Goal: Task Accomplishment & Management: Use online tool/utility

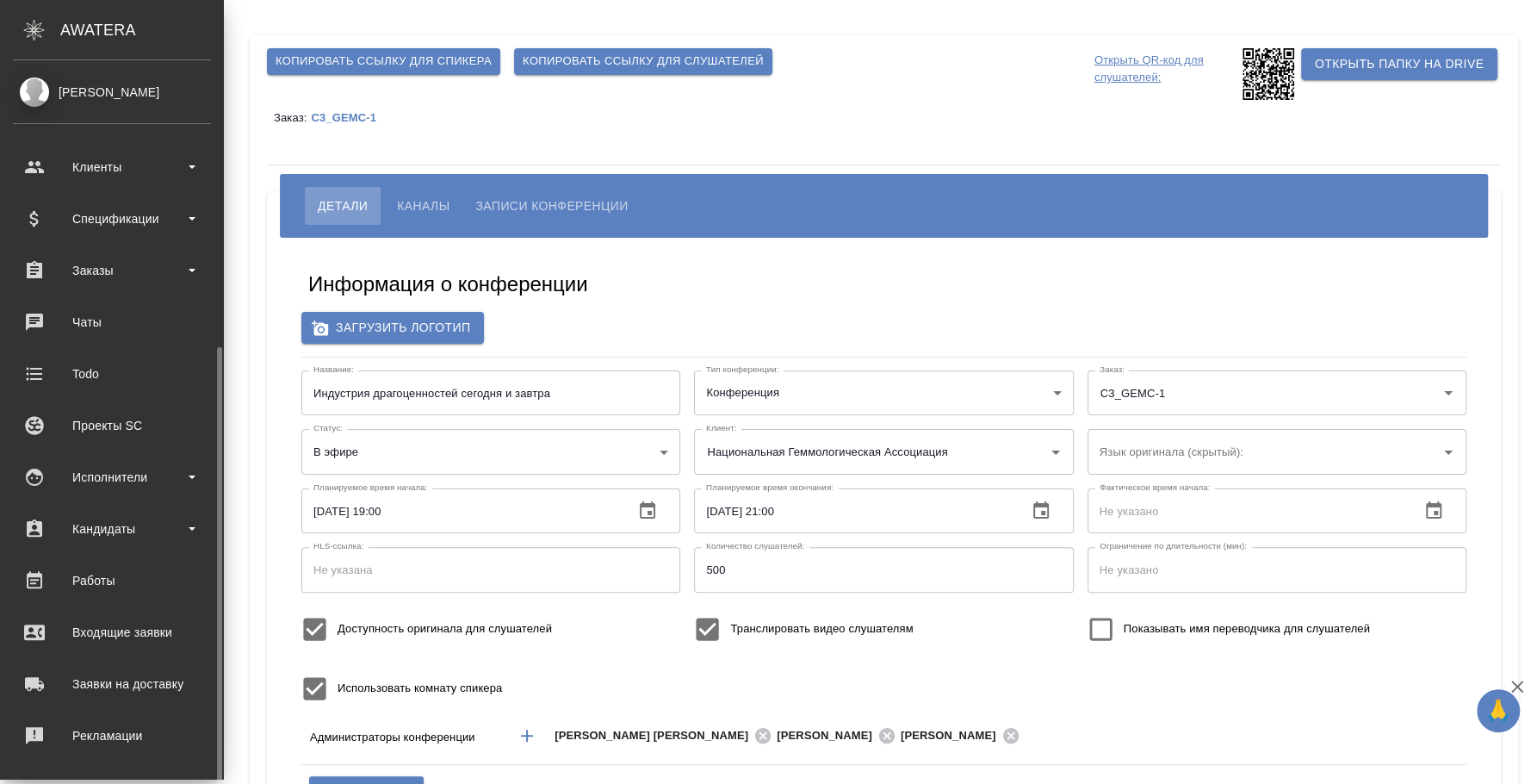
scroll to position [157, 0]
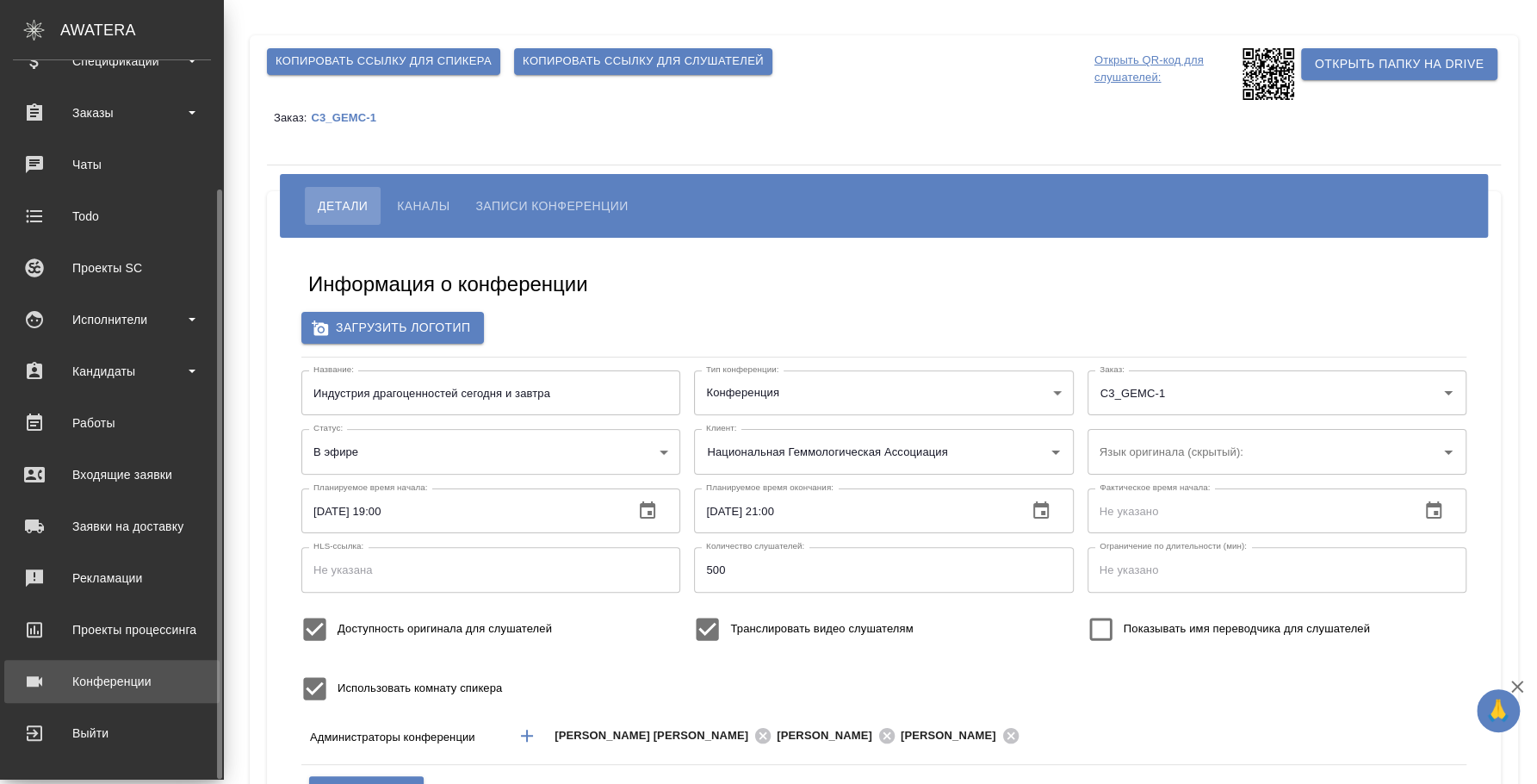
type input "Плеханова Мария"
click at [126, 680] on div "Конференции" at bounding box center [112, 681] width 198 height 26
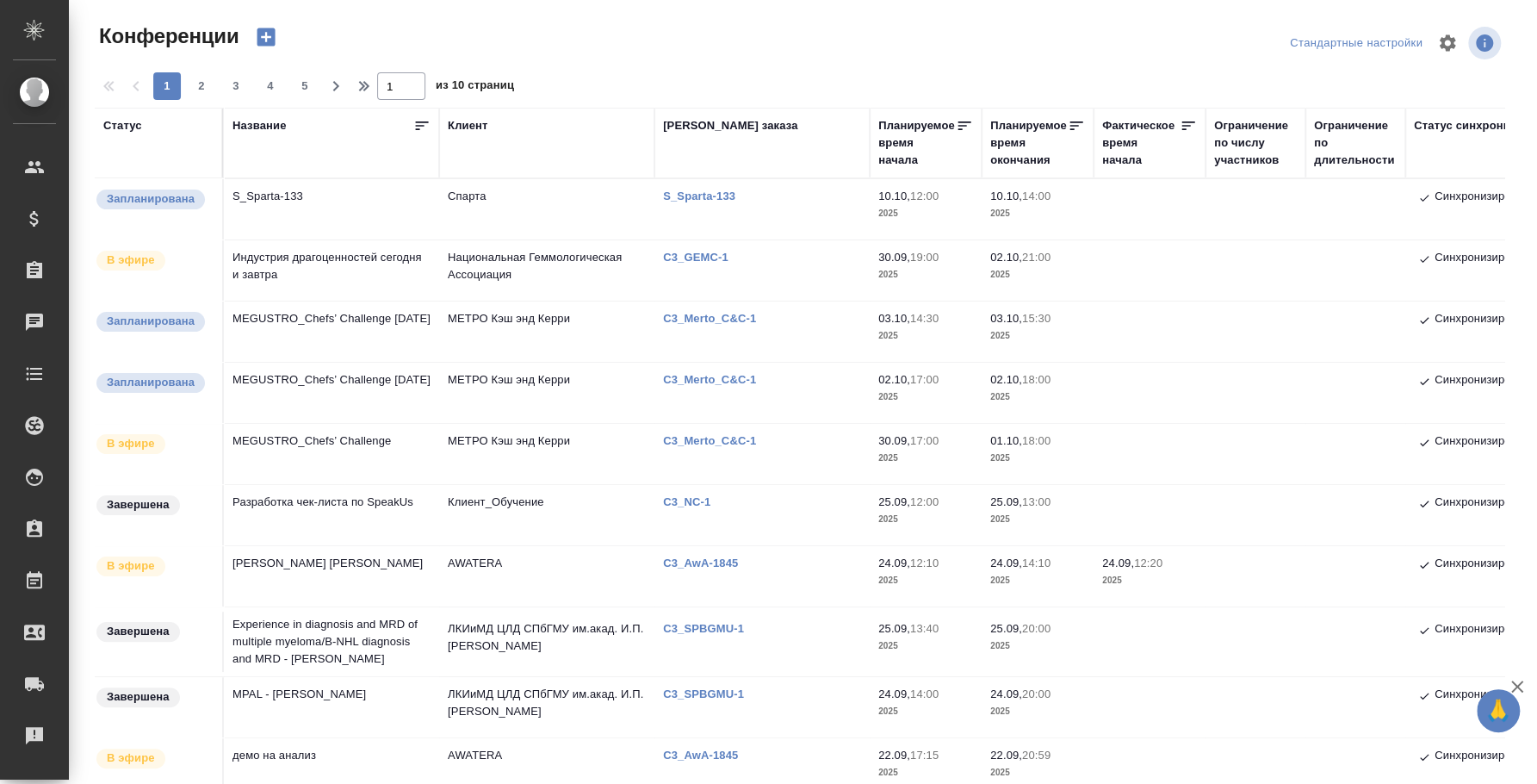
type input "[PERSON_NAME]"
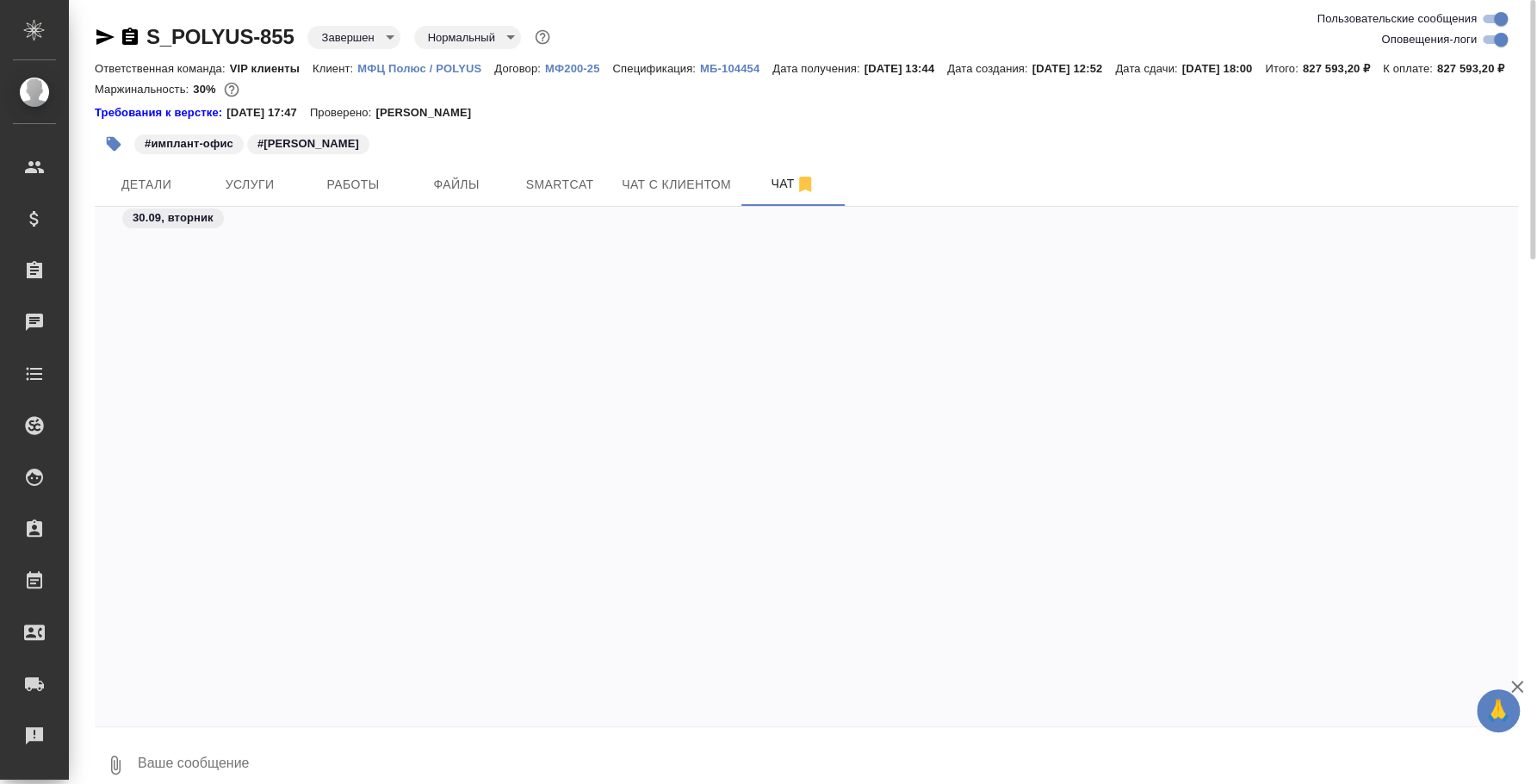
scroll to position [14791, 0]
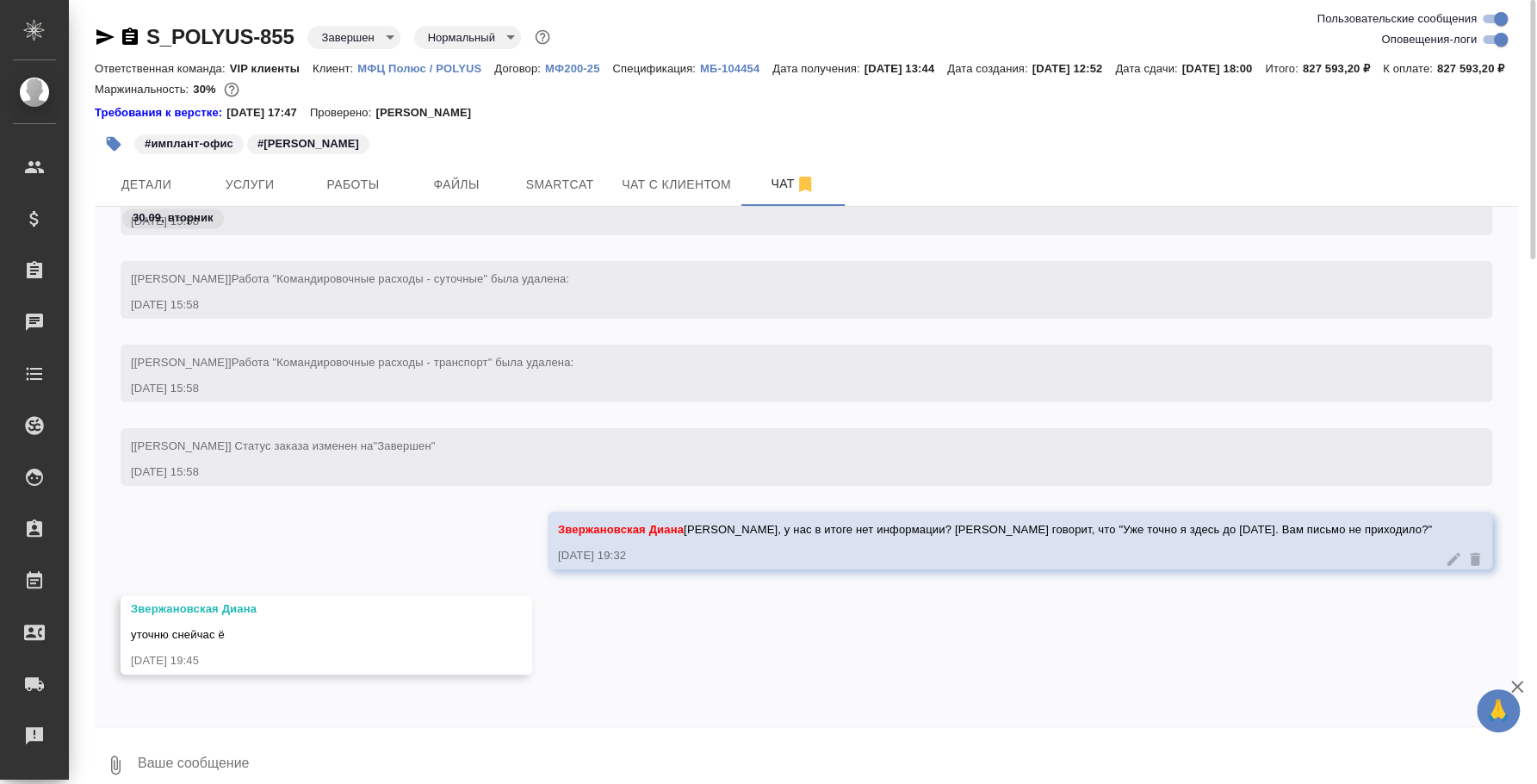
click at [344, 763] on textarea at bounding box center [827, 765] width 1382 height 59
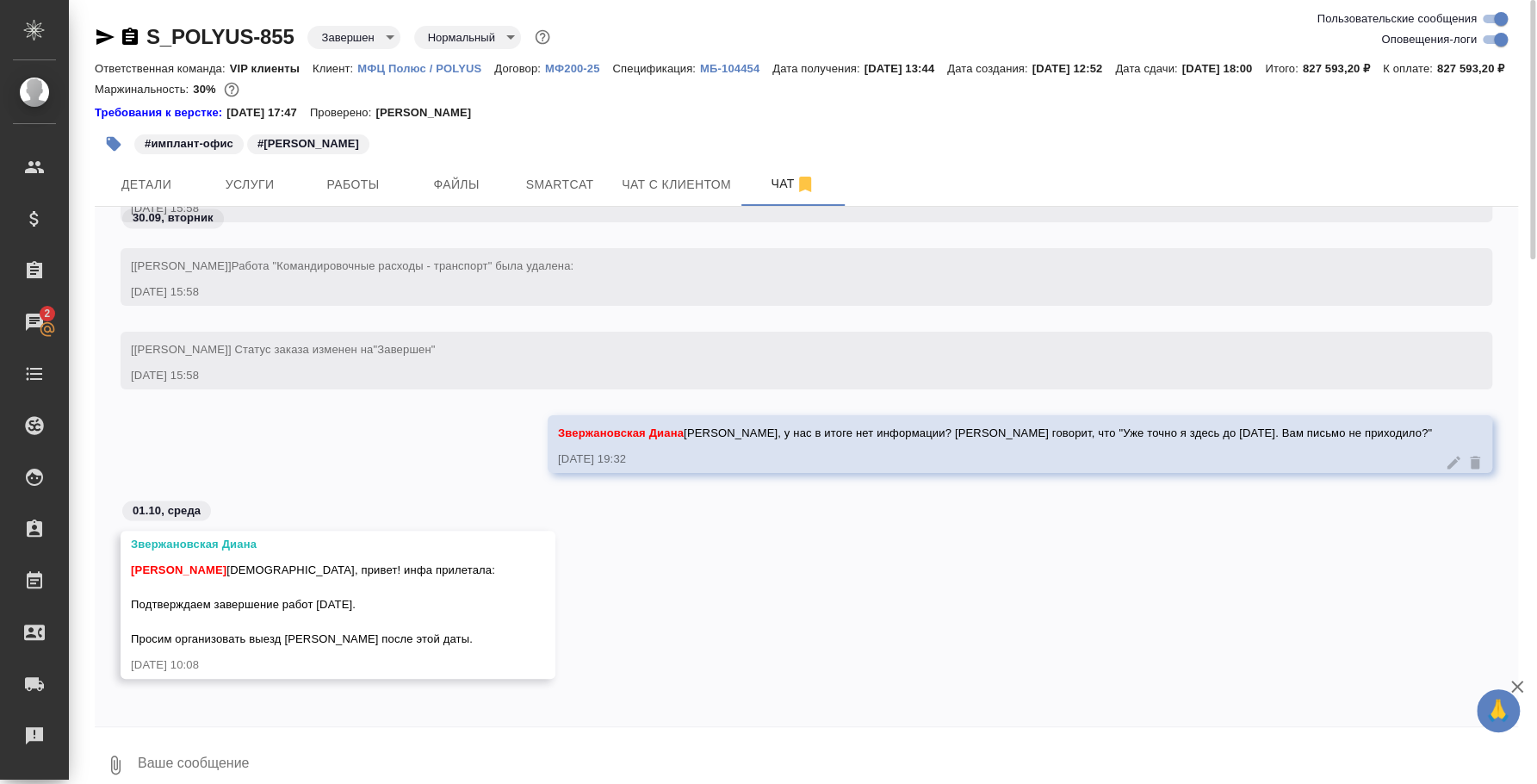
scroll to position [14892, 0]
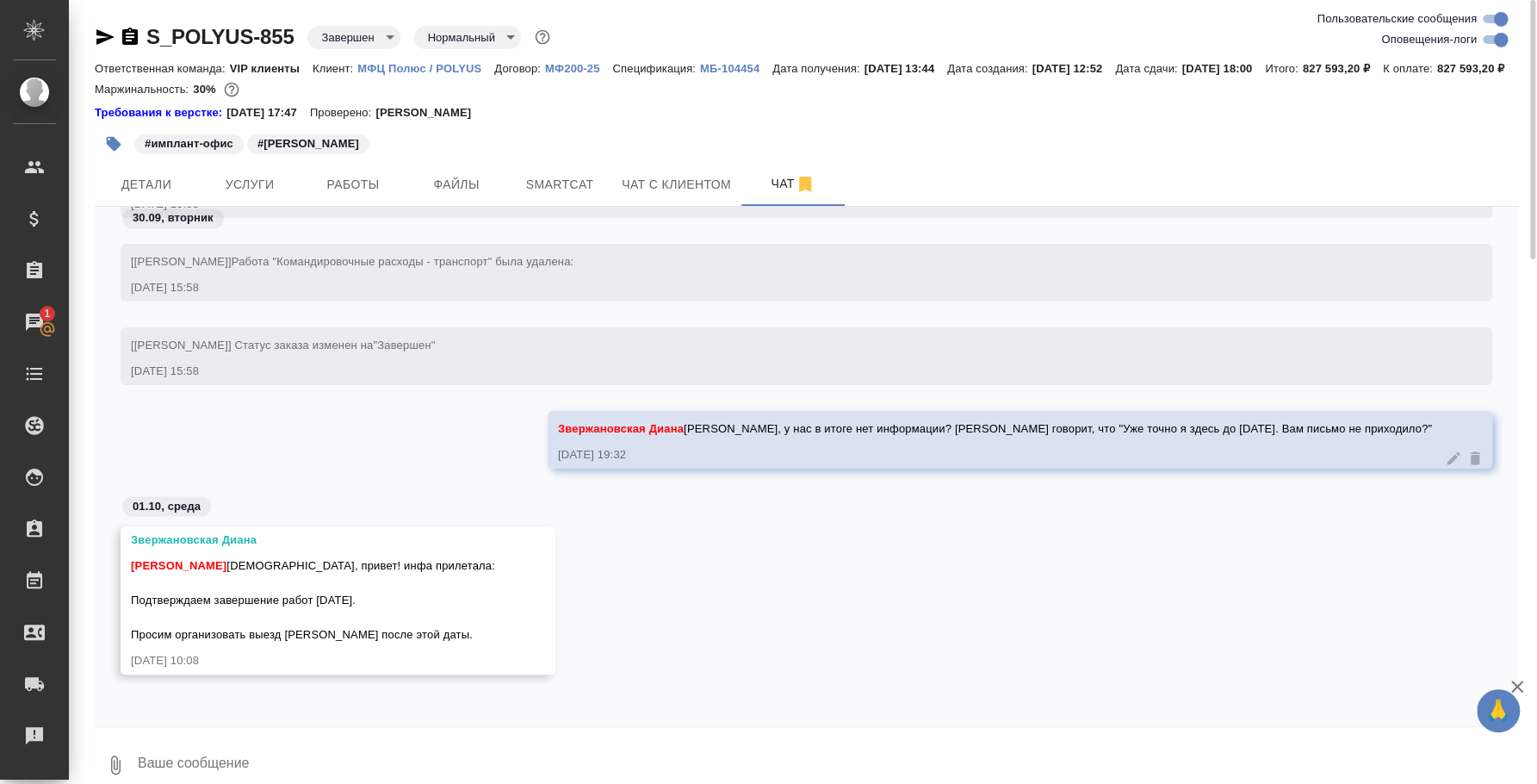
click at [357, 769] on textarea at bounding box center [827, 765] width 1382 height 59
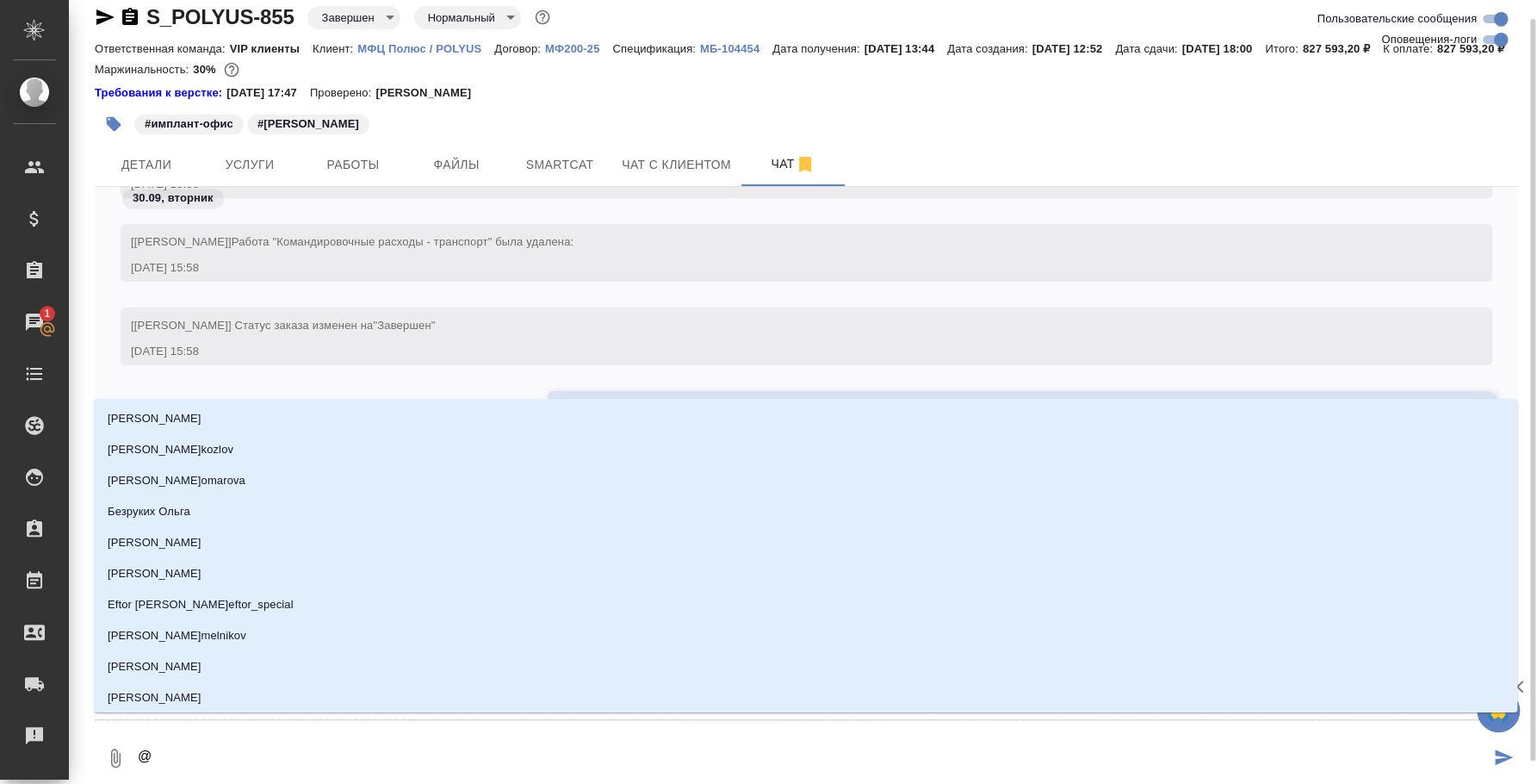
type textarea "@p"
type input "p"
type textarea "@p'd"
type input "p'd"
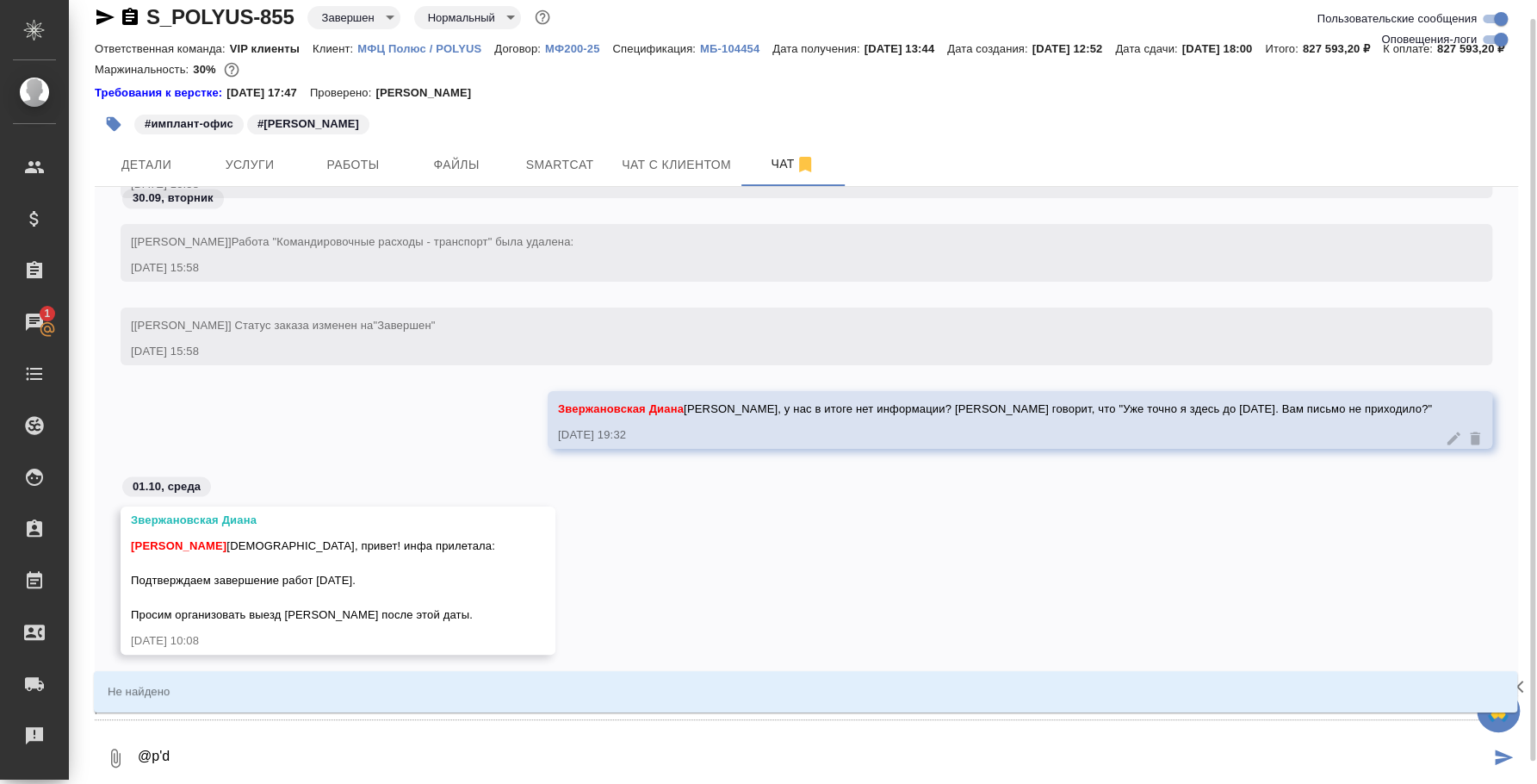
type textarea "@p"
type input "p"
type textarea "@"
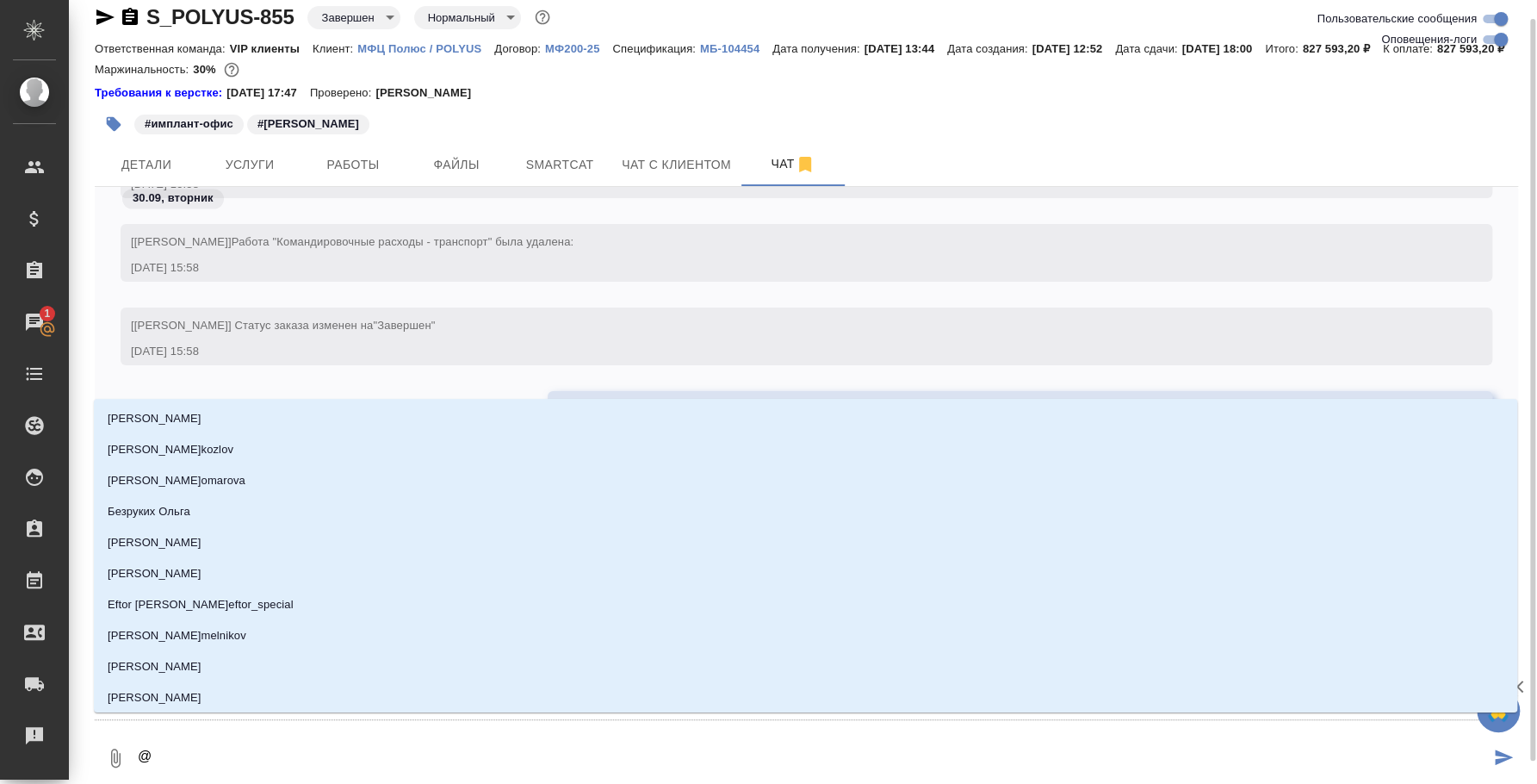
type textarea "@з"
type input "з"
type textarea "@зв"
type input "зв"
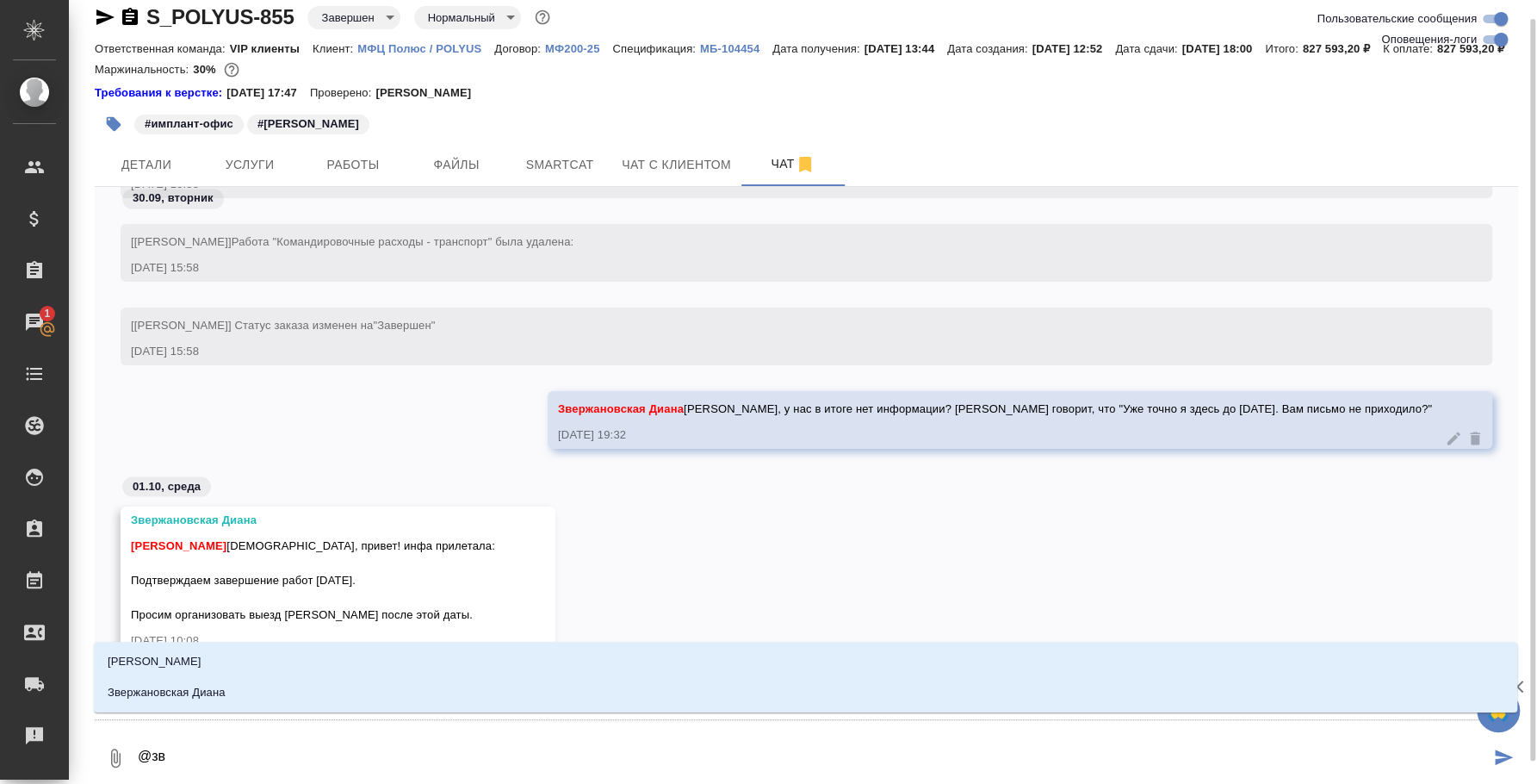
type textarea "@зве"
type input "зве"
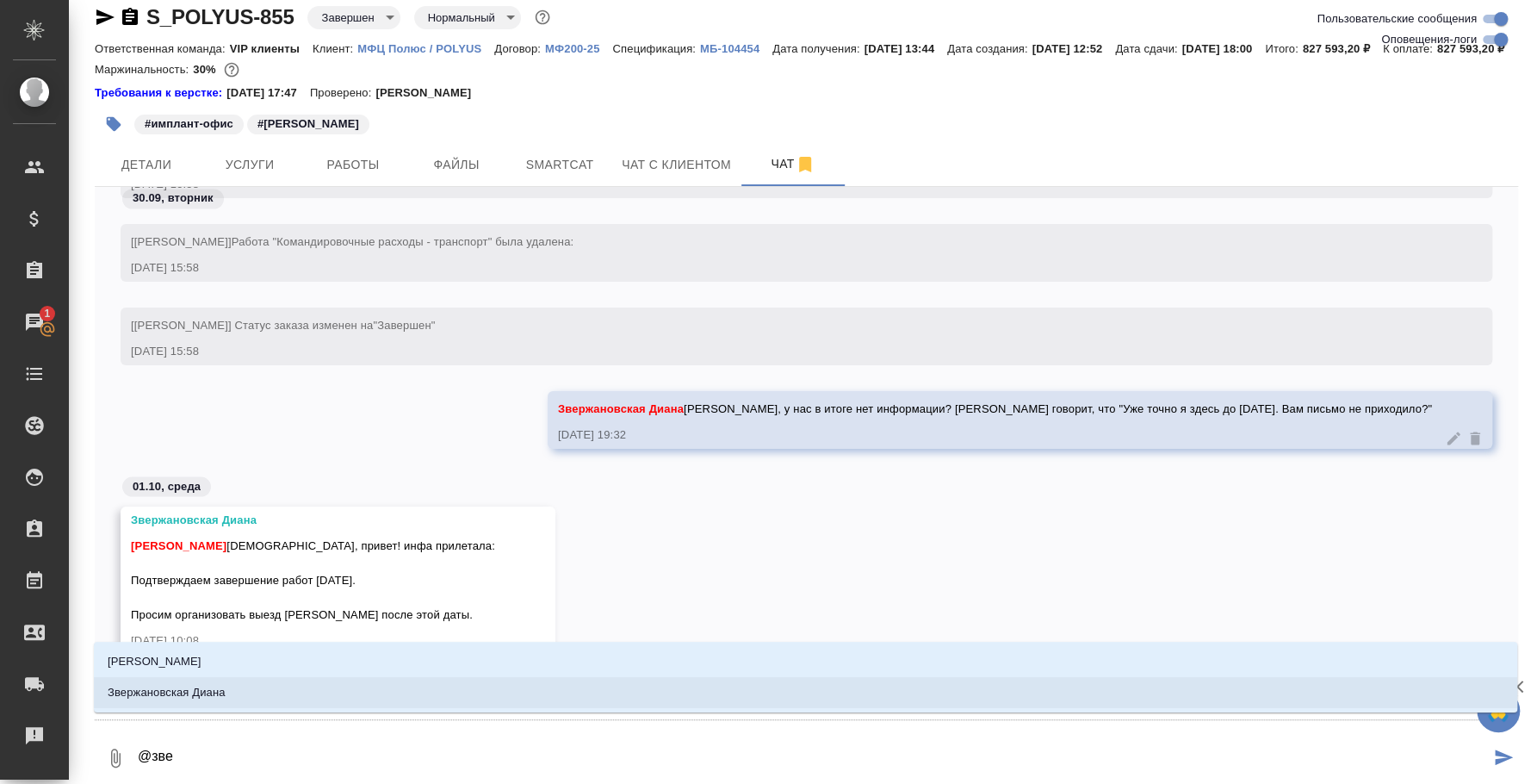
click at [383, 692] on li "Звержановская Диана" at bounding box center [806, 692] width 1423 height 31
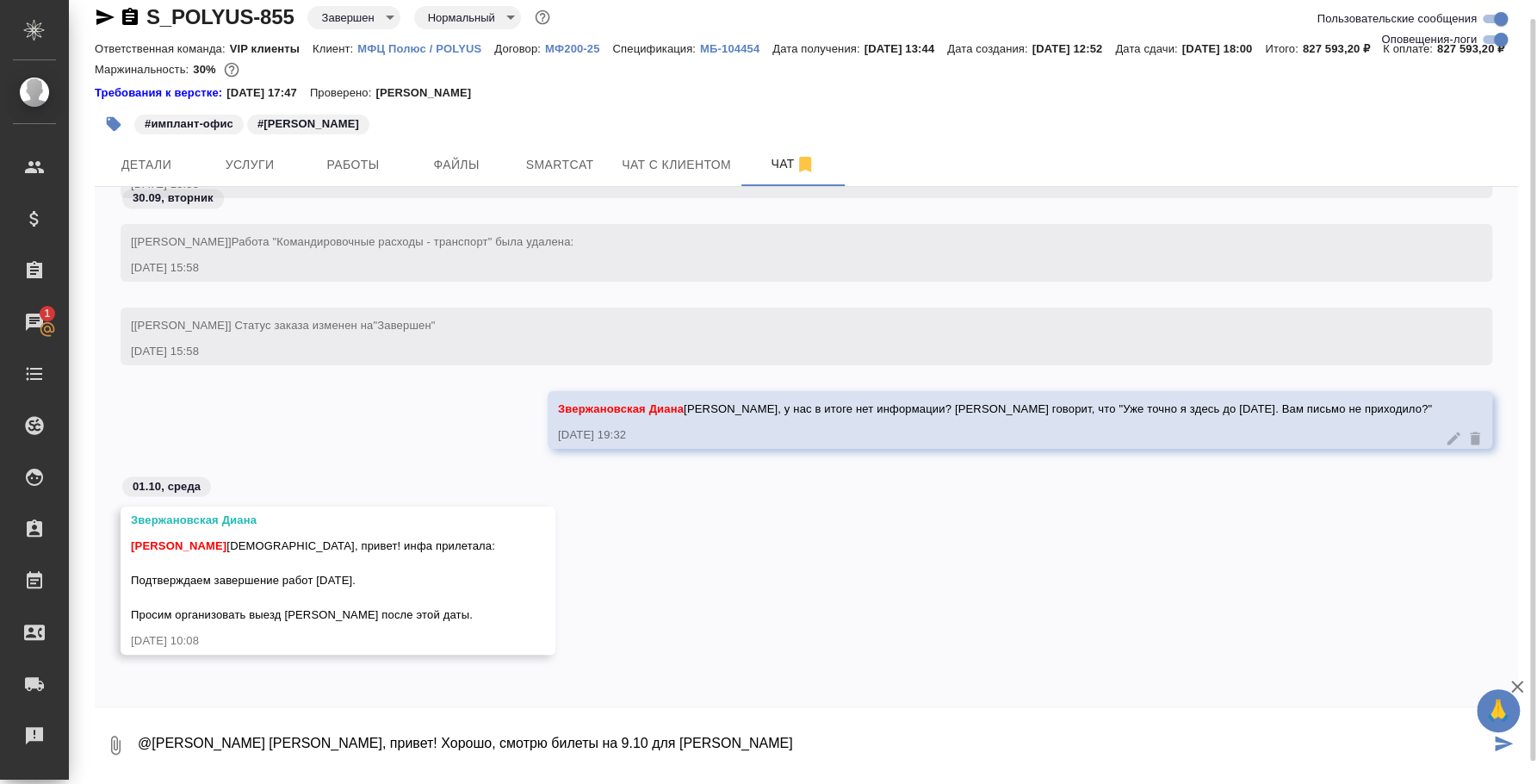
type textarea "@Звержановская Диана Диана, привет! Хорошо, смотрю билеты на 9.10 для Анны"
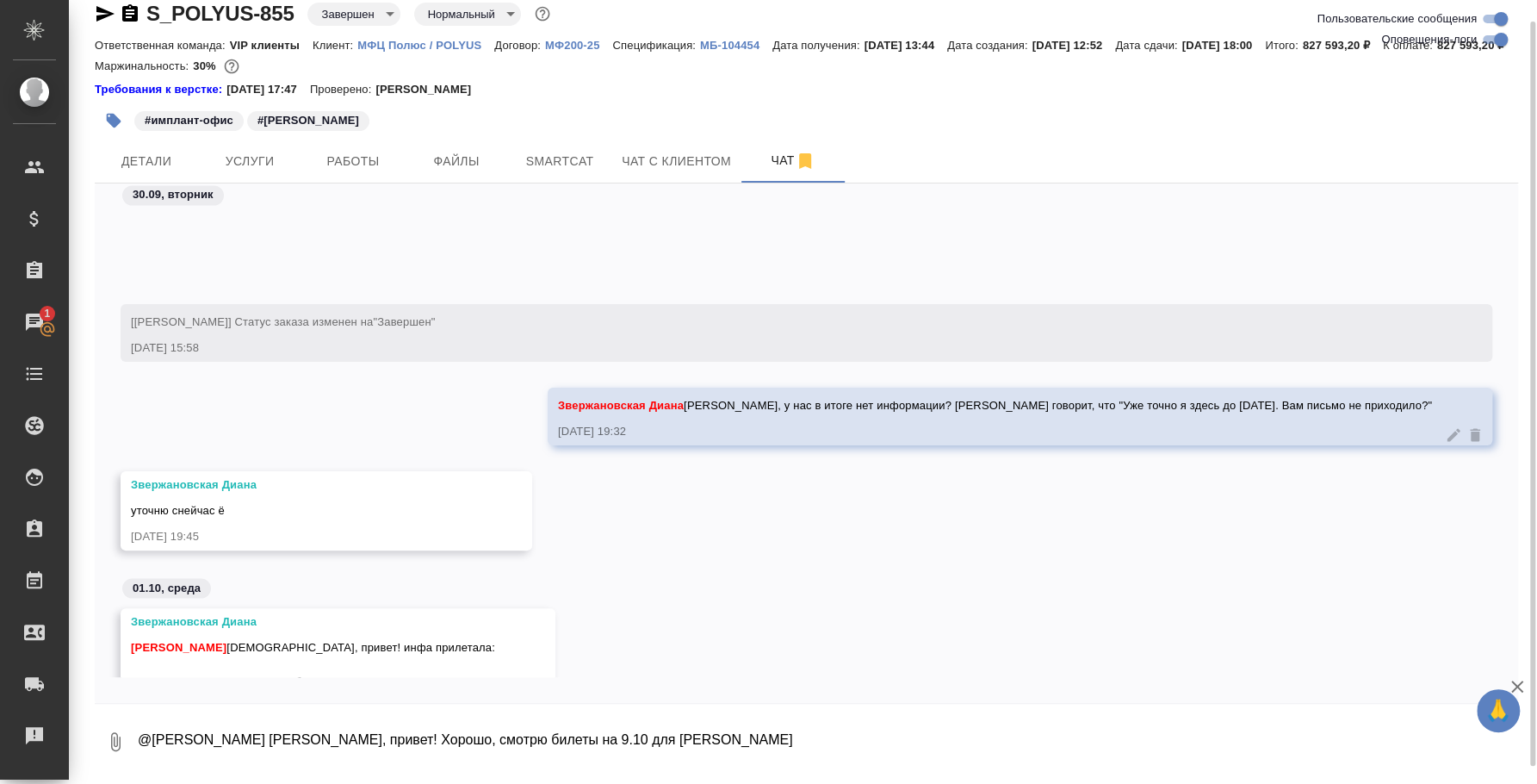
scroll to position [15080, 0]
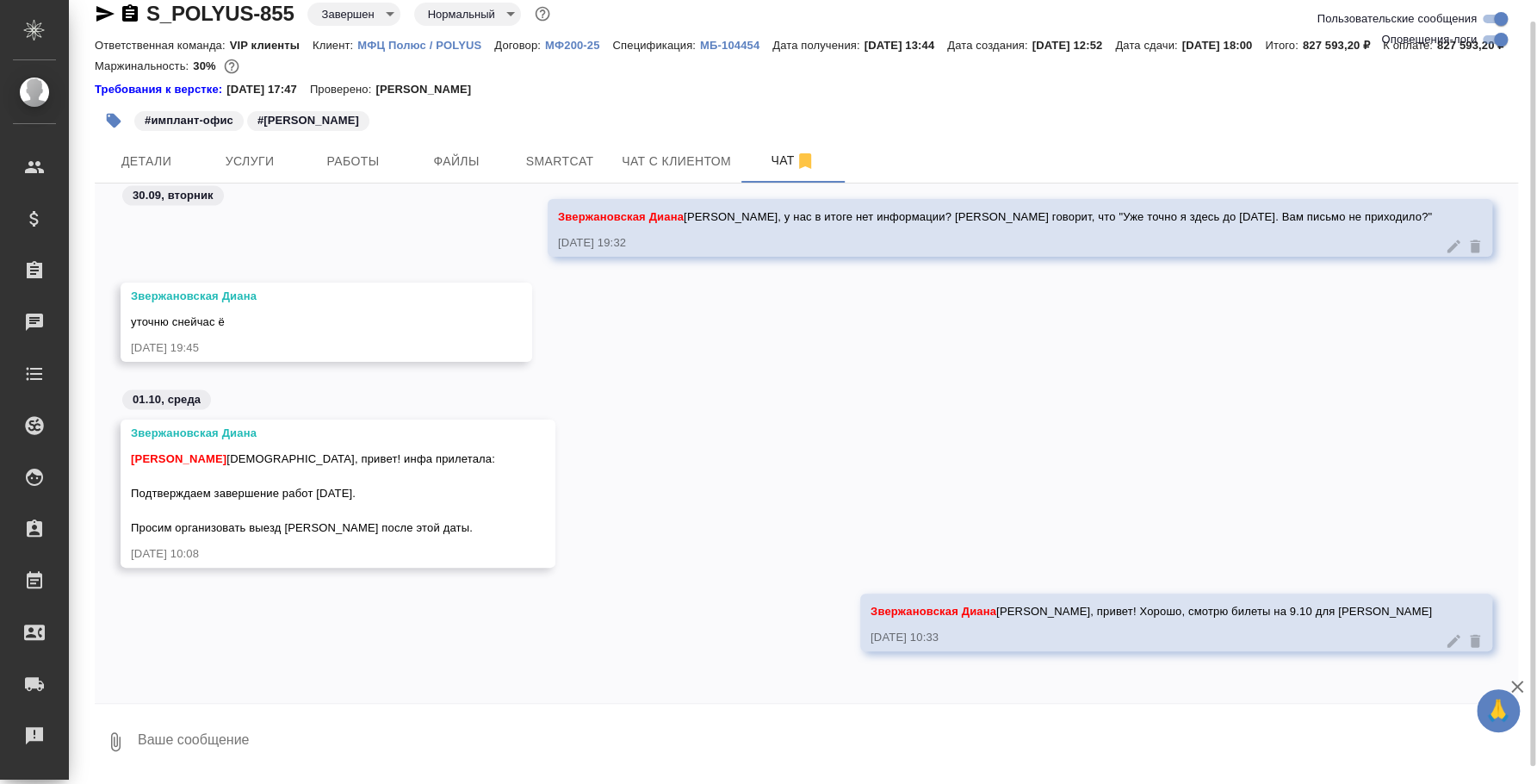
click at [108, 7] on icon "button" at bounding box center [105, 13] width 21 height 21
click at [139, 4] on icon "button" at bounding box center [130, 13] width 21 height 21
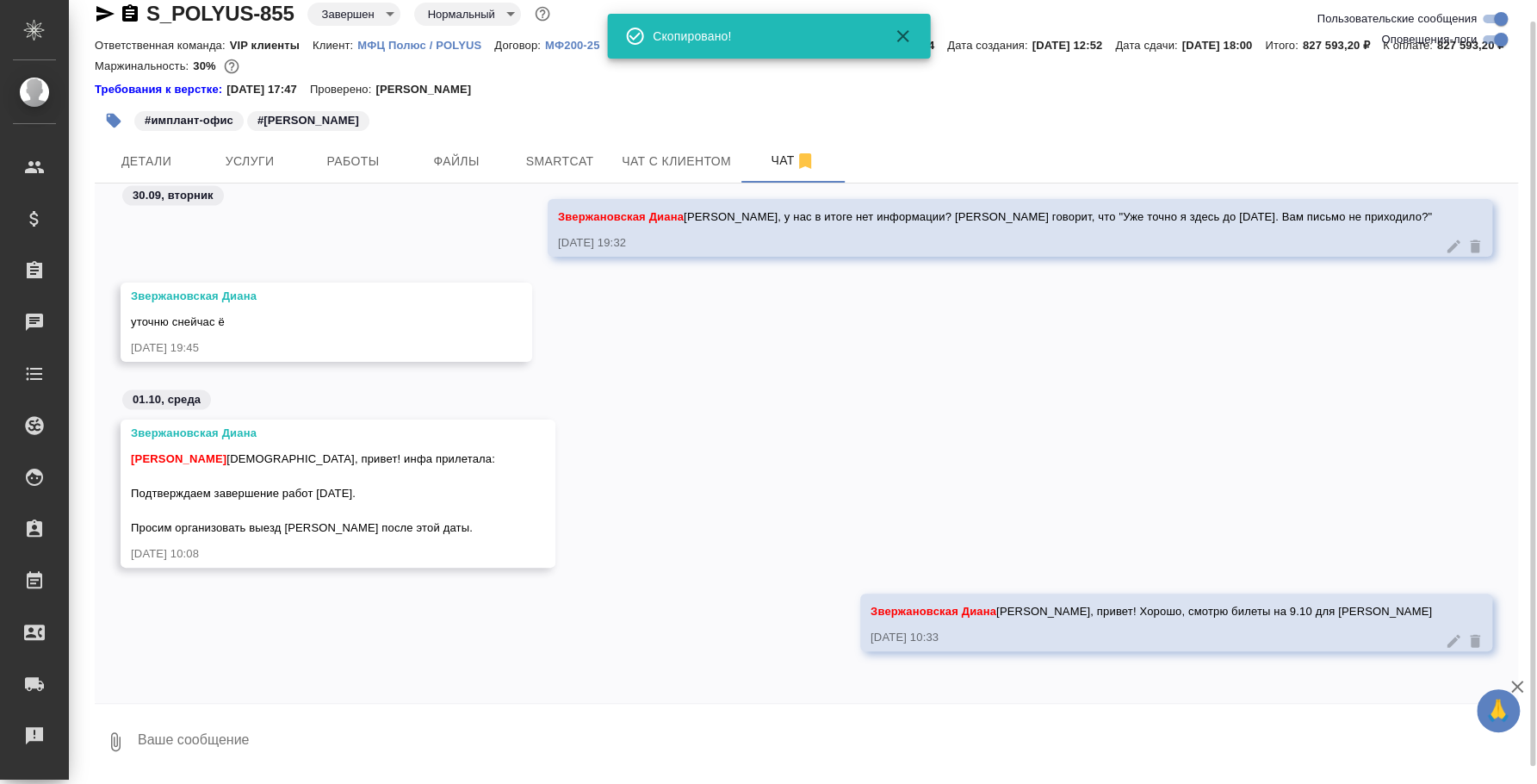
click at [130, 16] on icon "button" at bounding box center [130, 13] width 21 height 21
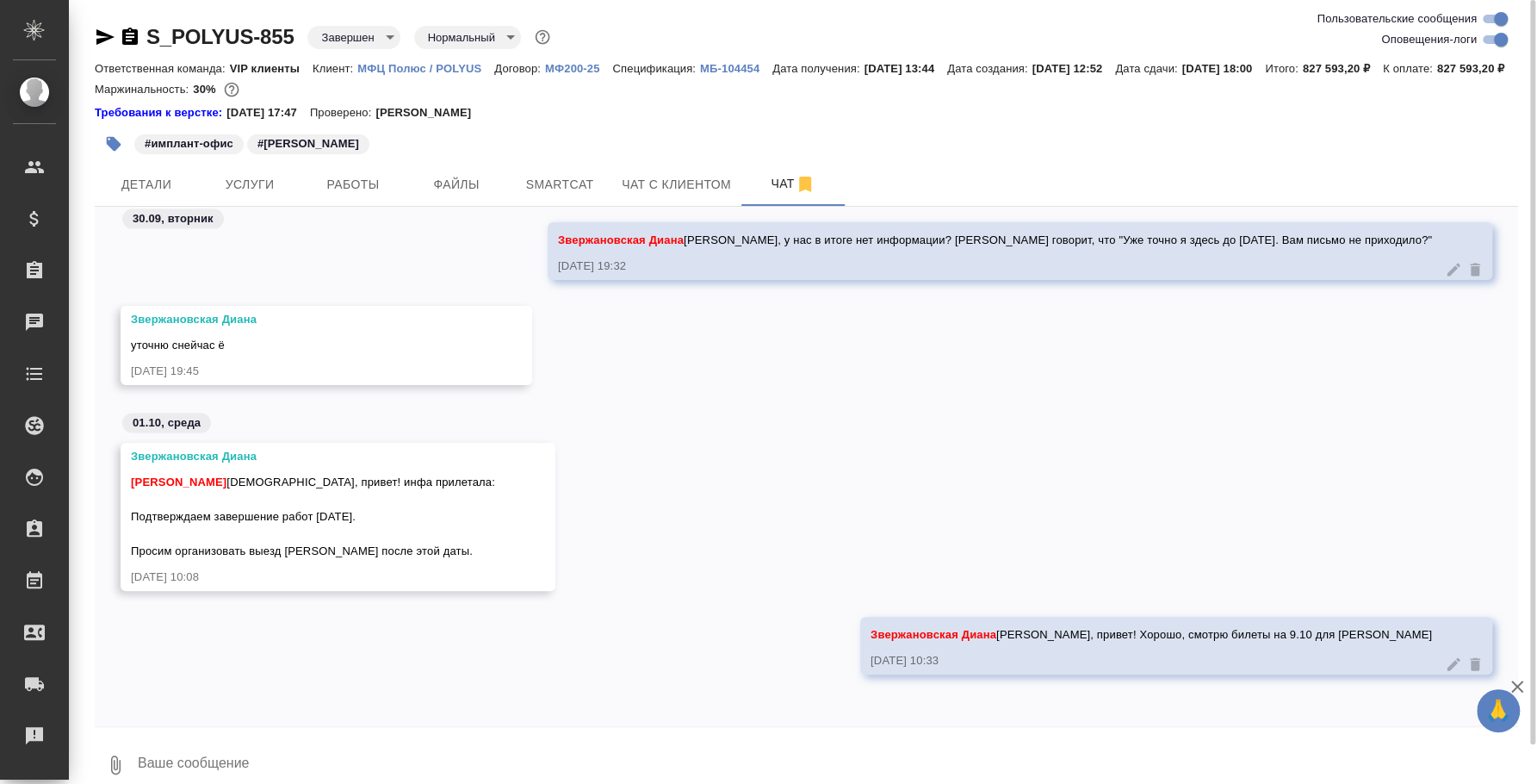
click at [325, 766] on textarea at bounding box center [827, 765] width 1382 height 59
paste textarea "@"
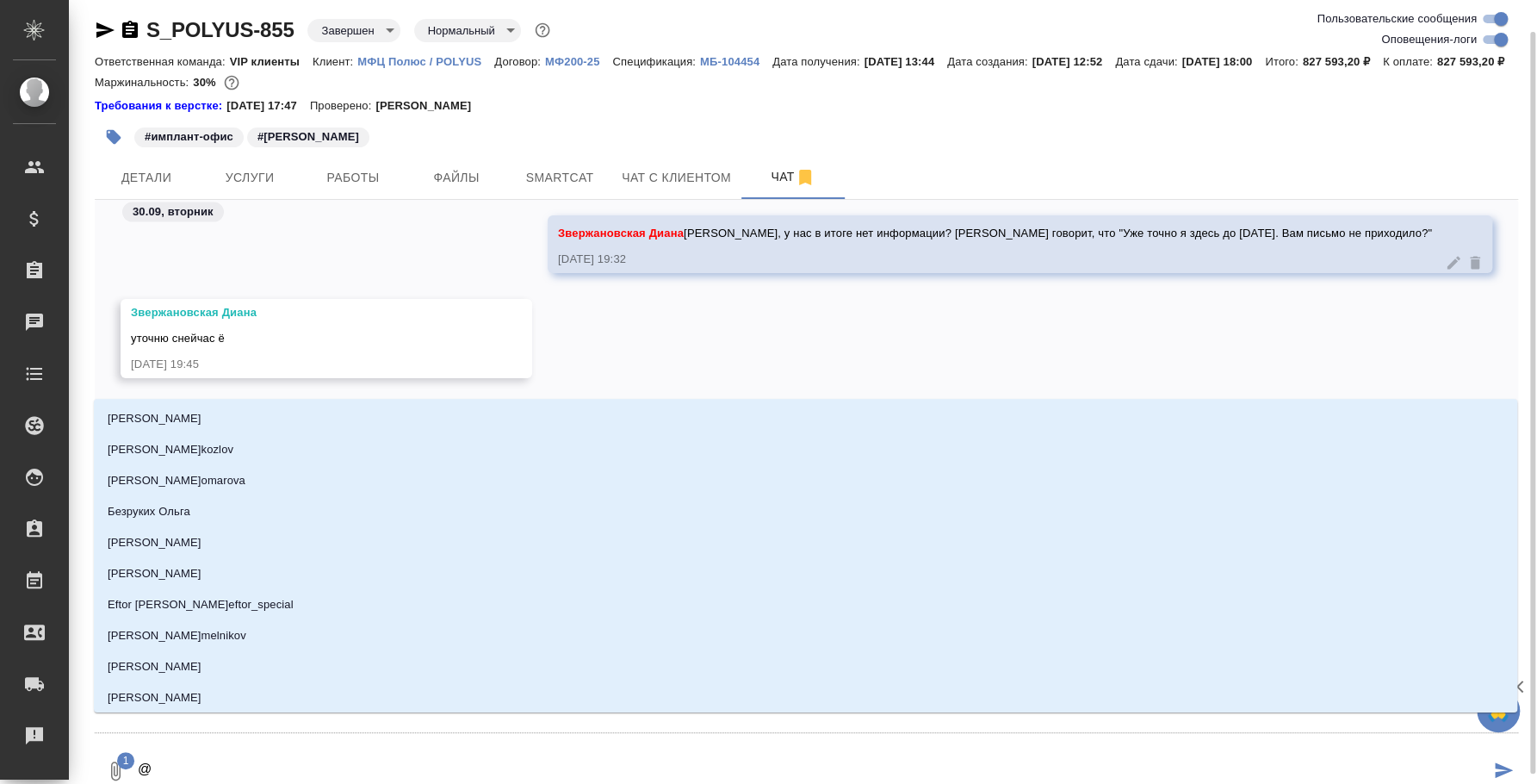
scroll to position [20, 0]
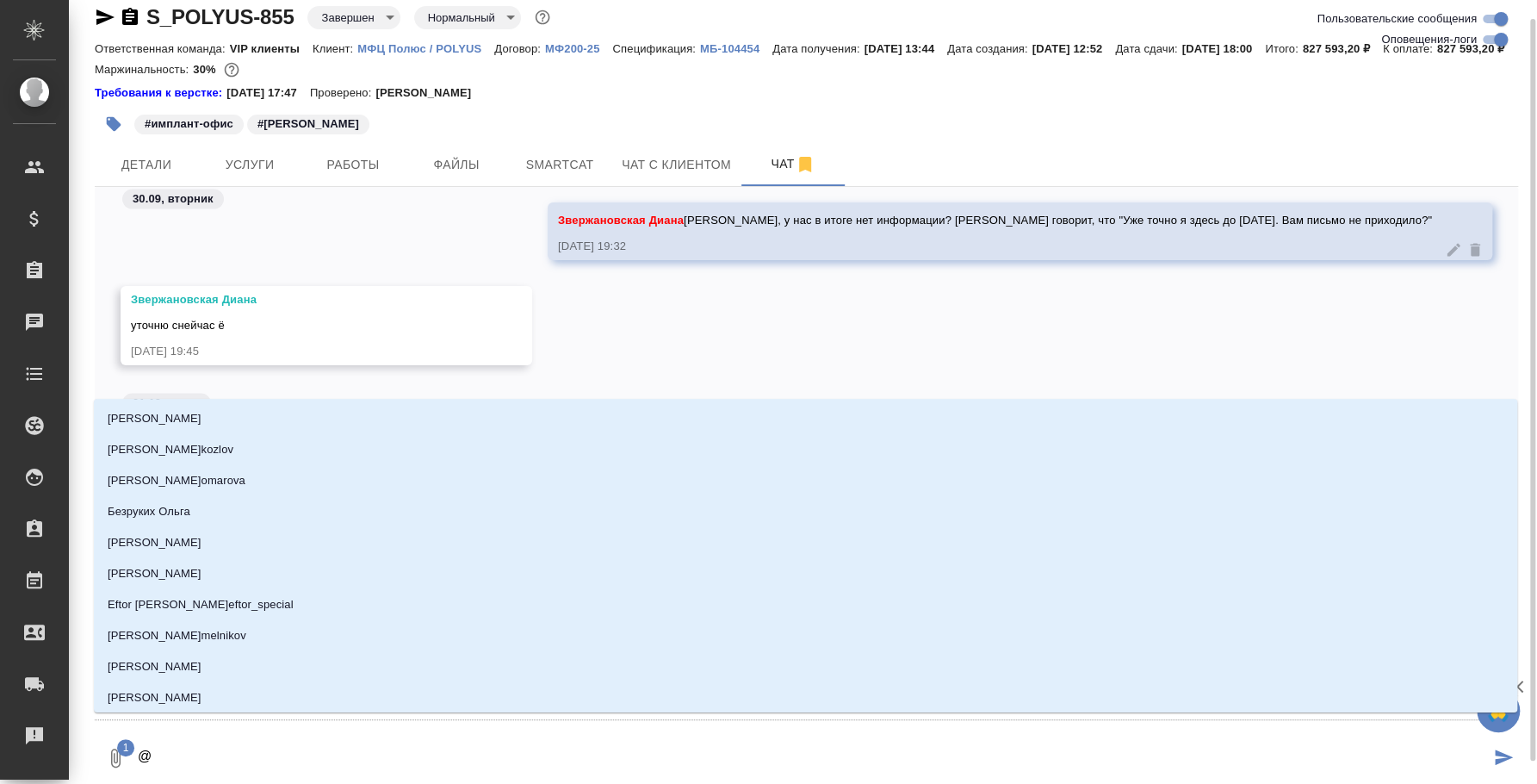
type textarea "@p"
type input "p"
type textarea "@p'd"
type input "p'd"
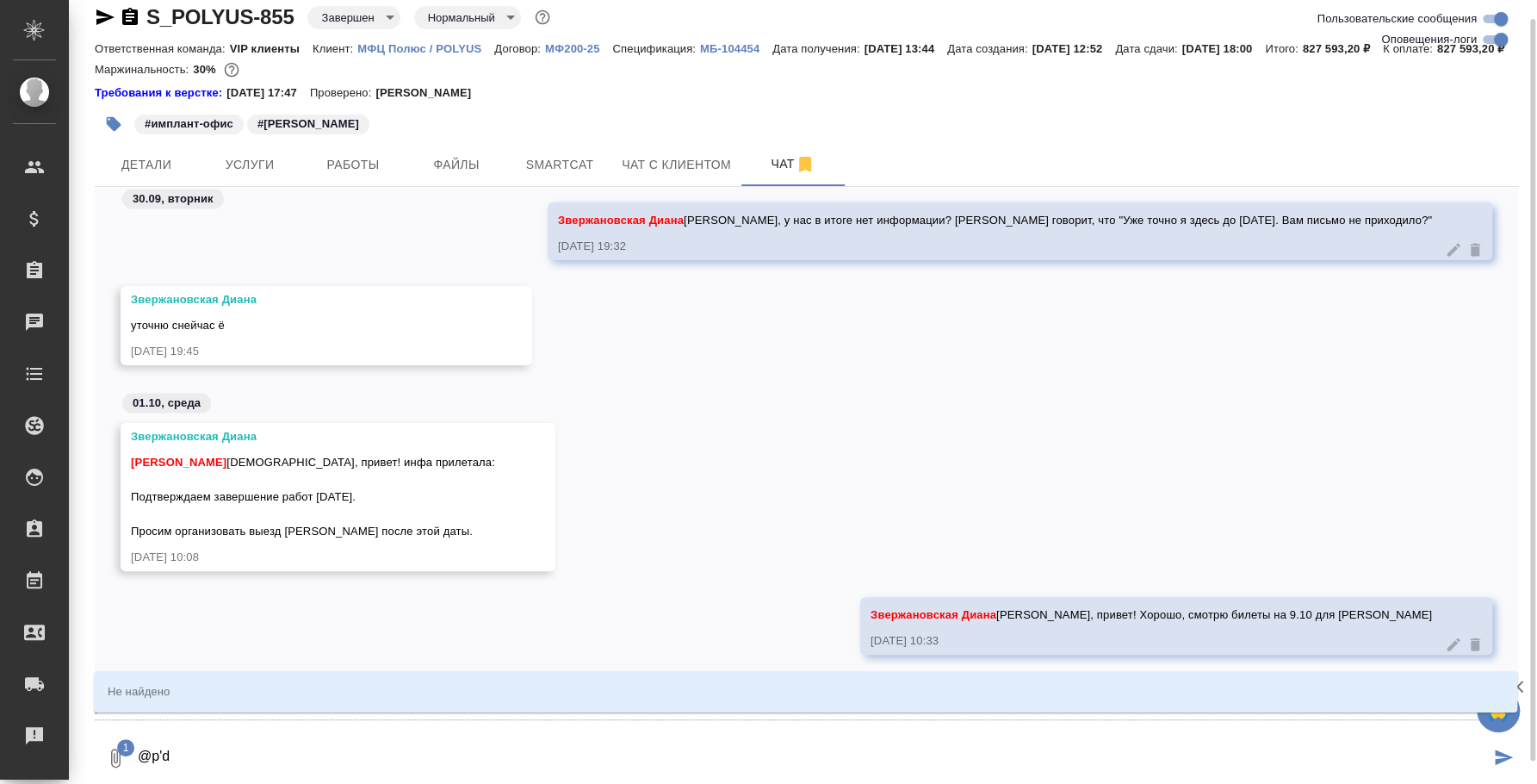
type textarea "@p'd't"
type input "p'd't"
type textarea "@p'd"
type input "p'd"
type textarea "@p"
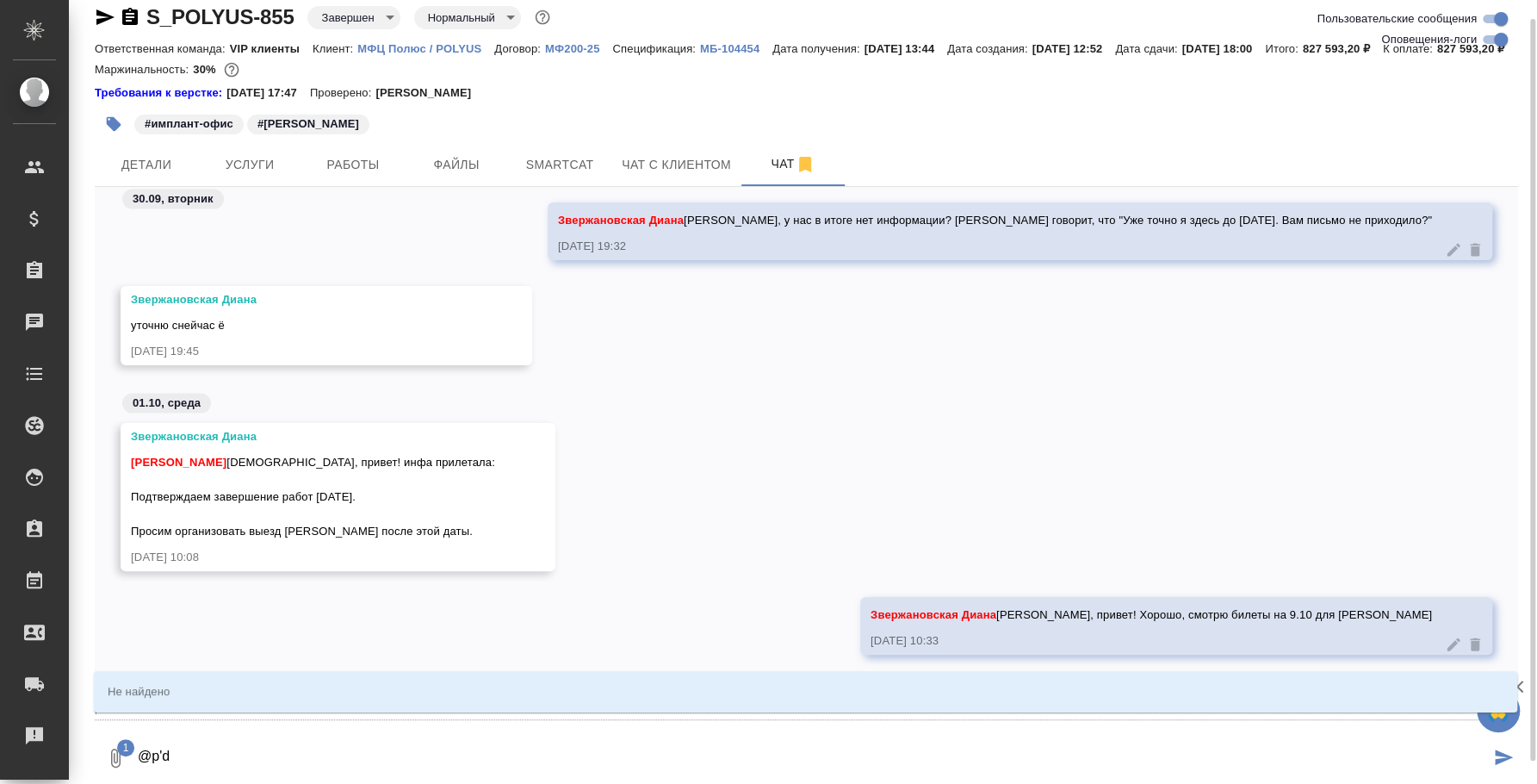
type input "p"
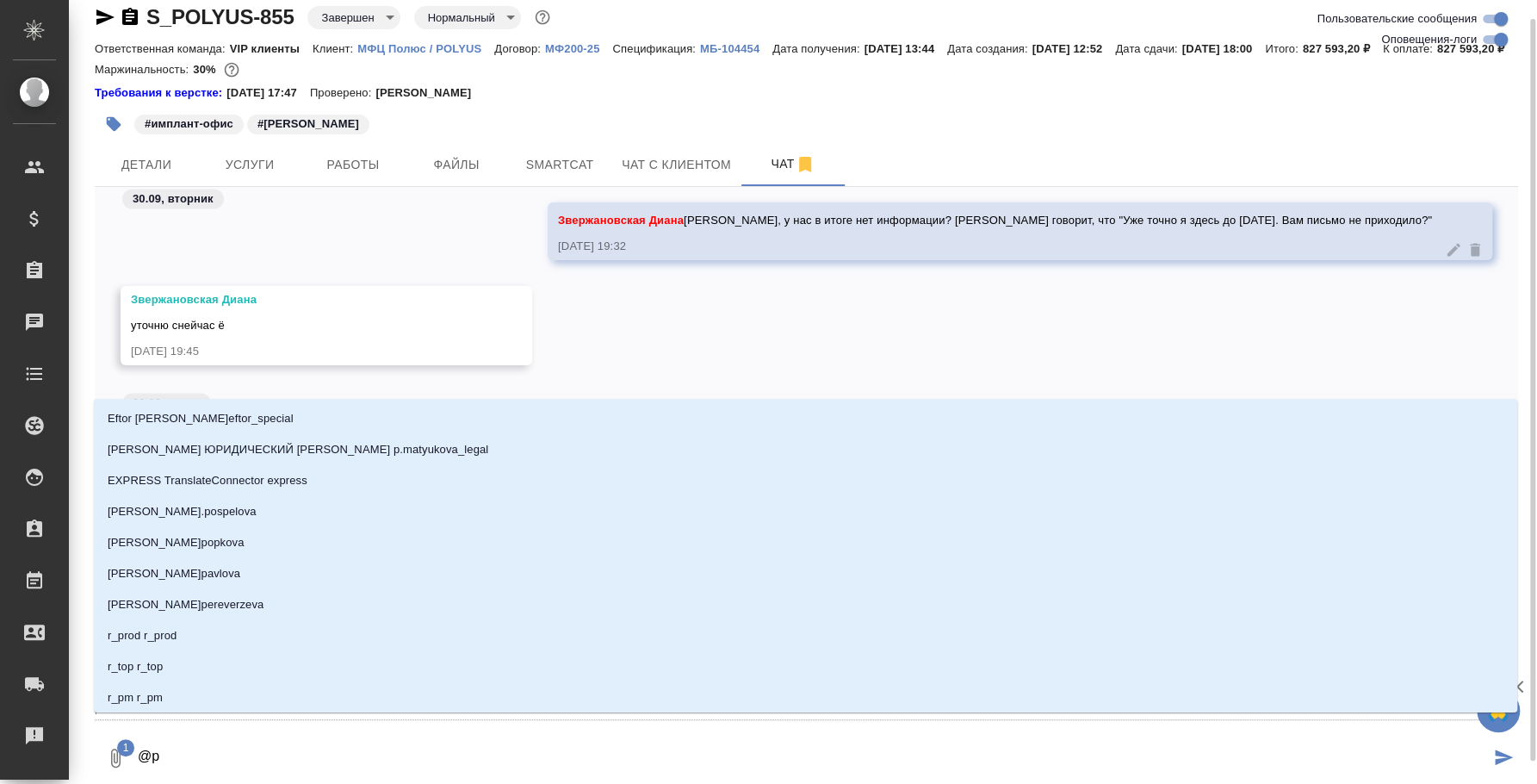
type textarea "@"
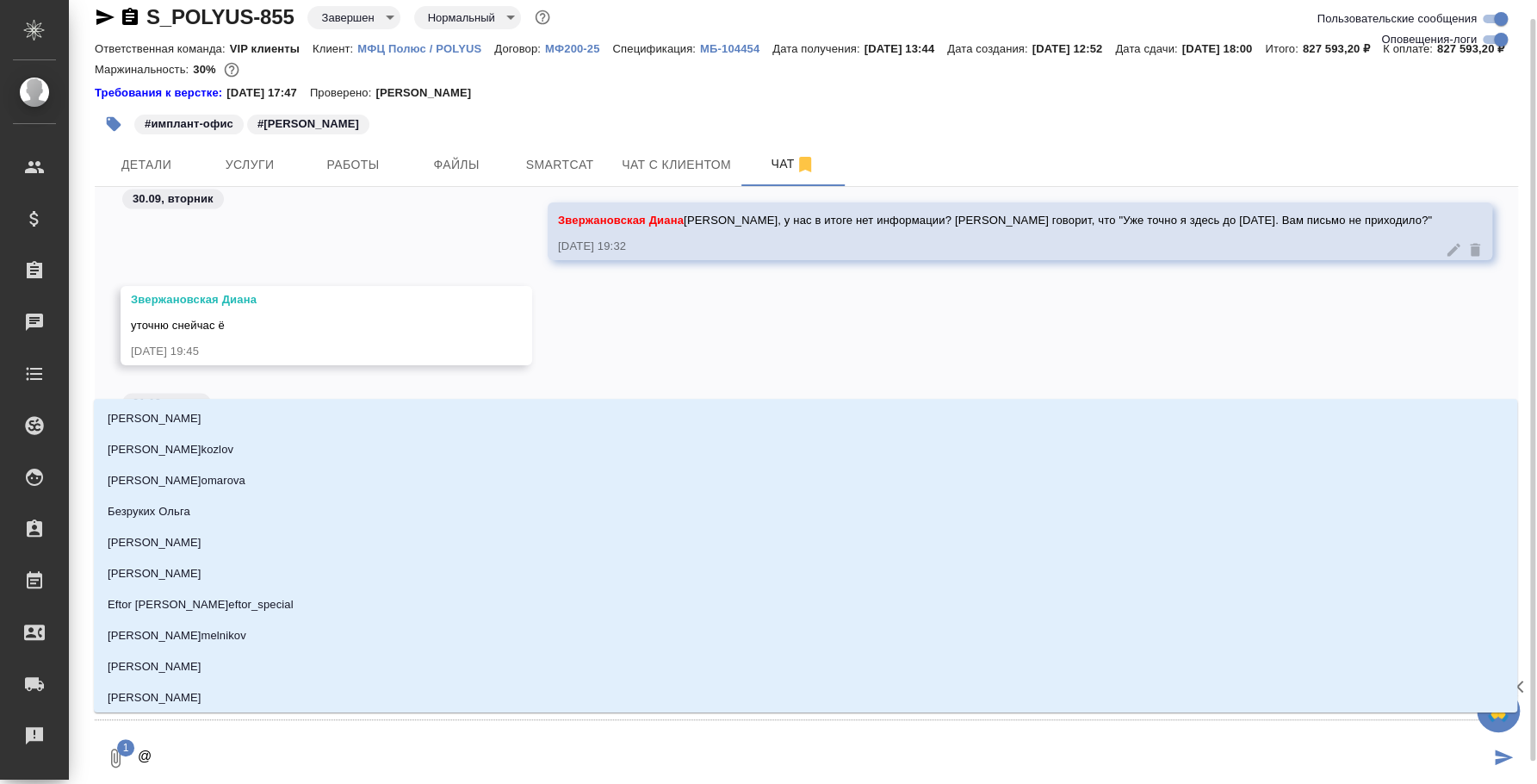
type textarea "@з"
type input "з"
type textarea "@зв"
type input "зв"
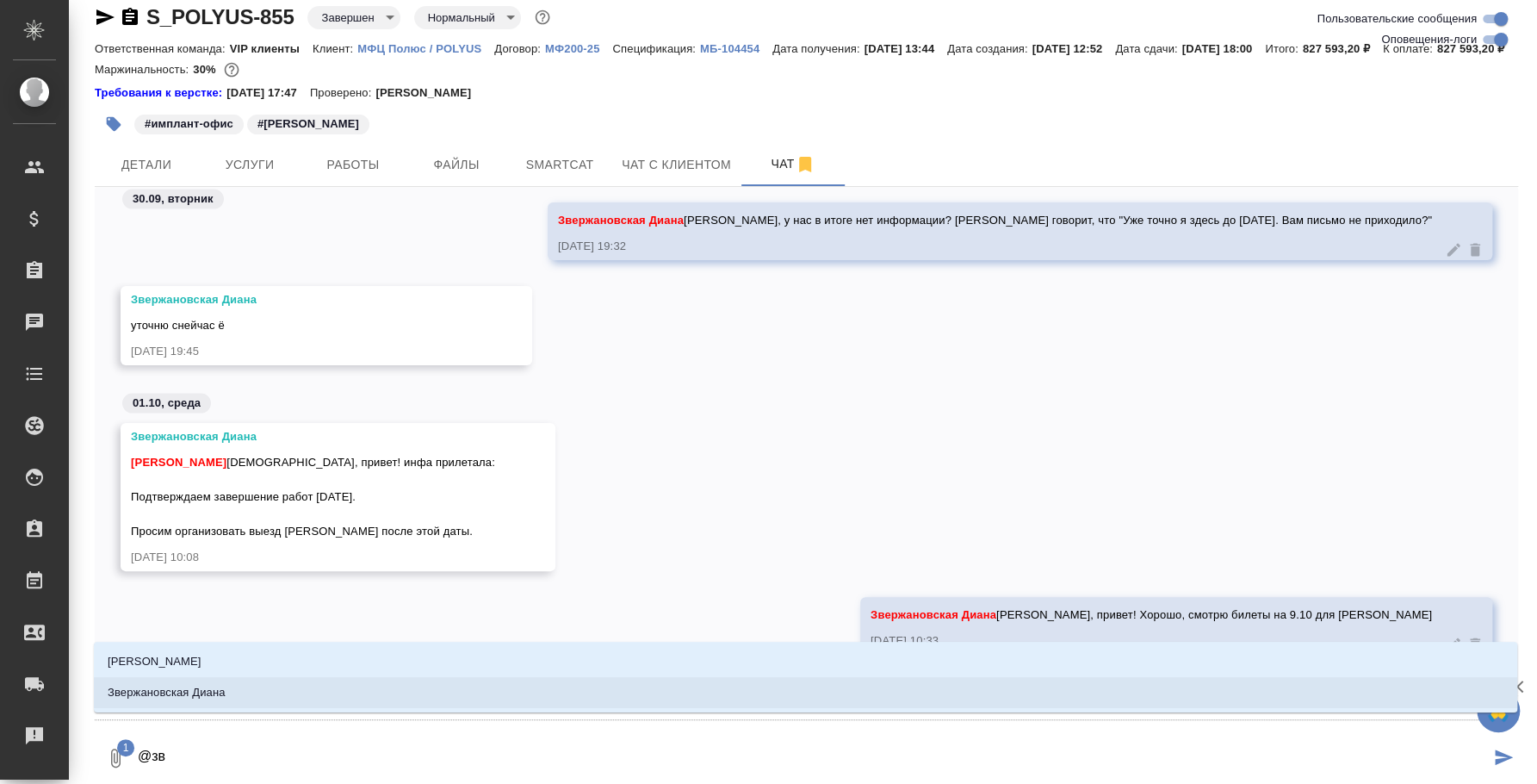
click at [306, 694] on li "Звержановская Диана" at bounding box center [806, 692] width 1423 height 31
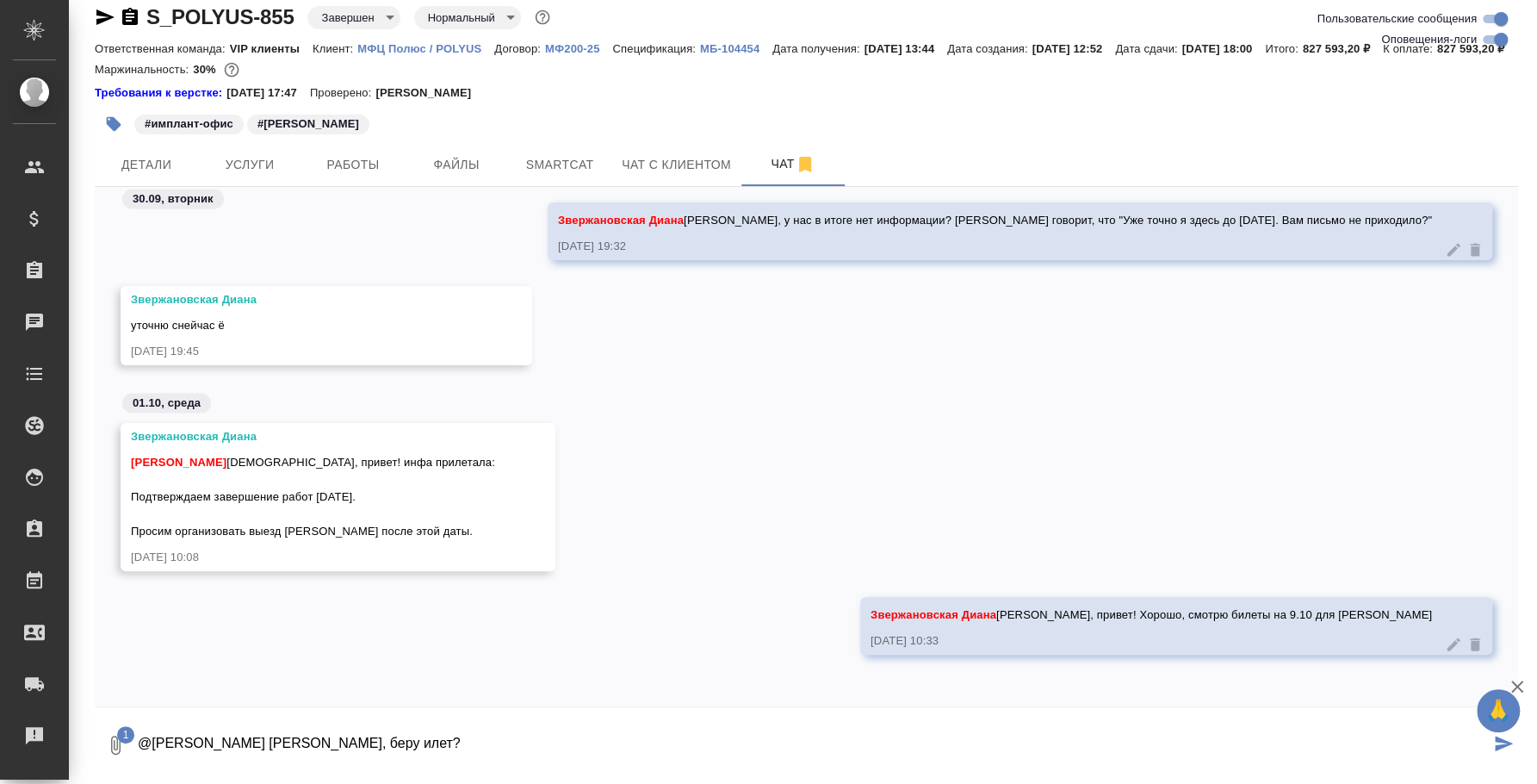
type textarea "@Звержановская Диана Диана, беру илет?"
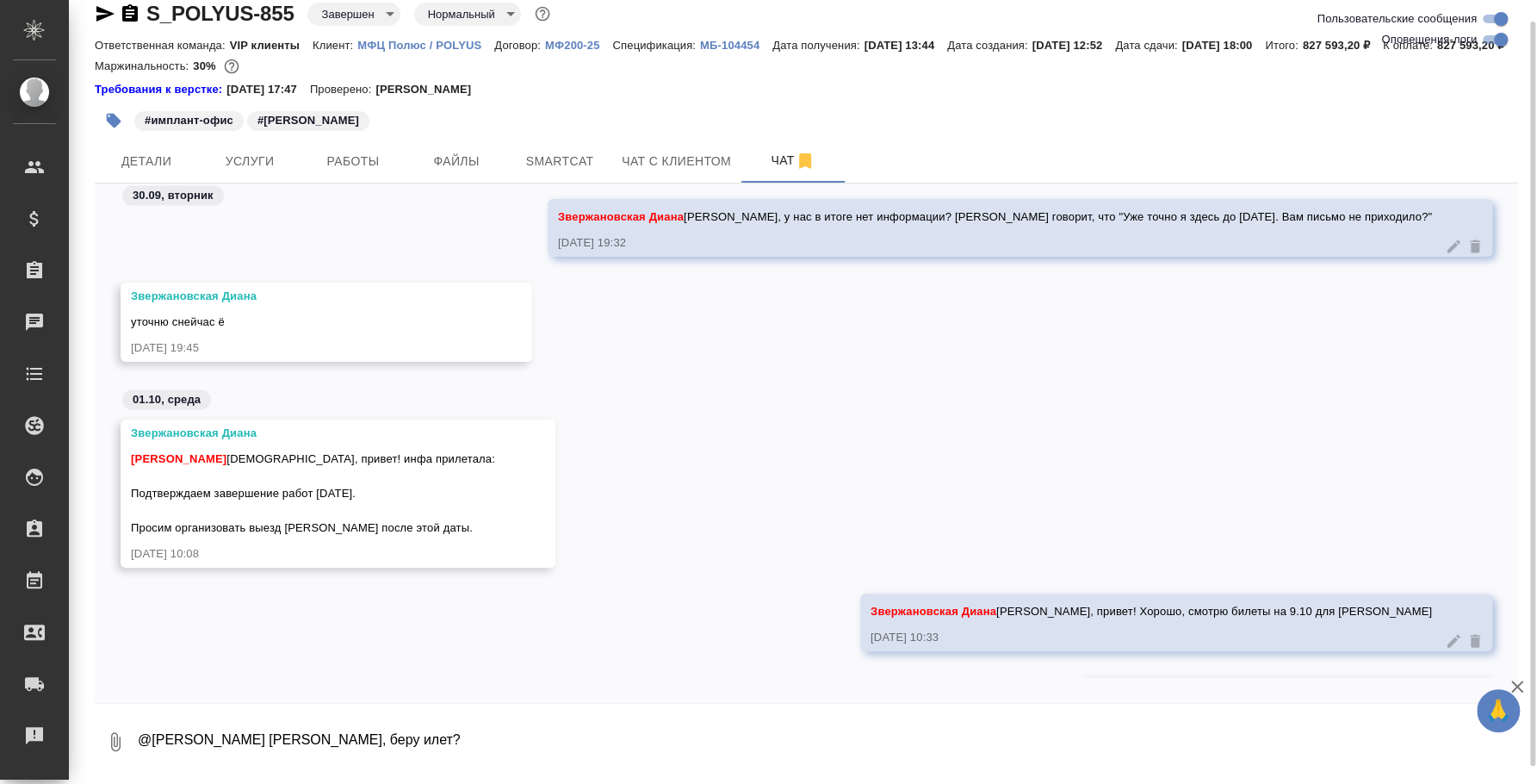
scroll to position [15214, 0]
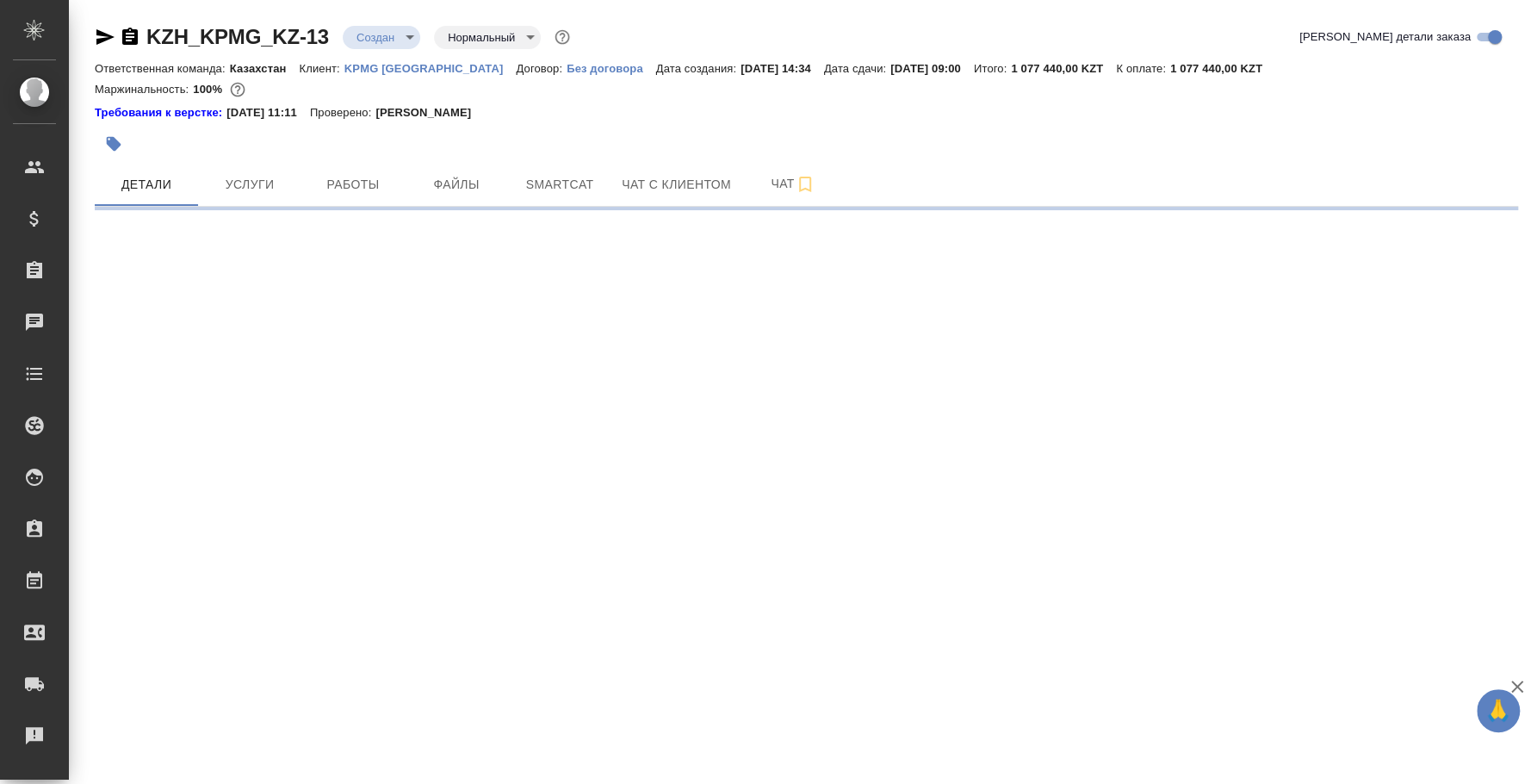
select select "RU"
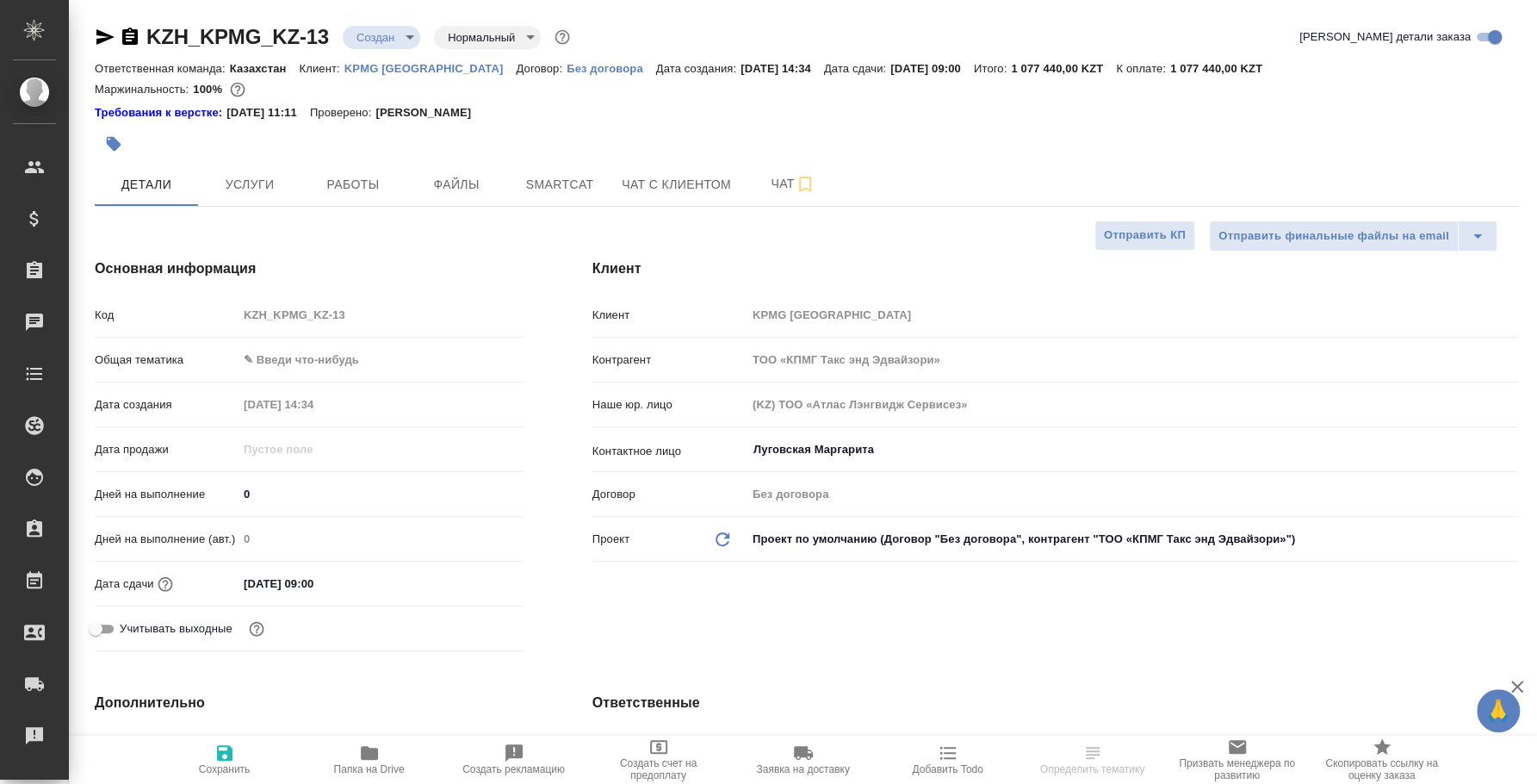
type textarea "x"
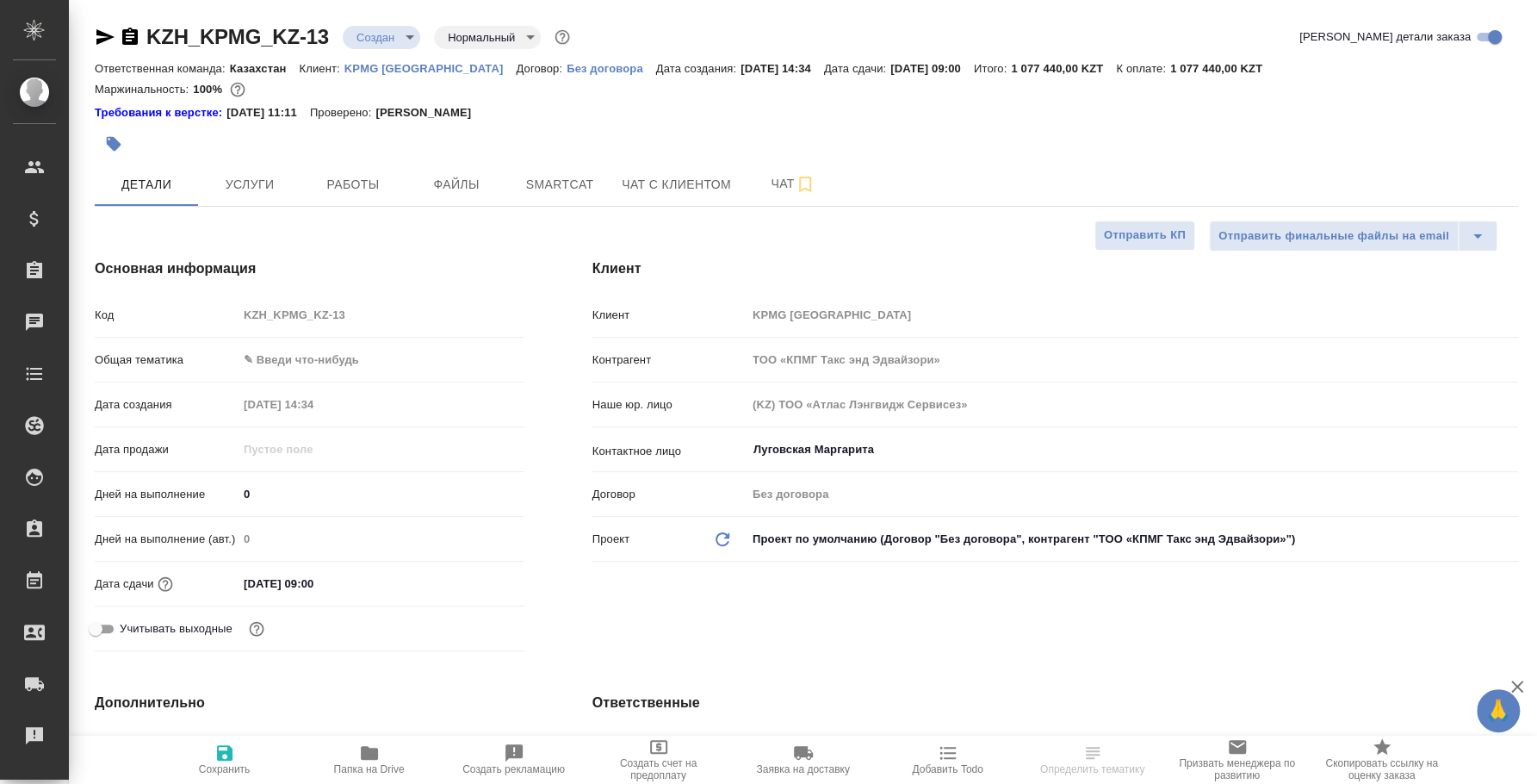
type textarea "x"
click at [791, 203] on button "Чат" at bounding box center [793, 184] width 104 height 43
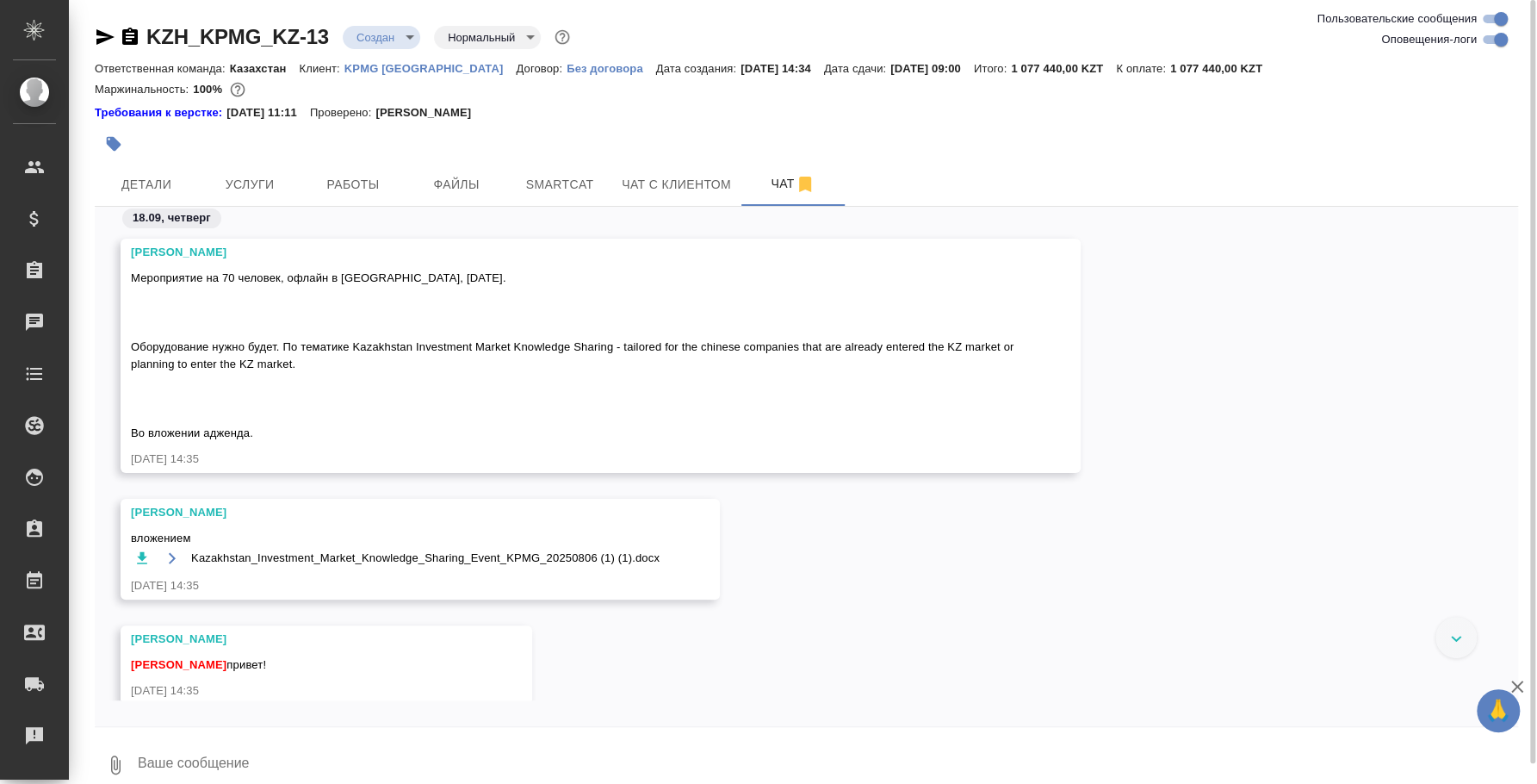
scroll to position [20, 0]
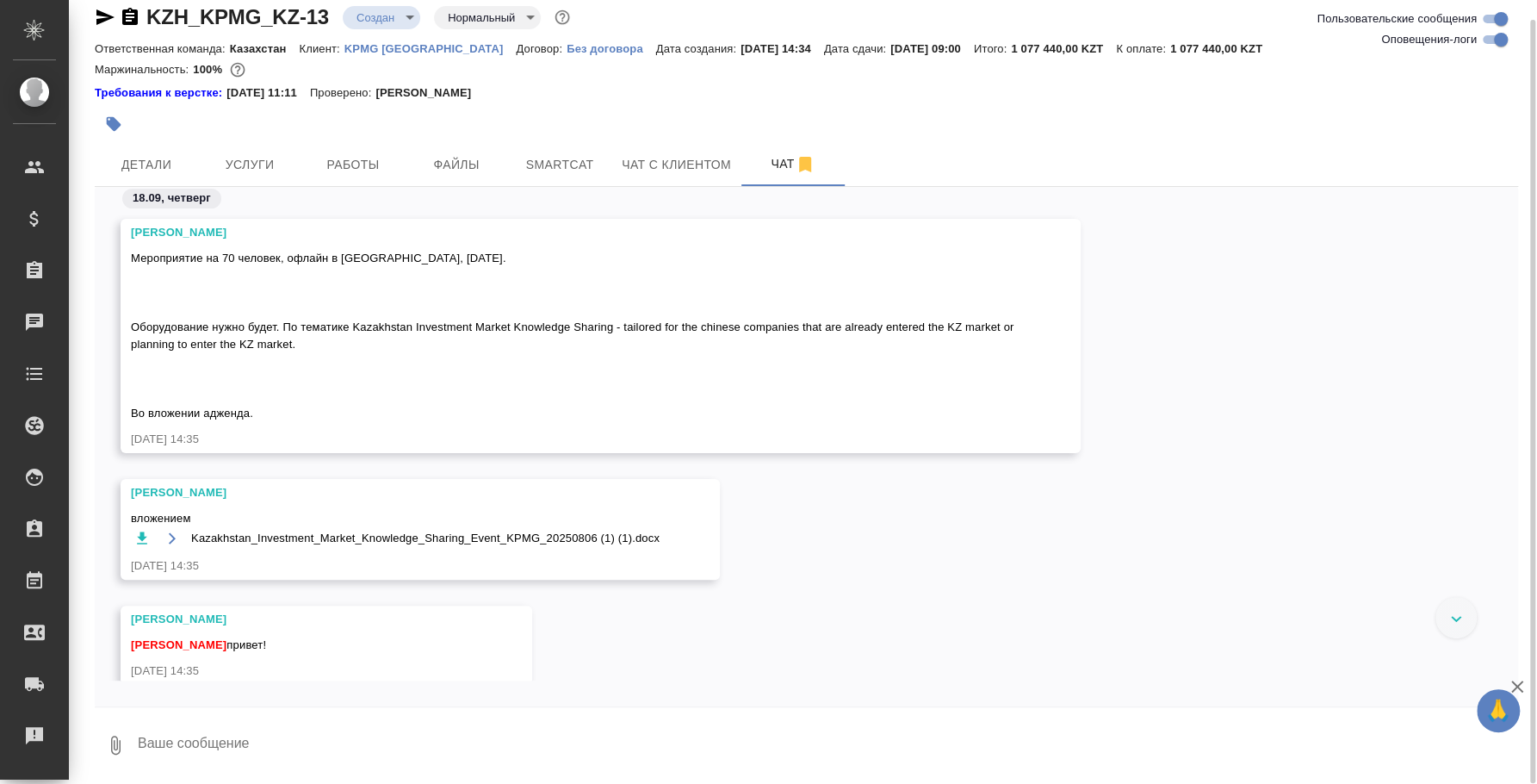
click at [1350, 506] on div "Кошербаева Назерке вложением Kazakhstan_Investment_Market_Knowledge_Sharing_Eve…" at bounding box center [807, 543] width 1423 height 127
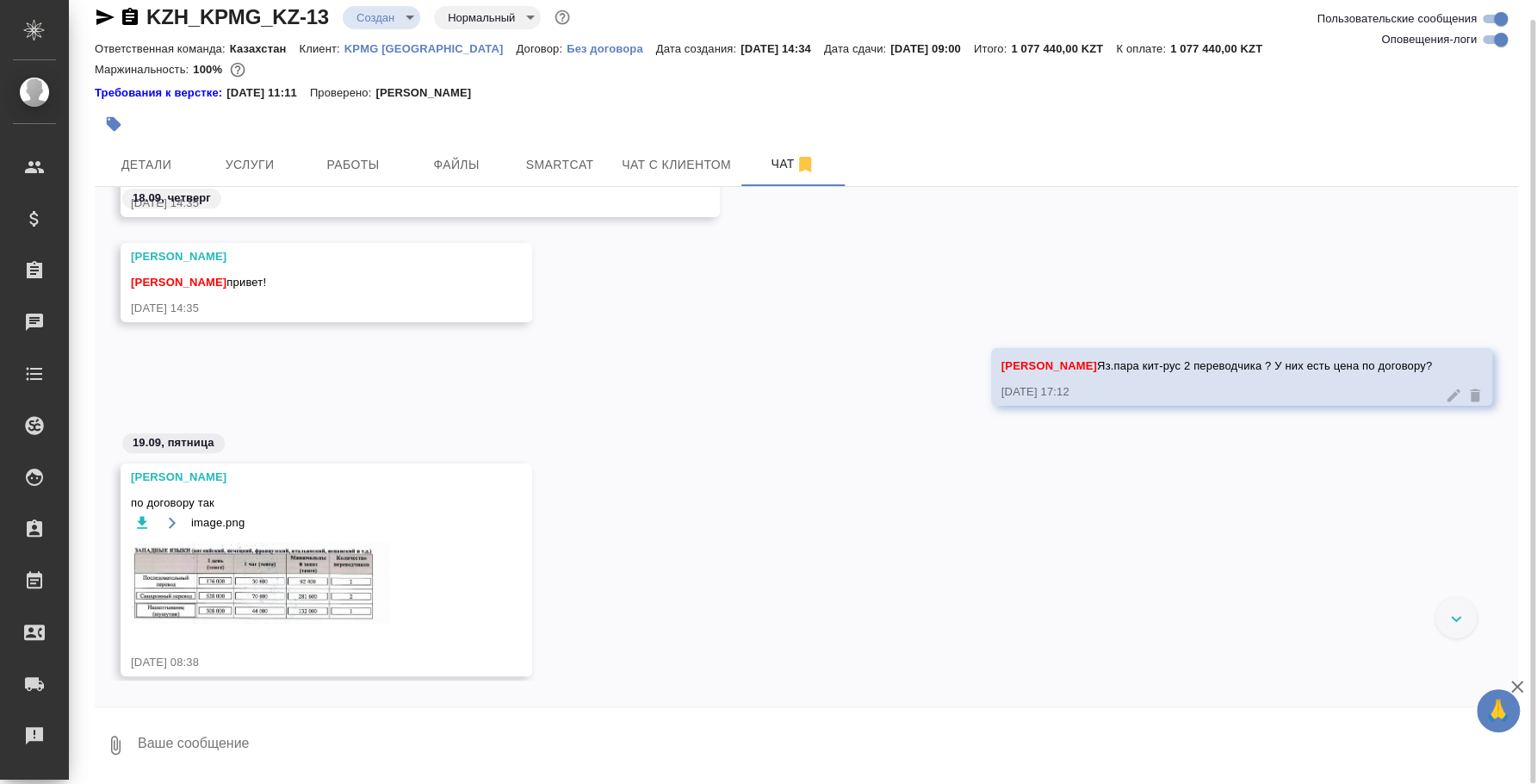
scroll to position [438, 0]
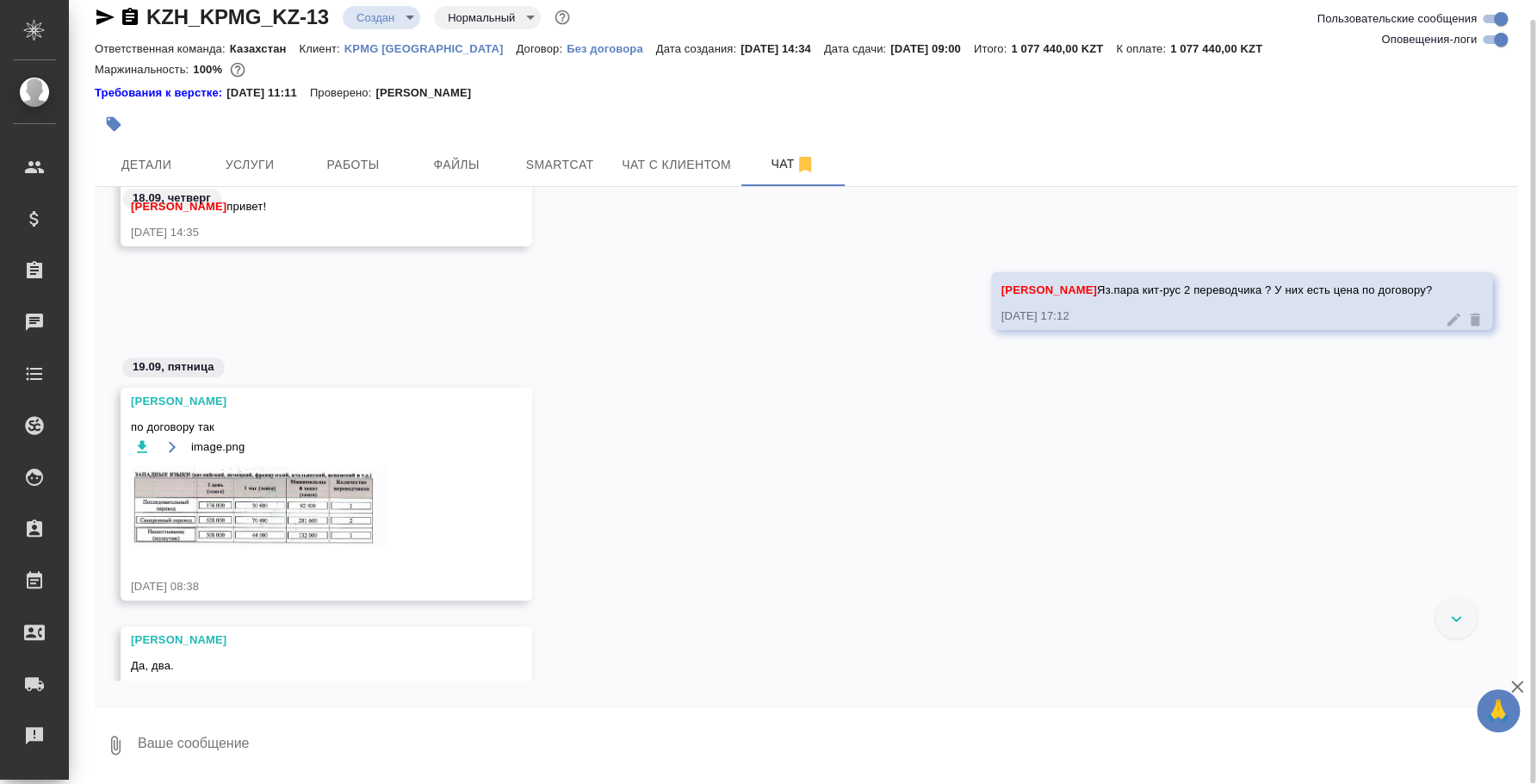
drag, startPoint x: 1517, startPoint y: 219, endPoint x: 1516, endPoint y: 259, distance: 40.0
click at [1516, 259] on div "18.09, четверг Кошербаева Назерке Федотова Ирина привет! 18.09.25, 14:35 Кошерб…" at bounding box center [807, 434] width 1423 height 493
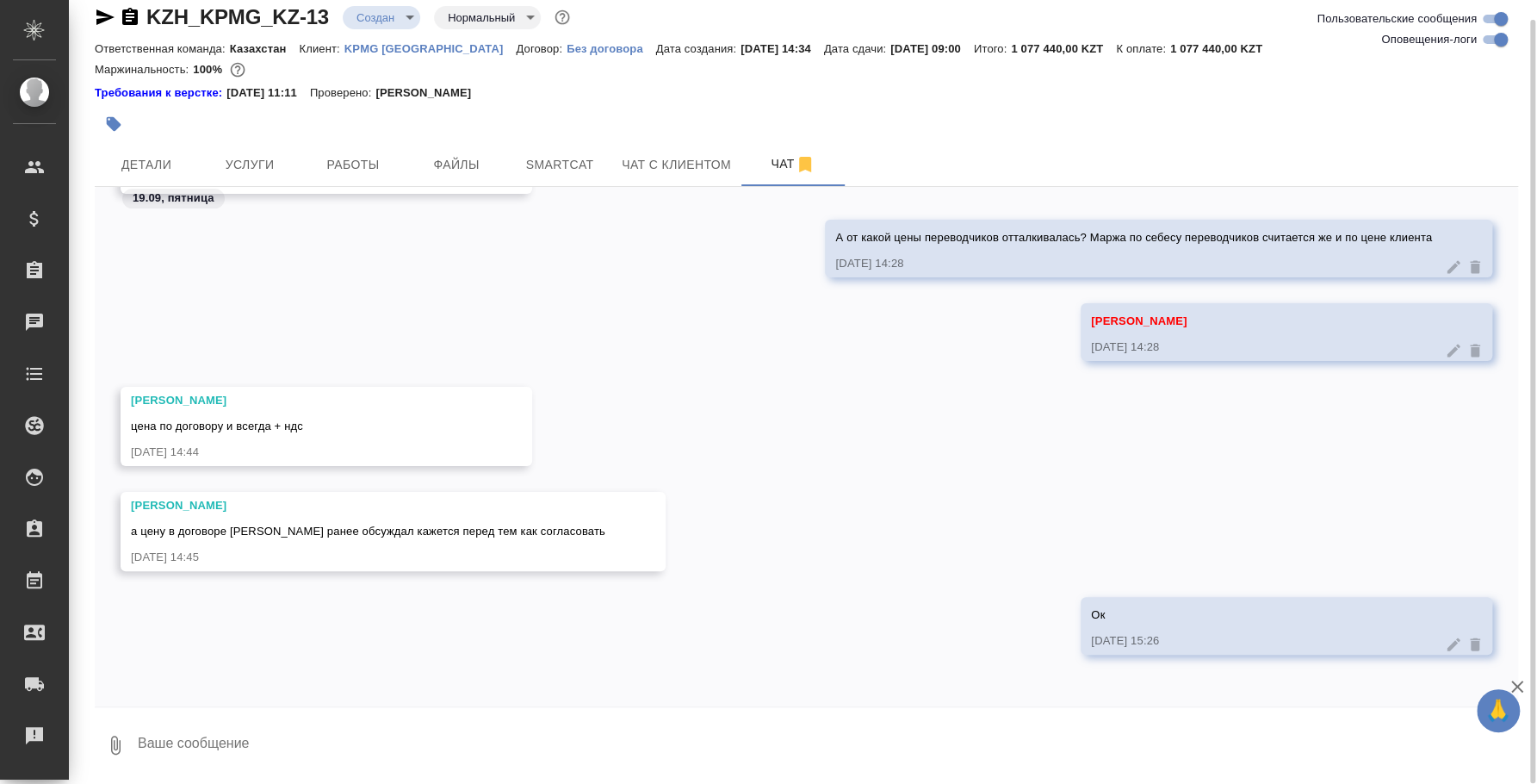
scroll to position [4462, 0]
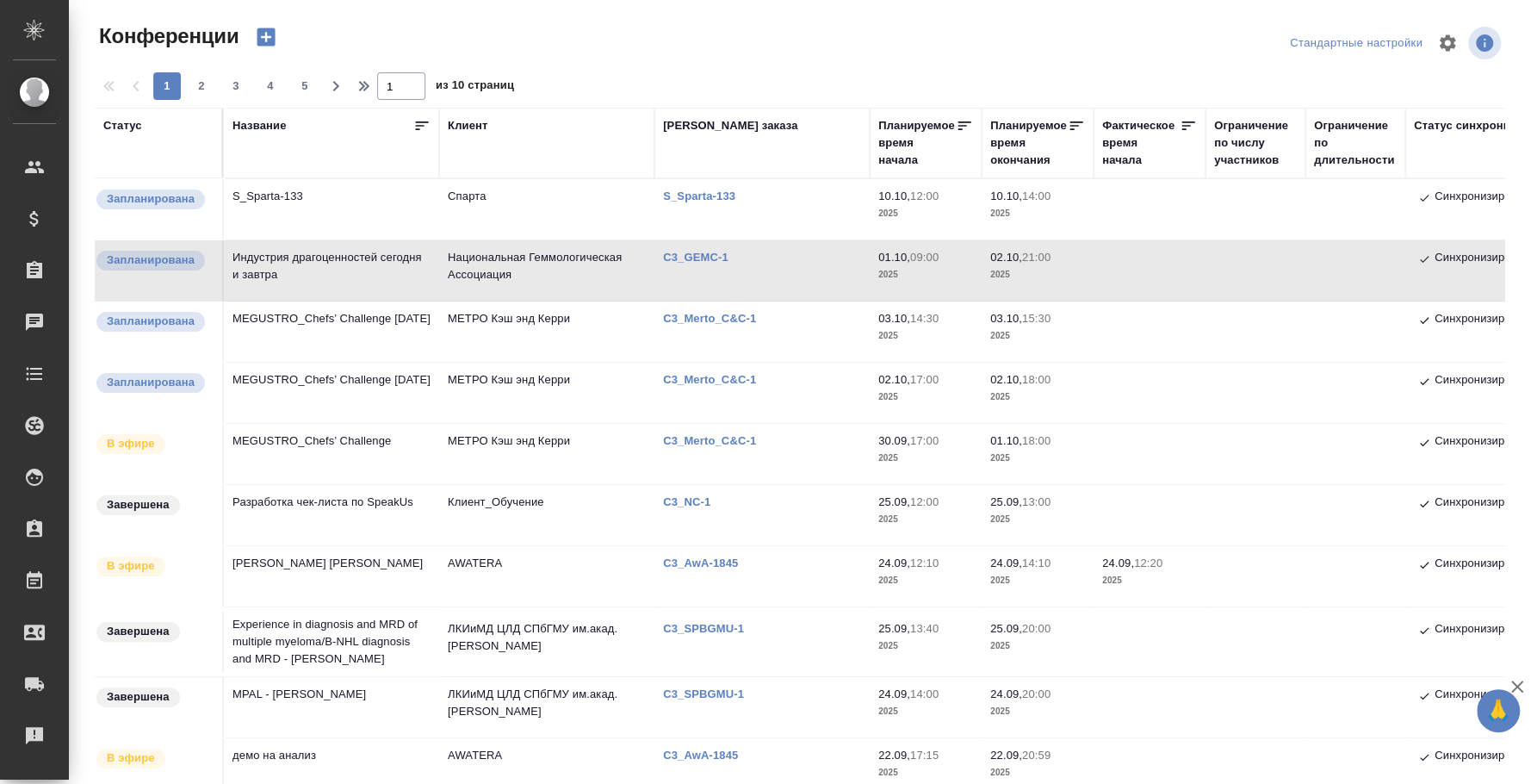
click at [283, 257] on td "Индустрия драгоценностей сегодня и завтра" at bounding box center [331, 270] width 215 height 60
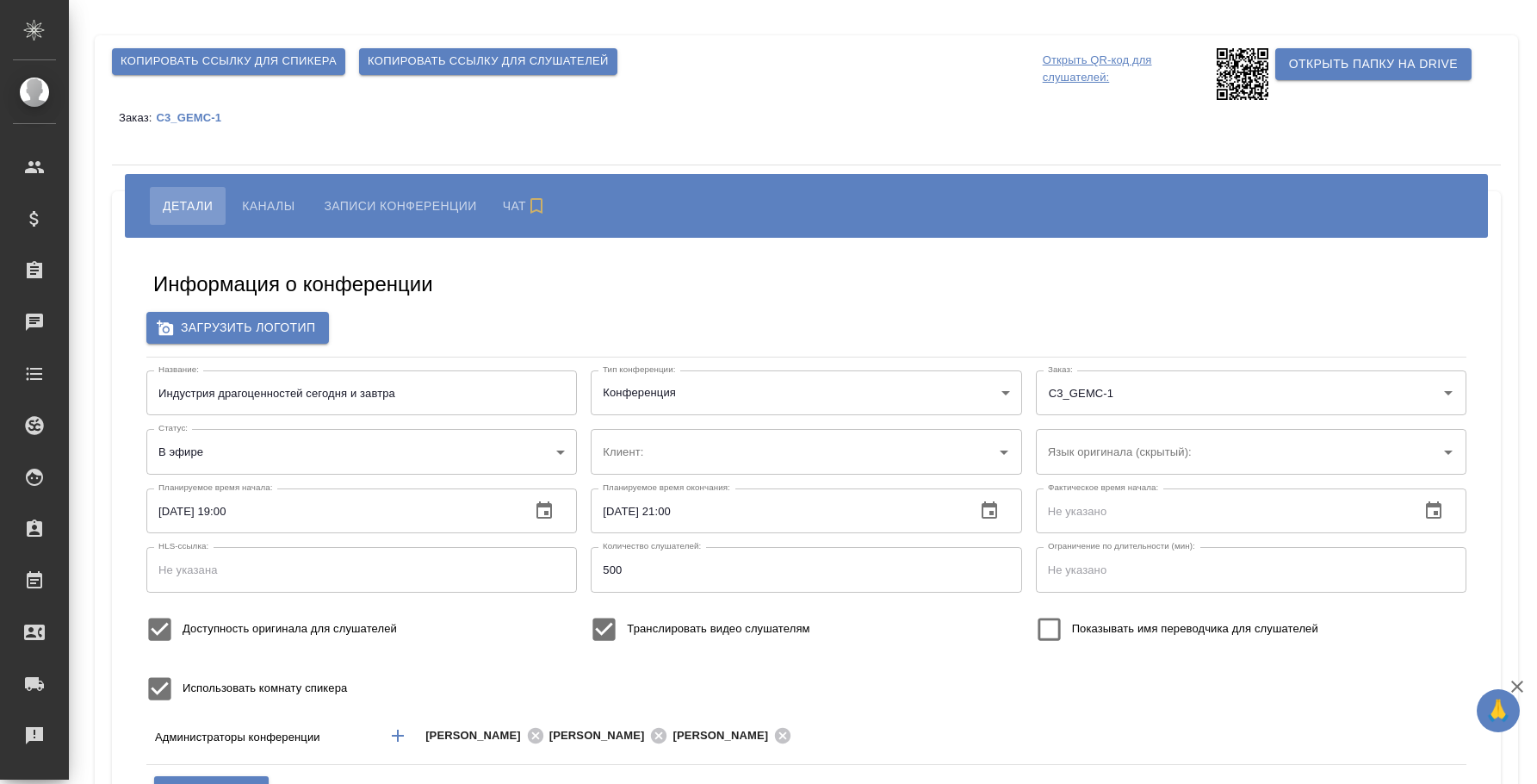
type input "Национальная Геммологическая Ассоциация"
type input "Плеханова Мария"
click at [286, 201] on span "Каналы" at bounding box center [268, 206] width 53 height 21
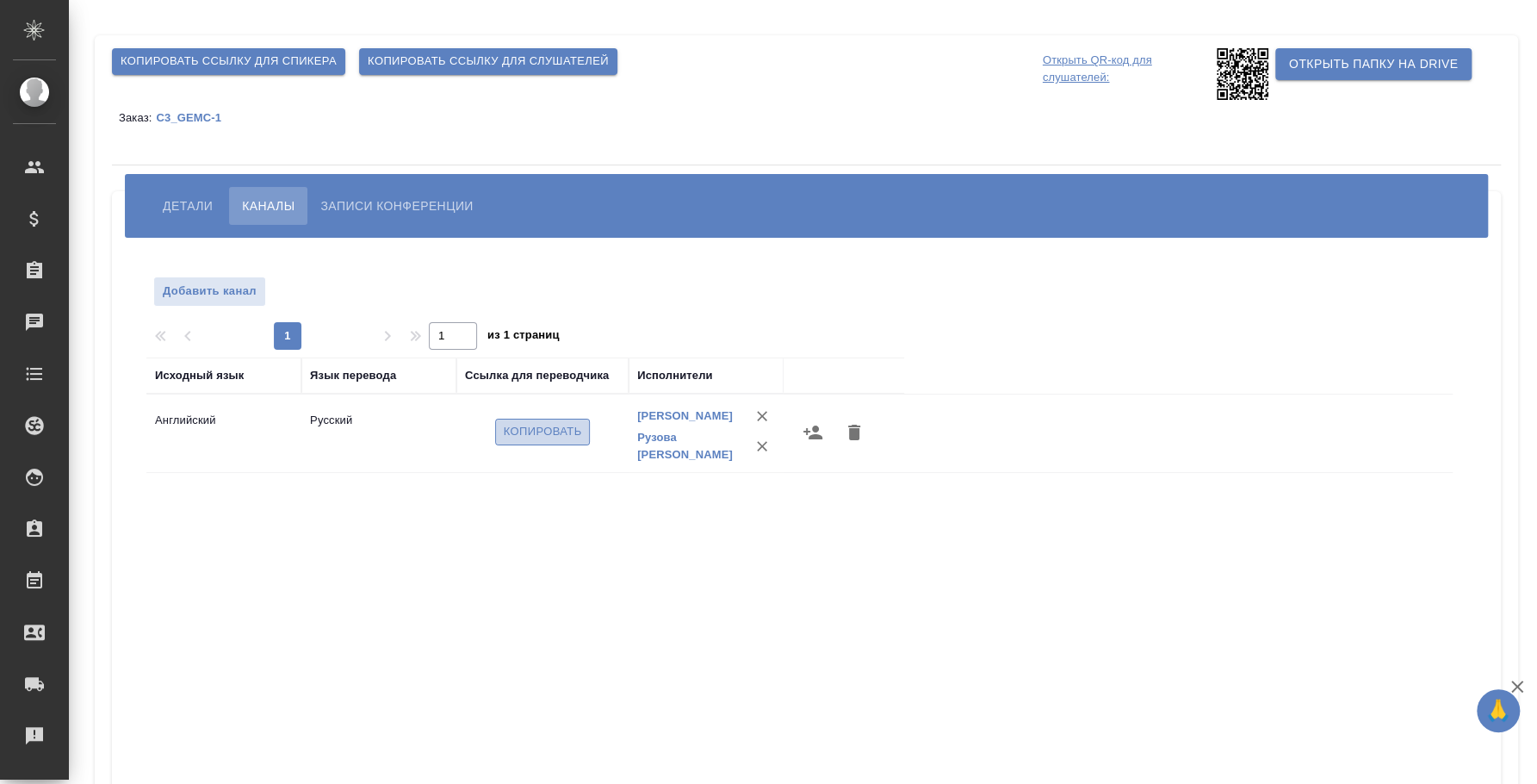
click at [589, 427] on button "Копировать" at bounding box center [543, 432] width 96 height 27
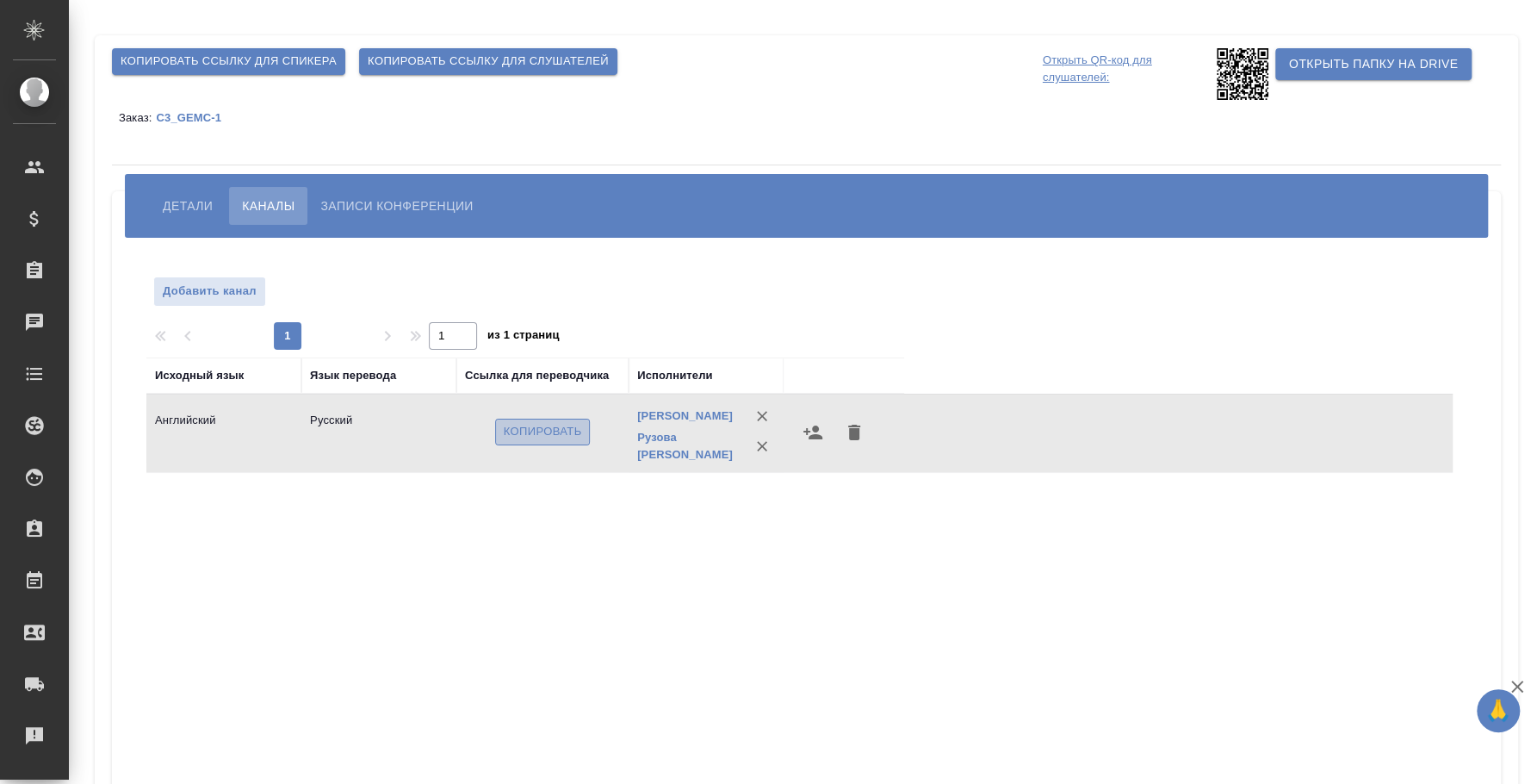
click at [533, 434] on span "Копировать" at bounding box center [544, 432] width 79 height 20
click at [174, 207] on span "Детали" at bounding box center [188, 206] width 50 height 21
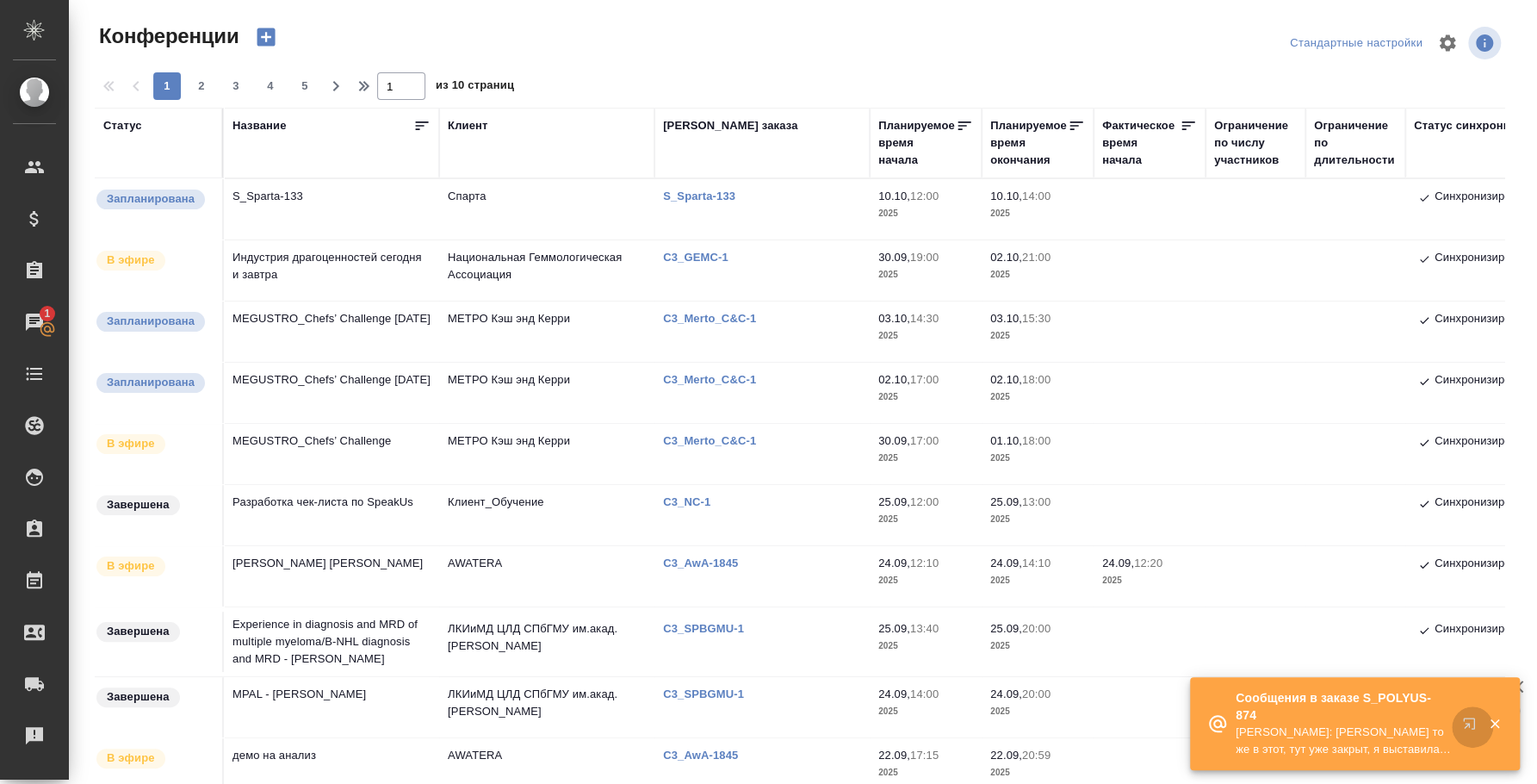
click at [1464, 721] on icon "button" at bounding box center [1469, 722] width 12 height 12
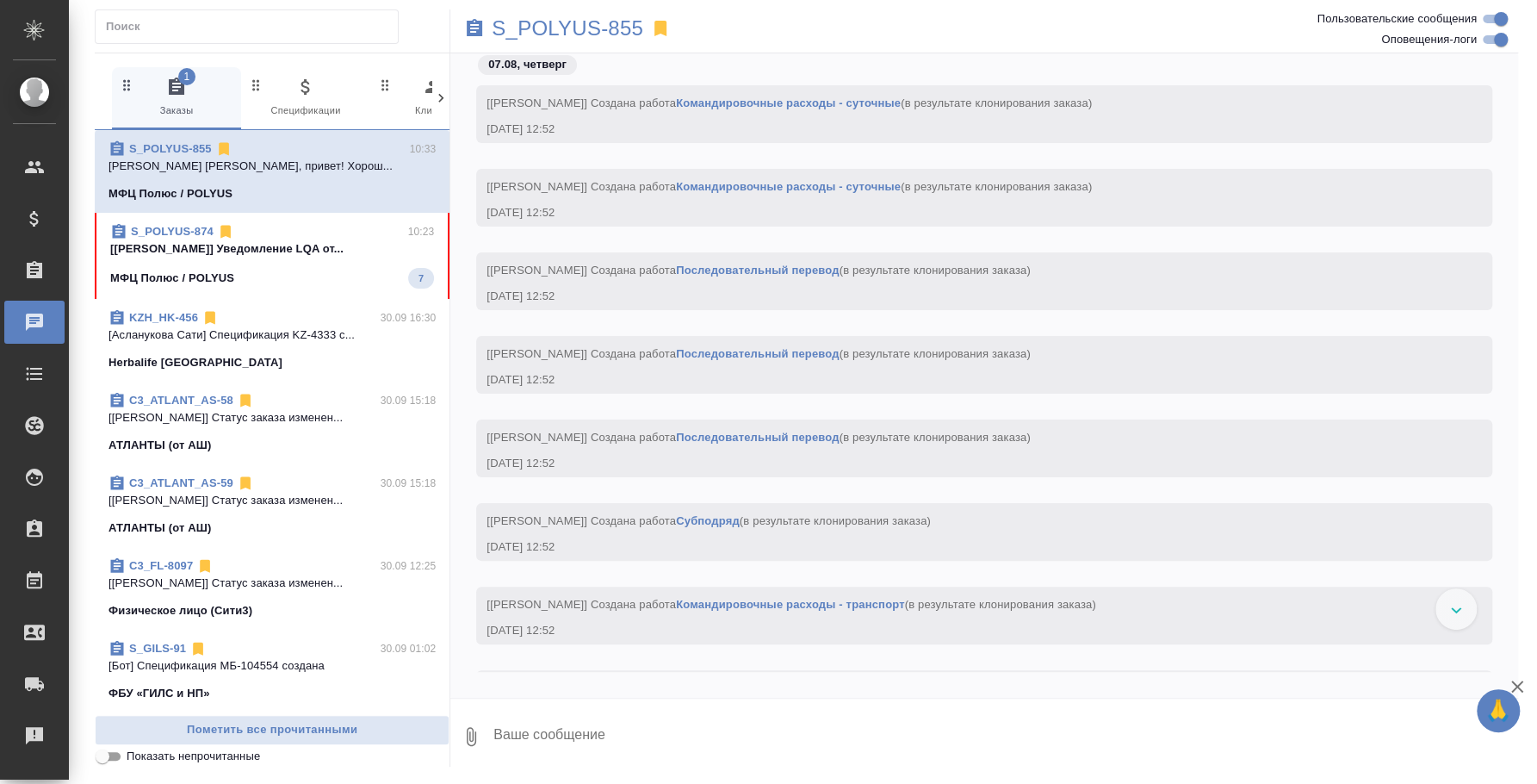
click at [312, 249] on p "[[PERSON_NAME]] Уведомление LQA от..." at bounding box center [272, 249] width 324 height 17
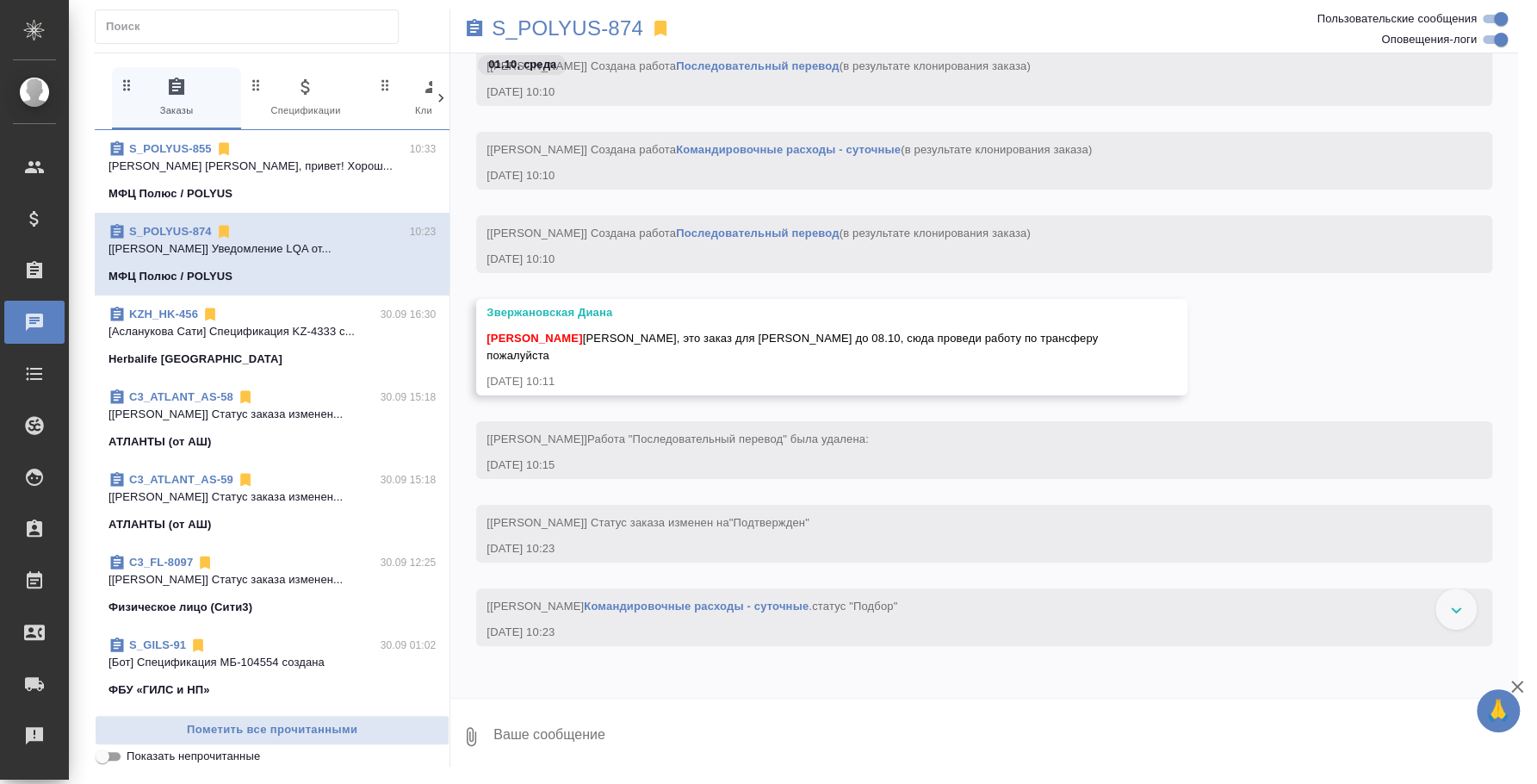
scroll to position [215, 0]
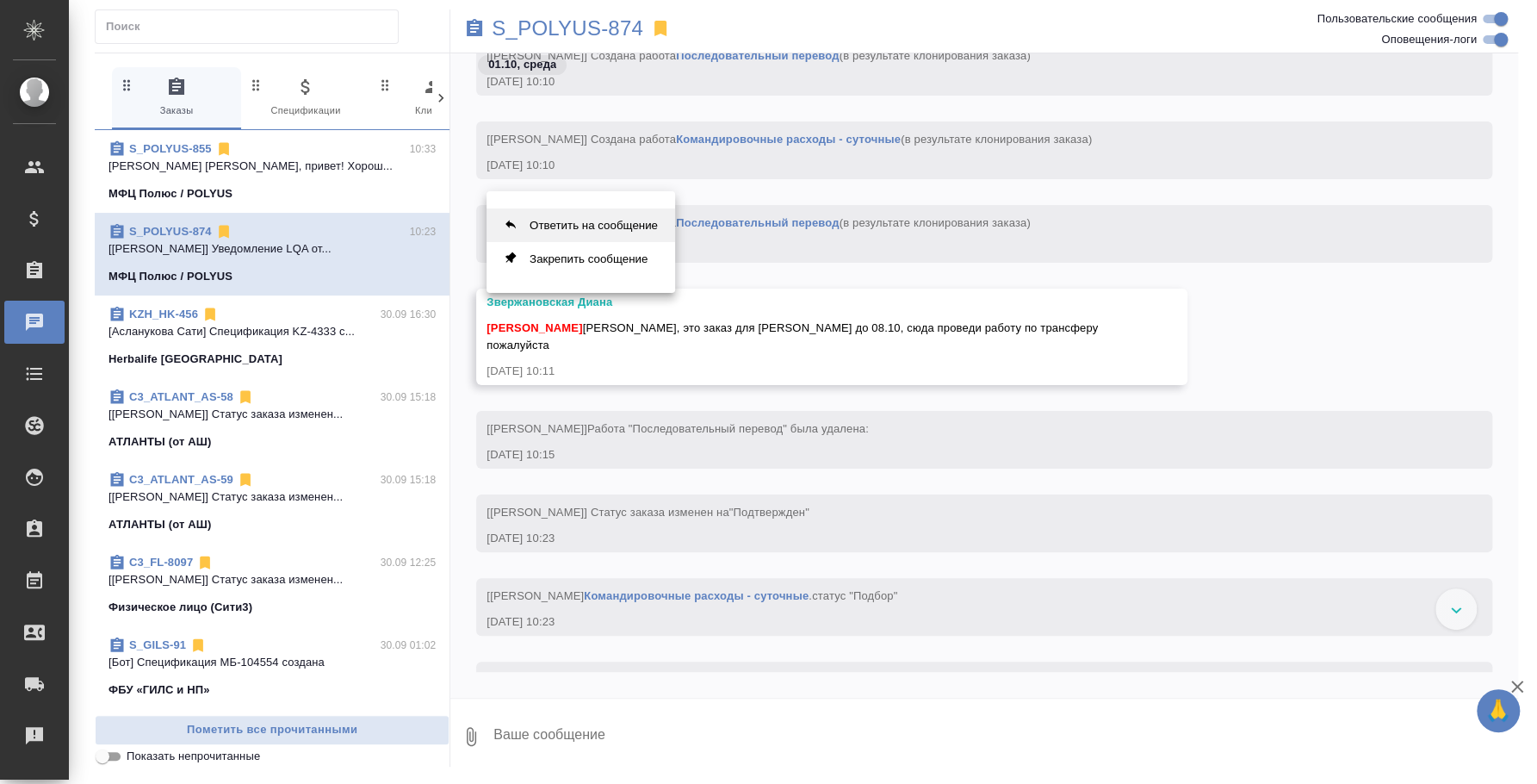
click at [632, 215] on button "Ответить на сообщение" at bounding box center [580, 225] width 189 height 34
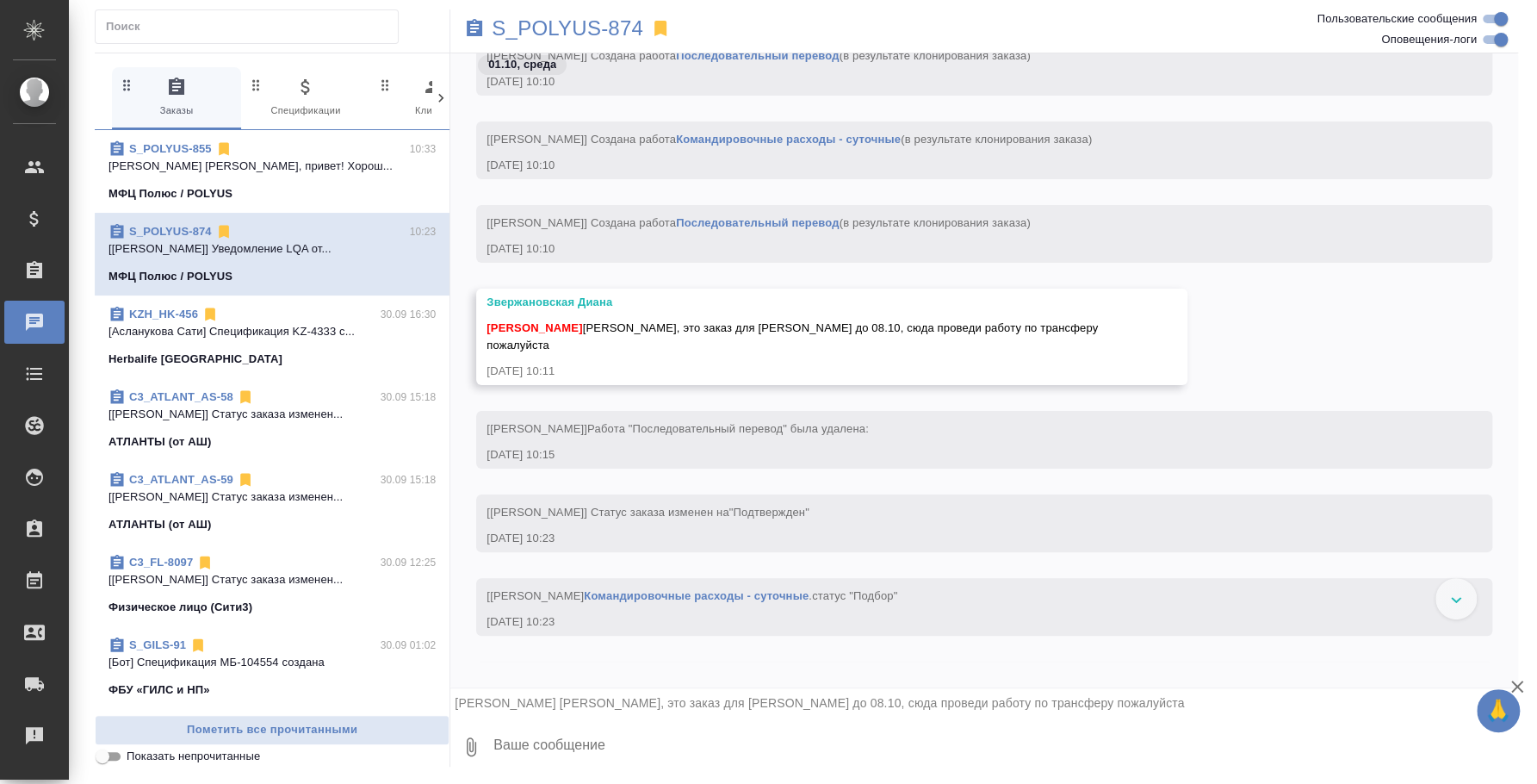
click at [717, 738] on textarea at bounding box center [1005, 746] width 1026 height 59
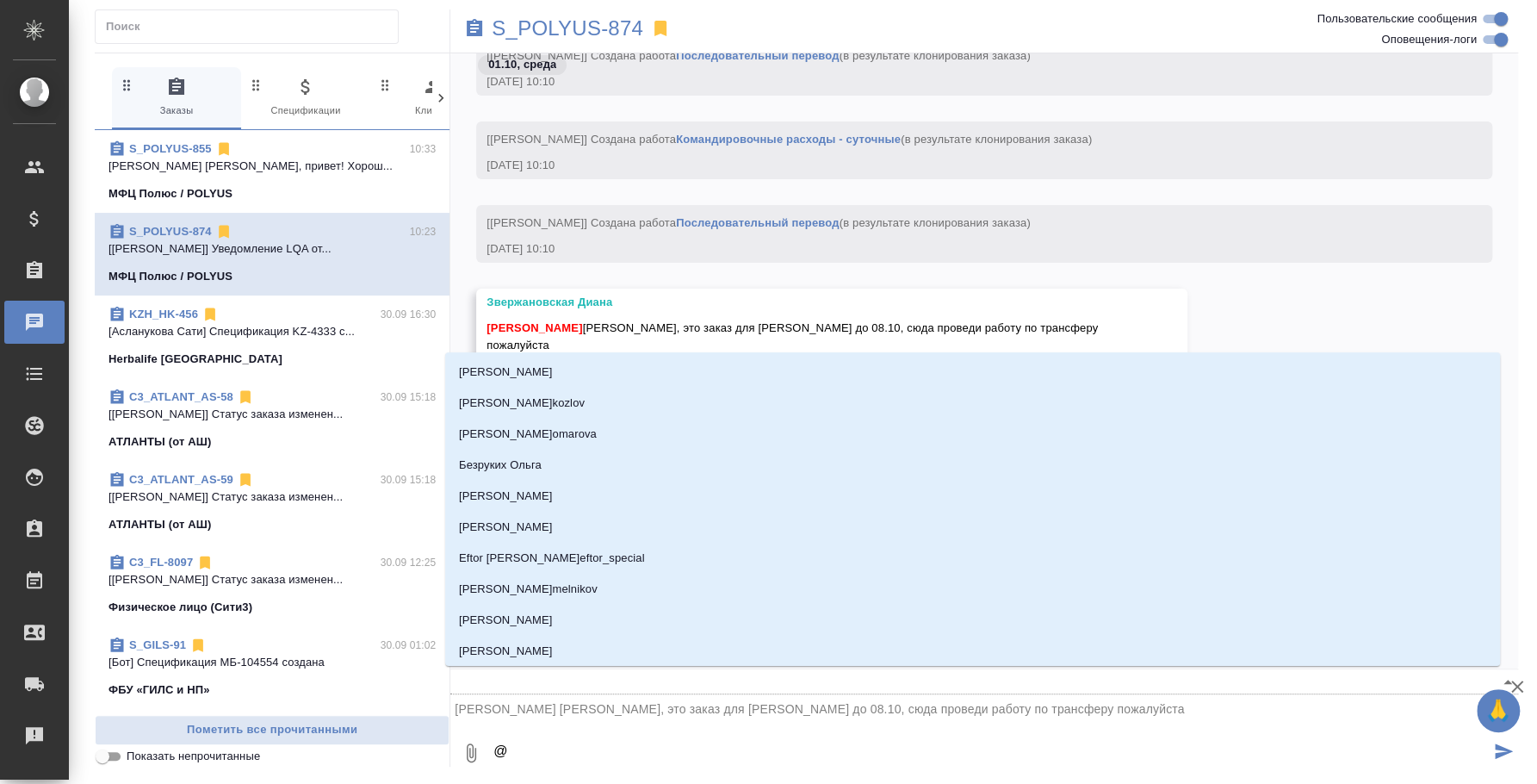
type textarea "@p"
type input "p"
type textarea "@p'd"
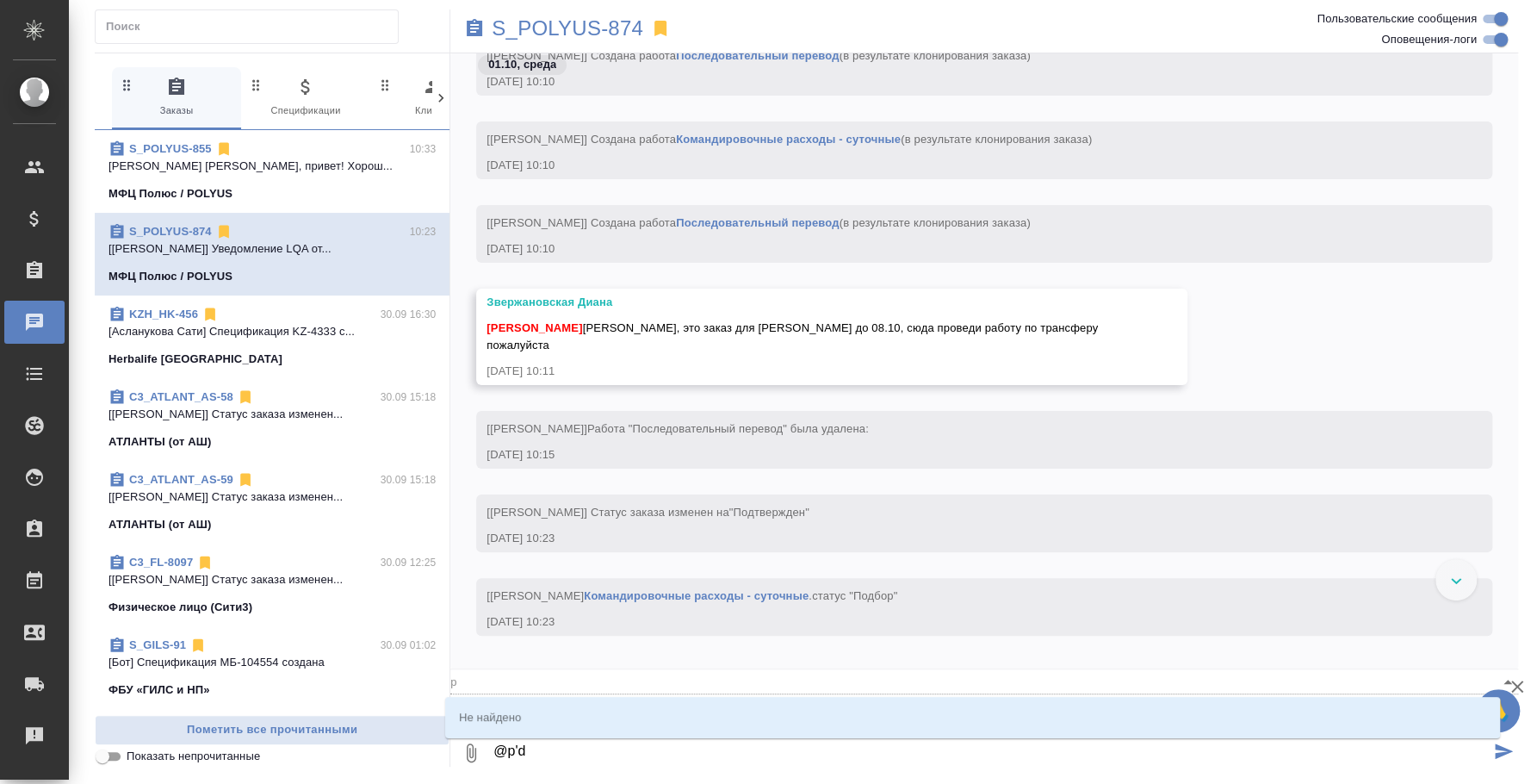
type input "p'd"
type textarea "@p'd't"
type input "p'd't"
type textarea "@p"
type input "p"
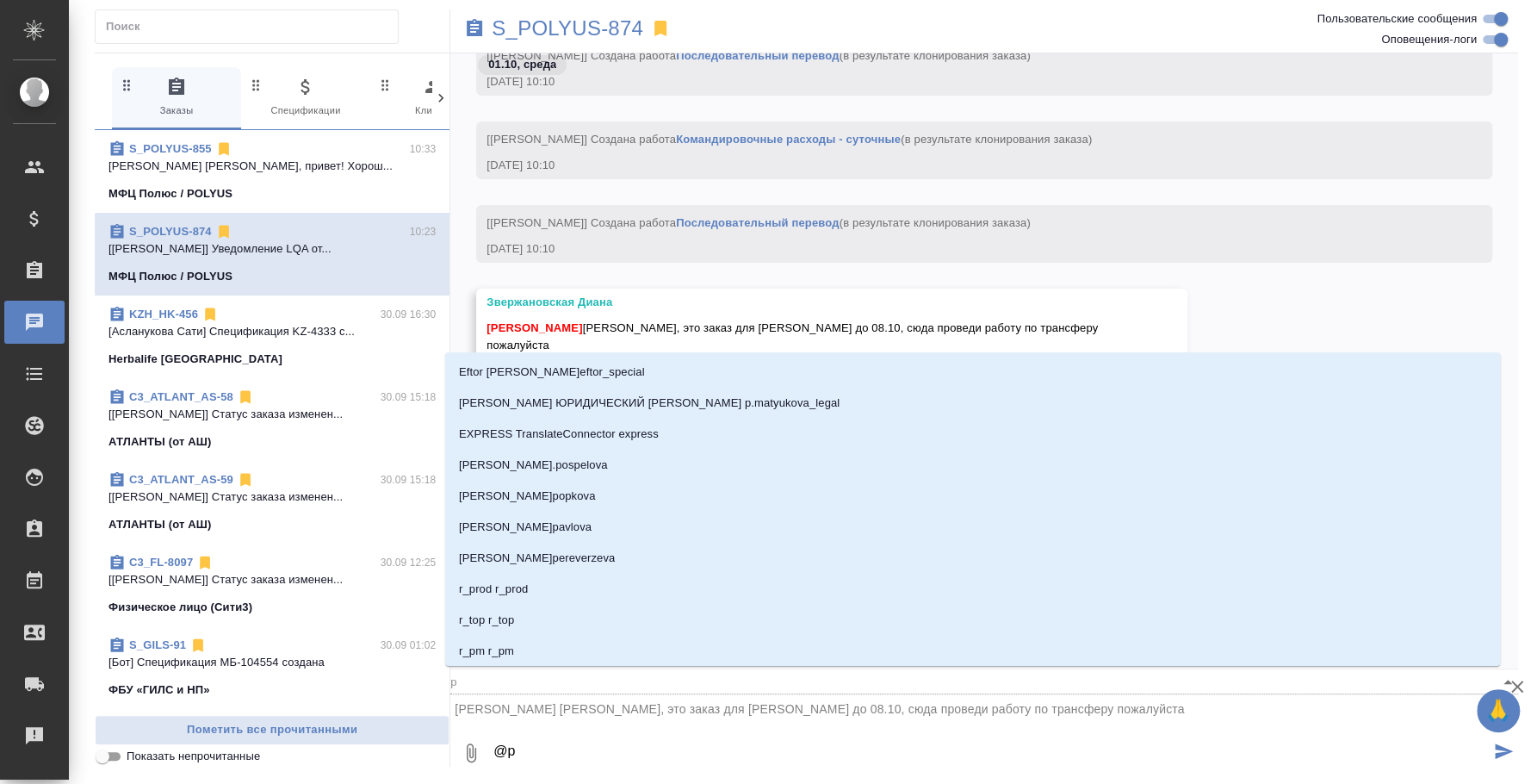
type textarea "@"
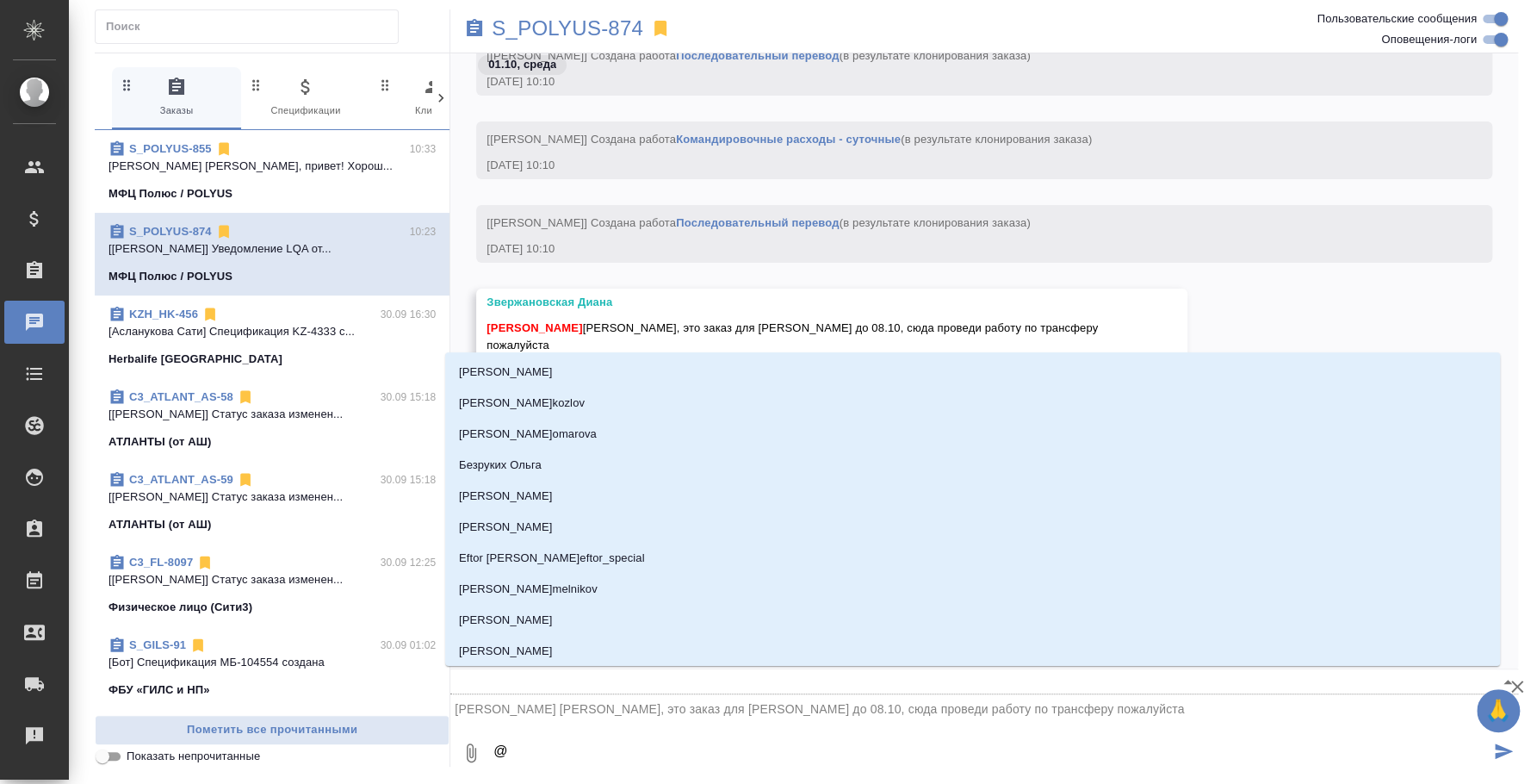
type textarea "@з"
type input "з"
type textarea "@зв"
type input "зв"
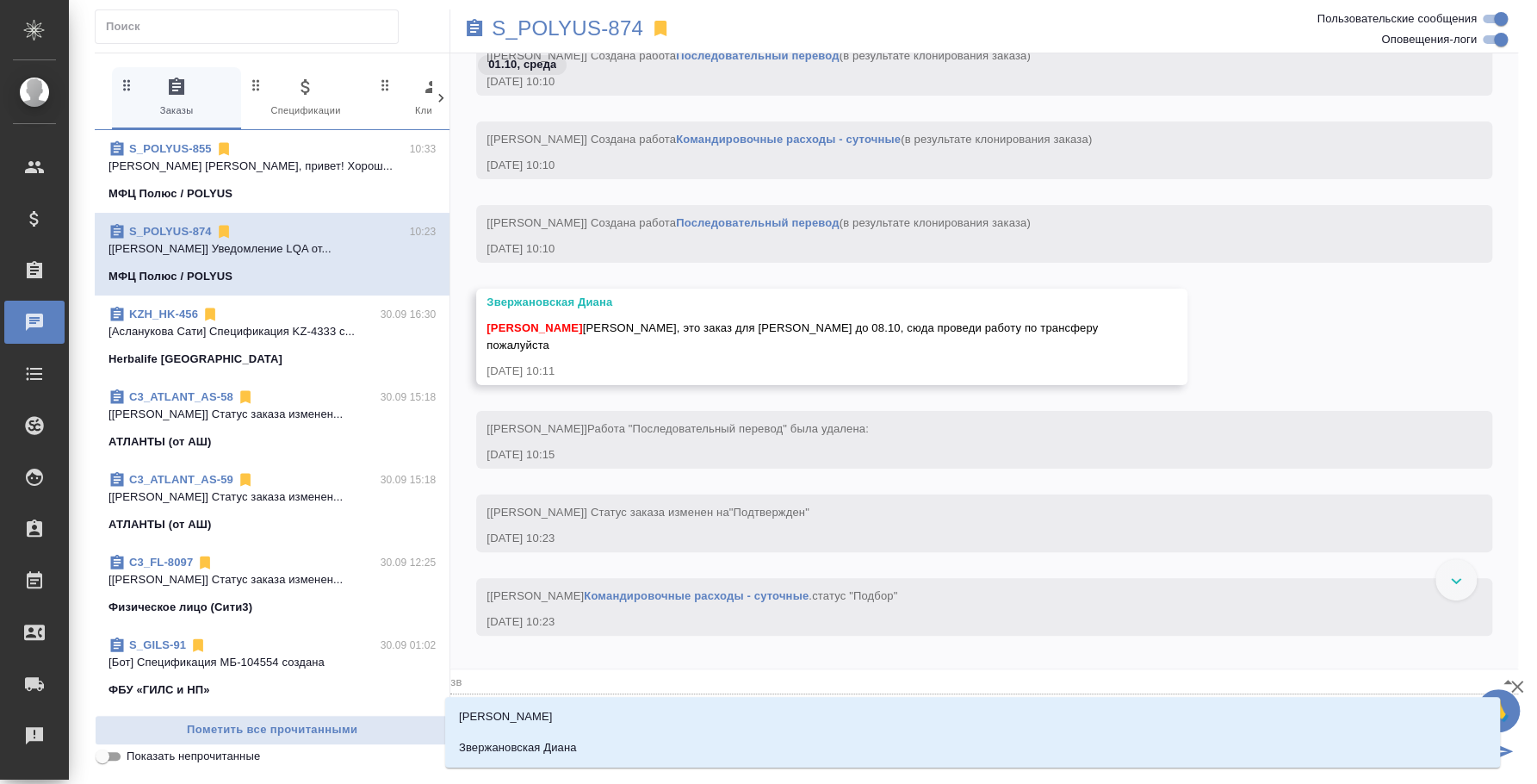
type textarea "@зве"
type input "зве"
type textarea "@звер"
type input "звер"
click at [749, 766] on ul "Зверева Анна Звержановская Диана" at bounding box center [973, 746] width 1055 height 62
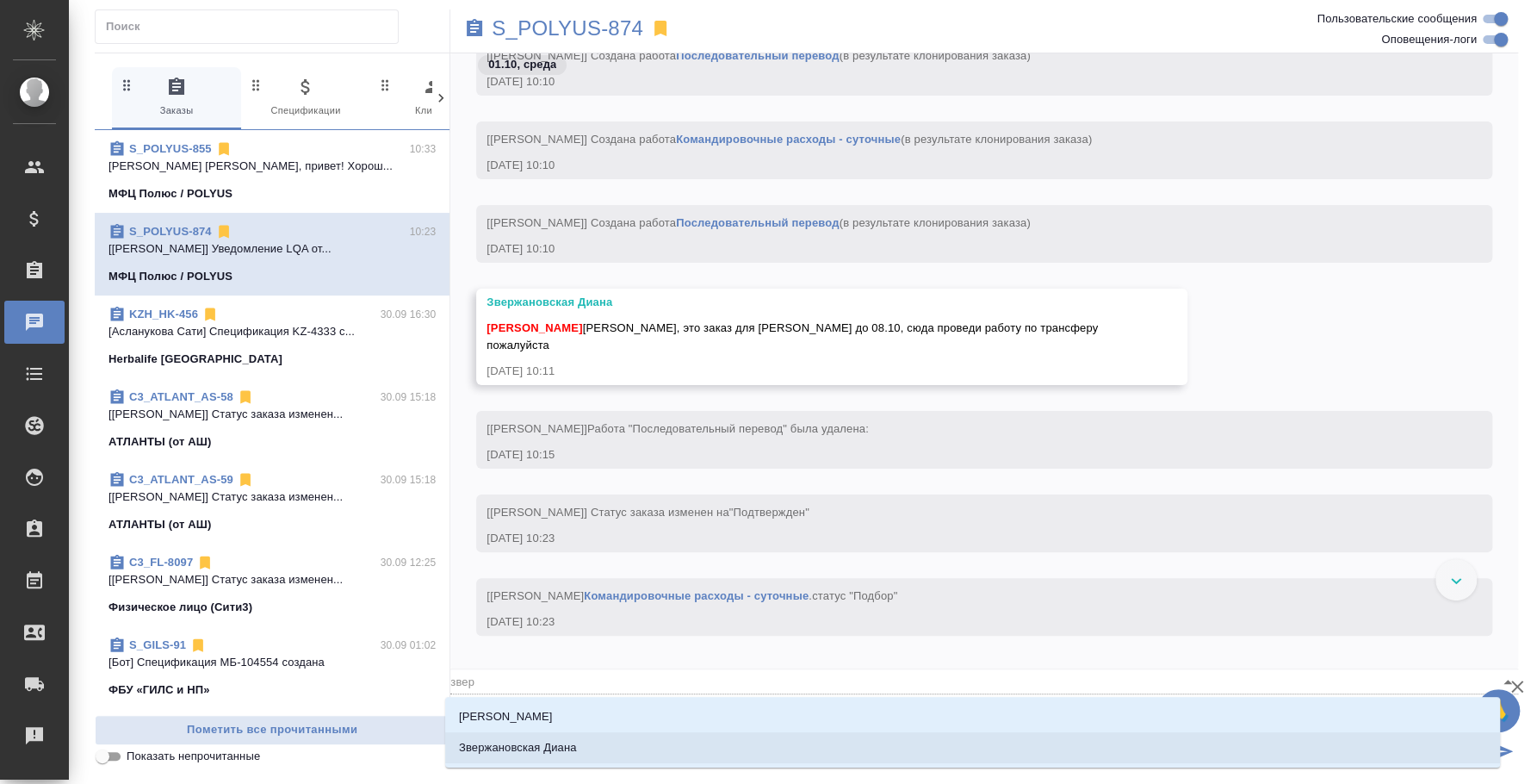
click at [748, 746] on li "Звержановская Диана" at bounding box center [973, 747] width 1055 height 31
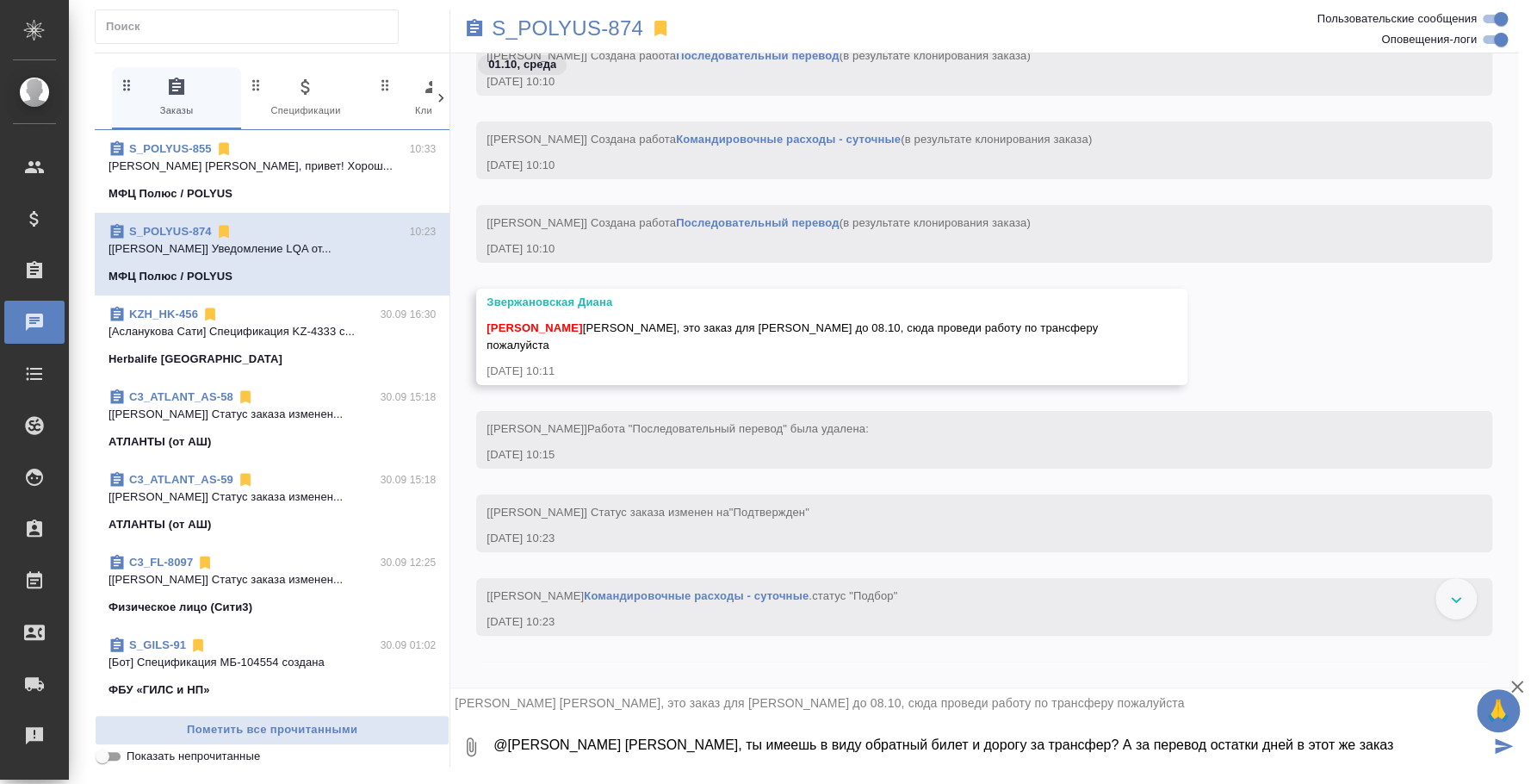
paste textarea "**[S_POLYUS-855](https://tera.awatera.com/Order/6894774acda6684ca7880aa2/chat)**"
drag, startPoint x: 923, startPoint y: 760, endPoint x: 1351, endPoint y: 739, distance: 428.5
click at [1351, 739] on textarea "@Звержановская Диана Диана, ты имеешь в виду обратный билет и дорогу за трансфе…" at bounding box center [991, 746] width 998 height 59
paste textarea "S_POLYUS-855"
type textarea "@Звержановская Диана Диана, ты имеешь в виду обратный билет и дорогу за трансфе…"
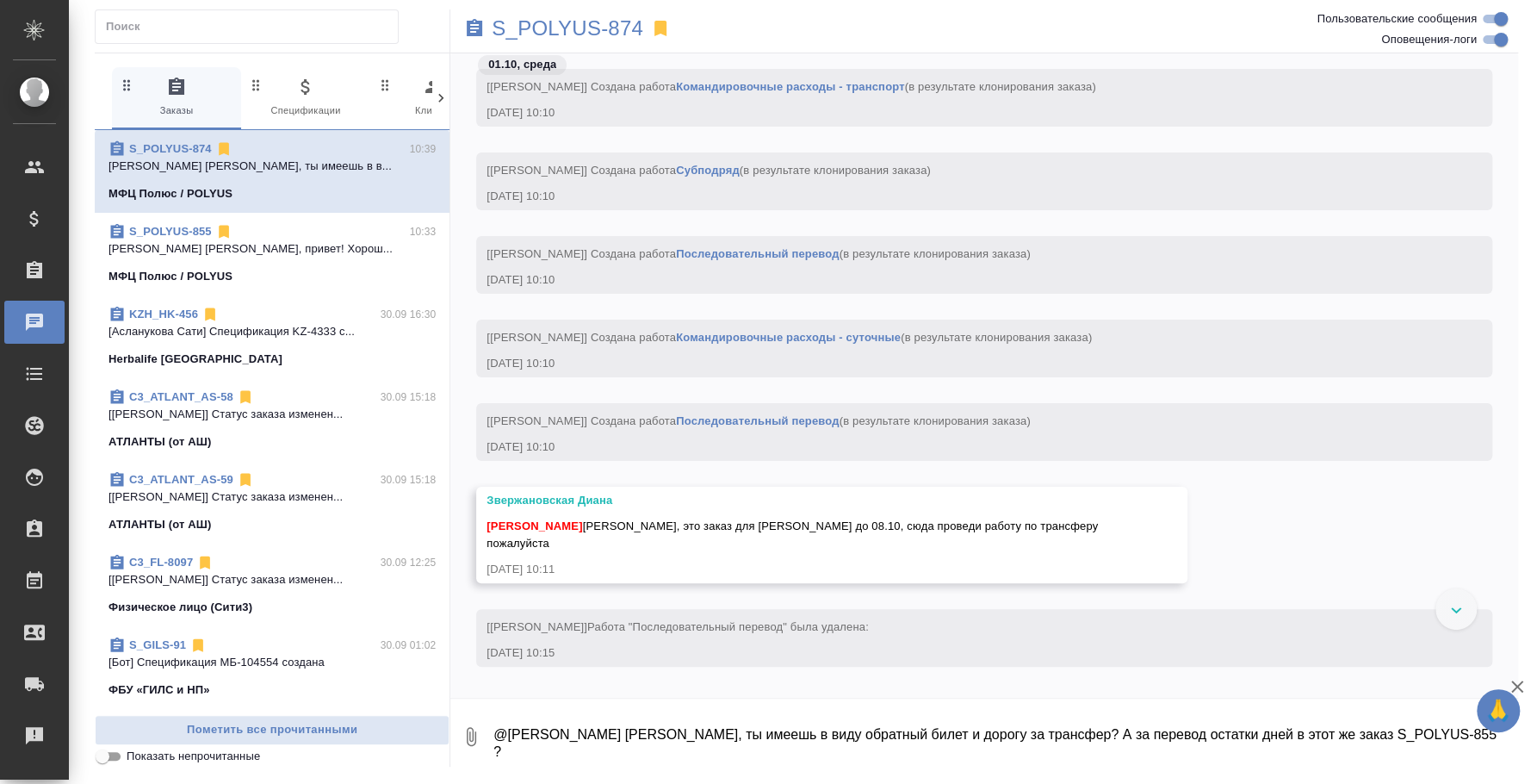
scroll to position [0, 0]
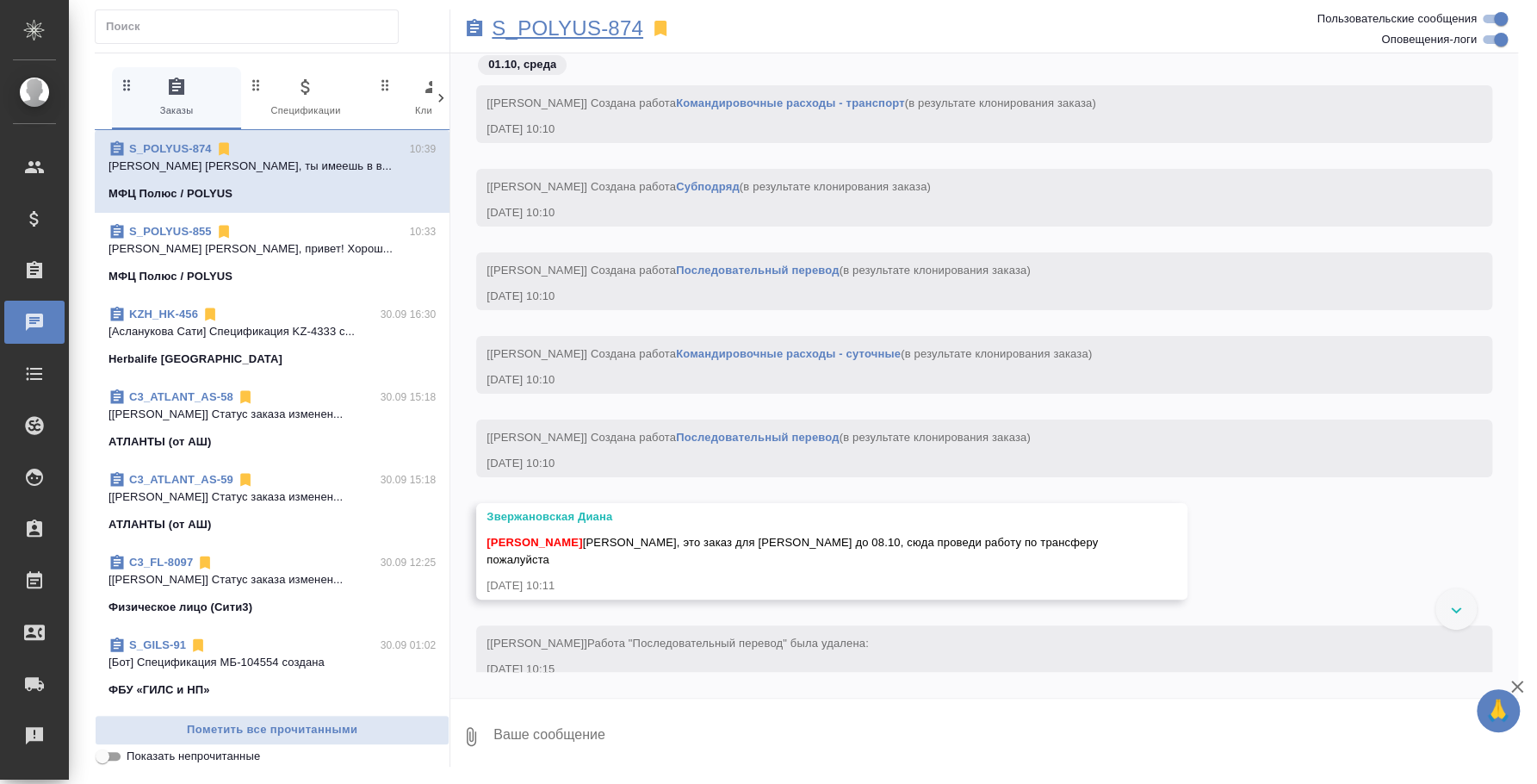
click at [600, 20] on p "S_POLYUS-874" at bounding box center [568, 28] width 152 height 17
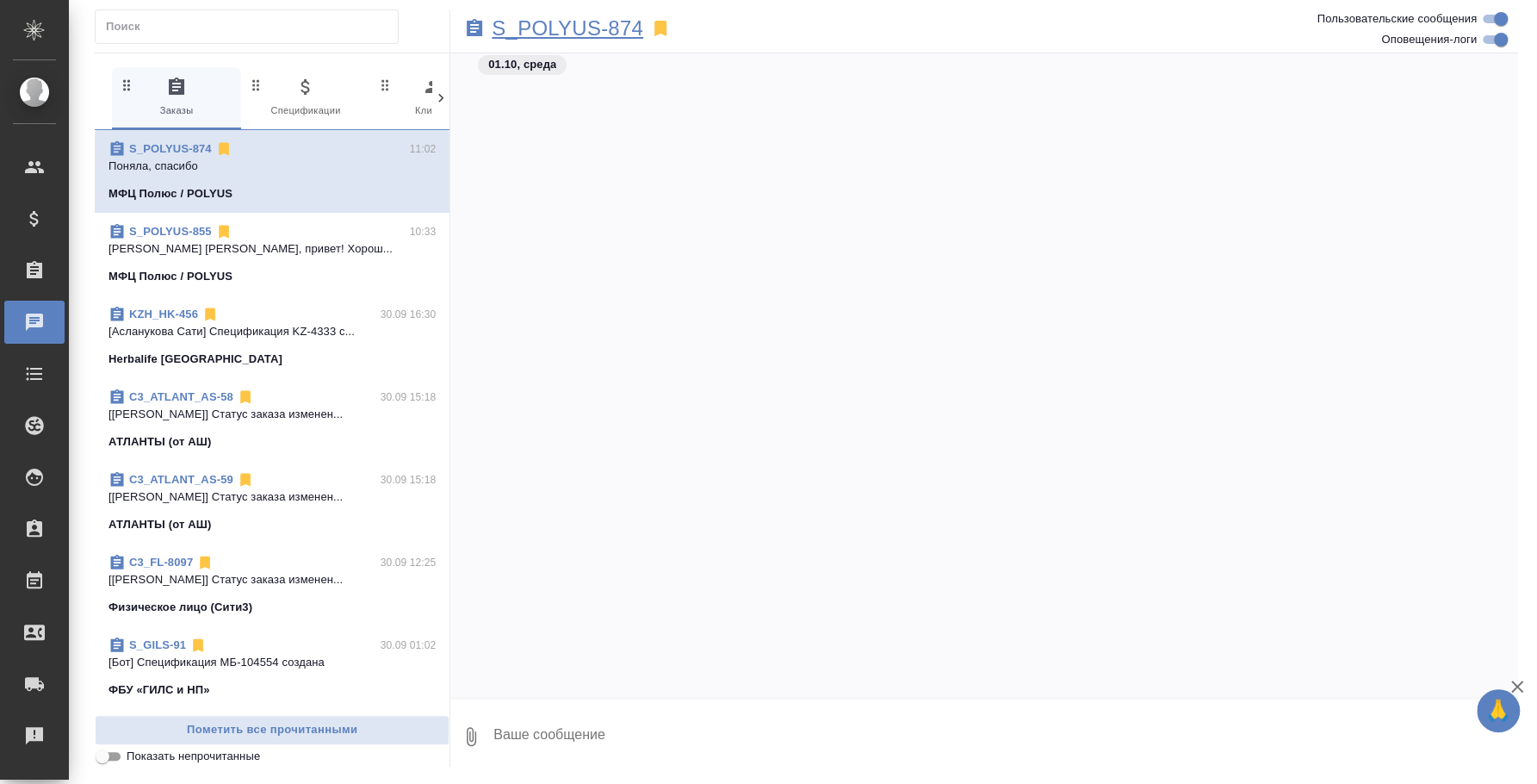
scroll to position [792, 0]
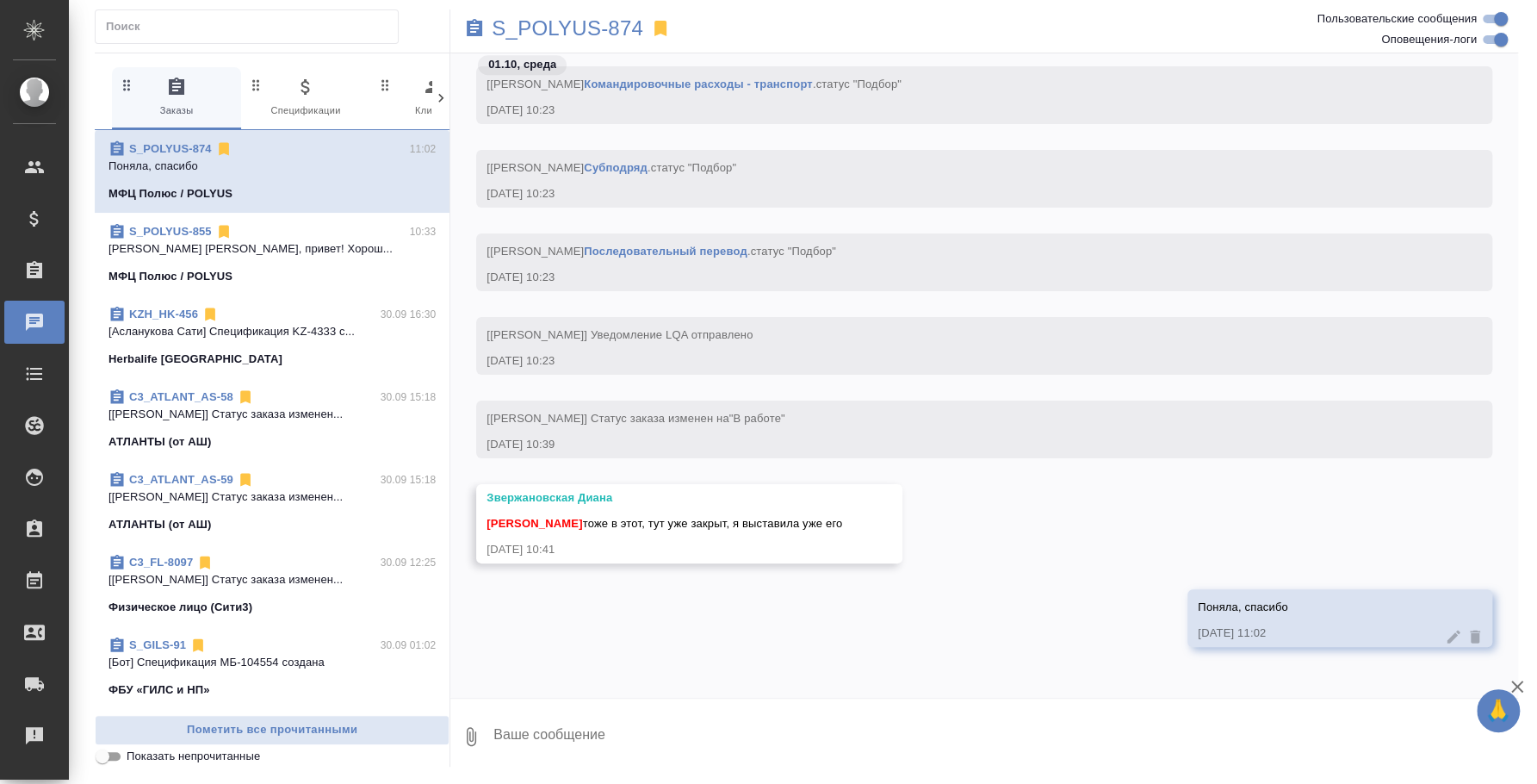
click at [636, 738] on textarea at bounding box center [1005, 737] width 1026 height 59
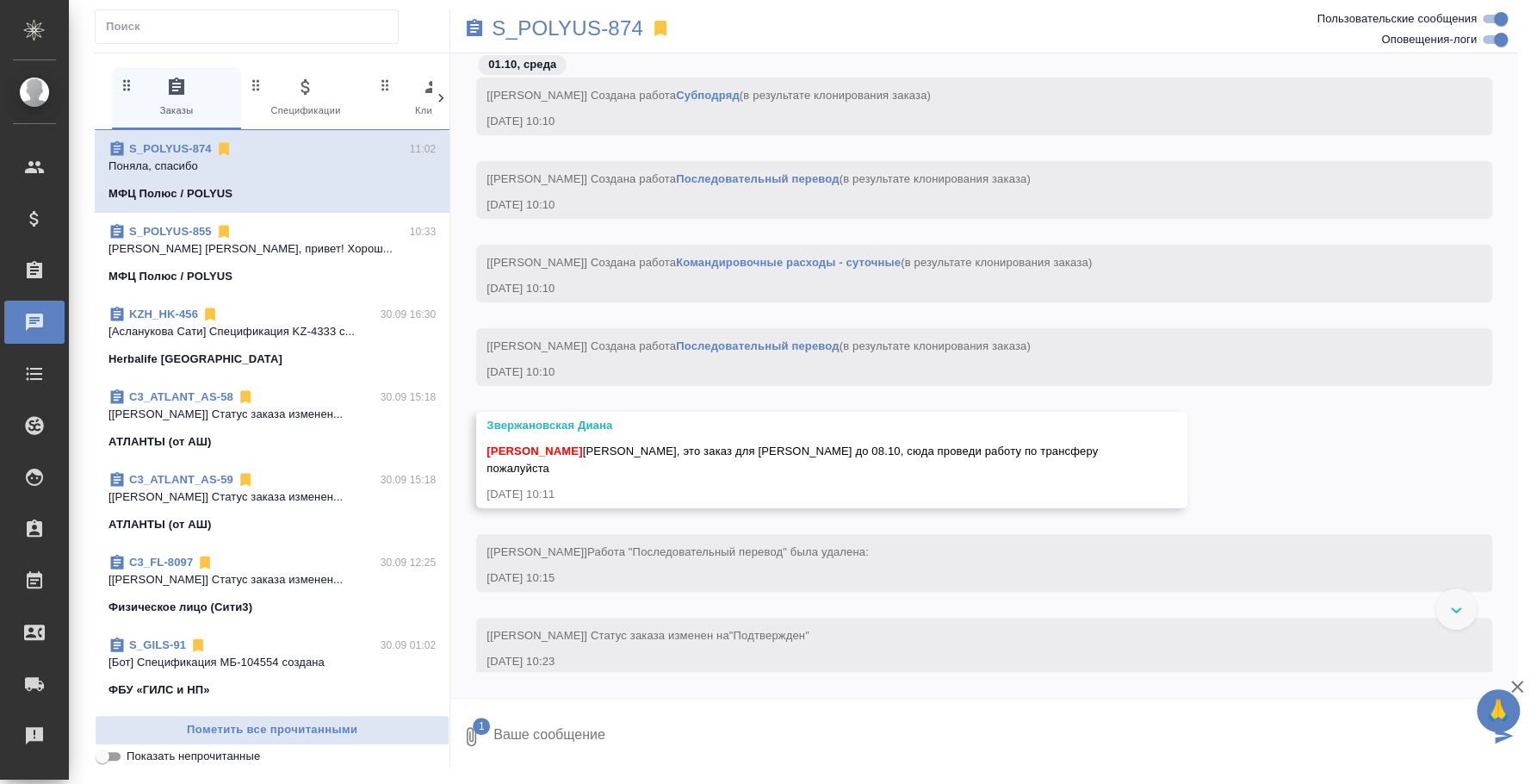
scroll to position [0, 0]
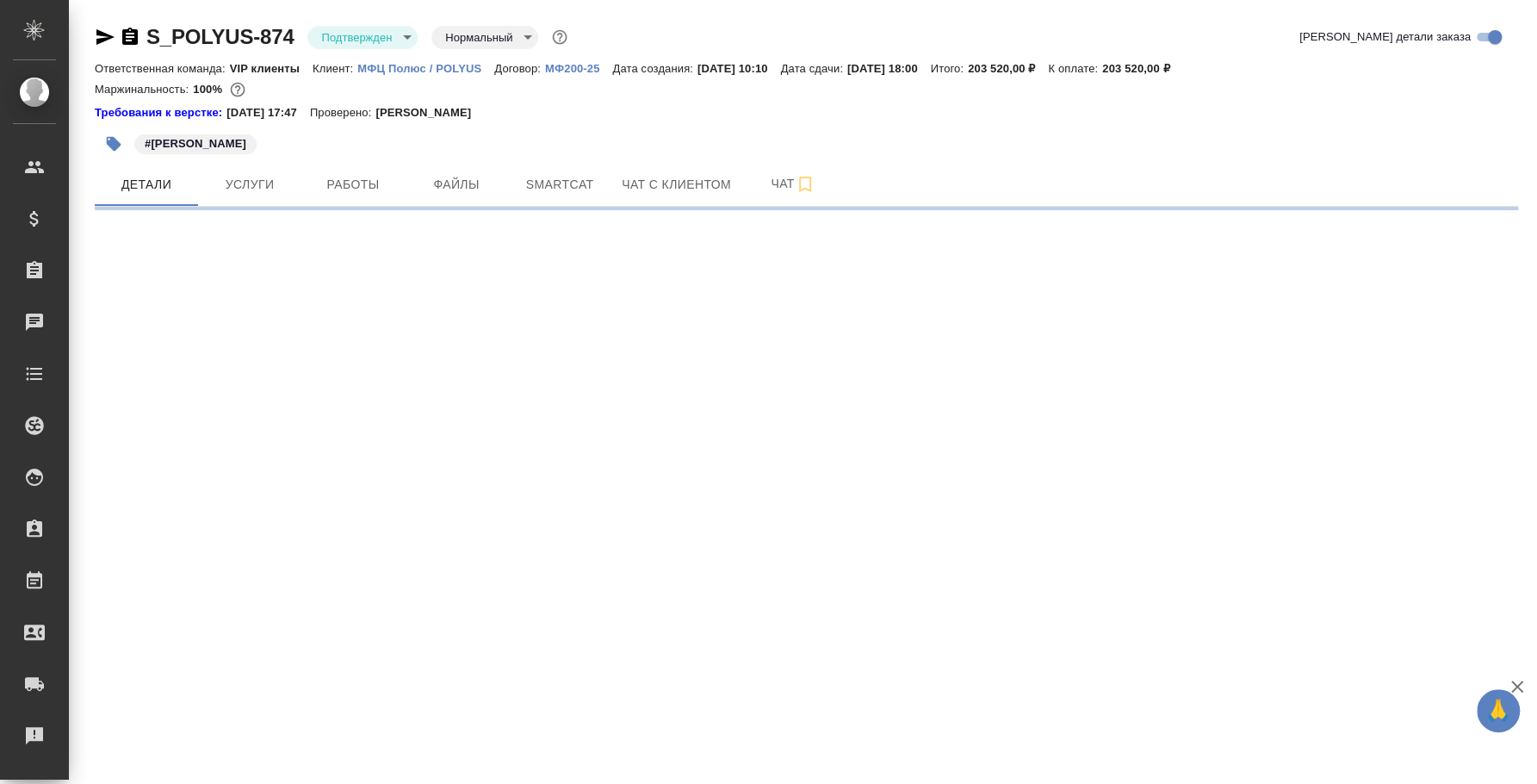
select select "RU"
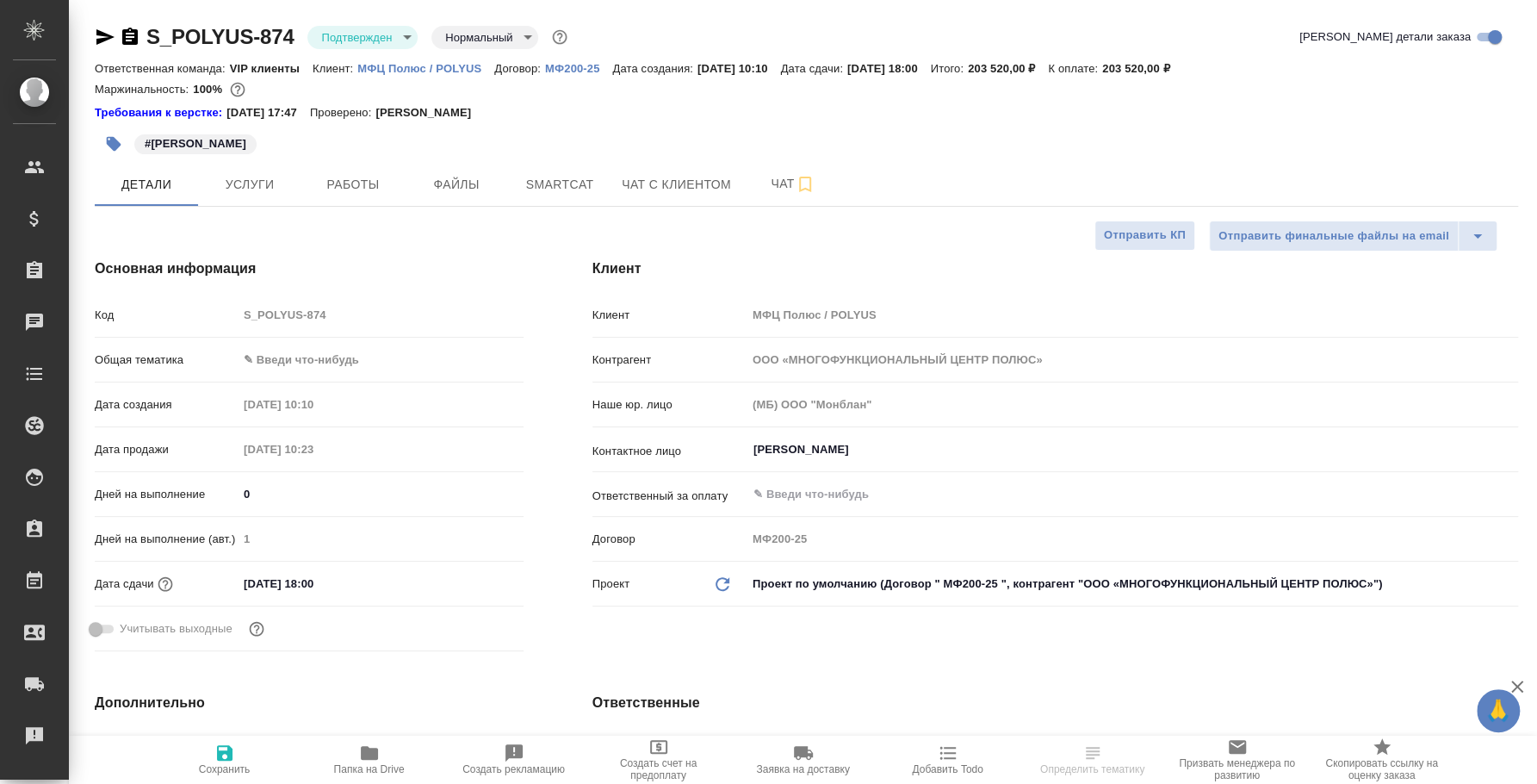
type textarea "x"
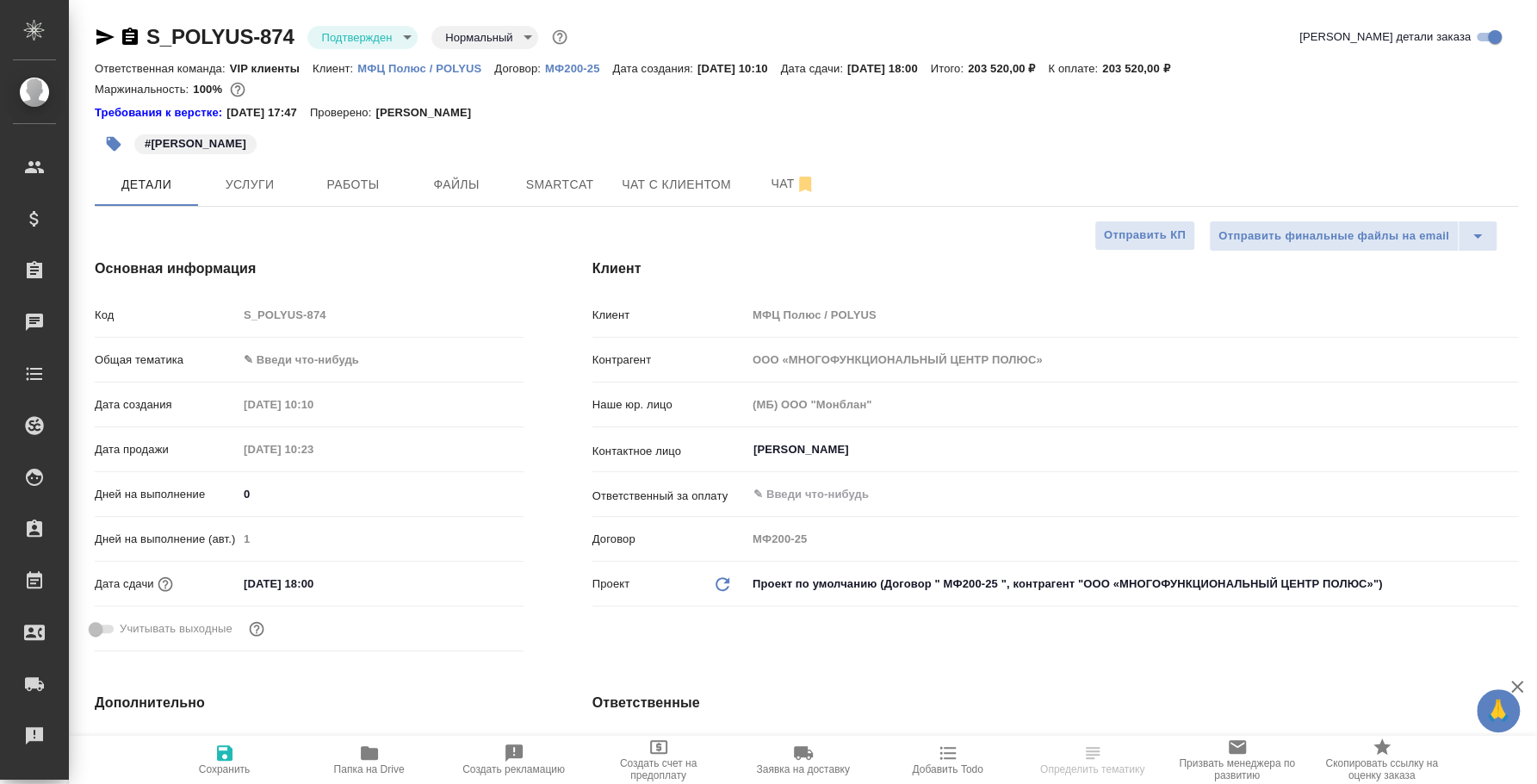
type textarea "x"
type input "[PERSON_NAME]"
click at [402, 38] on body "🙏 .cls-1 fill:#fff; AWATERA Fedotova Irina Клиенты Спецификации Заказы Чаты Tod…" at bounding box center [768, 392] width 1537 height 784
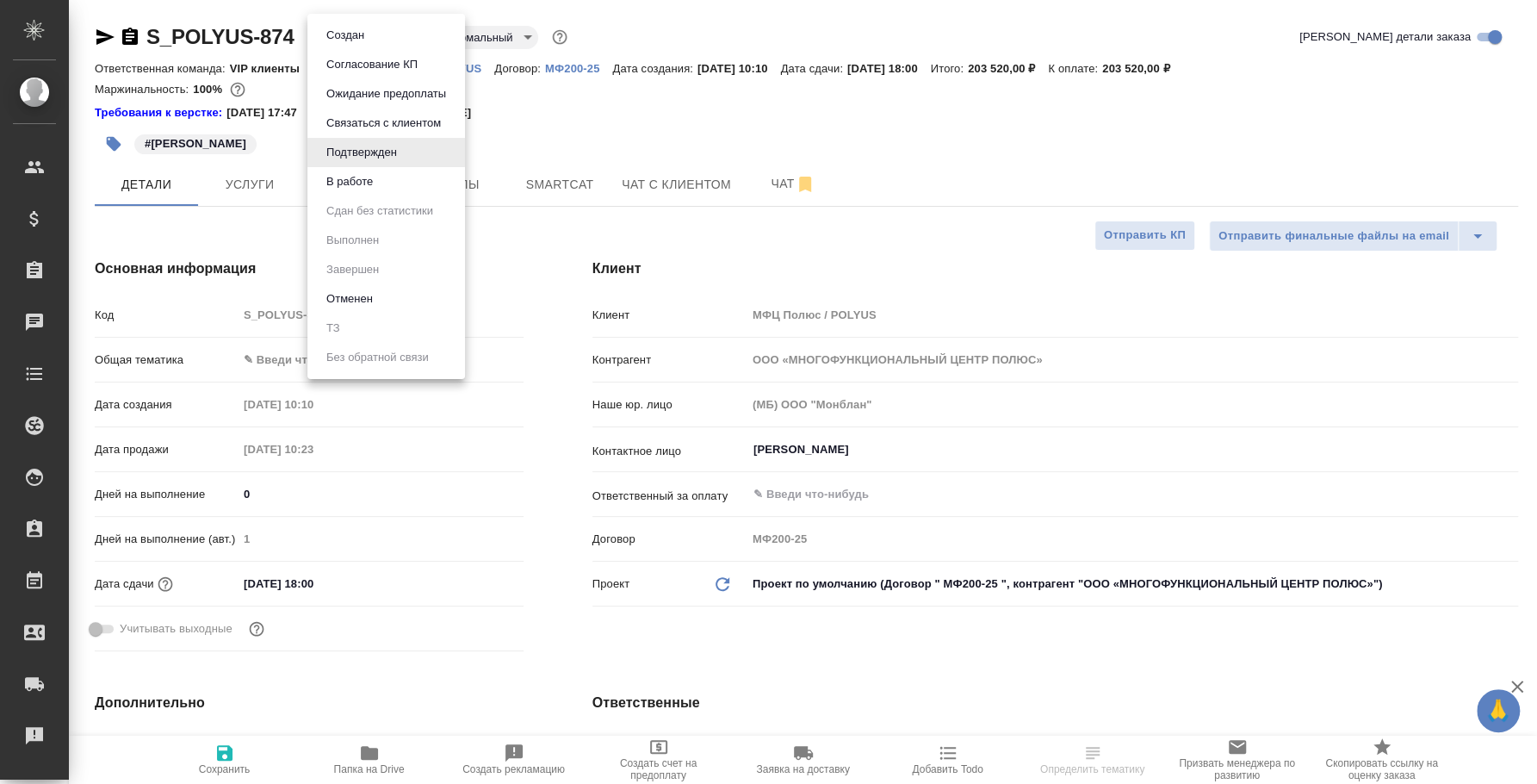
click at [411, 190] on li "В работе" at bounding box center [386, 181] width 157 height 30
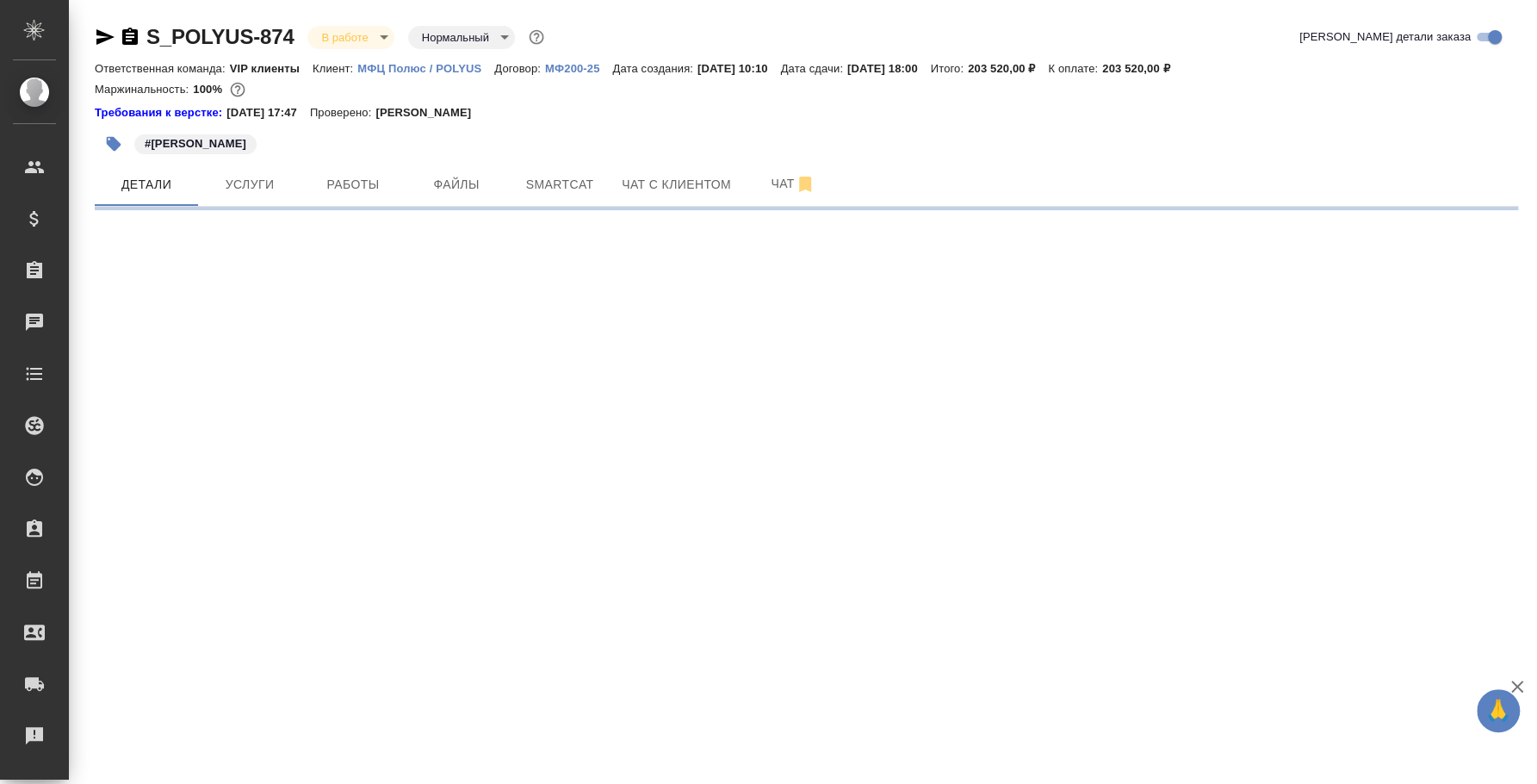
select select "RU"
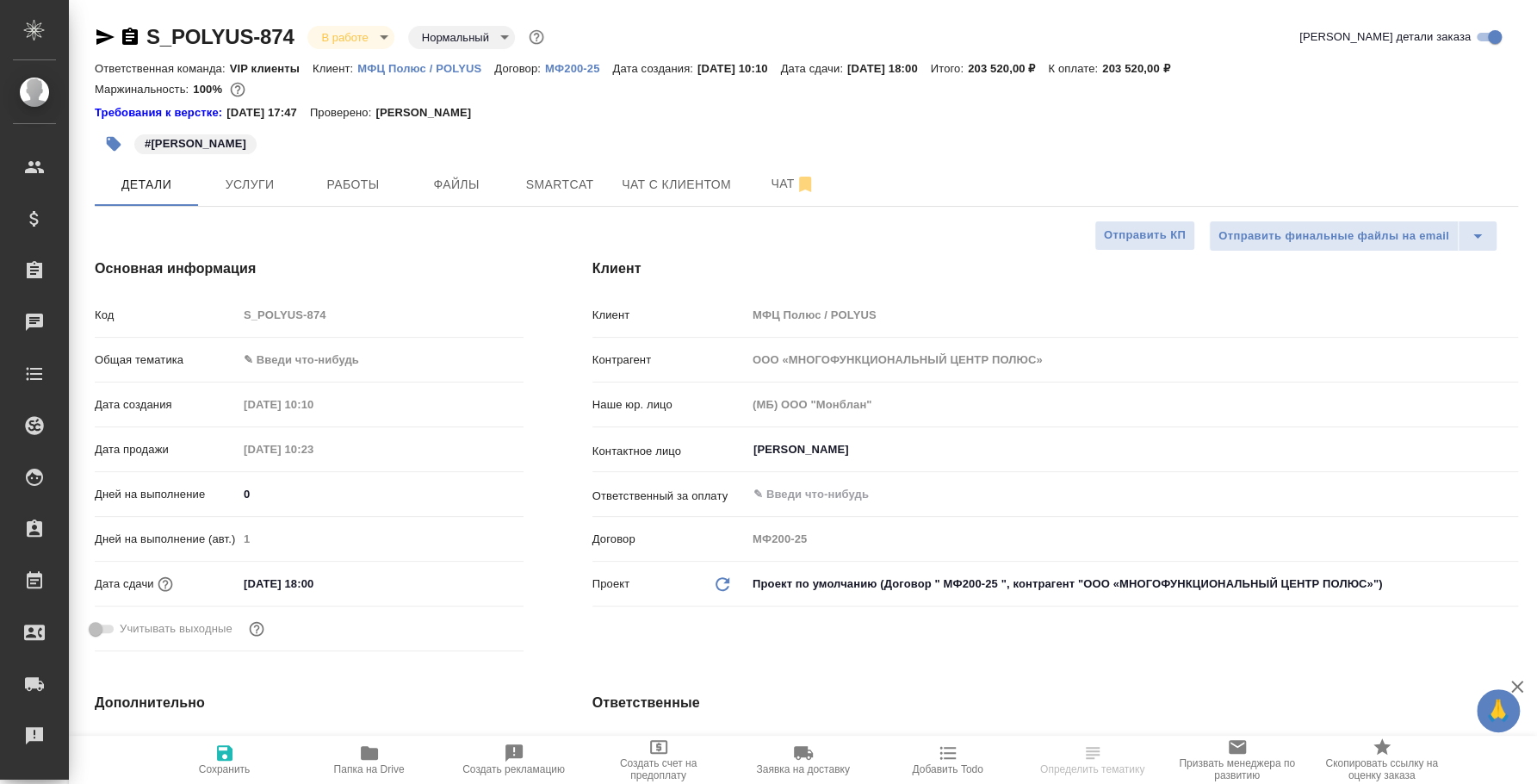
type textarea "x"
click at [271, 185] on span "Услуги" at bounding box center [249, 185] width 82 height 21
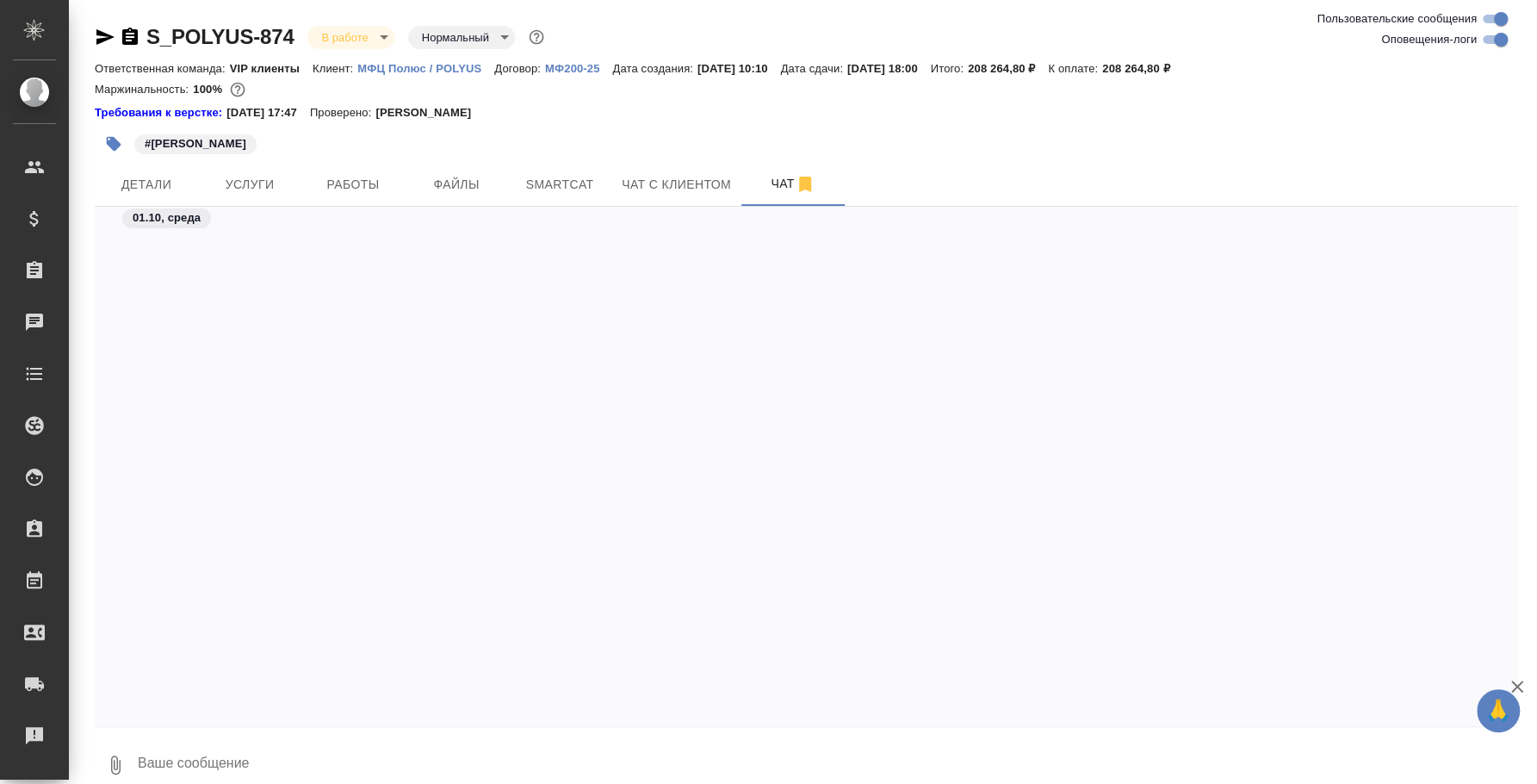
scroll to position [949, 0]
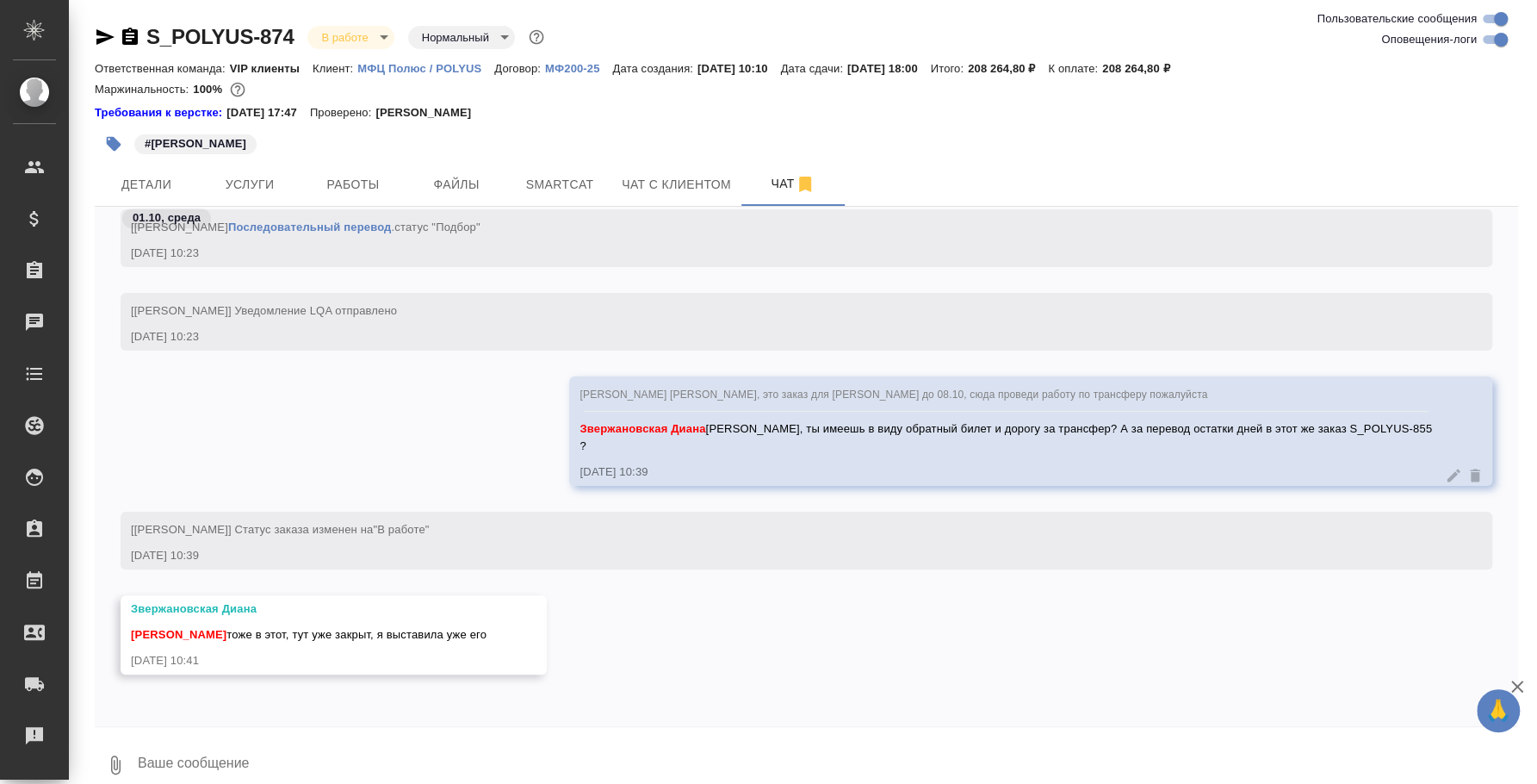
click at [504, 771] on textarea at bounding box center [827, 765] width 1382 height 59
type textarea "Поняла, спасибо"
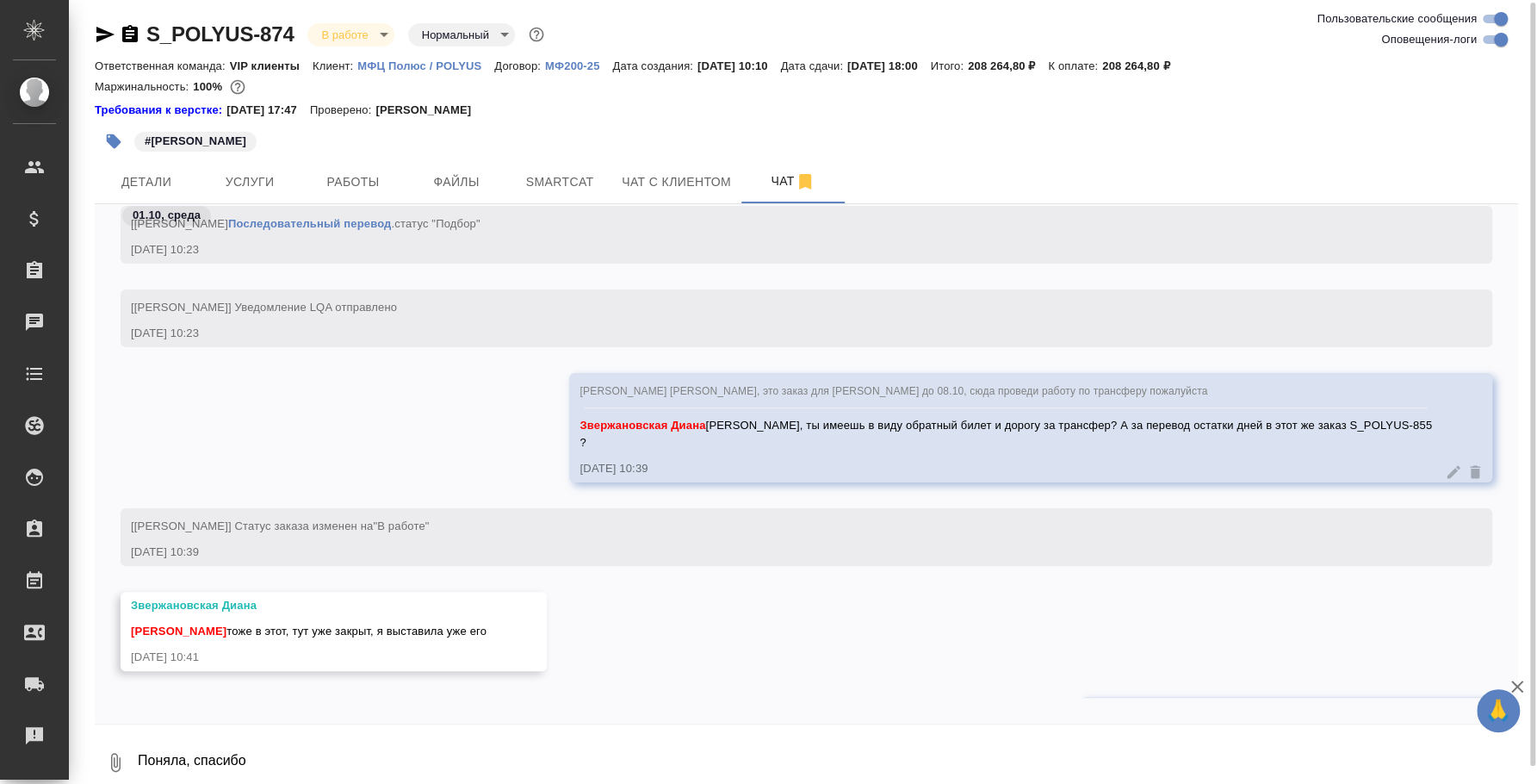
scroll to position [1033, 0]
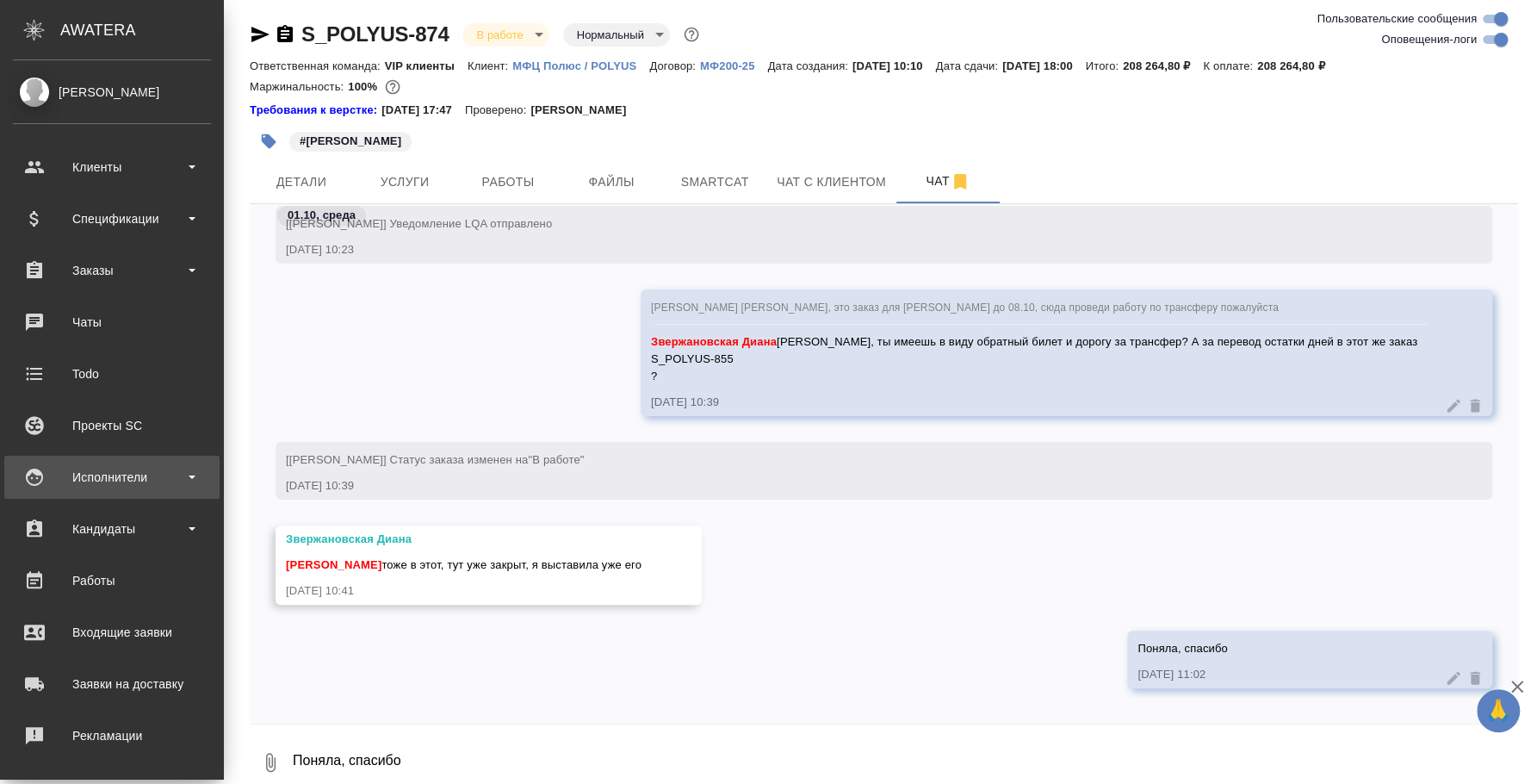
click at [98, 464] on div "Исполнители" at bounding box center [112, 476] width 198 height 26
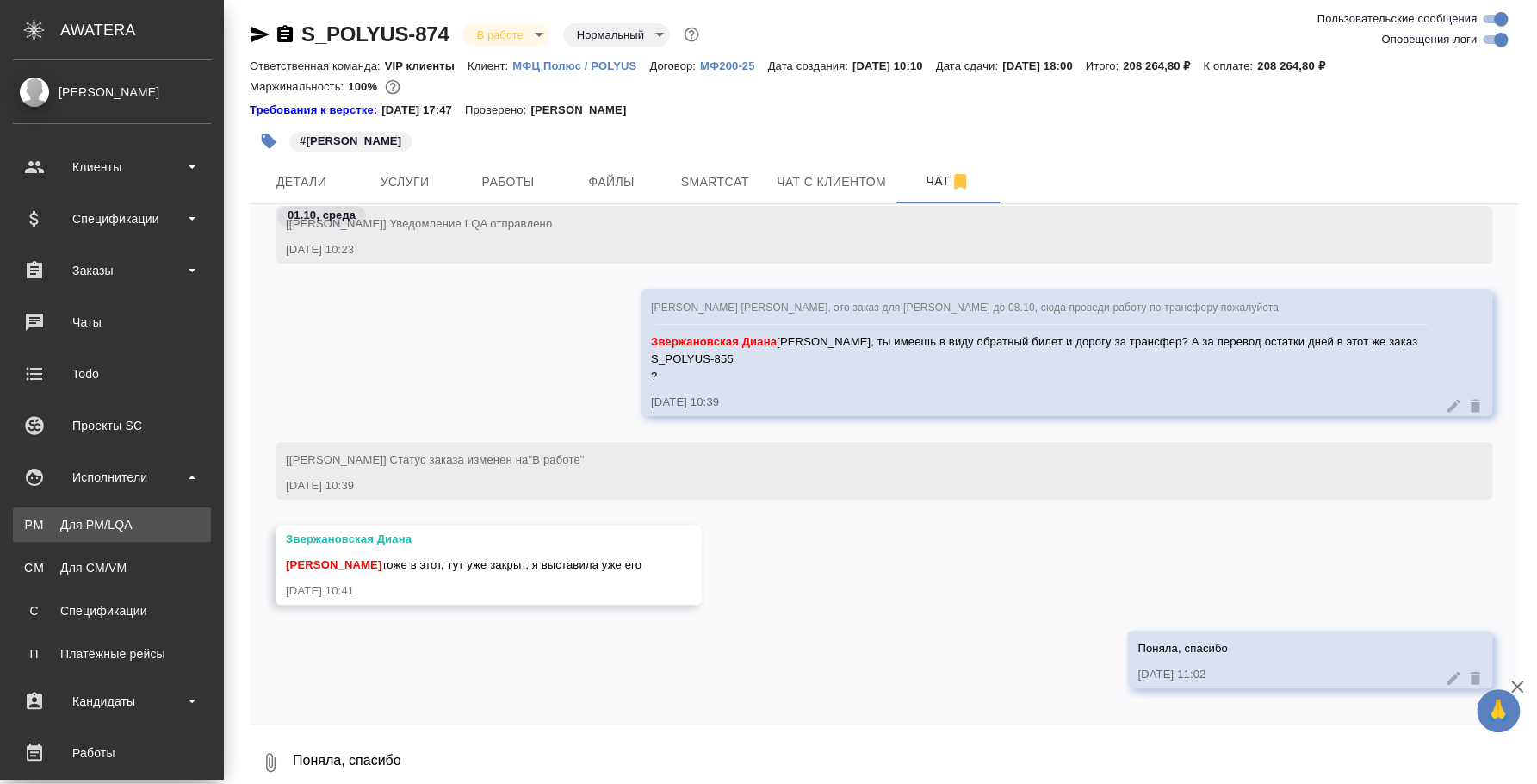
click at [109, 518] on div "Для PM/LQA" at bounding box center [112, 524] width 181 height 17
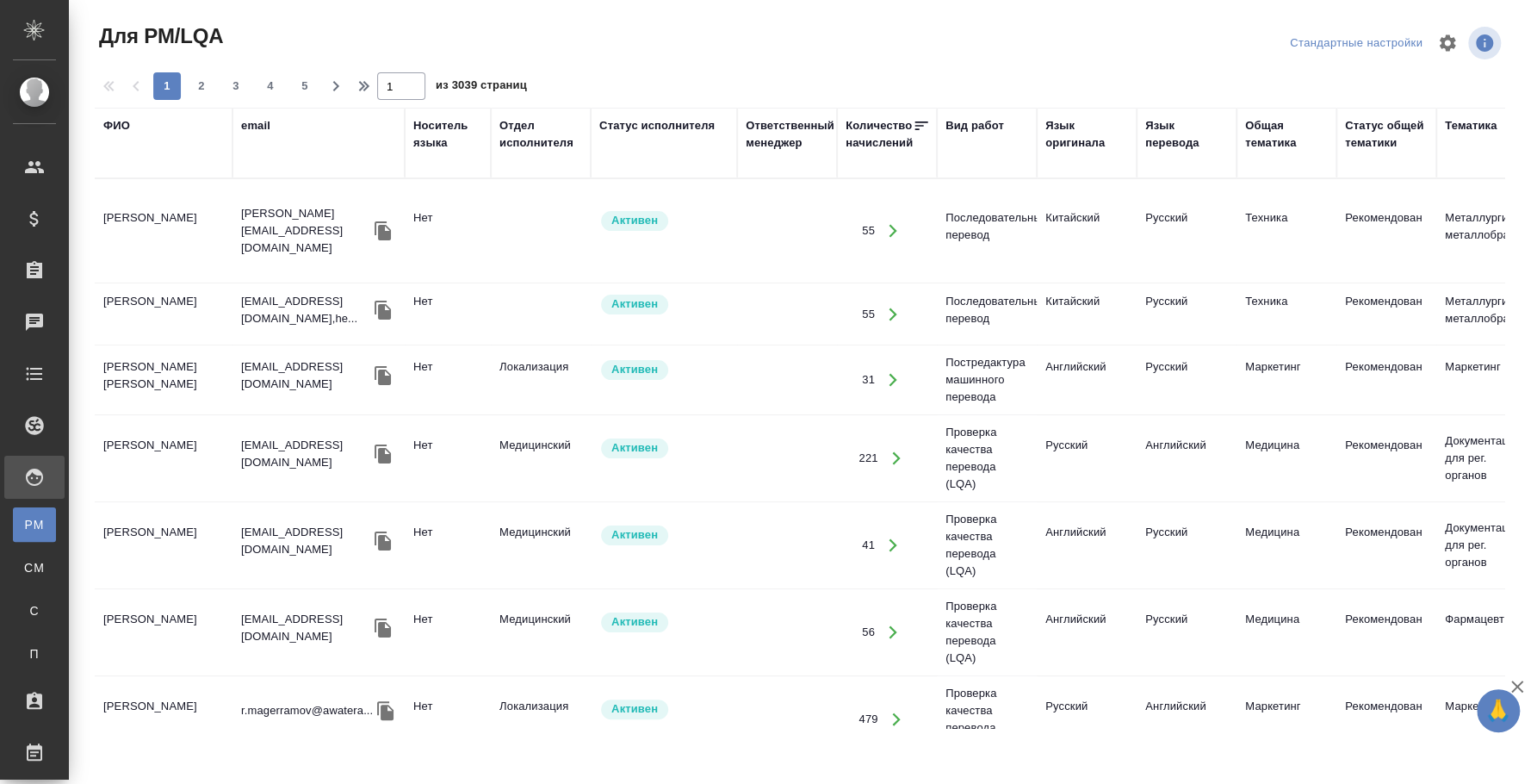
click at [122, 131] on div "ФИО" at bounding box center [117, 125] width 27 height 17
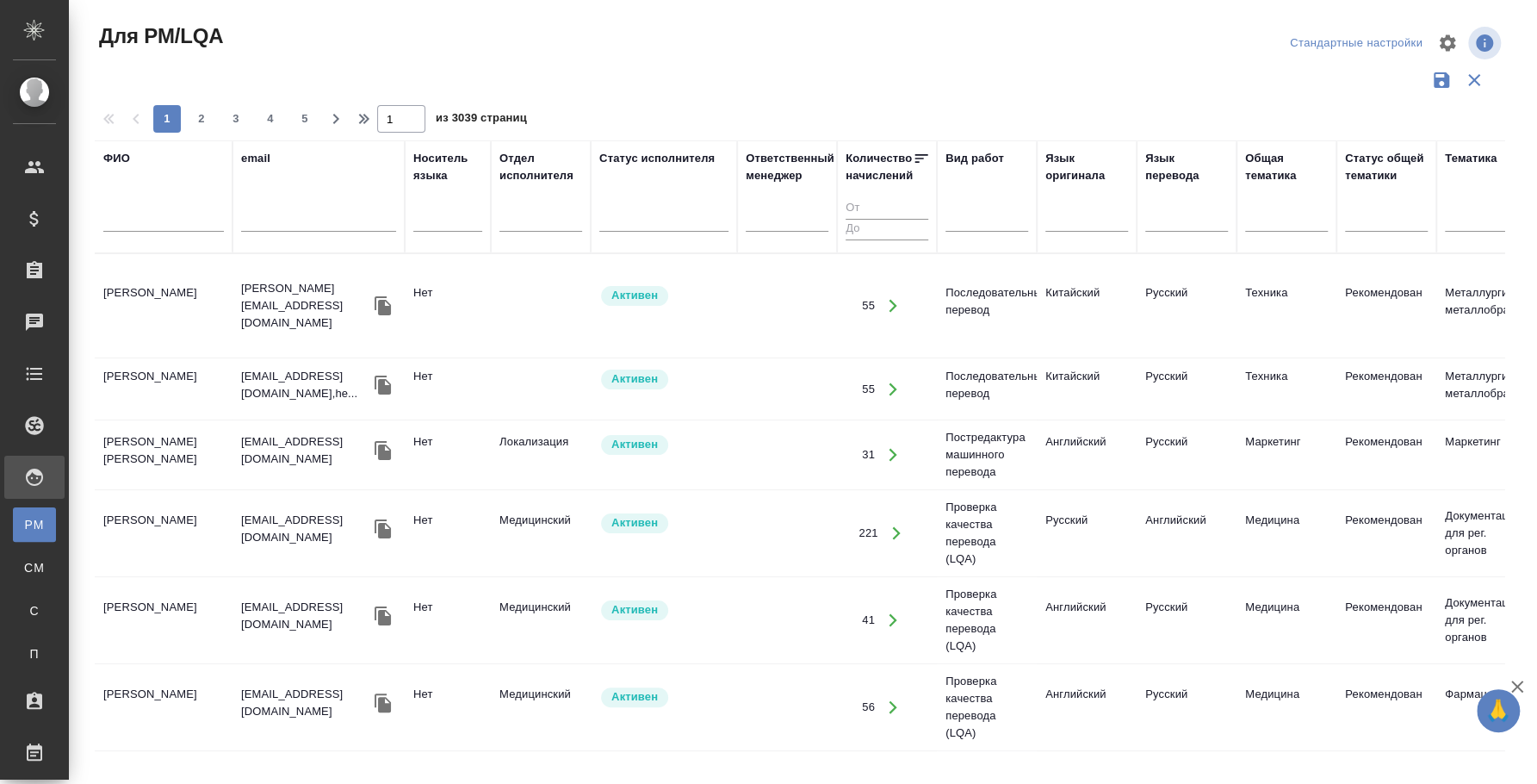
click at [134, 228] on input "text" at bounding box center [164, 221] width 121 height 21
type input "сафонова"
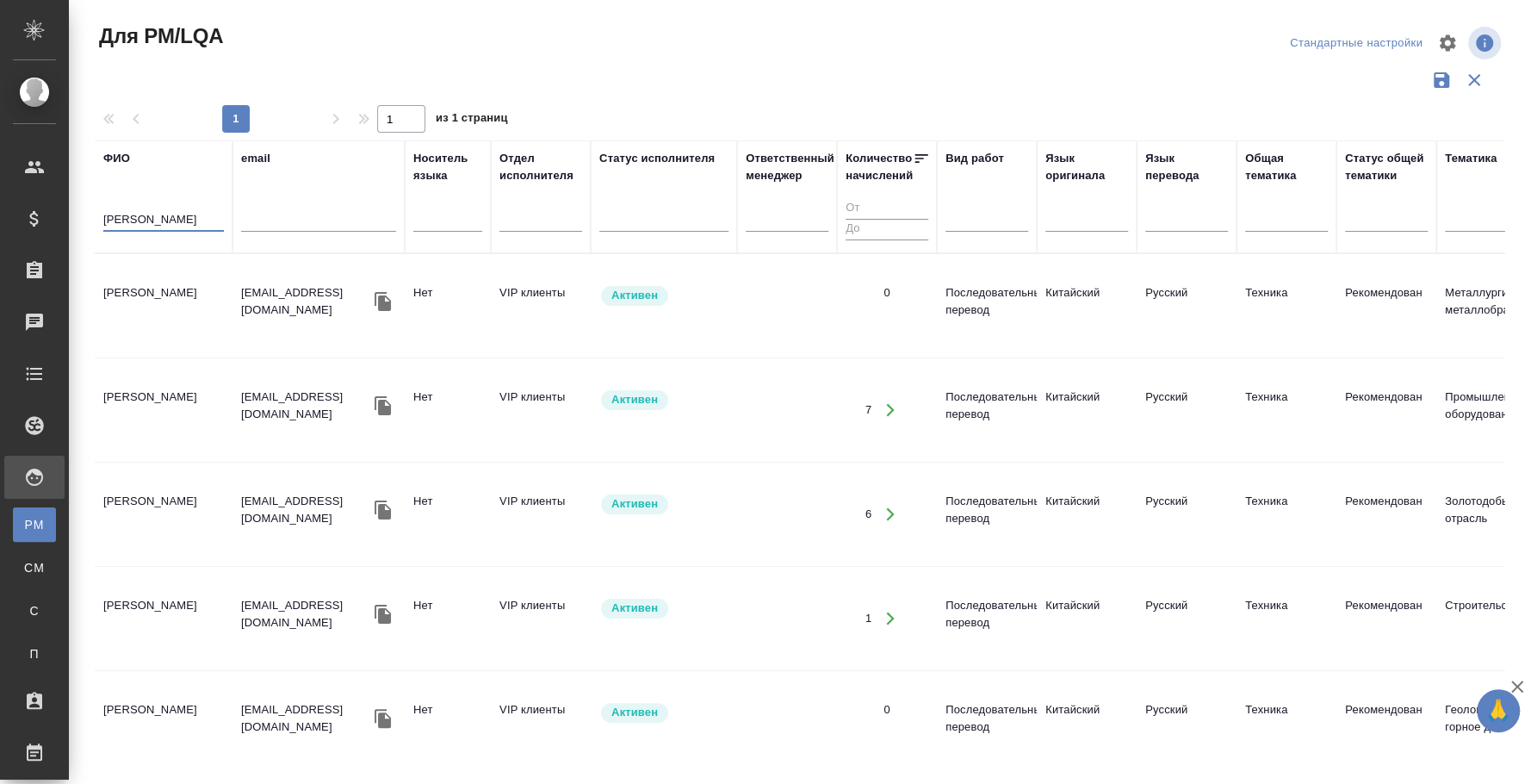
click at [173, 299] on td "Сафонова Анна Викторовна" at bounding box center [164, 305] width 138 height 60
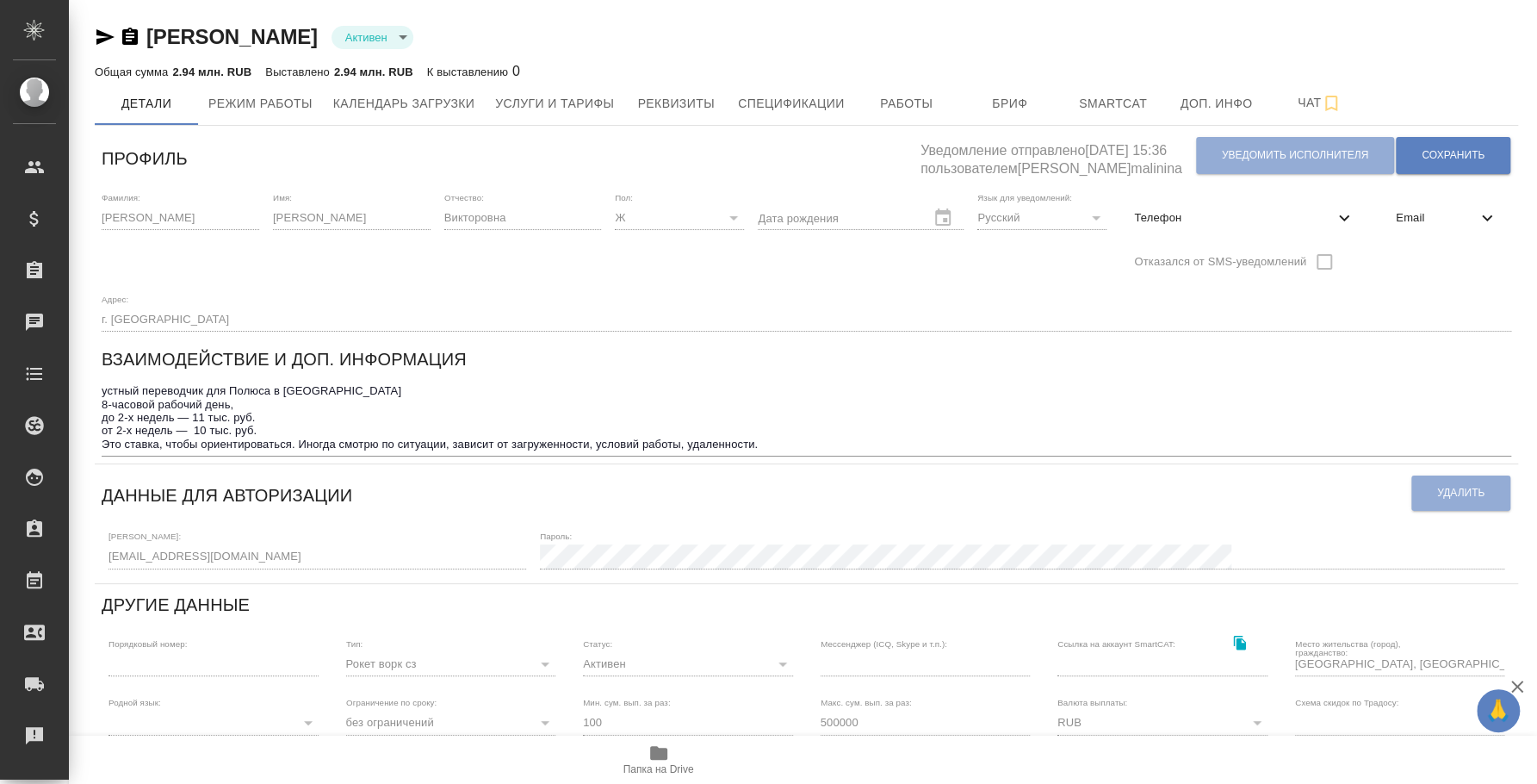
click at [102, 43] on icon "button" at bounding box center [105, 37] width 21 height 21
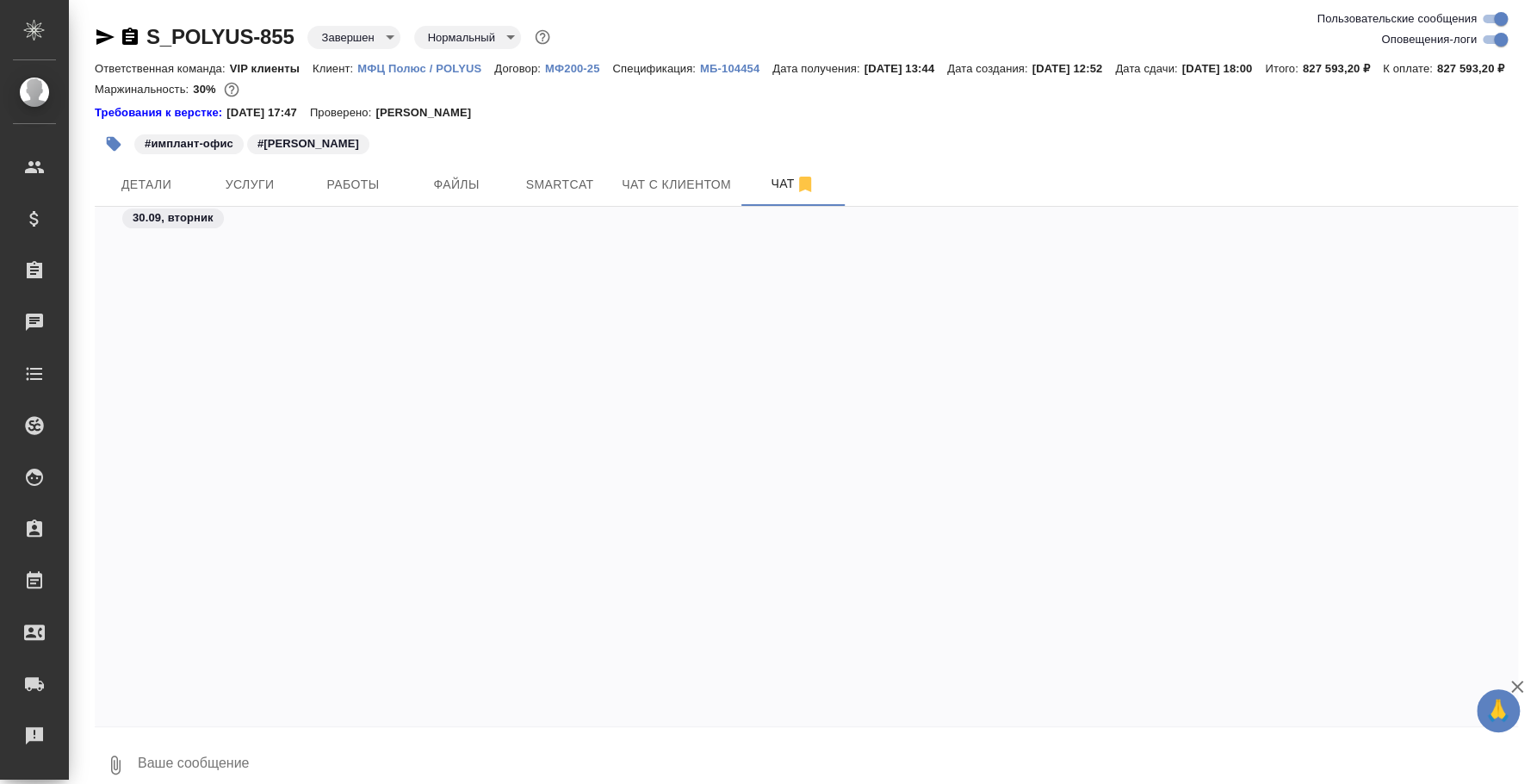
scroll to position [15214, 0]
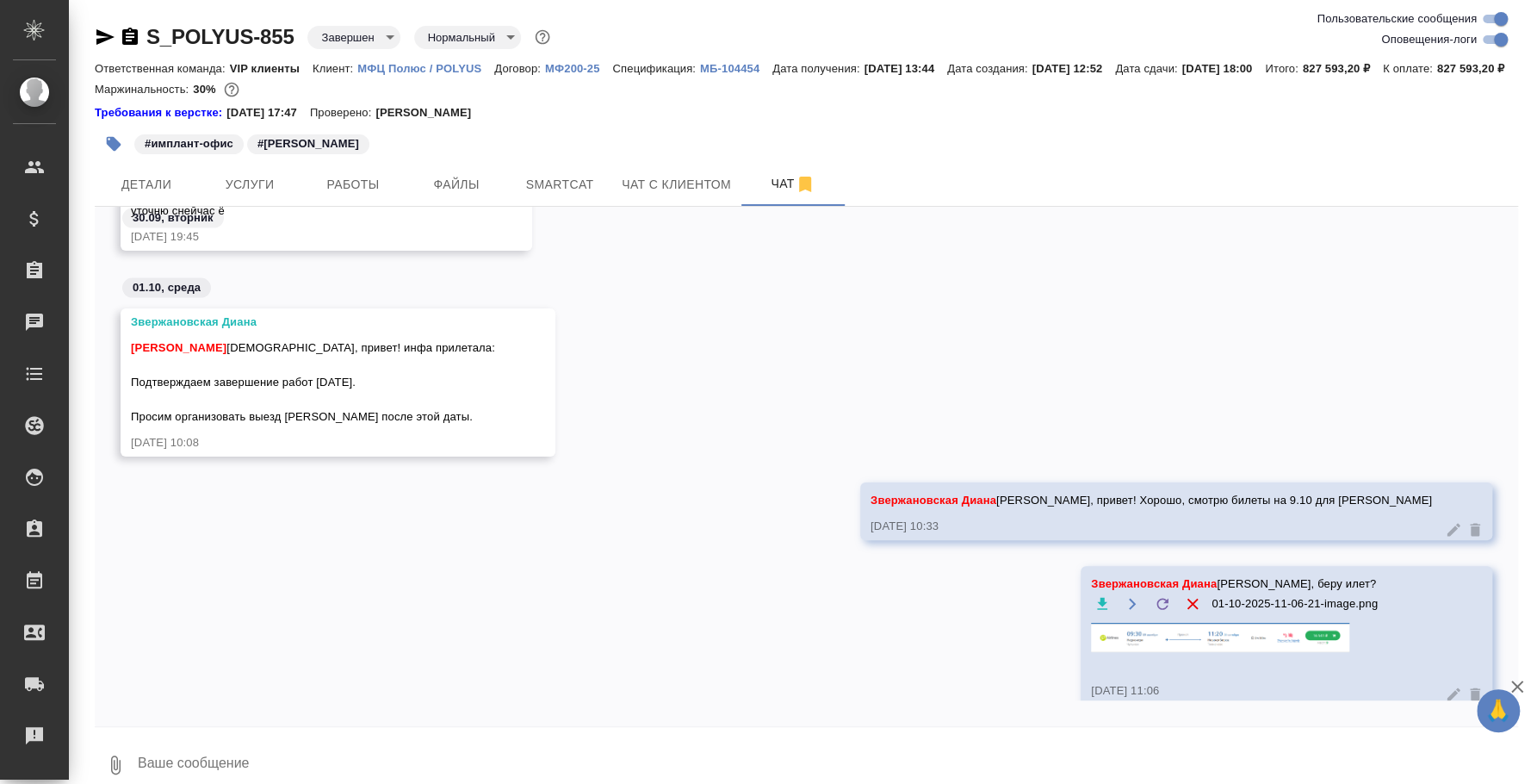
click at [1445, 703] on icon at bounding box center [1453, 694] width 17 height 17
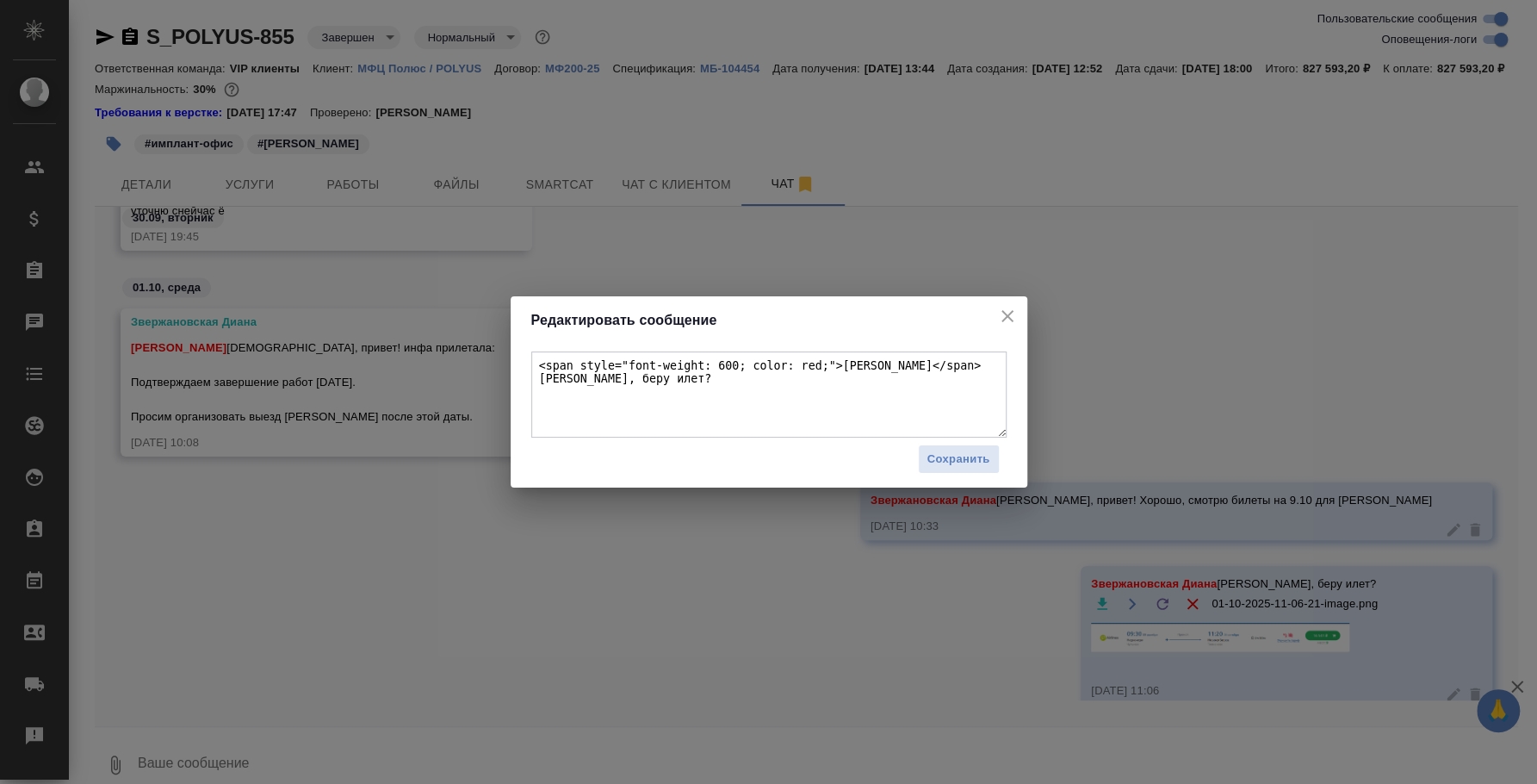
click at [612, 375] on textarea "<span style="font-weight: 600; color: red;">Звержановская Диана</span> Диана, б…" at bounding box center [769, 394] width 476 height 86
type textarea "<span style="font-weight: 600; color: red;">Звержановская Диана</span> Диана, б…"
click at [930, 455] on span "Сохранить" at bounding box center [959, 459] width 63 height 20
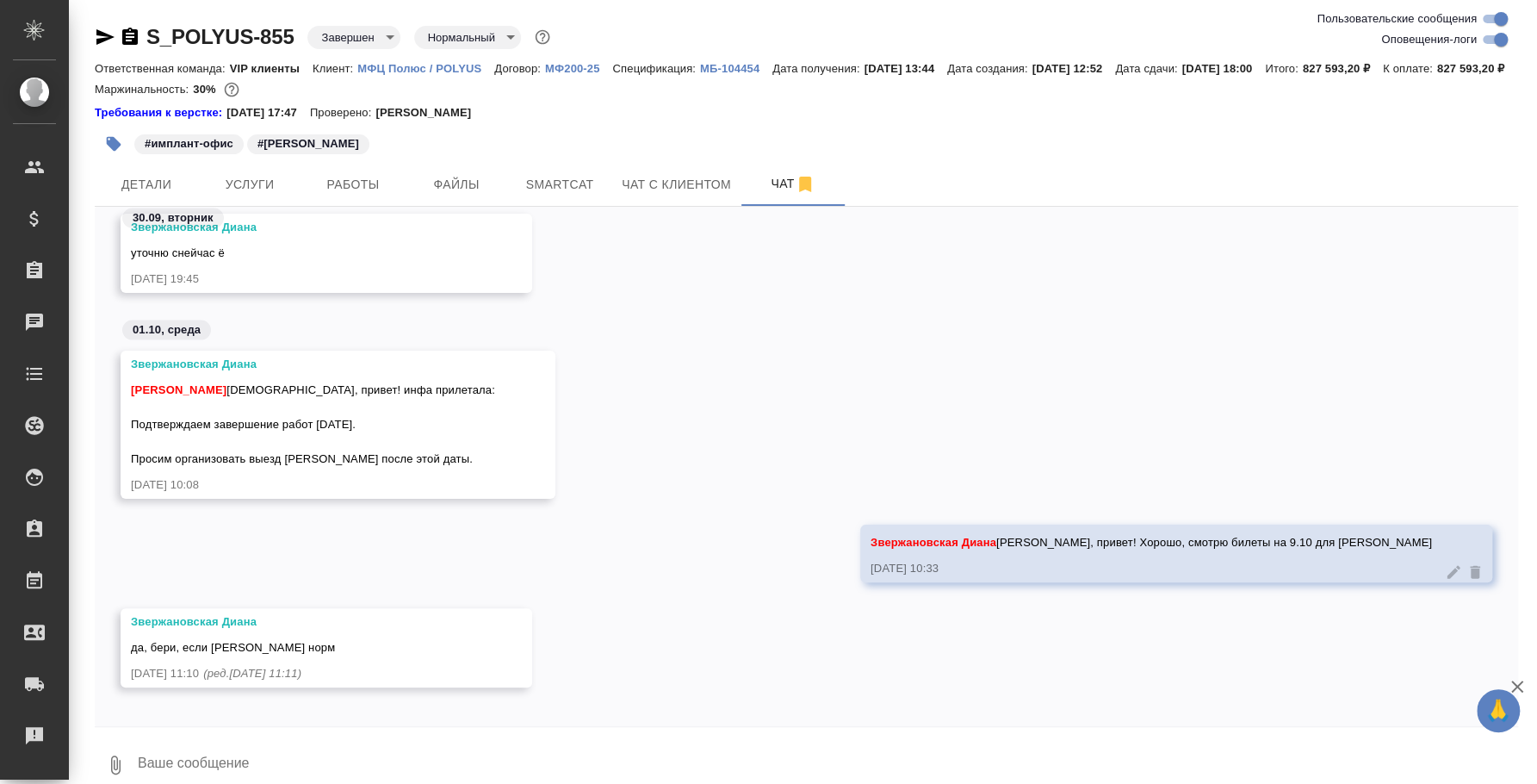
scroll to position [15186, 0]
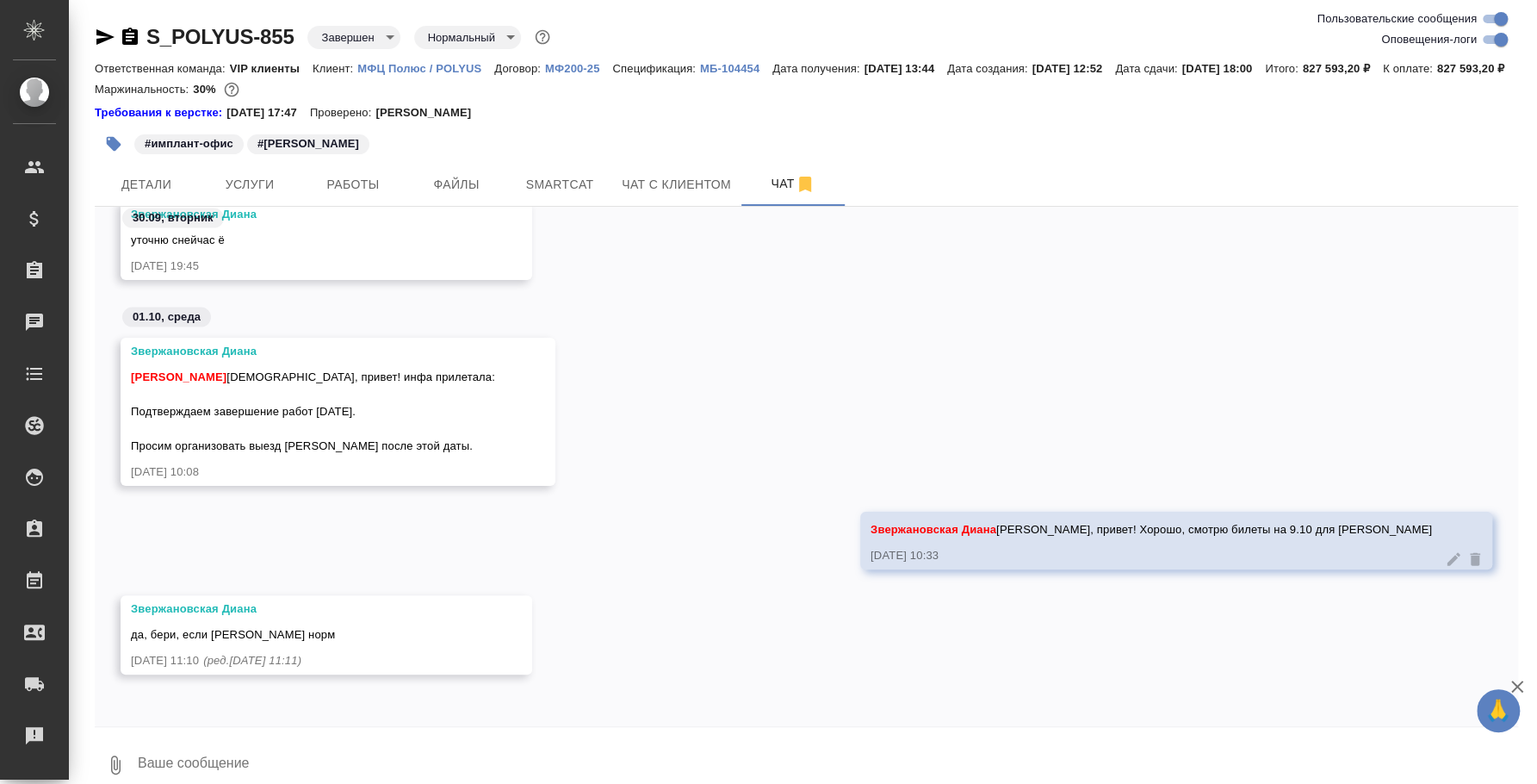
click at [561, 762] on textarea at bounding box center [827, 765] width 1382 height 59
type textarea "З"
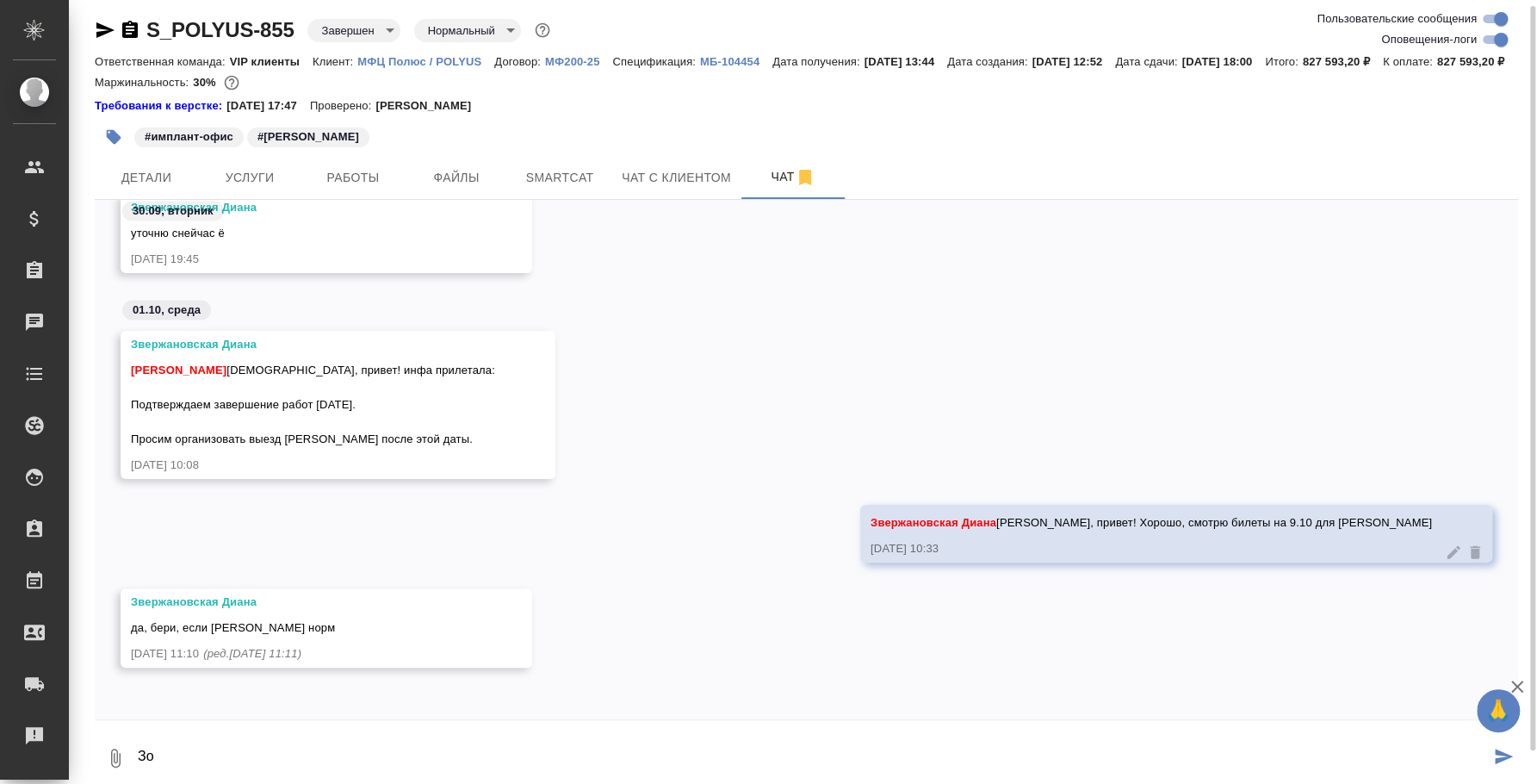
type textarea "З"
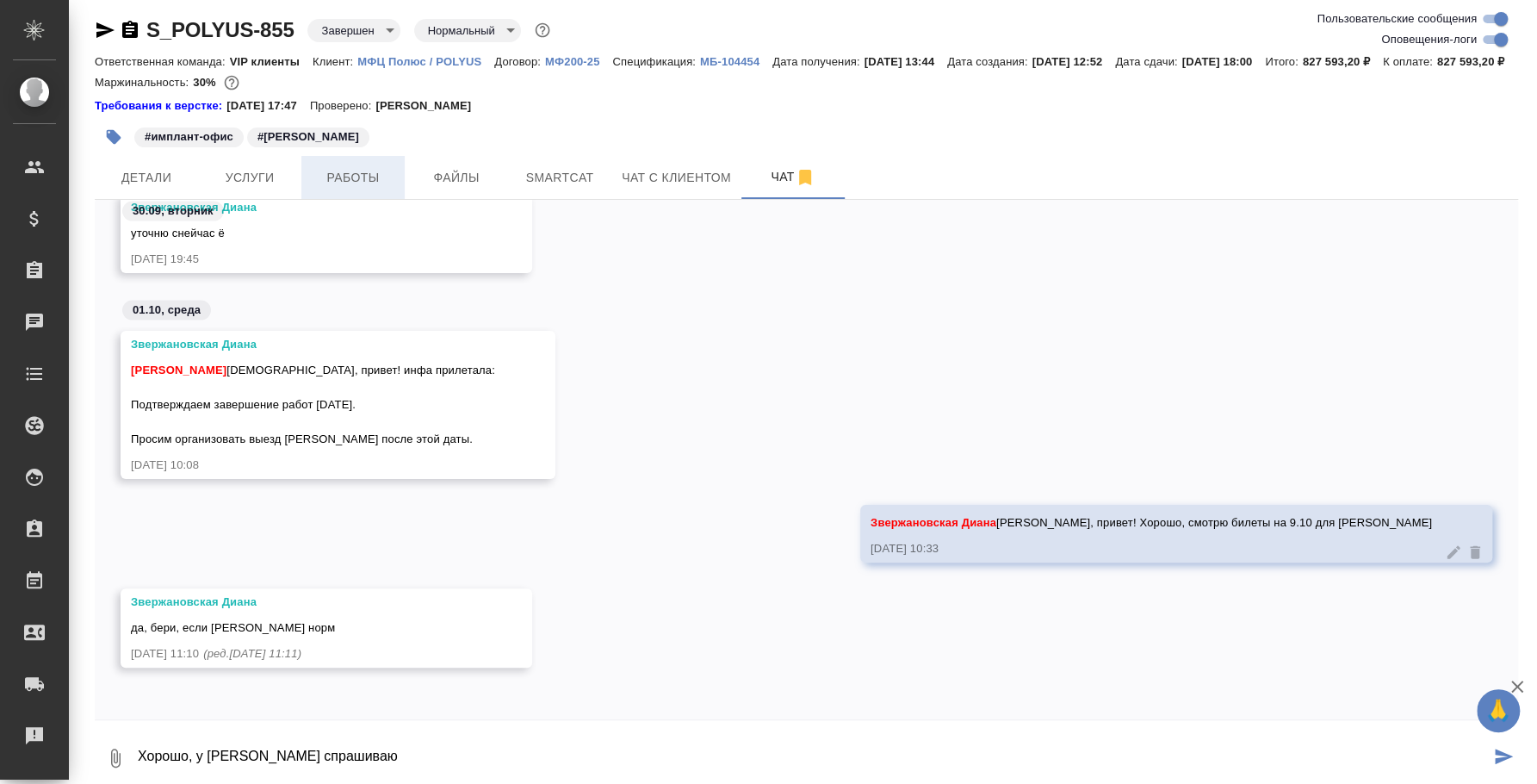
type textarea "Хорошо, у Анны спрашиваю"
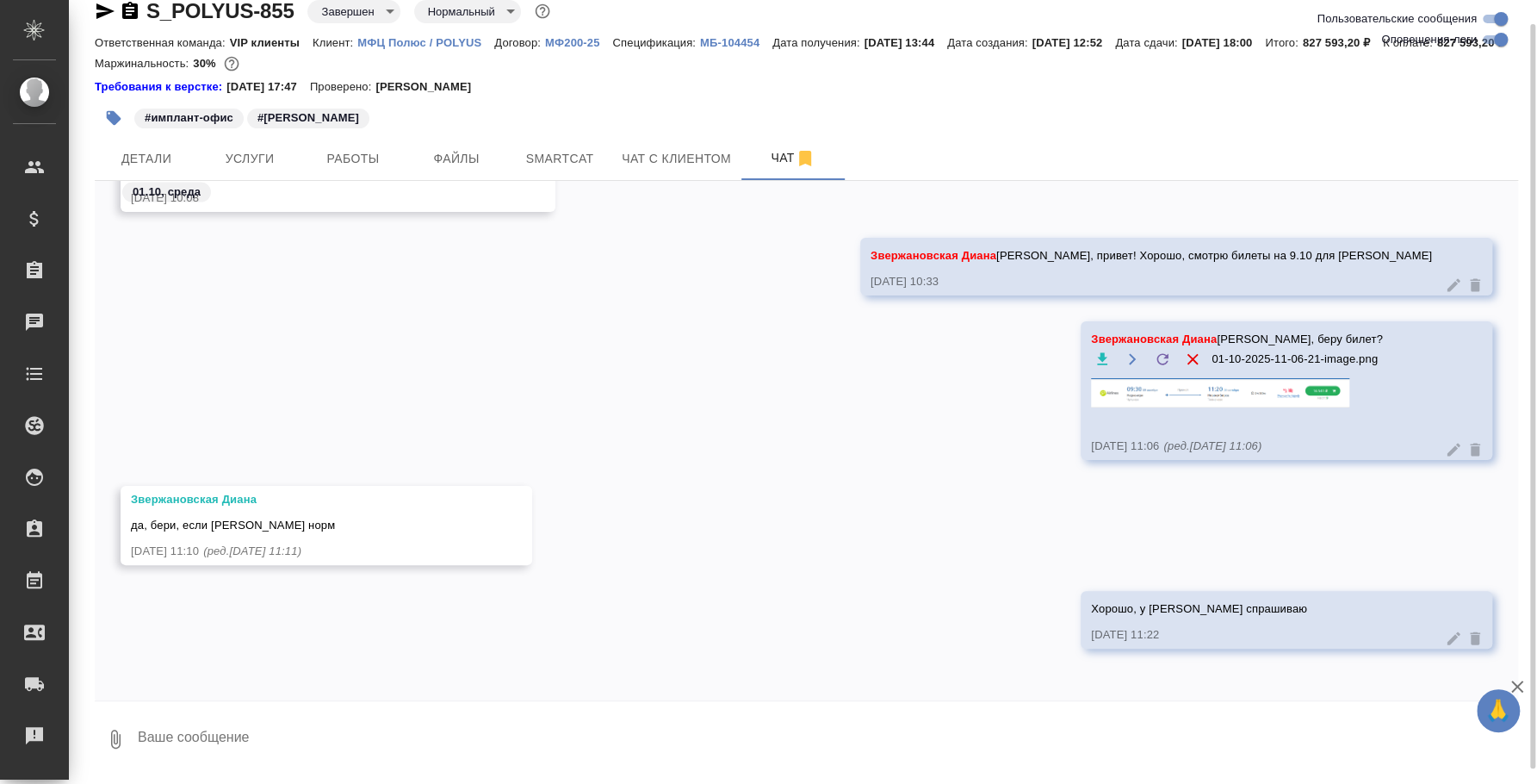
scroll to position [40, 0]
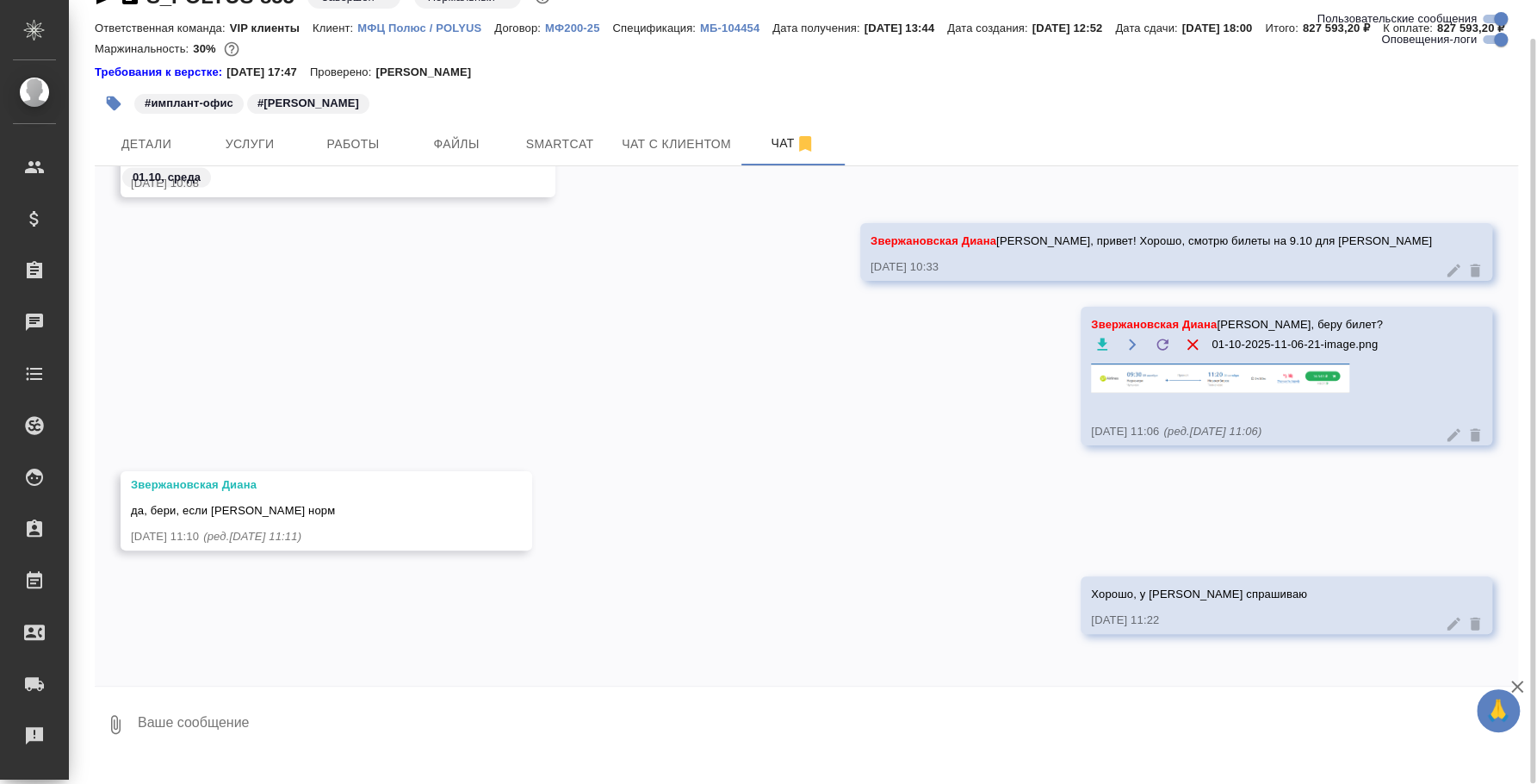
paste textarea "@"
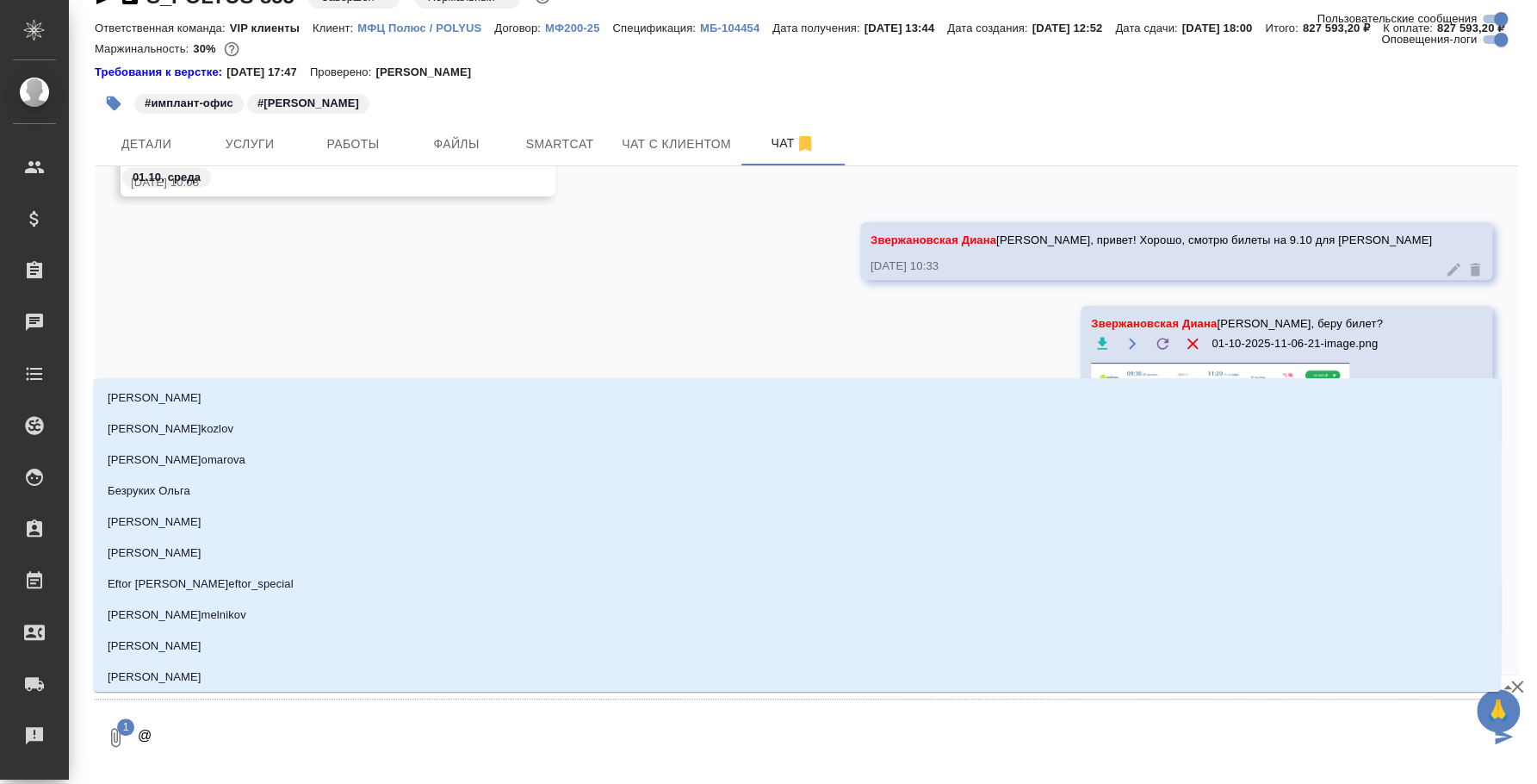
type textarea "@f"
type input "f"
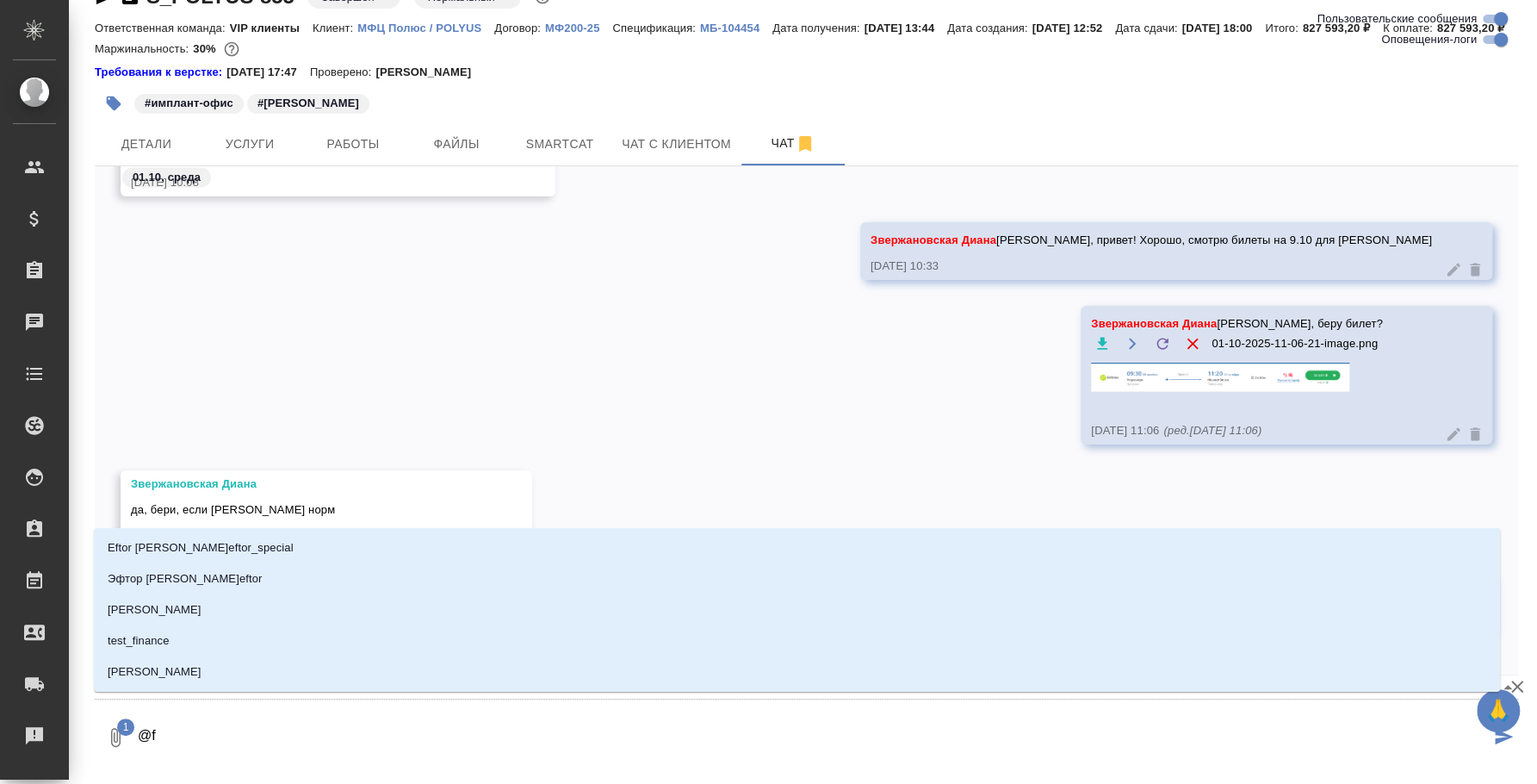
type textarea "@f'y"
type input "f'y"
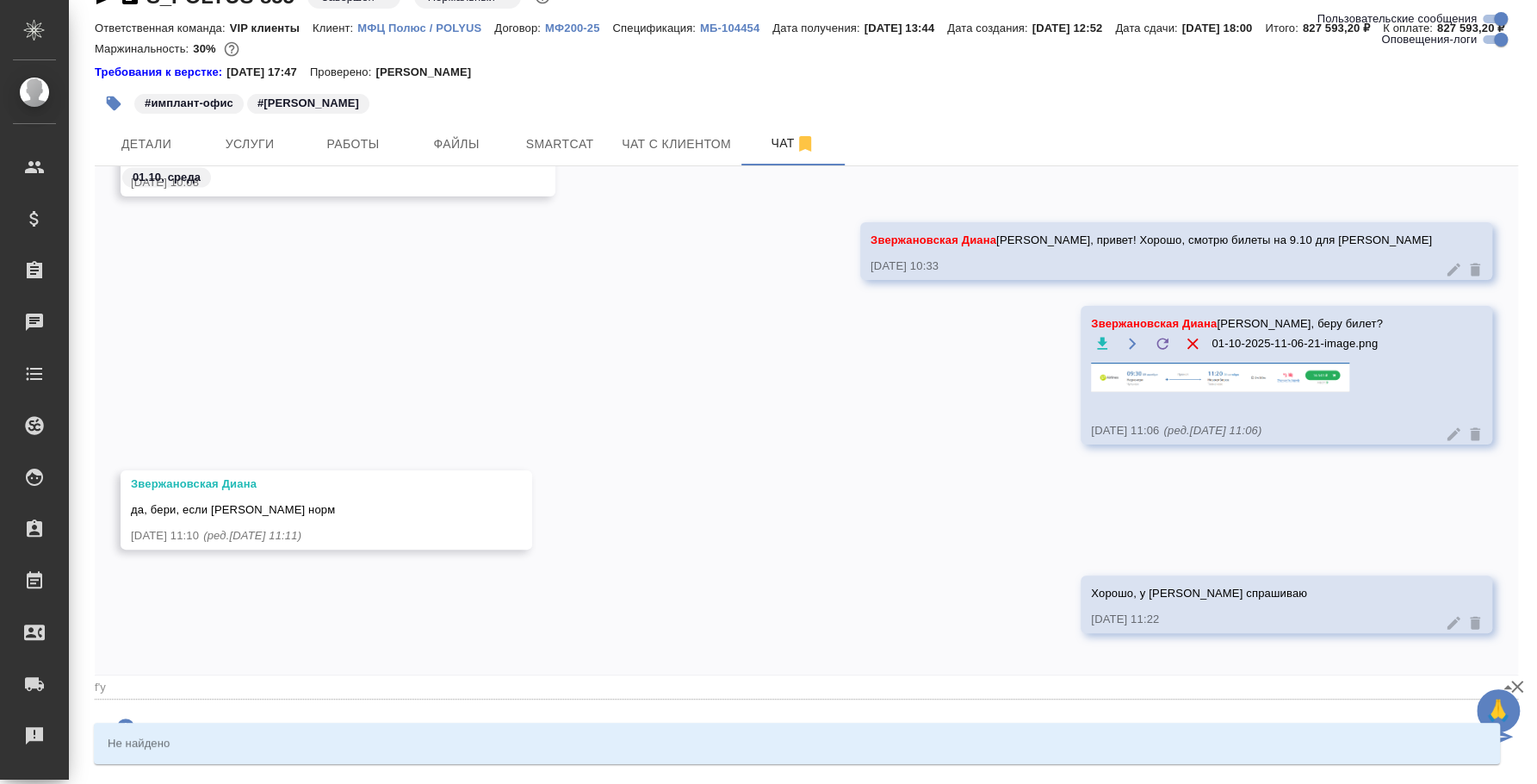
type textarea "@f"
type input "f"
type textarea "@"
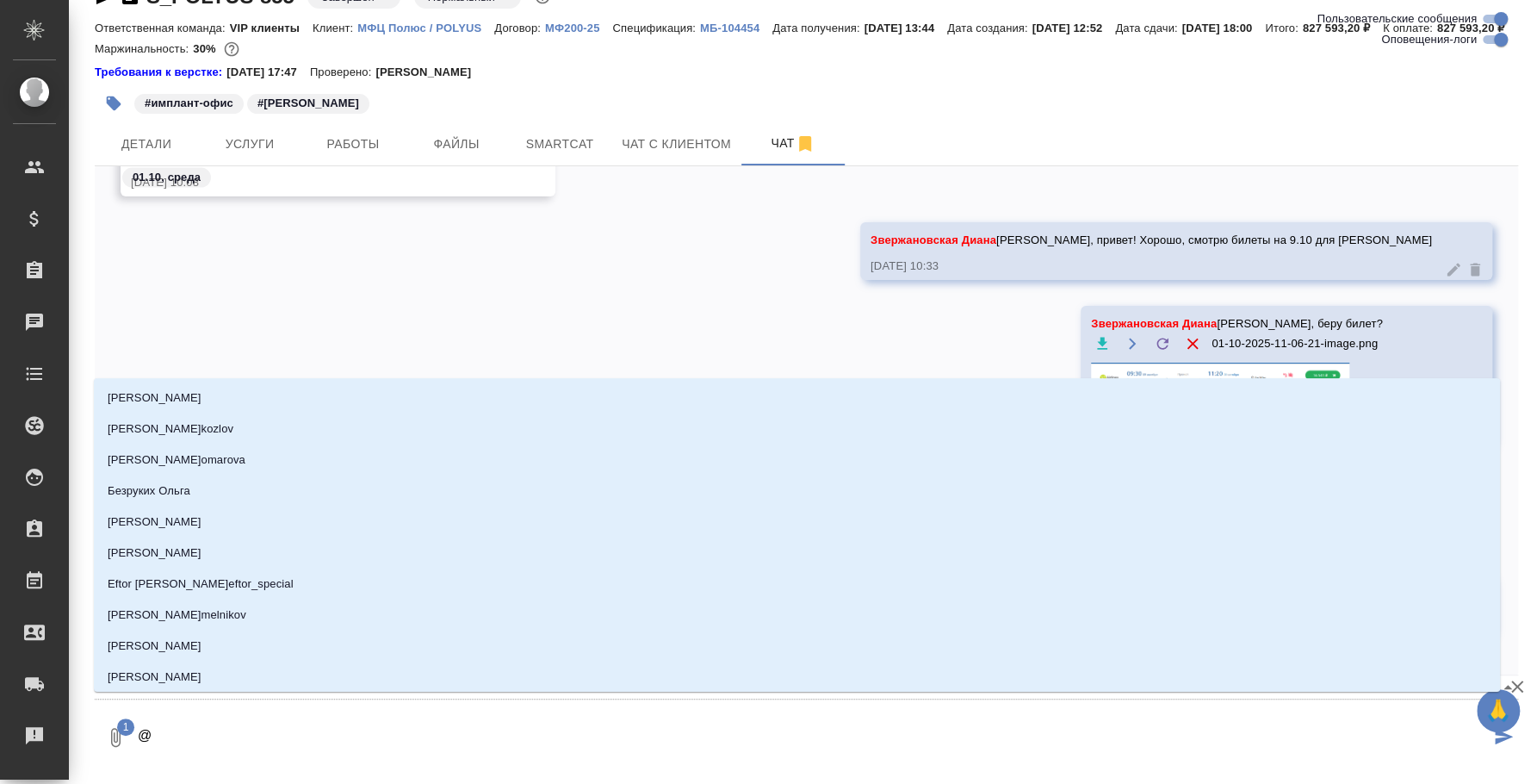
type textarea "@а"
type input "а"
type textarea "@"
type textarea "@с"
type input "с"
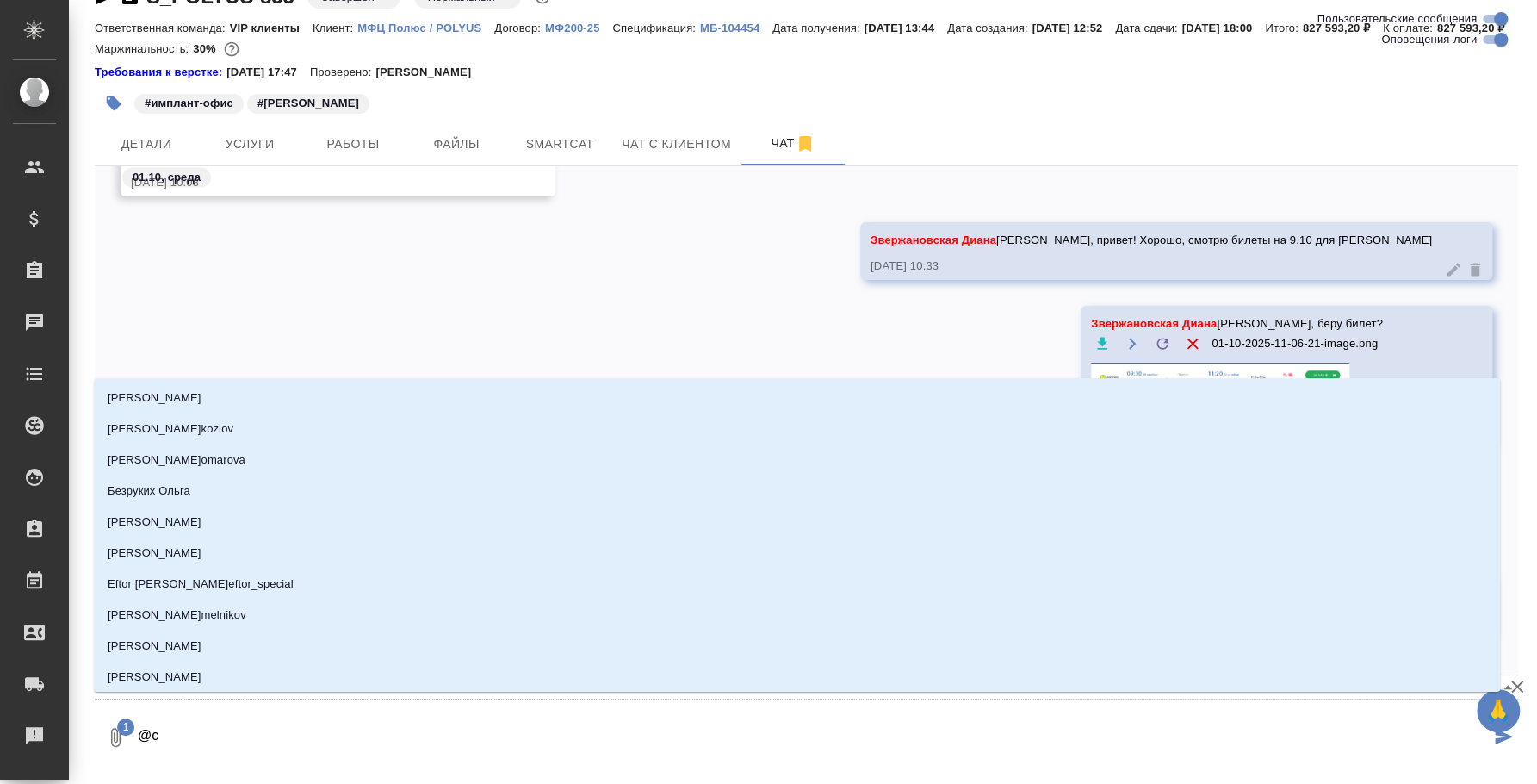
type textarea "@са"
type input "са"
type textarea "@саф"
type input "саф"
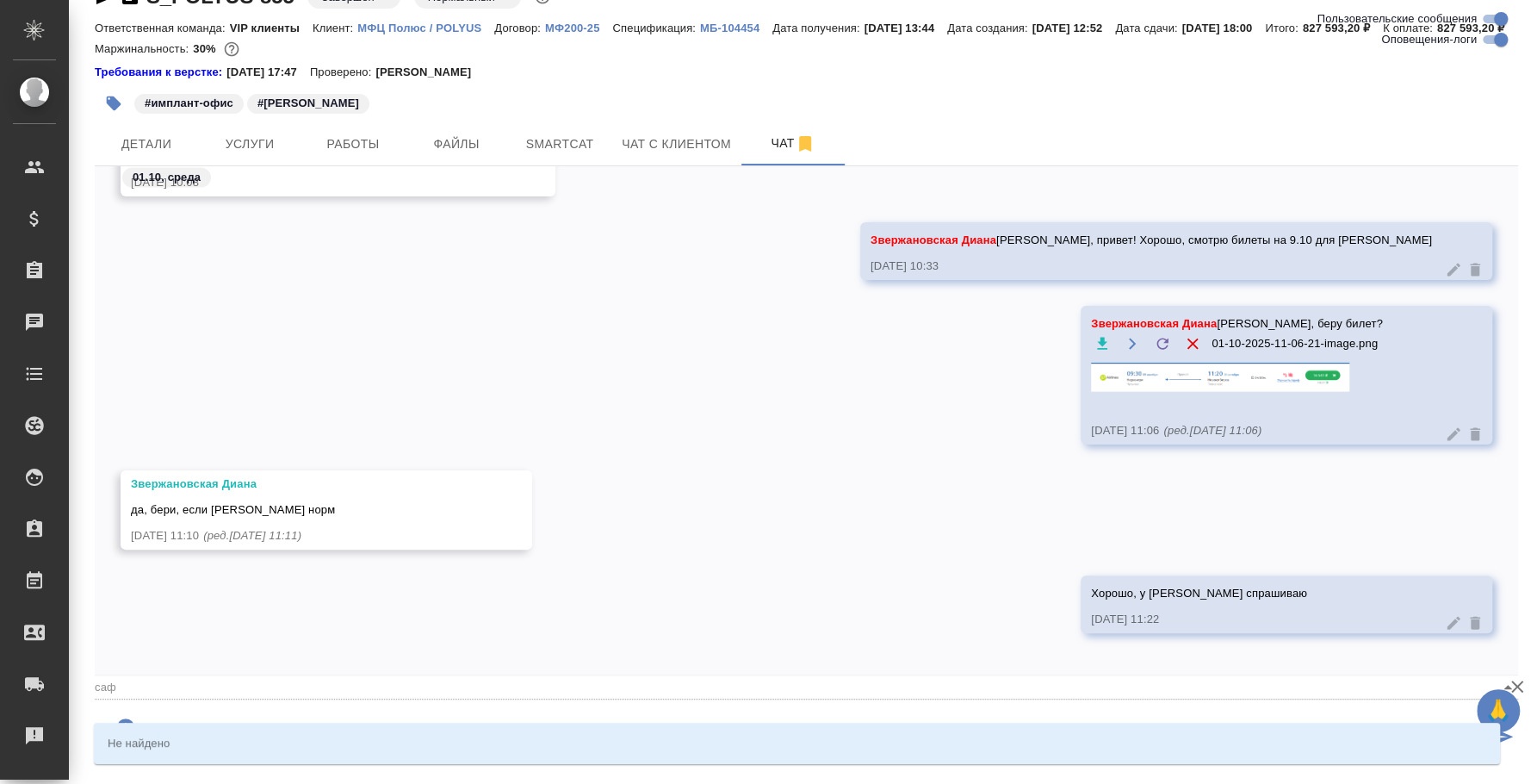
type textarea "@сафо"
type input "сафо"
type textarea "@саф"
type input "саф"
type textarea "@са"
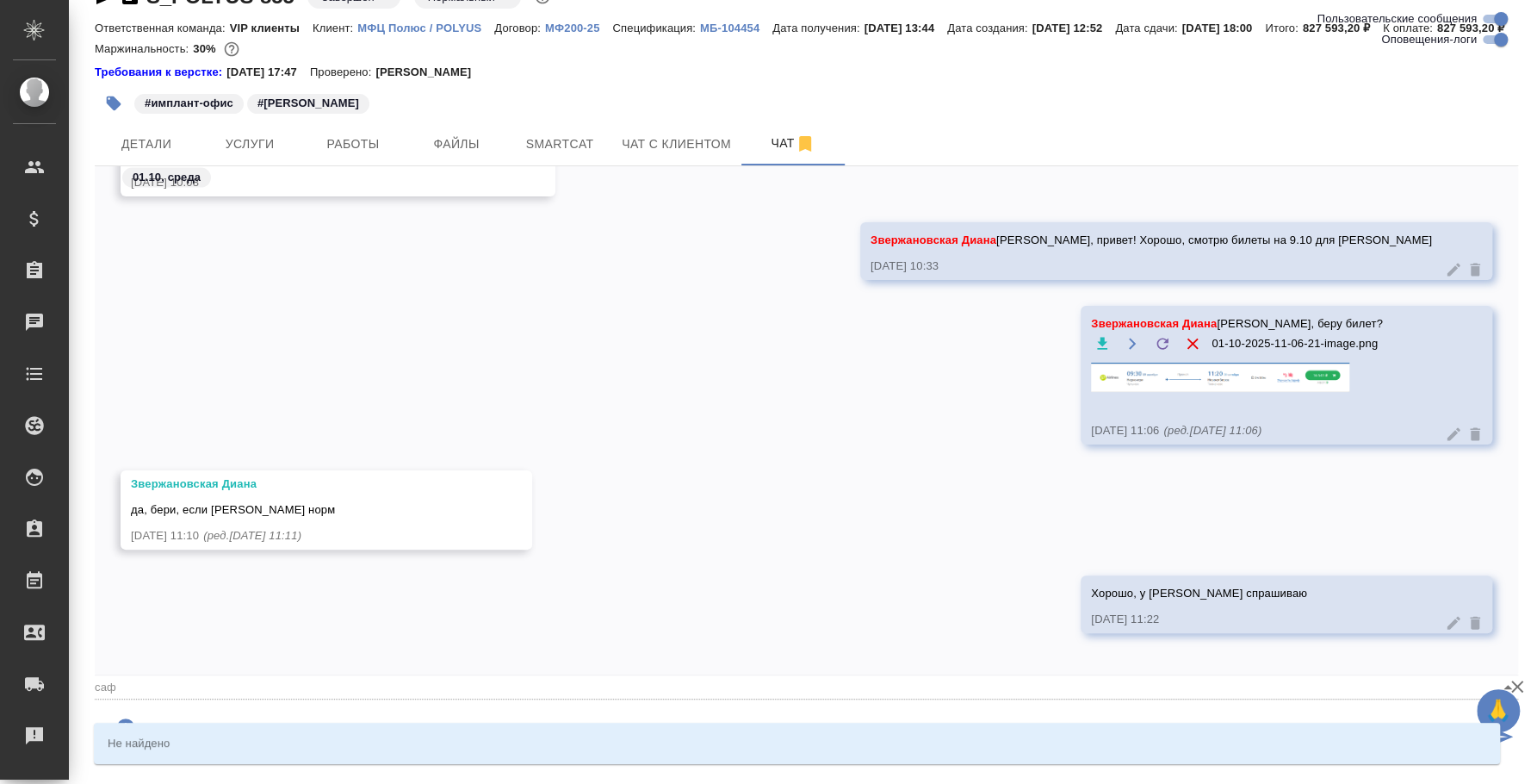
type input "са"
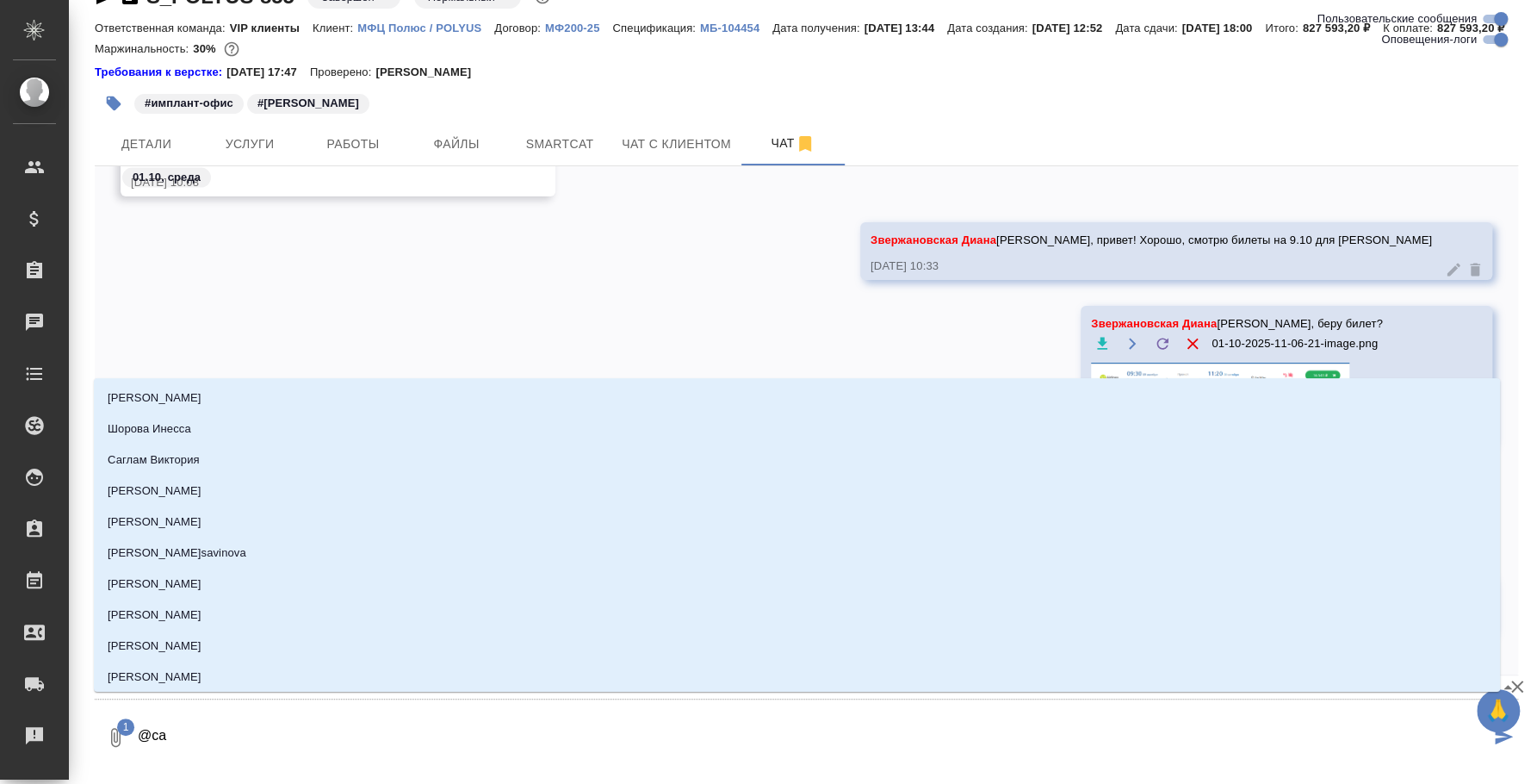
type textarea "@с"
type input "с"
type textarea "@"
type textarea "@f"
type input "f"
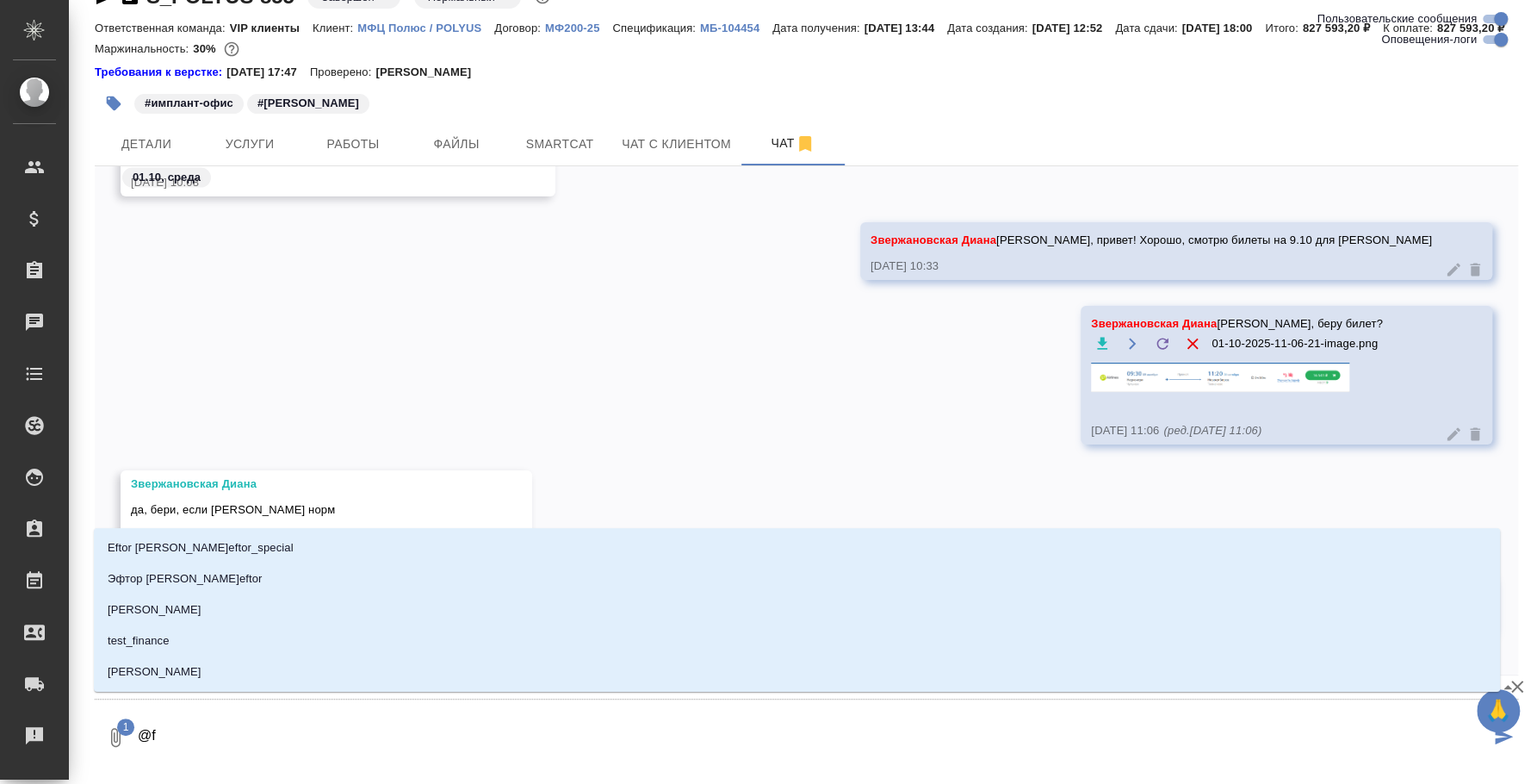
type textarea "@fy"
type input "fy"
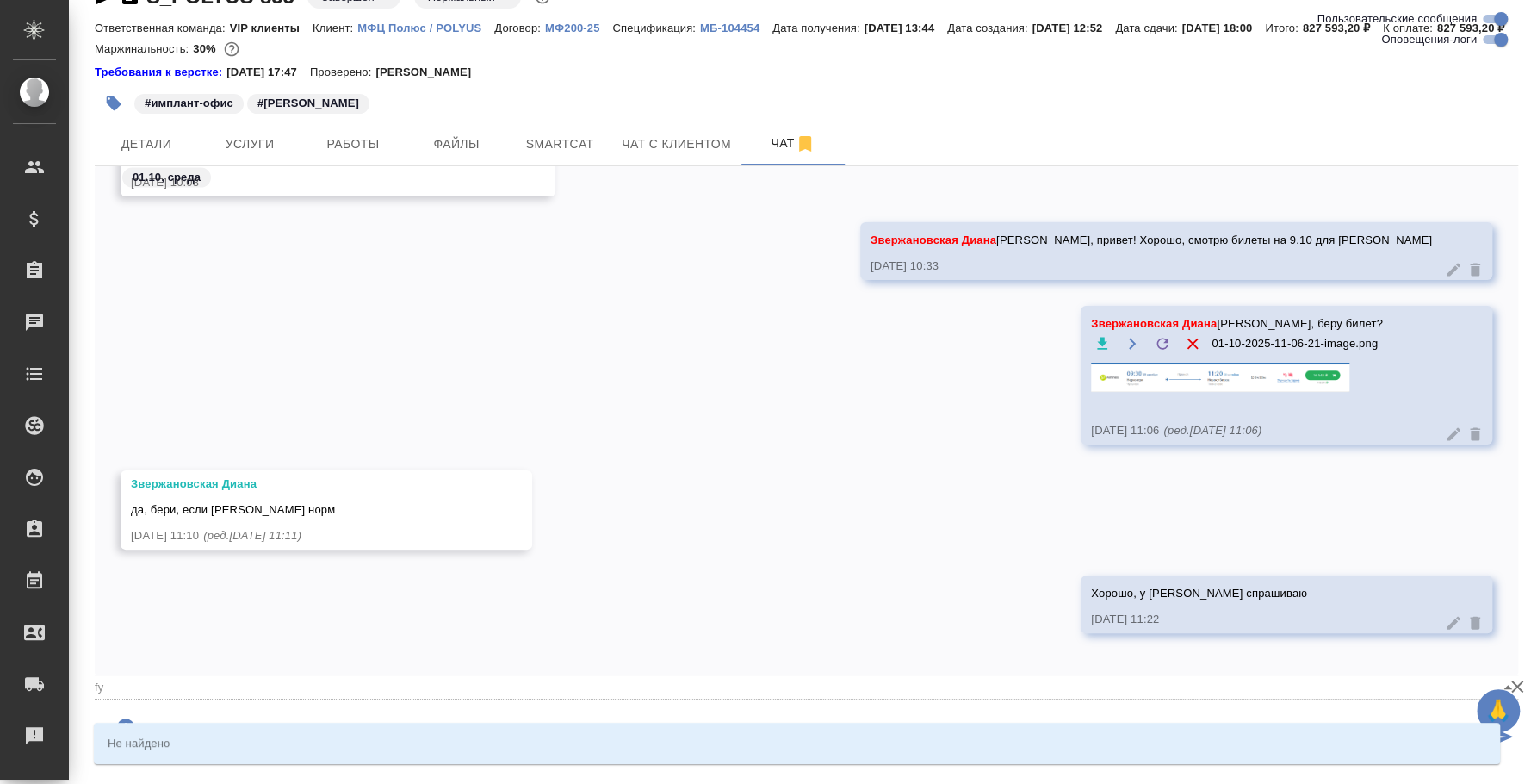
type textarea "@f"
type input "f"
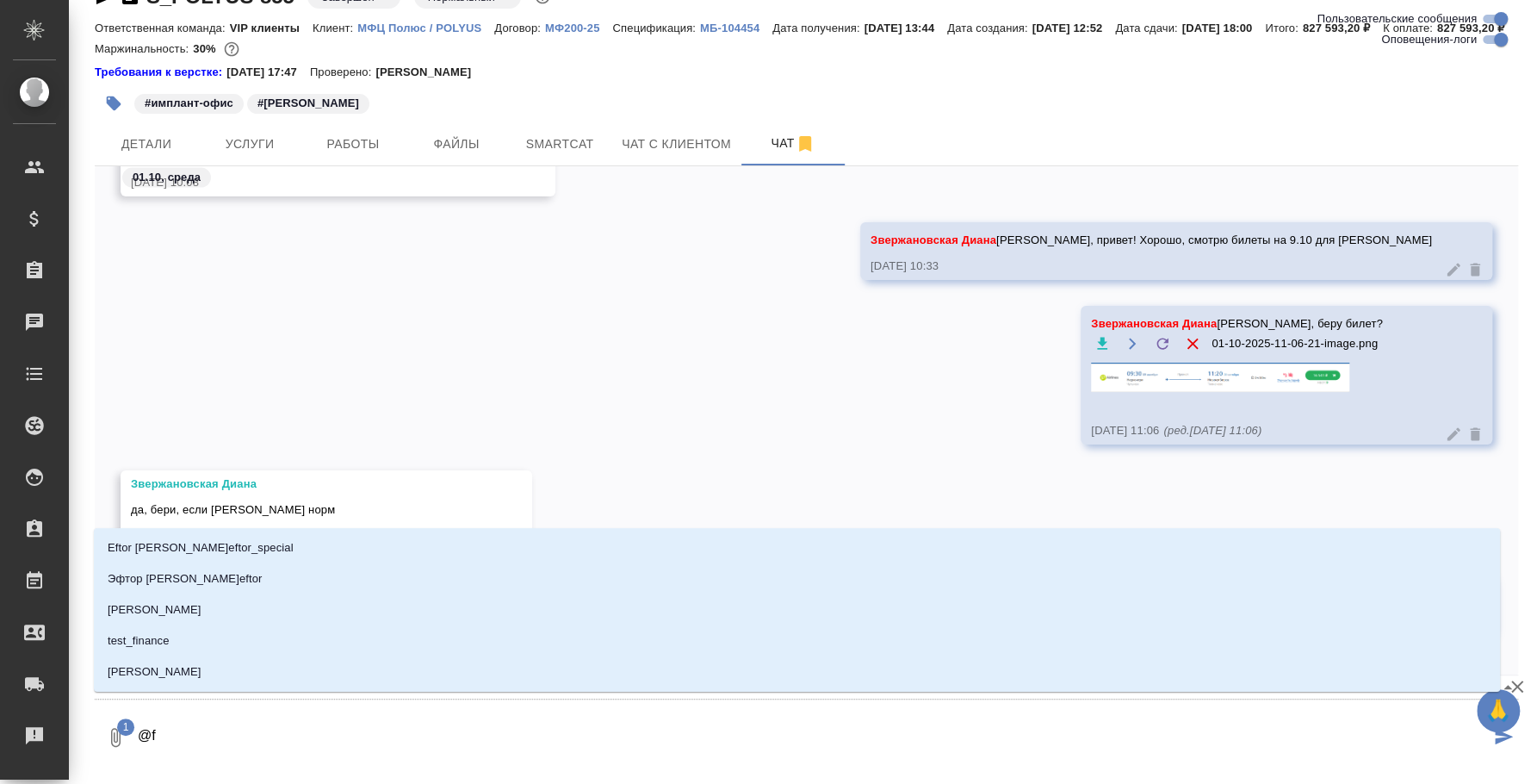
type textarea "@"
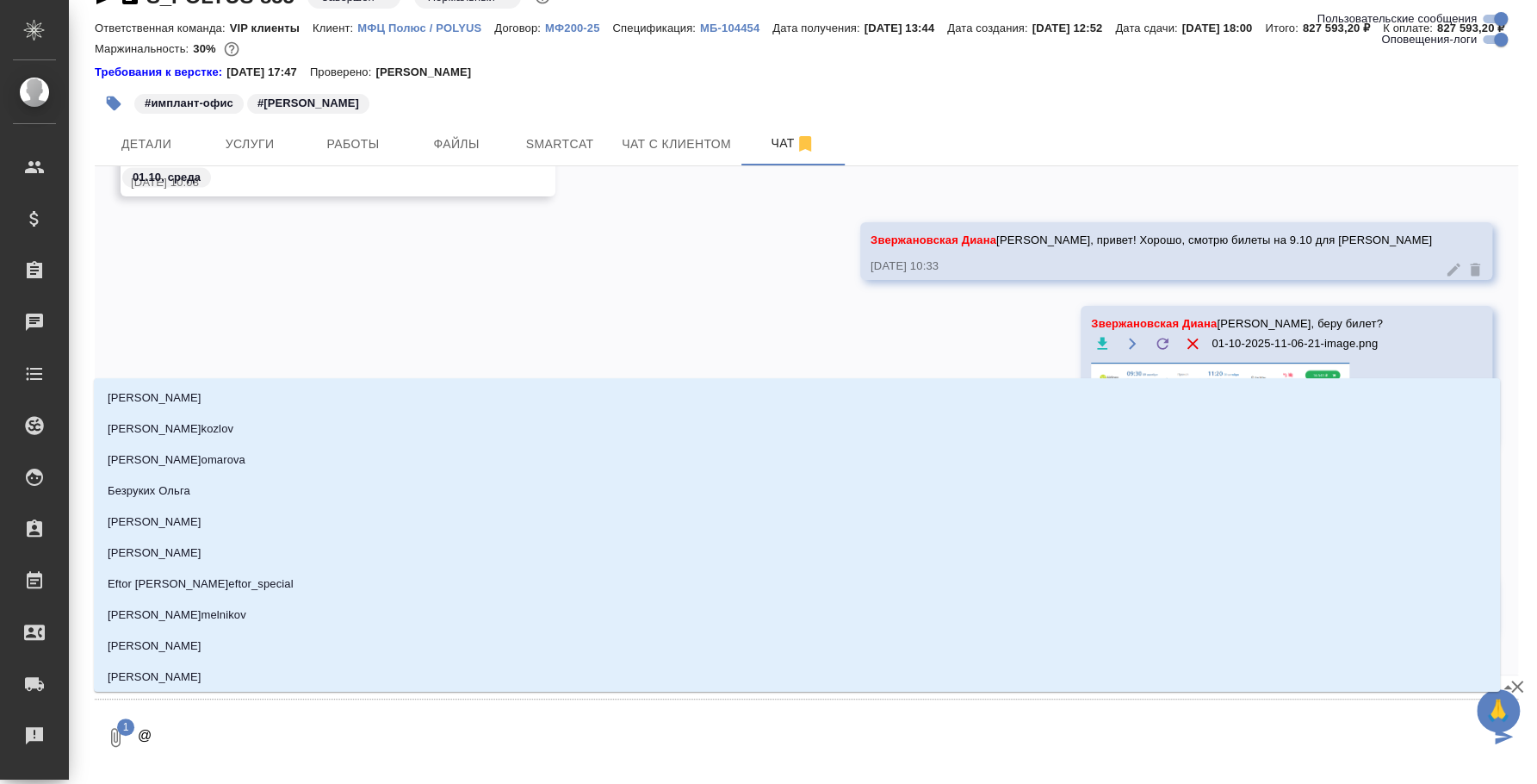
type textarea "@f"
type input "f"
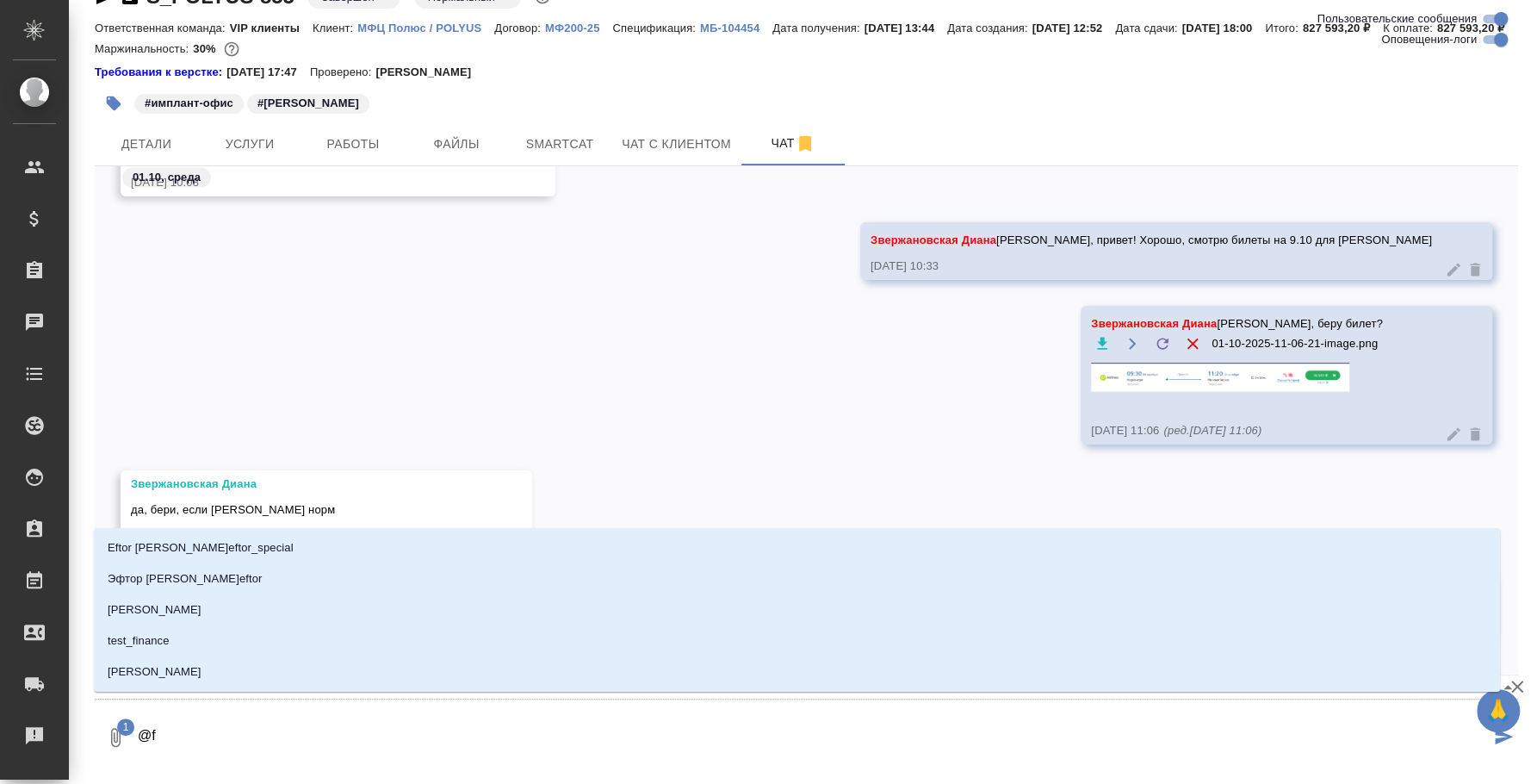
type textarea "@f'y"
type input "f'y"
type textarea "@f'y'y"
type input "f'y'y"
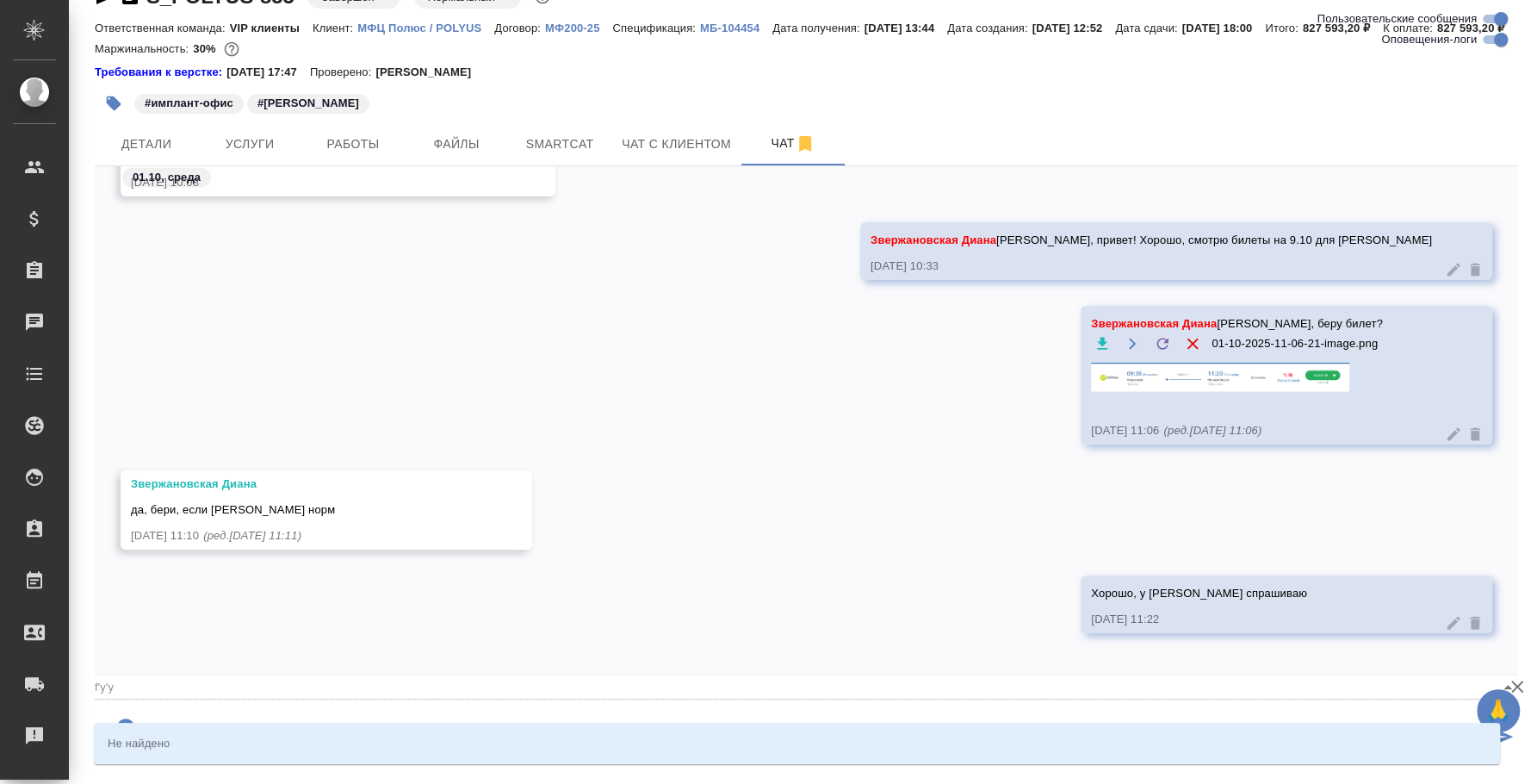
type textarea "@f'y'y'f"
type input "f'y'y'f"
type textarea "@f'y'y"
type input "f'y'y"
type textarea "@f'y"
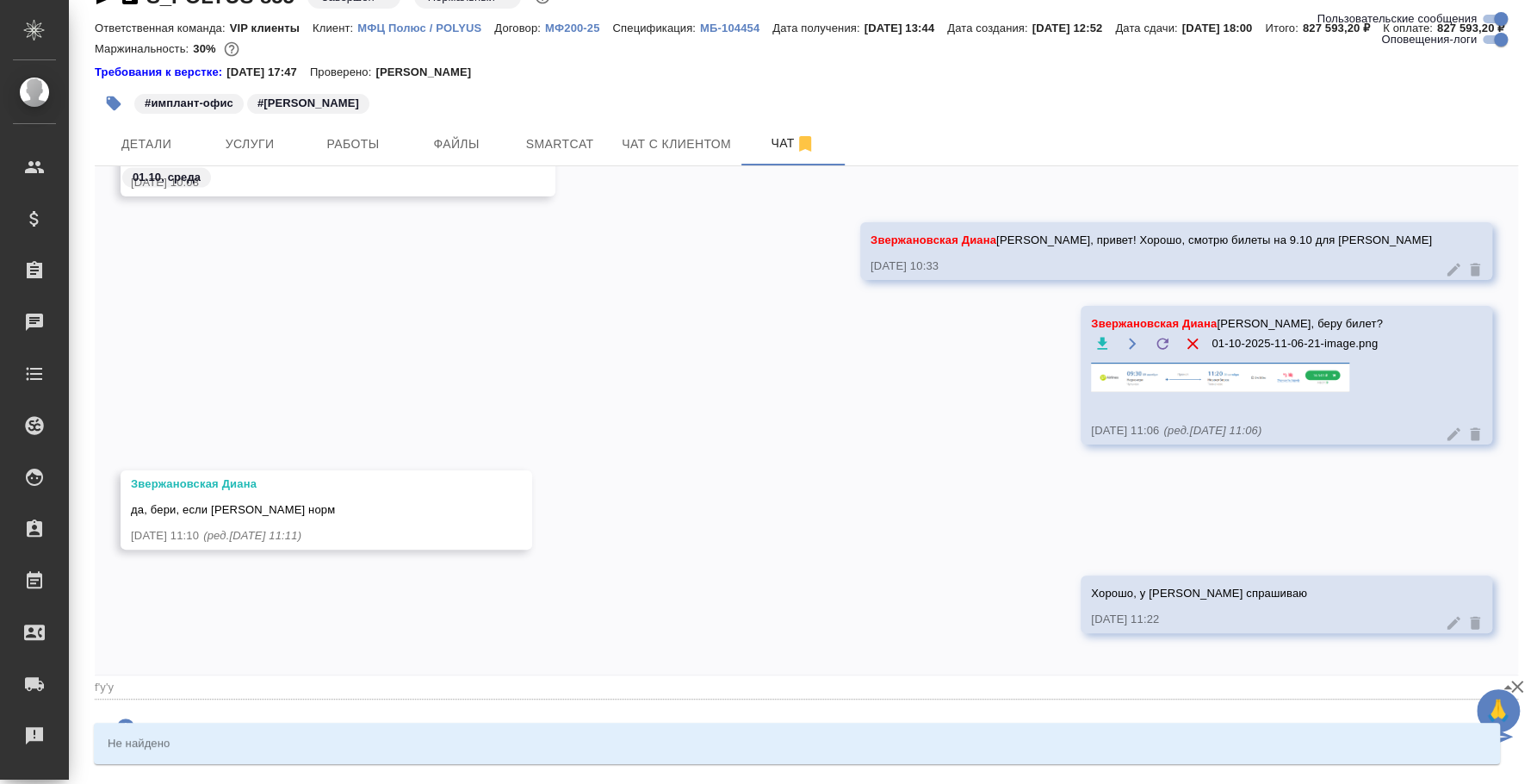
type input "f'y"
type textarea "@f"
type input "f"
type textarea "@"
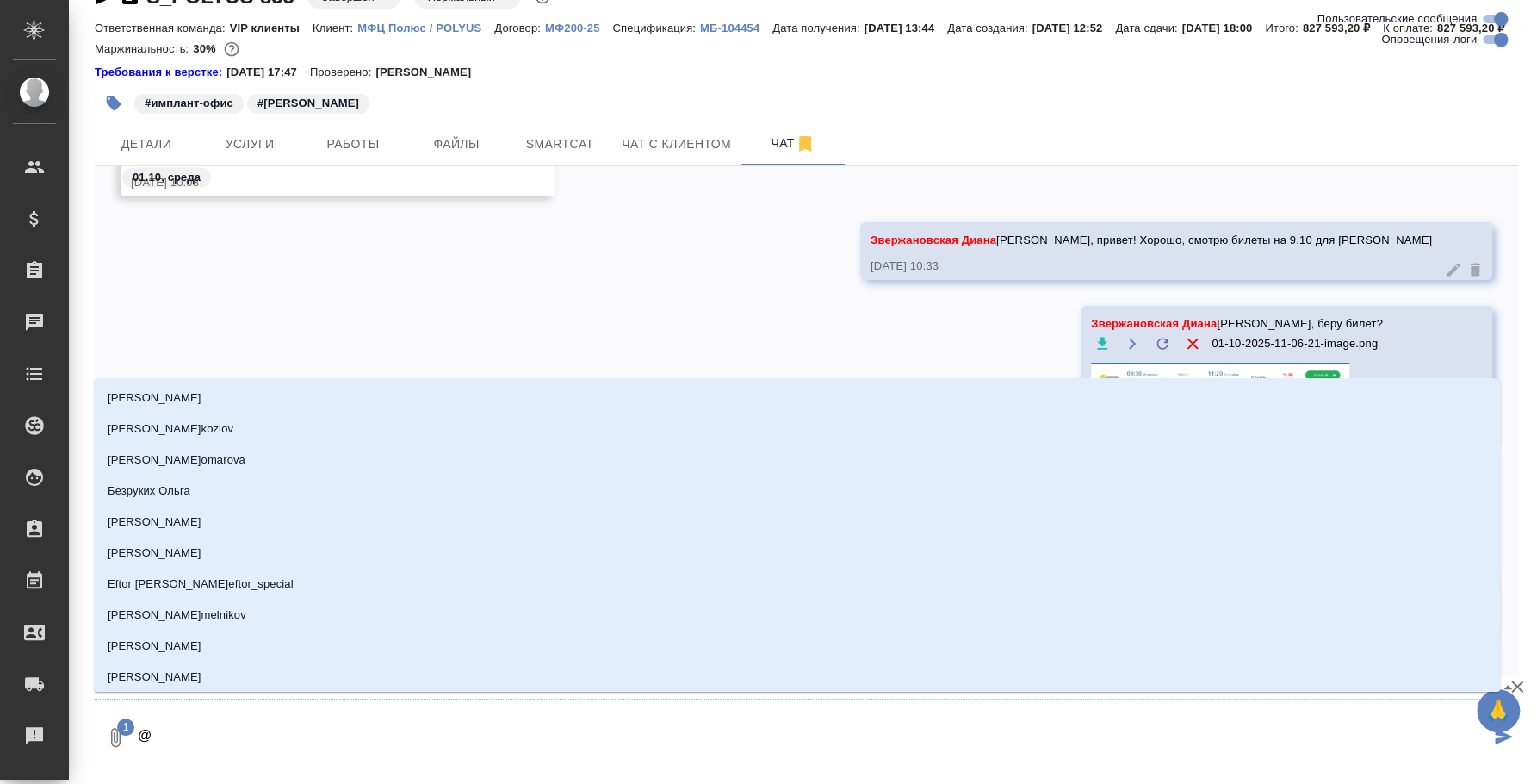
type textarea "@а"
type input "а"
type textarea "@ан"
type input "ан"
type textarea "@анн"
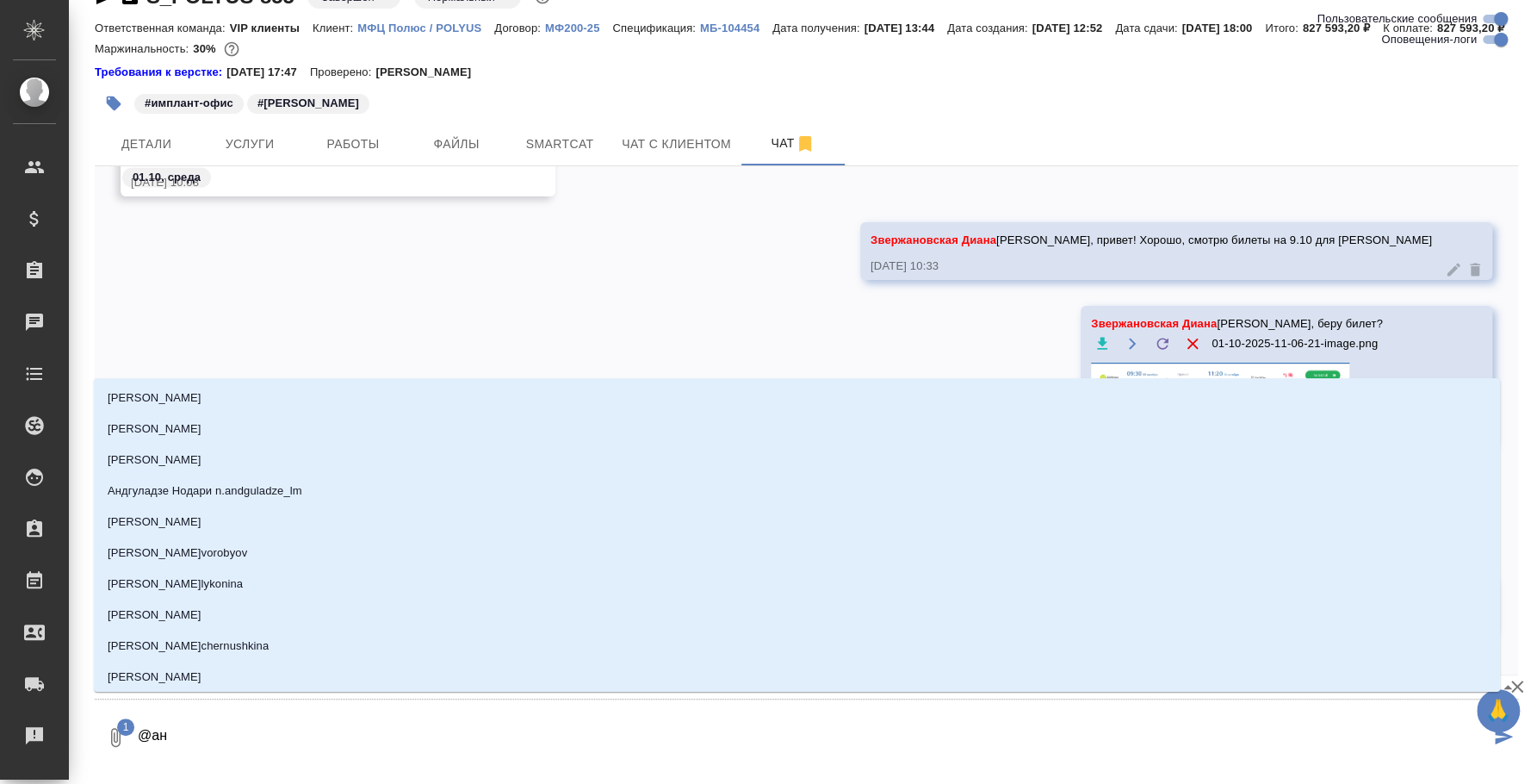
type input "анн"
type textarea "@анна"
type input "анна"
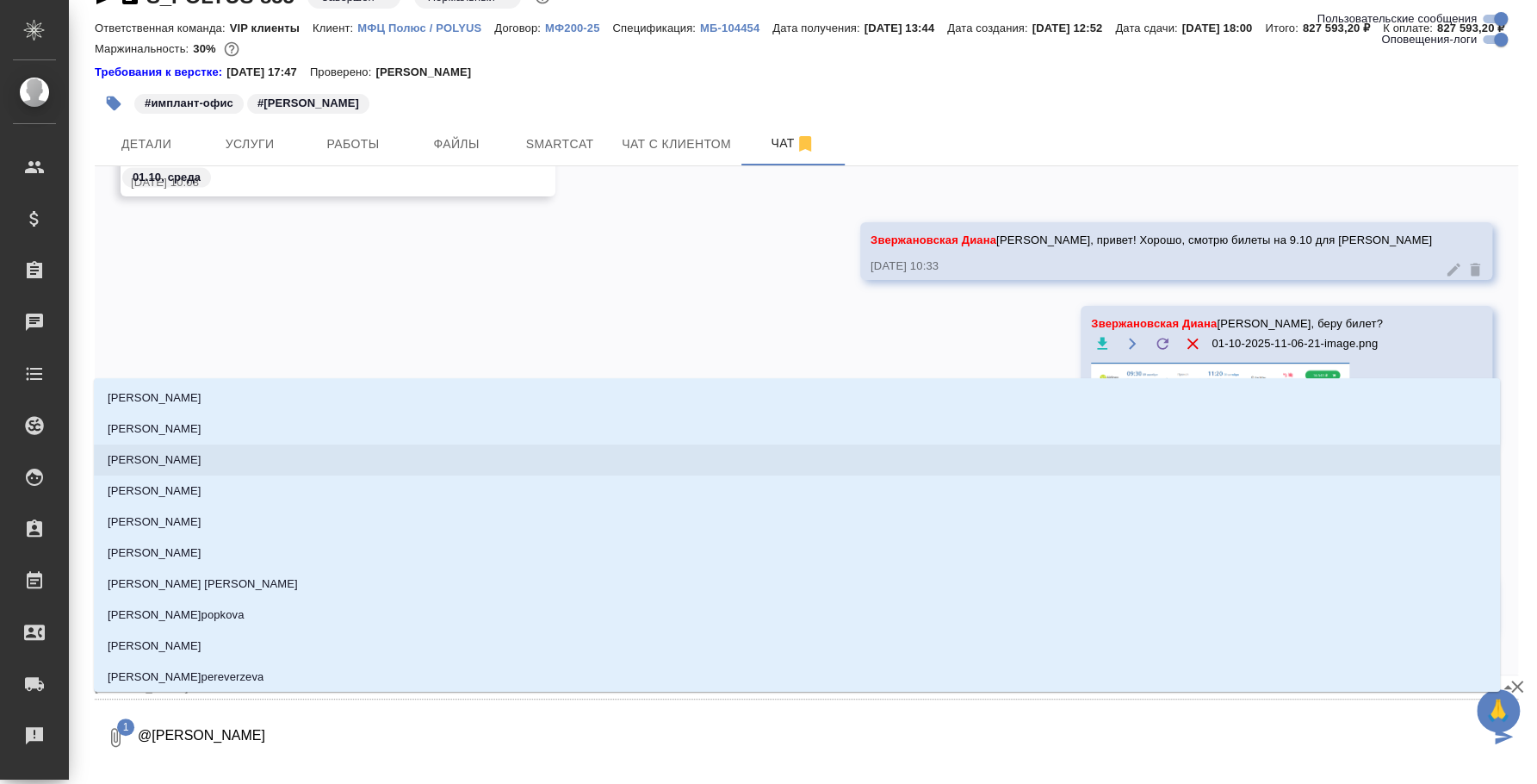
type textarea "@анн"
type input "анн"
type textarea "@ан"
type input "ан"
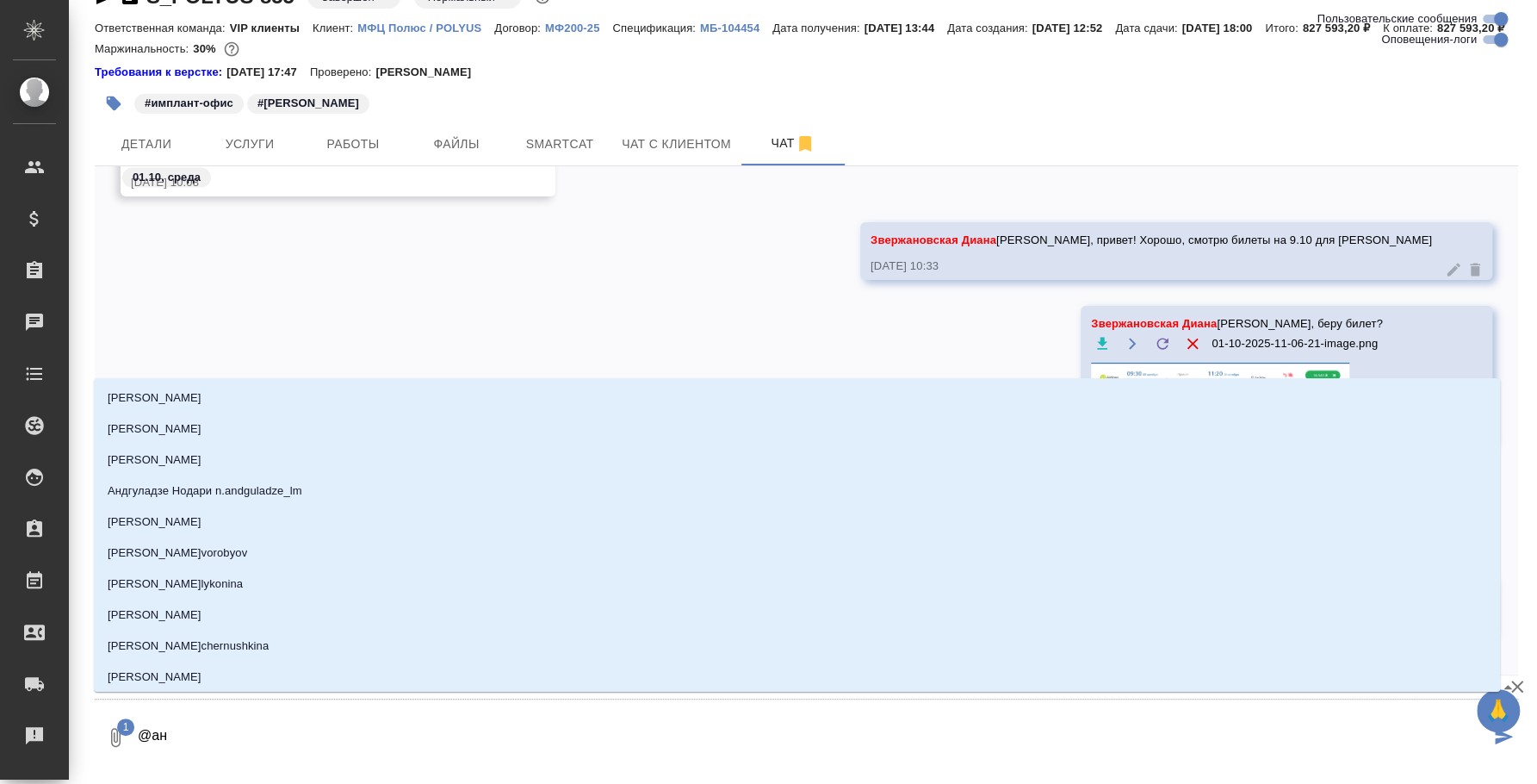
type textarea "@а"
type input "а"
type textarea "@"
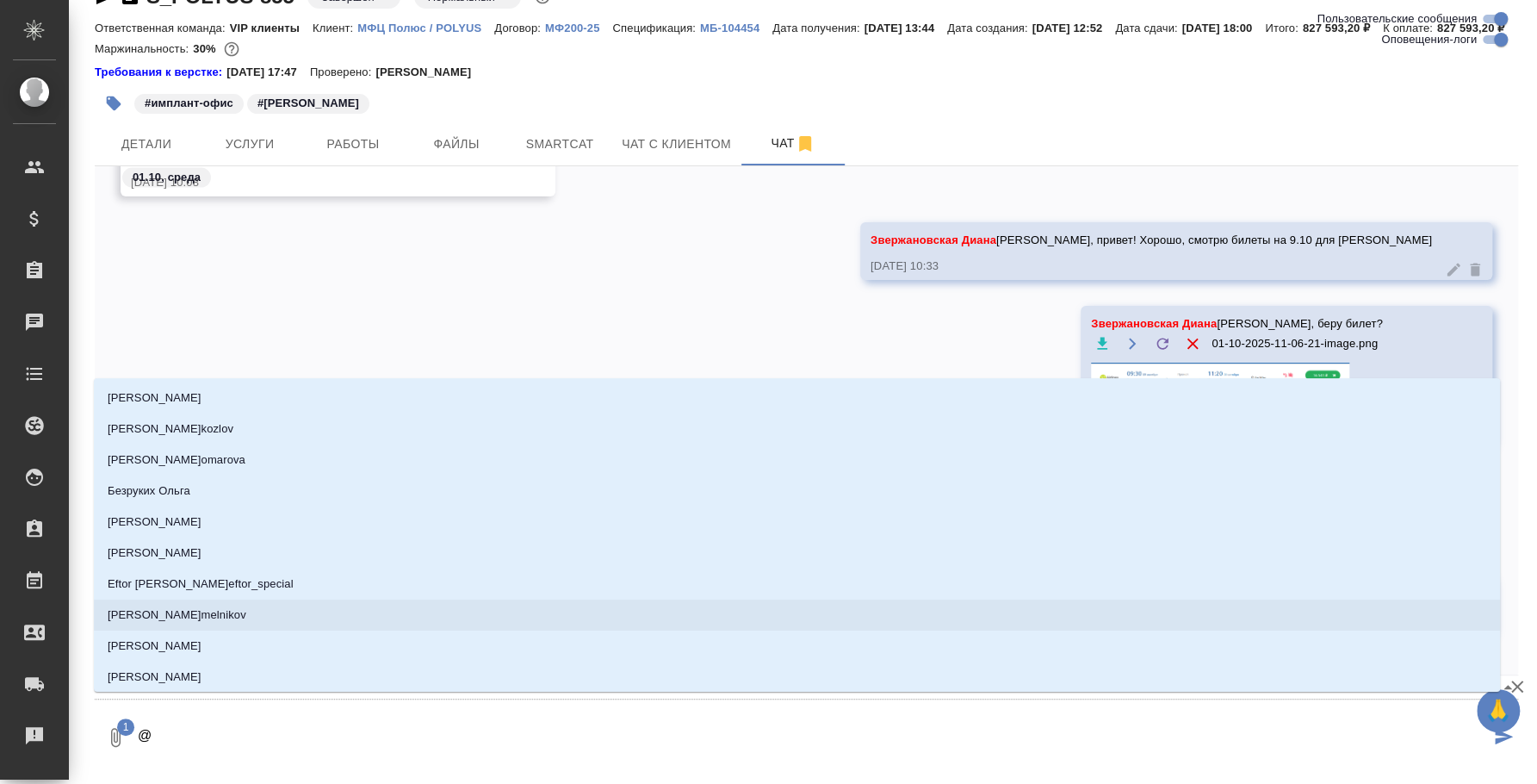
type textarea "@с"
type input "с"
type textarea "@са"
type input "са"
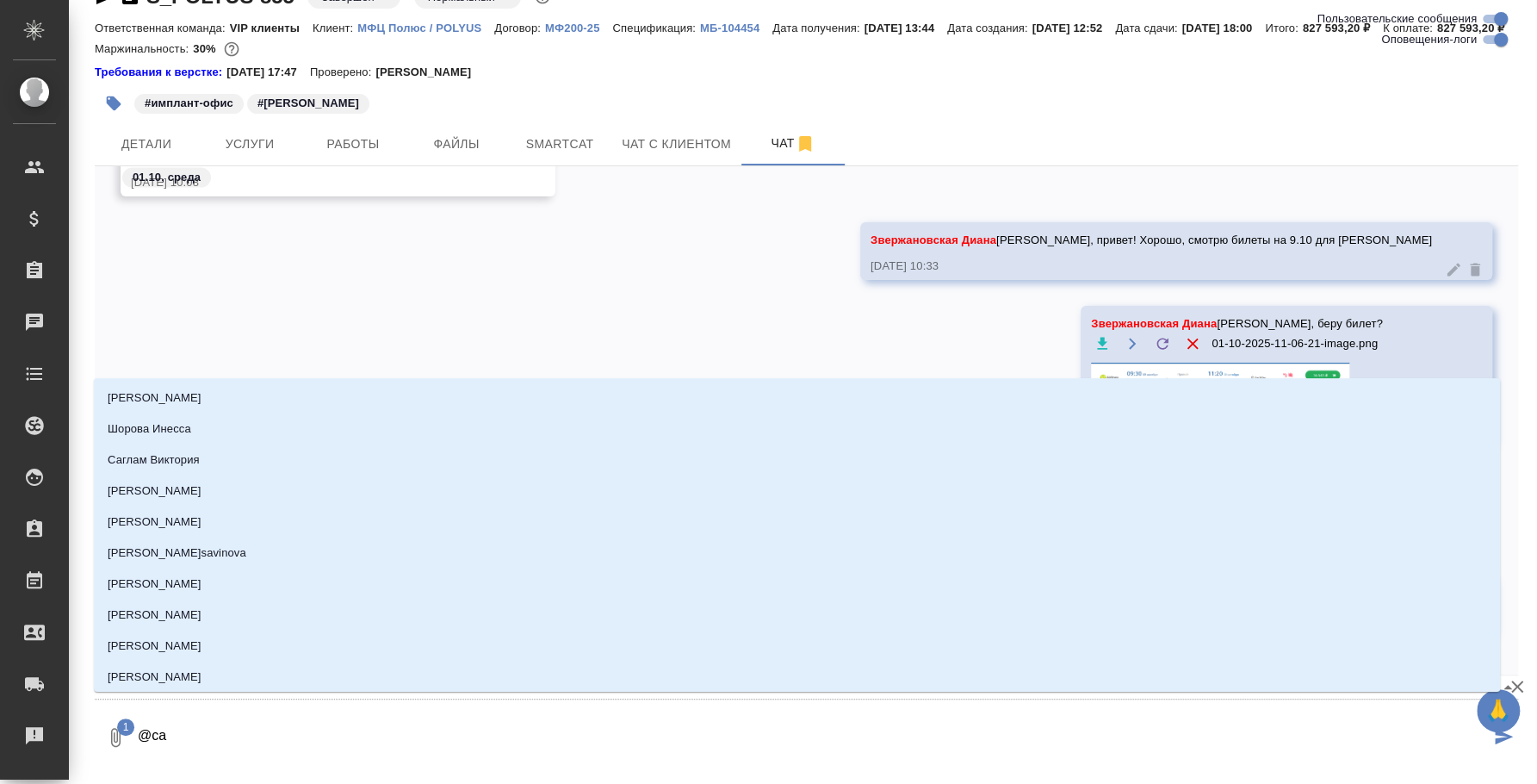
type textarea "@с"
type input "с"
type textarea "@"
type textarea "@з"
type input "з"
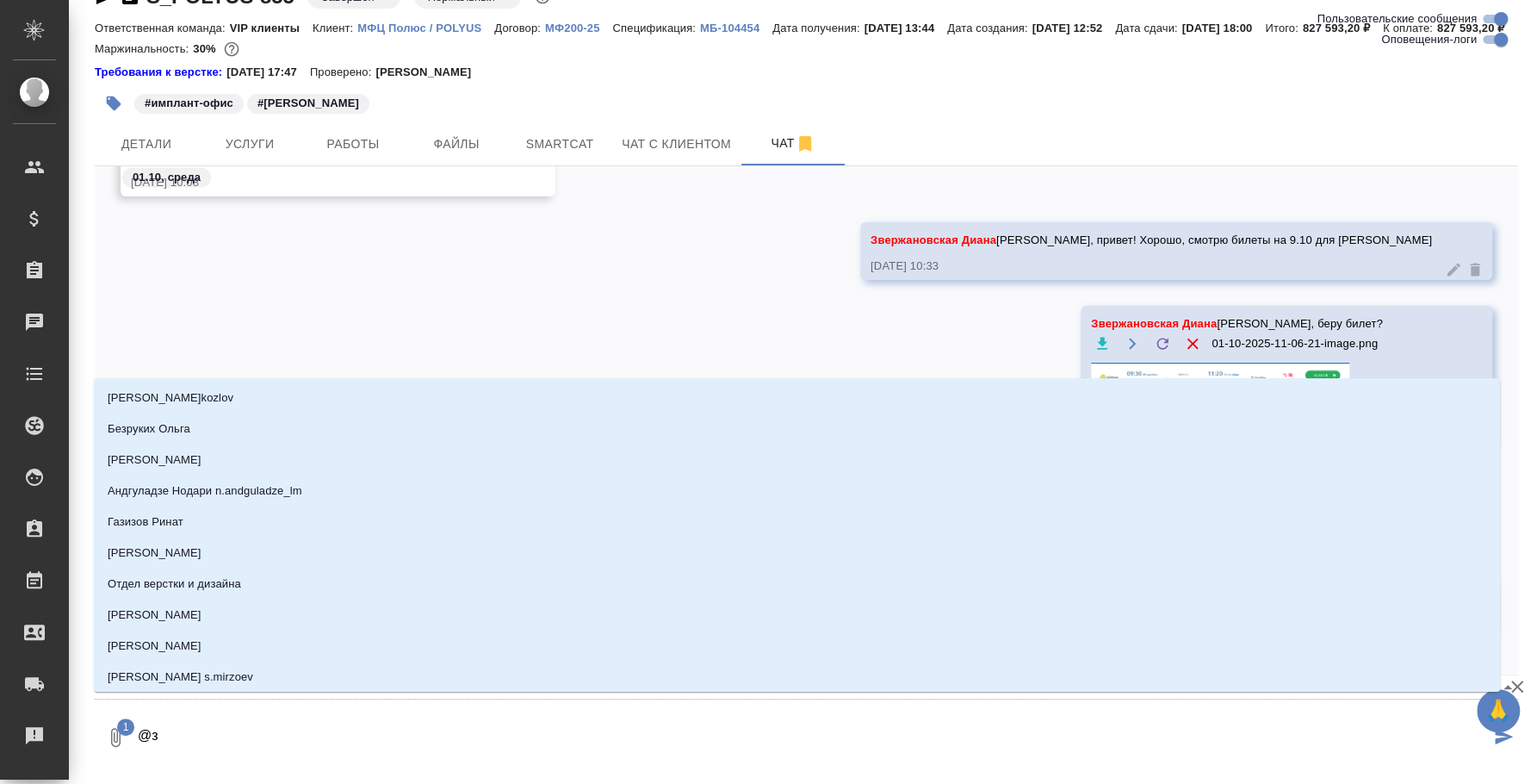
type textarea "@зв"
type input "зв"
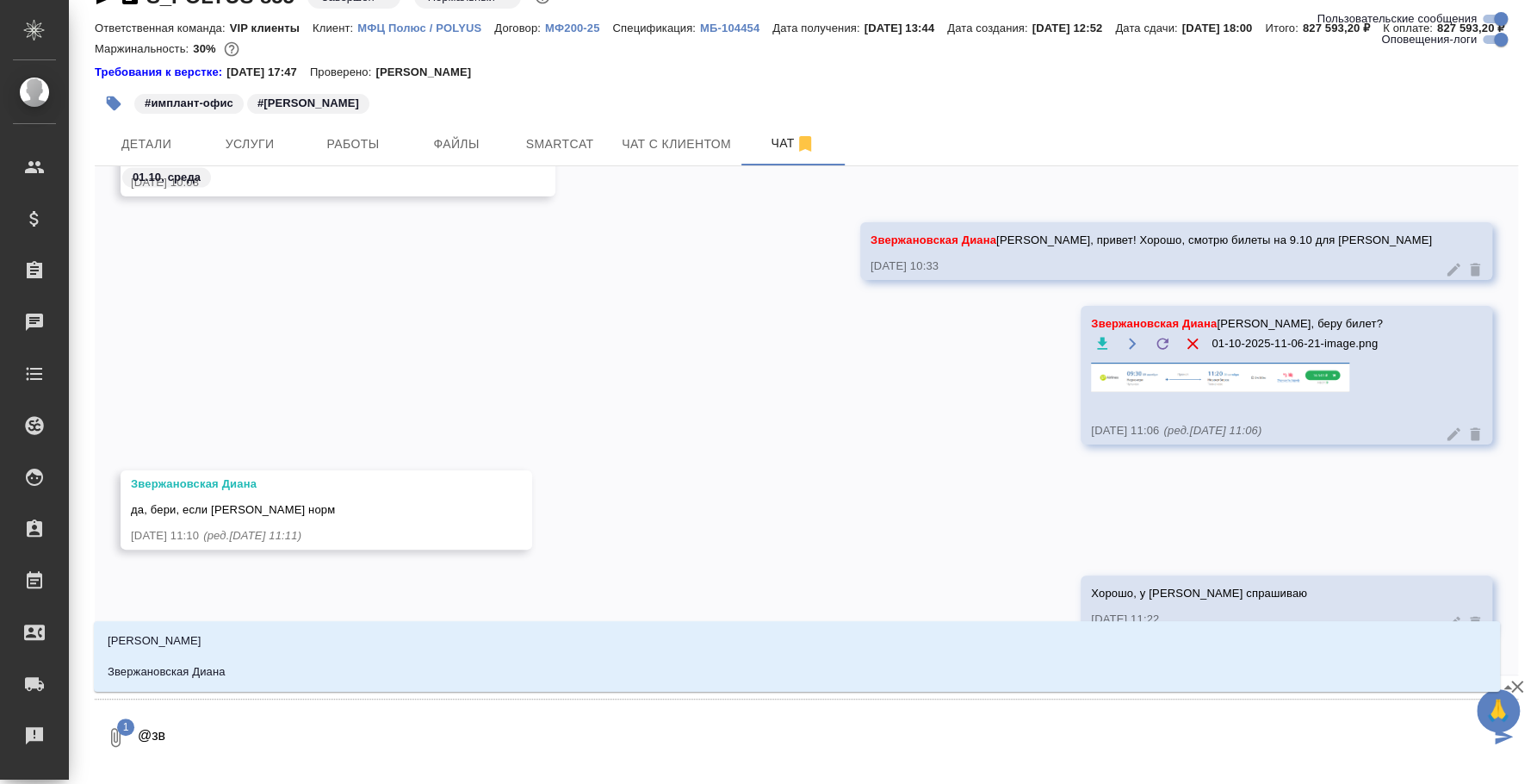
type textarea "@зве"
type input "зве"
click at [440, 670] on li "Звержановская Диана" at bounding box center [797, 671] width 1406 height 31
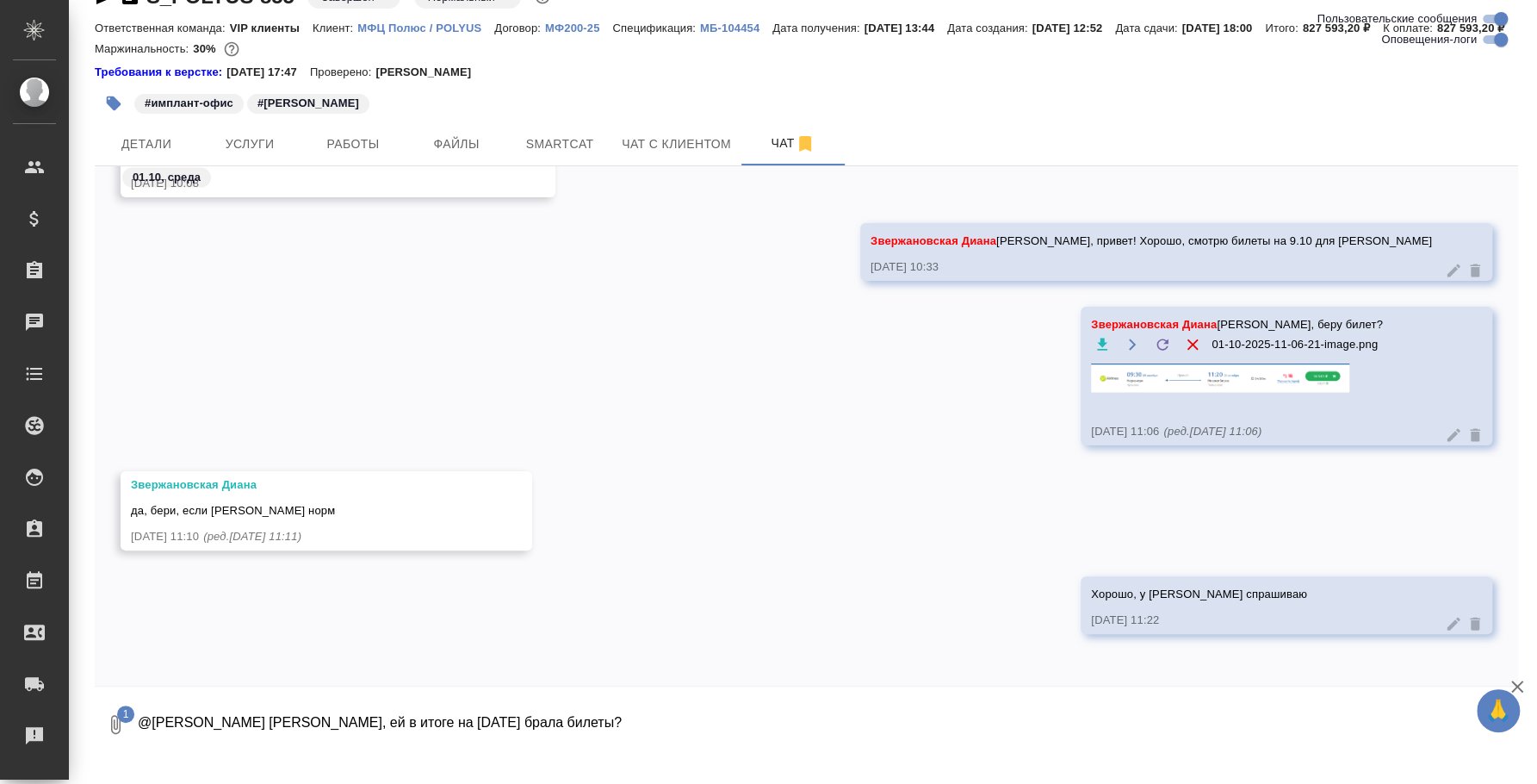
type textarea "@Звержановская Диана Диана, ей в итоге на 8 октября брала билеты?"
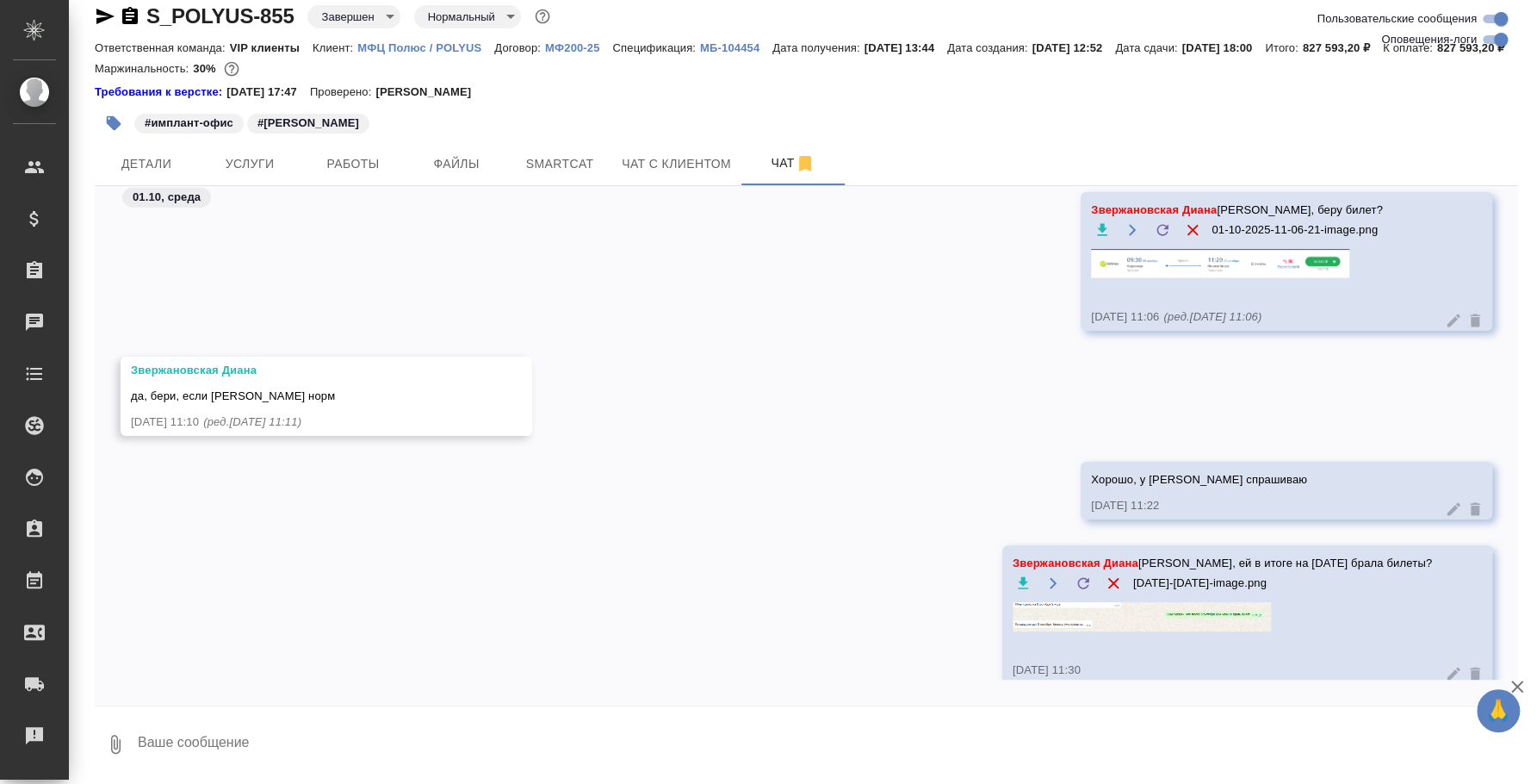
scroll to position [15598, 0]
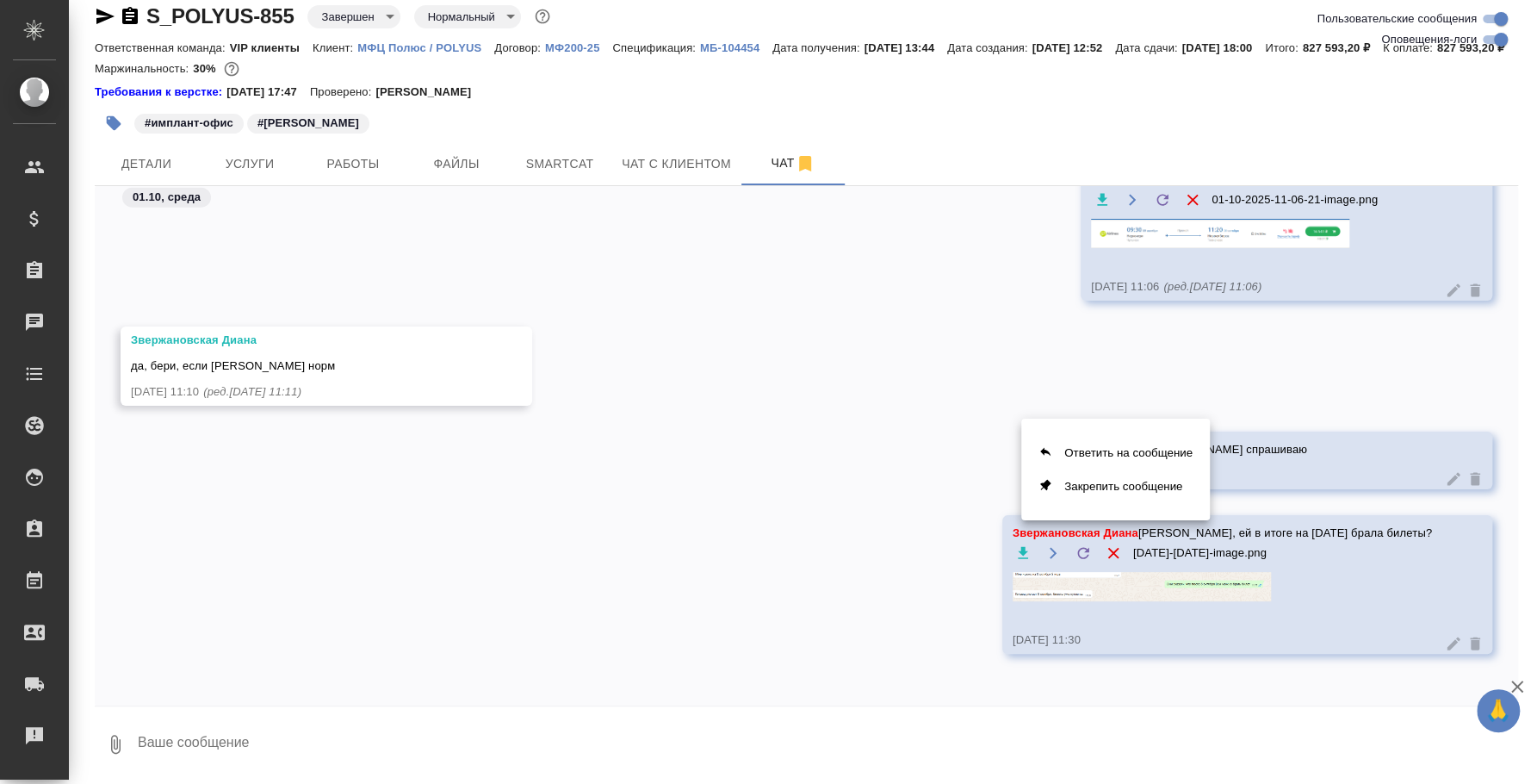
click at [1415, 636] on div at bounding box center [768, 392] width 1537 height 784
click at [1445, 636] on icon at bounding box center [1453, 643] width 17 height 17
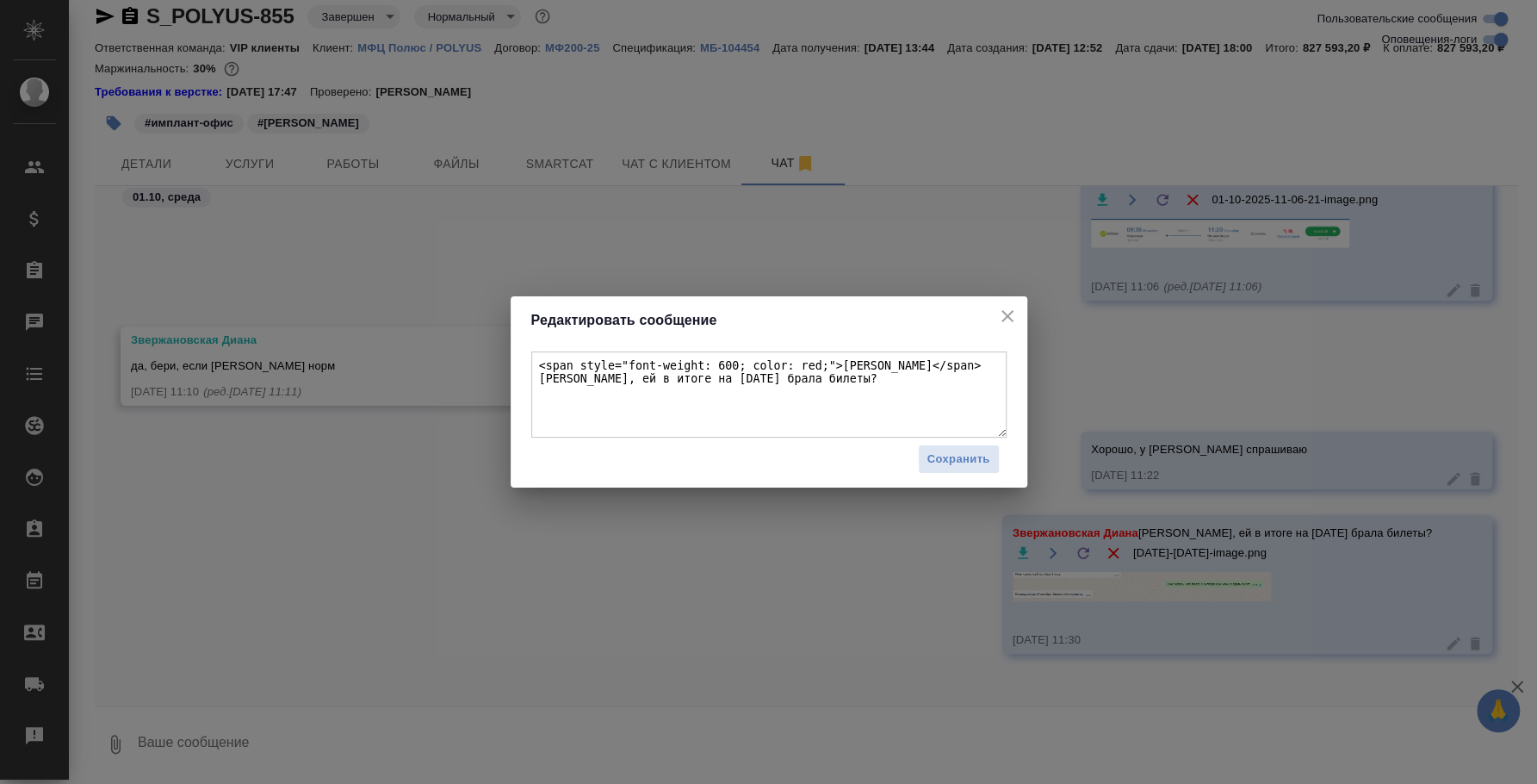
click at [804, 387] on textarea "<span style="font-weight: 600; color: red;">Звержановская Диана</span> Диана, е…" at bounding box center [769, 394] width 476 height 86
click at [759, 371] on textarea "<span style="font-weight: 600; color: red;">Звержановская Диана</span> Диана, е…" at bounding box center [769, 394] width 476 height 86
click at [771, 376] on textarea "<span style="font-weight: 600; color: red;">Звержановская Диана</span> Диана, е…" at bounding box center [769, 394] width 476 height 86
click at [765, 375] on textarea "<span style="font-weight: 600; color: red;">Звержановская Диана</span> Диана, е…" at bounding box center [769, 394] width 476 height 86
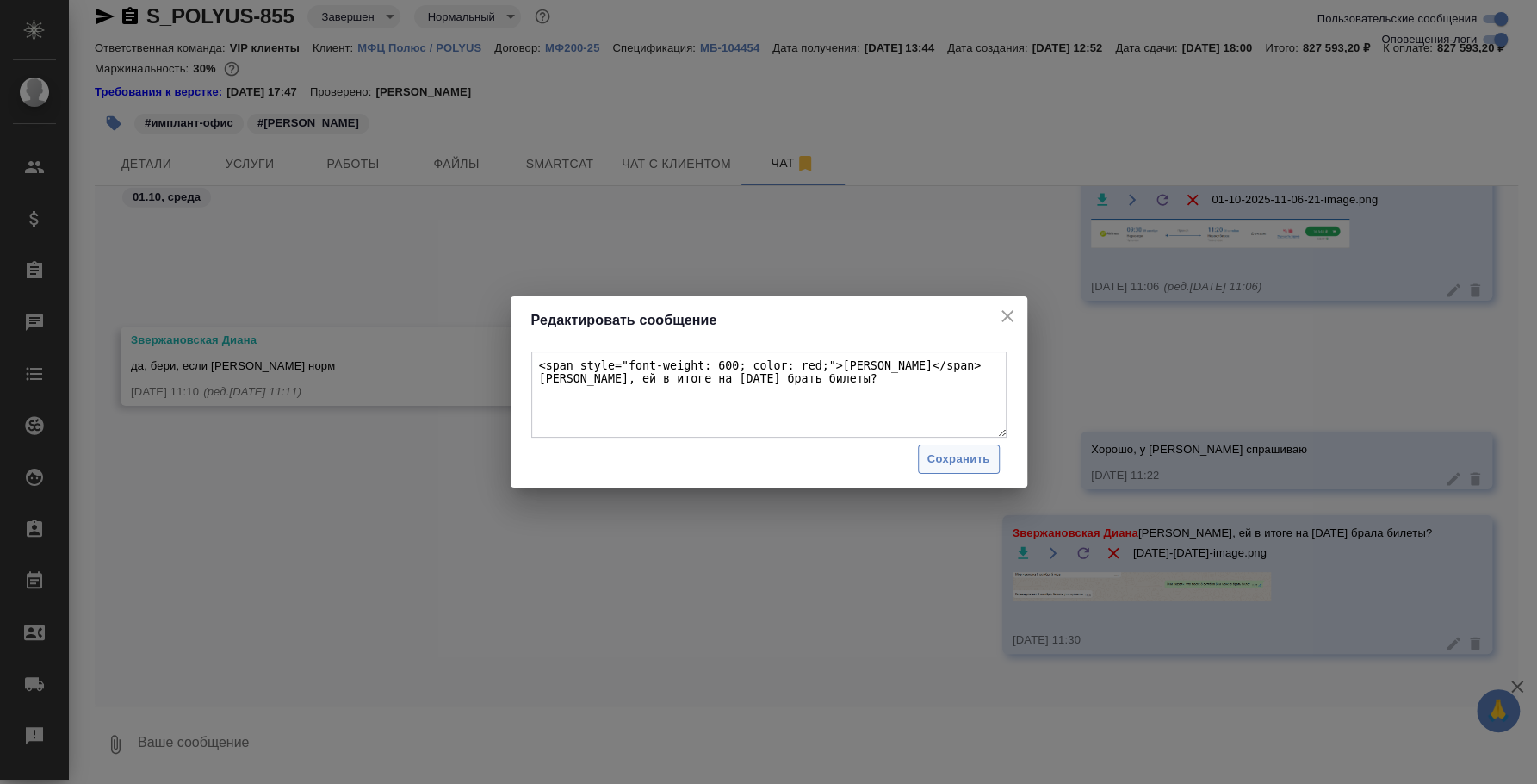
type textarea "<span style="font-weight: 600; color: red;">Звержановская Диана</span> Диана, е…"
click at [946, 457] on span "Сохранить" at bounding box center [959, 459] width 63 height 20
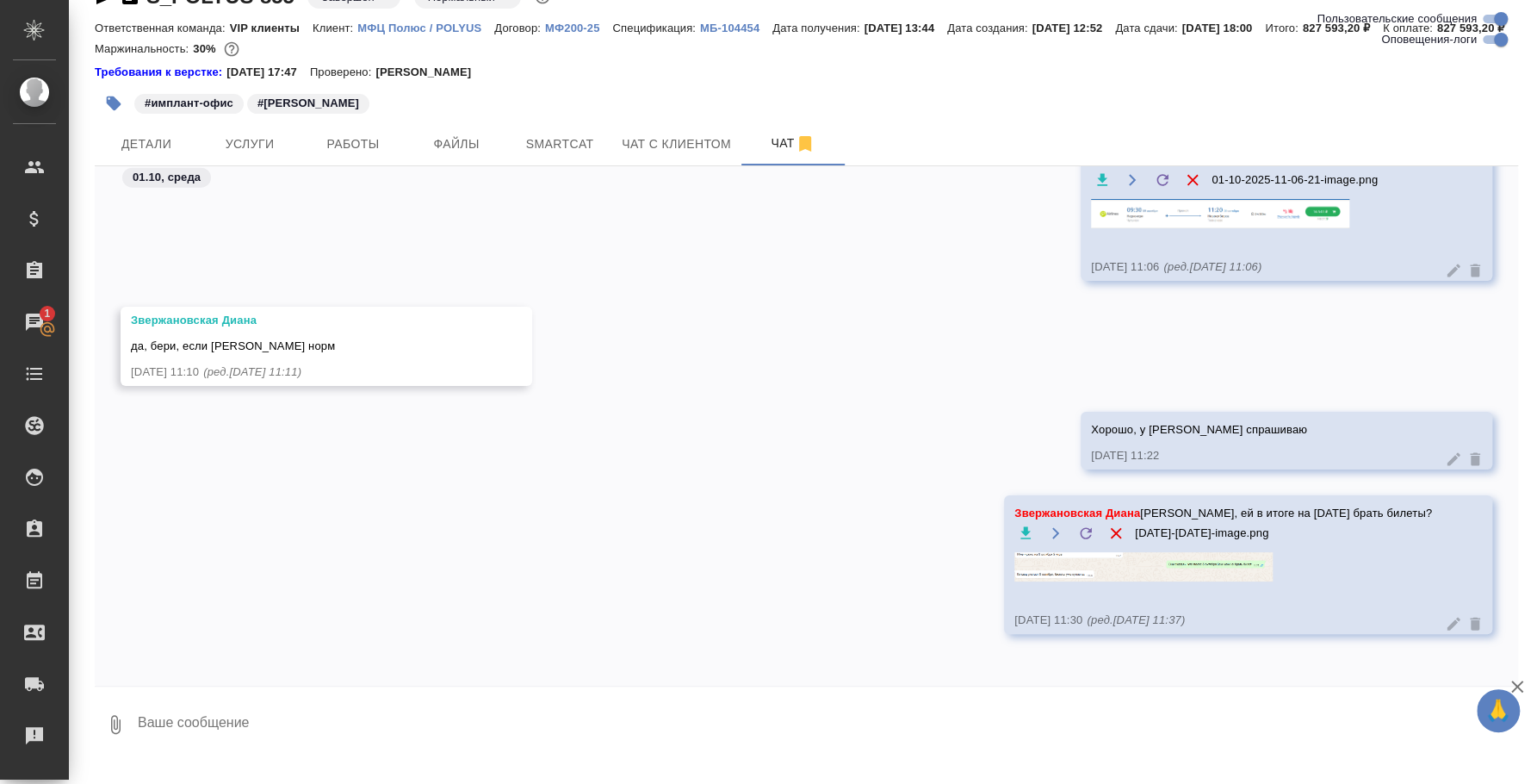
click at [1043, 745] on textarea at bounding box center [827, 724] width 1382 height 59
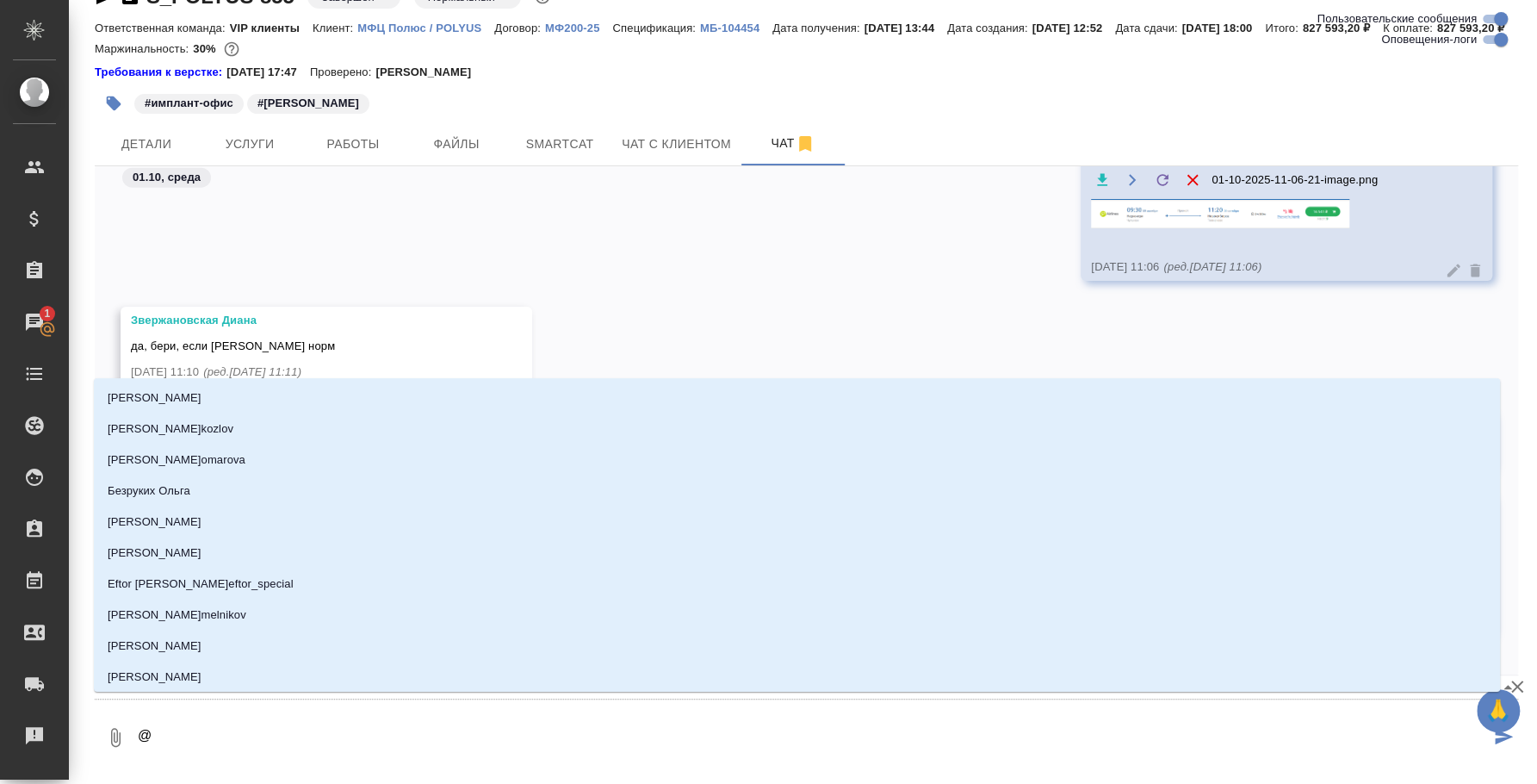
type textarea "@p"
type input "p"
type textarea "@p'd"
type input "p'd"
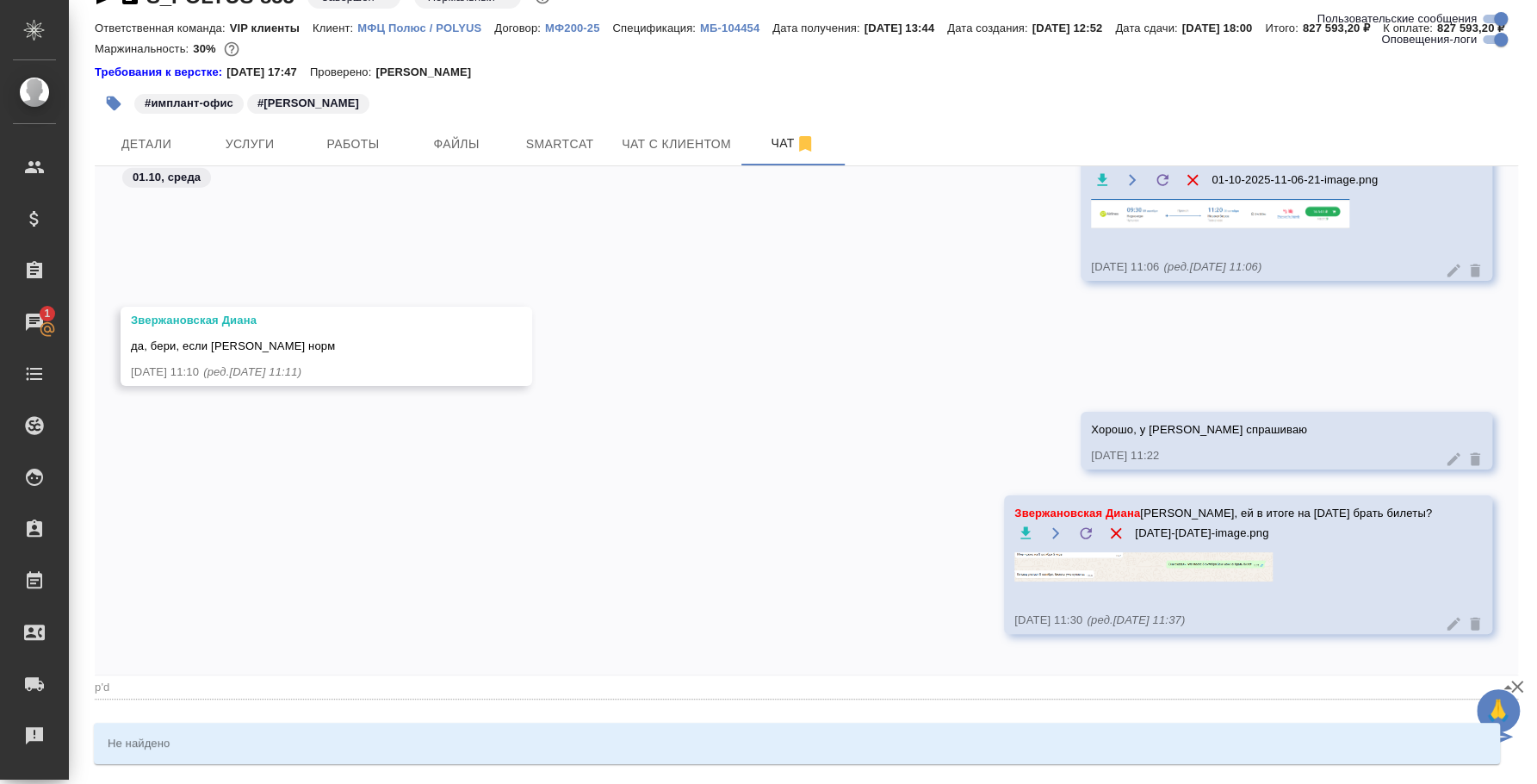
type textarea "@p"
type input "p"
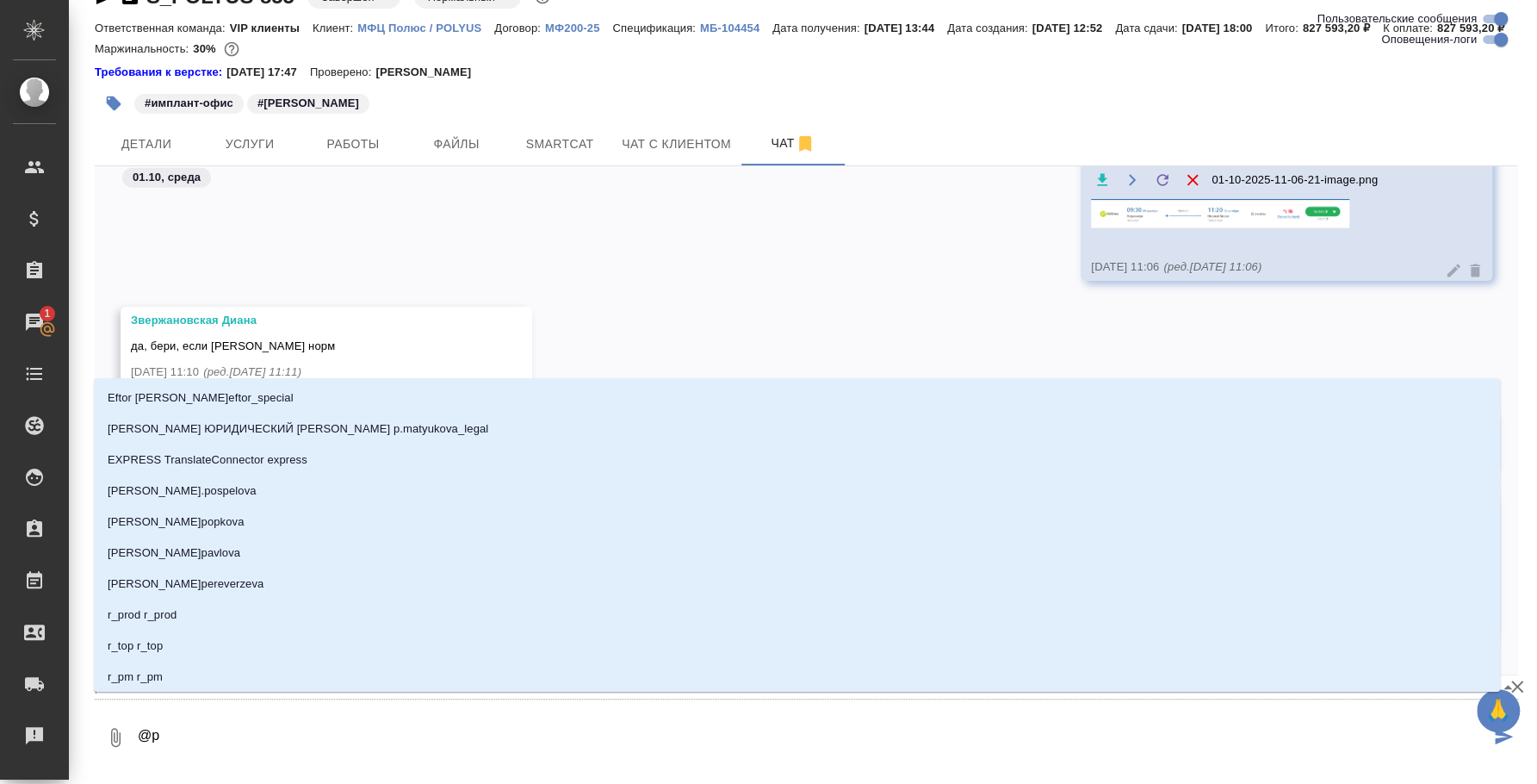
type textarea "@"
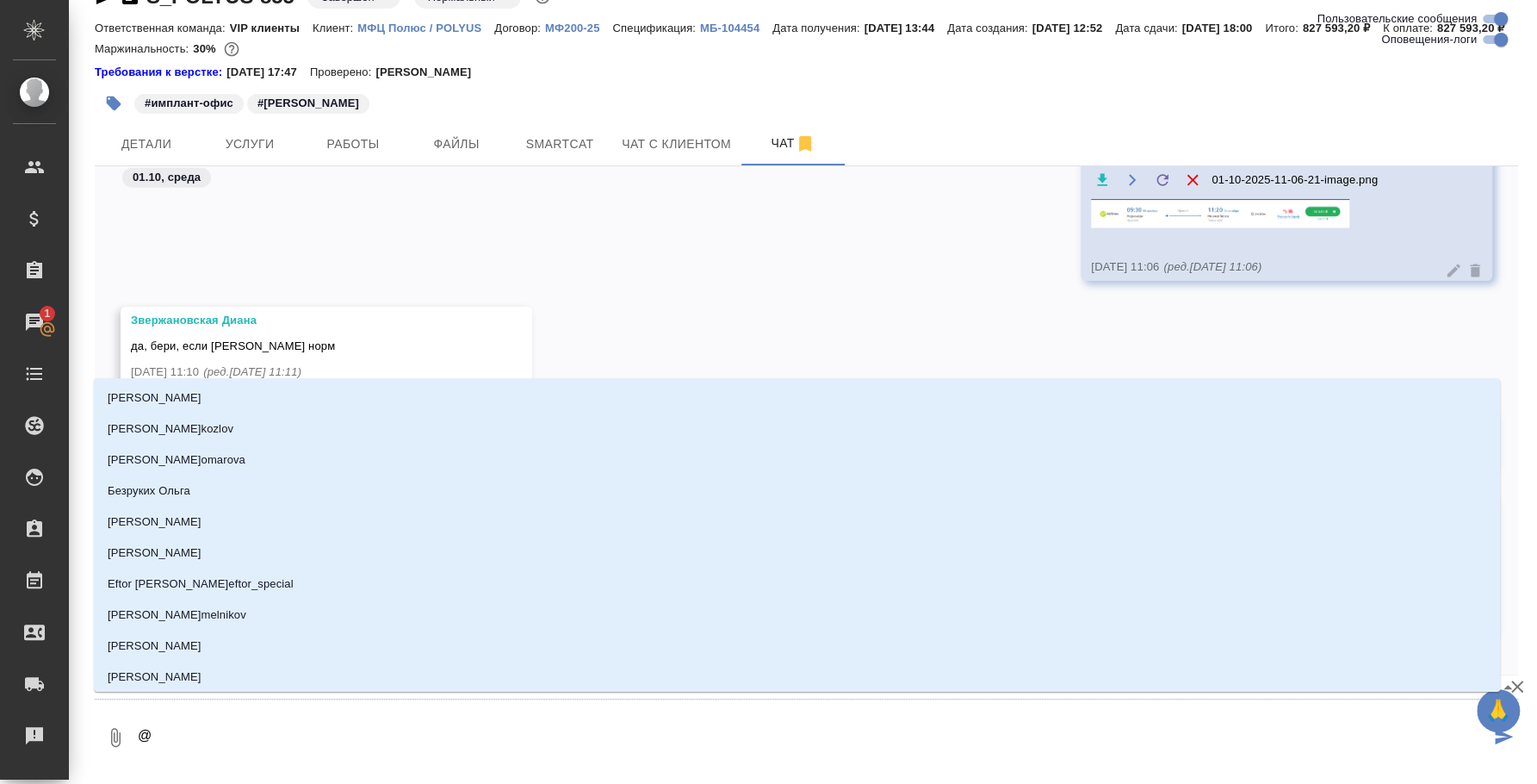
type textarea "@з"
type input "з"
type textarea "@зв"
type input "зв"
type textarea "@зве"
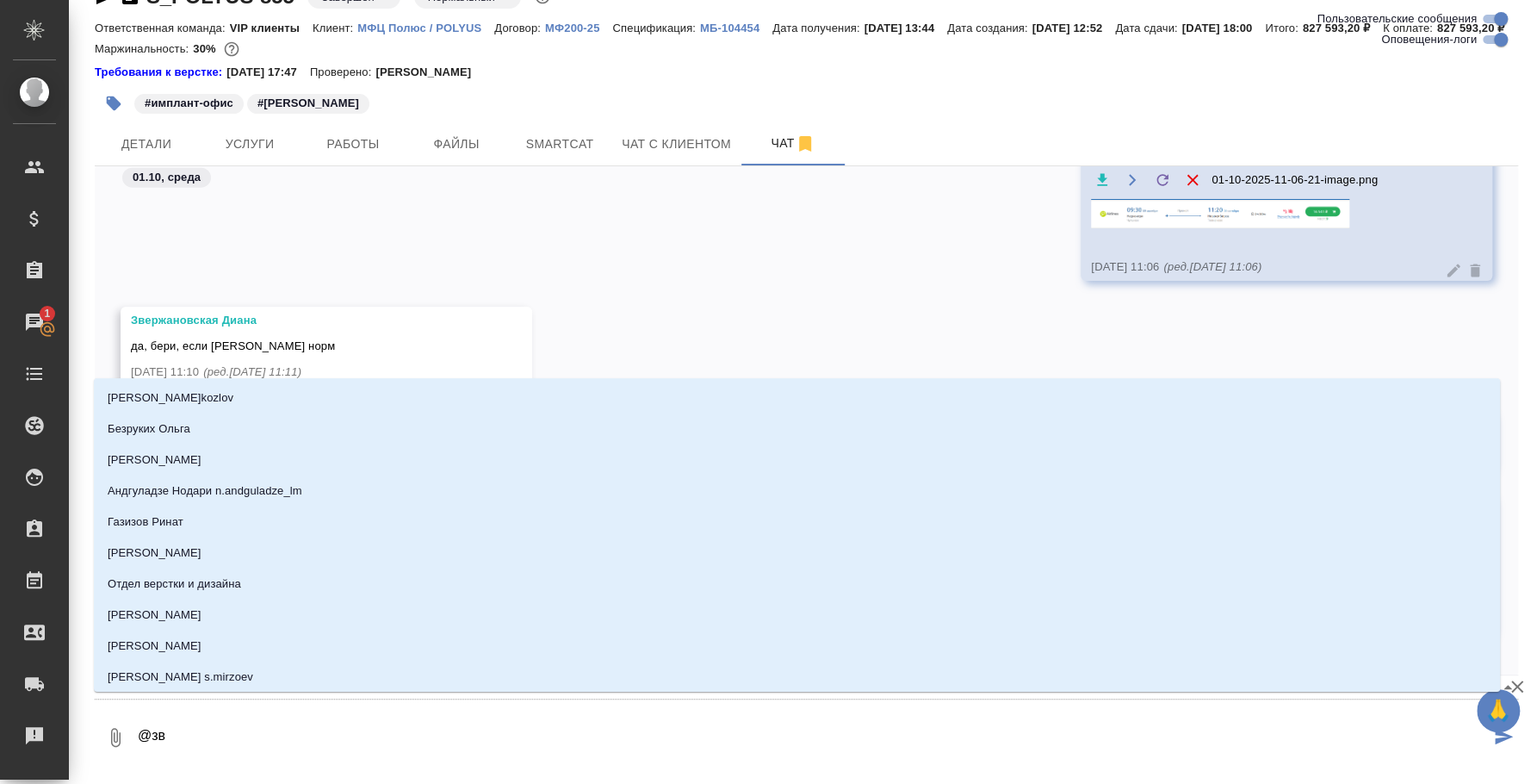
type input "зве"
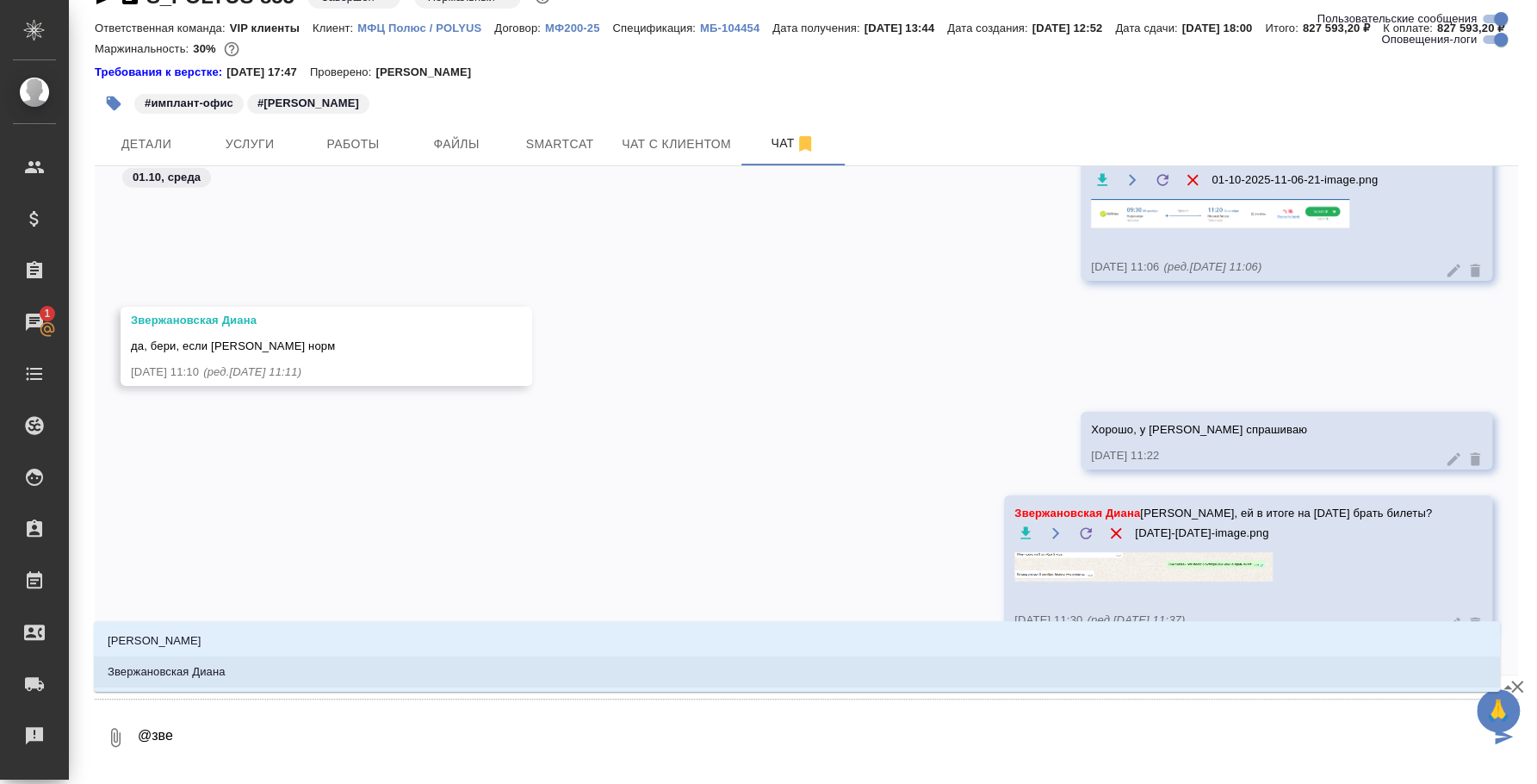
click at [914, 668] on li "Звержановская Диана" at bounding box center [797, 671] width 1406 height 31
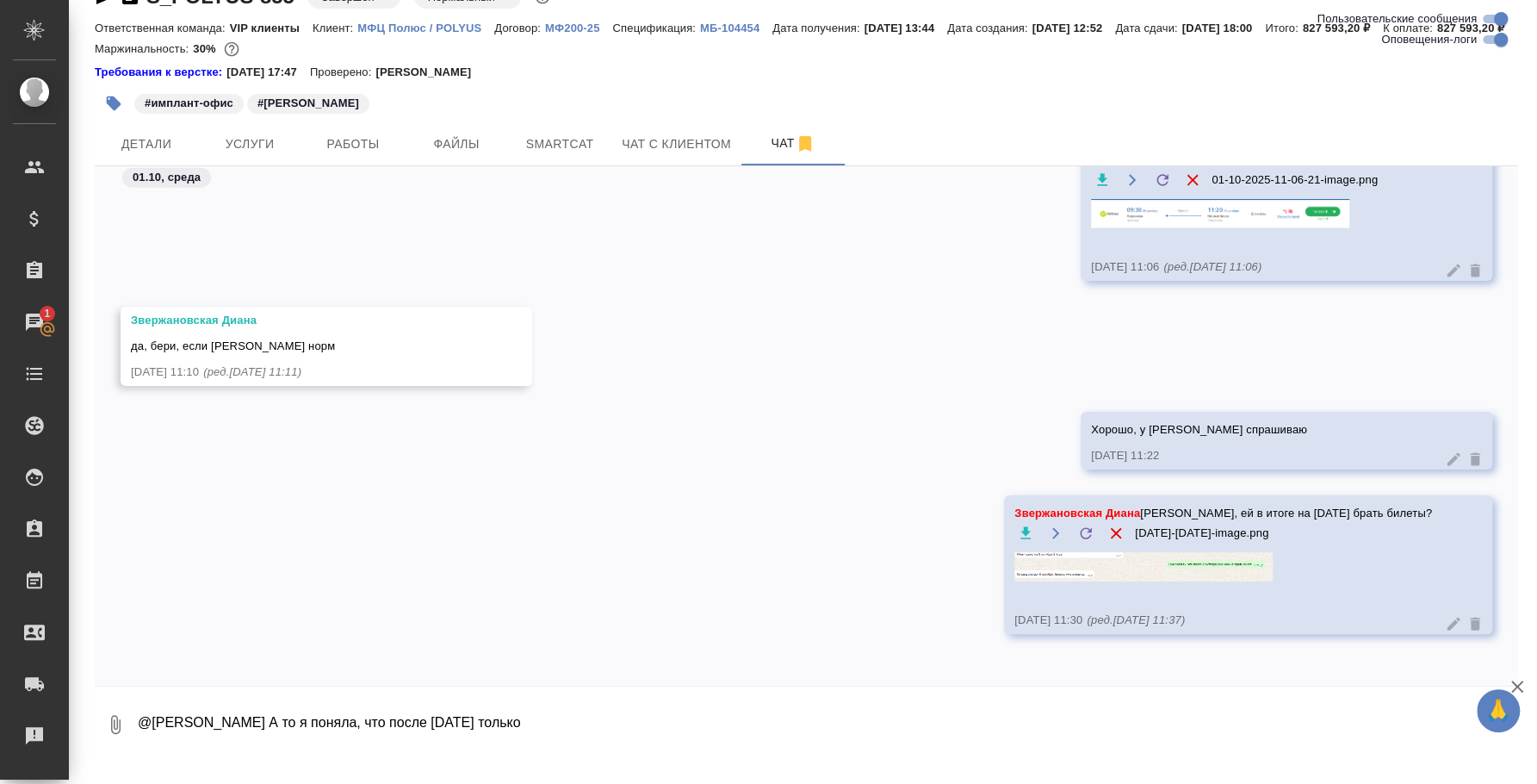
type textarea "@Звержановская Диана А то я поняла, что после 8 октября только"
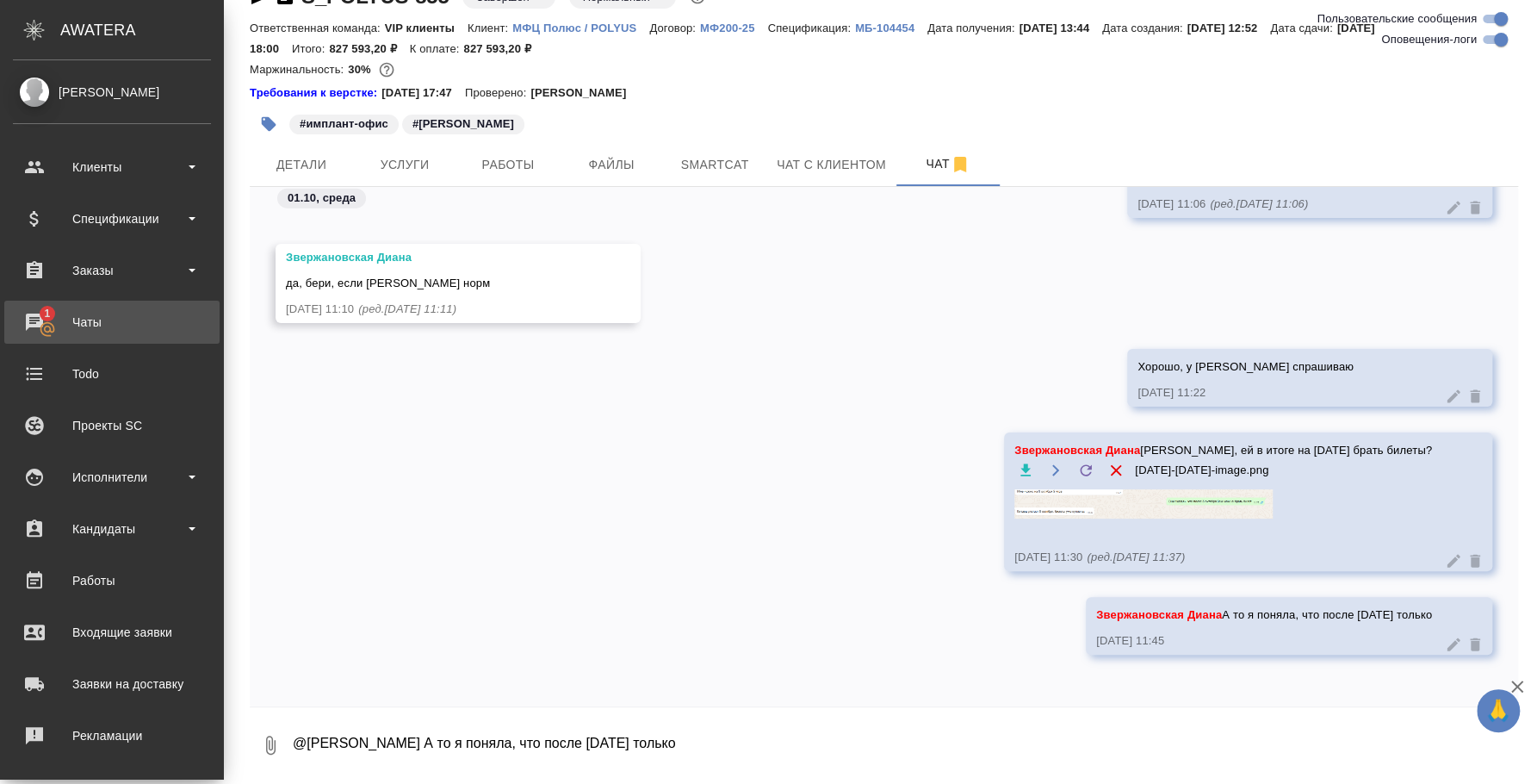
click at [51, 333] on div "Чаты" at bounding box center [112, 322] width 198 height 26
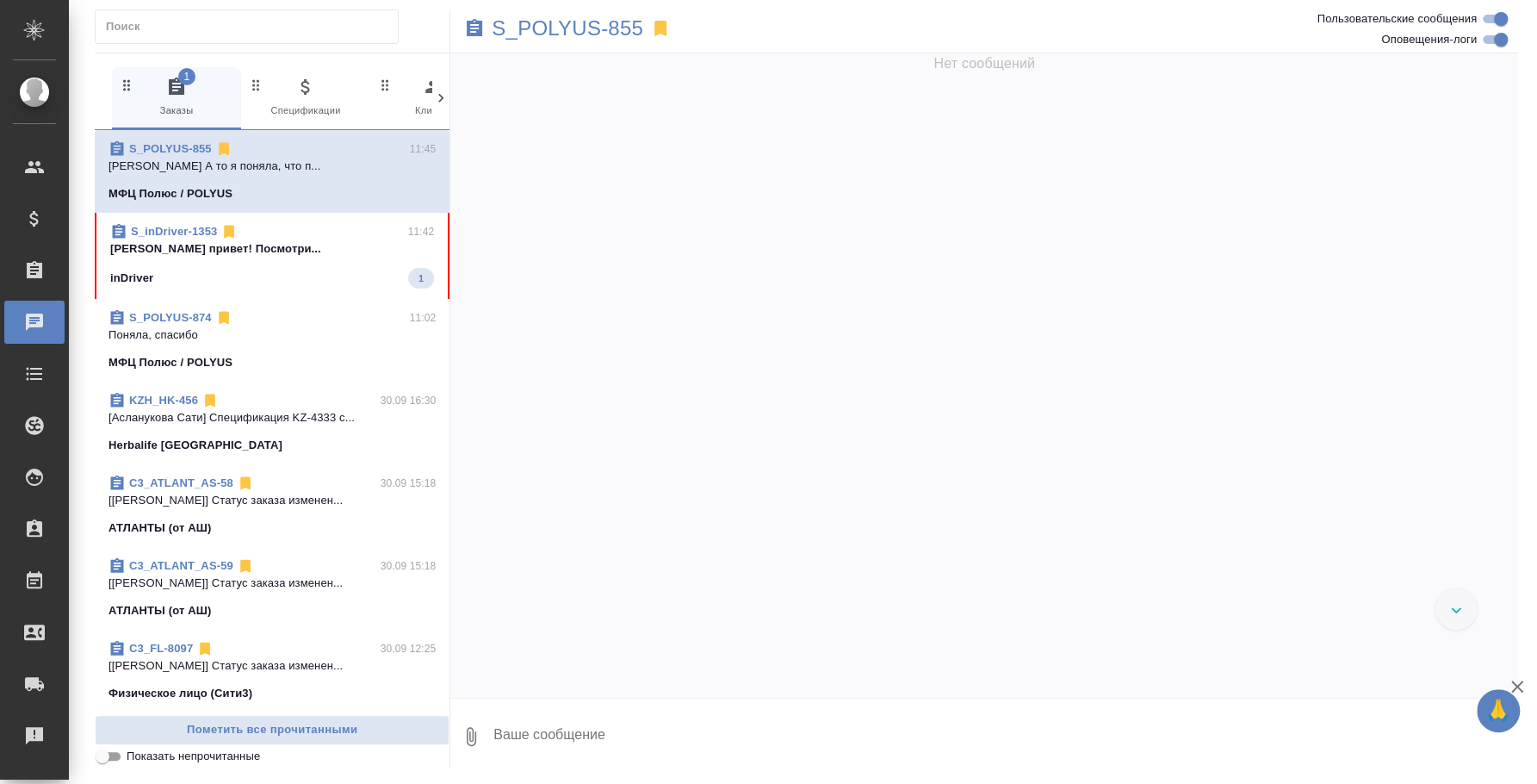
click at [258, 247] on p "[PERSON_NAME] привет! Посмотри..." at bounding box center [272, 249] width 324 height 17
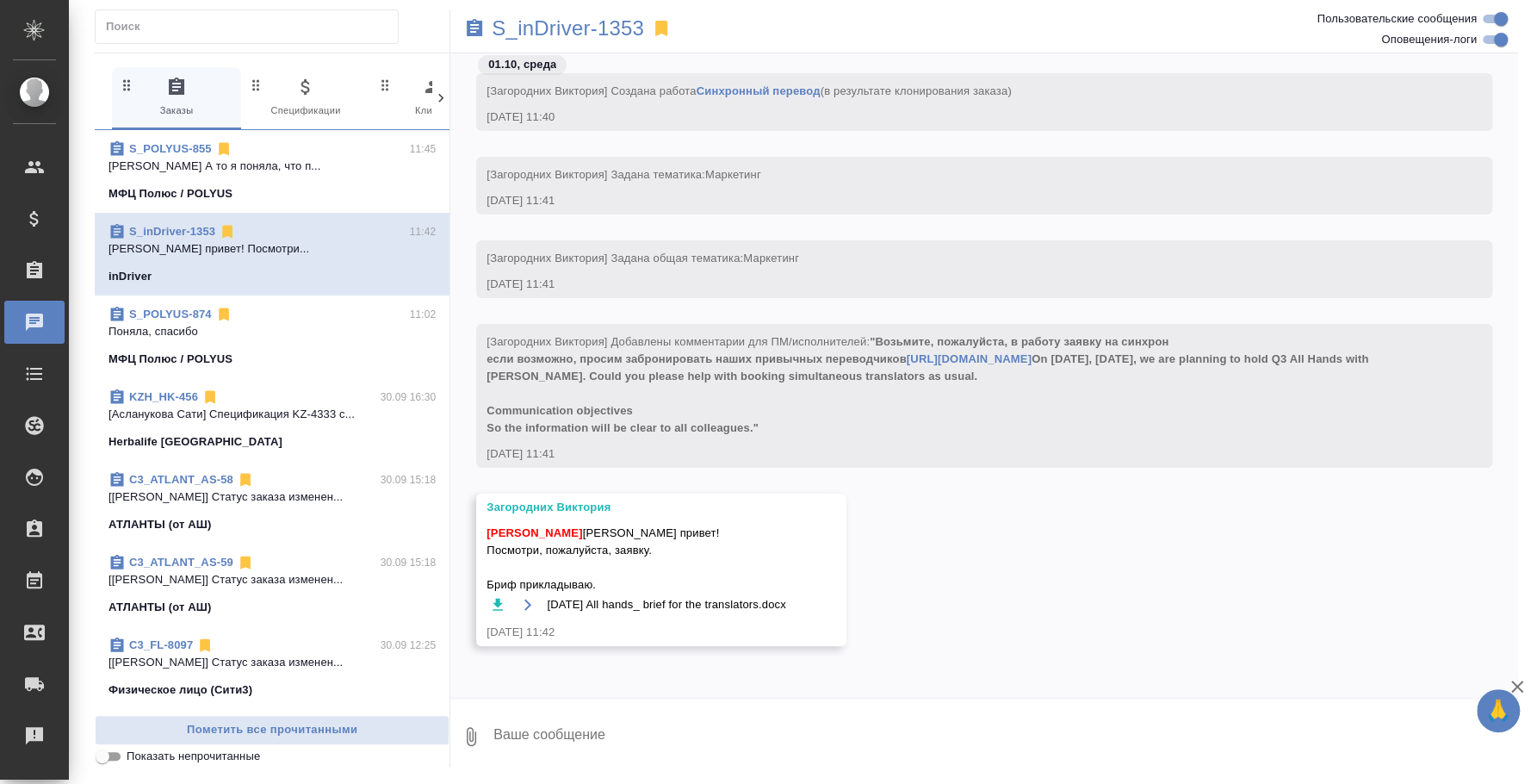
scroll to position [247, 0]
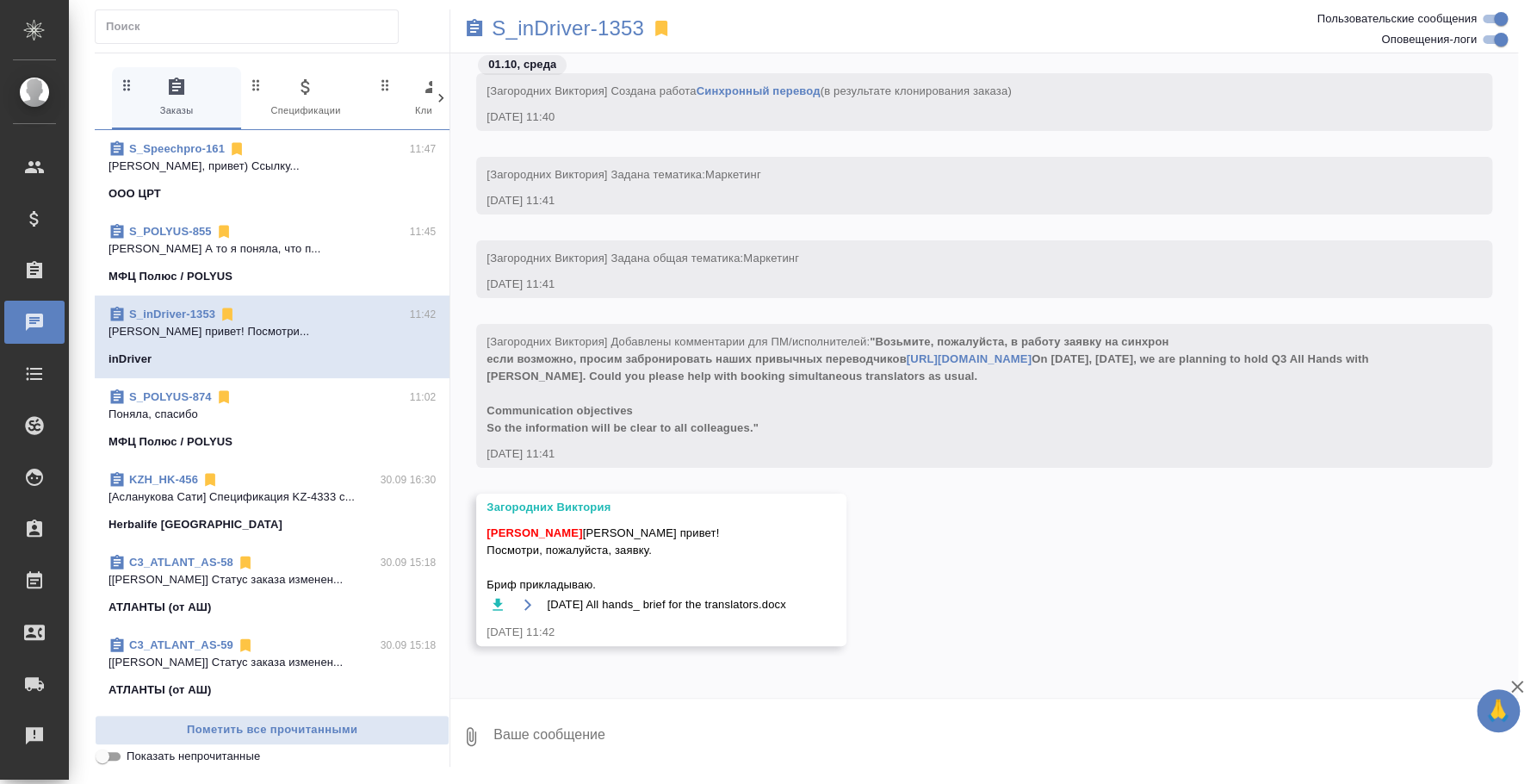
click at [496, 598] on icon "button" at bounding box center [498, 603] width 11 height 12
click at [571, 24] on p "S_inDriver-1353" at bounding box center [568, 28] width 153 height 17
drag, startPoint x: 489, startPoint y: 356, endPoint x: 761, endPoint y: 409, distance: 277.1
click at [761, 409] on div "[Загородних Виктория] Добавлены комментарии для ПМ/исполнителей: "Возьмите, пож…" at bounding box center [959, 383] width 946 height 107
copy span "On October 29th, Wednesday, we are planning to hold Q3 All Hands with Arsen Tom…"
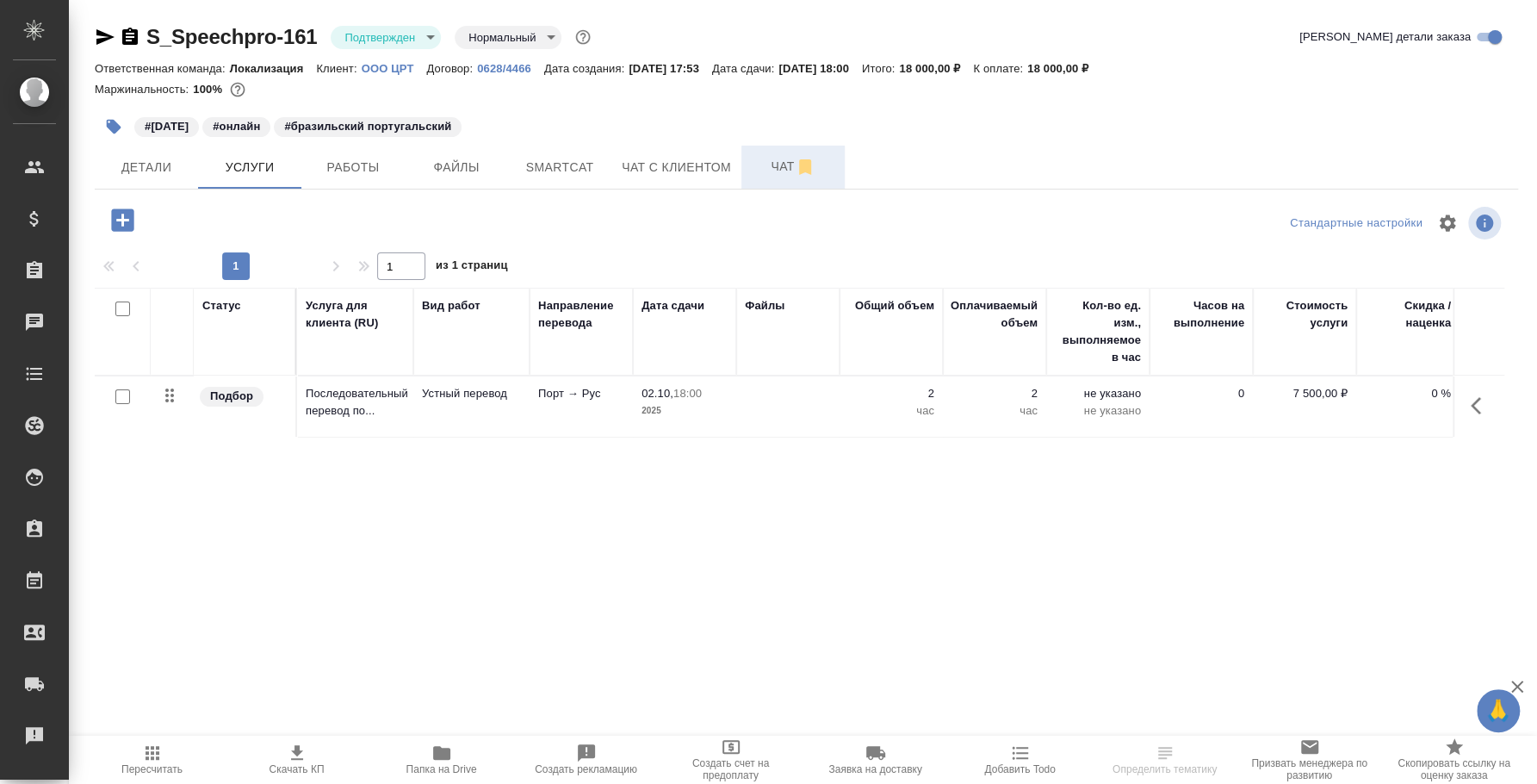
click at [776, 174] on span "Чат" at bounding box center [793, 166] width 82 height 21
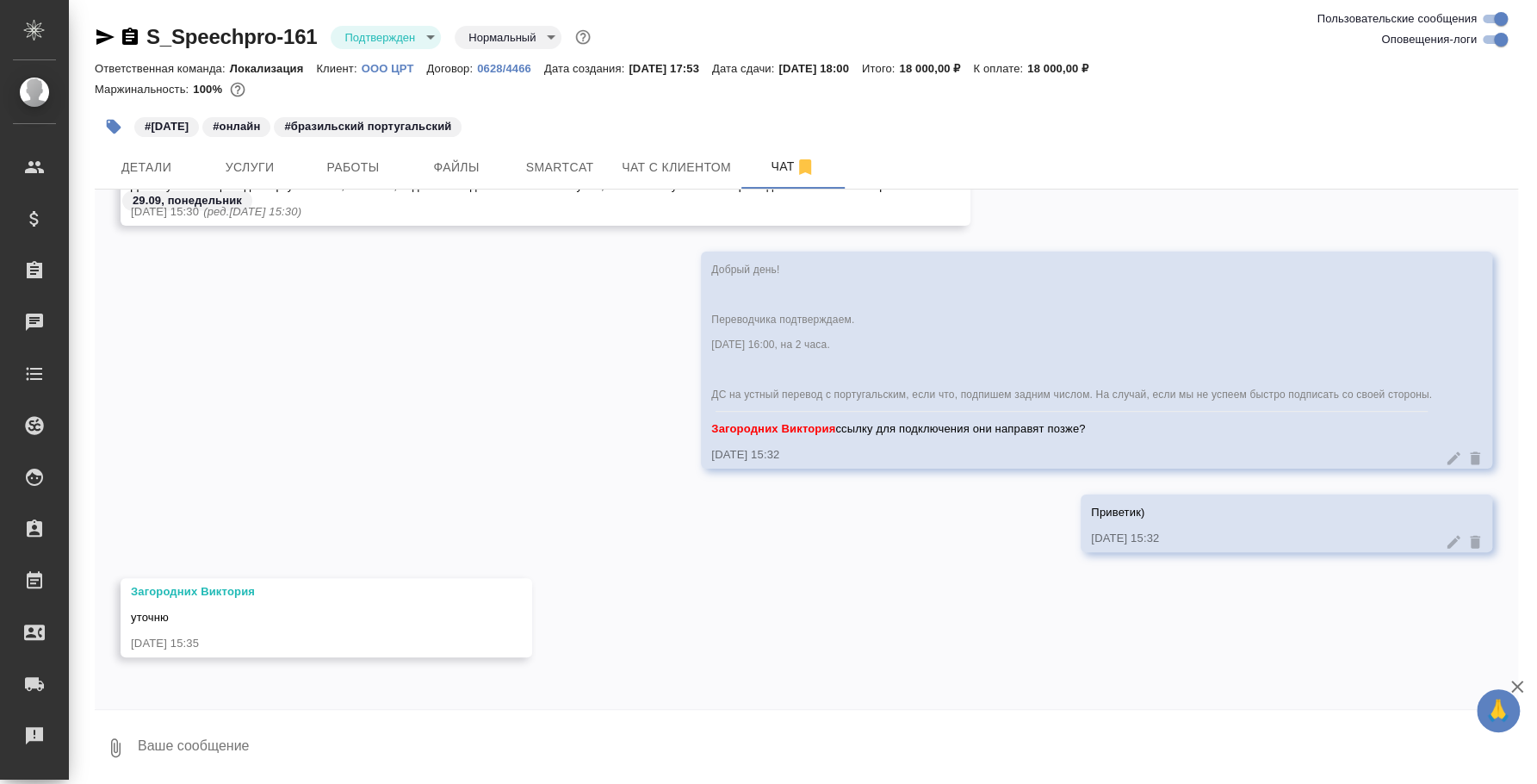
scroll to position [2339, 0]
click at [215, 771] on textarea at bounding box center [827, 747] width 1382 height 59
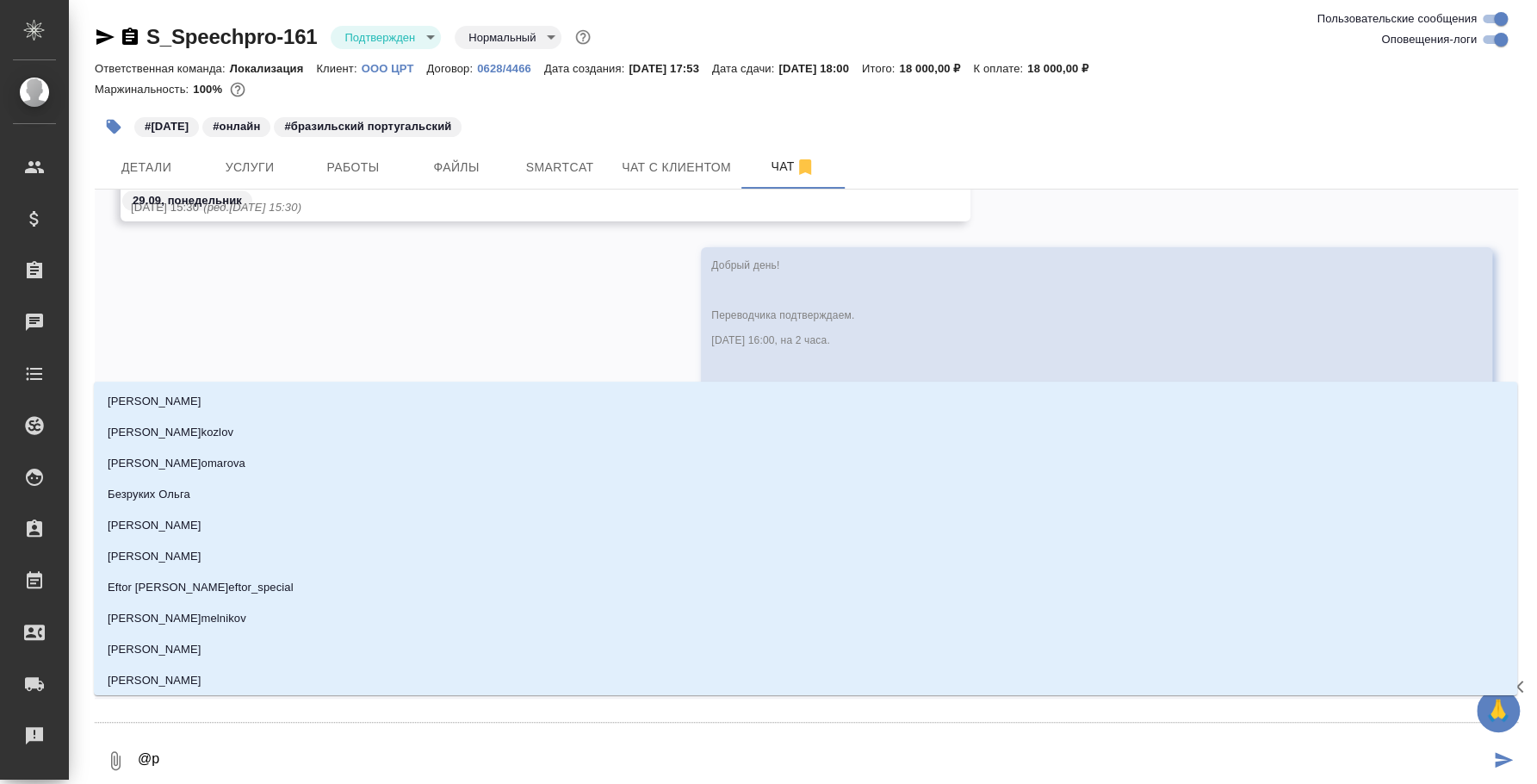
type textarea "@p'f"
type input "p'f"
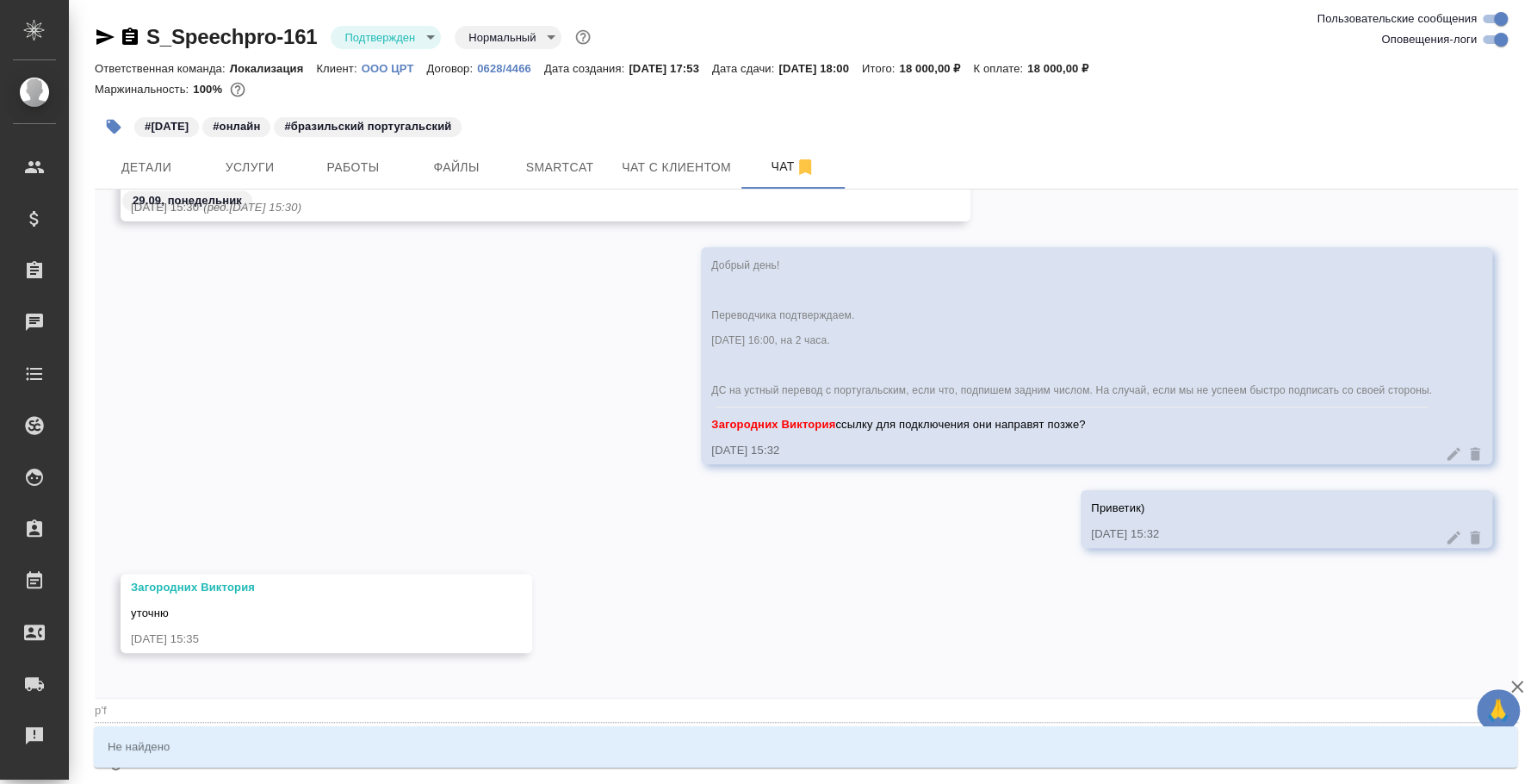
type textarea "@p"
type input "p"
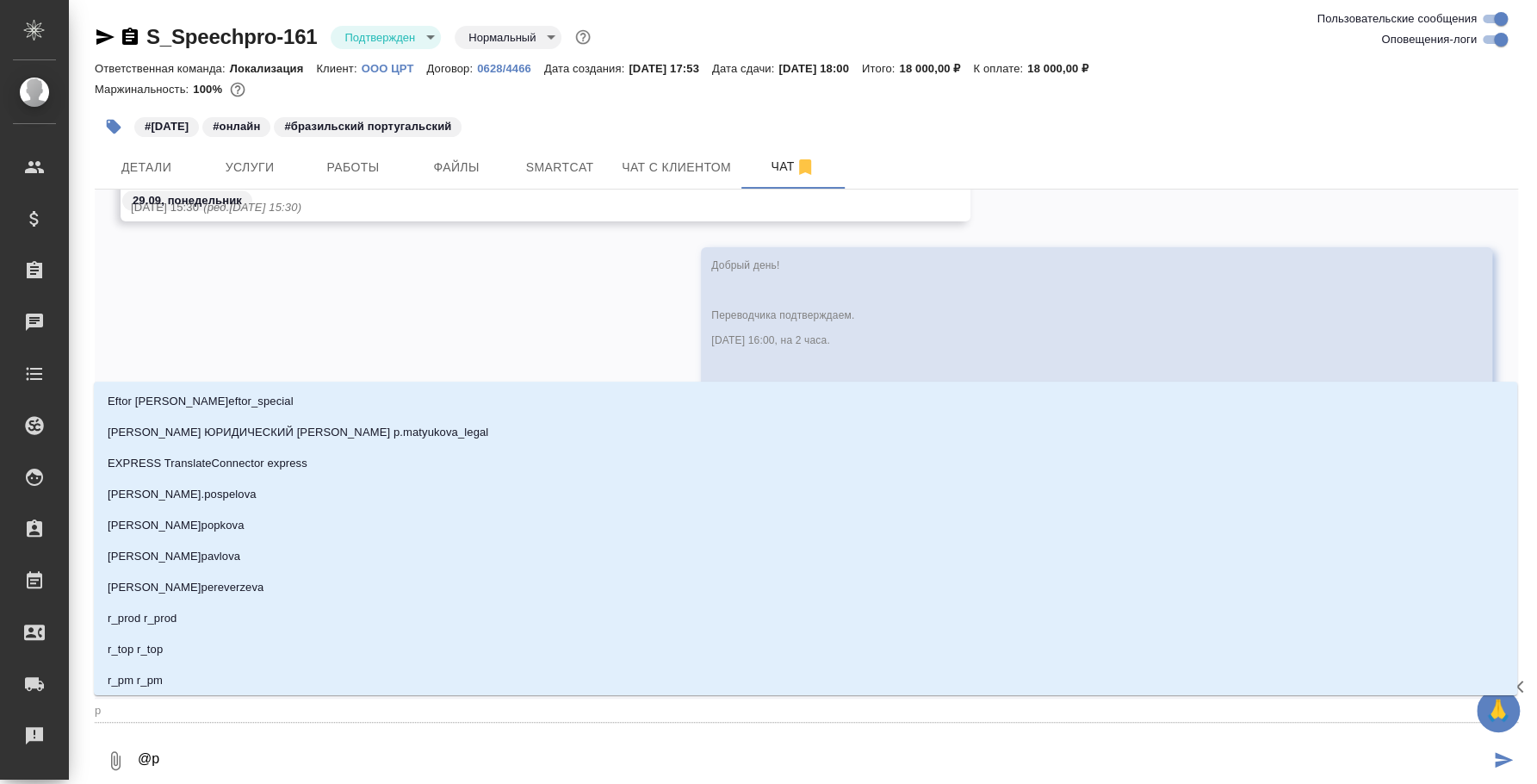
type textarea "@"
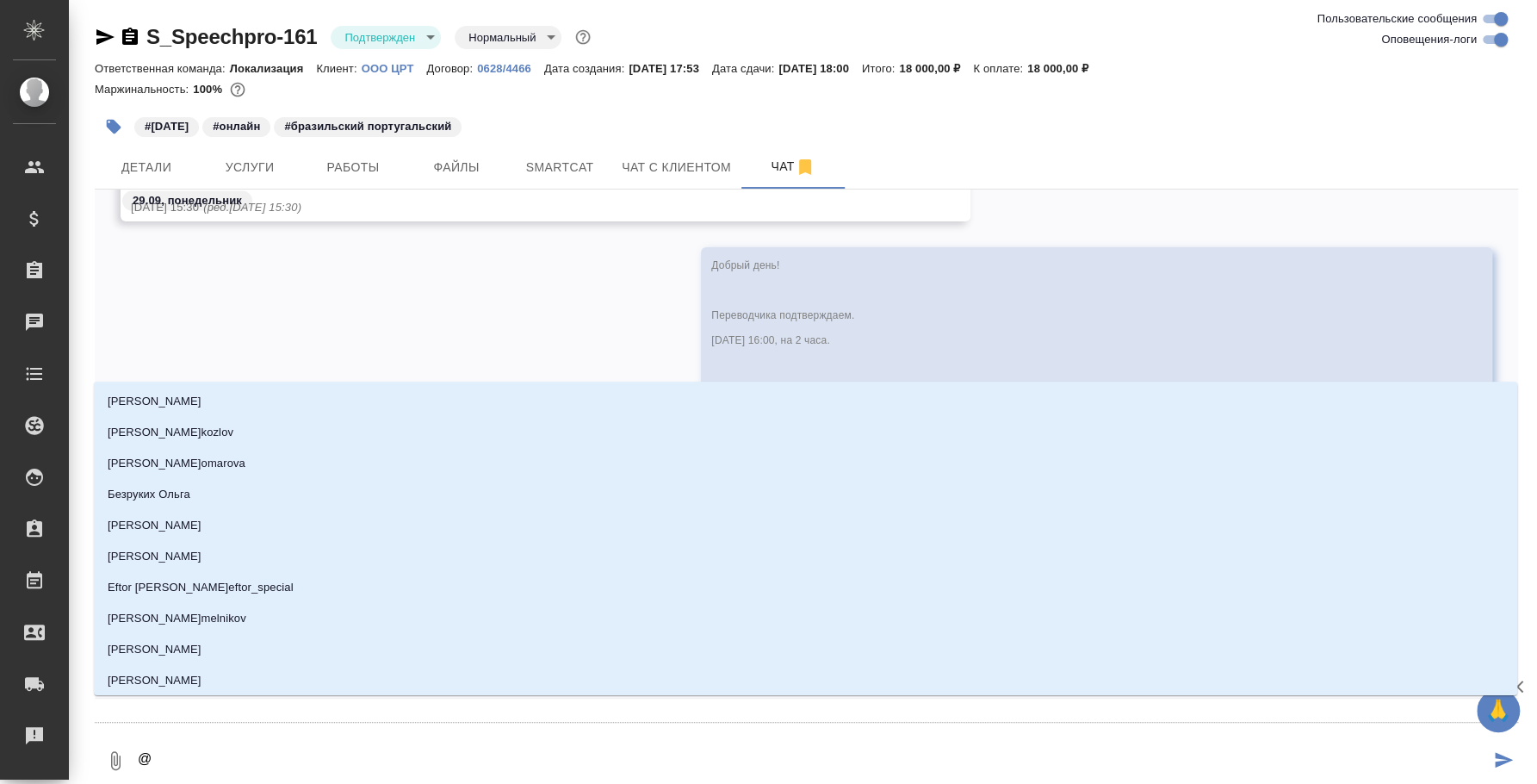
type textarea "@з"
type input "з"
type textarea "@за"
type input "за"
type textarea "@заг"
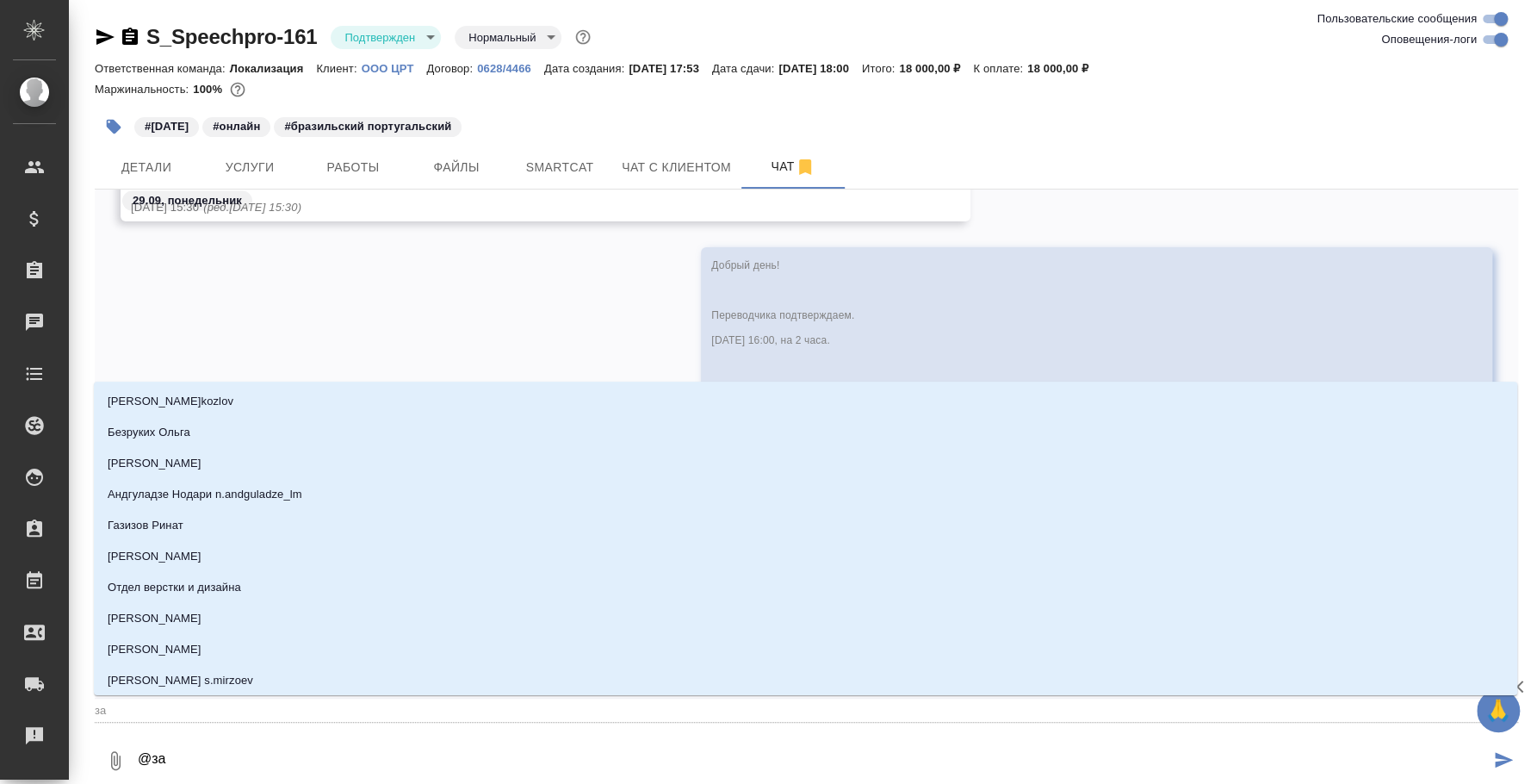
type input "заг"
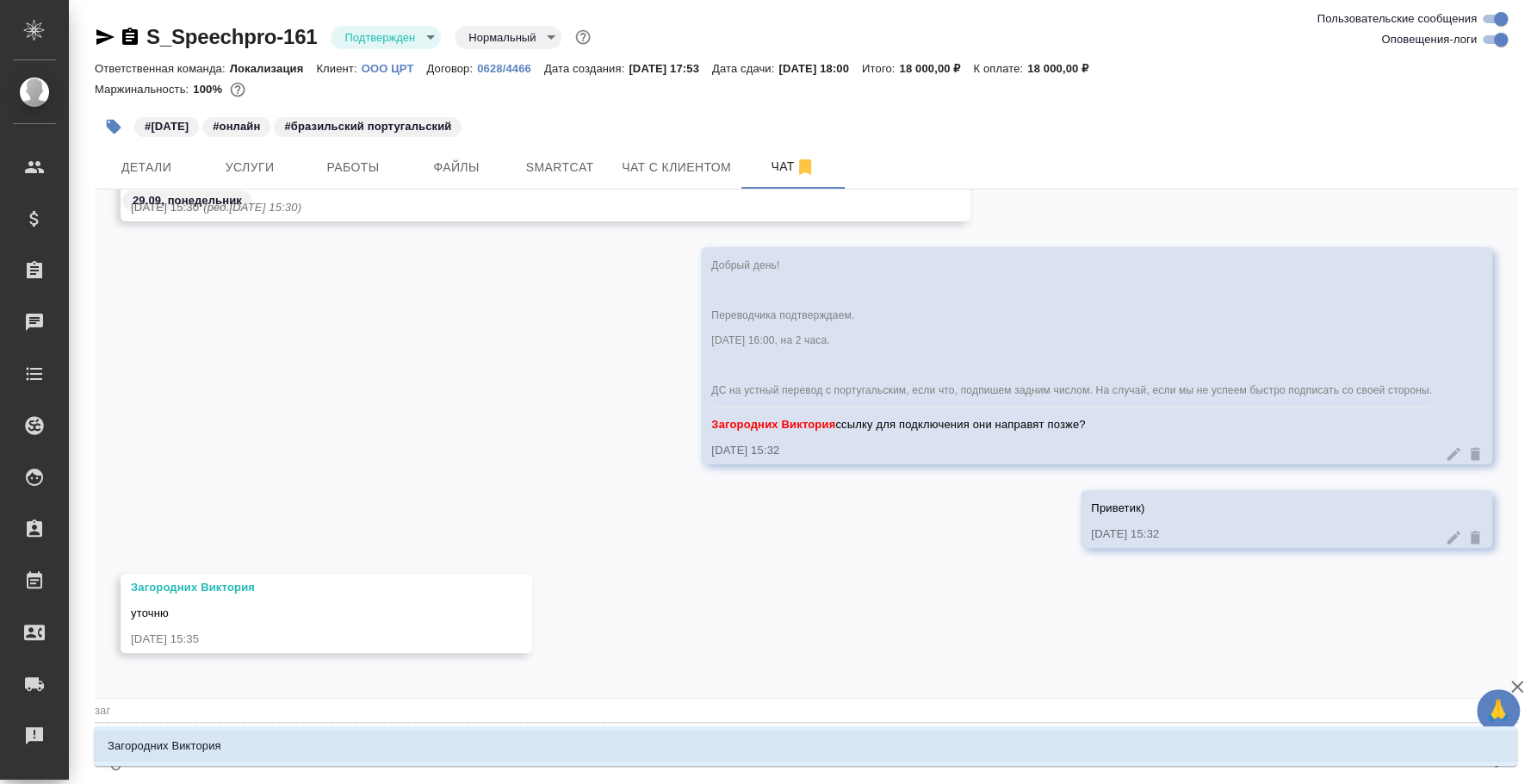
type textarea "@заго"
type input "заго"
type textarea "@загор"
type input "загор"
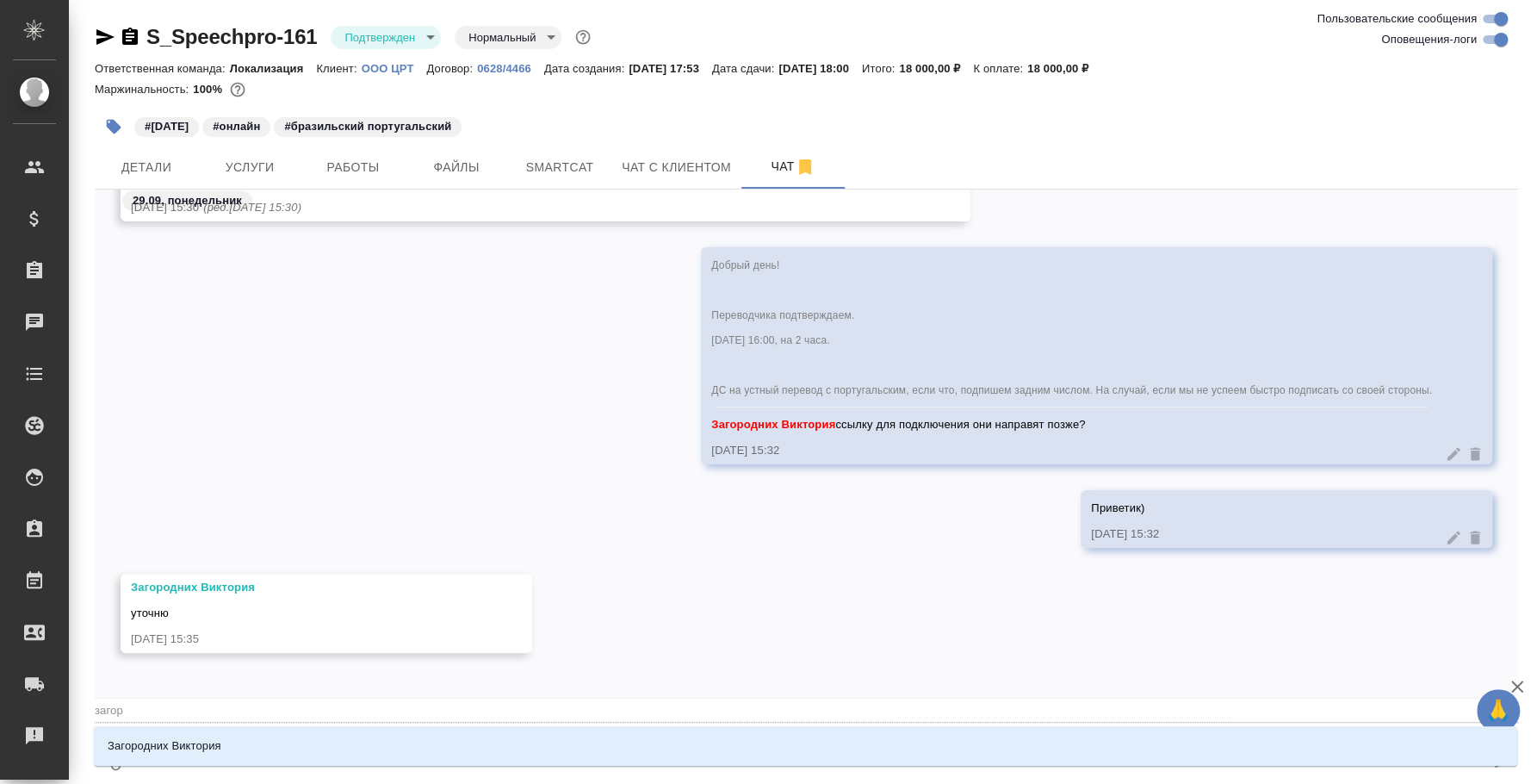
click at [284, 758] on li "Загородних Виктория" at bounding box center [806, 746] width 1423 height 31
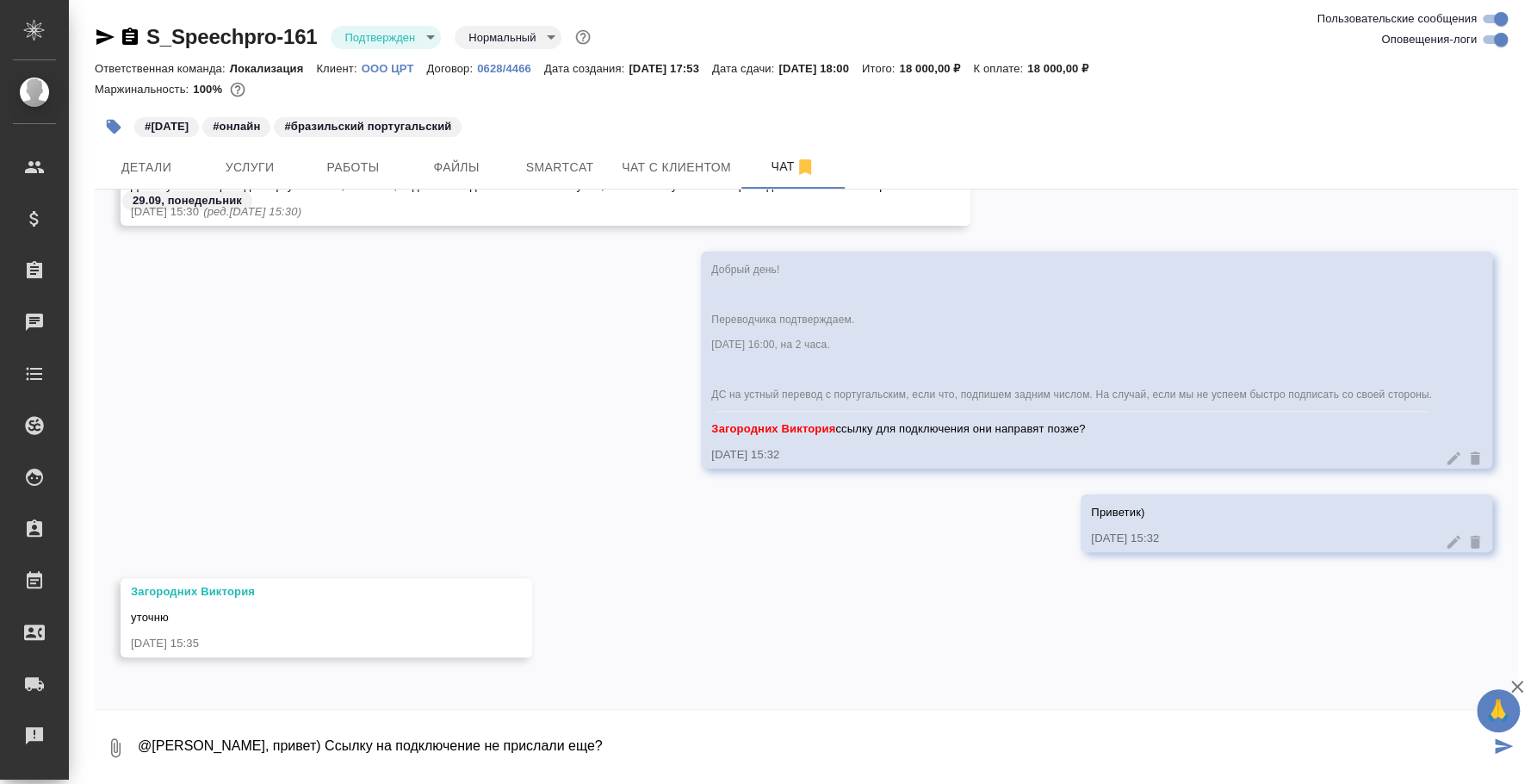
type textarea "@Загородних Виктория Вика, привет) Ссылку на подкл ючение не прислали еще?"
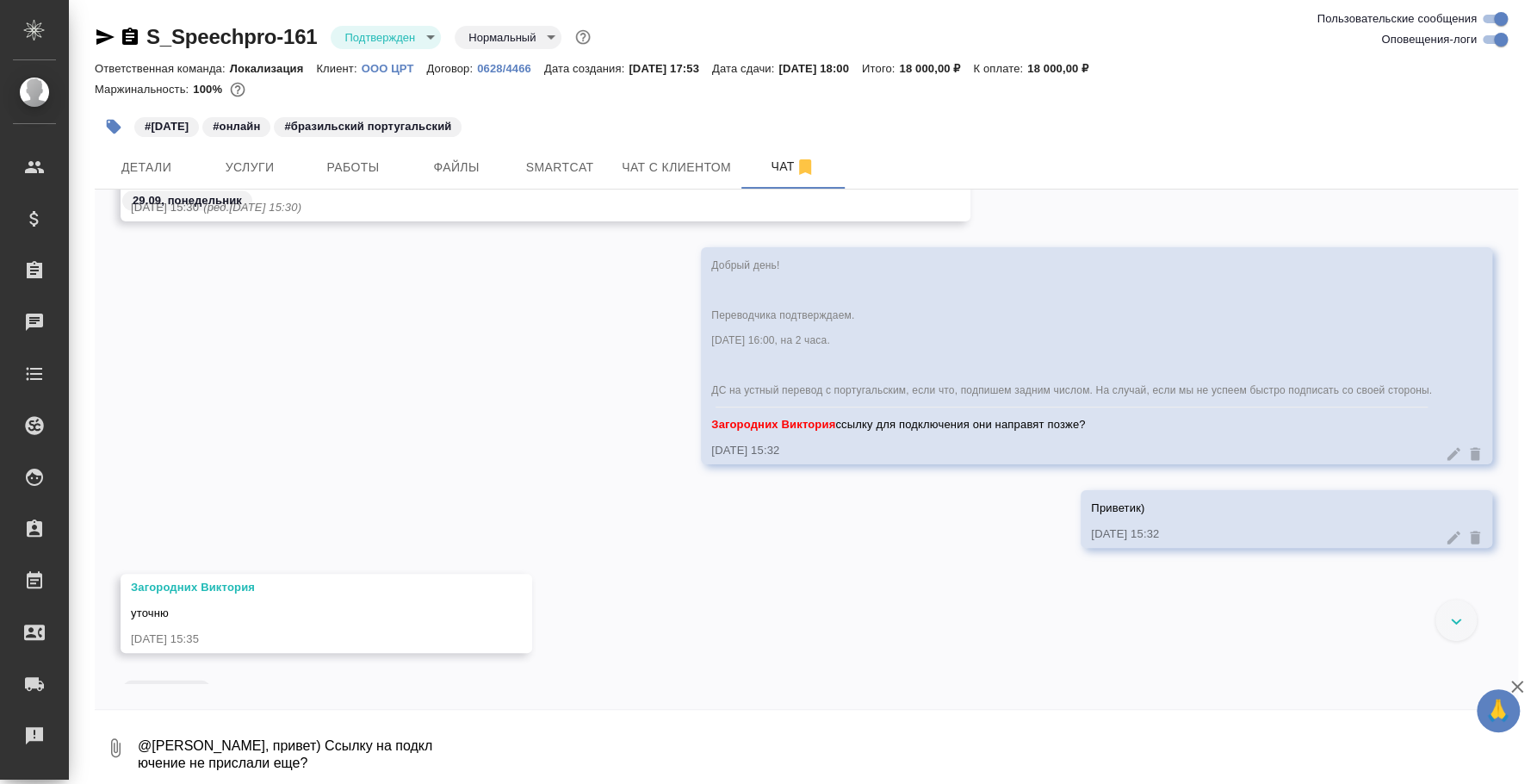
scroll to position [2472, 0]
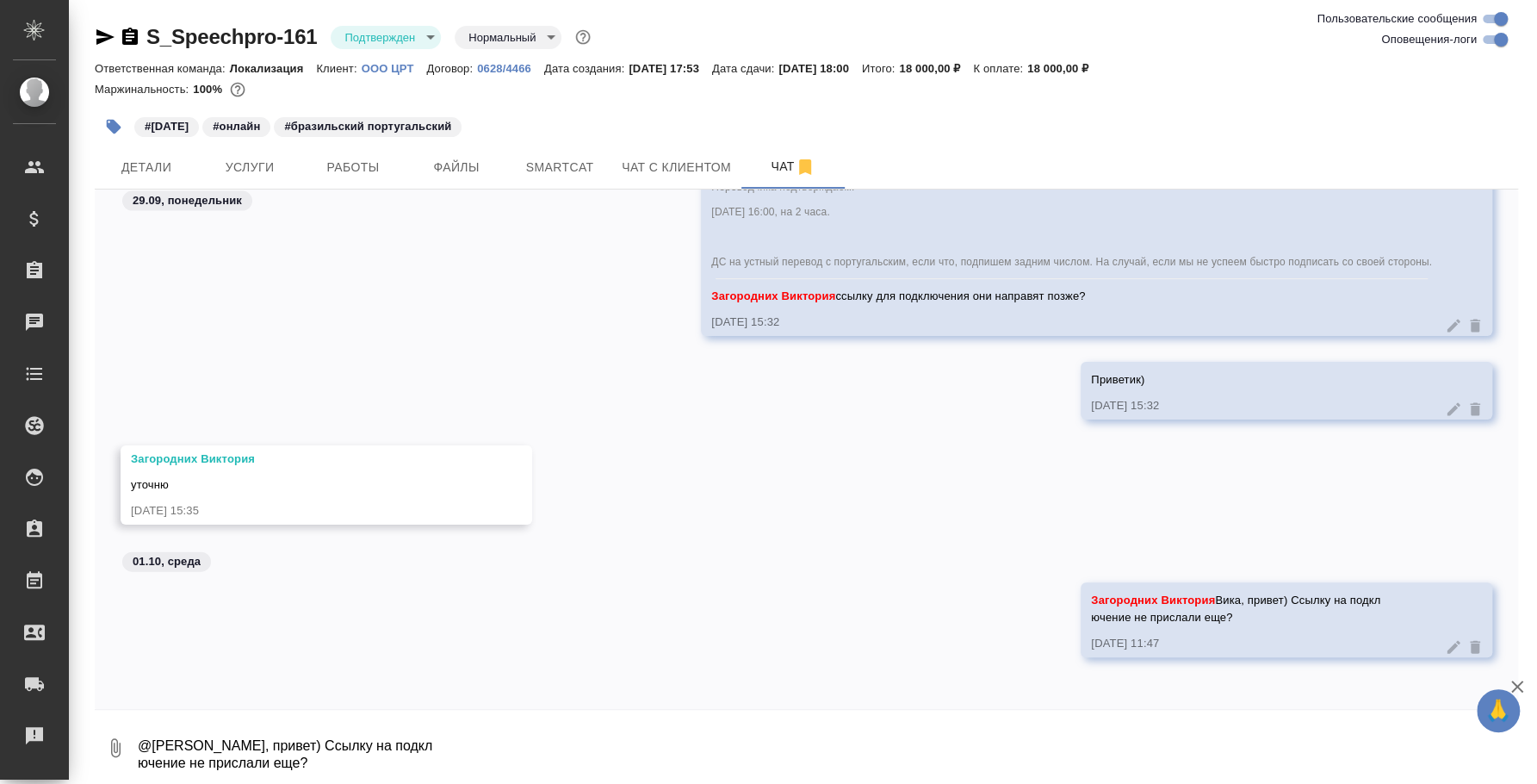
click at [1445, 641] on icon at bounding box center [1453, 646] width 17 height 17
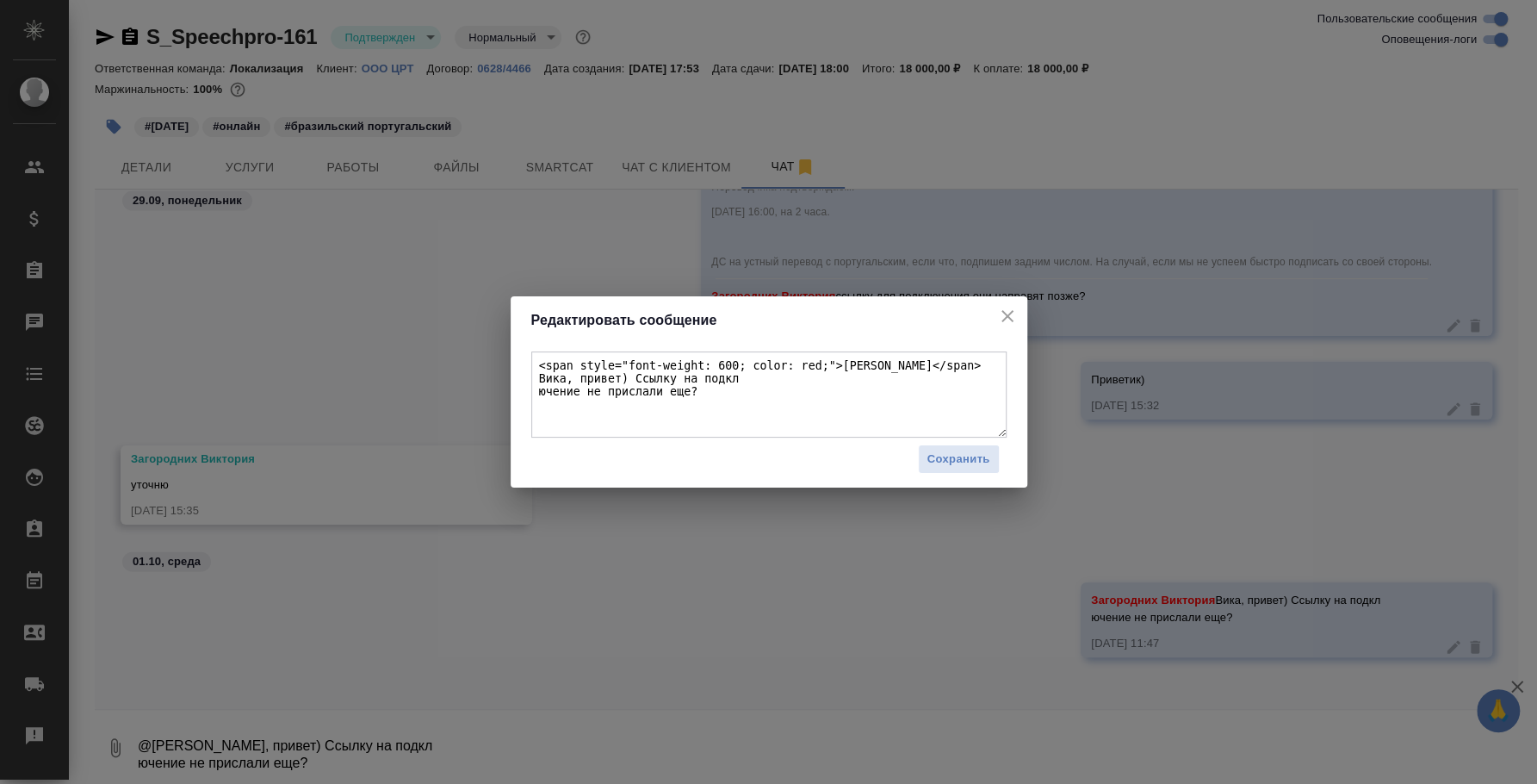
click at [900, 391] on textarea "<span style="font-weight: 600; color: red;">Загородних Виктория</span> Вика, пр…" at bounding box center [769, 394] width 476 height 86
click at [746, 383] on textarea "<span style="font-weight: 600; color: red;">Загородних Виктория</span> Вика, пр…" at bounding box center [769, 394] width 476 height 86
type textarea "<span style="font-weight: 600; color: red;">Загородних Виктория</span> Вика, пр…"
click at [984, 446] on button "Сохранить" at bounding box center [959, 459] width 82 height 30
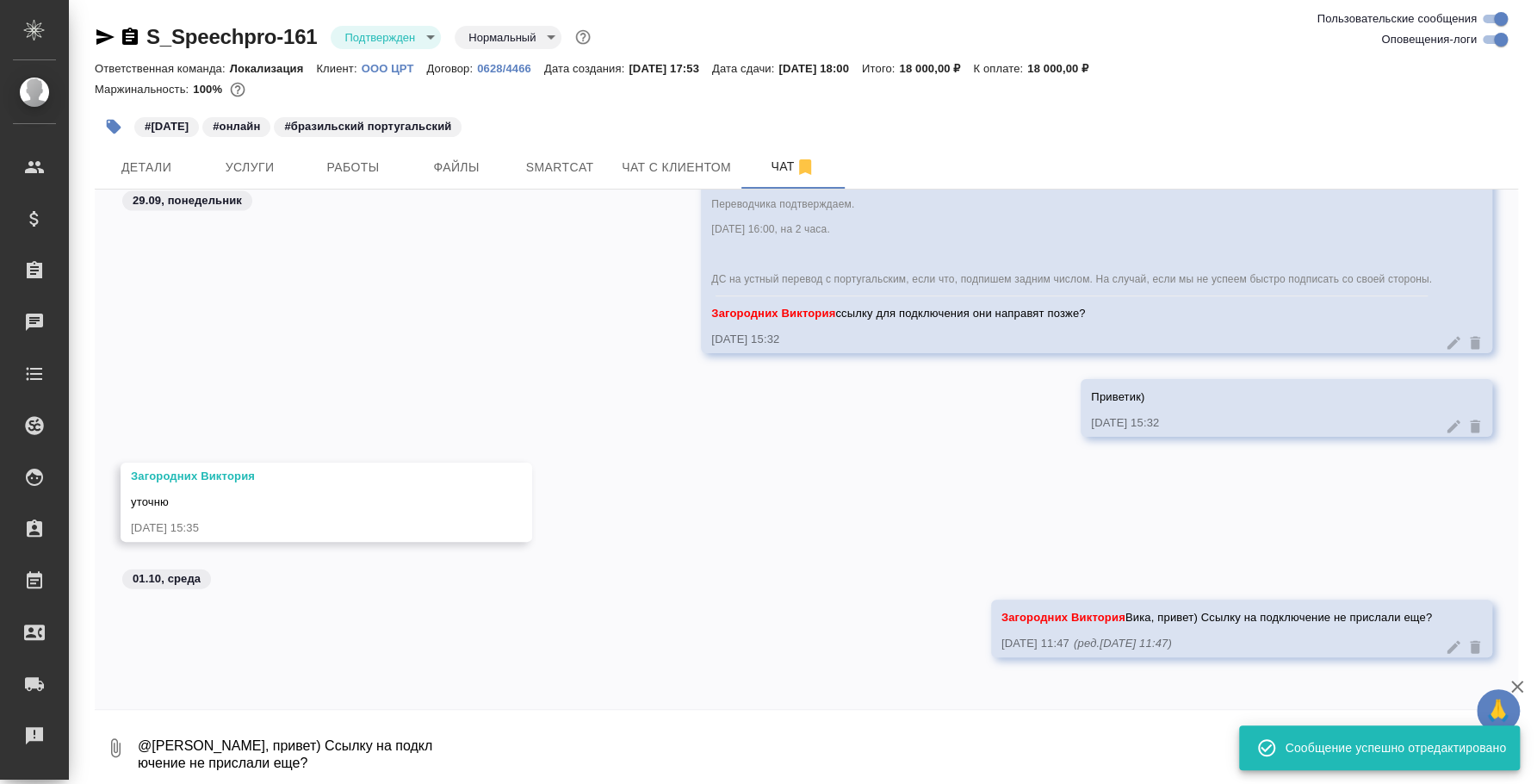
scroll to position [2454, 0]
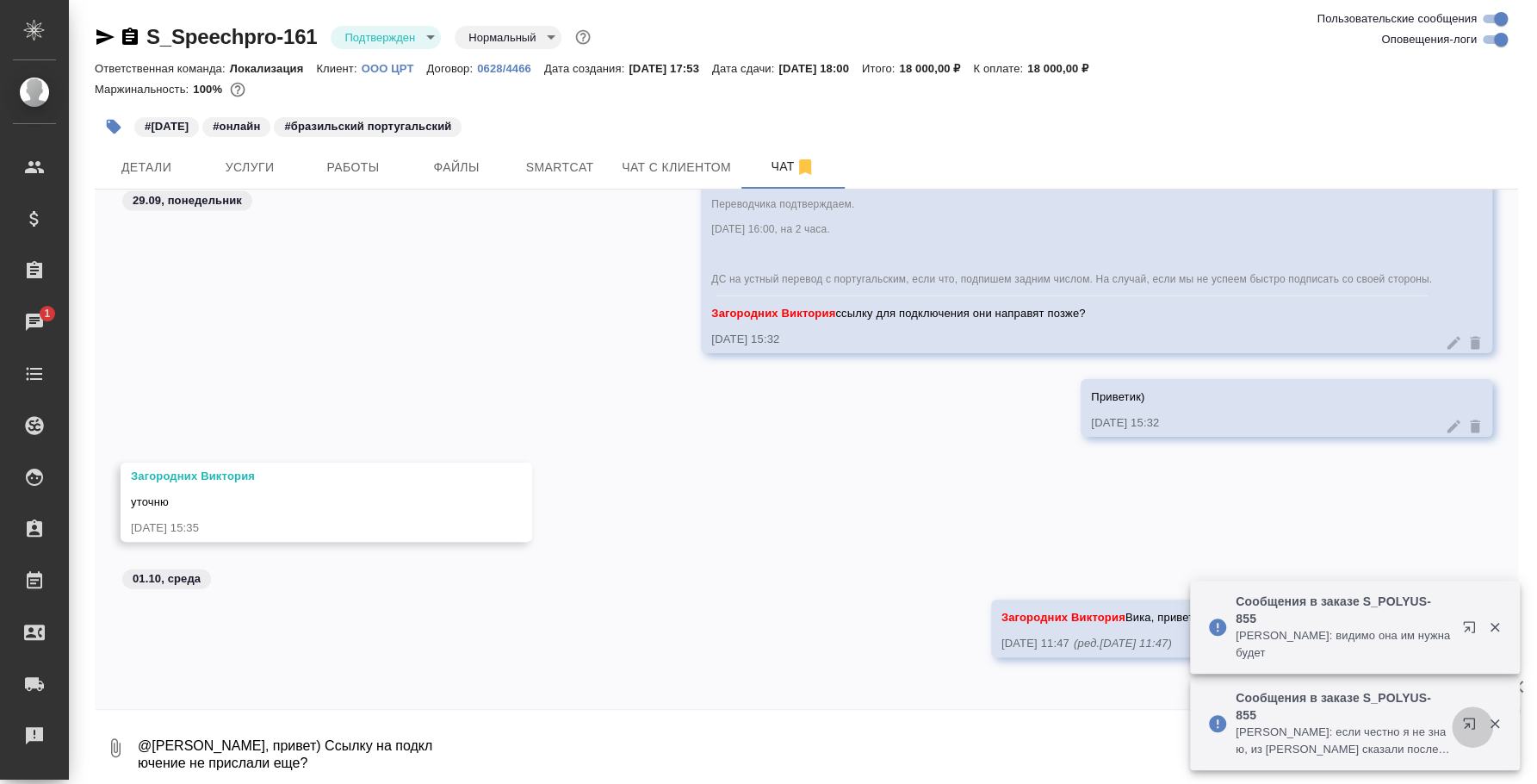
click at [1465, 722] on icon "button" at bounding box center [1473, 726] width 21 height 21
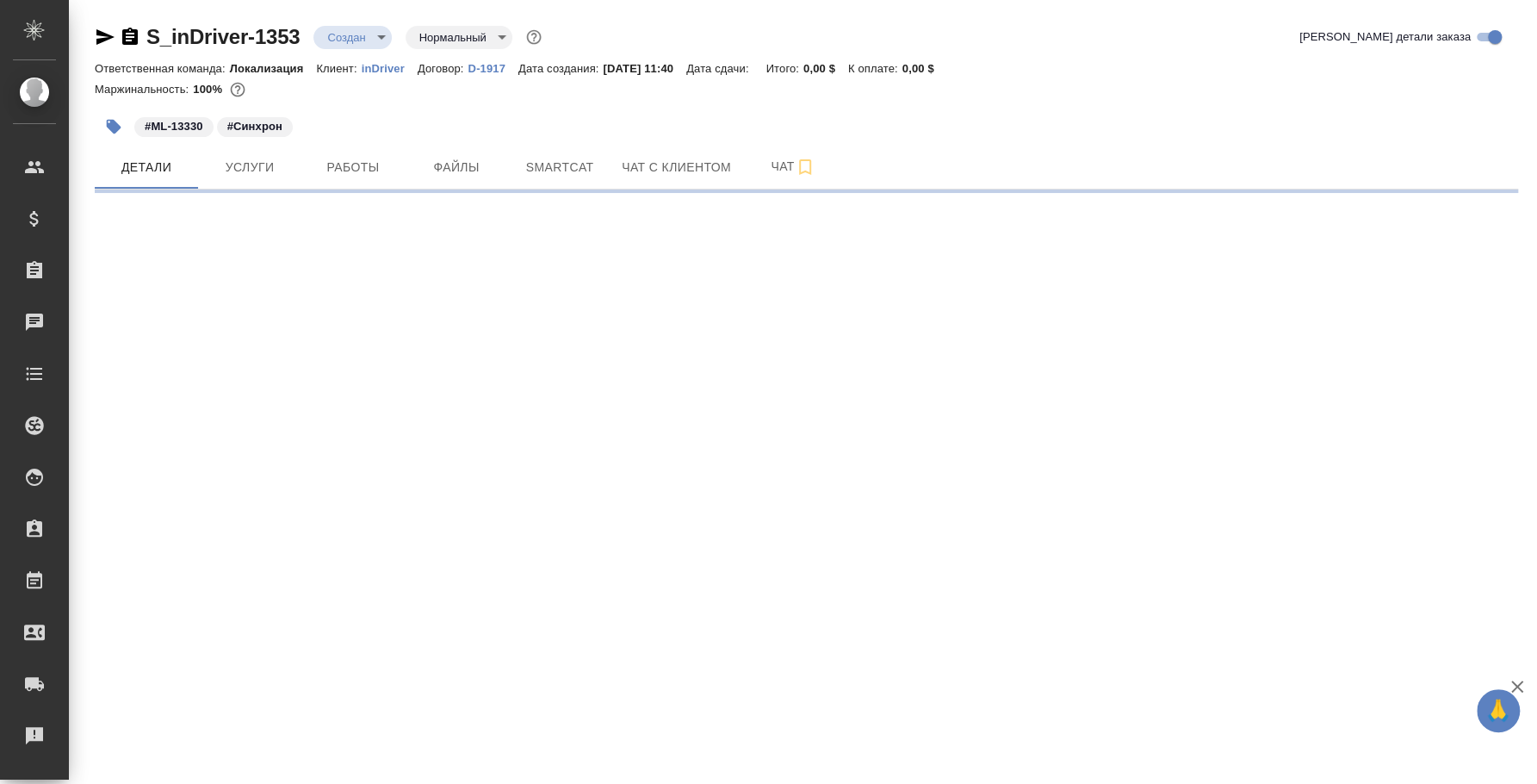
select select "RU"
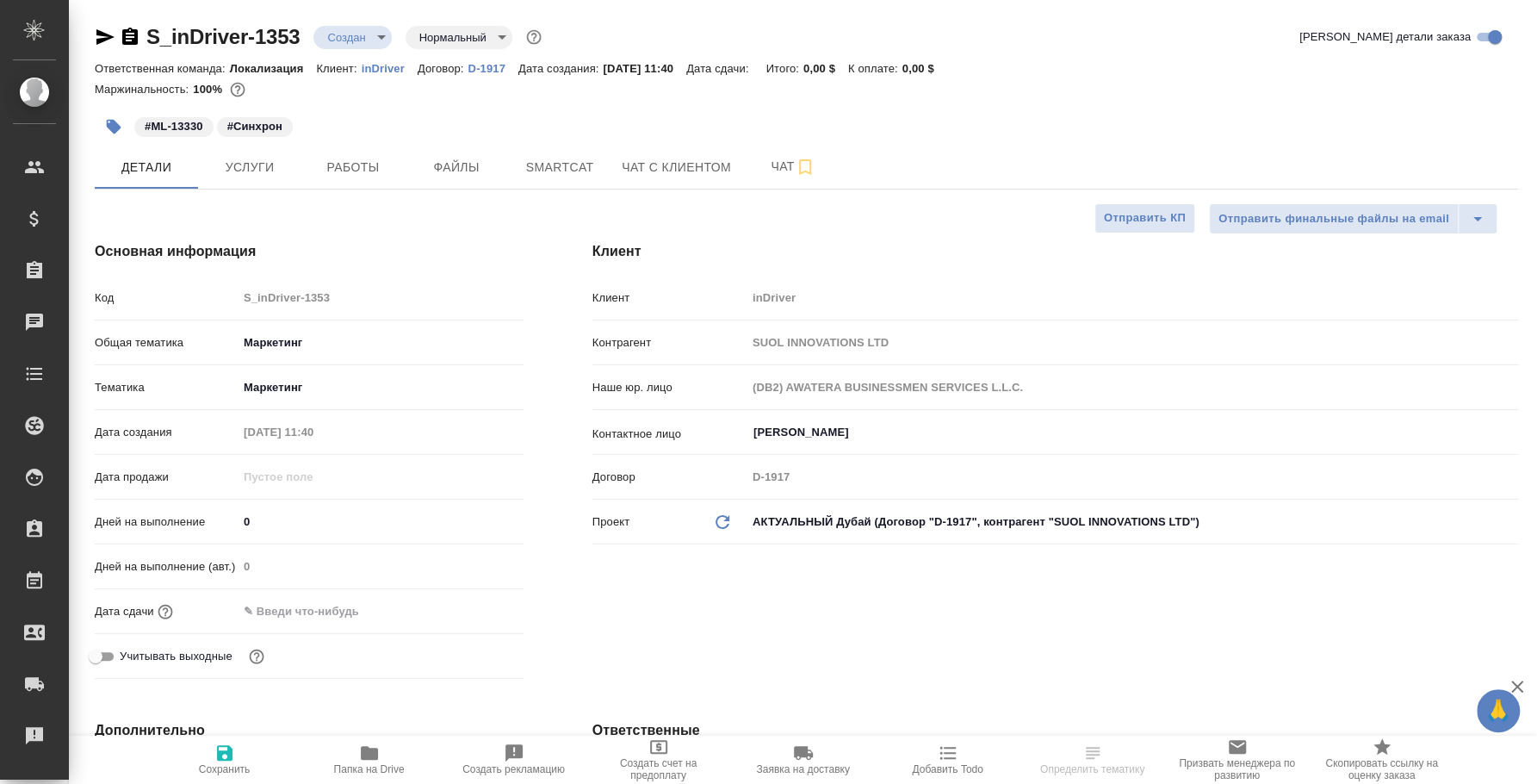
type textarea "x"
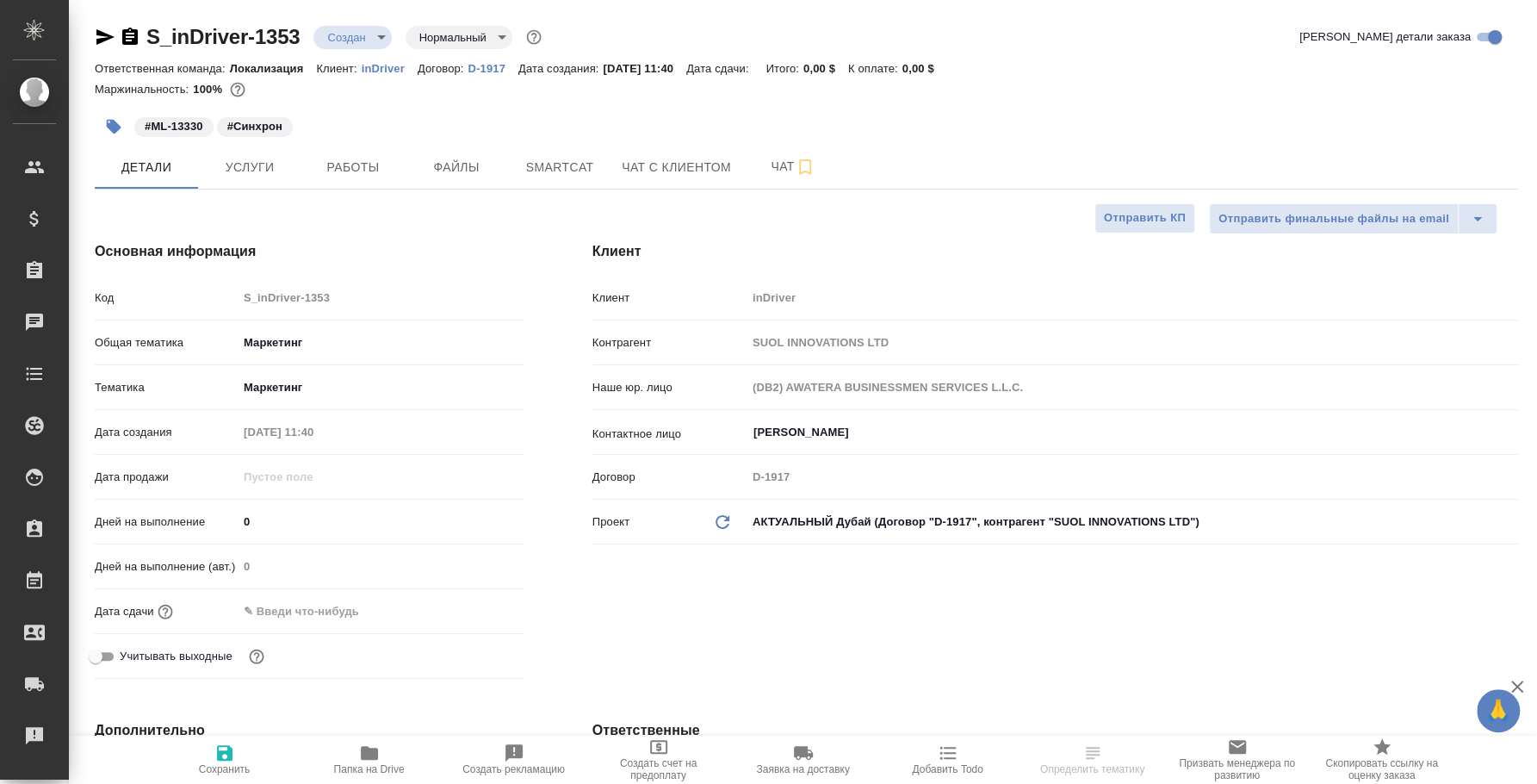
type textarea "x"
click at [282, 180] on button "Услуги" at bounding box center [250, 167] width 104 height 43
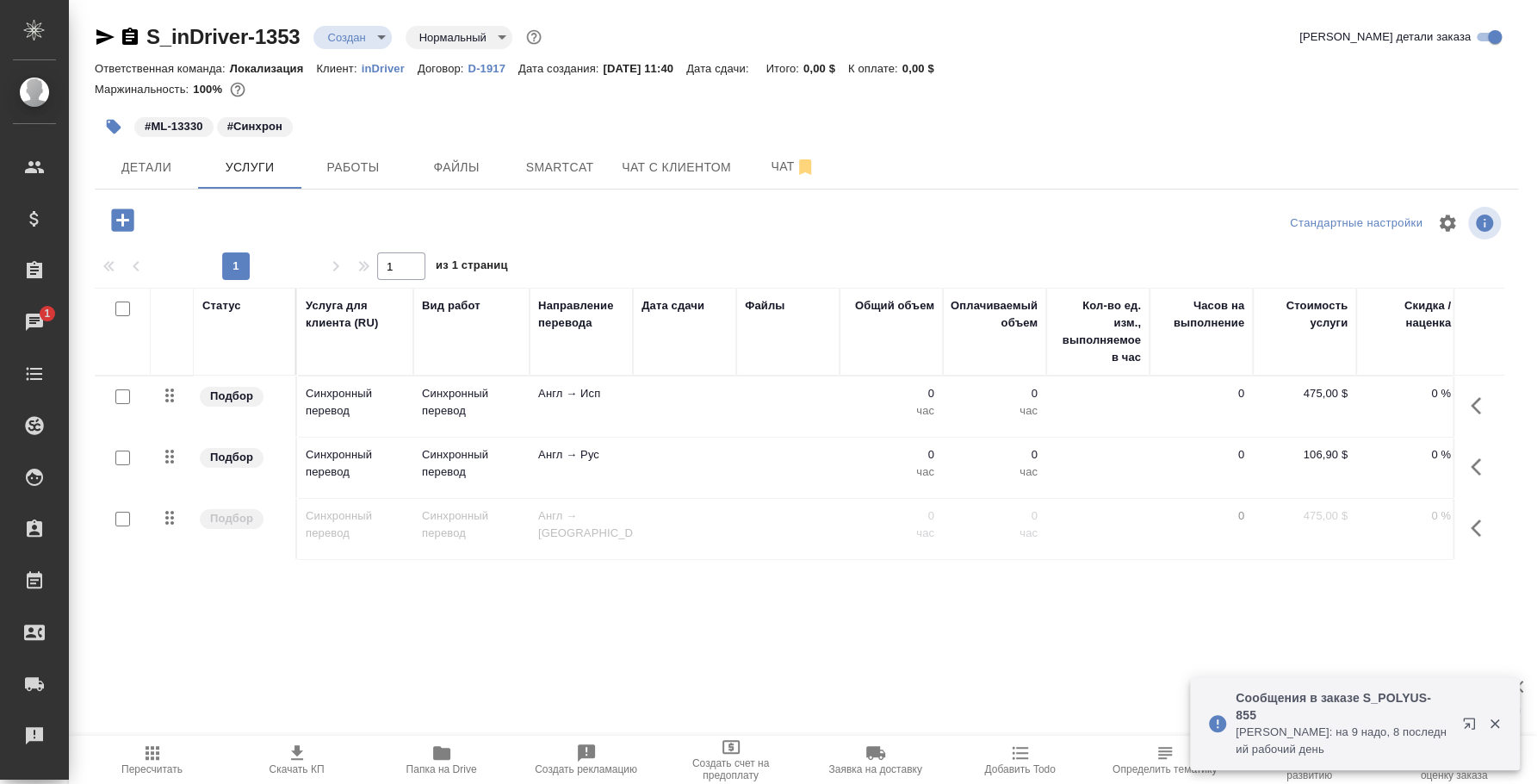
click at [1382, 728] on p "Звержановская Диана: на 9 надо, 8 последний рабочий день" at bounding box center [1343, 740] width 215 height 35
click at [1465, 721] on icon "button" at bounding box center [1469, 722] width 12 height 12
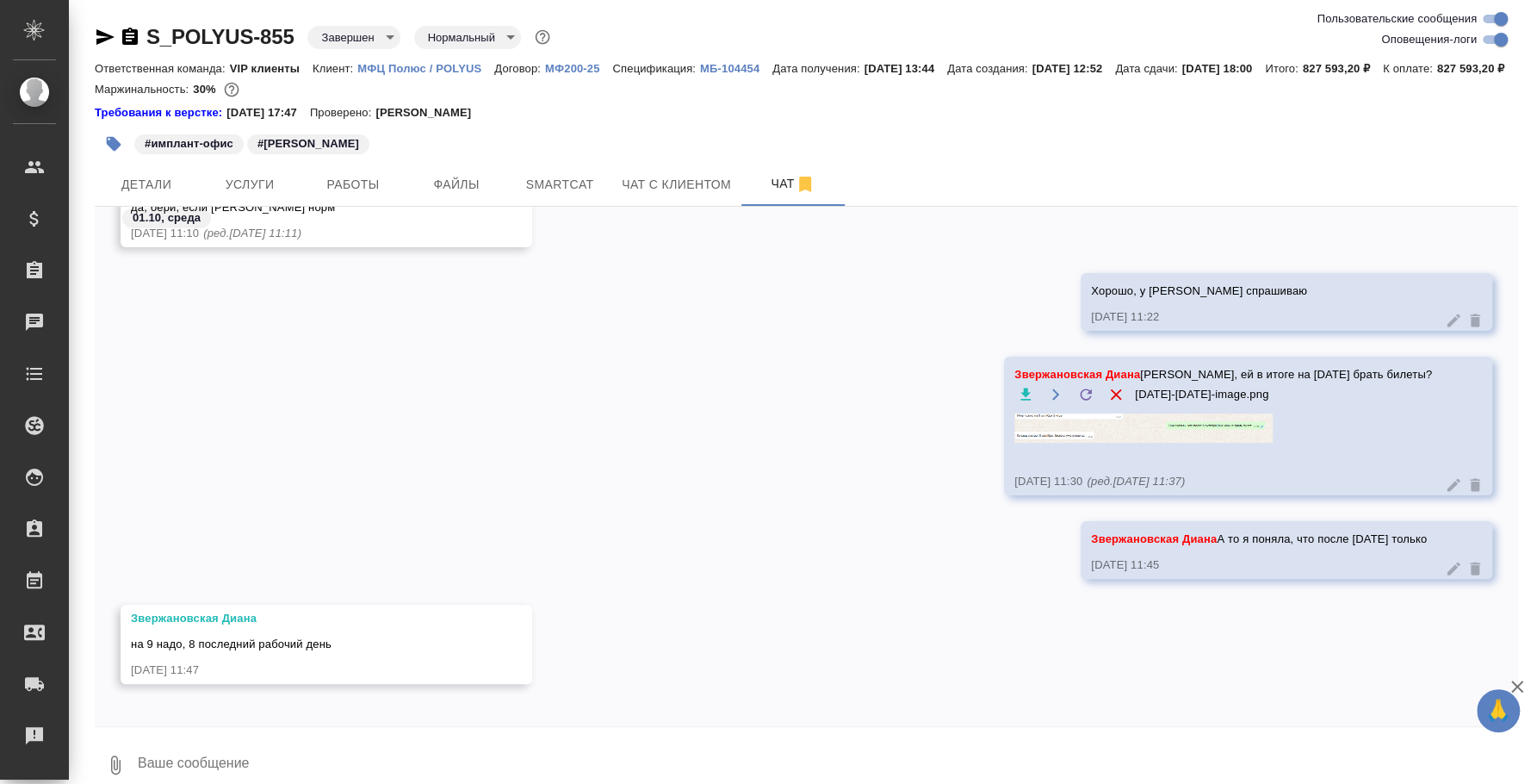
scroll to position [15644, 0]
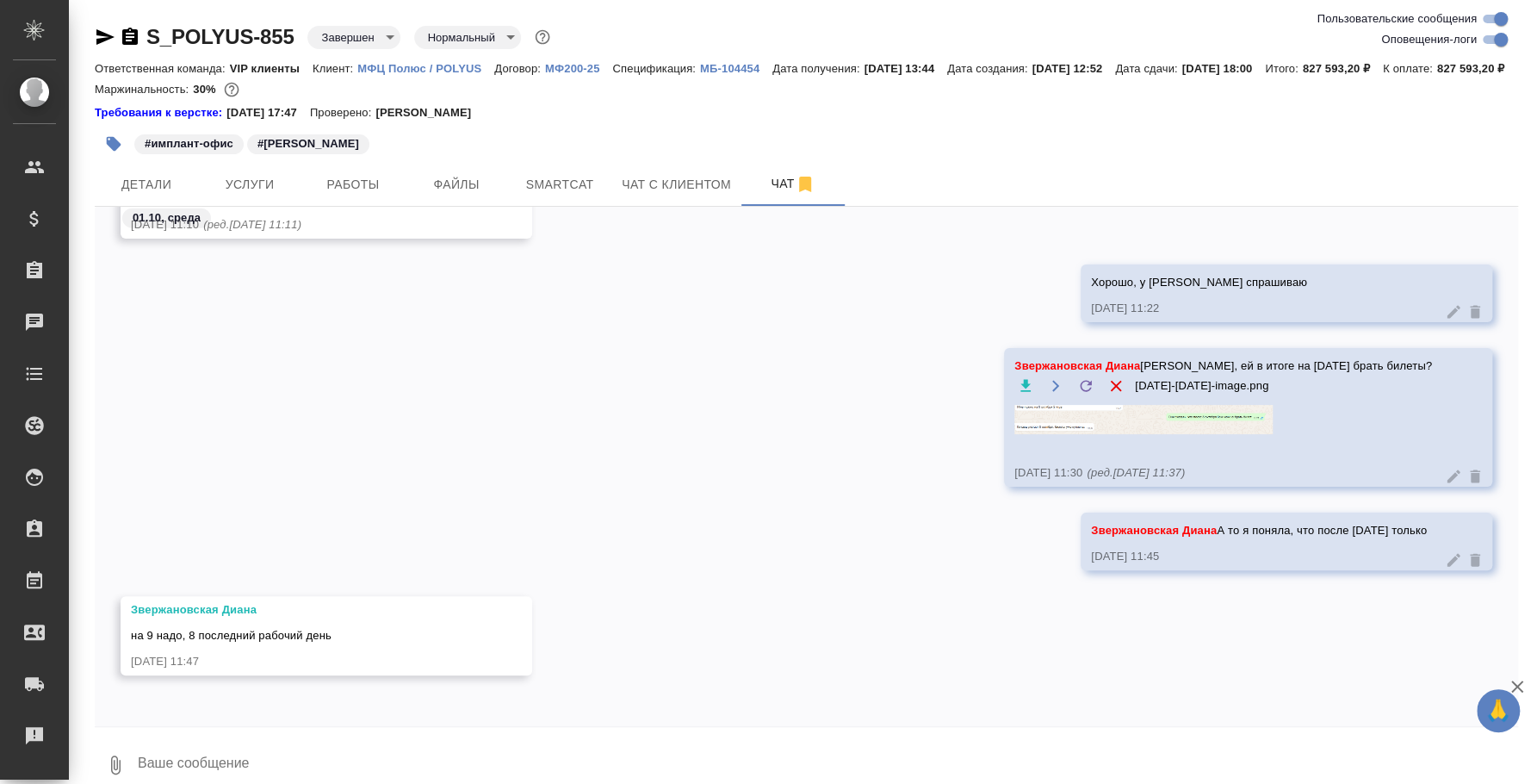
click at [449, 777] on textarea at bounding box center [827, 765] width 1382 height 59
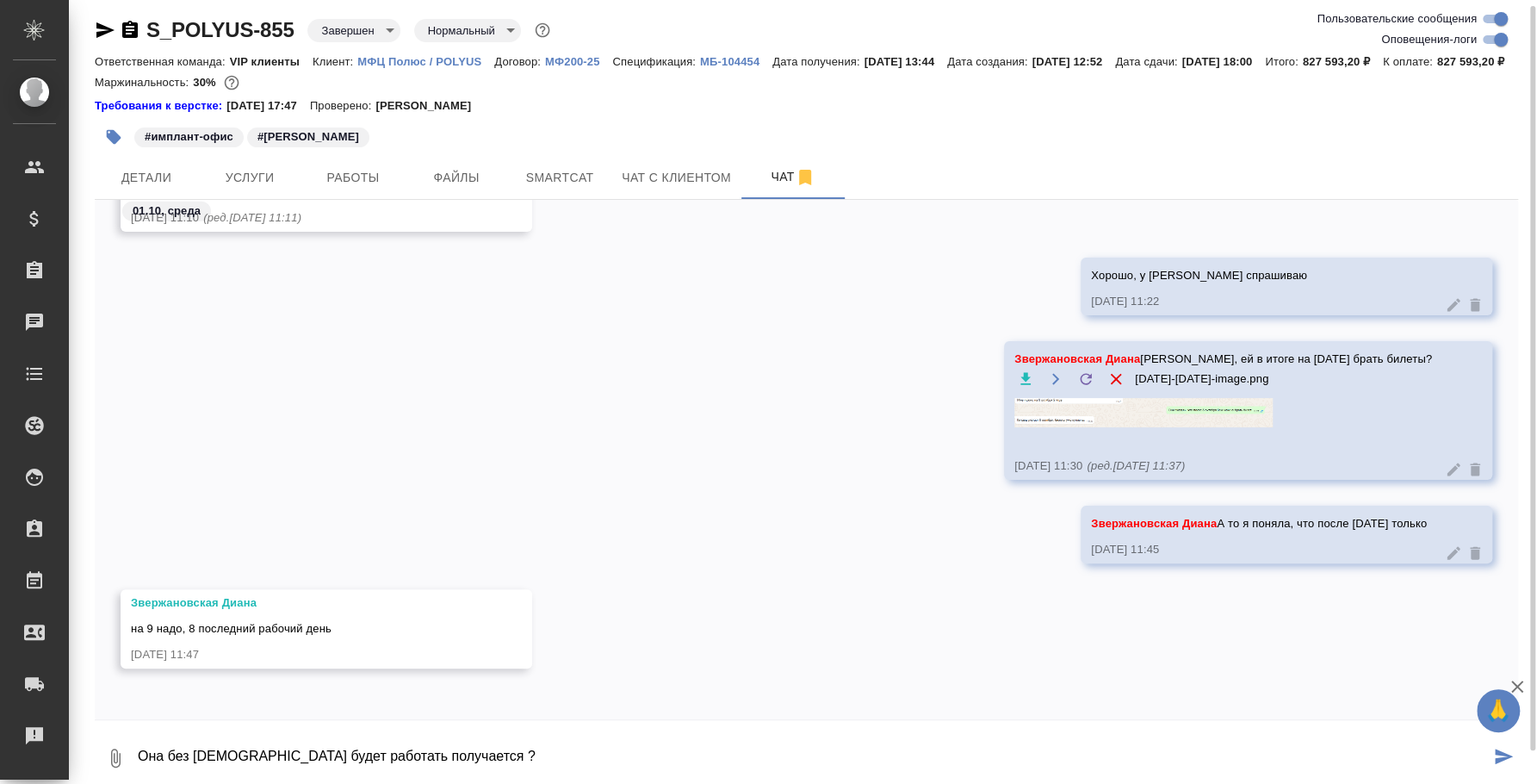
type textarea "Она без китайца будет работать получается ?"
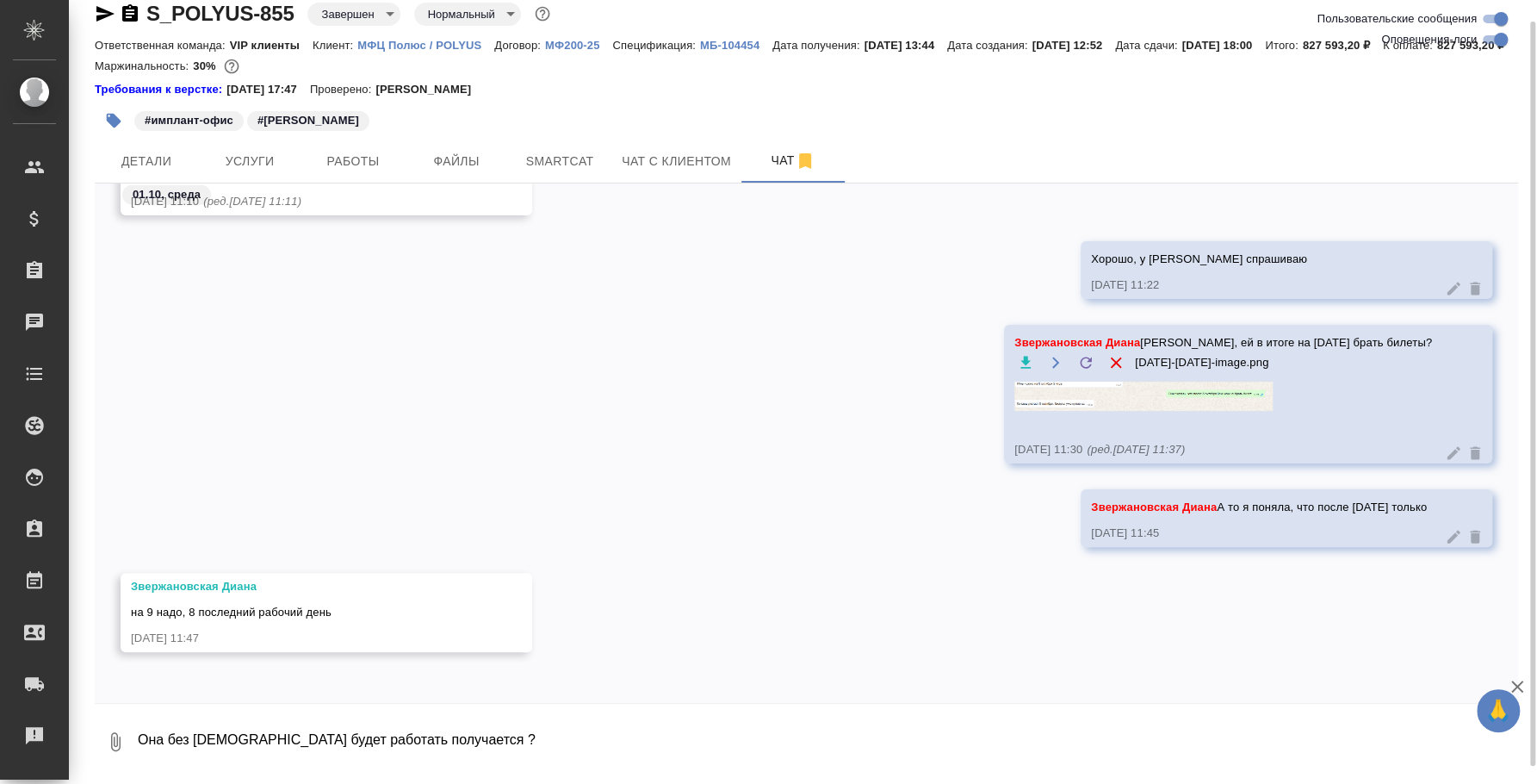
scroll to position [15726, 0]
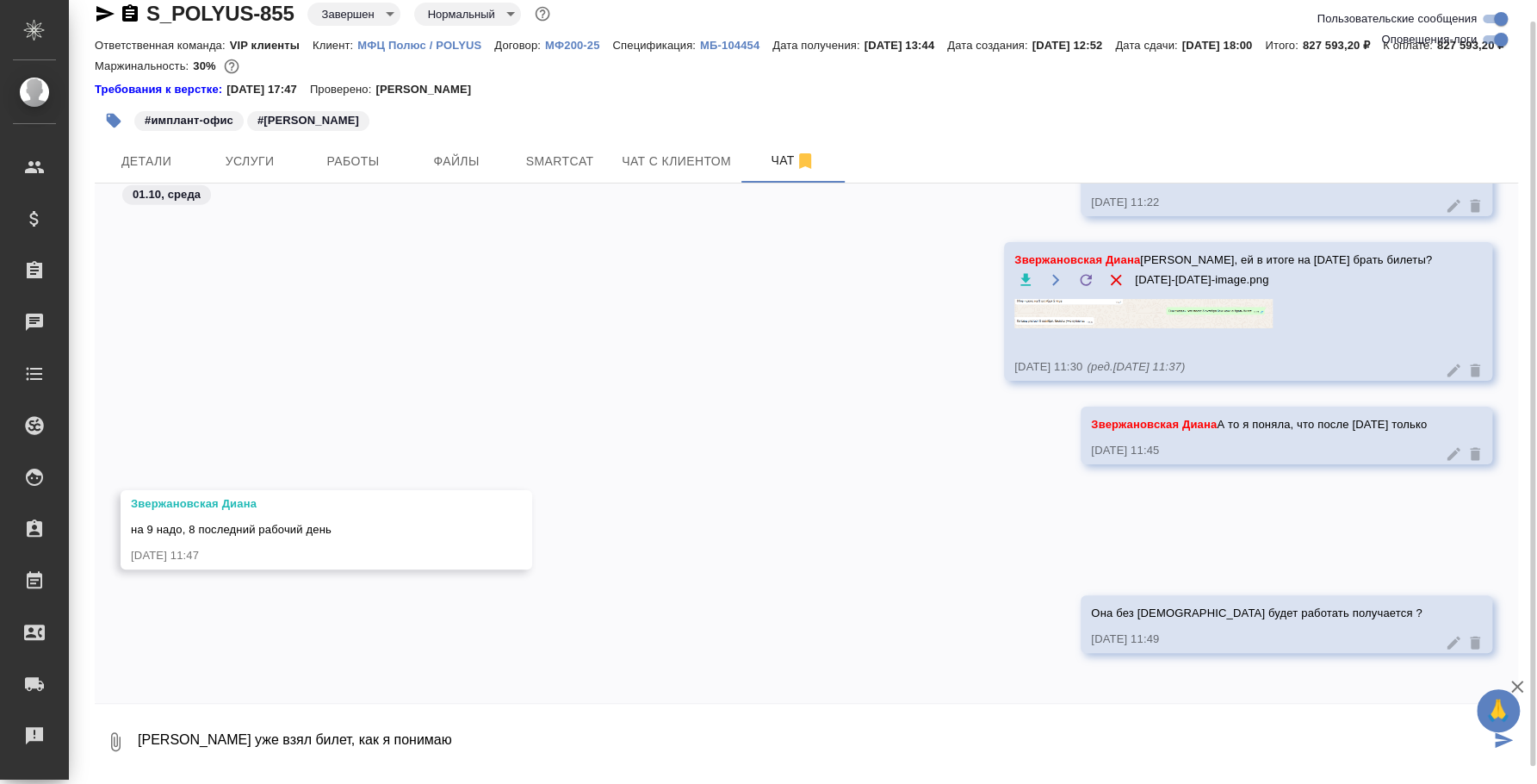
type textarea "Китаец уже взял билет, как я понимаю"
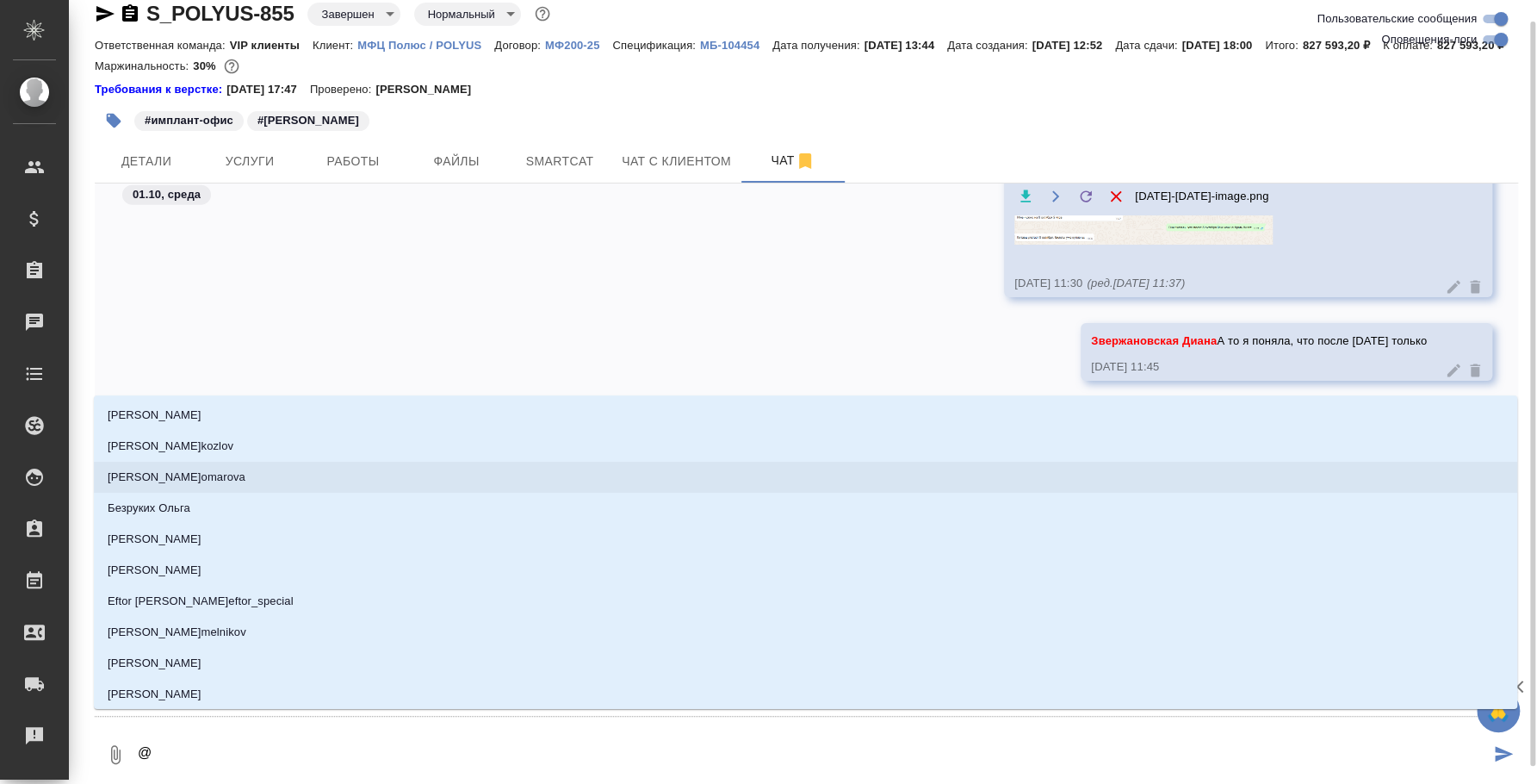
type textarea "@p"
type input "p"
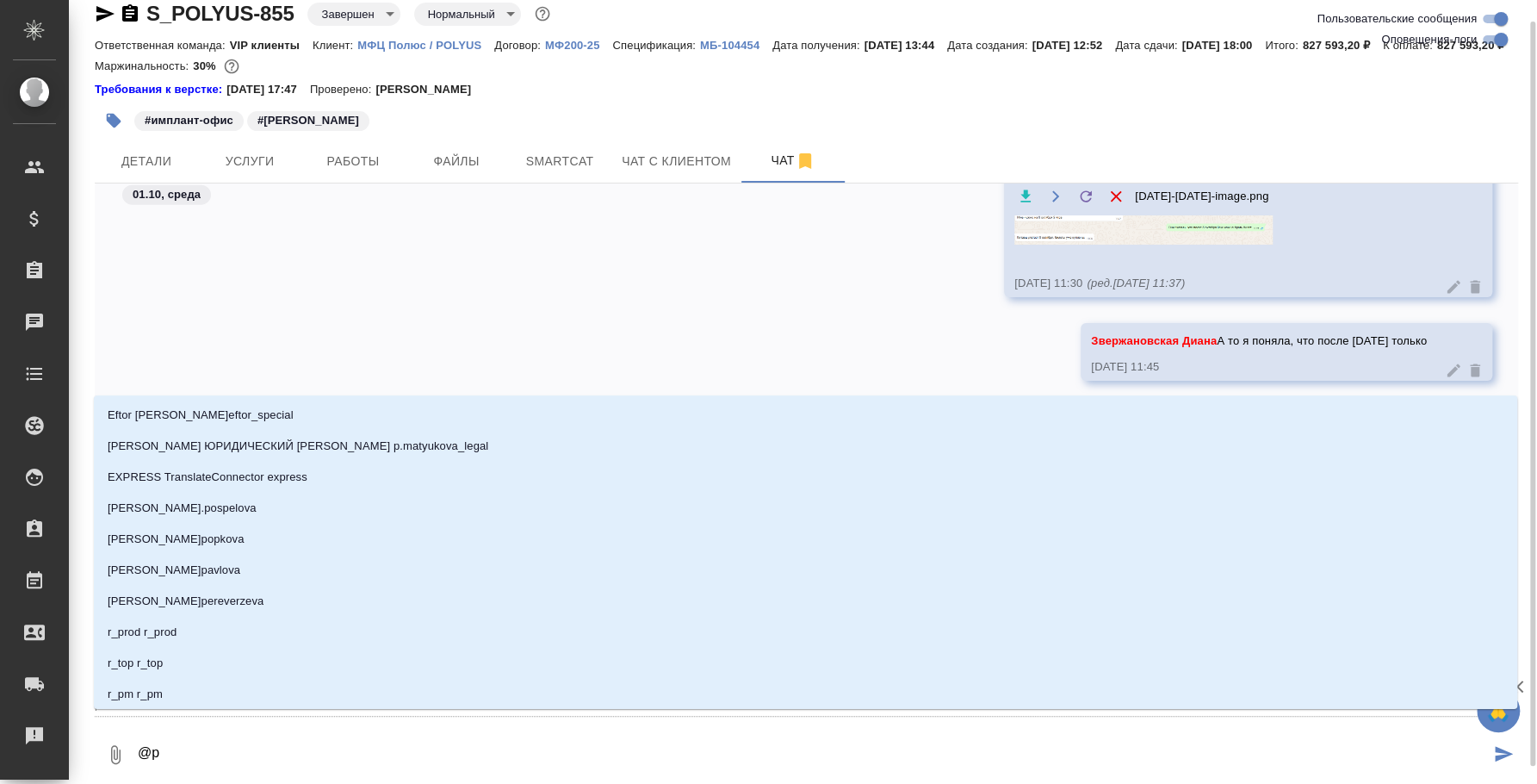
type textarea "@"
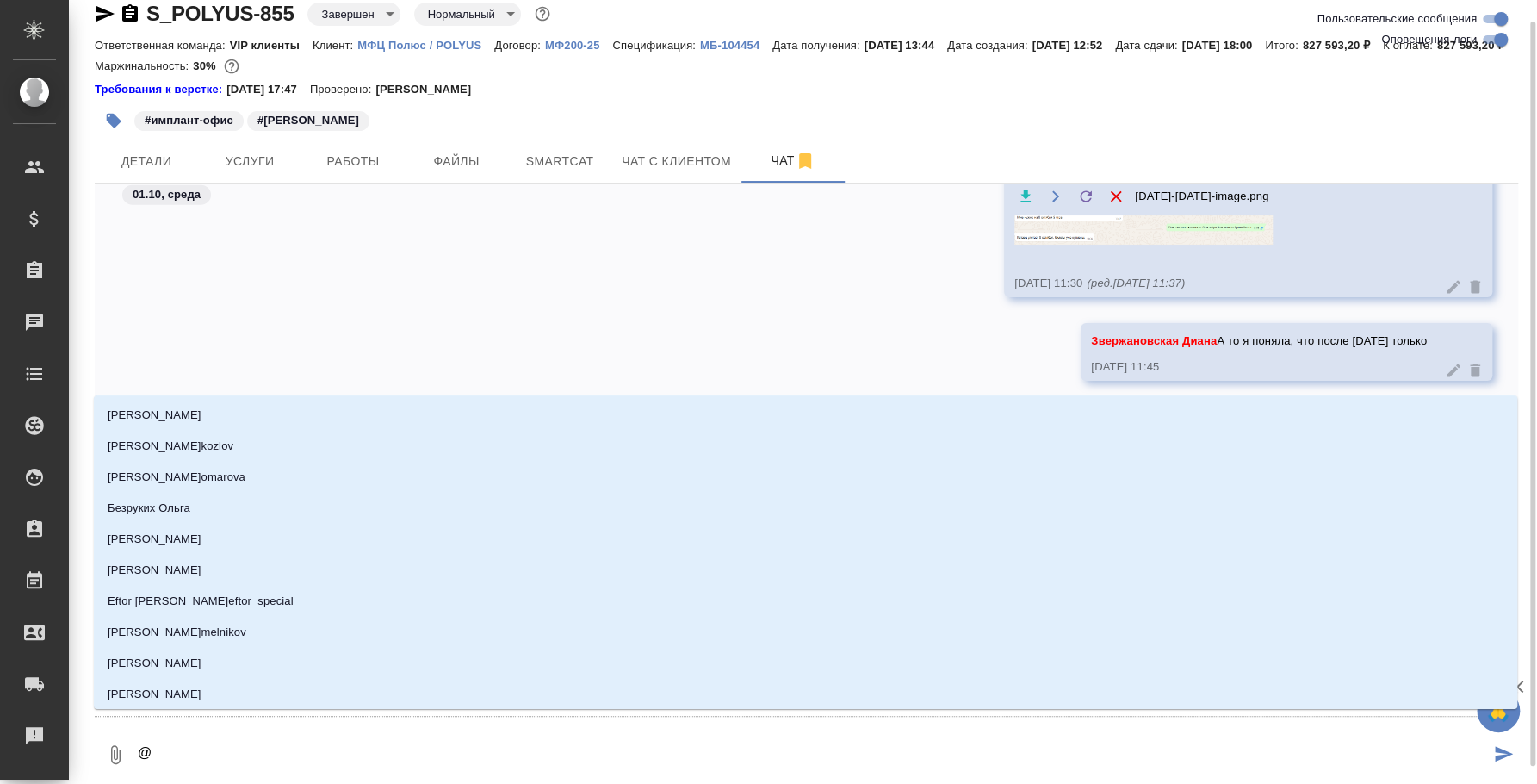
type textarea "@p"
type input "p"
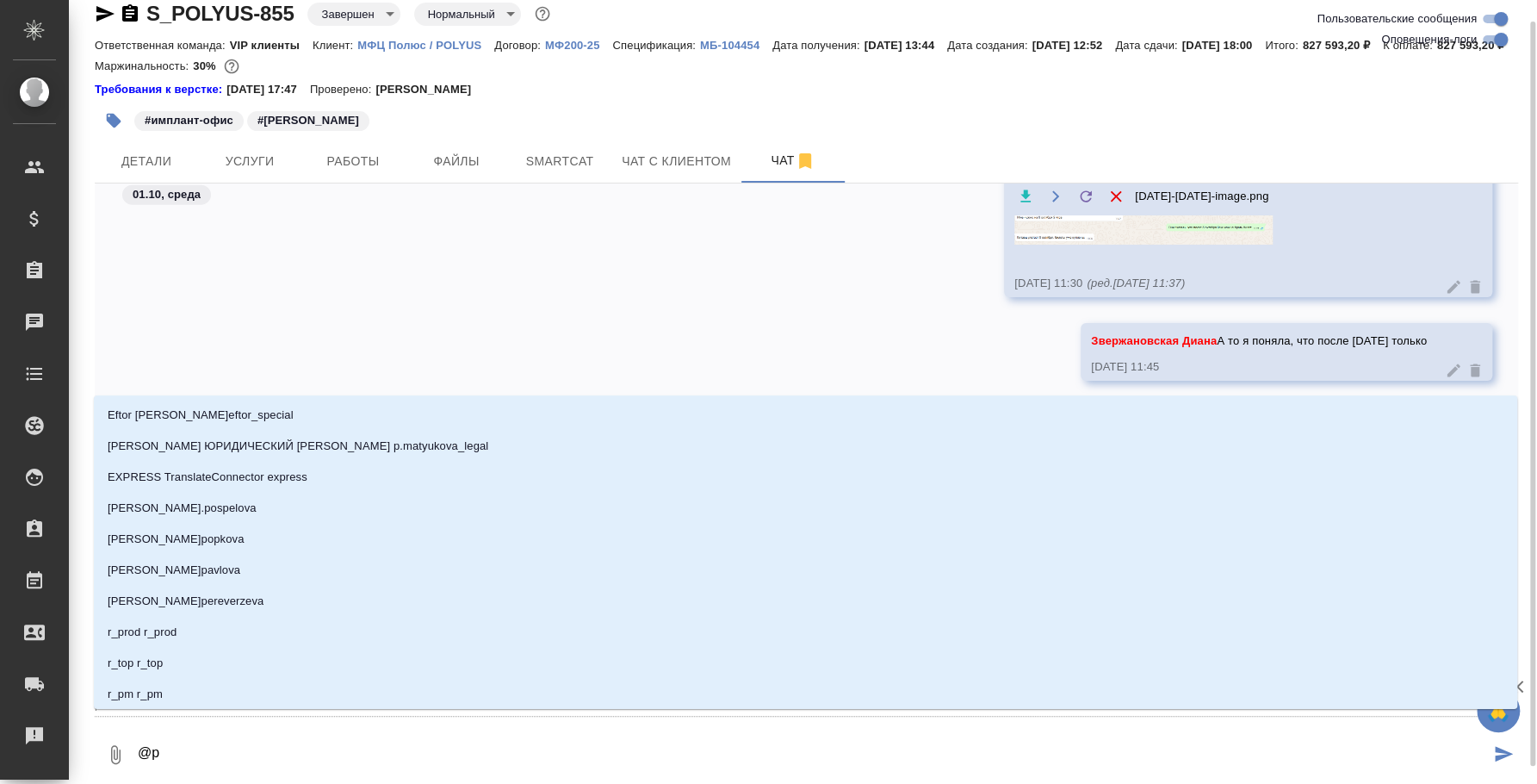
type textarea "@p'd"
type input "p'd"
type textarea "@p'd't"
type input "p'd't"
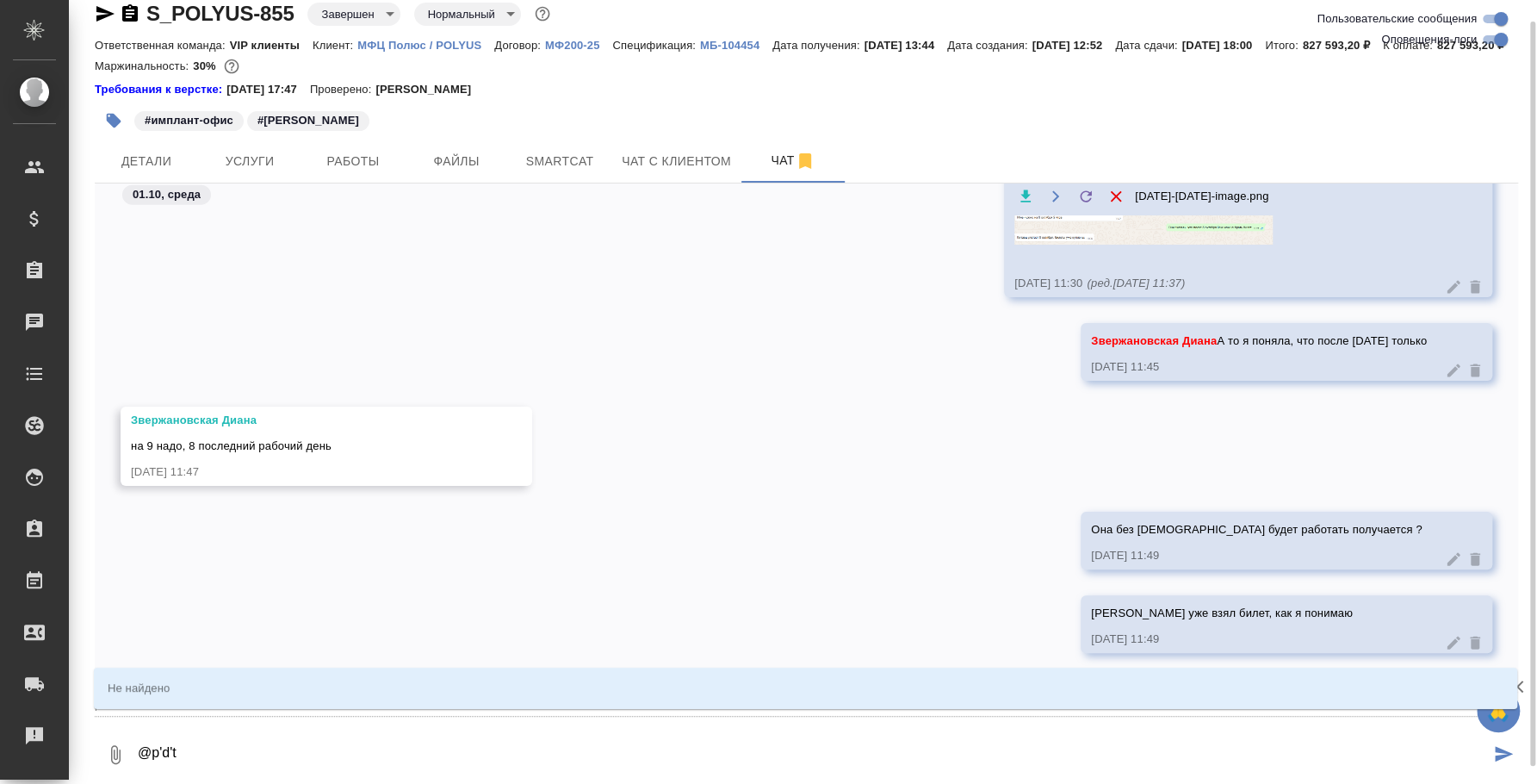
type textarea "@p'd"
type input "p'd"
type textarea "@p"
type input "p"
type textarea "@"
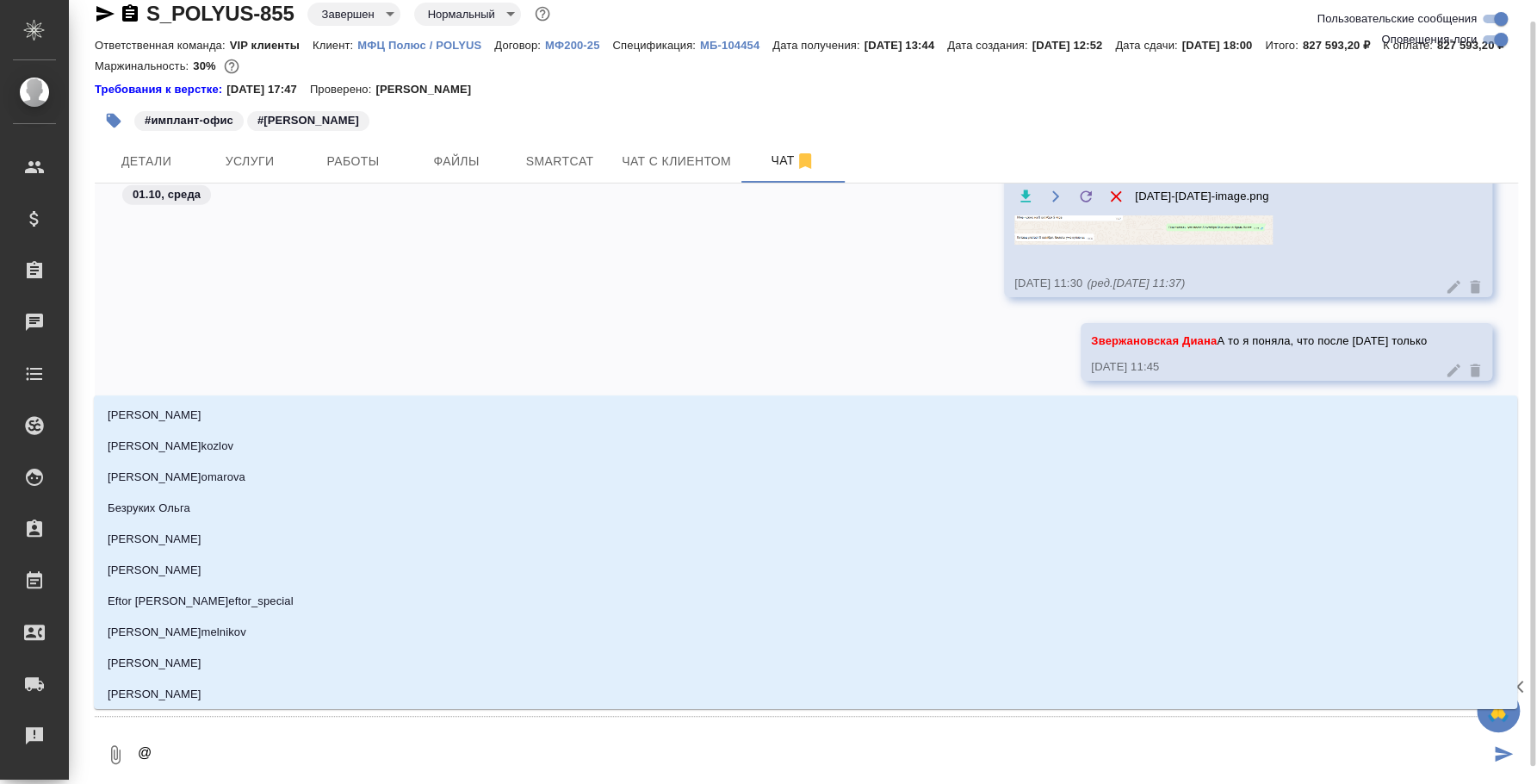
type textarea "@з"
type input "з"
type textarea "@зв"
type input "зв"
type textarea "@зве"
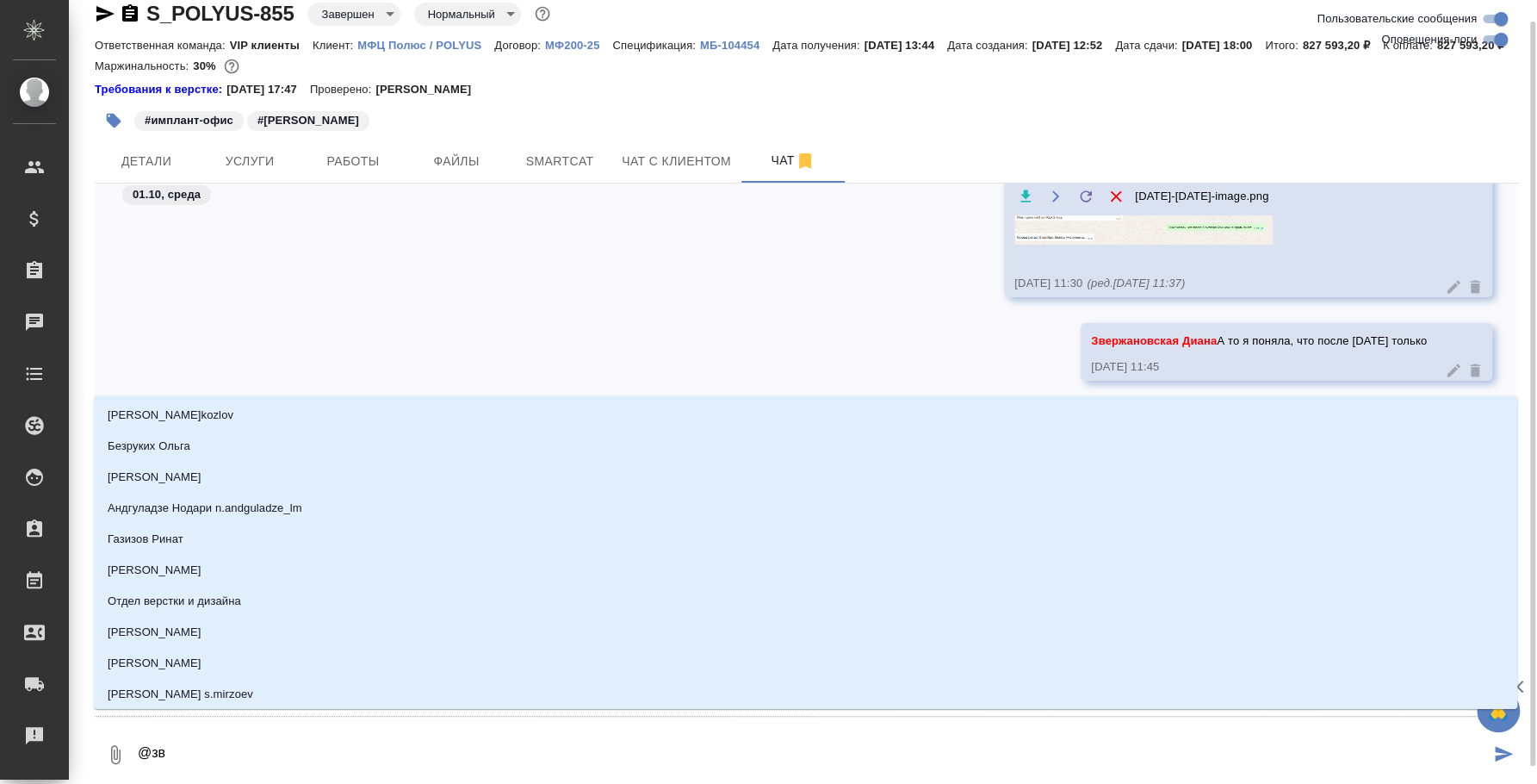
type input "зве"
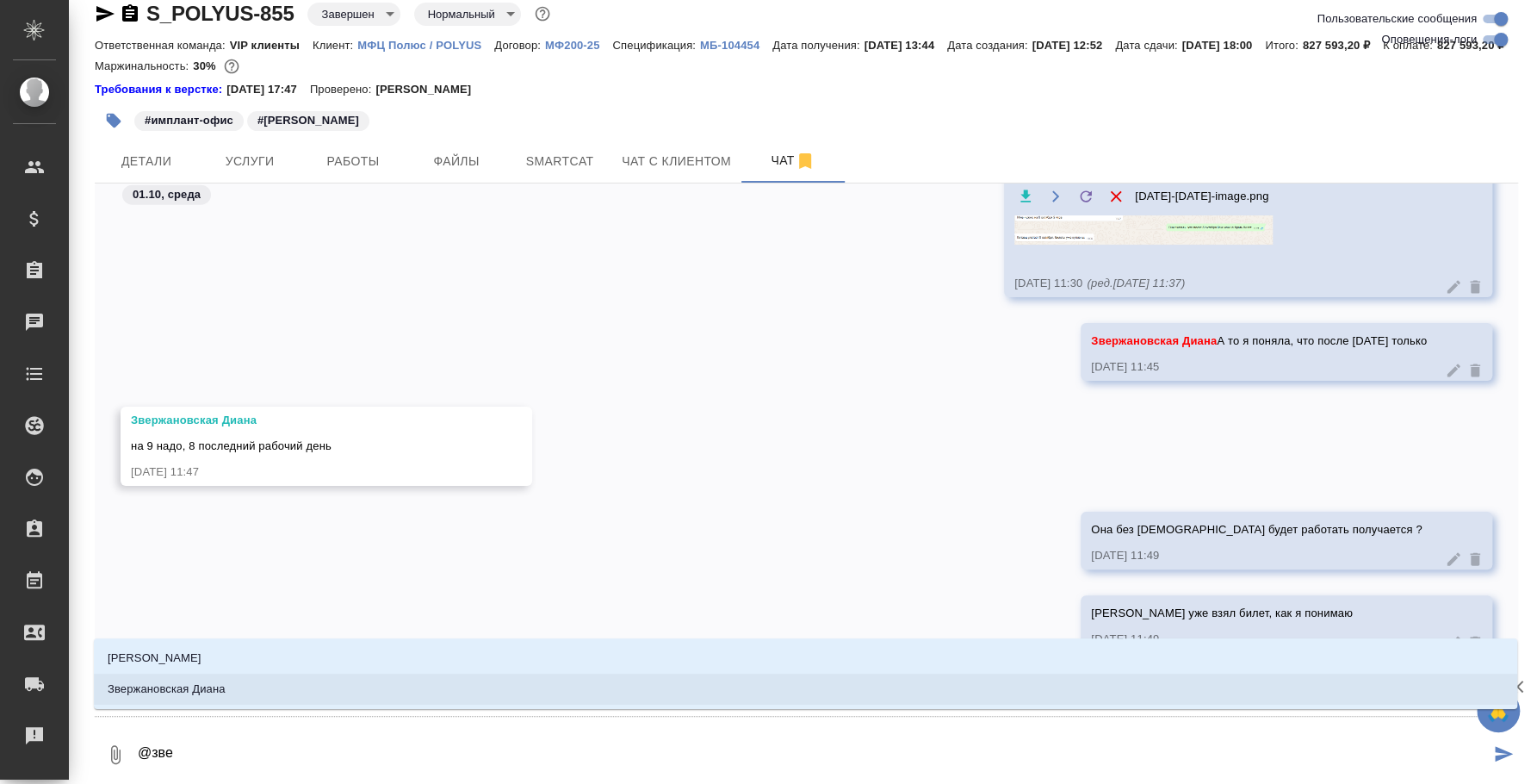
click at [697, 703] on li "Звержановская Диана" at bounding box center [806, 688] width 1423 height 31
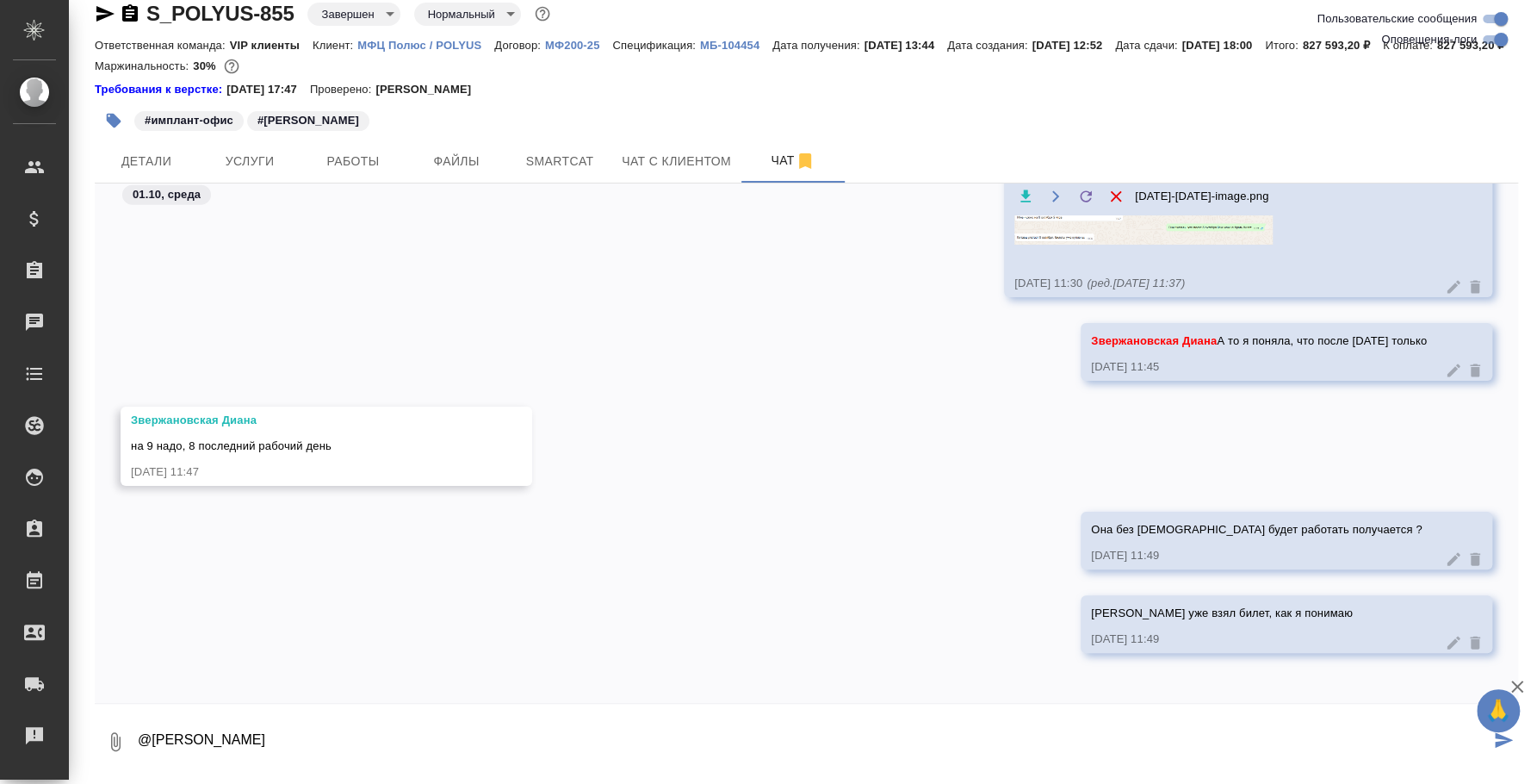
type textarea "@Звержановская Диана"
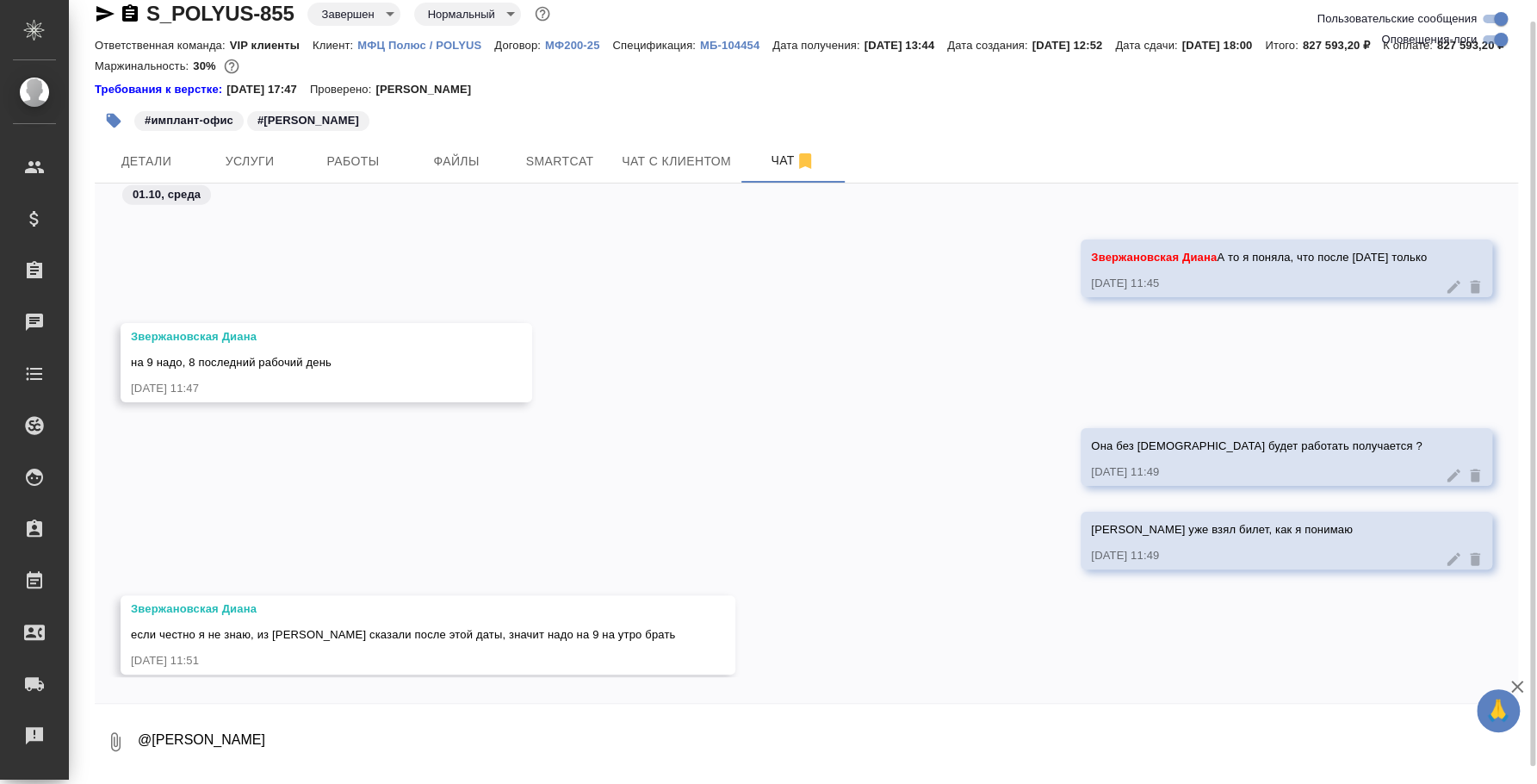
scroll to position [16021, 0]
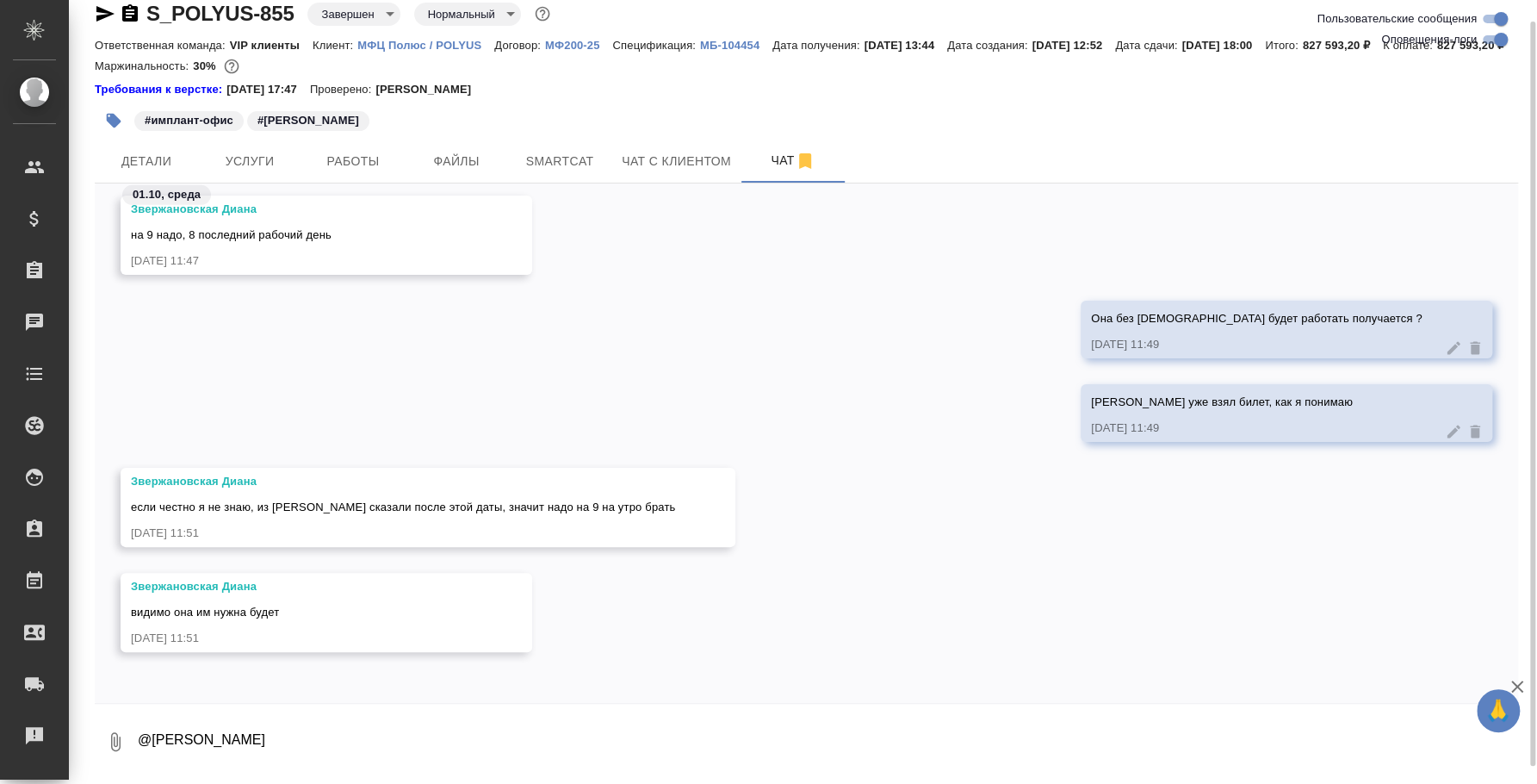
click at [527, 747] on textarea "@Звержановская Диана" at bounding box center [827, 742] width 1382 height 59
type textarea "Z"
type textarea "Я написала ей, жду, что скажет"
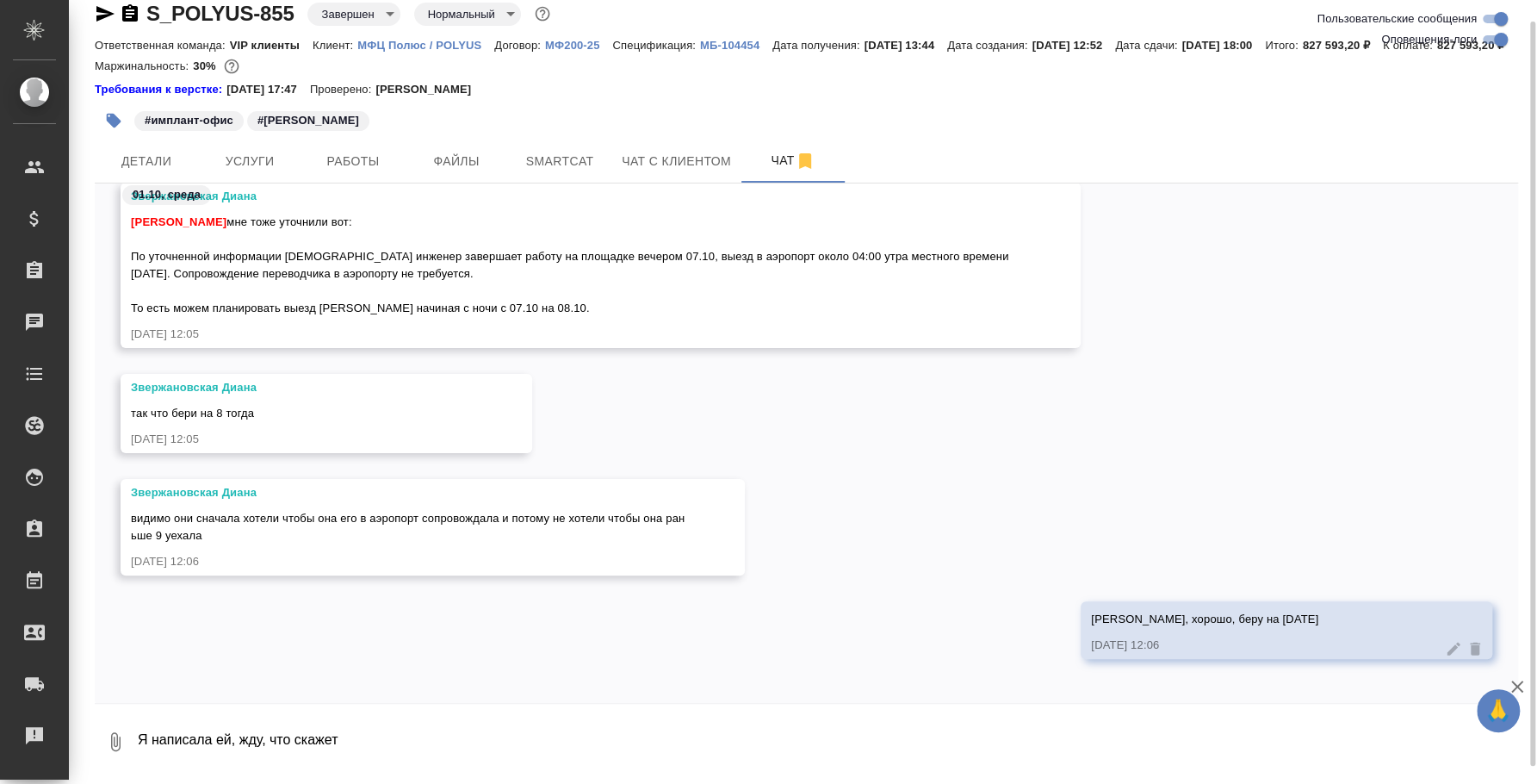
scroll to position [16688, 0]
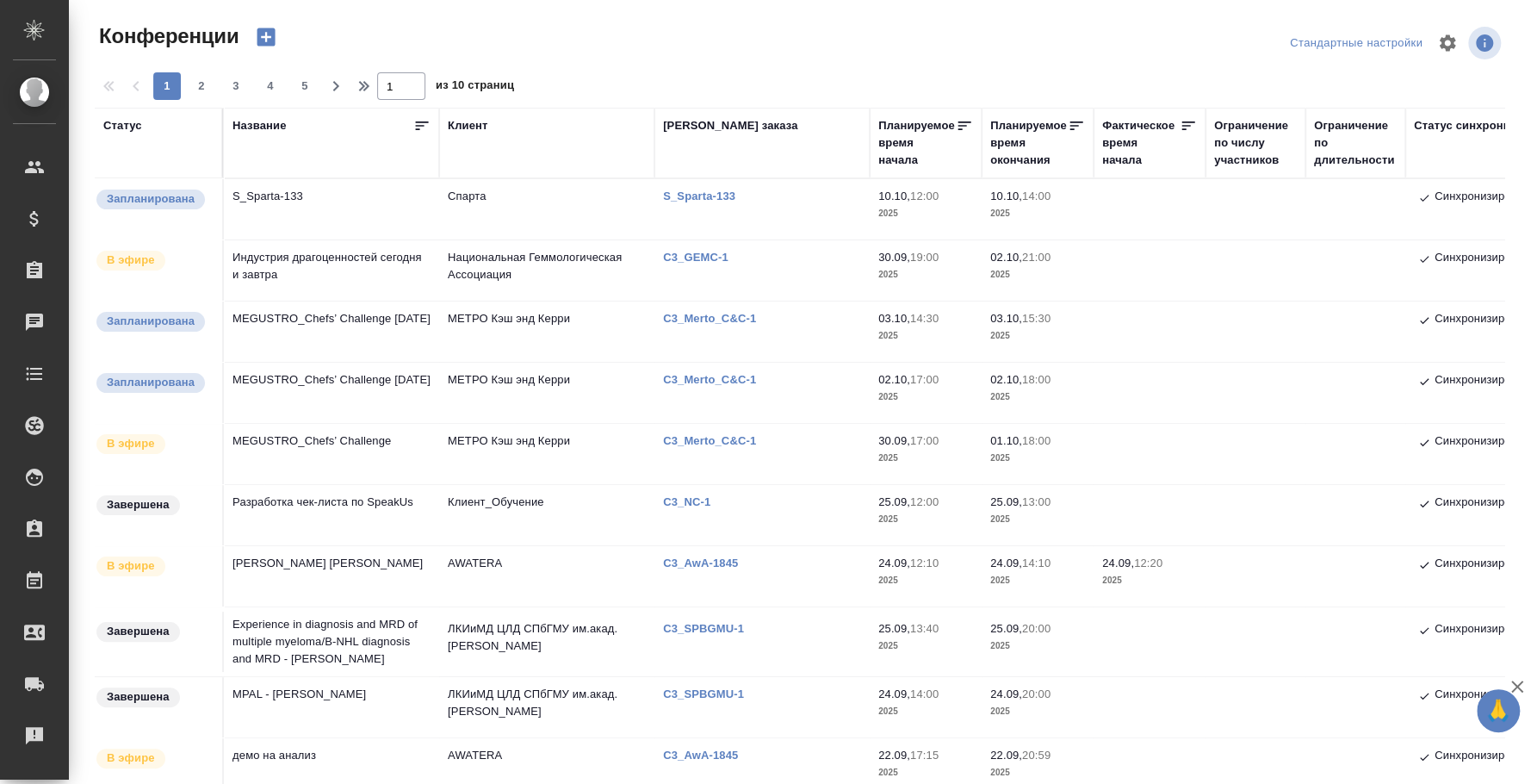
click at [280, 273] on td "Индустрия драгоценностей сегодня и завтра" at bounding box center [331, 270] width 215 height 60
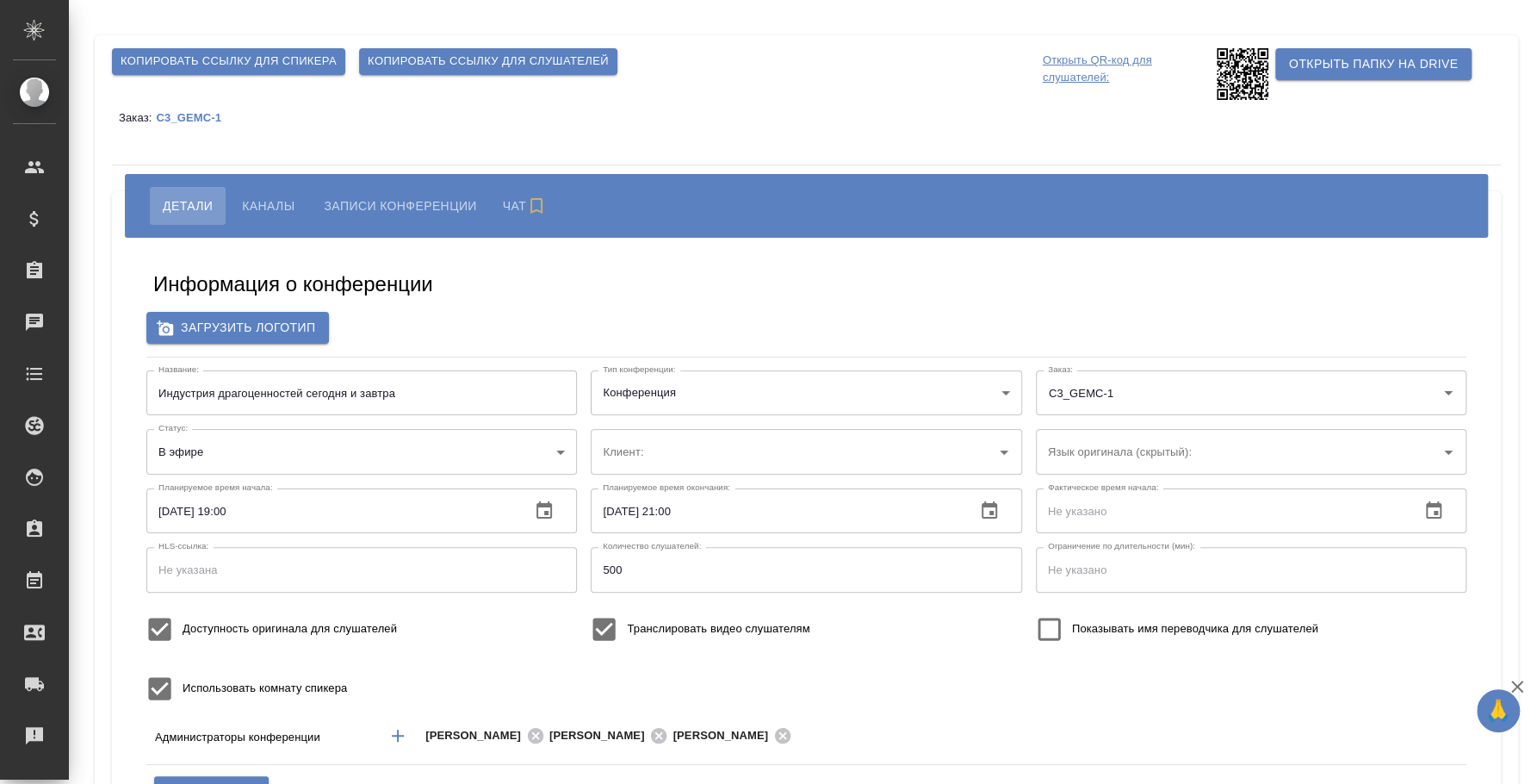
type input "Национальная Геммологическая Ассоциация"
type input "[PERSON_NAME]"
click at [299, 198] on button "Каналы" at bounding box center [268, 206] width 79 height 38
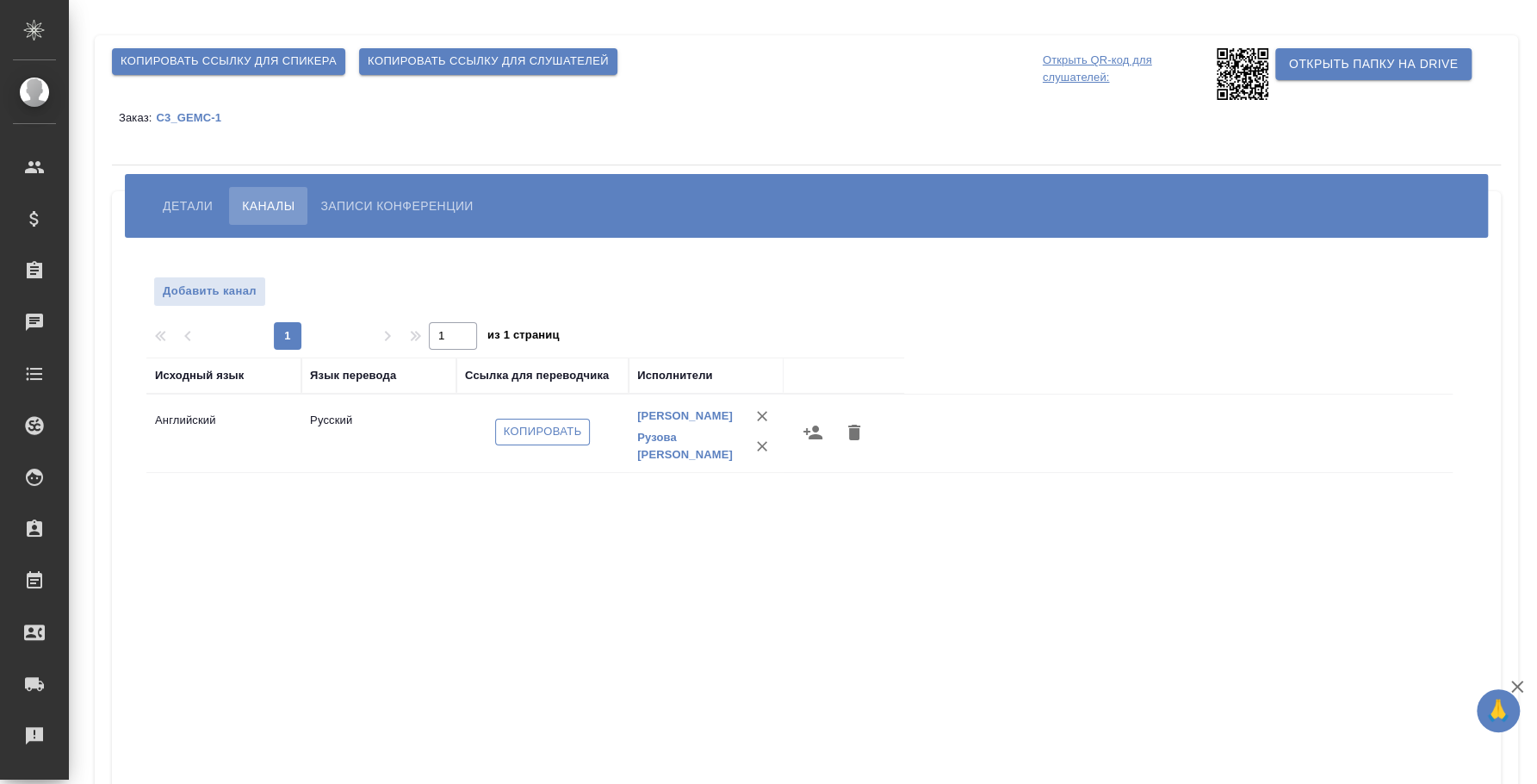
click at [514, 436] on span "Копировать" at bounding box center [544, 432] width 79 height 20
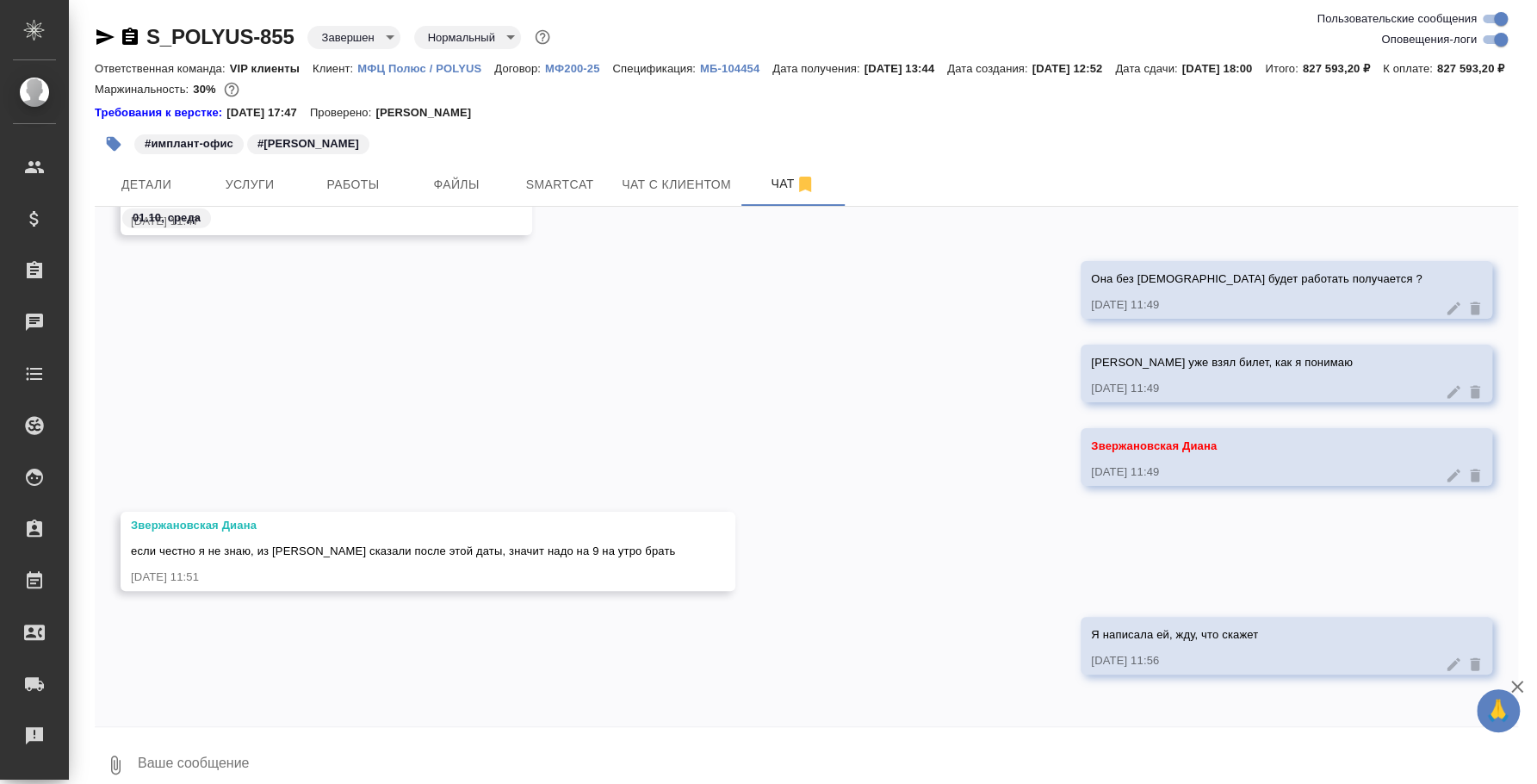
scroll to position [15930, 0]
click at [154, 770] on textarea at bounding box center [827, 765] width 1382 height 59
paste textarea "@"
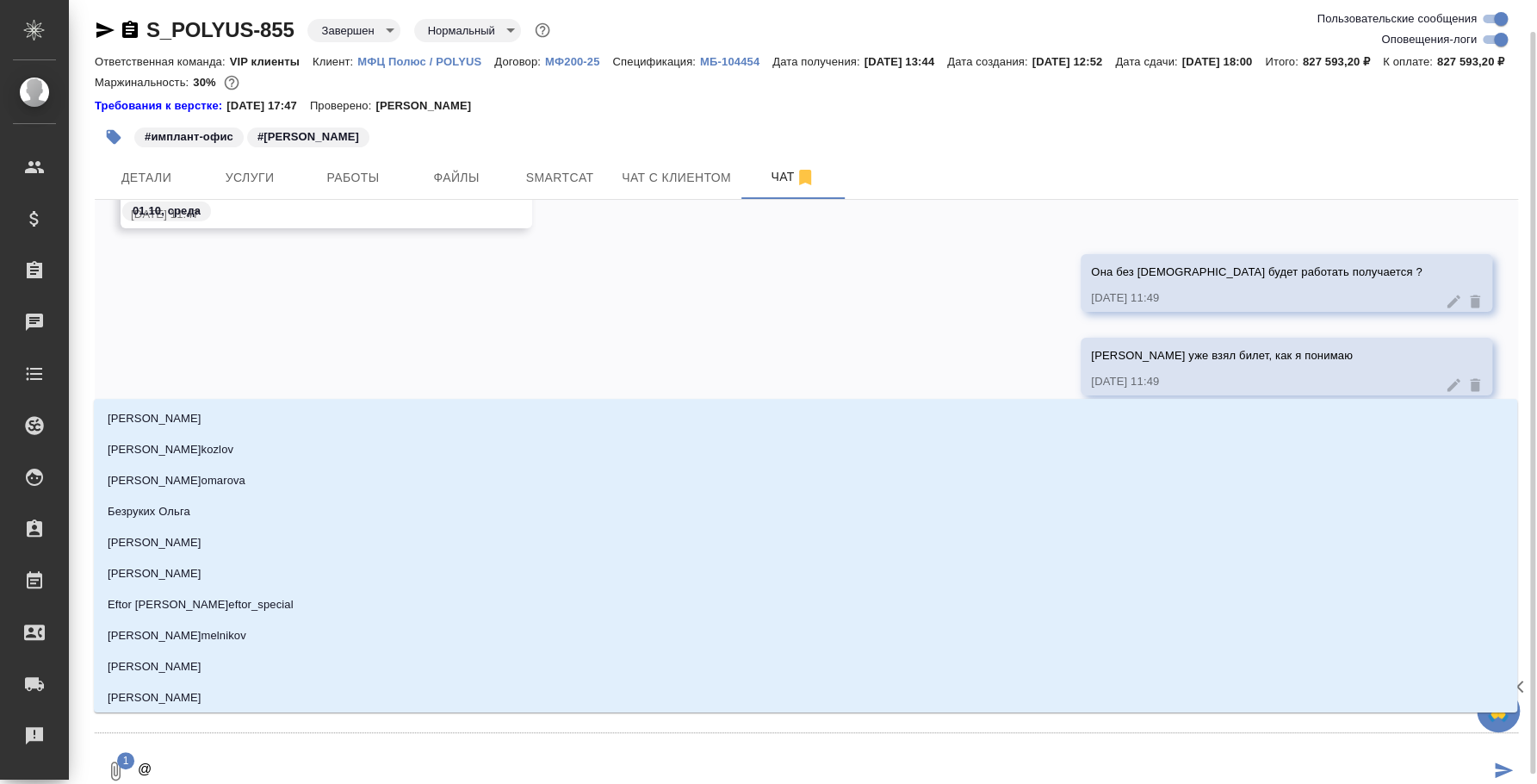
scroll to position [15940, 0]
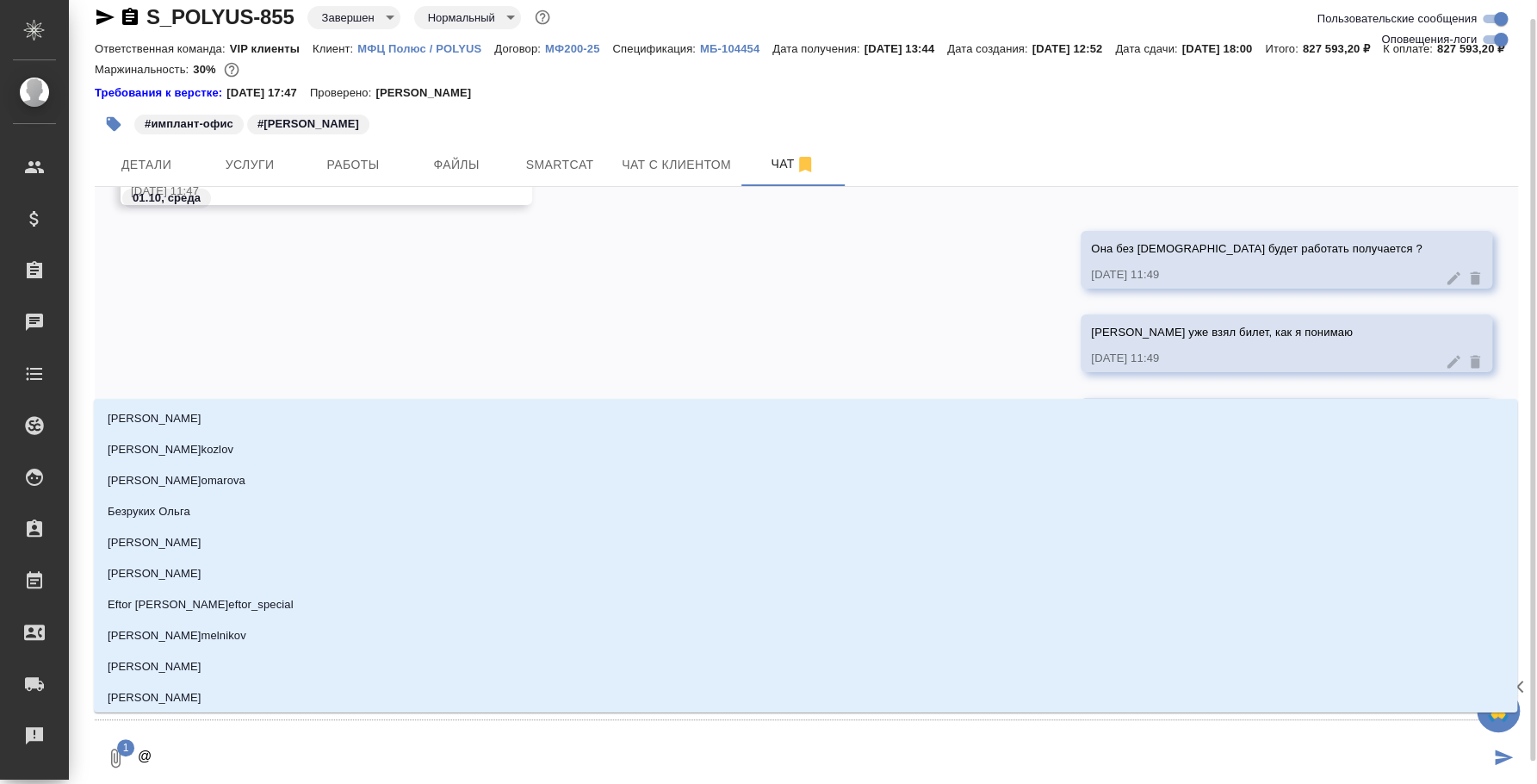
type textarea "@p"
type input "p"
type textarea "@p'd"
type input "p'd"
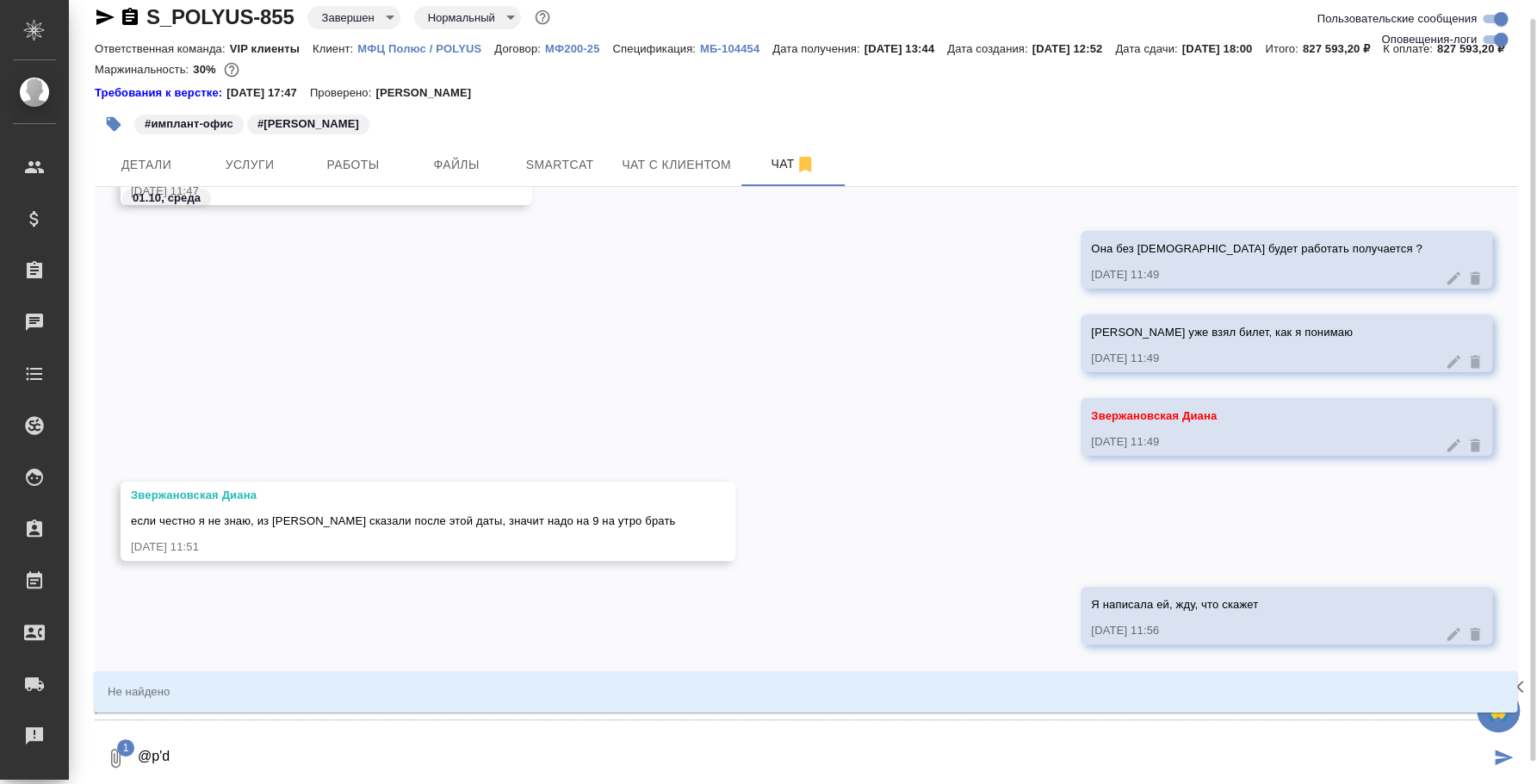
type textarea "@p"
type input "p"
type textarea "@"
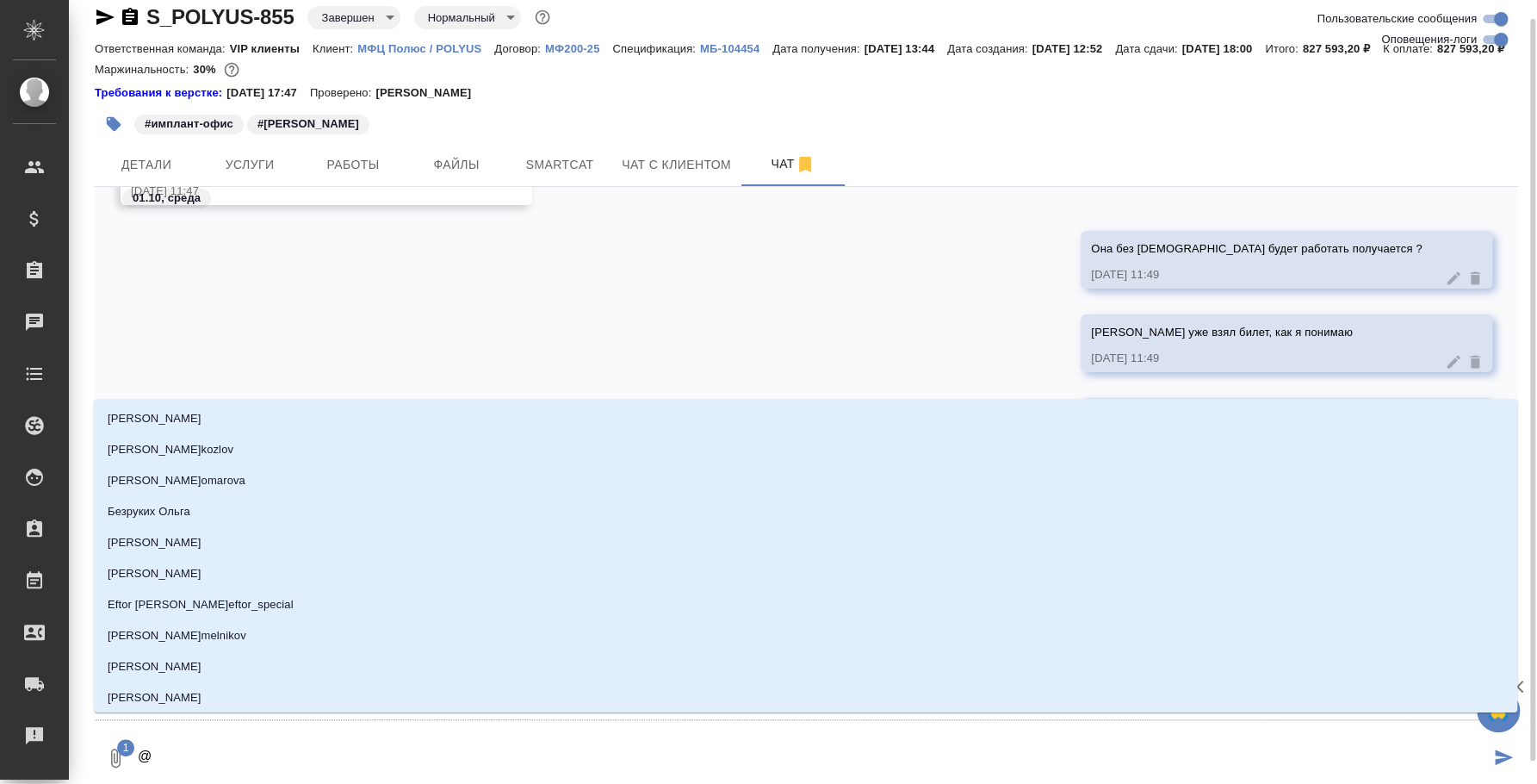
type textarea "@з"
type input "з"
type textarea "@зв"
type input "зв"
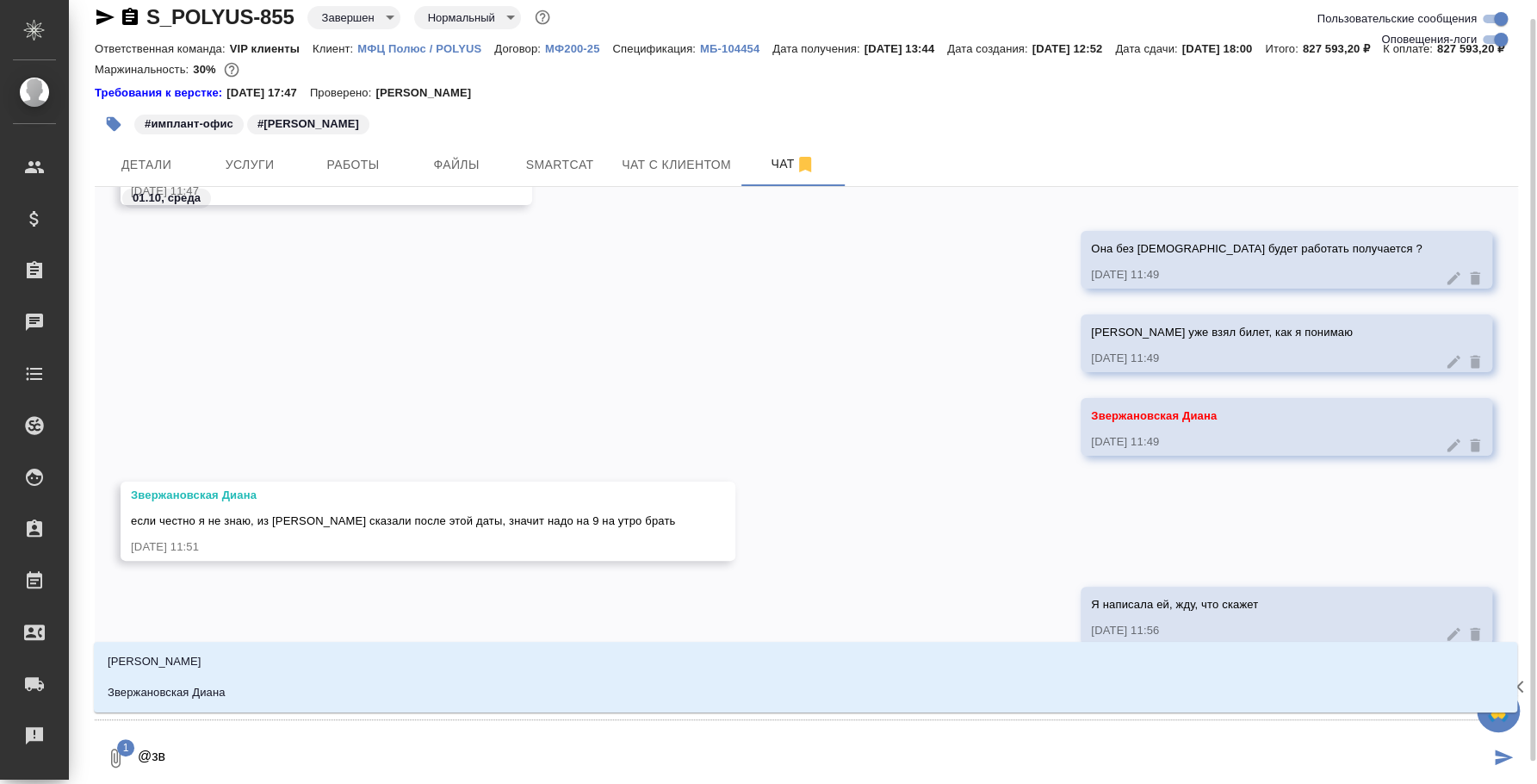
type textarea "@зве"
type input "зве"
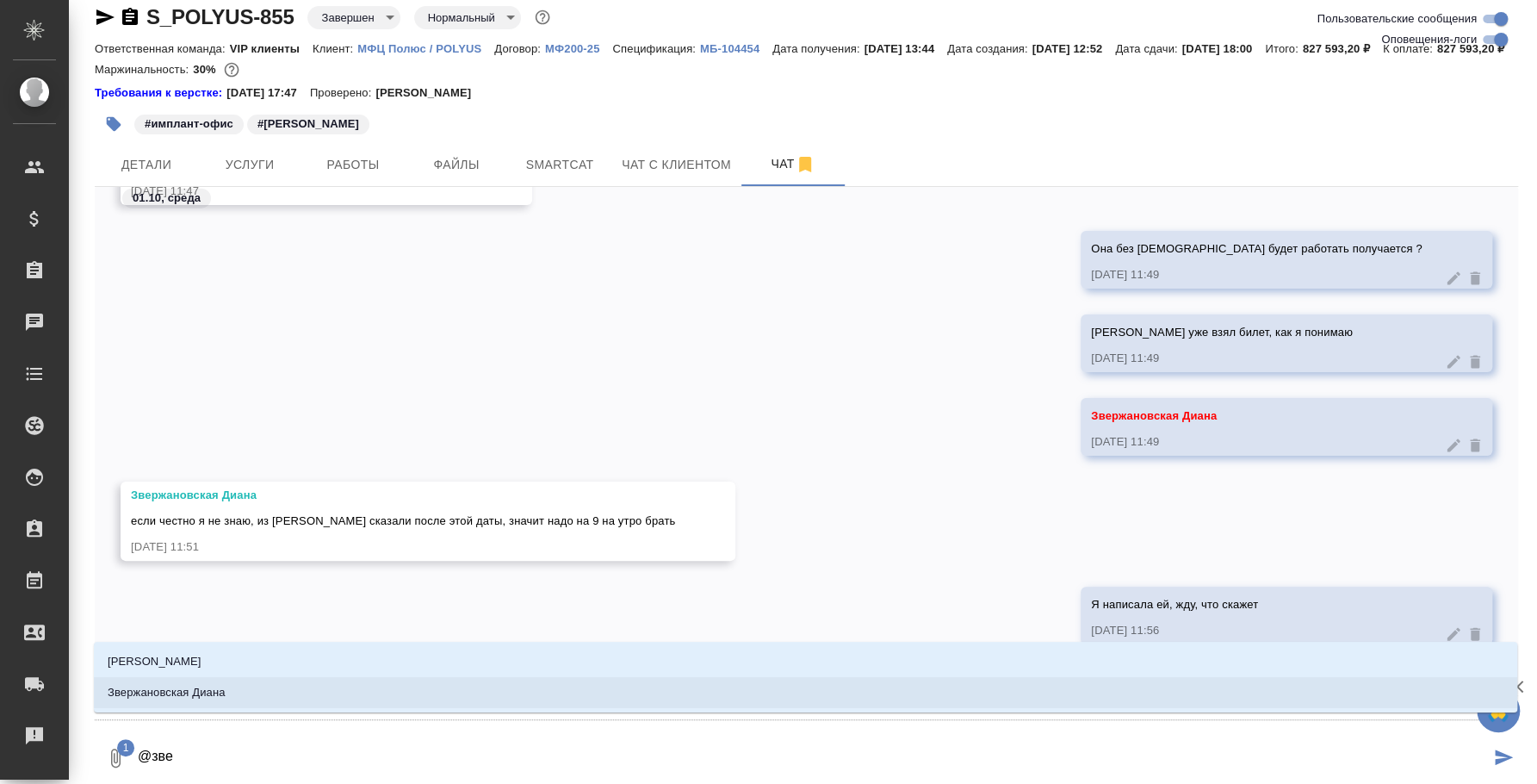
click at [342, 688] on li "Звержановская Диана" at bounding box center [806, 692] width 1423 height 31
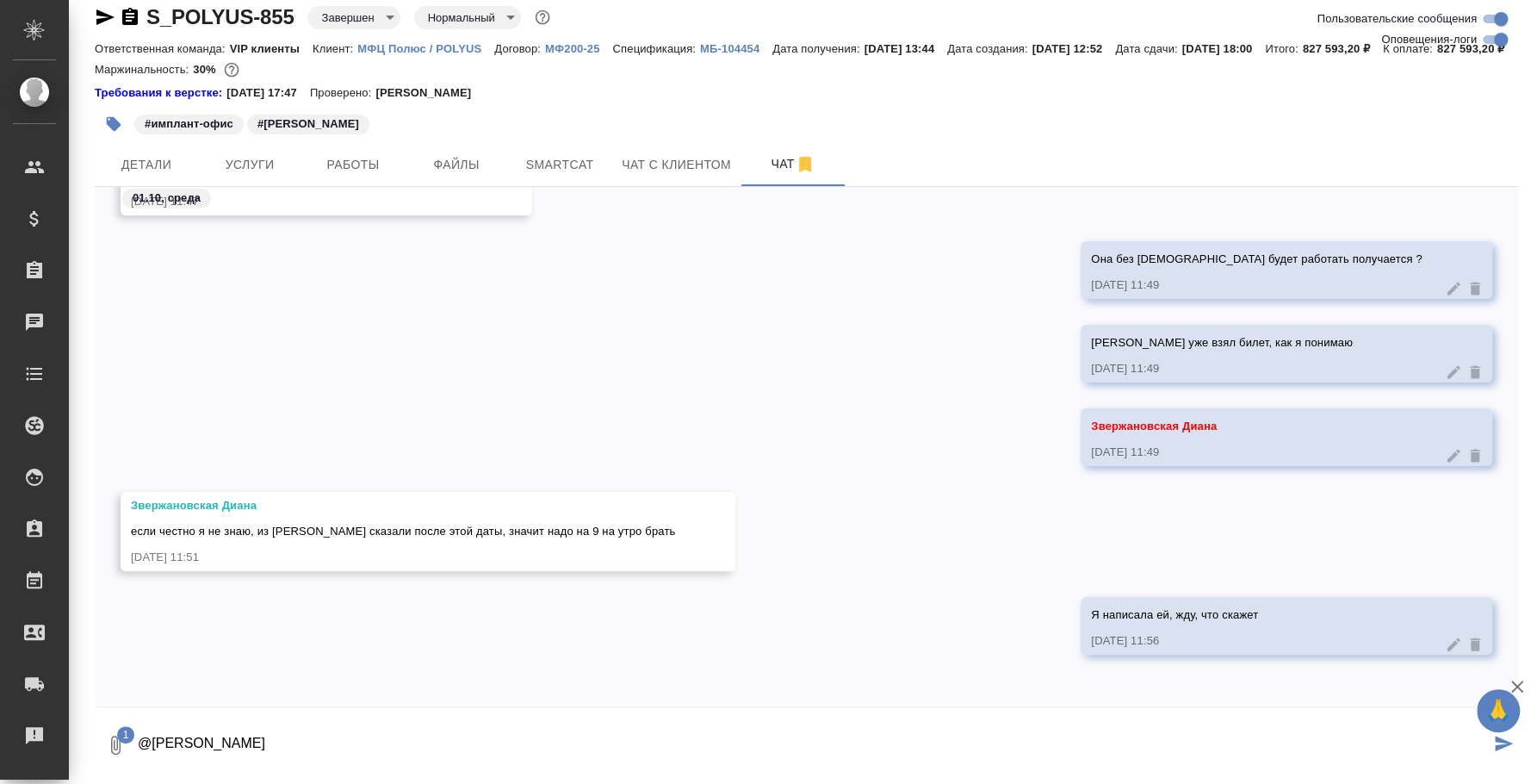
type textarea "@[PERSON_NAME]"
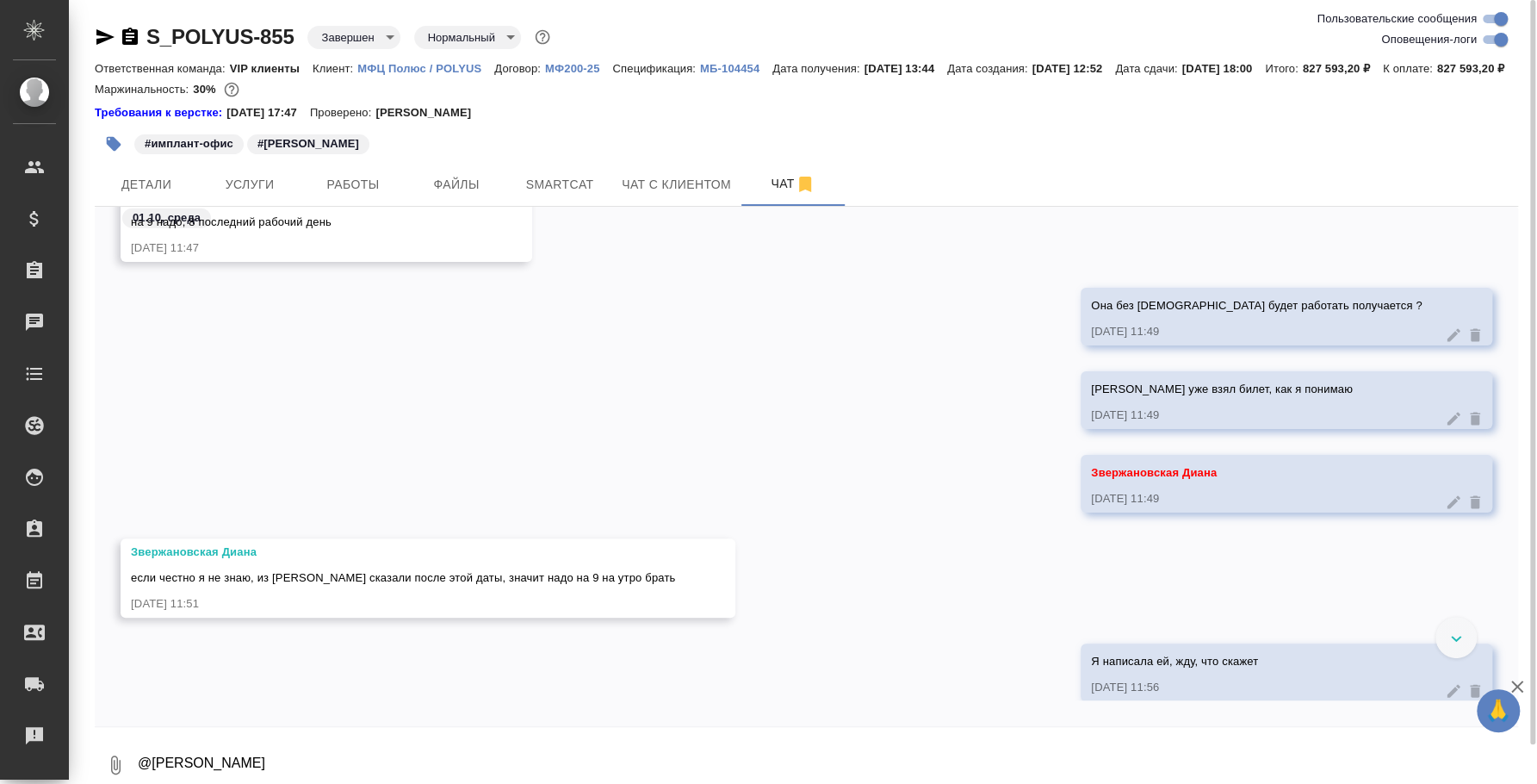
scroll to position [16226, 0]
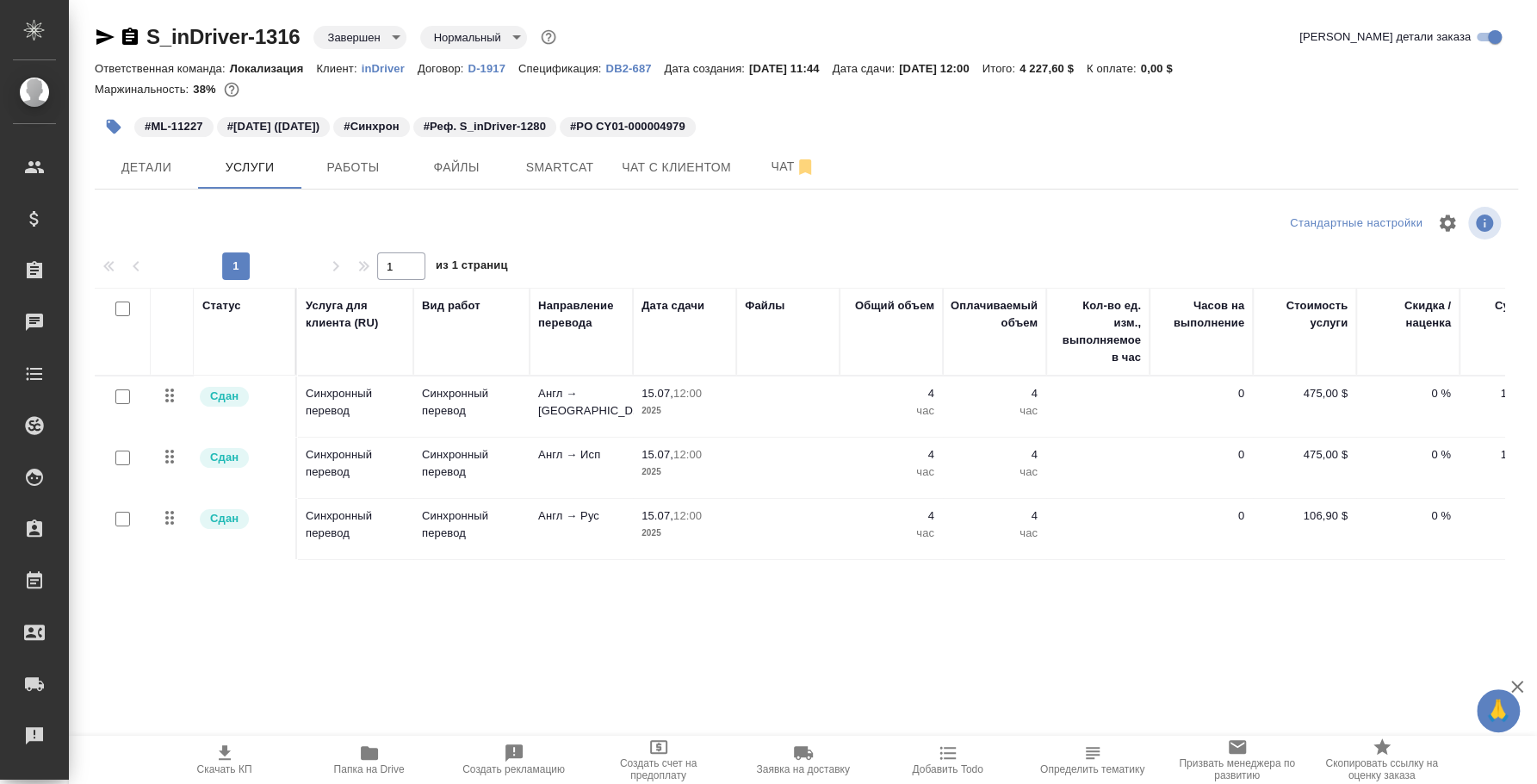
drag, startPoint x: 105, startPoint y: 30, endPoint x: 116, endPoint y: 5, distance: 27.3
click at [105, 30] on icon "button" at bounding box center [105, 37] width 21 height 21
click at [354, 153] on button "Работы" at bounding box center [353, 167] width 104 height 43
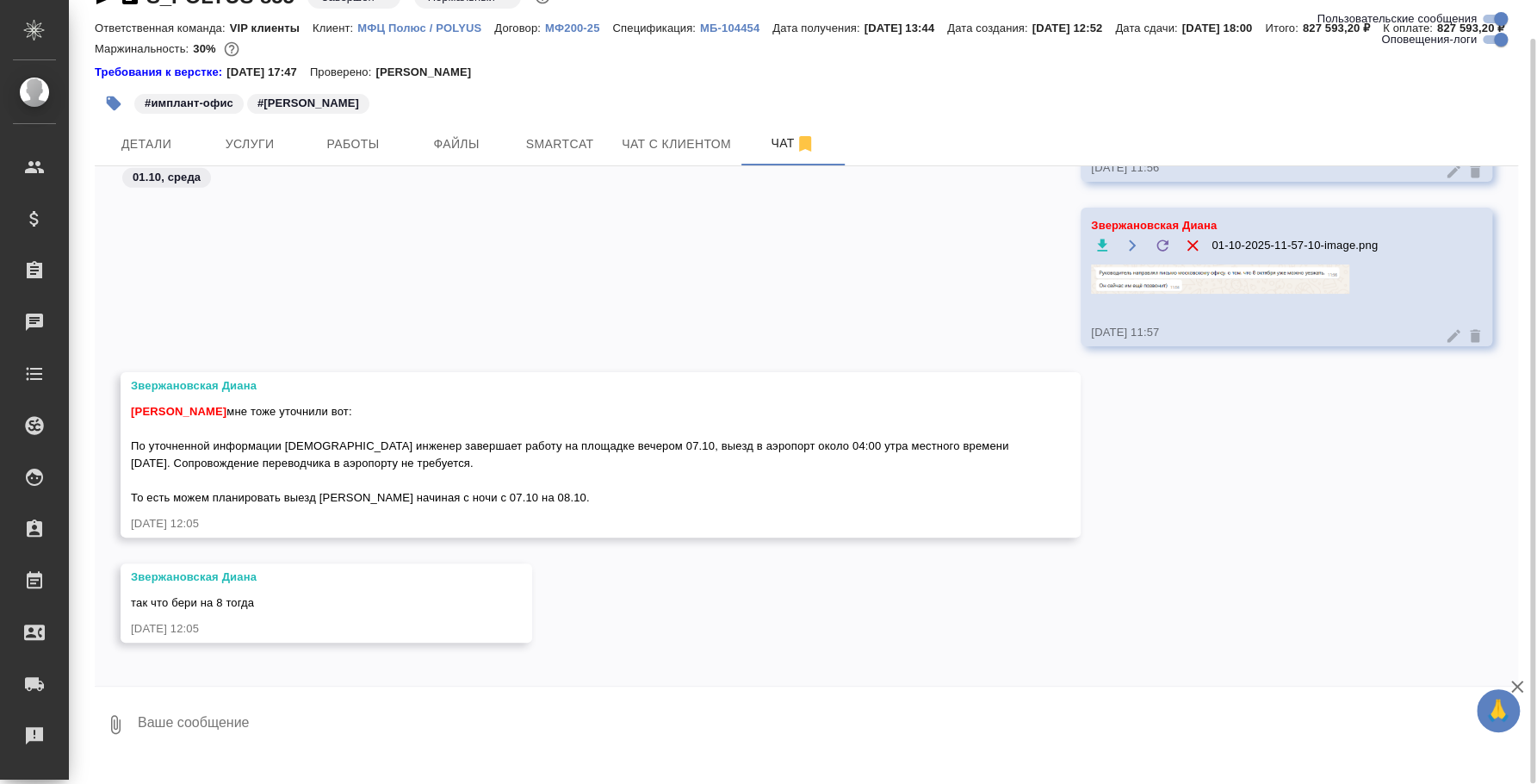
scroll to position [16475, 0]
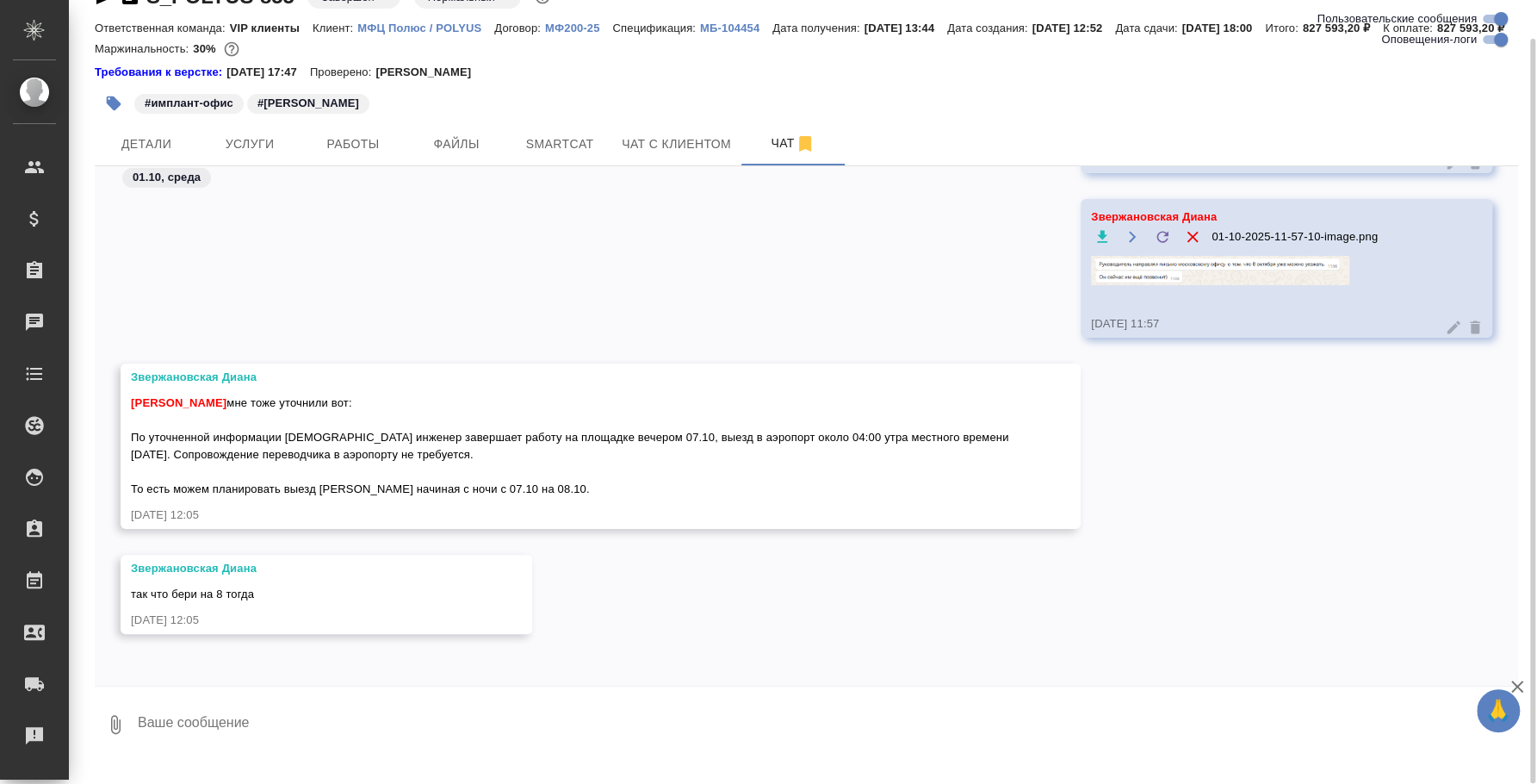
click at [520, 731] on textarea at bounding box center [827, 724] width 1382 height 59
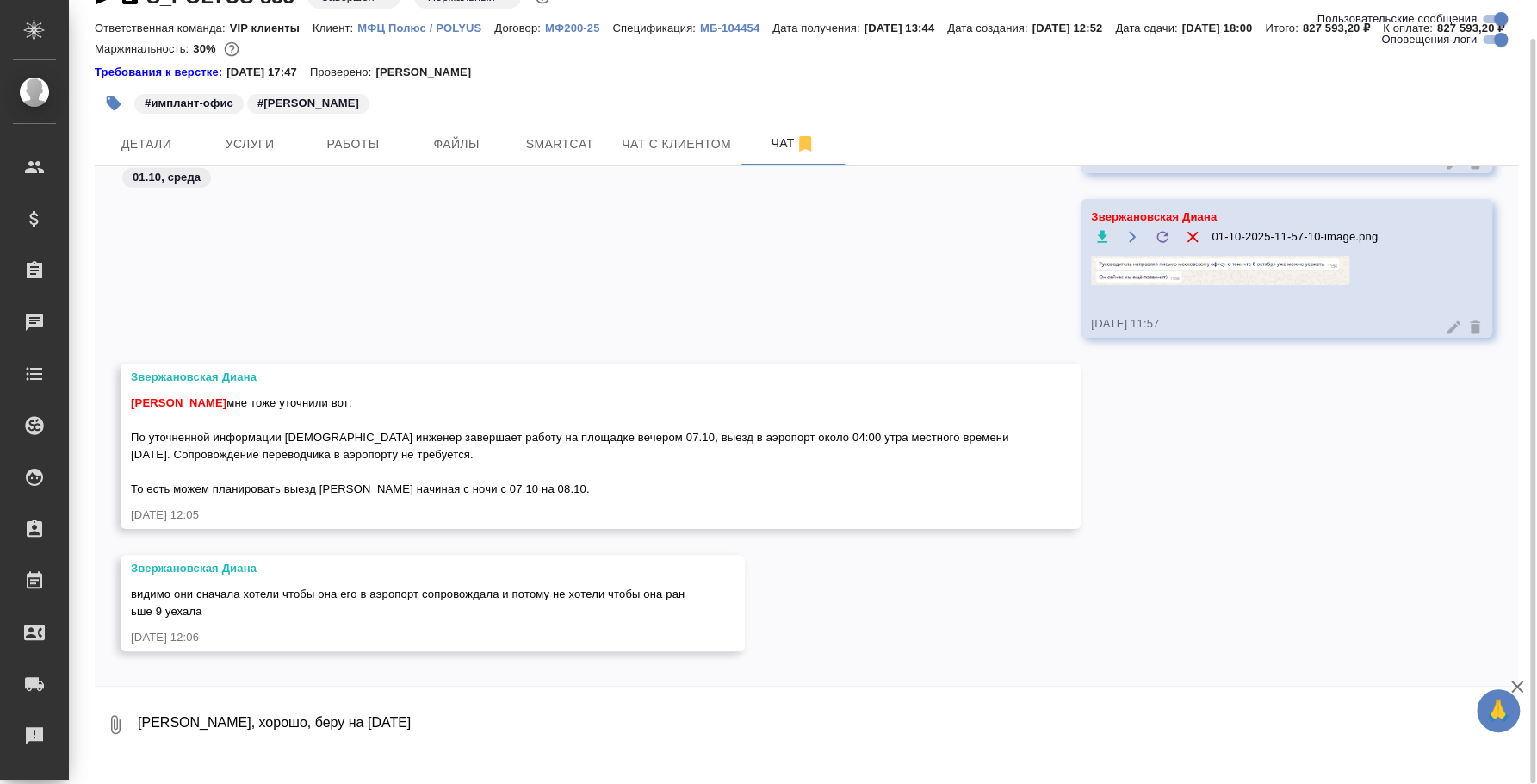
type textarea "[PERSON_NAME], хорошо, беру на [DATE]"
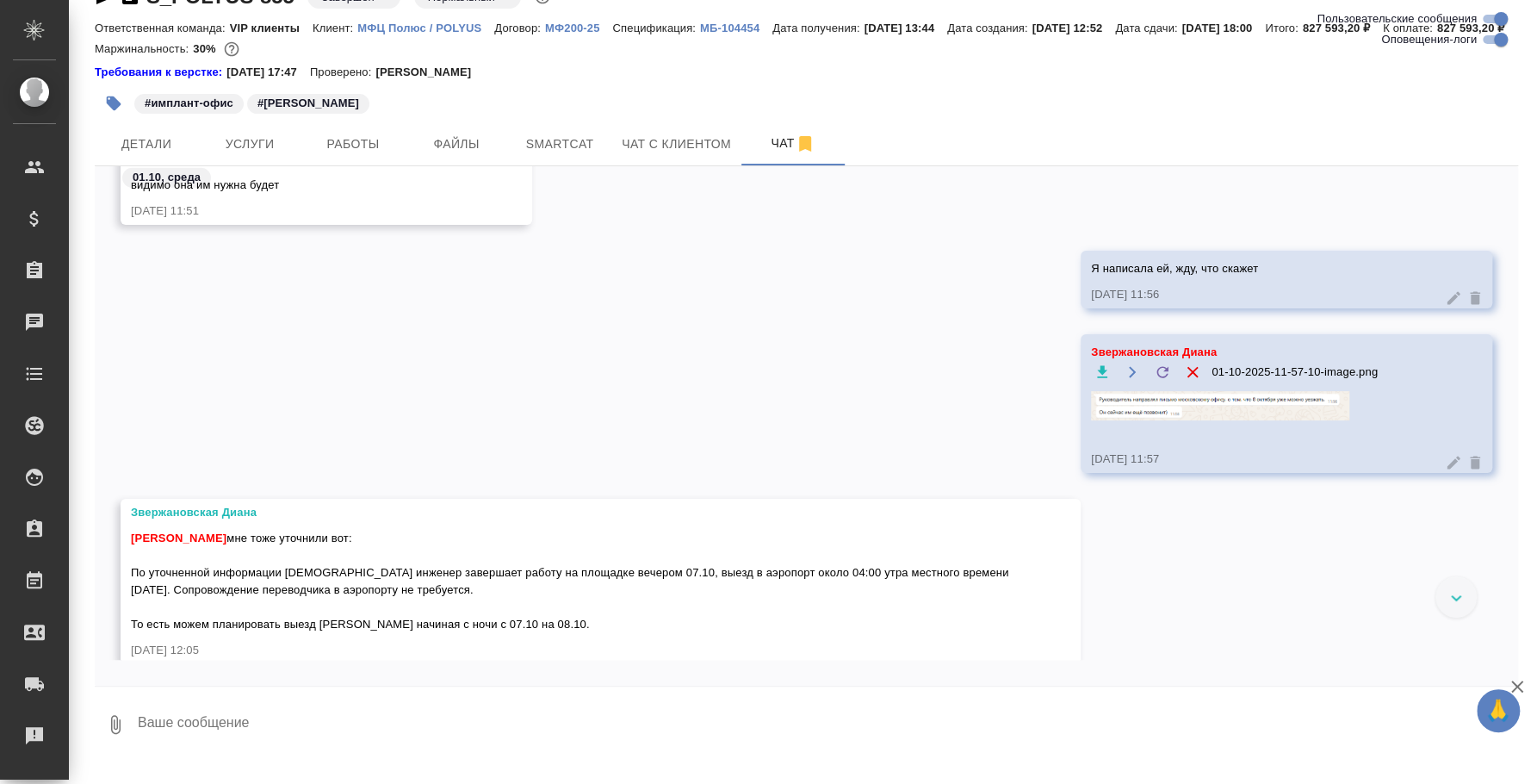
scroll to position [16327, 0]
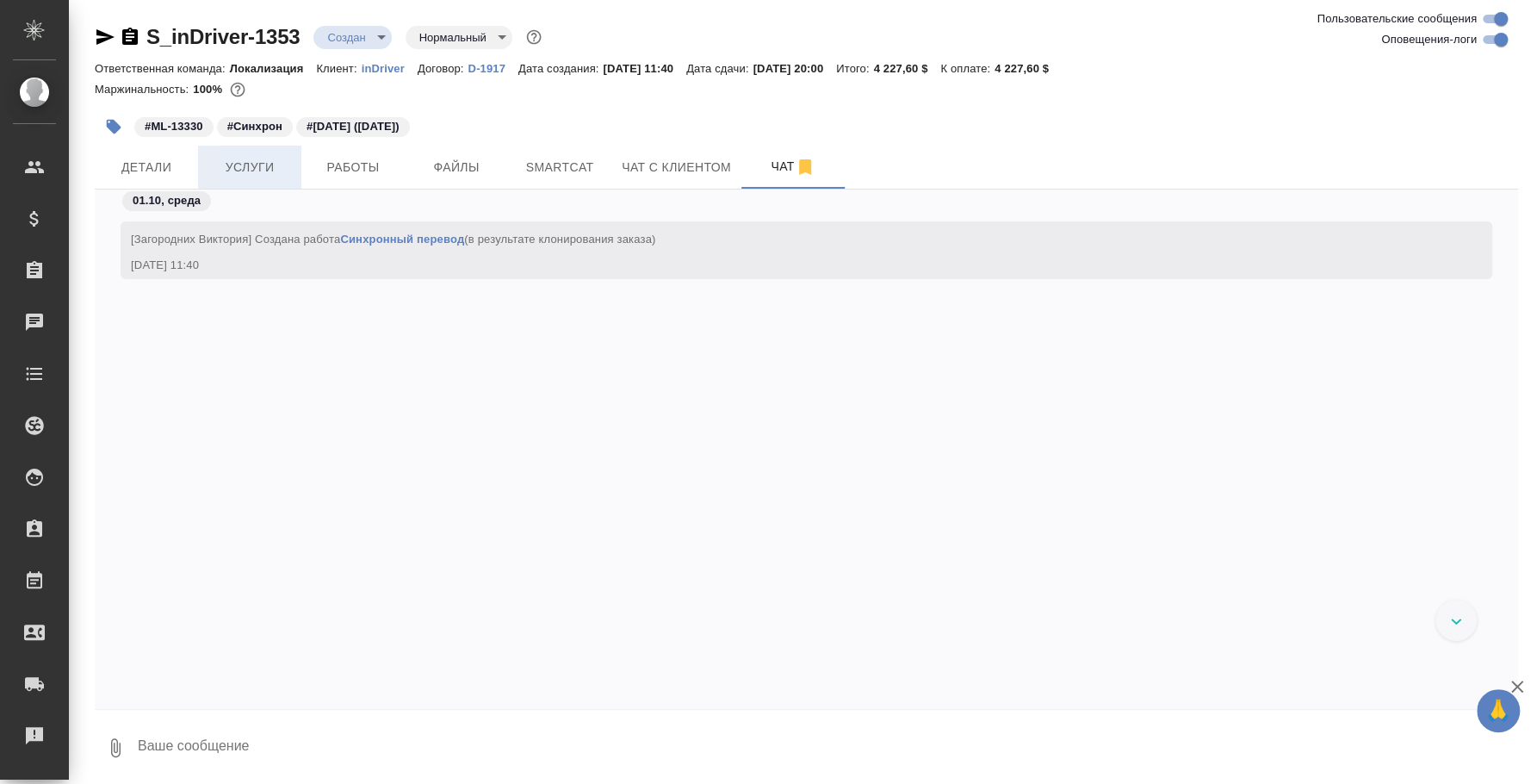
scroll to position [372, 0]
click at [232, 172] on span "Услуги" at bounding box center [249, 167] width 82 height 21
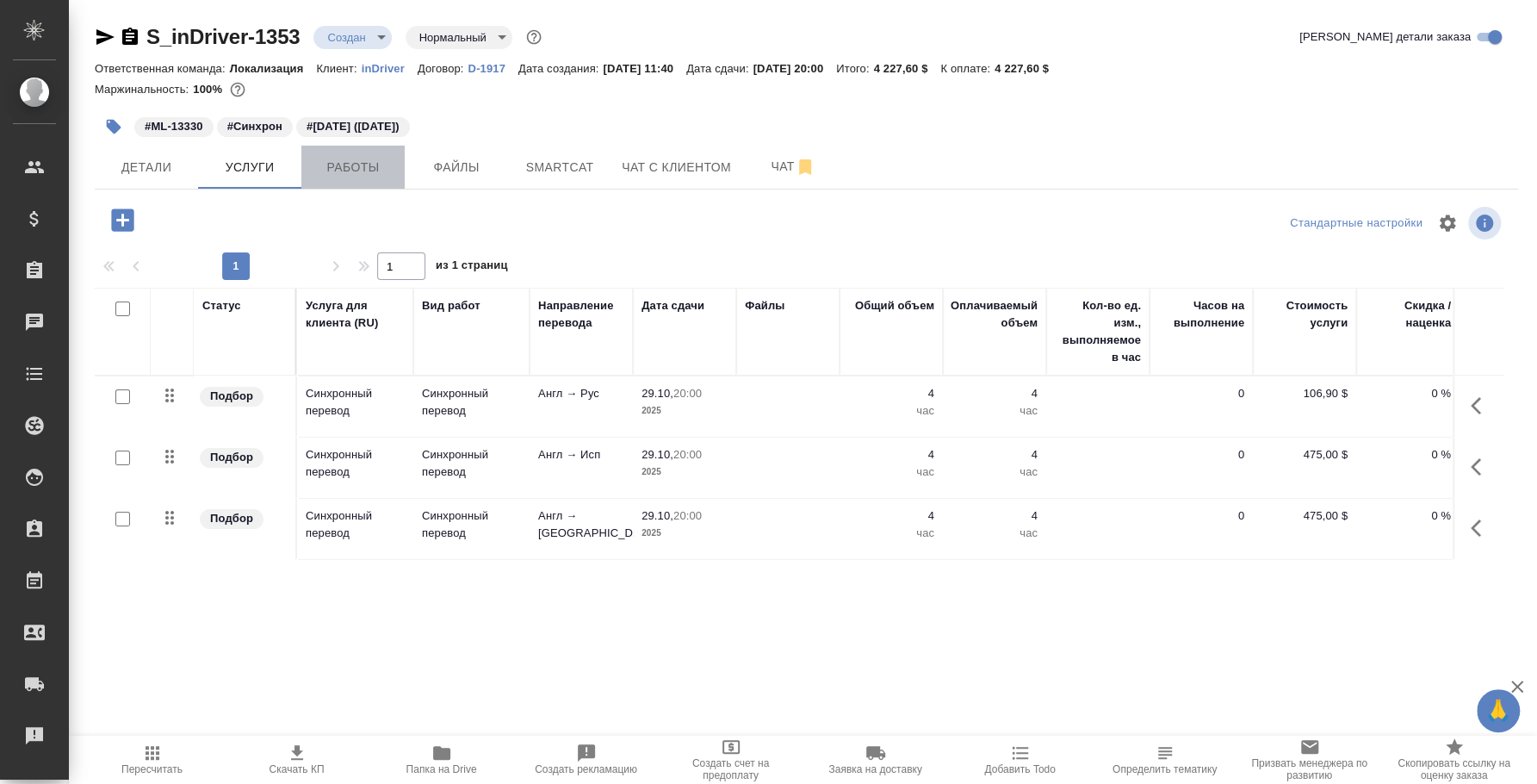
click at [328, 164] on span "Работы" at bounding box center [353, 167] width 82 height 21
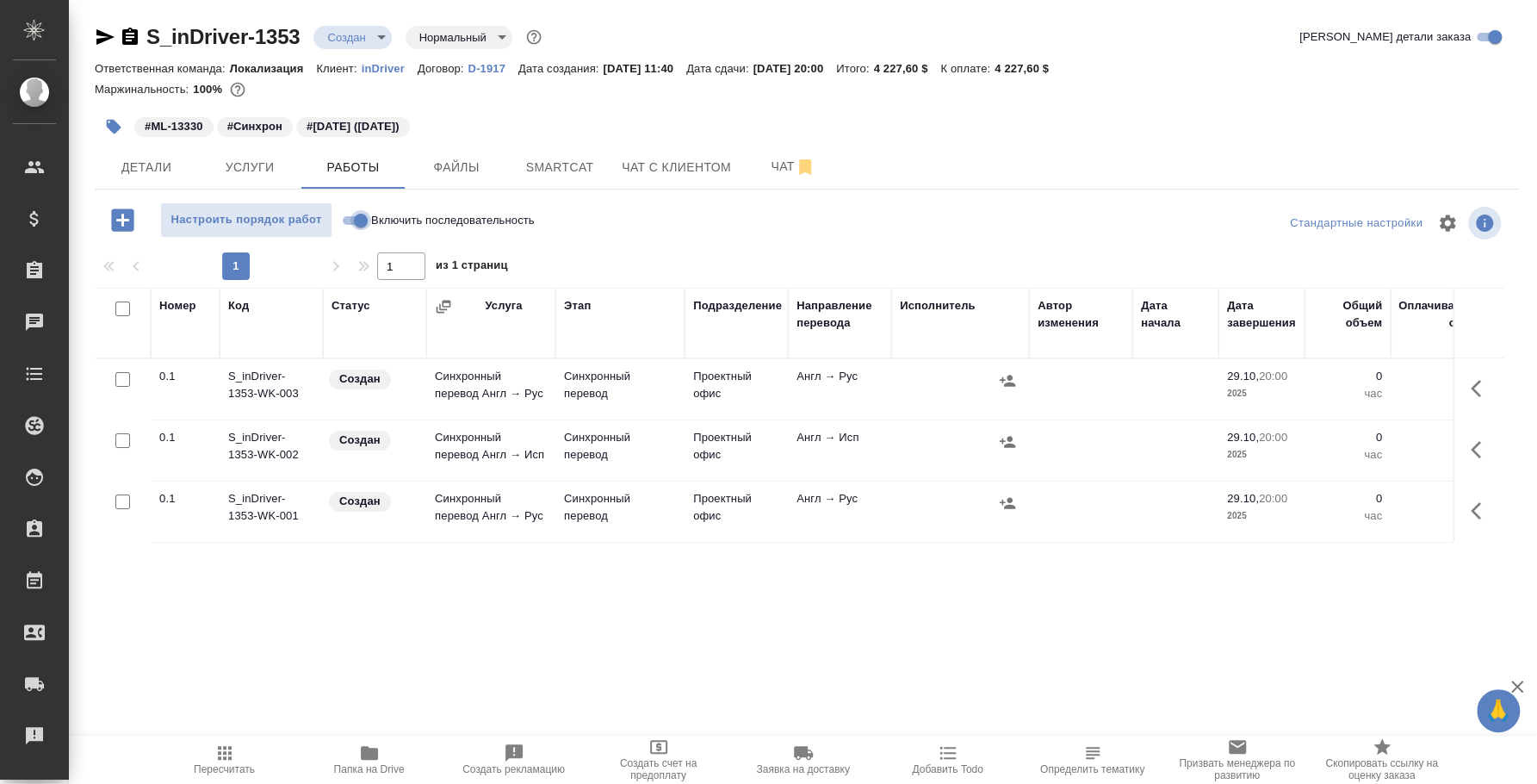
click at [347, 219] on input "Включить последовательность" at bounding box center [360, 220] width 62 height 21
checkbox input "true"
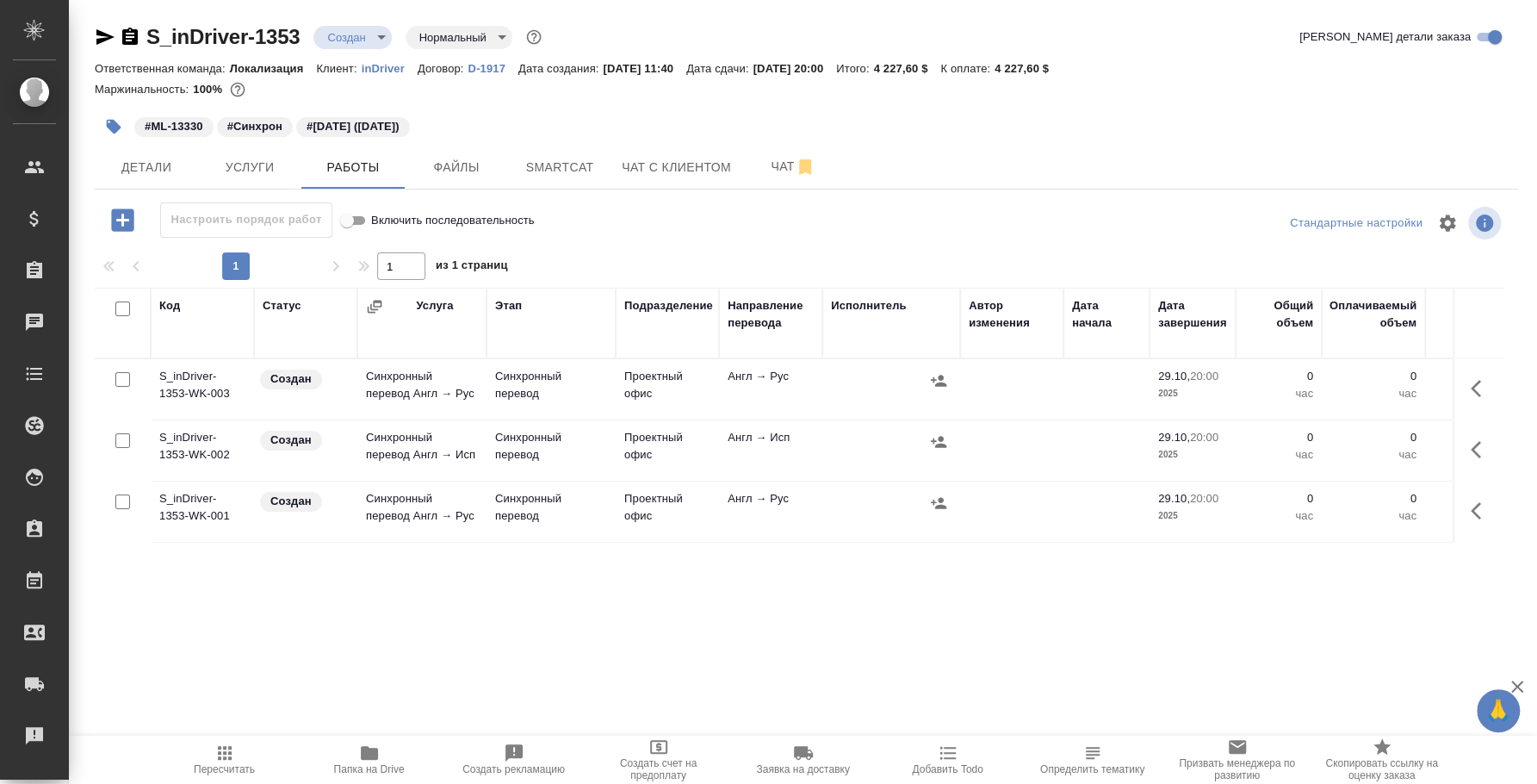
click at [126, 378] on input "checkbox" at bounding box center [122, 379] width 14 height 14
checkbox input "true"
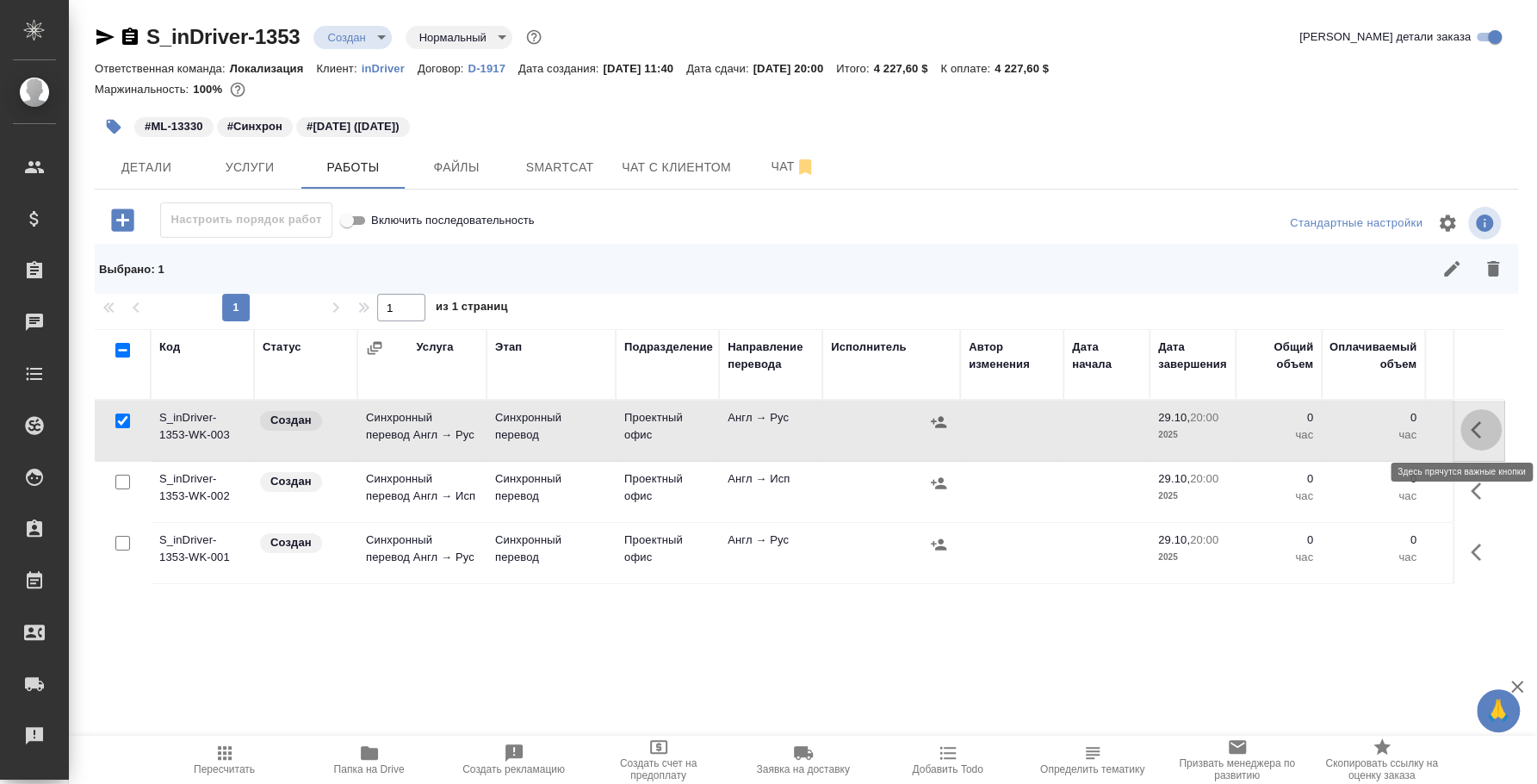
click at [1474, 423] on icon "button" at bounding box center [1481, 429] width 21 height 21
click at [1376, 426] on icon "button" at bounding box center [1385, 429] width 24 height 24
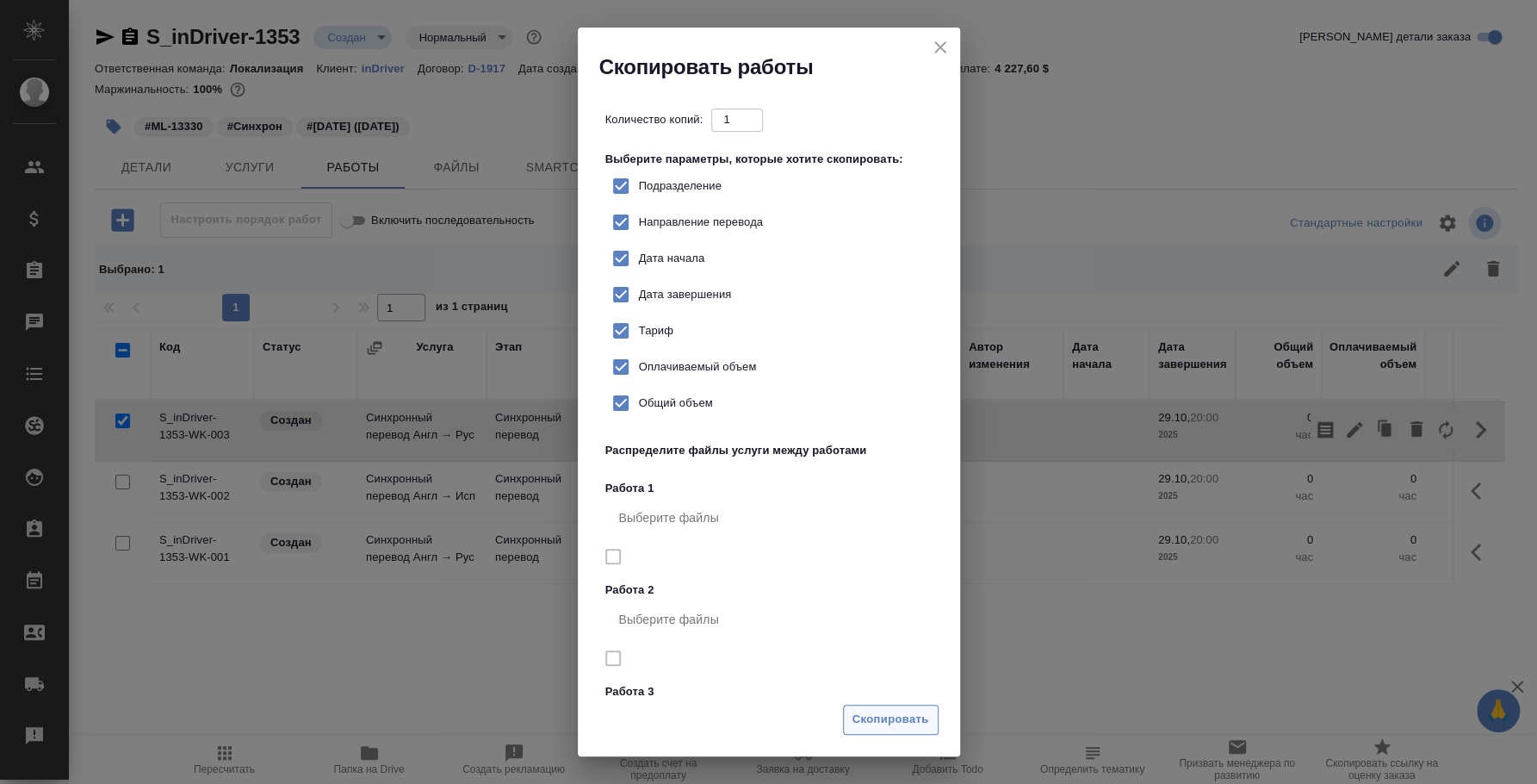
click at [915, 717] on span "Скопировать" at bounding box center [891, 720] width 77 height 20
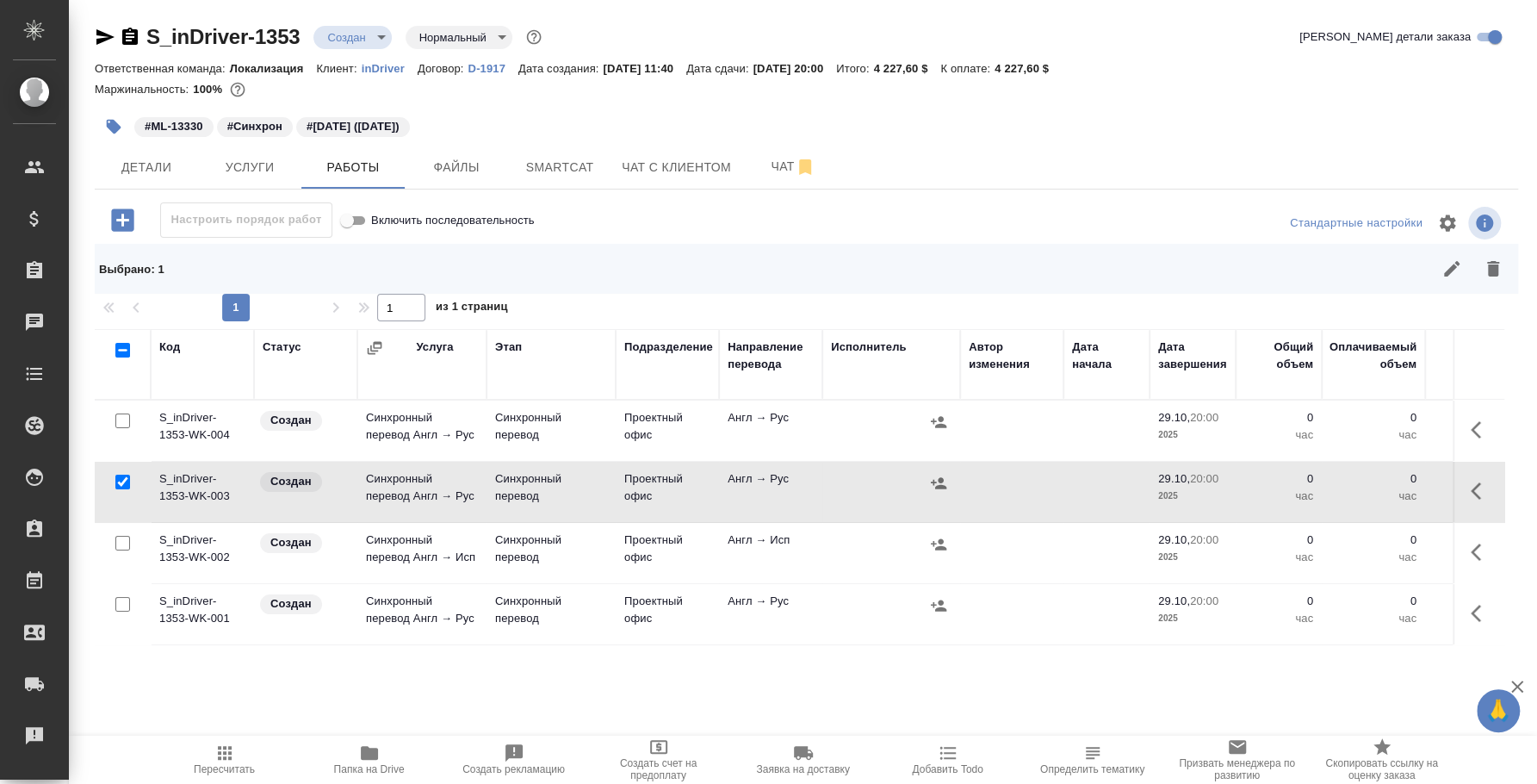
scroll to position [0, 406]
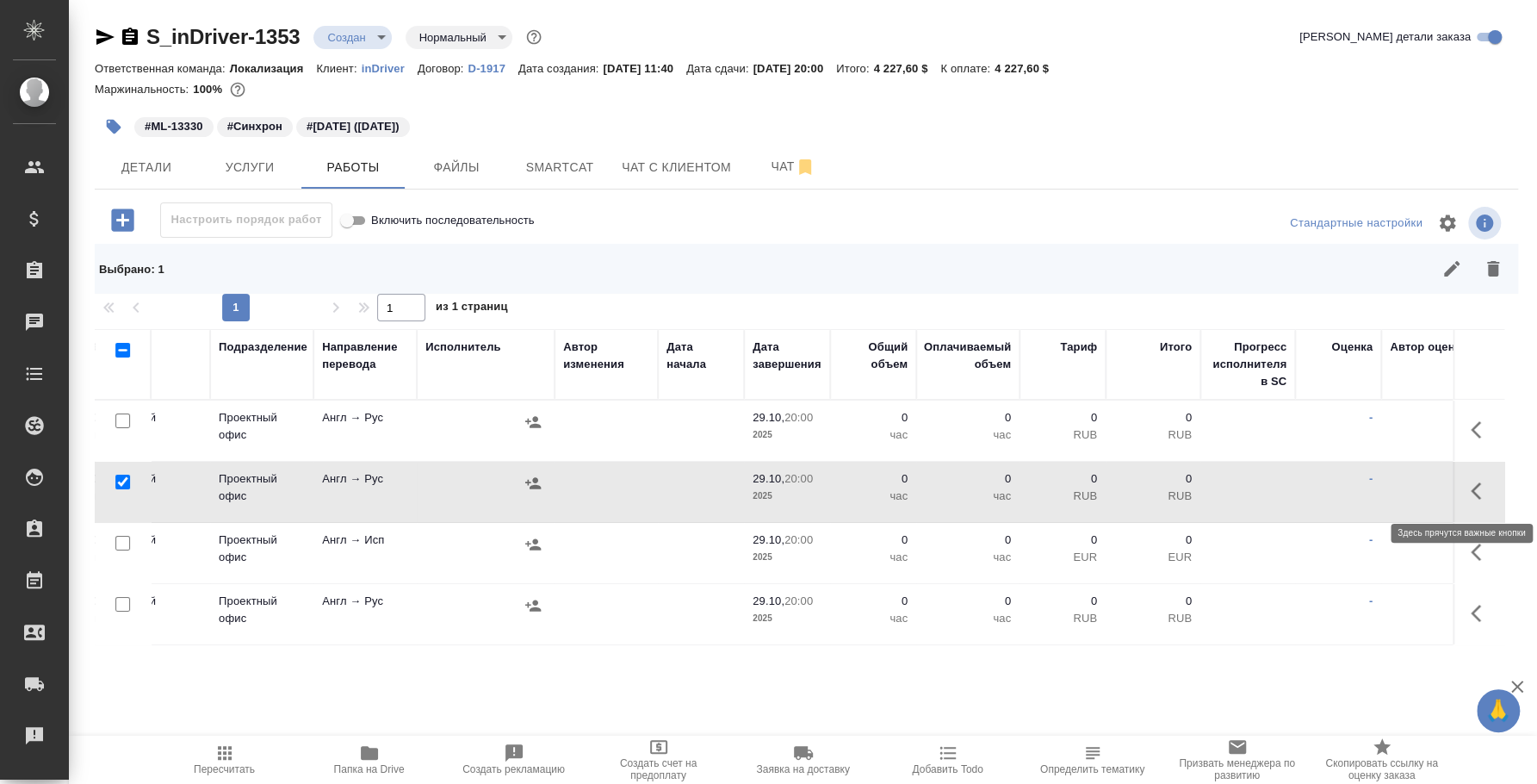
click at [1474, 495] on icon "button" at bounding box center [1481, 491] width 21 height 21
click at [1364, 489] on icon "button" at bounding box center [1355, 491] width 21 height 21
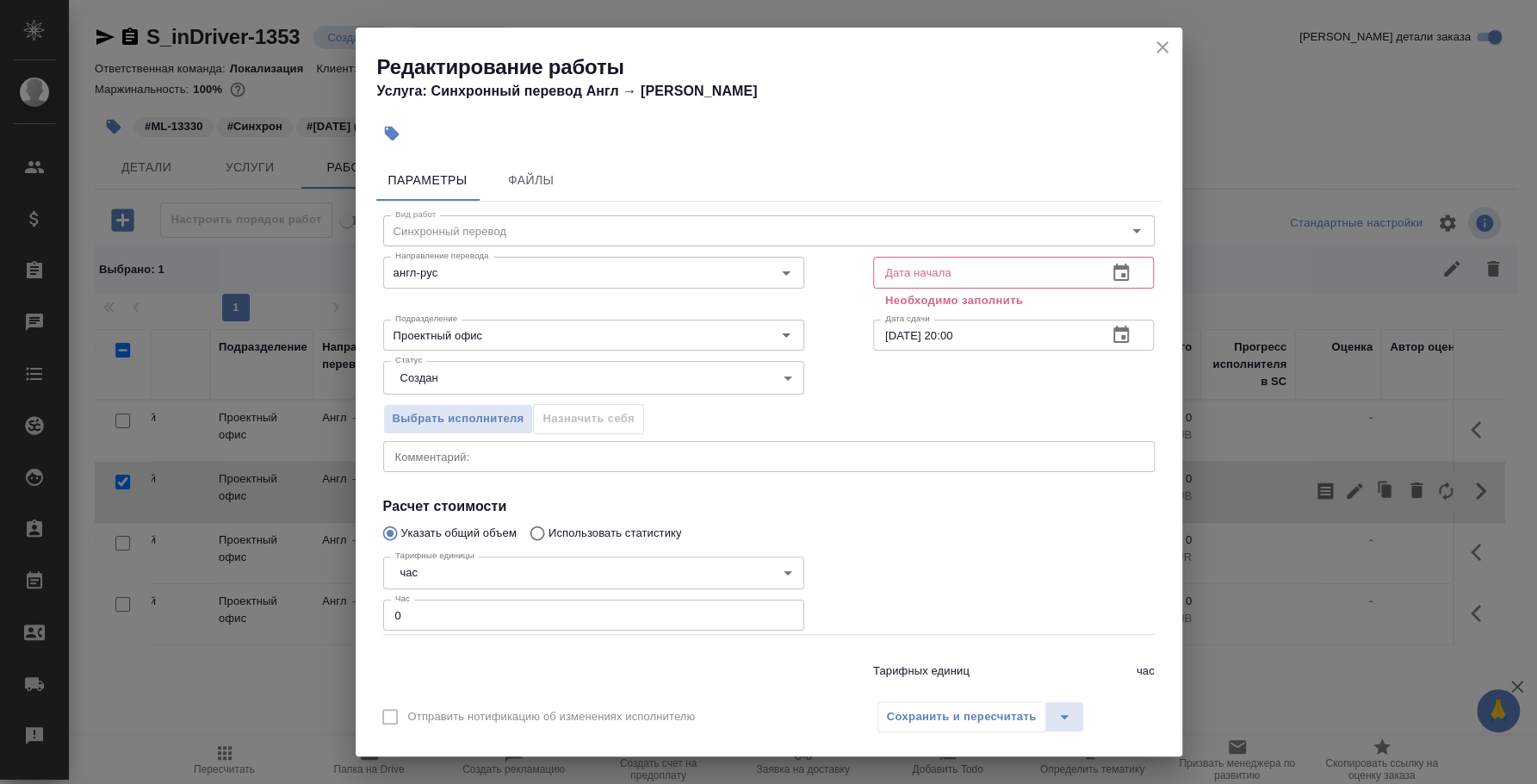
click at [1114, 266] on icon "button" at bounding box center [1121, 273] width 21 height 21
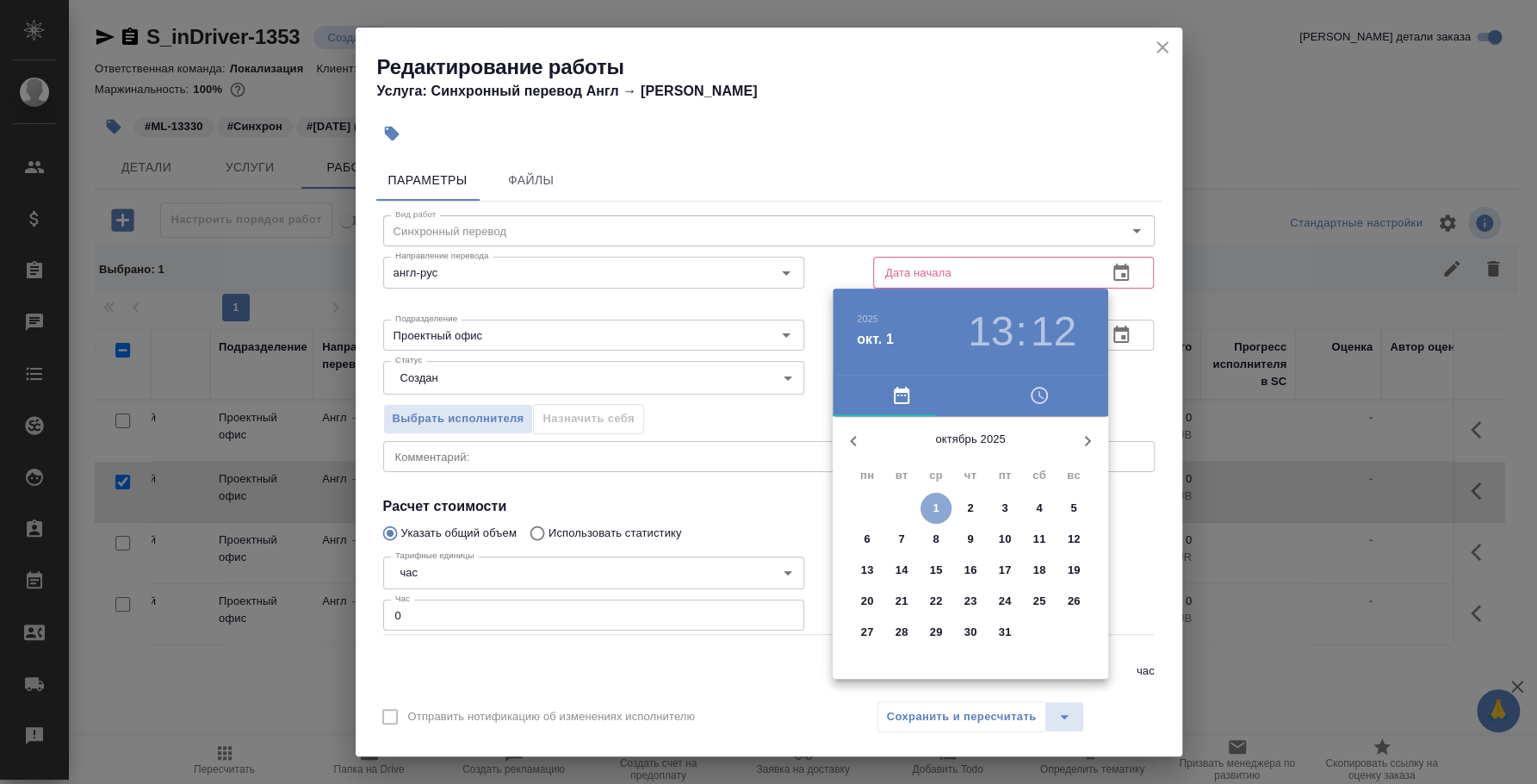
click at [933, 507] on p "1" at bounding box center [935, 508] width 6 height 17
type input "01.10.2025 13:12"
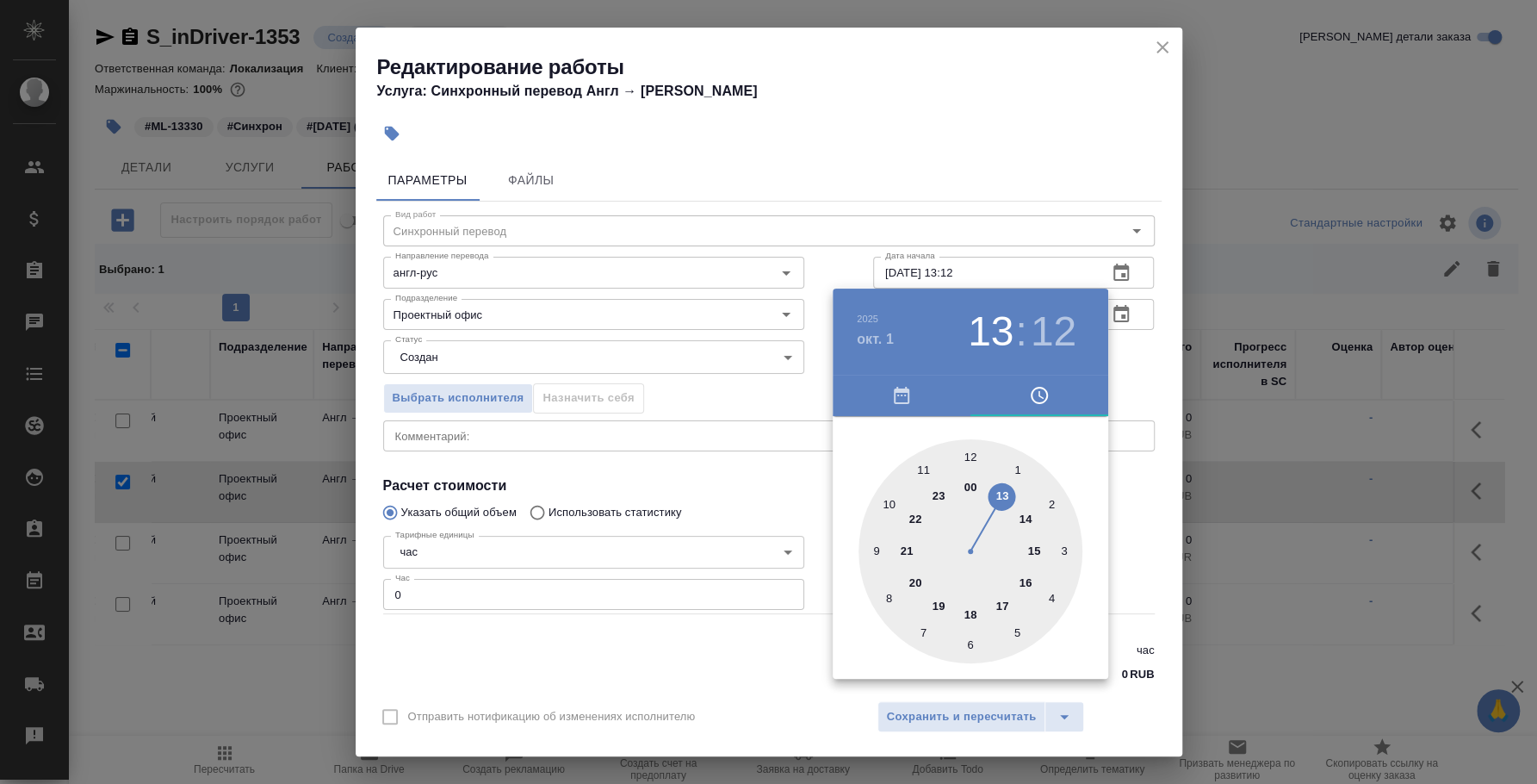
click at [1024, 193] on div at bounding box center [768, 392] width 1537 height 784
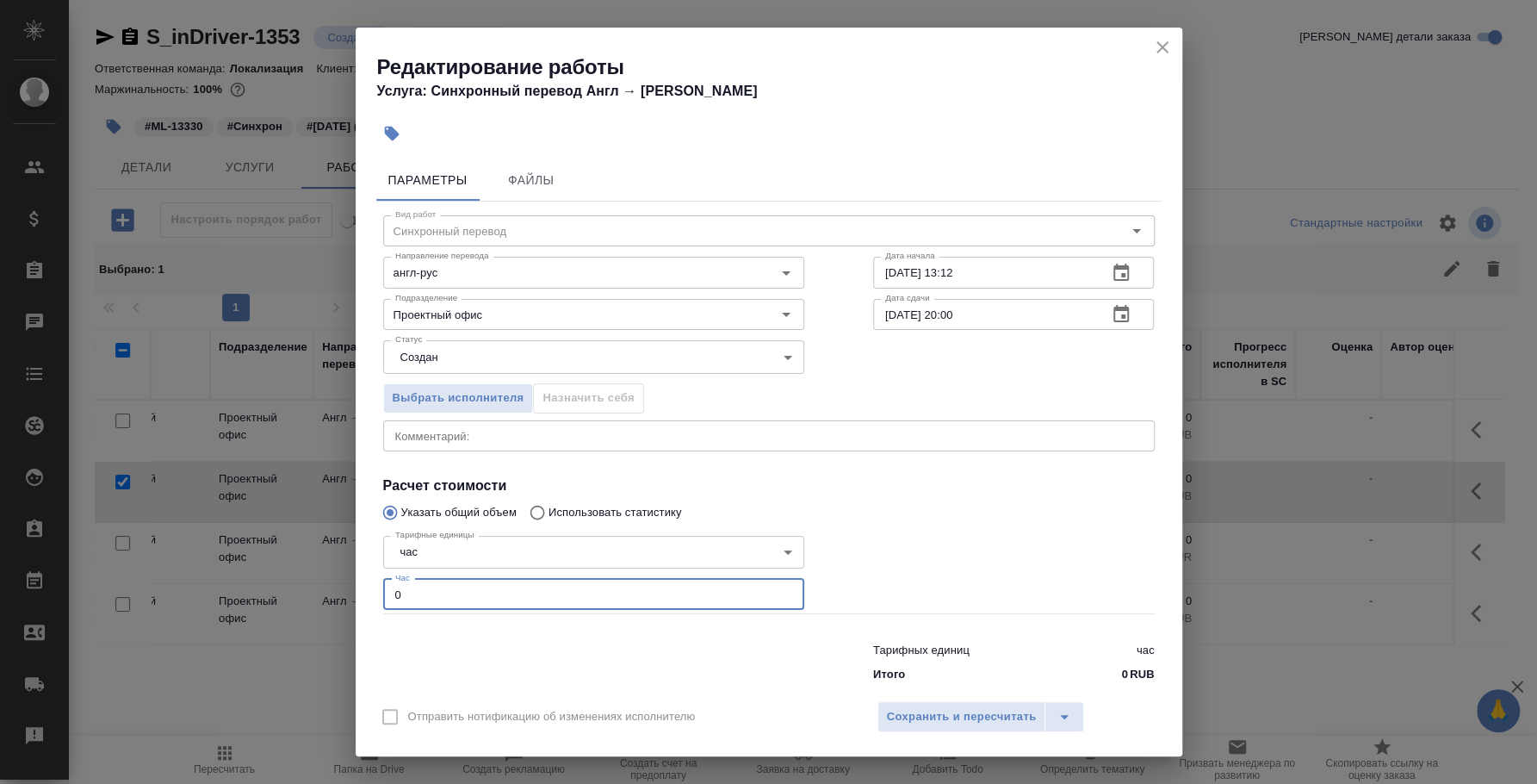
drag, startPoint x: 374, startPoint y: 585, endPoint x: 364, endPoint y: 582, distance: 10.4
click at [364, 582] on div "Параметры Файлы Вид работ Синхронный перевод Вид работ Направление перевода анг…" at bounding box center [769, 421] width 827 height 537
type input "4"
click at [922, 714] on span "Сохранить и пересчитать" at bounding box center [962, 717] width 150 height 20
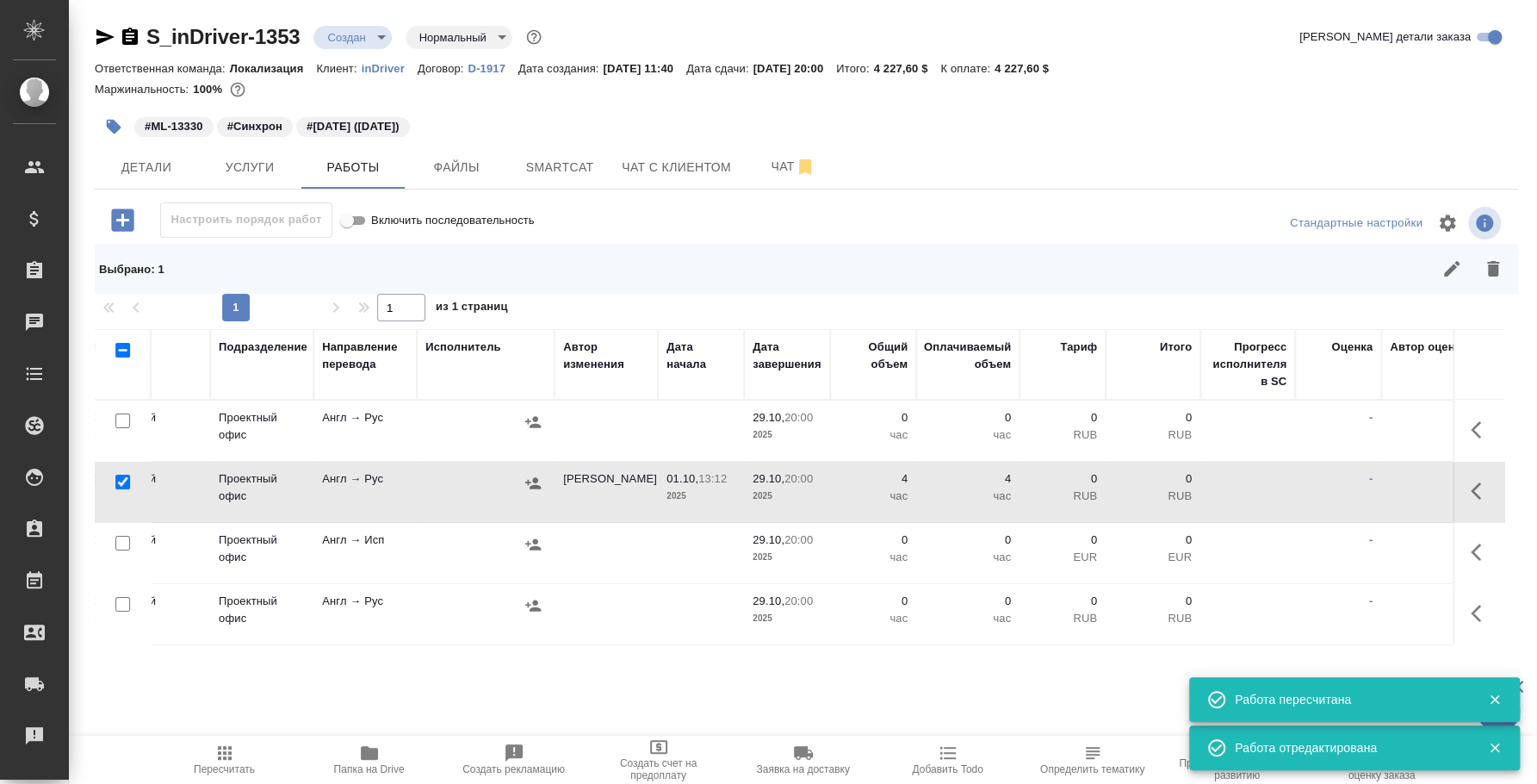
click at [528, 480] on icon "button" at bounding box center [533, 483] width 17 height 17
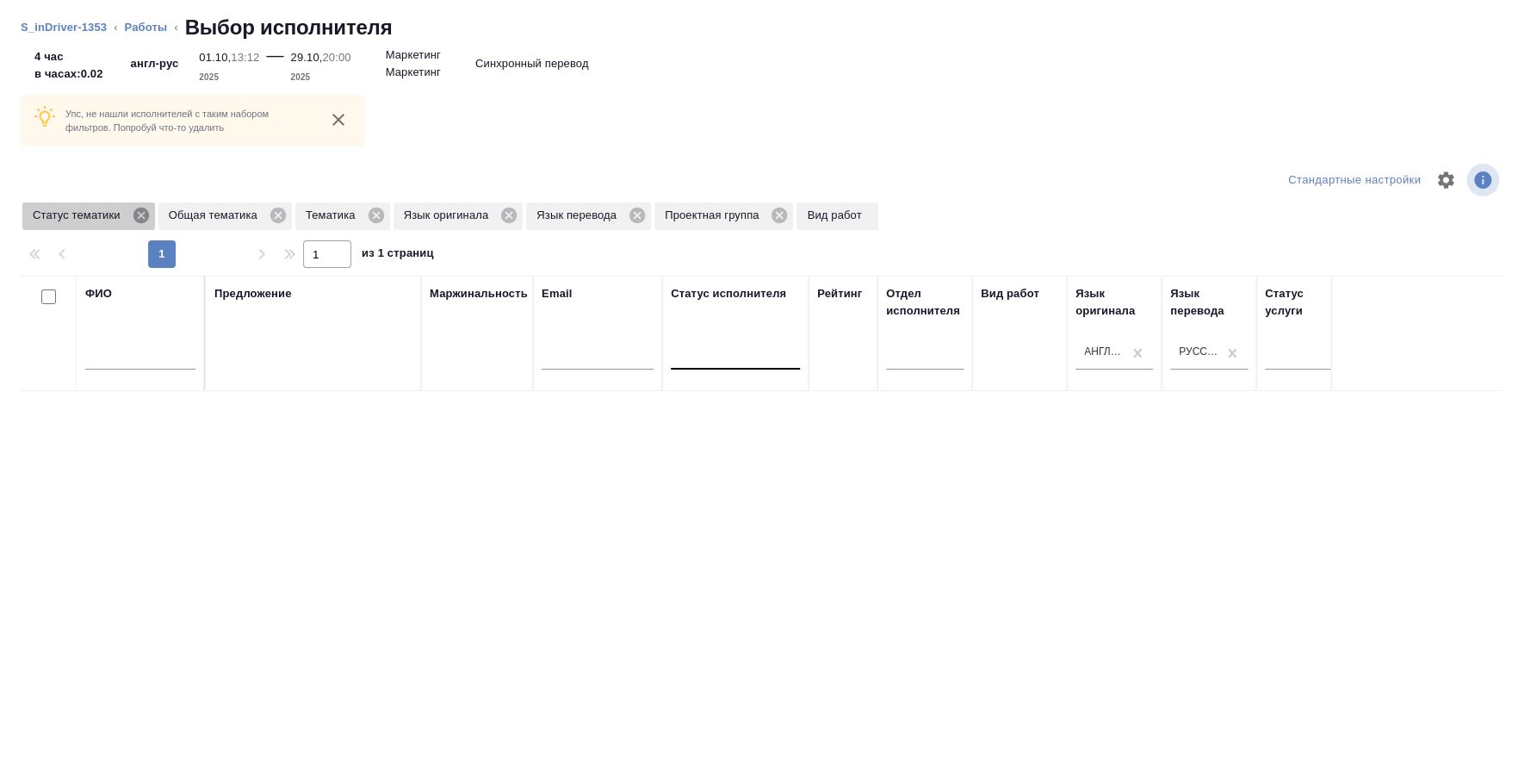
click at [140, 212] on icon at bounding box center [139, 215] width 15 height 15
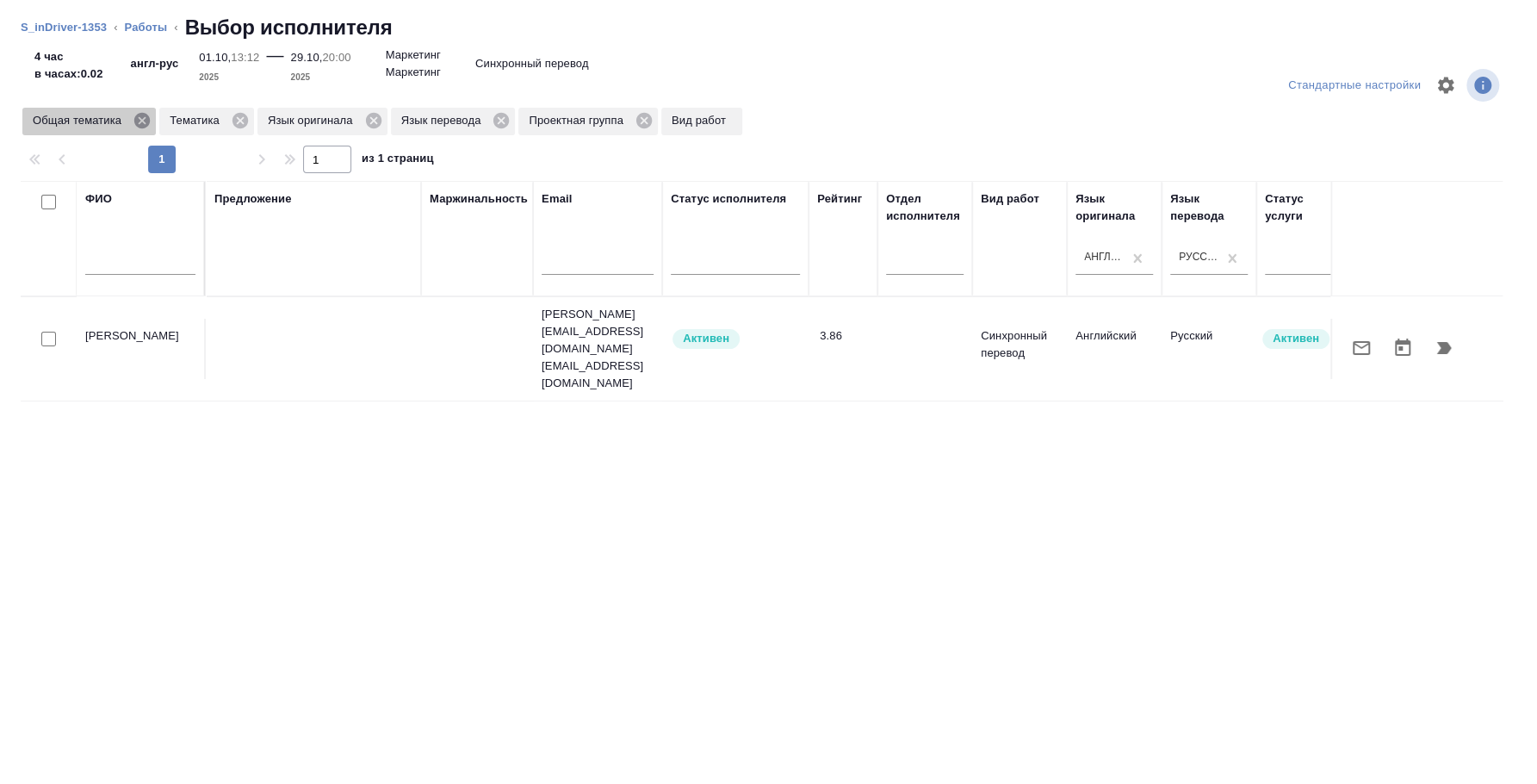
click at [142, 123] on icon at bounding box center [141, 120] width 15 height 15
click at [105, 124] on icon at bounding box center [103, 120] width 15 height 15
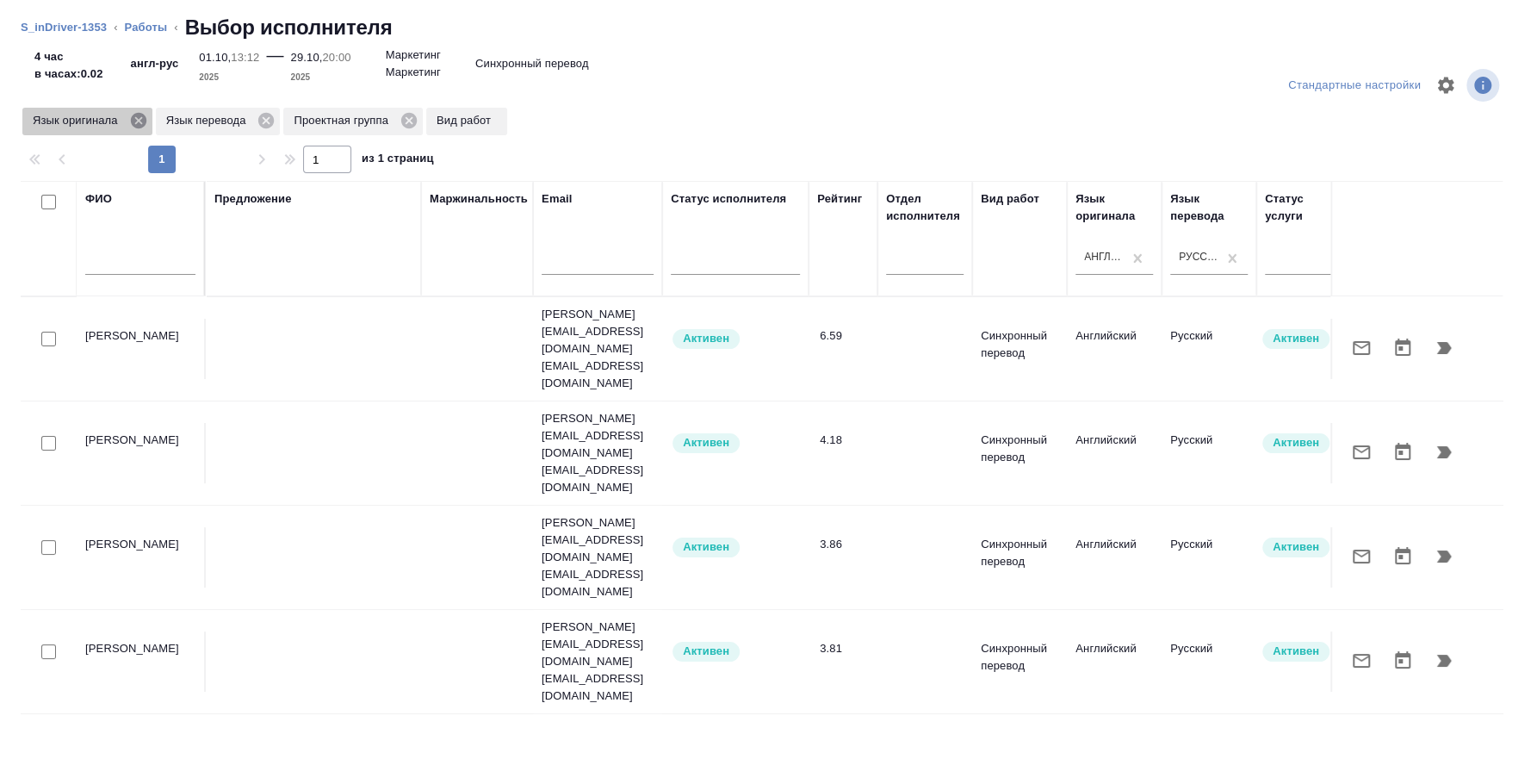
click at [143, 122] on icon at bounding box center [137, 120] width 15 height 15
click at [133, 122] on icon at bounding box center [133, 120] width 15 height 15
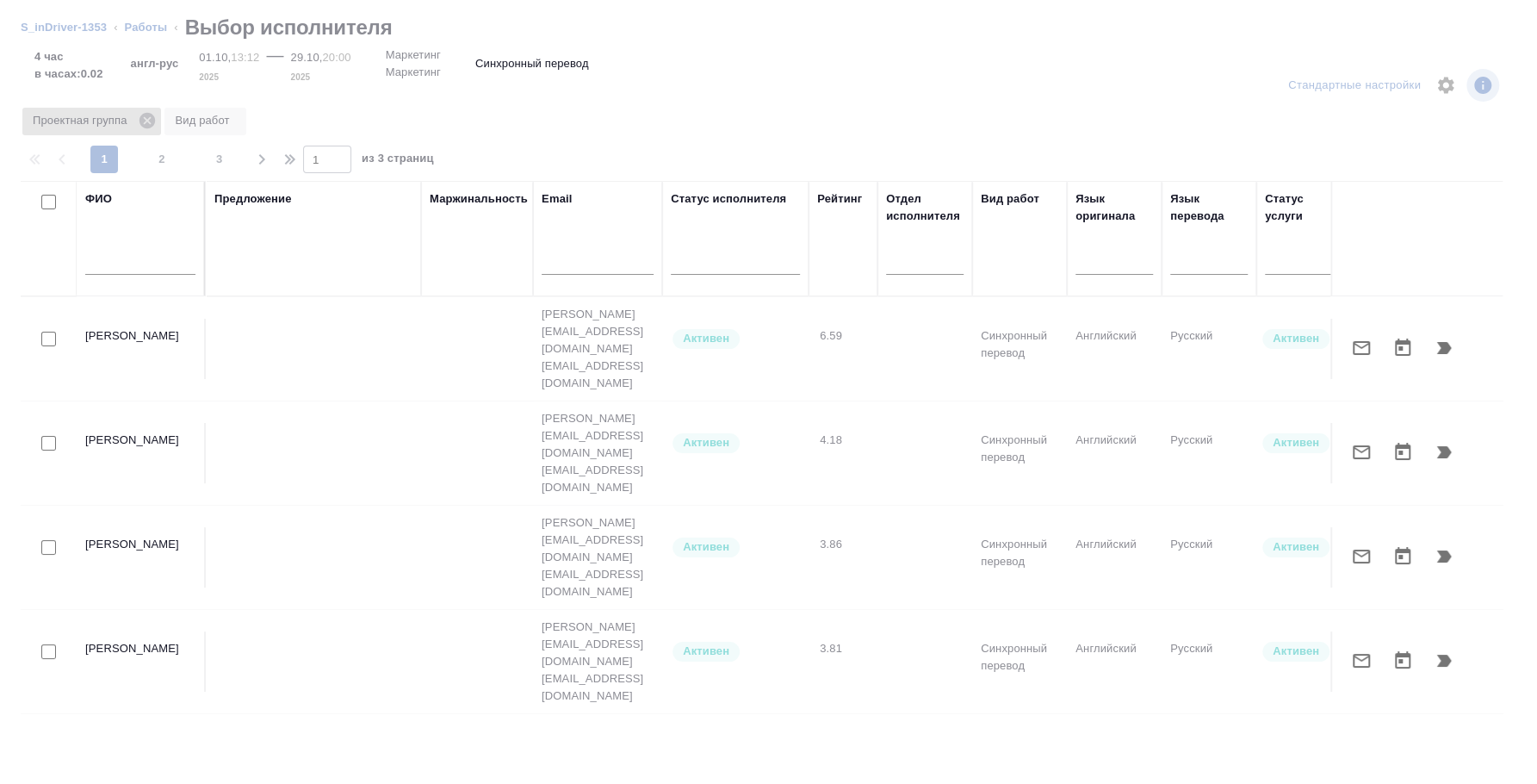
click at [150, 122] on icon at bounding box center [147, 120] width 19 height 19
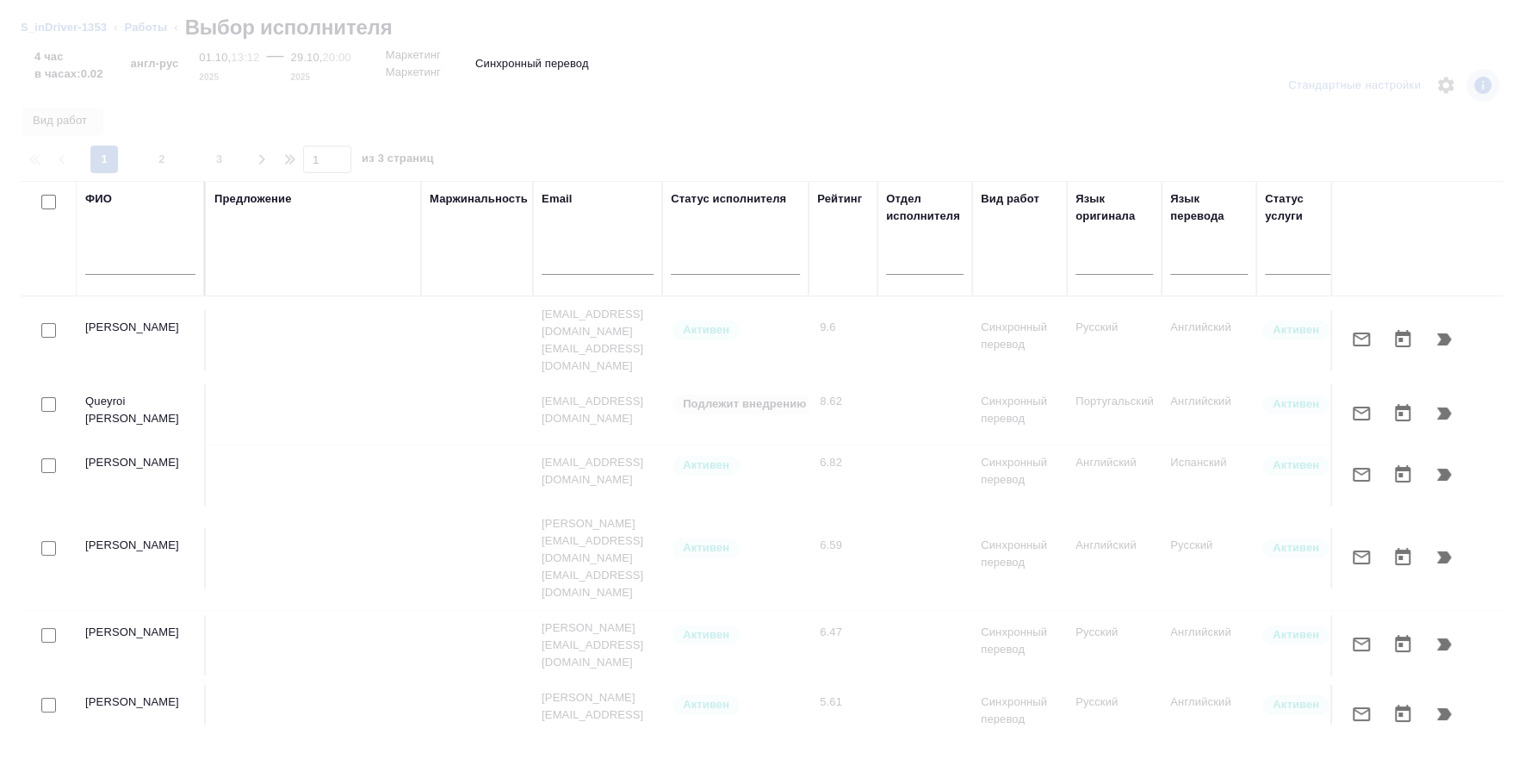
click at [140, 254] on input "text" at bounding box center [139, 264] width 110 height 21
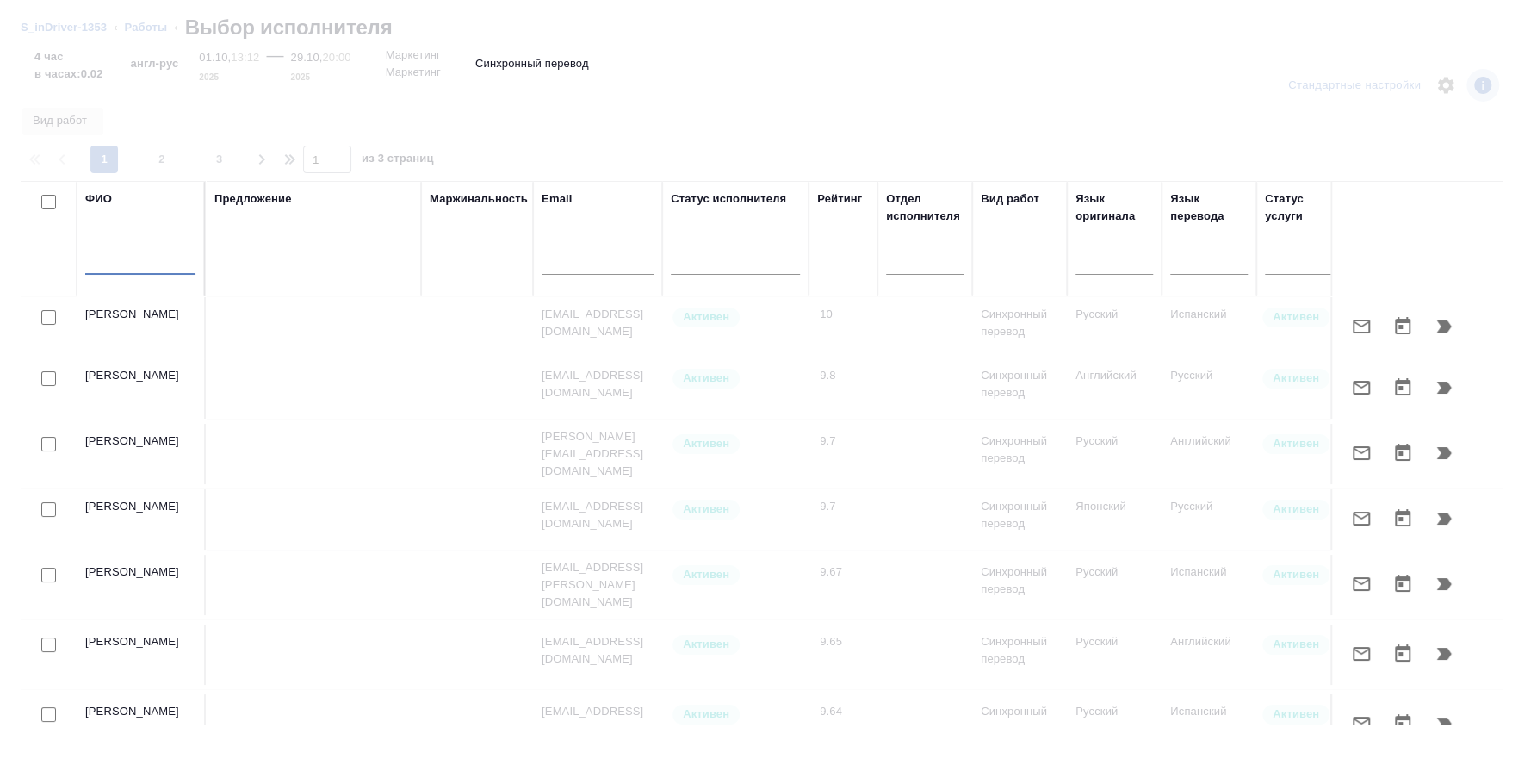
click at [140, 269] on input "text" at bounding box center [139, 264] width 110 height 21
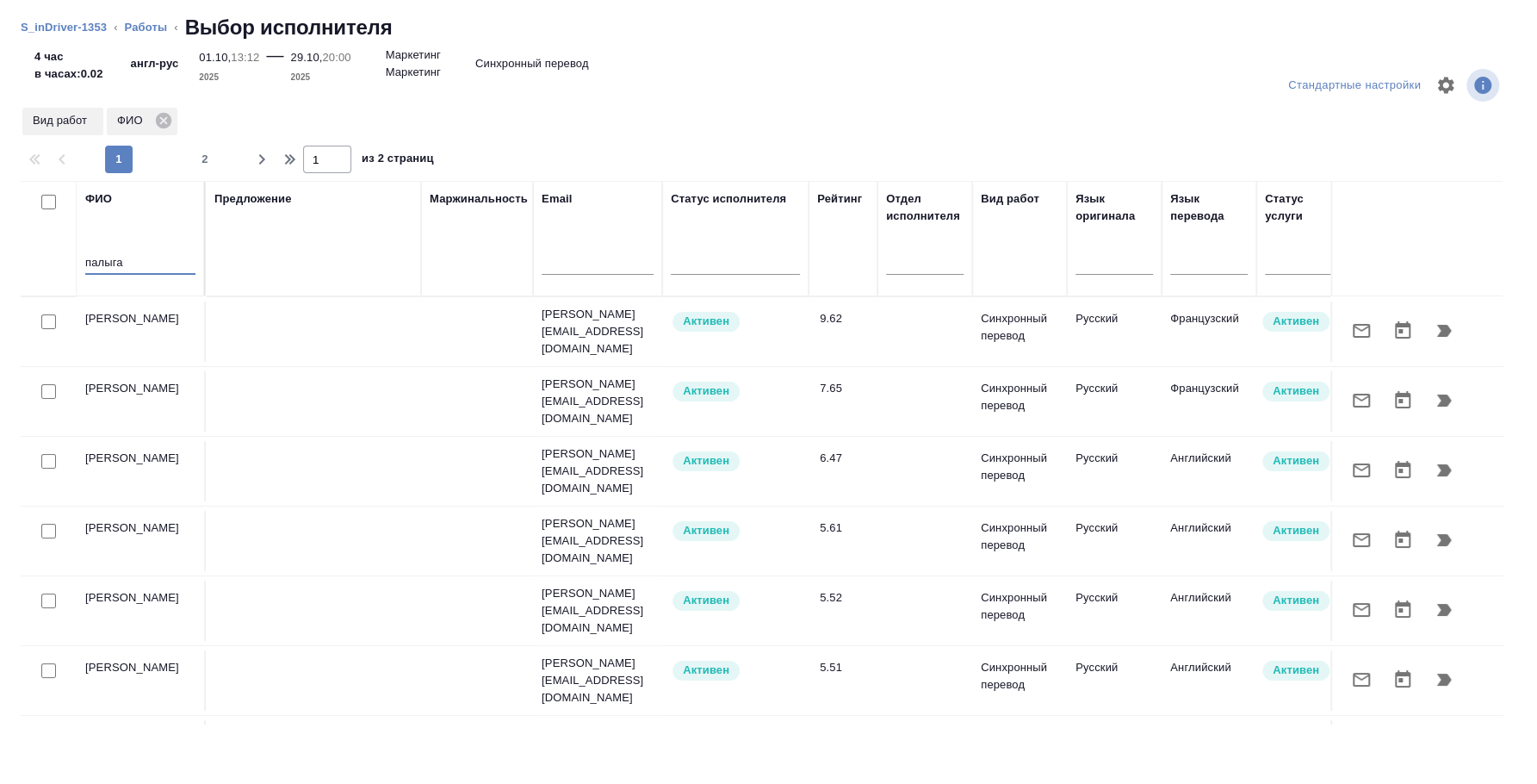
type input "палыга"
click at [49, 392] on input "checkbox" at bounding box center [48, 392] width 14 height 14
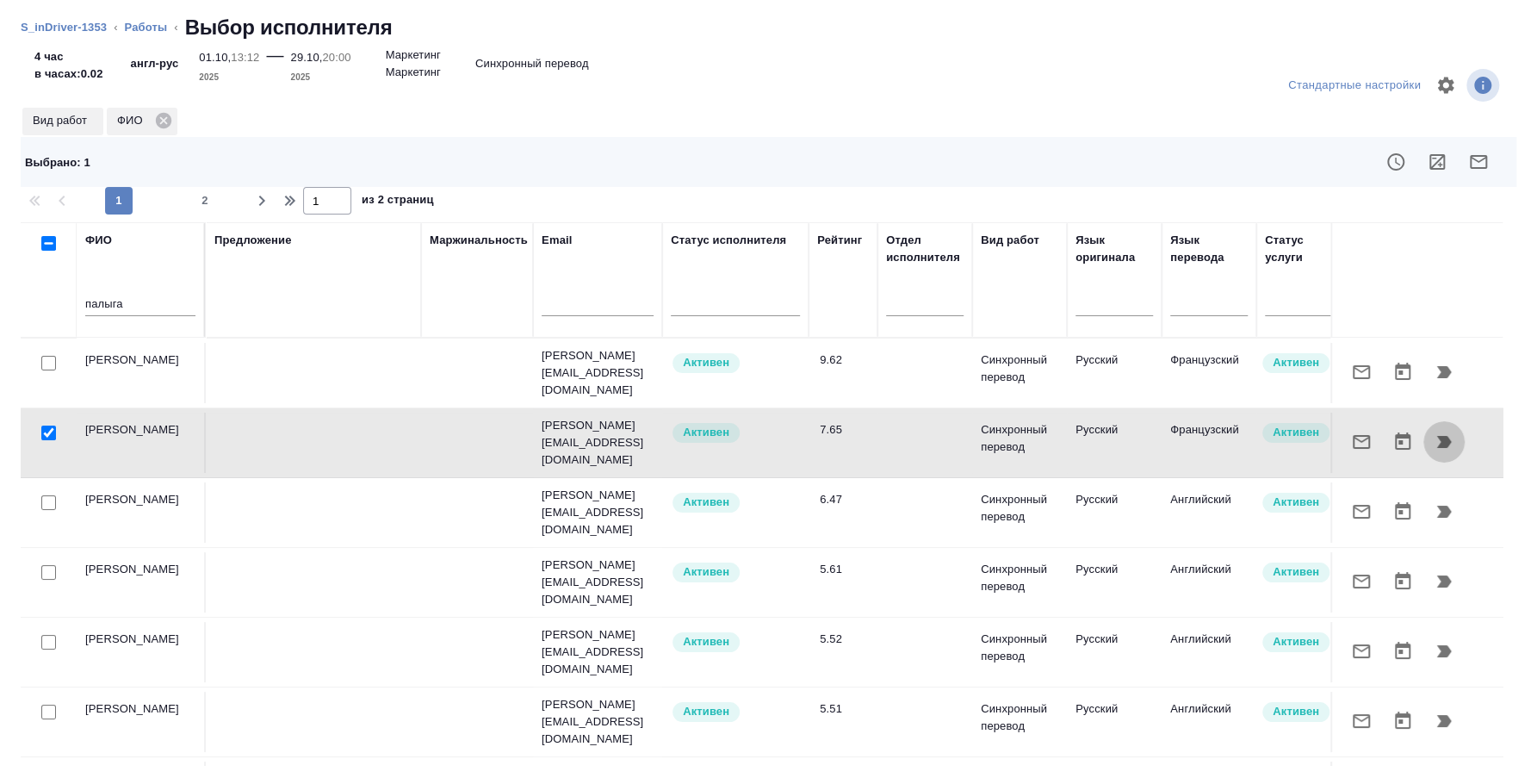
click at [1438, 443] on icon "button" at bounding box center [1445, 441] width 14 height 12
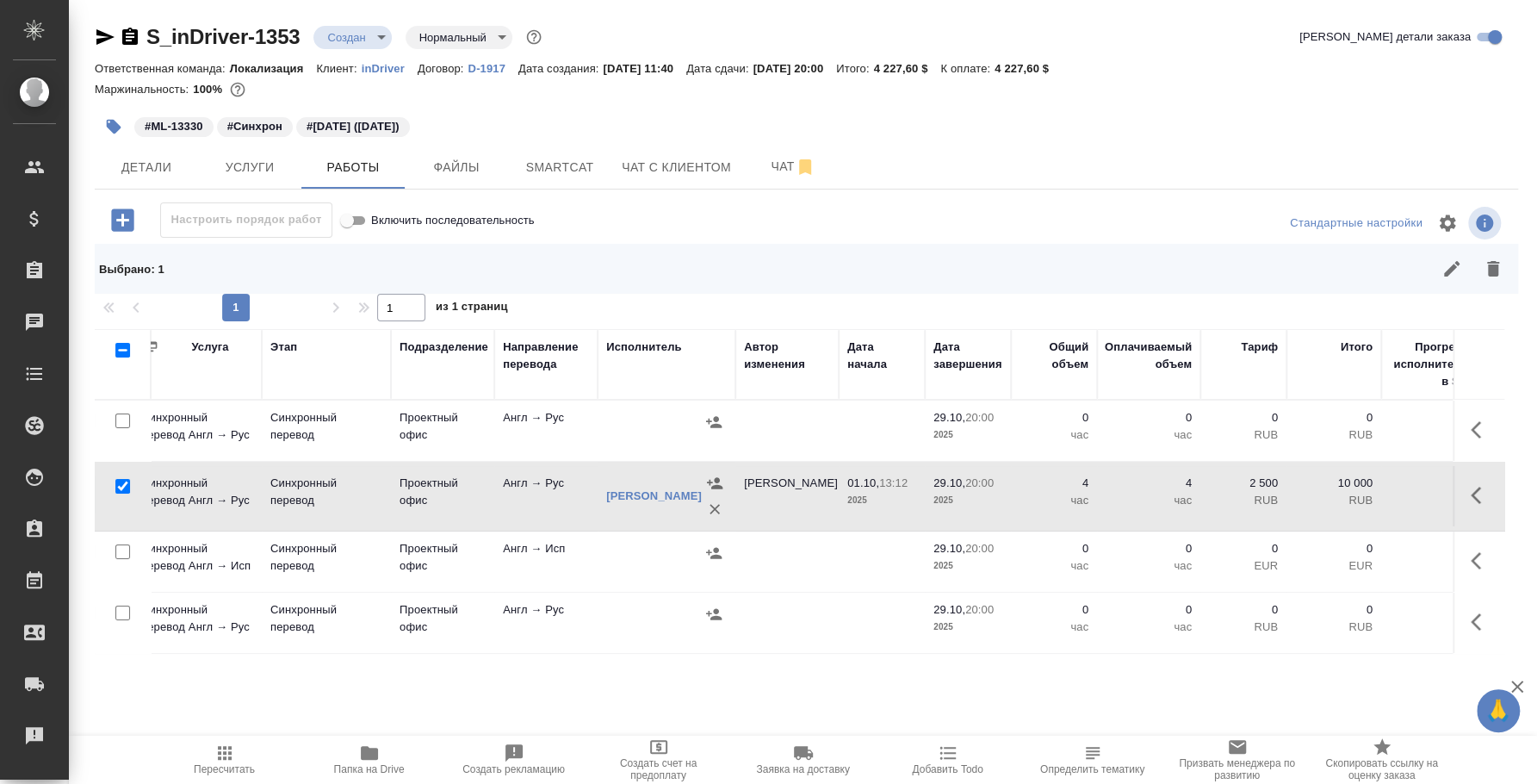
scroll to position [0, 0]
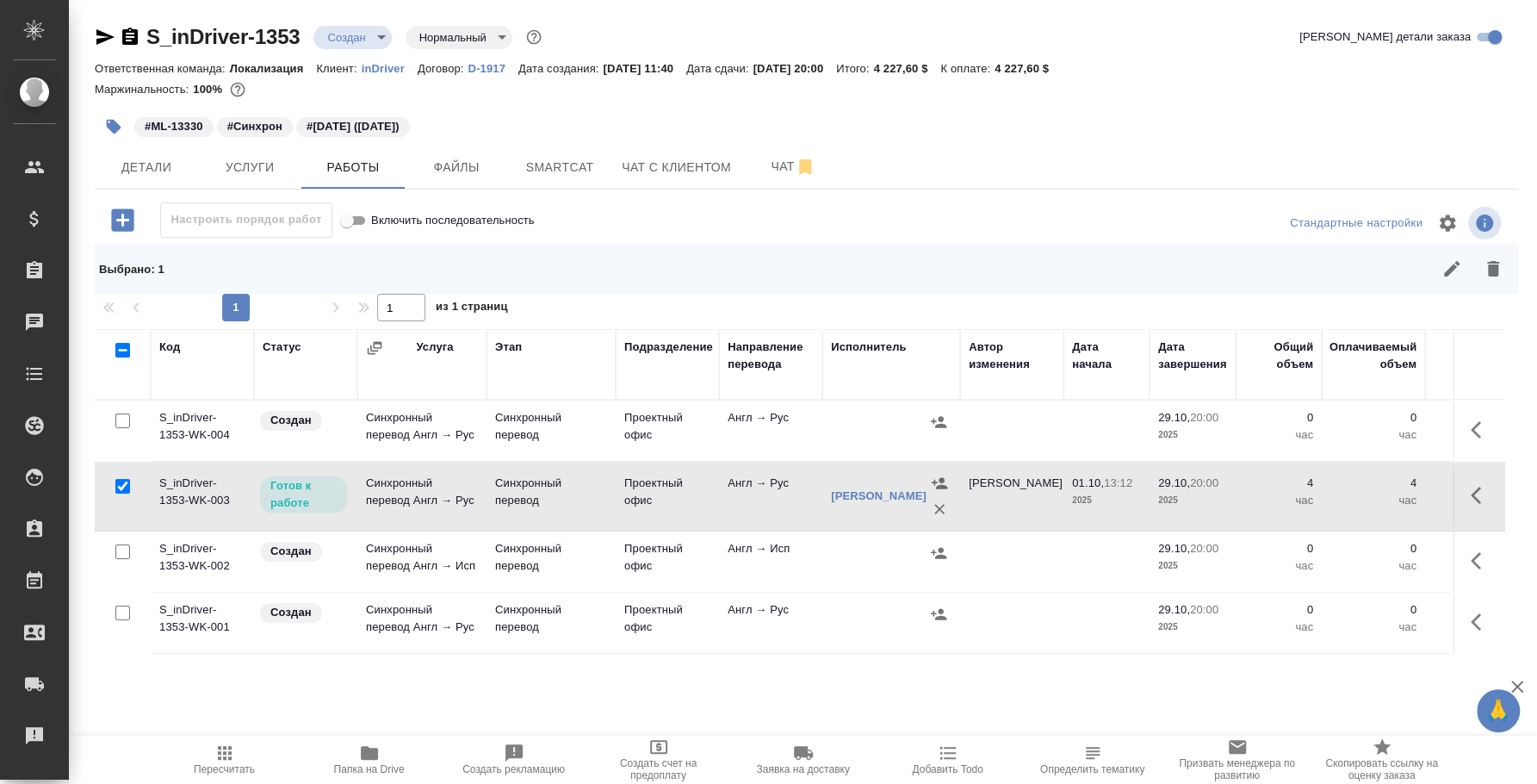
click at [125, 614] on input "checkbox" at bounding box center [122, 612] width 14 height 14
checkbox input "true"
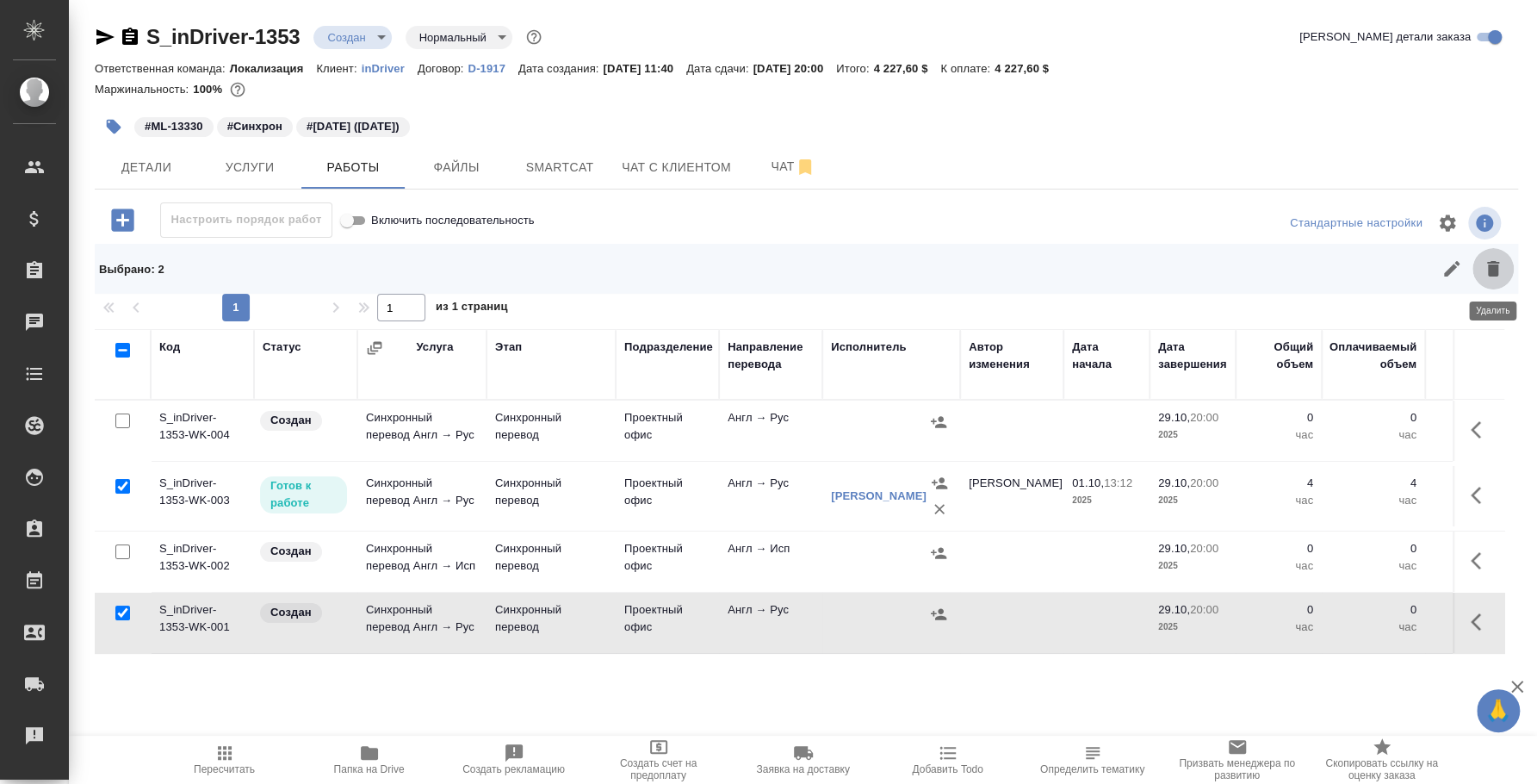
click at [1485, 268] on icon "button" at bounding box center [1493, 268] width 21 height 21
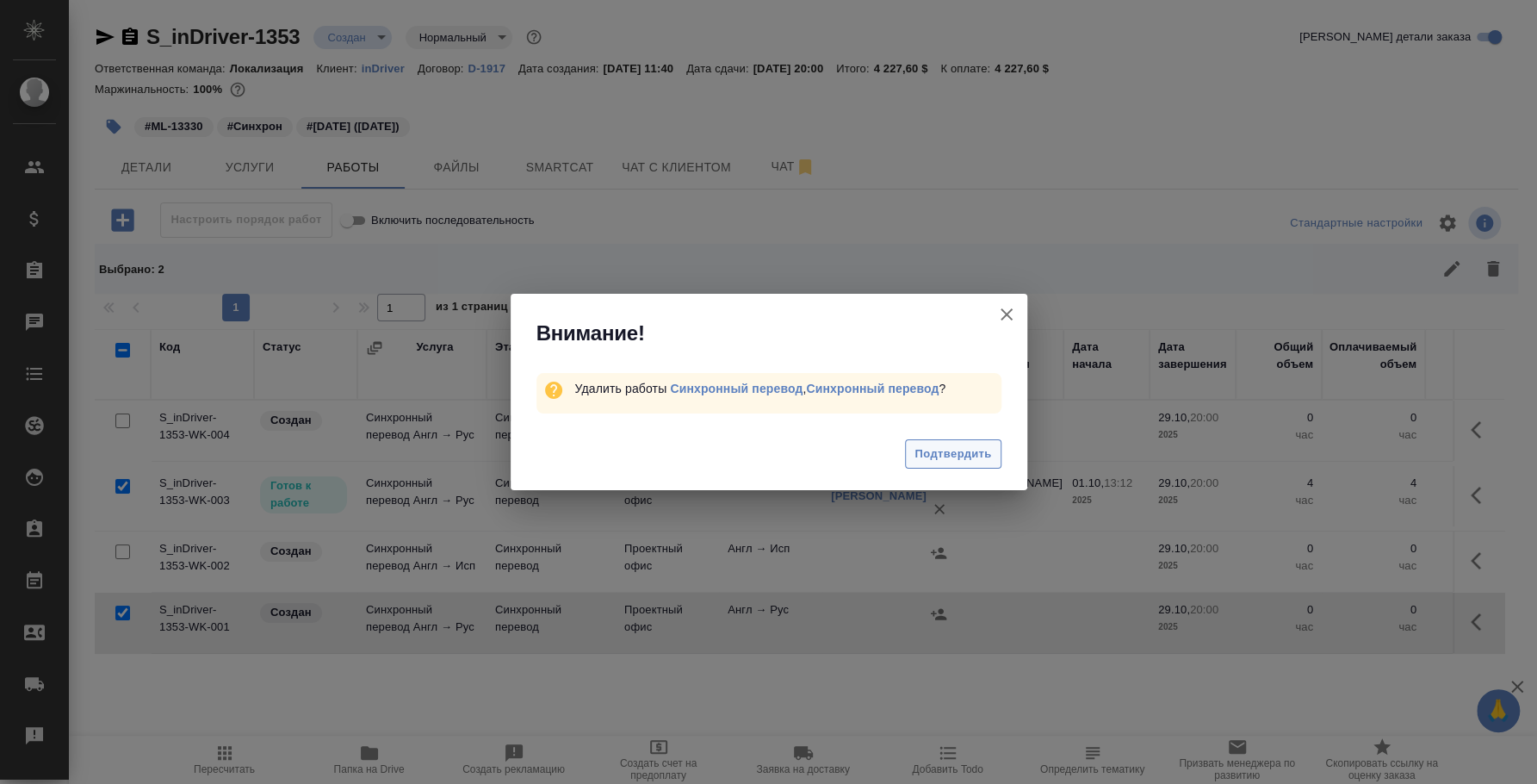
click at [961, 450] on span "Подтвердить" at bounding box center [953, 454] width 77 height 20
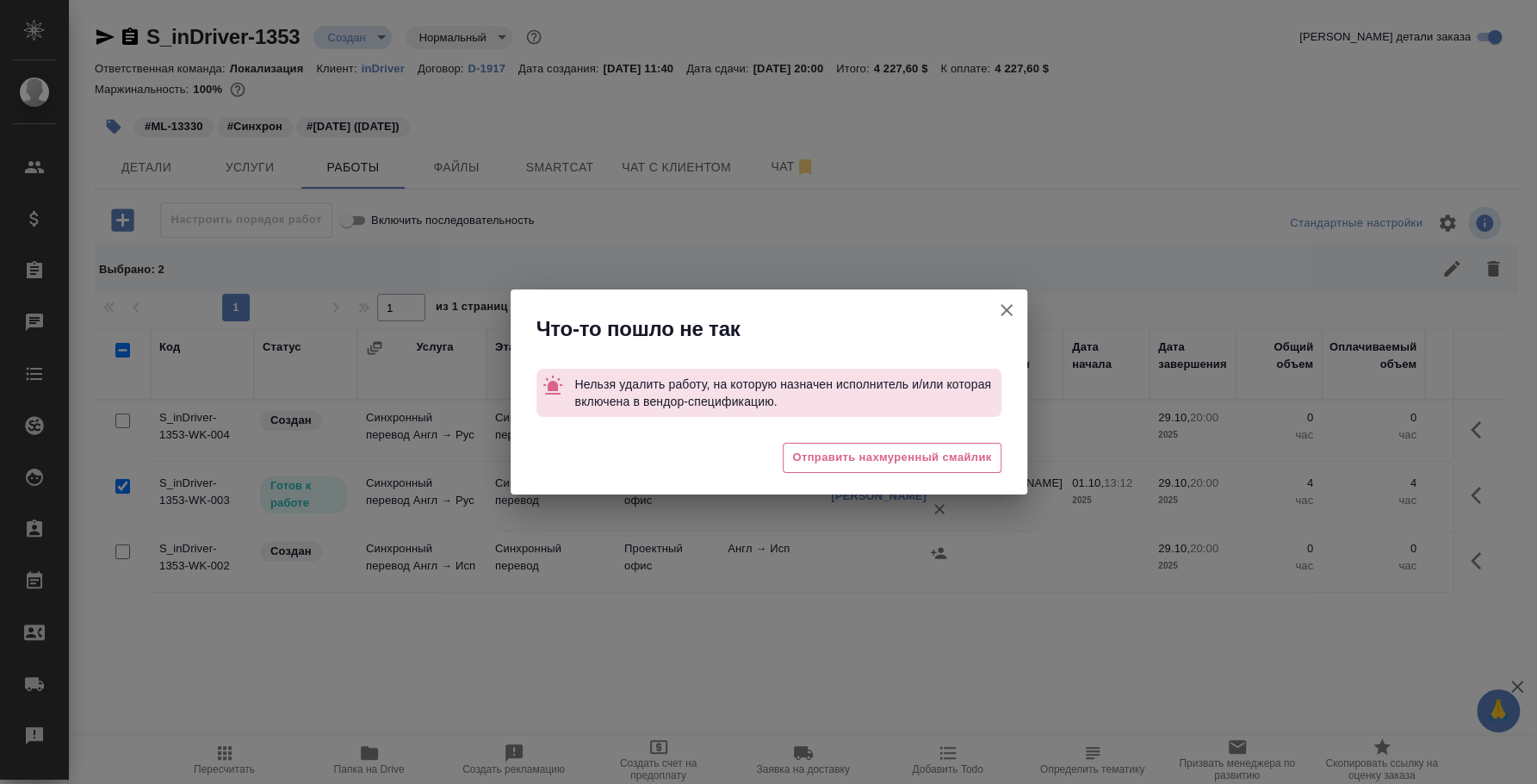
click at [1011, 299] on icon "button" at bounding box center [1007, 309] width 21 height 21
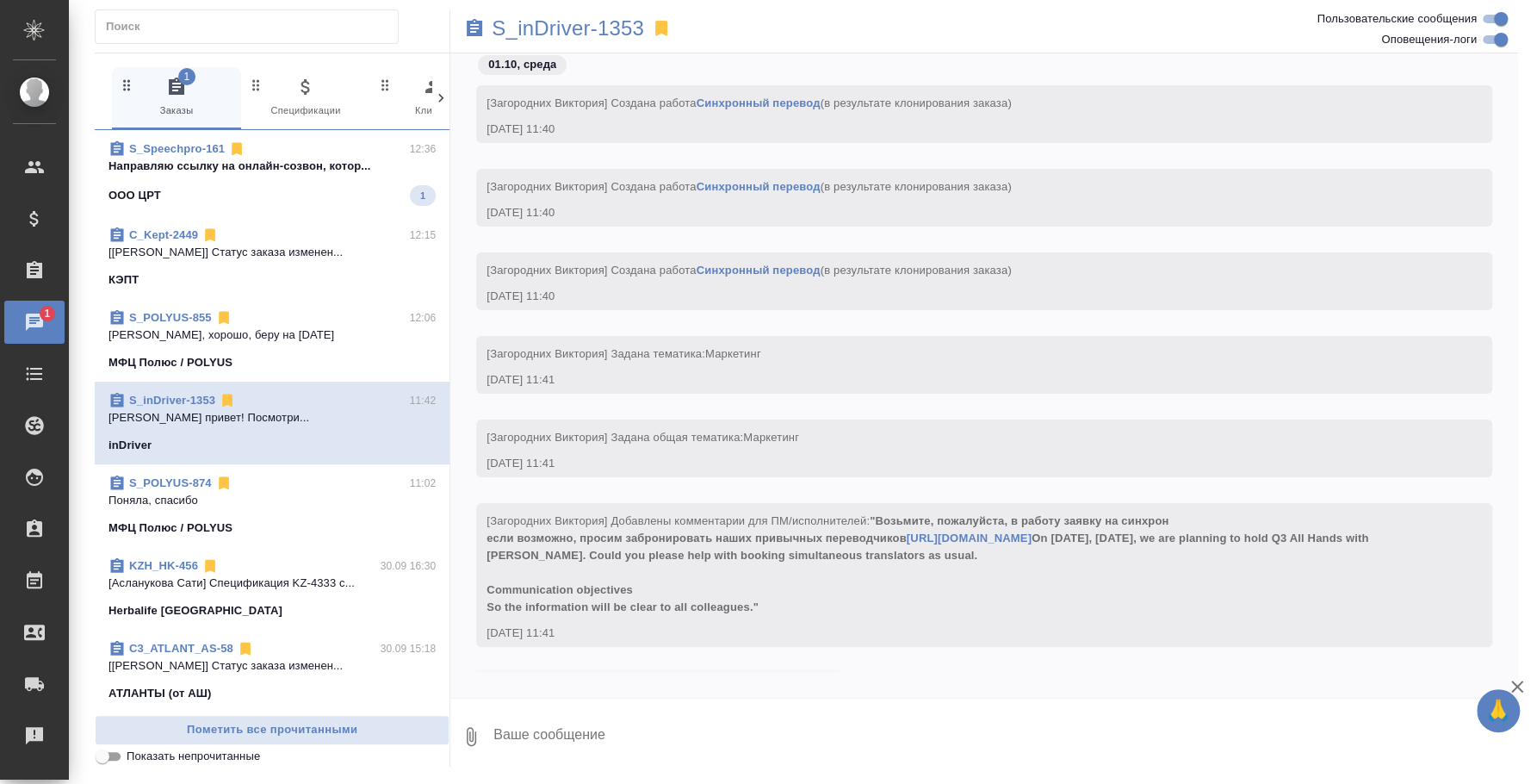
scroll to position [247, 0]
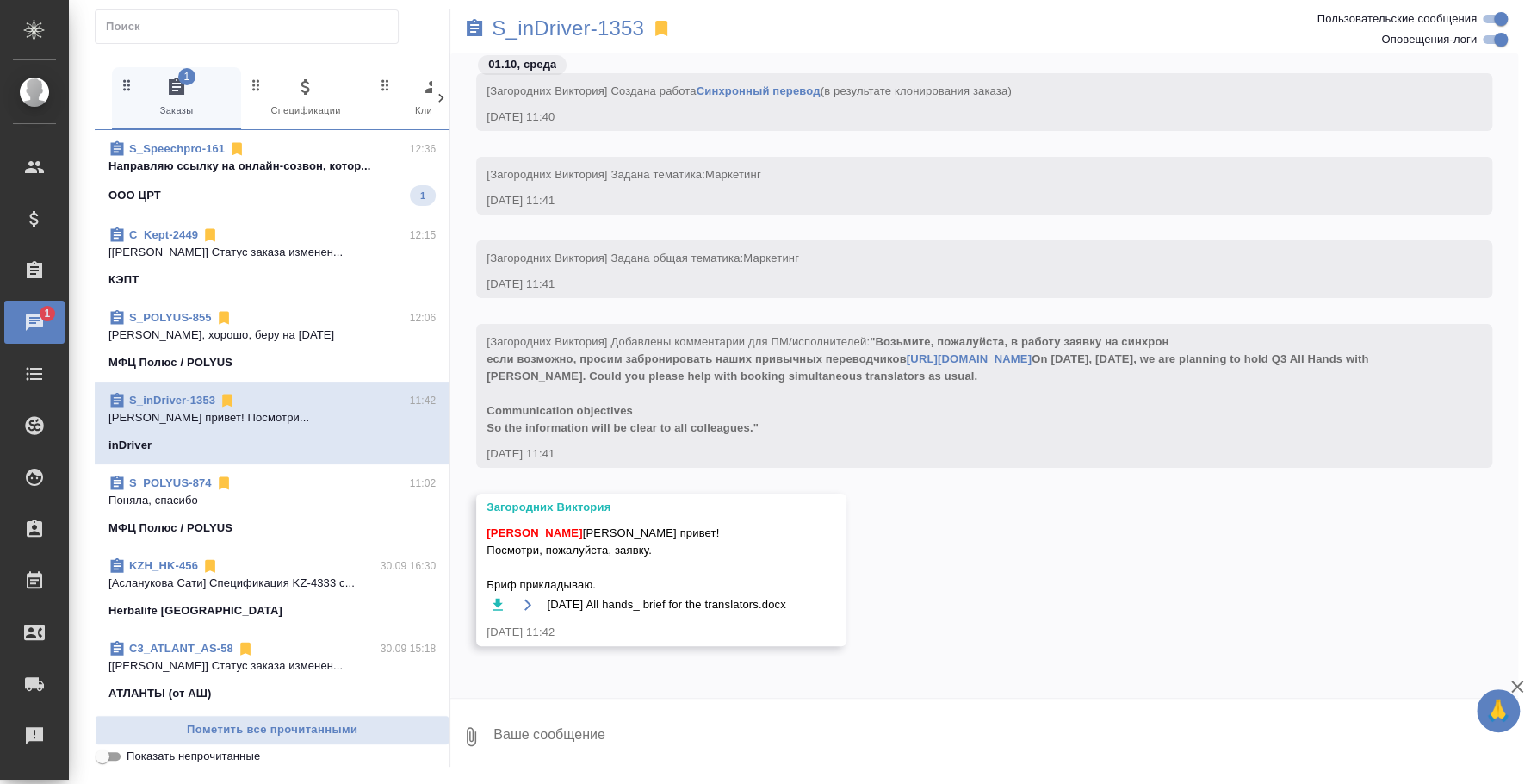
click at [316, 174] on p "Направляю ссылку на онлайн-созвон, котор..." at bounding box center [272, 165] width 327 height 17
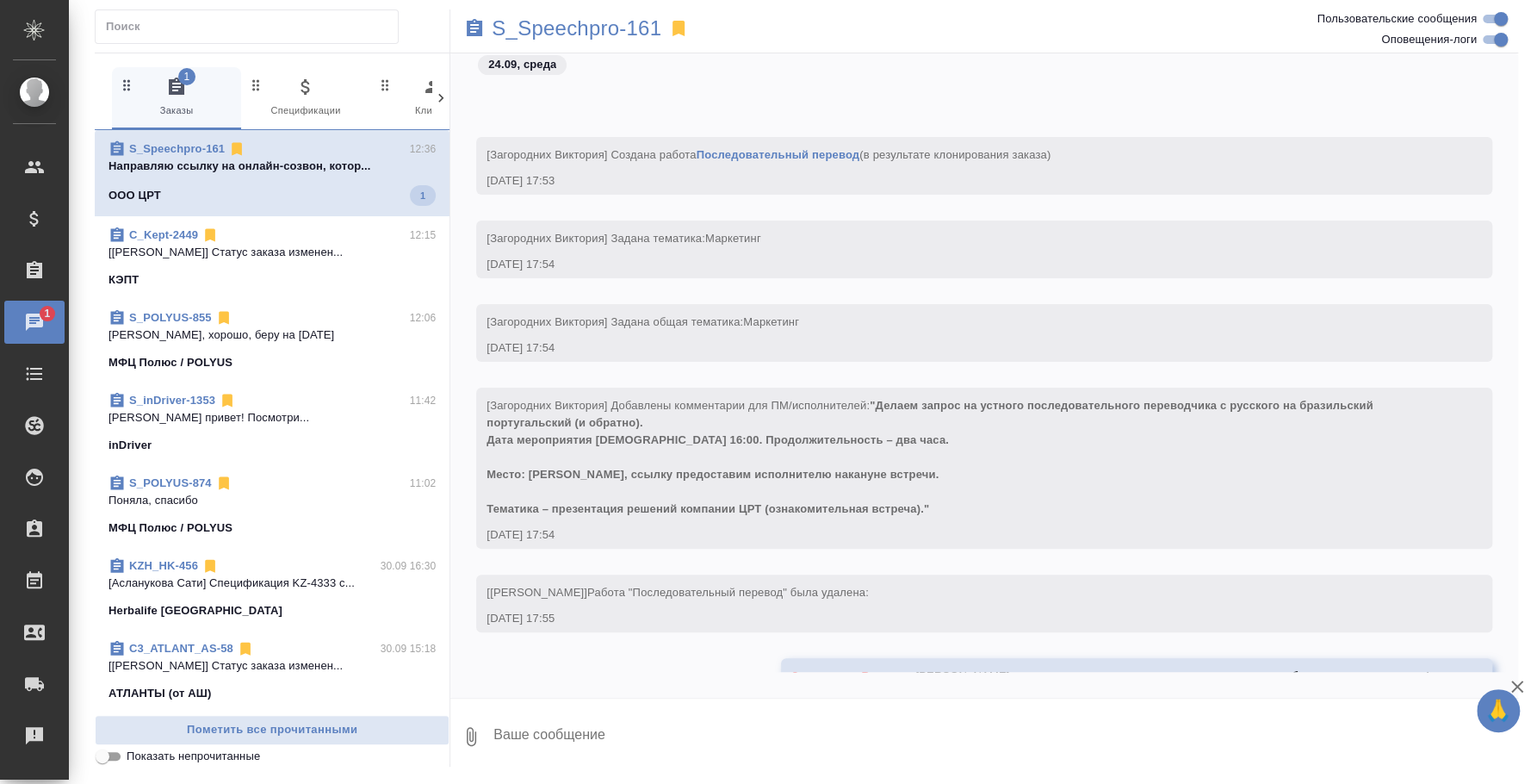
scroll to position [2827, 0]
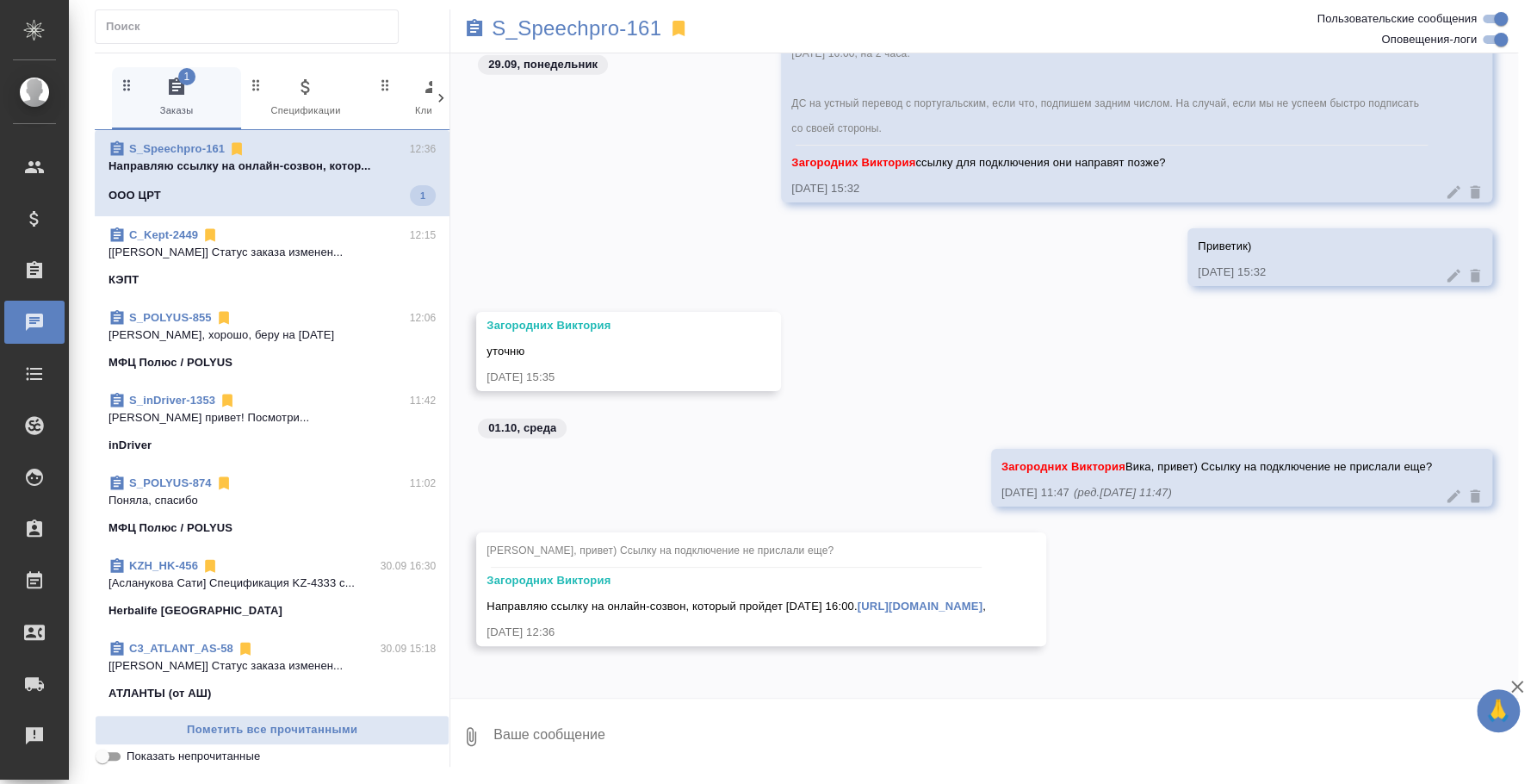
click at [774, 753] on textarea at bounding box center [1005, 737] width 1026 height 59
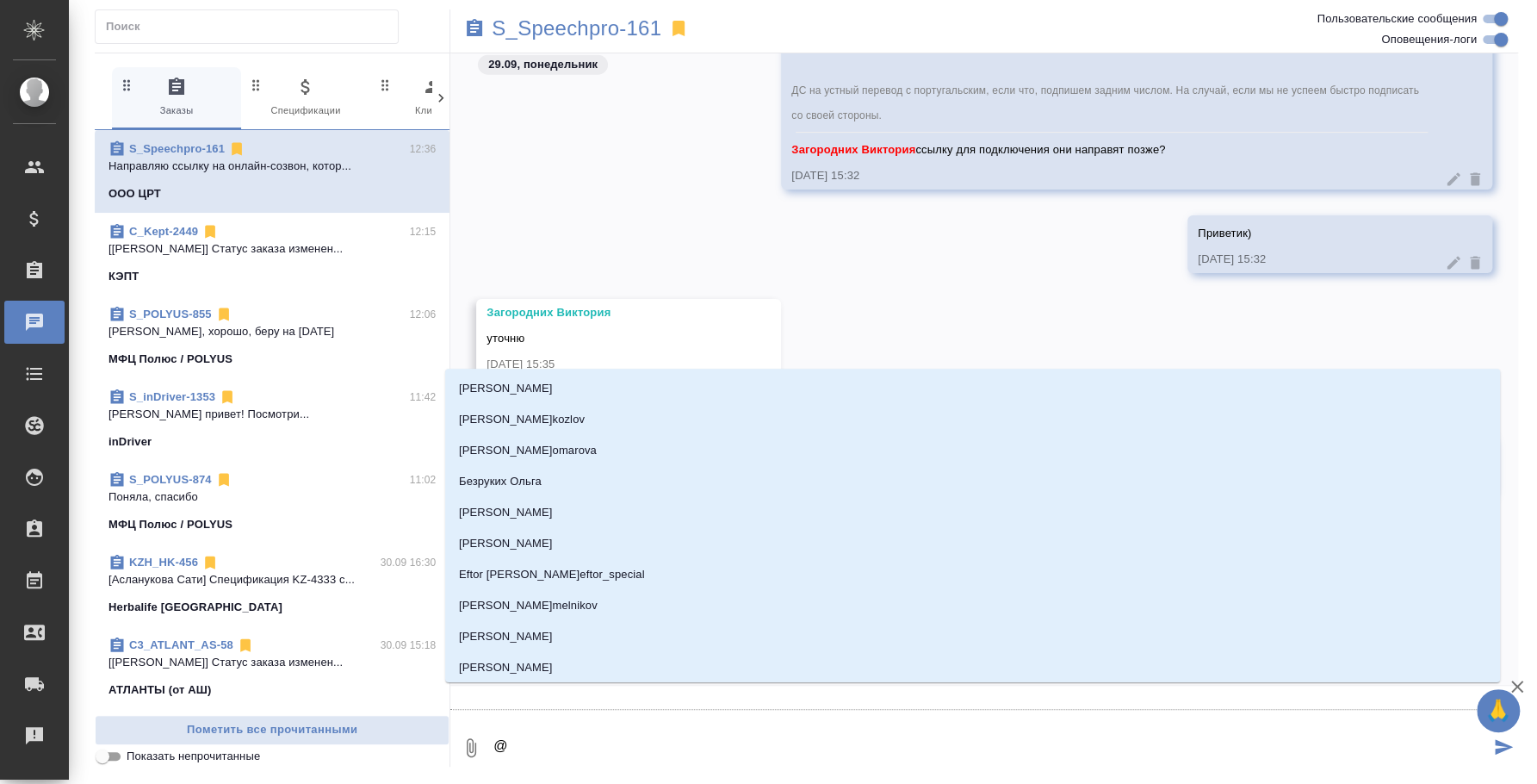
type textarea "@p"
type input "p"
type textarea "@p'f"
type input "p'f"
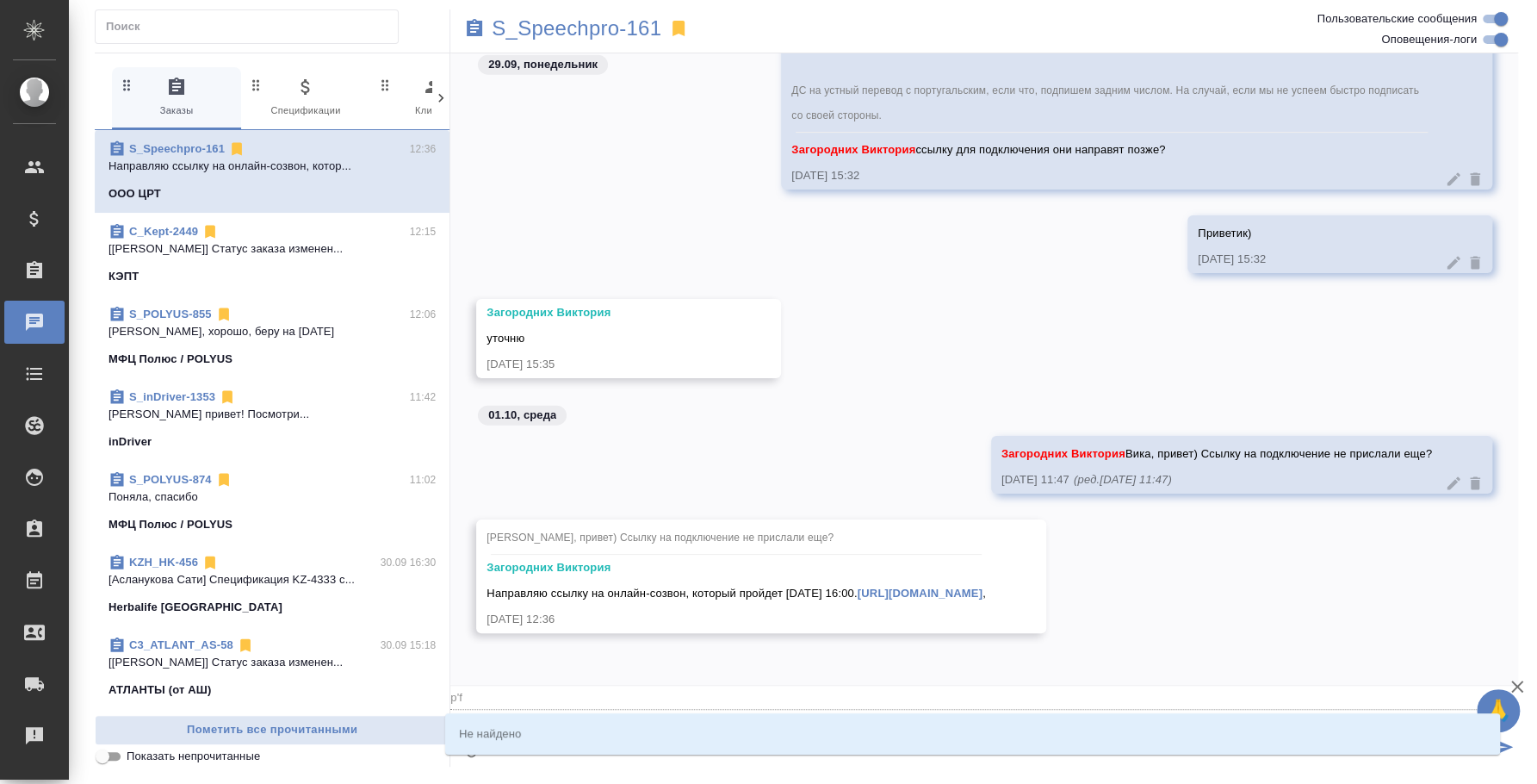
type textarea "@p'fu"
type input "p'fu"
type textarea "@p'fu'j"
type input "p'fu'j"
type textarea "@p'fu"
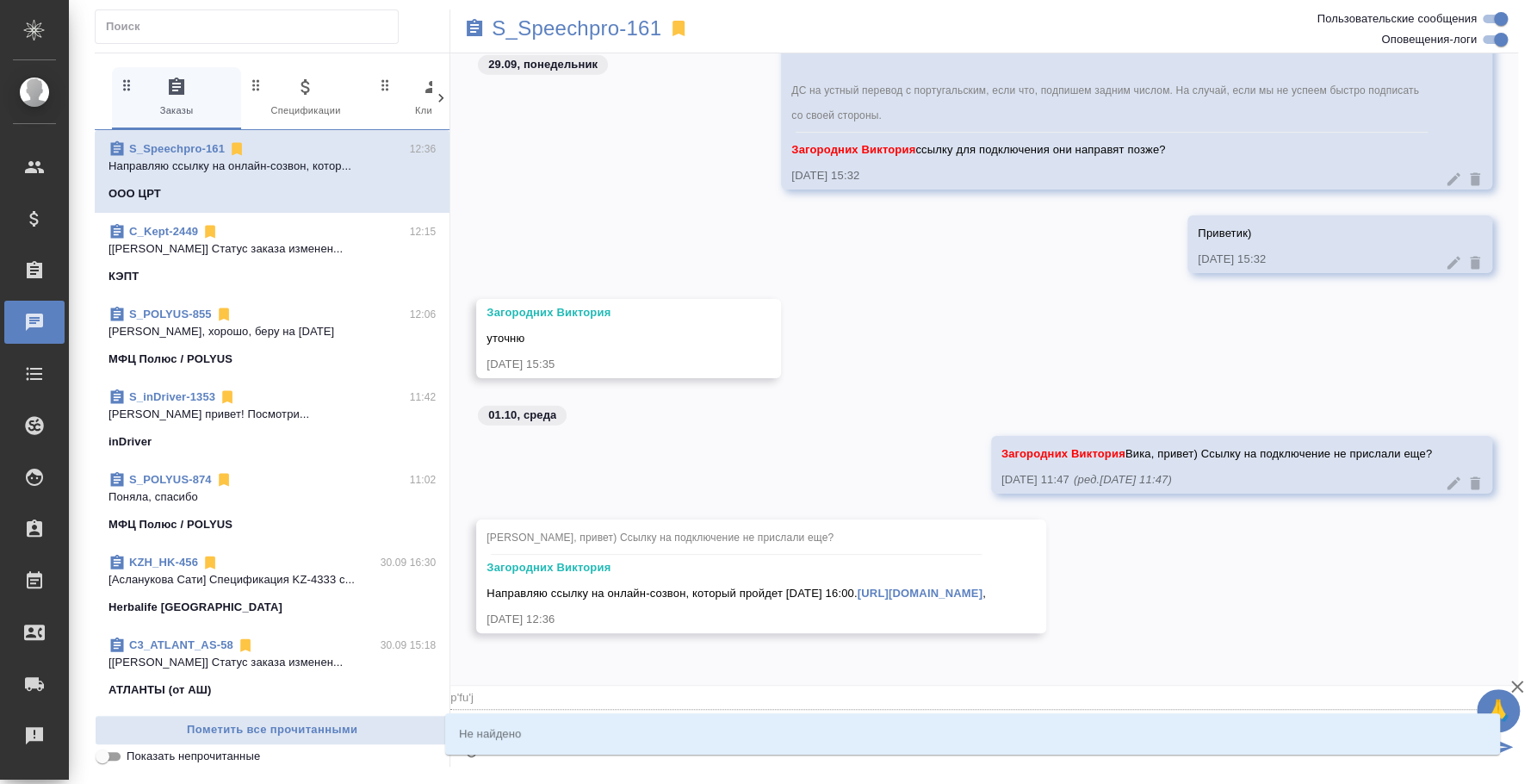
type input "p'fu"
type textarea "@p'f"
type input "p'f"
type textarea "@p"
type input "p"
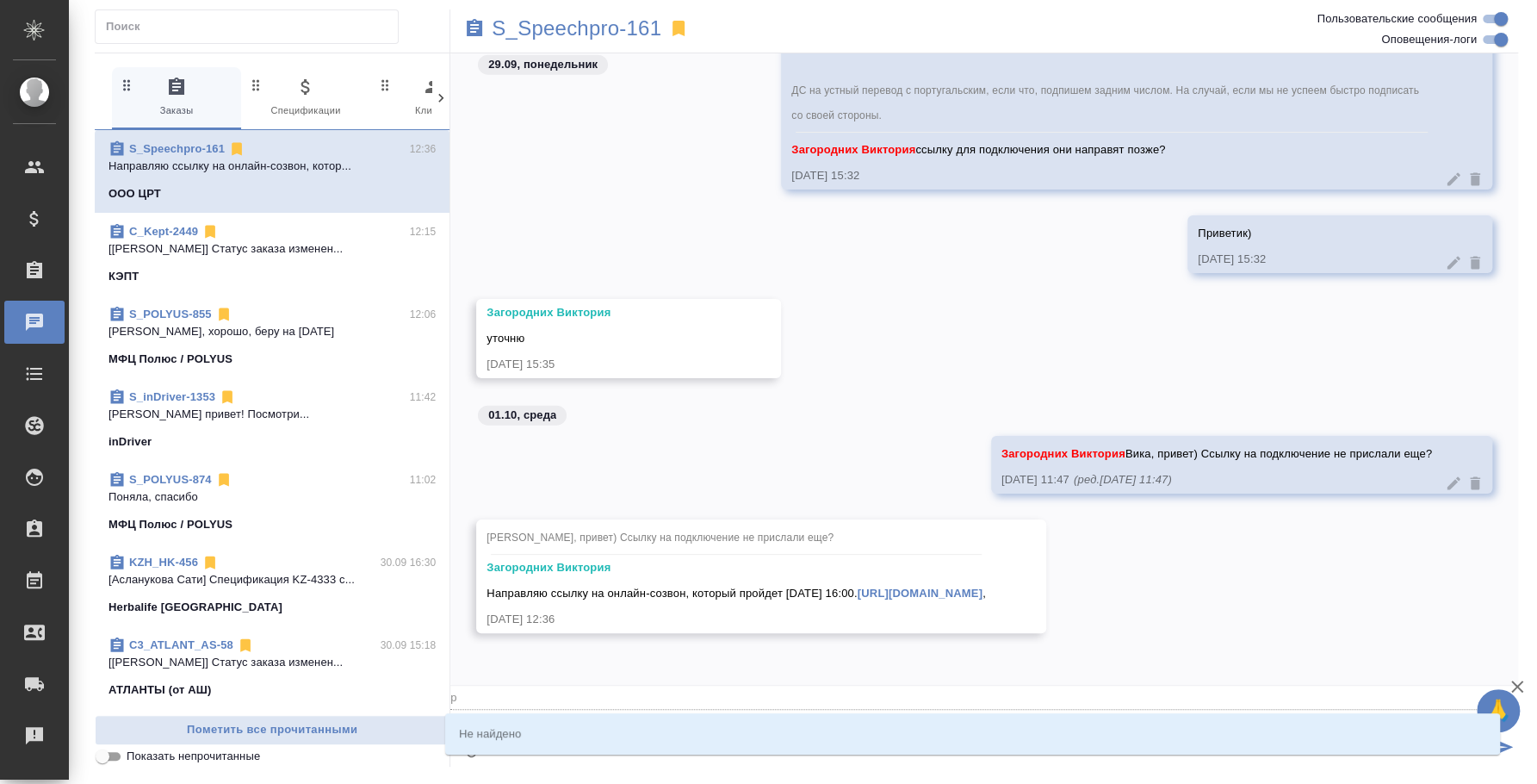
type textarea "@"
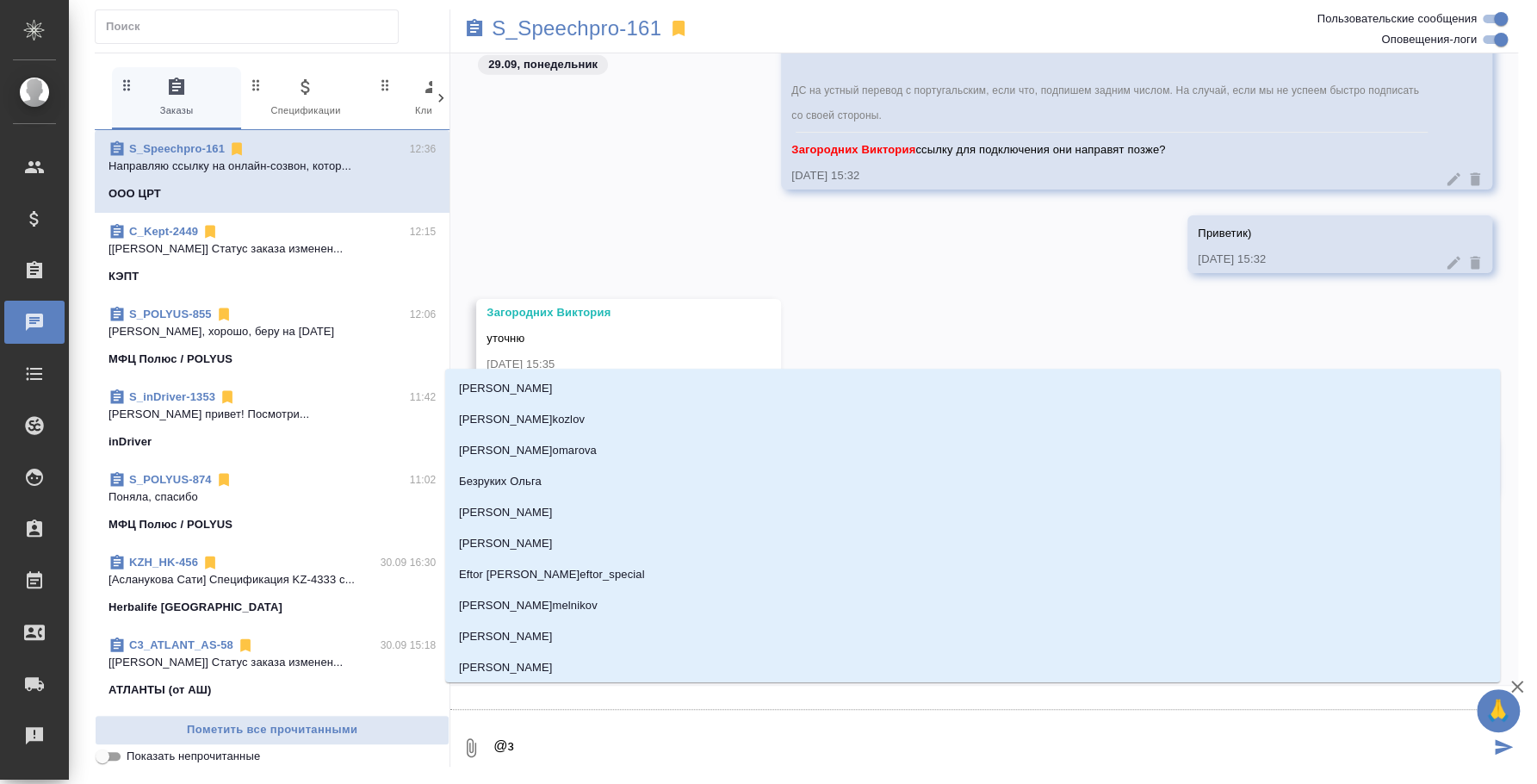
type textarea "@за"
type input "за"
type textarea "@заг"
type input "заг"
type textarea "@заго"
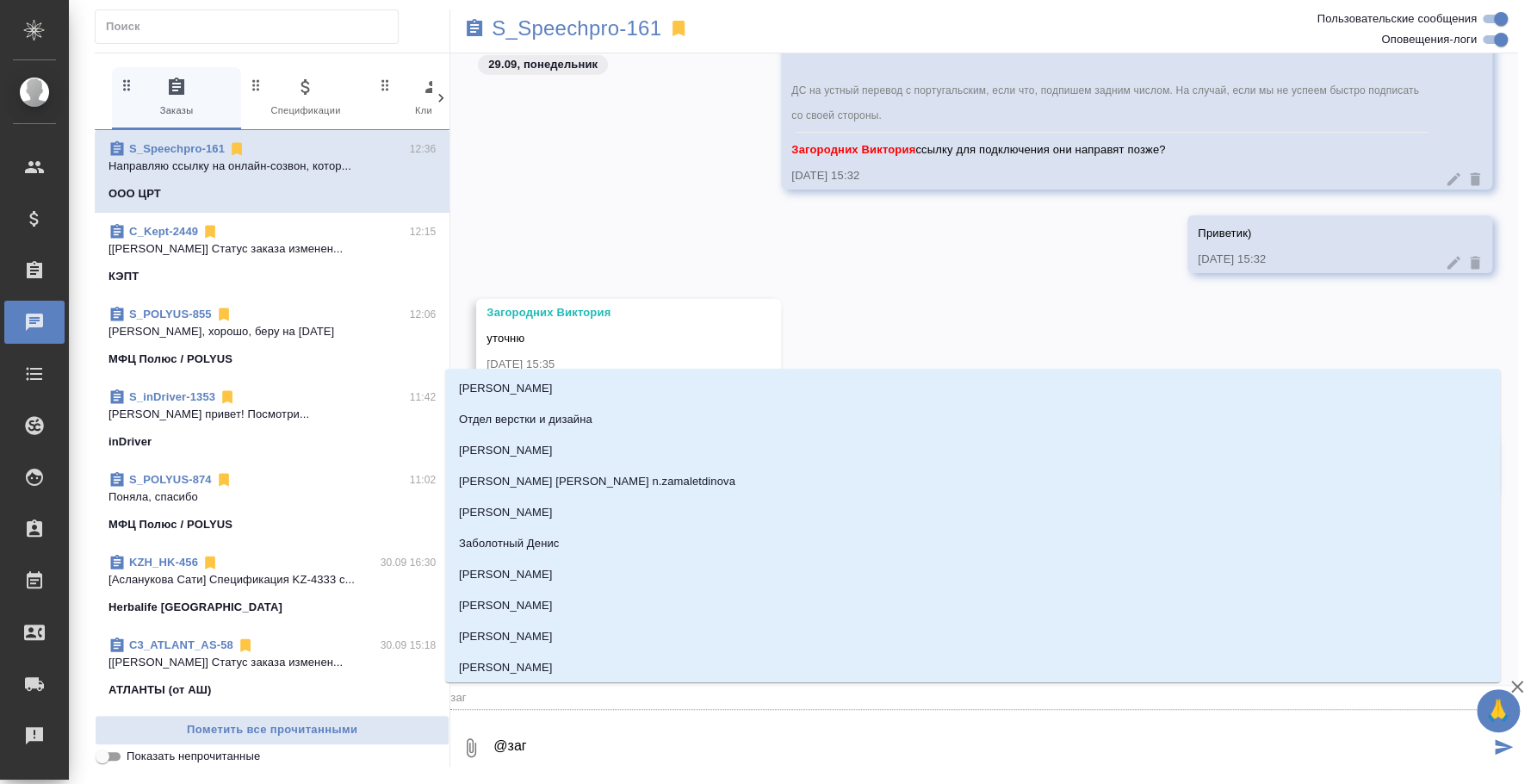
type input "заго"
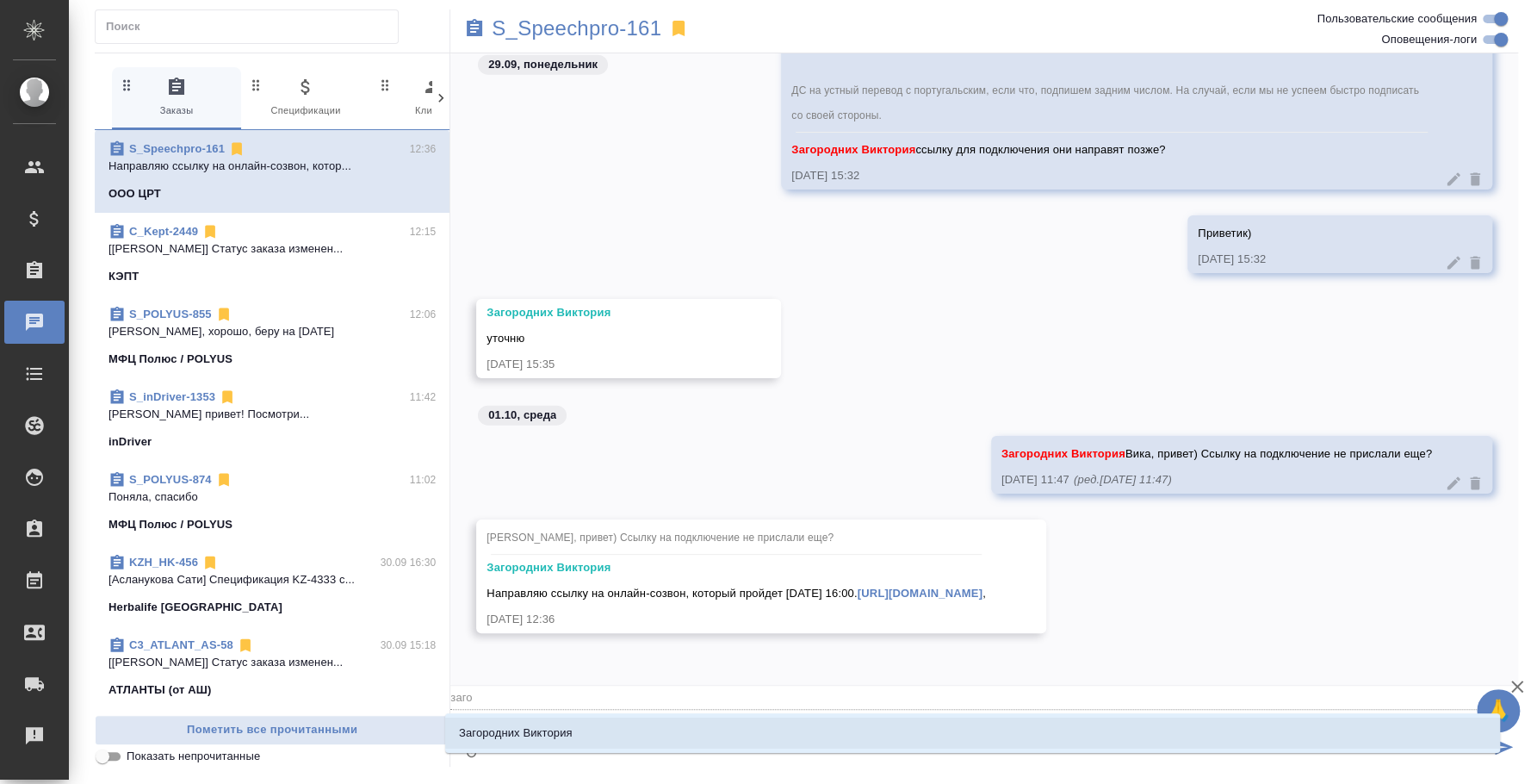
click at [588, 738] on li "Загородних Виктория" at bounding box center [973, 732] width 1055 height 31
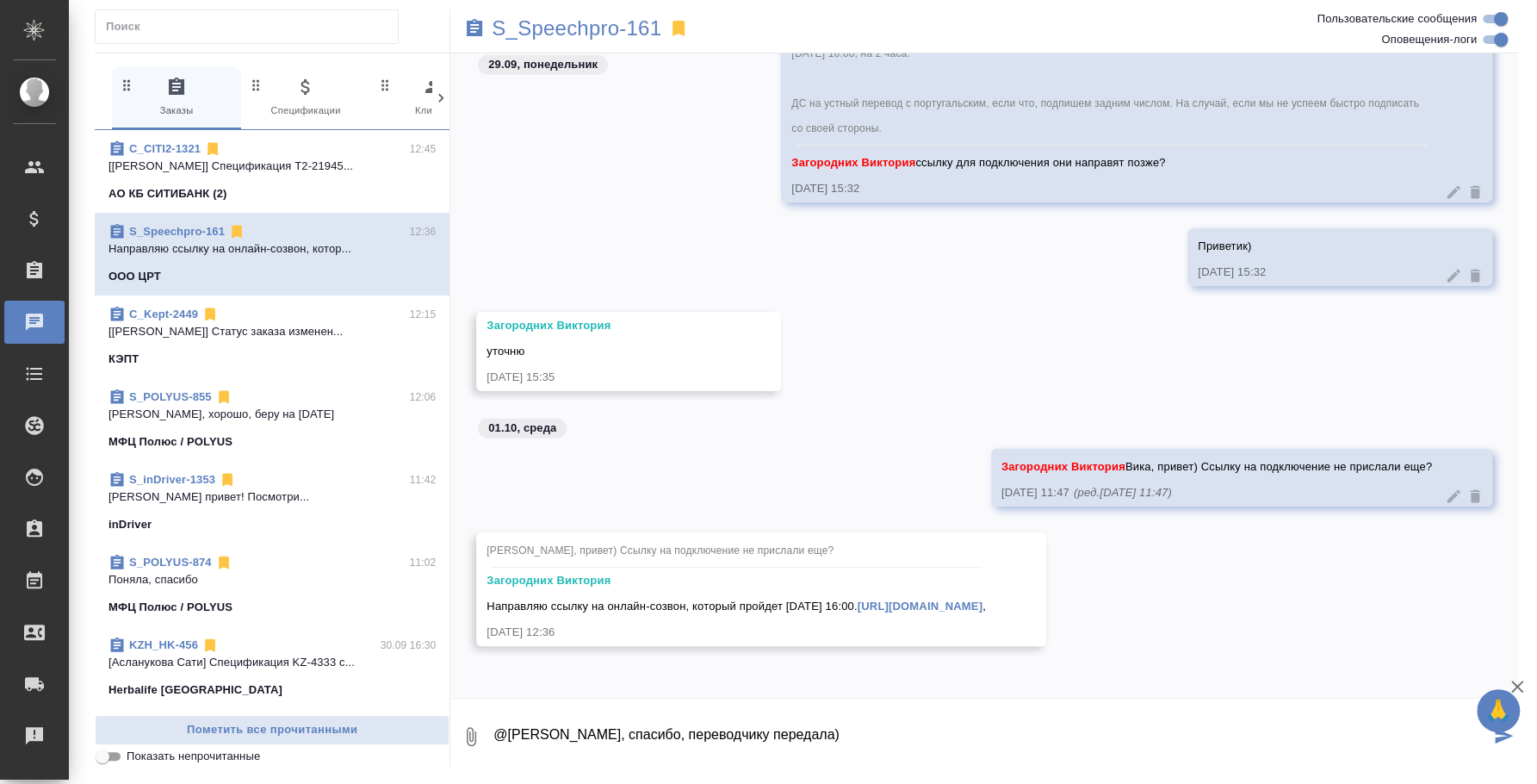
type textarea "@Загородних Виктория Вика, спасибо, переводчику передала)"
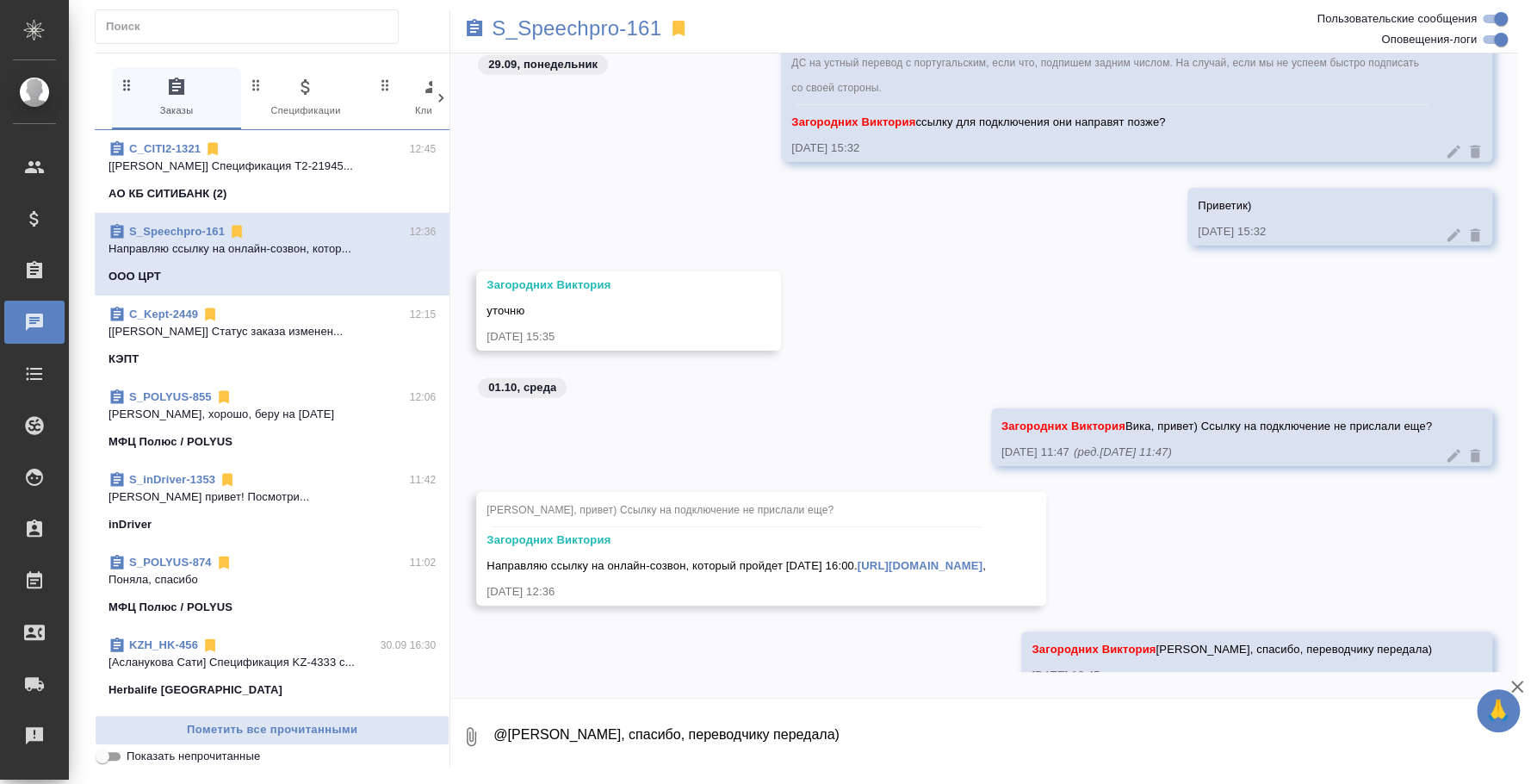
scroll to position [2911, 0]
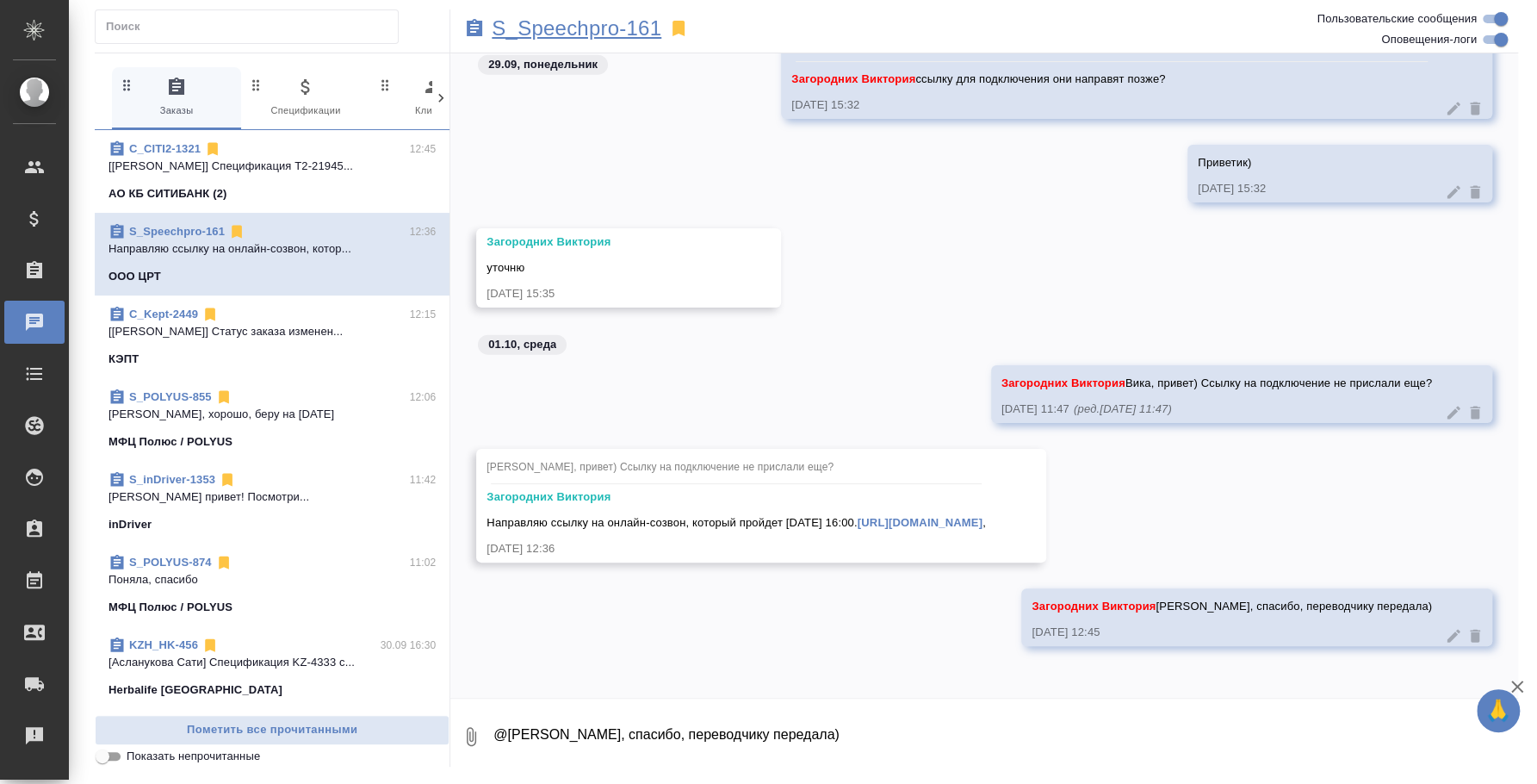
click at [522, 36] on p "S_Speechpro-161" at bounding box center [577, 28] width 170 height 17
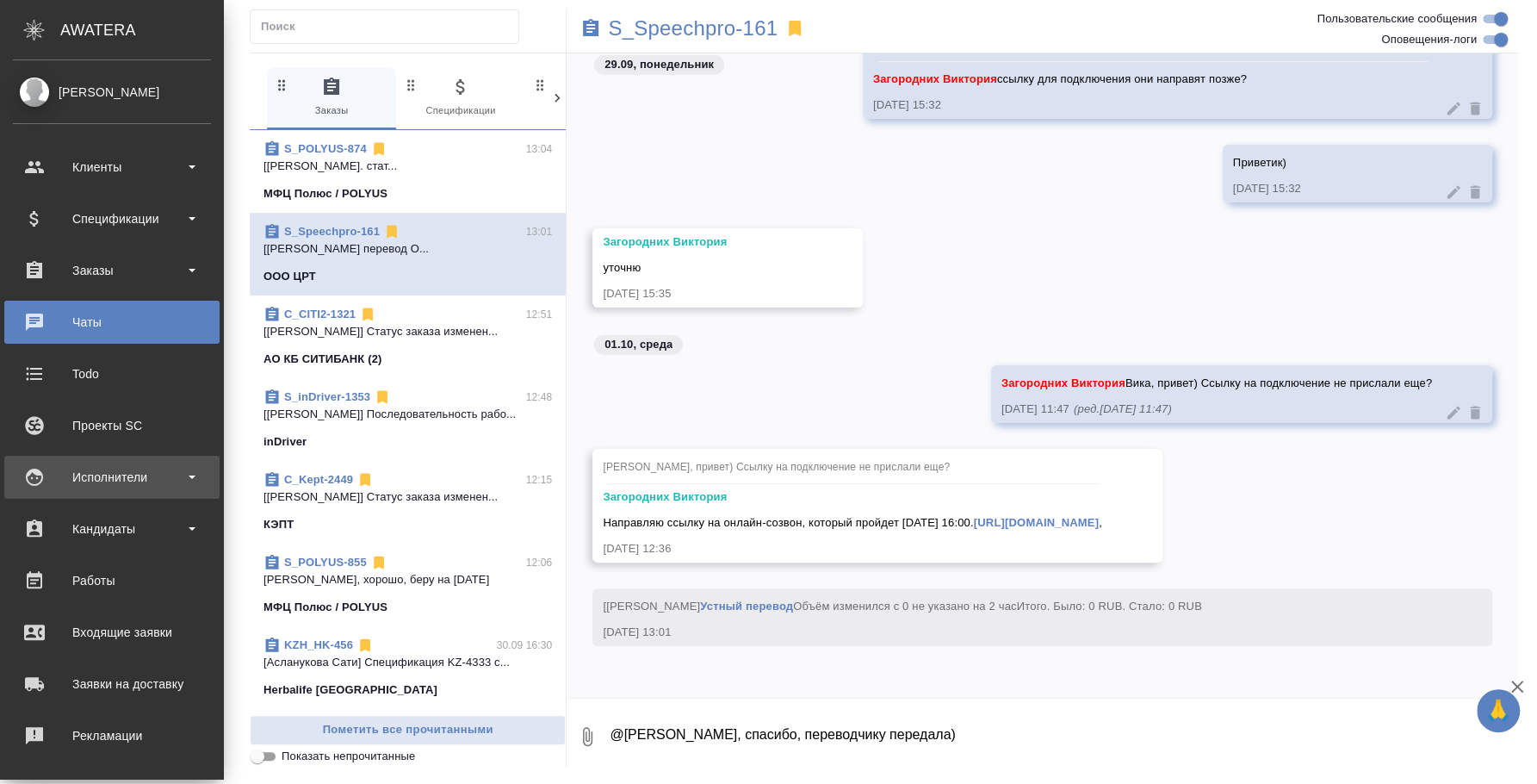
click at [92, 468] on div "Исполнители" at bounding box center [112, 476] width 198 height 26
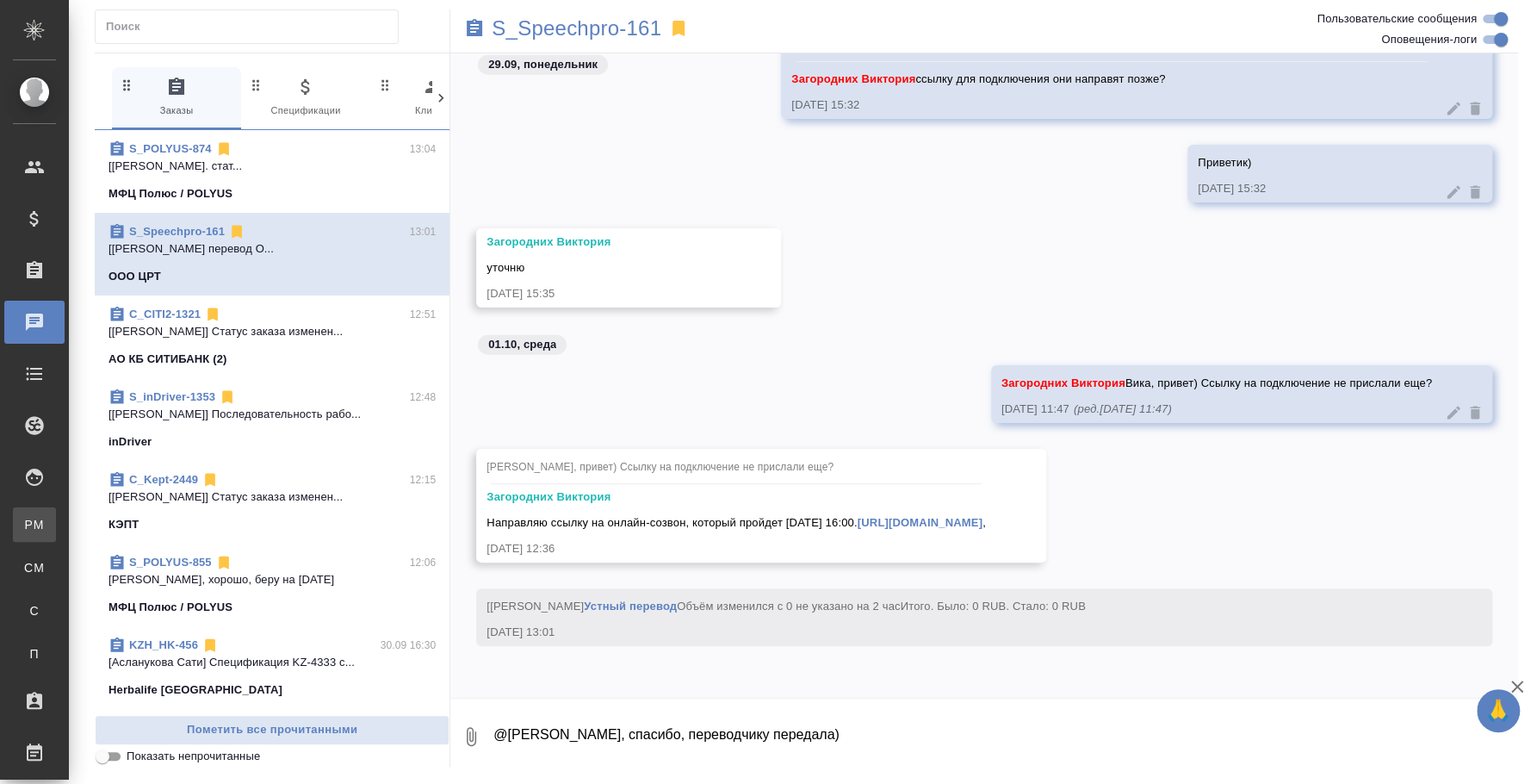
click at [56, 511] on link "PM Для PM/LQA" at bounding box center [34, 524] width 43 height 35
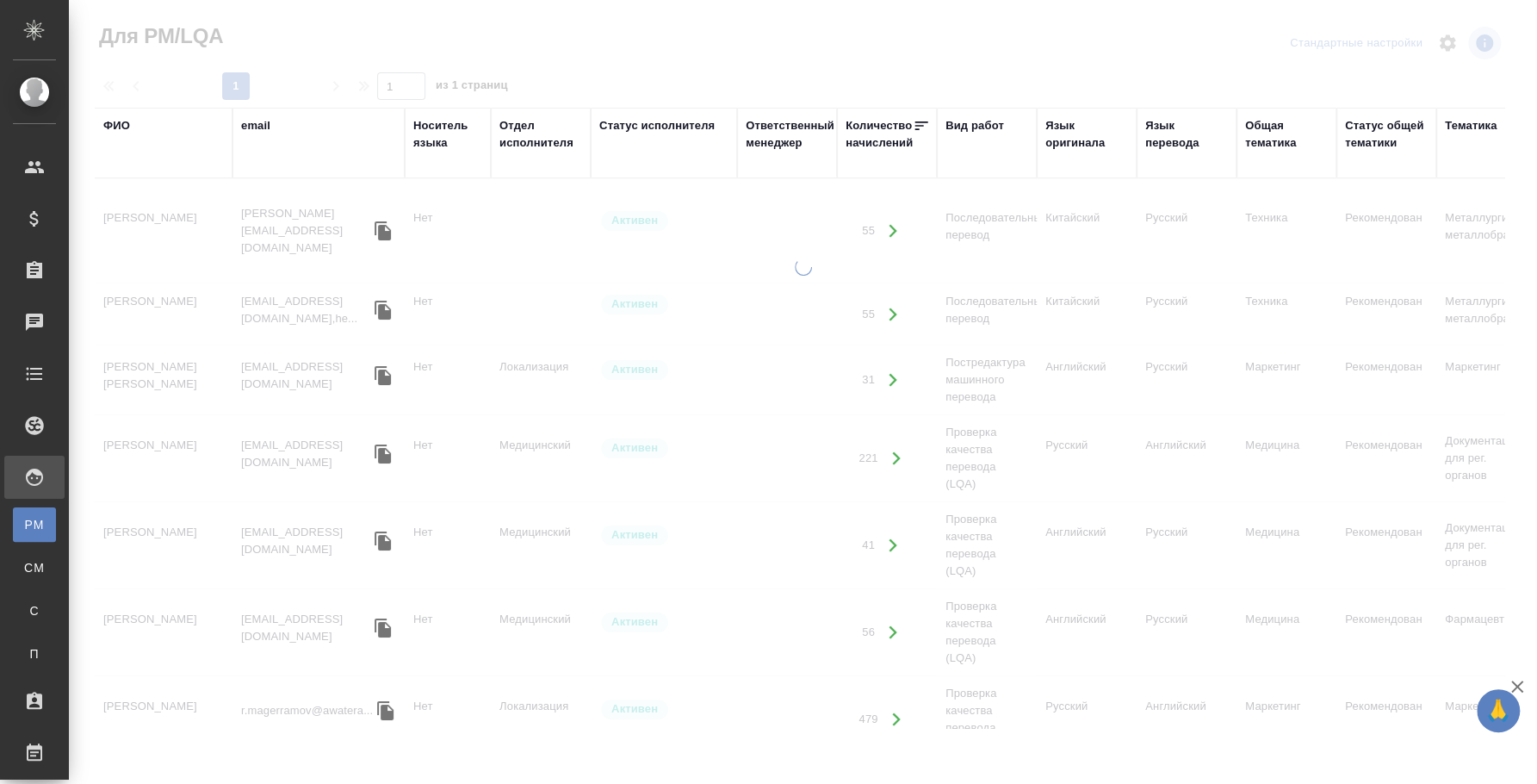
click at [121, 126] on div "ФИО" at bounding box center [117, 125] width 27 height 17
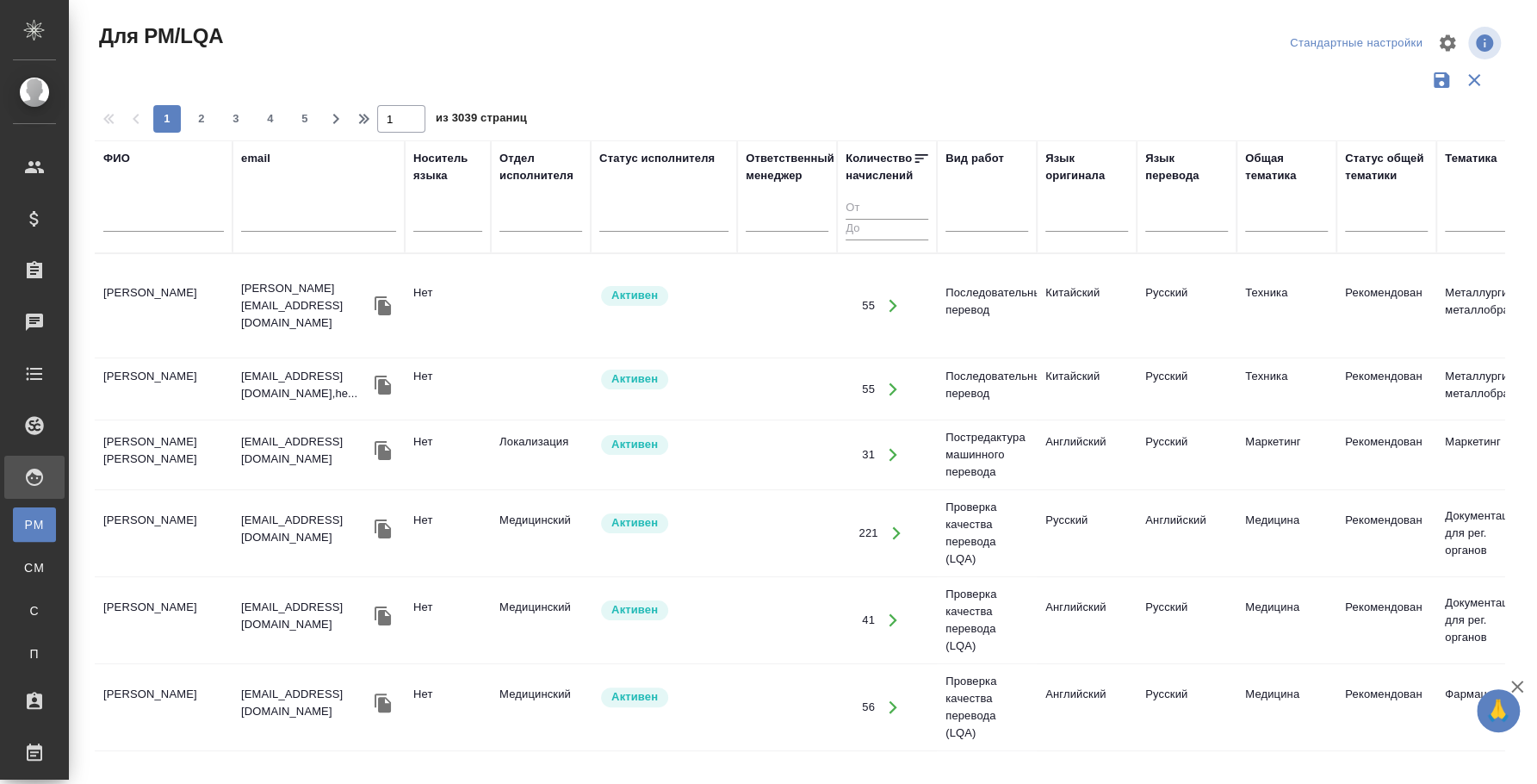
click at [165, 232] on div at bounding box center [164, 222] width 121 height 42
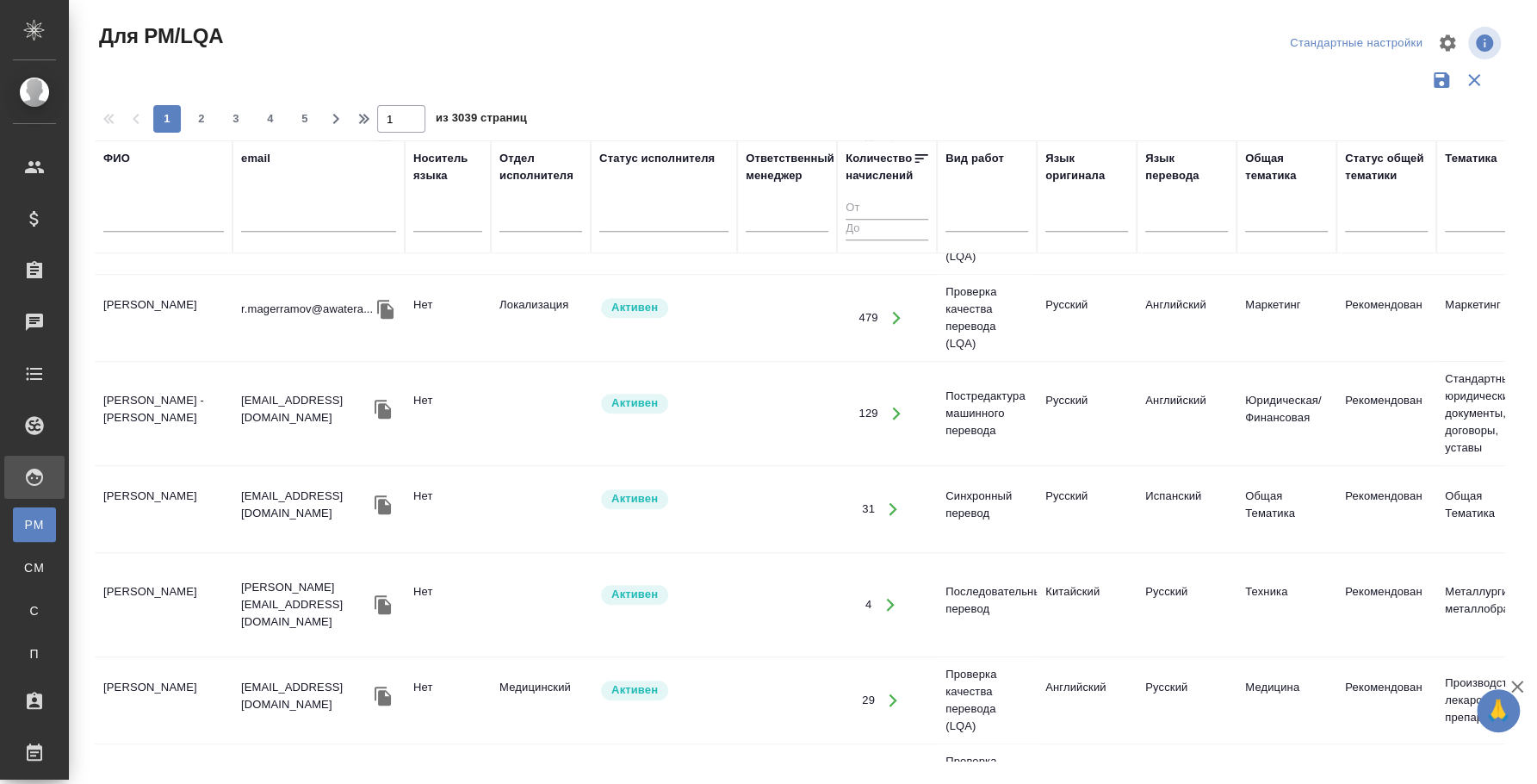
scroll to position [527, 0]
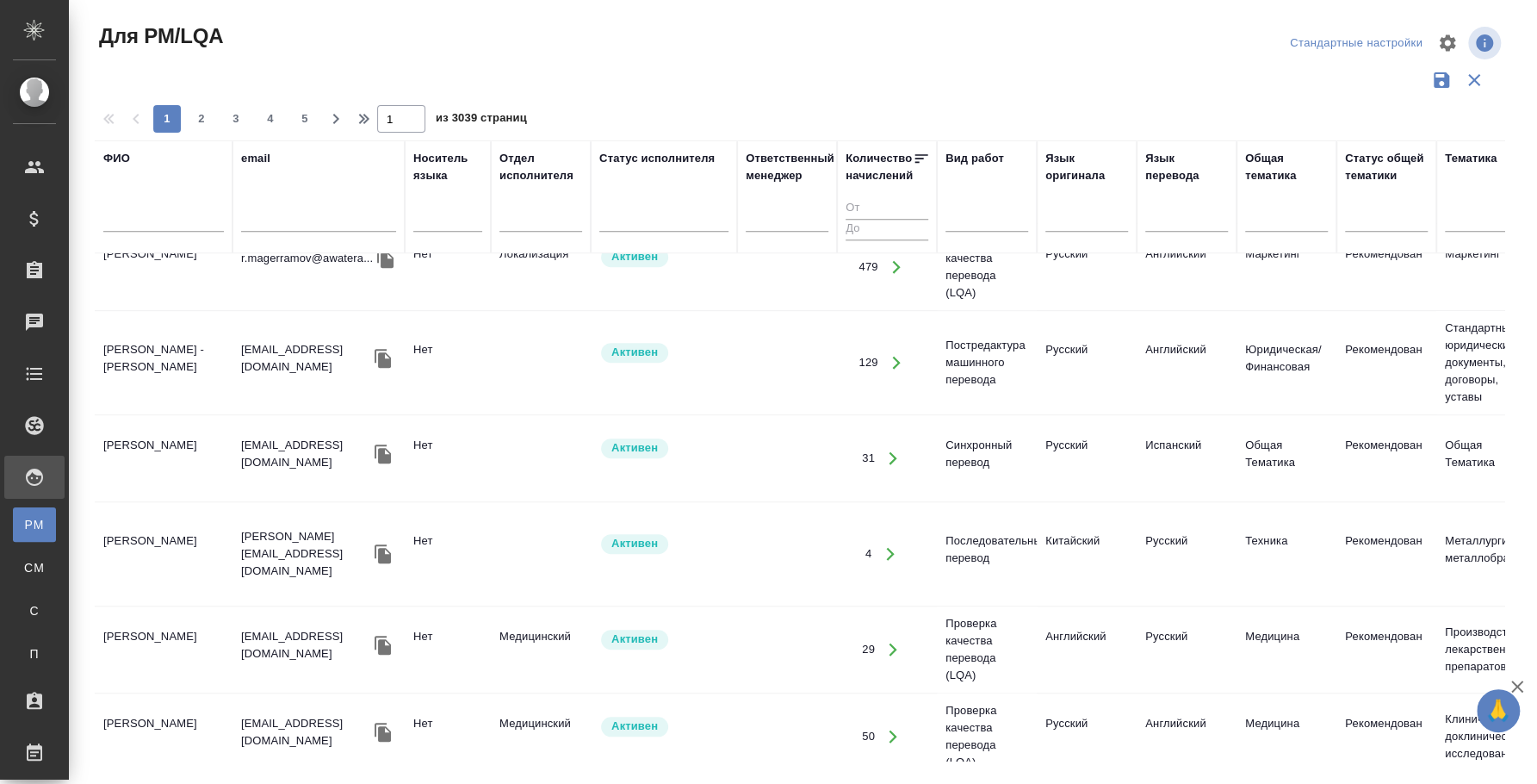
click at [121, 210] on input "text" at bounding box center [164, 221] width 121 height 21
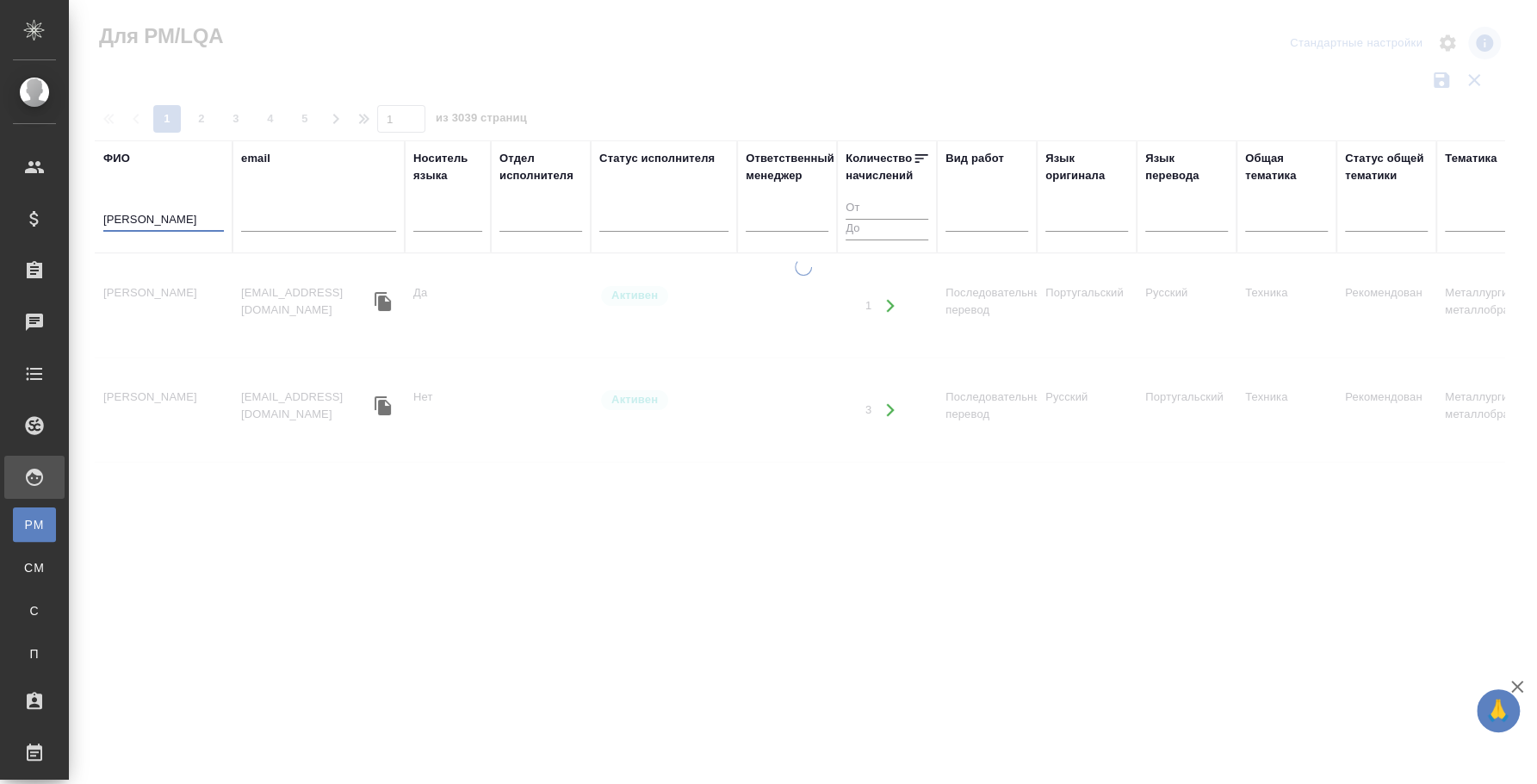
scroll to position [0, 0]
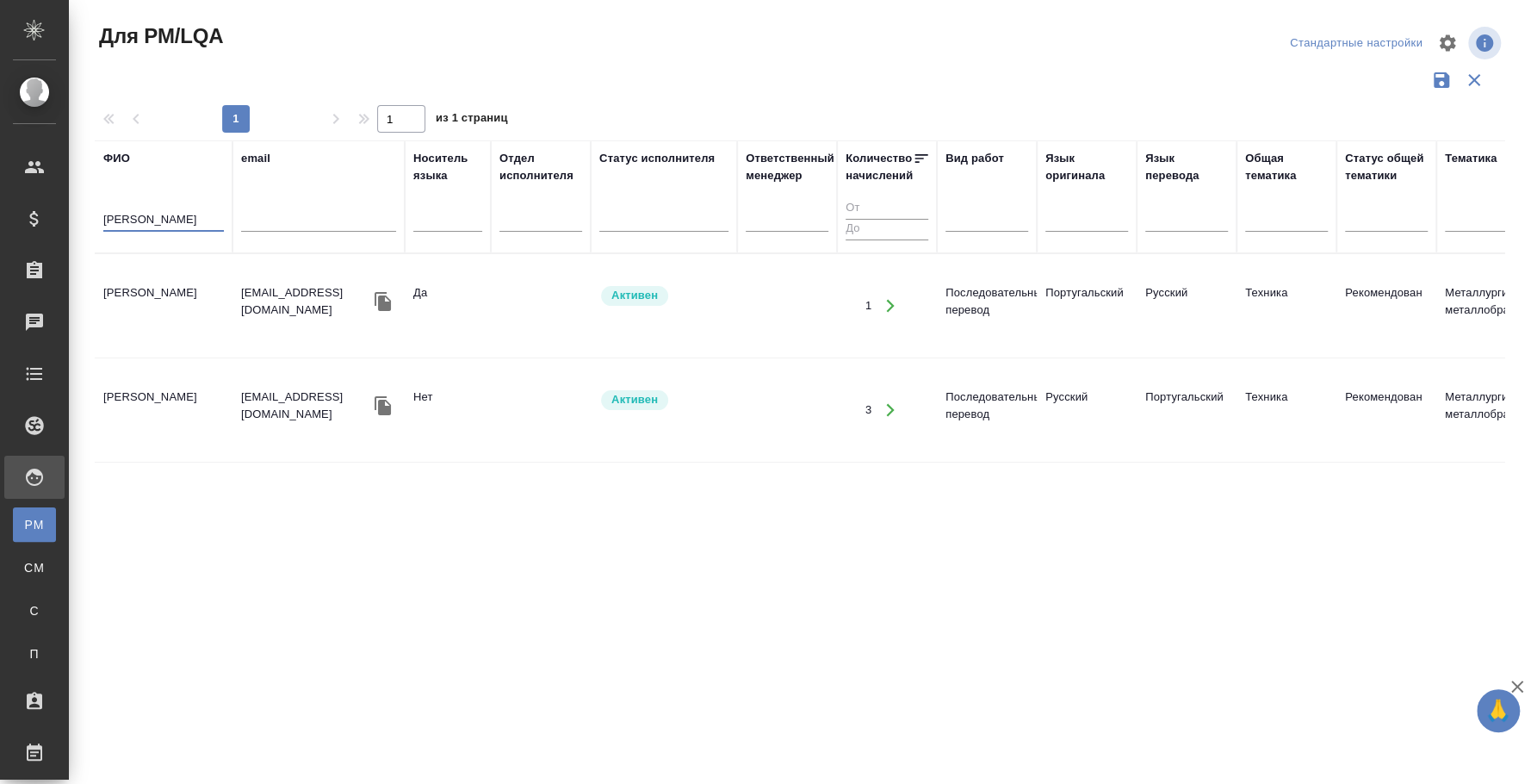
type input "Минаева"
click at [168, 295] on td "Минаева Полина" at bounding box center [164, 305] width 138 height 60
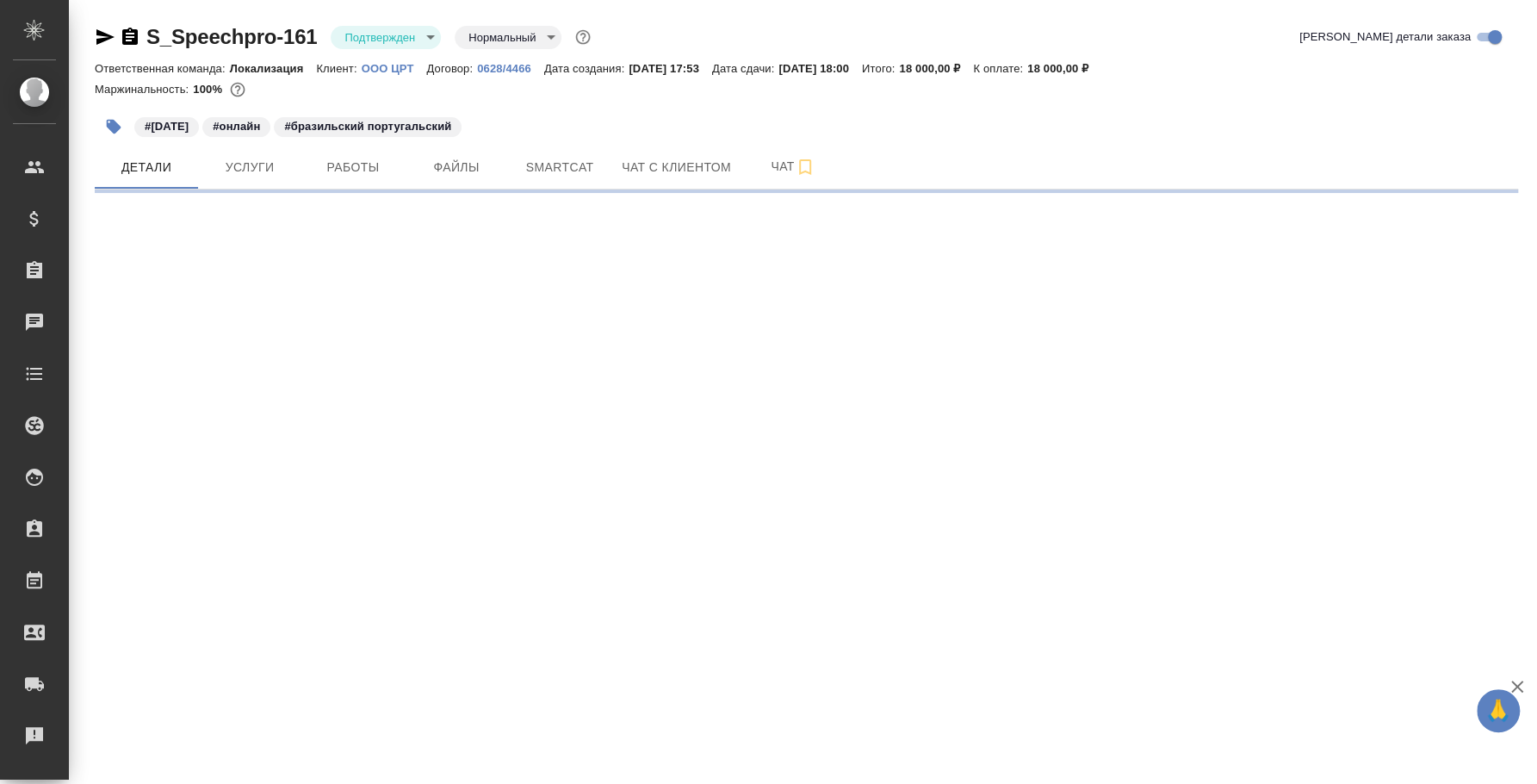
select select "RU"
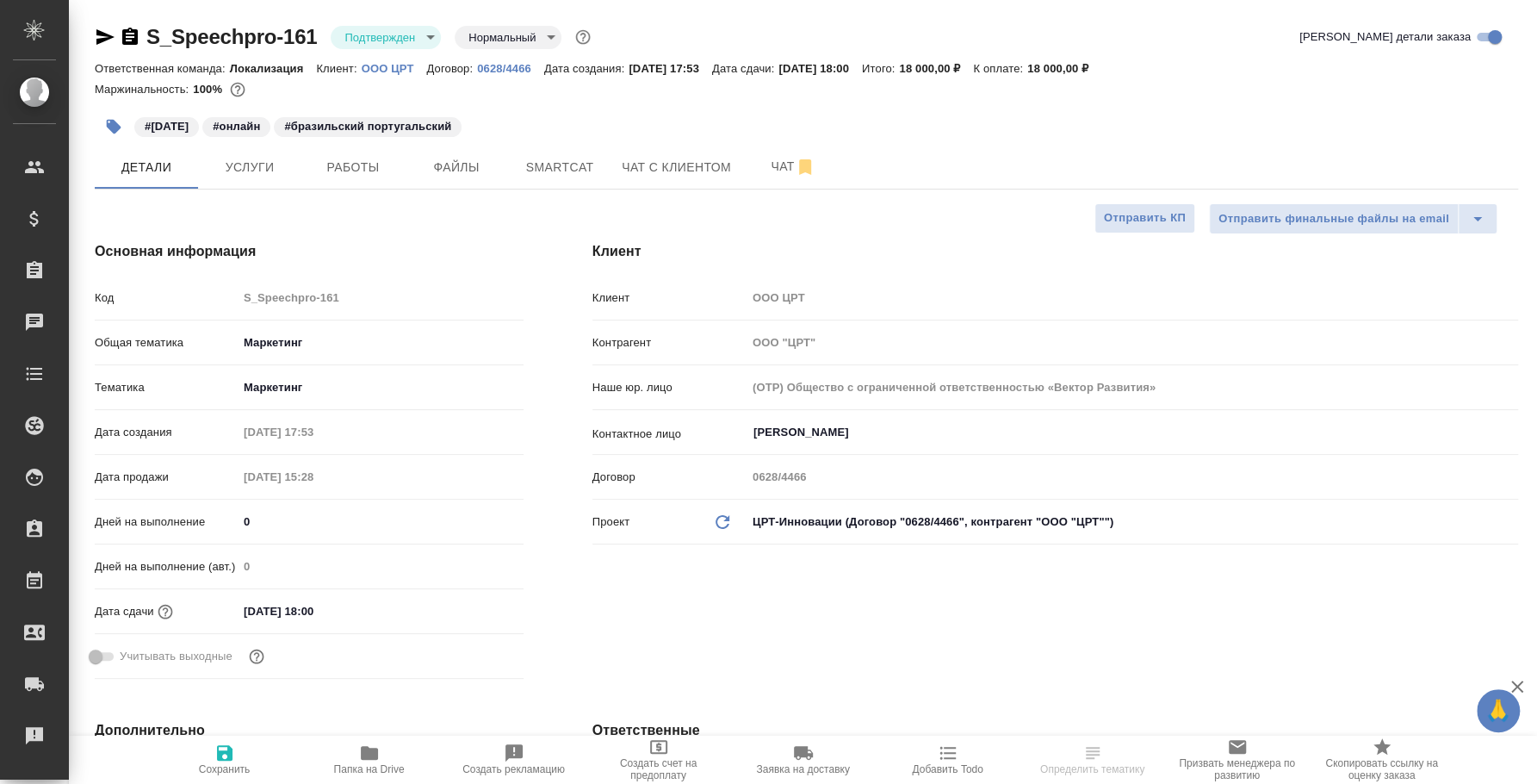
type textarea "x"
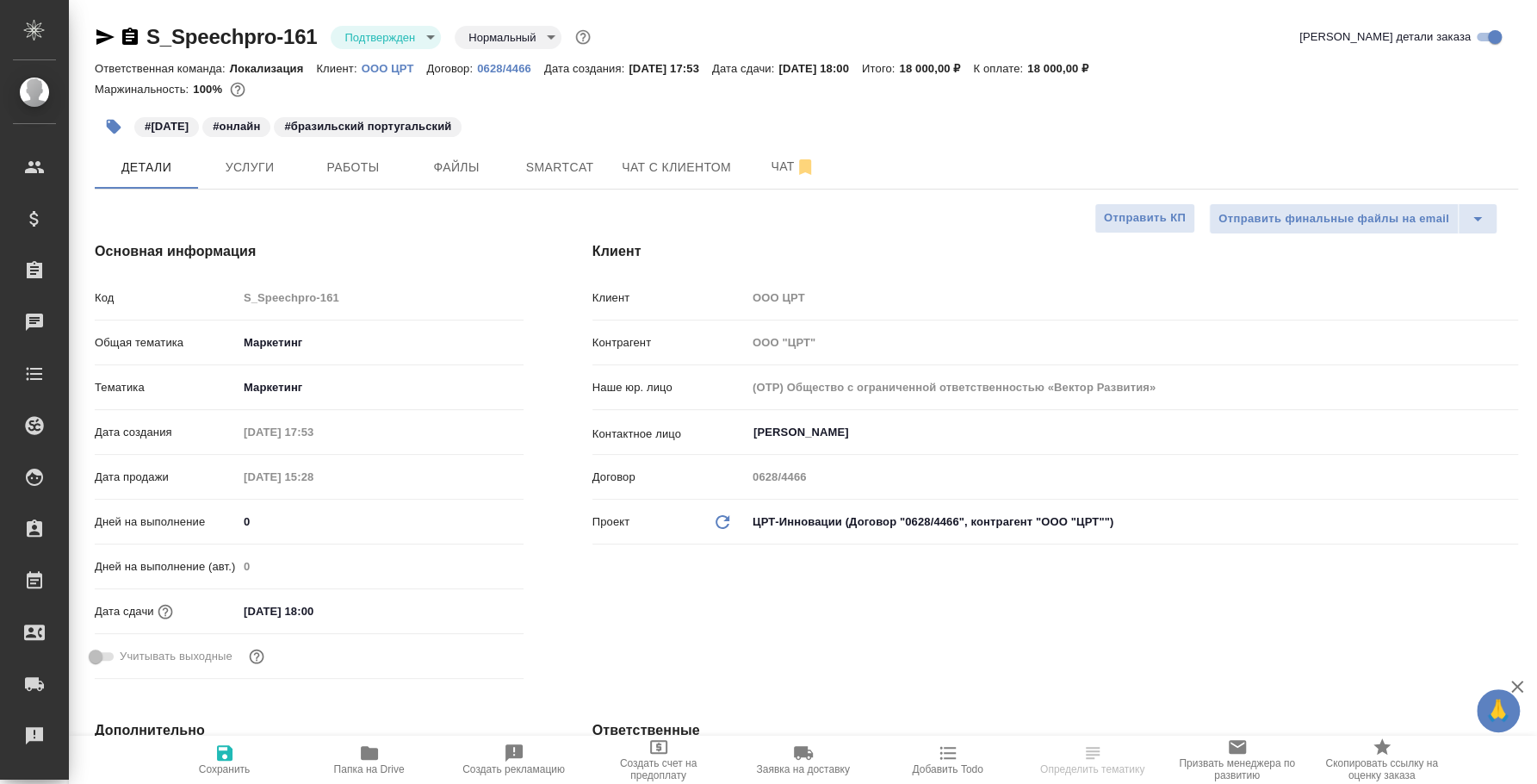
type textarea "x"
select select "RU"
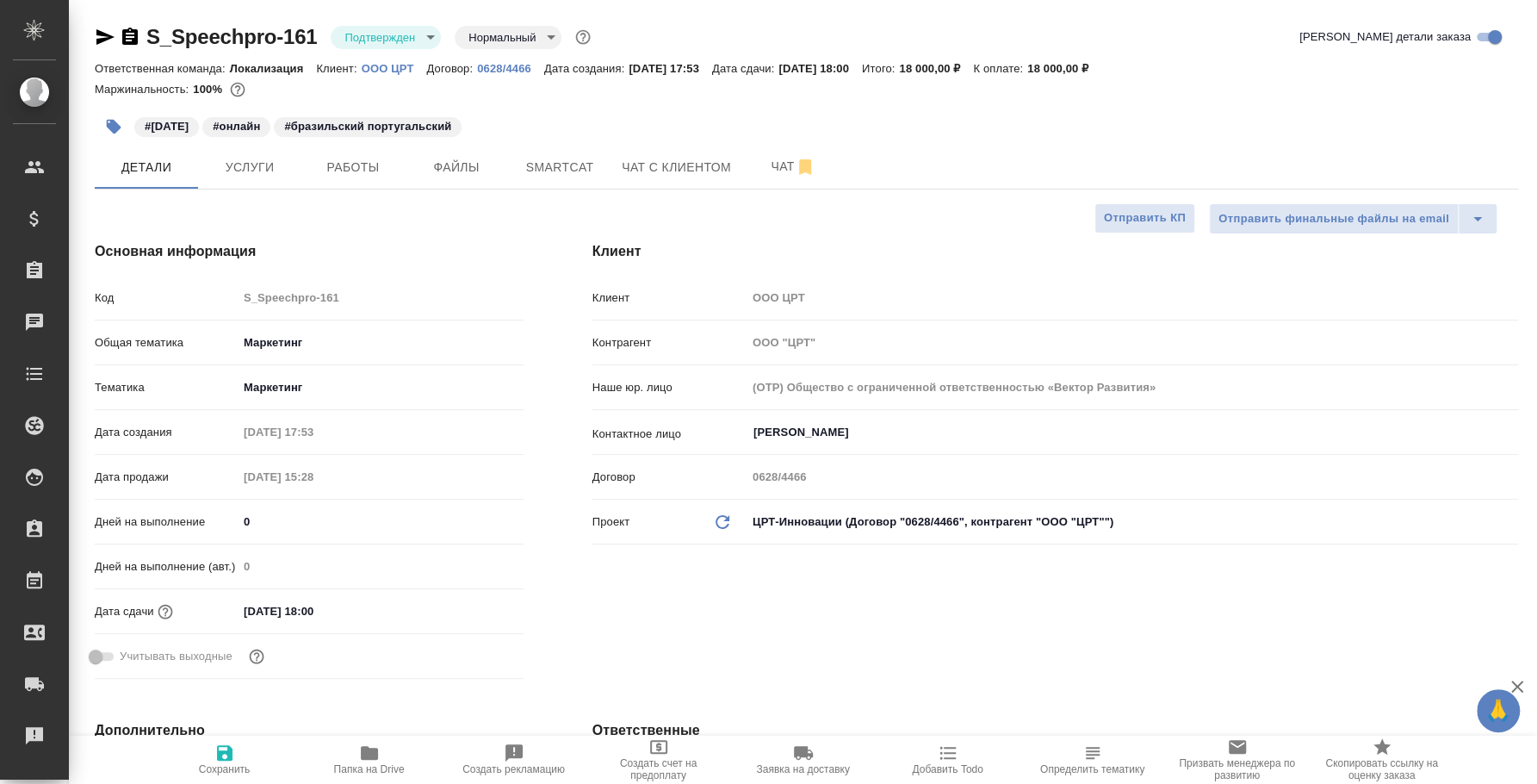
type textarea "x"
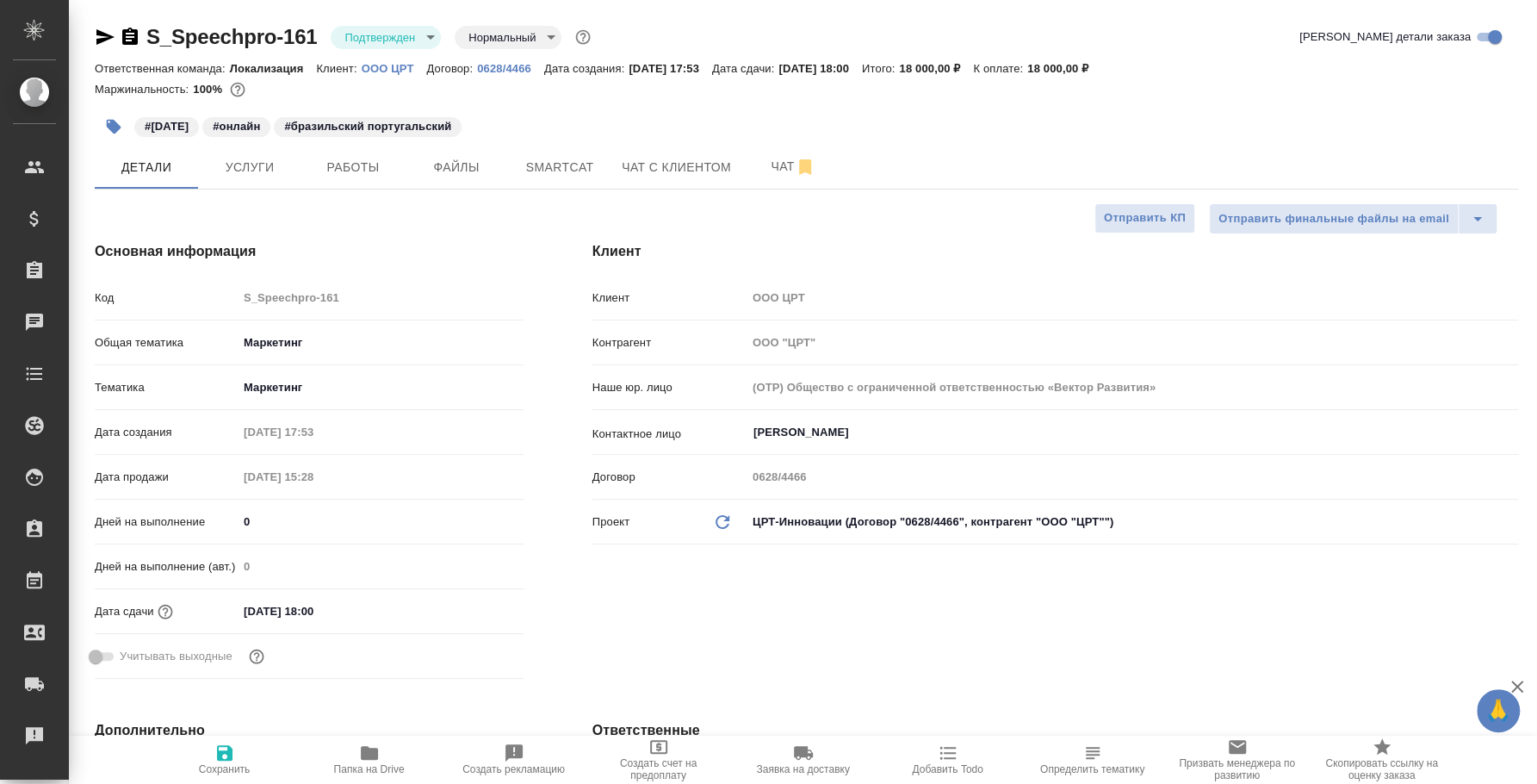
type textarea "x"
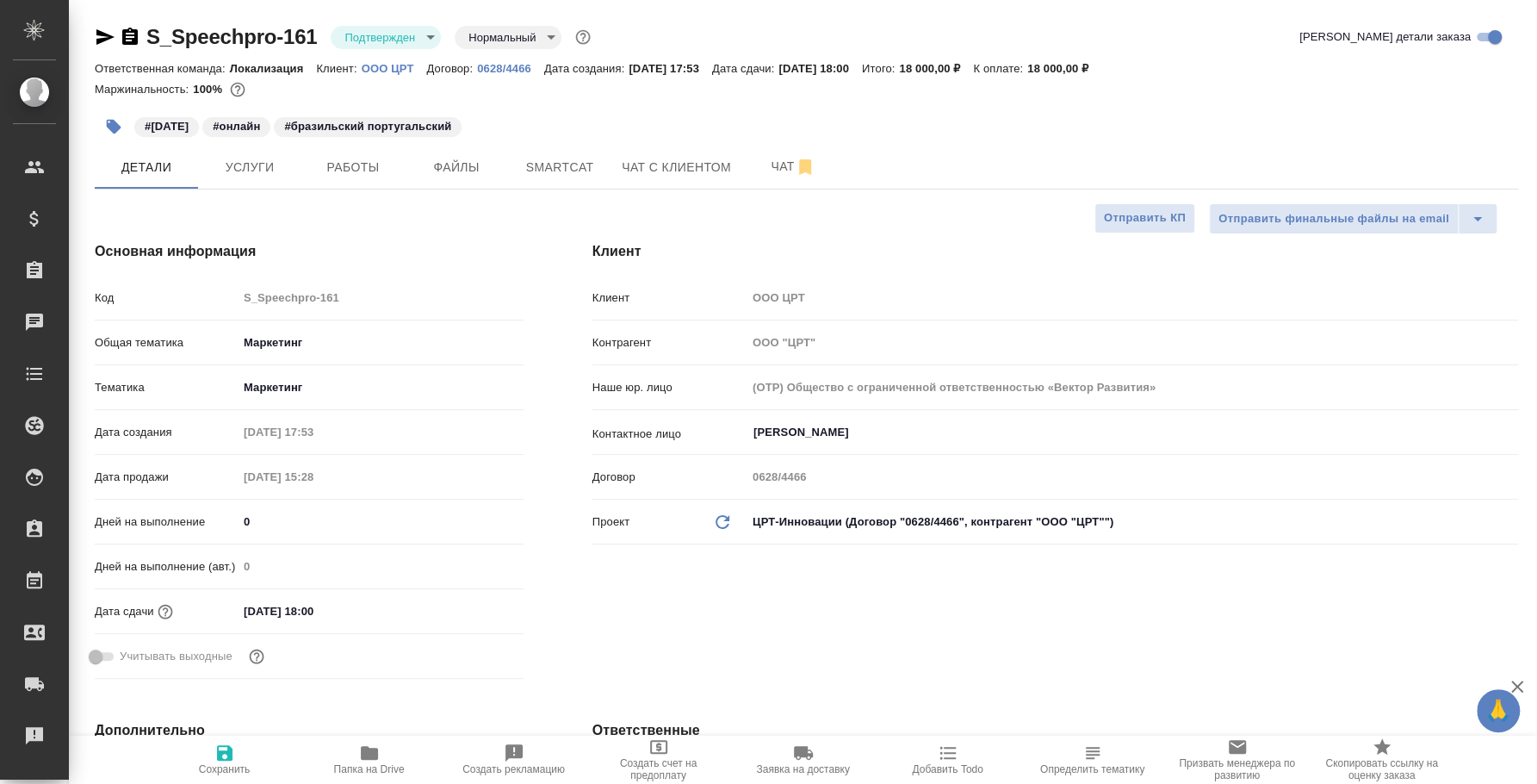
type textarea "x"
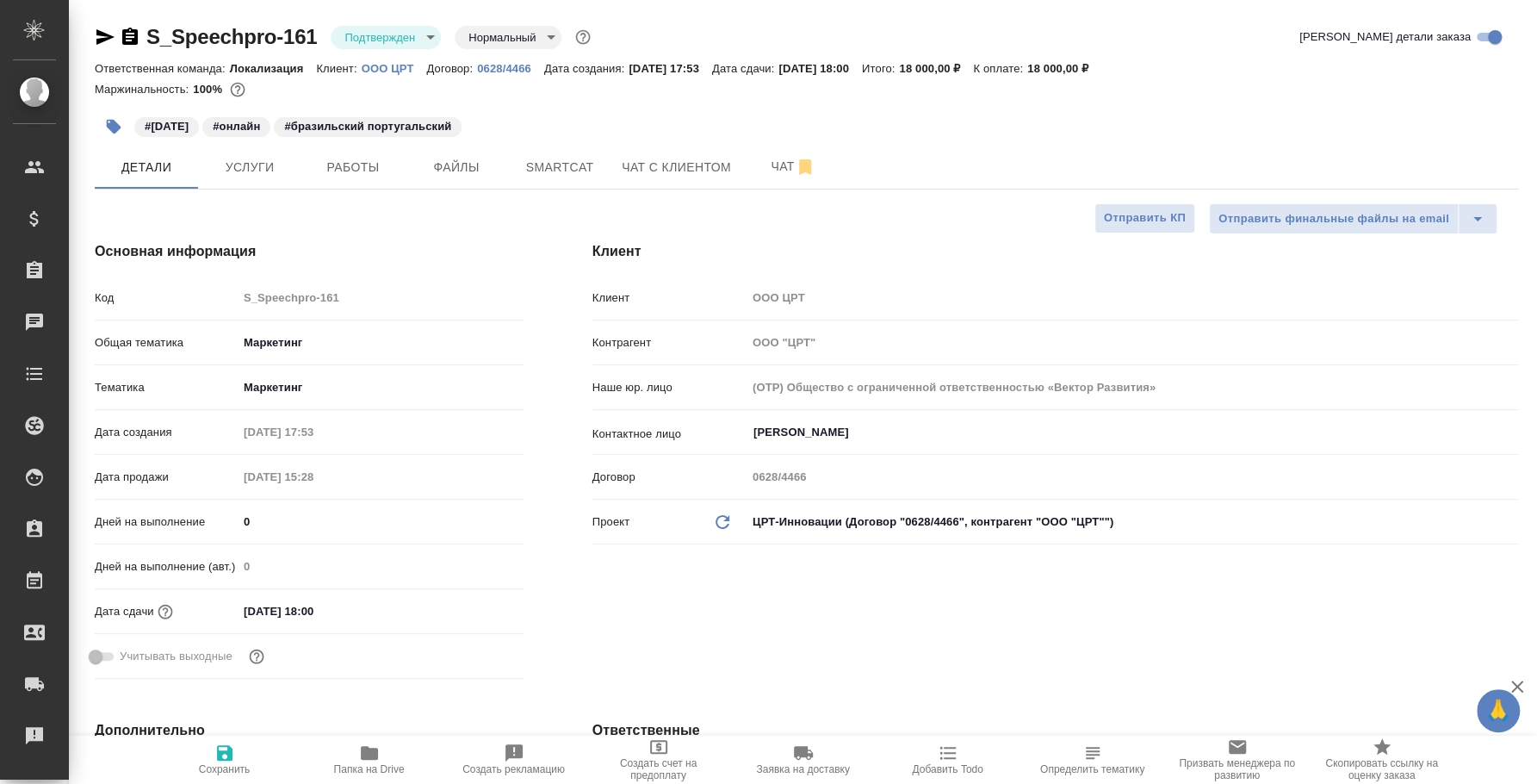
type textarea "x"
click at [277, 157] on span "Услуги" at bounding box center [249, 167] width 82 height 21
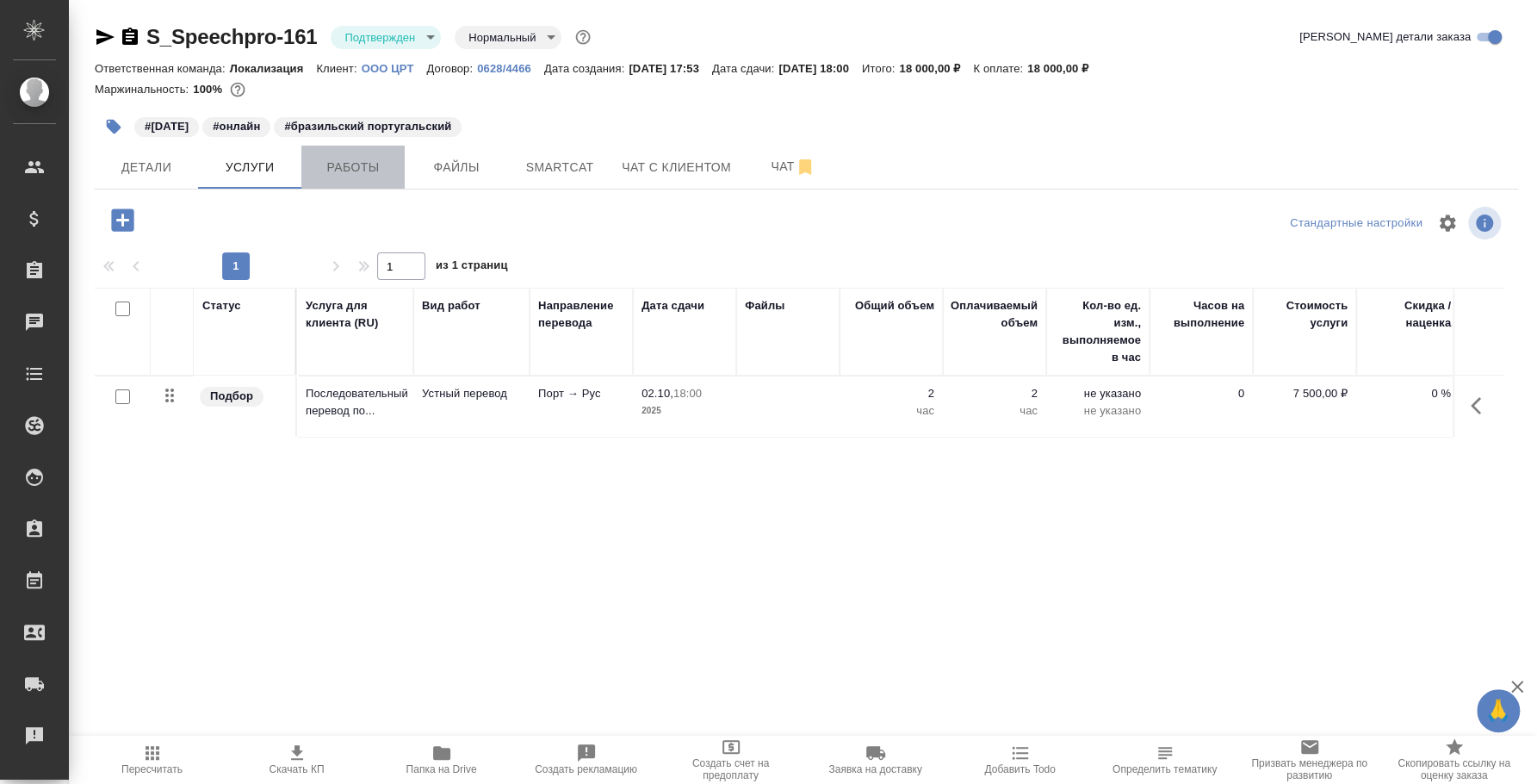
click at [367, 160] on span "Работы" at bounding box center [353, 167] width 82 height 21
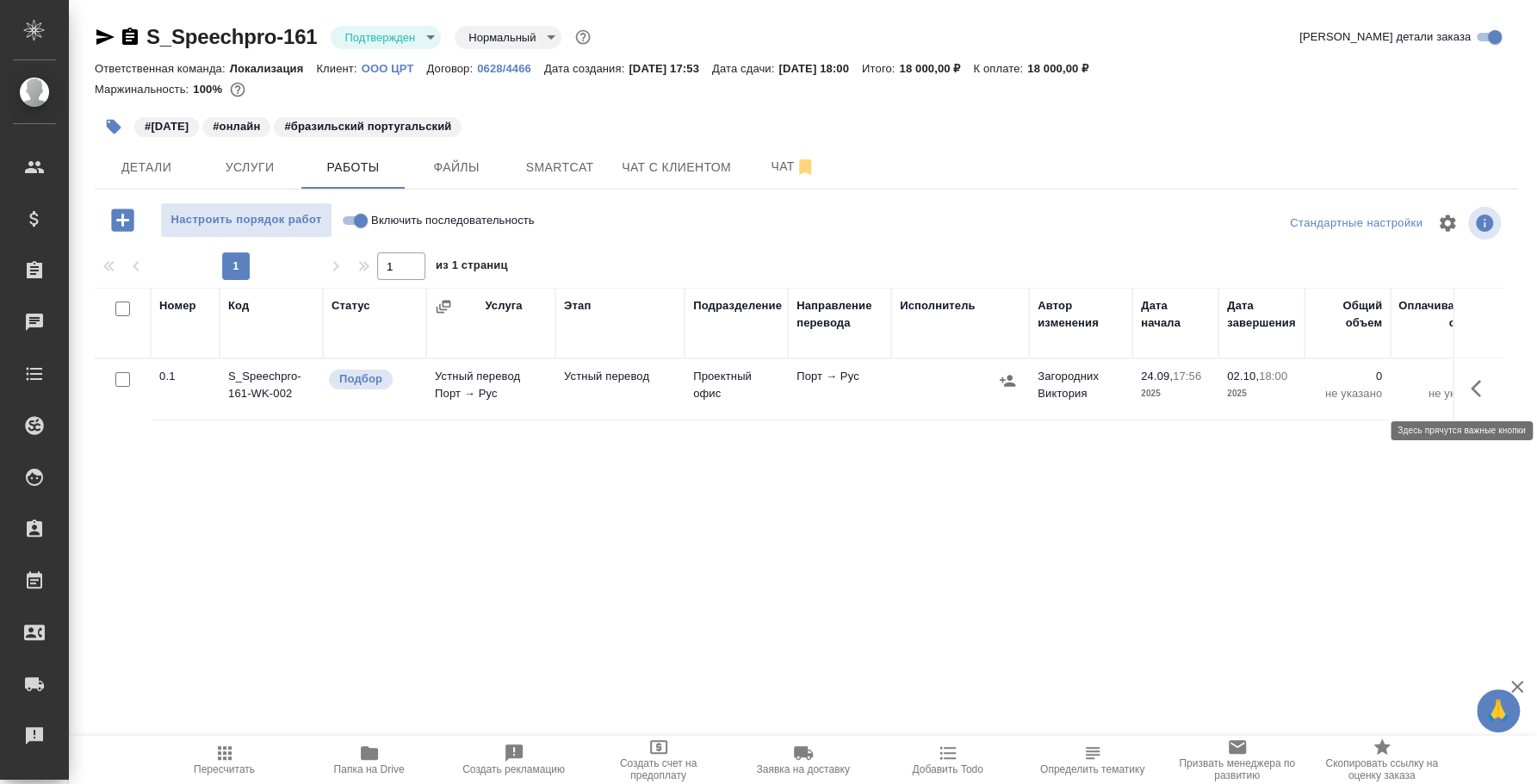
click at [1476, 400] on button "button" at bounding box center [1482, 388] width 41 height 41
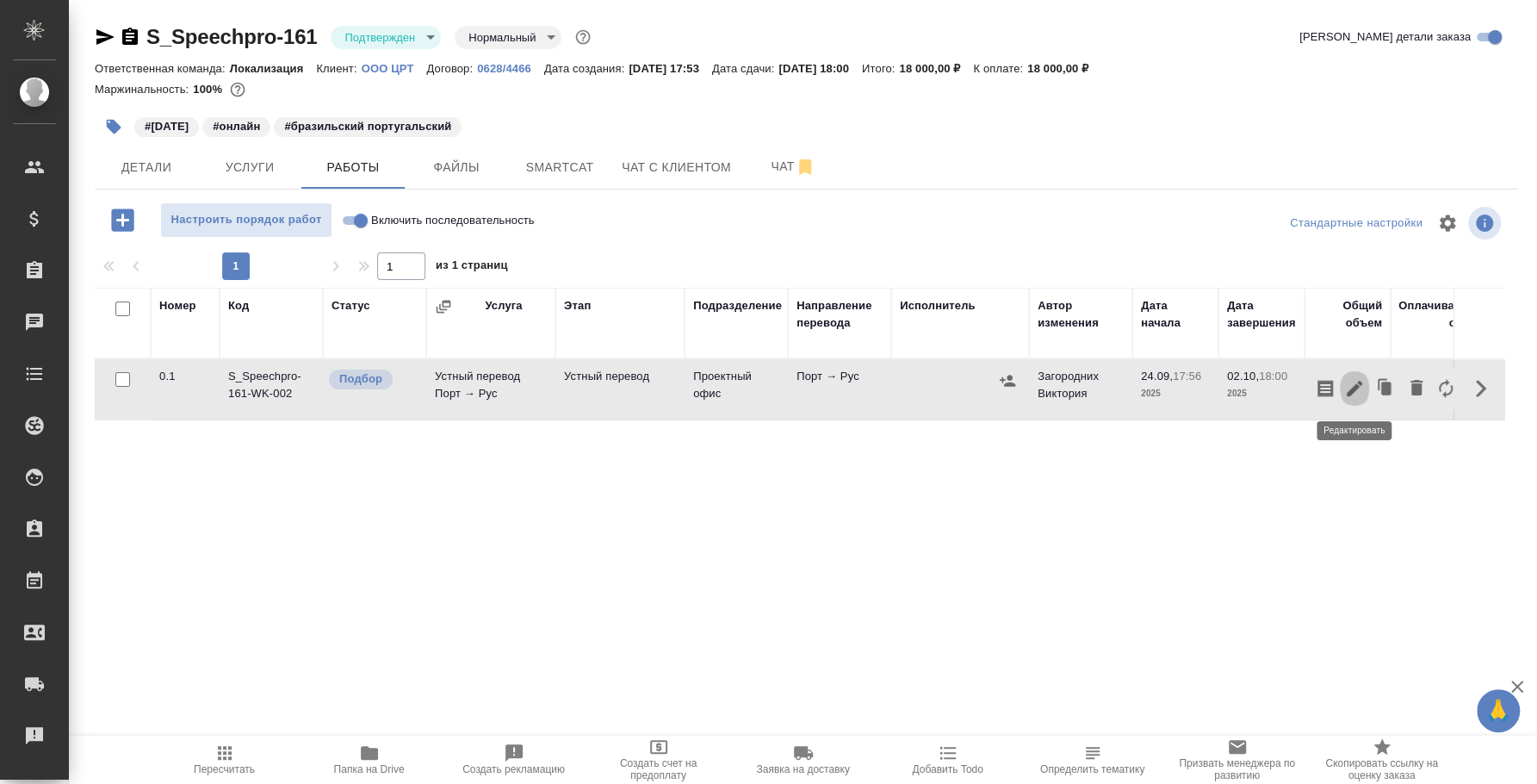
click at [1353, 378] on icon "button" at bounding box center [1355, 388] width 21 height 21
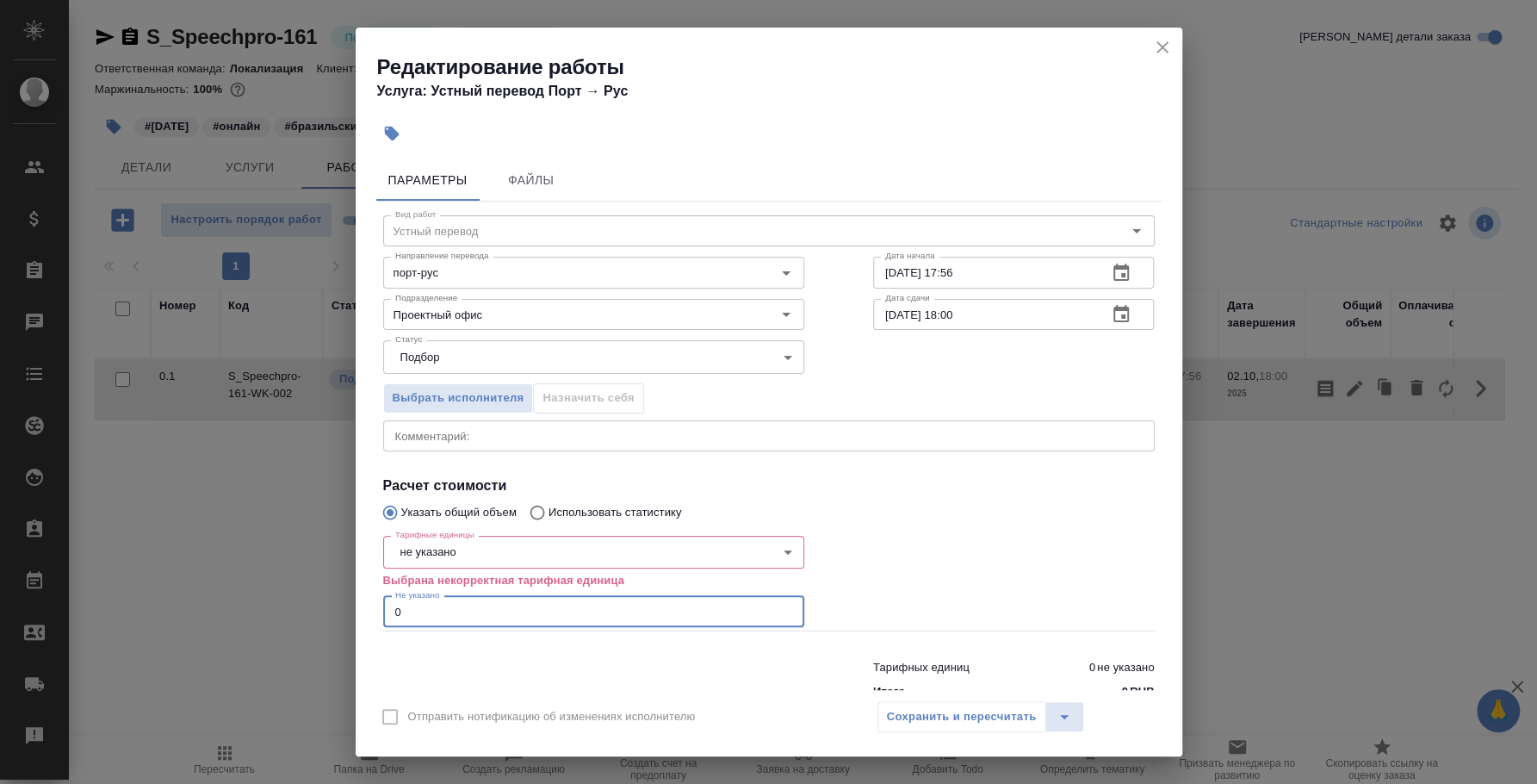
drag, startPoint x: 590, startPoint y: 614, endPoint x: 247, endPoint y: 600, distance: 343.3
click at [247, 600] on div "Редактирование работы Услуга: Устный перевод Порт → Рус Параметры Файлы Вид раб…" at bounding box center [768, 392] width 1537 height 784
type input "2"
click at [634, 553] on body "🙏 .cls-1 fill:#fff; AWATERA [PERSON_NAME] Спецификации Заказы 0 Чаты Todo Проек…" at bounding box center [768, 392] width 1537 height 784
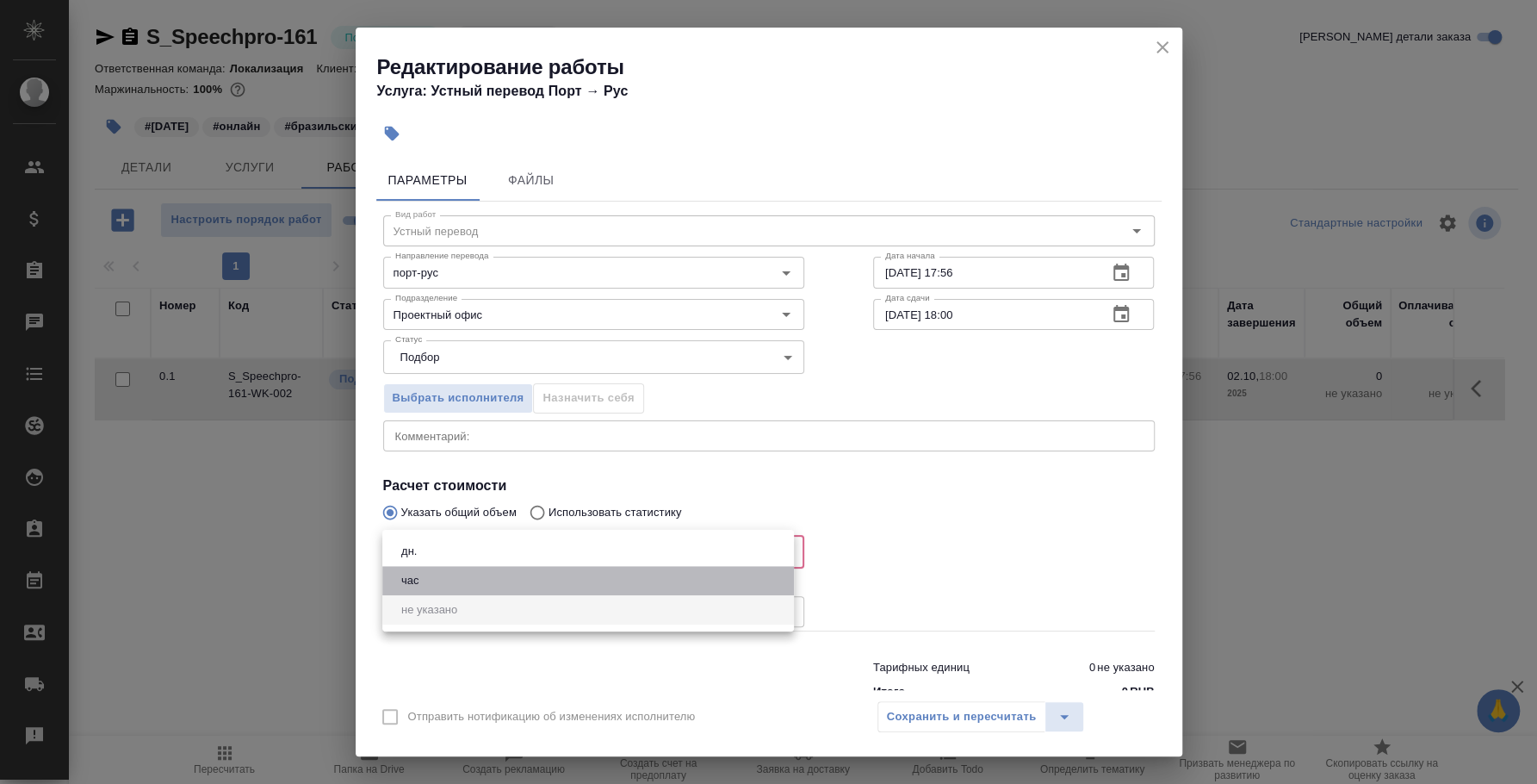
click at [537, 574] on li "час" at bounding box center [588, 580] width 411 height 30
type input "5a8b1489cc6b4906c91bfd93"
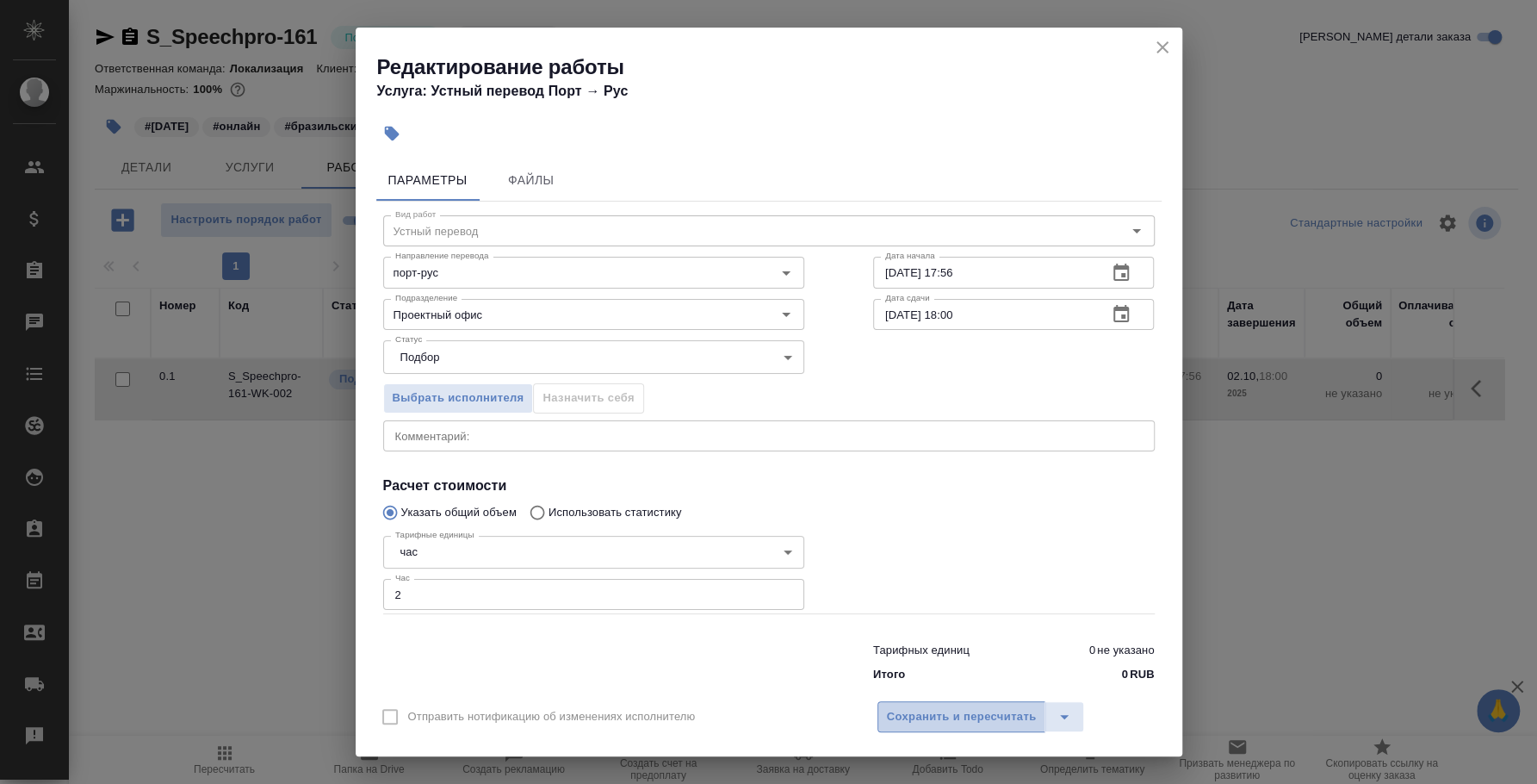
click at [955, 710] on span "Сохранить и пересчитать" at bounding box center [962, 717] width 150 height 20
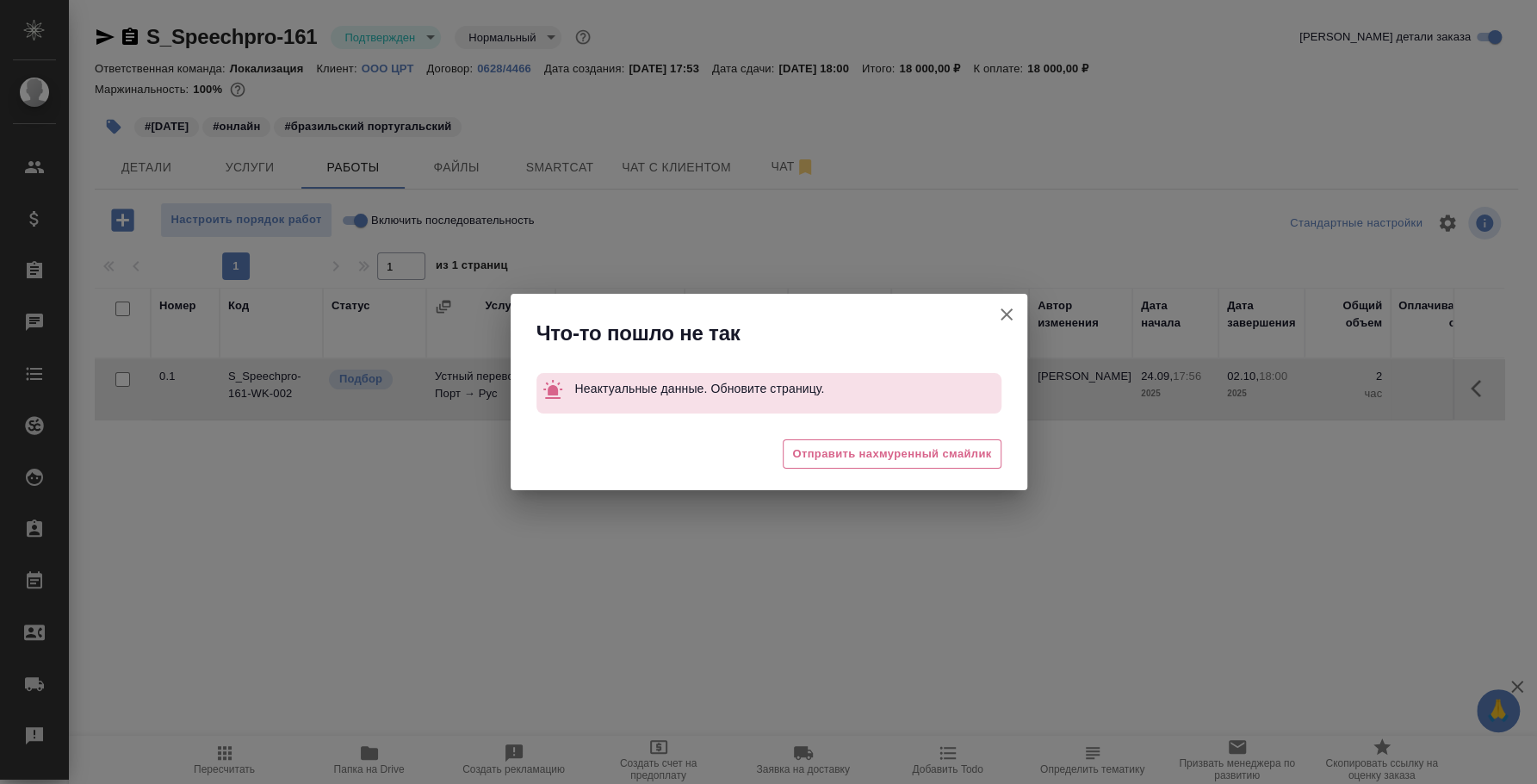
click at [999, 316] on icon "button" at bounding box center [1007, 314] width 21 height 21
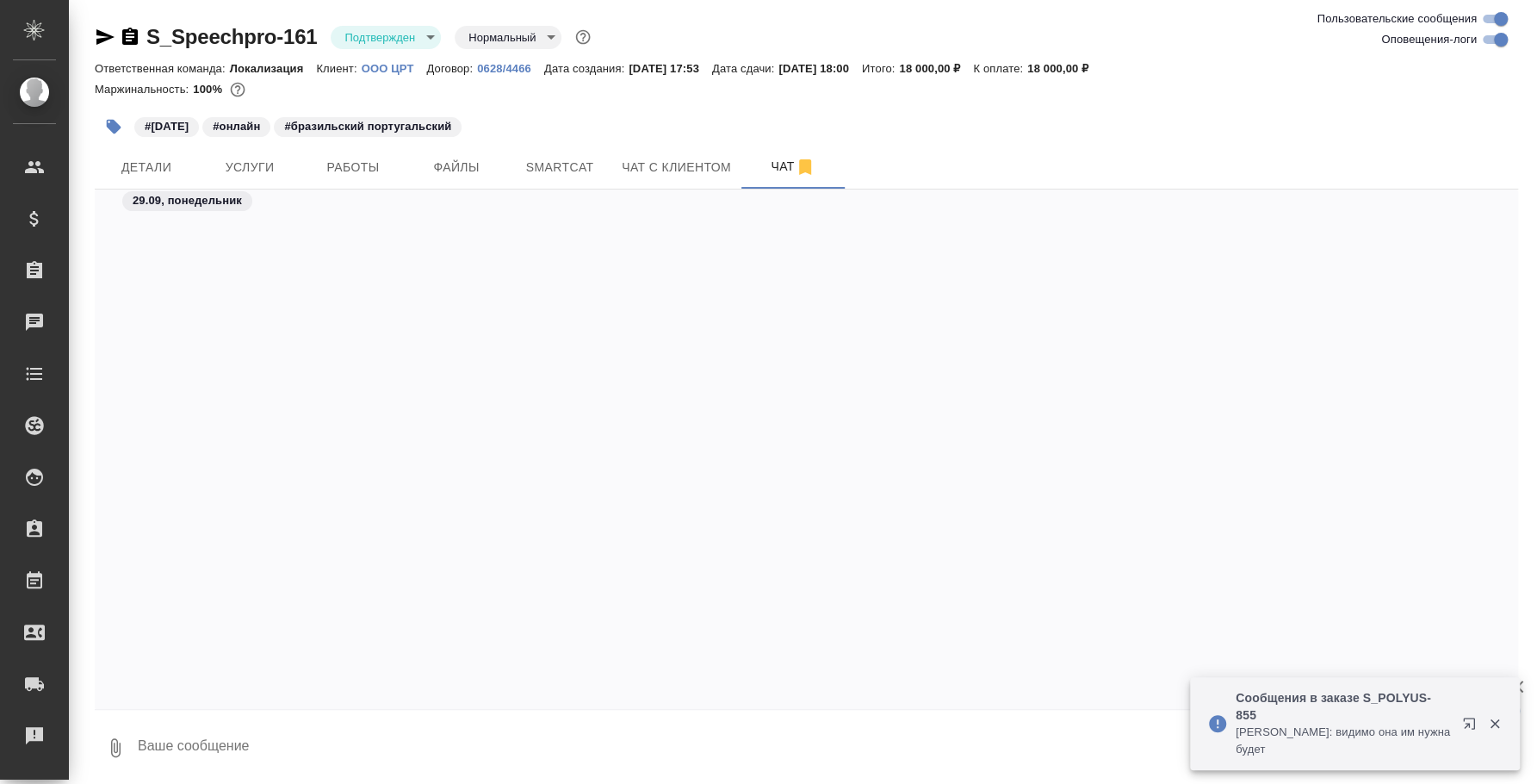
scroll to position [2628, 0]
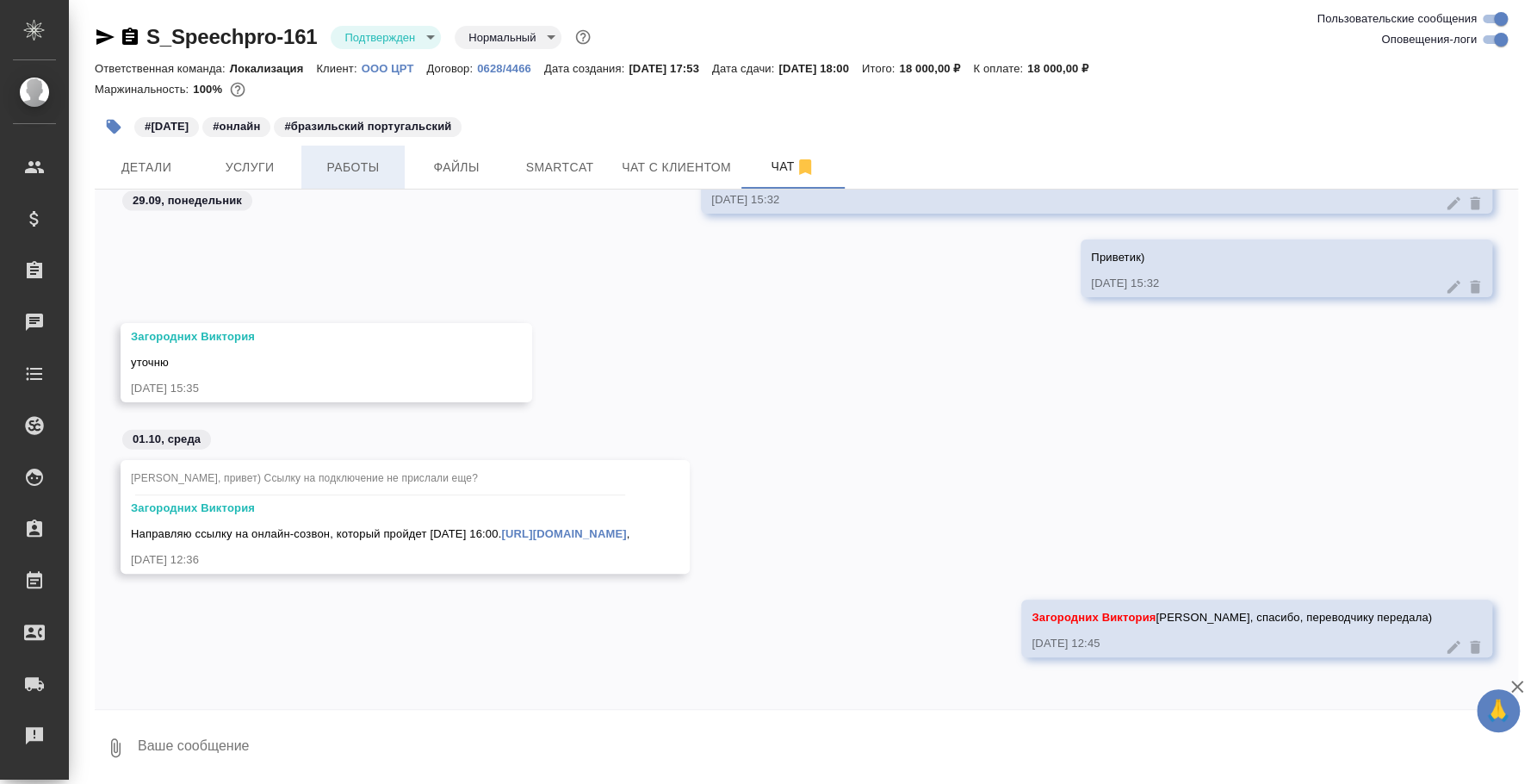
click at [346, 170] on span "Работы" at bounding box center [353, 167] width 82 height 21
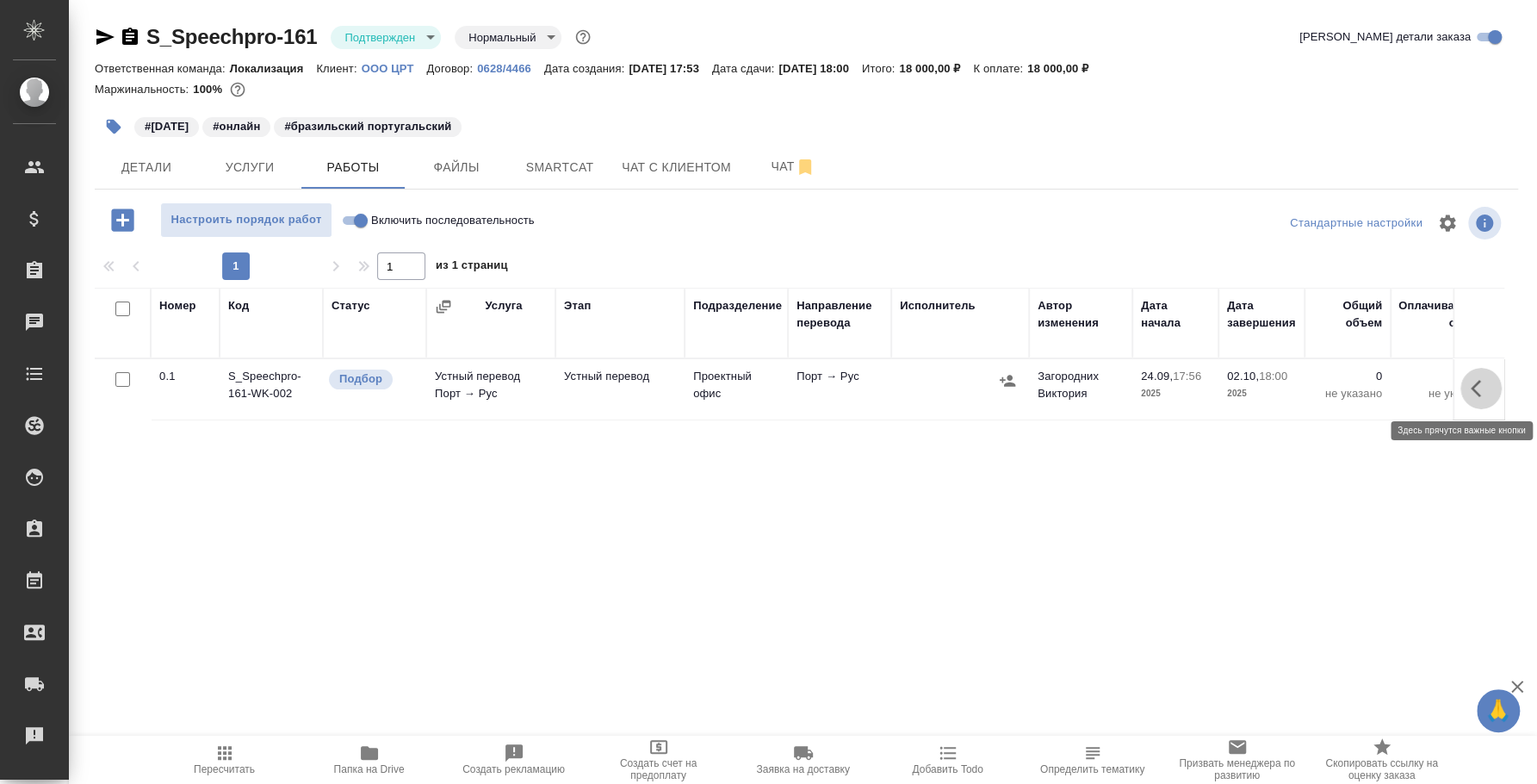
click at [1482, 384] on icon "button" at bounding box center [1481, 388] width 21 height 21
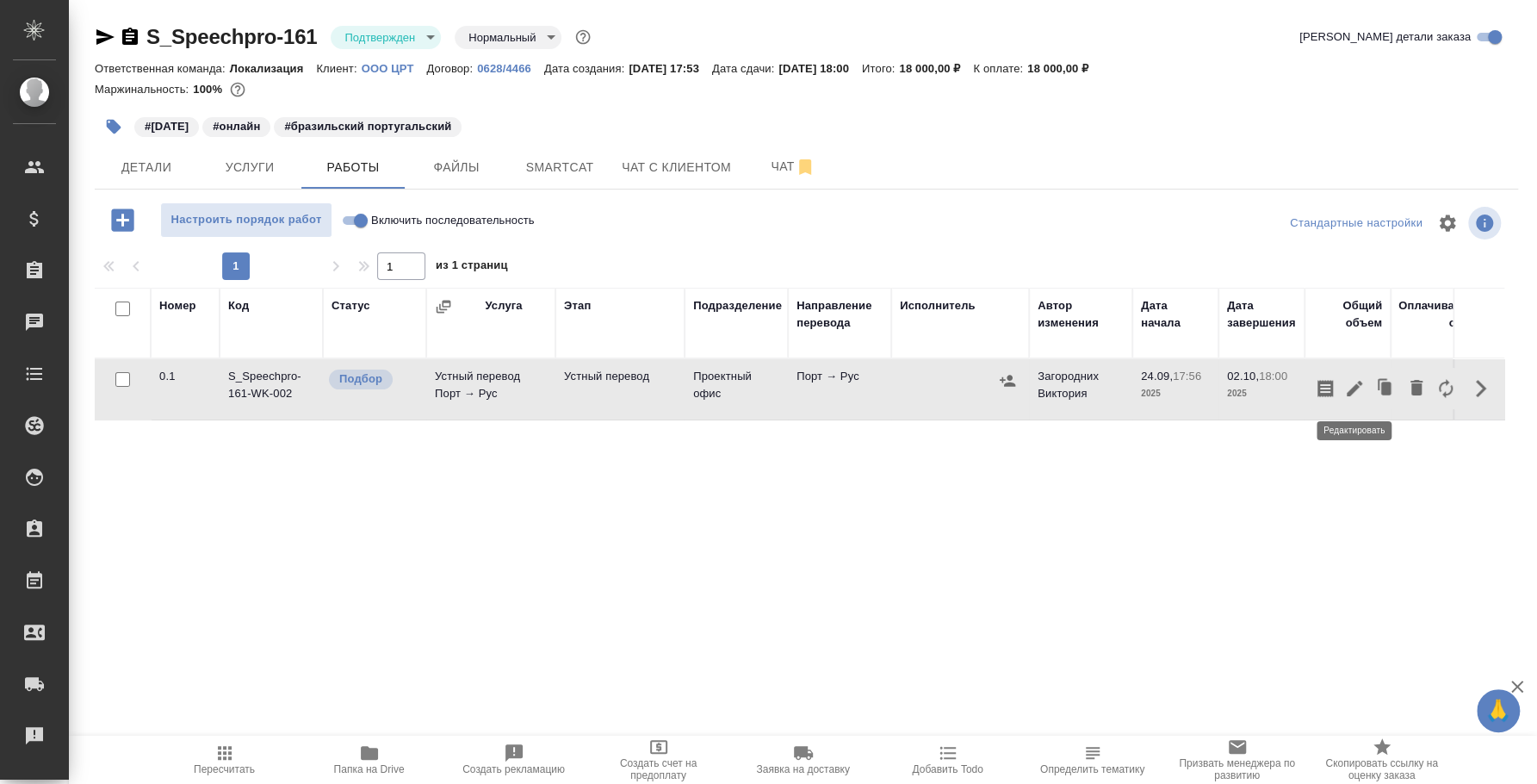
click at [1347, 394] on icon "button" at bounding box center [1355, 388] width 15 height 15
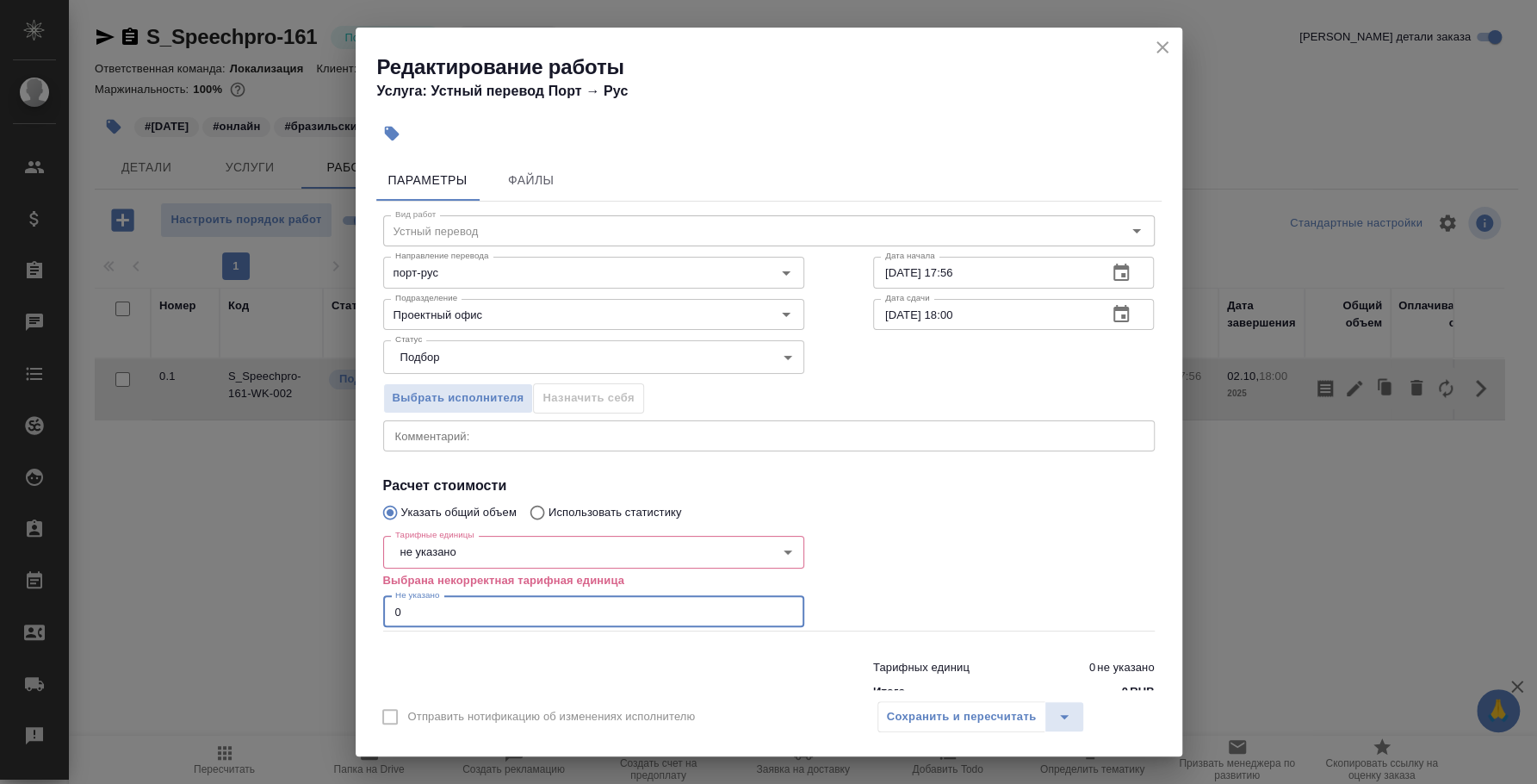
drag, startPoint x: 407, startPoint y: 606, endPoint x: 369, endPoint y: 605, distance: 38.0
click at [369, 605] on div "Параметры Файлы Вид работ Устный перевод Вид работ Направление перевода порт-ру…" at bounding box center [769, 421] width 827 height 537
type input "2"
click at [536, 539] on body "🙏 .cls-1 fill:#fff; AWATERA [PERSON_NAME] Спецификации Заказы 0 Чаты Todo Проек…" at bounding box center [768, 392] width 1537 height 784
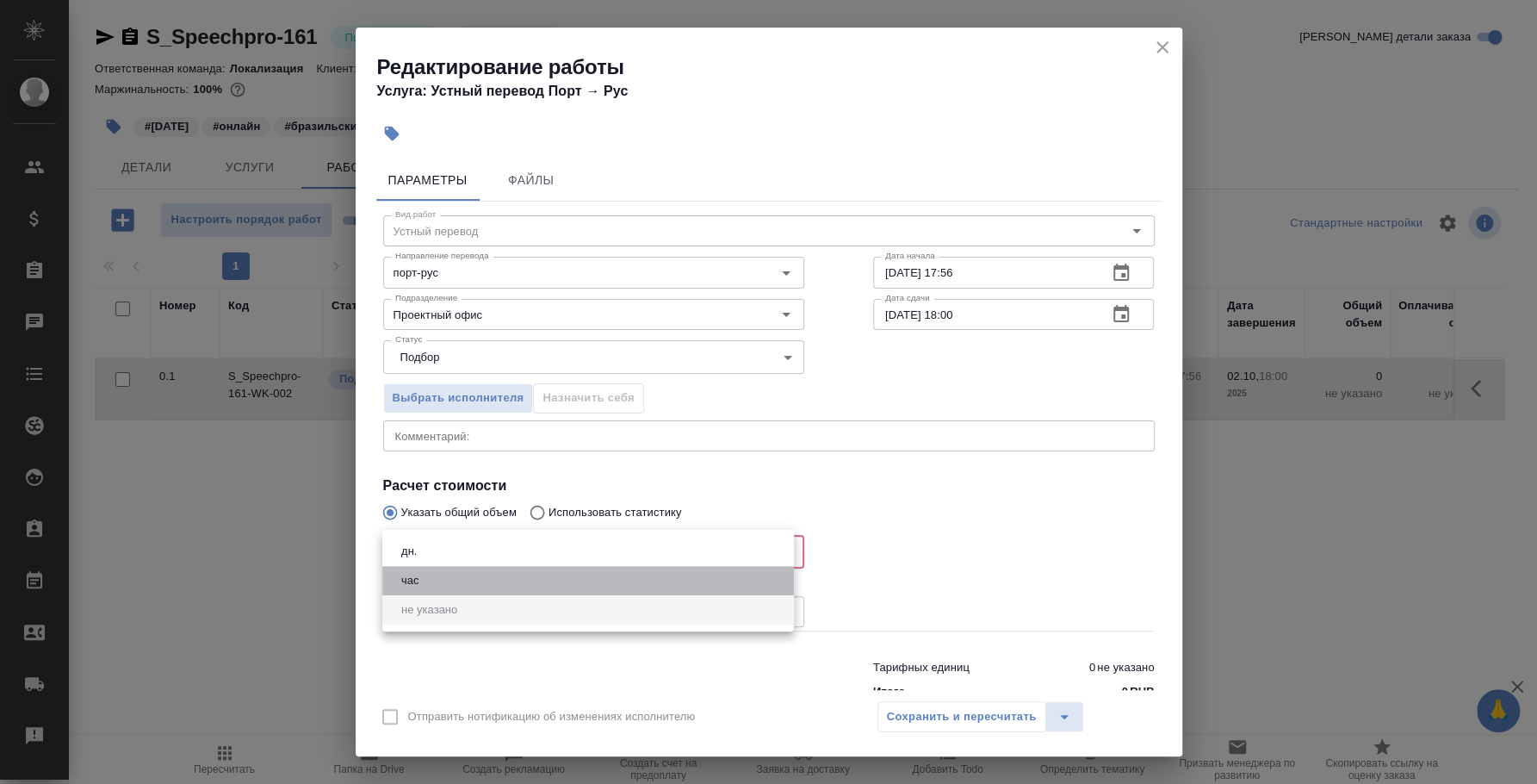
click at [509, 577] on li "час" at bounding box center [588, 580] width 411 height 30
type input "5a8b1489cc6b4906c91bfd93"
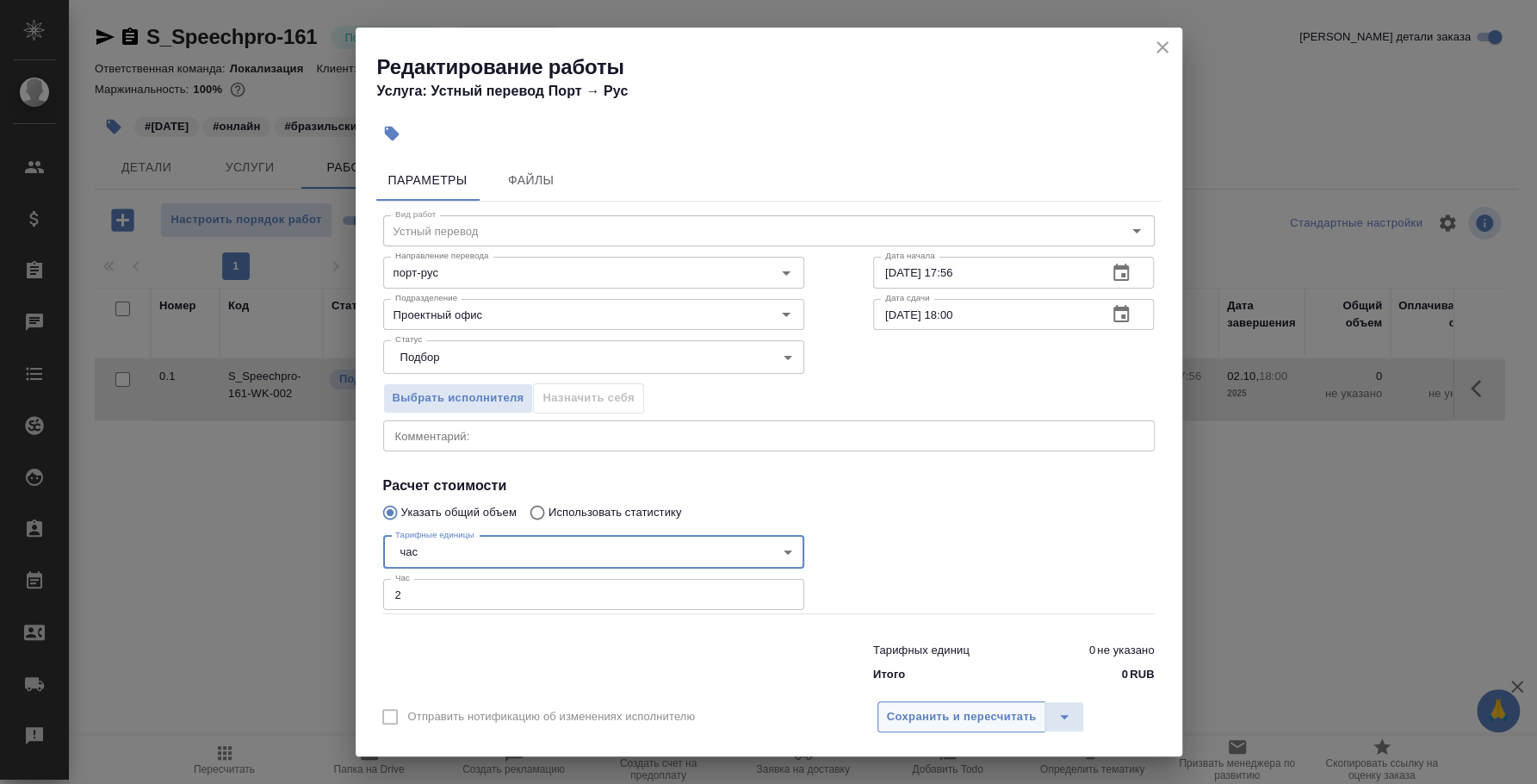
click at [956, 721] on span "Сохранить и пересчитать" at bounding box center [962, 717] width 150 height 20
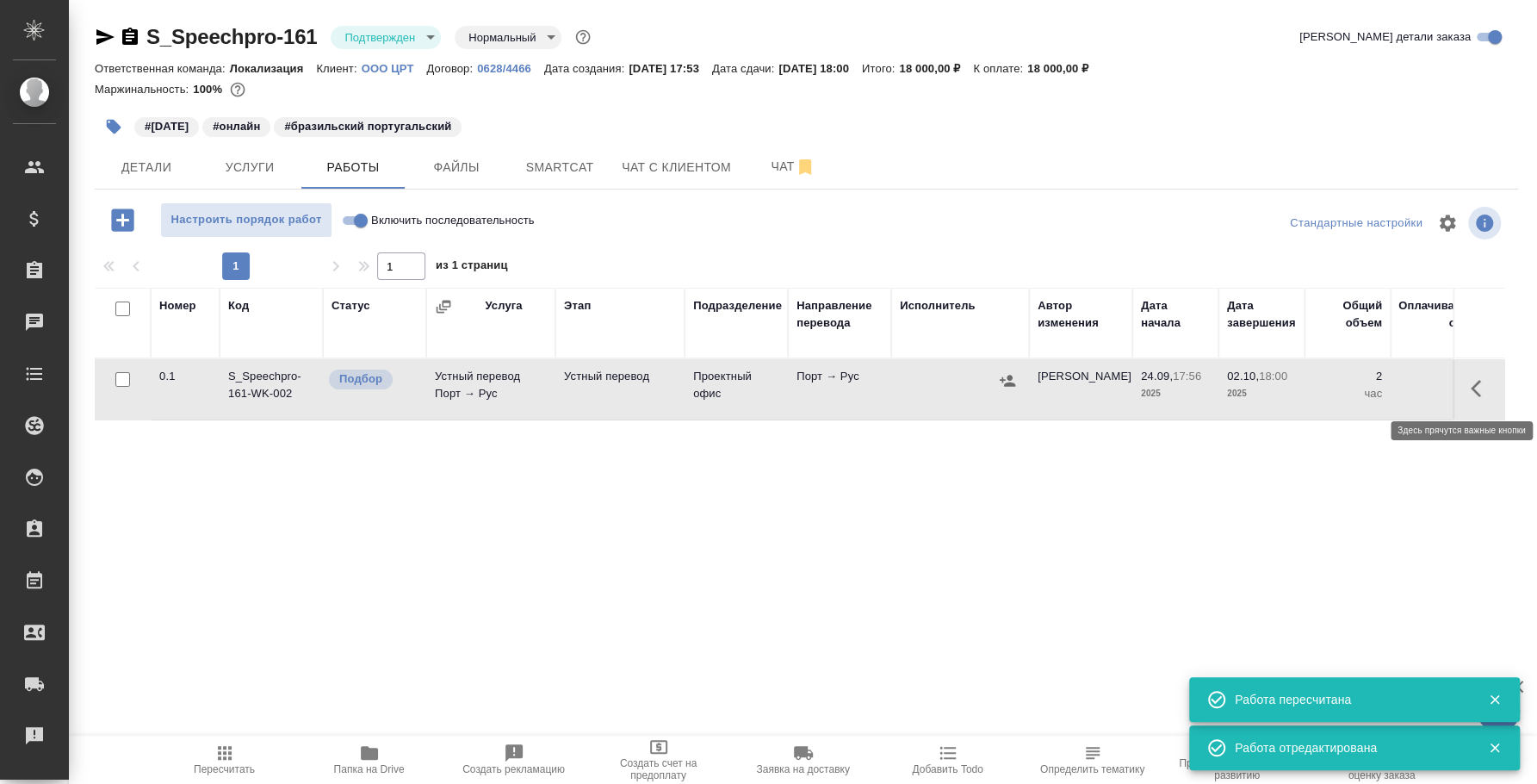
click at [1477, 389] on icon "button" at bounding box center [1481, 388] width 21 height 21
click at [1094, 519] on div "Номер Код Статус Услуга Этап Подразделение Направление перевода Исполнитель Авт…" at bounding box center [799, 481] width 1410 height 387
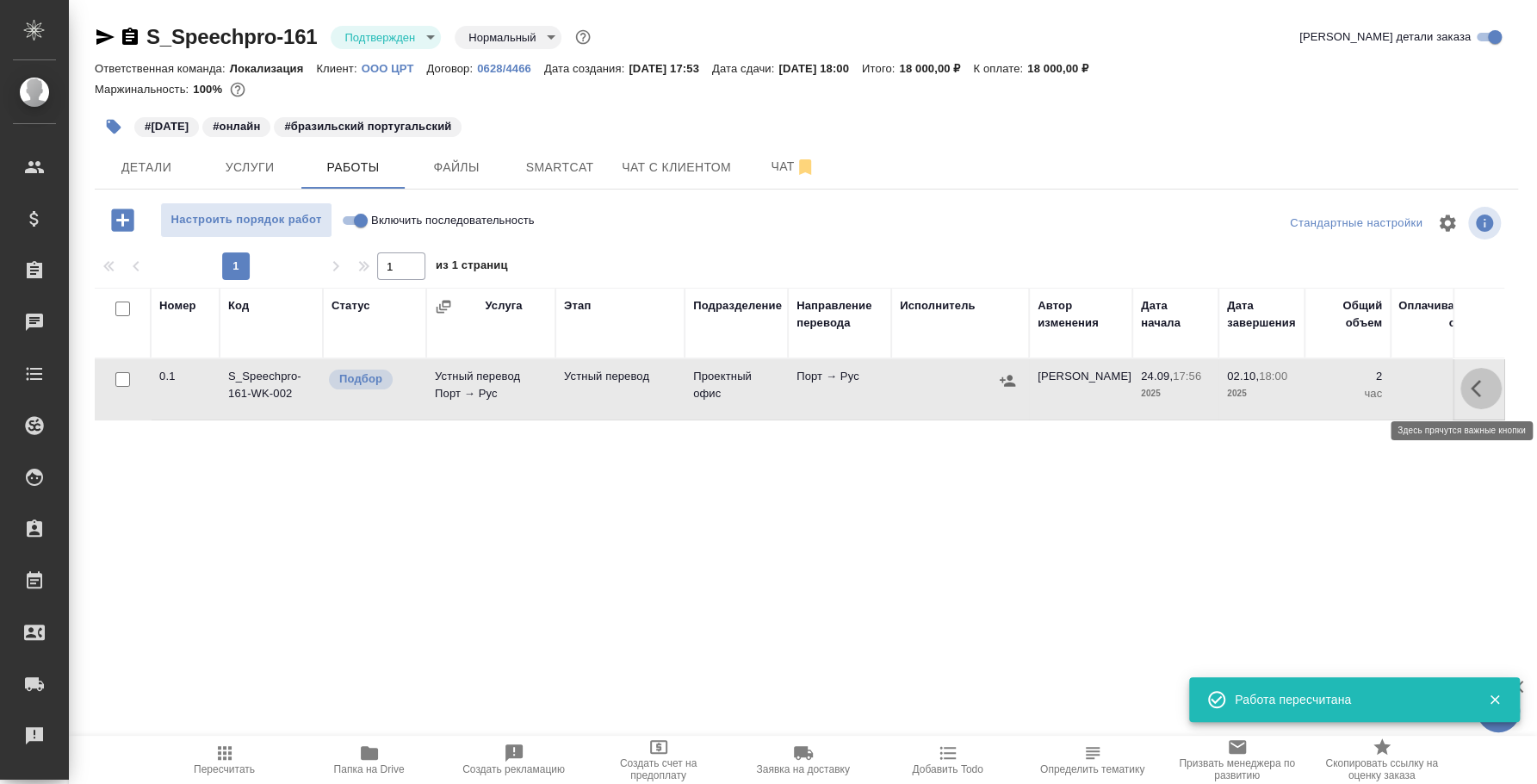
click at [1475, 390] on icon "button" at bounding box center [1476, 388] width 11 height 17
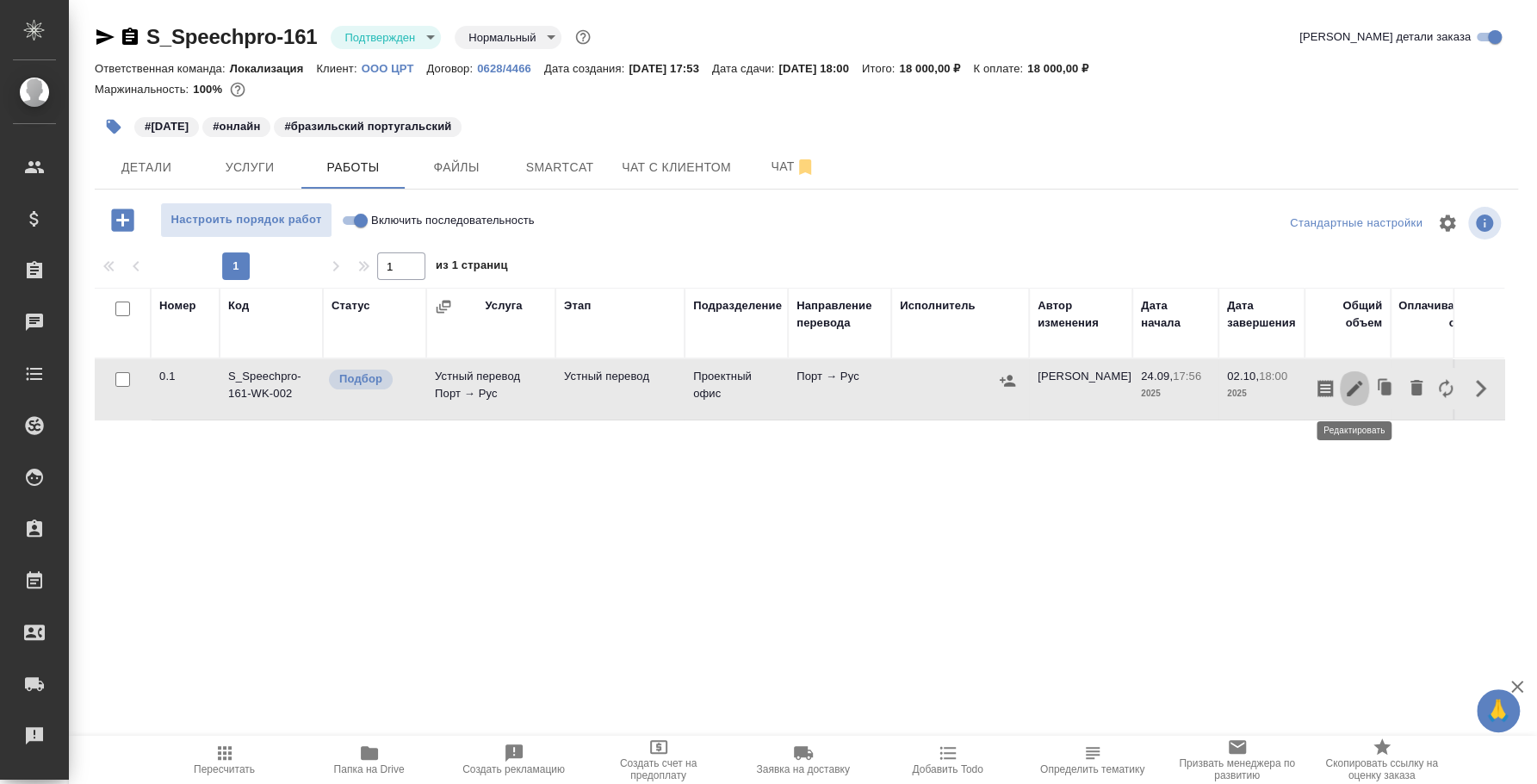
click at [1353, 386] on icon "button" at bounding box center [1355, 388] width 21 height 21
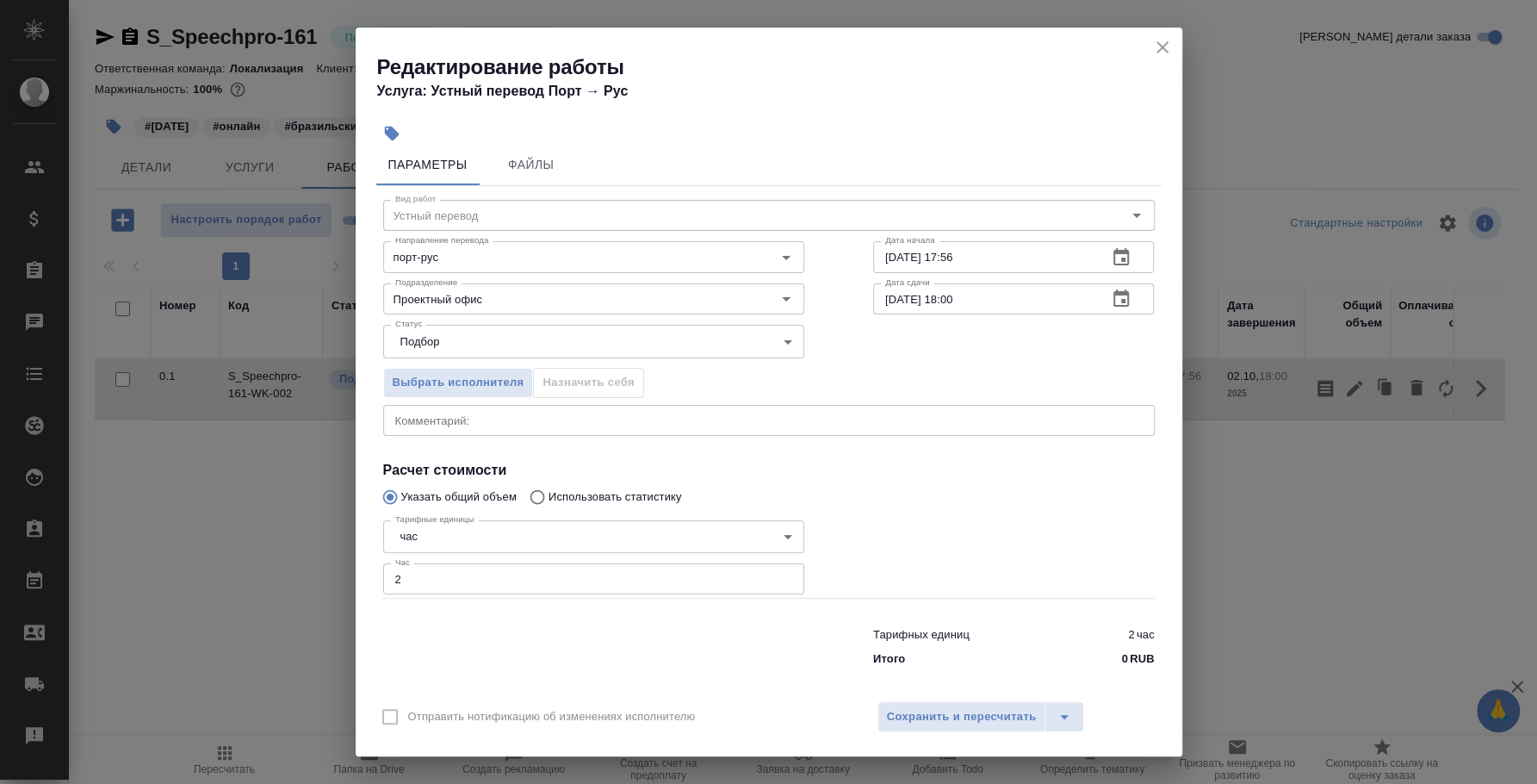
scroll to position [27, 0]
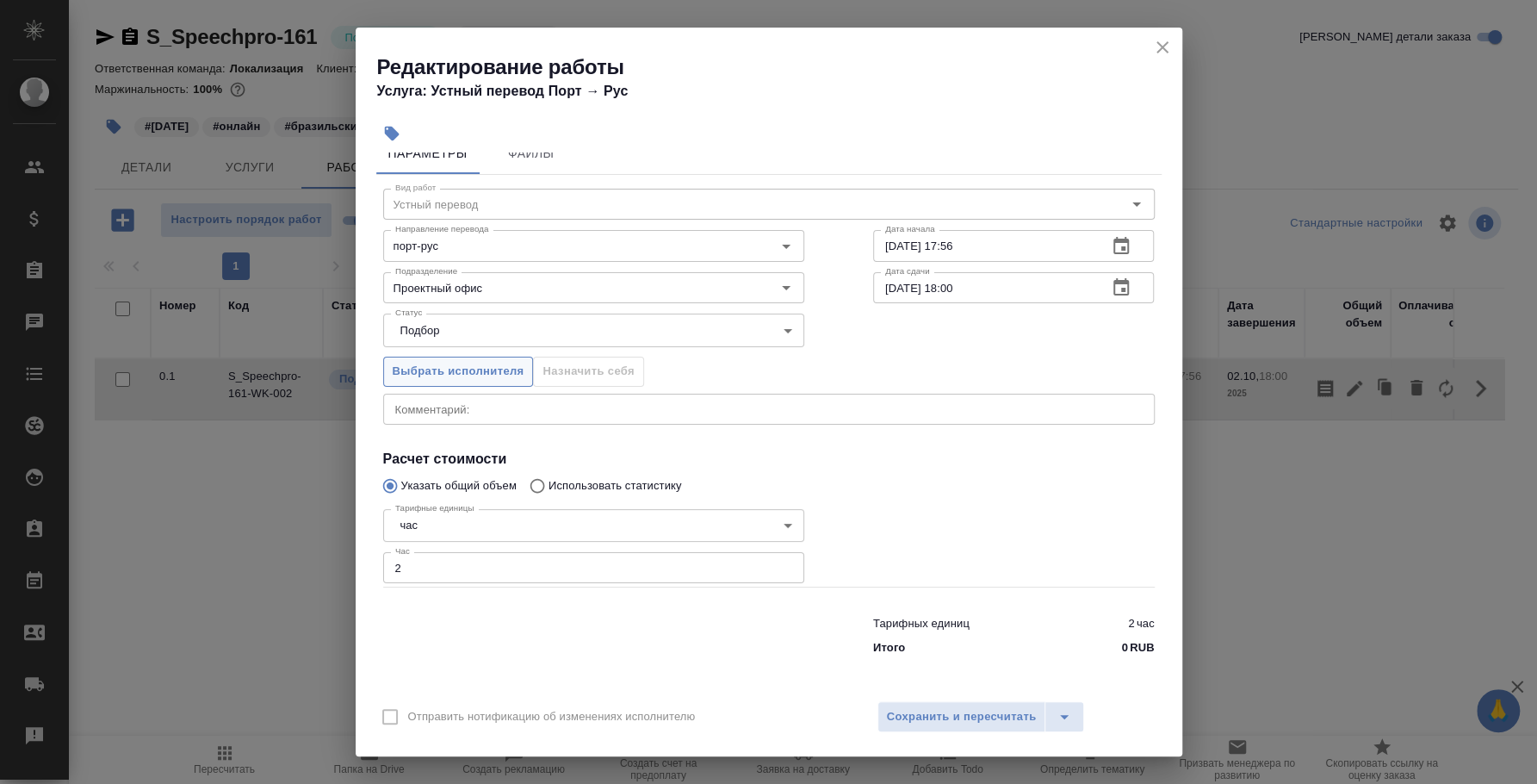
click at [469, 373] on span "Выбрать исполнителя" at bounding box center [458, 372] width 131 height 20
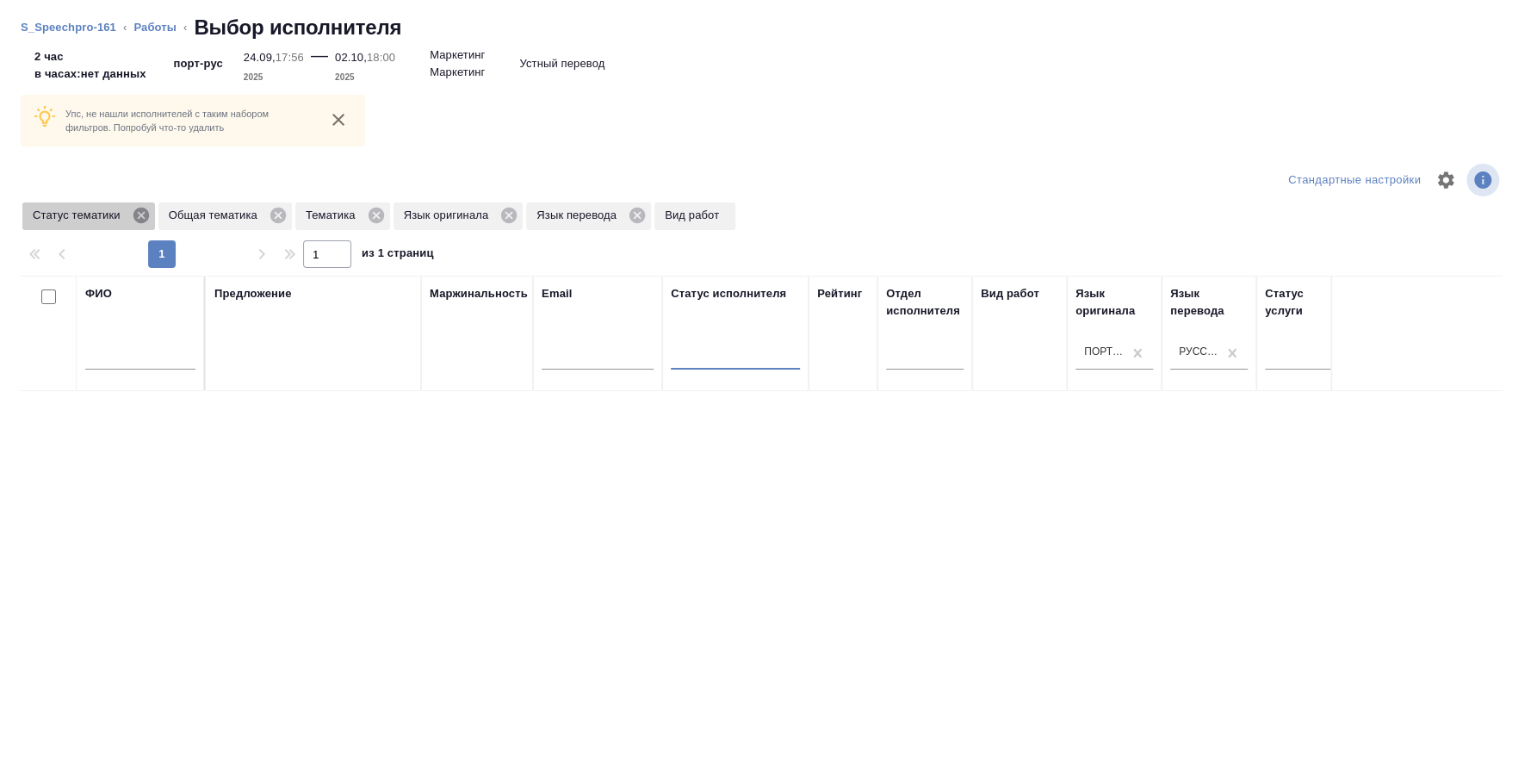
click at [139, 216] on icon at bounding box center [140, 215] width 19 height 19
click at [139, 216] on icon at bounding box center [141, 215] width 15 height 15
click at [106, 219] on icon at bounding box center [103, 215] width 15 height 15
click at [133, 215] on icon at bounding box center [137, 215] width 15 height 15
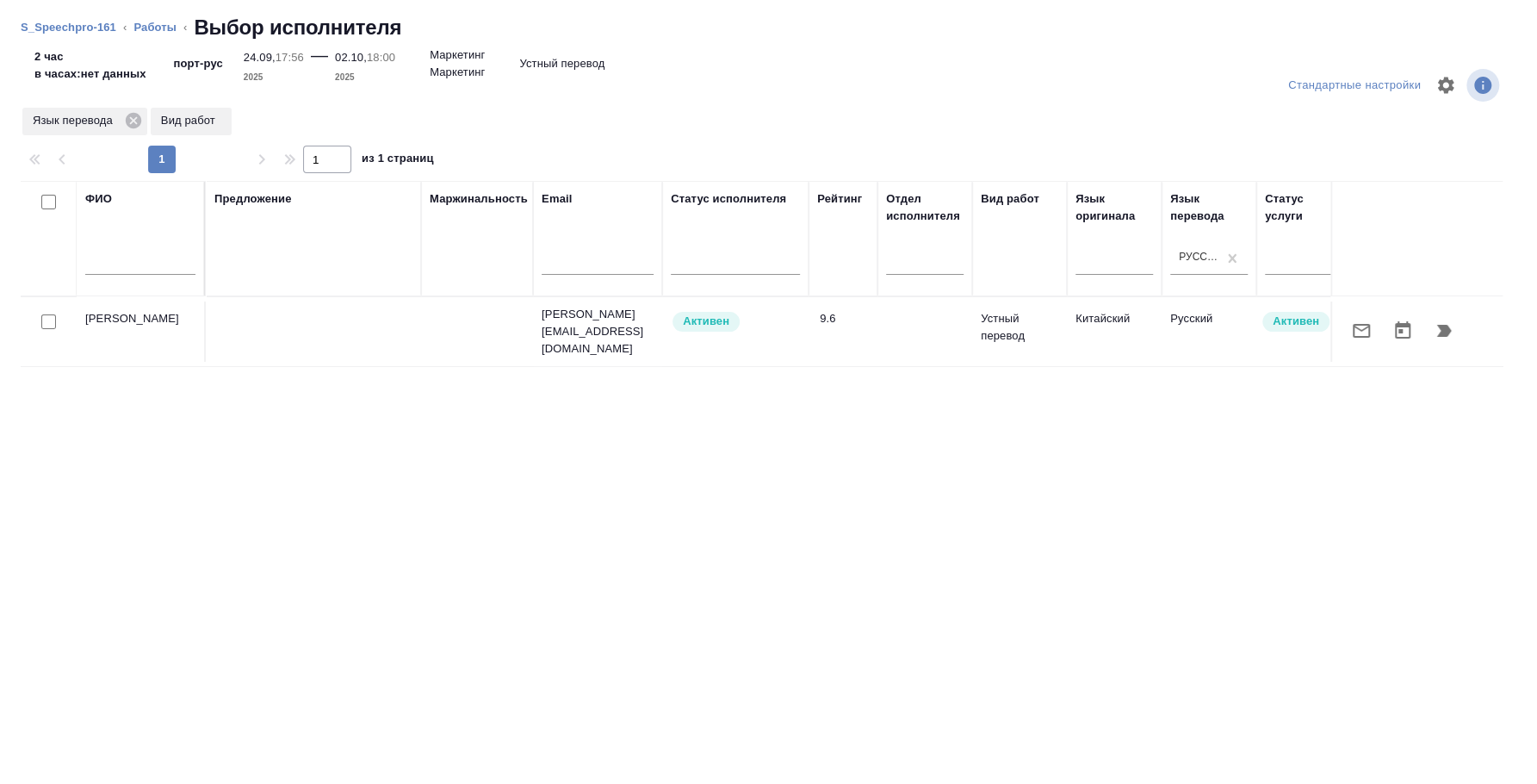
click at [132, 265] on input "text" at bounding box center [139, 264] width 110 height 21
type input "минаева"
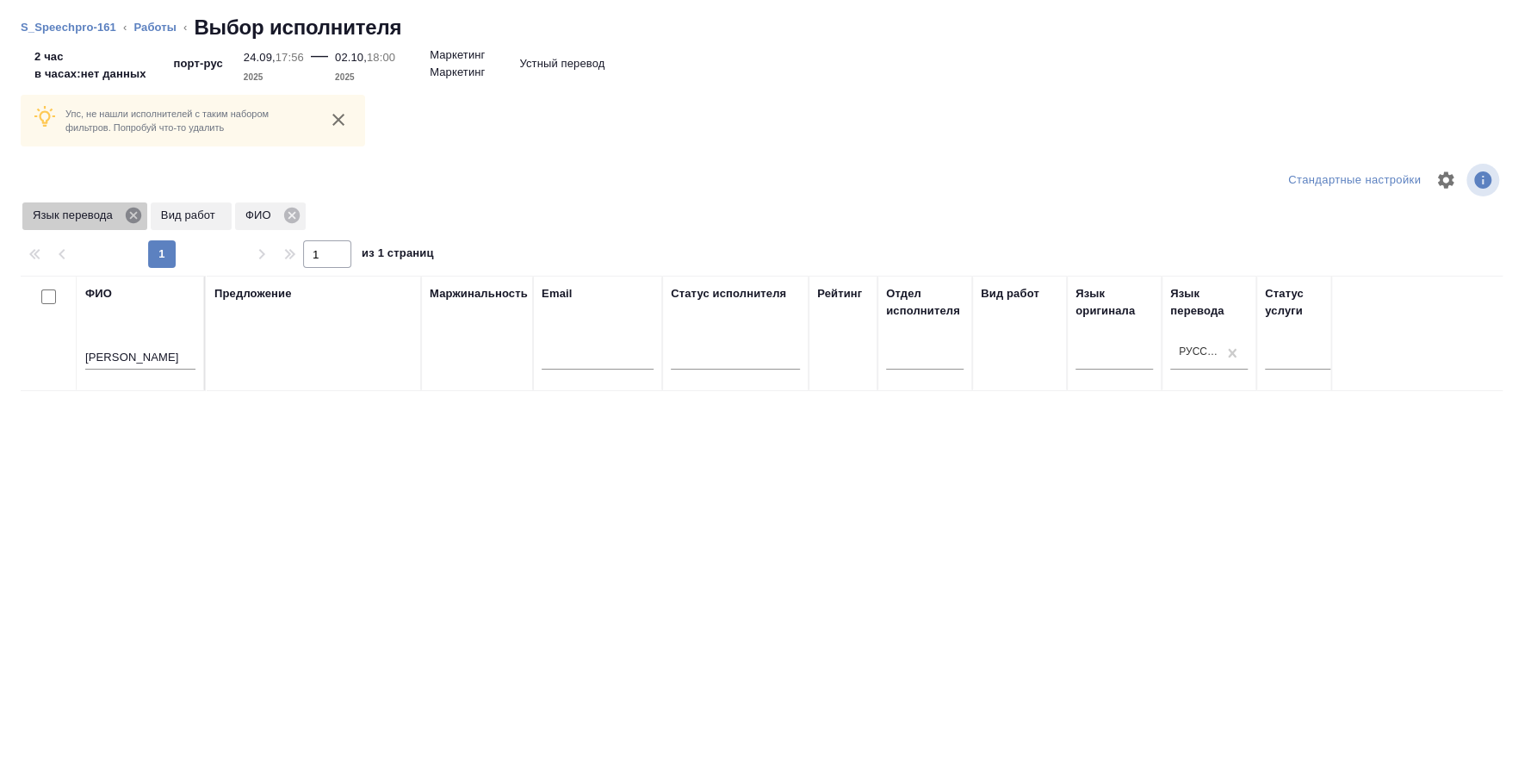
click at [125, 216] on icon at bounding box center [133, 215] width 19 height 19
click at [157, 216] on icon at bounding box center [163, 215] width 15 height 15
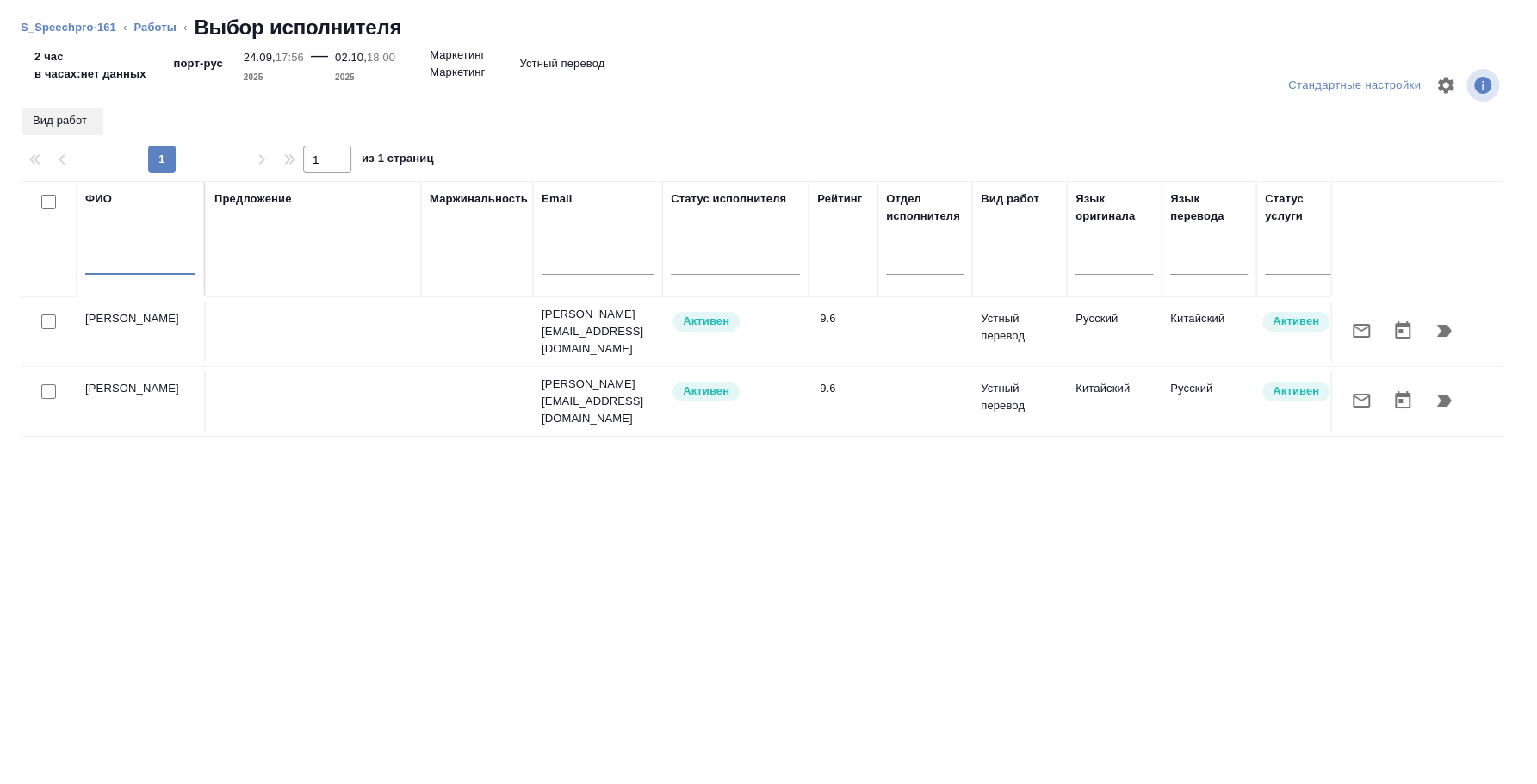
click at [101, 264] on input "text" at bounding box center [139, 264] width 110 height 21
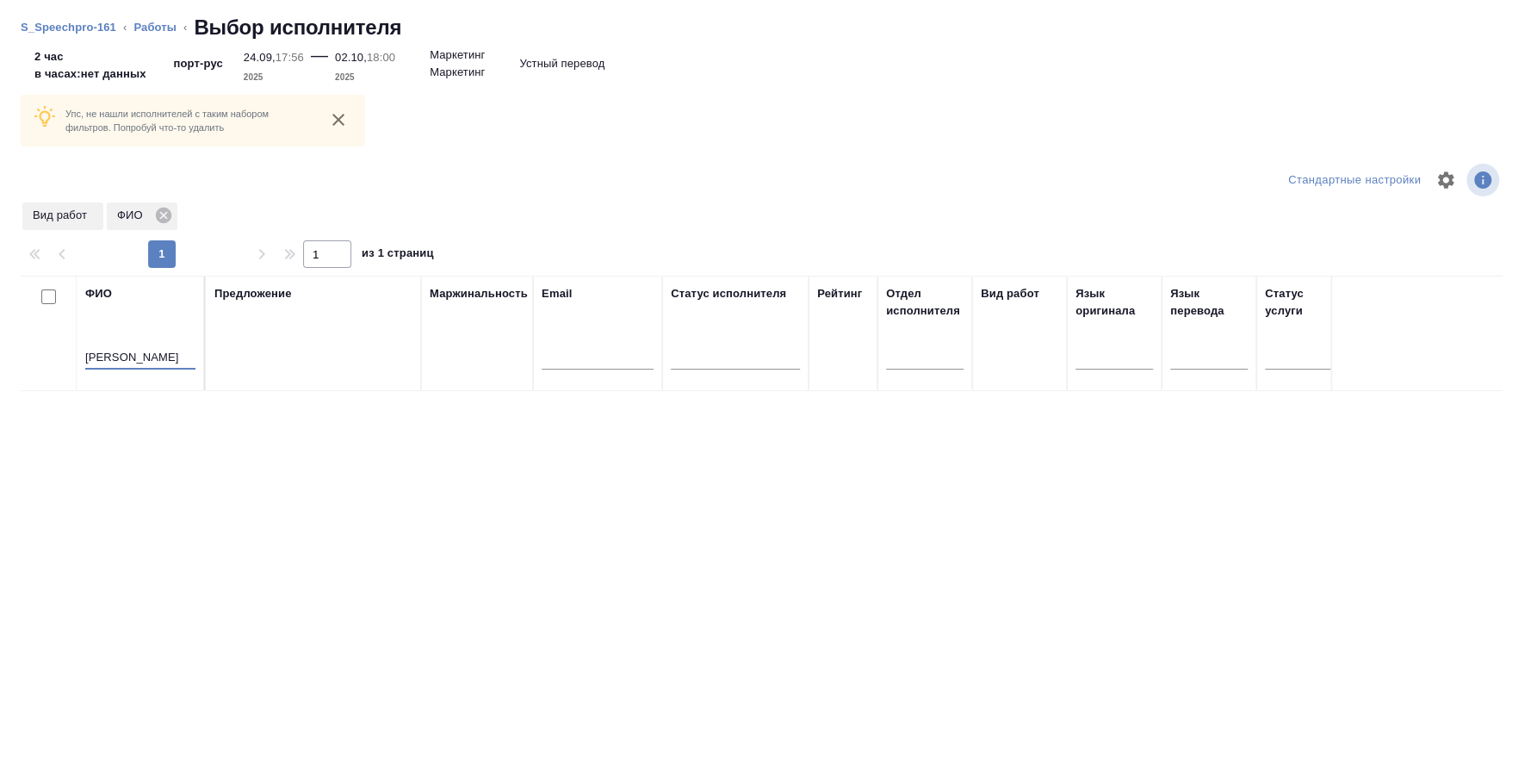
type input "минаева"
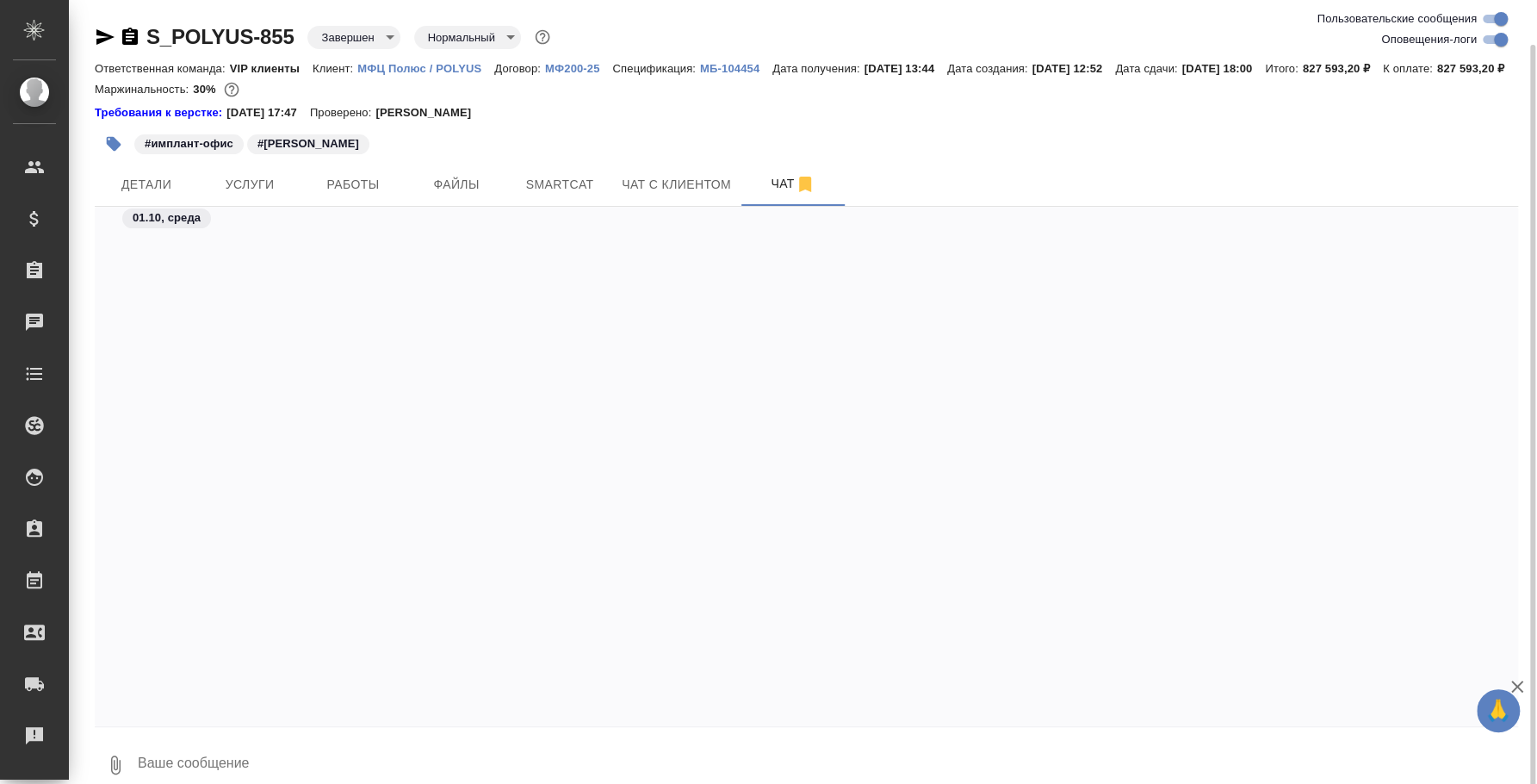
scroll to position [16688, 0]
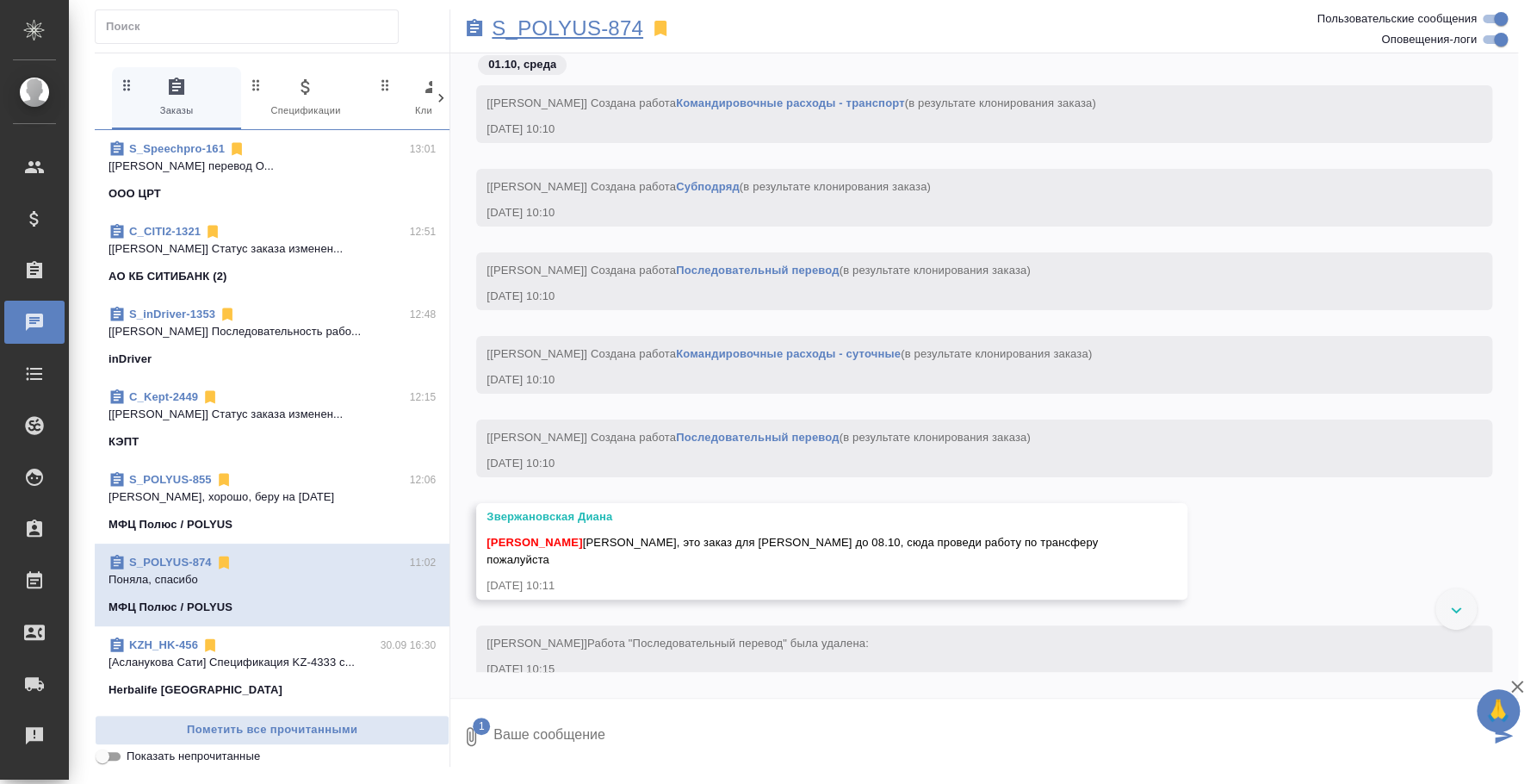
click at [567, 27] on p "S_POLYUS-874" at bounding box center [568, 28] width 152 height 17
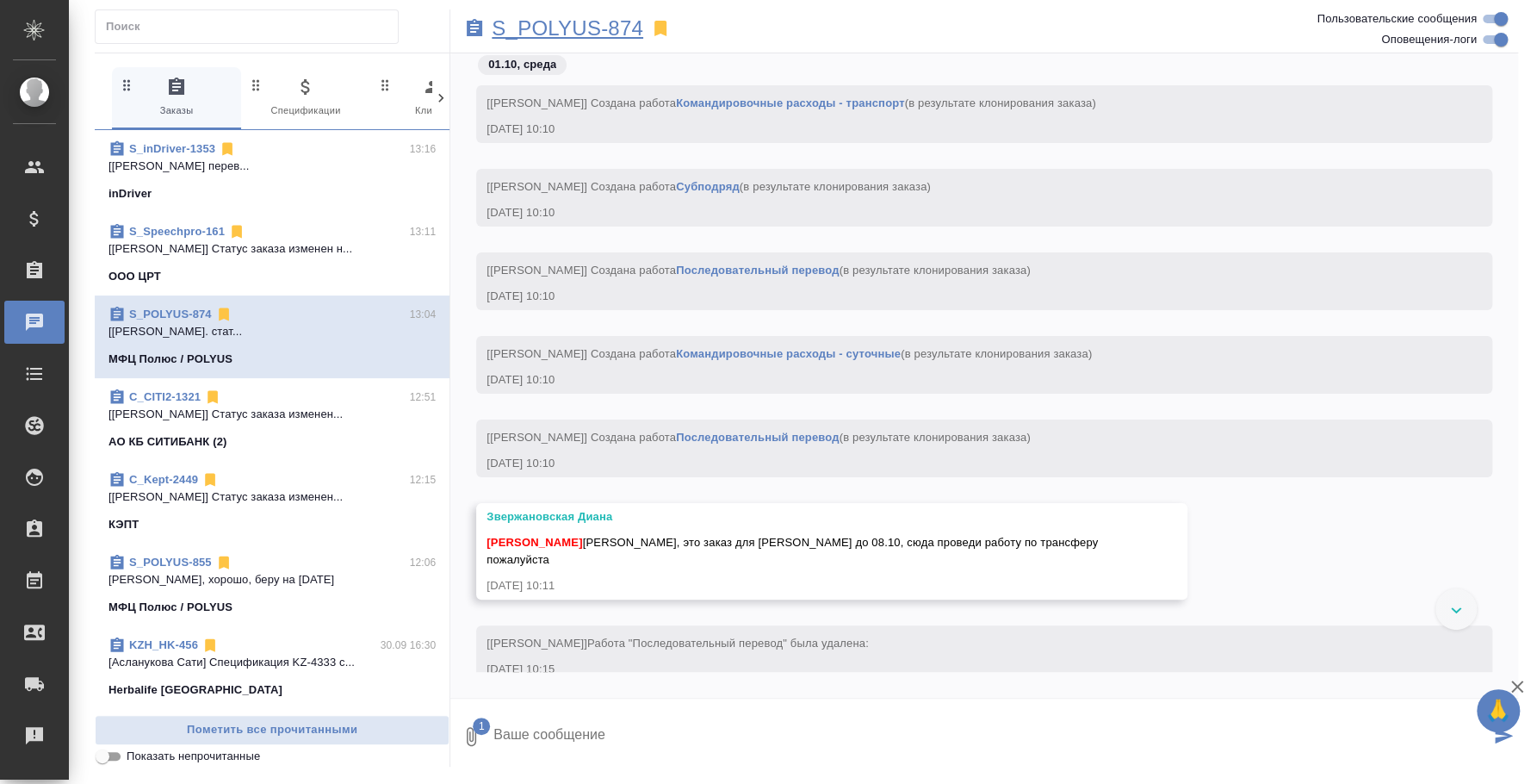
click at [558, 29] on p "S_POLYUS-874" at bounding box center [568, 28] width 152 height 17
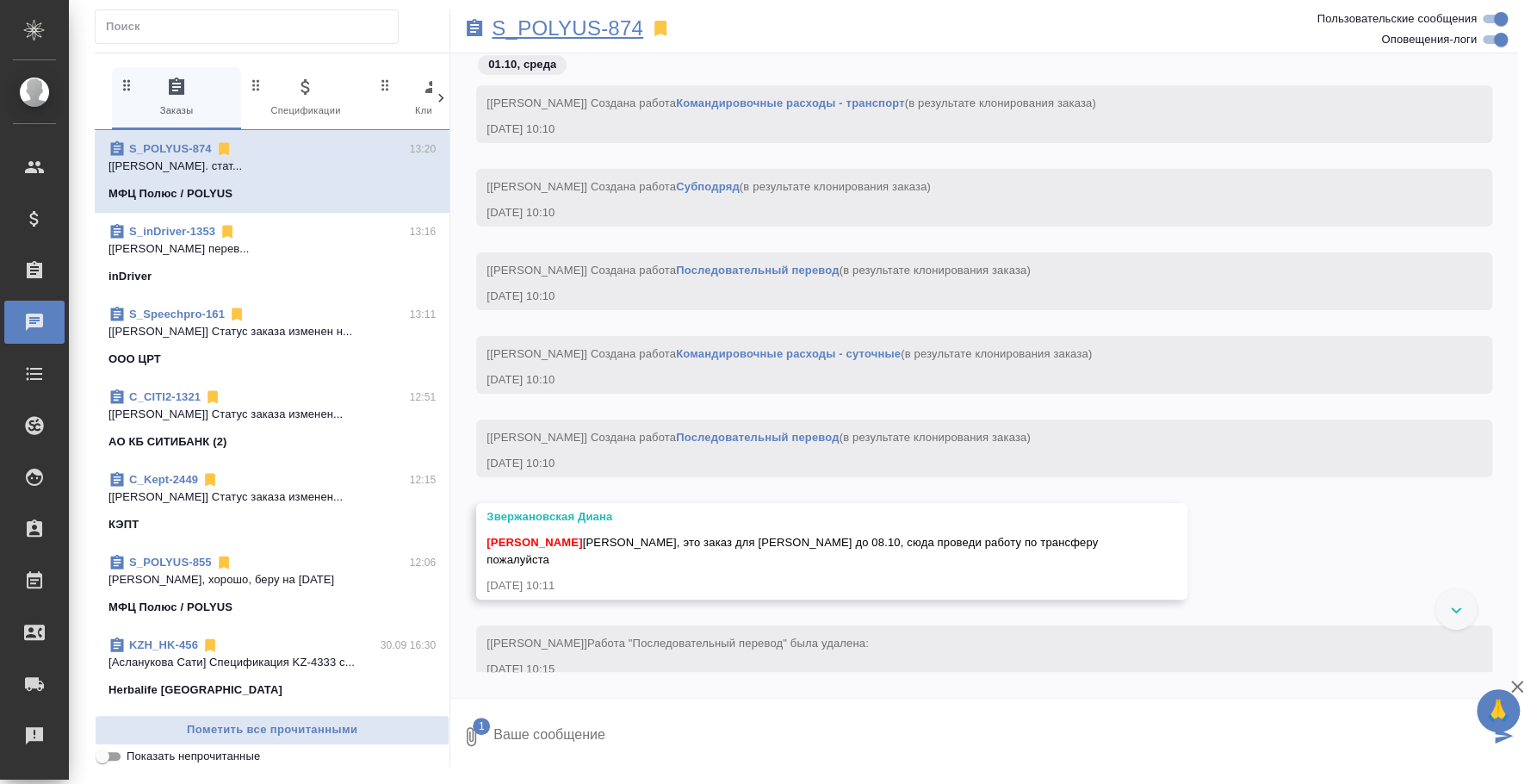
scroll to position [1345, 0]
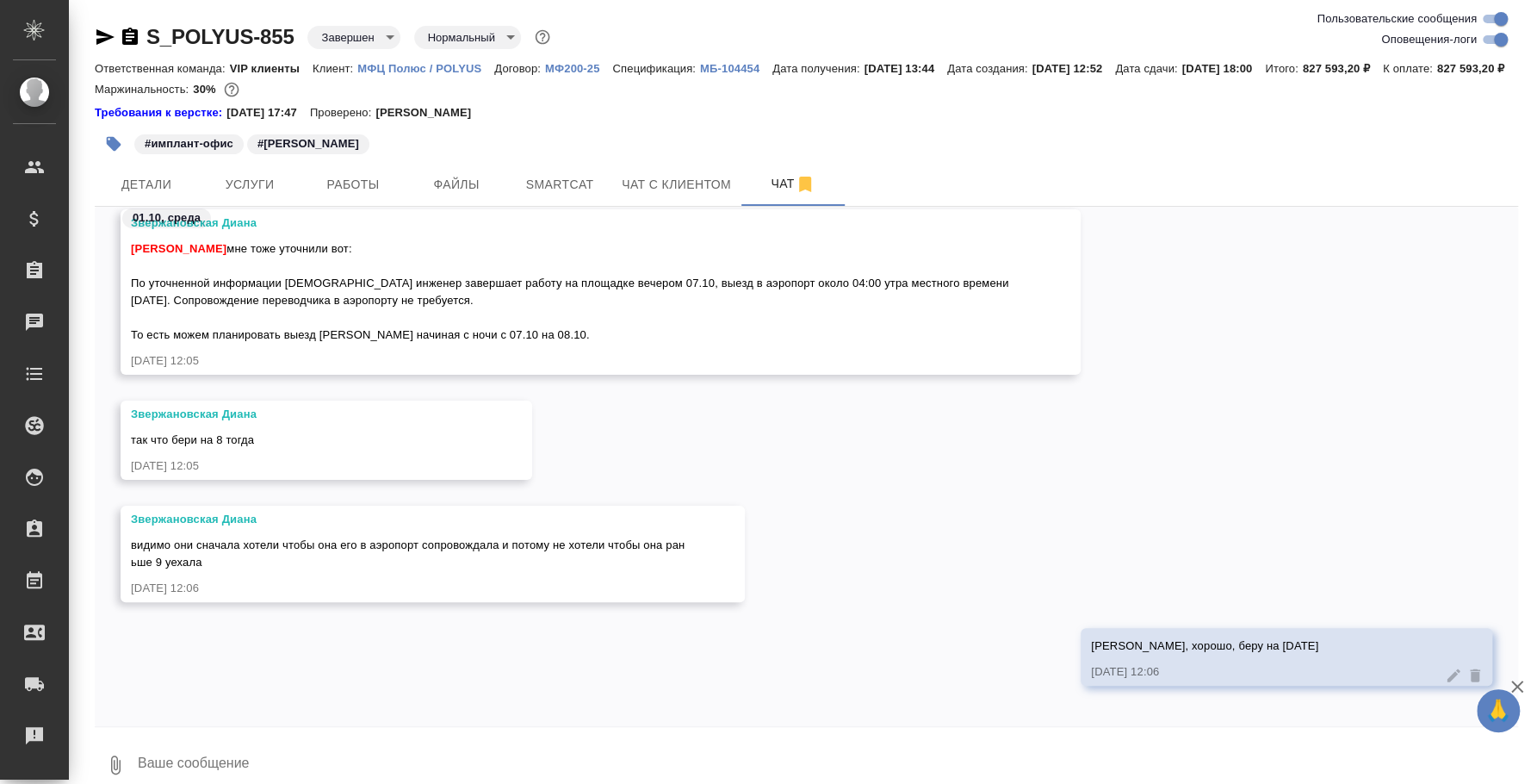
scroll to position [16702, 0]
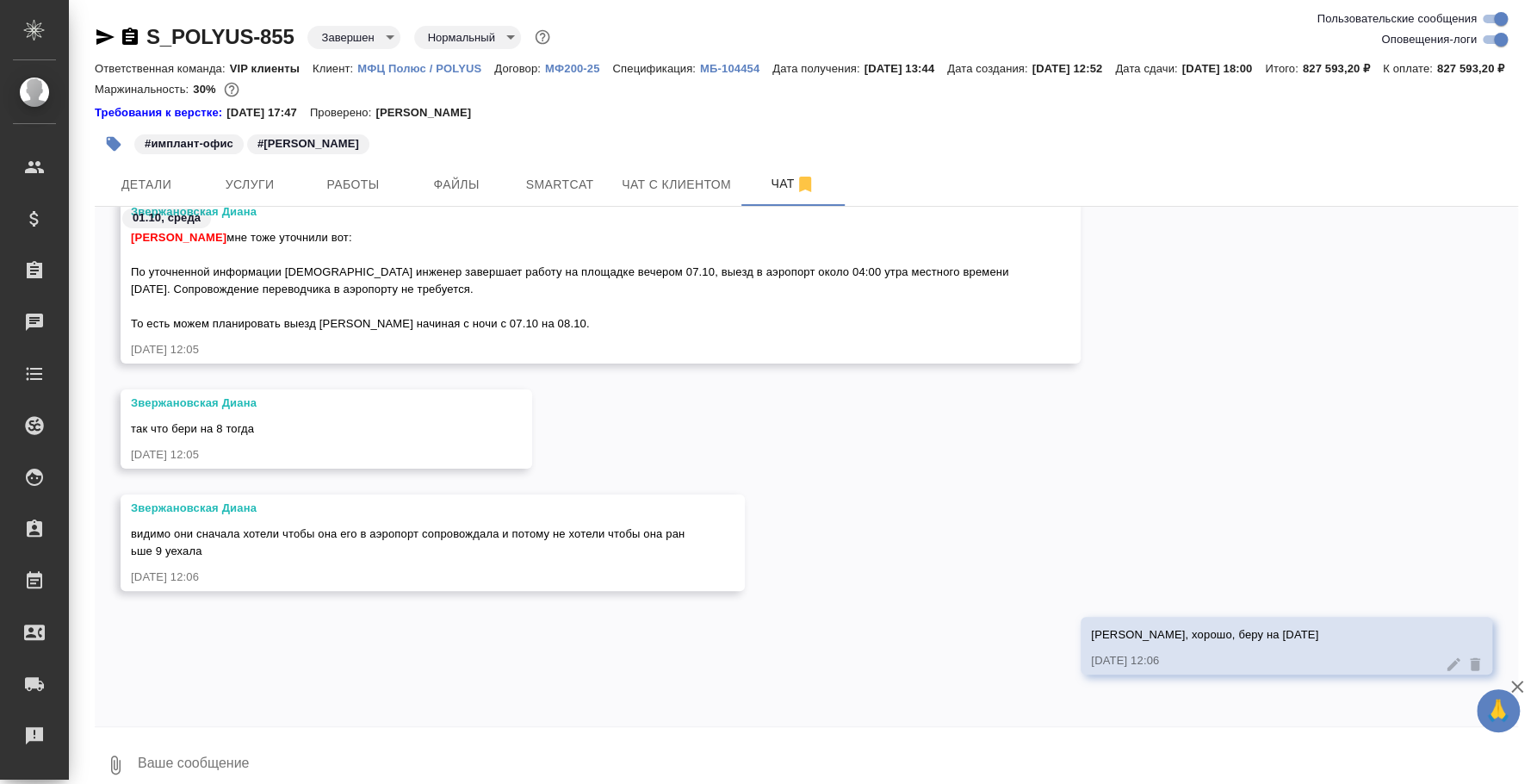
click at [1516, 687] on icon "button" at bounding box center [1517, 686] width 12 height 12
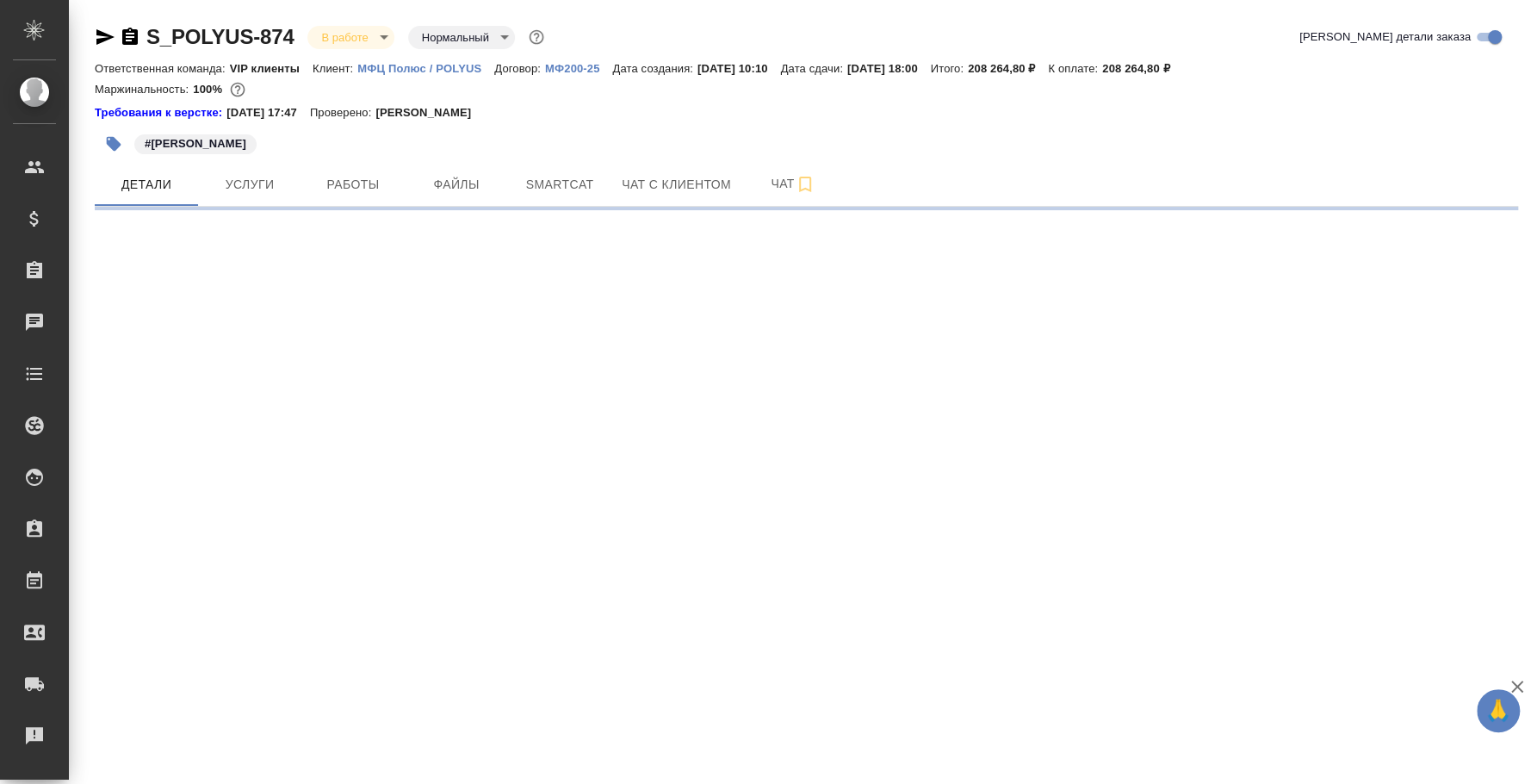
select select "RU"
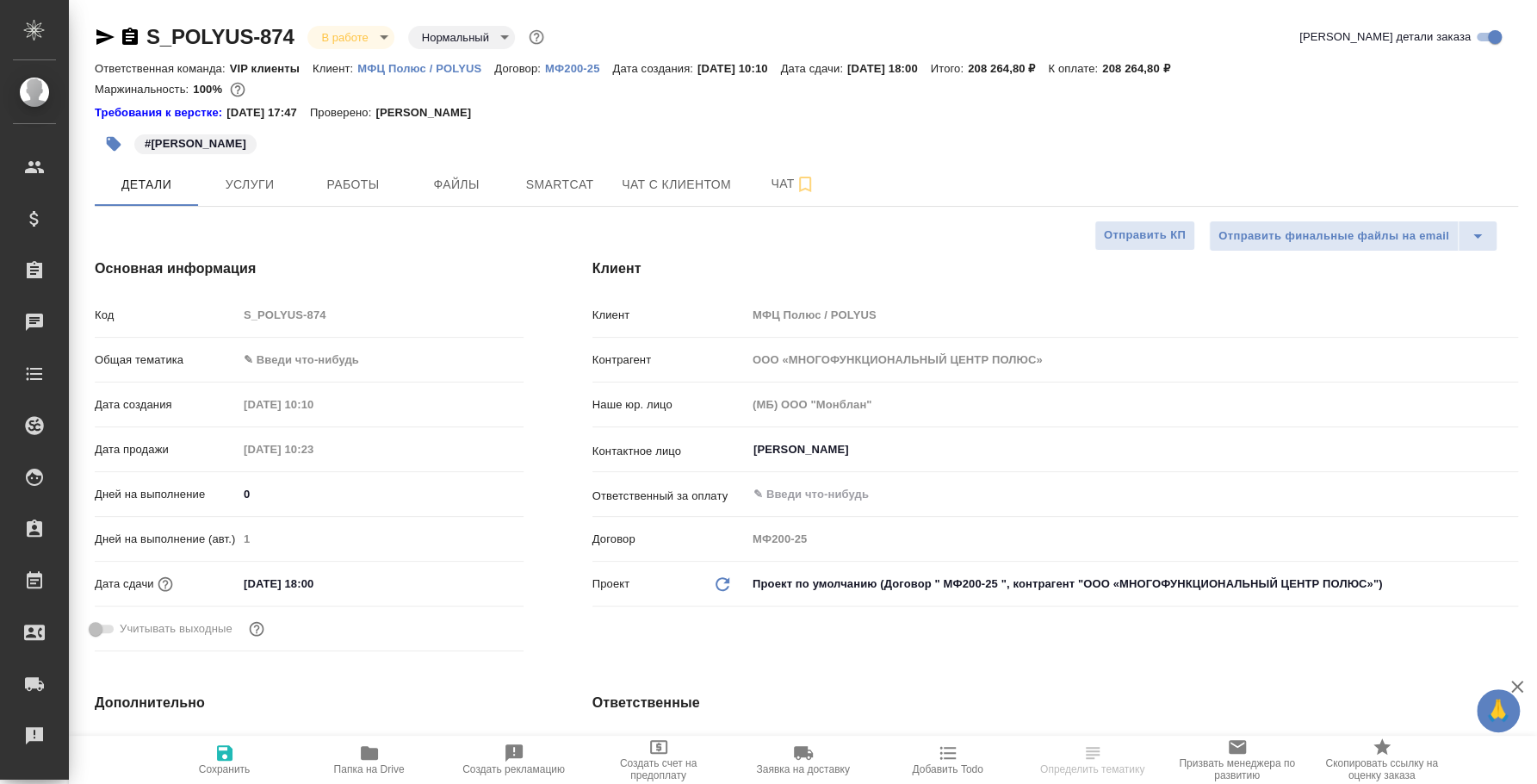
type textarea "x"
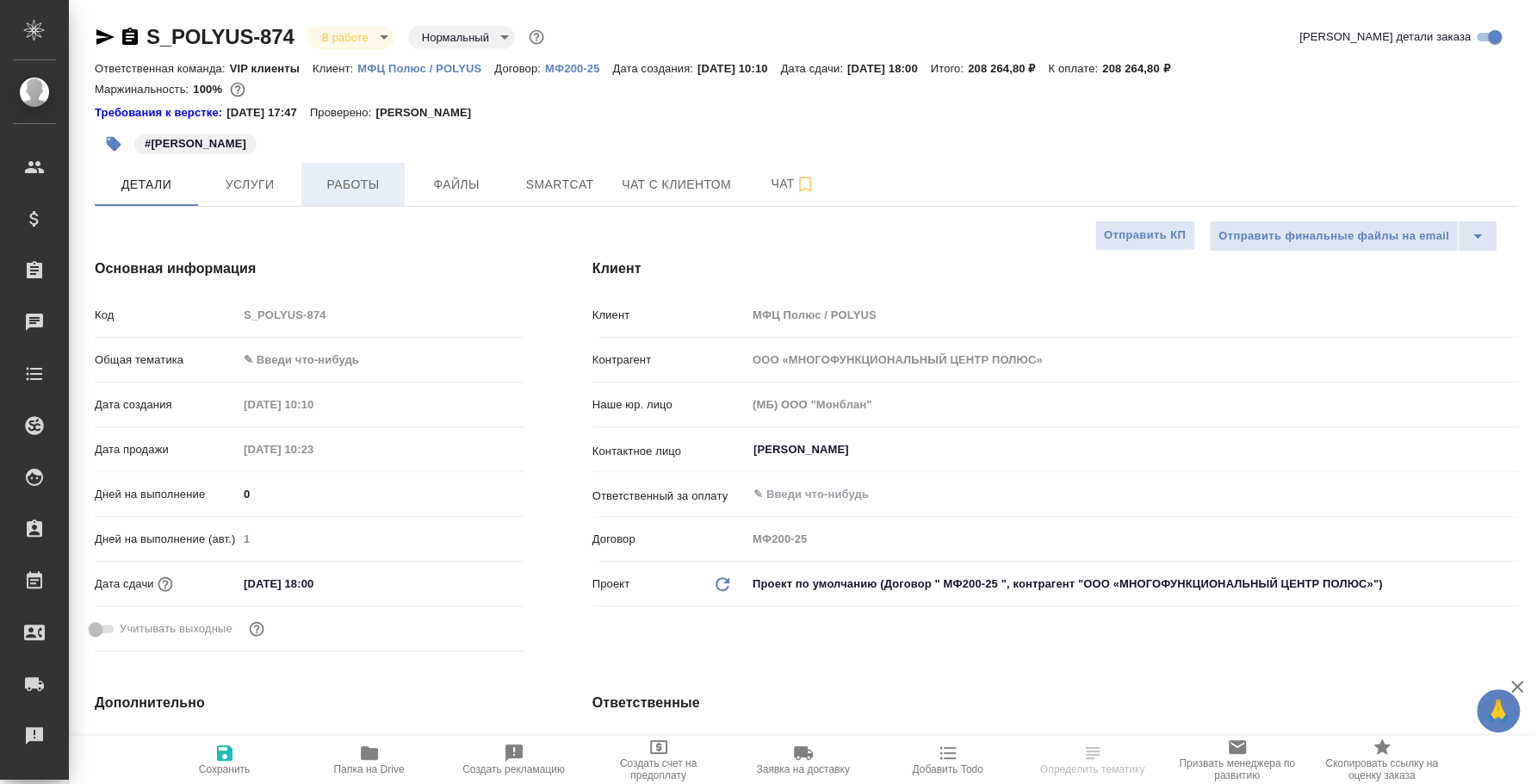
type textarea "x"
type input "[PERSON_NAME]"
type textarea "x"
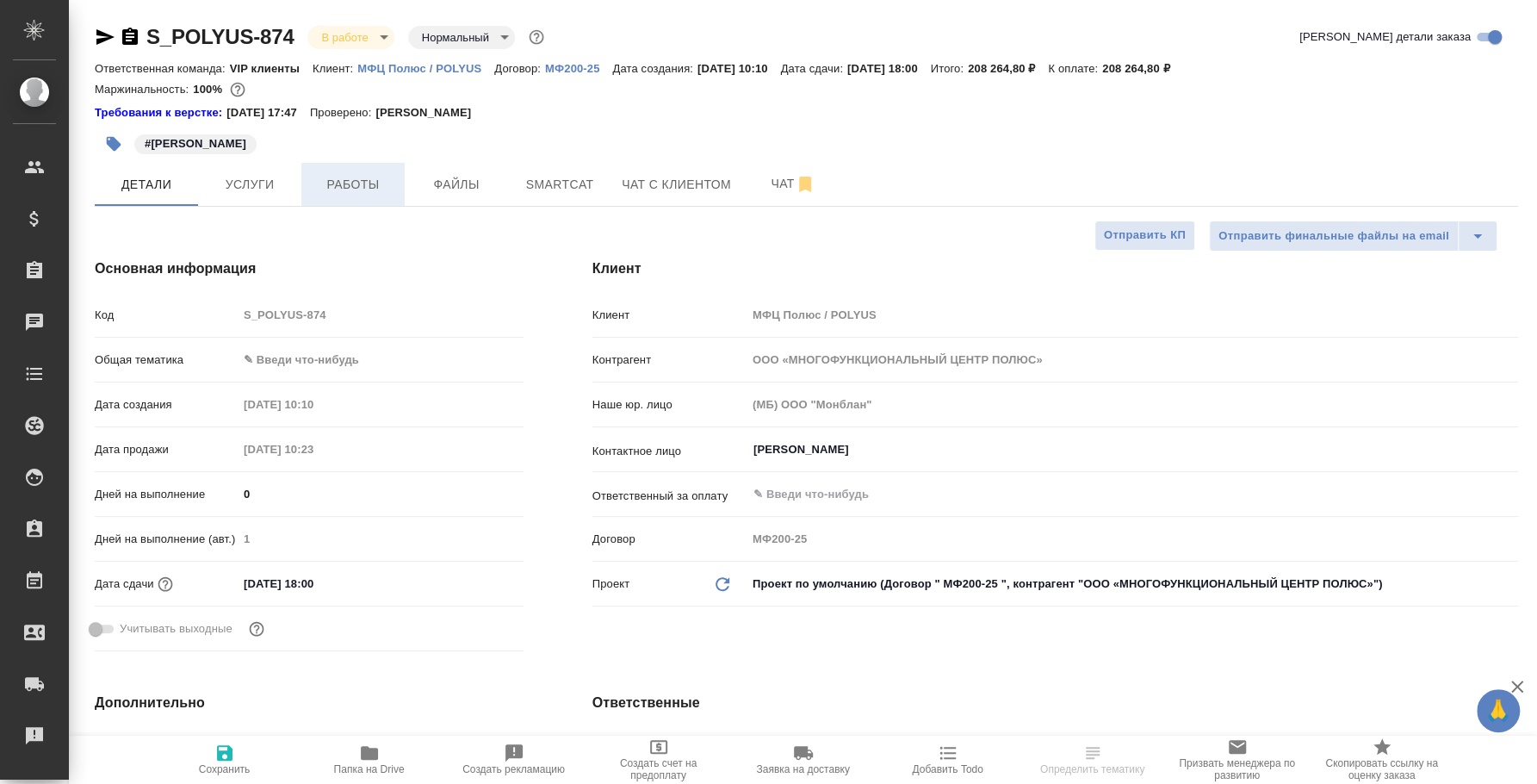
click at [357, 188] on span "Работы" at bounding box center [353, 185] width 82 height 21
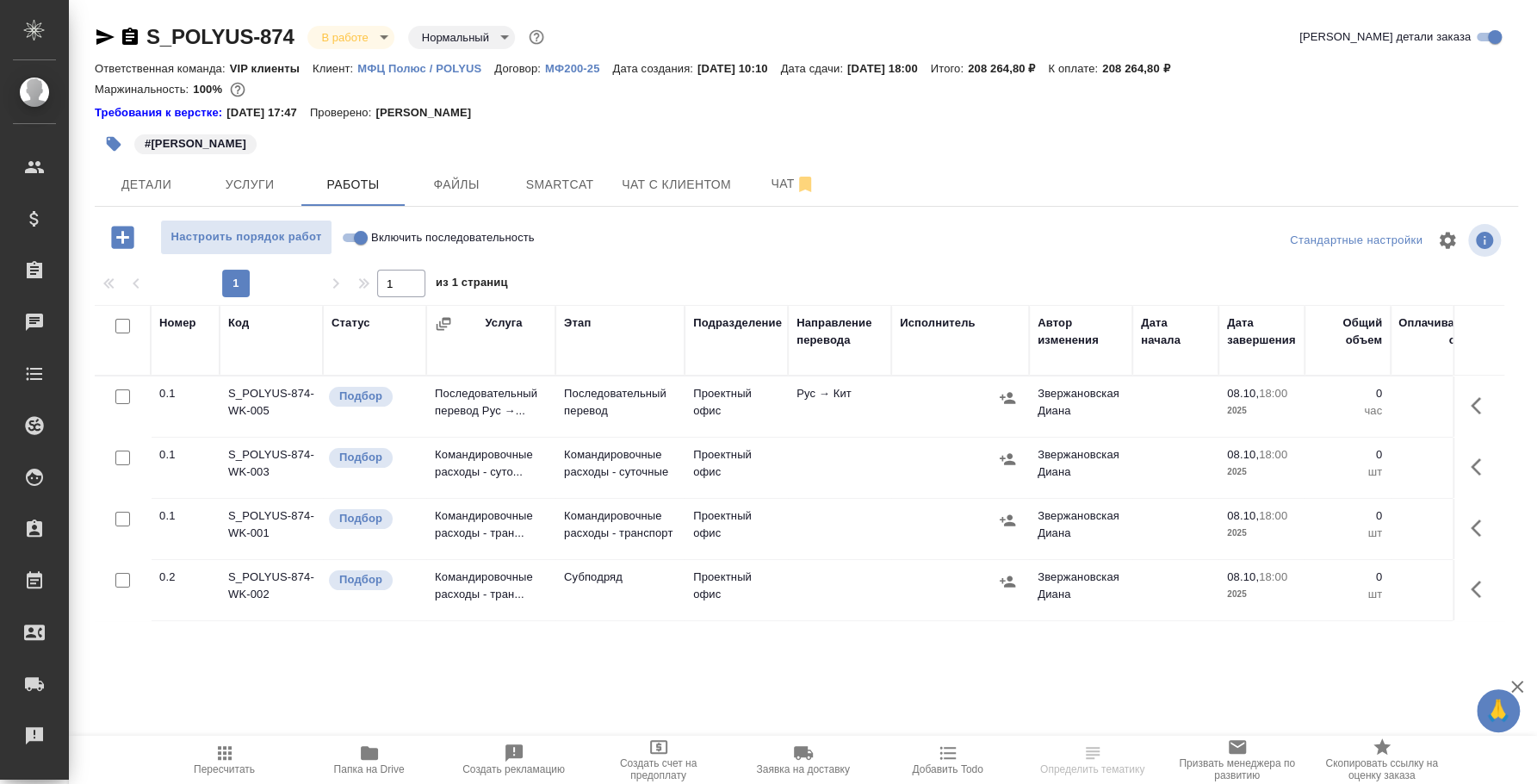
click at [1001, 575] on icon "button" at bounding box center [1007, 581] width 17 height 17
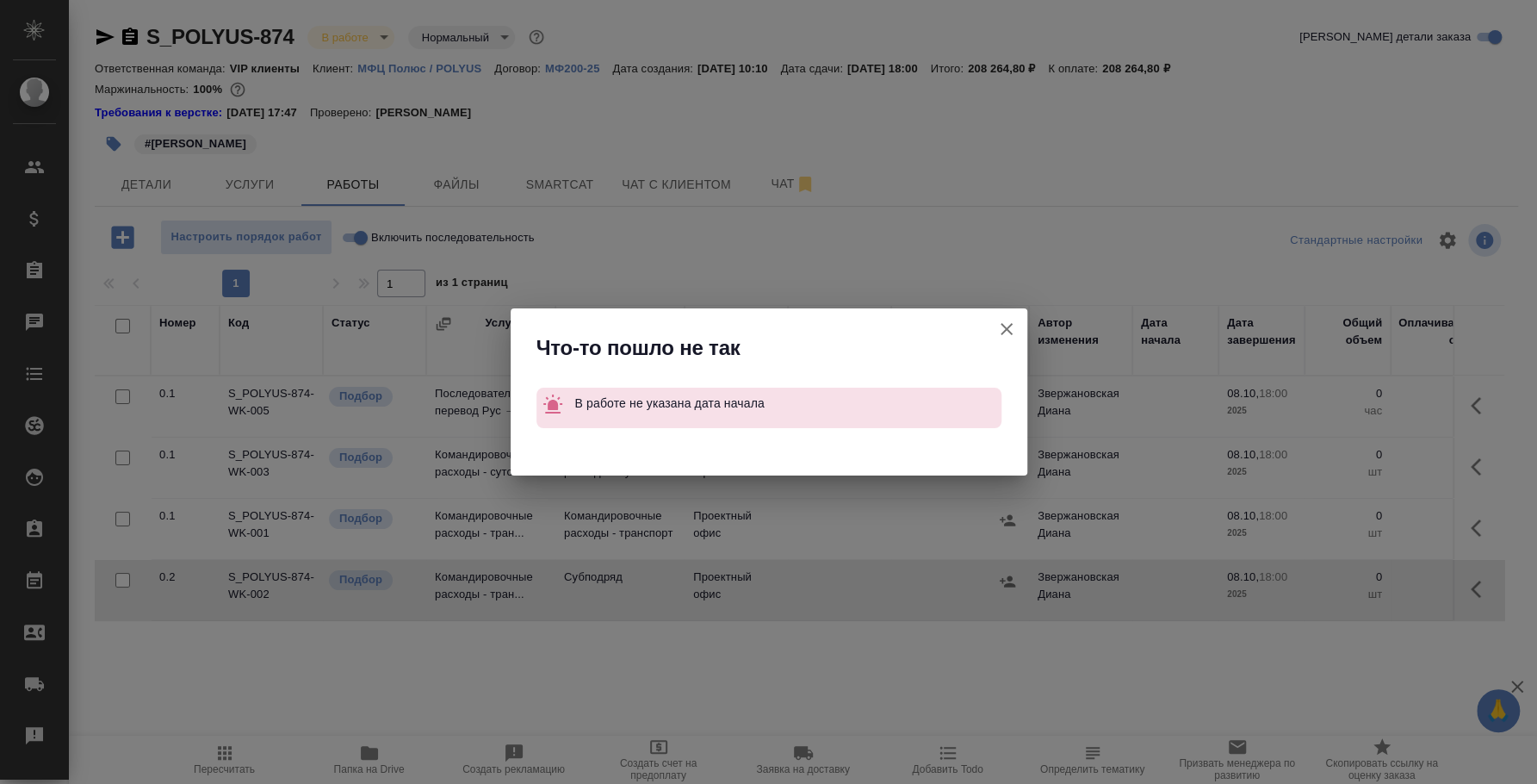
click at [1007, 315] on button "Группировать работы по услугам" at bounding box center [1007, 329] width 41 height 41
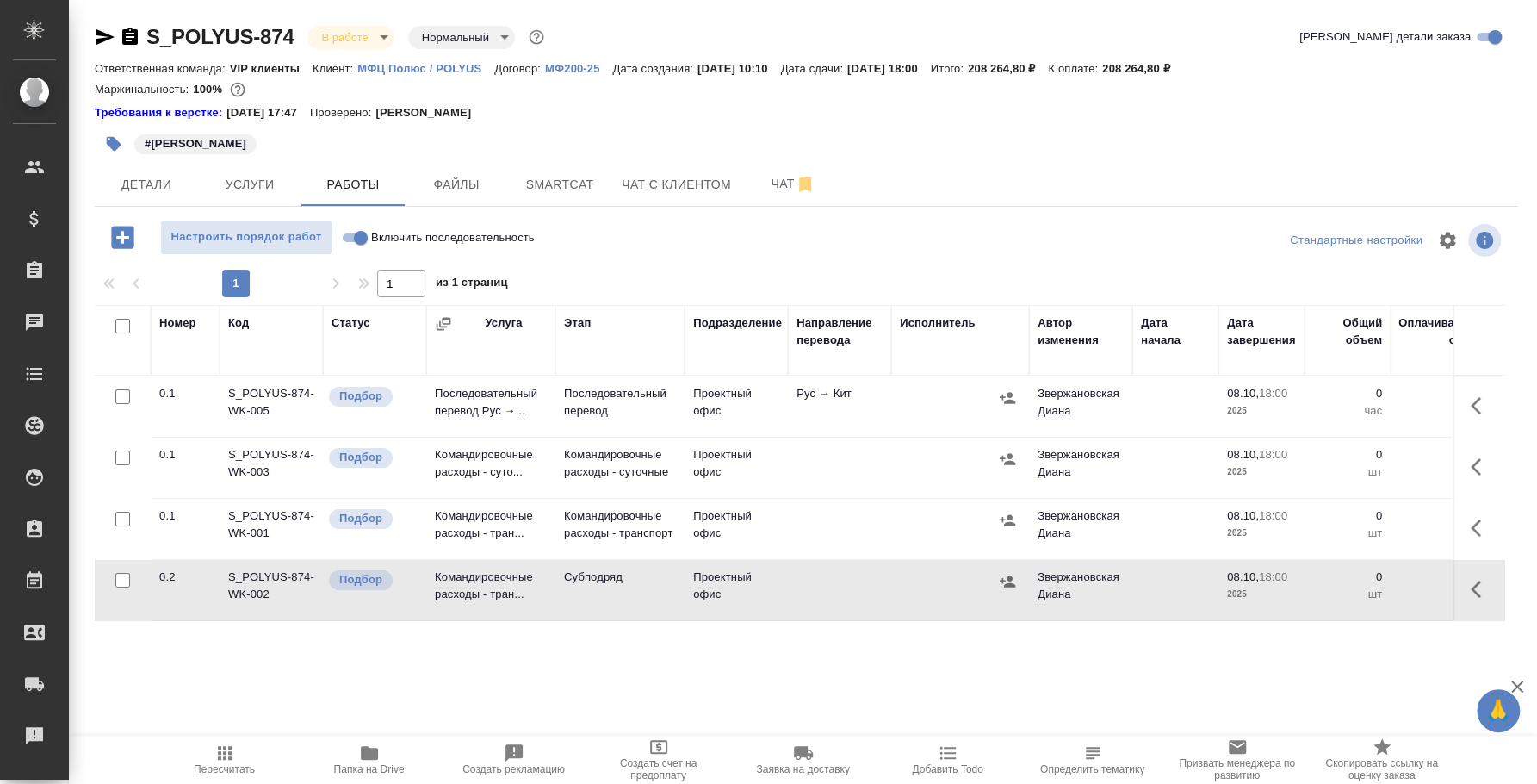
click at [1503, 589] on td at bounding box center [1479, 589] width 52 height 60
click at [1487, 586] on icon "button" at bounding box center [1481, 588] width 21 height 21
click at [1357, 595] on icon "button" at bounding box center [1355, 588] width 21 height 21
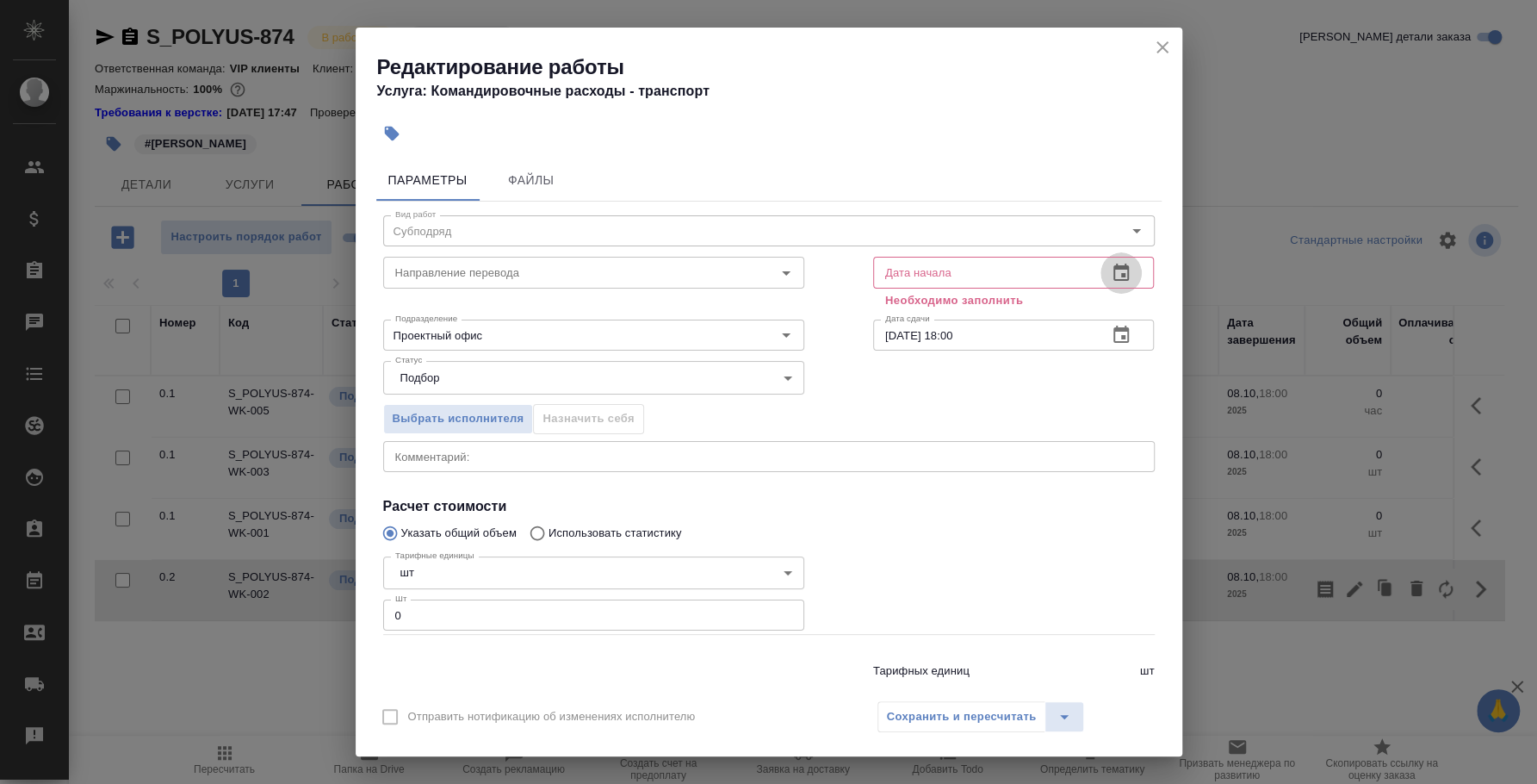
click at [1114, 274] on icon "button" at bounding box center [1121, 272] width 15 height 17
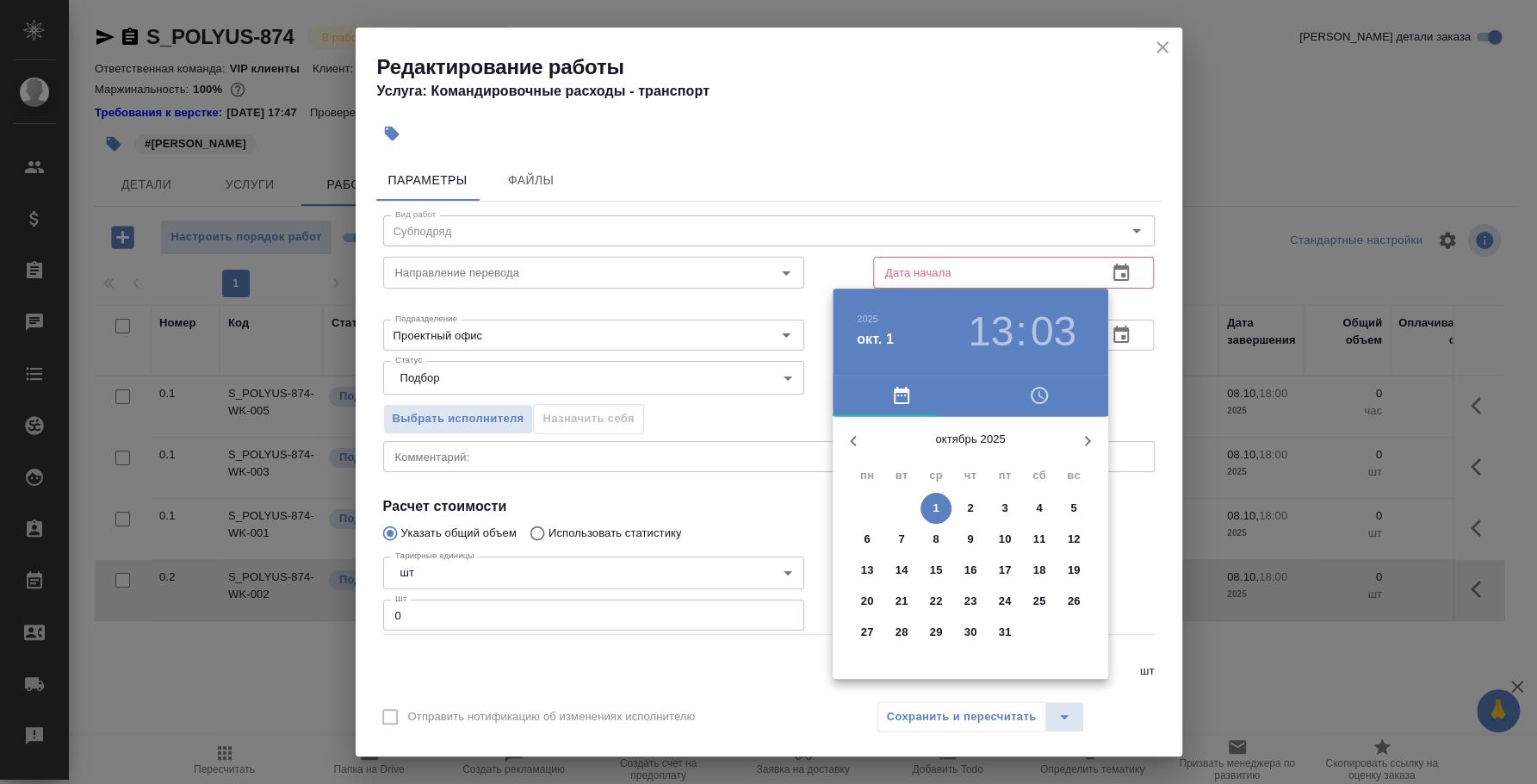
click at [930, 515] on span "1" at bounding box center [936, 508] width 31 height 17
type input "01.10.2025 13:03"
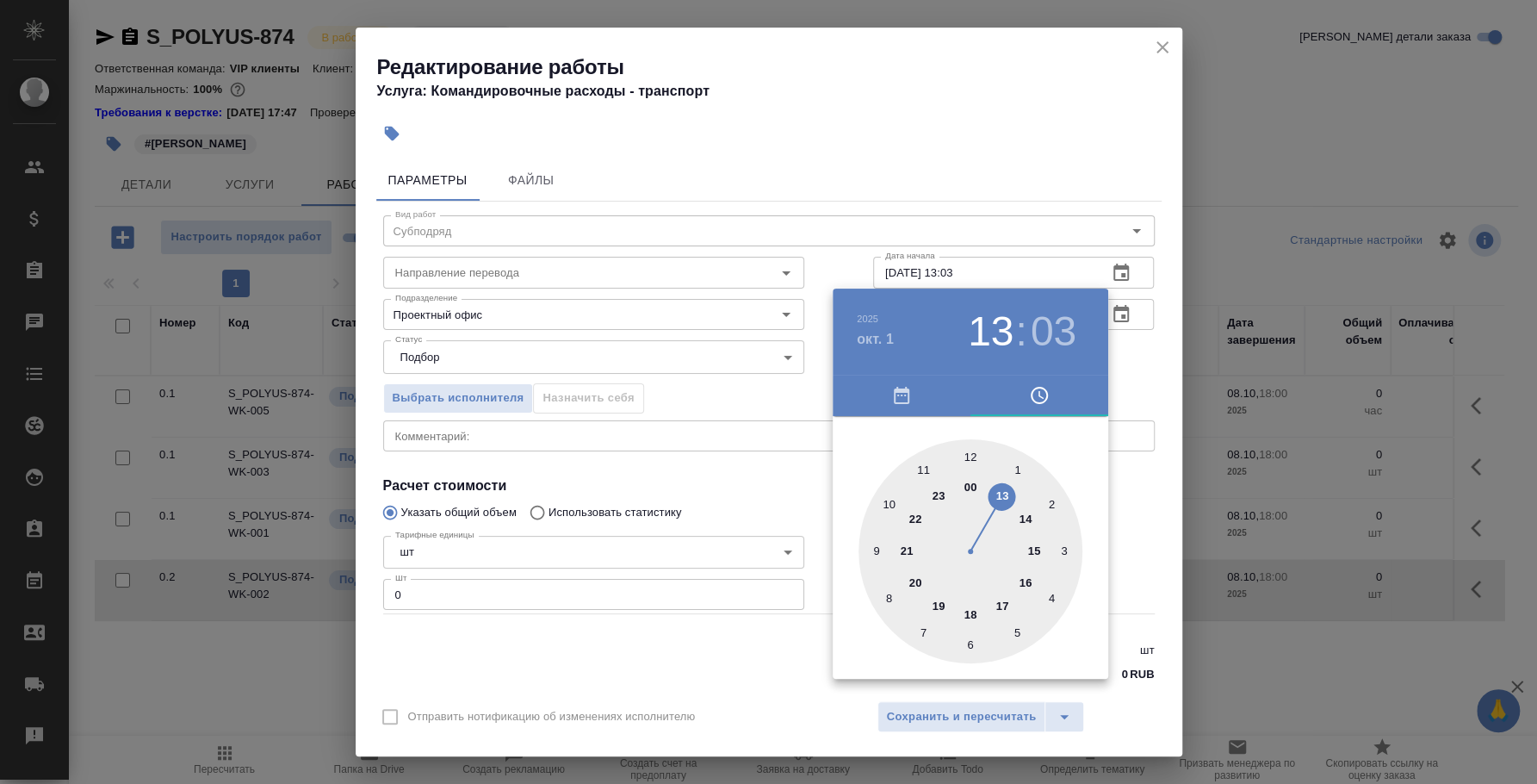
click at [1076, 156] on div at bounding box center [768, 392] width 1537 height 784
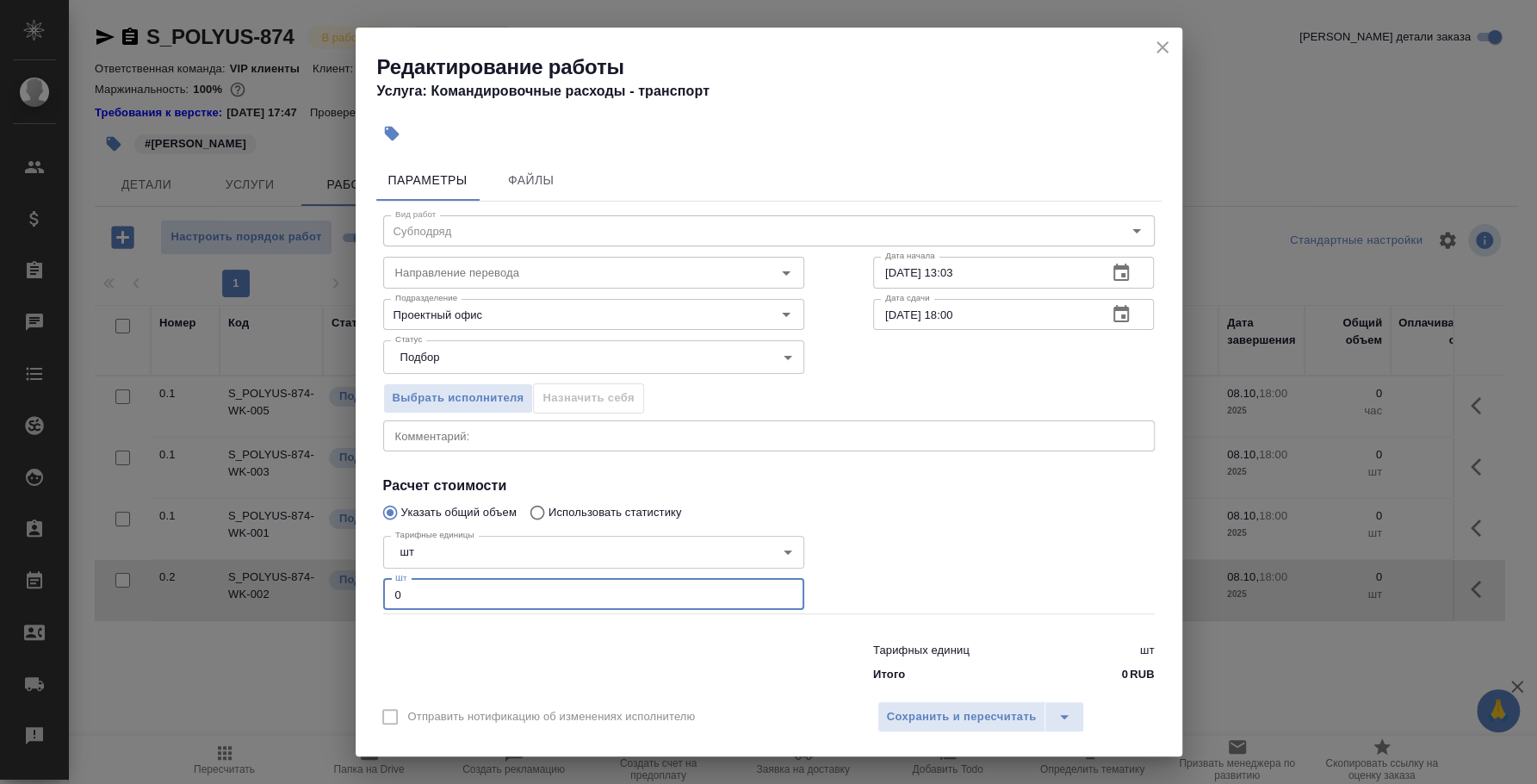
drag, startPoint x: 463, startPoint y: 586, endPoint x: 387, endPoint y: 576, distance: 76.7
click at [387, 576] on div "Тарифные единицы шт 5a8b1489cc6b4906c91bfdc1 Тарифные единицы Шт 0 Шт" at bounding box center [594, 570] width 421 height 85
type input "1"
click at [1009, 712] on span "Сохранить и пересчитать" at bounding box center [962, 717] width 150 height 20
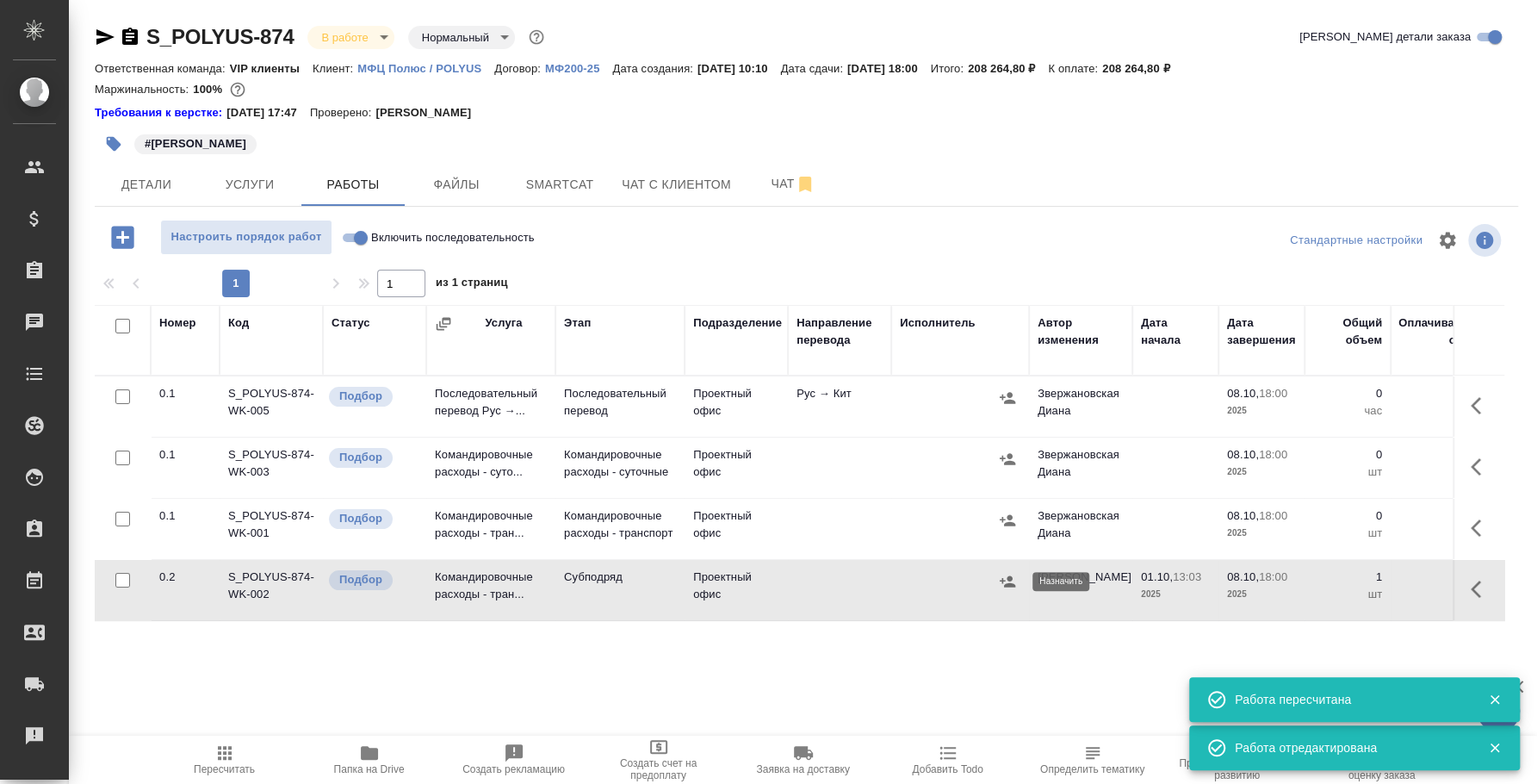
click at [1008, 575] on icon "button" at bounding box center [1007, 580] width 15 height 12
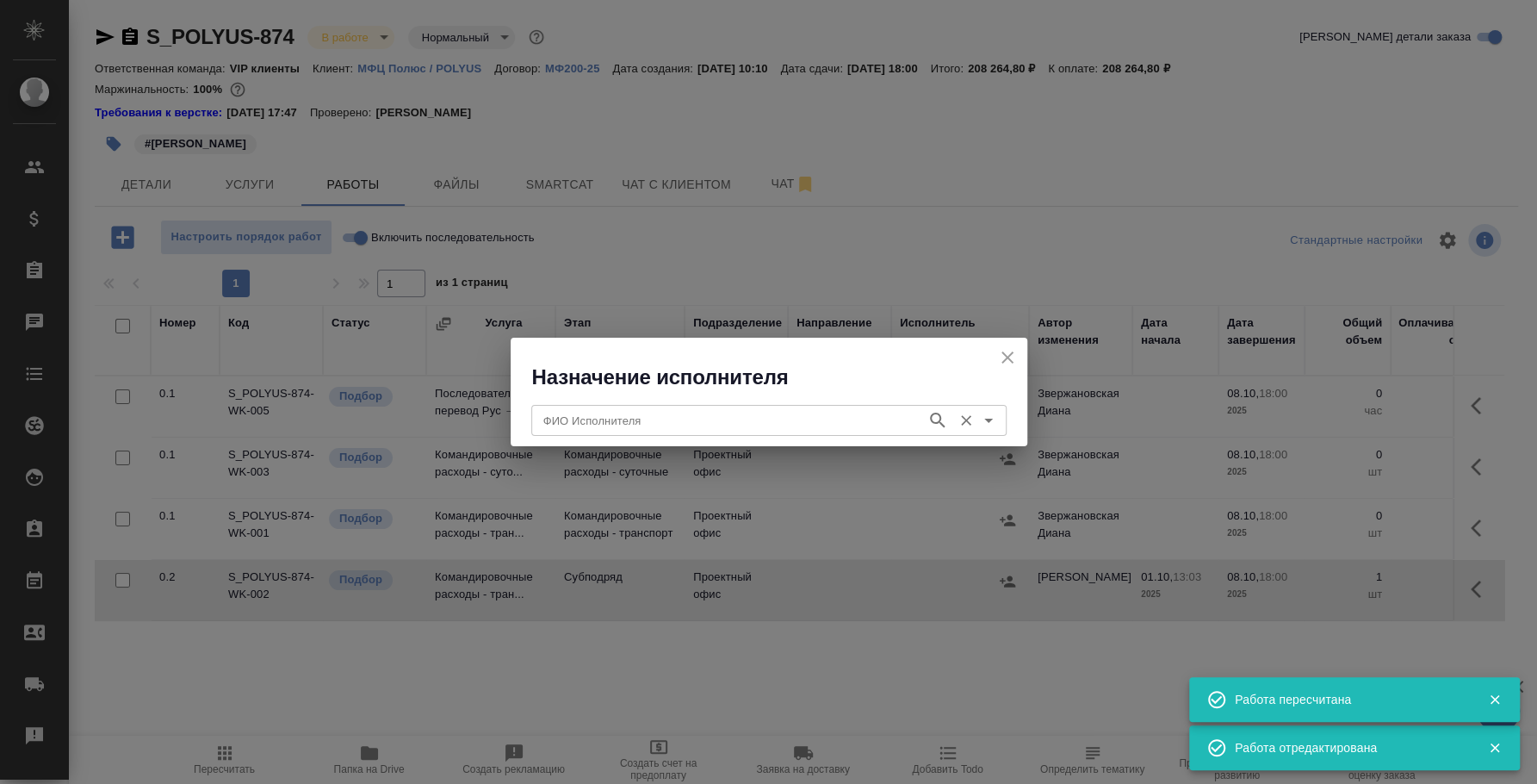
click at [802, 416] on input "ФИО Исполнителя" at bounding box center [727, 420] width 382 height 21
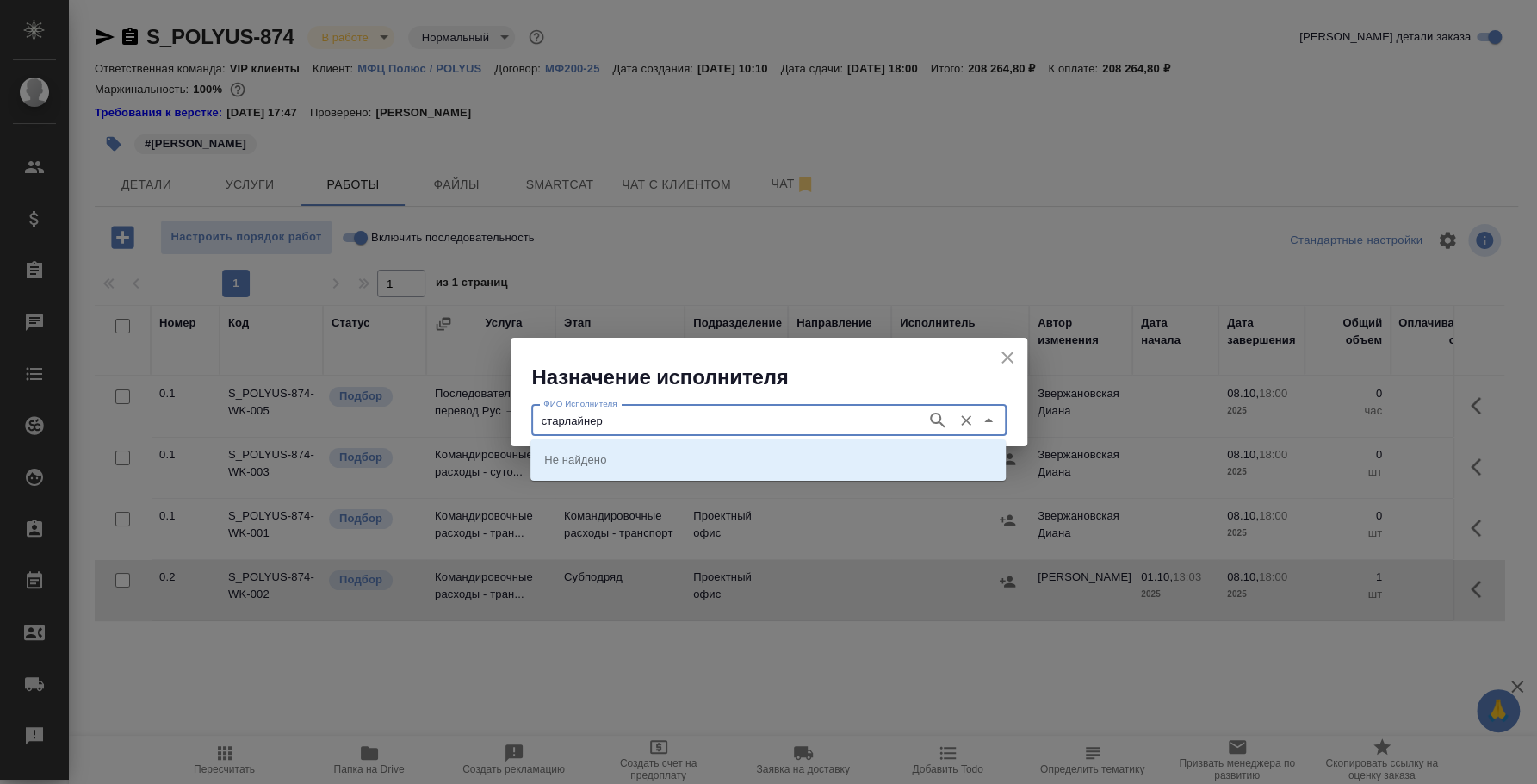
type input "старлайнер"
click at [823, 453] on li "Старлайнер (Starliner)" at bounding box center [768, 459] width 476 height 31
type input "Старлайнер (Starliner)"
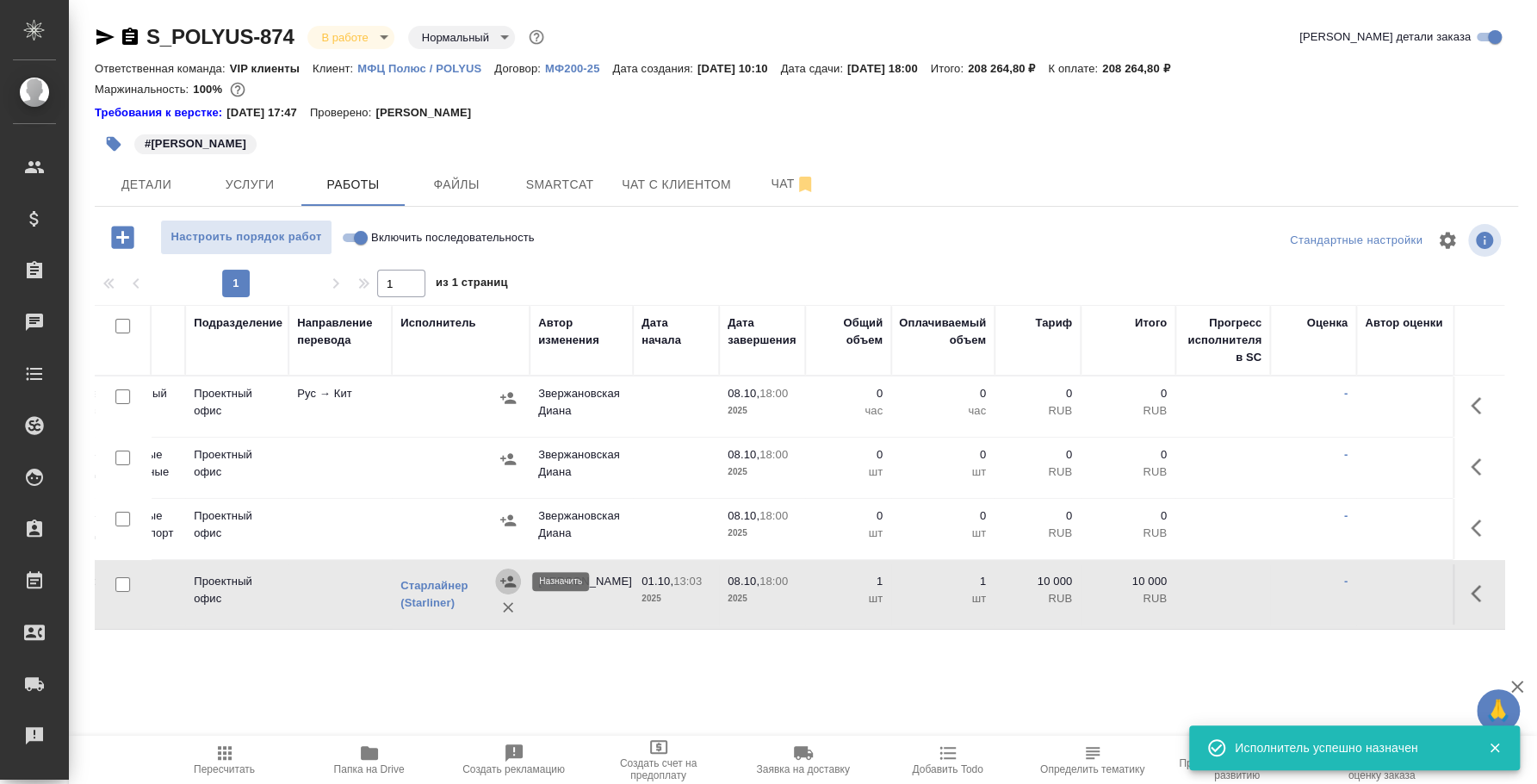
scroll to position [0, 546]
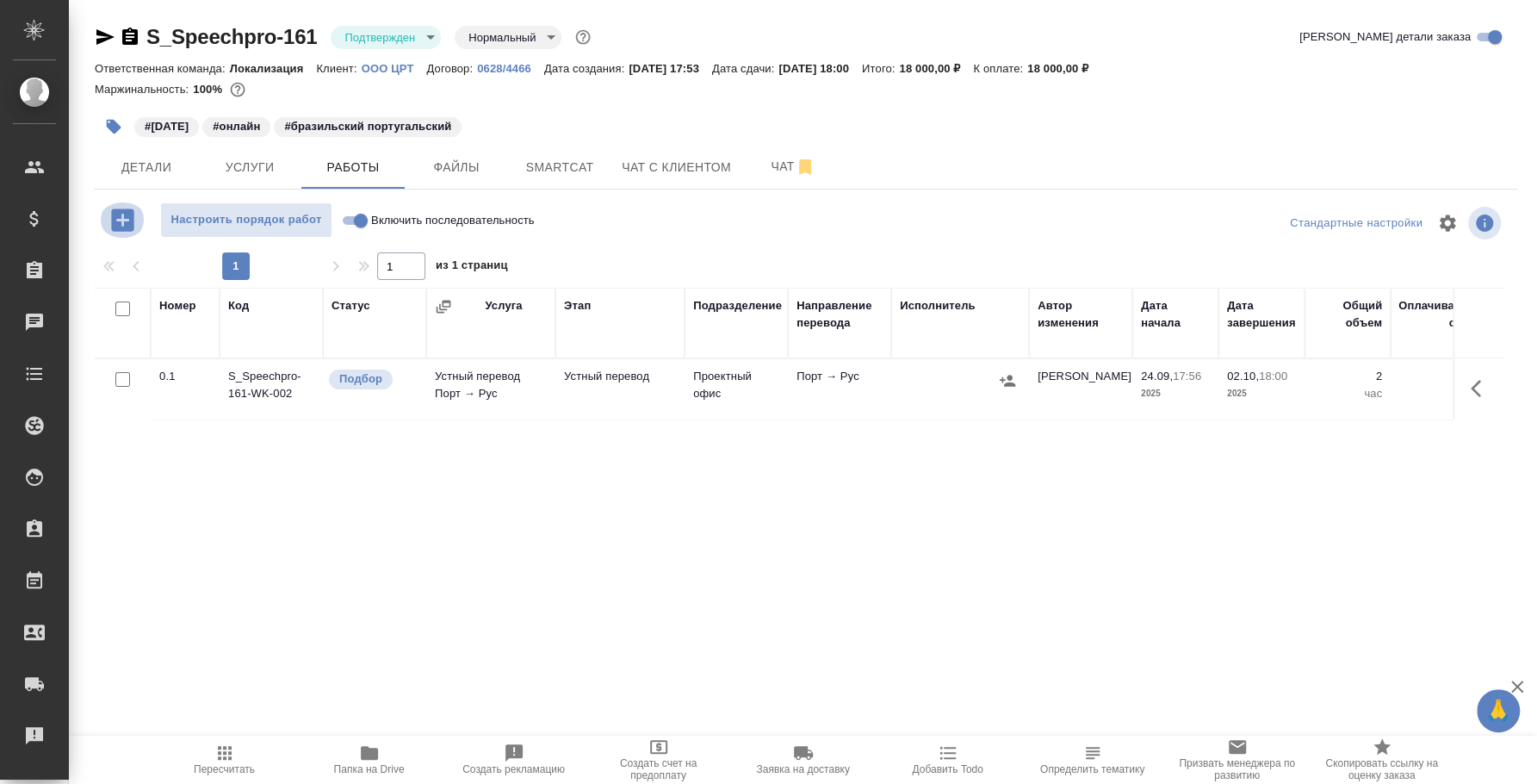
click at [122, 214] on icon "button" at bounding box center [122, 220] width 30 height 30
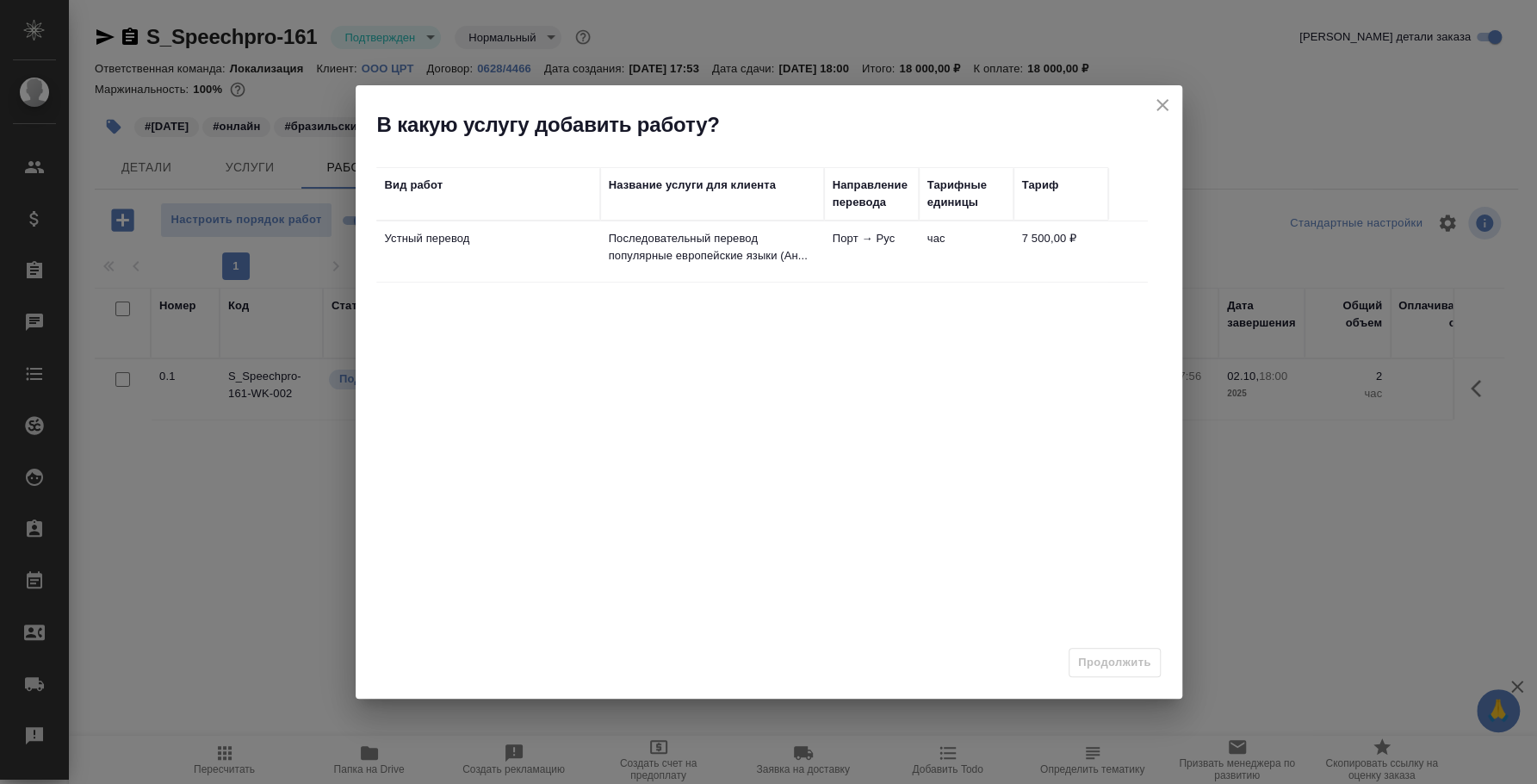
click at [736, 253] on p "Последовательный перевод популярные европейские языки (Ан..." at bounding box center [712, 247] width 207 height 35
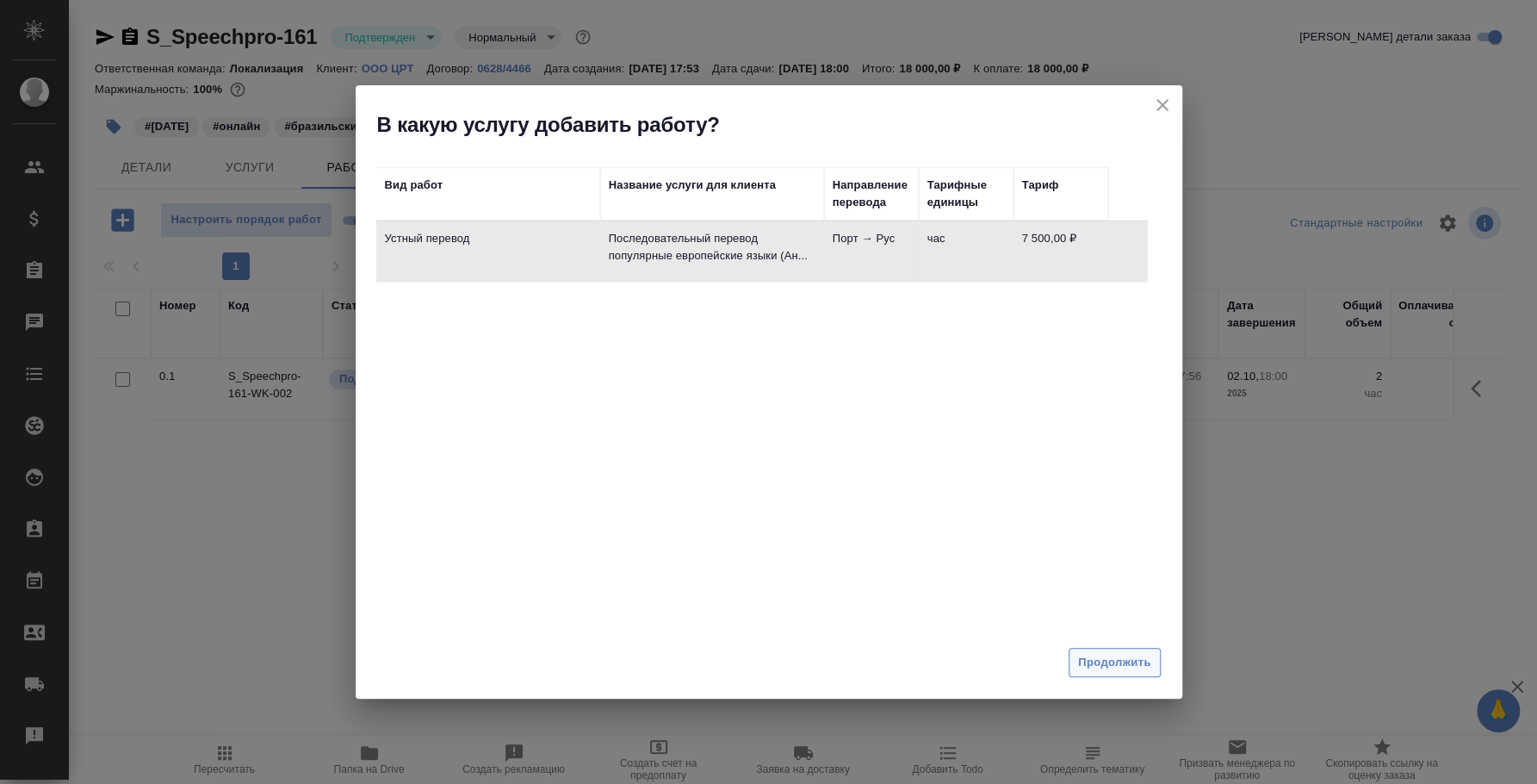
click at [1109, 669] on span "Продолжить" at bounding box center [1114, 662] width 72 height 20
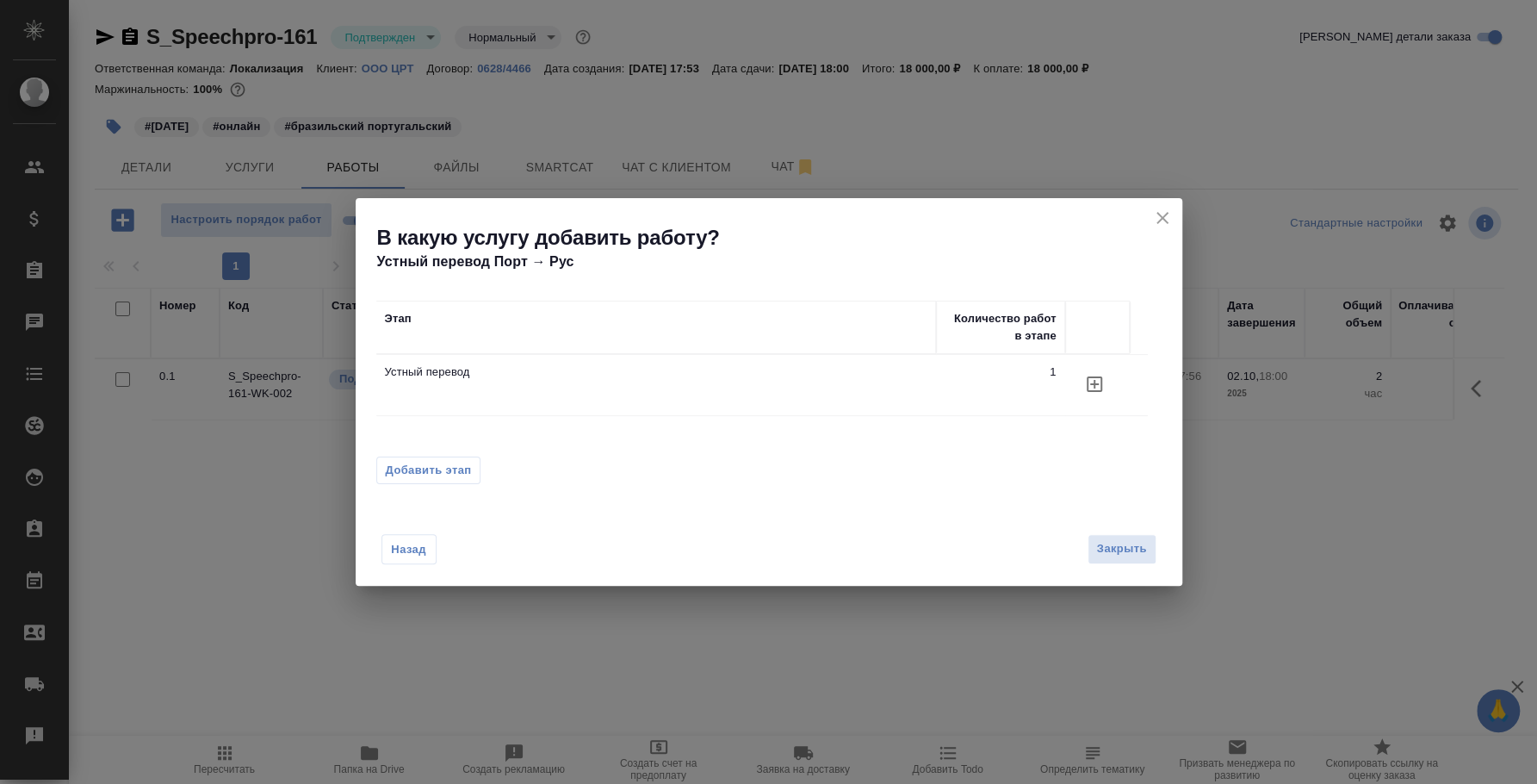
click at [426, 462] on span "Добавить этап" at bounding box center [429, 469] width 86 height 17
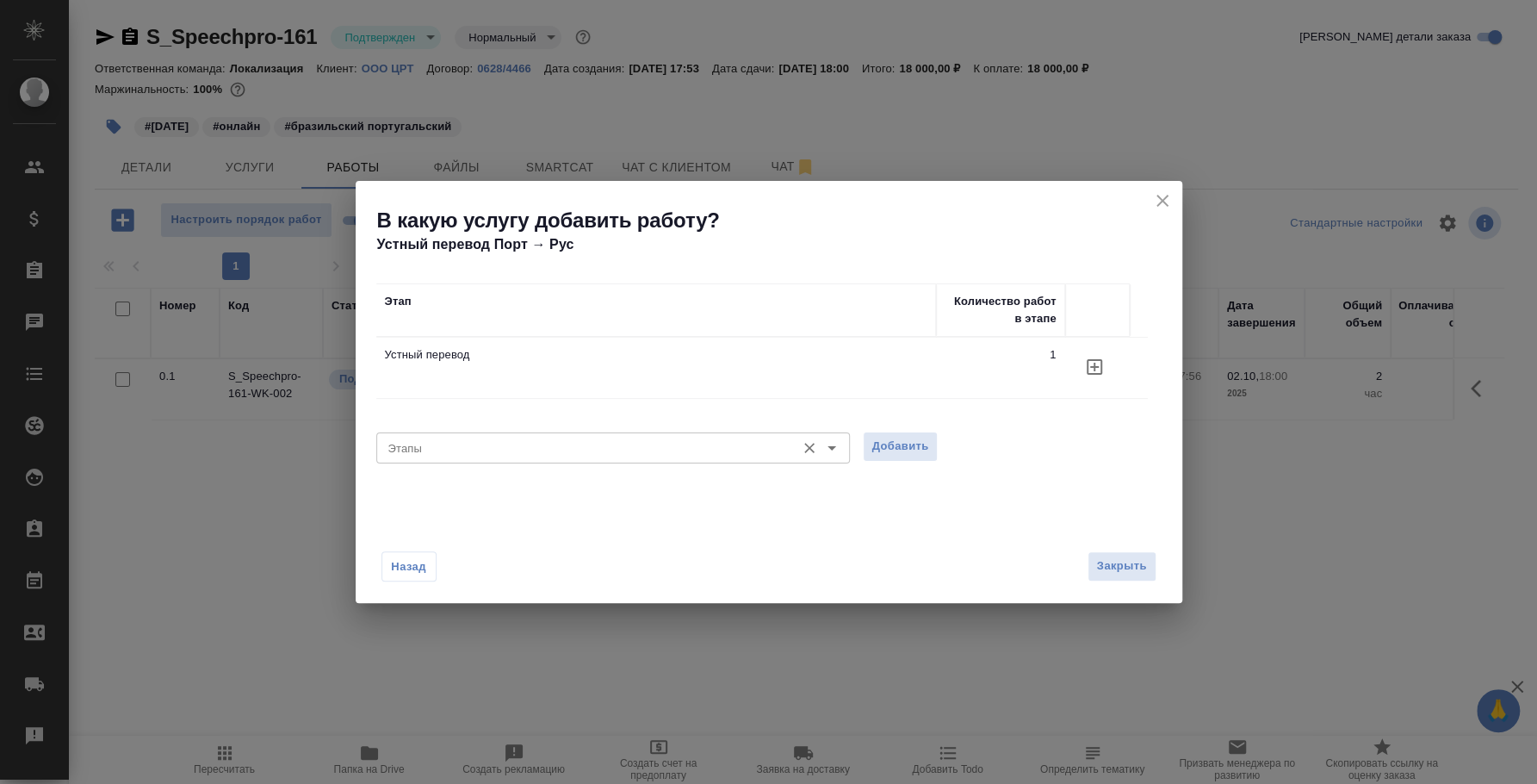
click at [434, 450] on input "Этапы" at bounding box center [585, 447] width 406 height 21
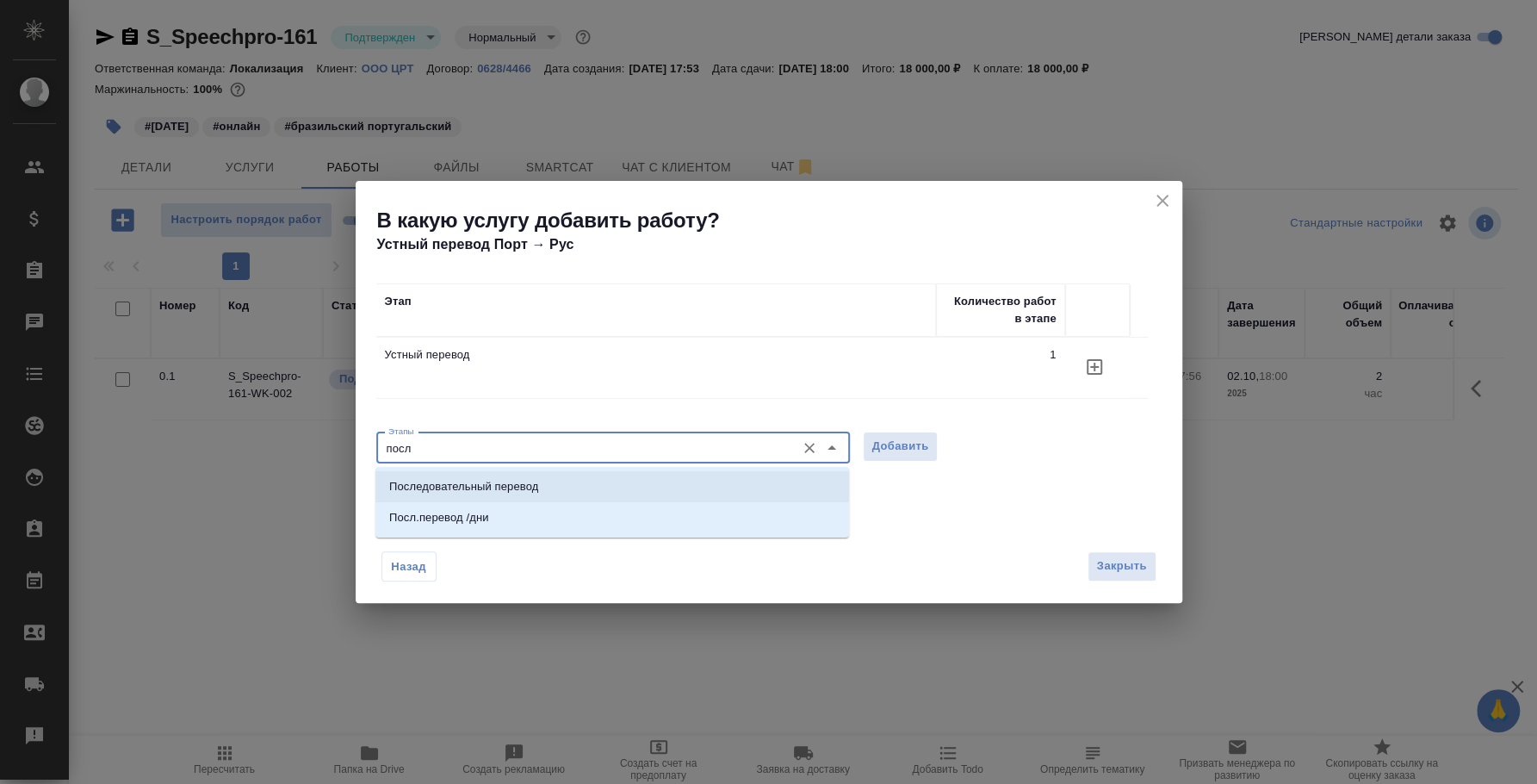
click at [536, 471] on li "Последовательный перевод" at bounding box center [612, 486] width 474 height 31
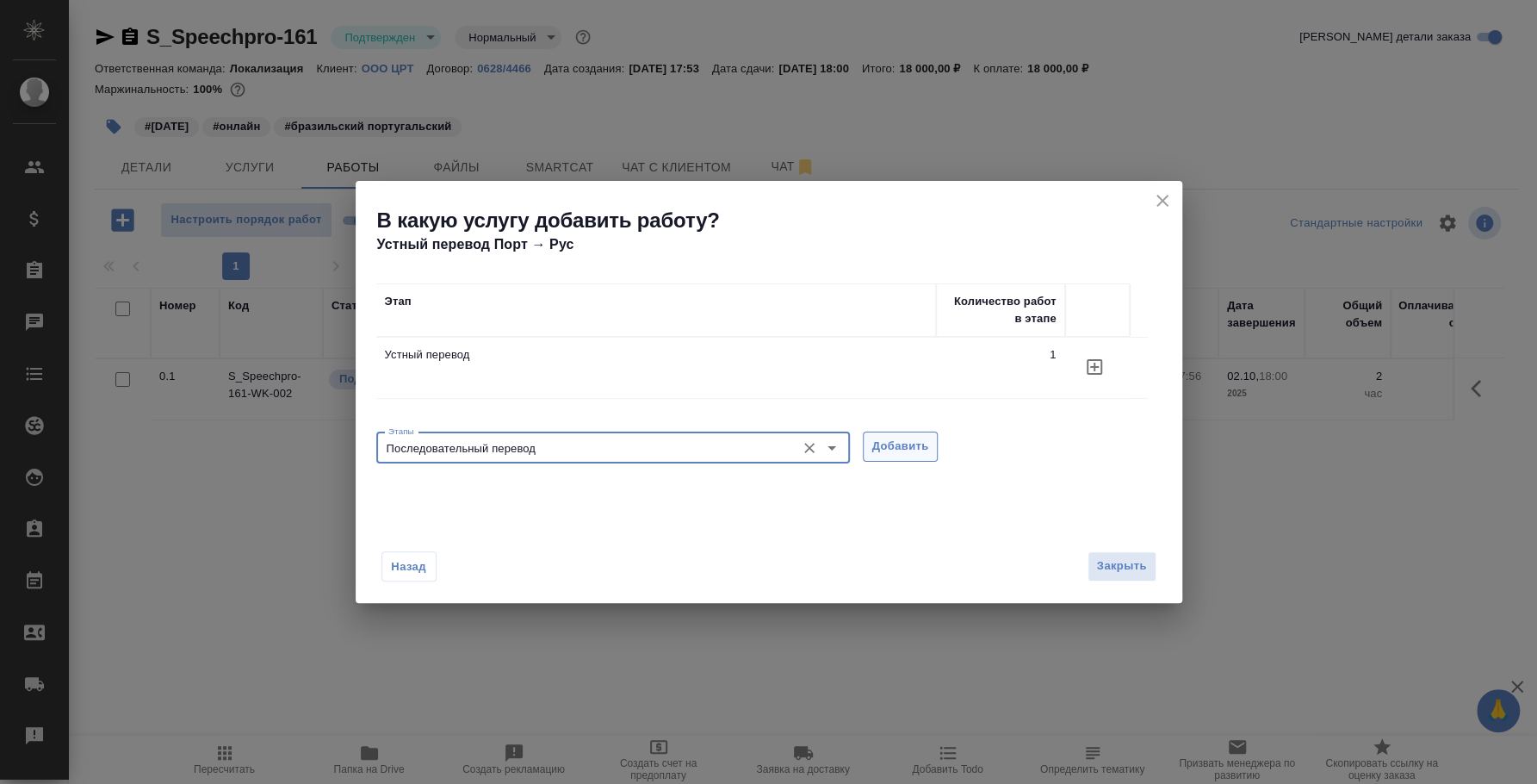
type input "Последовательный перевод"
click at [903, 451] on span "Добавить" at bounding box center [901, 446] width 57 height 20
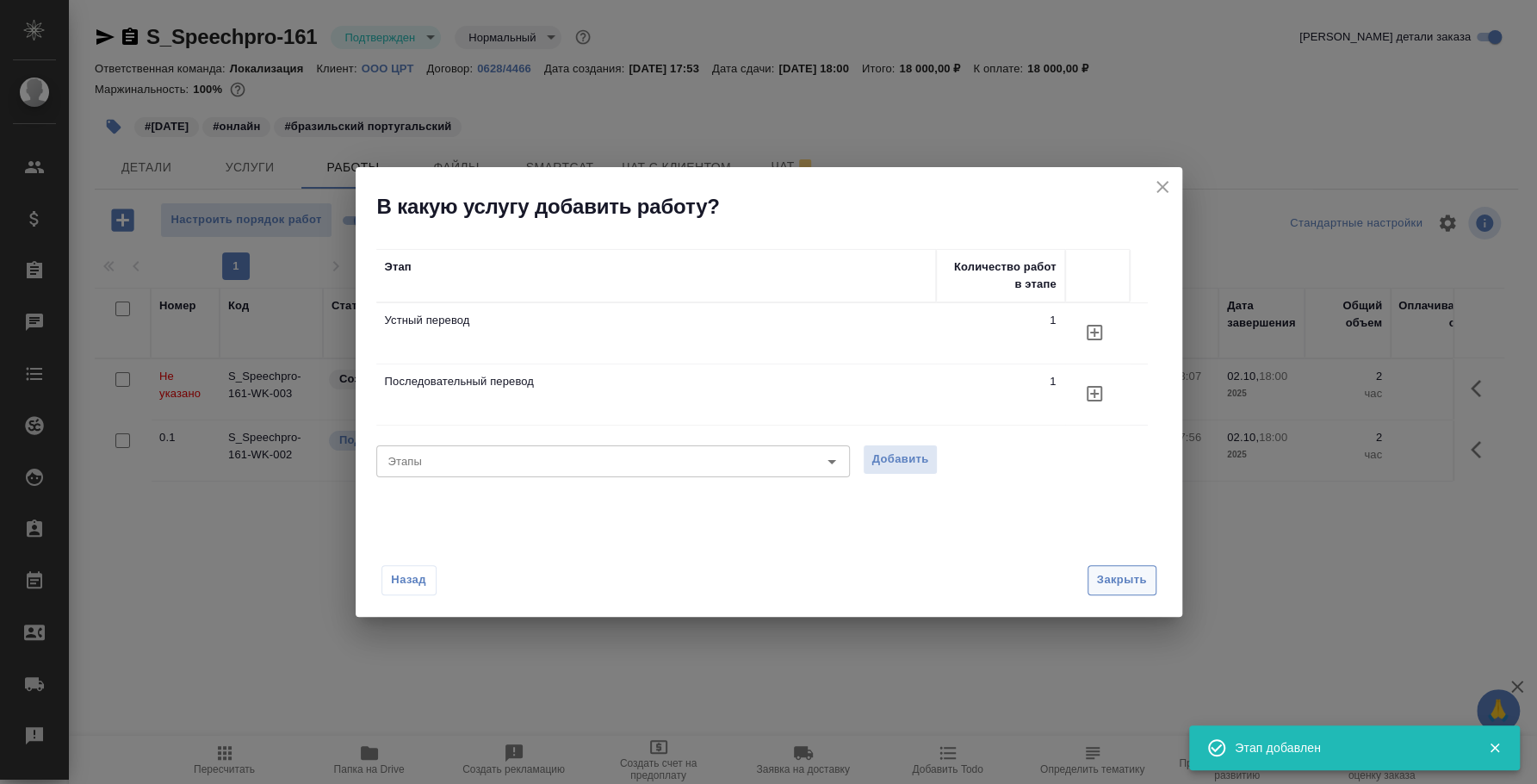
click at [1126, 566] on button "Закрыть" at bounding box center [1122, 580] width 69 height 30
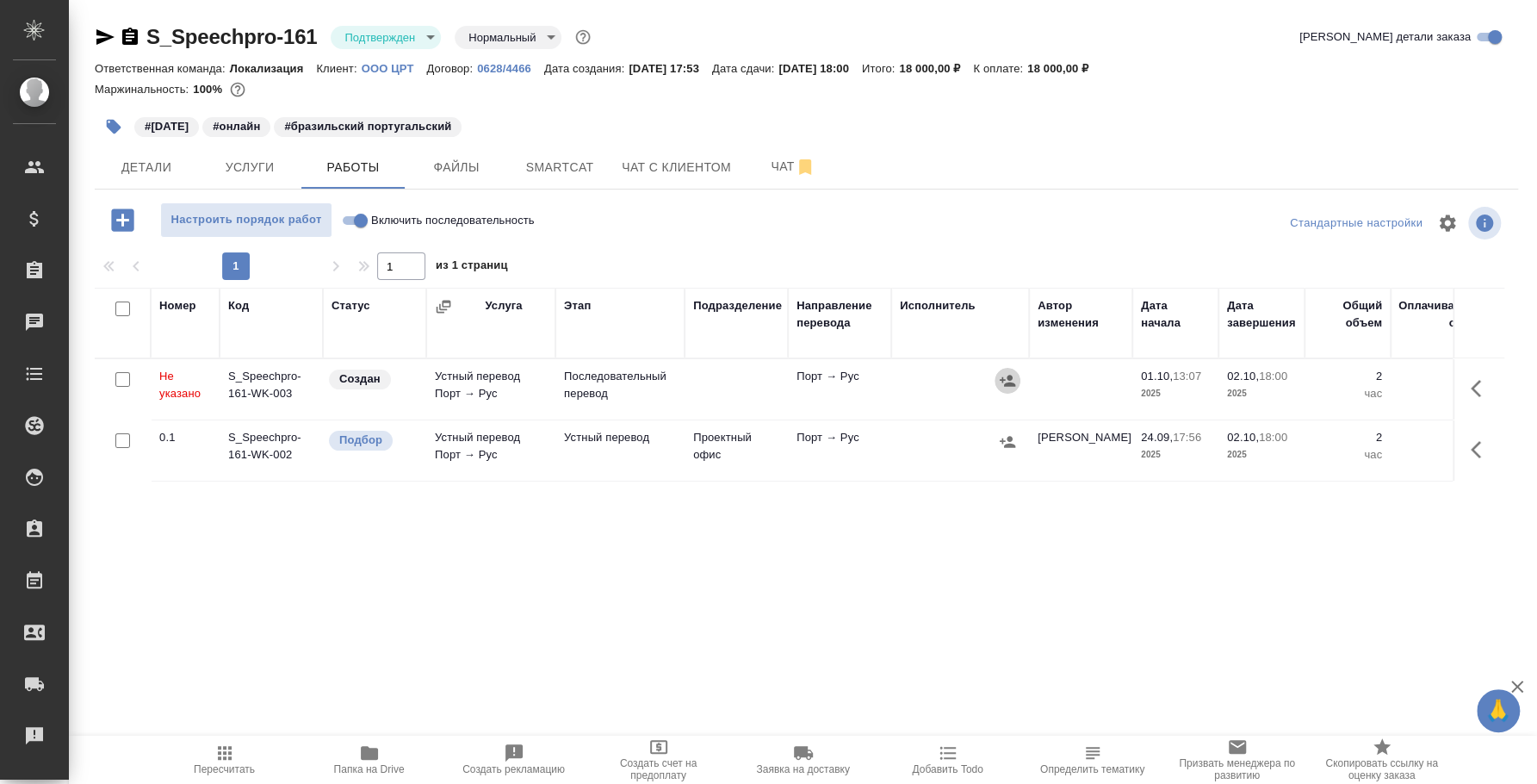
click at [1011, 378] on icon "button" at bounding box center [1007, 380] width 15 height 12
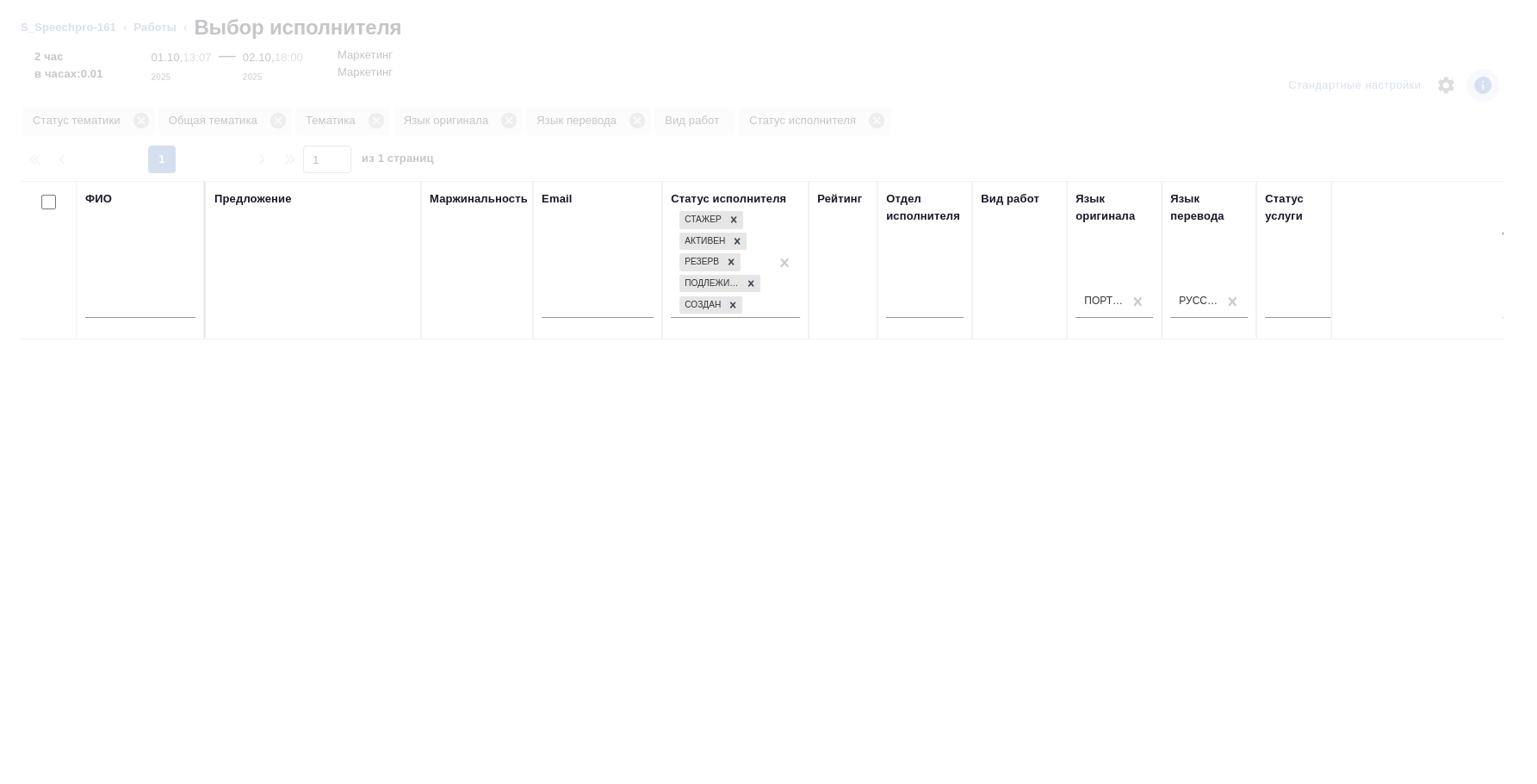
click at [162, 300] on input "text" at bounding box center [139, 307] width 110 height 21
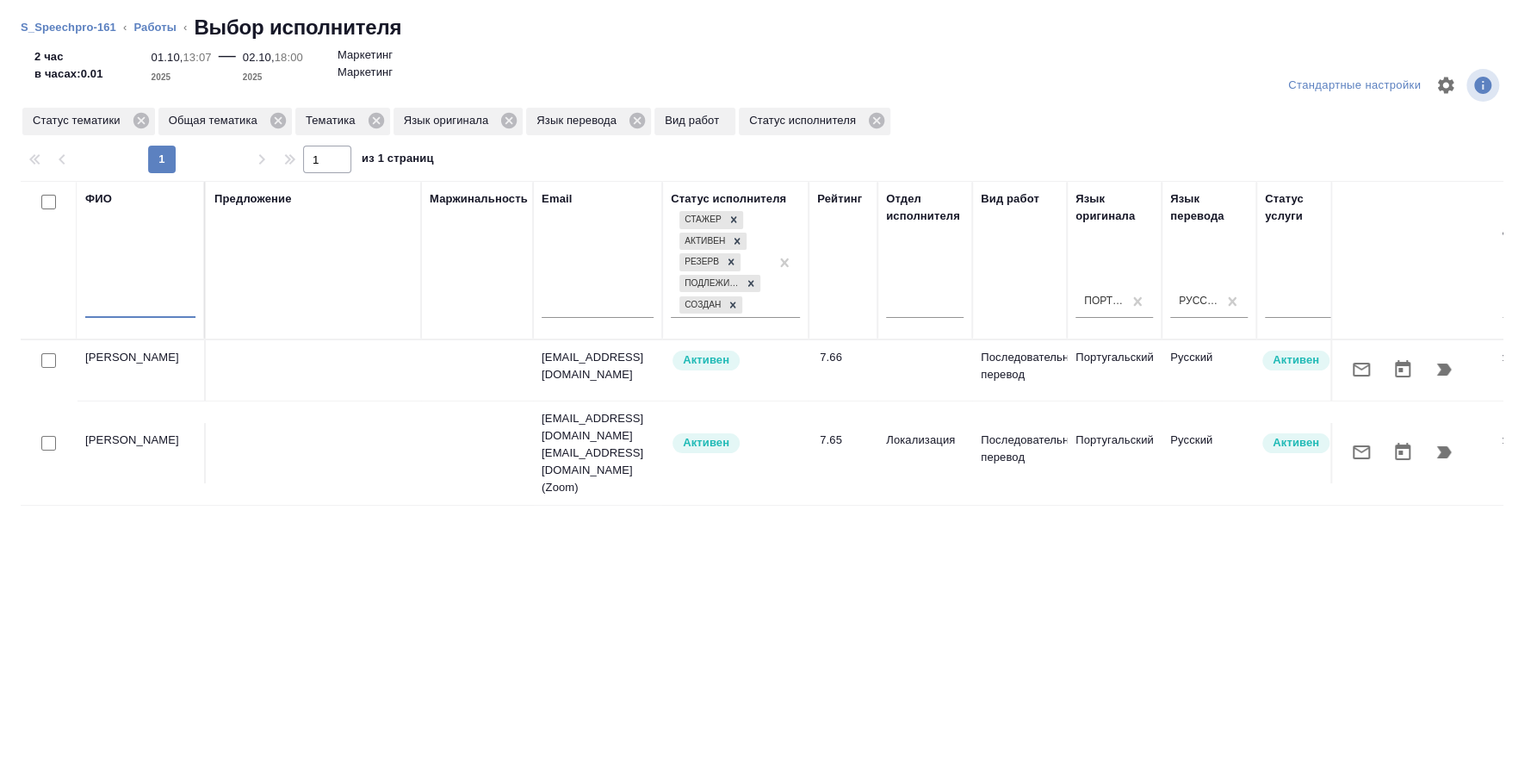
type input "А"
paste input "**[Минаева Полина](https://tera.awatera.com/Vendor/5cde26d06f015e24ee8b371d/)**"
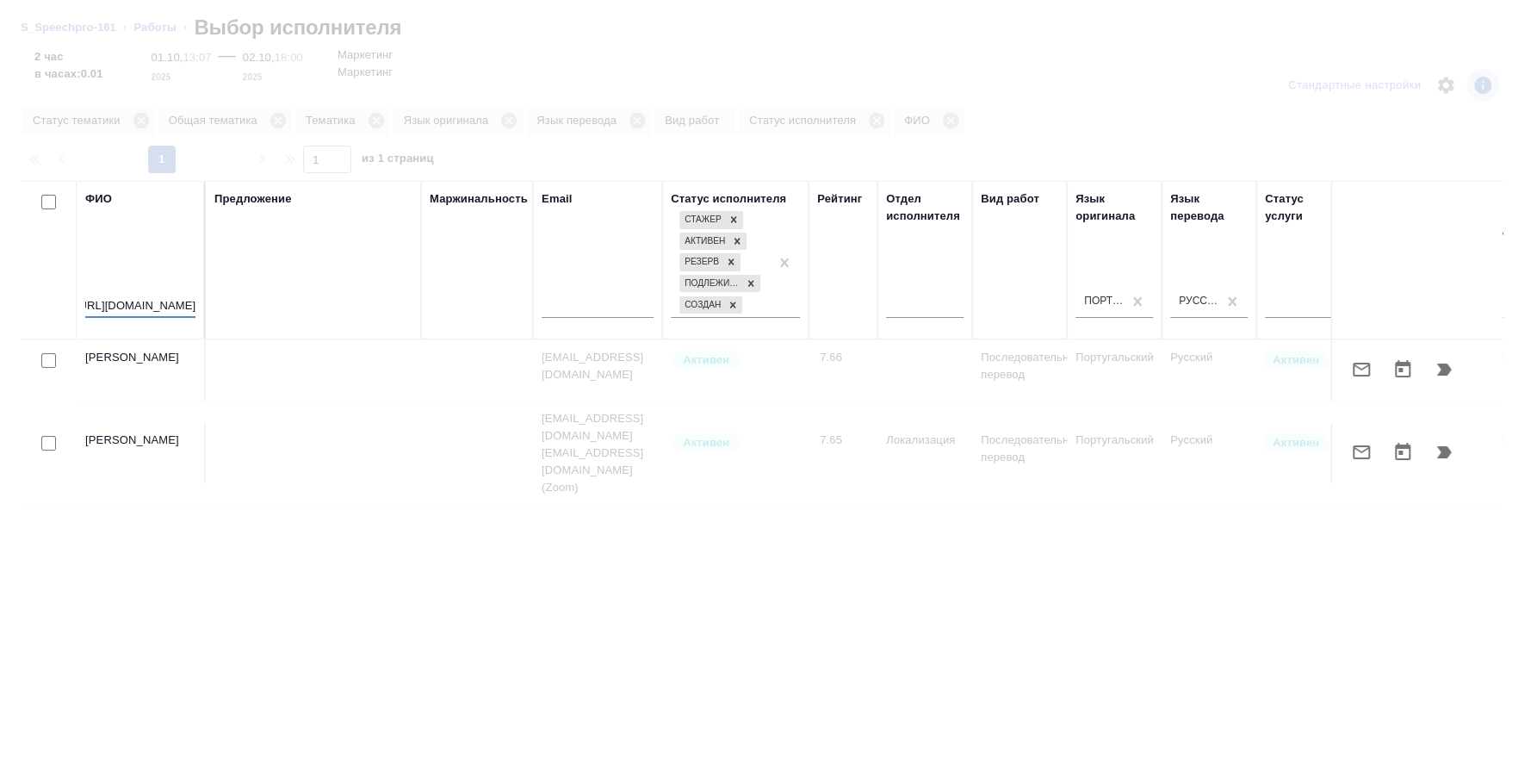
click at [179, 302] on div "ФИО **[Минаева Полина](https://tera.awatera.com/Vendor/5cde26d06f015e24ee8b371d…" at bounding box center [139, 260] width 110 height 139
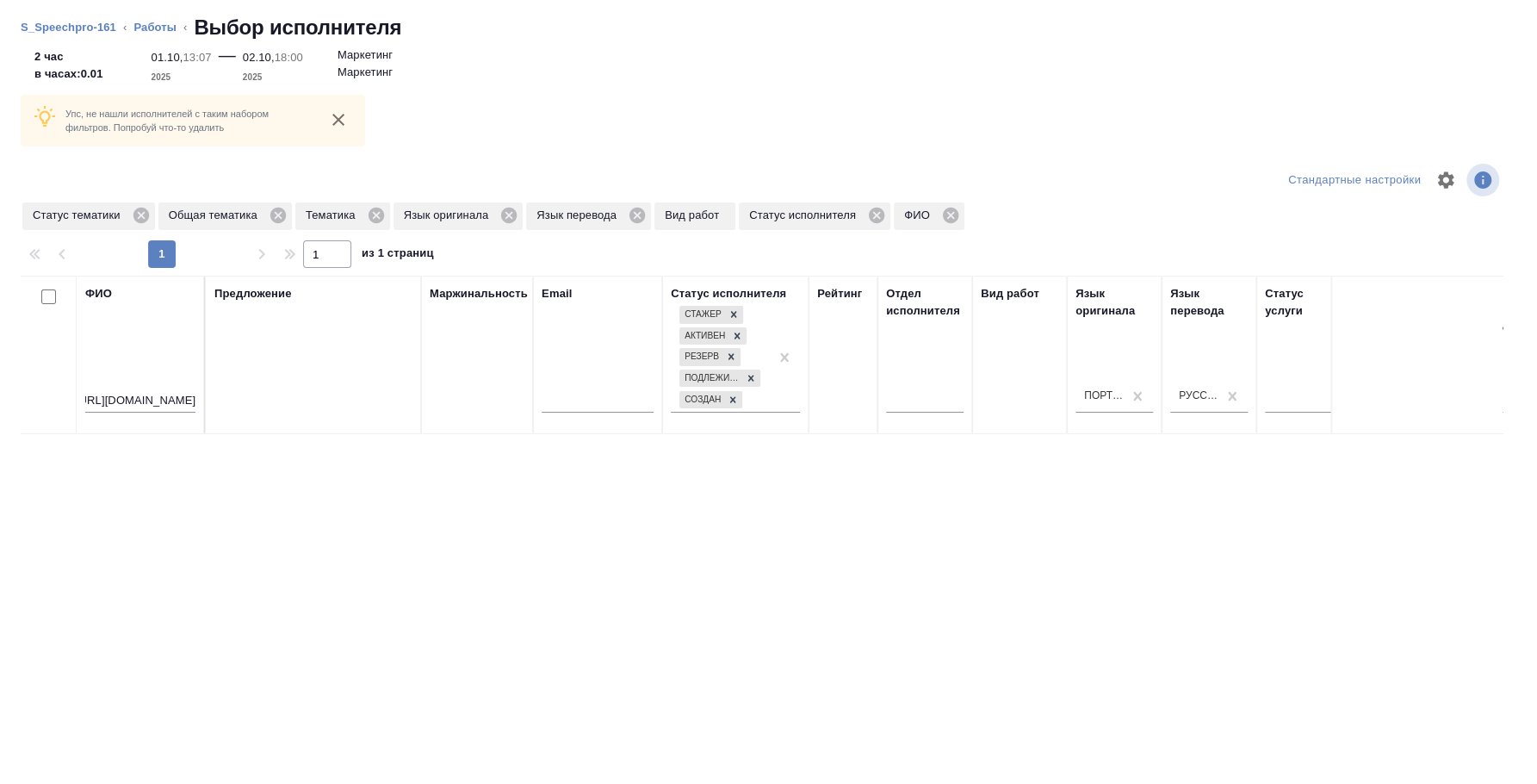
scroll to position [0, 0]
click at [112, 393] on input "**[Минаева Полина](https://tera.awatera.com/Vendor/5cde26d06f015e24ee8b371d/)**" at bounding box center [139, 401] width 110 height 21
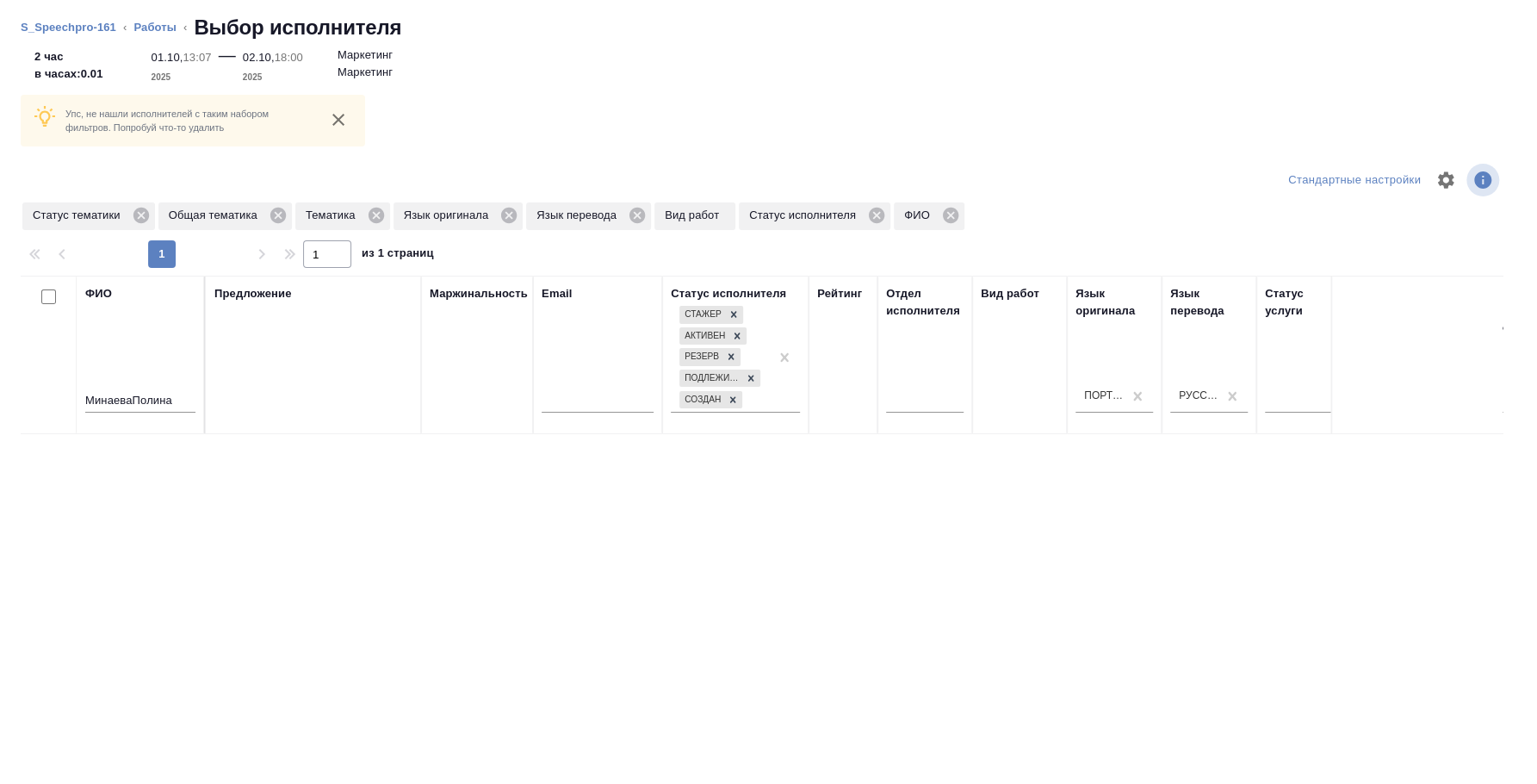
click at [133, 387] on div "МинаеваПолина" at bounding box center [139, 403] width 110 height 42
click at [136, 407] on input "МинаеваПолина" at bounding box center [139, 401] width 110 height 21
type input "Минаева Полина"
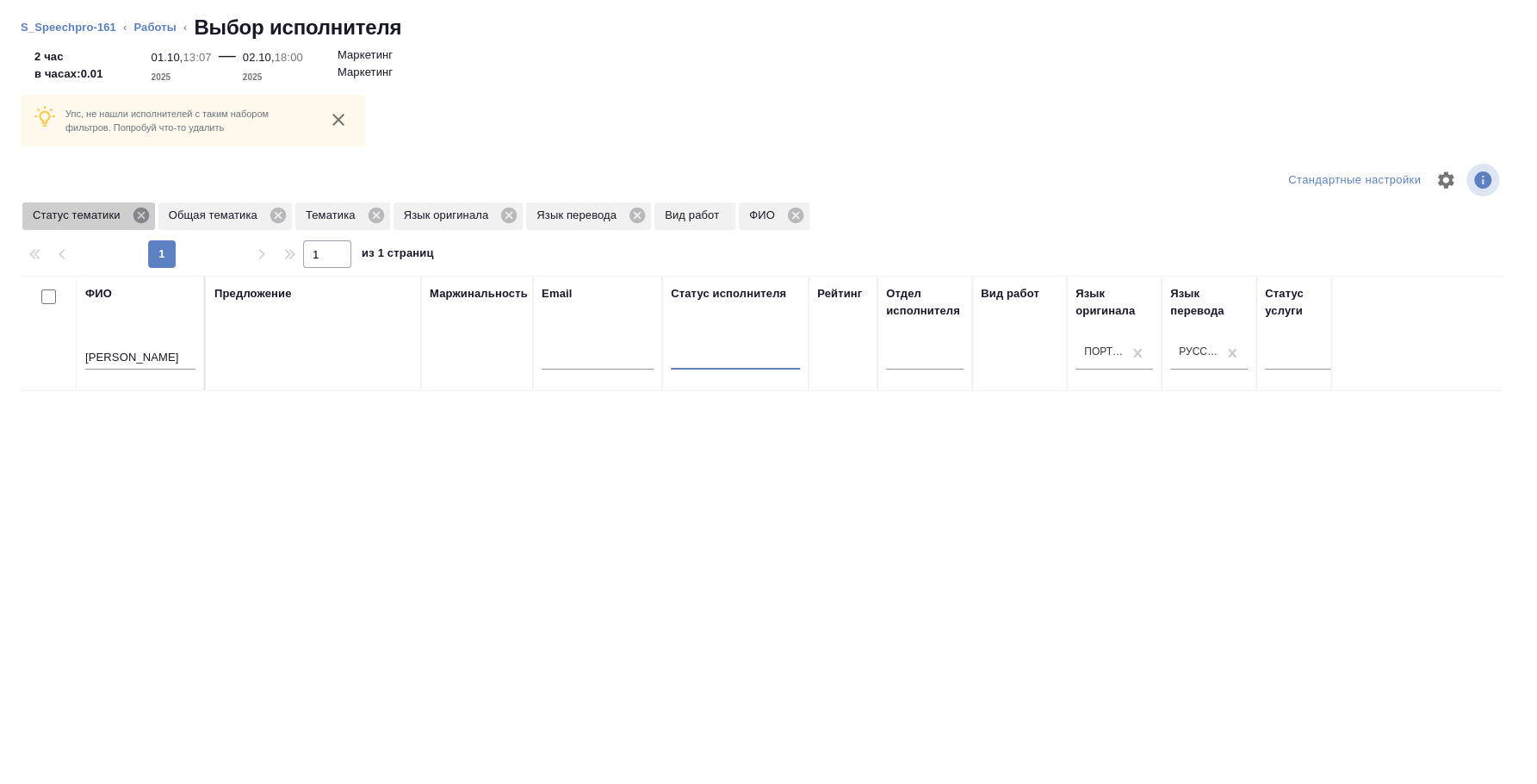
click at [143, 218] on icon at bounding box center [140, 215] width 19 height 19
click at [143, 218] on icon at bounding box center [141, 215] width 15 height 15
click at [102, 214] on icon at bounding box center [103, 215] width 19 height 19
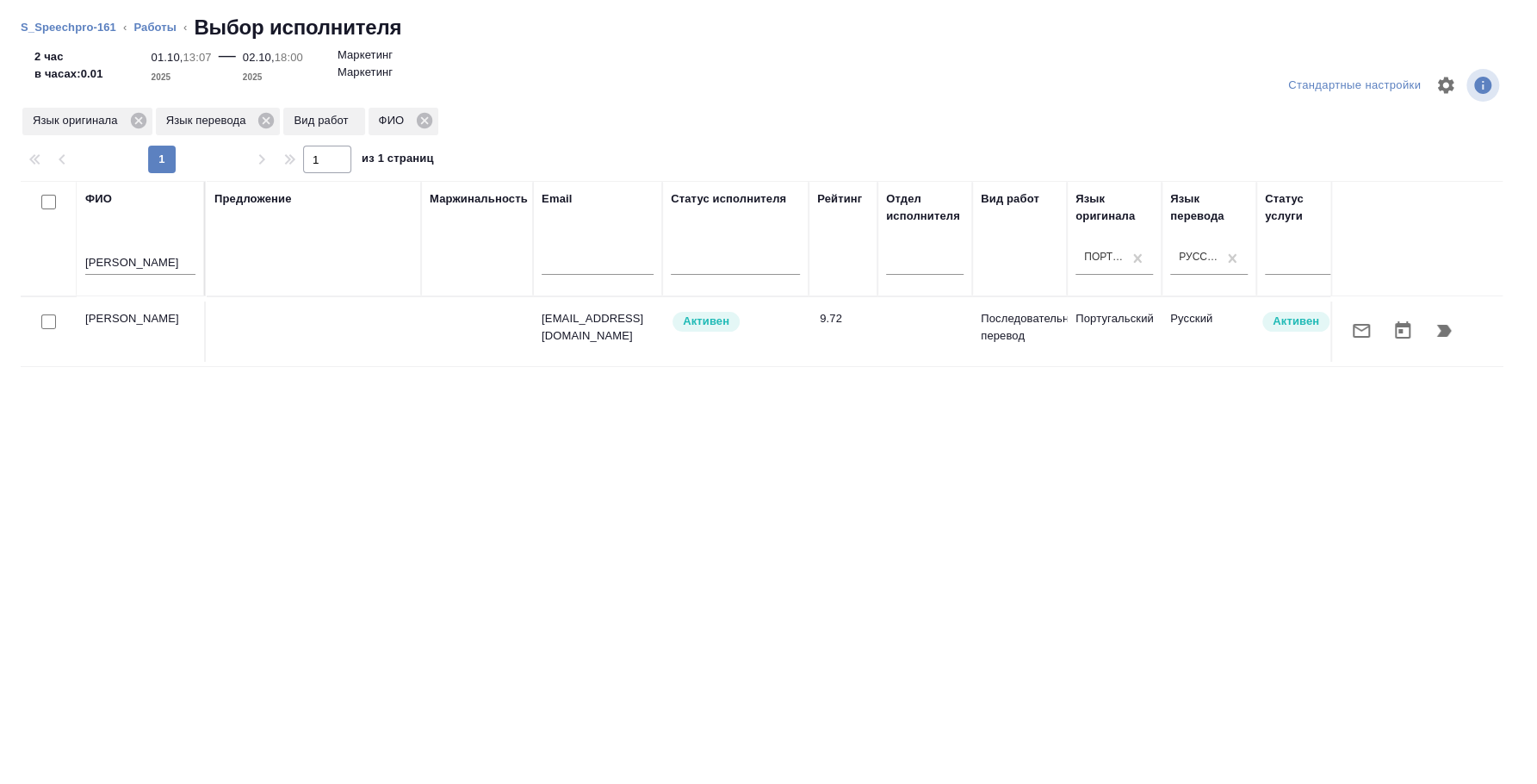
click at [49, 321] on input "checkbox" at bounding box center [48, 322] width 14 height 14
checkbox input "true"
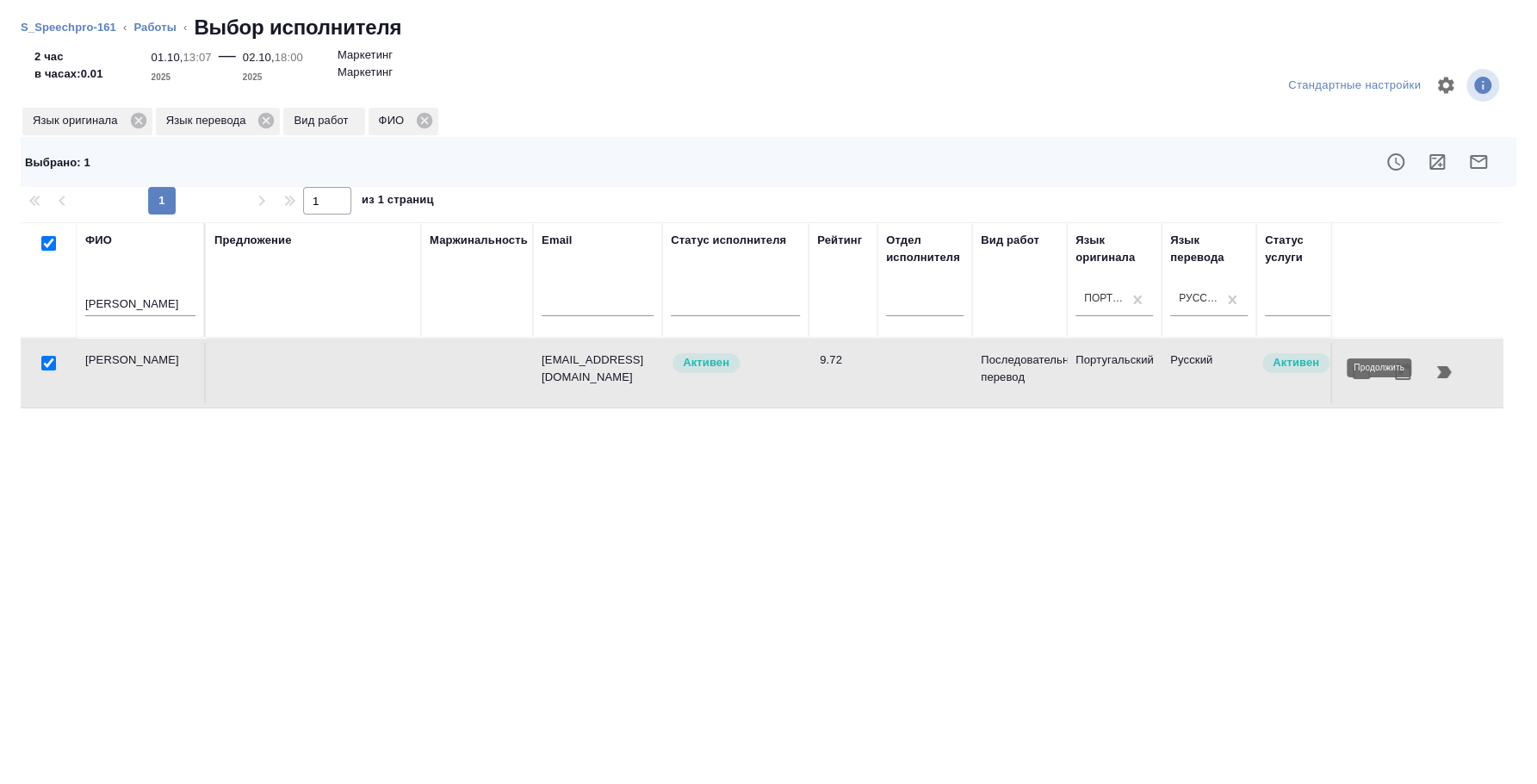
click at [1448, 374] on icon "button" at bounding box center [1444, 372] width 21 height 21
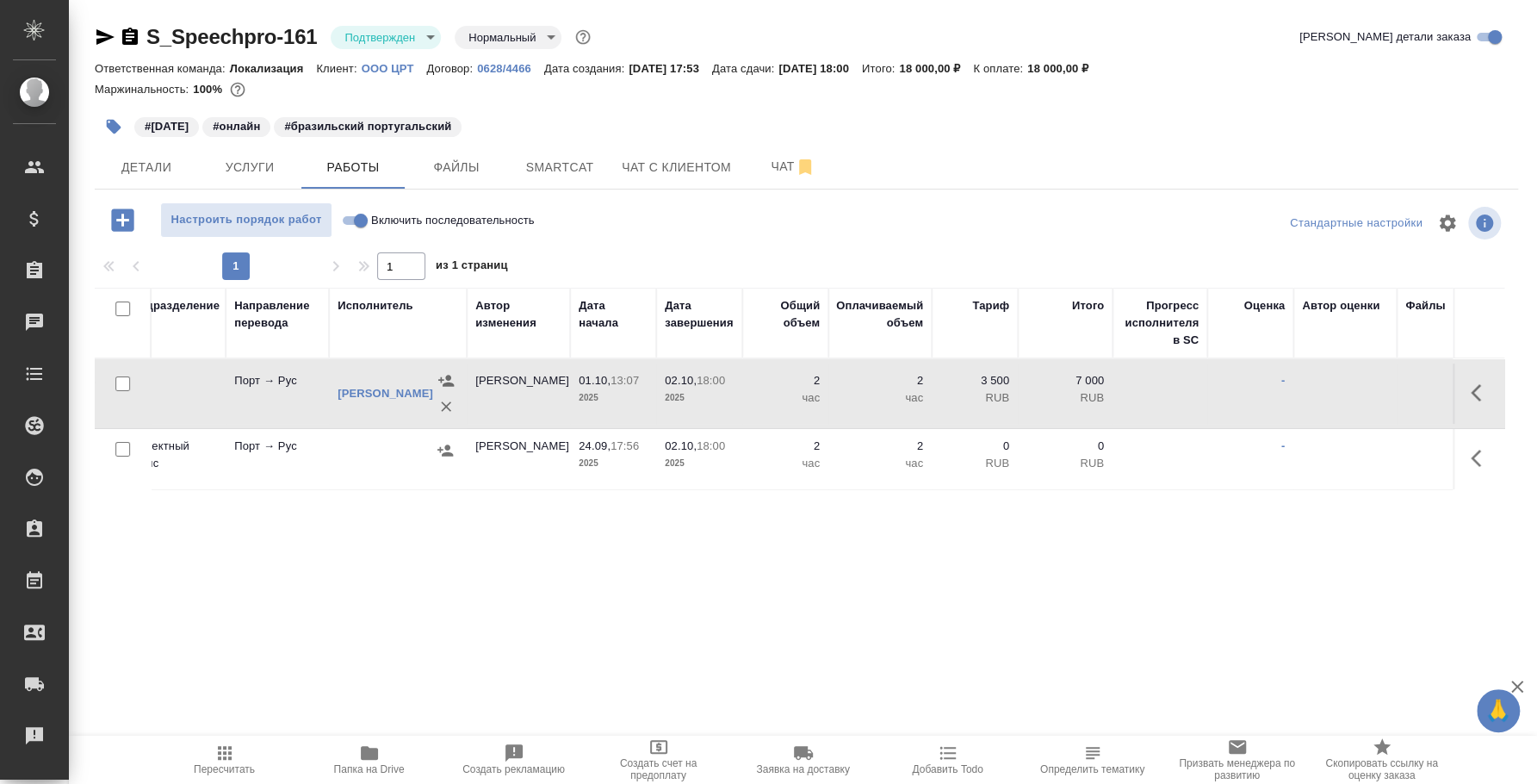
scroll to position [0, 559]
click at [1477, 390] on icon "button" at bounding box center [1481, 392] width 21 height 21
click at [1348, 396] on icon "button" at bounding box center [1355, 392] width 15 height 15
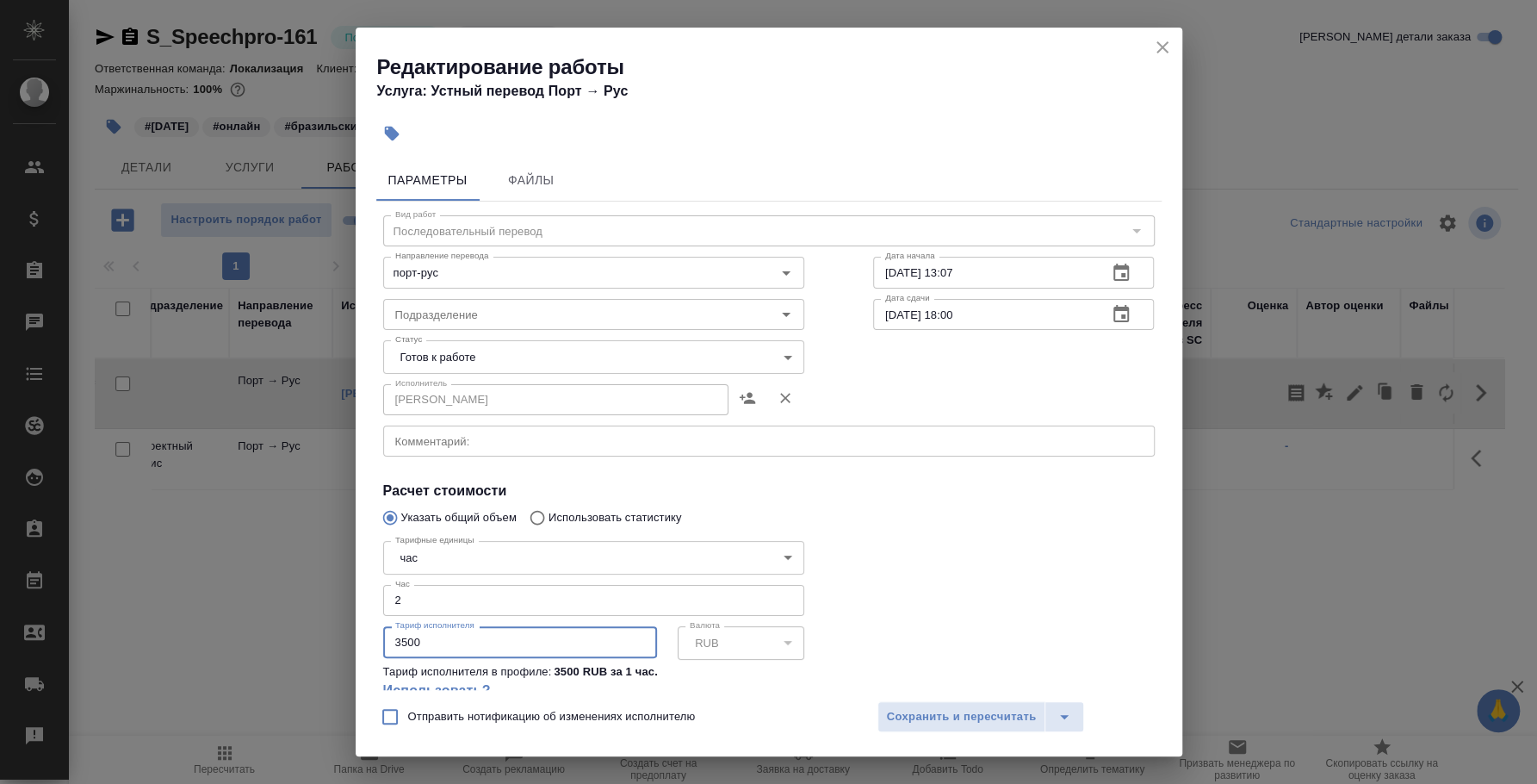
drag, startPoint x: 401, startPoint y: 644, endPoint x: 374, endPoint y: 637, distance: 27.9
click at [374, 637] on div "Параметры Файлы Вид работ Последовательный перевод Вид работ Направление перево…" at bounding box center [769, 421] width 827 height 537
type input "4000"
click at [977, 731] on button "Сохранить и пересчитать" at bounding box center [962, 716] width 169 height 31
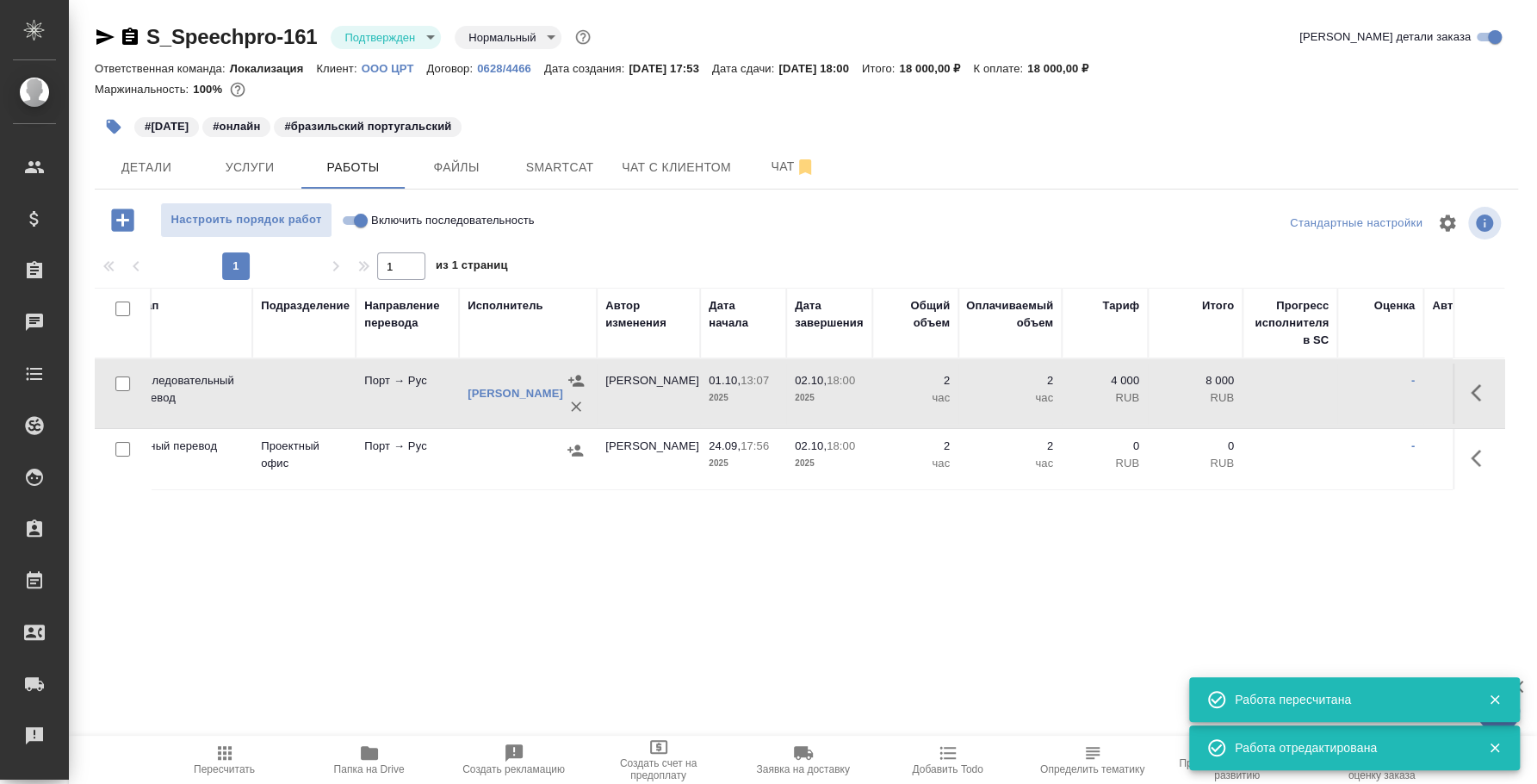
scroll to position [0, 0]
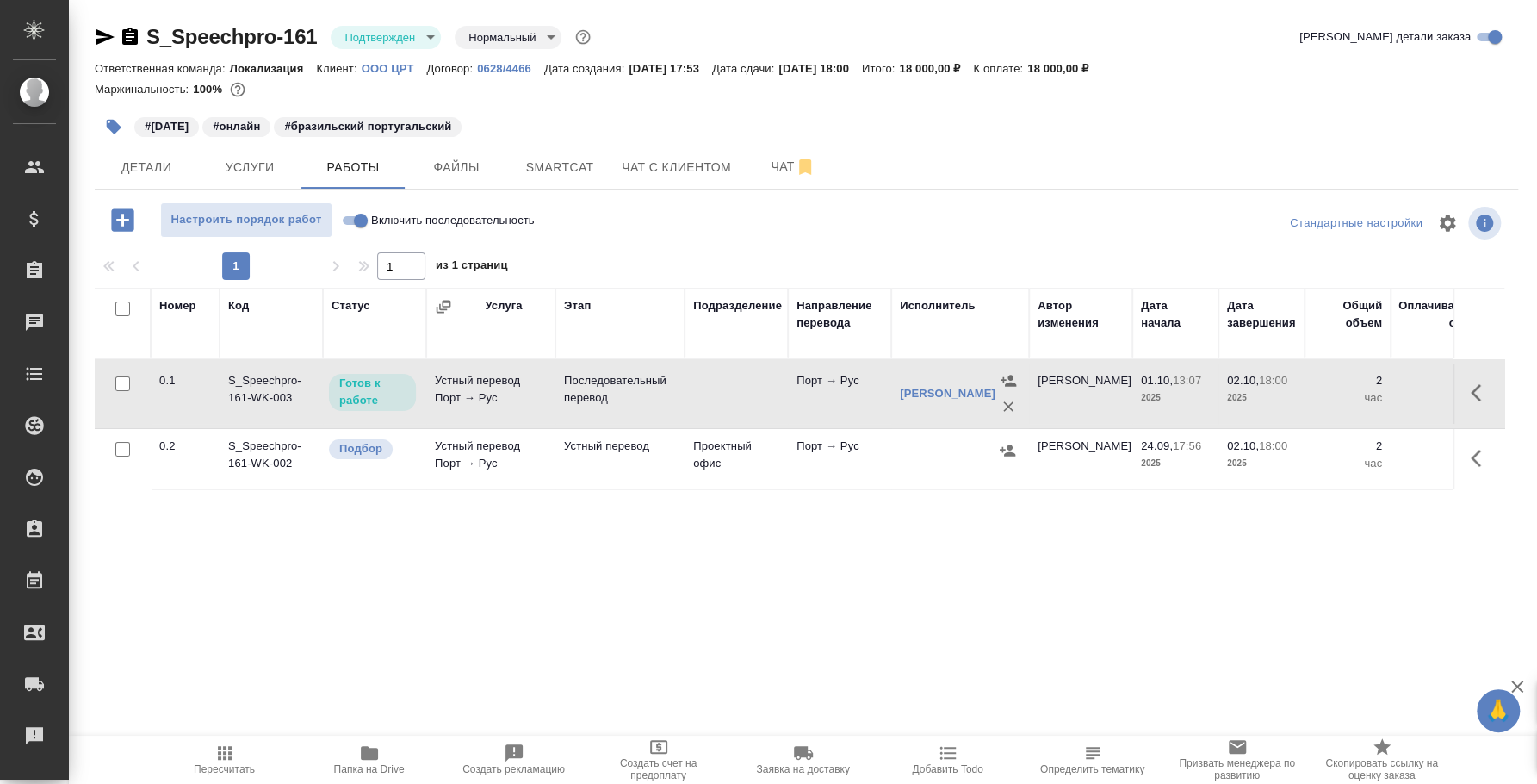
click at [122, 451] on input "checkbox" at bounding box center [122, 449] width 14 height 14
checkbox input "true"
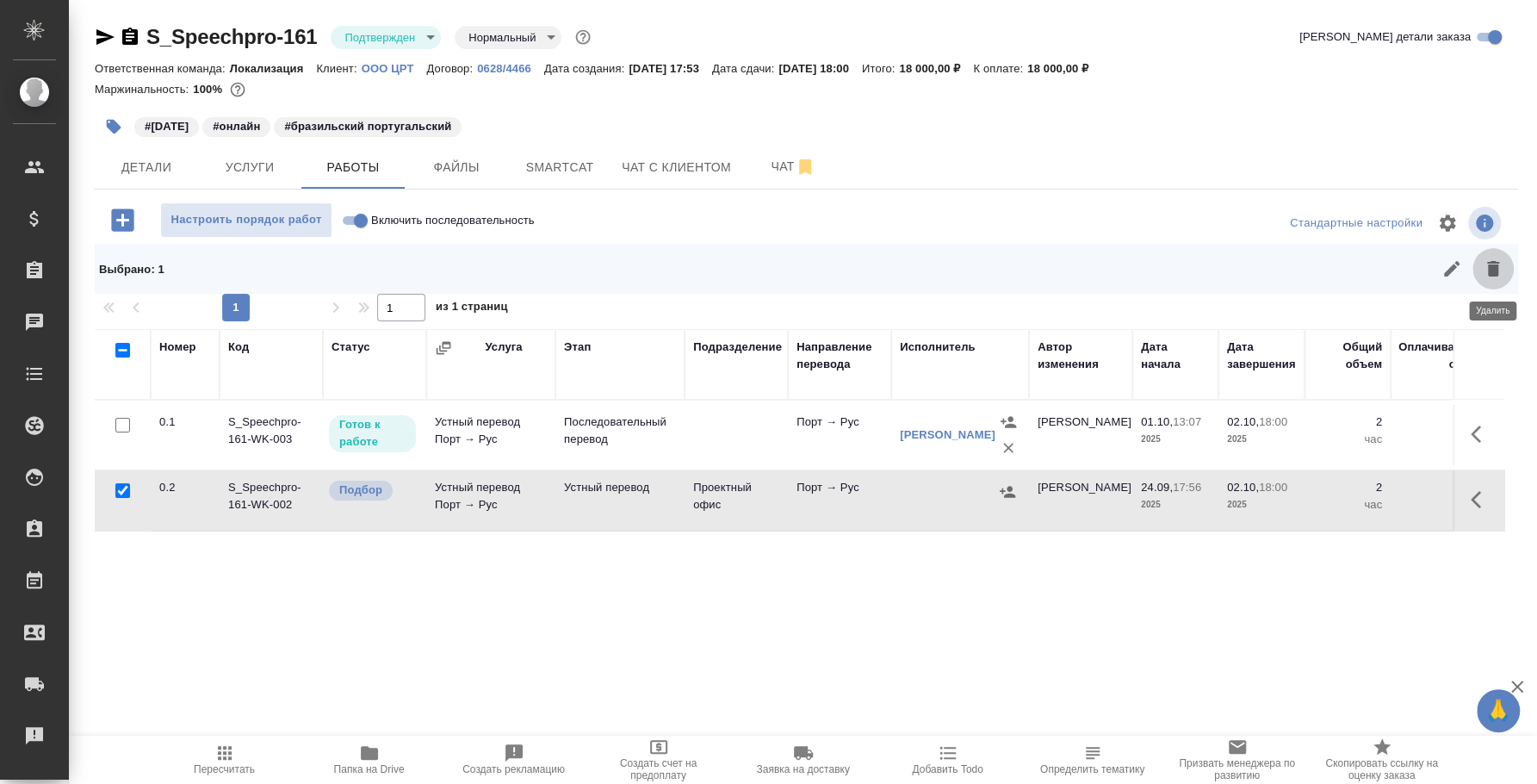
click at [1494, 264] on icon "button" at bounding box center [1493, 268] width 12 height 15
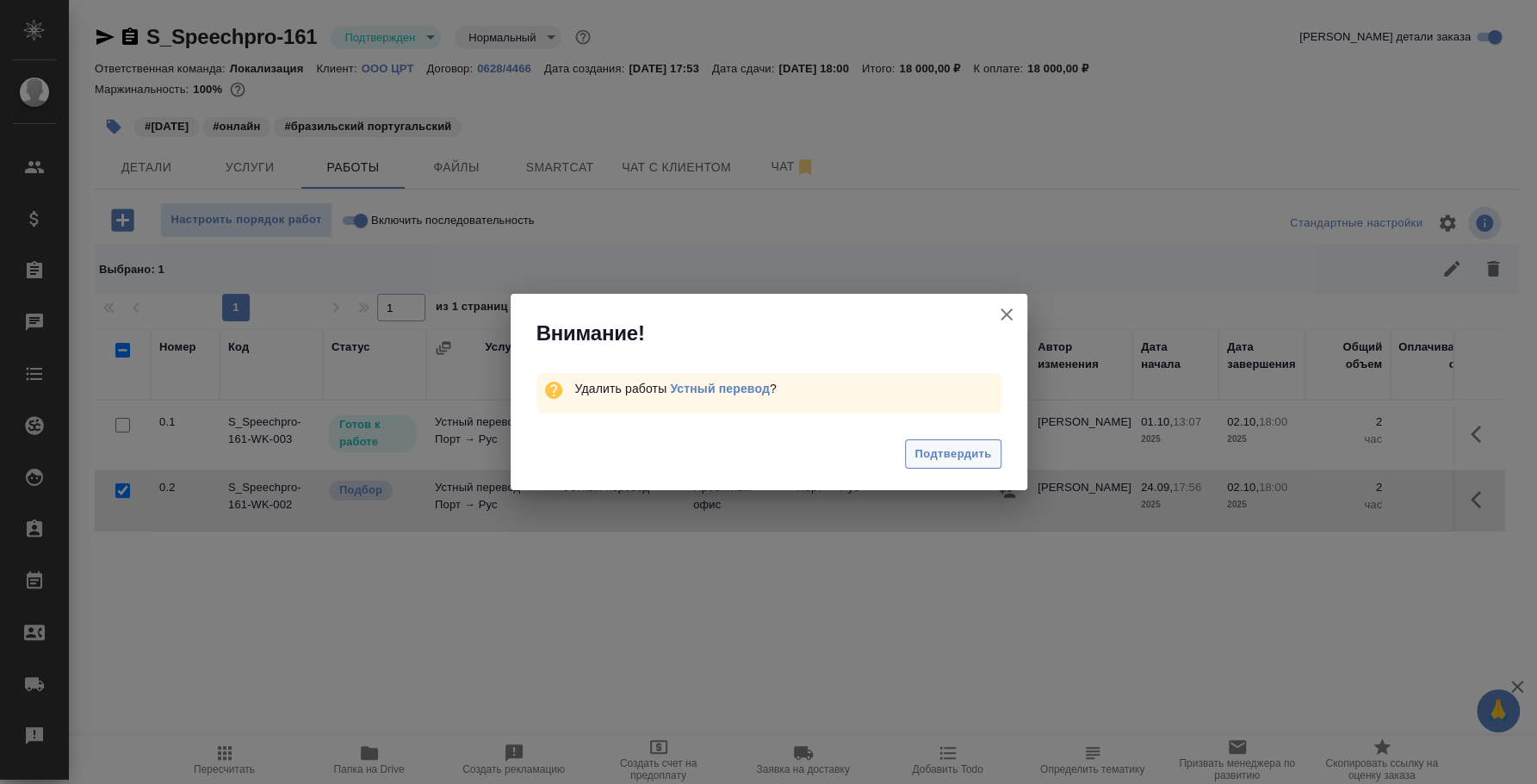
click at [960, 447] on span "Подтвердить" at bounding box center [953, 454] width 77 height 20
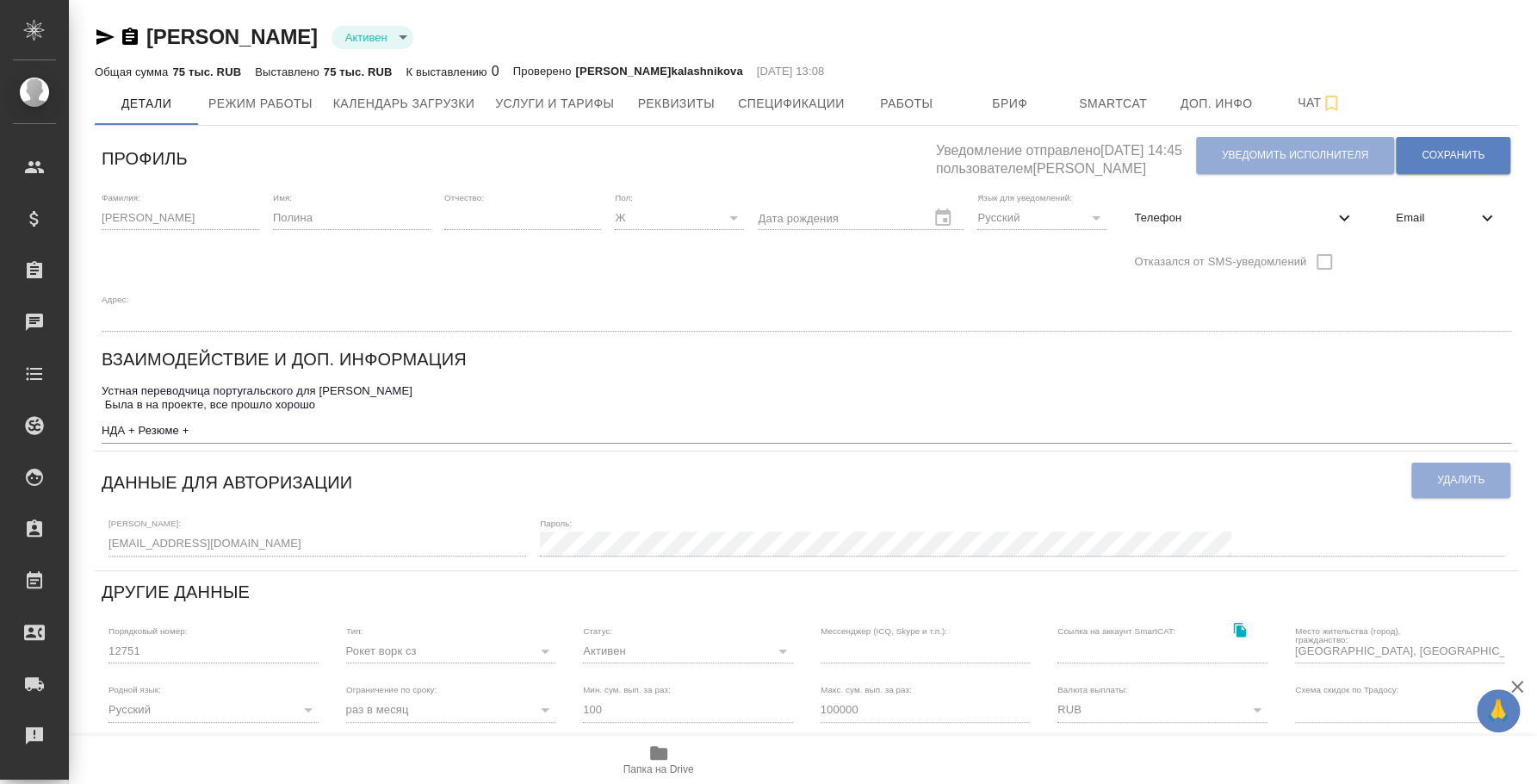
click at [107, 39] on icon "button" at bounding box center [105, 37] width 21 height 21
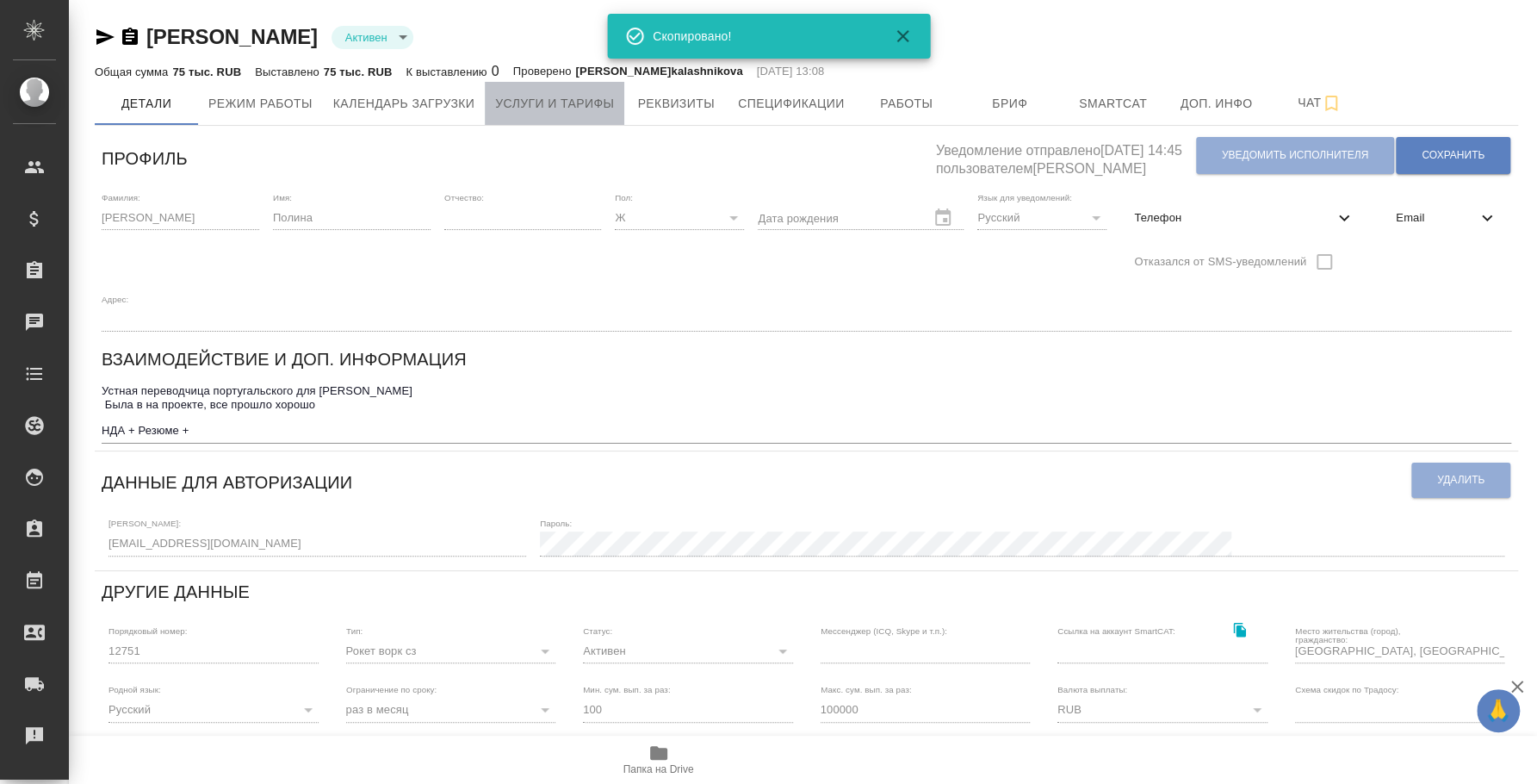
click at [588, 119] on button "Услуги и тарифы" at bounding box center [554, 104] width 139 height 43
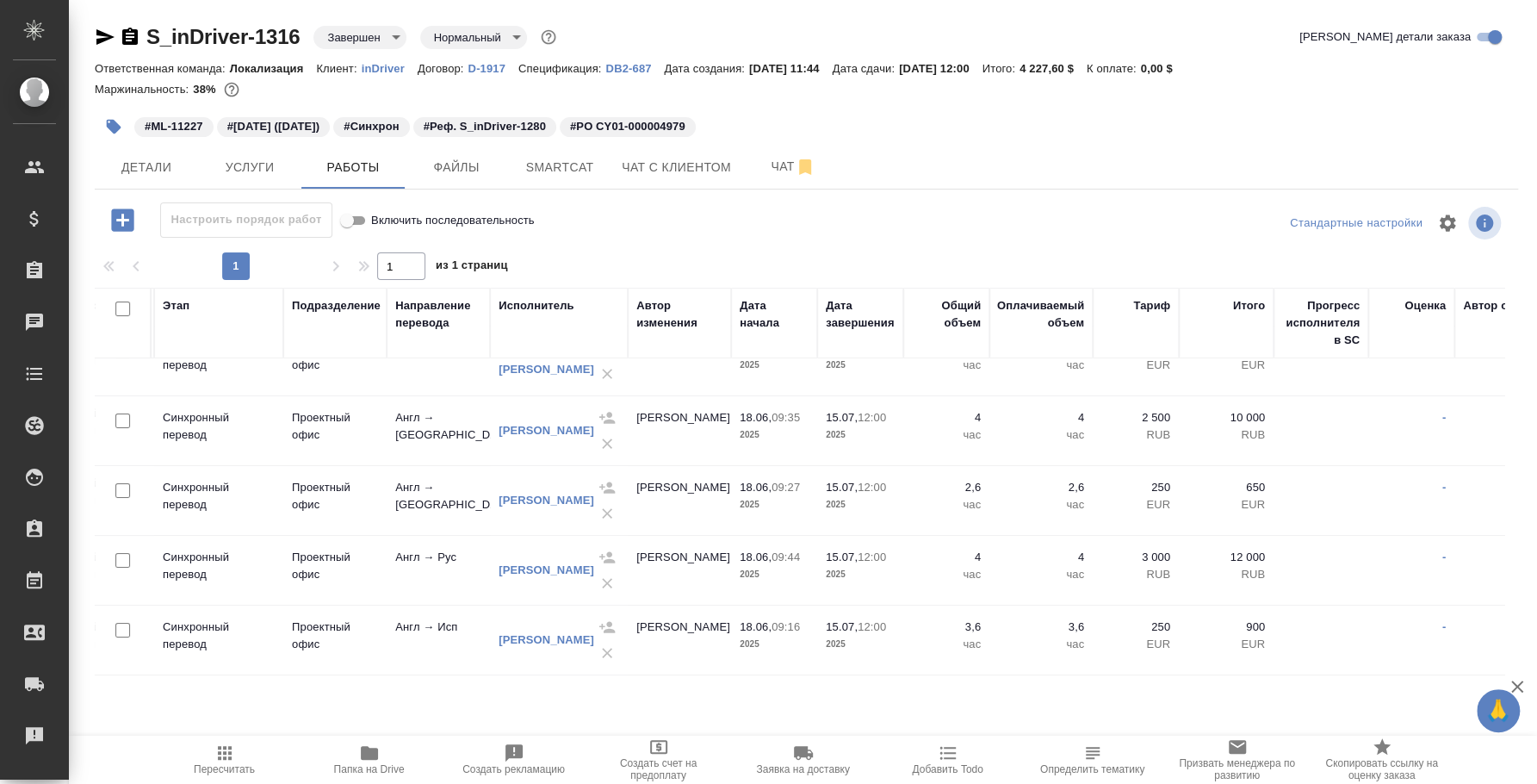
scroll to position [48, 0]
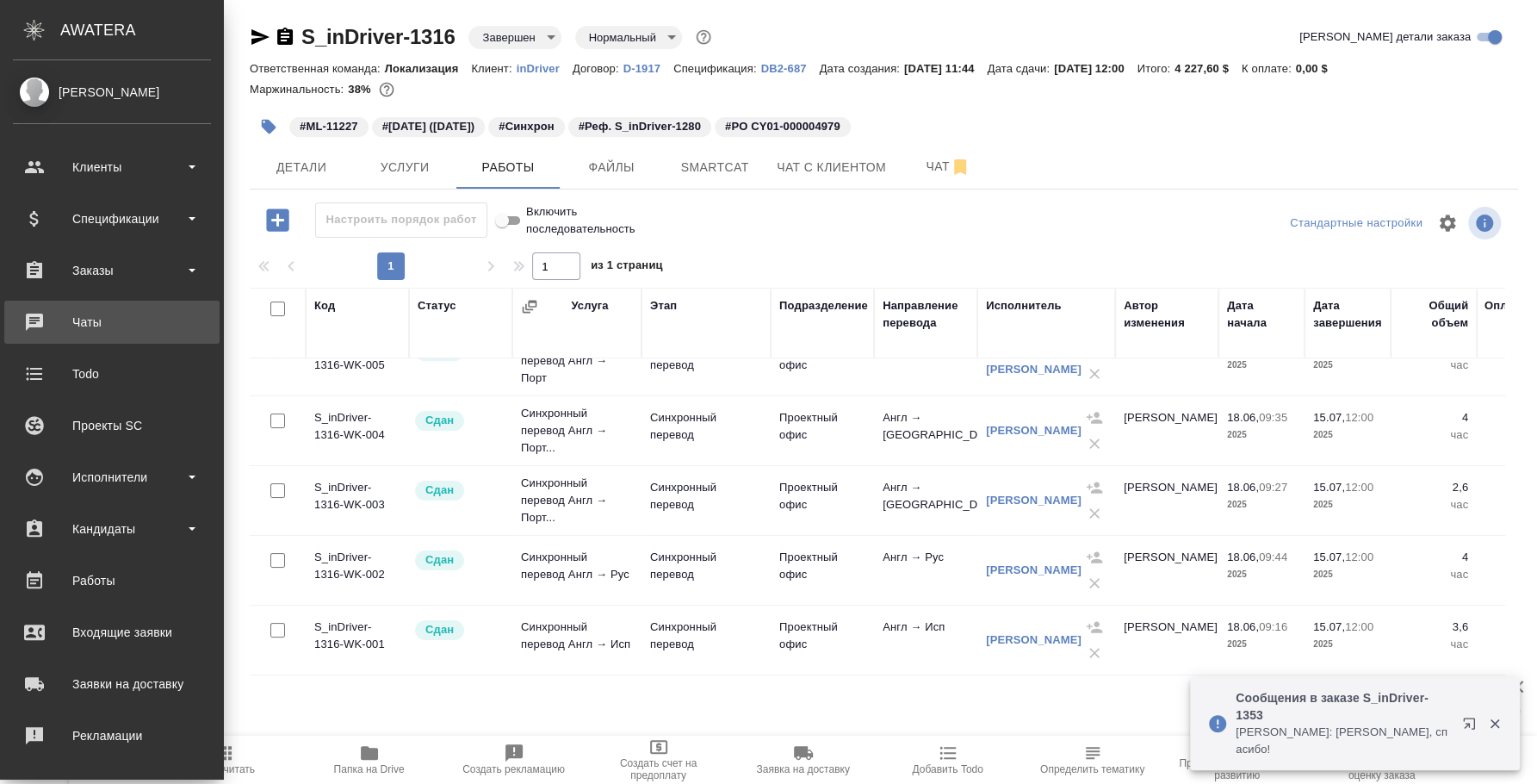
click at [136, 317] on div "Чаты" at bounding box center [112, 322] width 198 height 26
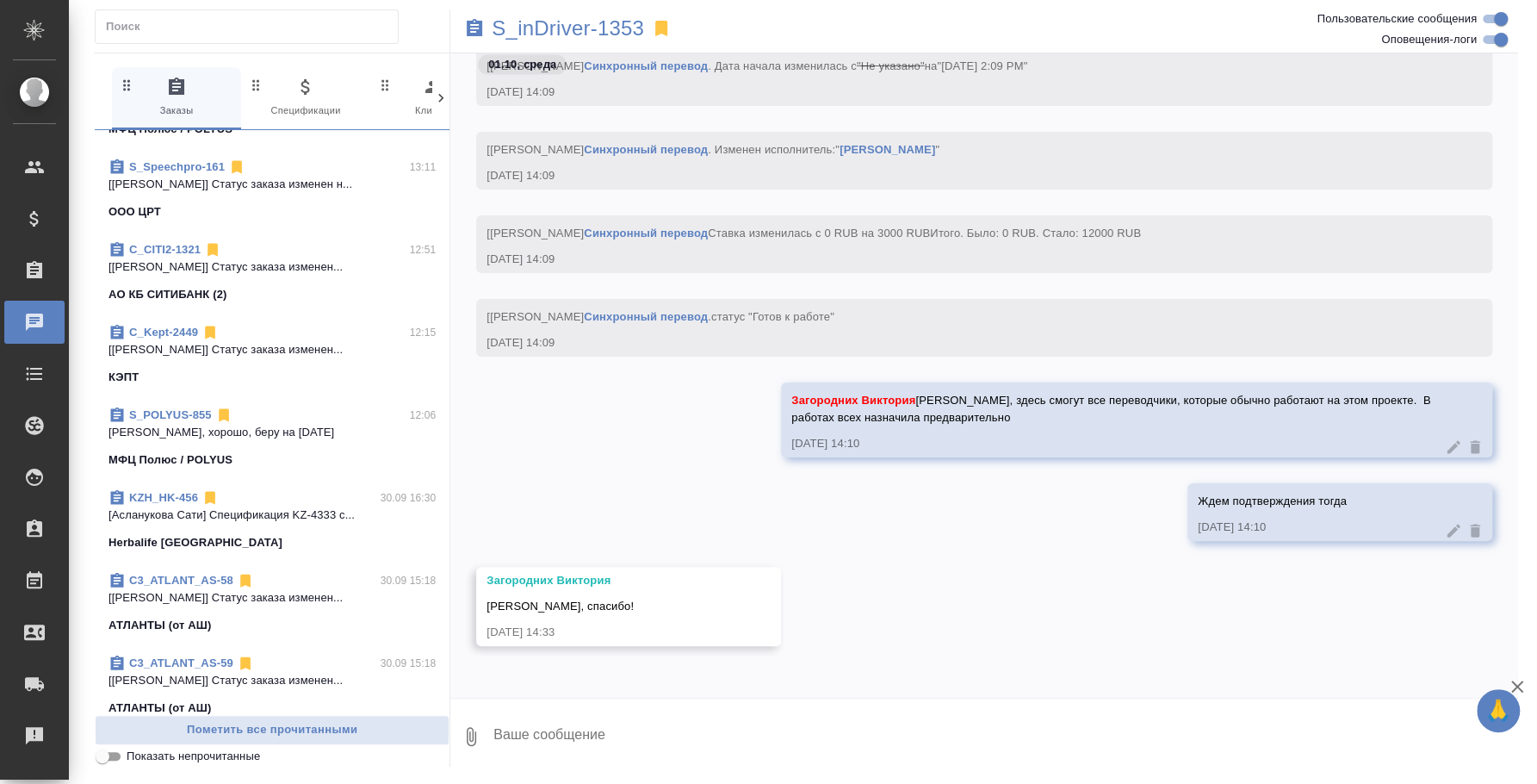
scroll to position [215, 0]
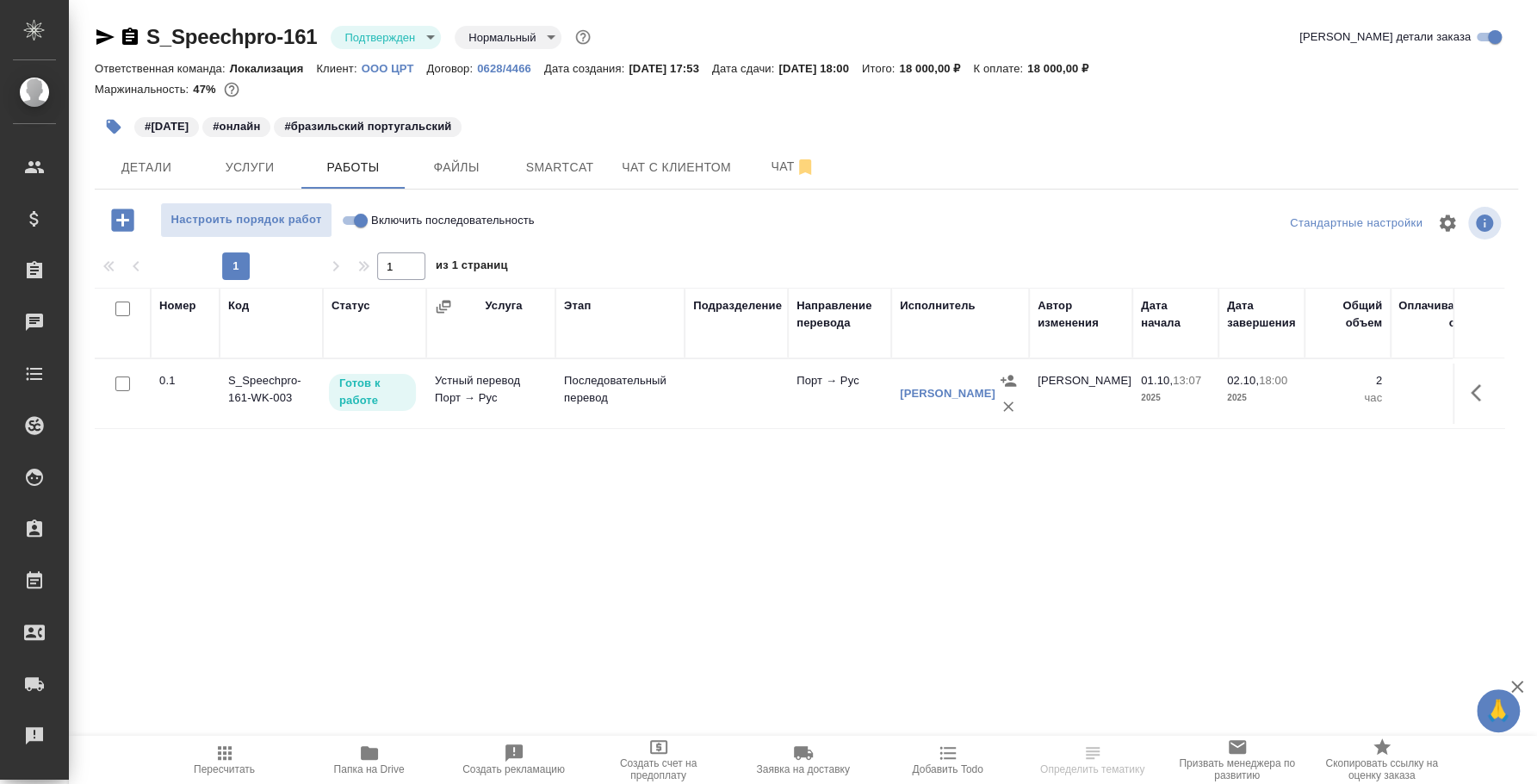
click at [410, 43] on body "🙏 .cls-1 fill:#fff; AWATERA Fedotova Irina Клиенты Спецификации Заказы Чаты Tod…" at bounding box center [768, 392] width 1537 height 784
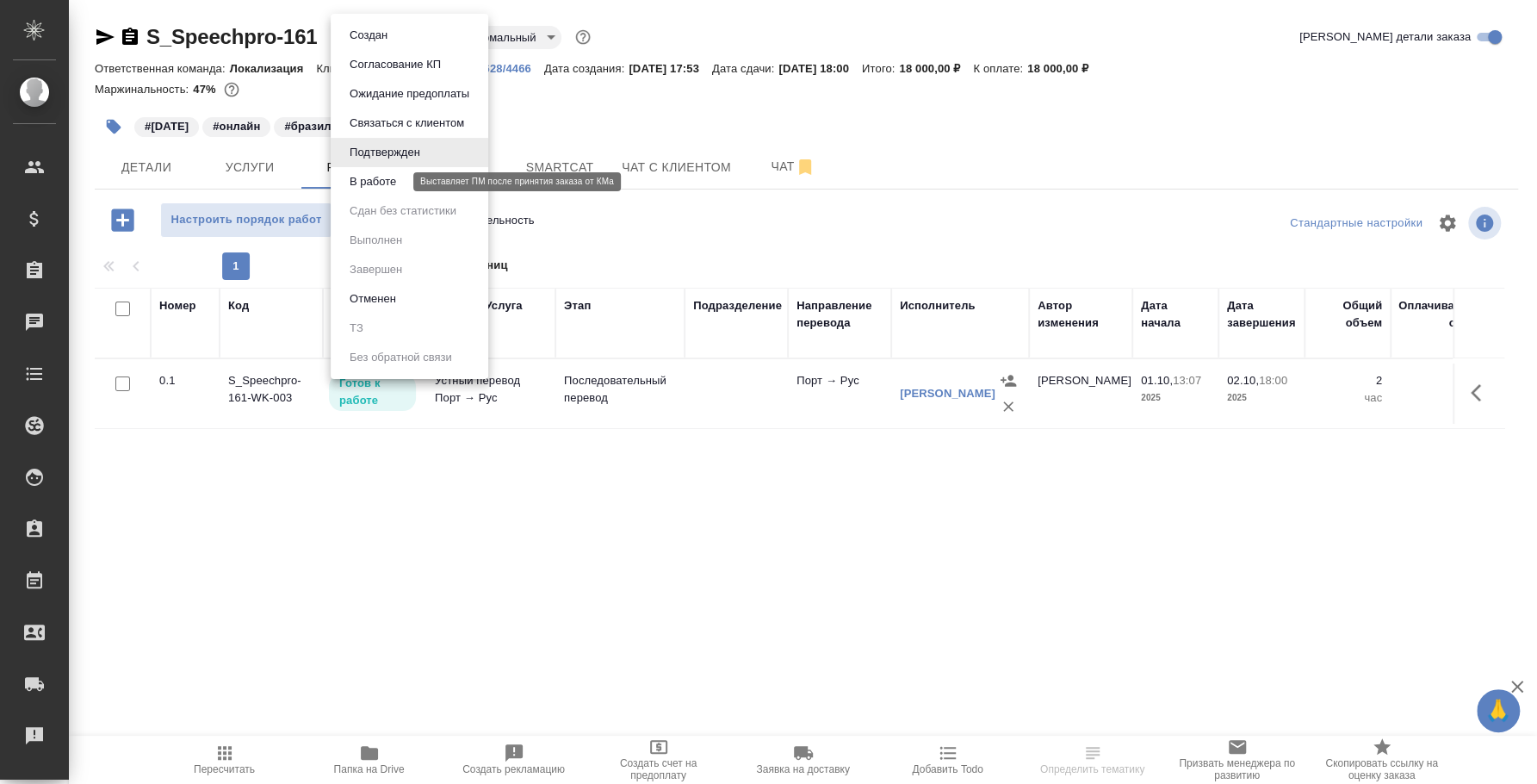
click at [401, 181] on button "В работе" at bounding box center [373, 181] width 57 height 19
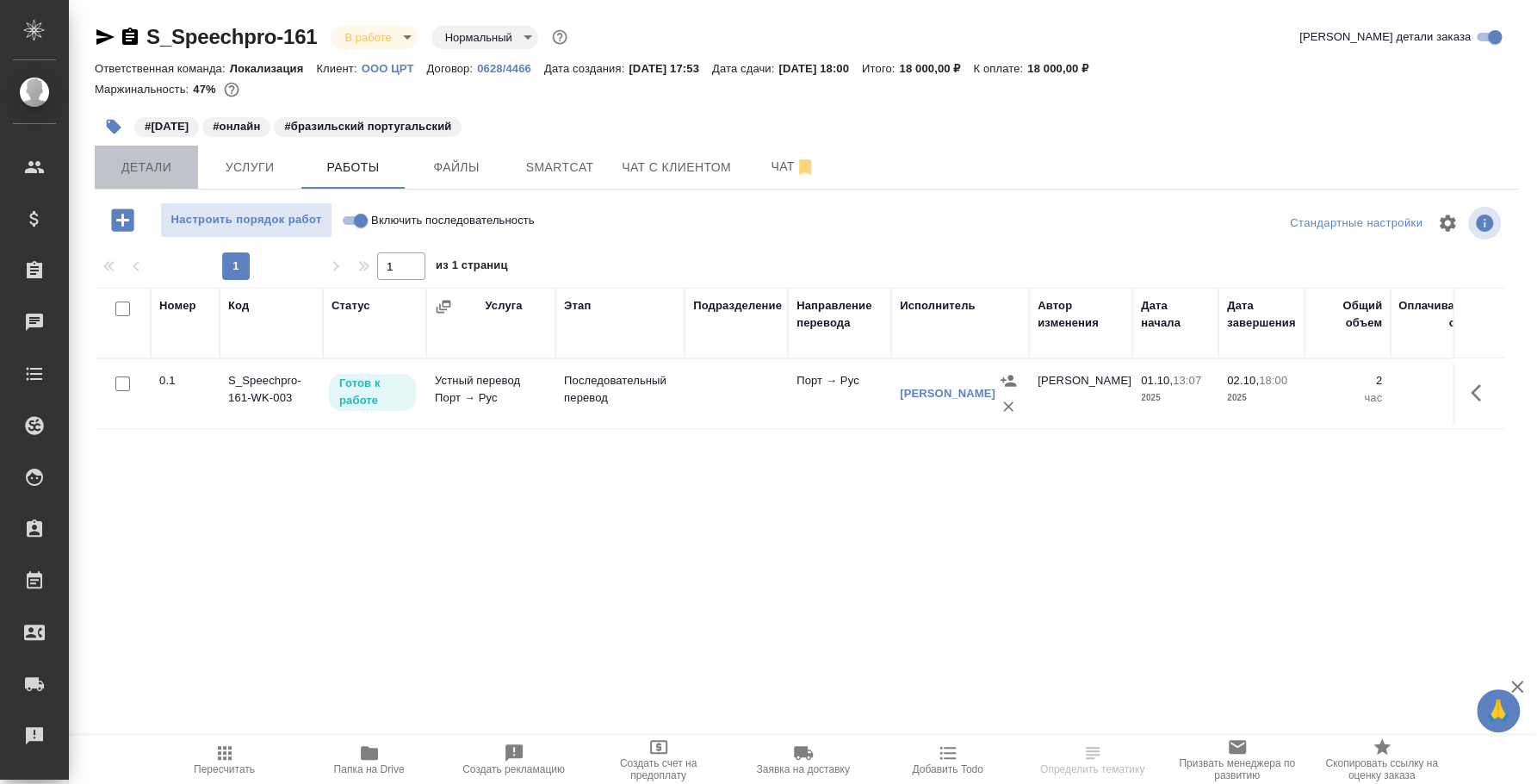
click at [131, 175] on span "Детали" at bounding box center [147, 167] width 82 height 21
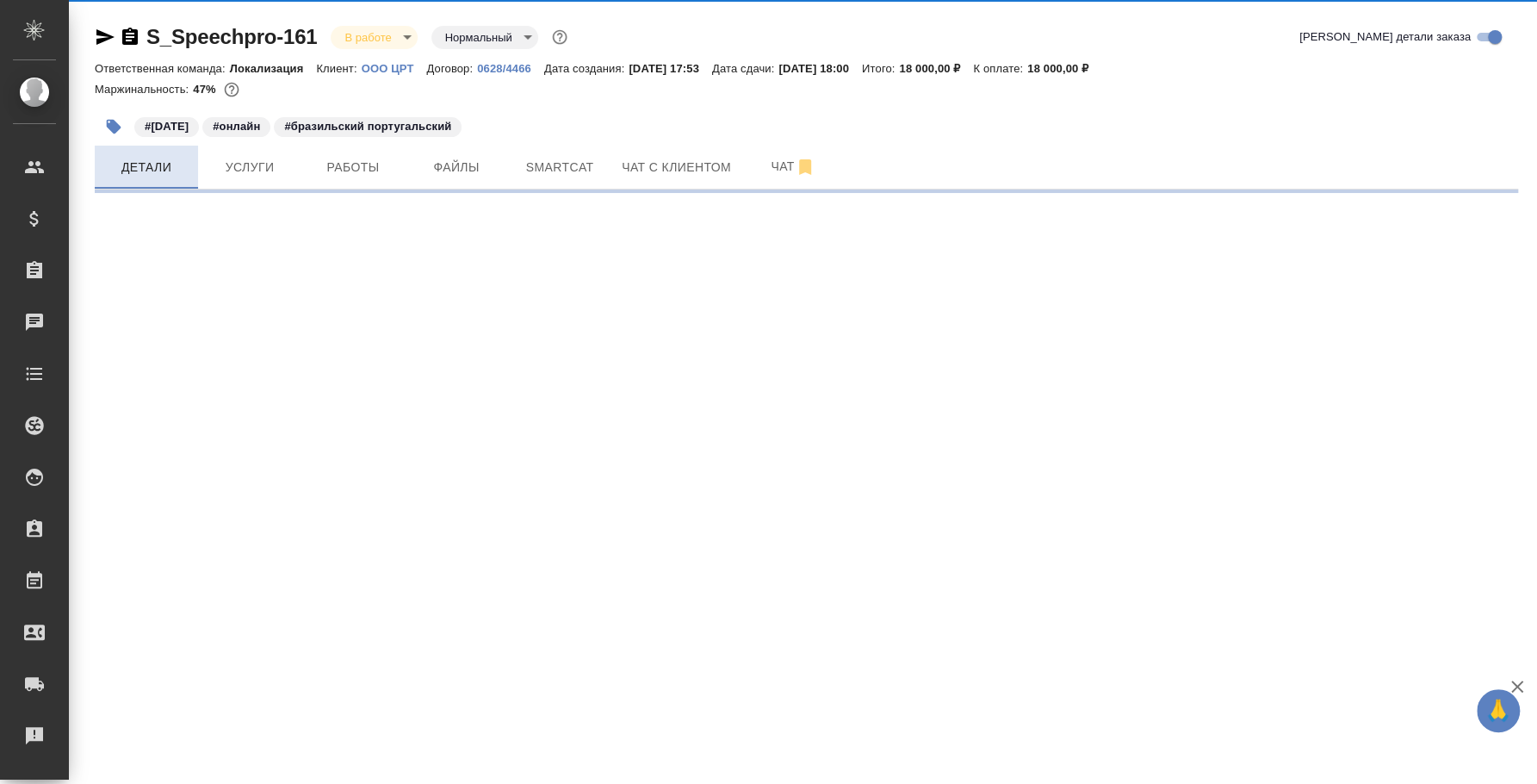
select select "RU"
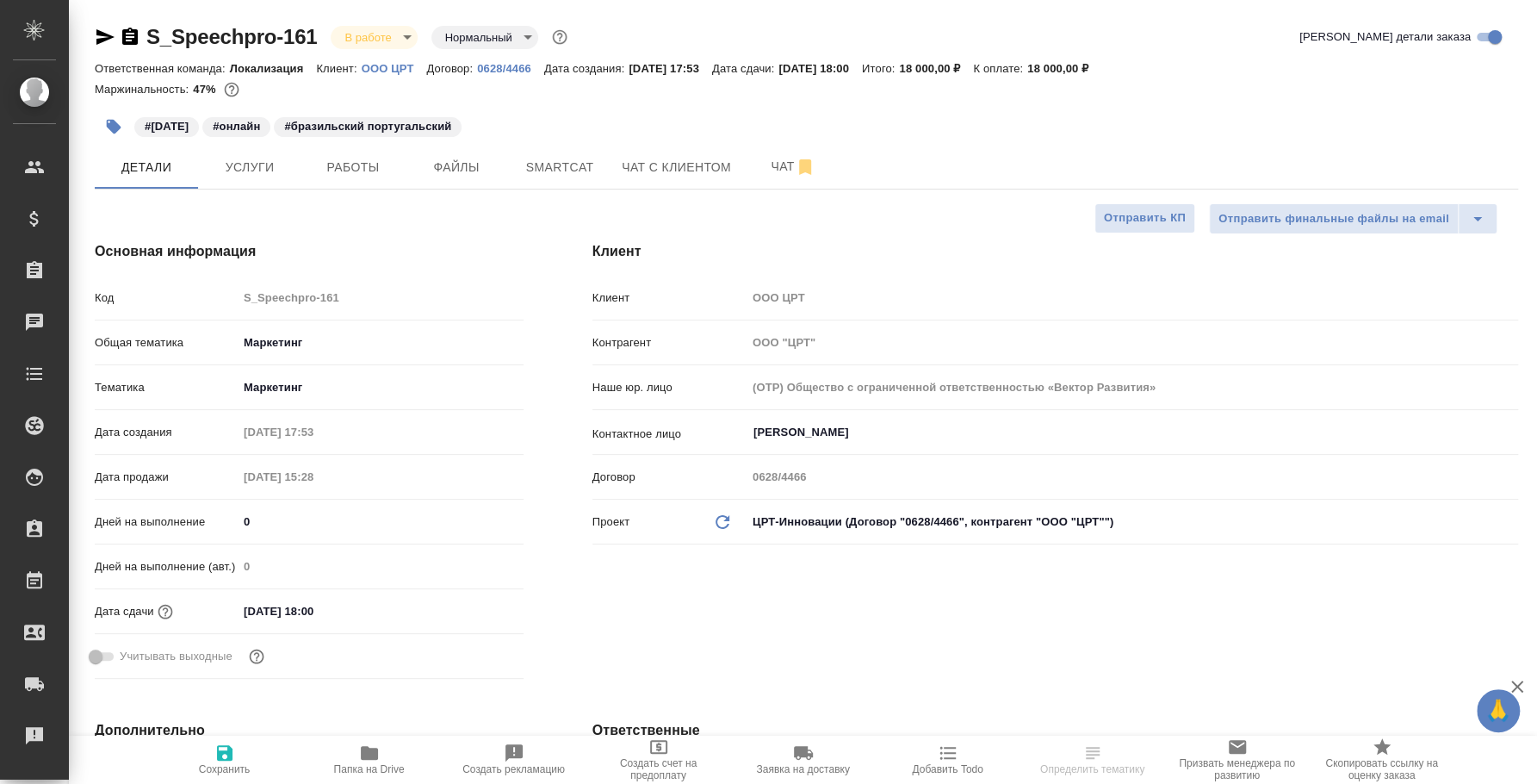
type textarea "x"
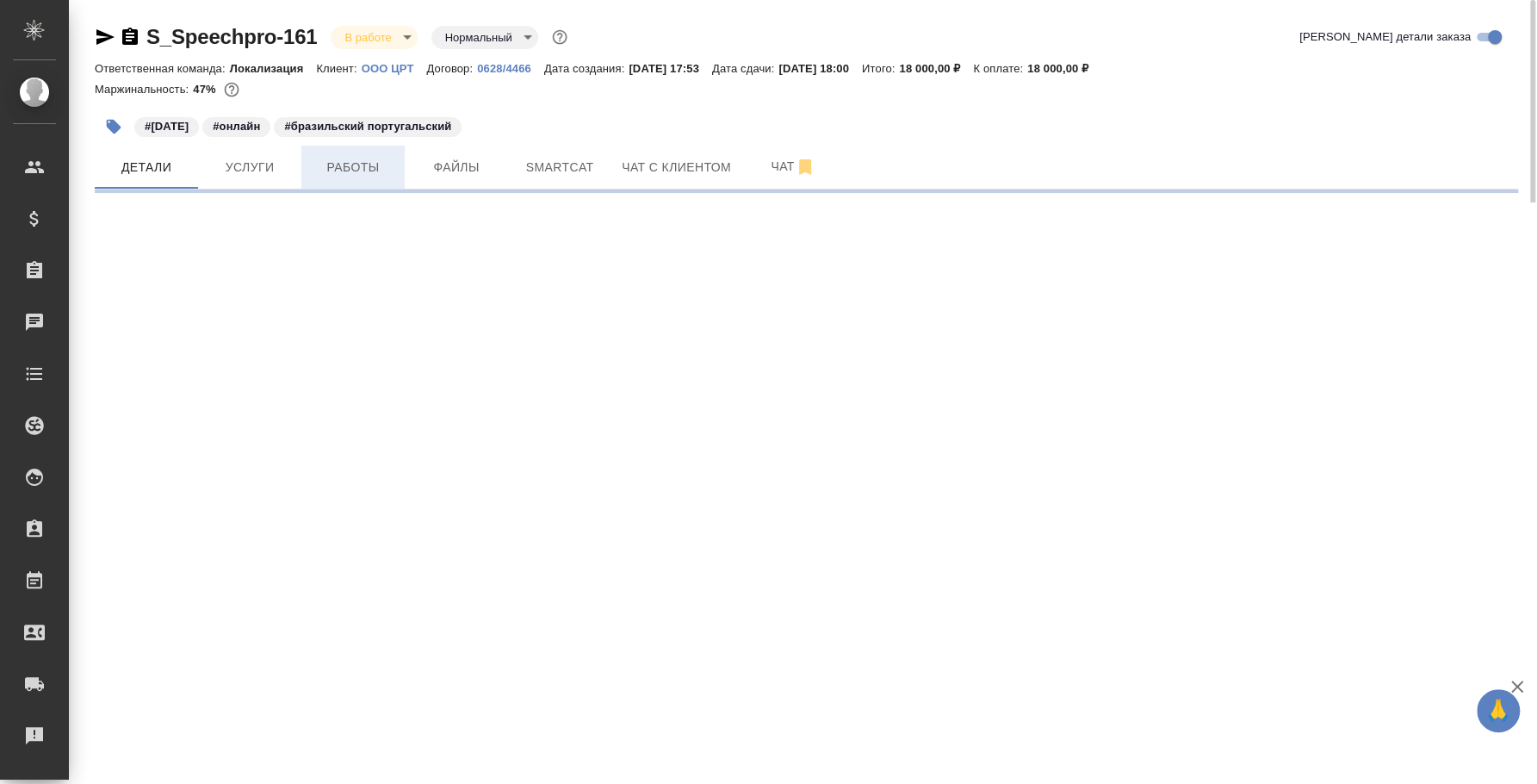
select select "RU"
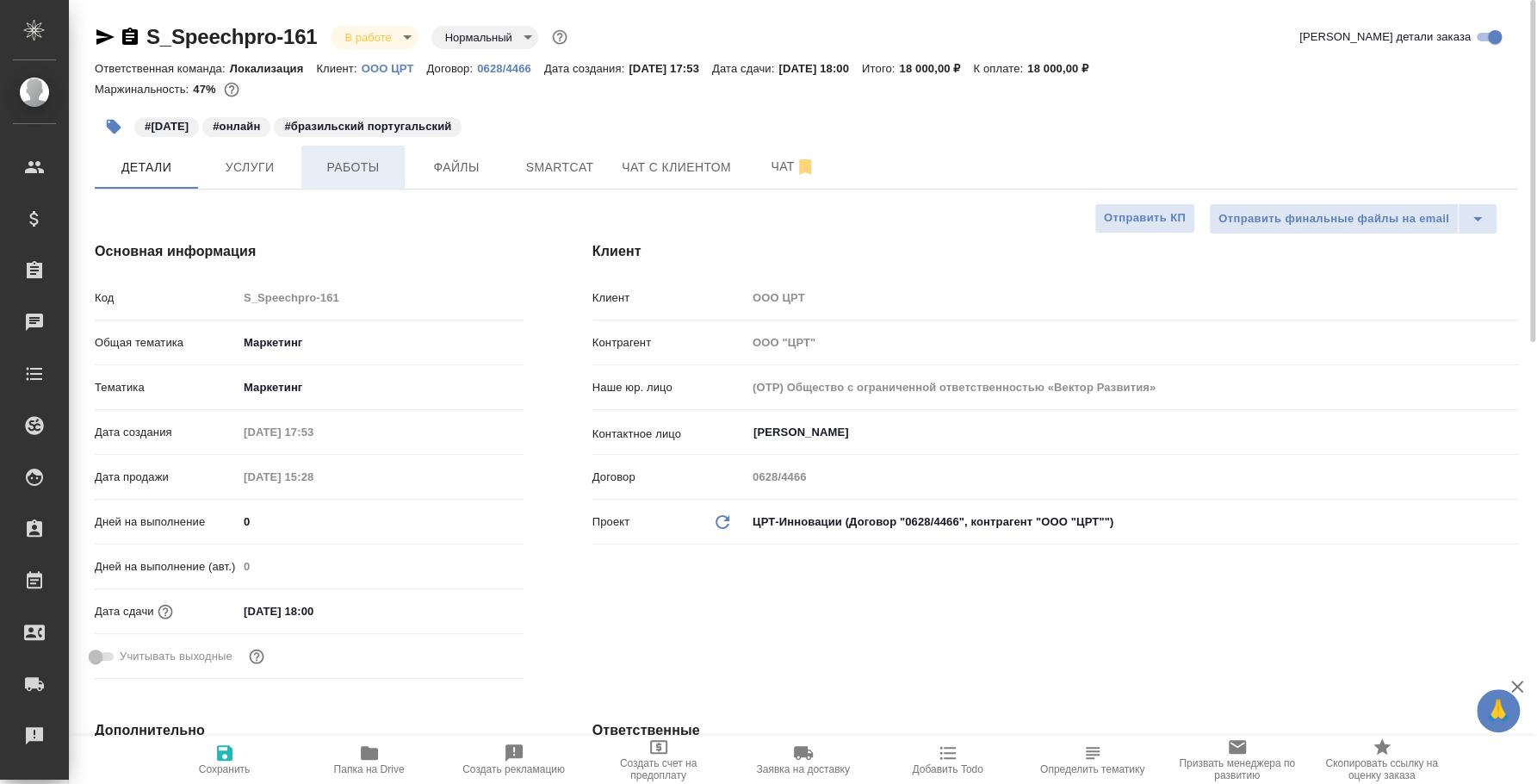
type textarea "x"
click at [337, 170] on span "Работы" at bounding box center [353, 167] width 82 height 21
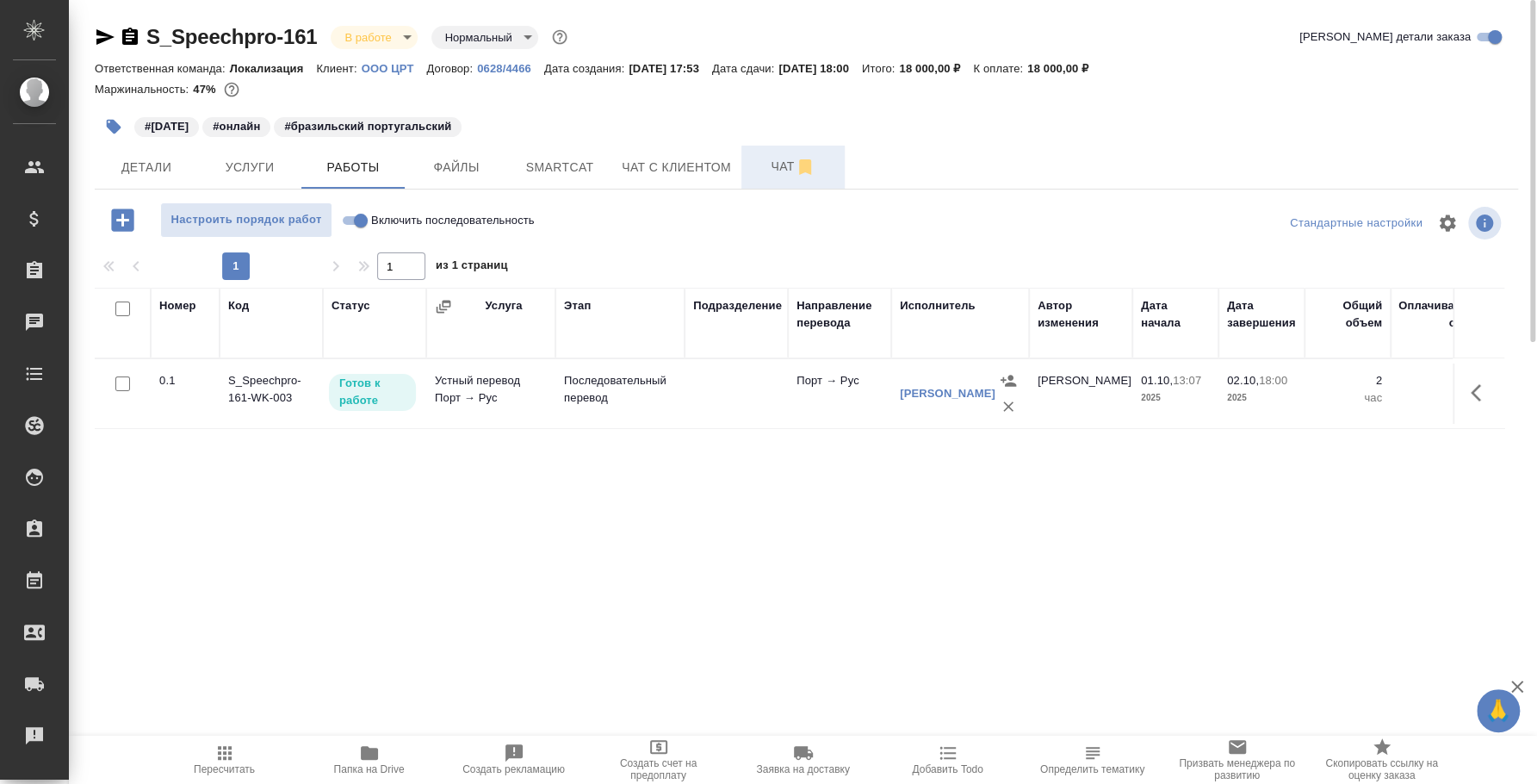
click at [773, 176] on span "Чат" at bounding box center [793, 166] width 82 height 21
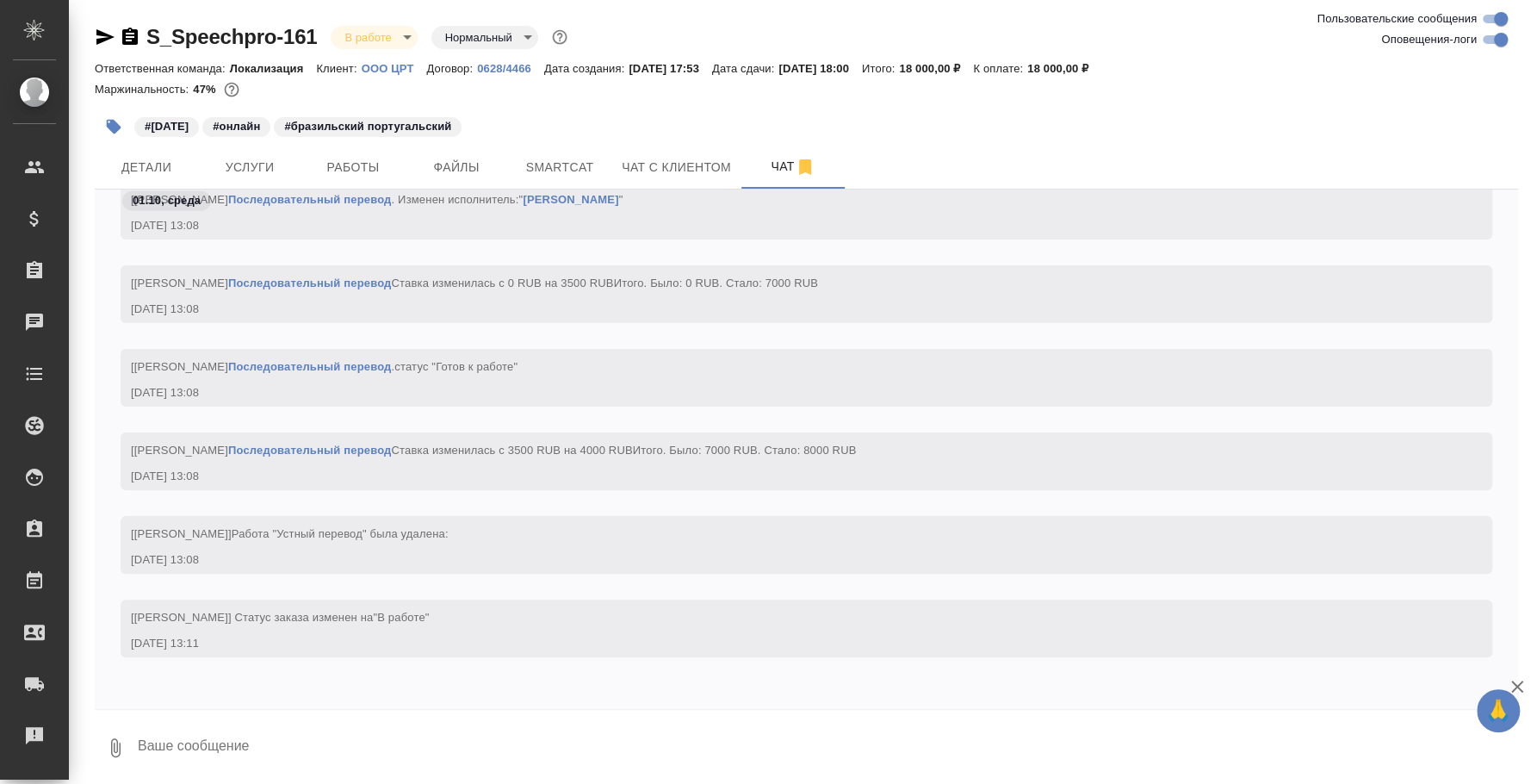
scroll to position [3004, 0]
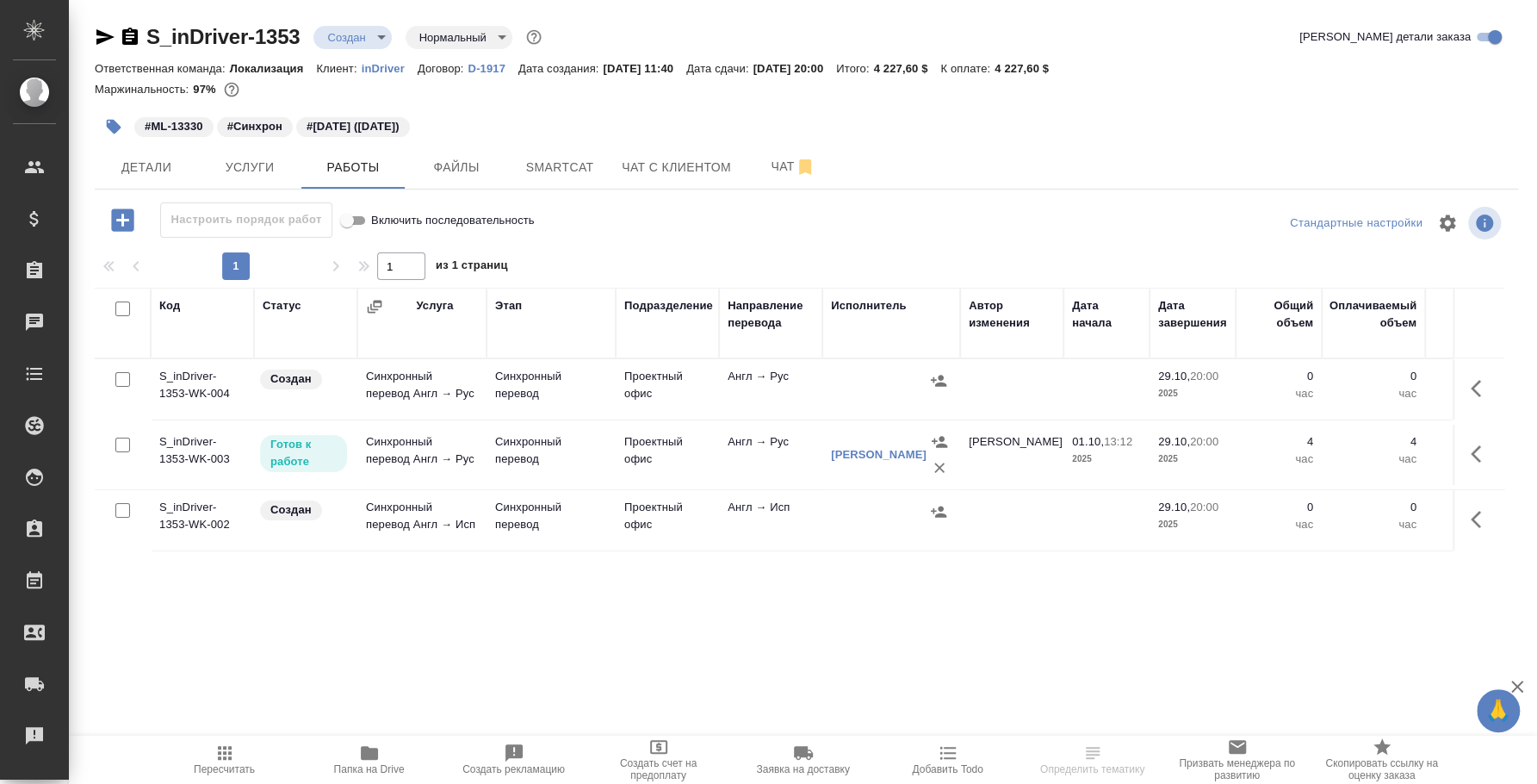
click at [126, 215] on icon "button" at bounding box center [122, 219] width 22 height 22
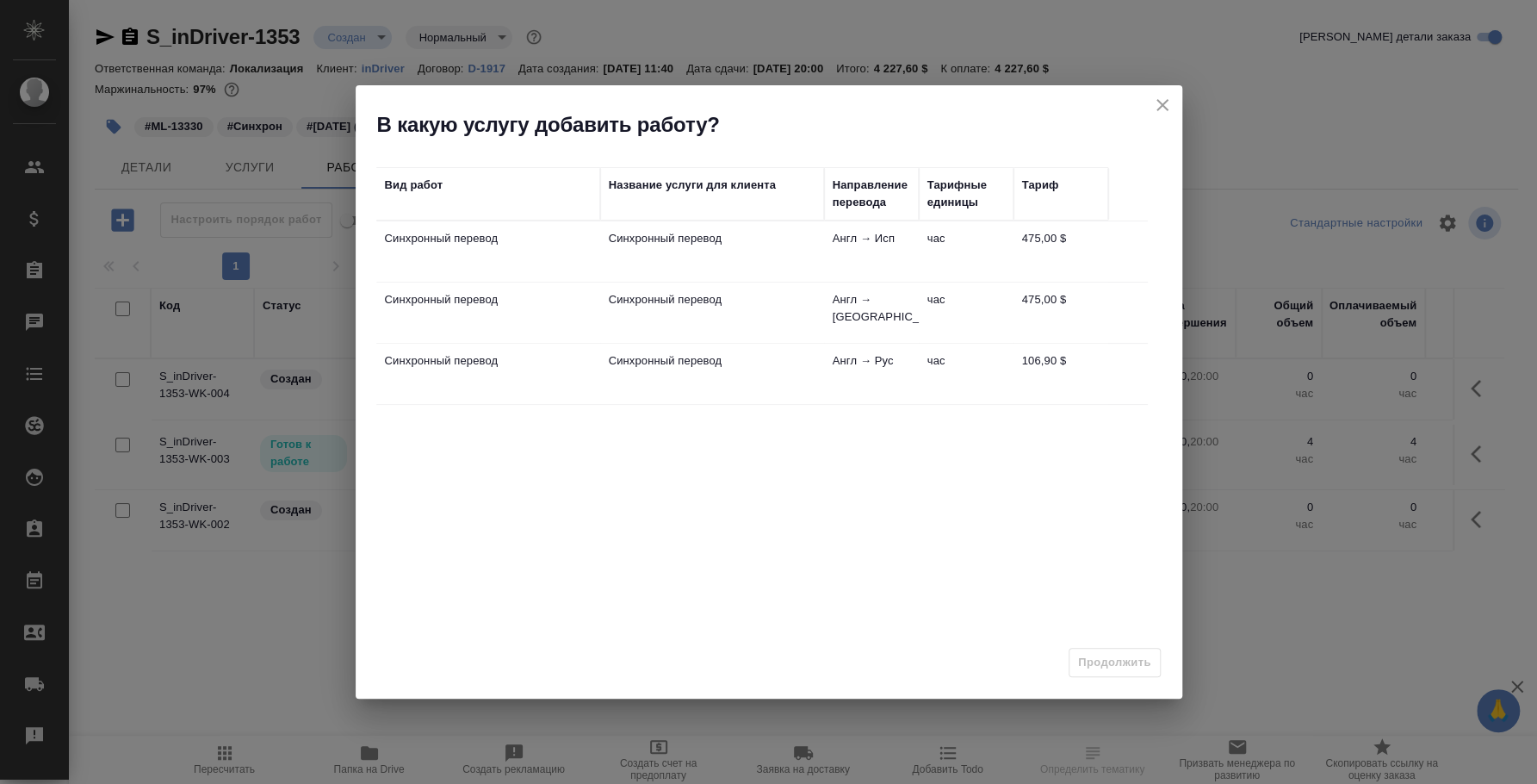
click at [764, 308] on td "Синхронный перевод" at bounding box center [712, 312] width 224 height 60
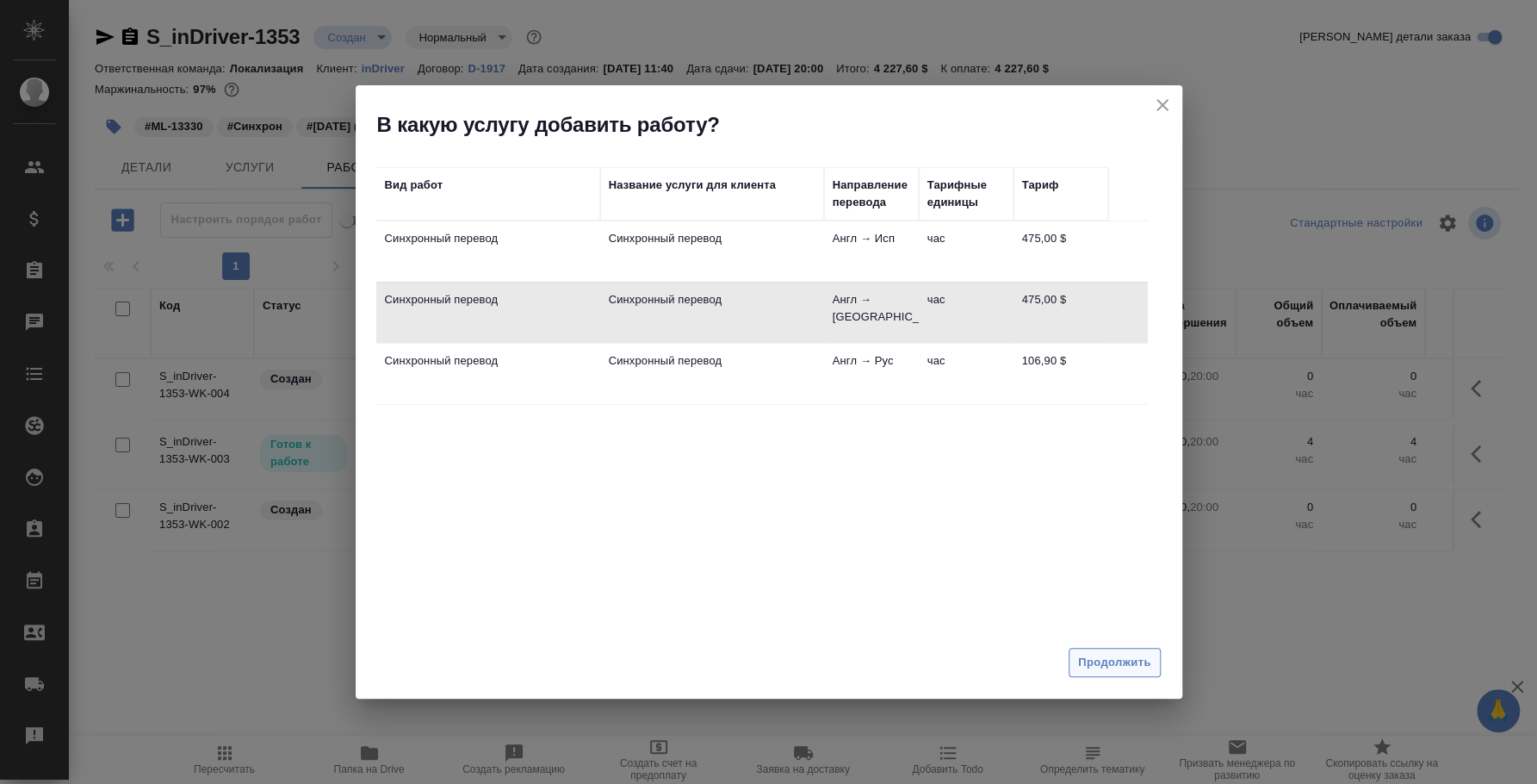
click at [1140, 656] on span "Продолжить" at bounding box center [1114, 662] width 72 height 20
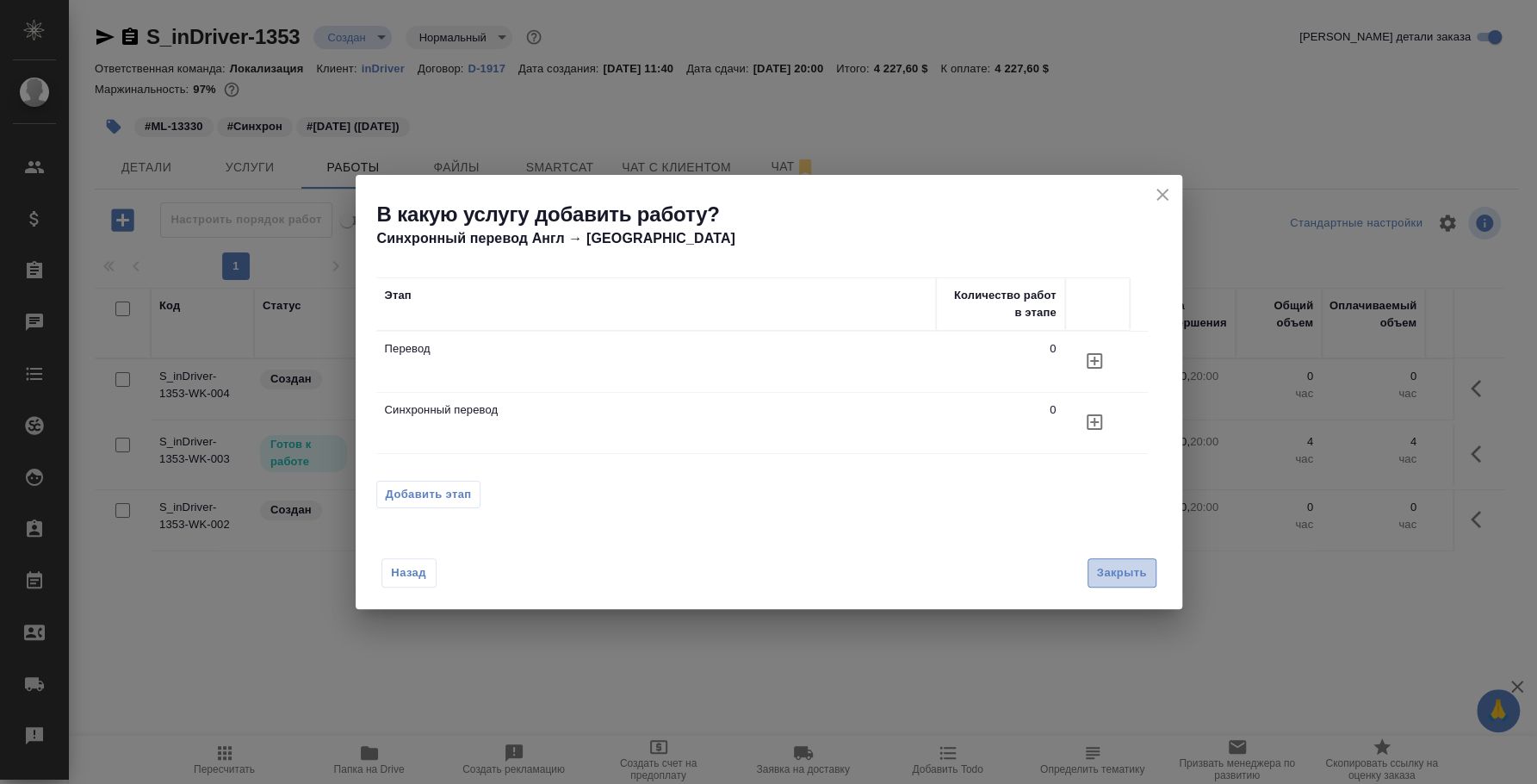
click at [1111, 582] on button "Закрыть" at bounding box center [1122, 573] width 69 height 30
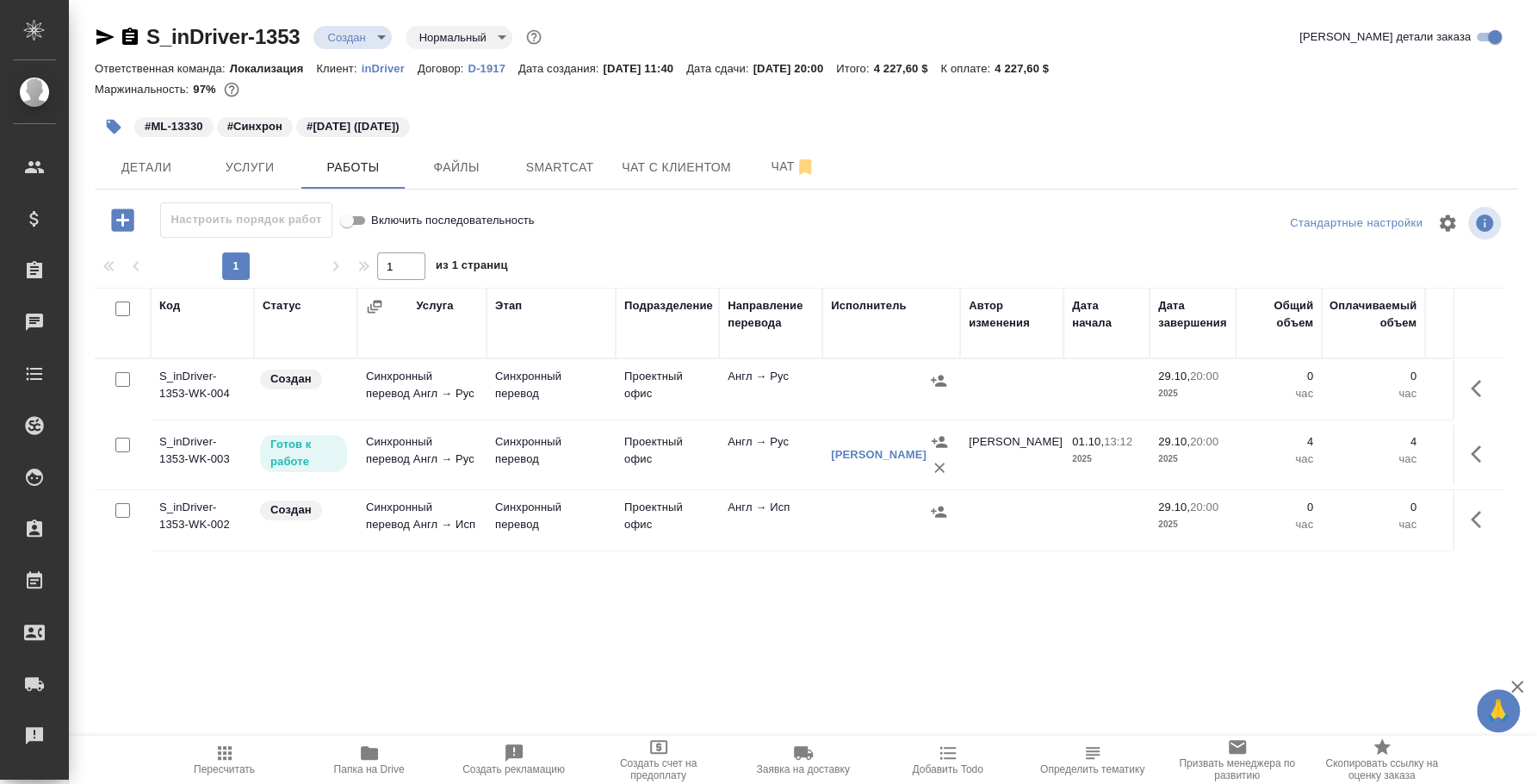
click at [126, 216] on icon "button" at bounding box center [122, 219] width 22 height 22
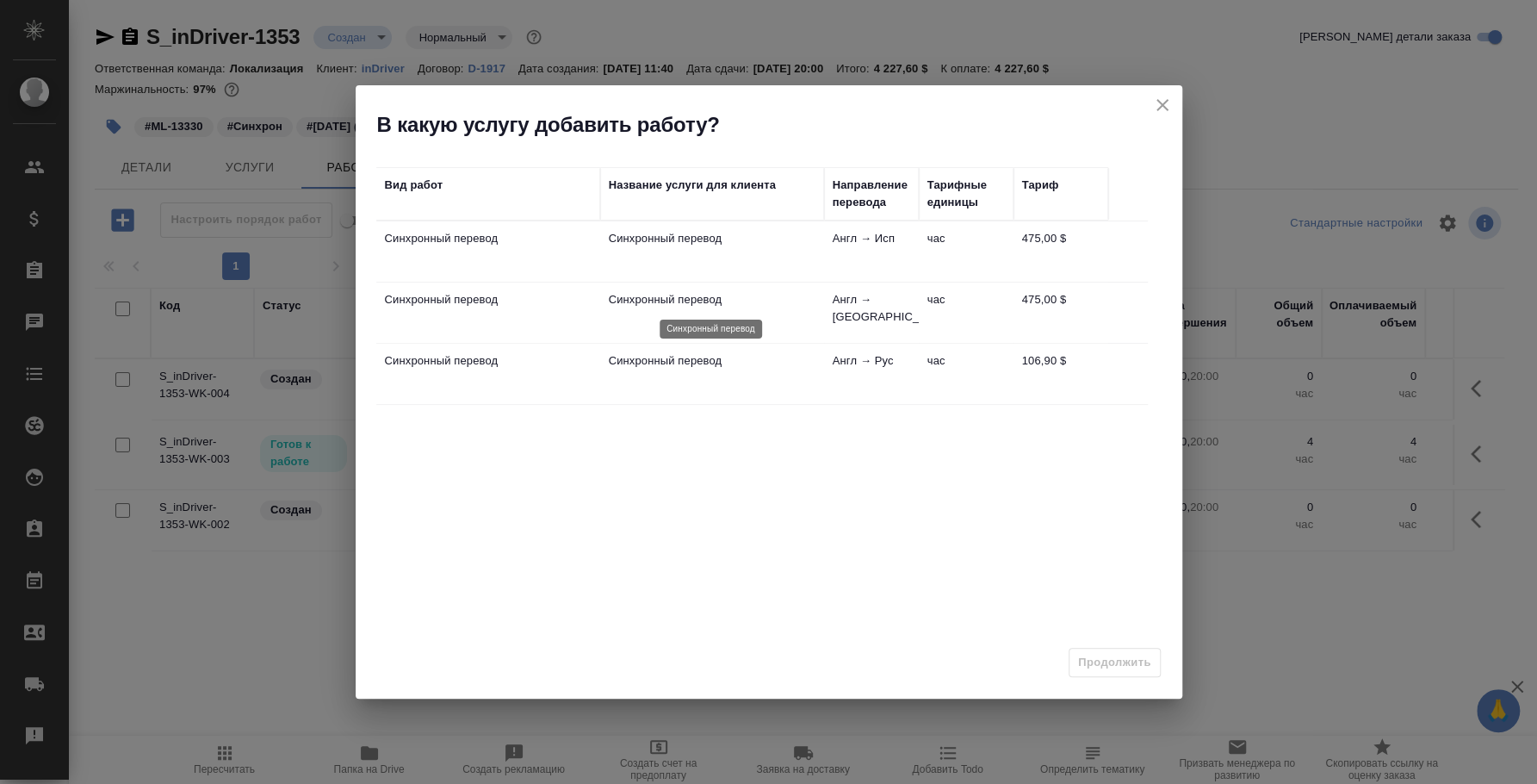
click at [672, 305] on p "Синхронный перевод" at bounding box center [712, 299] width 207 height 17
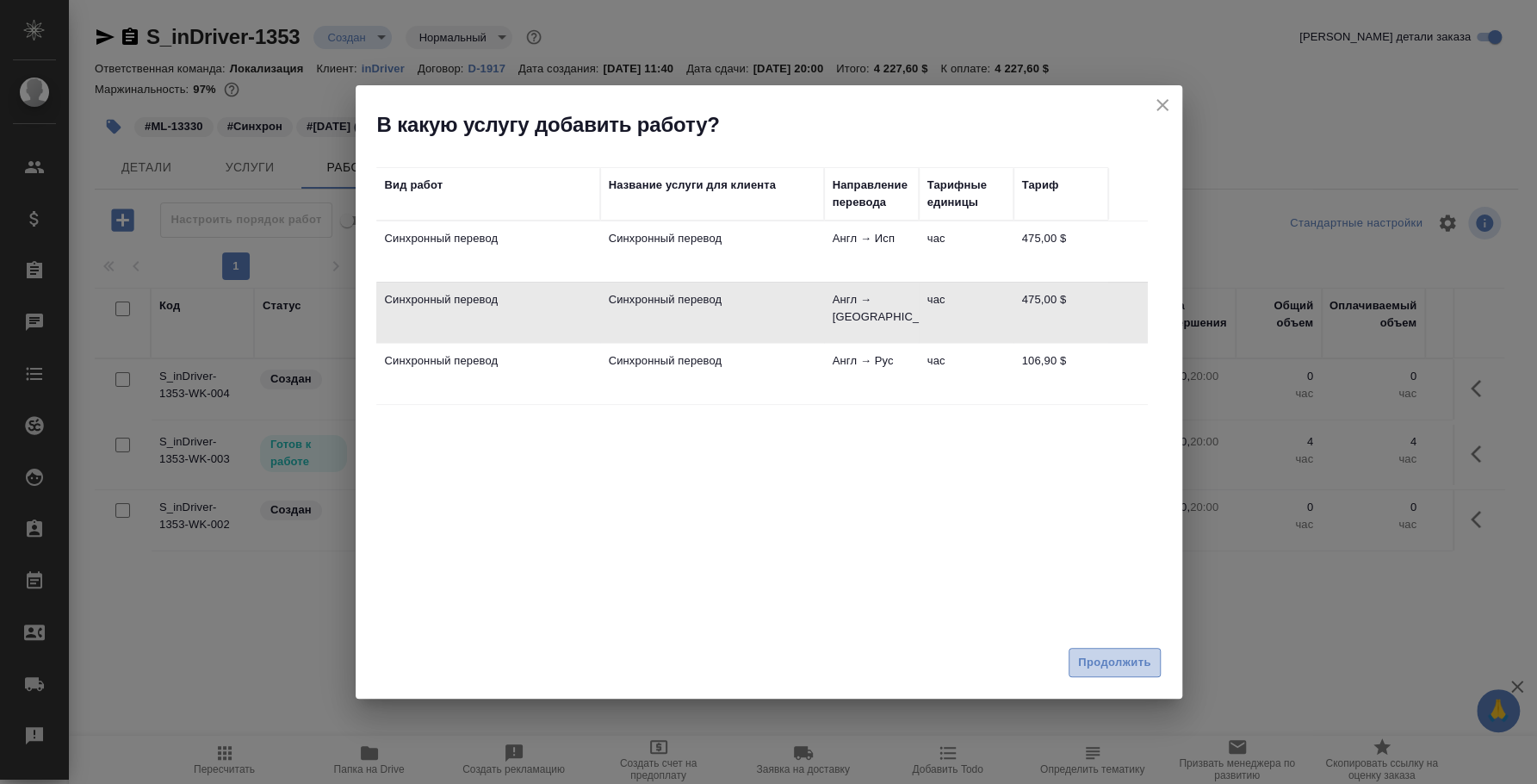
click at [1126, 666] on span "Продолжить" at bounding box center [1114, 662] width 72 height 20
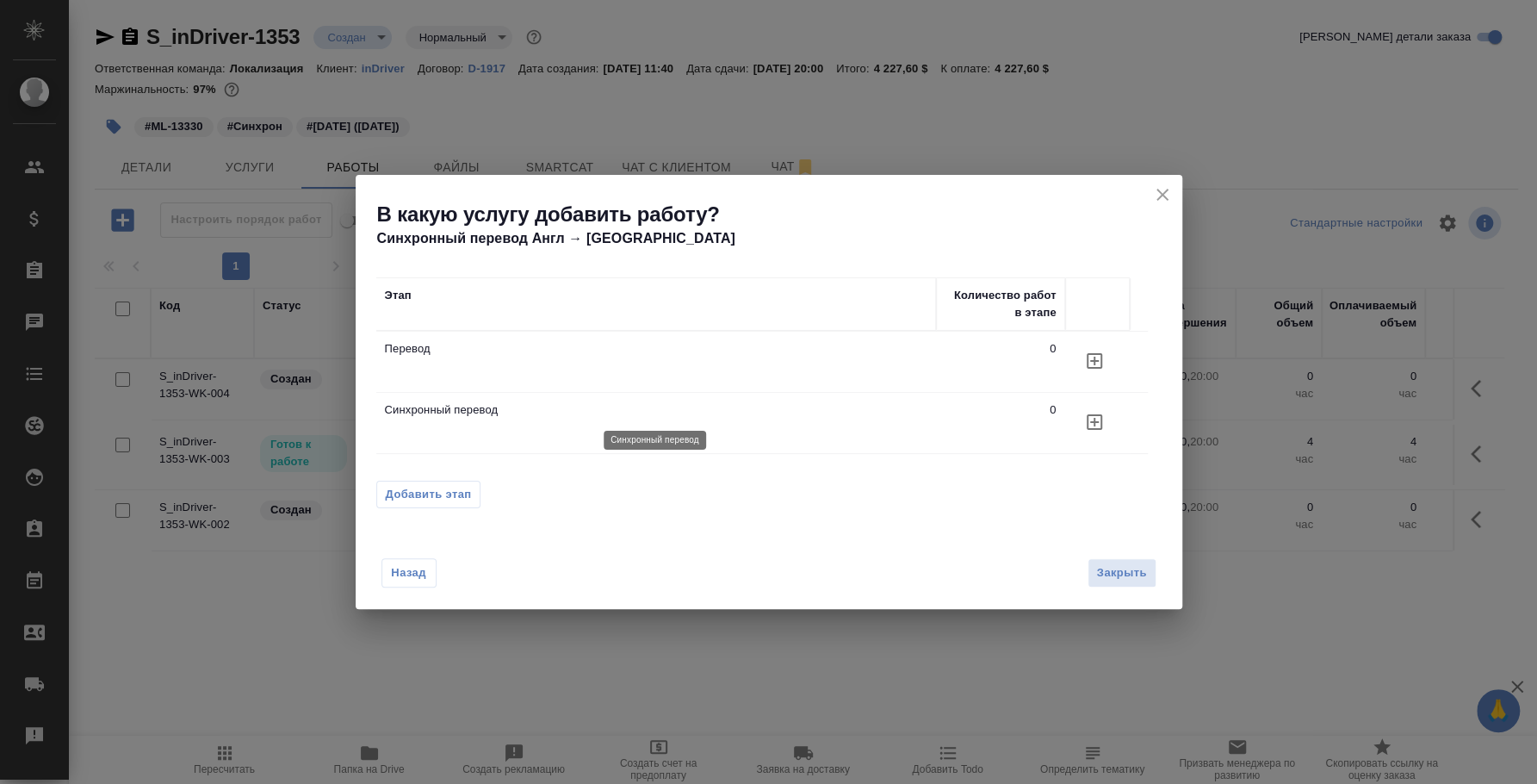
click at [714, 409] on p "Синхронный перевод" at bounding box center [656, 409] width 543 height 17
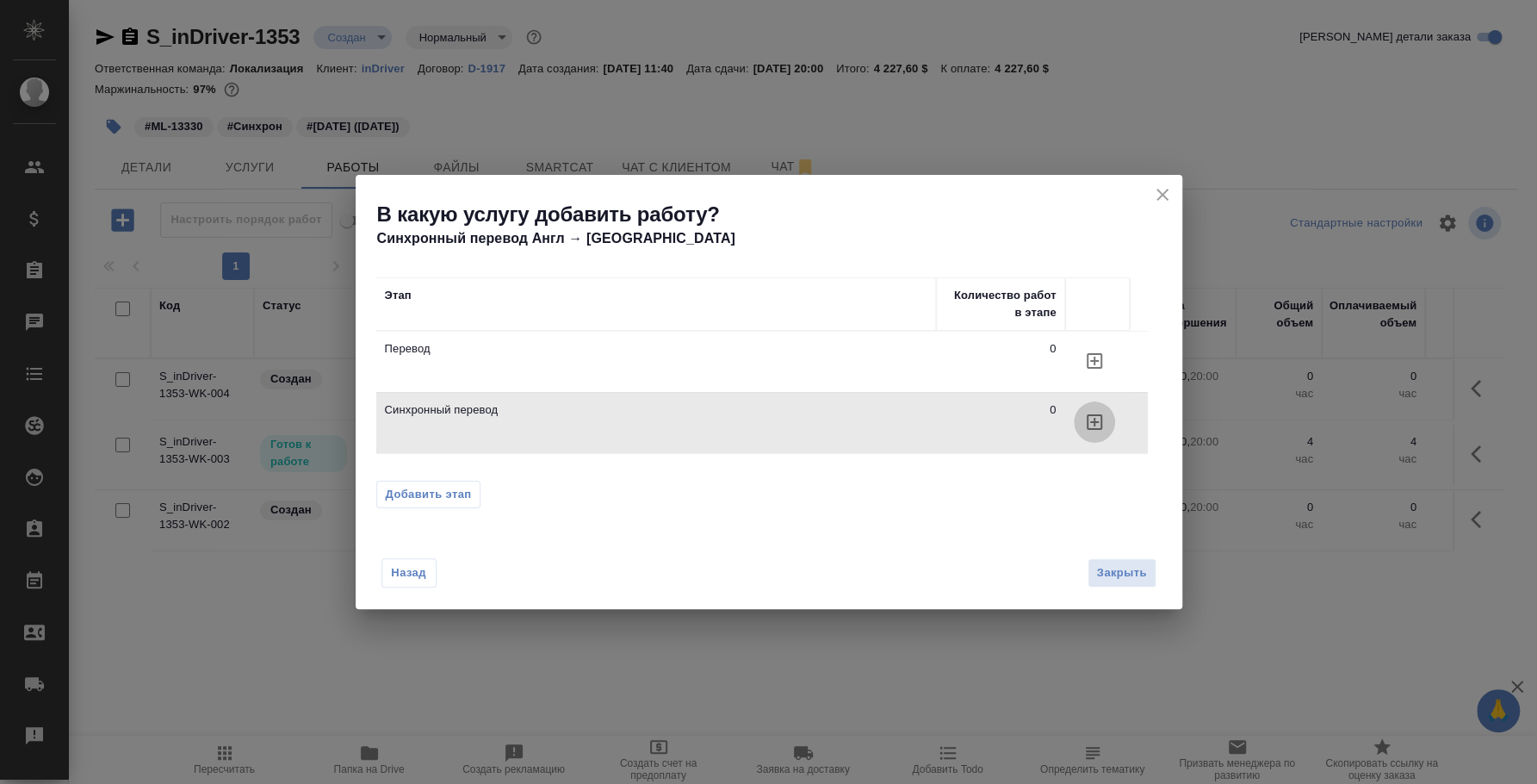
click at [1099, 418] on icon "button" at bounding box center [1094, 421] width 21 height 21
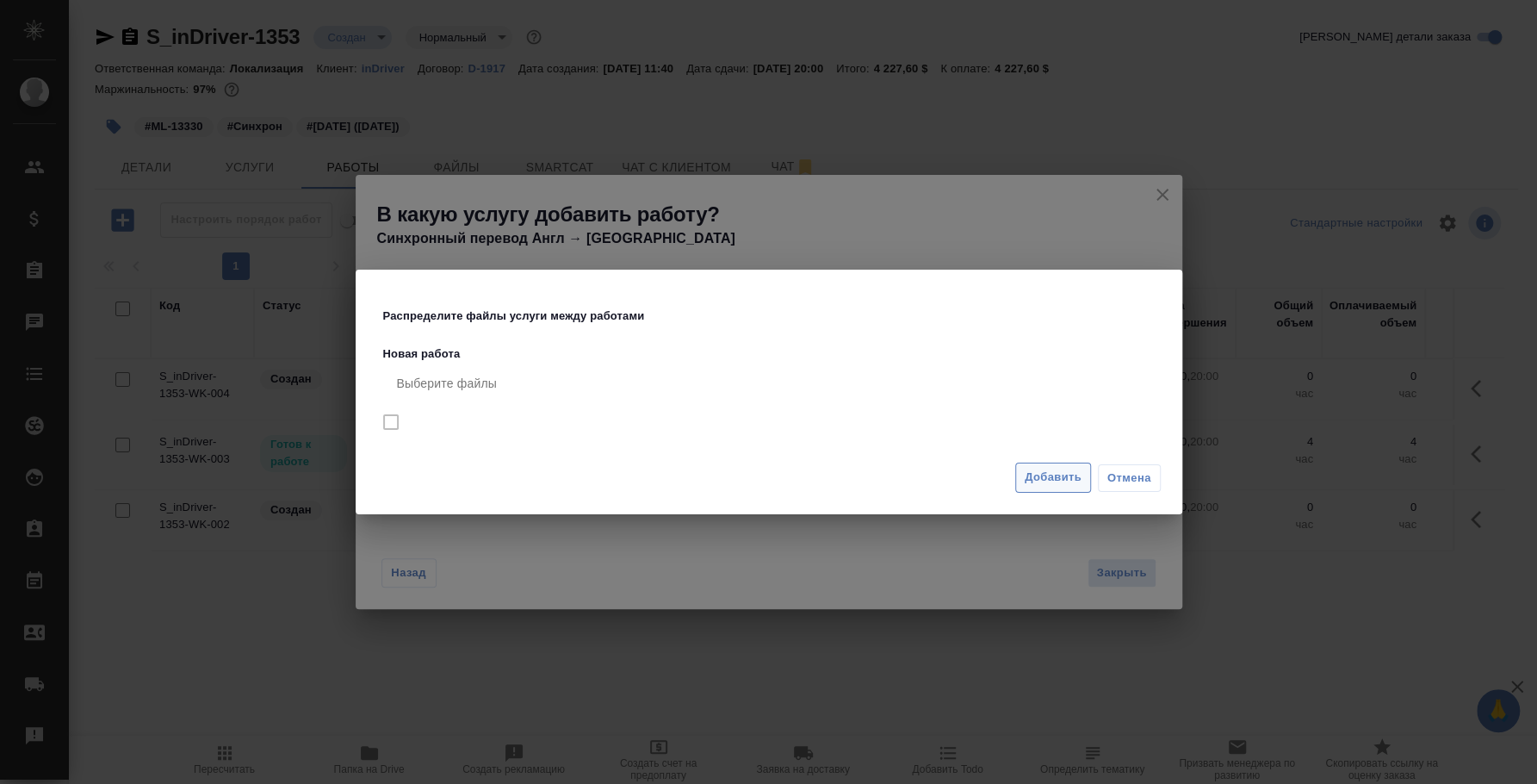
click at [1046, 480] on span "Добавить" at bounding box center [1053, 477] width 57 height 20
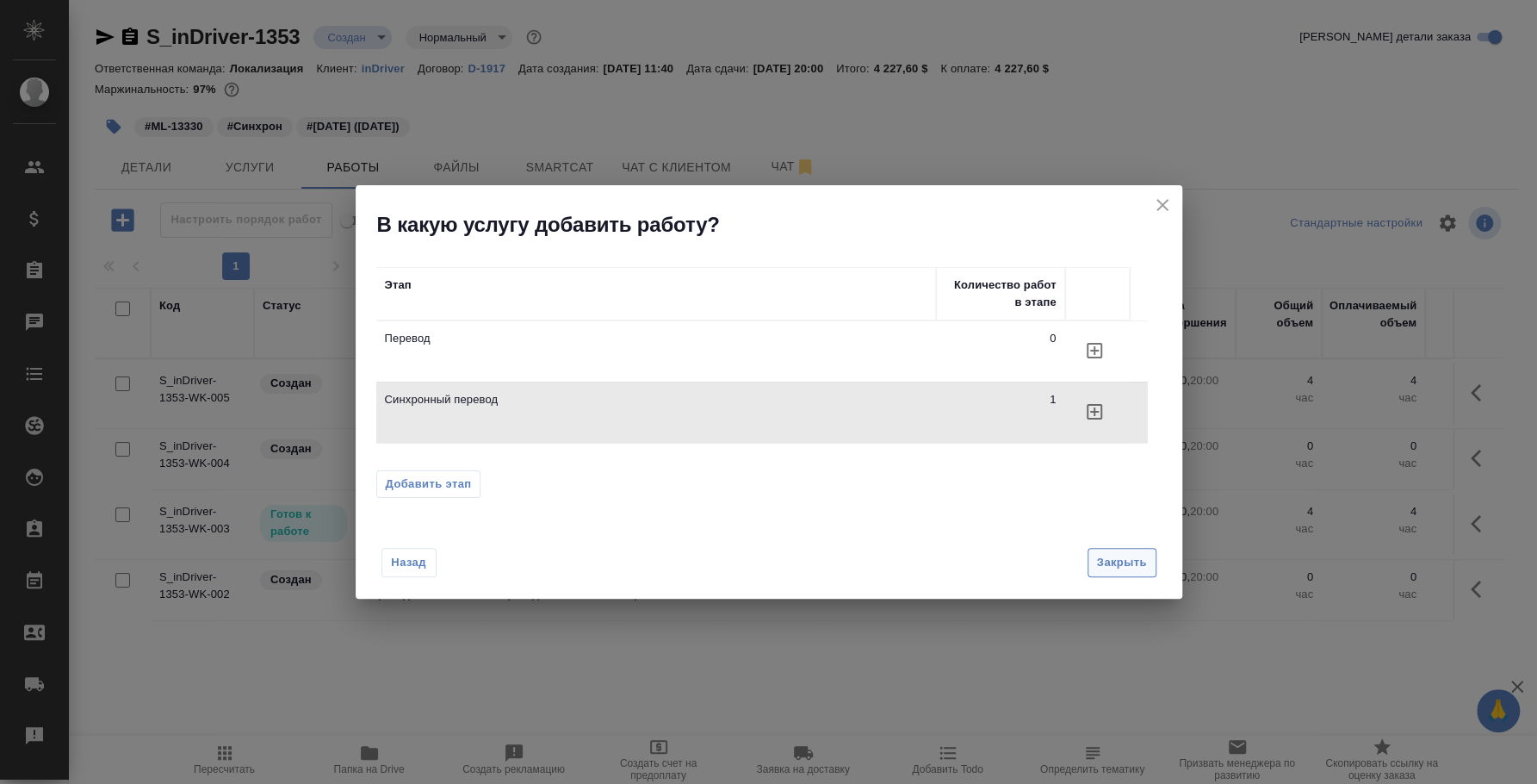
click at [1128, 552] on span "Закрыть" at bounding box center [1122, 562] width 50 height 20
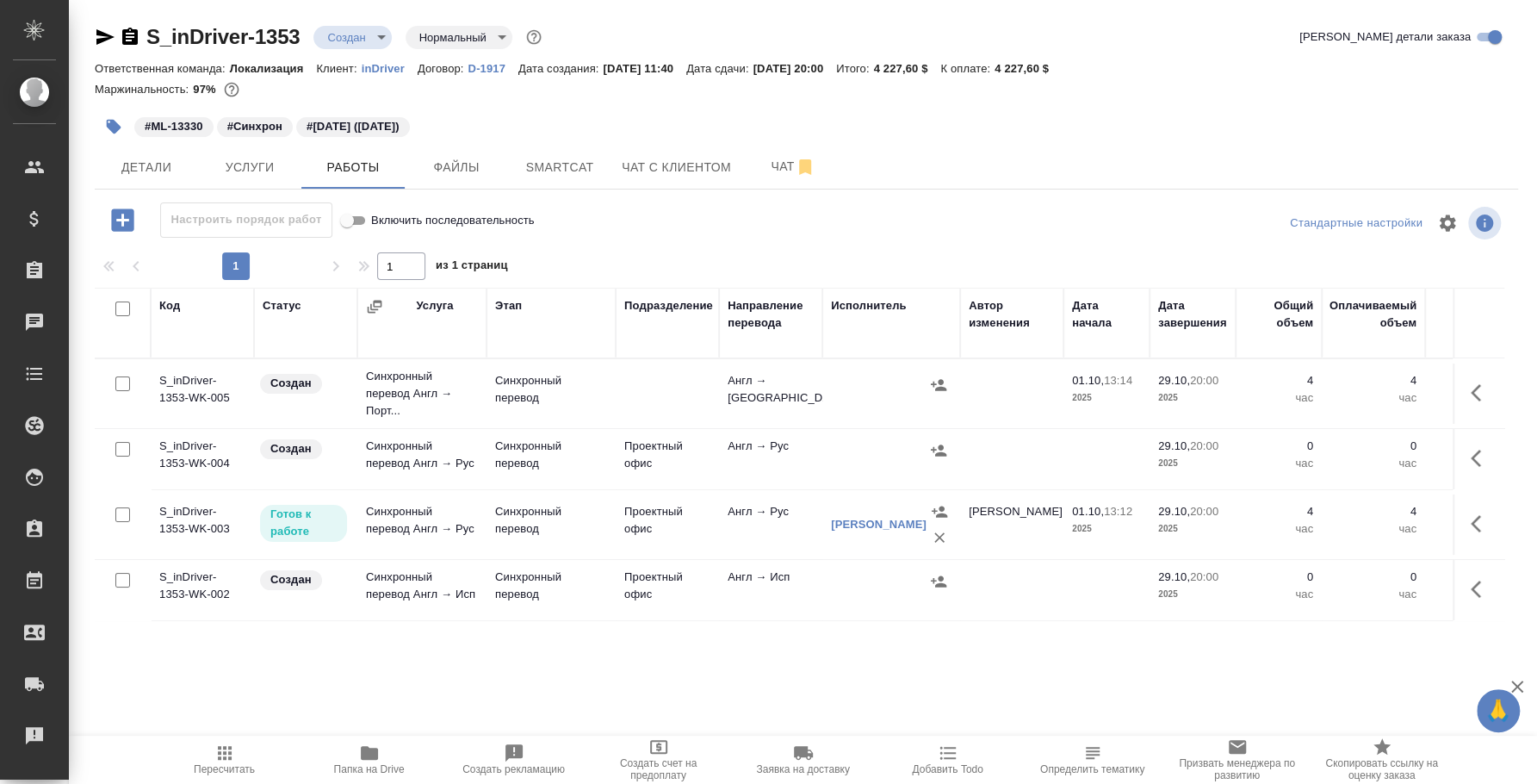
click at [125, 381] on input "checkbox" at bounding box center [122, 384] width 14 height 14
checkbox input "true"
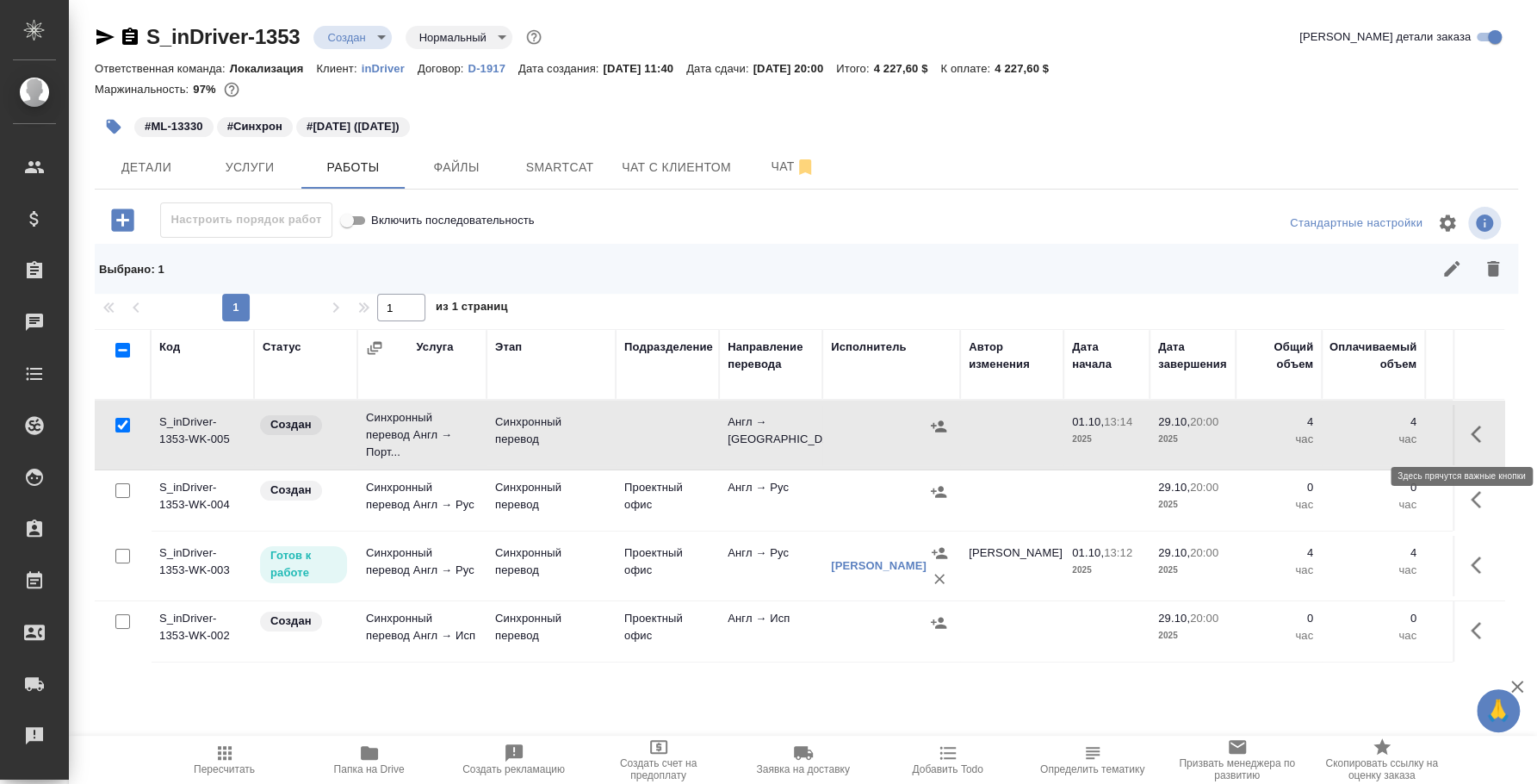
click at [1471, 436] on icon "button" at bounding box center [1481, 434] width 21 height 21
click at [1374, 434] on icon "button" at bounding box center [1385, 434] width 24 height 24
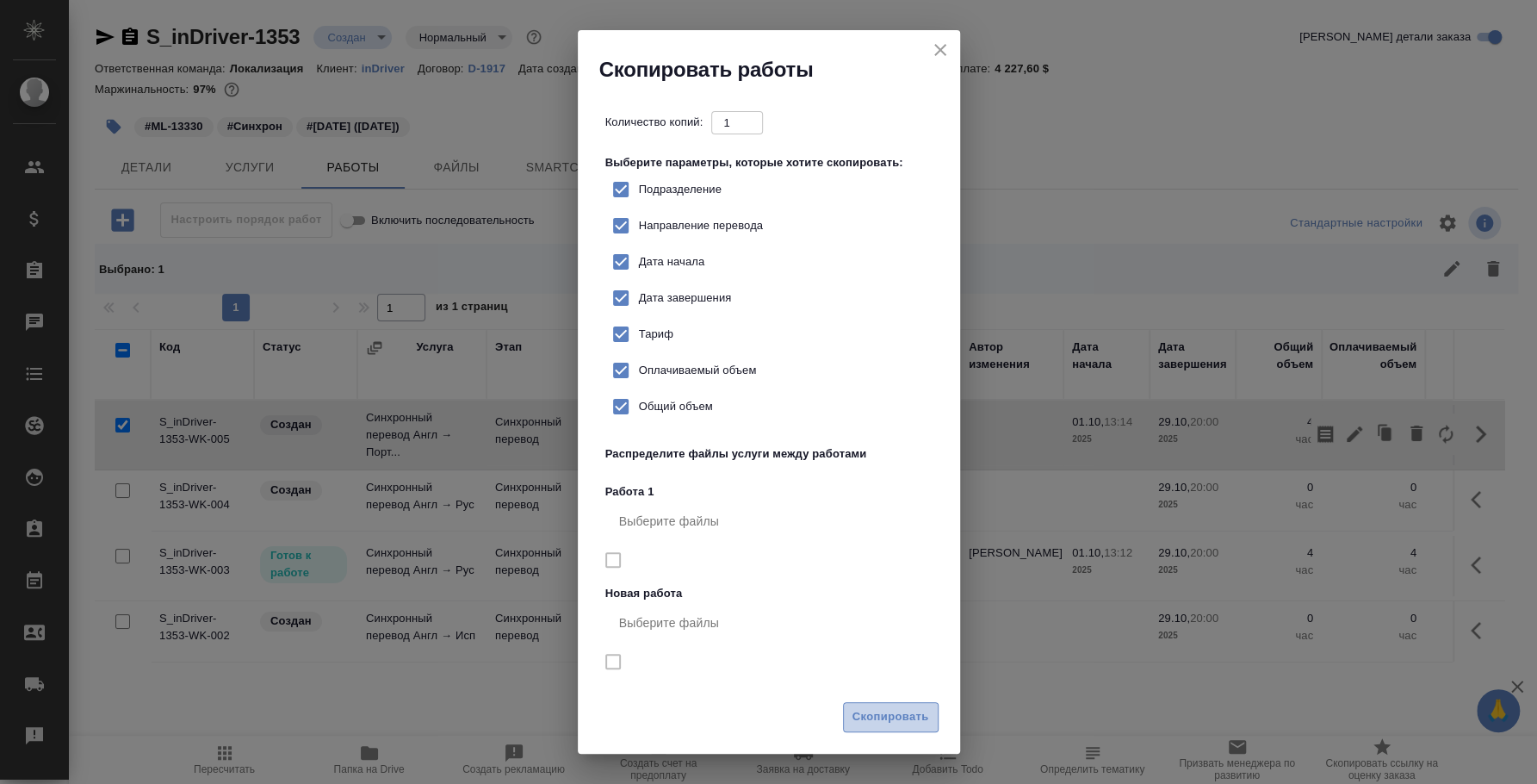
click at [880, 722] on span "Скопировать" at bounding box center [891, 717] width 77 height 20
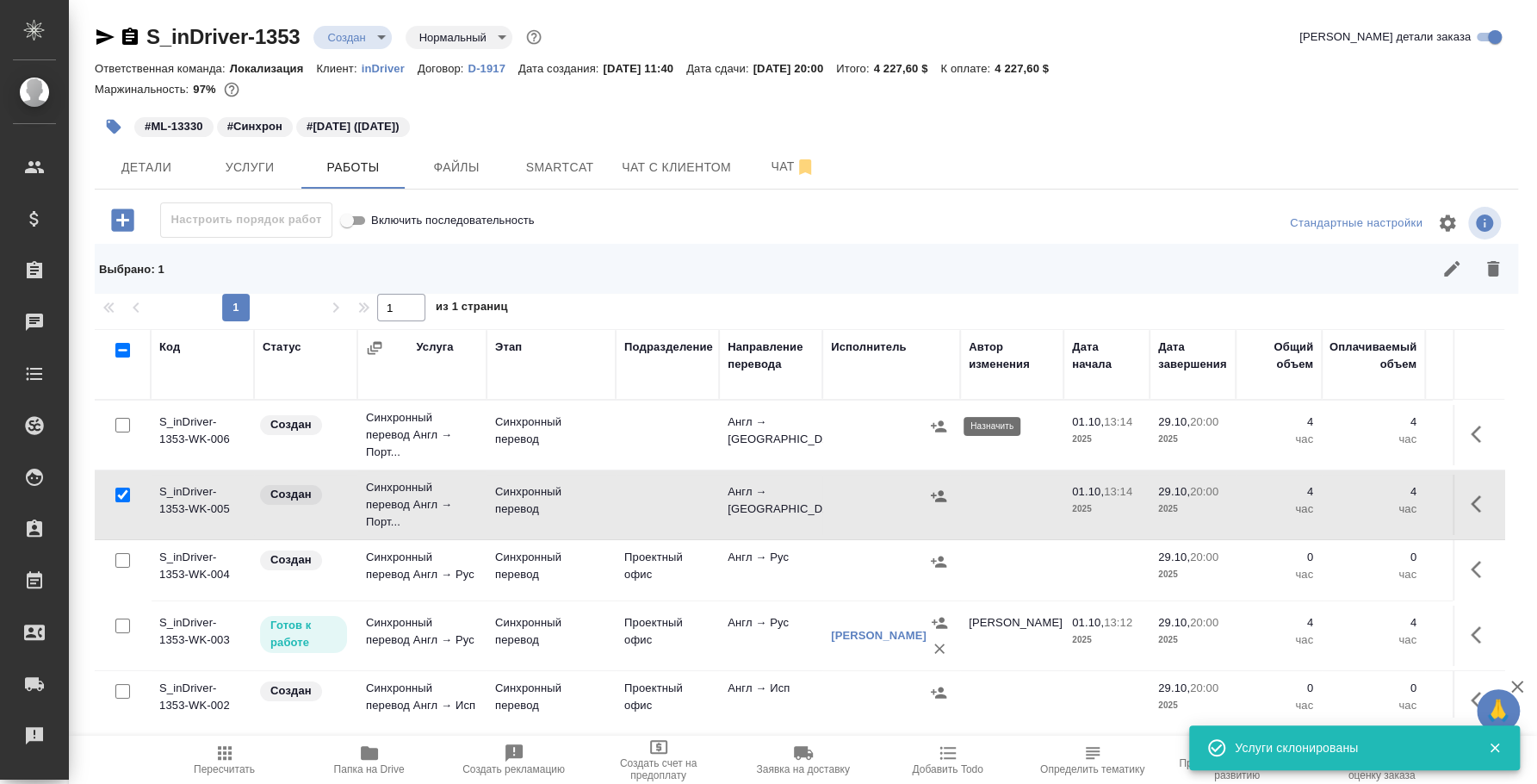
click at [938, 429] on icon "button" at bounding box center [938, 426] width 15 height 12
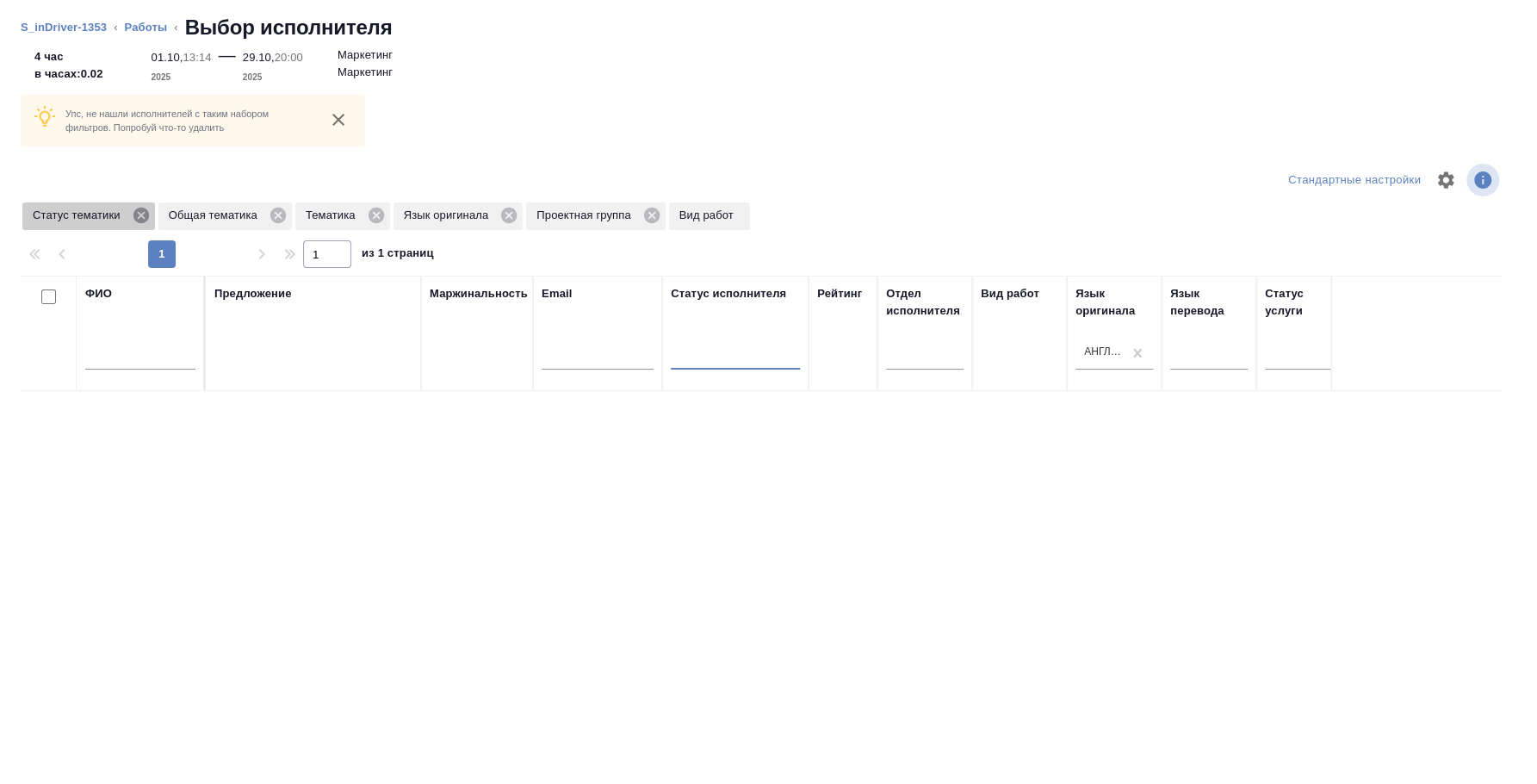
click at [142, 216] on icon at bounding box center [140, 215] width 19 height 19
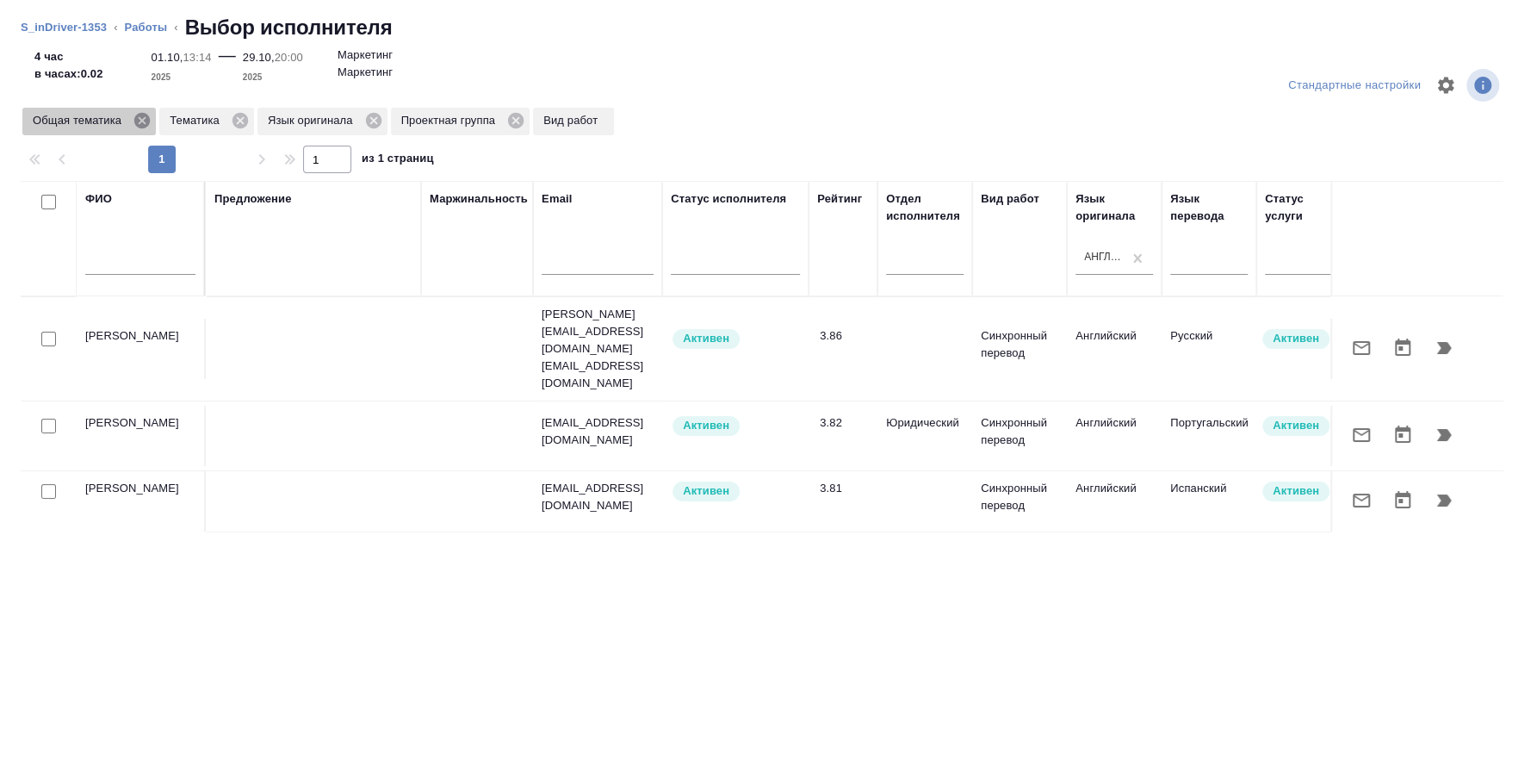
click at [137, 117] on icon at bounding box center [141, 120] width 15 height 15
click at [108, 122] on icon at bounding box center [103, 120] width 15 height 15
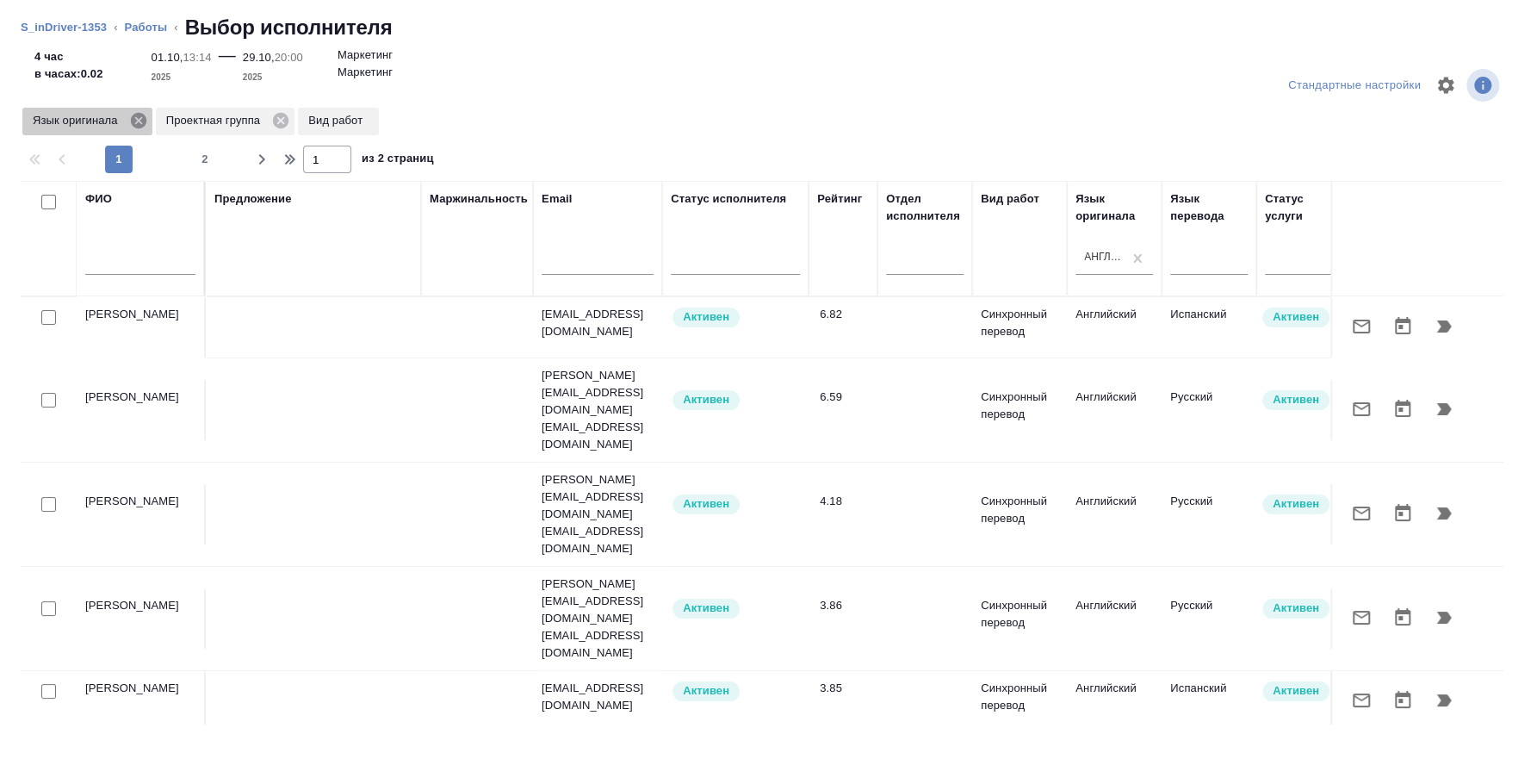
click at [139, 122] on icon at bounding box center [137, 120] width 15 height 15
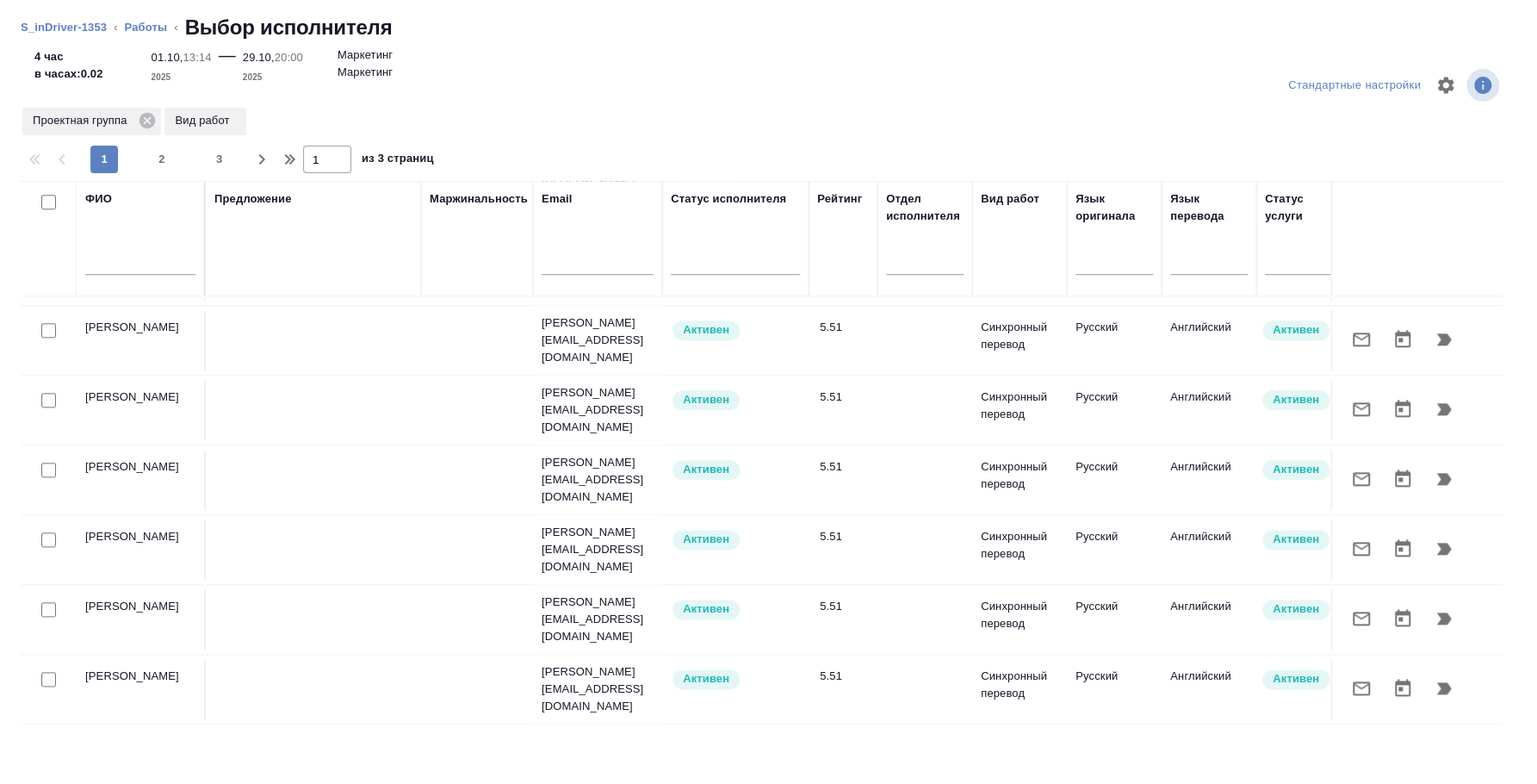
scroll to position [1315, 0]
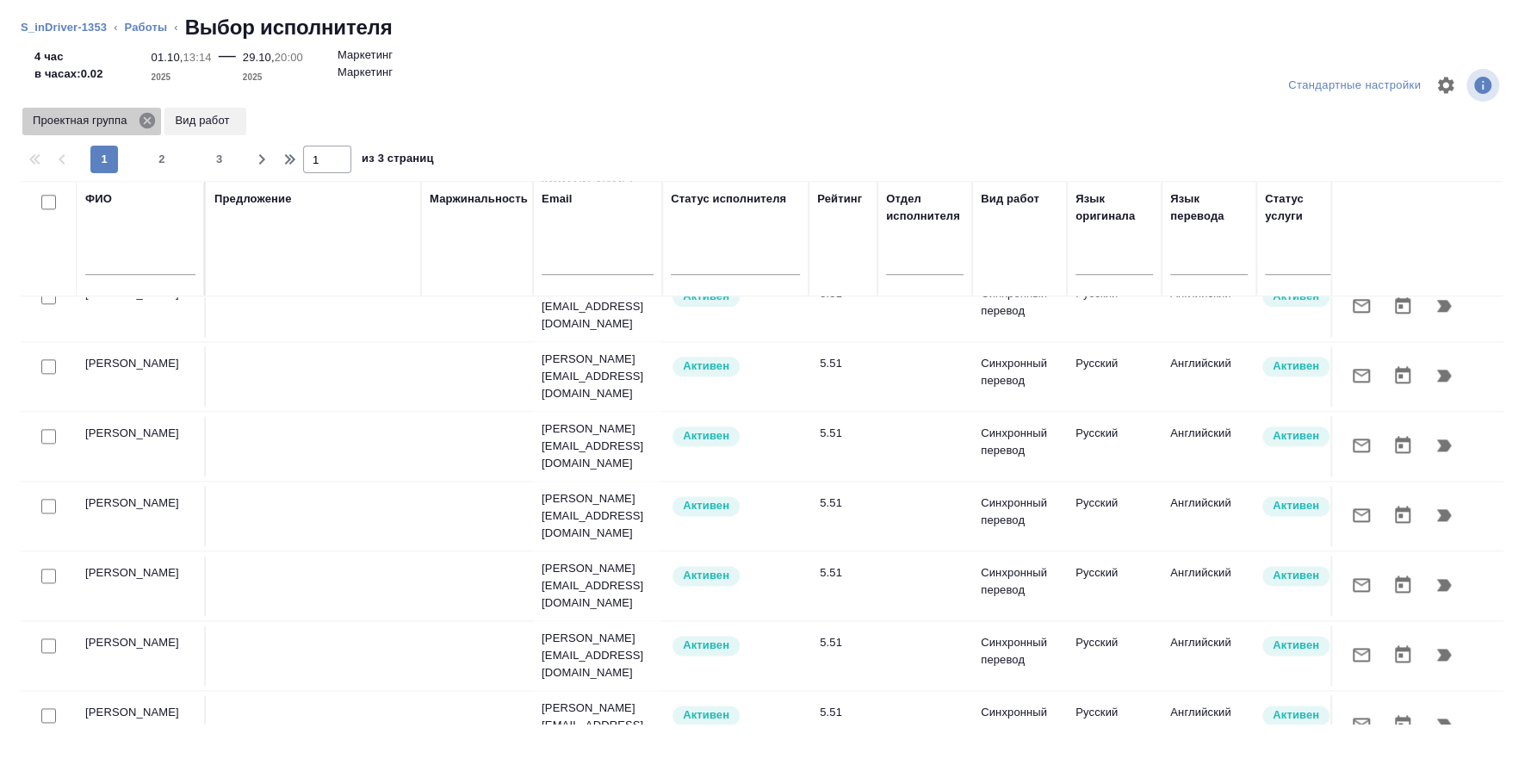
click at [146, 115] on icon at bounding box center [147, 120] width 15 height 15
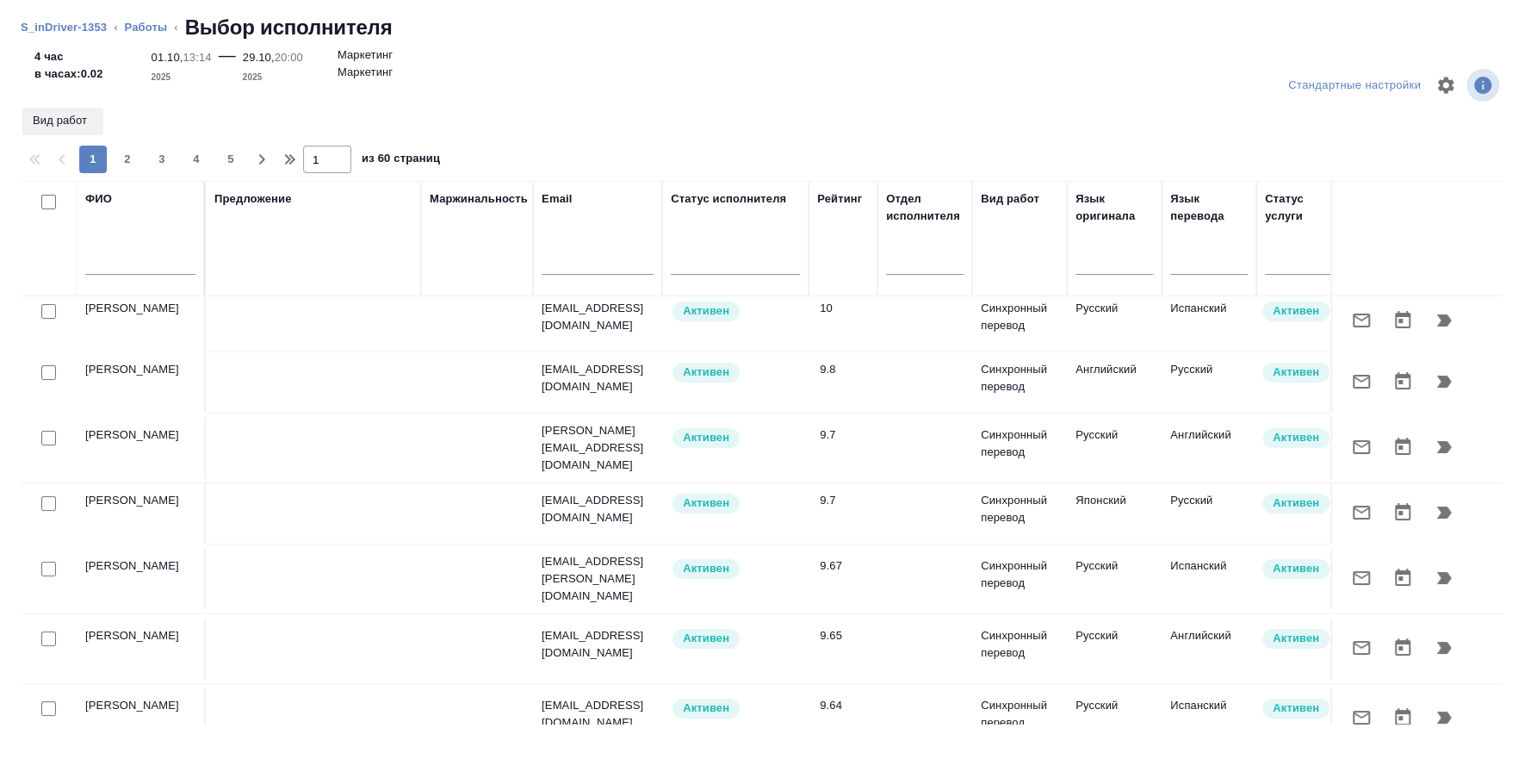
scroll to position [0, 0]
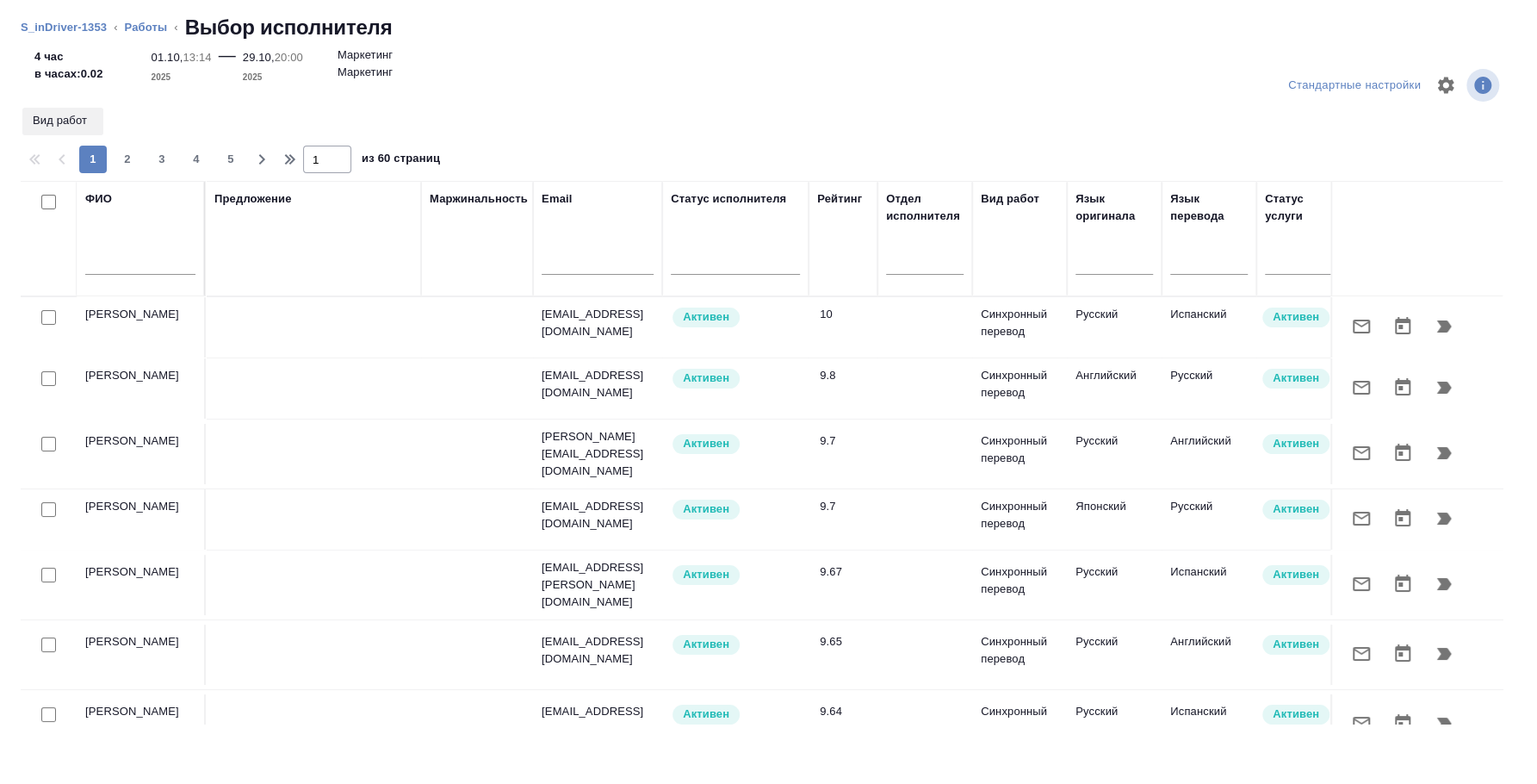
click at [153, 258] on input "text" at bounding box center [139, 264] width 110 height 21
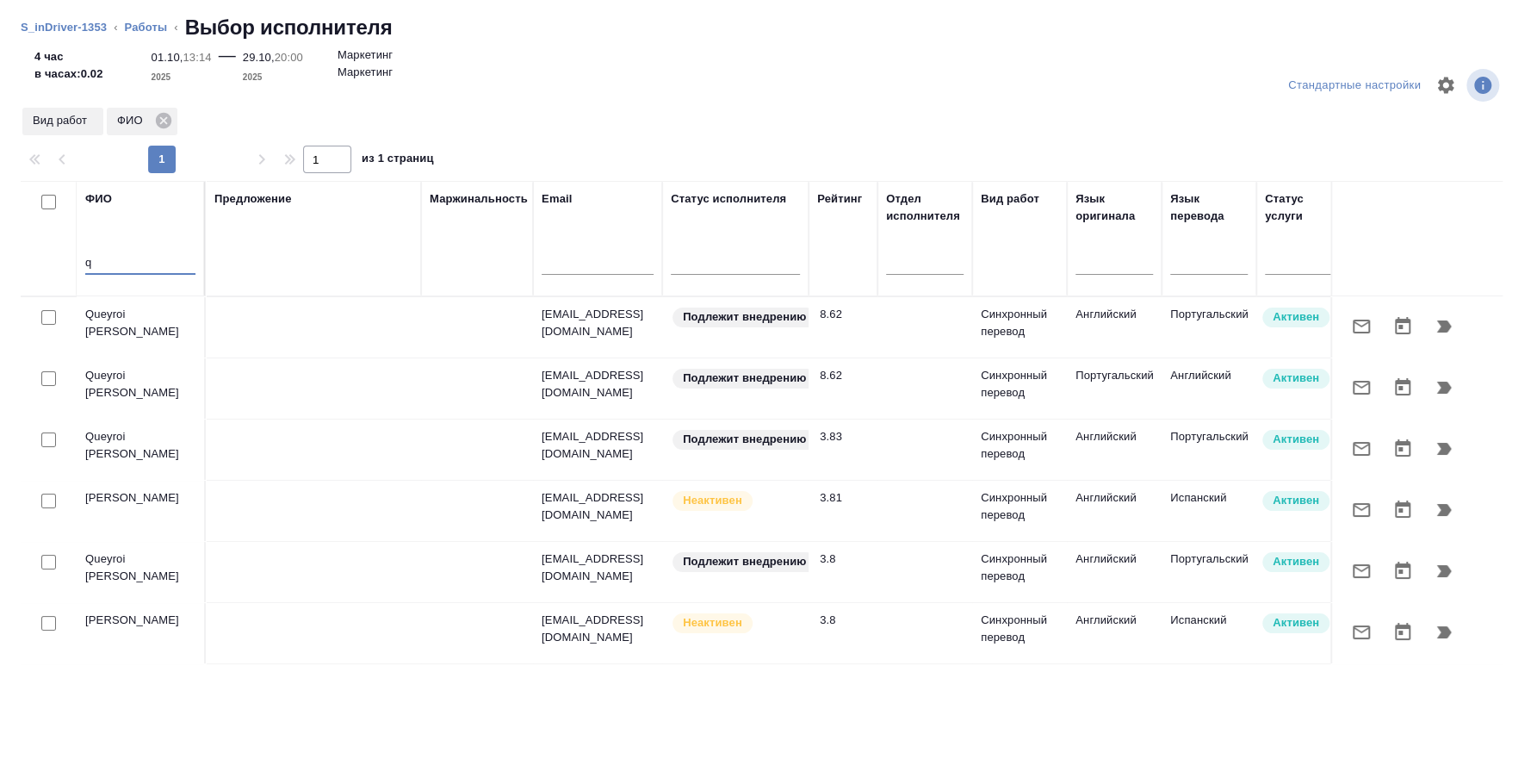
type input "q"
click at [42, 314] on input "checkbox" at bounding box center [48, 317] width 14 height 14
checkbox input "true"
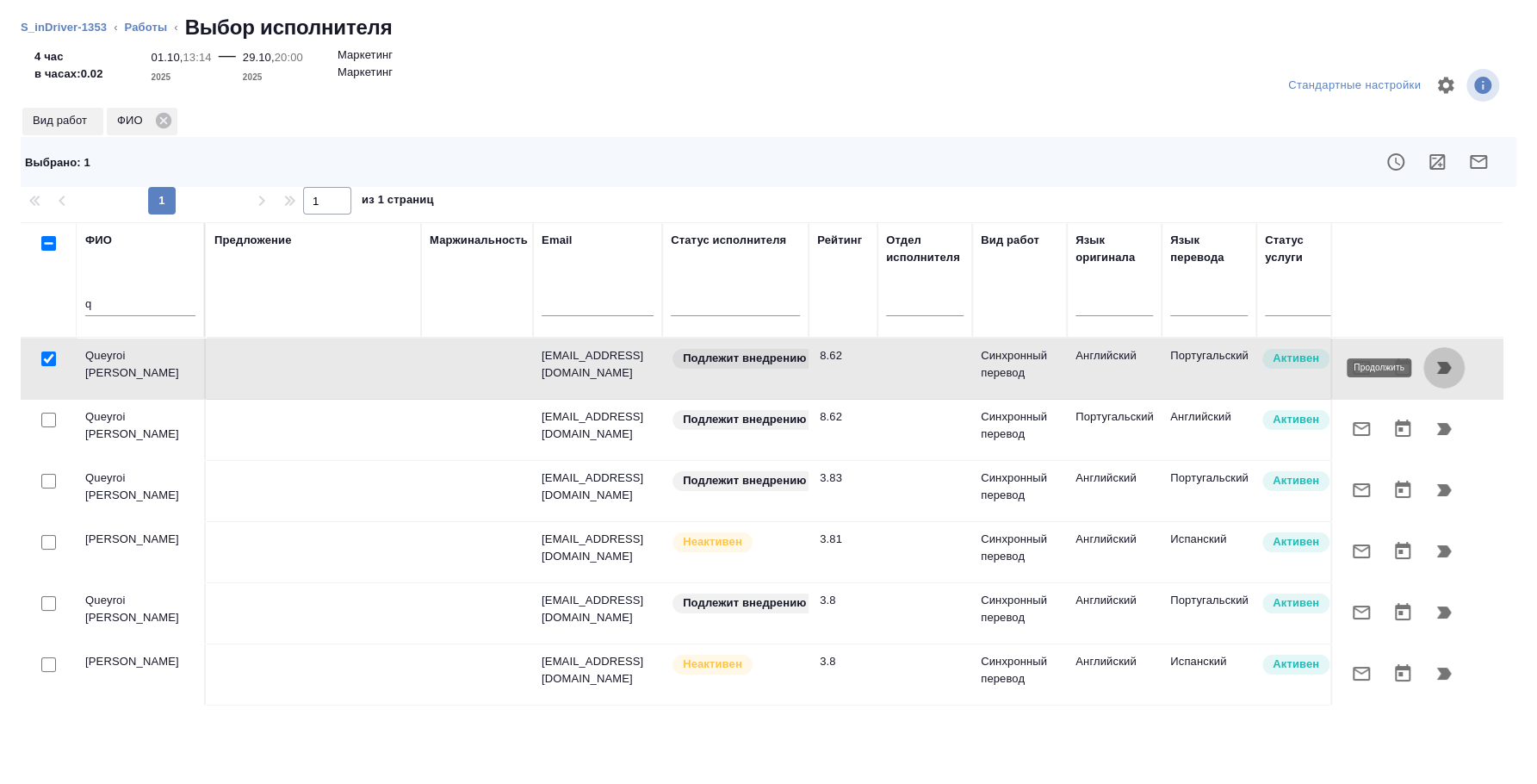
click at [1448, 369] on icon "button" at bounding box center [1445, 367] width 14 height 12
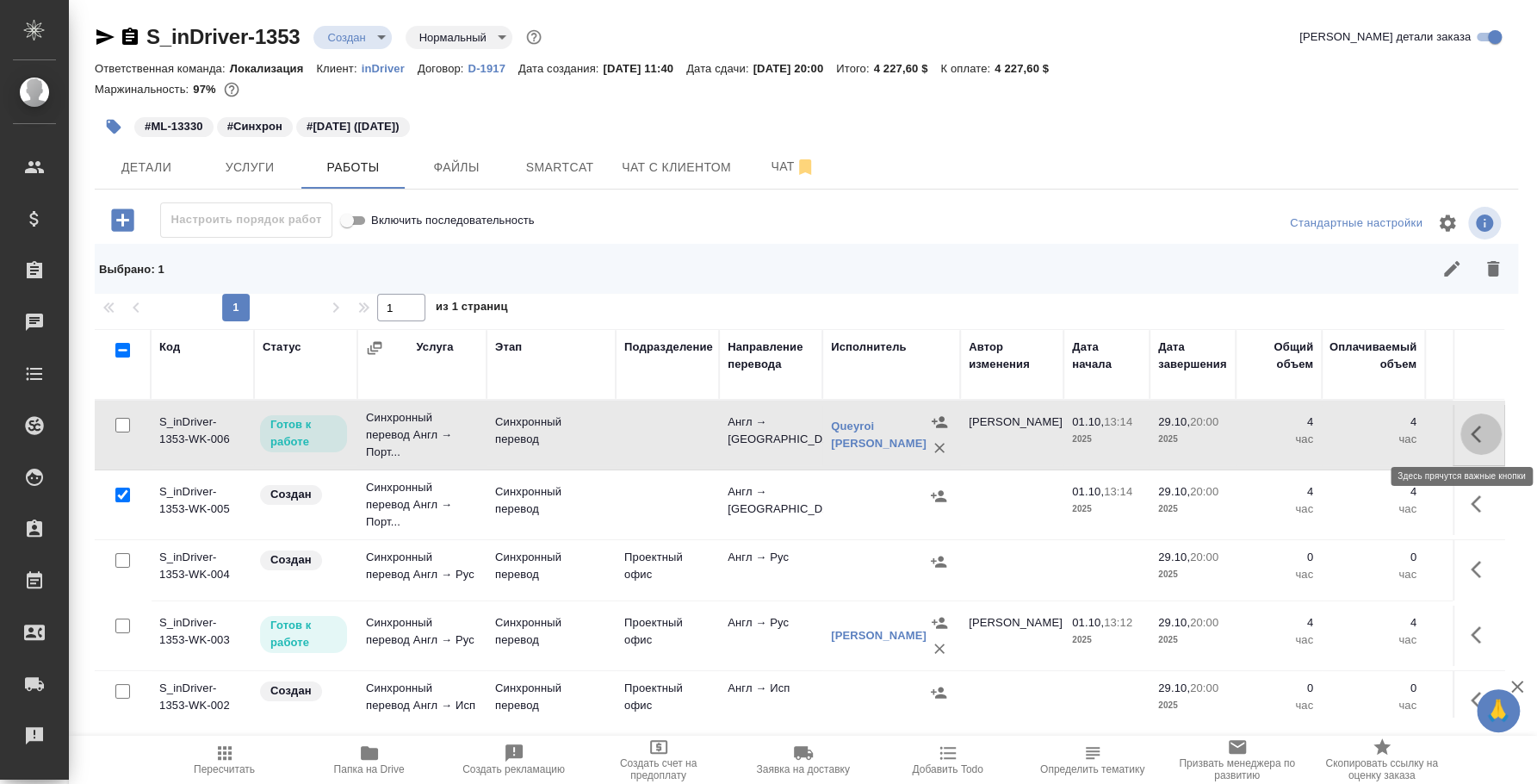
click at [1461, 443] on button "button" at bounding box center [1482, 434] width 41 height 41
click at [1345, 433] on icon "button" at bounding box center [1355, 434] width 21 height 21
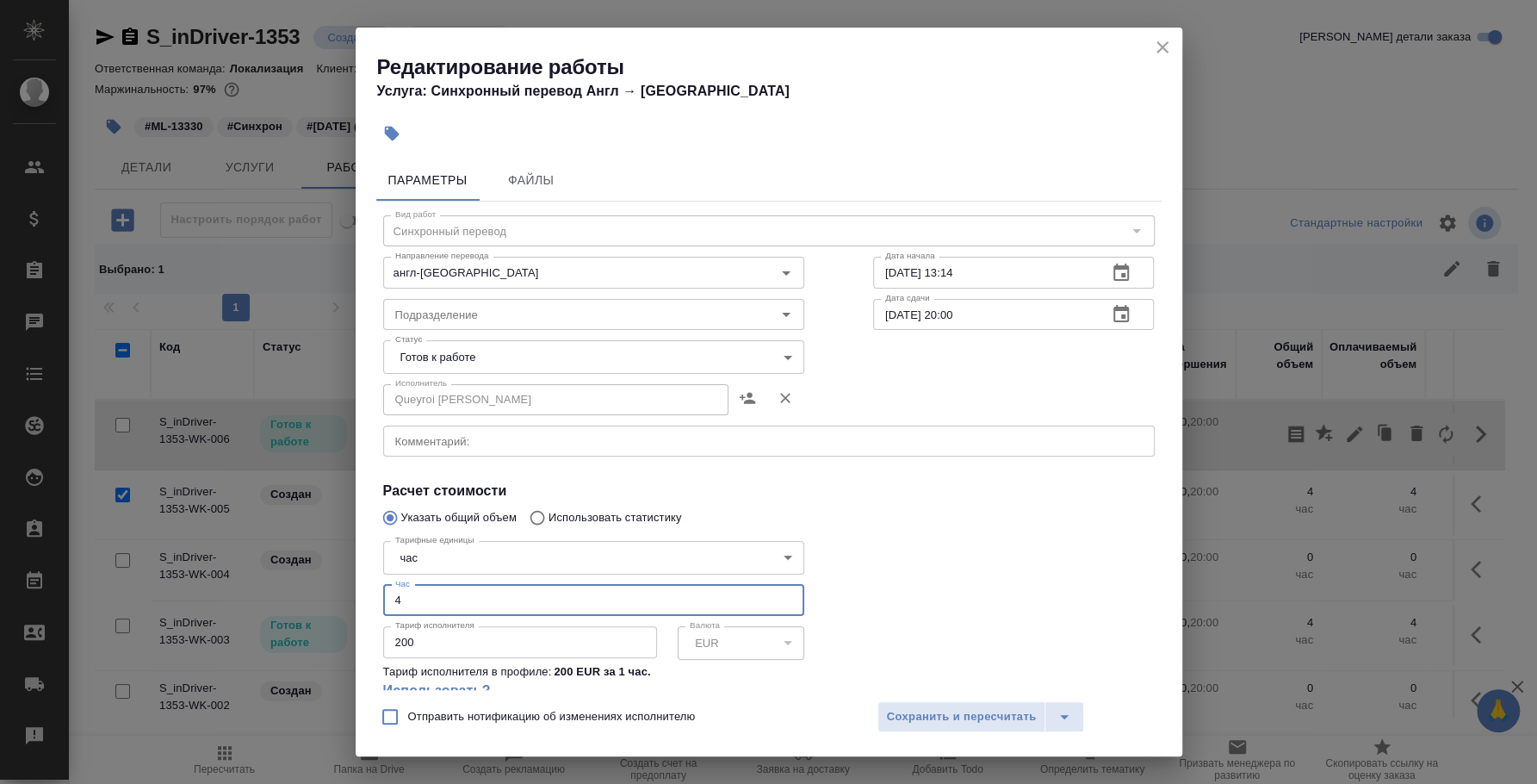
drag, startPoint x: 443, startPoint y: 598, endPoint x: 243, endPoint y: 589, distance: 200.2
click at [243, 589] on div "Редактирование работы Услуга: Синхронный перевод Англ → [GEOGRAPHIC_DATA] Парам…" at bounding box center [768, 392] width 1537 height 784
type input "2.25"
click at [950, 733] on div "Отправить нотификацию об изменениях исполнителю Сохранить и пересчитать" at bounding box center [769, 723] width 827 height 66
click at [951, 723] on span "Сохранить и пересчитать" at bounding box center [962, 717] width 150 height 20
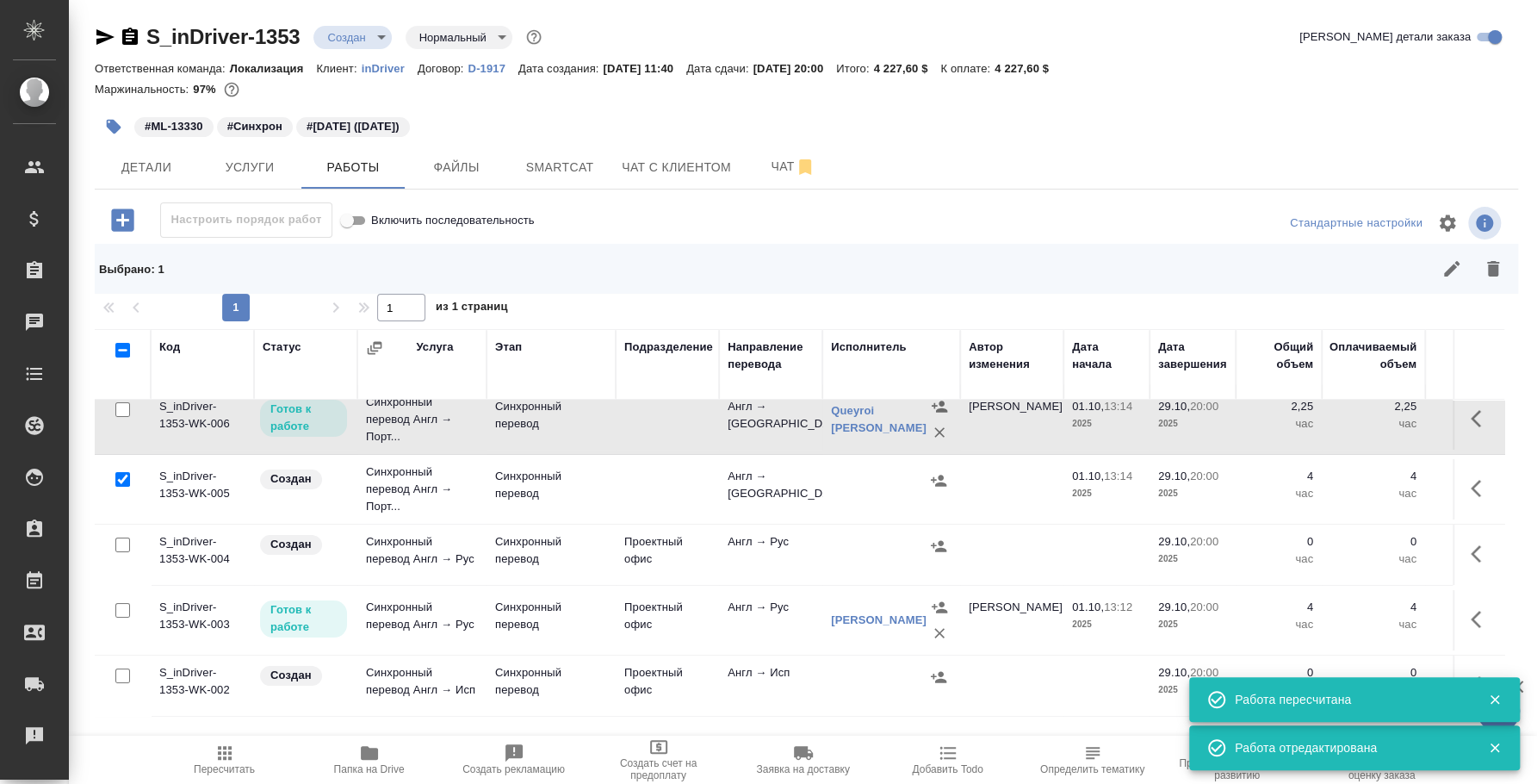
scroll to position [31, 0]
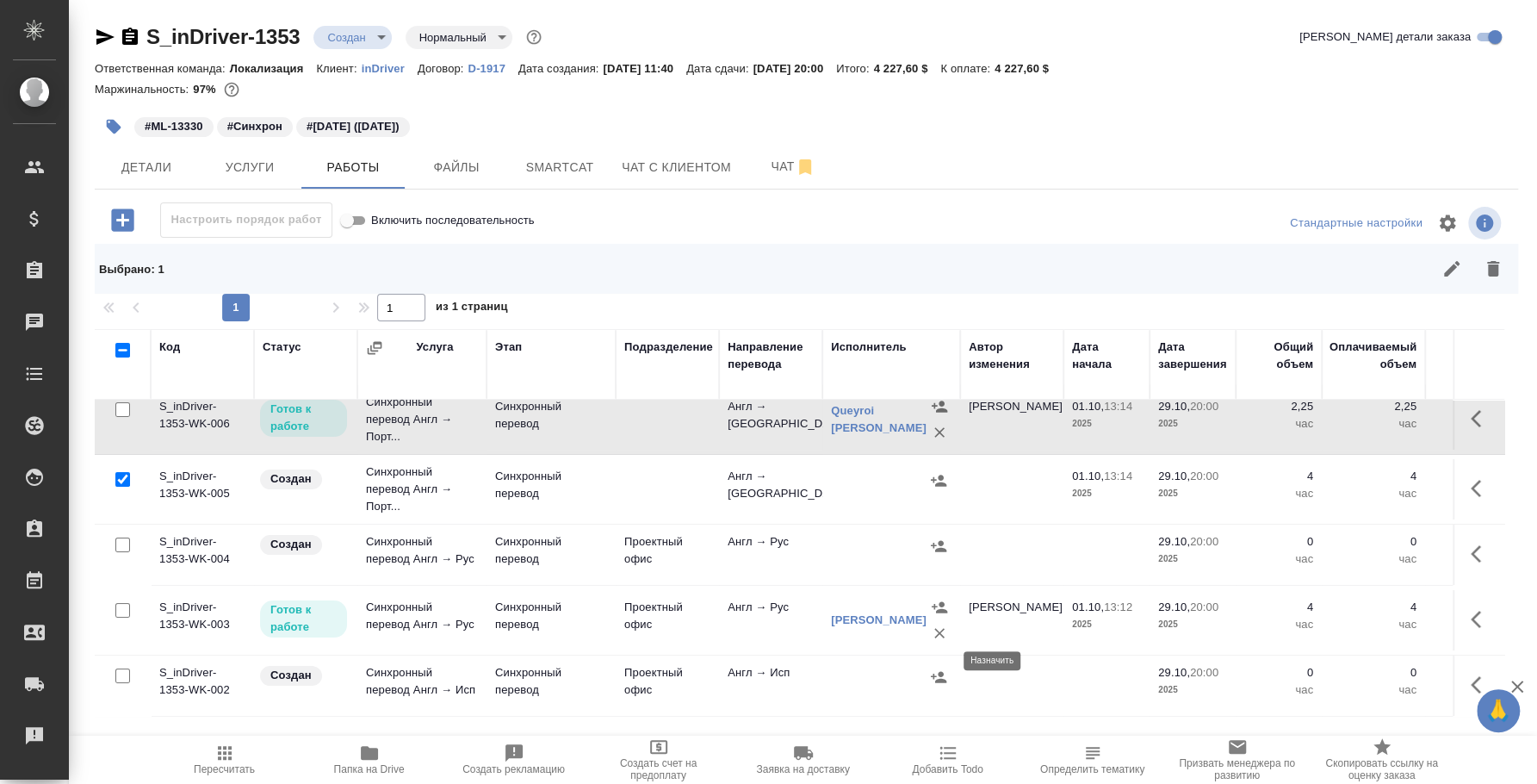
click at [941, 664] on button "button" at bounding box center [939, 677] width 26 height 26
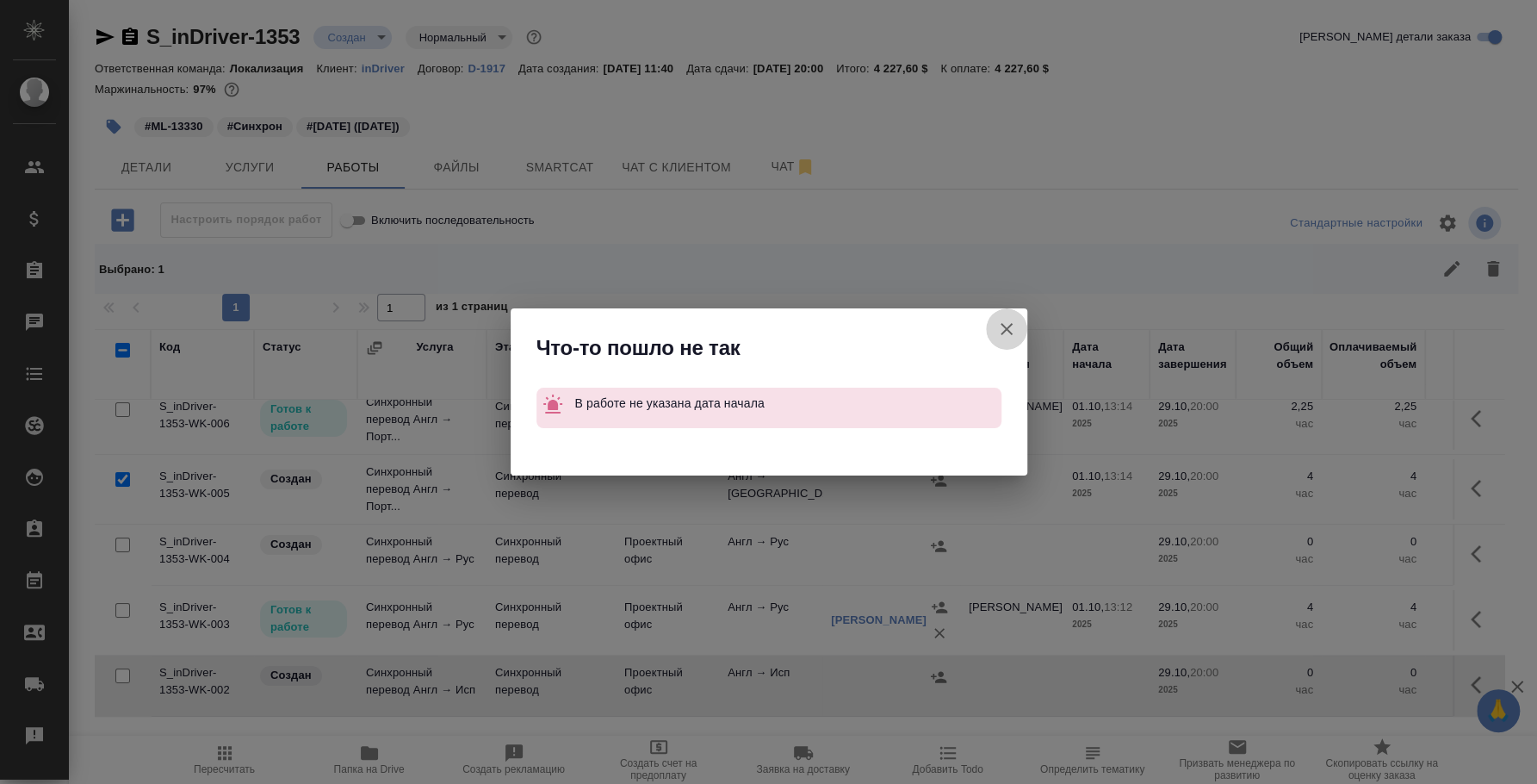
click at [1017, 323] on button "Группировать работы по услугам" at bounding box center [1007, 329] width 41 height 41
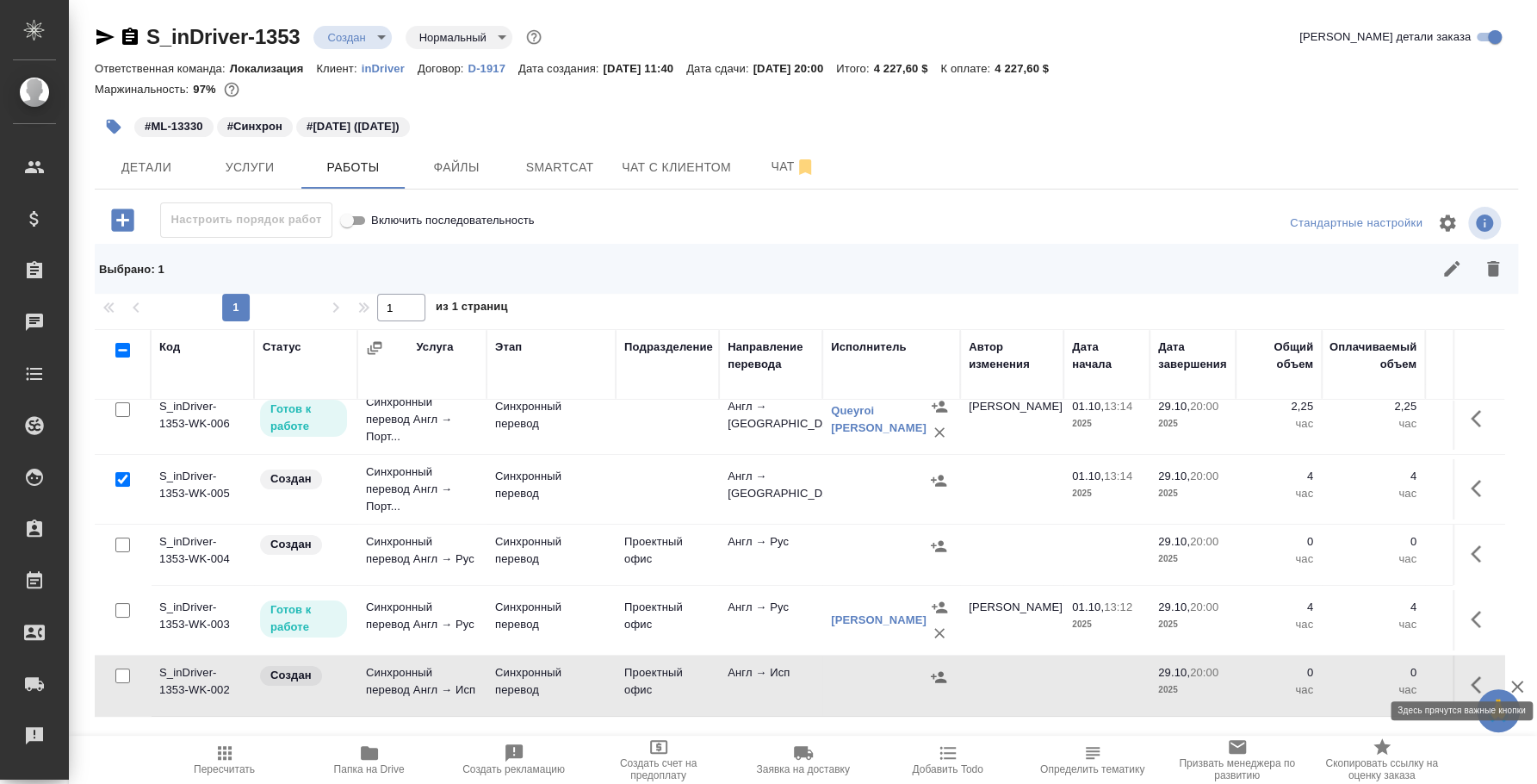
click at [1461, 667] on button "button" at bounding box center [1482, 685] width 41 height 41
click at [1347, 677] on icon "button" at bounding box center [1355, 684] width 15 height 15
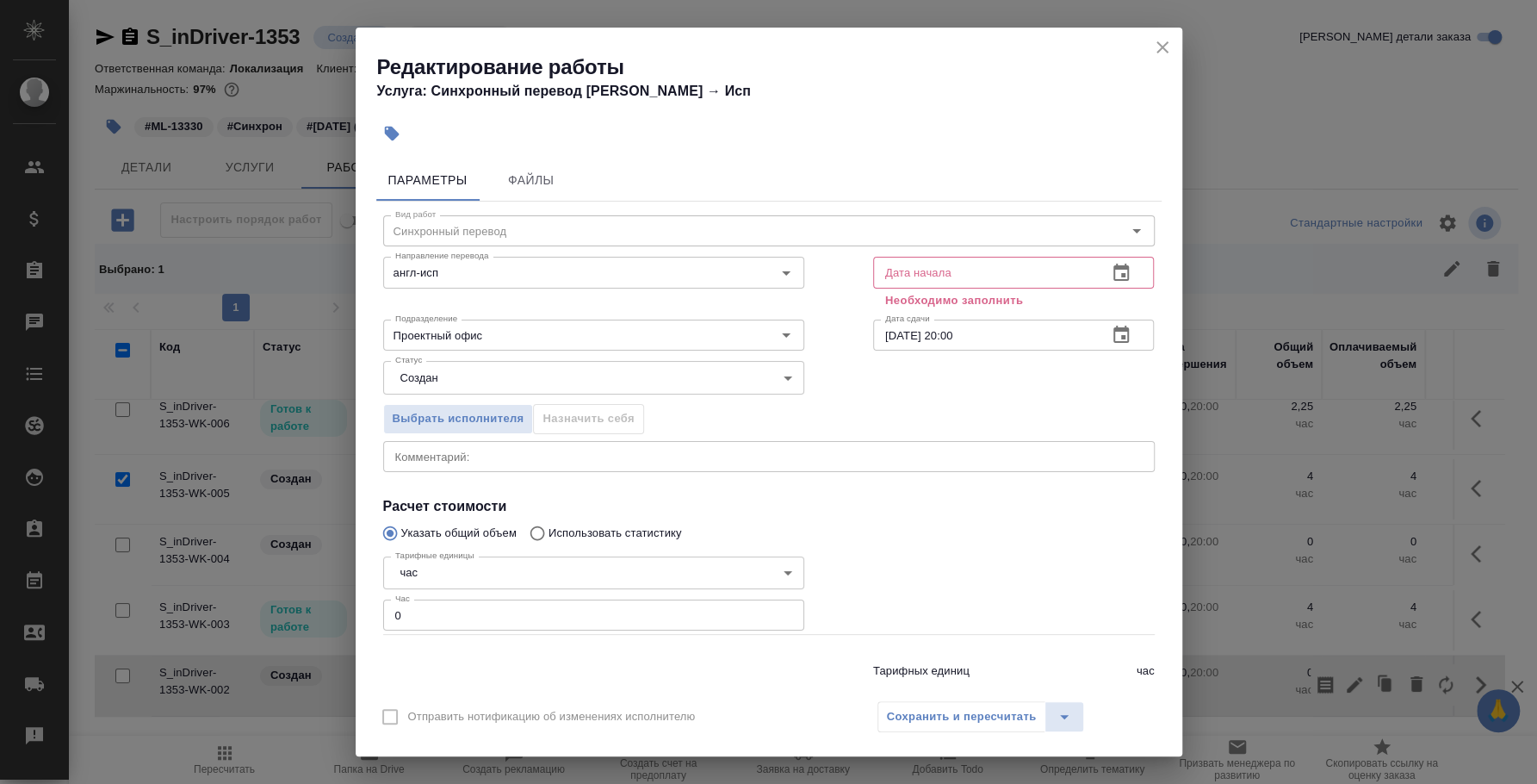
click at [1114, 272] on icon "button" at bounding box center [1121, 272] width 15 height 17
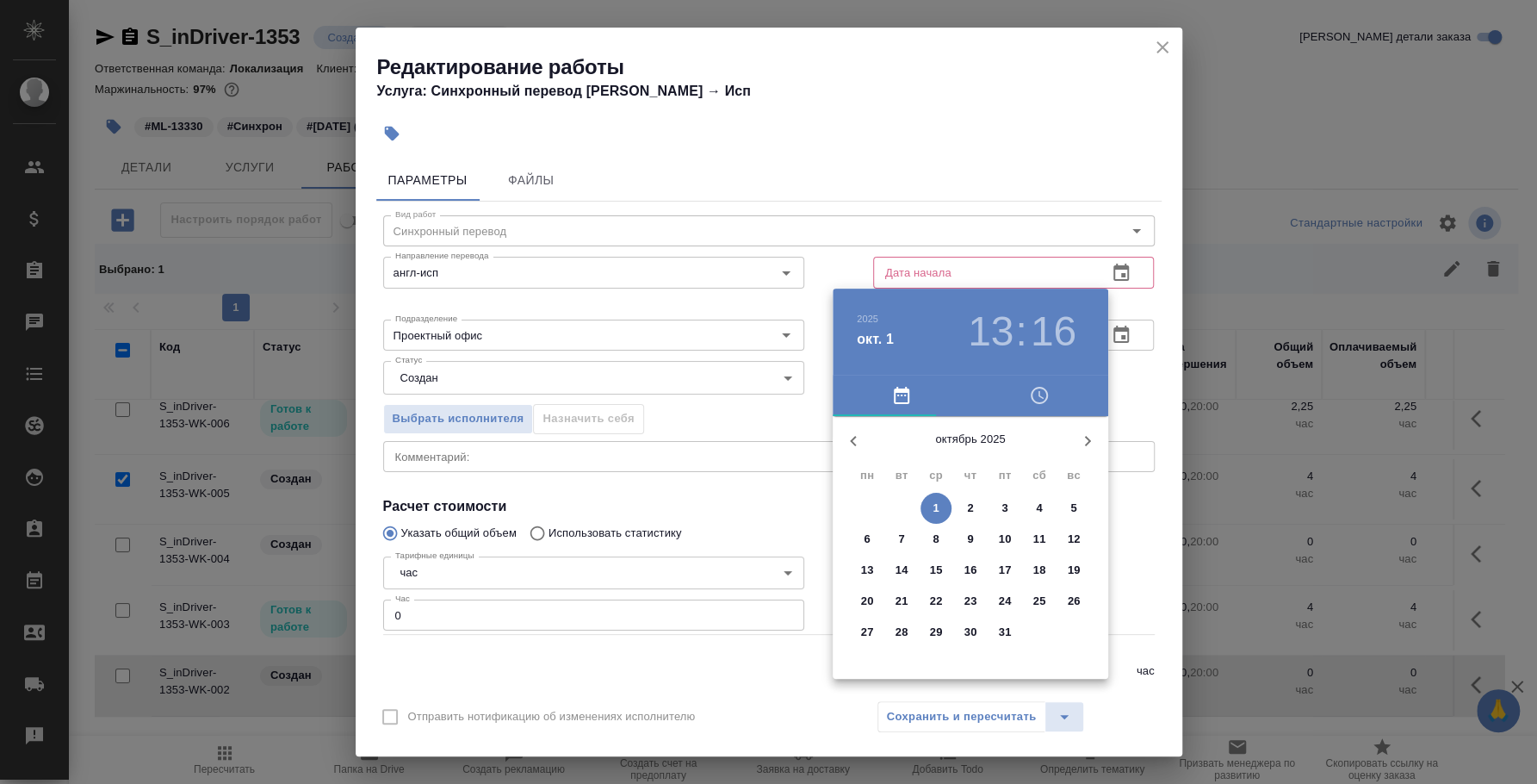
click at [938, 506] on p "1" at bounding box center [935, 508] width 6 height 17
type input "[DATE] 13:16"
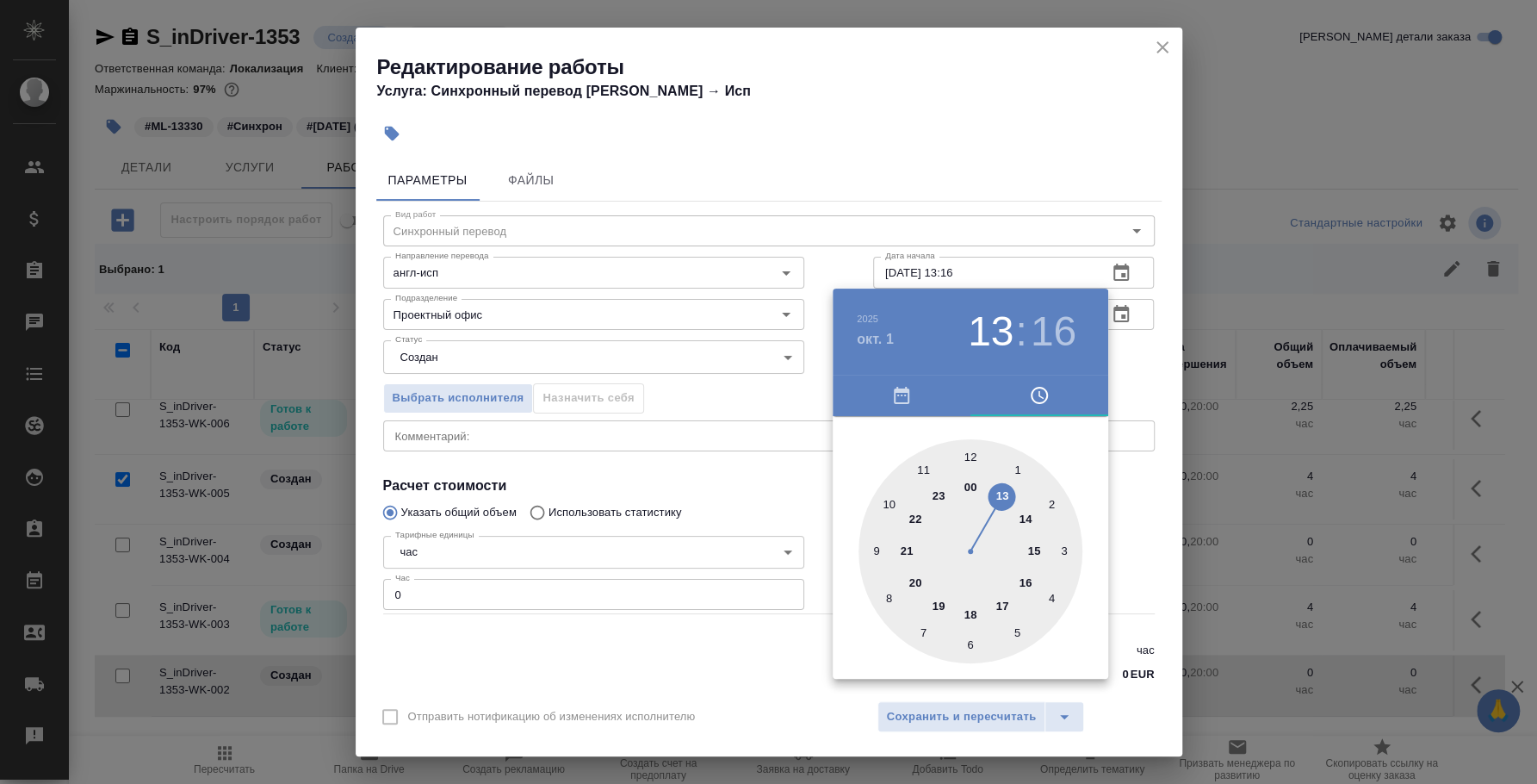
click at [1127, 513] on div at bounding box center [768, 392] width 1537 height 784
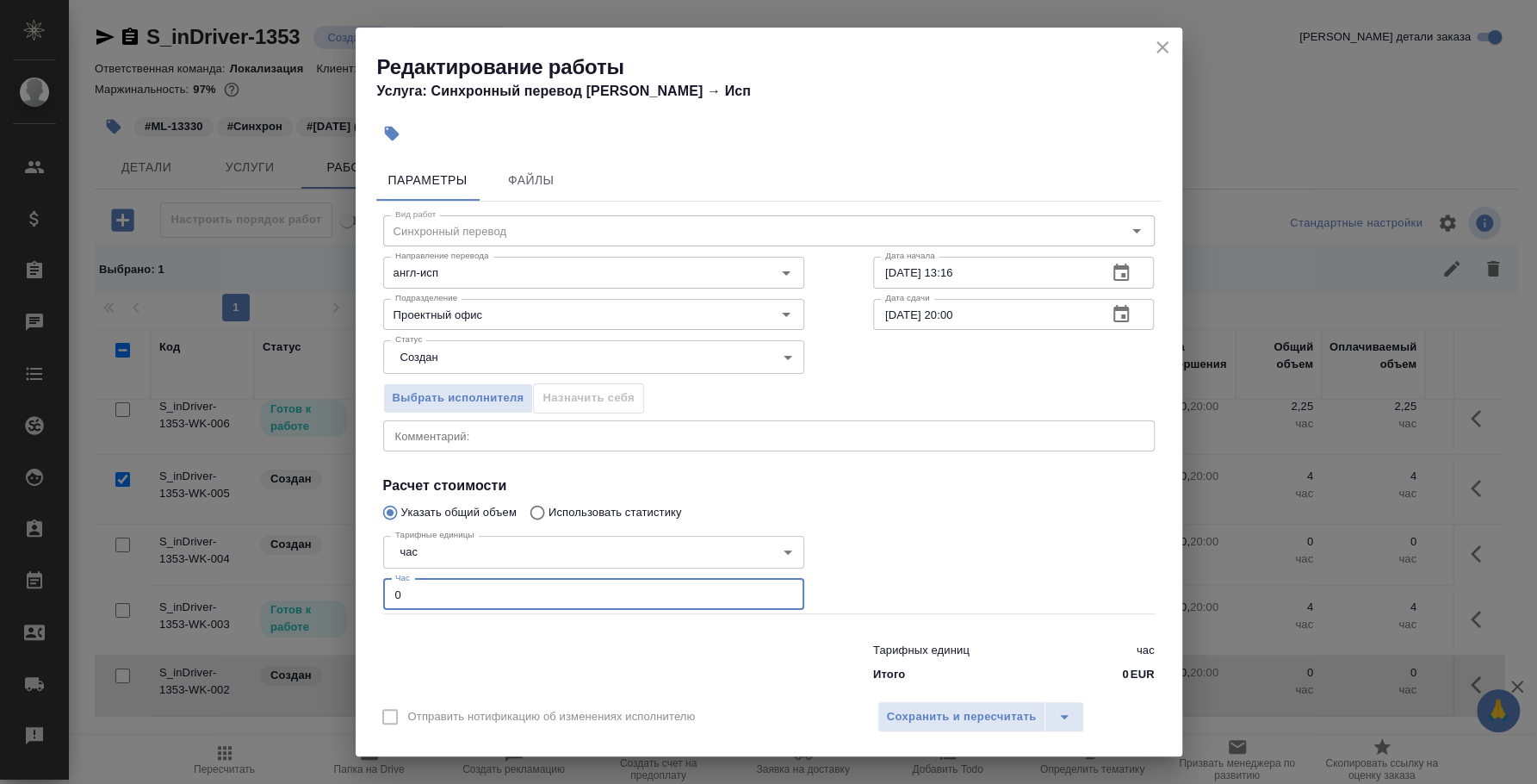
drag, startPoint x: 461, startPoint y: 604, endPoint x: 347, endPoint y: 572, distance: 118.4
click at [347, 572] on div "Редактирование работы Услуга: Синхронный перевод Англ → Исп Параметры Файлы Вид…" at bounding box center [768, 392] width 1537 height 784
type input "3"
type input "3.6"
click at [958, 721] on span "Сохранить и пересчитать" at bounding box center [962, 717] width 150 height 20
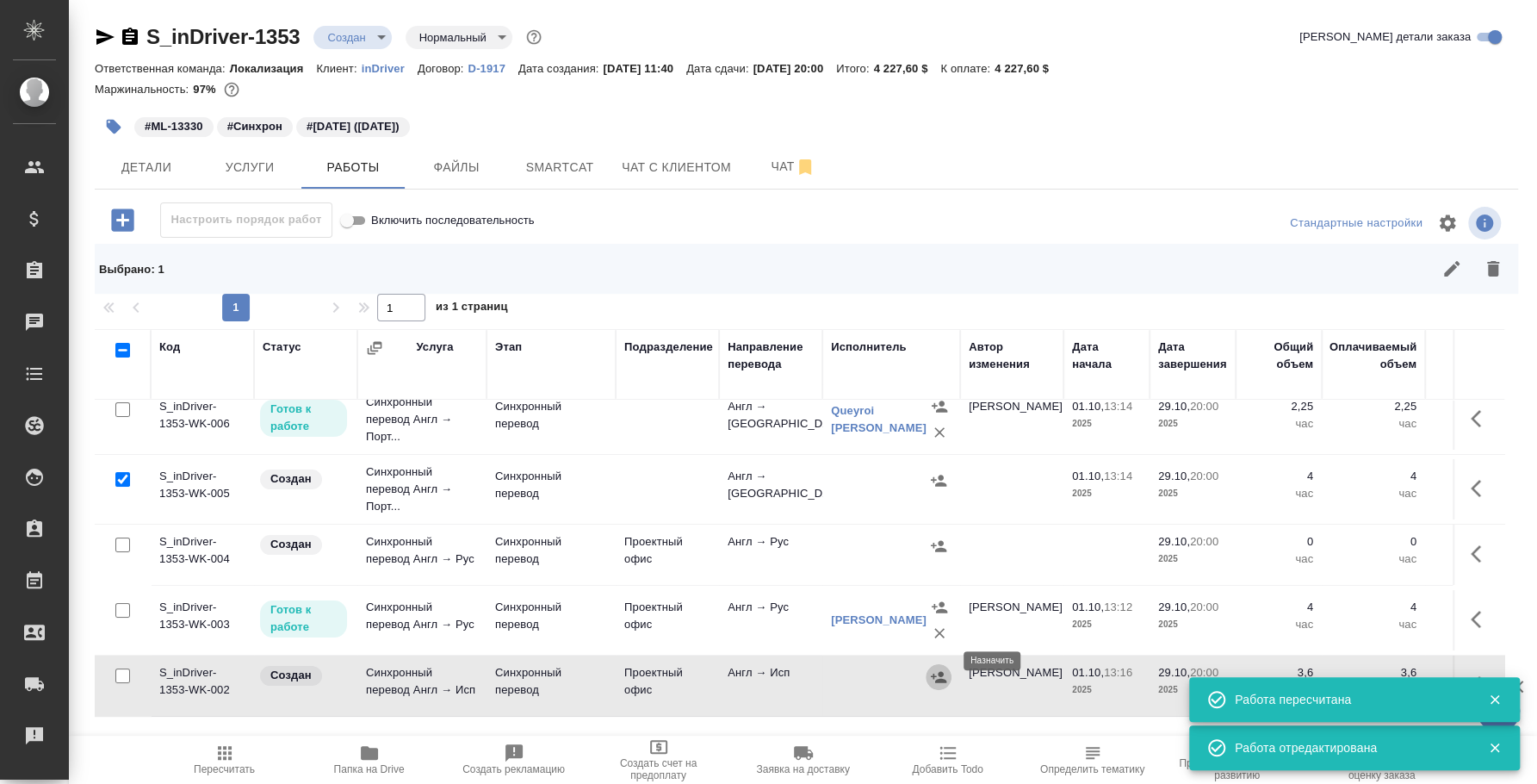
click at [946, 670] on icon "button" at bounding box center [938, 676] width 15 height 12
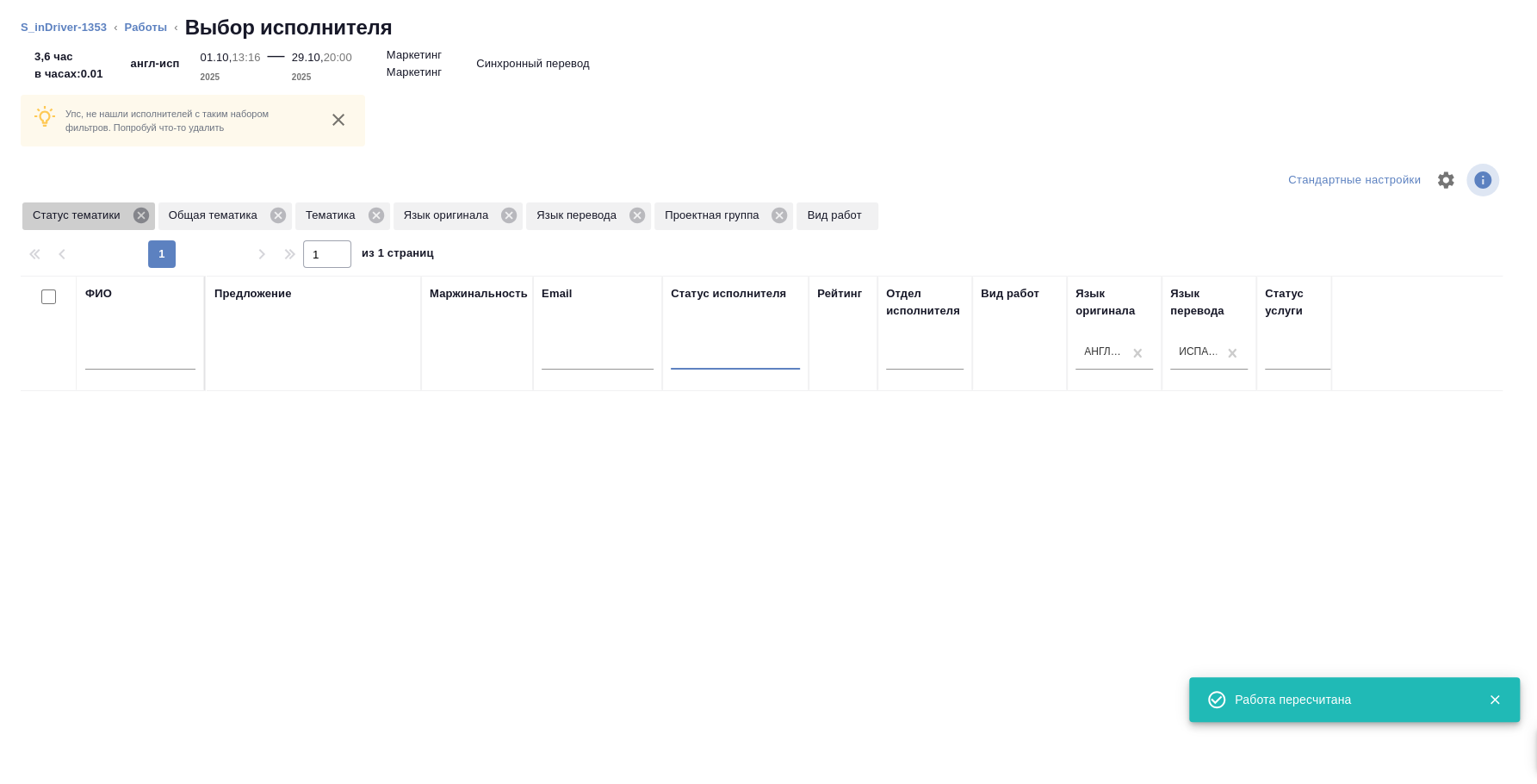
click at [134, 217] on icon at bounding box center [139, 215] width 15 height 15
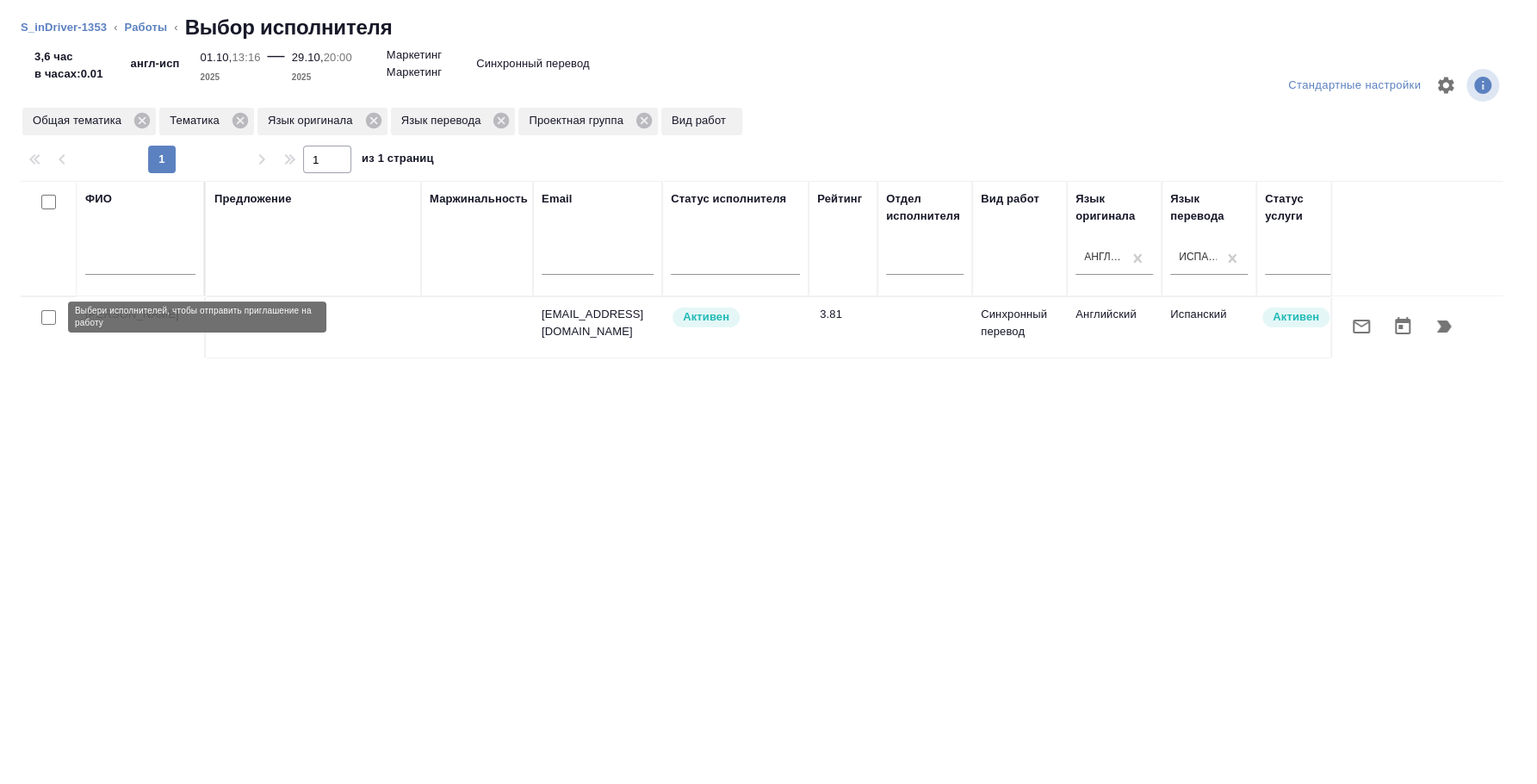
click at [52, 316] on input "checkbox" at bounding box center [48, 317] width 14 height 14
checkbox input "true"
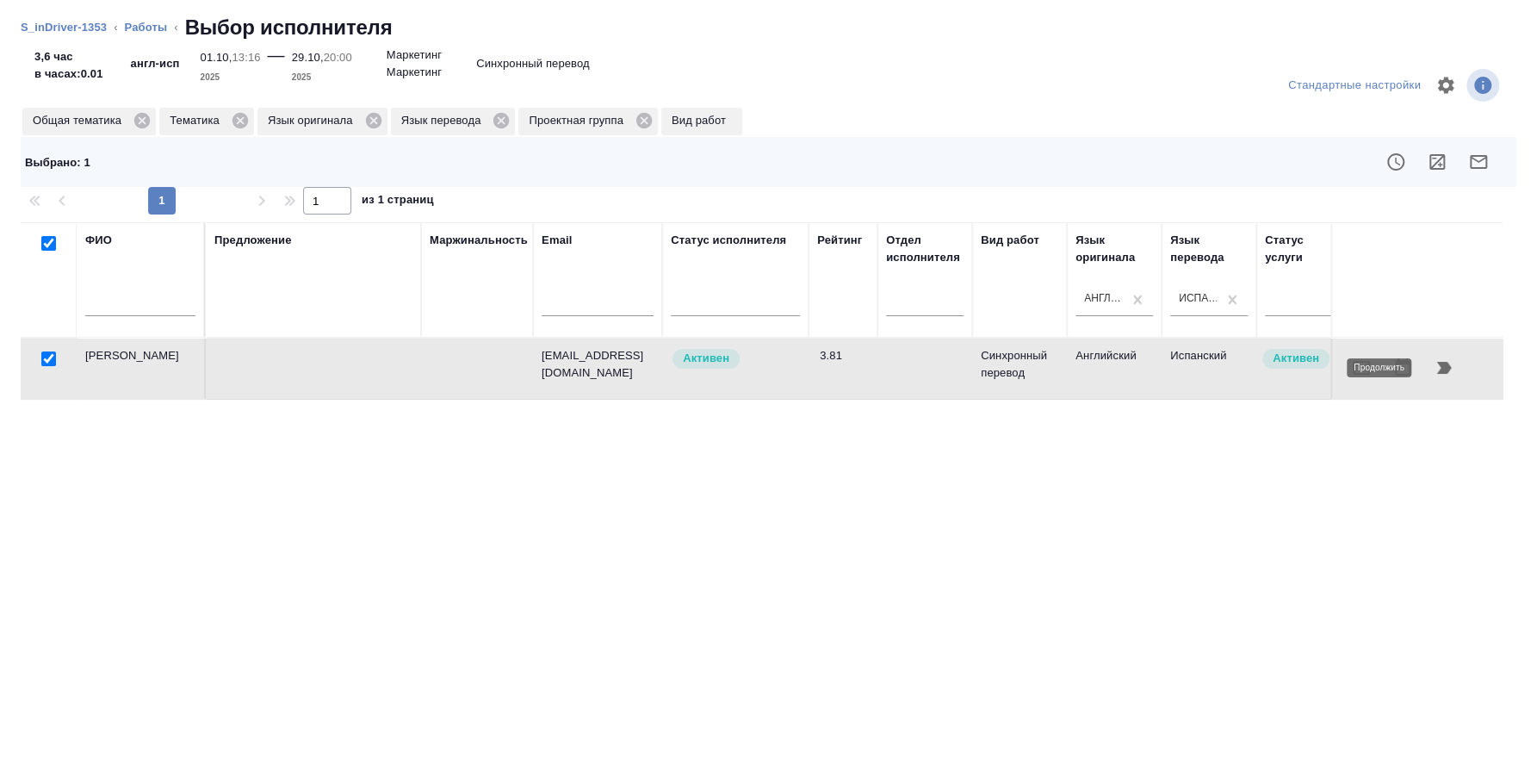
click at [1448, 361] on icon "button" at bounding box center [1444, 367] width 21 height 21
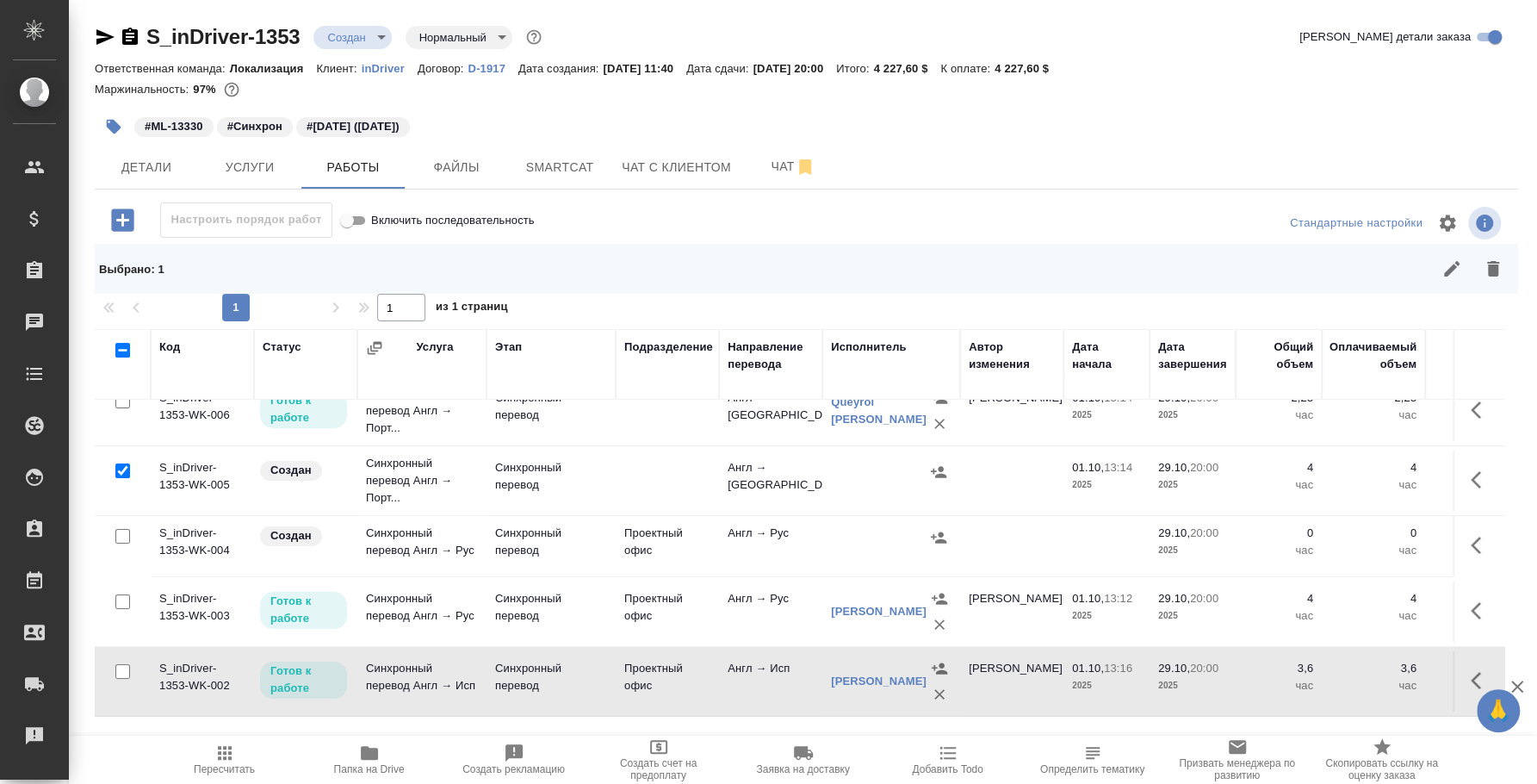
scroll to position [0, 0]
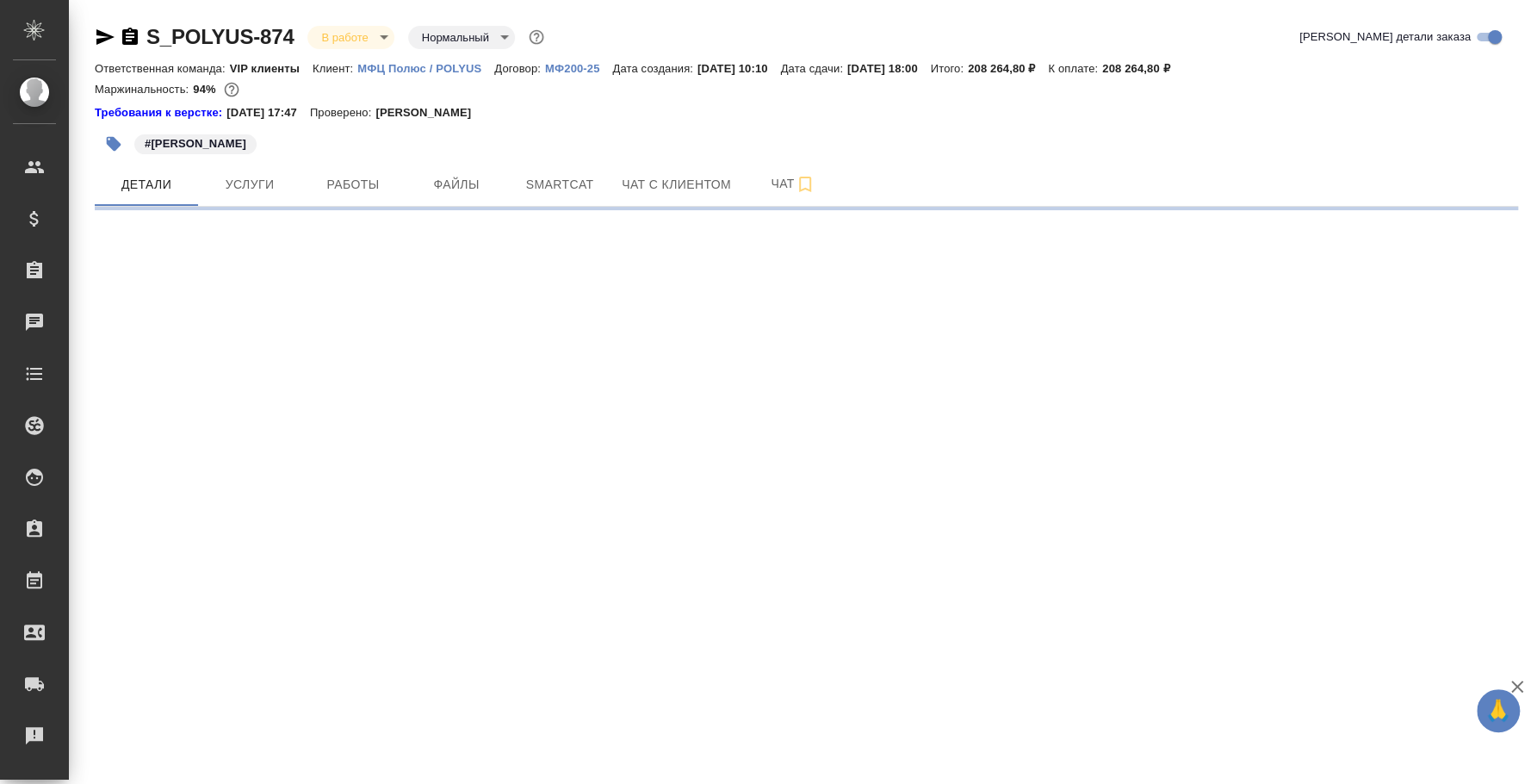
select select "RU"
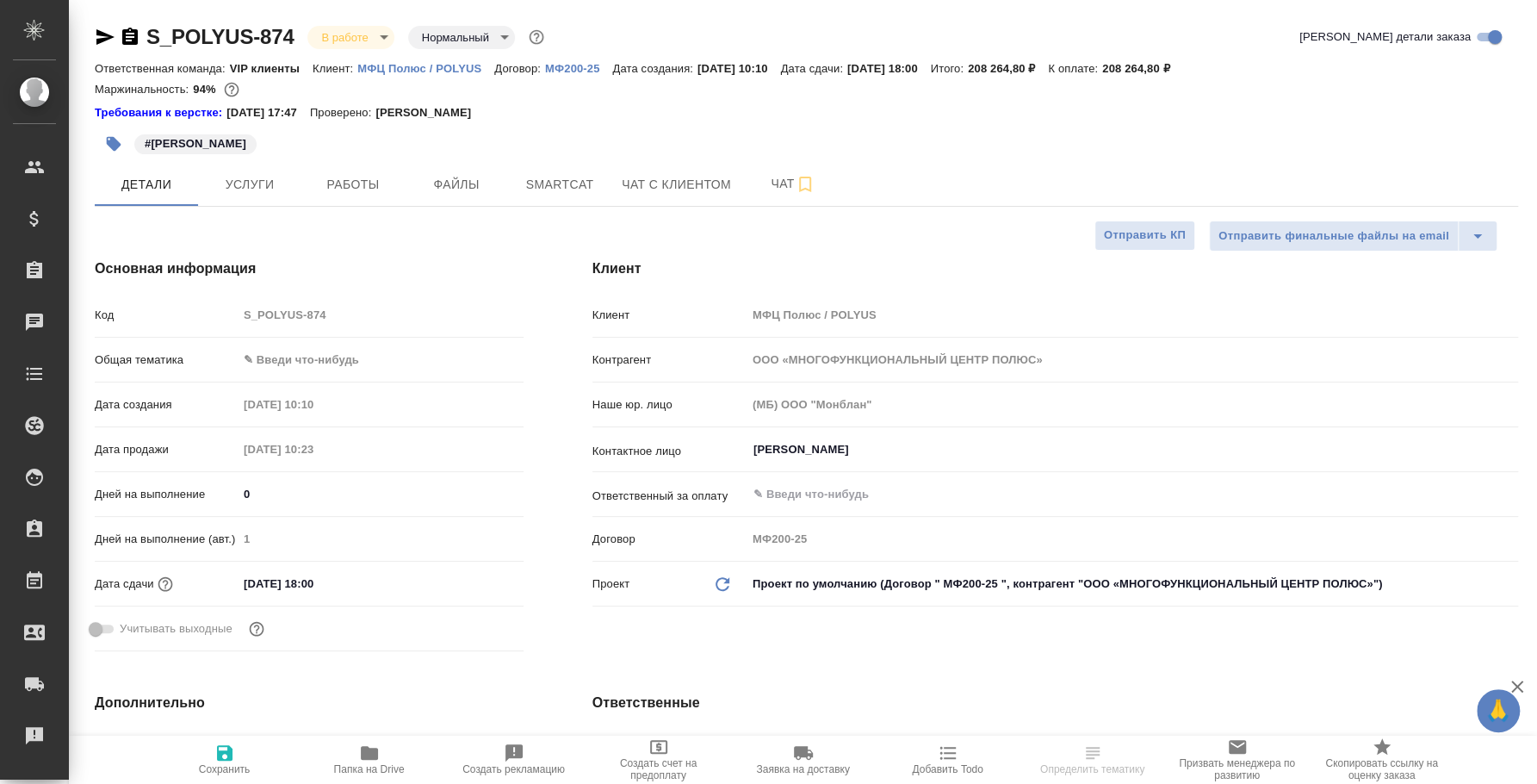
type textarea "x"
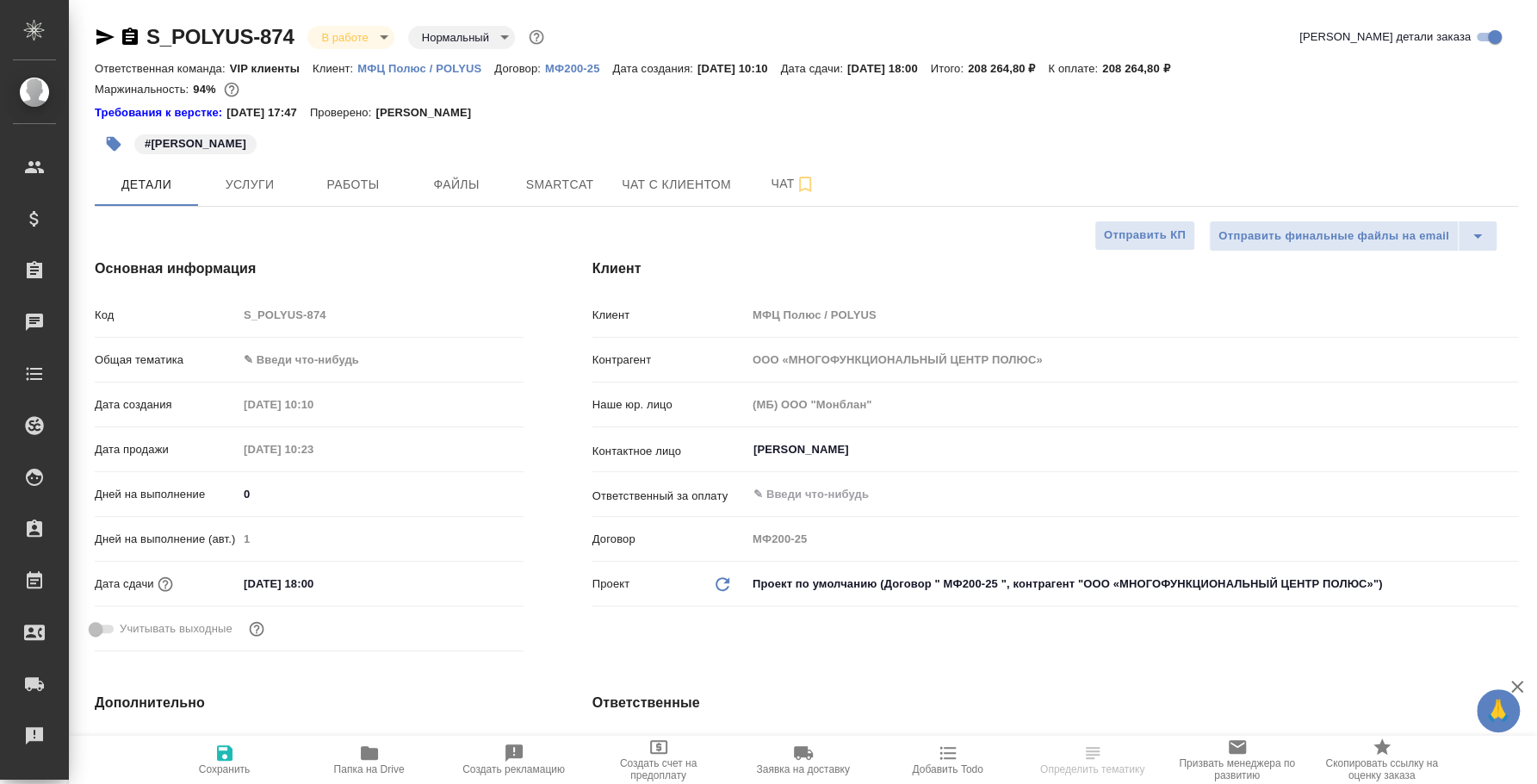
type textarea "x"
click at [376, 170] on button "Работы" at bounding box center [353, 184] width 104 height 43
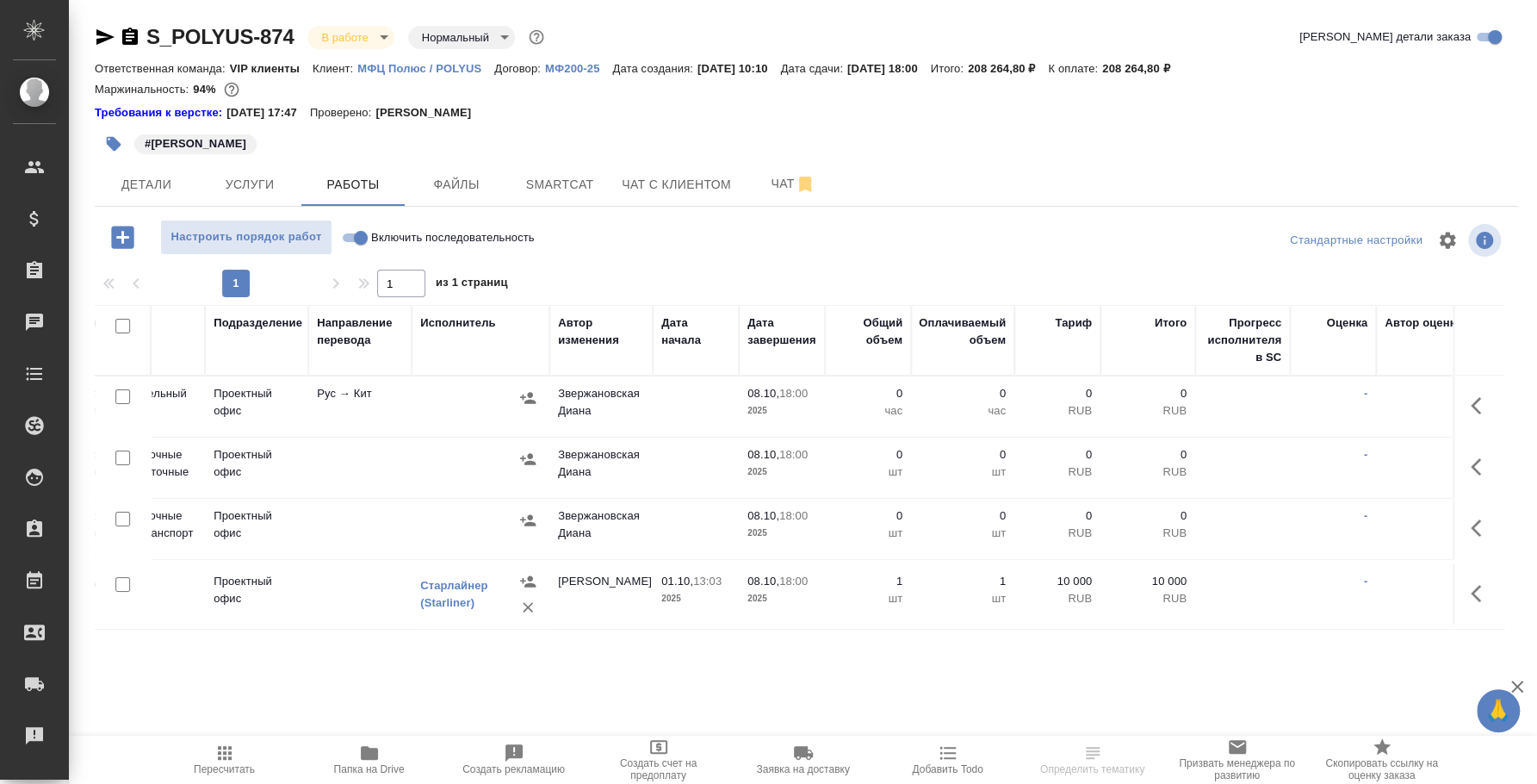
scroll to position [0, 610]
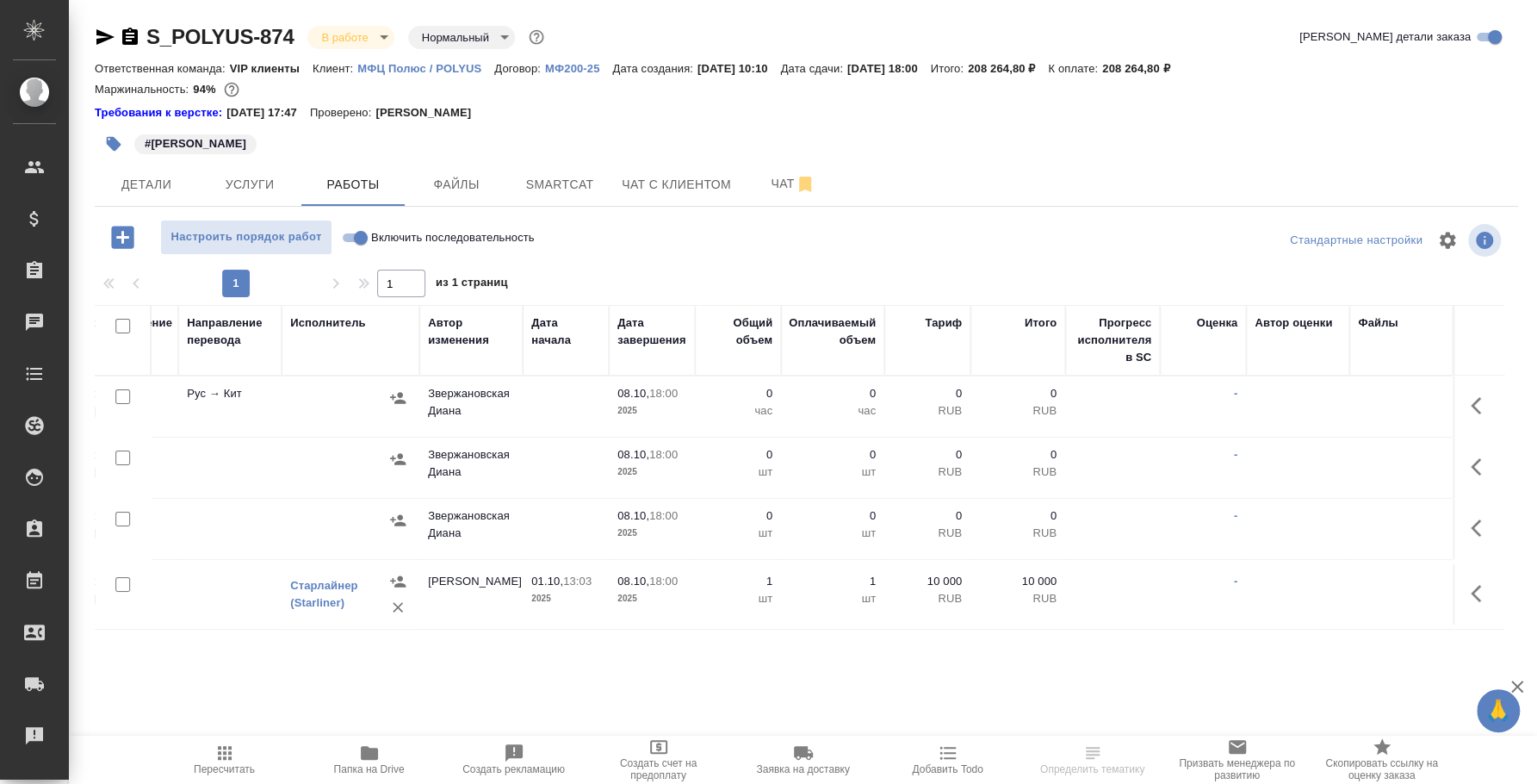
click at [1474, 593] on icon "button" at bounding box center [1476, 593] width 11 height 17
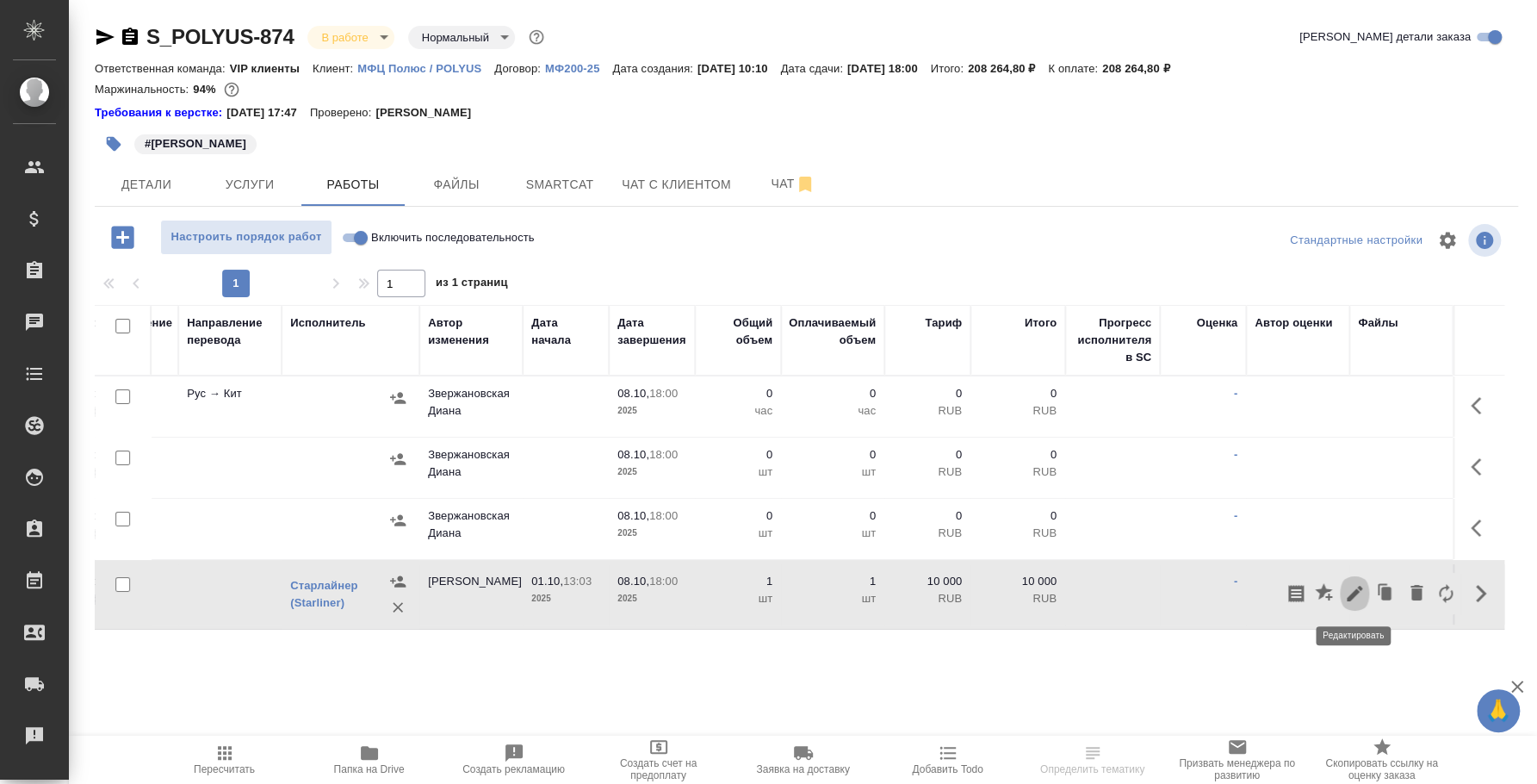
click at [1355, 598] on icon "button" at bounding box center [1355, 593] width 21 height 21
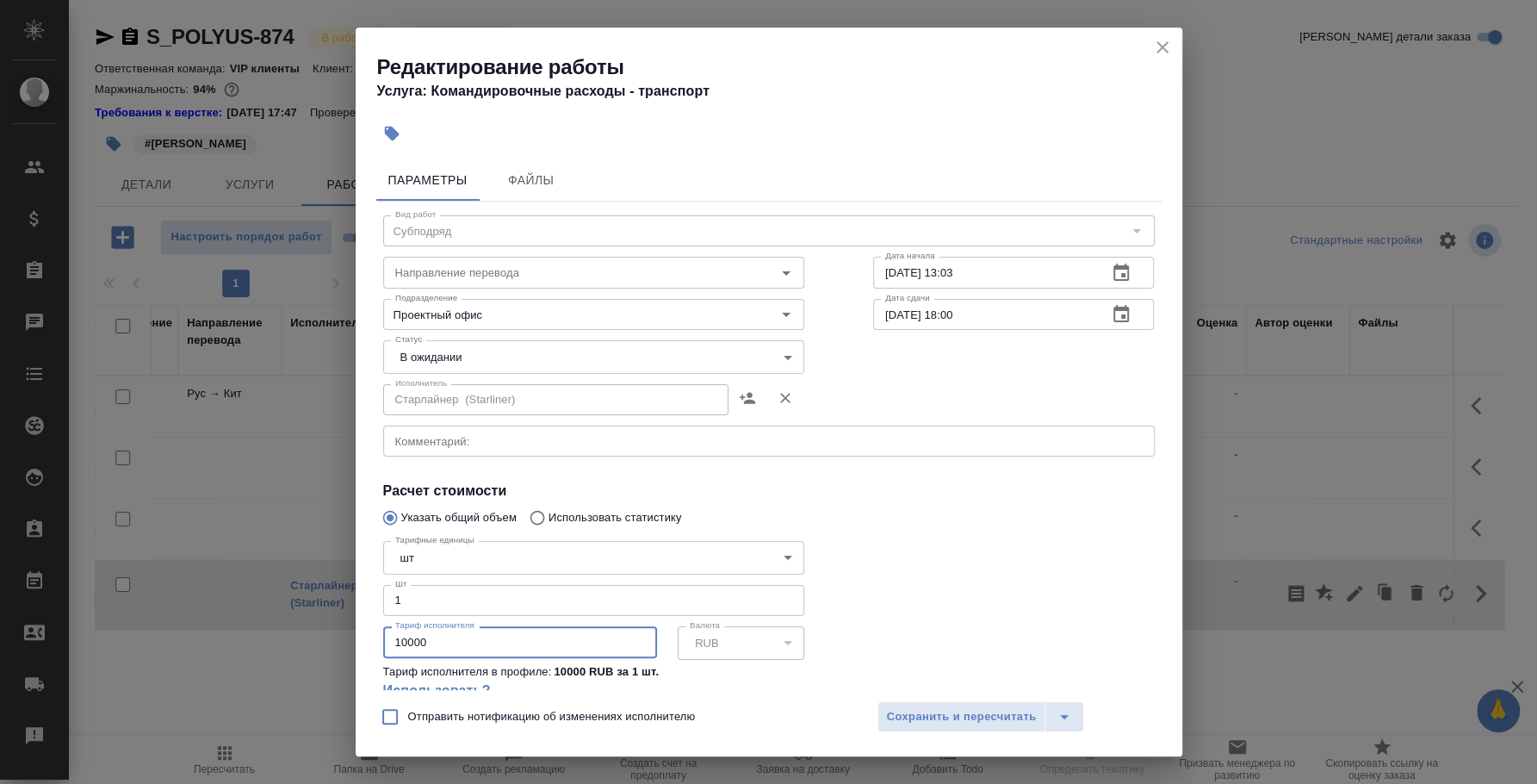
drag, startPoint x: 382, startPoint y: 637, endPoint x: 346, endPoint y: 627, distance: 37.4
click at [346, 627] on div "Редактирование работы Услуга: Командировочные расходы - транспорт Параметры Фай…" at bounding box center [768, 392] width 1537 height 784
type input "19321"
click at [1008, 705] on button "Сохранить и пересчитать" at bounding box center [962, 716] width 169 height 31
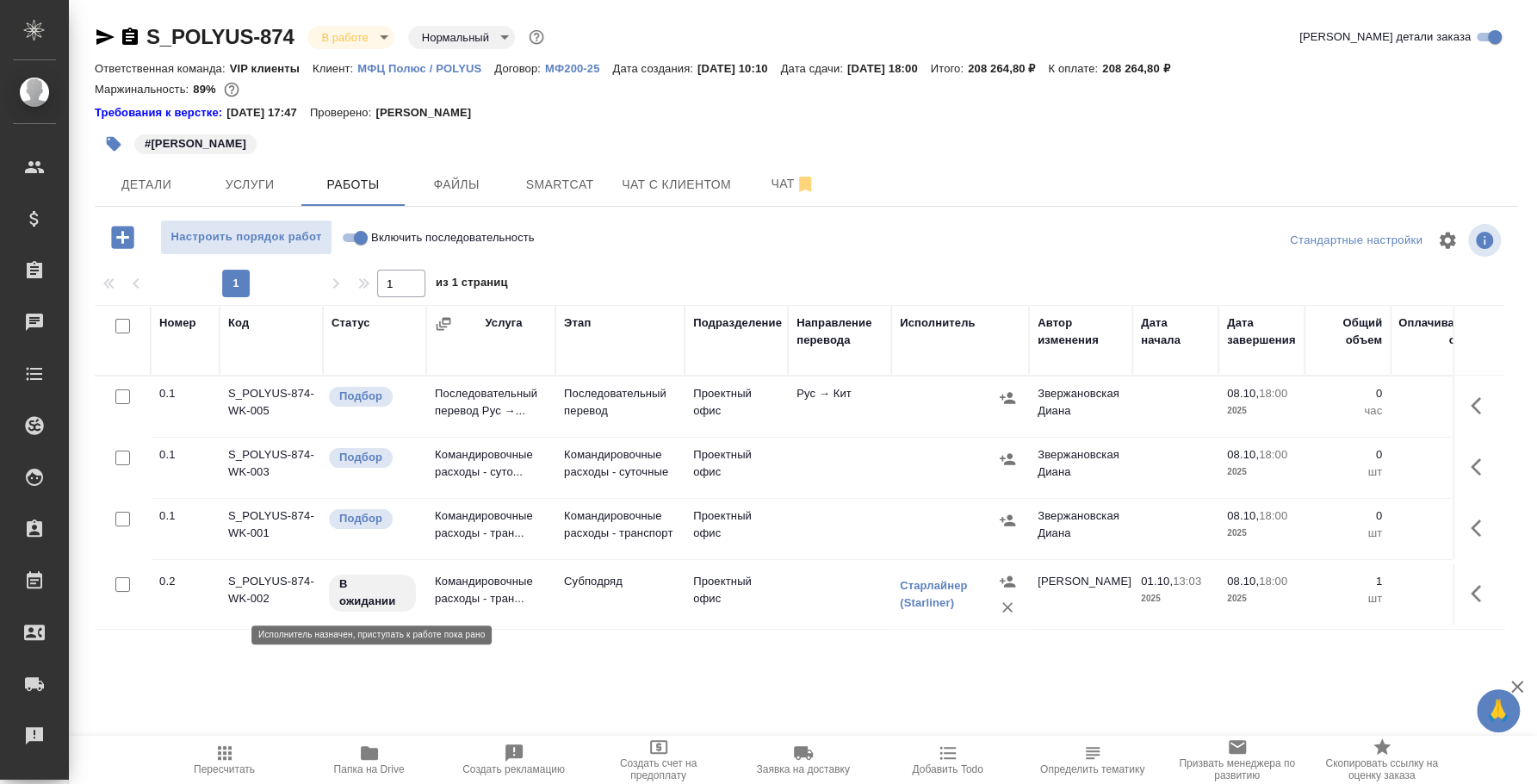
click at [396, 594] on p "В ожидании" at bounding box center [373, 592] width 66 height 35
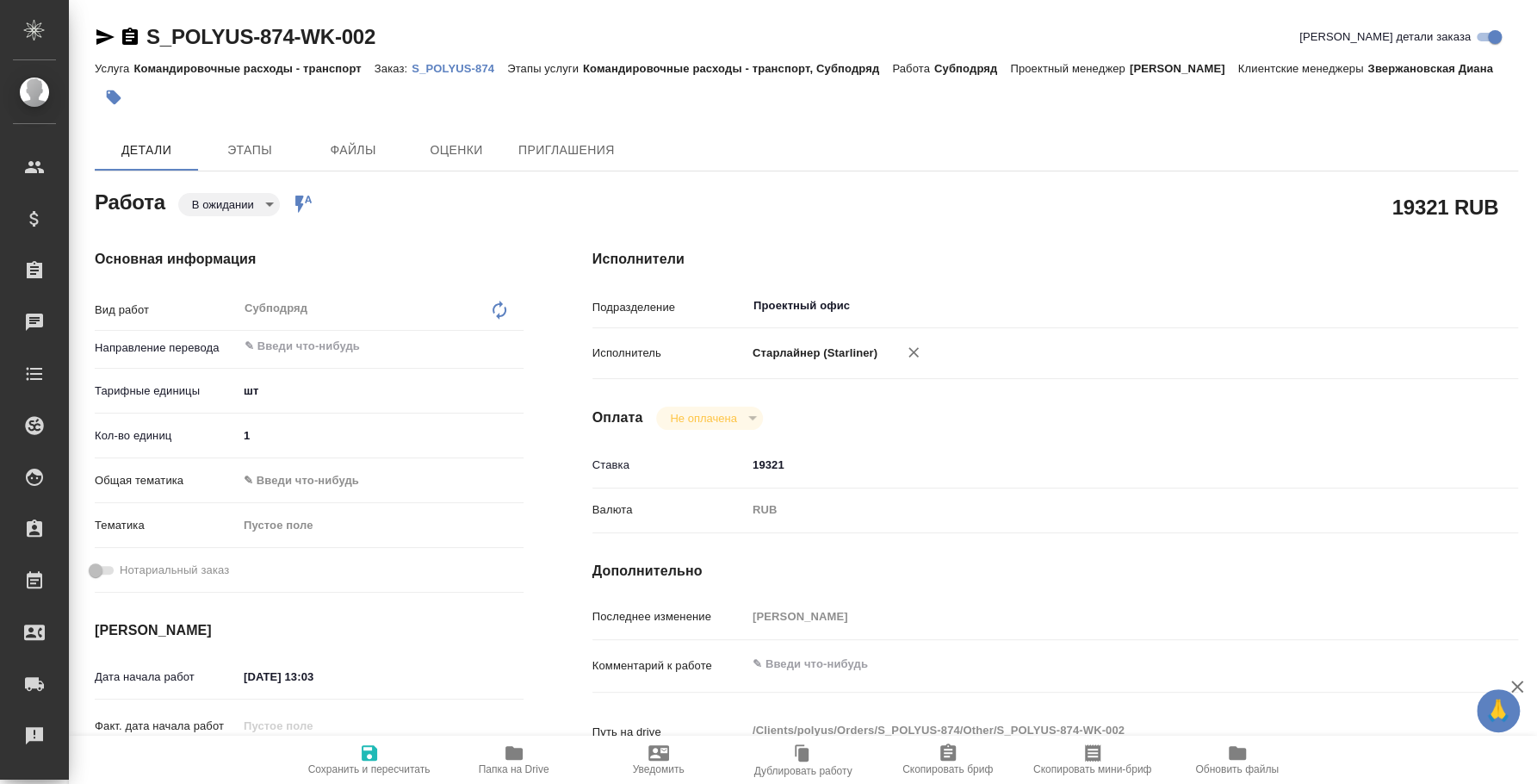
type textarea "x"
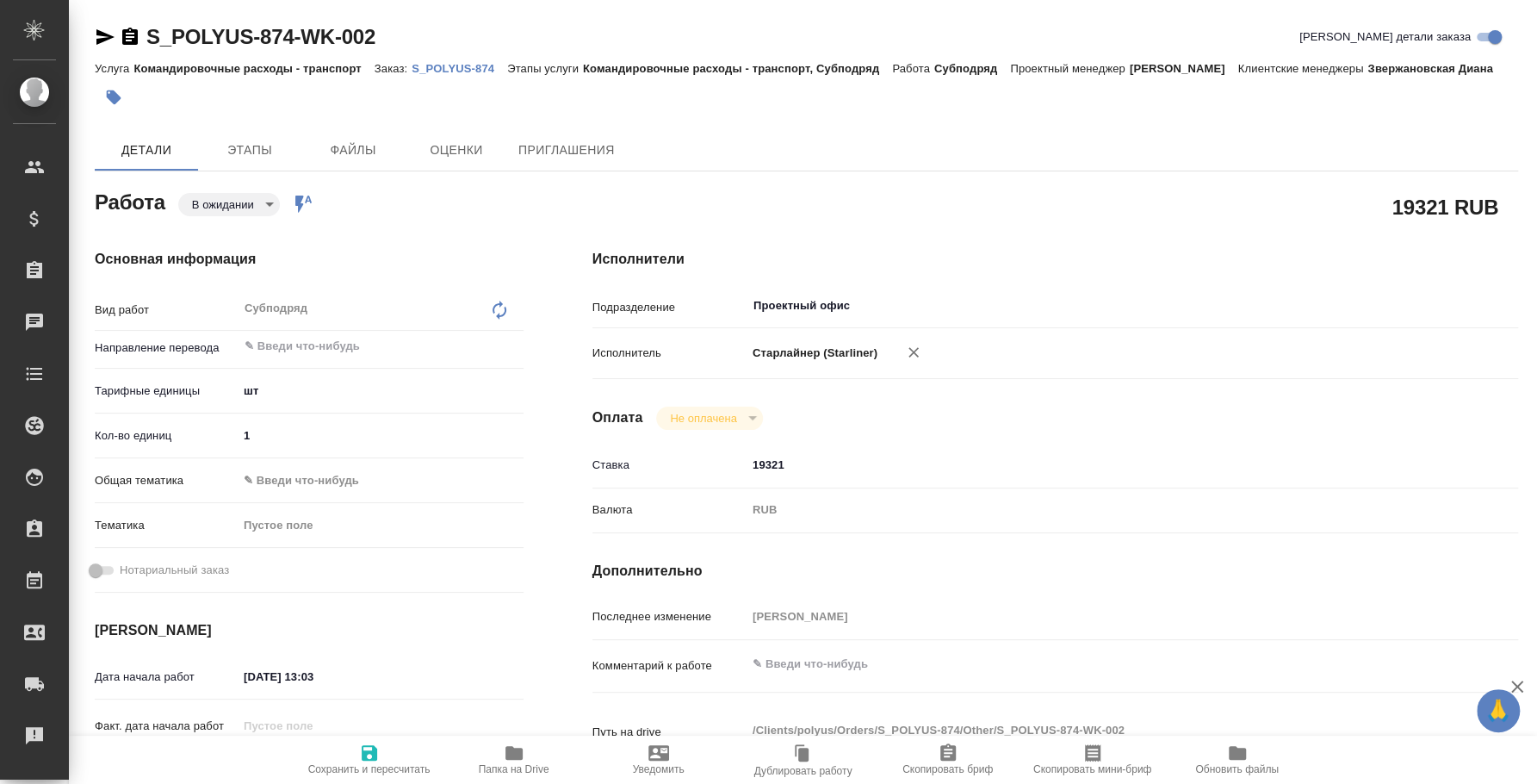
type textarea "x"
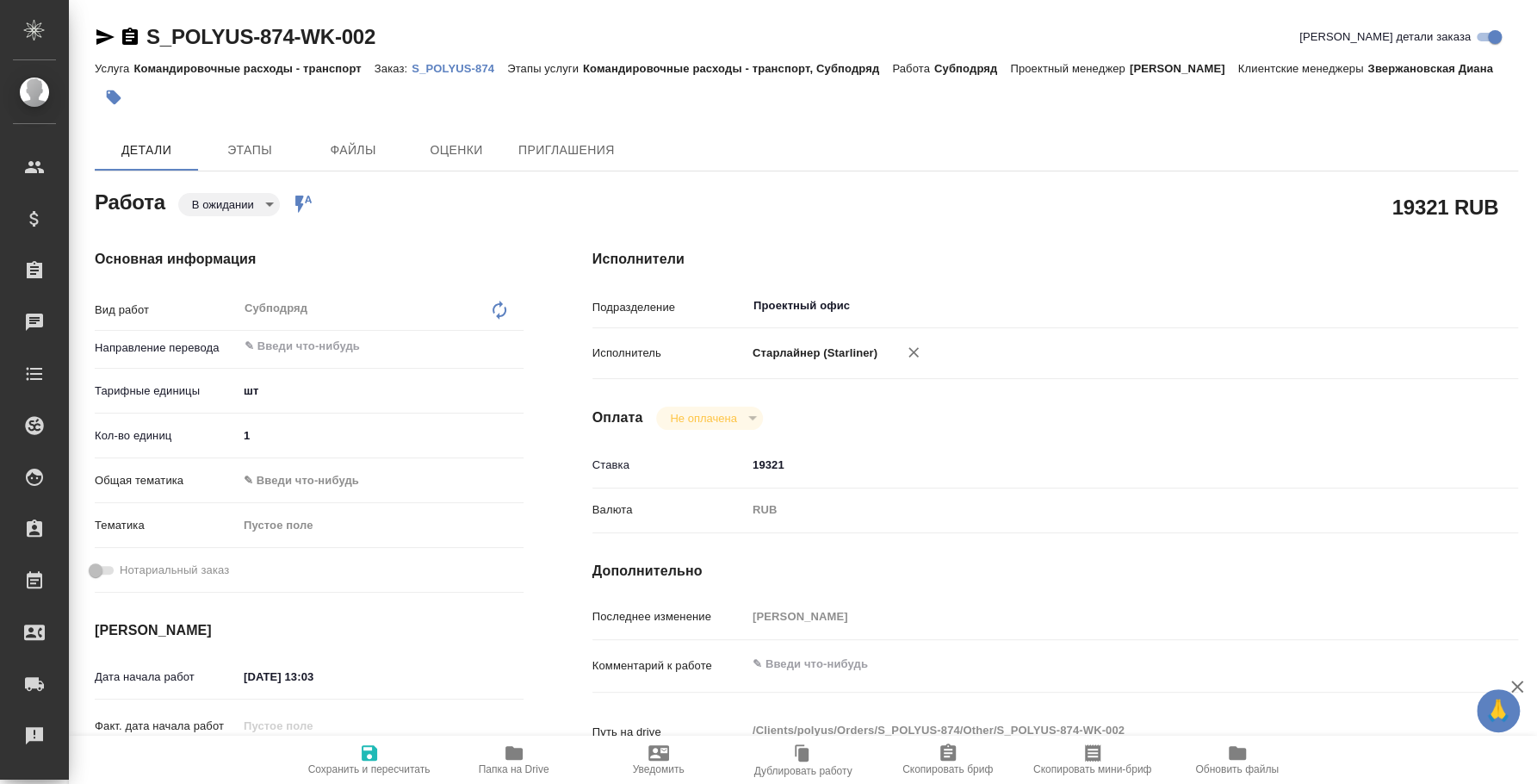
type textarea "x"
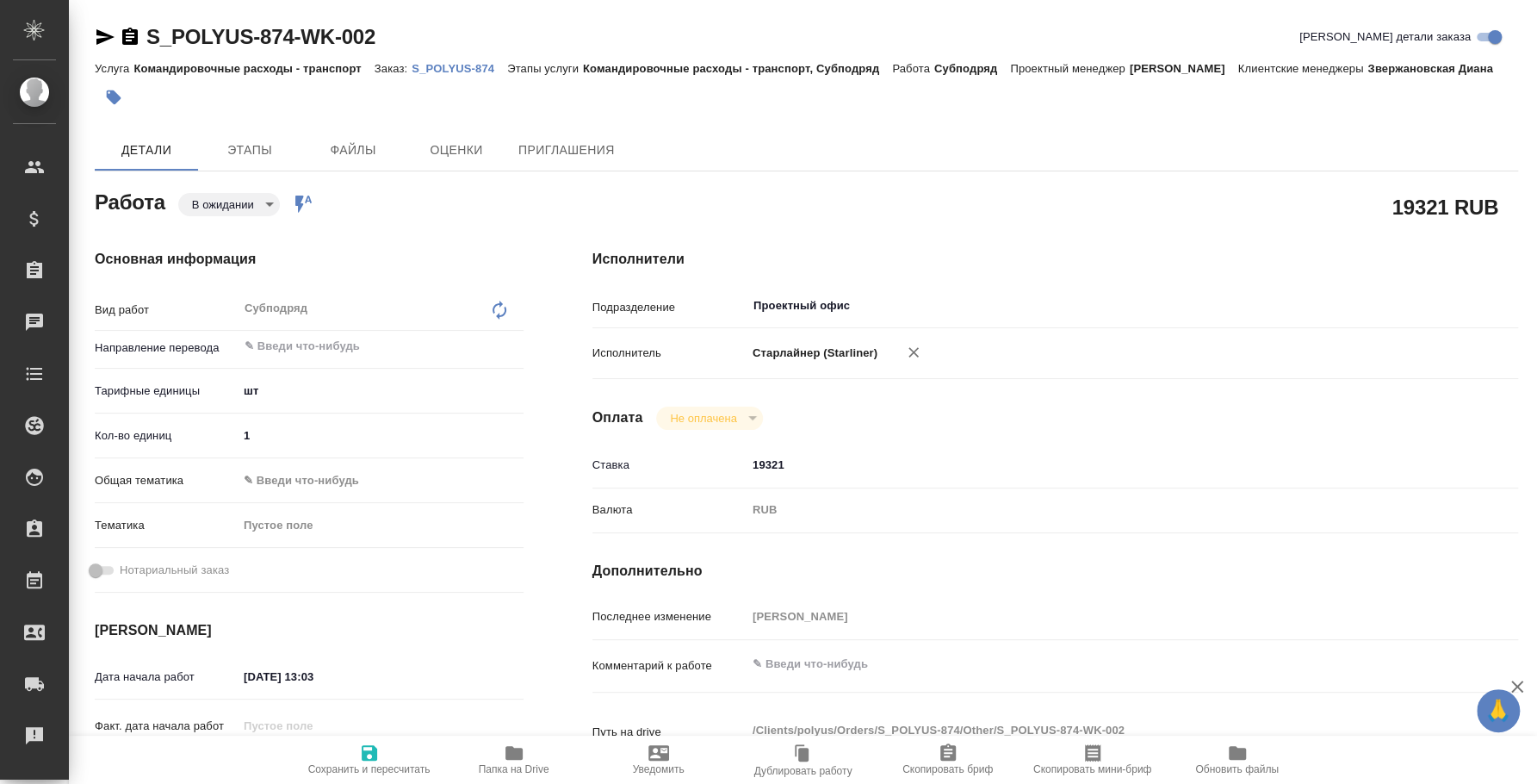
type textarea "x"
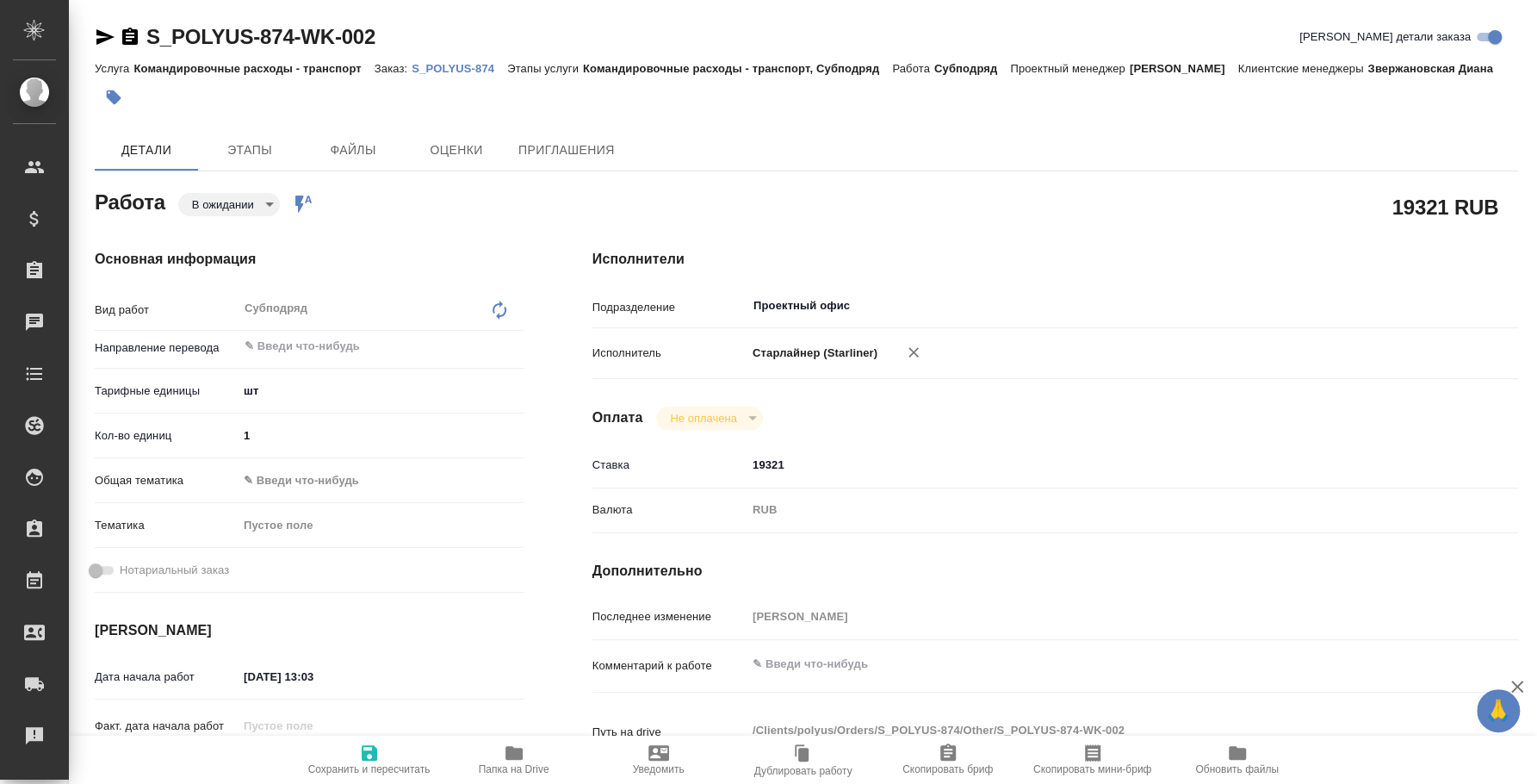
click at [249, 206] on body "🙏 .cls-1 fill:#fff; AWATERA [PERSON_NAME] Спецификации Заказы Чаты Todo Проекты…" at bounding box center [768, 392] width 1537 height 784
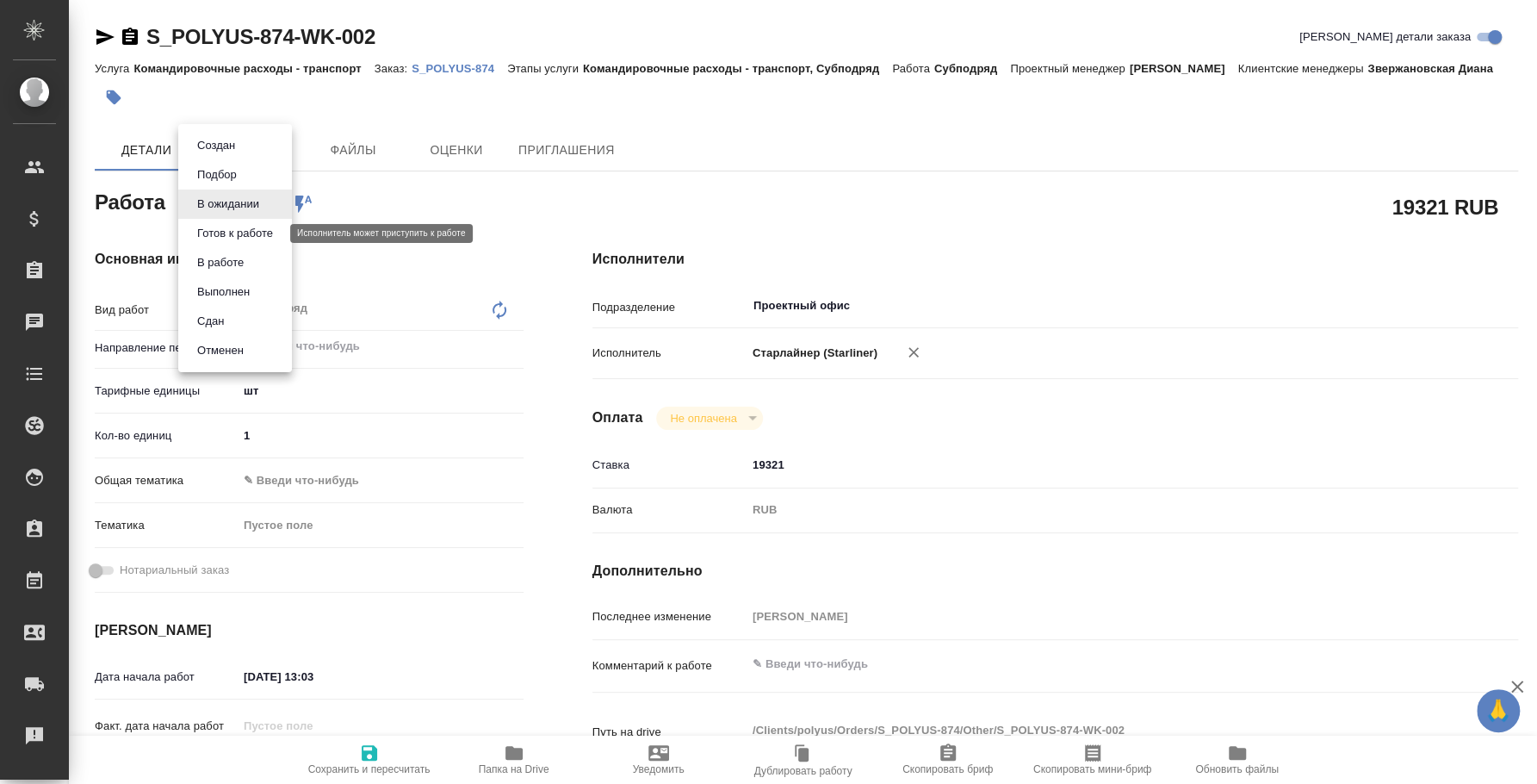
type textarea "x"
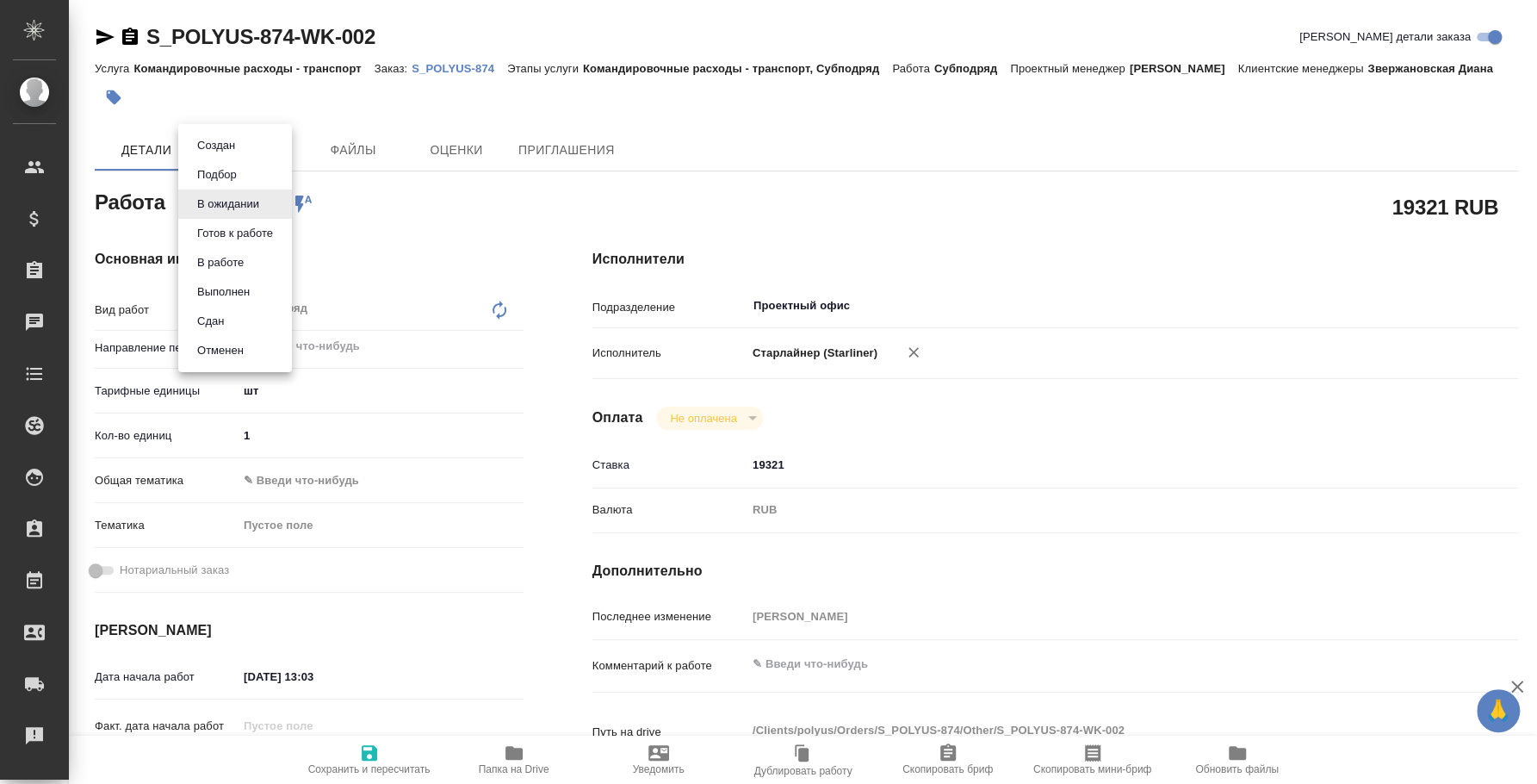
click at [232, 312] on li "Сдан" at bounding box center [234, 321] width 114 height 30
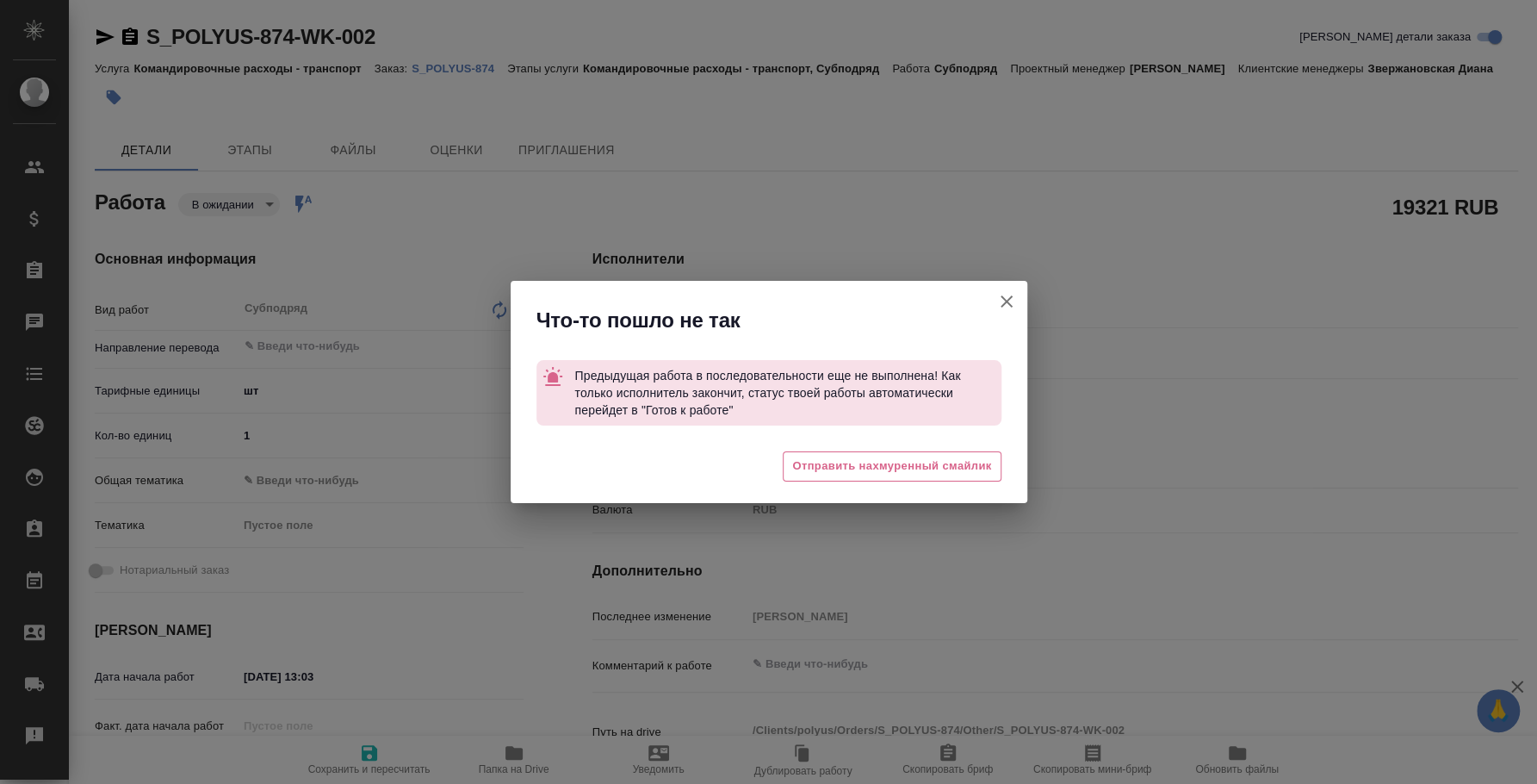
type textarea "x"
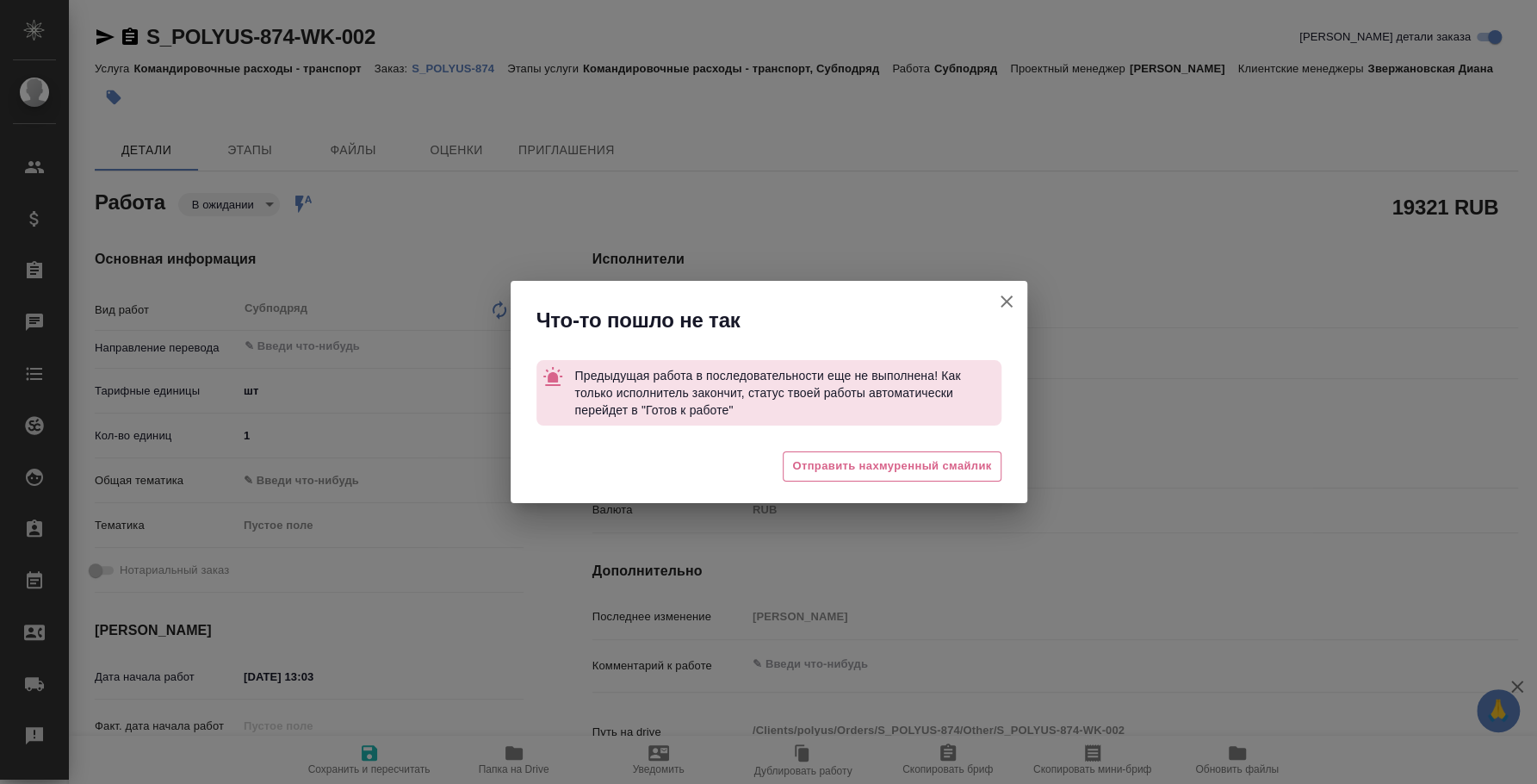
type textarea "x"
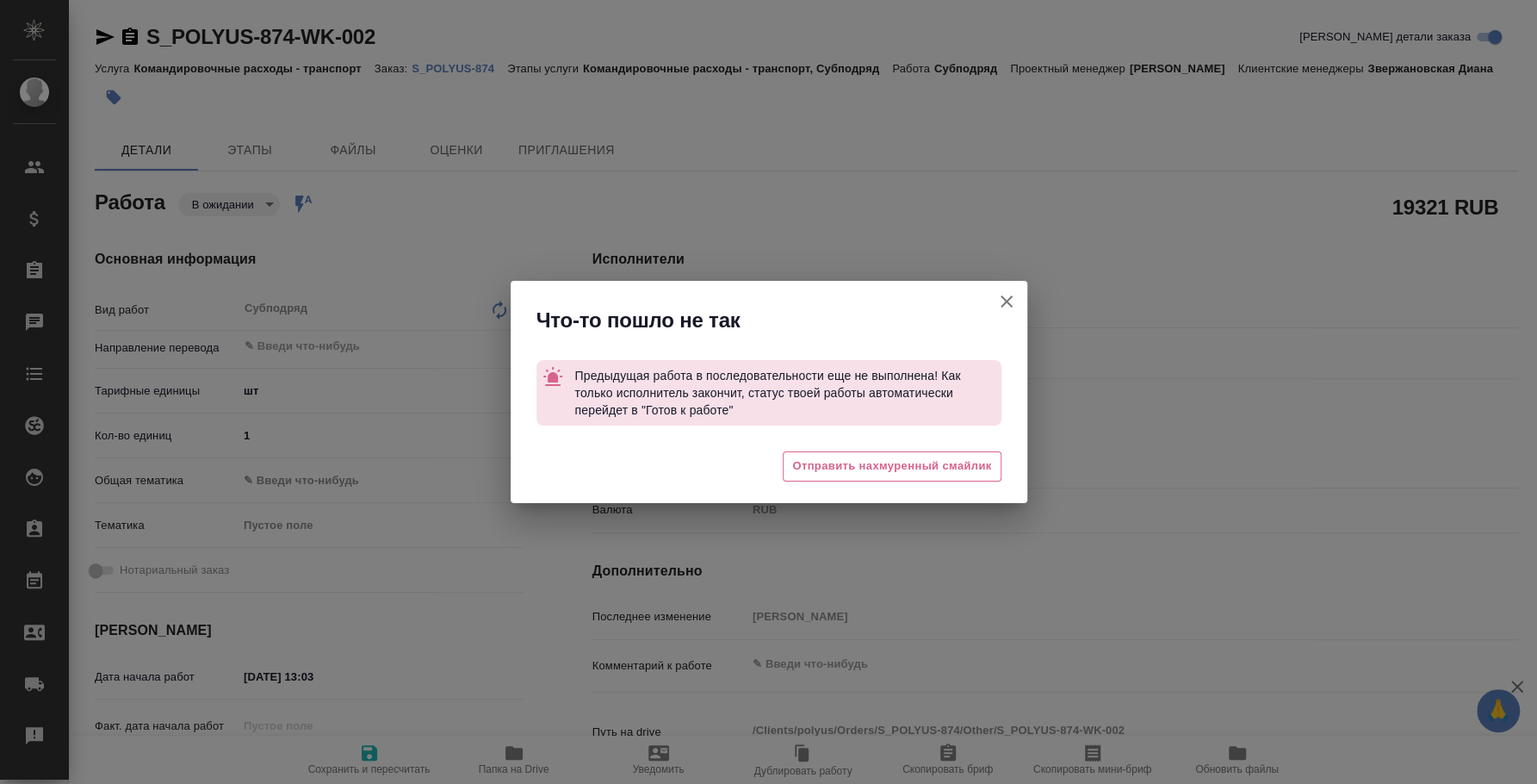
type textarea "x"
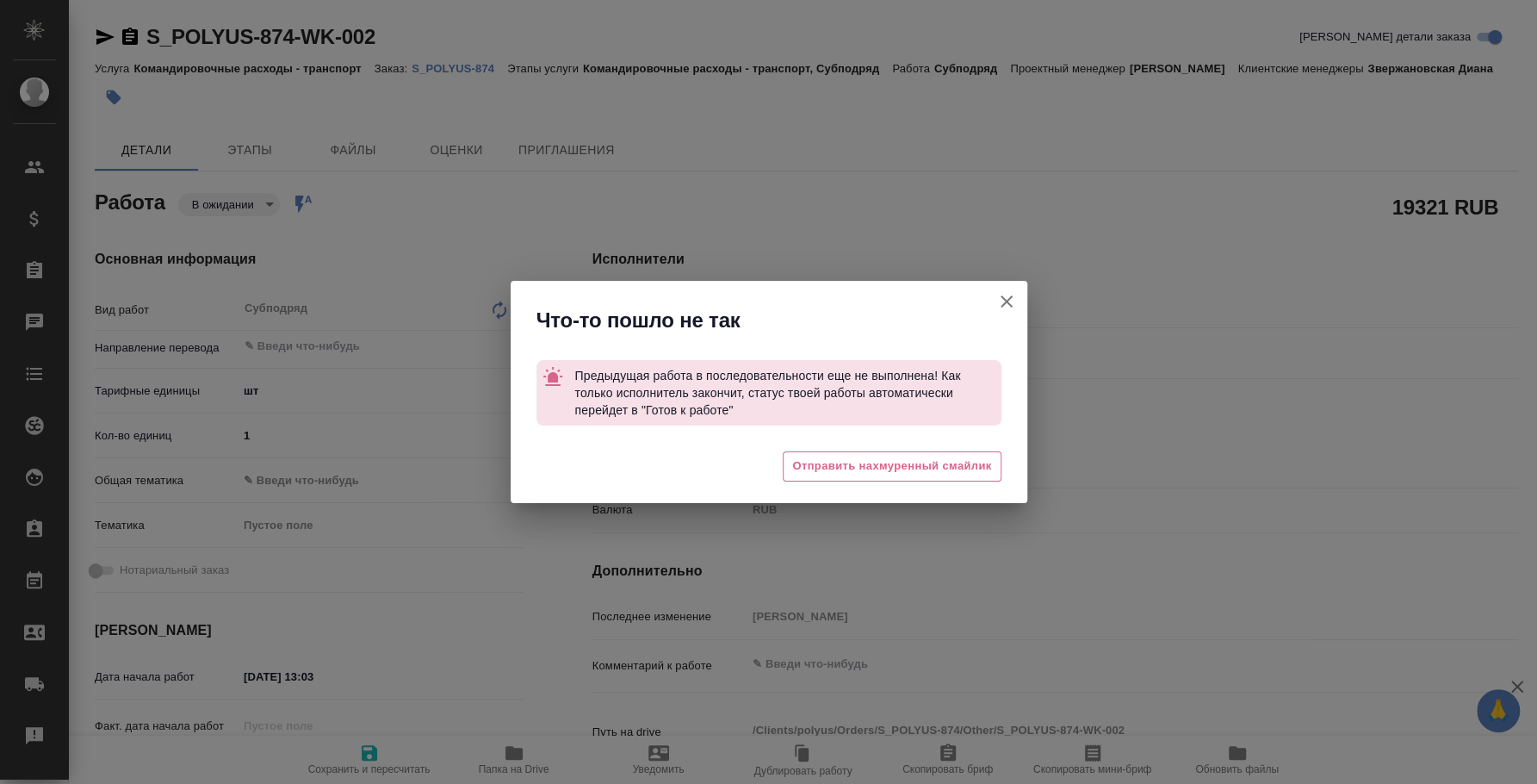
click at [1014, 301] on icon "button" at bounding box center [1007, 301] width 21 height 21
type textarea "x"
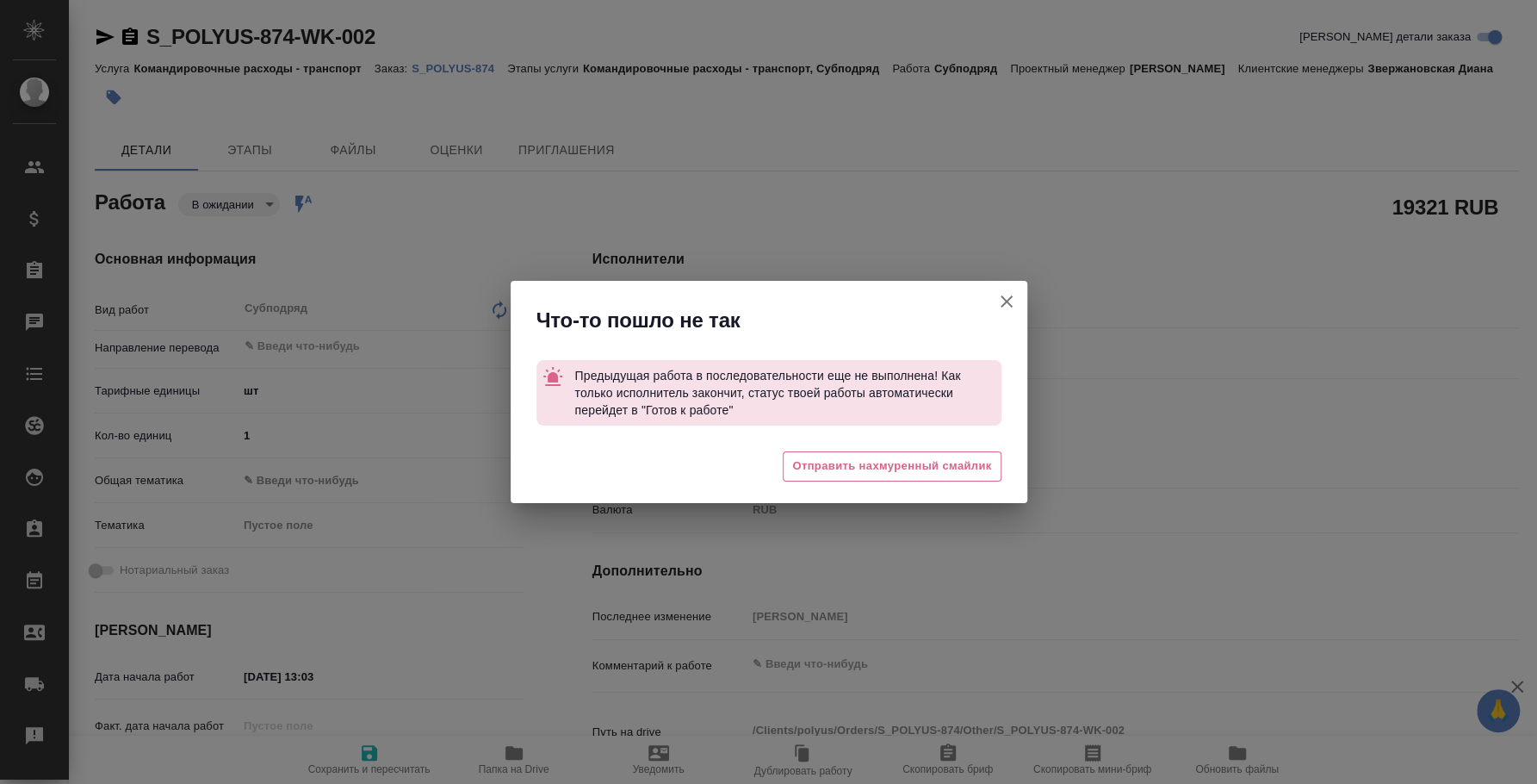
type textarea "x"
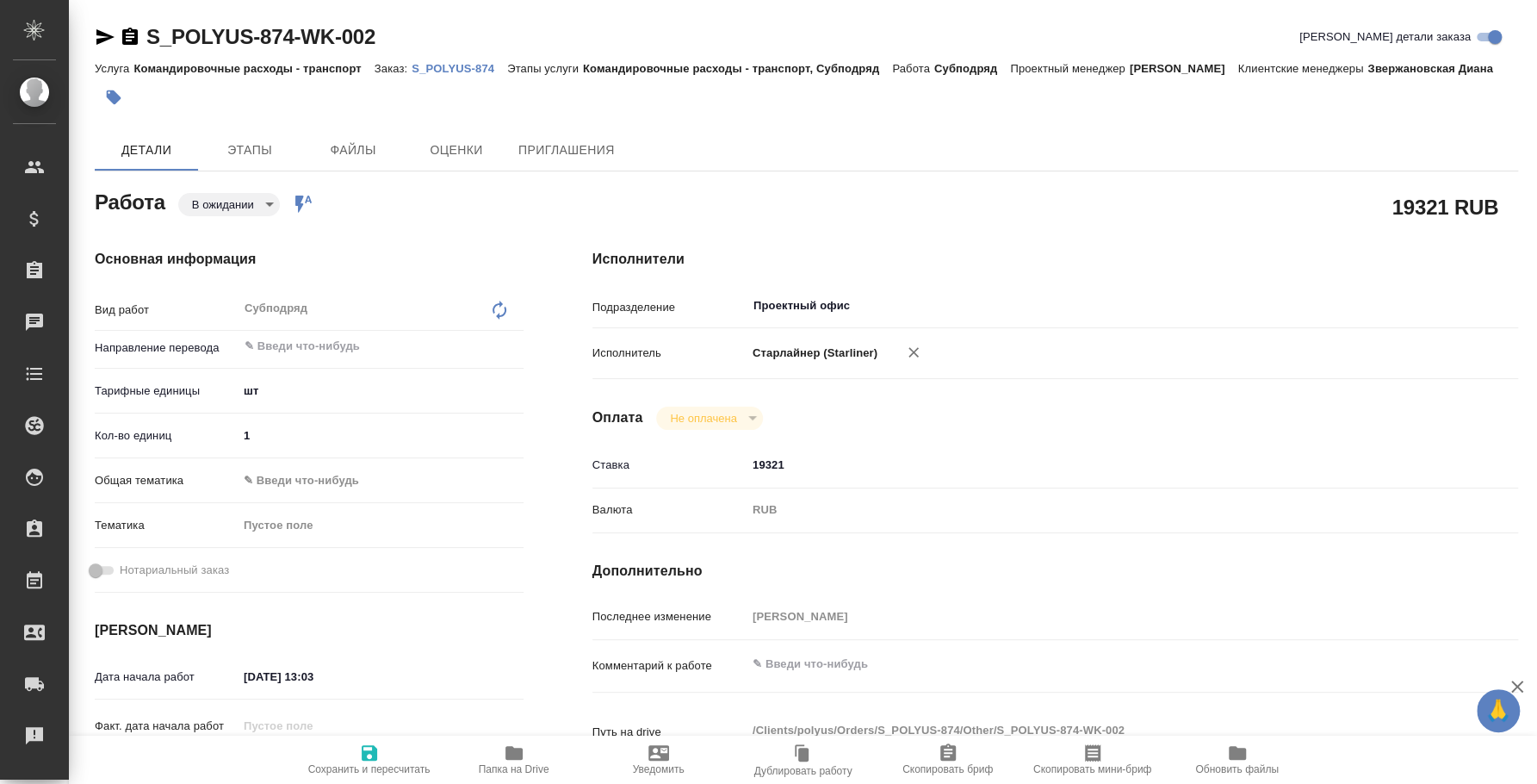
click at [481, 69] on p "S_POLYUS-874" at bounding box center [459, 68] width 96 height 13
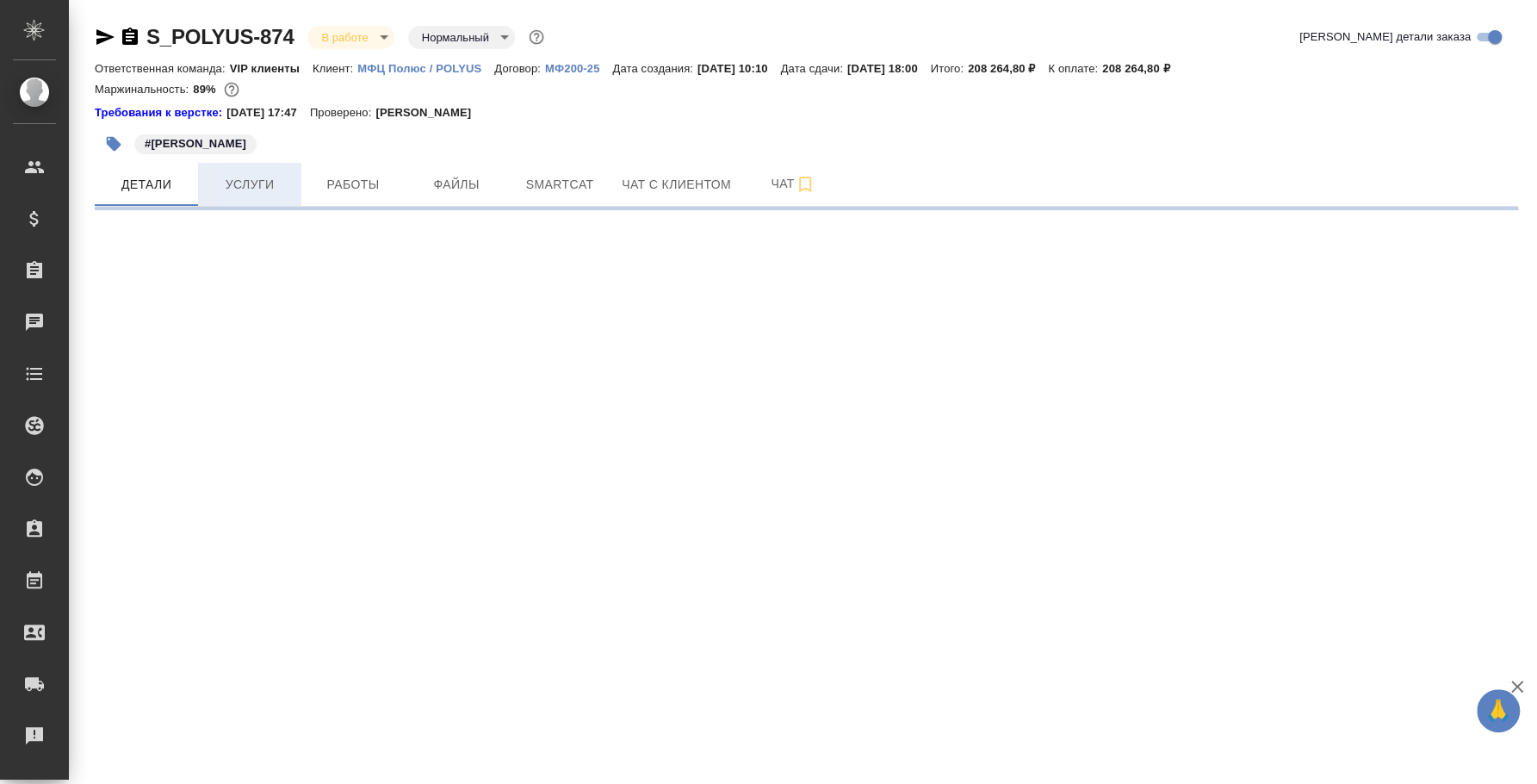
select select "RU"
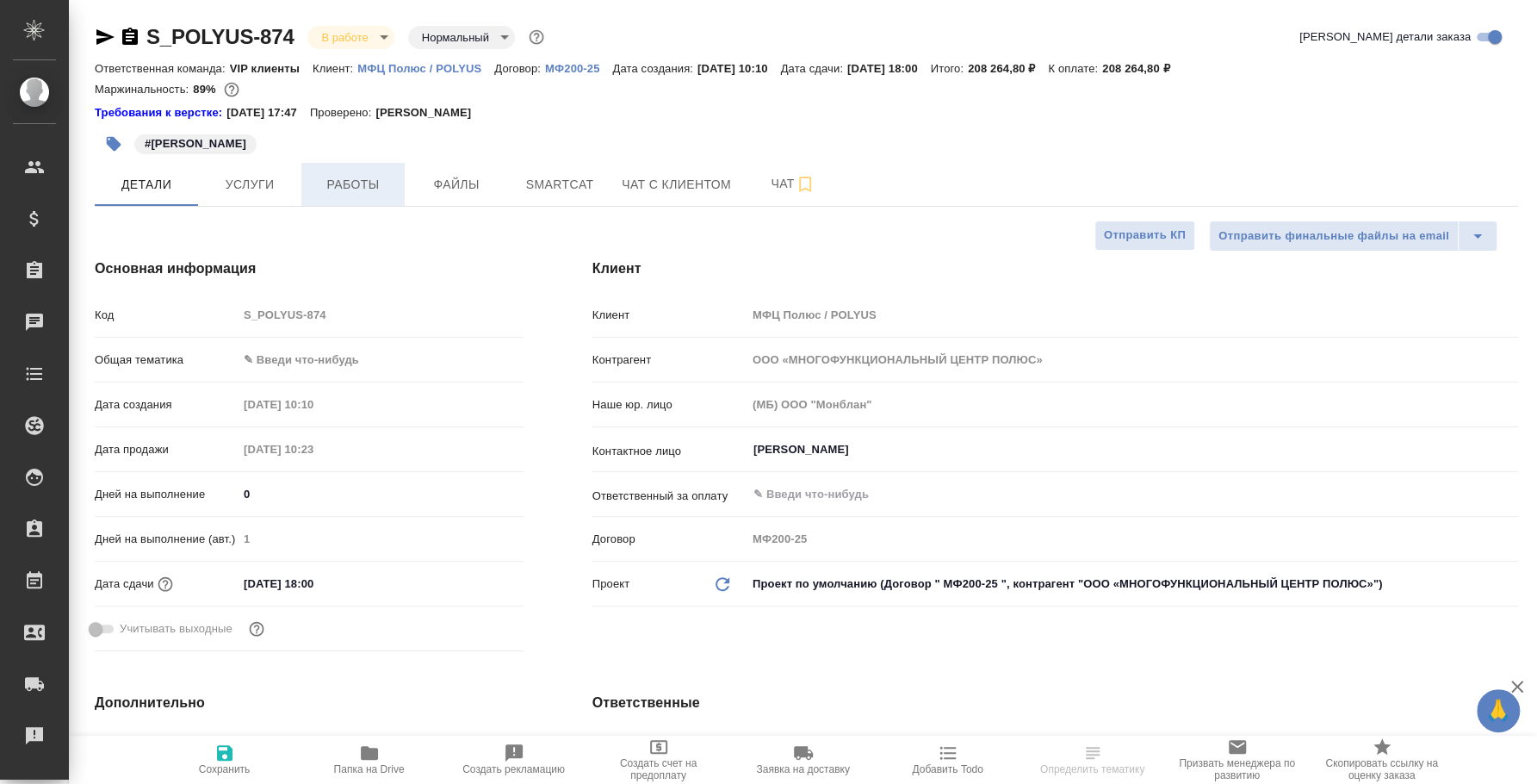
type textarea "x"
click at [334, 196] on button "Работы" at bounding box center [353, 184] width 104 height 43
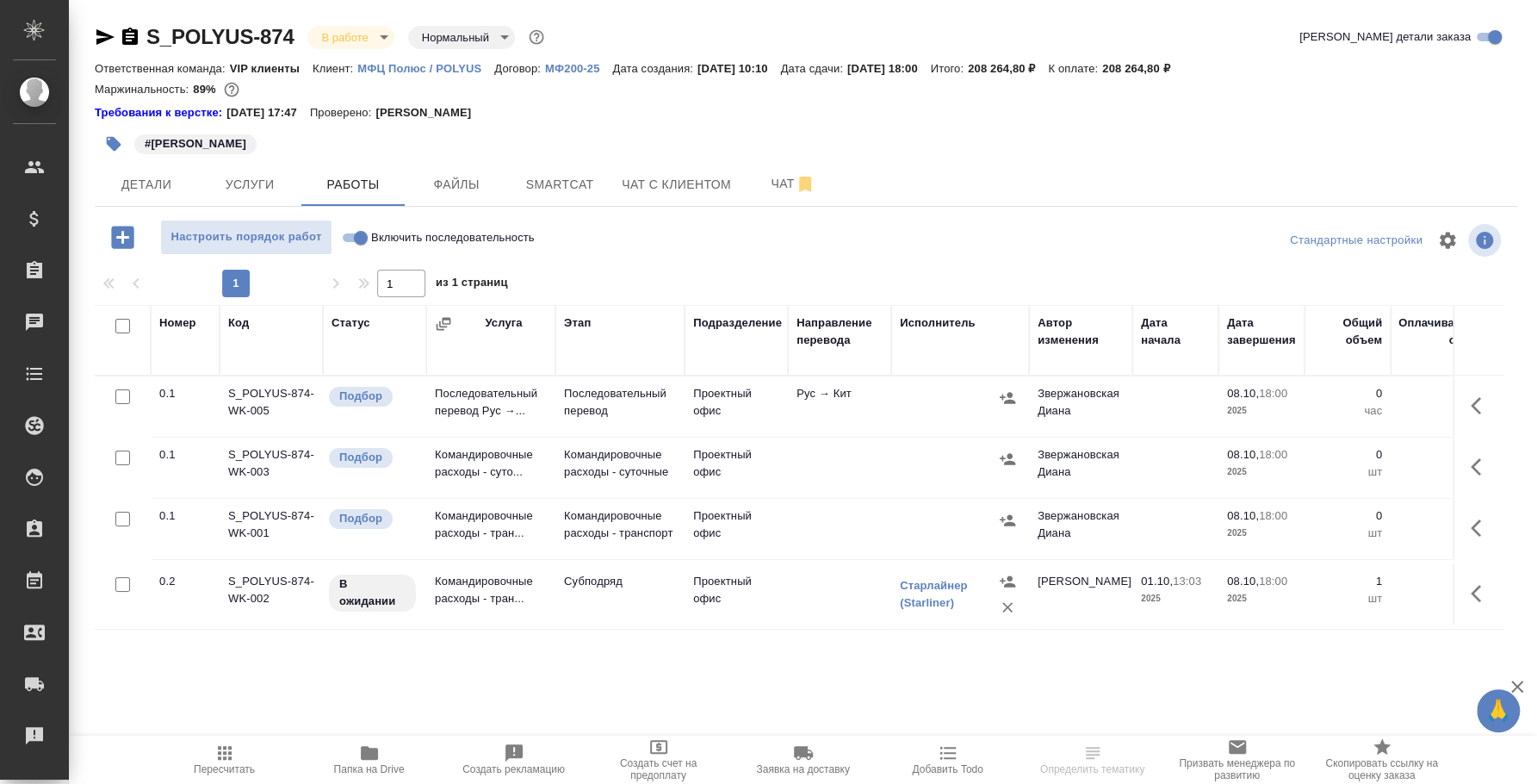
click at [342, 239] on input "Включить последовательность" at bounding box center [360, 237] width 62 height 21
checkbox input "true"
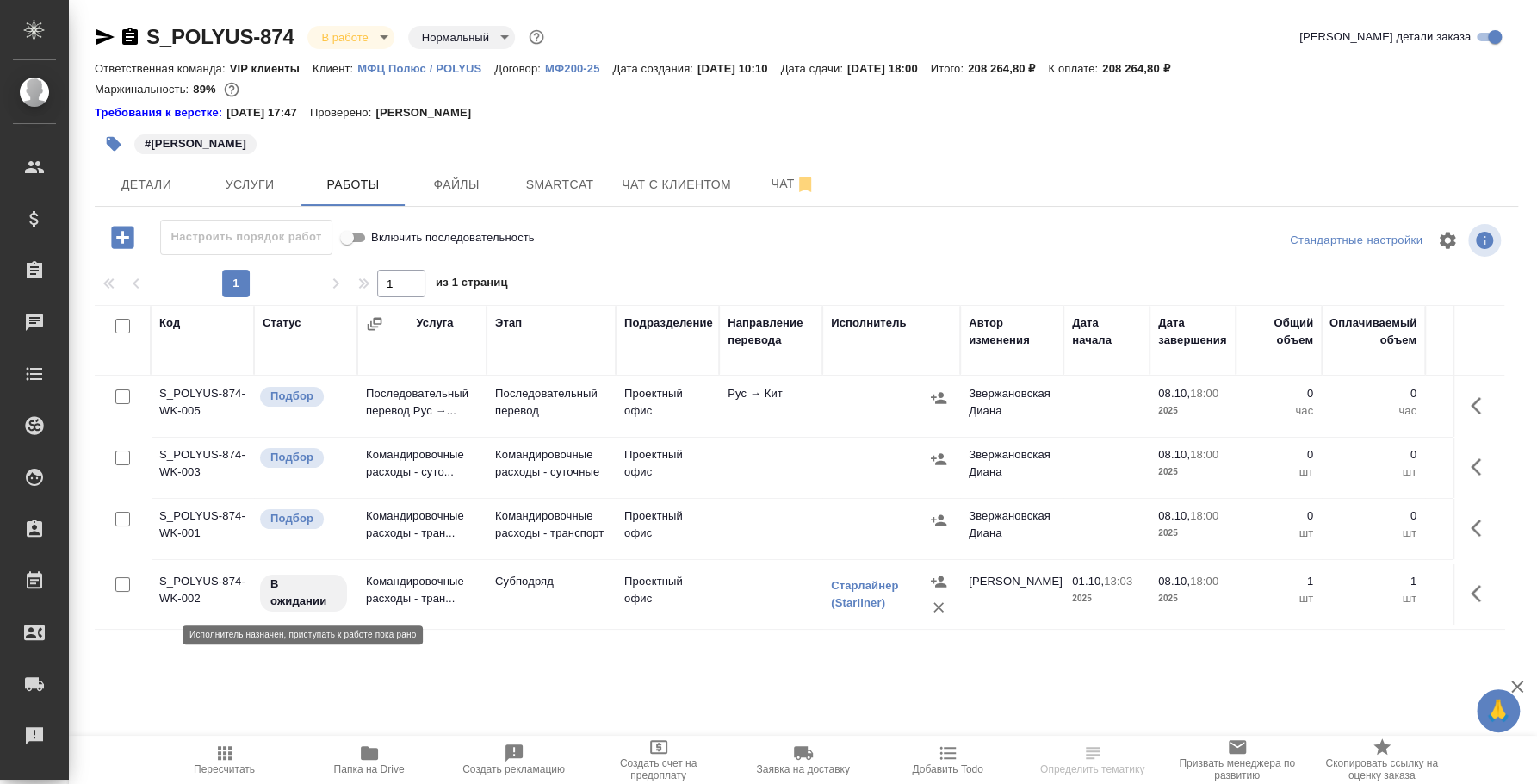
click at [315, 583] on p "В ожидании" at bounding box center [303, 592] width 66 height 35
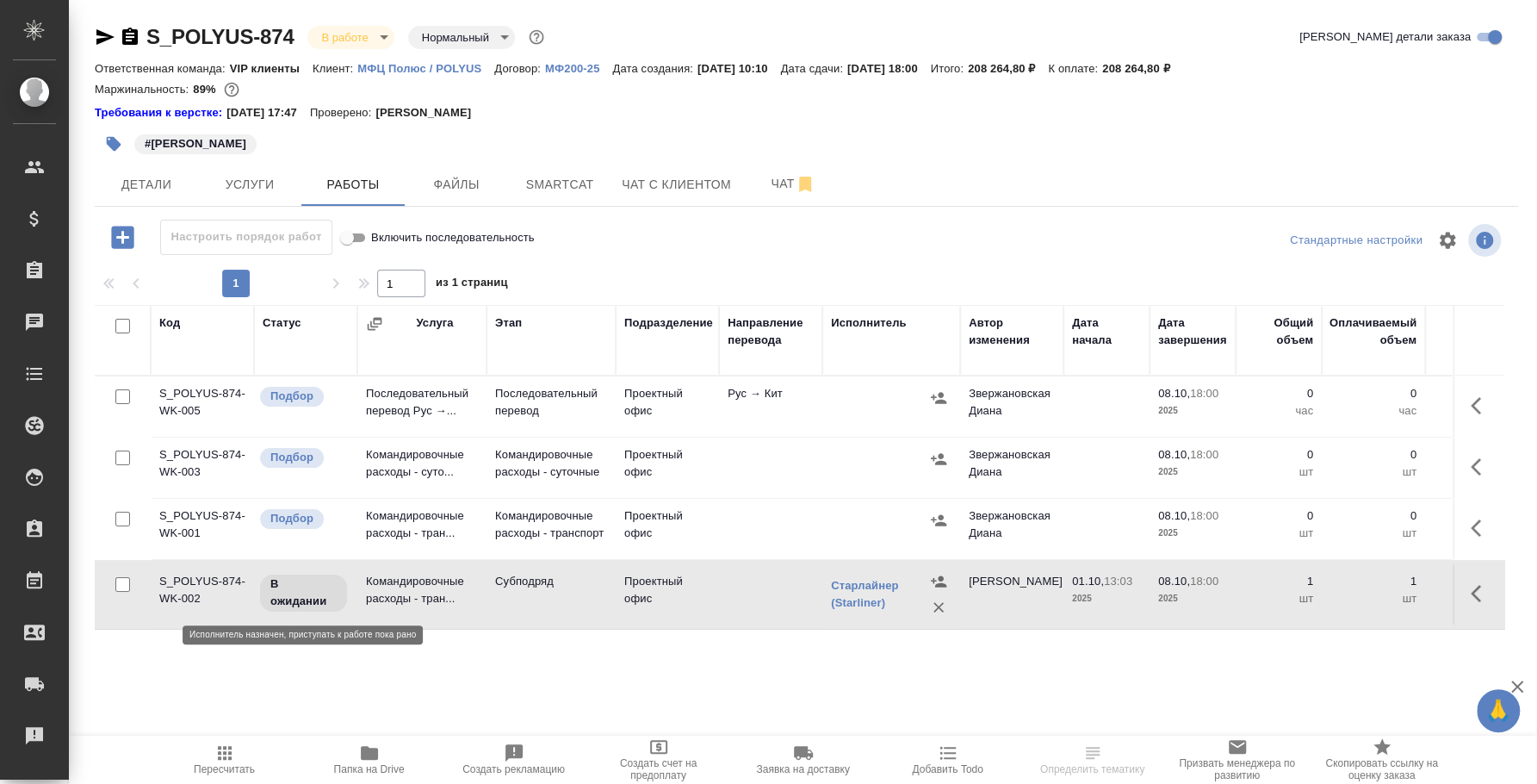
click at [315, 583] on p "В ожидании" at bounding box center [303, 592] width 66 height 35
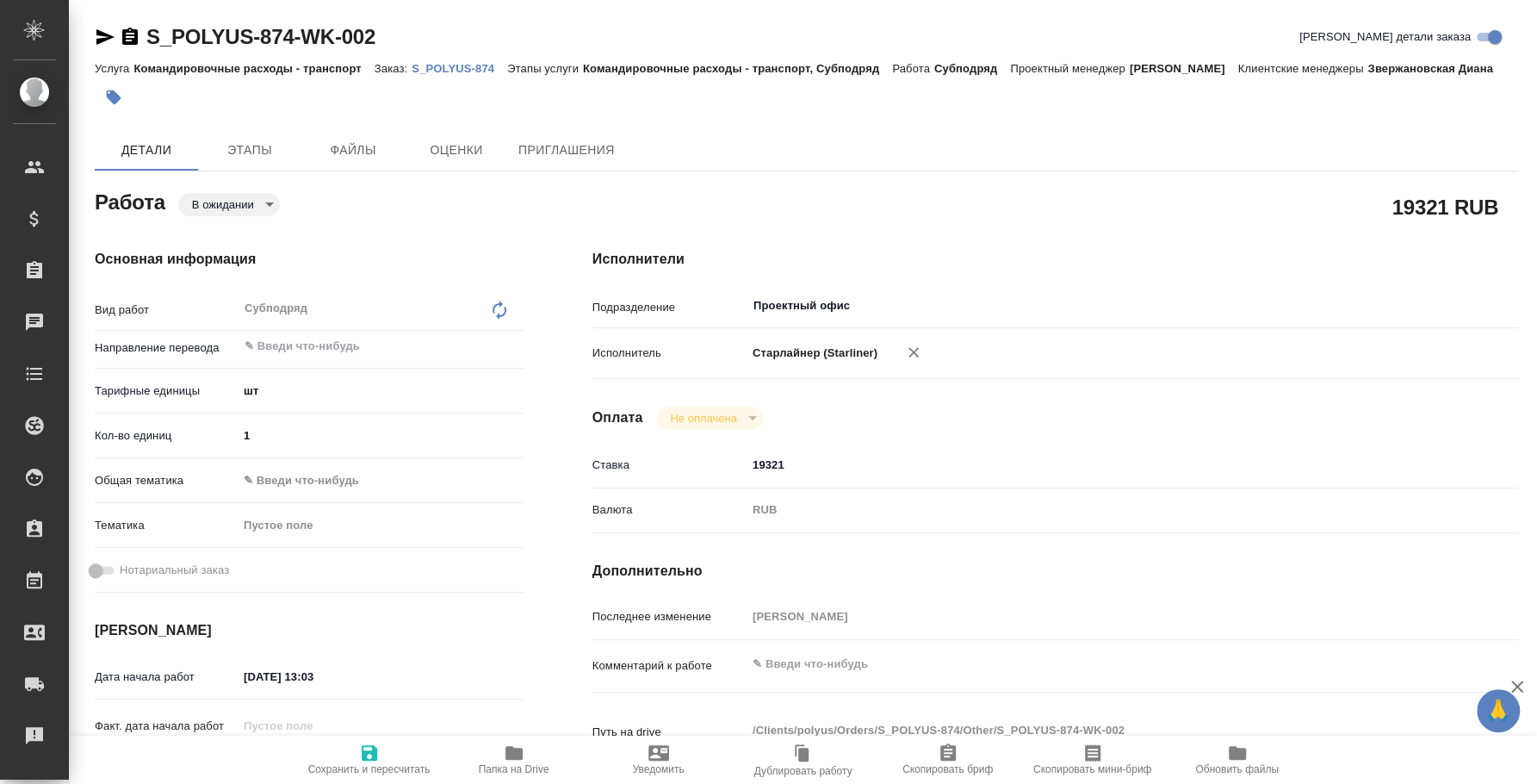
type textarea "x"
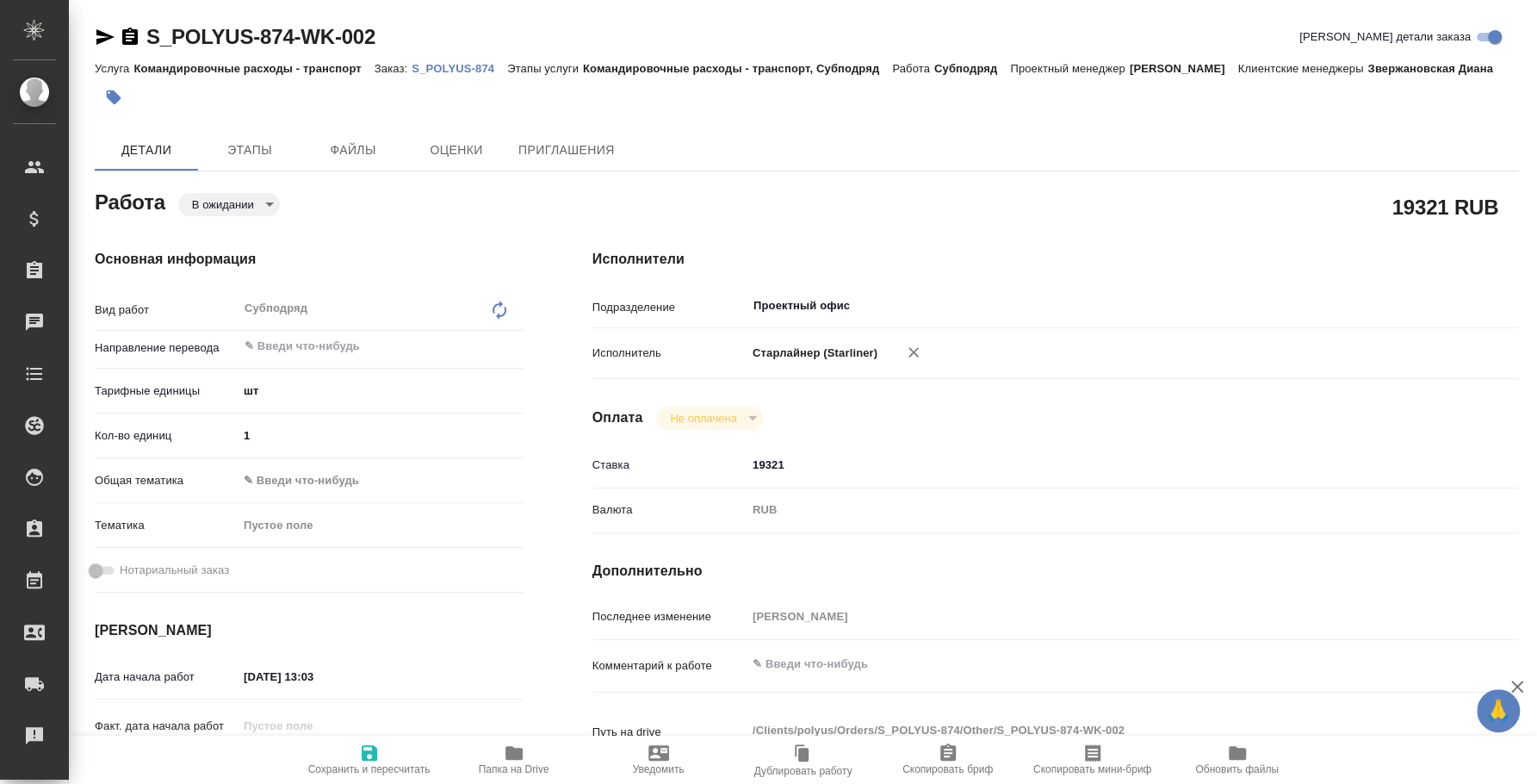
type textarea "x"
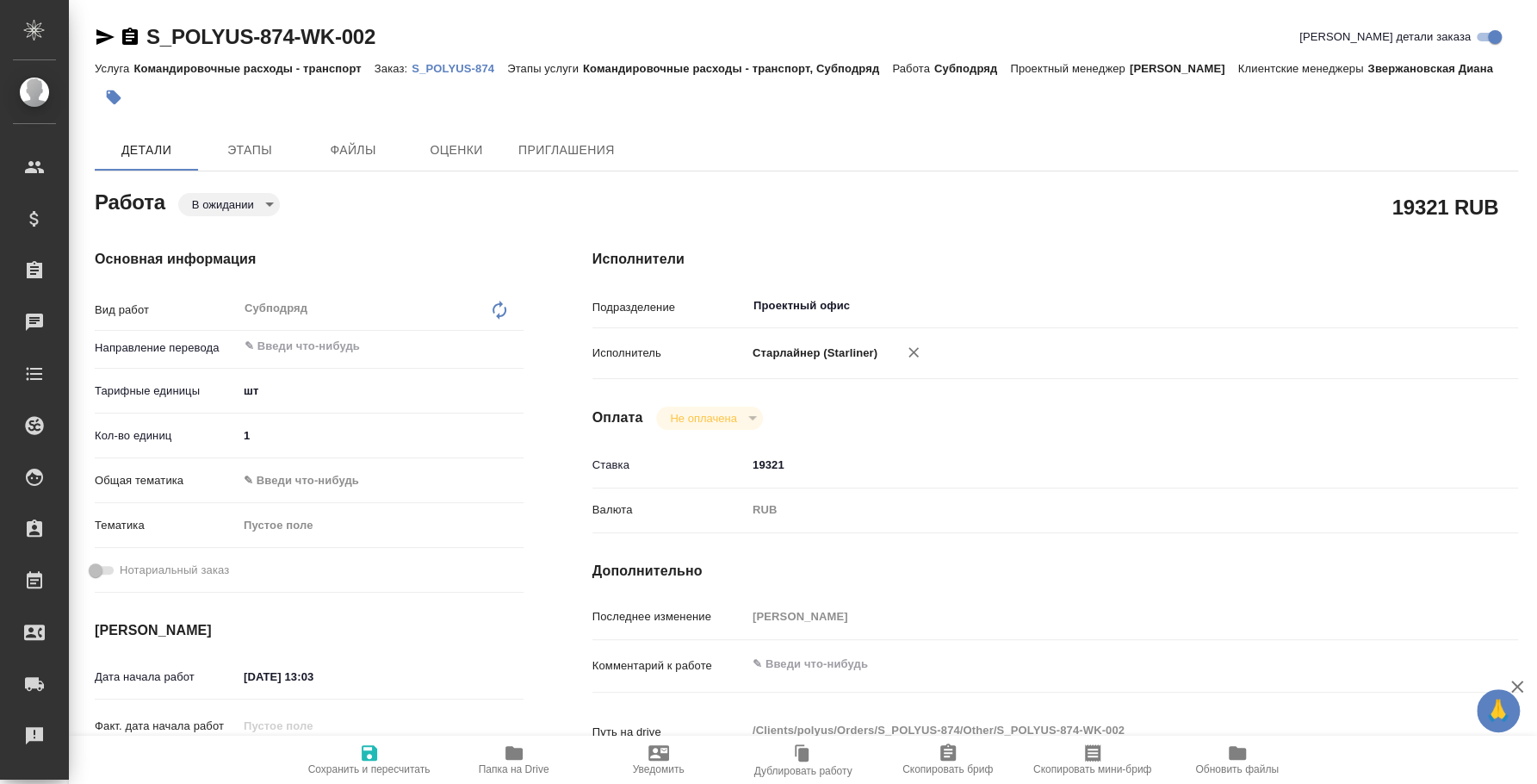
type textarea "x"
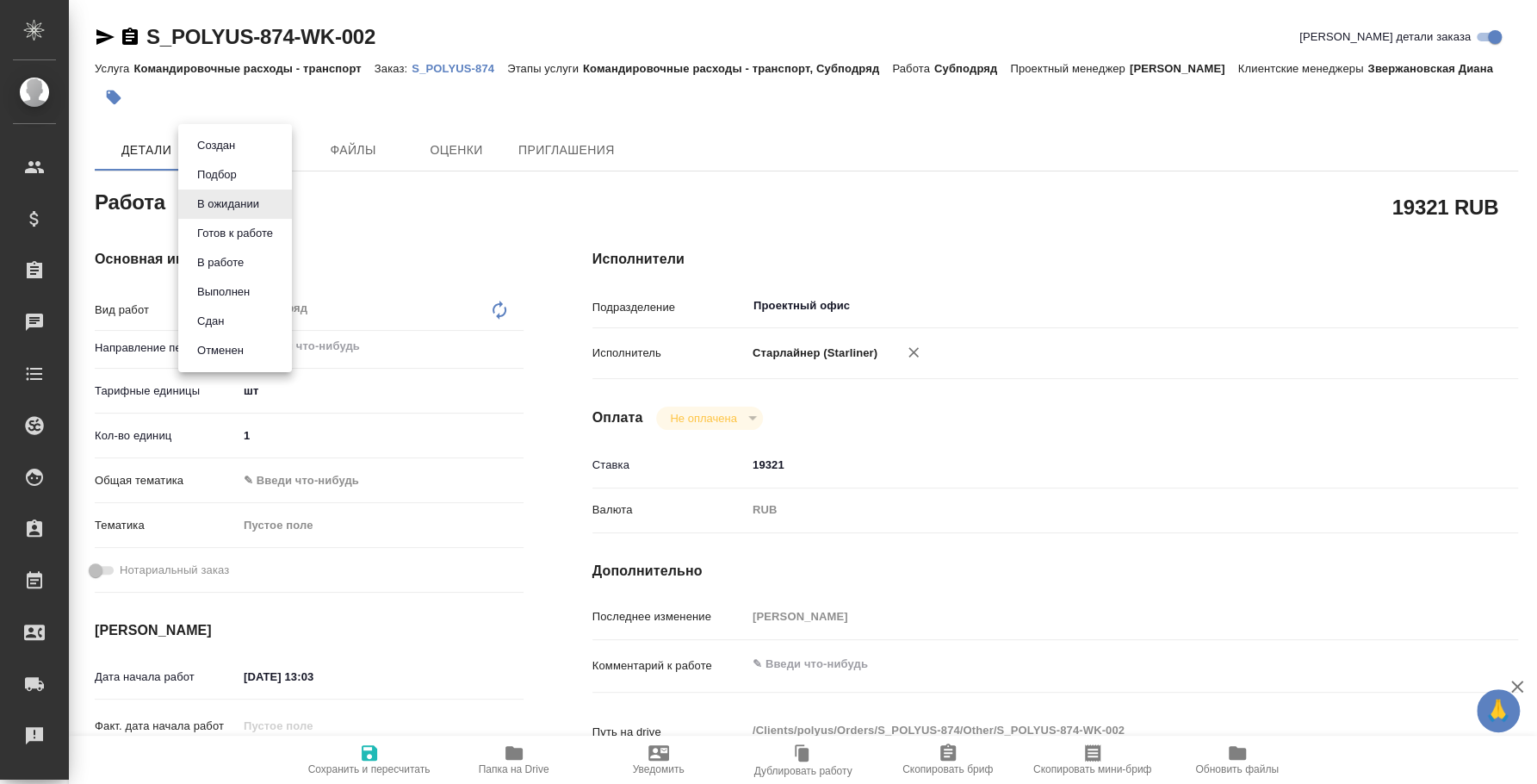
click at [269, 211] on body "🙏 .cls-1 fill:#fff; AWATERA Fedotova Irina Клиенты Спецификации Заказы Чаты Tod…" at bounding box center [768, 392] width 1537 height 784
type textarea "x"
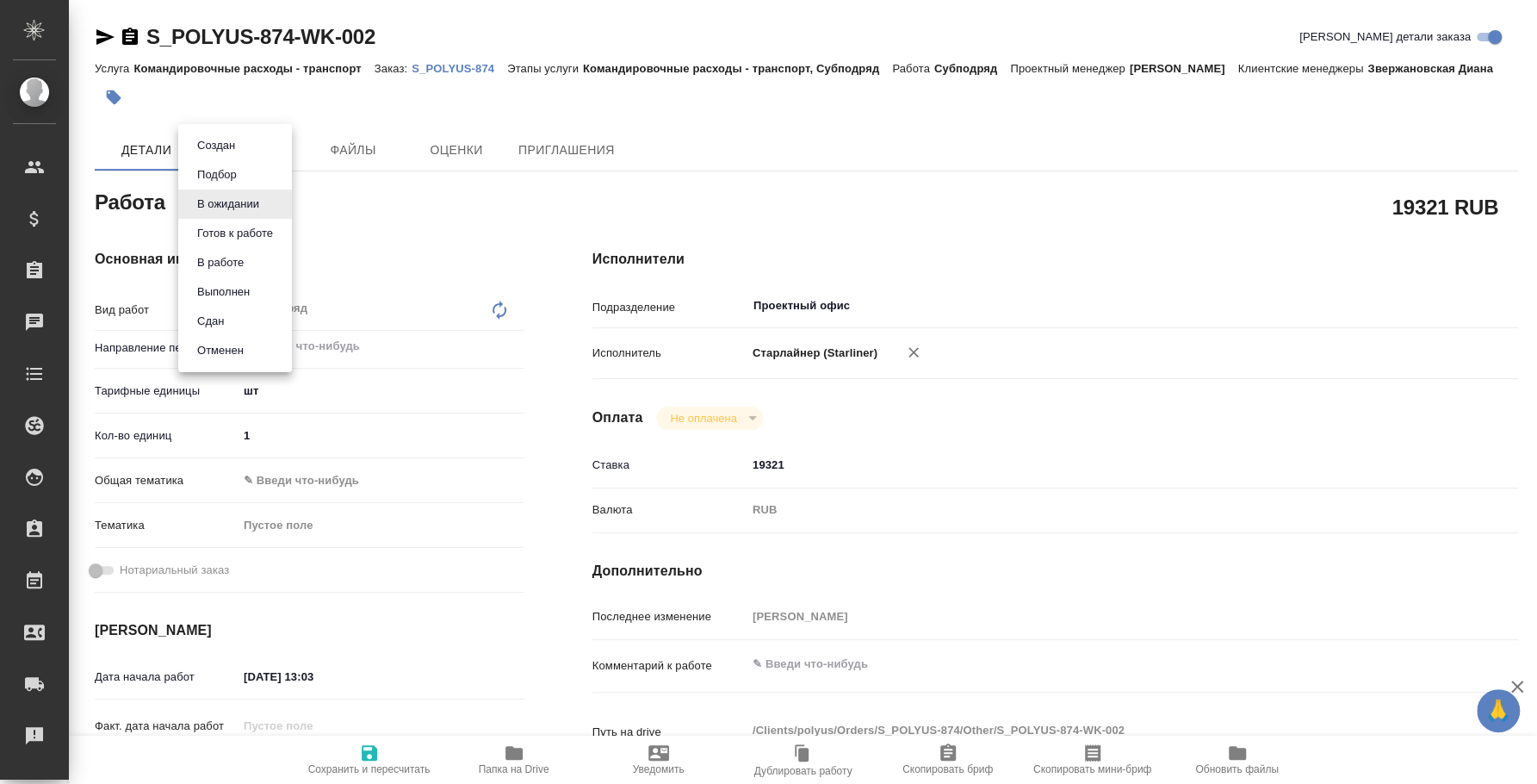
type textarea "x"
click at [246, 322] on li "Сдан" at bounding box center [234, 321] width 114 height 30
type textarea "x"
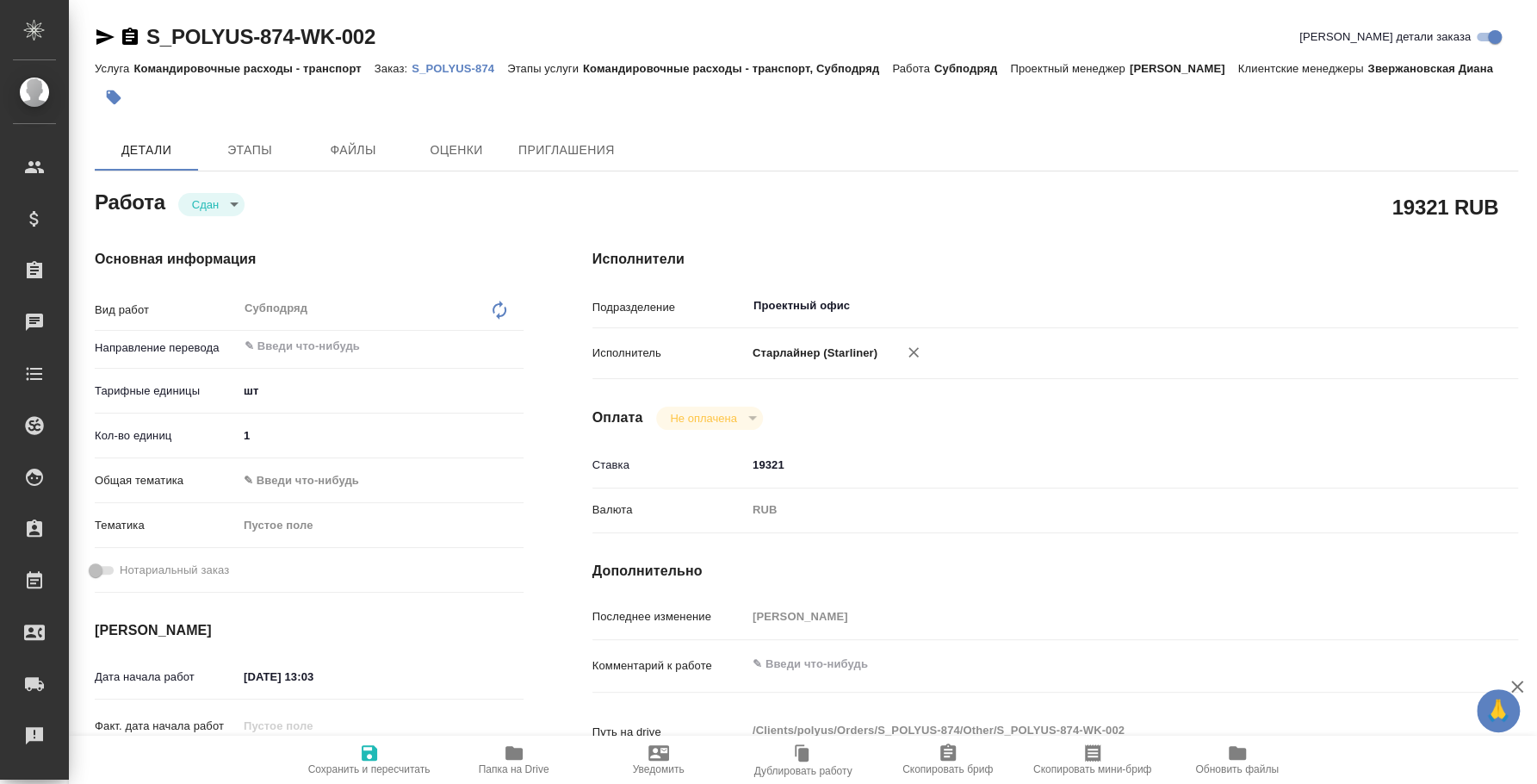
type textarea "x"
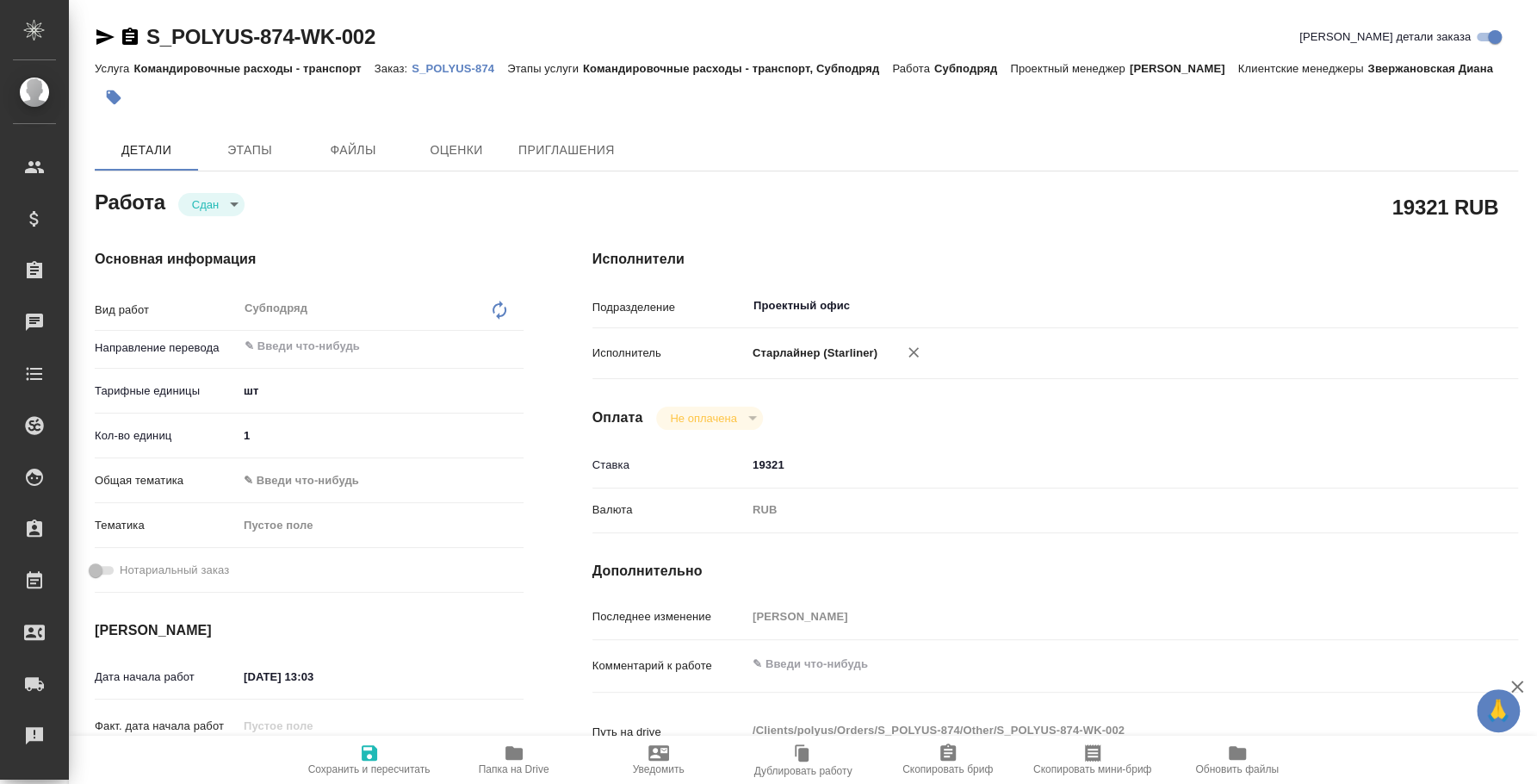
type textarea "x"
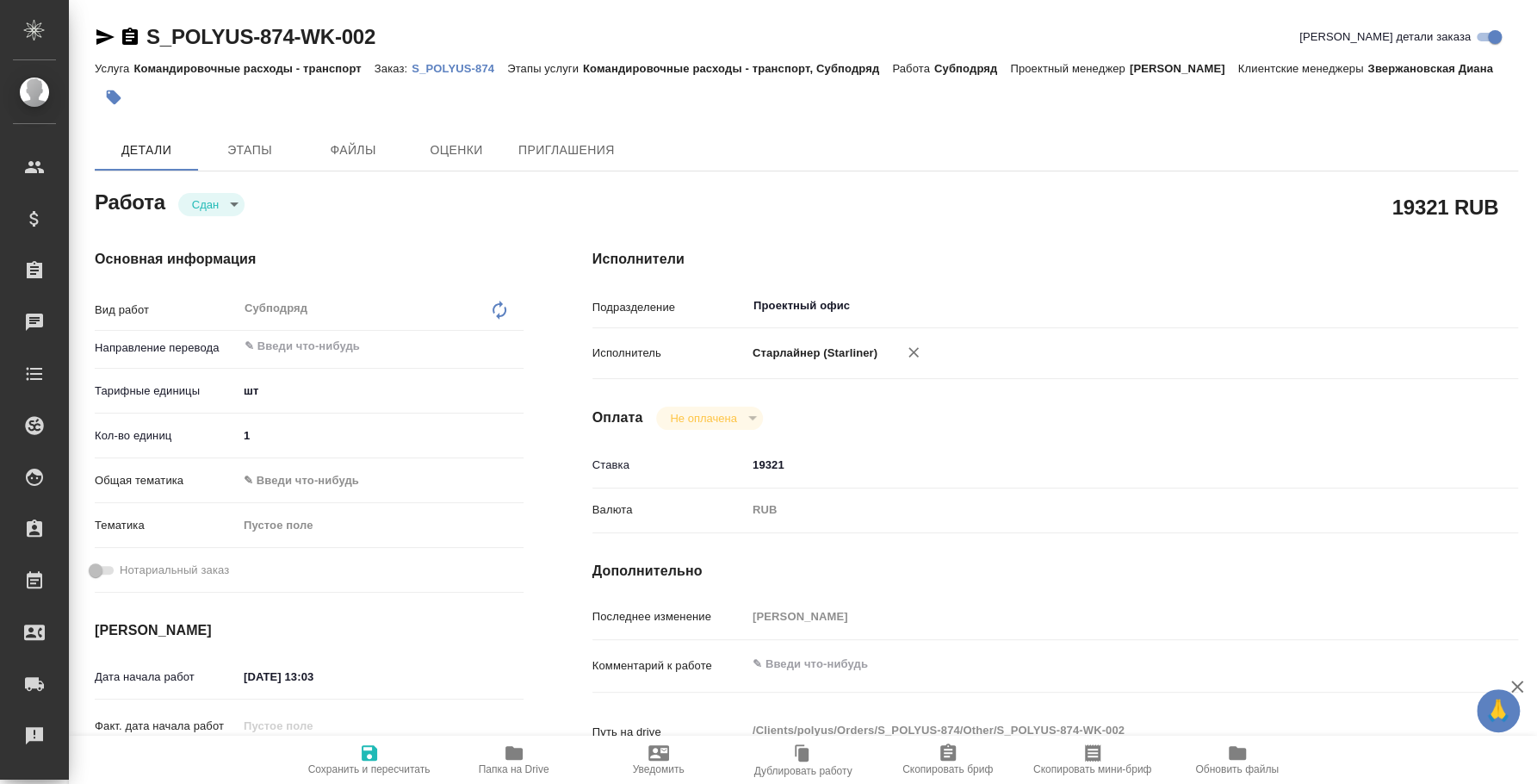
type textarea "x"
click at [430, 63] on p "S_POLYUS-874" at bounding box center [459, 68] width 96 height 13
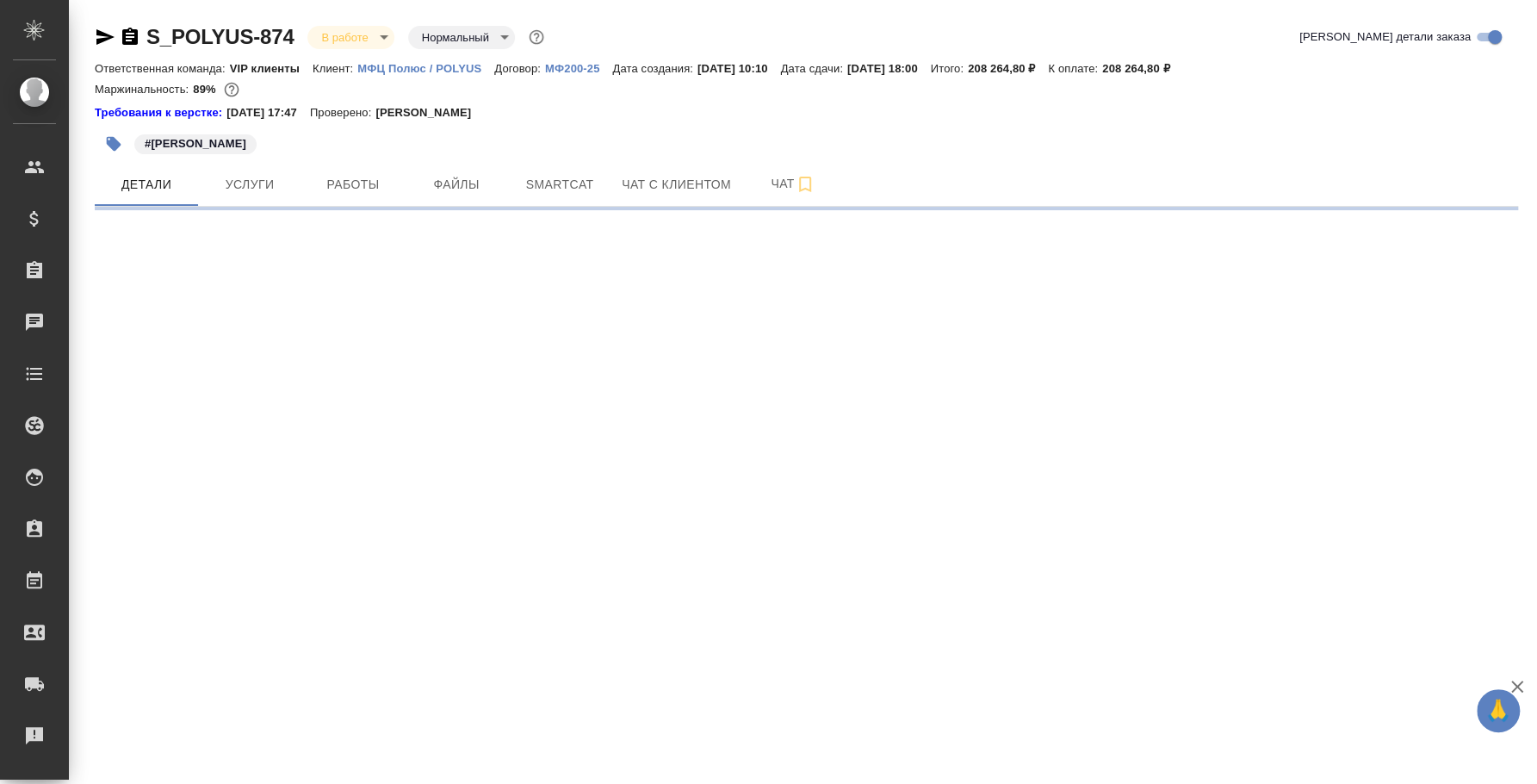
select select "RU"
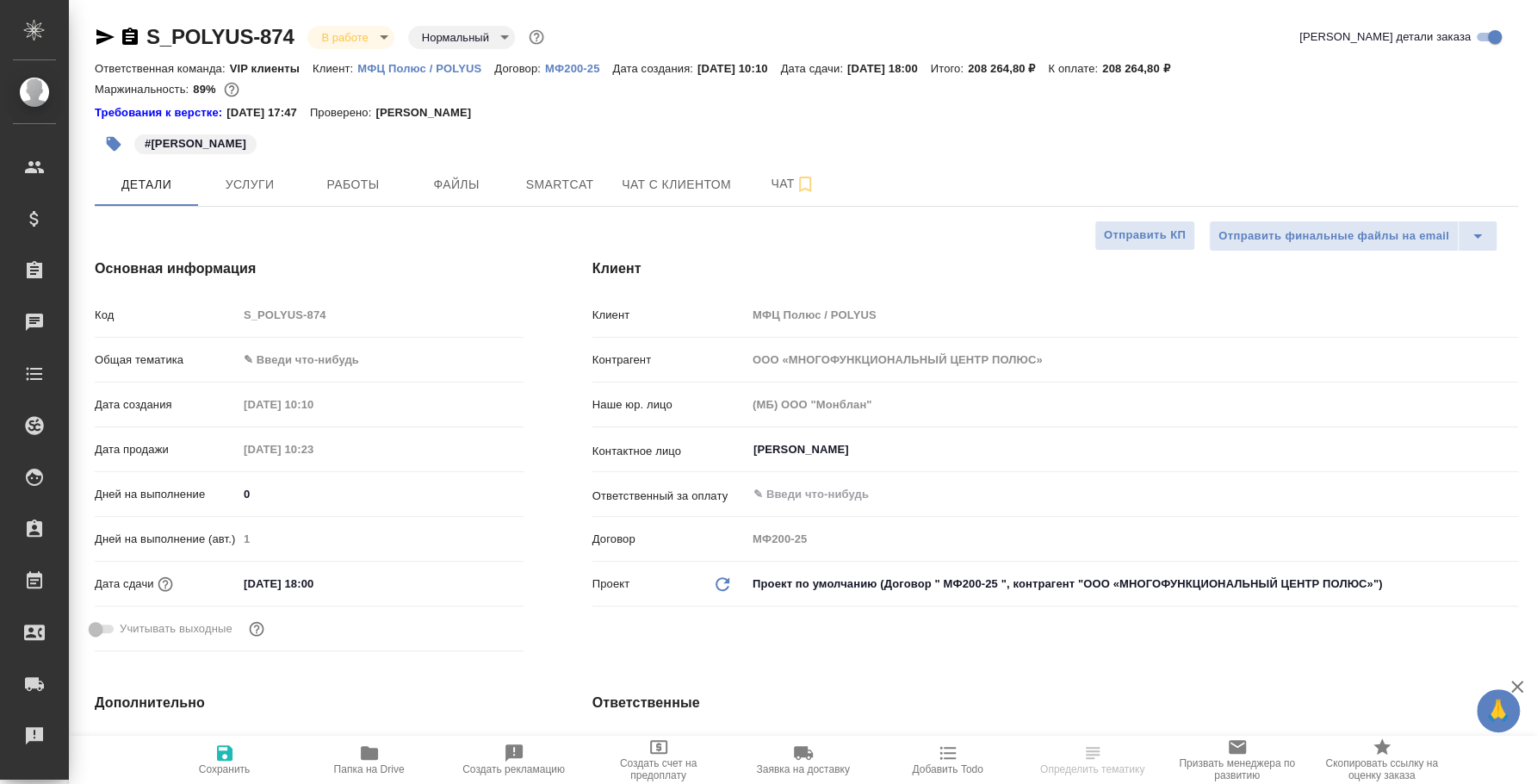
type textarea "x"
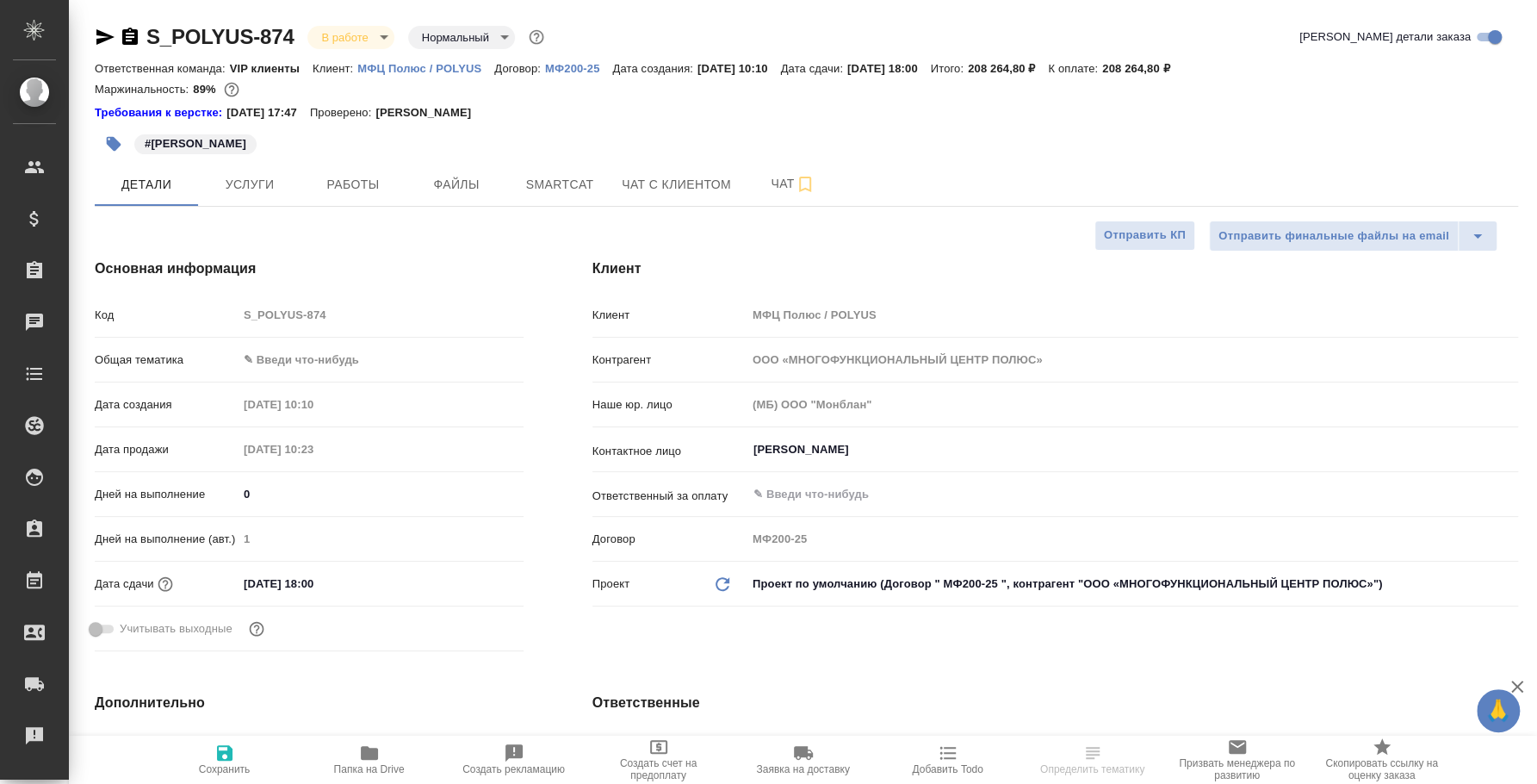
type textarea "x"
select select "RU"
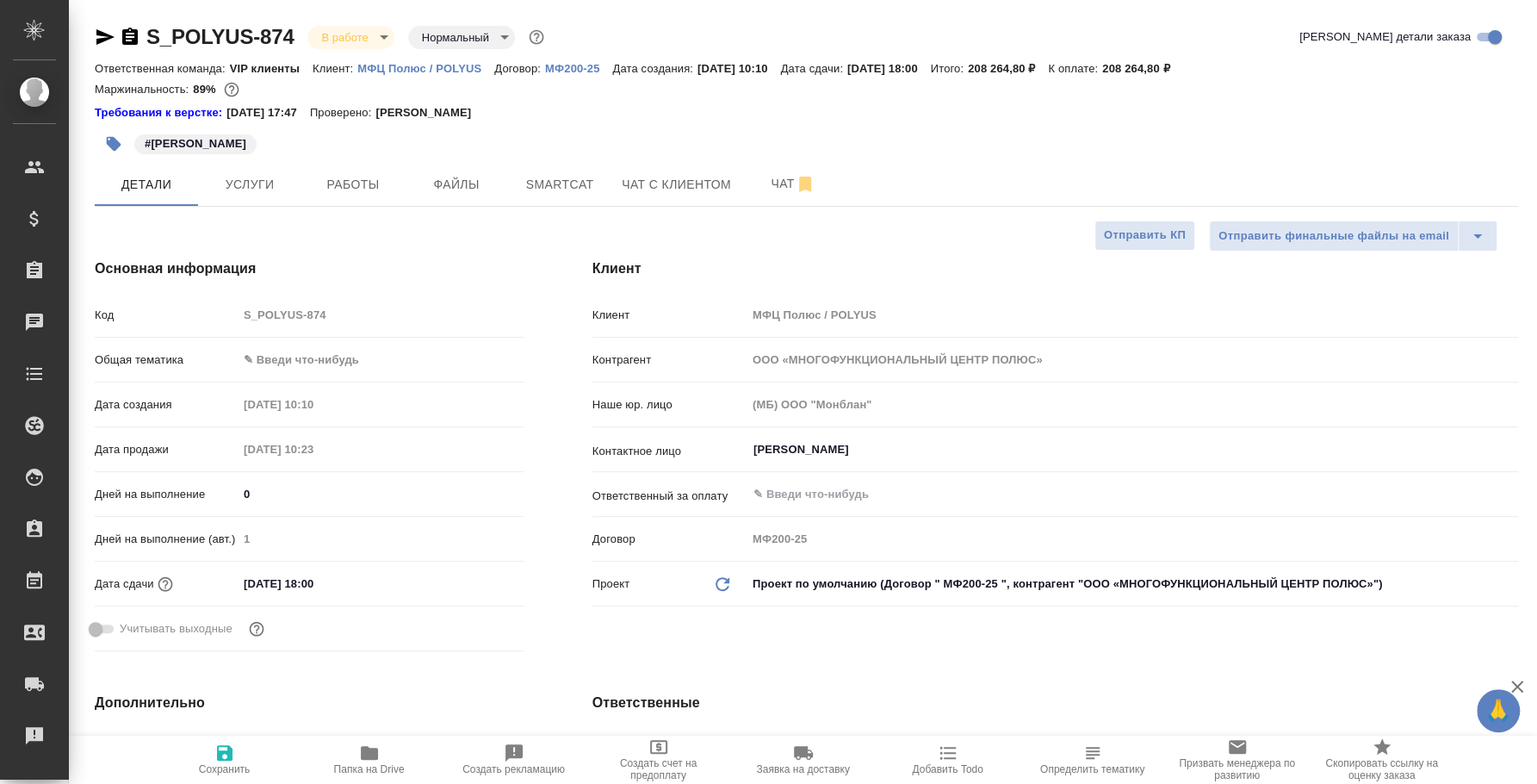
type textarea "x"
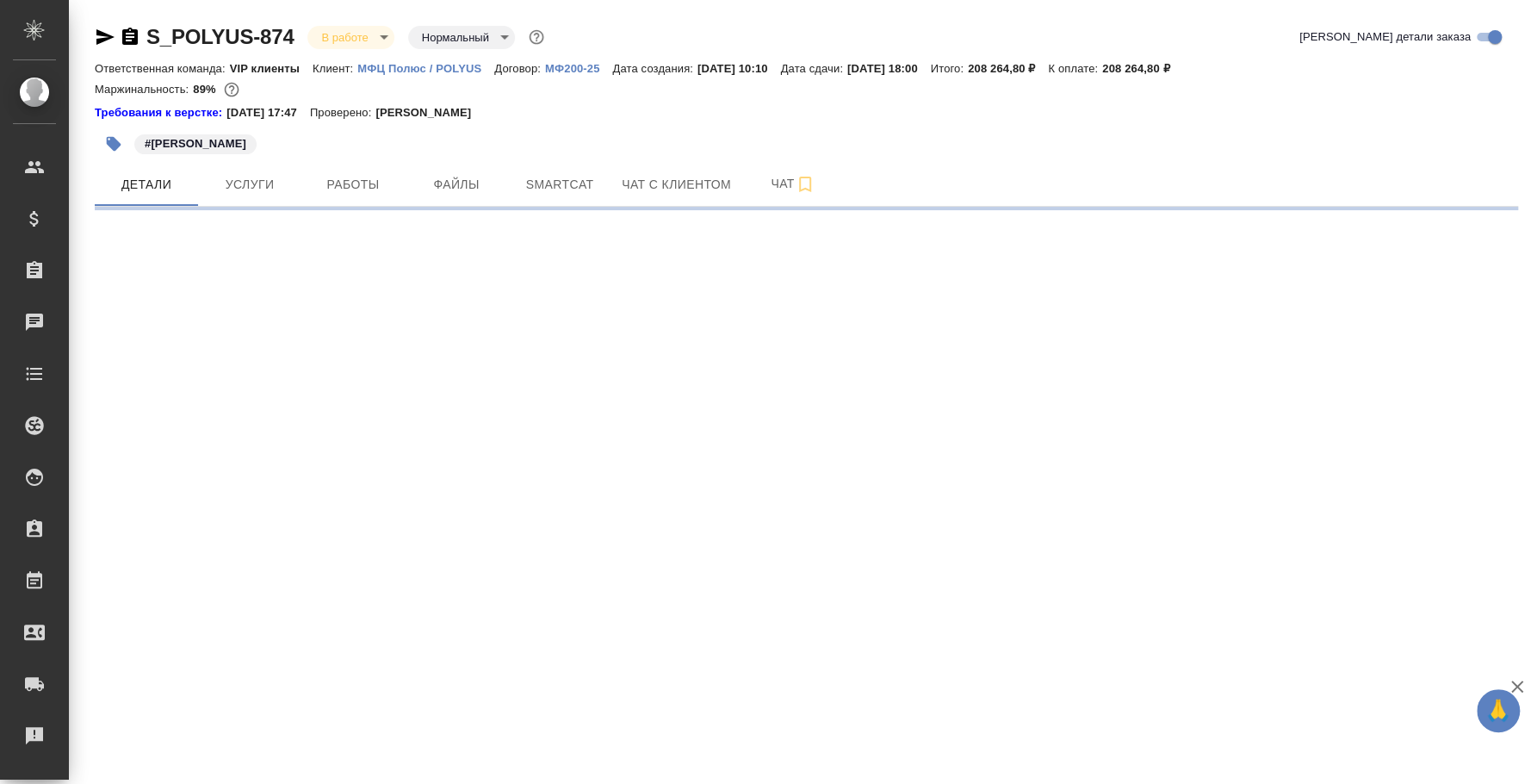
select select "RU"
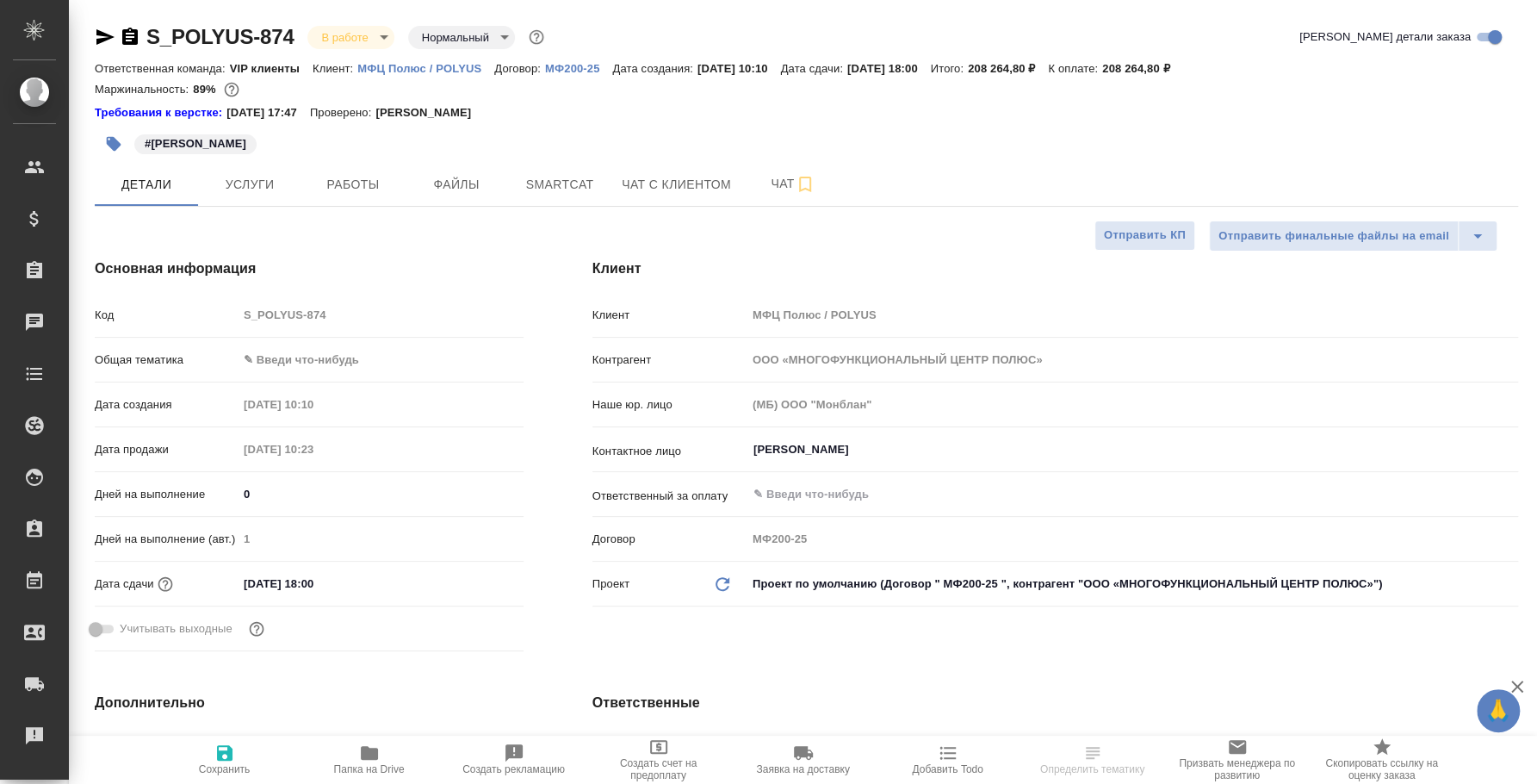
type textarea "x"
click at [774, 187] on span "Чат" at bounding box center [793, 184] width 82 height 21
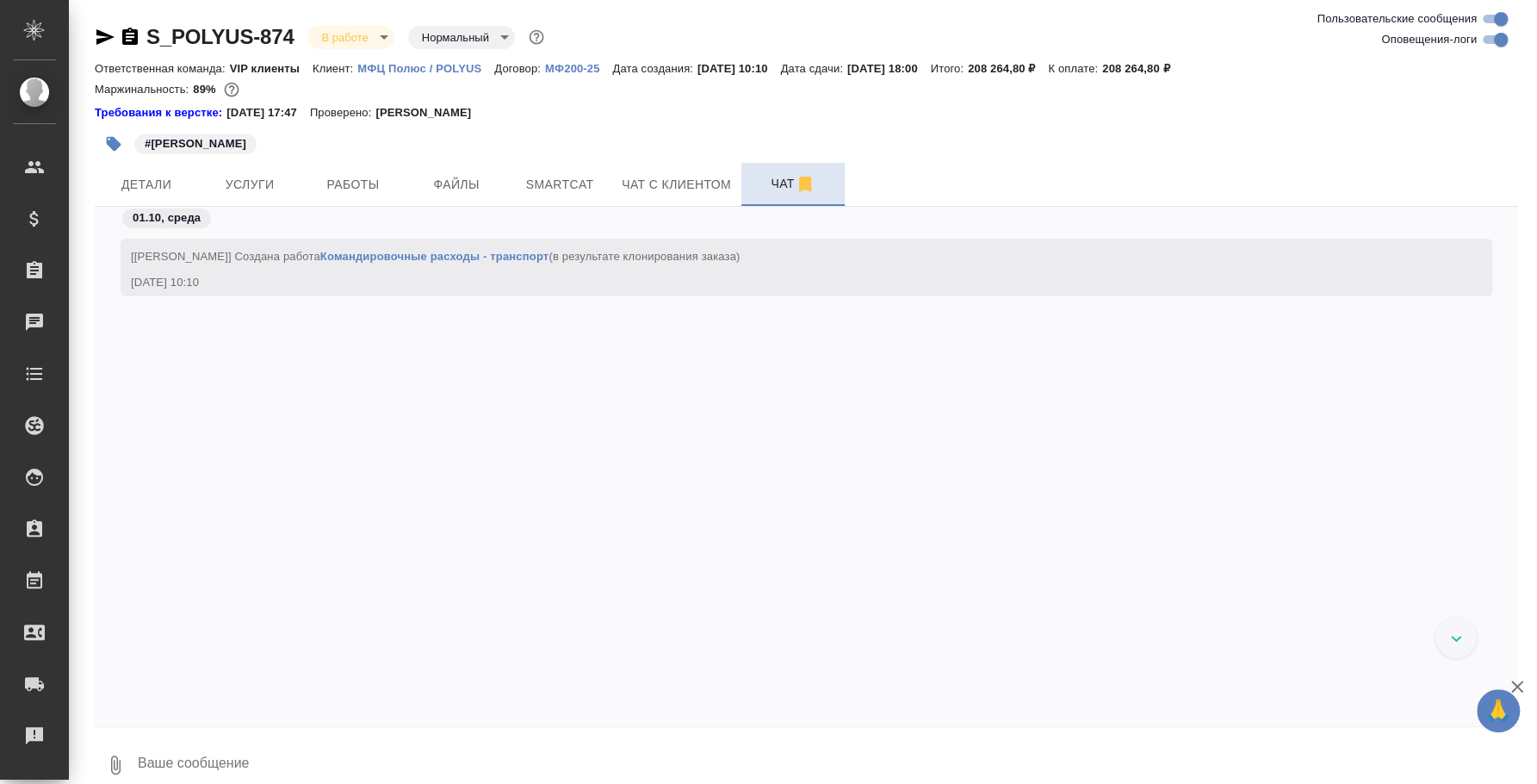
scroll to position [1660, 0]
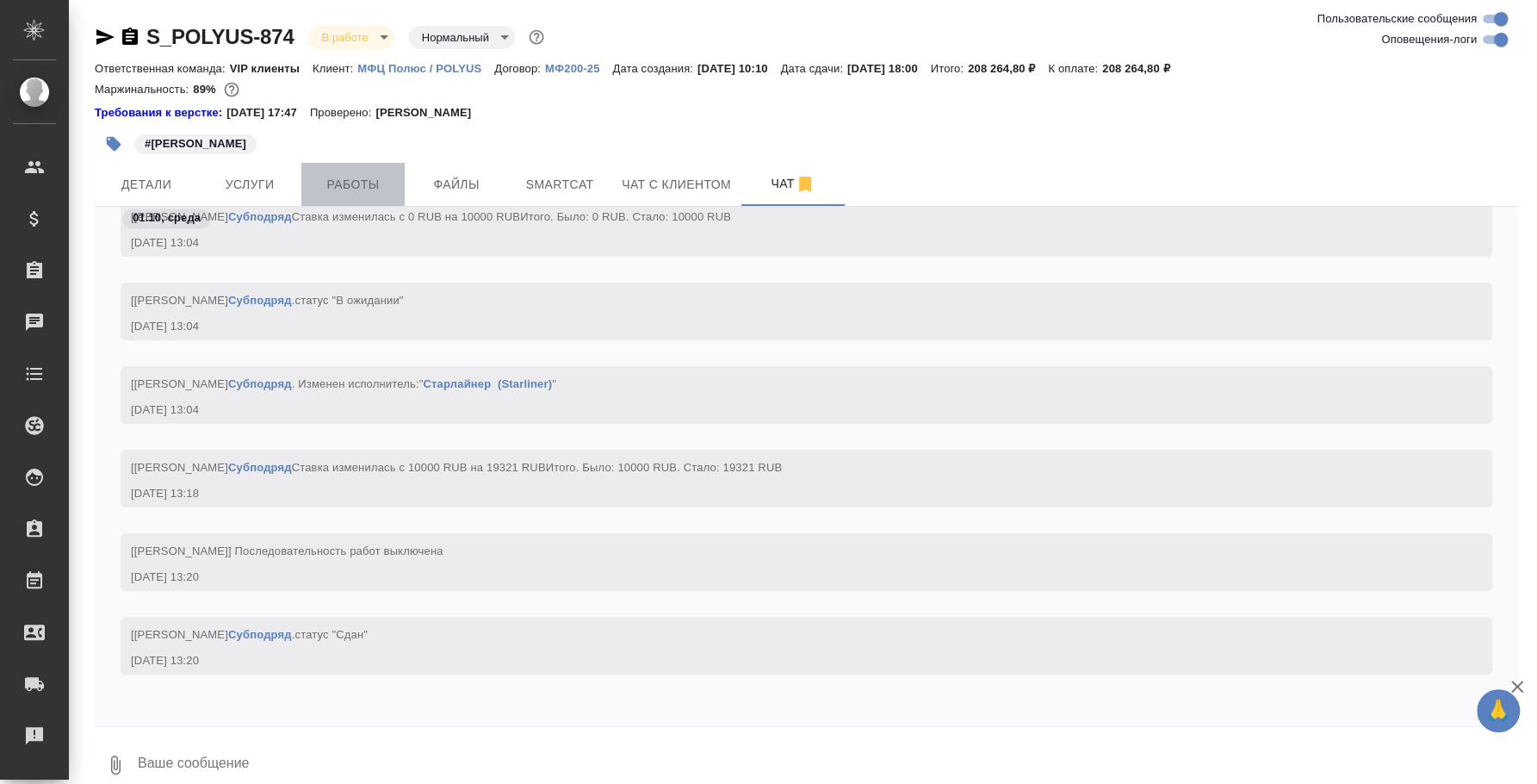
click at [315, 182] on span "Работы" at bounding box center [353, 185] width 82 height 21
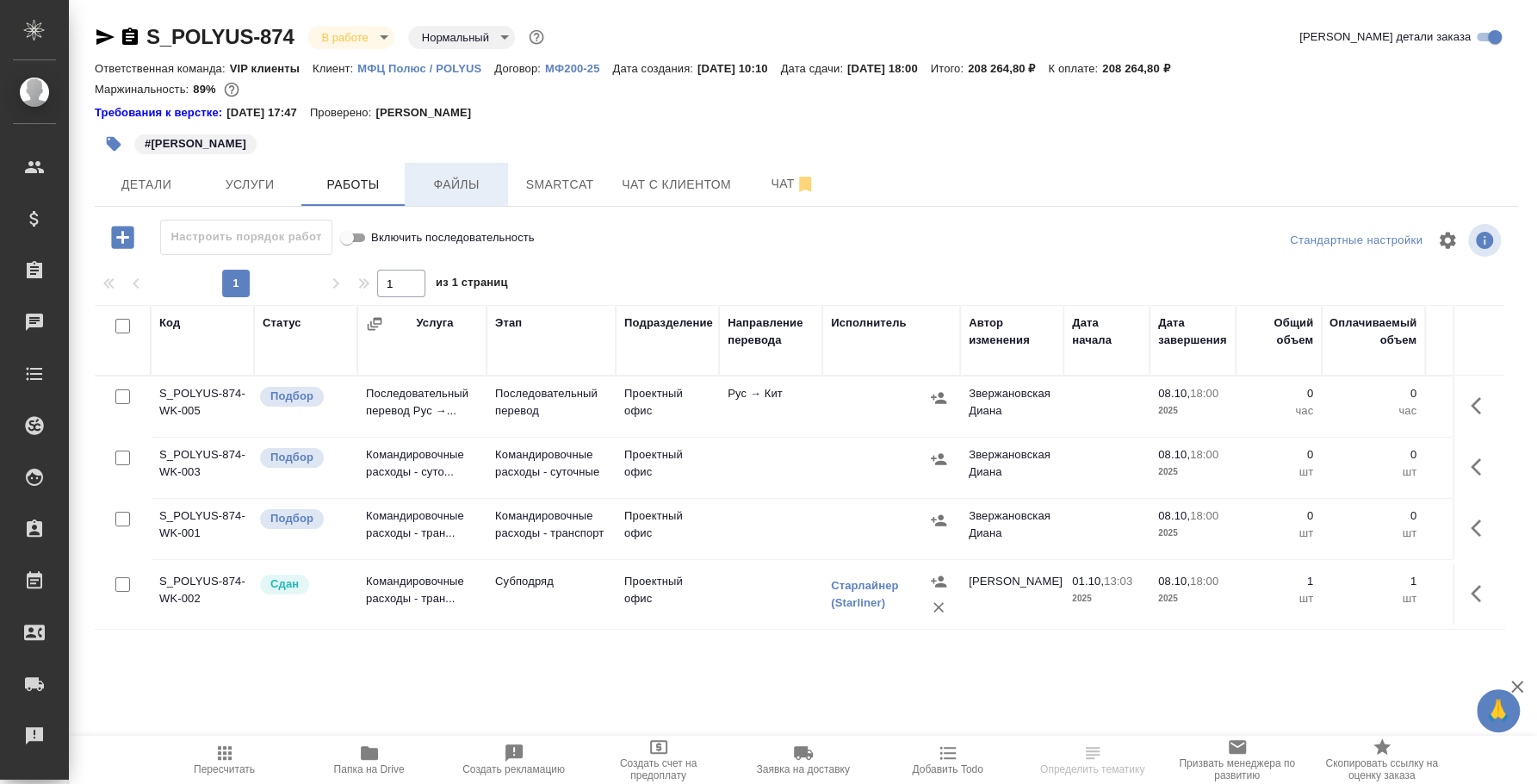
click at [456, 184] on span "Файлы" at bounding box center [456, 185] width 82 height 21
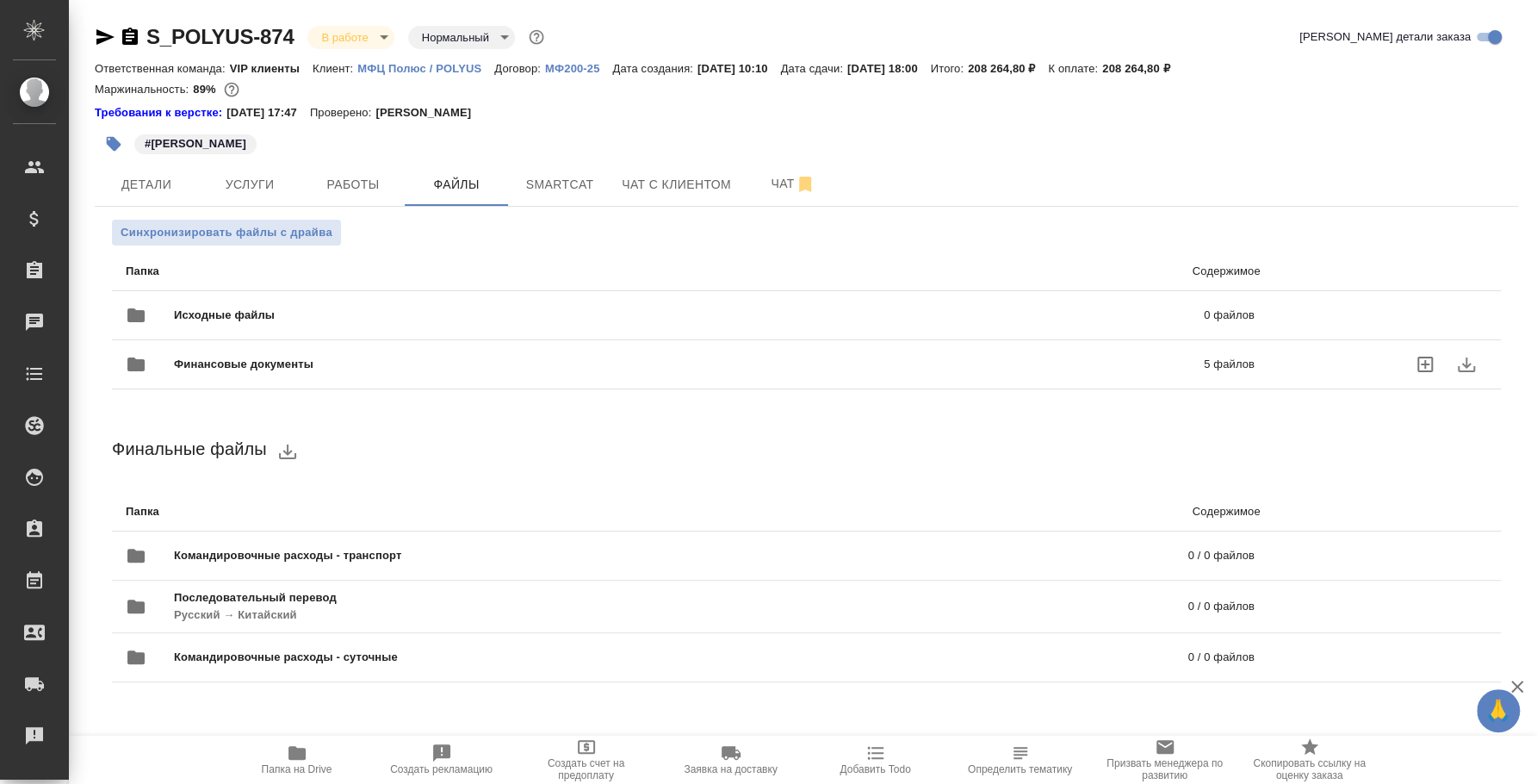
click at [340, 364] on span "Финансовые документы" at bounding box center [467, 364] width 585 height 17
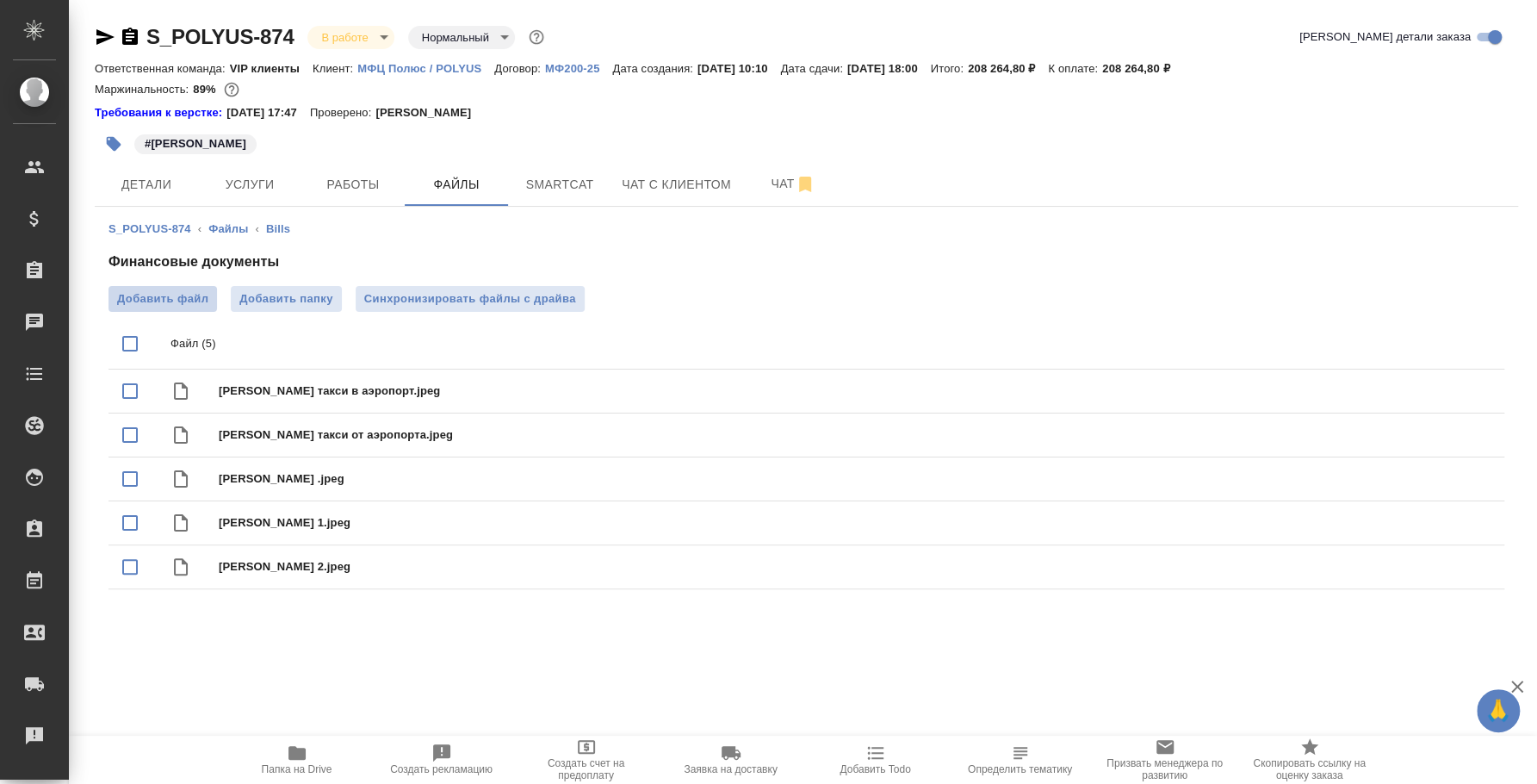
click at [182, 301] on span "Добавить файл" at bounding box center [163, 299] width 91 height 17
click at [0, 0] on input "Добавить файл" at bounding box center [0, 0] width 0 height 0
click at [161, 296] on span "Добавить файл" at bounding box center [163, 299] width 91 height 17
click at [0, 0] on input "Добавить файл" at bounding box center [0, 0] width 0 height 0
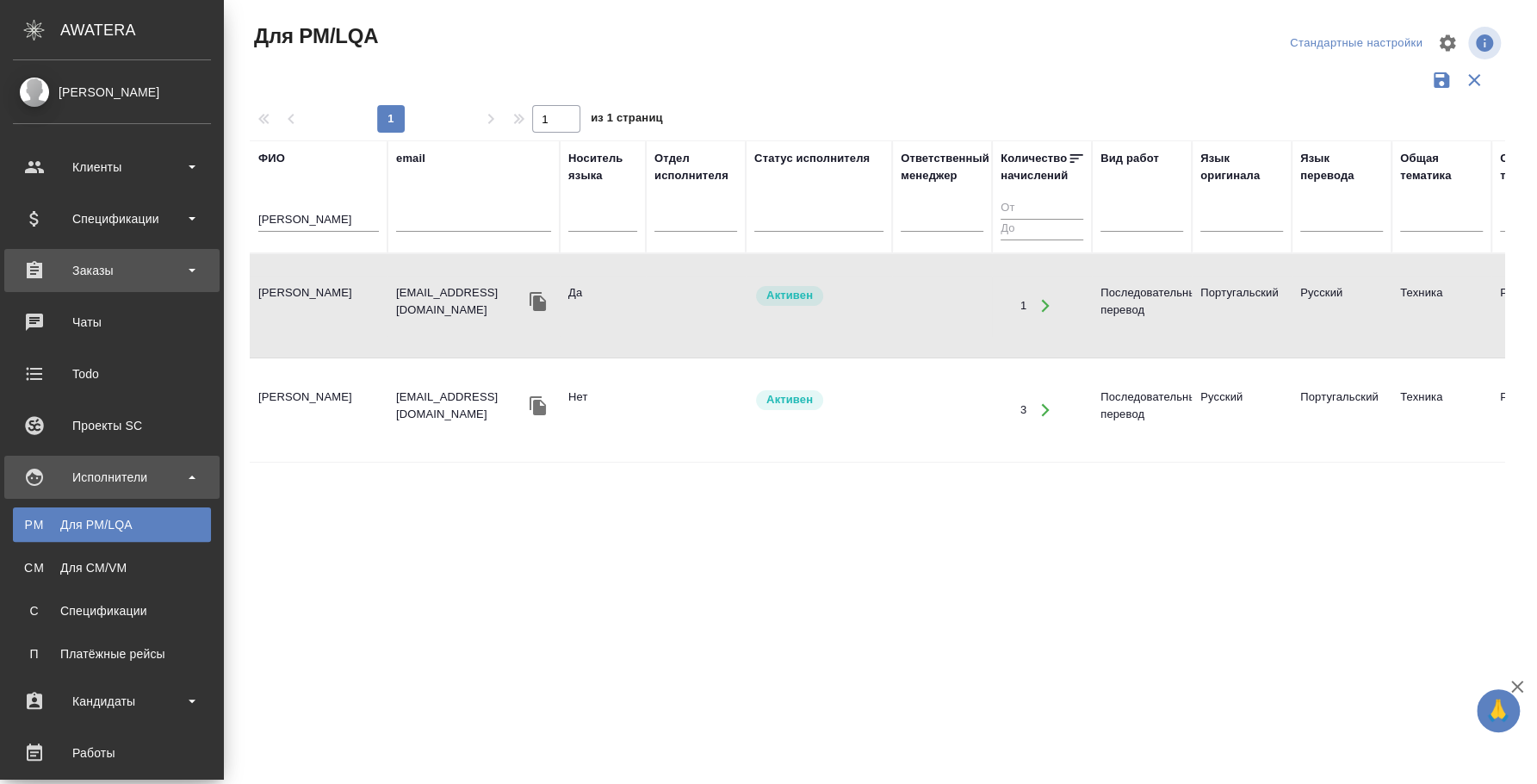
click at [72, 273] on div "Заказы" at bounding box center [112, 270] width 198 height 26
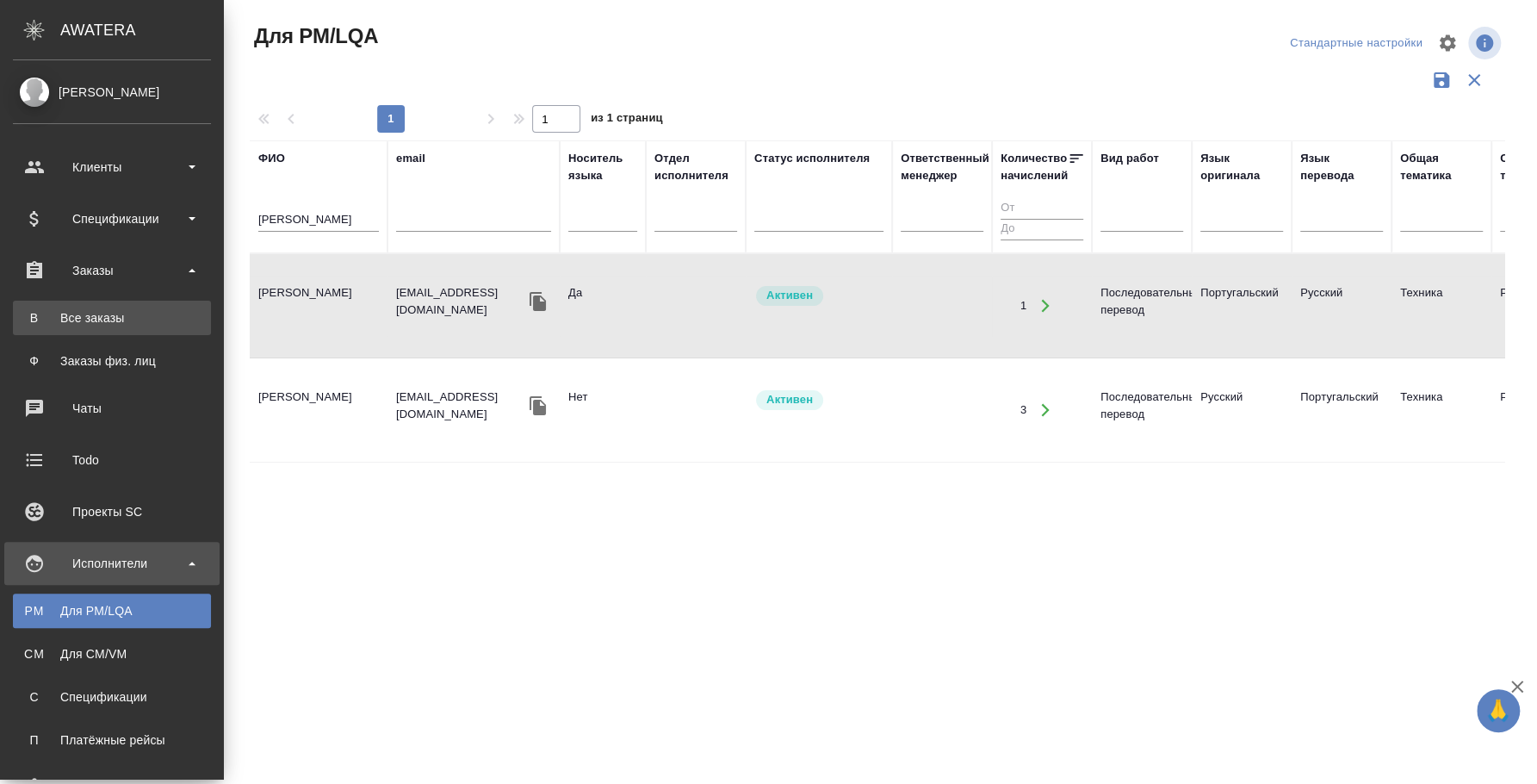
click at [74, 316] on div "Все заказы" at bounding box center [112, 317] width 181 height 17
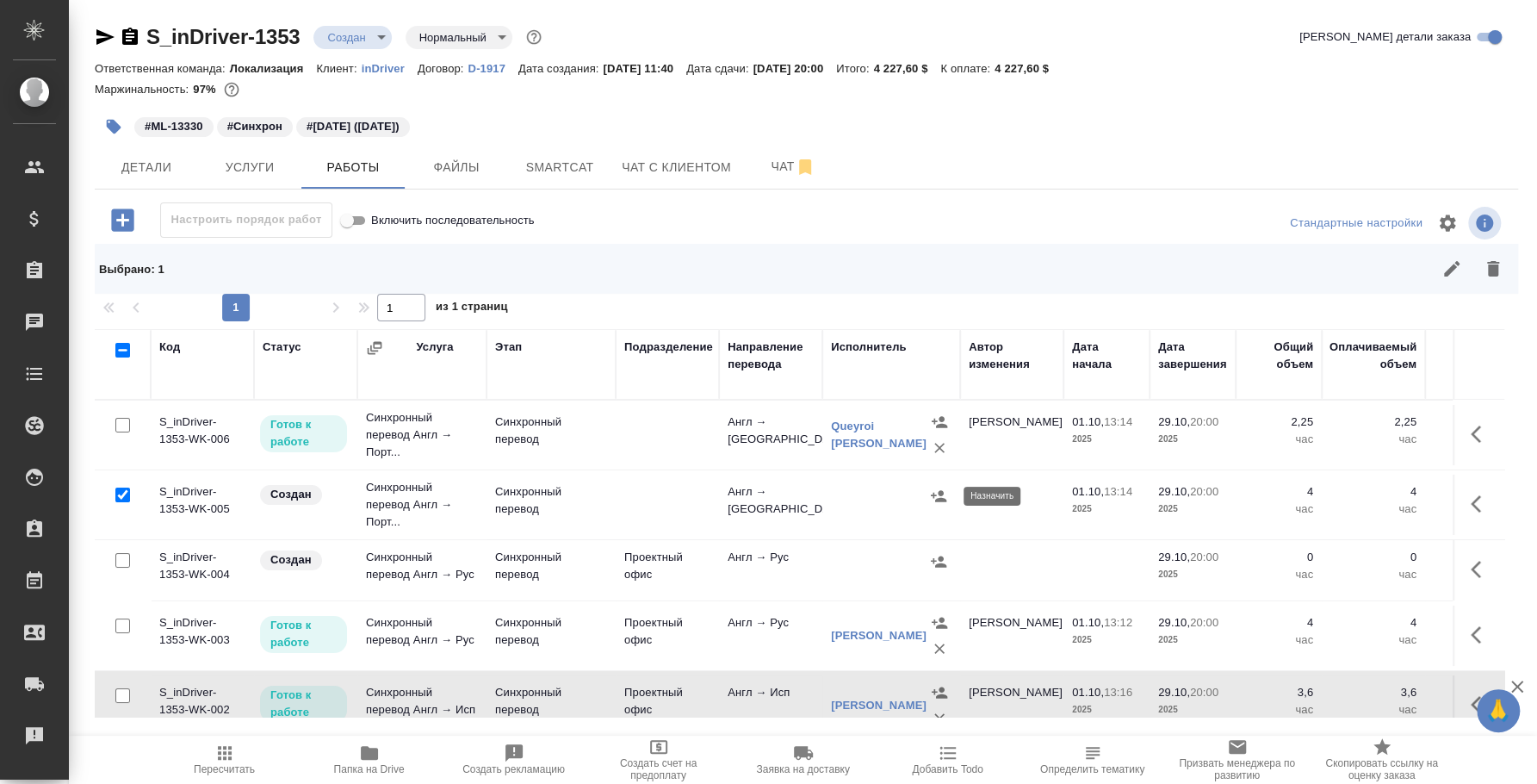
click at [939, 492] on icon "button" at bounding box center [938, 495] width 15 height 12
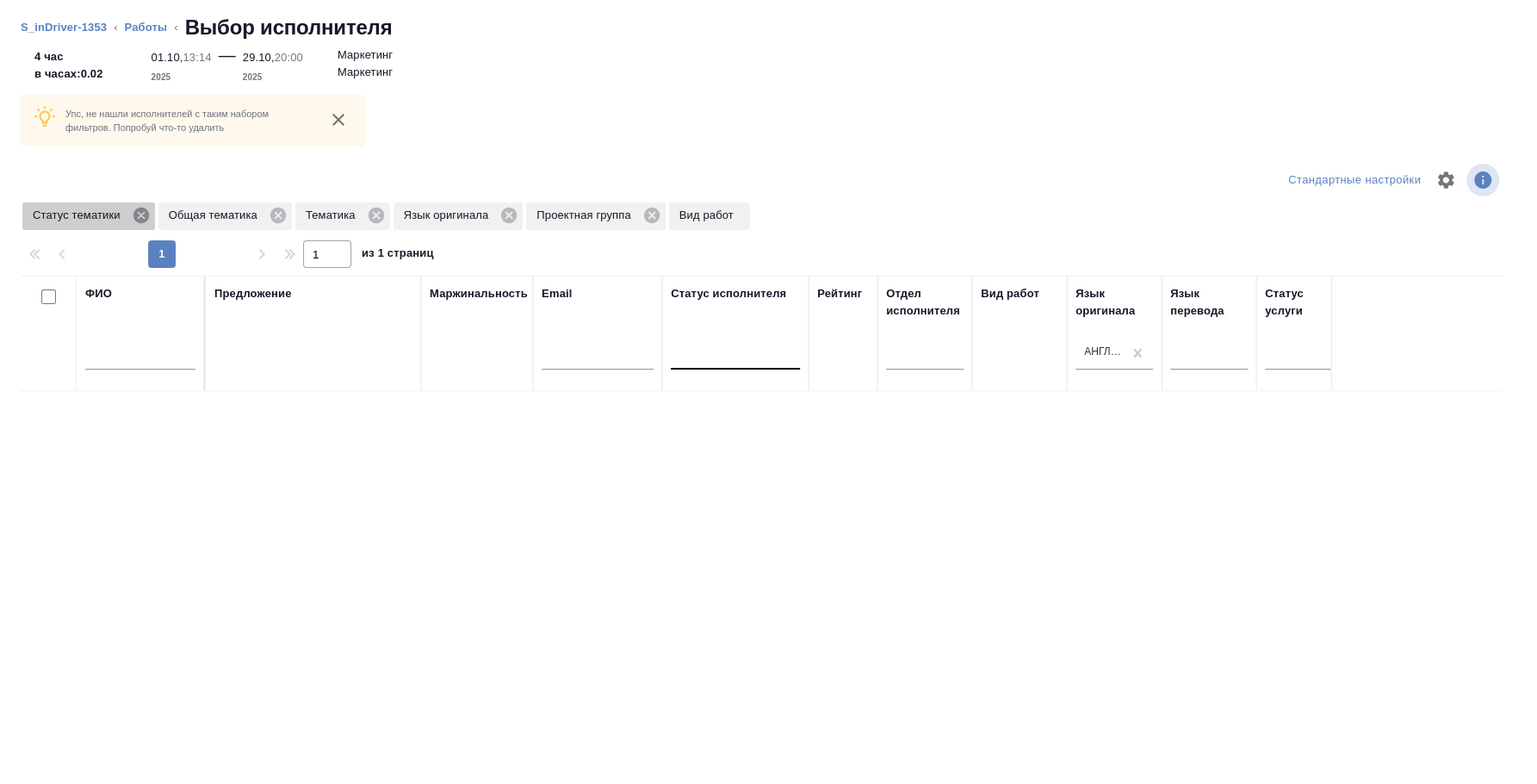
click at [144, 214] on icon at bounding box center [139, 215] width 15 height 15
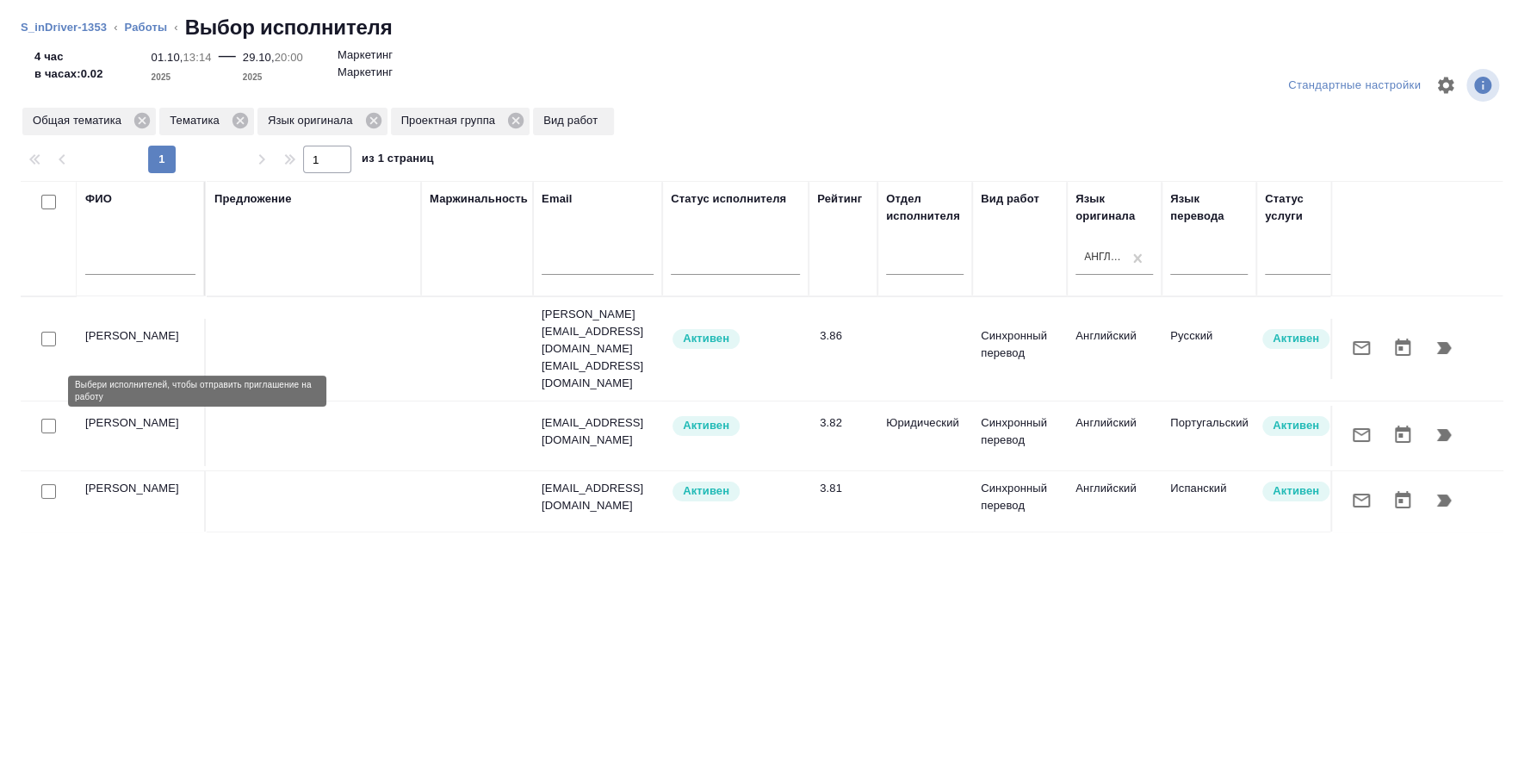
click at [46, 418] on input "checkbox" at bounding box center [48, 426] width 14 height 14
checkbox input "true"
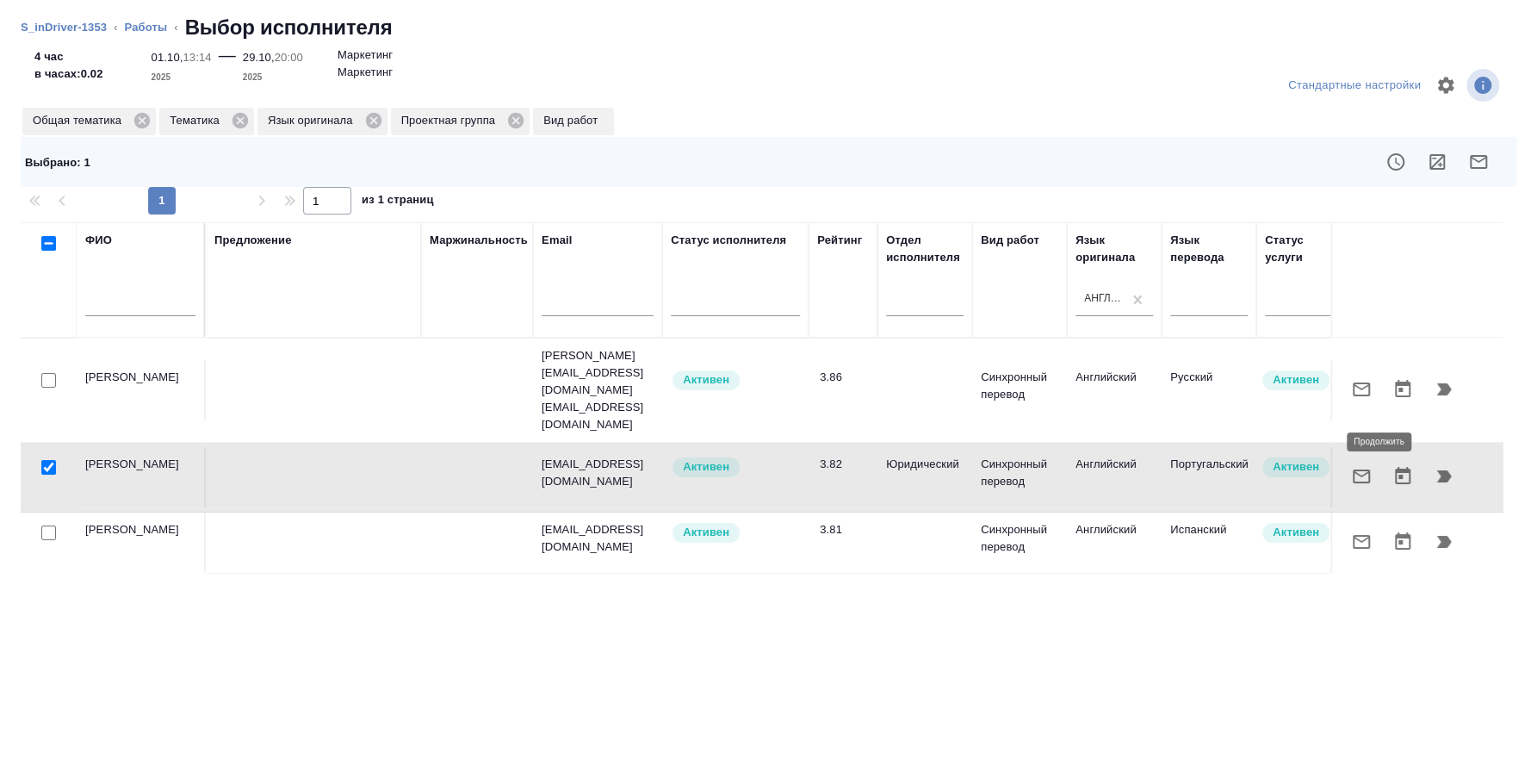
click at [1459, 456] on button "button" at bounding box center [1444, 476] width 41 height 41
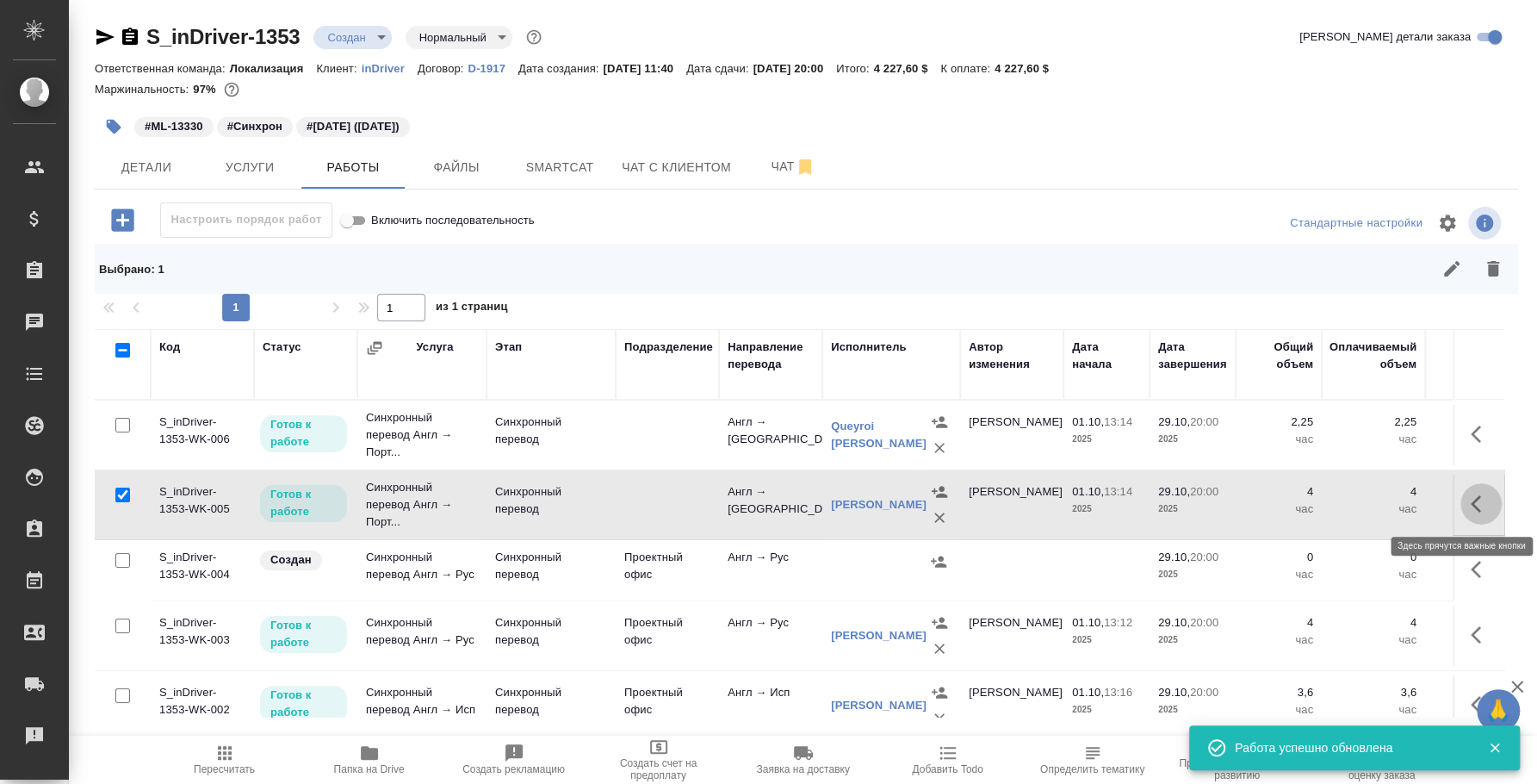
click at [1461, 498] on button "button" at bounding box center [1482, 503] width 41 height 41
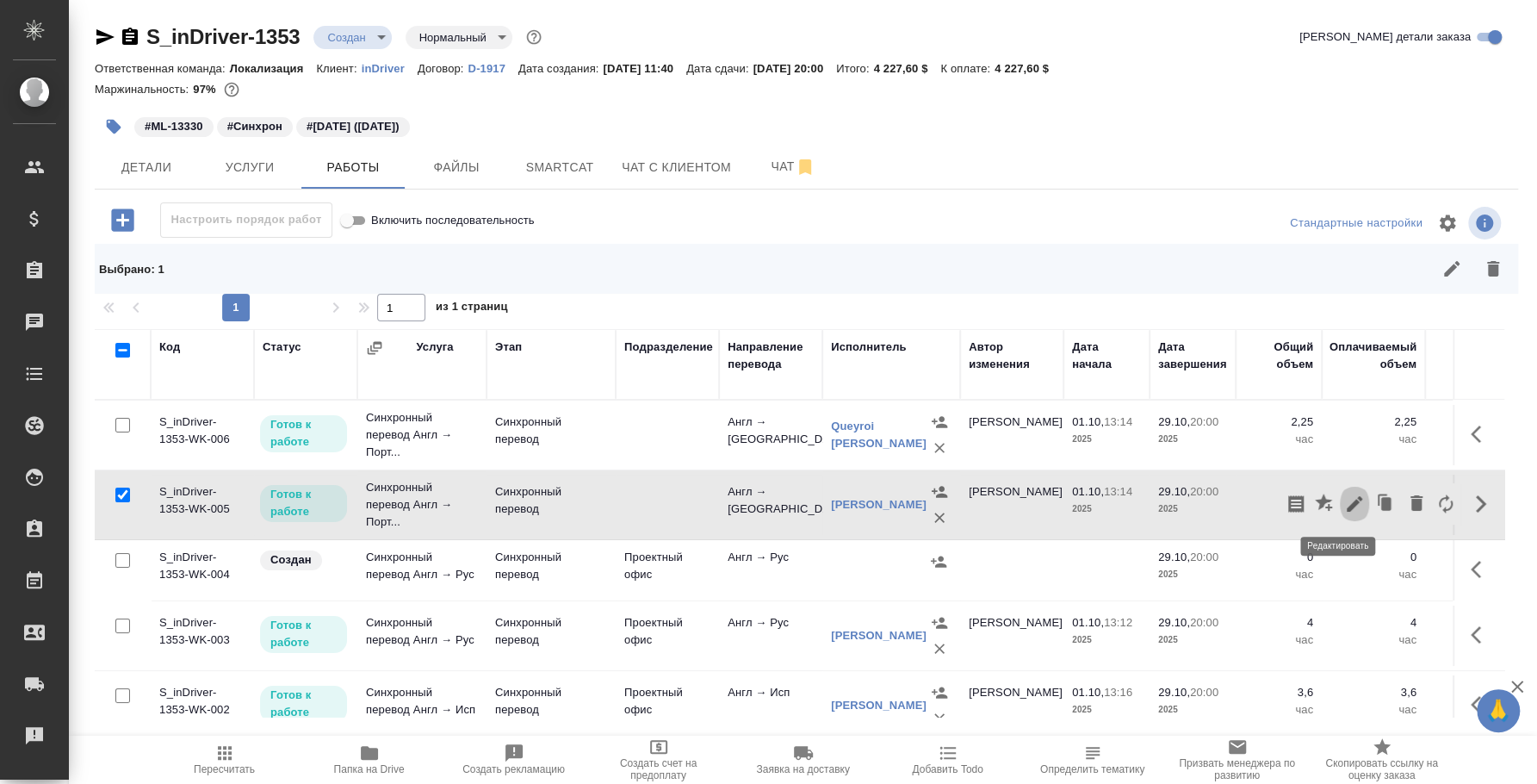
click at [1345, 500] on icon "button" at bounding box center [1355, 503] width 21 height 21
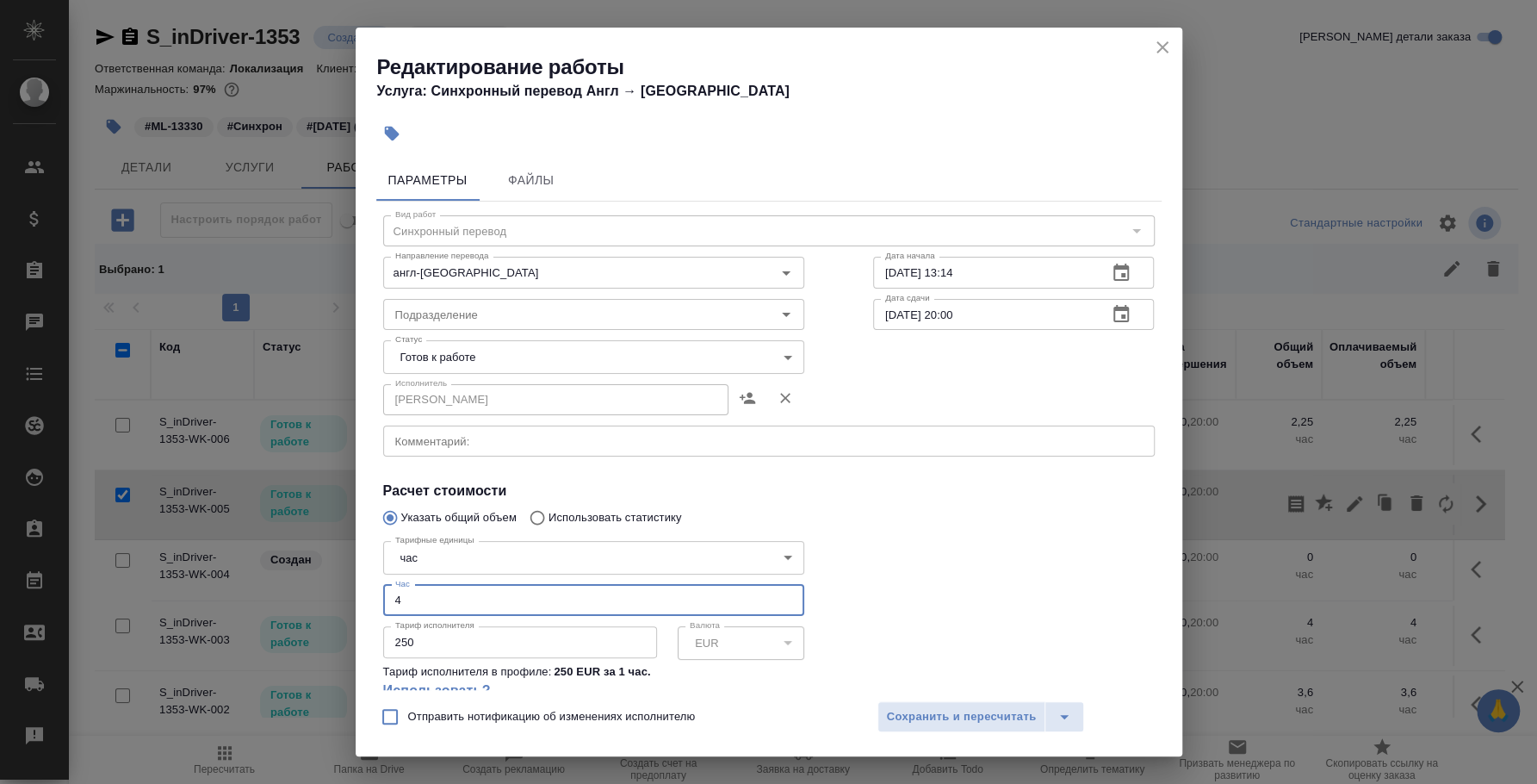
drag, startPoint x: 414, startPoint y: 596, endPoint x: 362, endPoint y: 595, distance: 52.0
click at [362, 595] on div "Параметры Файлы Вид работ Синхронный перевод Вид работ Направление перевода анг…" at bounding box center [769, 421] width 827 height 537
type input "2.6"
click at [903, 731] on button "Сохранить и пересчитать" at bounding box center [962, 716] width 169 height 31
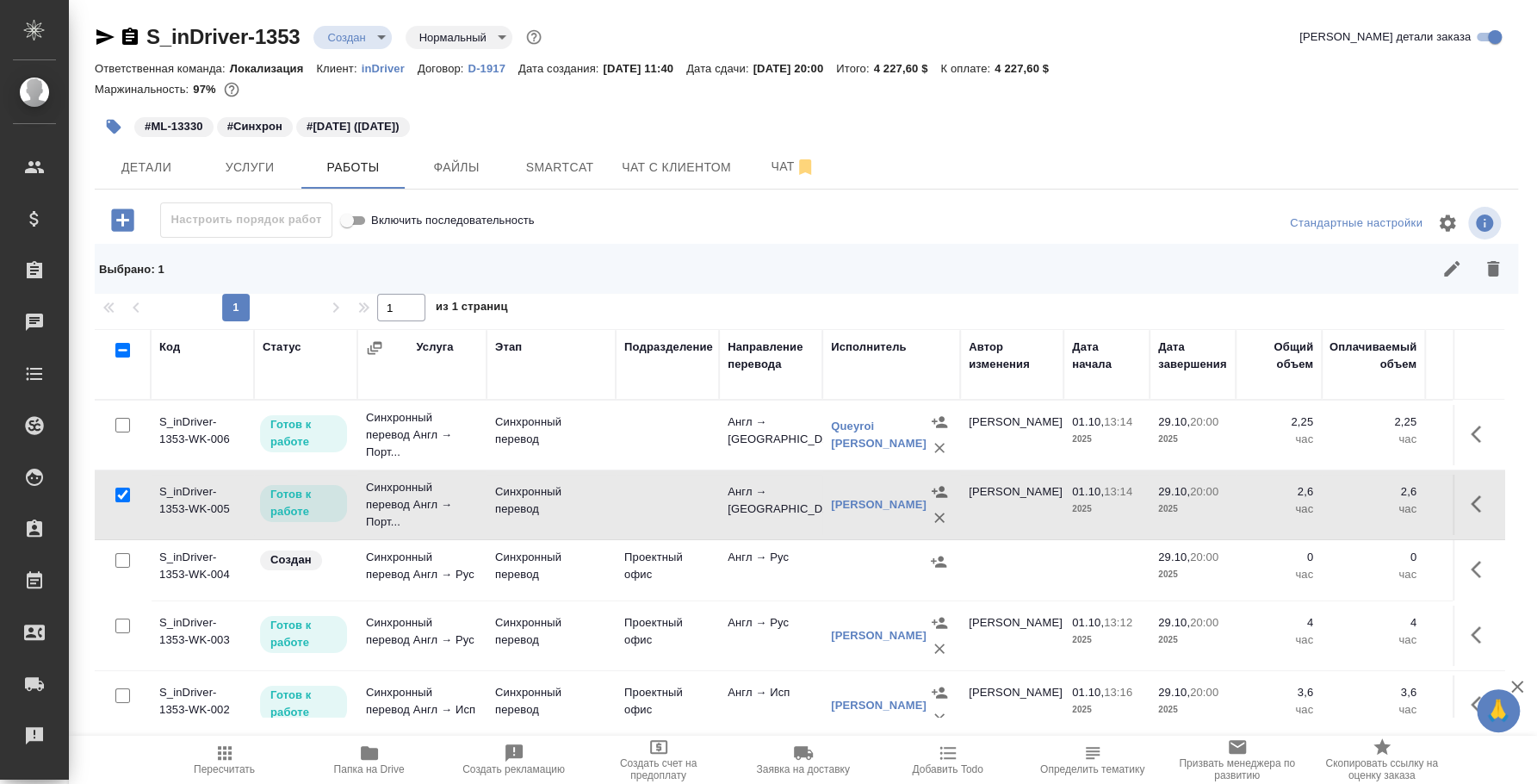
scroll to position [39, 0]
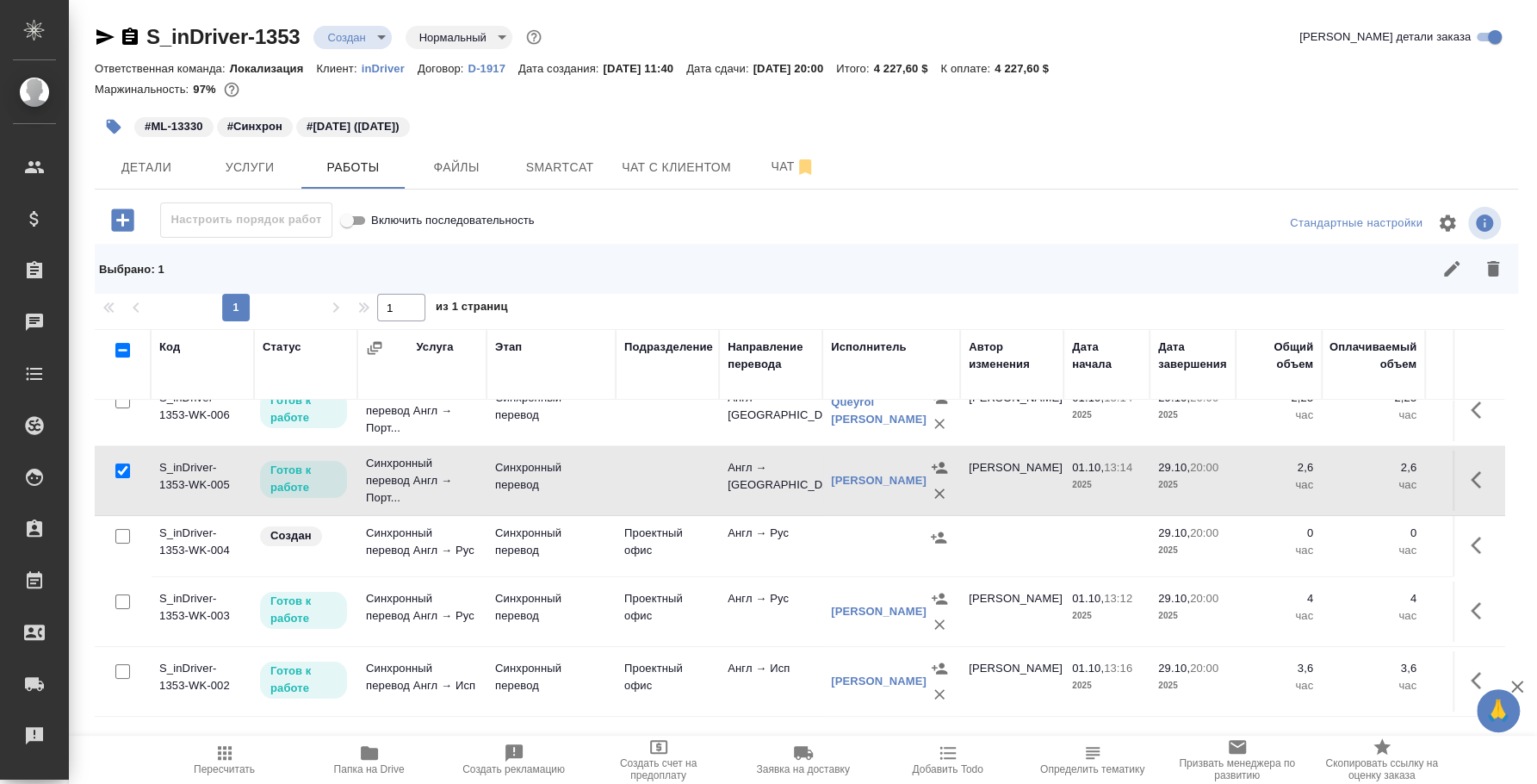
click at [942, 531] on icon "button" at bounding box center [938, 536] width 15 height 12
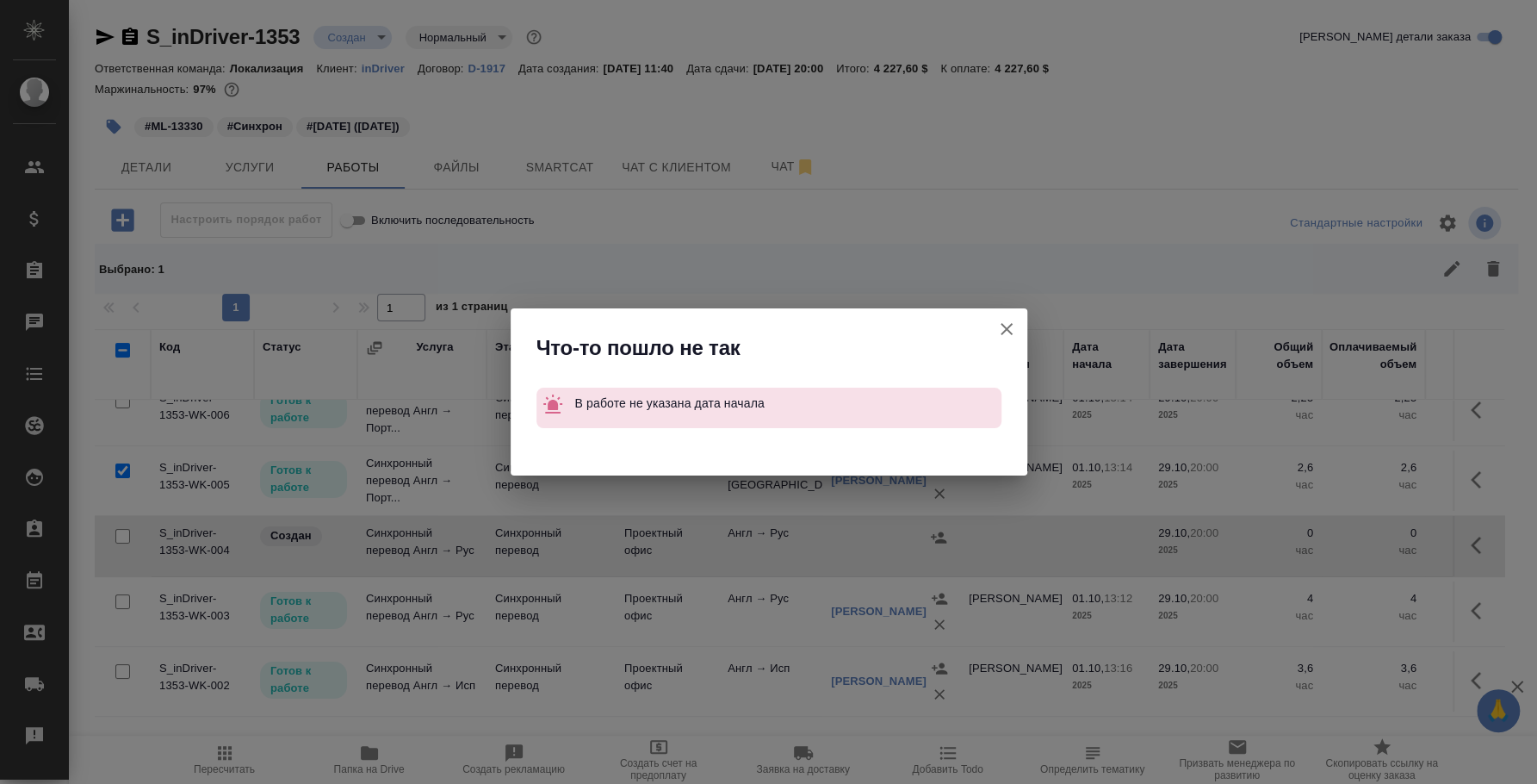
click at [1009, 335] on icon "button" at bounding box center [1007, 328] width 21 height 21
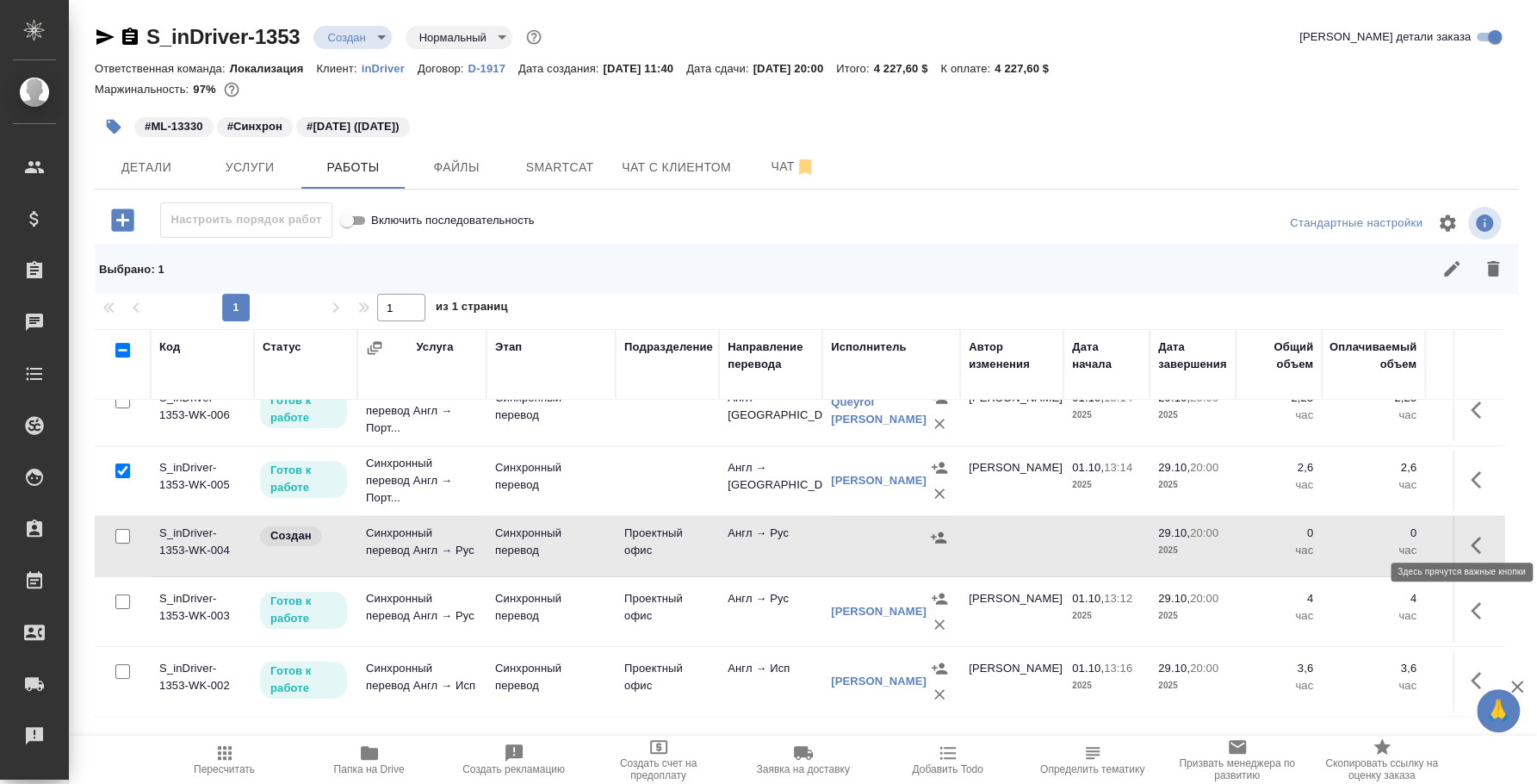
click at [1471, 535] on icon "button" at bounding box center [1481, 544] width 21 height 21
click at [1345, 535] on icon "button" at bounding box center [1355, 544] width 21 height 21
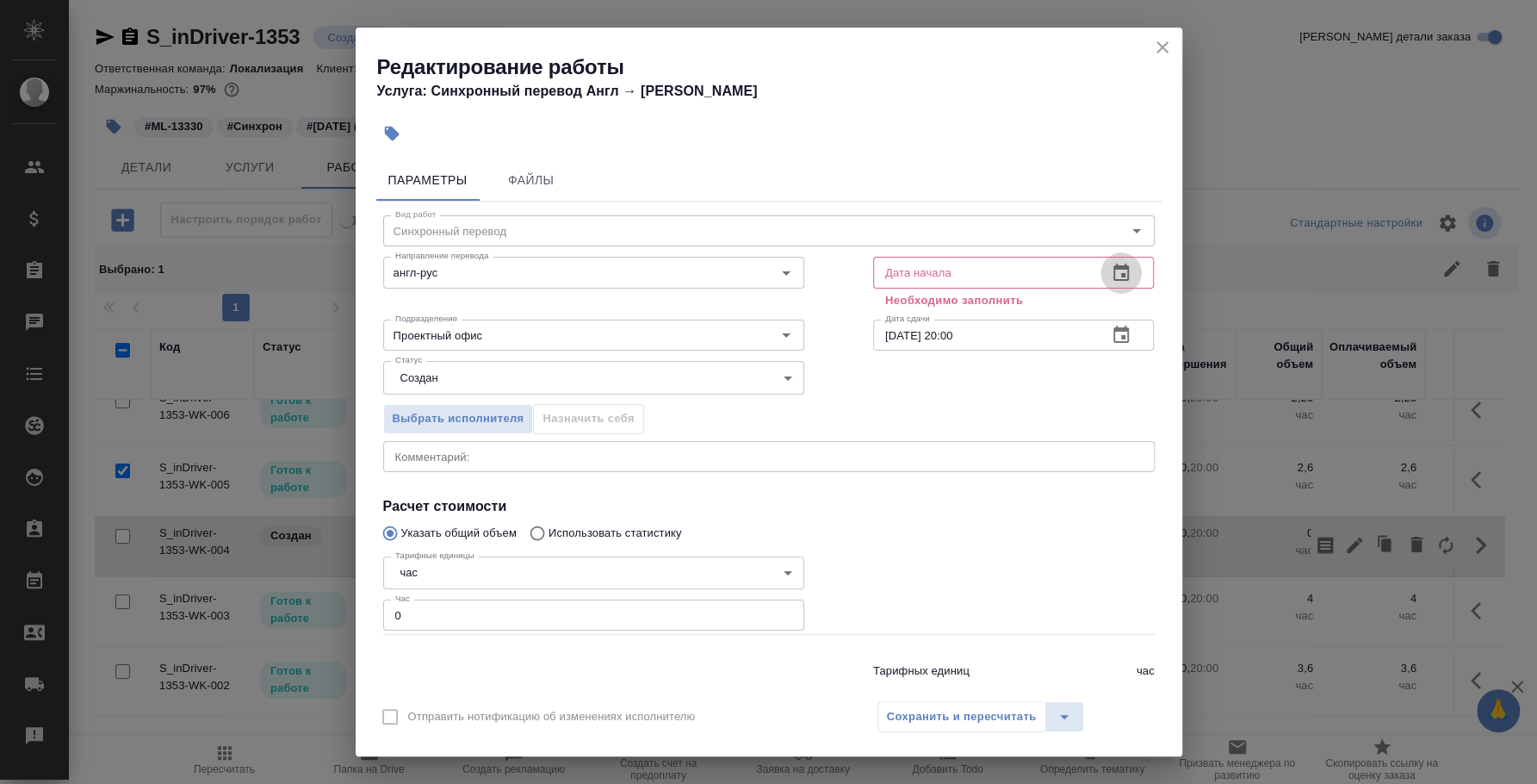
click at [1111, 282] on icon "button" at bounding box center [1121, 273] width 21 height 21
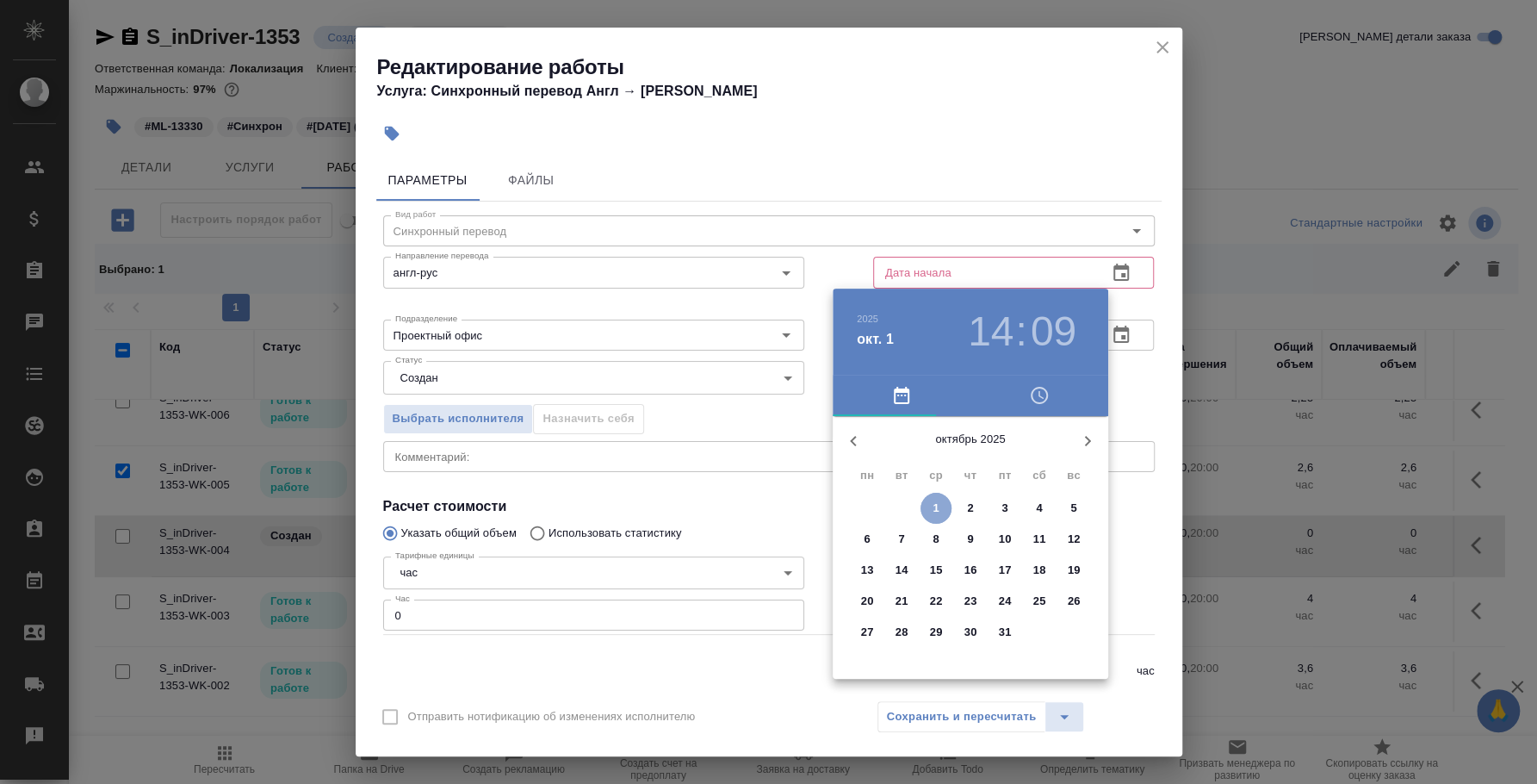
click at [926, 503] on span "1" at bounding box center [936, 508] width 31 height 17
type input "01.10.2025 14:09"
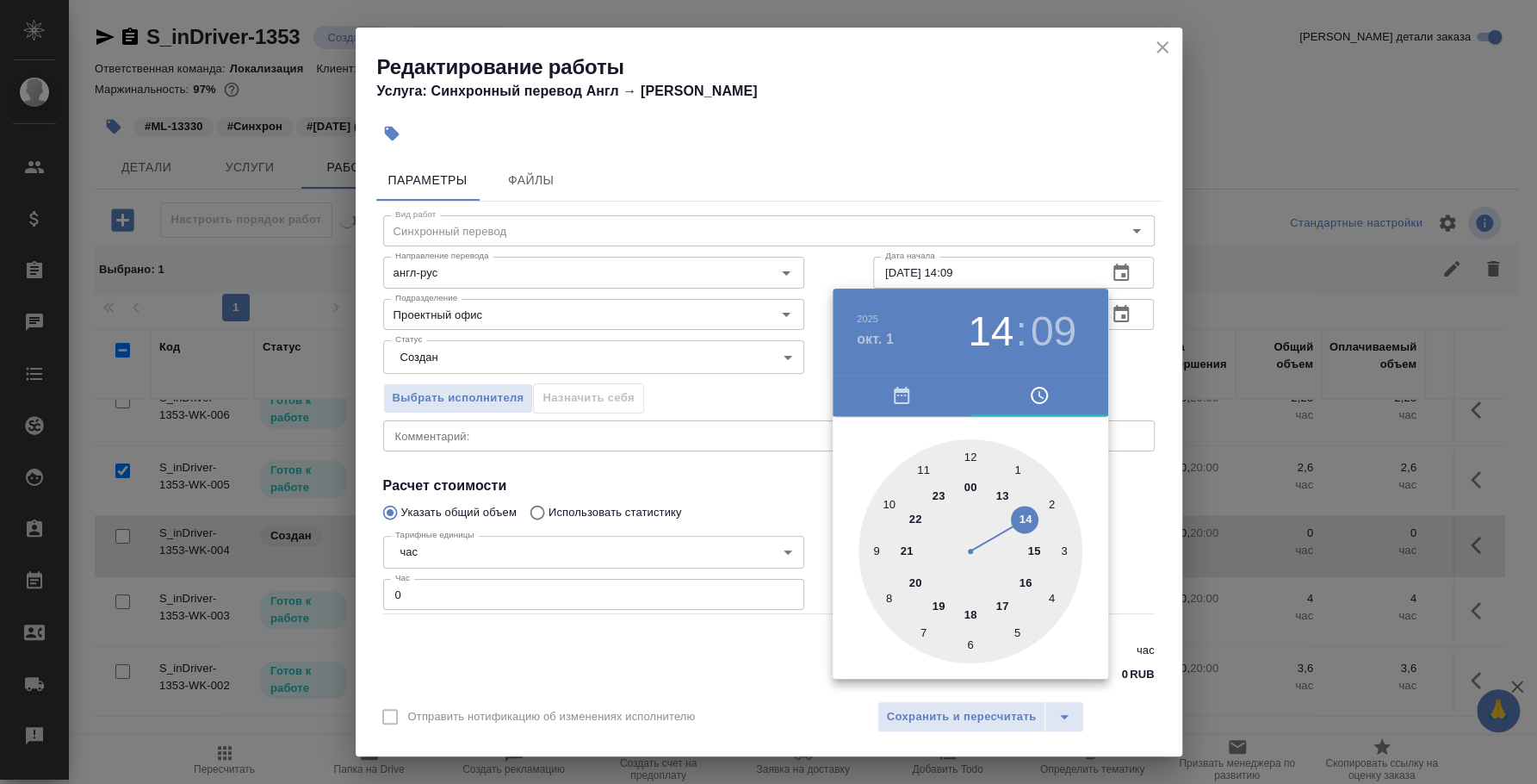
click at [1135, 354] on div at bounding box center [768, 392] width 1537 height 784
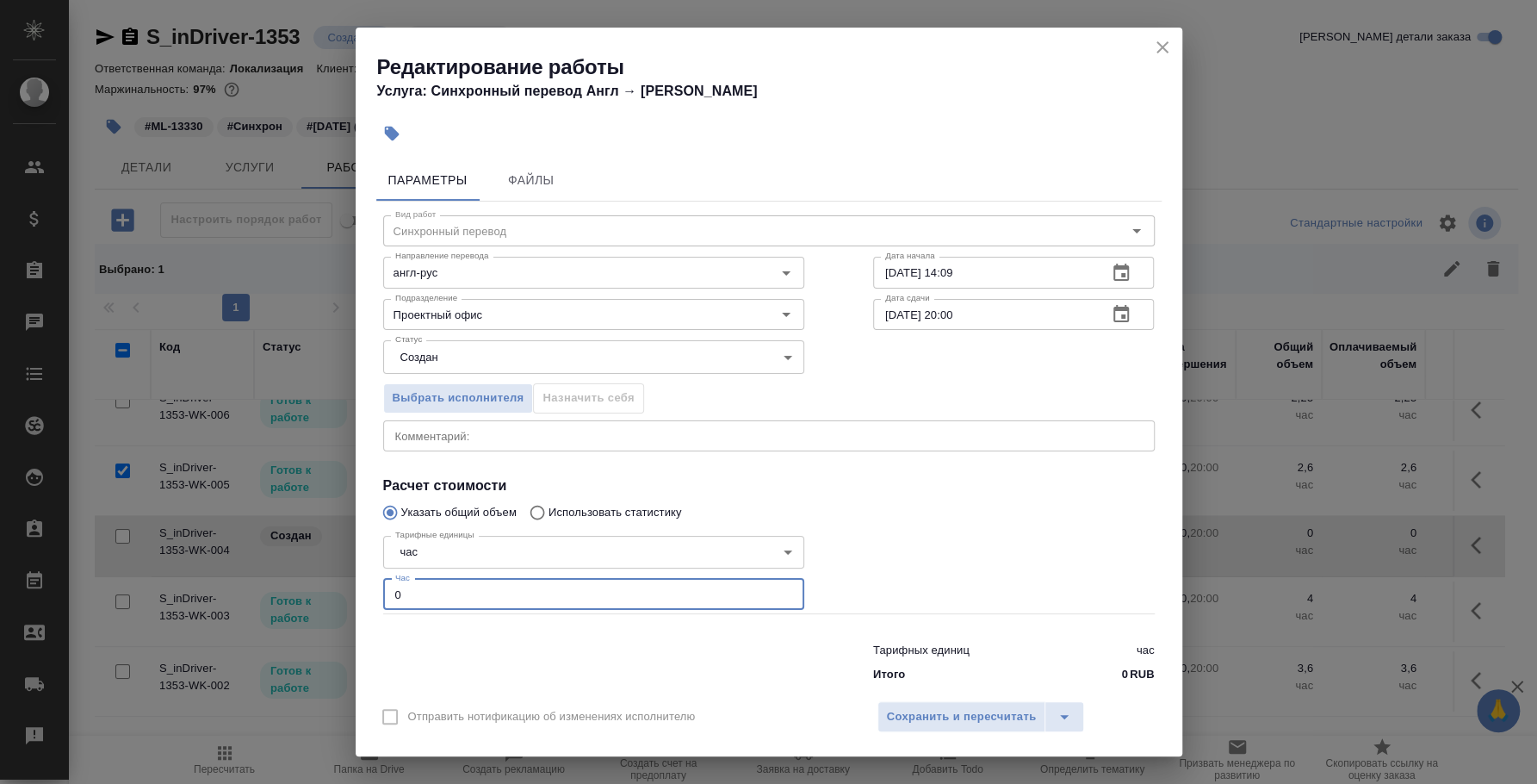
drag, startPoint x: 426, startPoint y: 579, endPoint x: 389, endPoint y: 582, distance: 37.1
click at [389, 582] on div "Тарифные единицы час 5a8b1489cc6b4906c91bfd93 Тарифные единицы Час 0 Час" at bounding box center [594, 570] width 421 height 85
type input "4"
click at [956, 710] on span "Сохранить и пересчитать" at bounding box center [962, 717] width 150 height 20
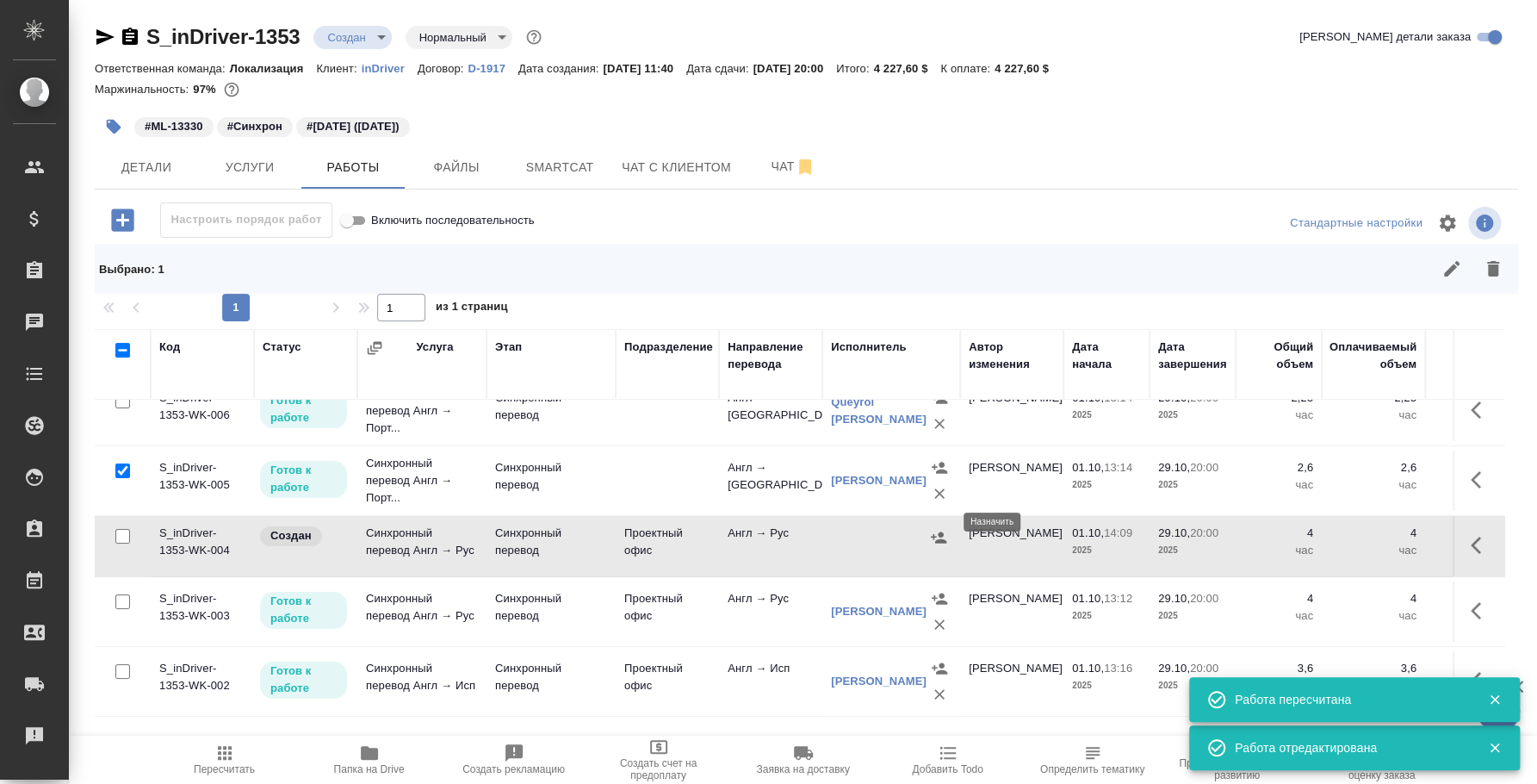
click at [940, 528] on icon "button" at bounding box center [938, 536] width 17 height 17
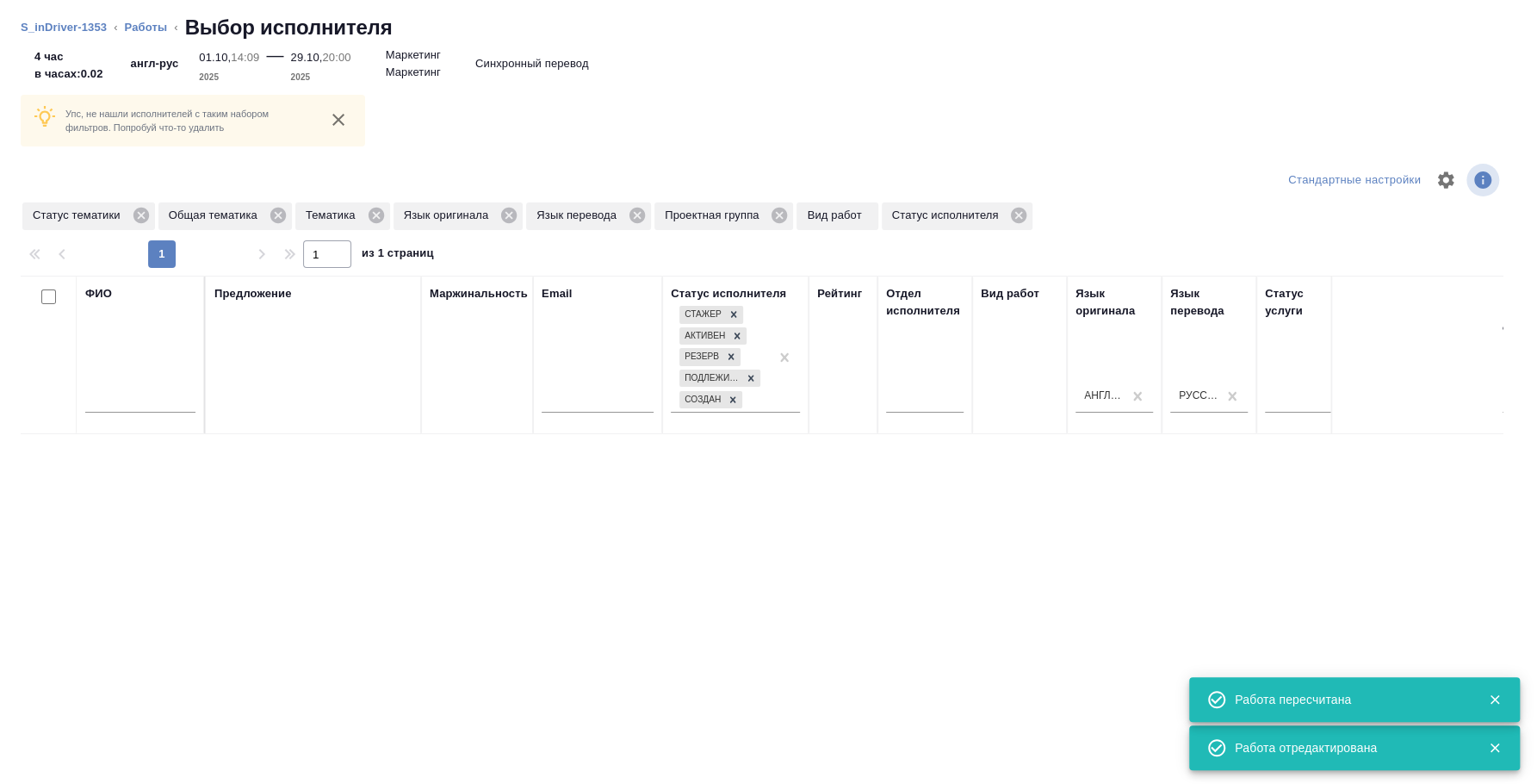
click at [790, 260] on div "1 1 из 1 страниц" at bounding box center [768, 254] width 1496 height 28
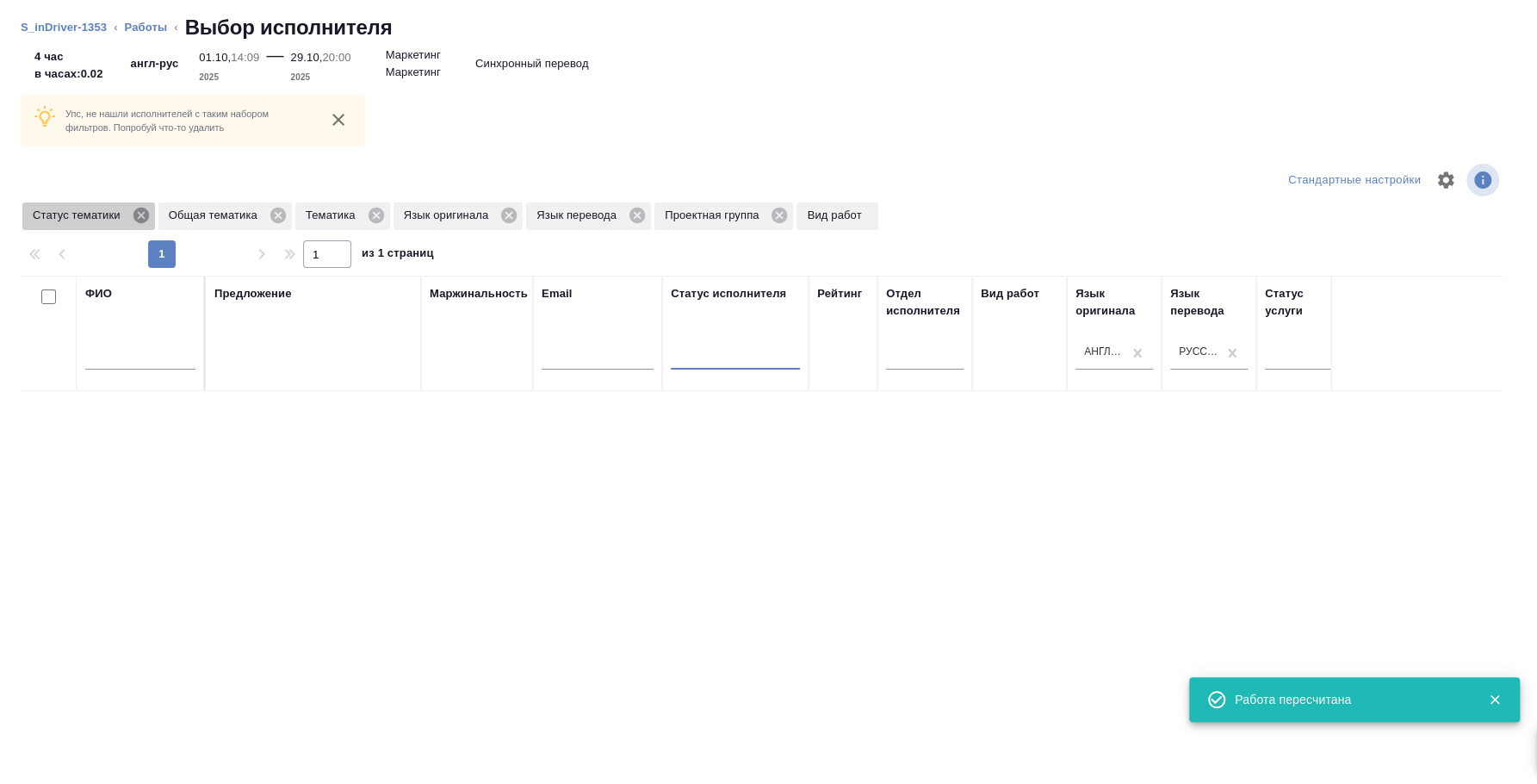
click at [145, 220] on icon at bounding box center [139, 215] width 15 height 15
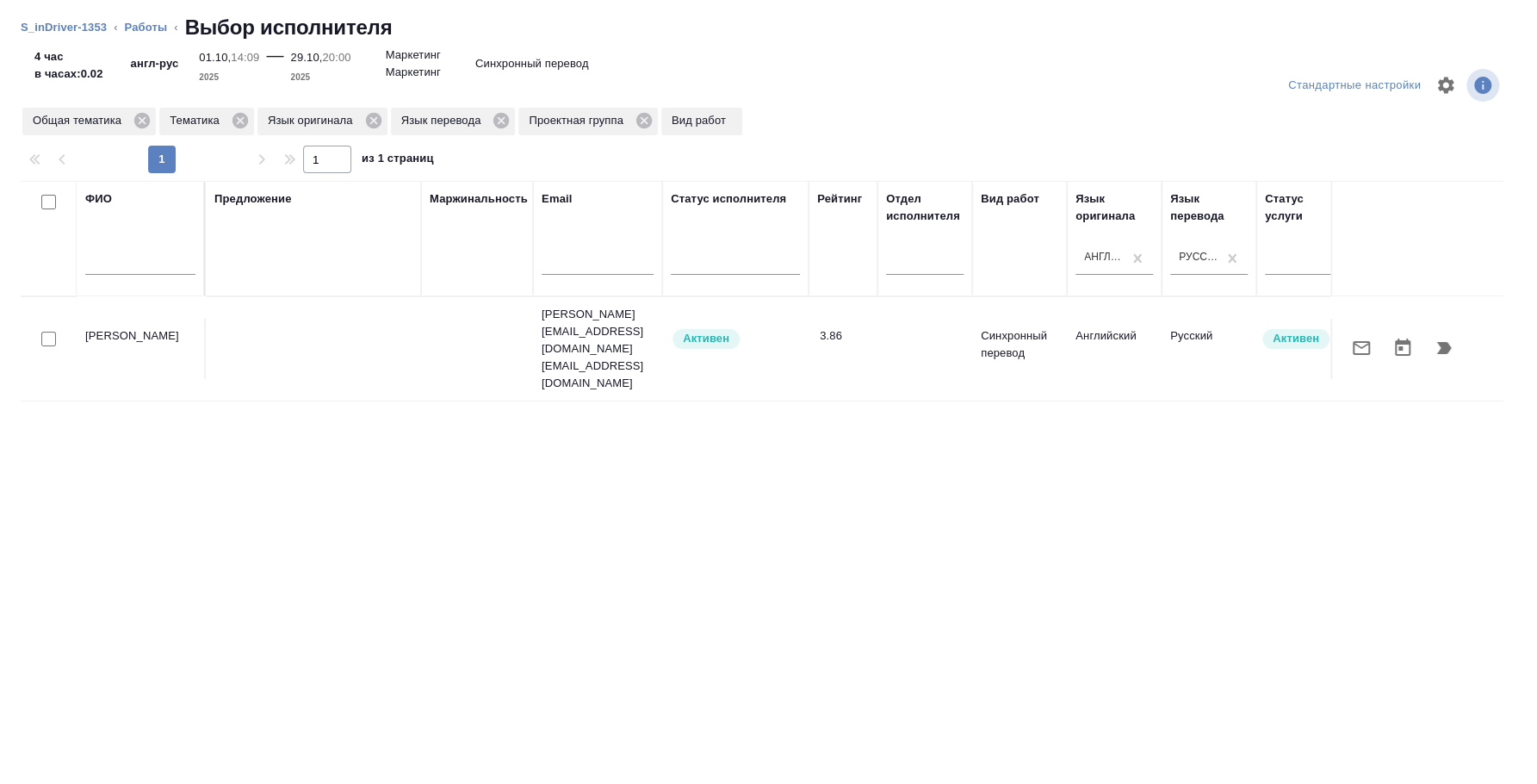
click at [56, 327] on div at bounding box center [48, 339] width 38 height 24
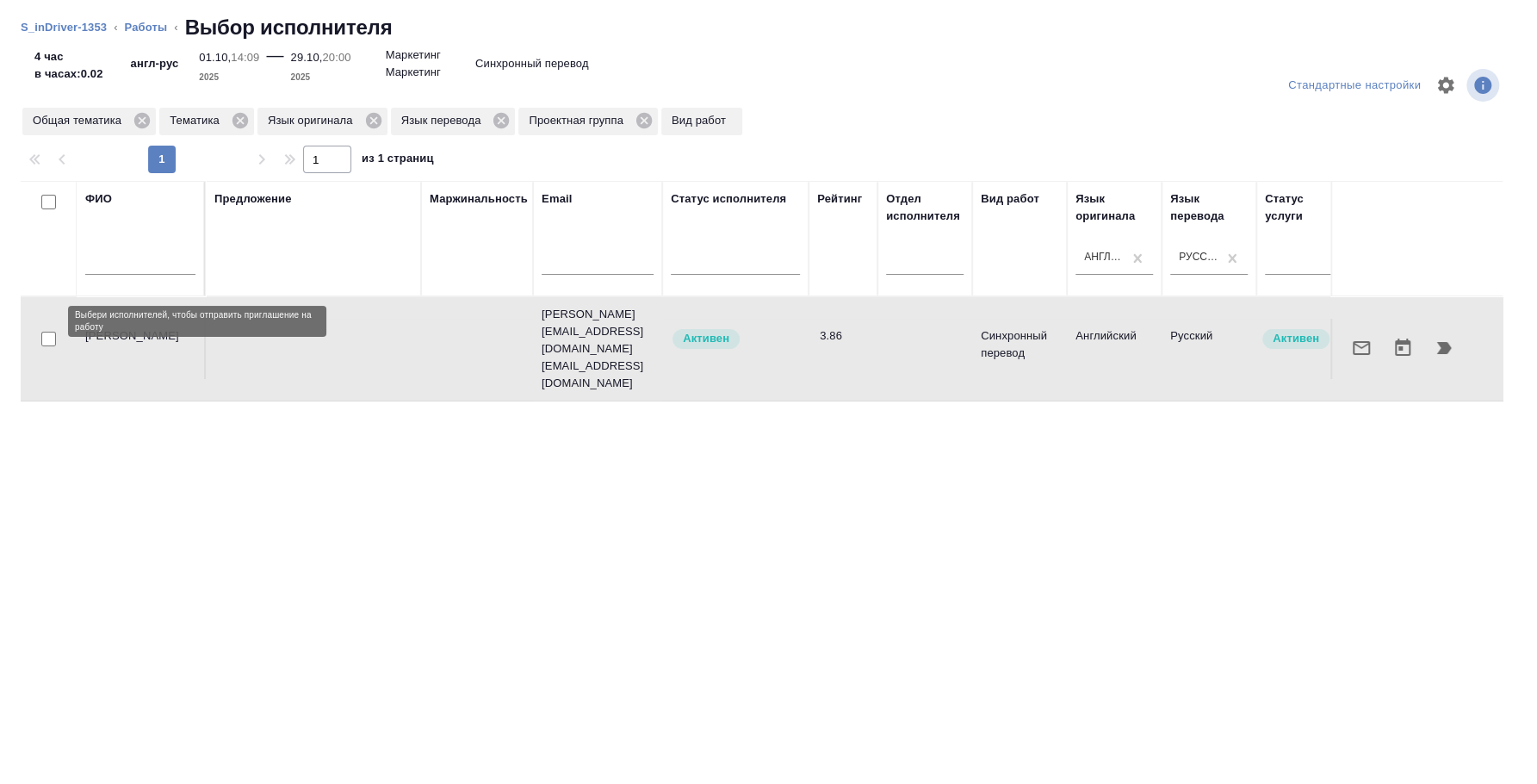
click at [50, 332] on input "checkbox" at bounding box center [48, 339] width 14 height 14
checkbox input "true"
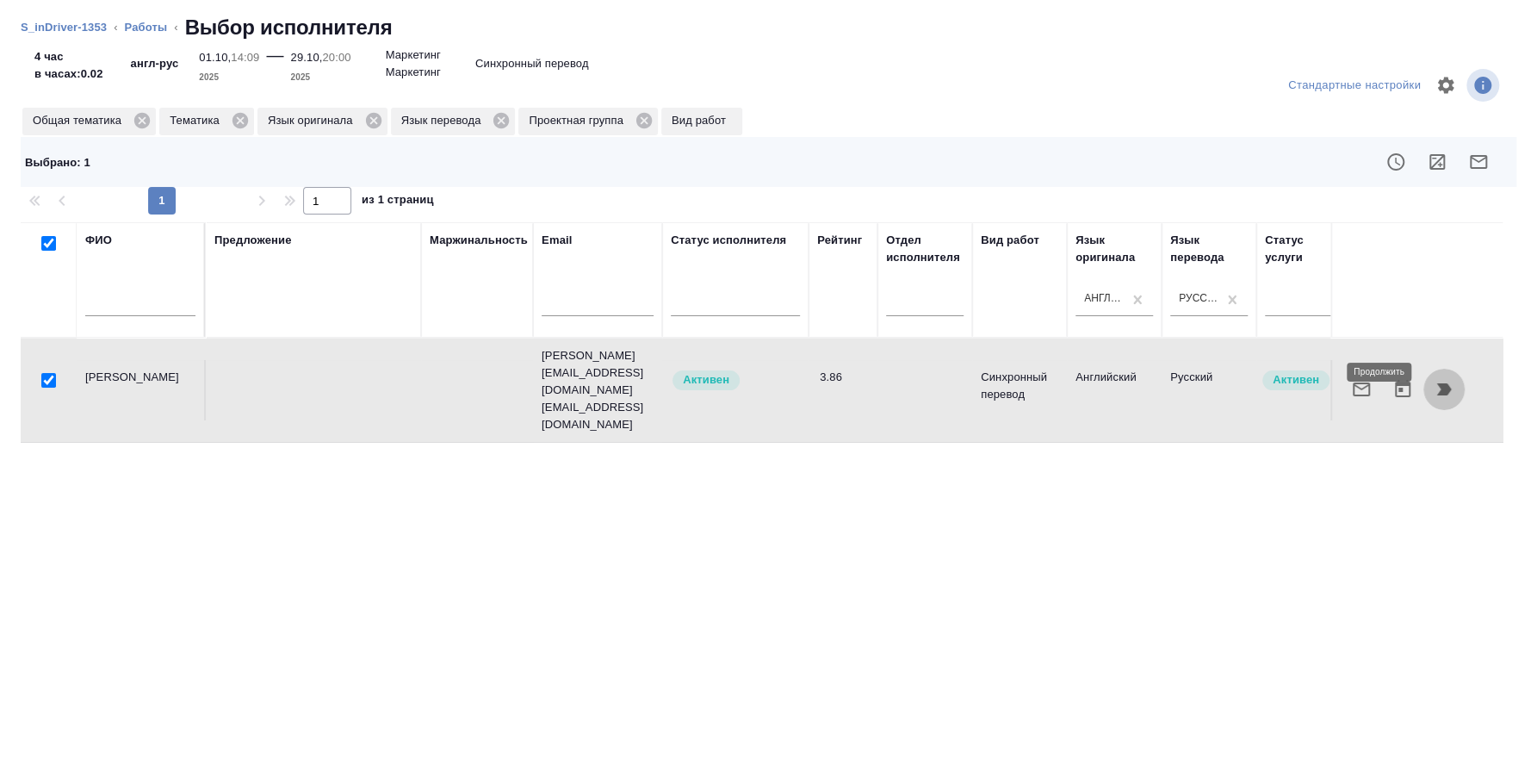
click at [1454, 379] on icon "button" at bounding box center [1444, 389] width 21 height 21
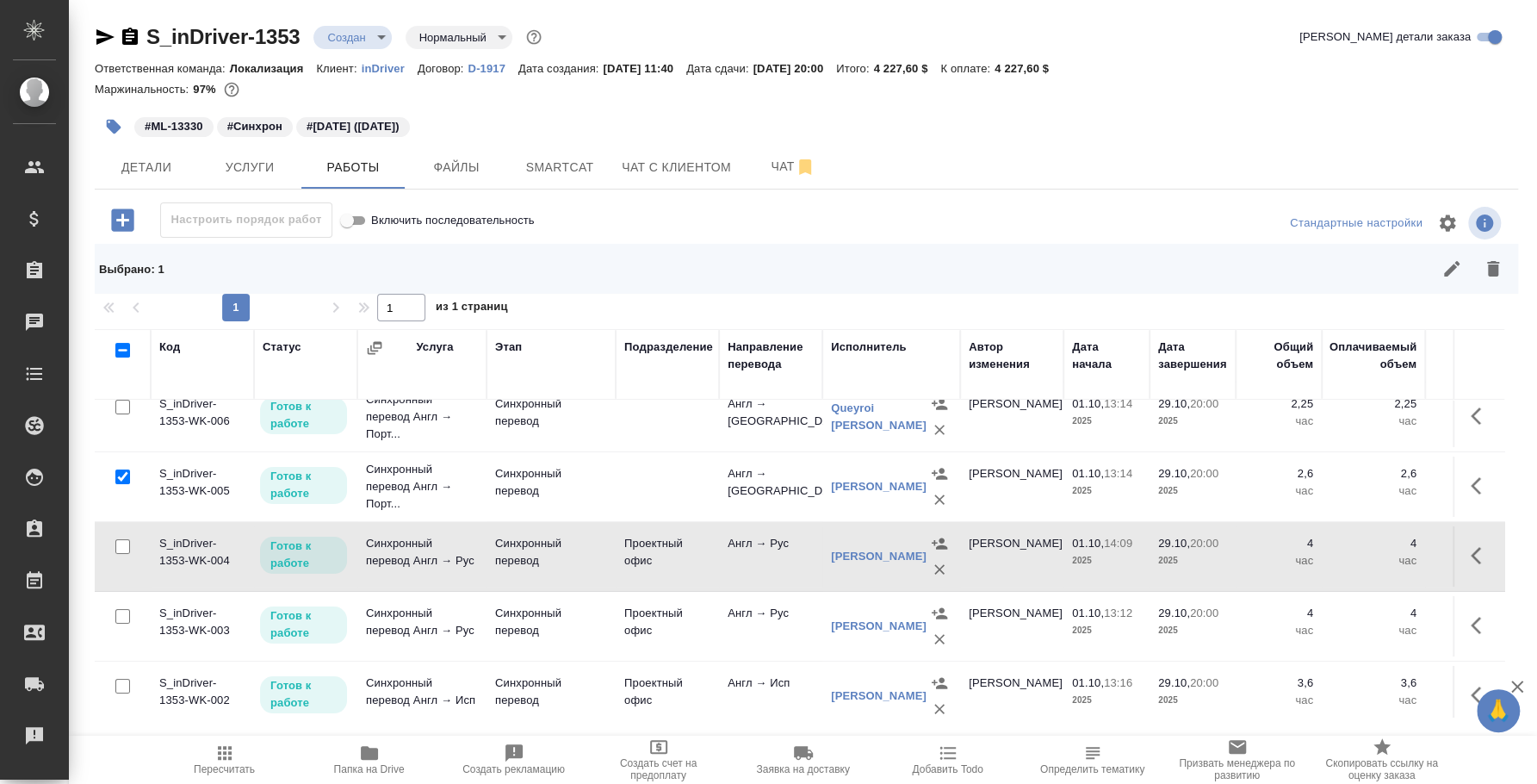
scroll to position [0, 0]
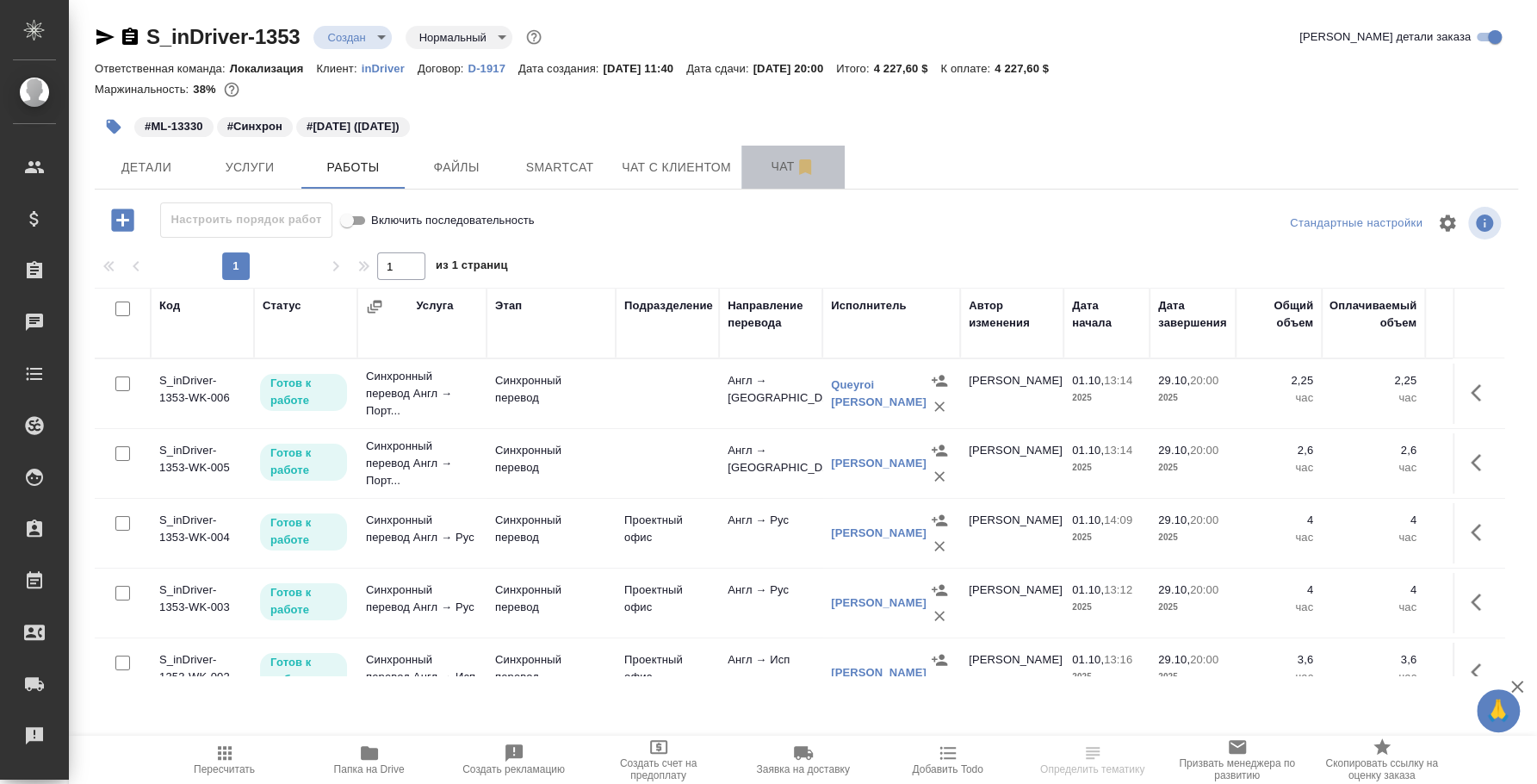
click at [768, 168] on span "Чат" at bounding box center [793, 166] width 82 height 21
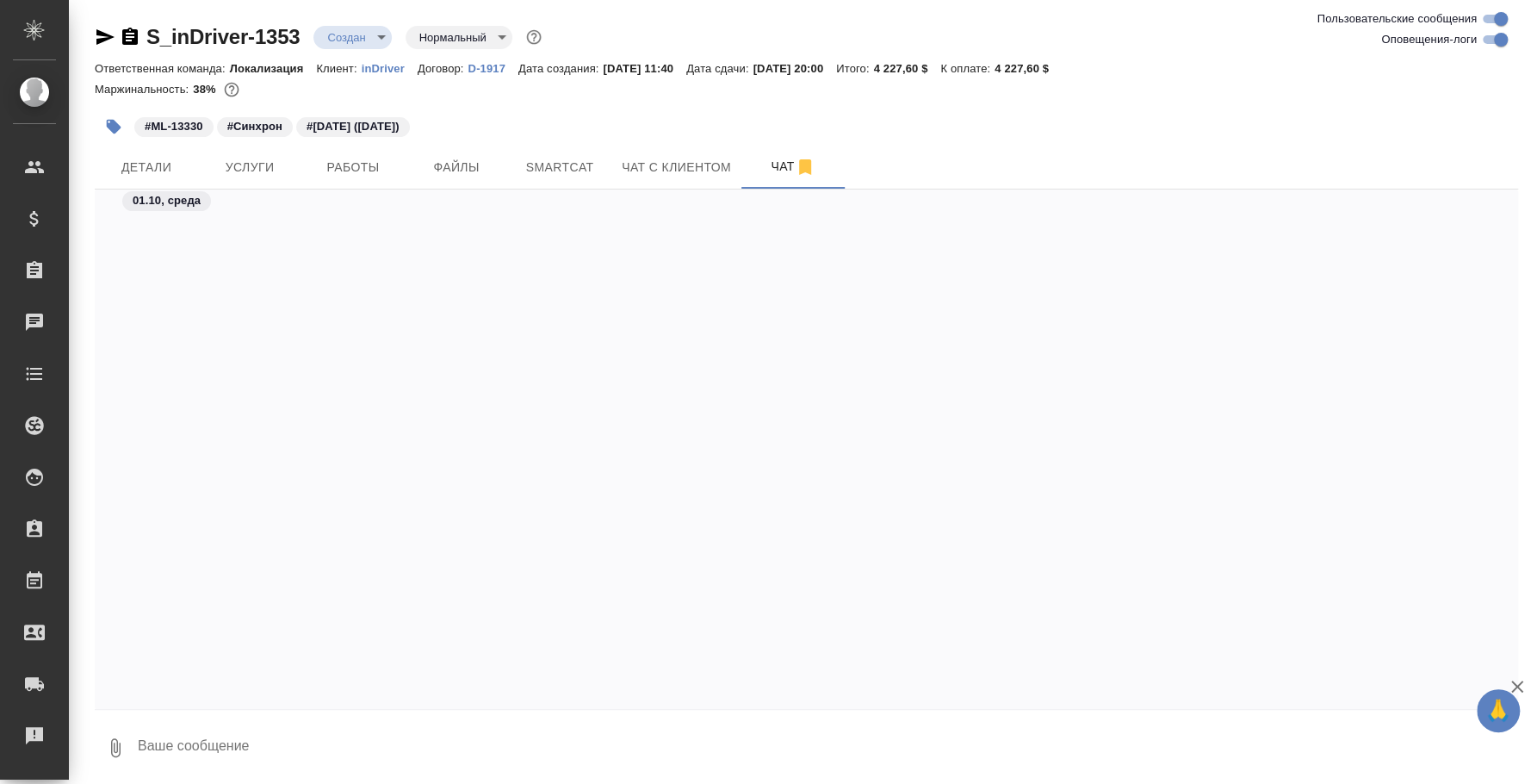
scroll to position [2347, 0]
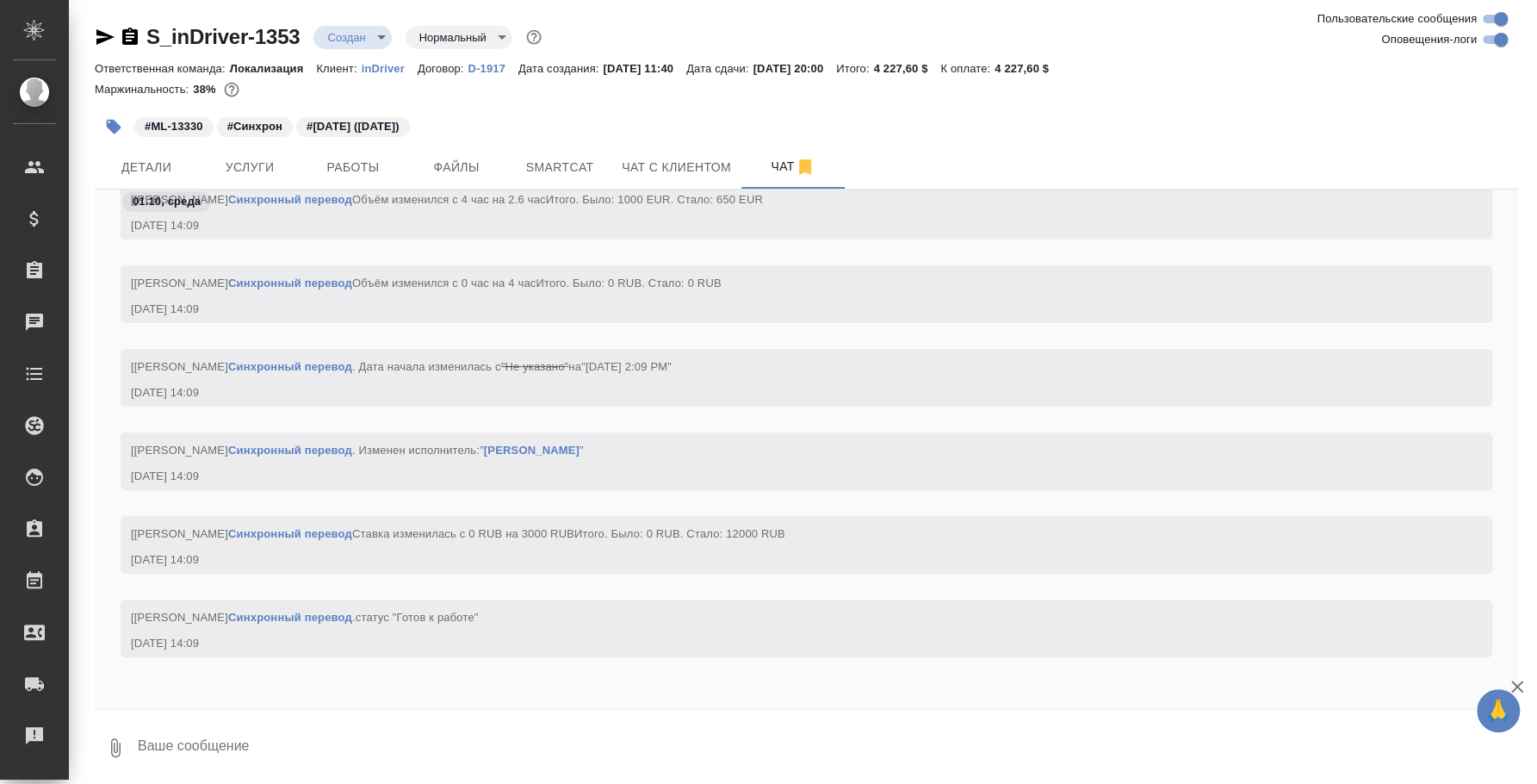
click at [692, 730] on textarea at bounding box center [827, 747] width 1382 height 59
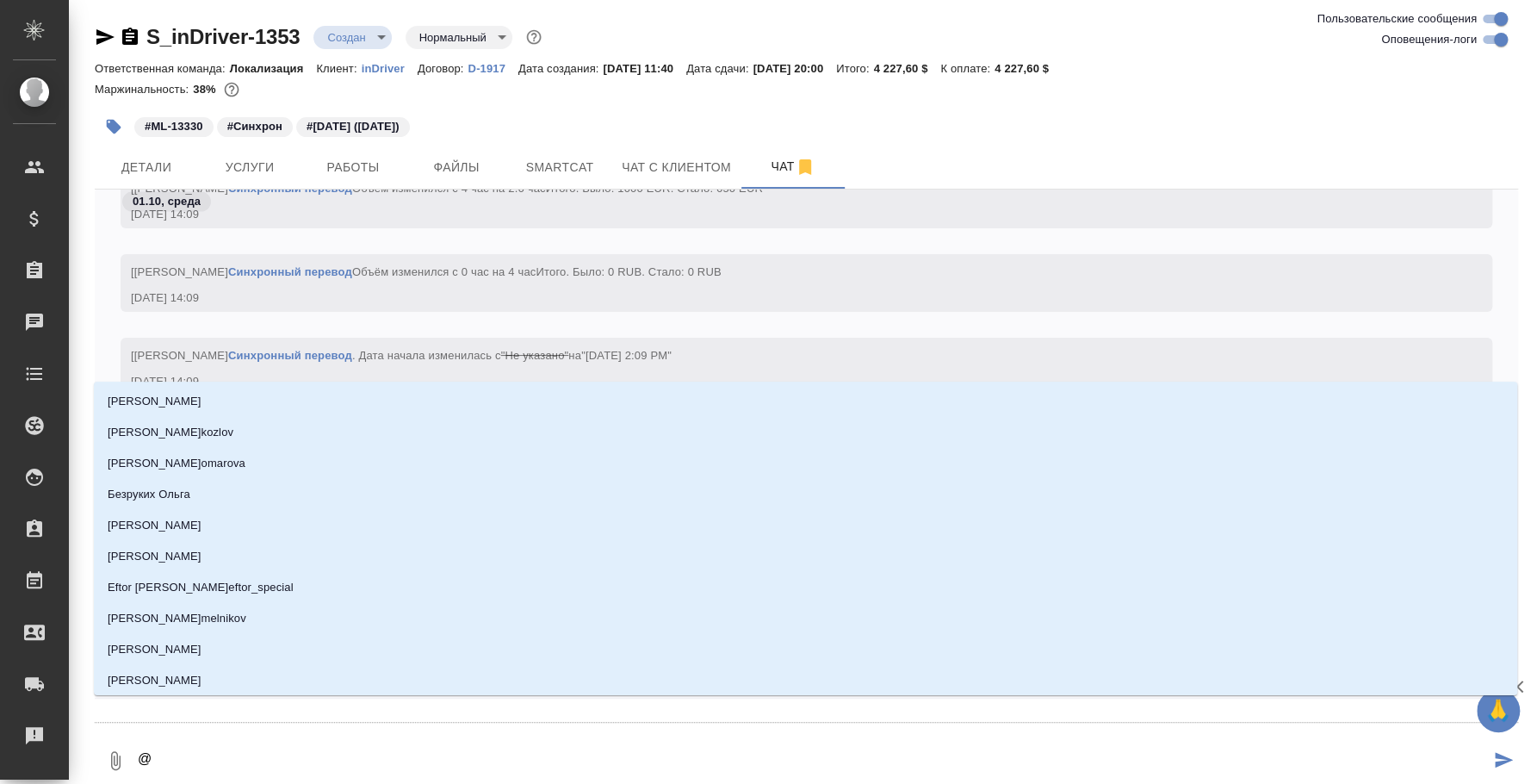
type textarea "@p"
type input "p"
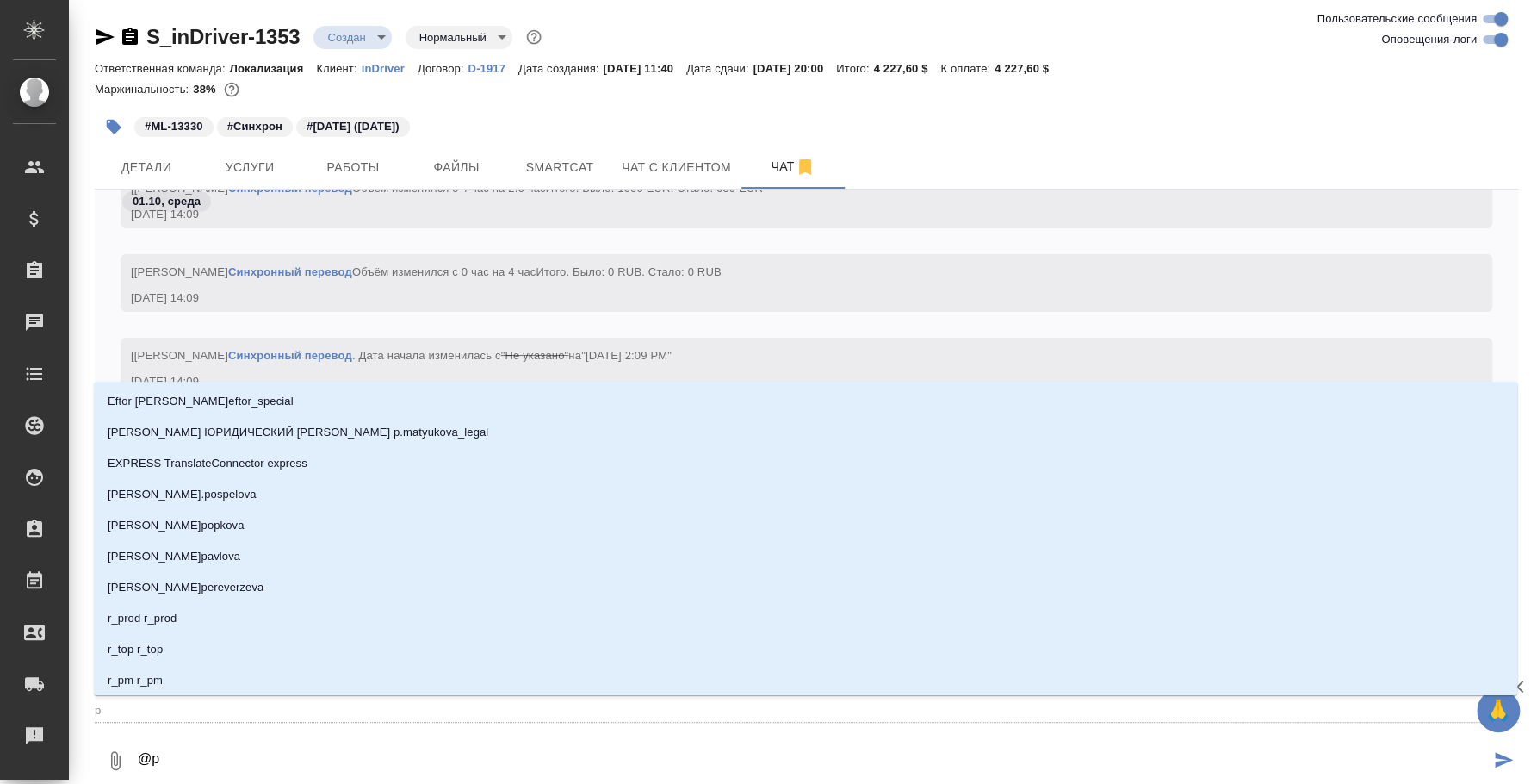
type textarea "@p'f"
type input "p'f"
type textarea "@p'fu"
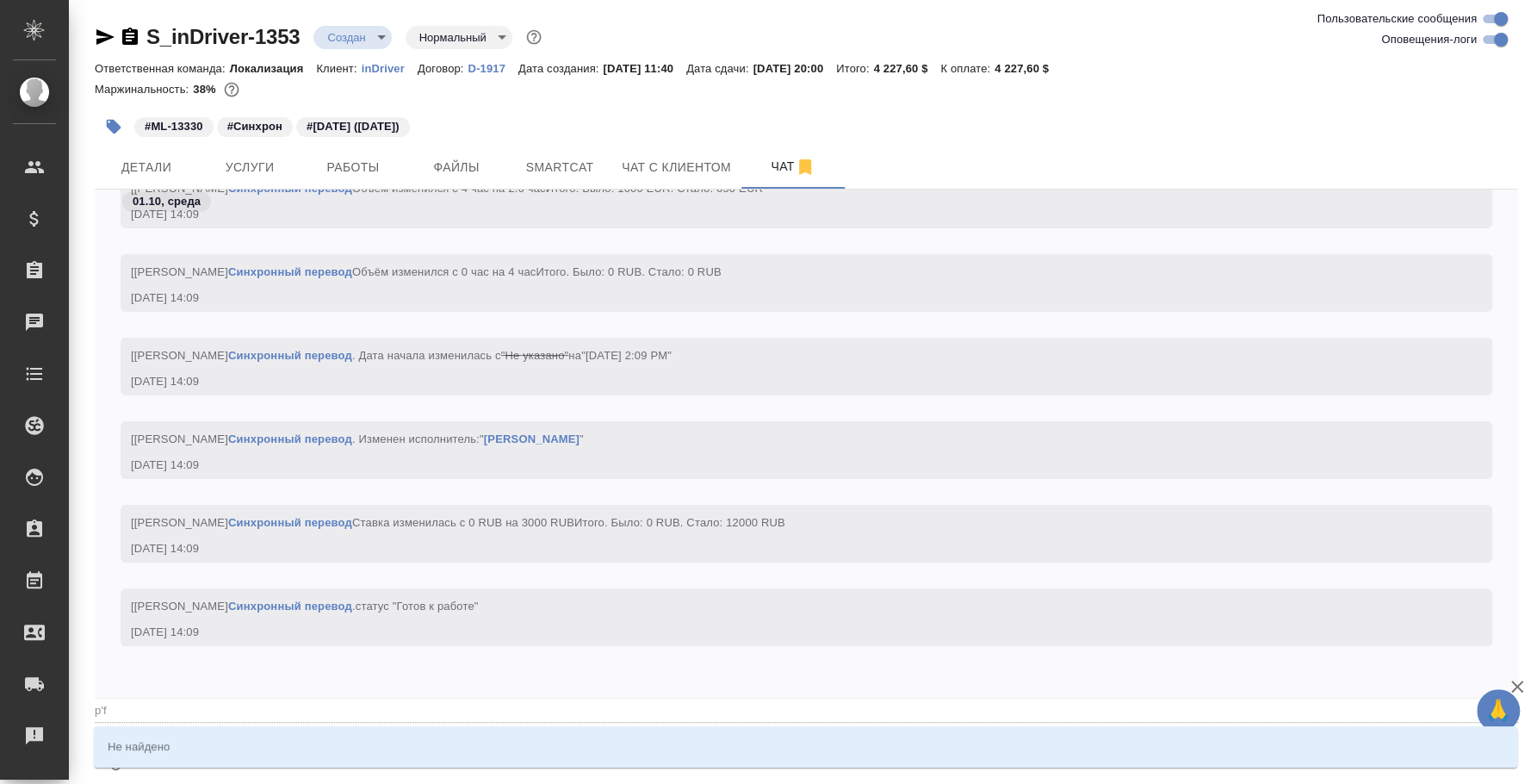
type input "p'fu"
type textarea "@p'fu'j"
type input "p'fu'j"
type textarea "@p'fu"
type input "p'fu"
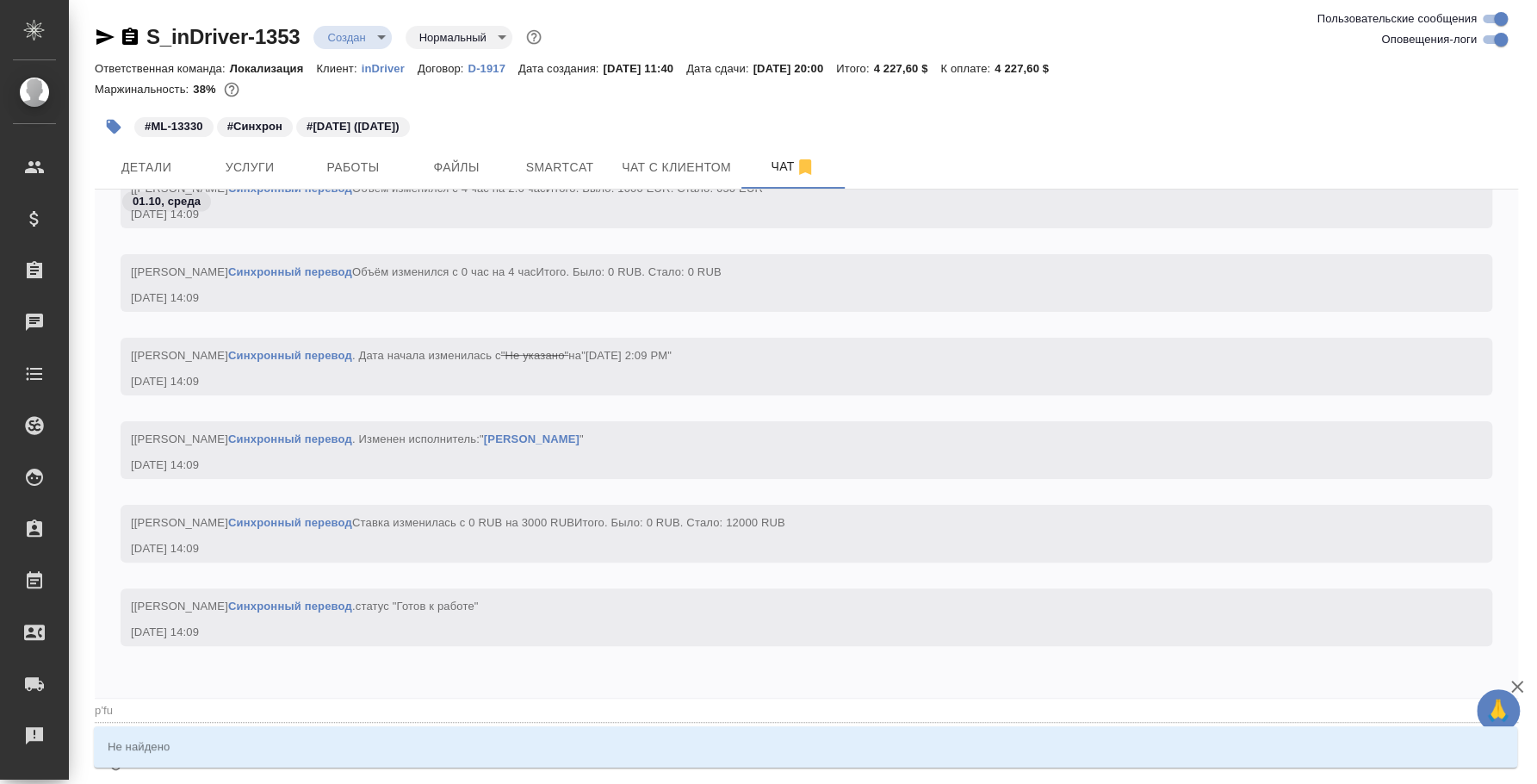
type textarea "@p'f"
type input "p'f"
type textarea "@p"
type input "p"
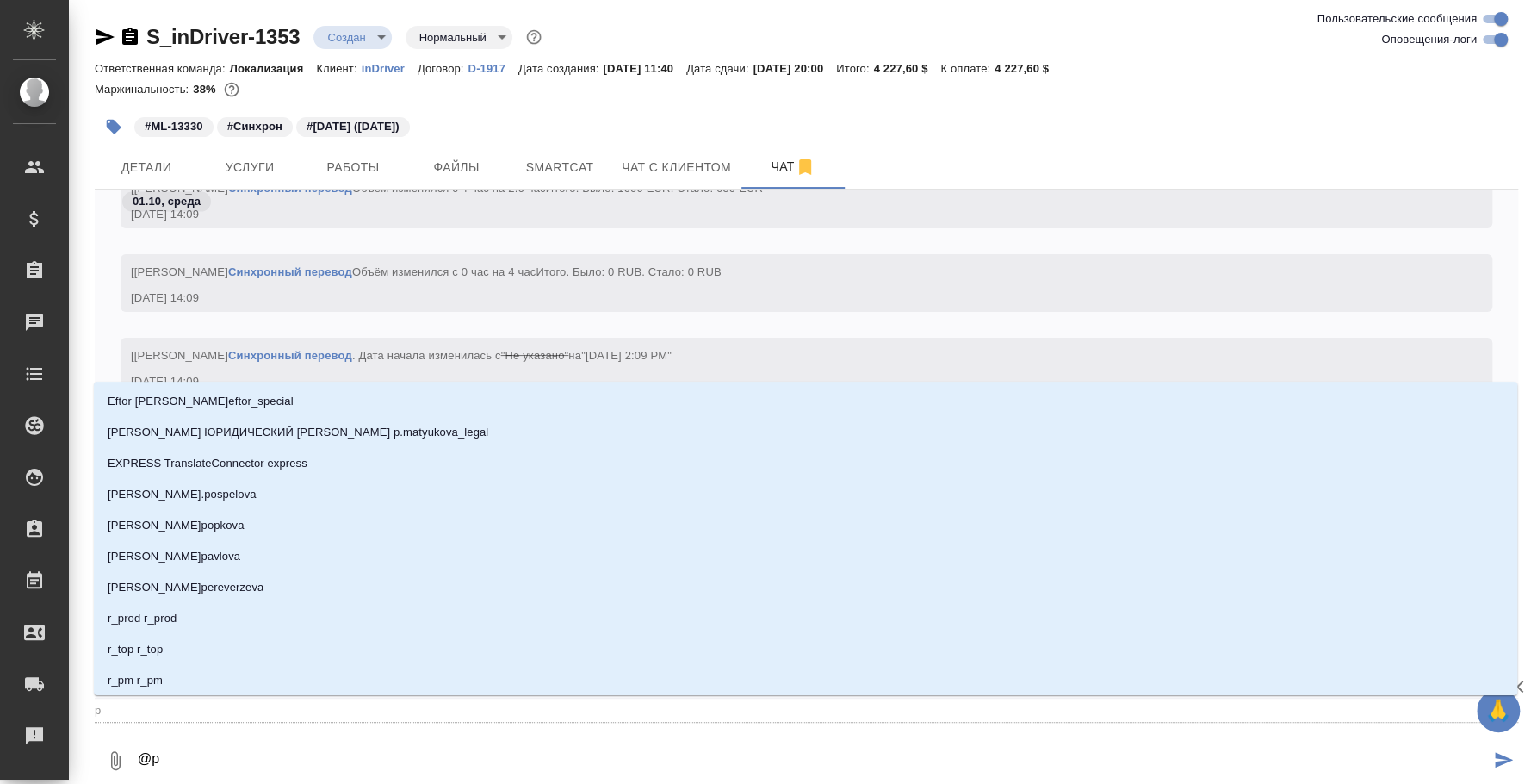
type textarea "@"
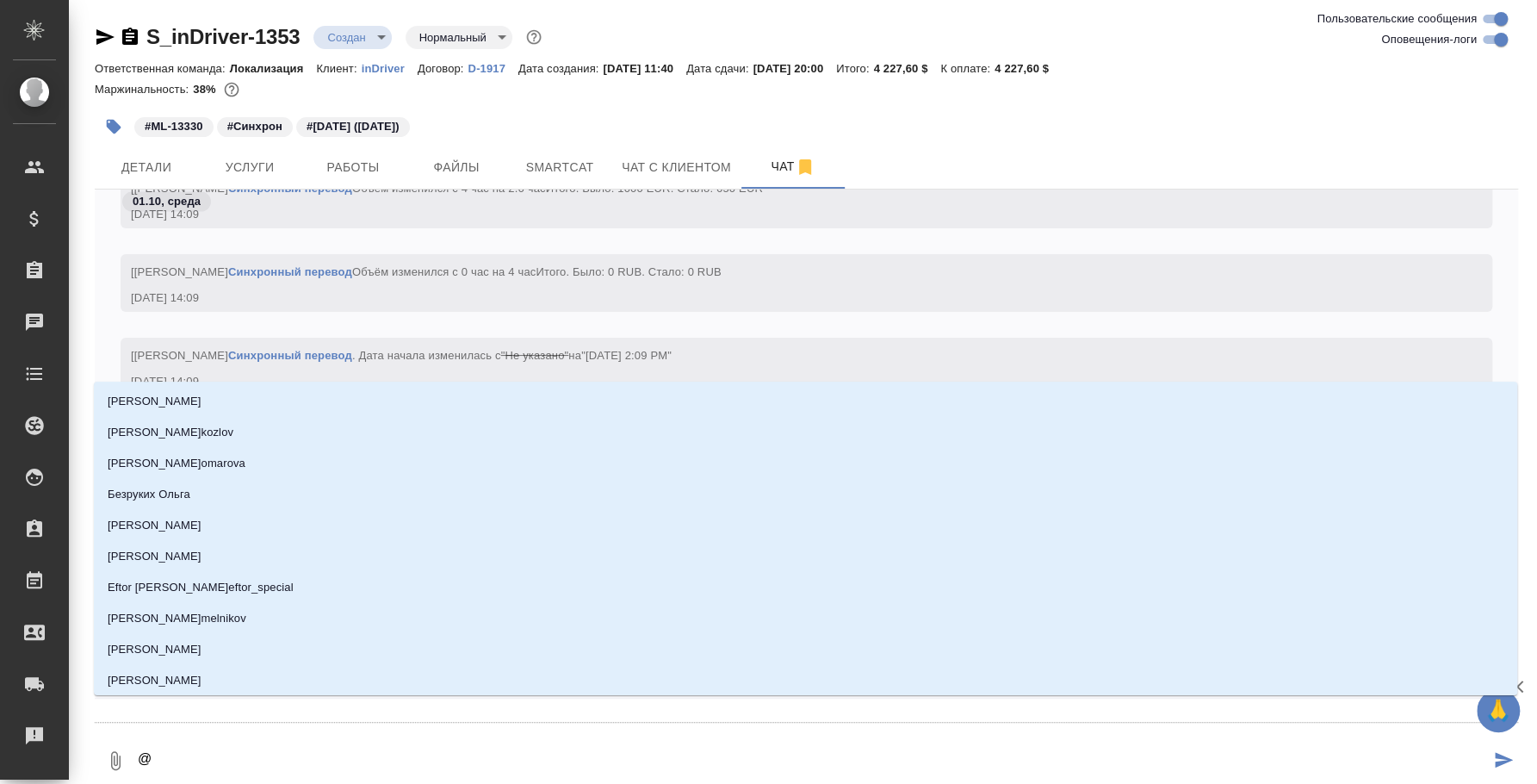
type textarea "@з"
type input "з"
type textarea "@за"
type input "за"
type textarea "@заг"
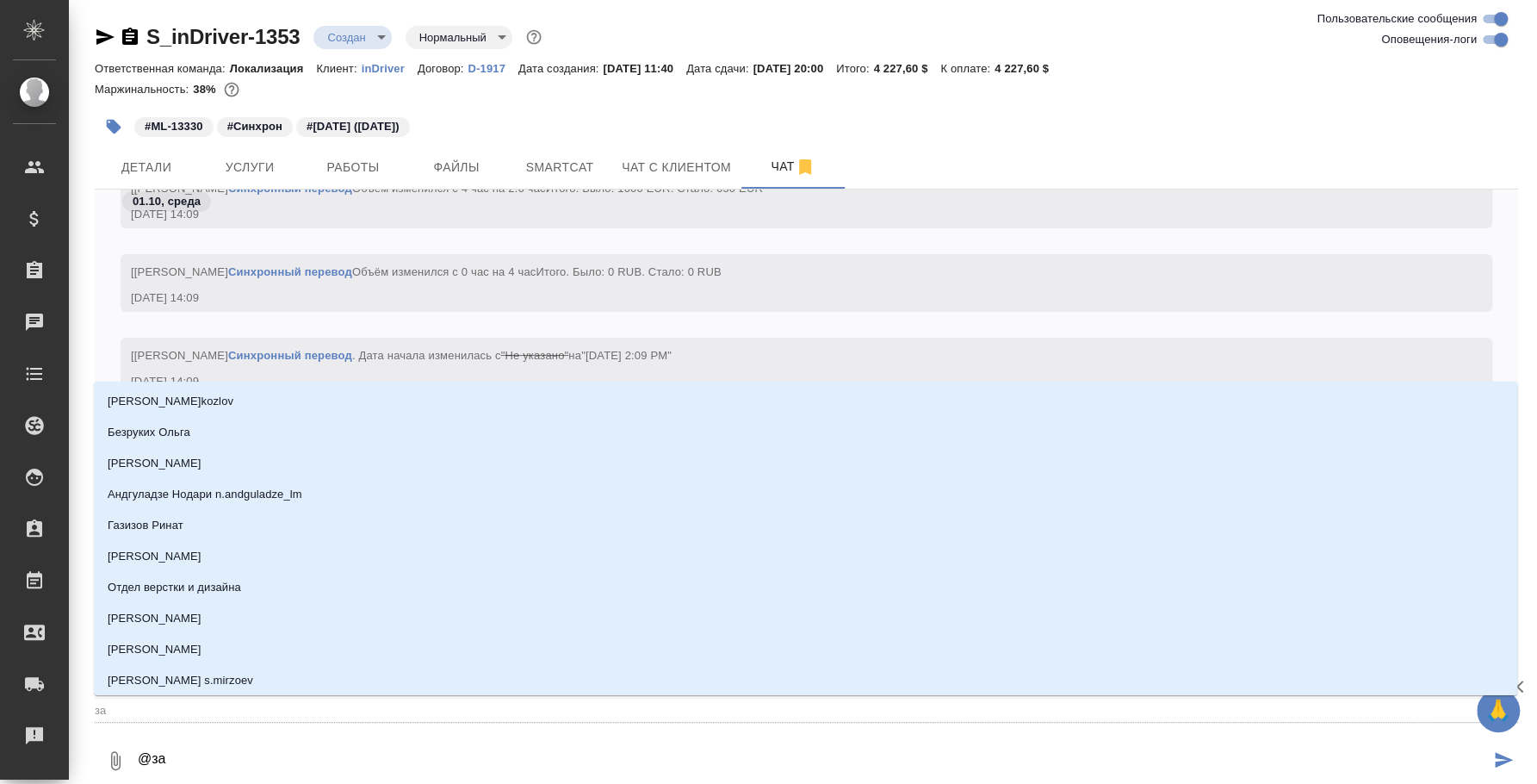
type input "заг"
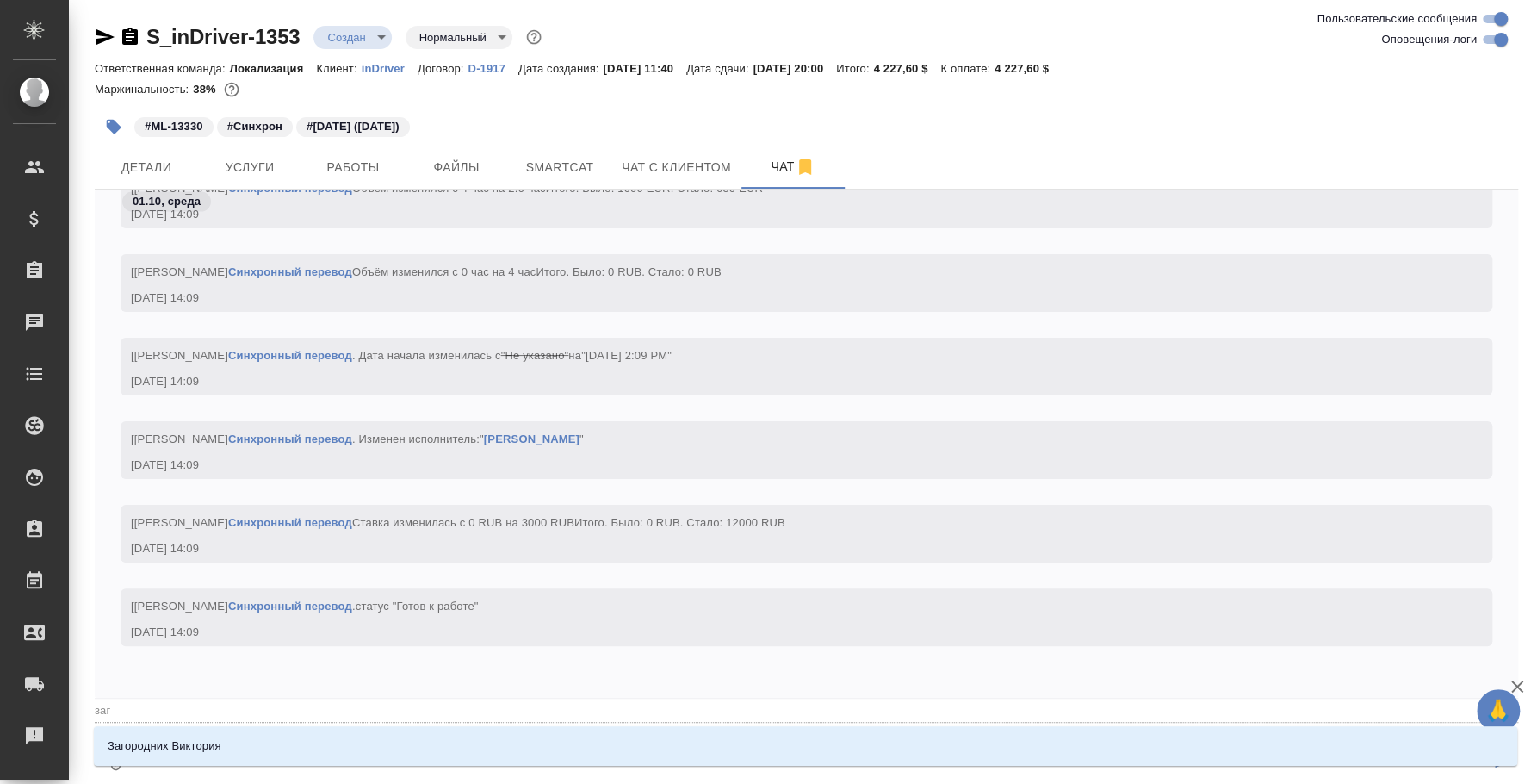
type textarea "@заго"
type input "заго"
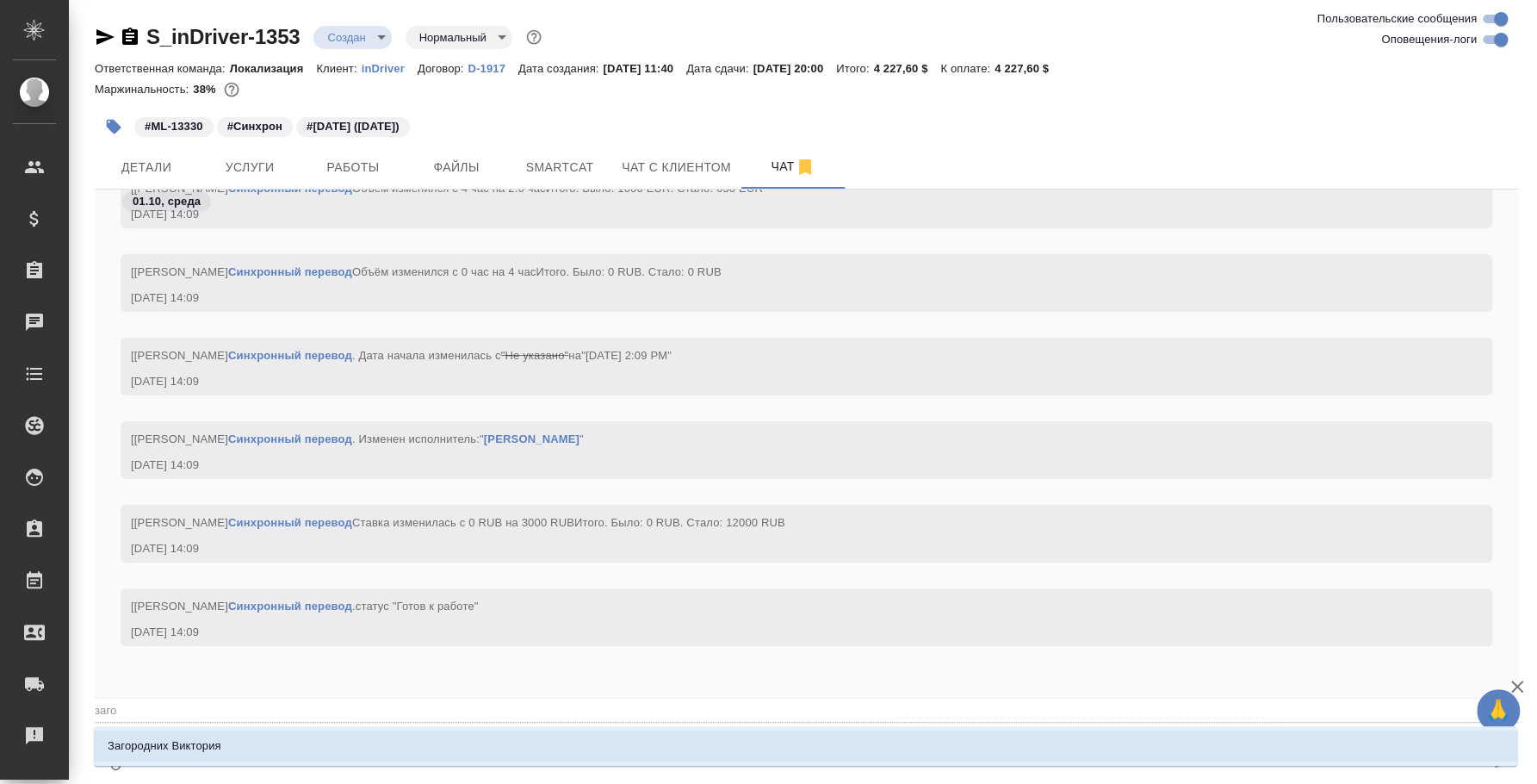
click at [697, 750] on li "Загородних Виктория" at bounding box center [806, 746] width 1423 height 31
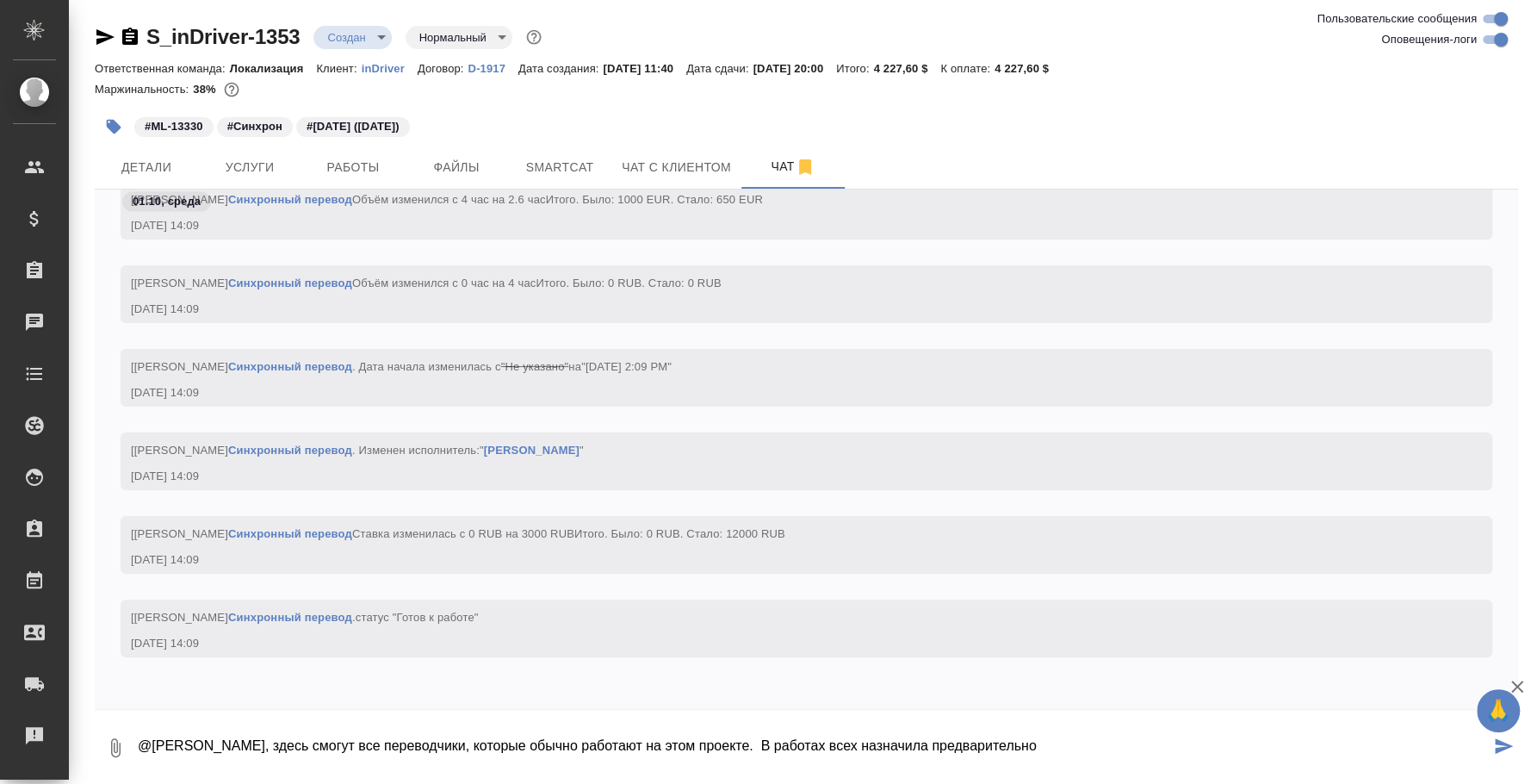
type textarea "@[PERSON_NAME], здесь смогут все переводчики, которые обычно работают на этом п…"
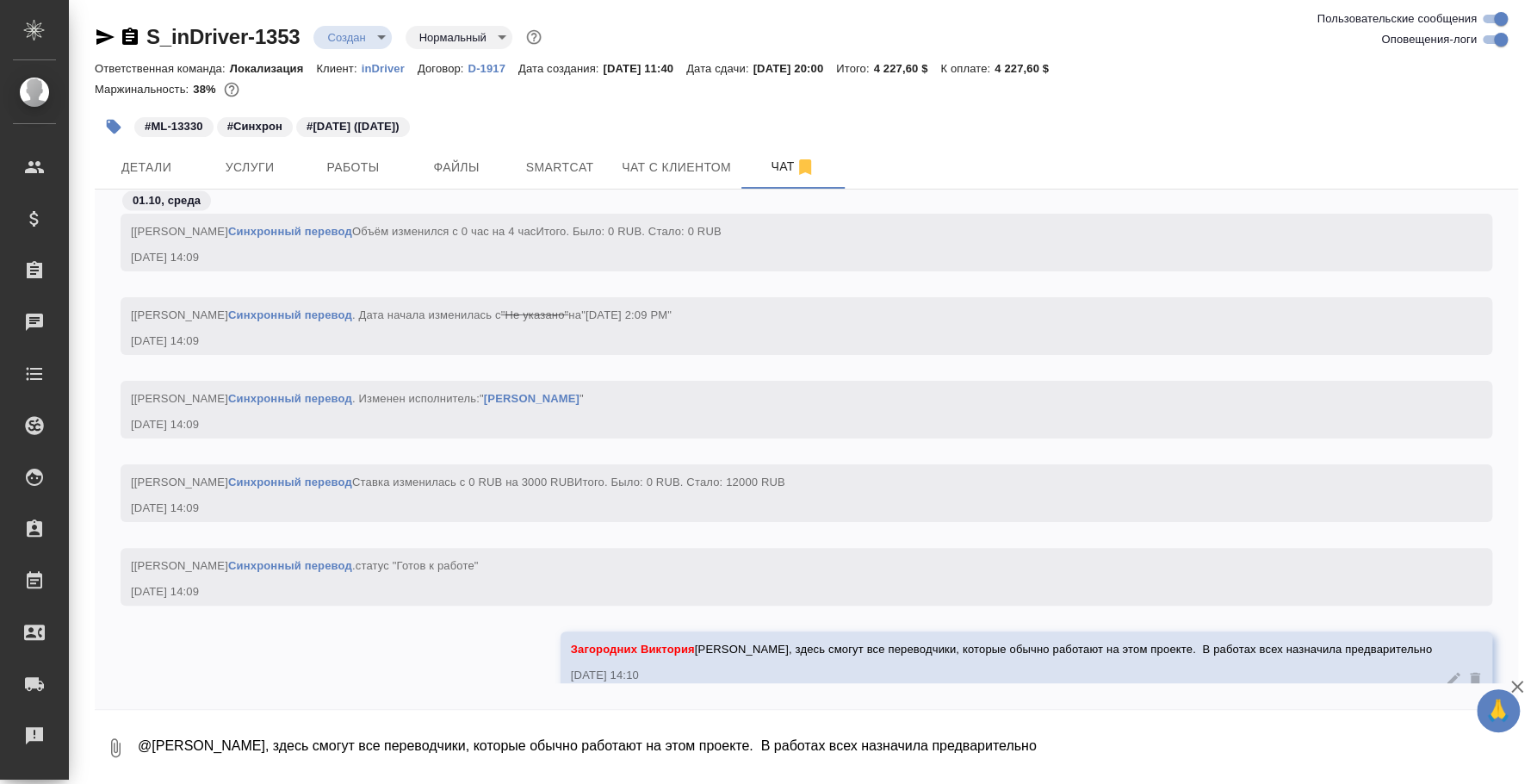
scroll to position [2430, 0]
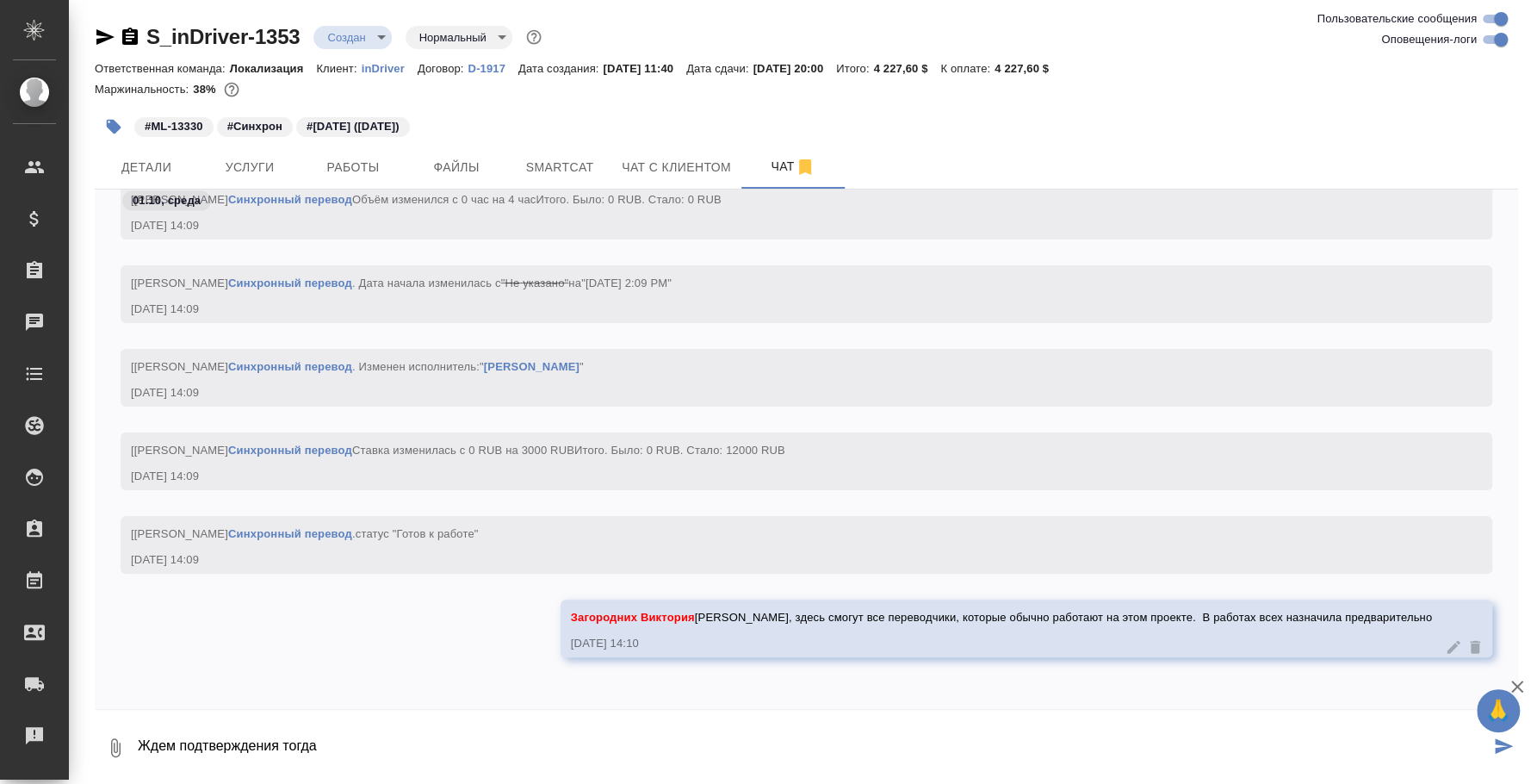
type textarea "Ждем подтверждения тогда"
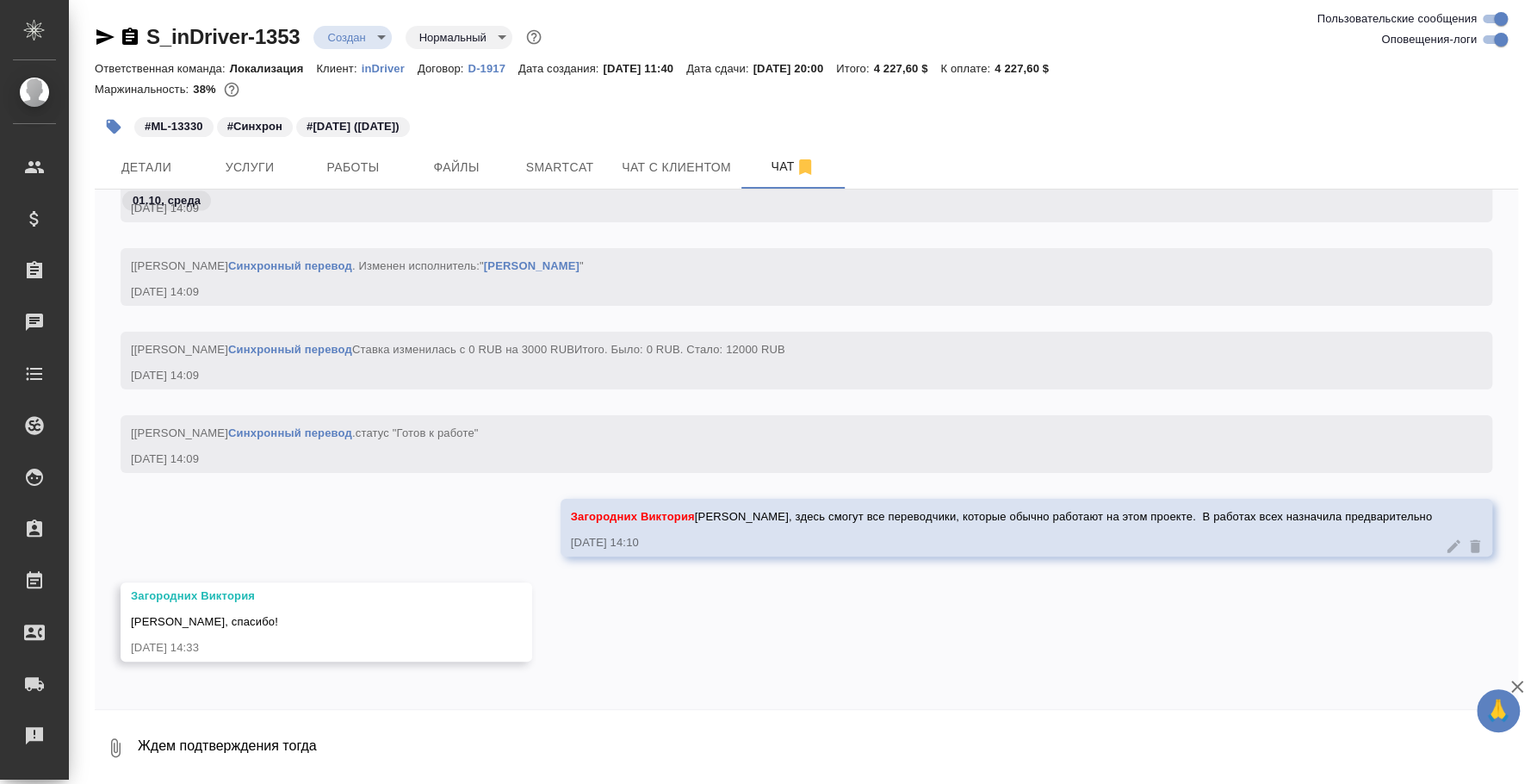
scroll to position [2535, 0]
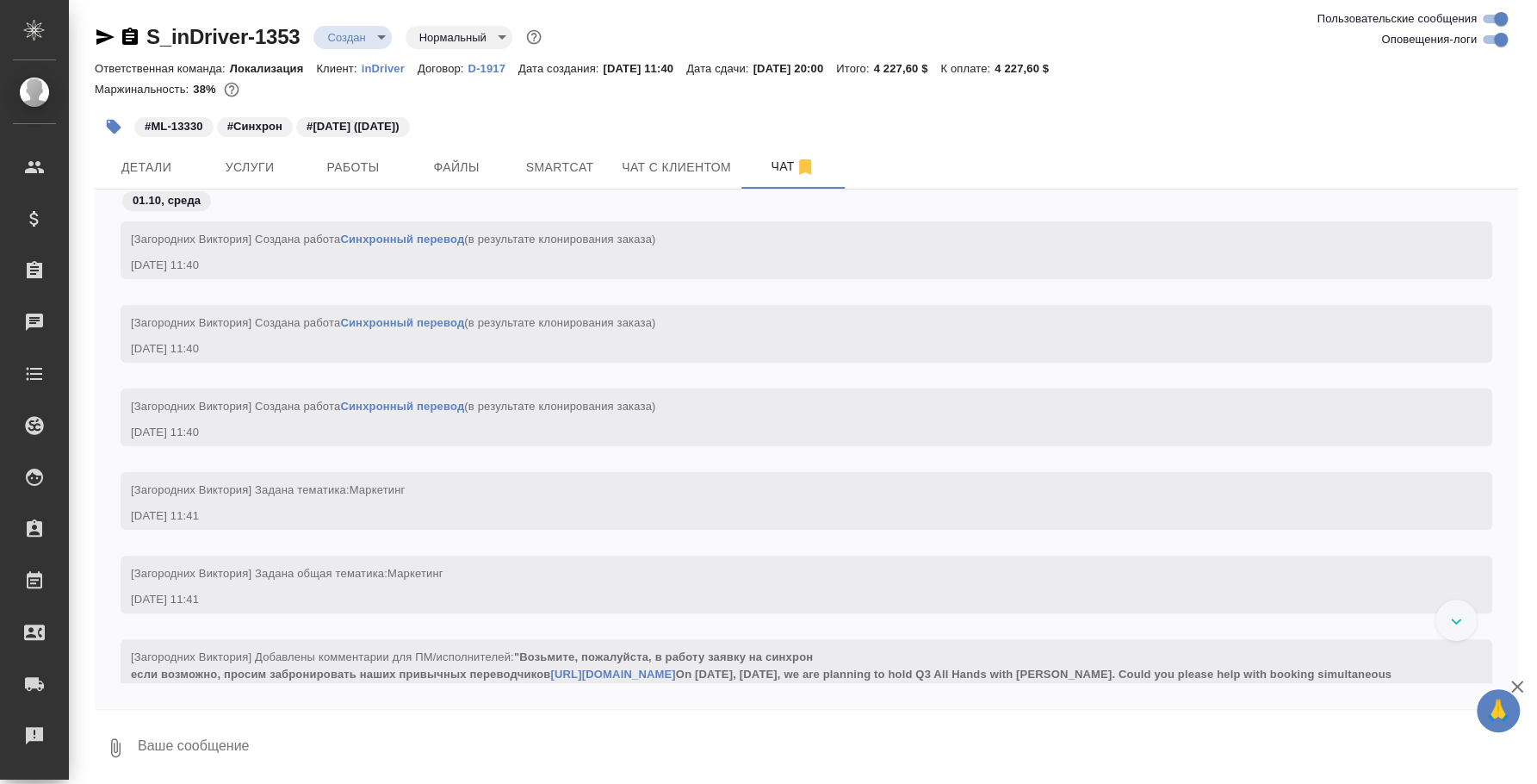
scroll to position [2584, 0]
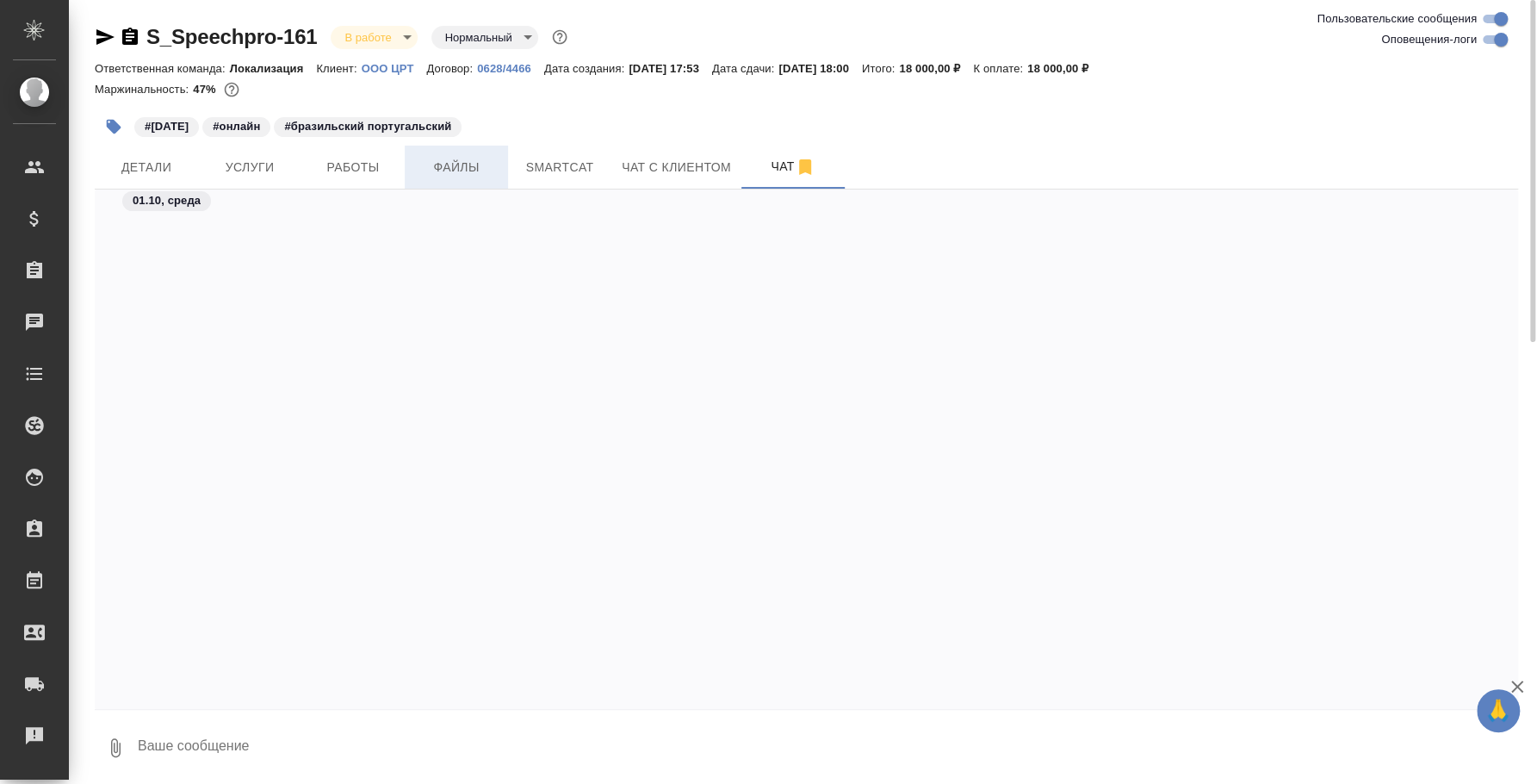
scroll to position [3004, 0]
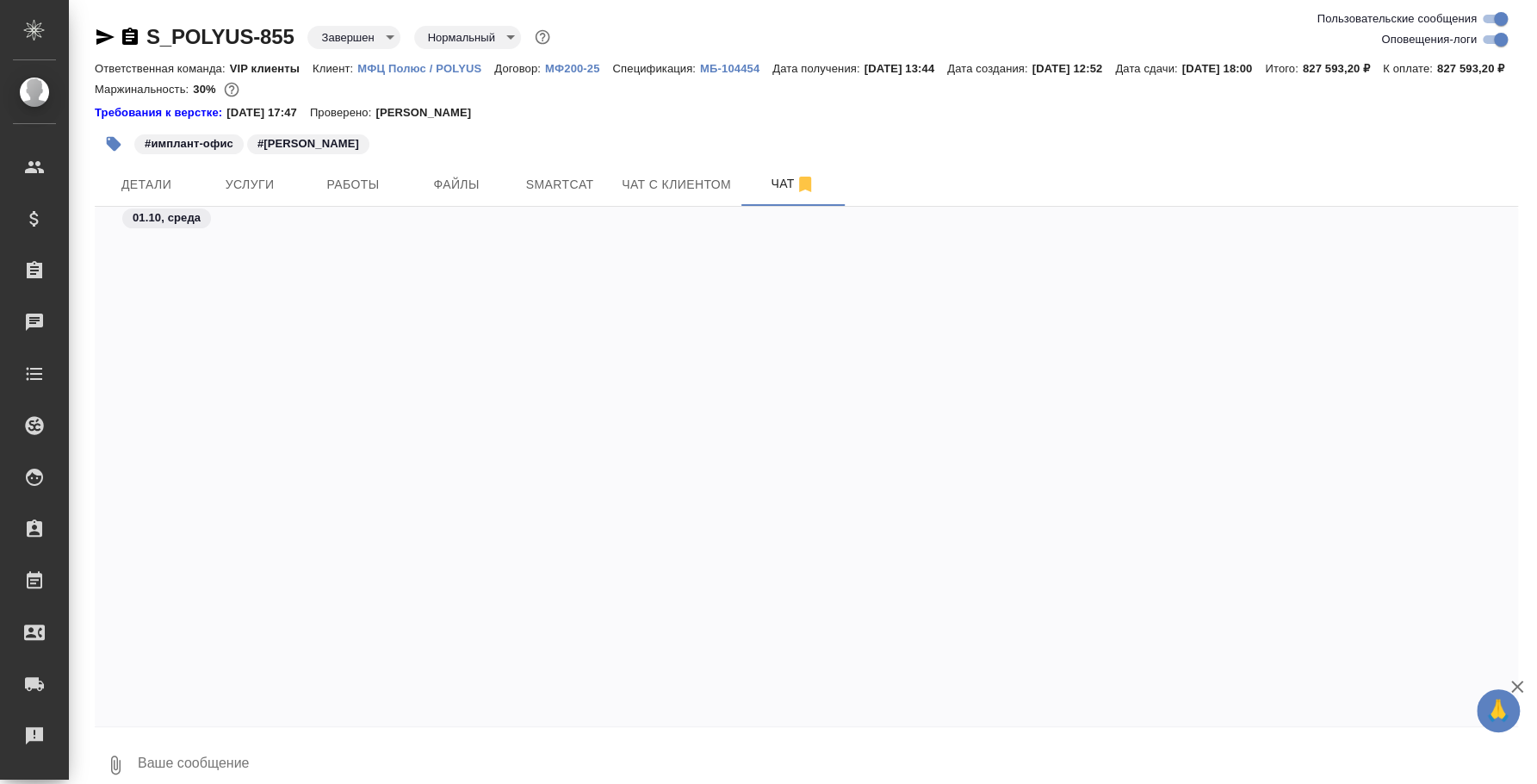
scroll to position [16688, 0]
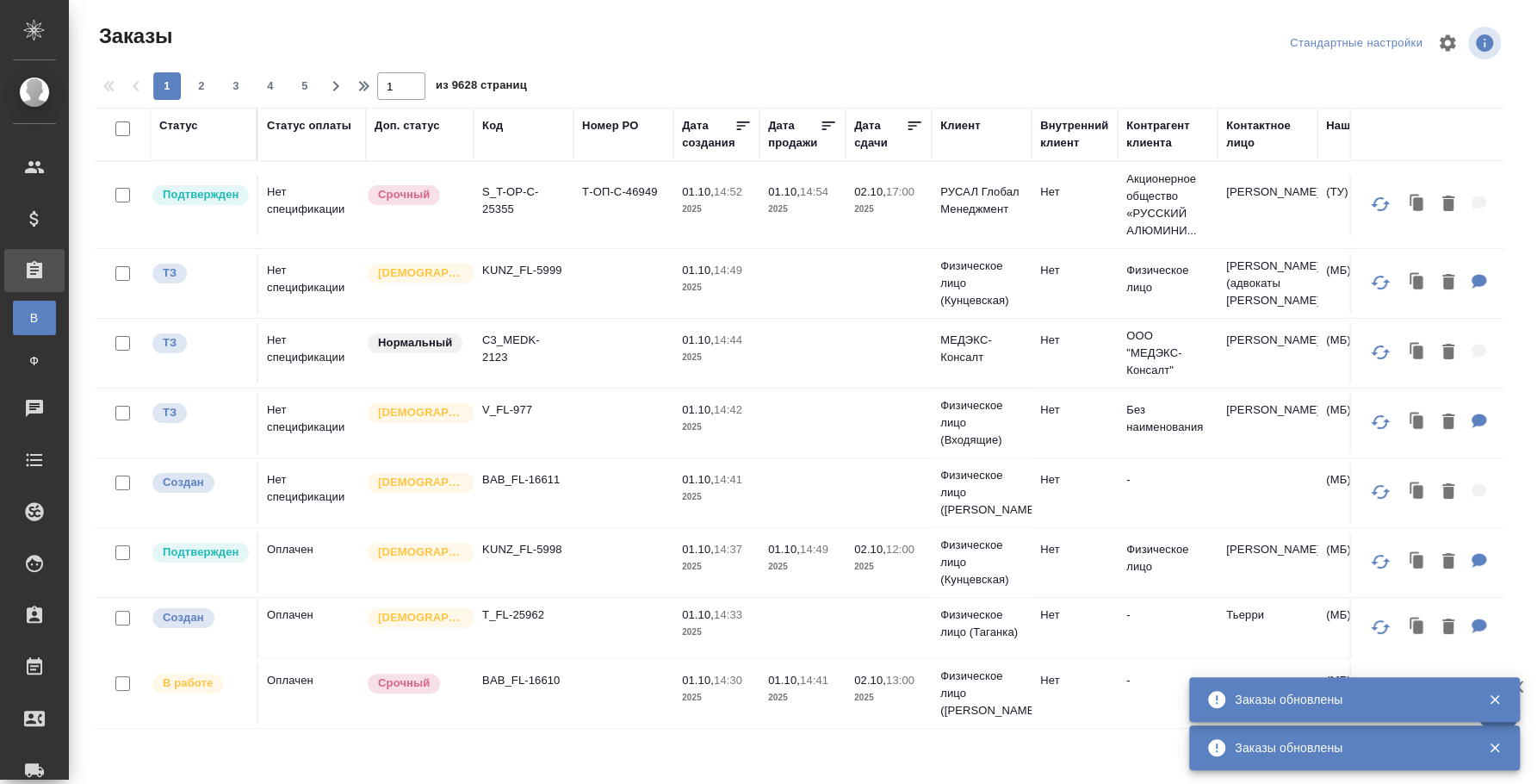
click at [496, 123] on div "Код" at bounding box center [492, 125] width 21 height 17
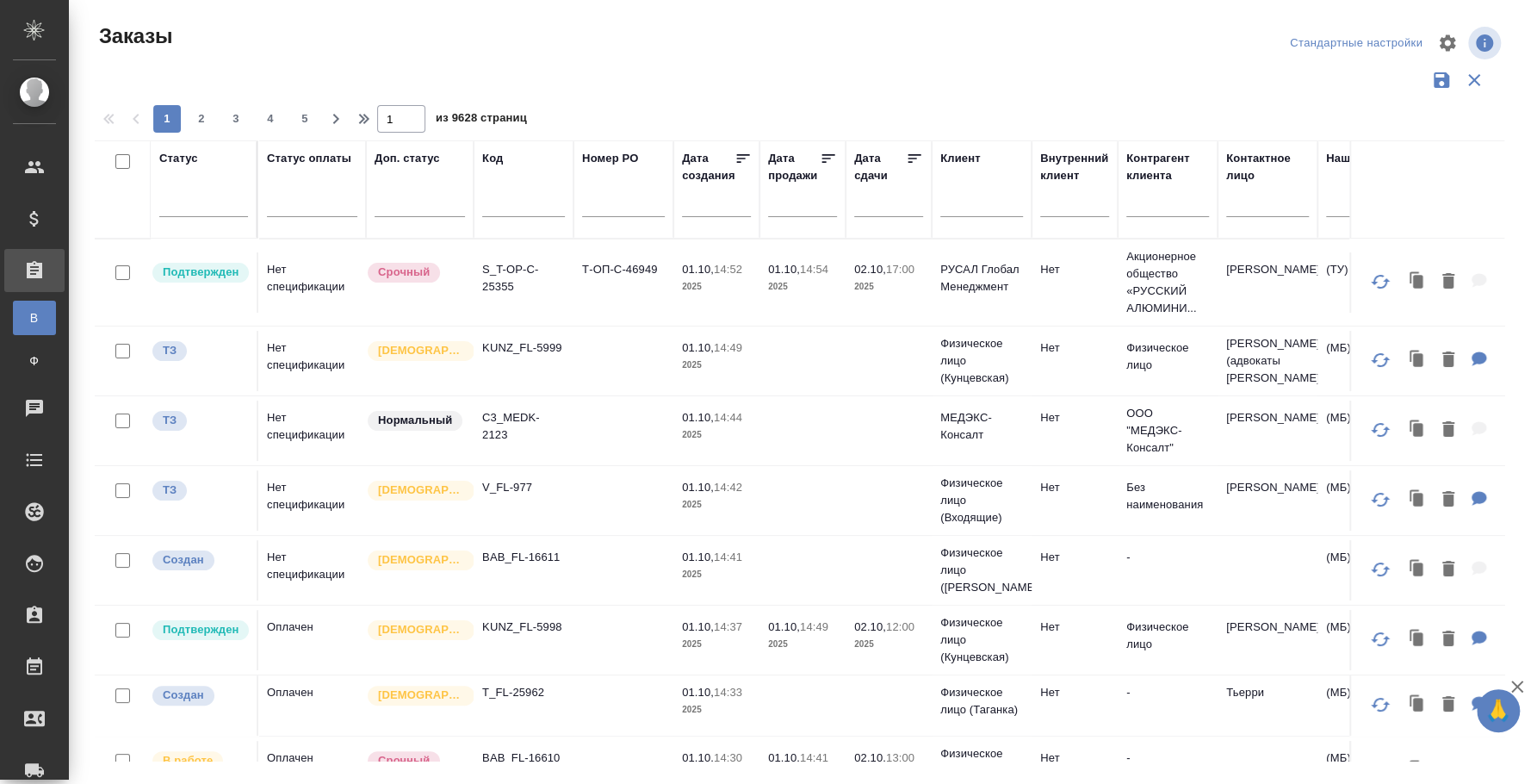
click at [520, 199] on input "text" at bounding box center [523, 207] width 82 height 21
paste input "C3_SPBGMU-1"
type input "C3_SPBGMU-1"
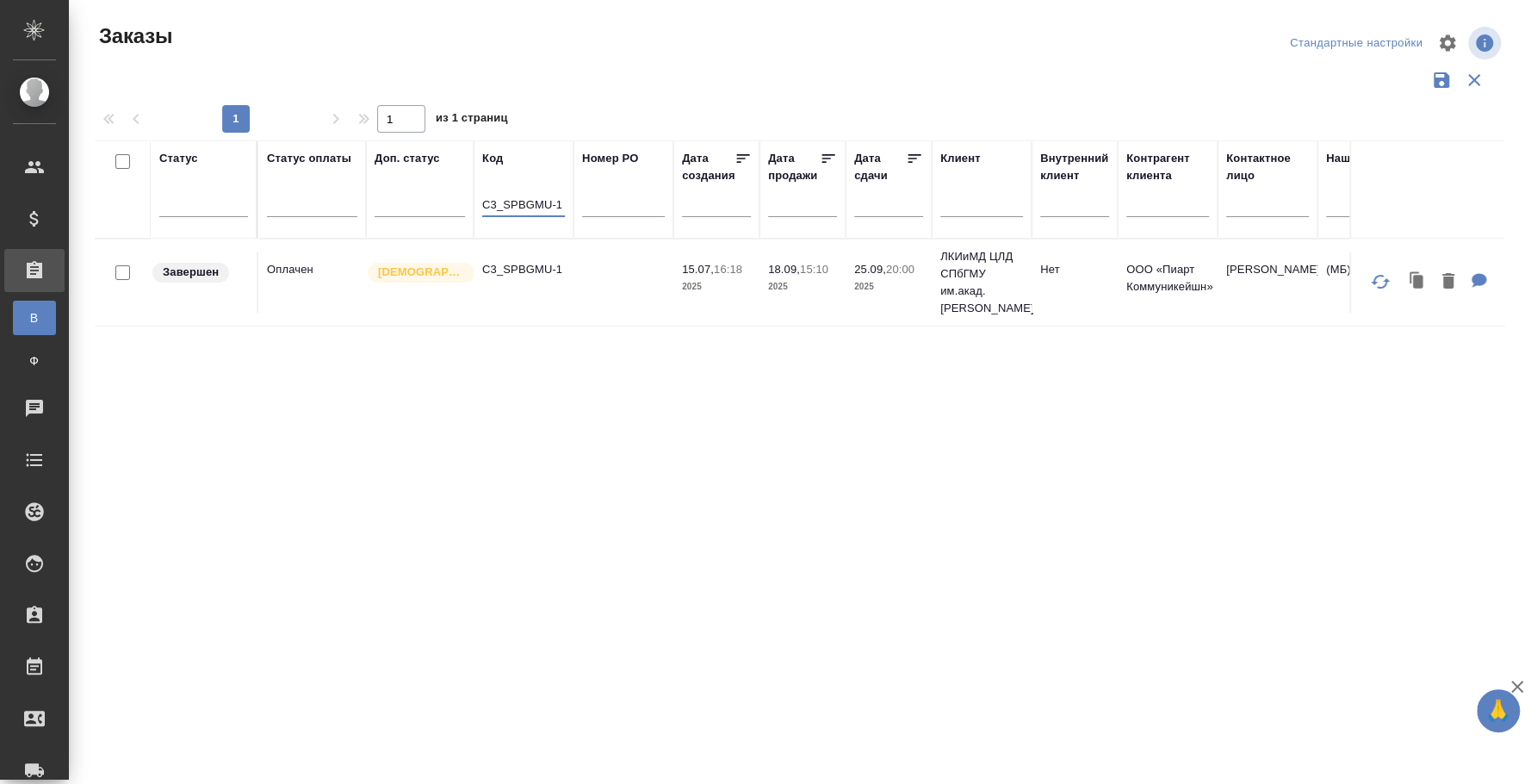
click at [518, 275] on p "C3_SPBGMU-1" at bounding box center [523, 269] width 82 height 17
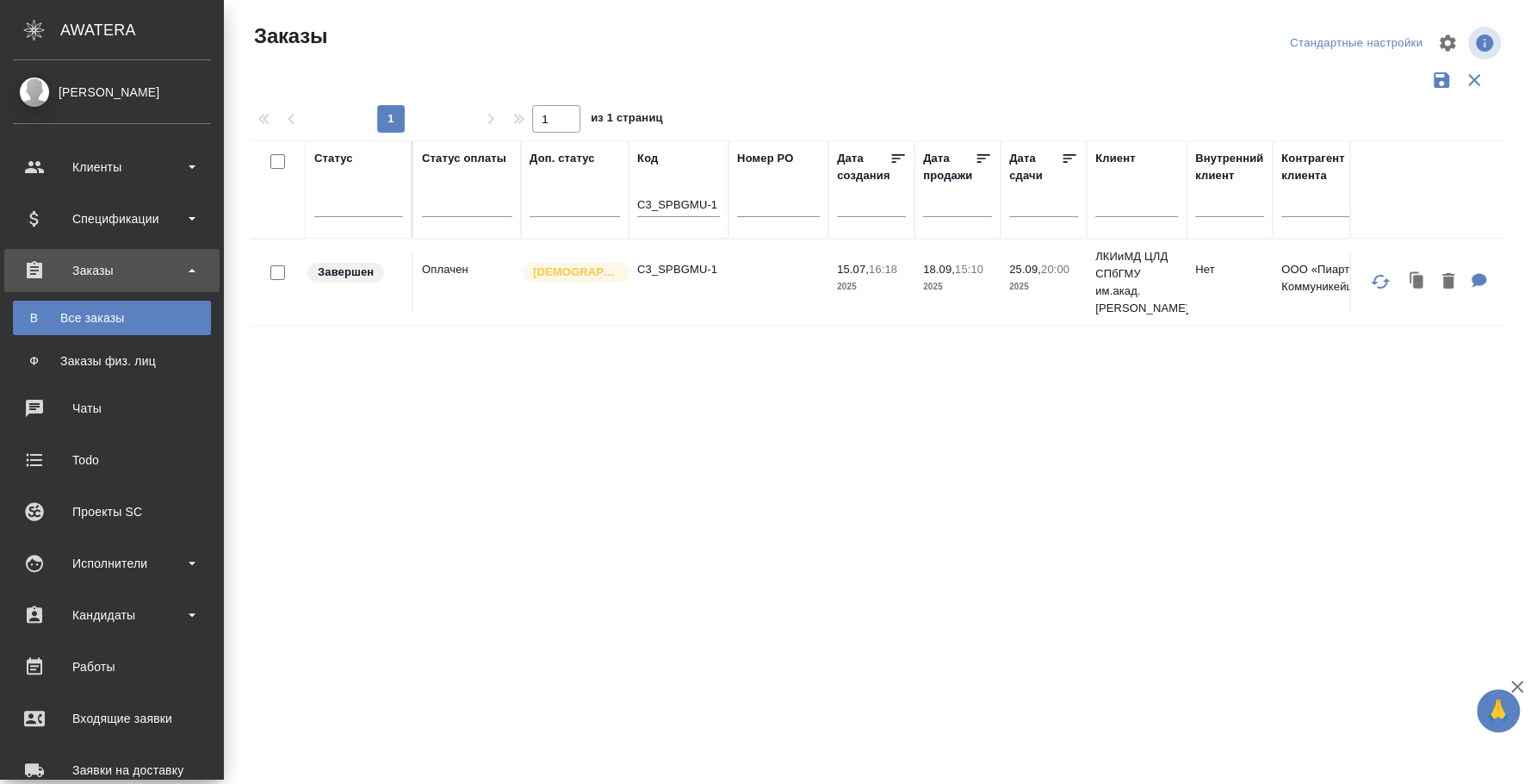
click at [102, 310] on div "Все заказы" at bounding box center [112, 317] width 181 height 17
click at [110, 409] on div "Чаты" at bounding box center [112, 408] width 198 height 26
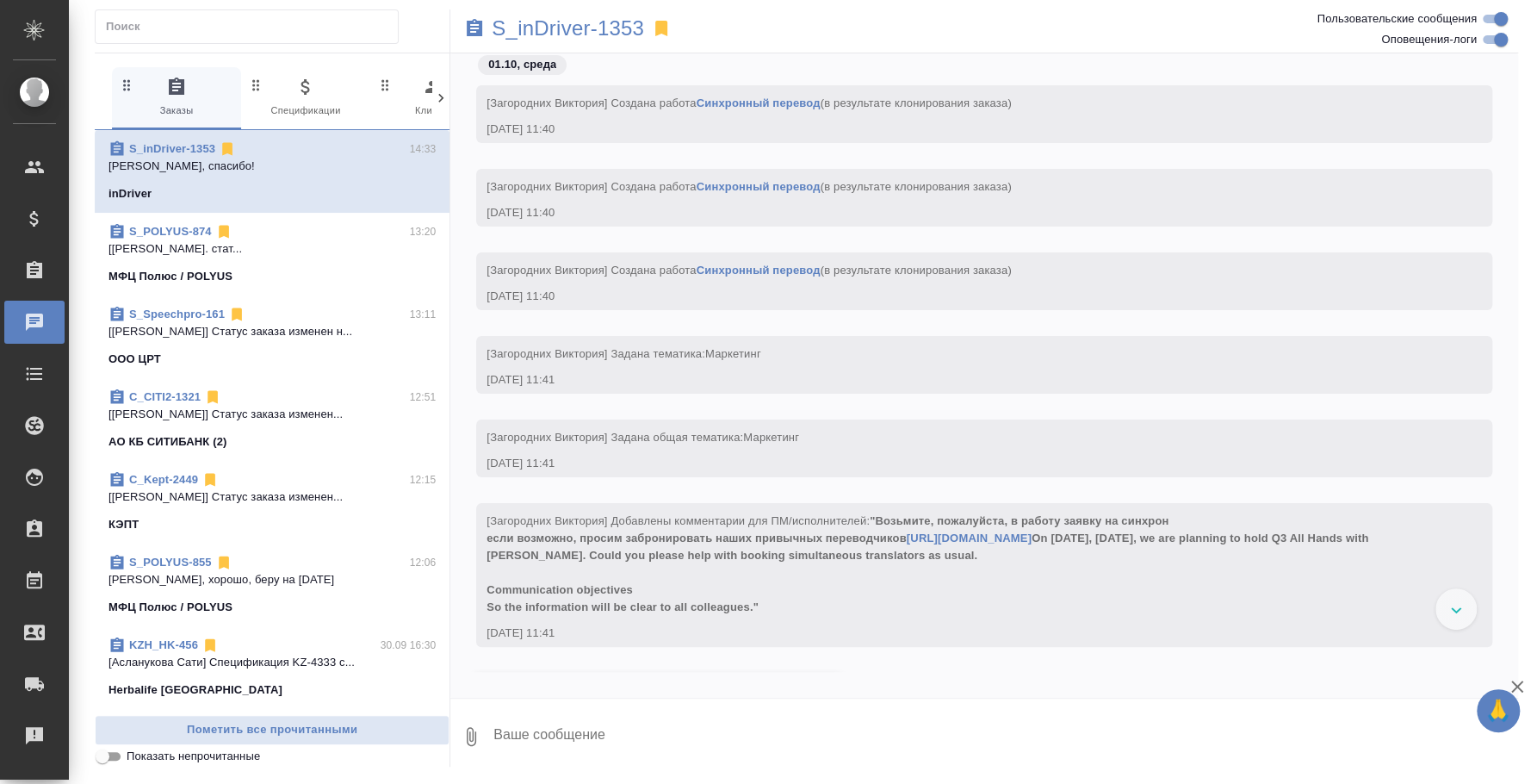
scroll to position [2476, 0]
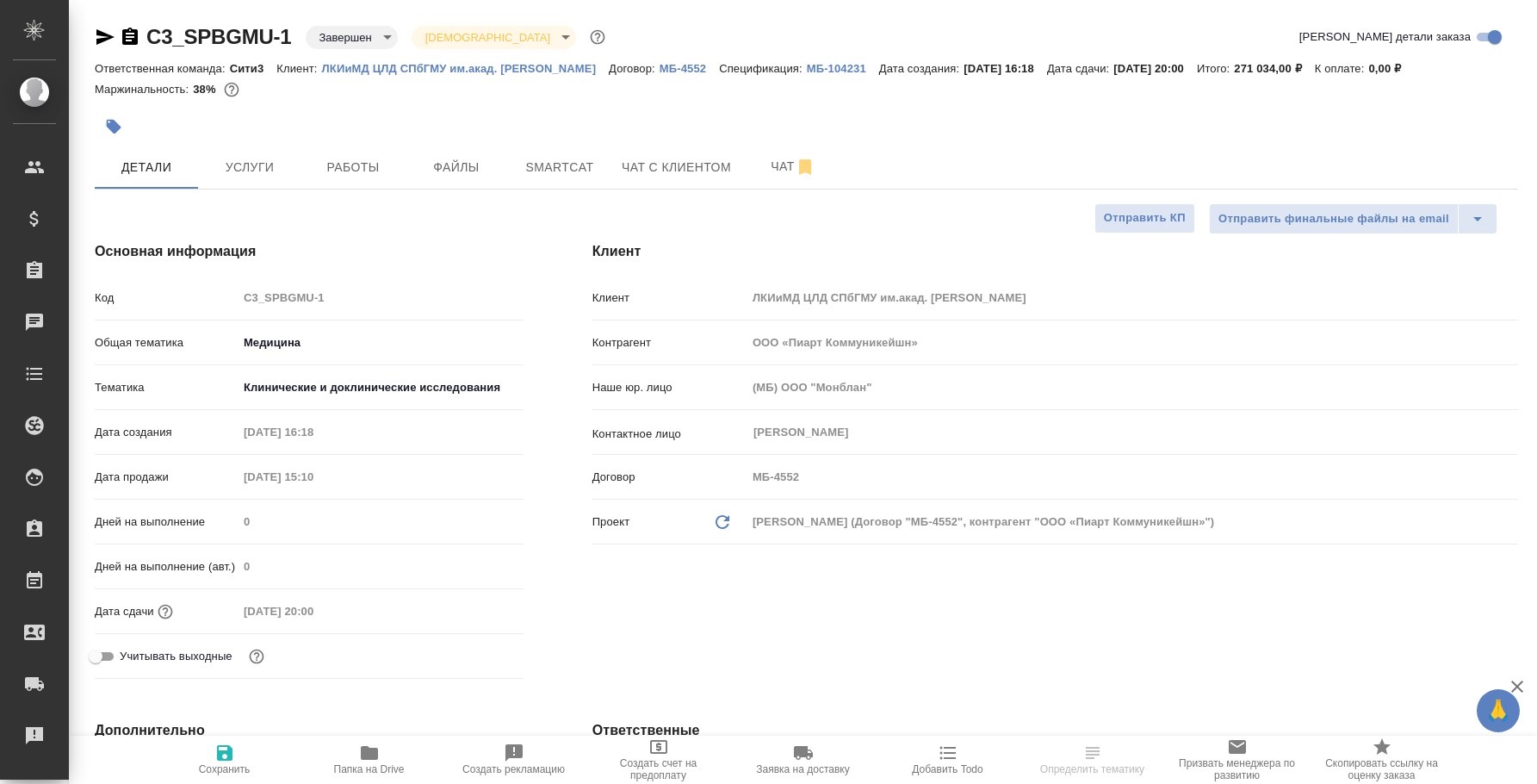
select select "RU"
type textarea "x"
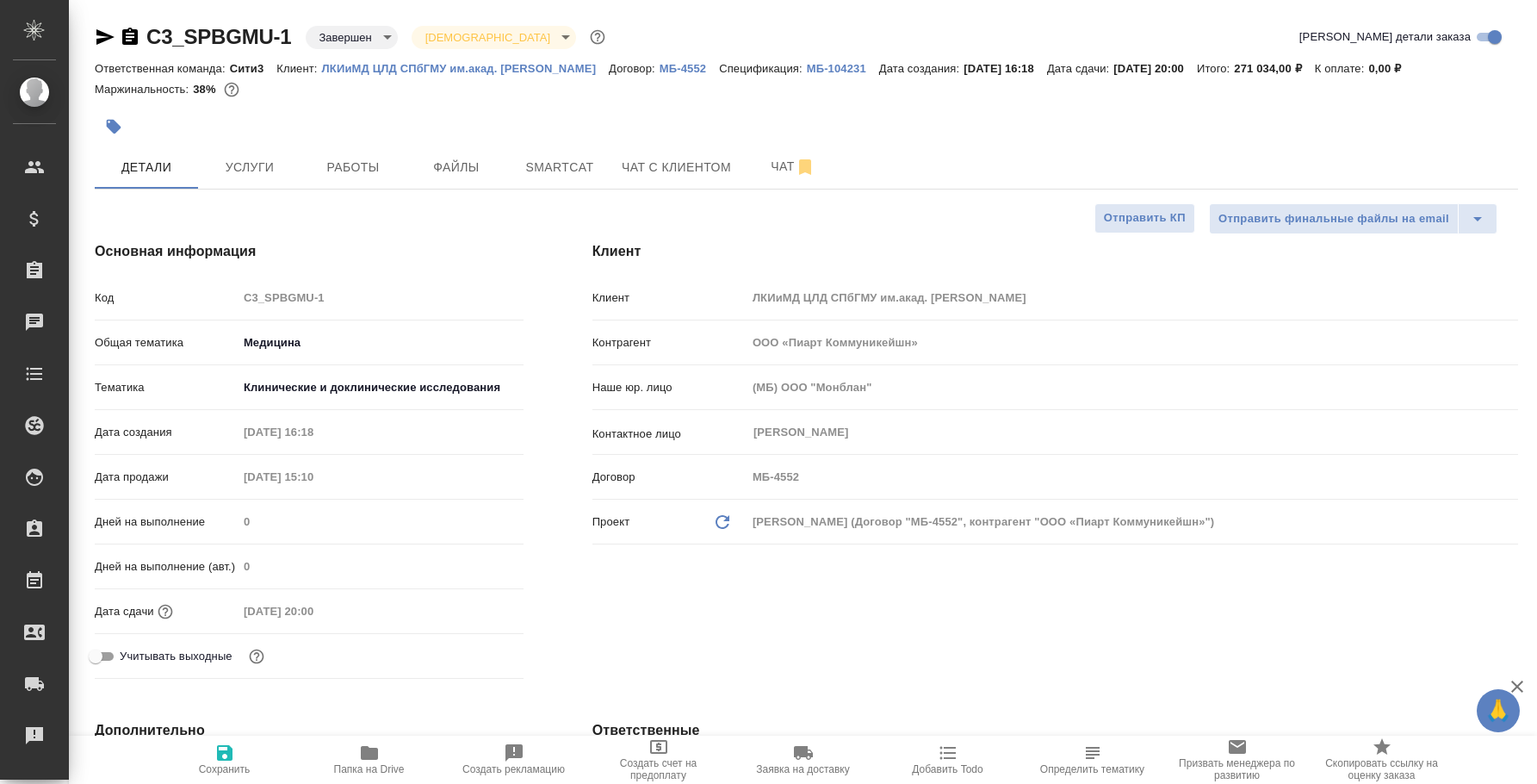
type textarea "x"
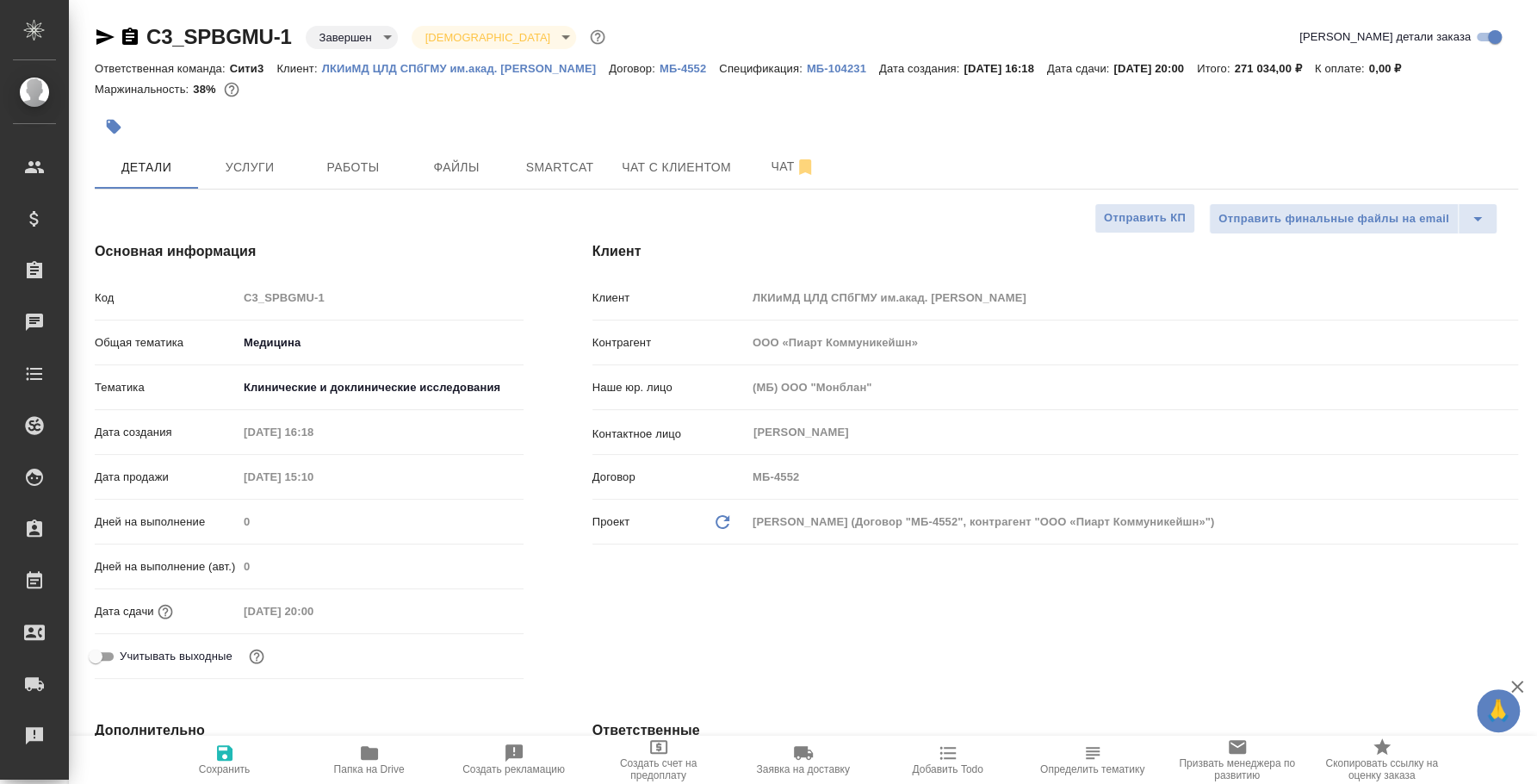
type textarea "x"
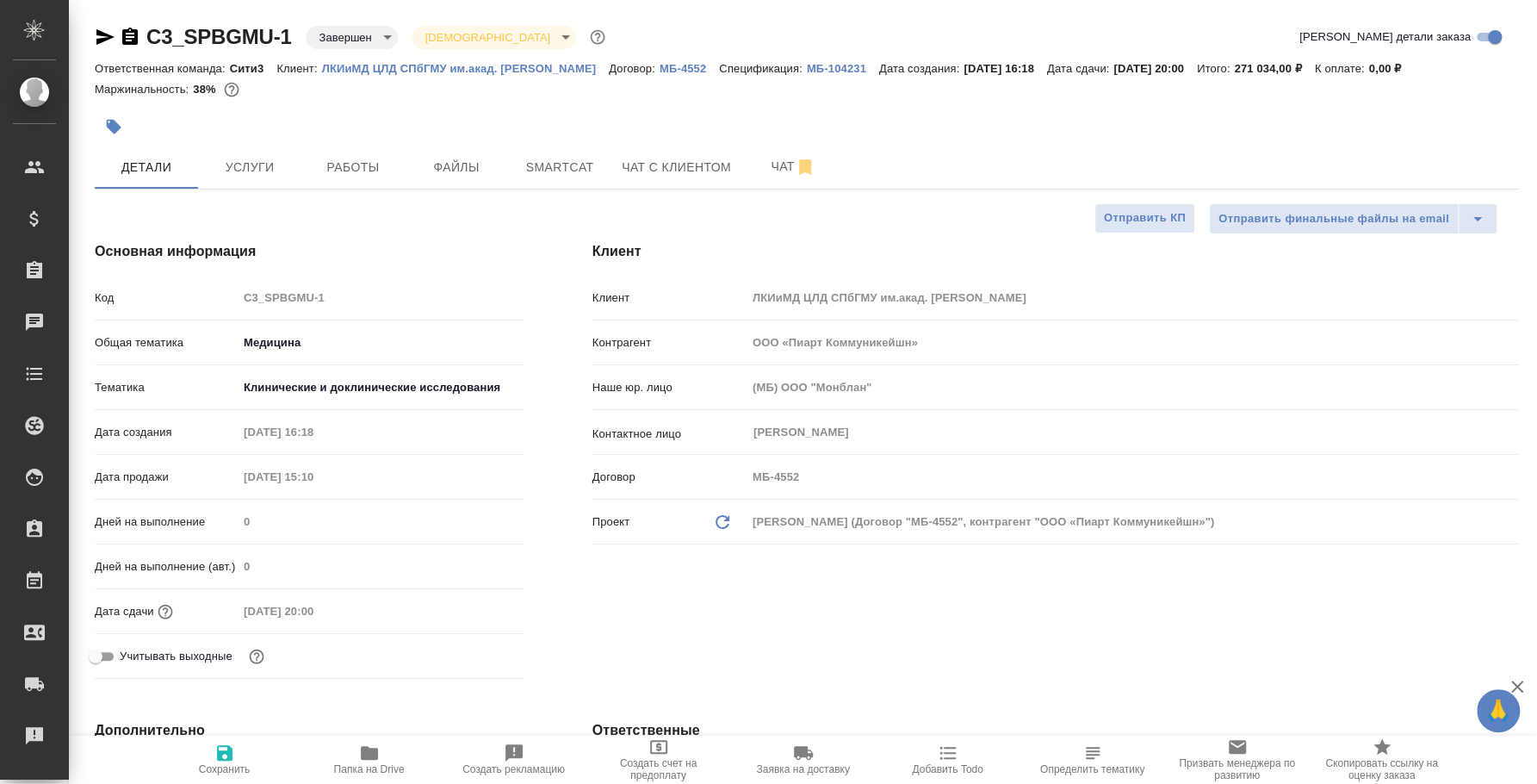
type textarea "x"
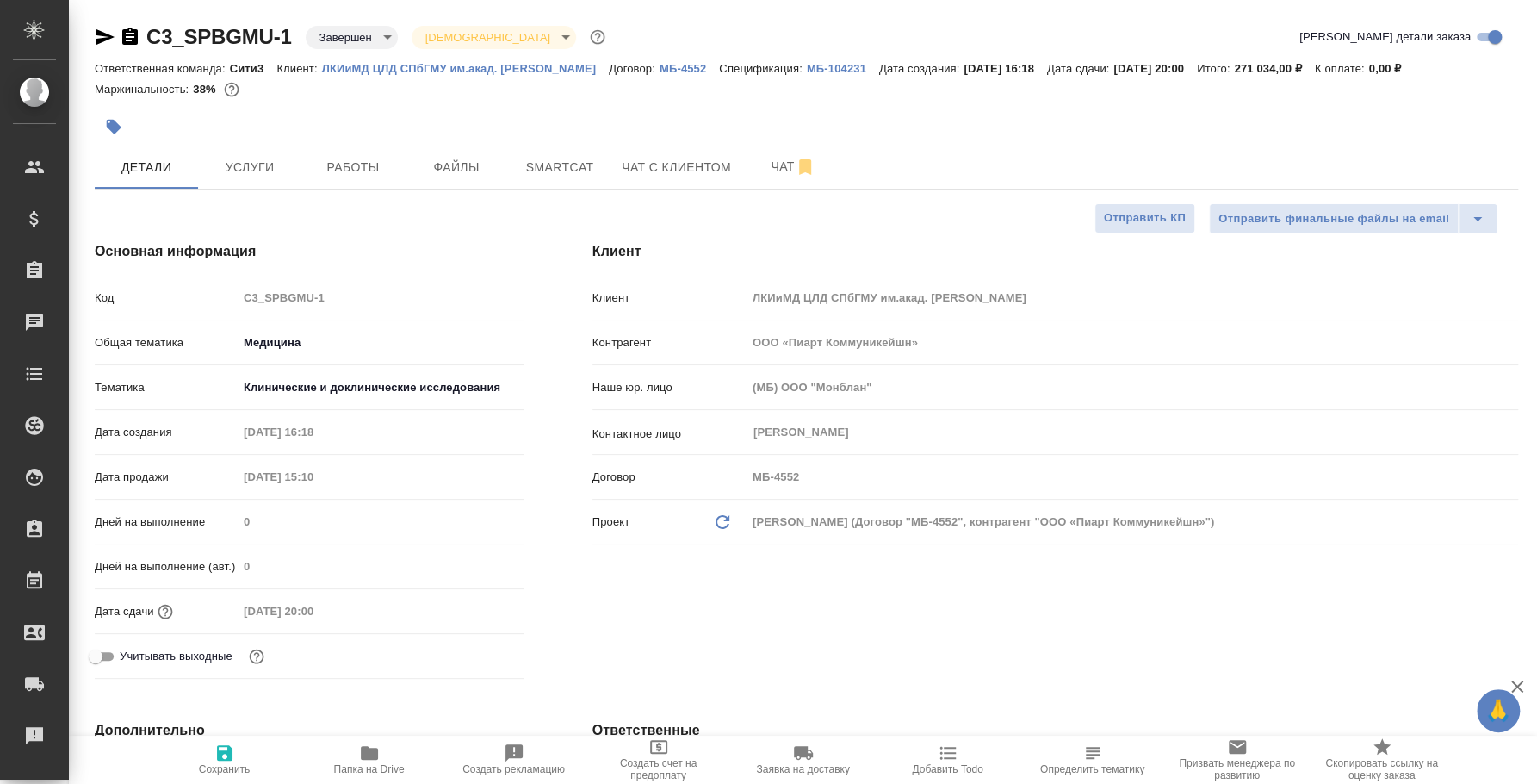
type textarea "x"
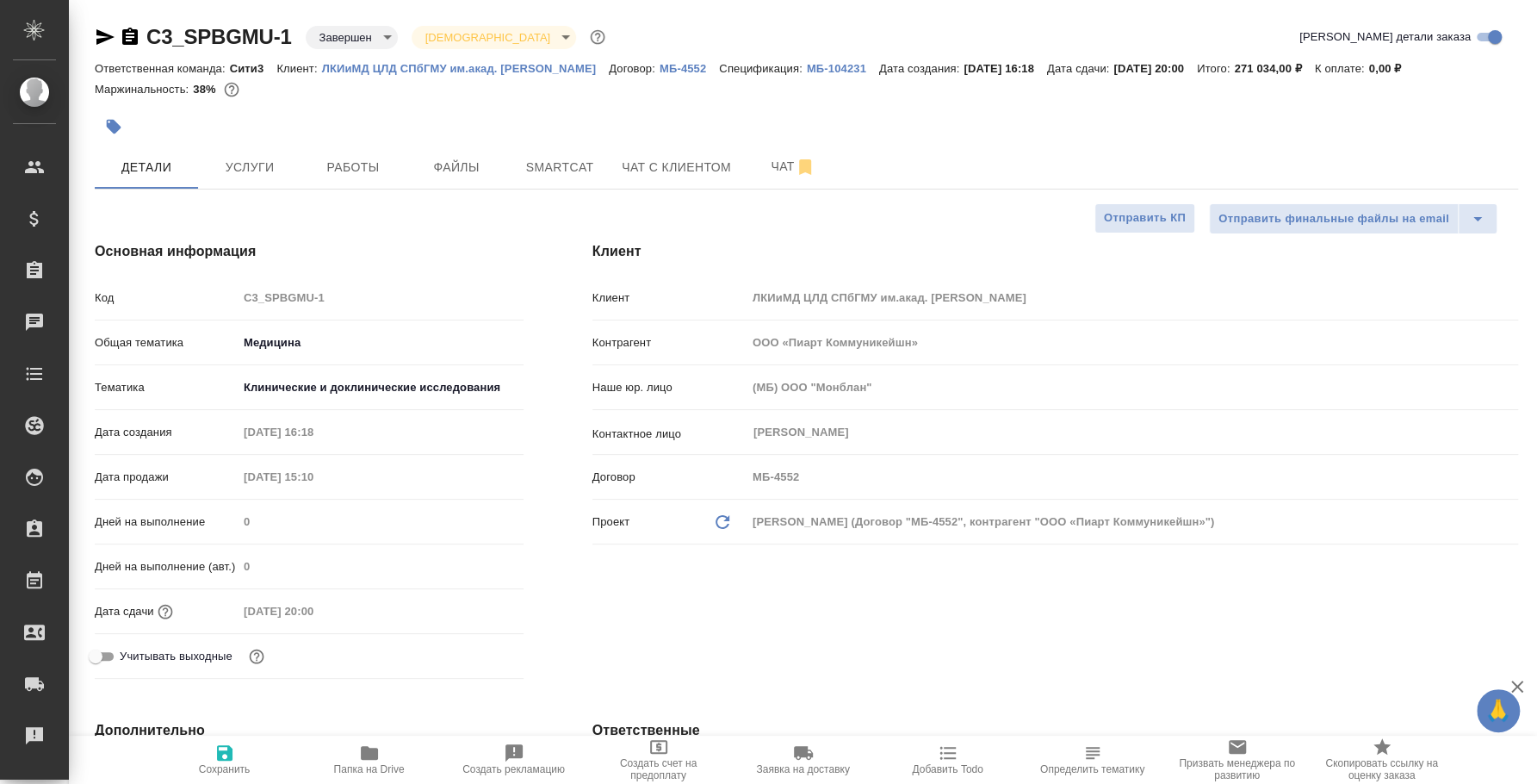
type textarea "x"
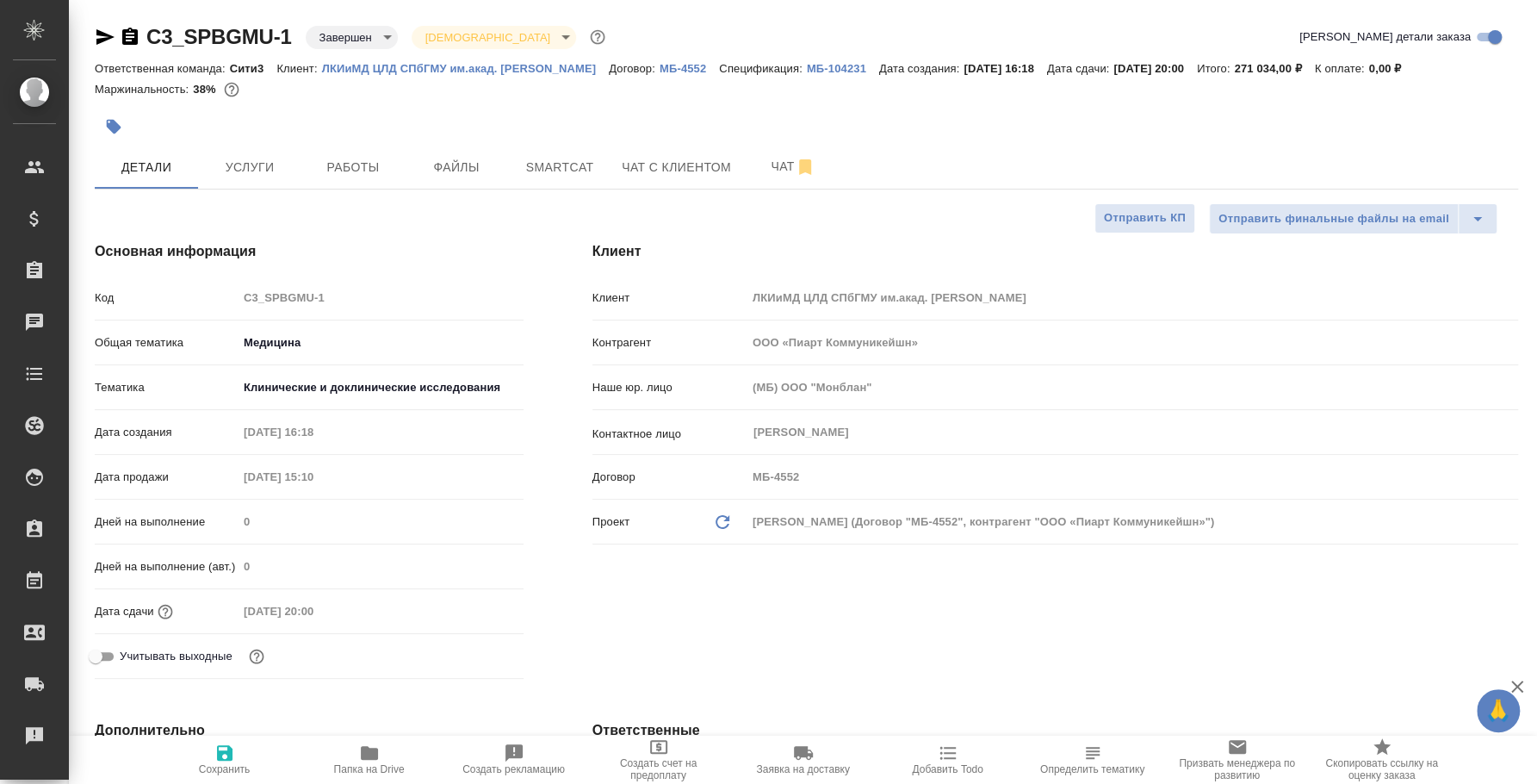
type textarea "x"
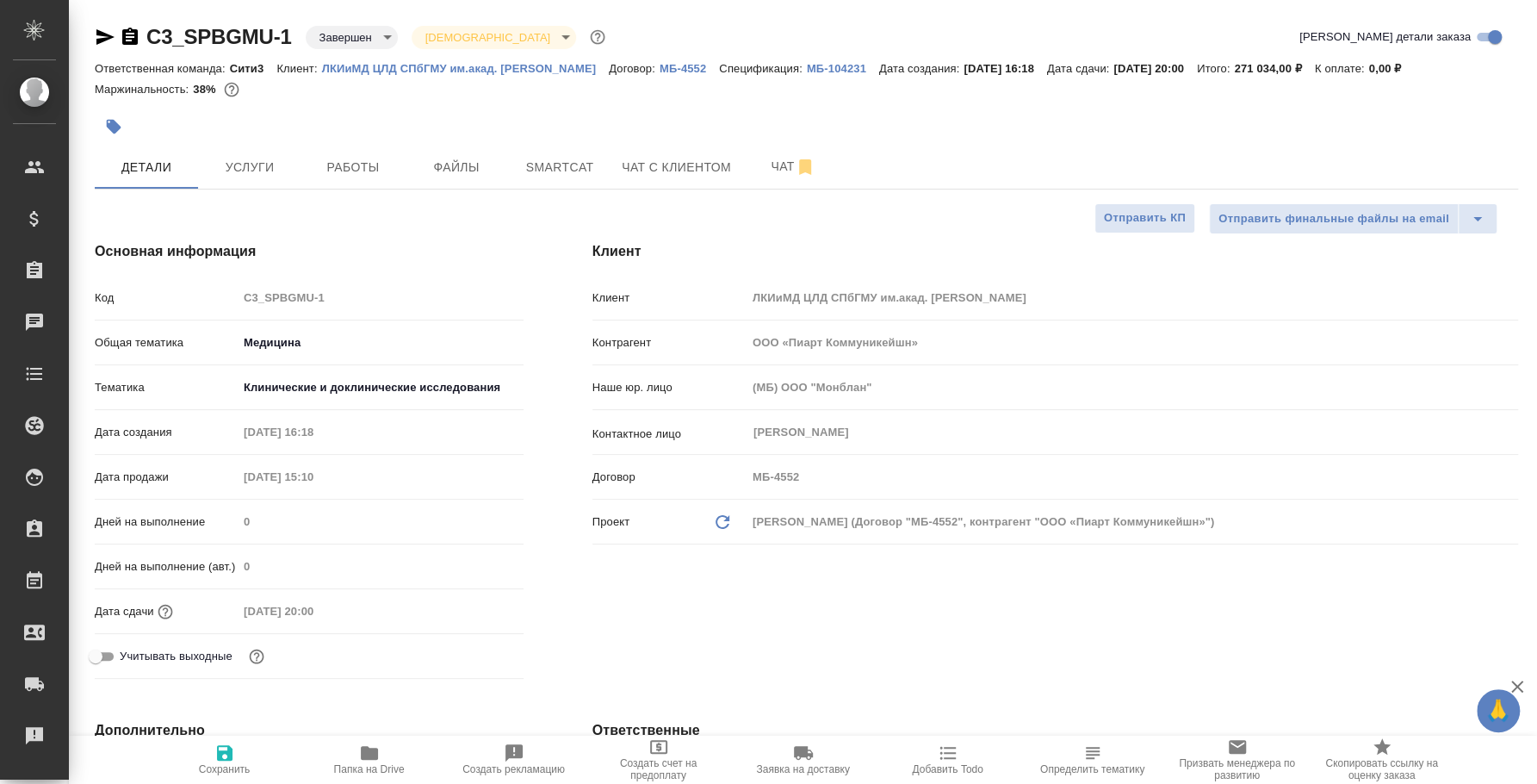
type textarea "x"
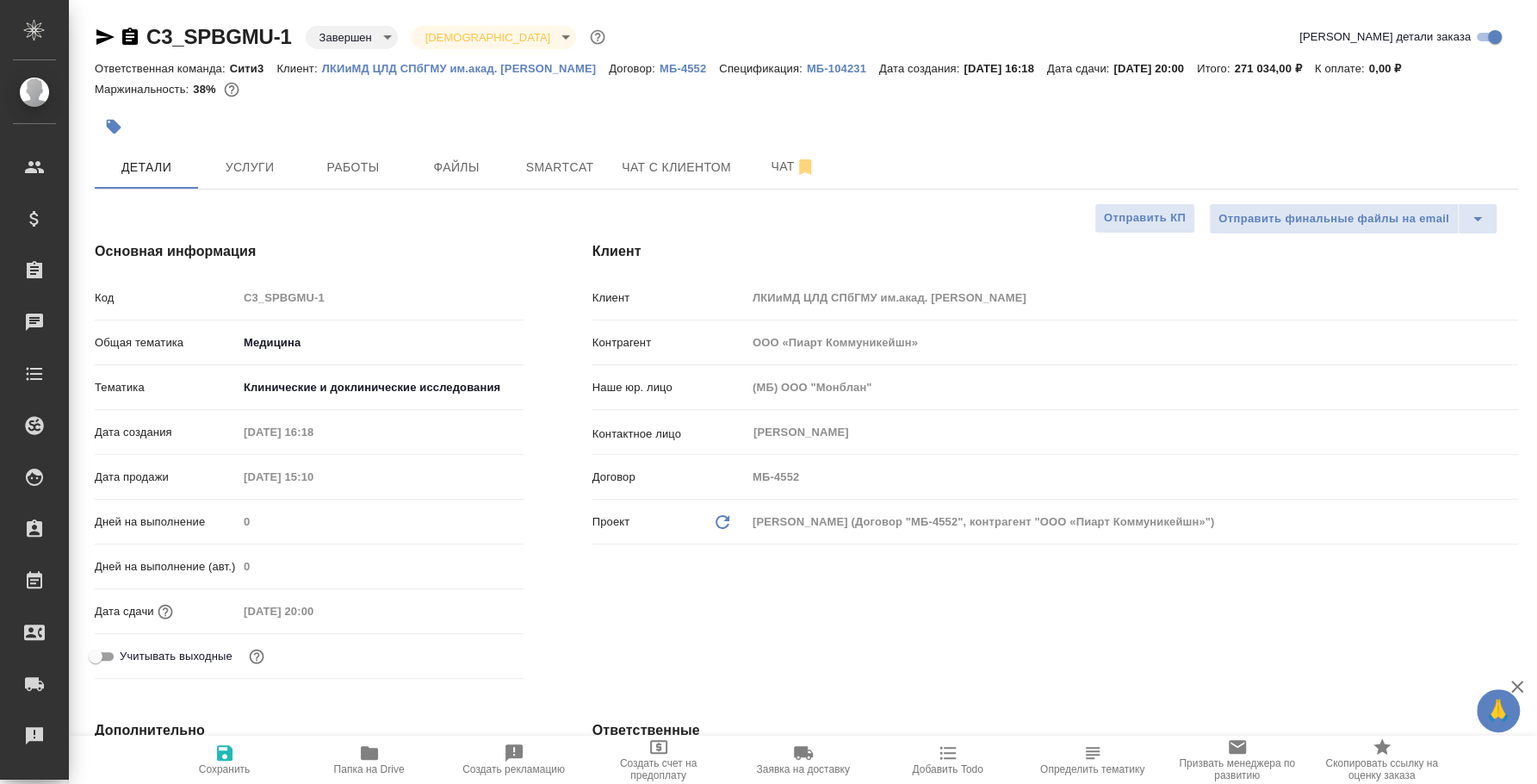
type textarea "x"
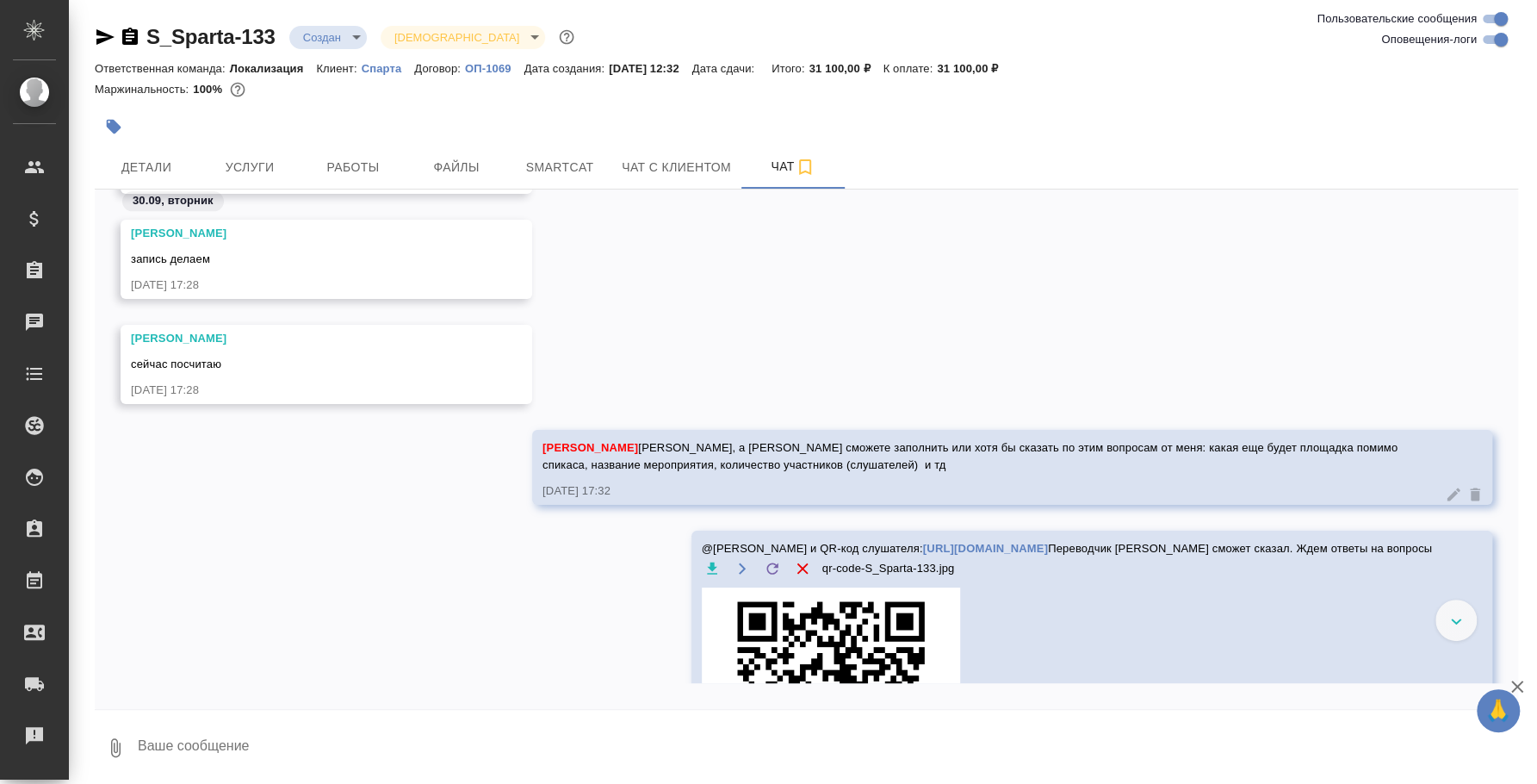
scroll to position [1741, 0]
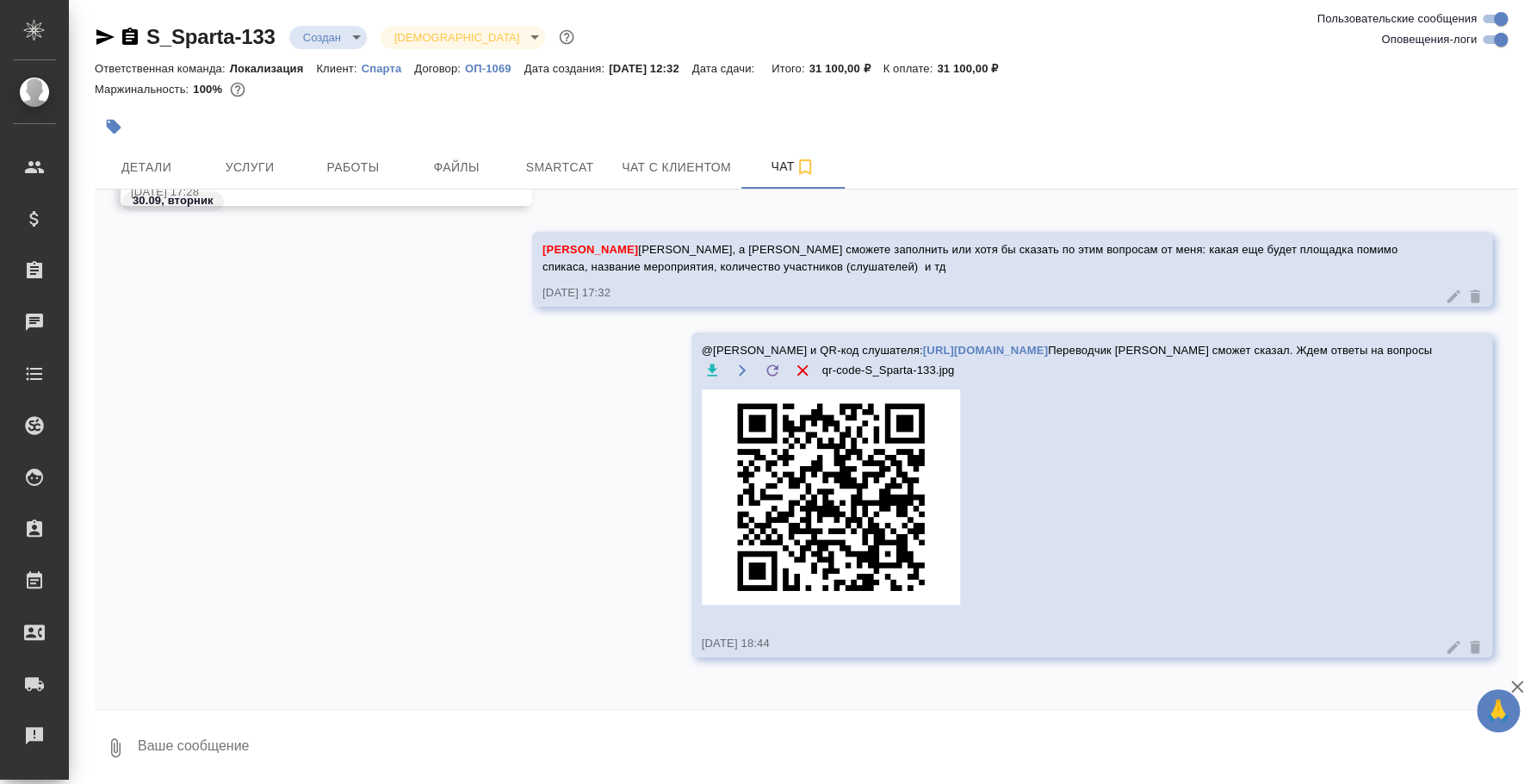
click at [602, 730] on textarea at bounding box center [827, 747] width 1382 height 59
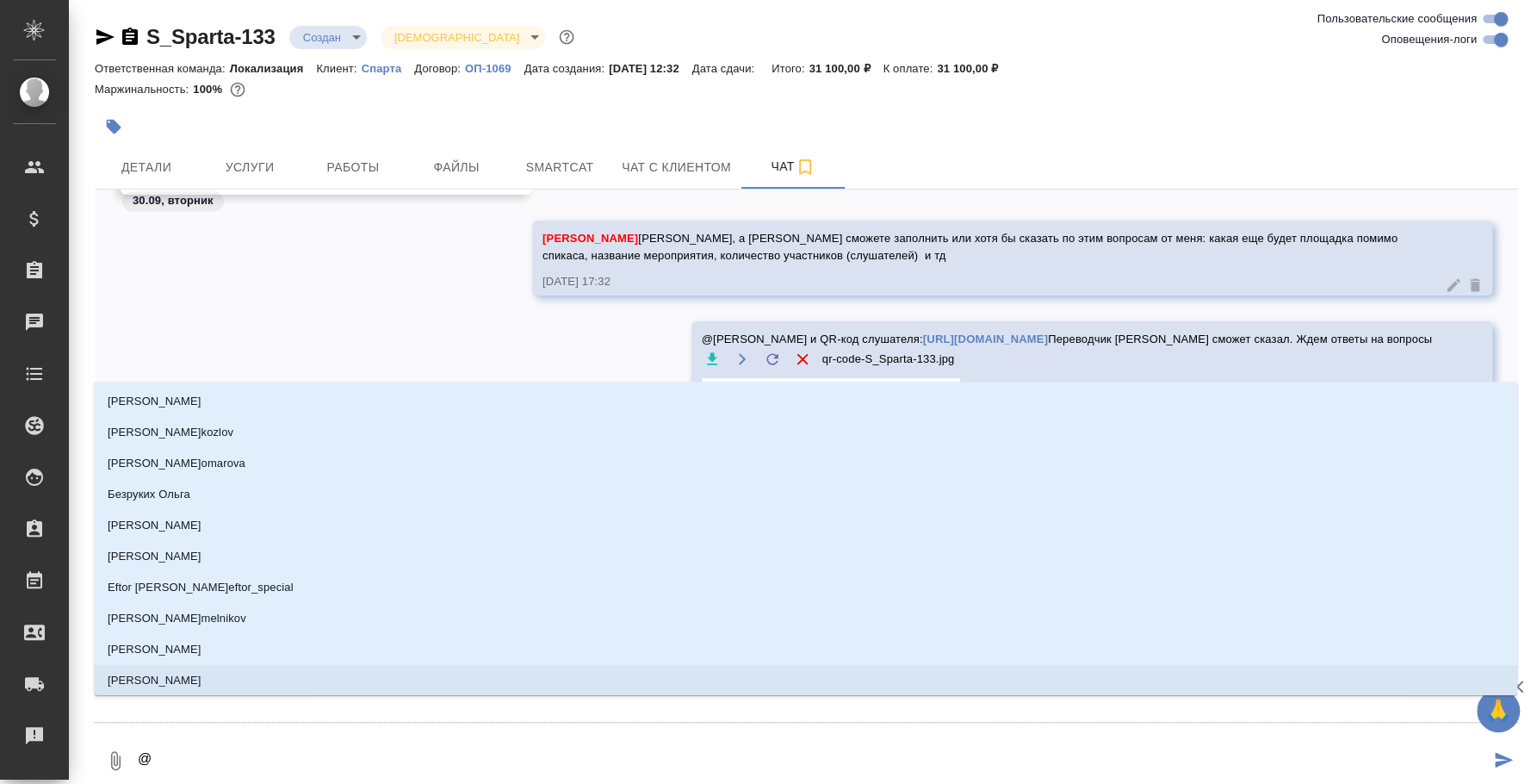
type textarea "@d"
type input "d"
type textarea "@d'f"
type input "d'f"
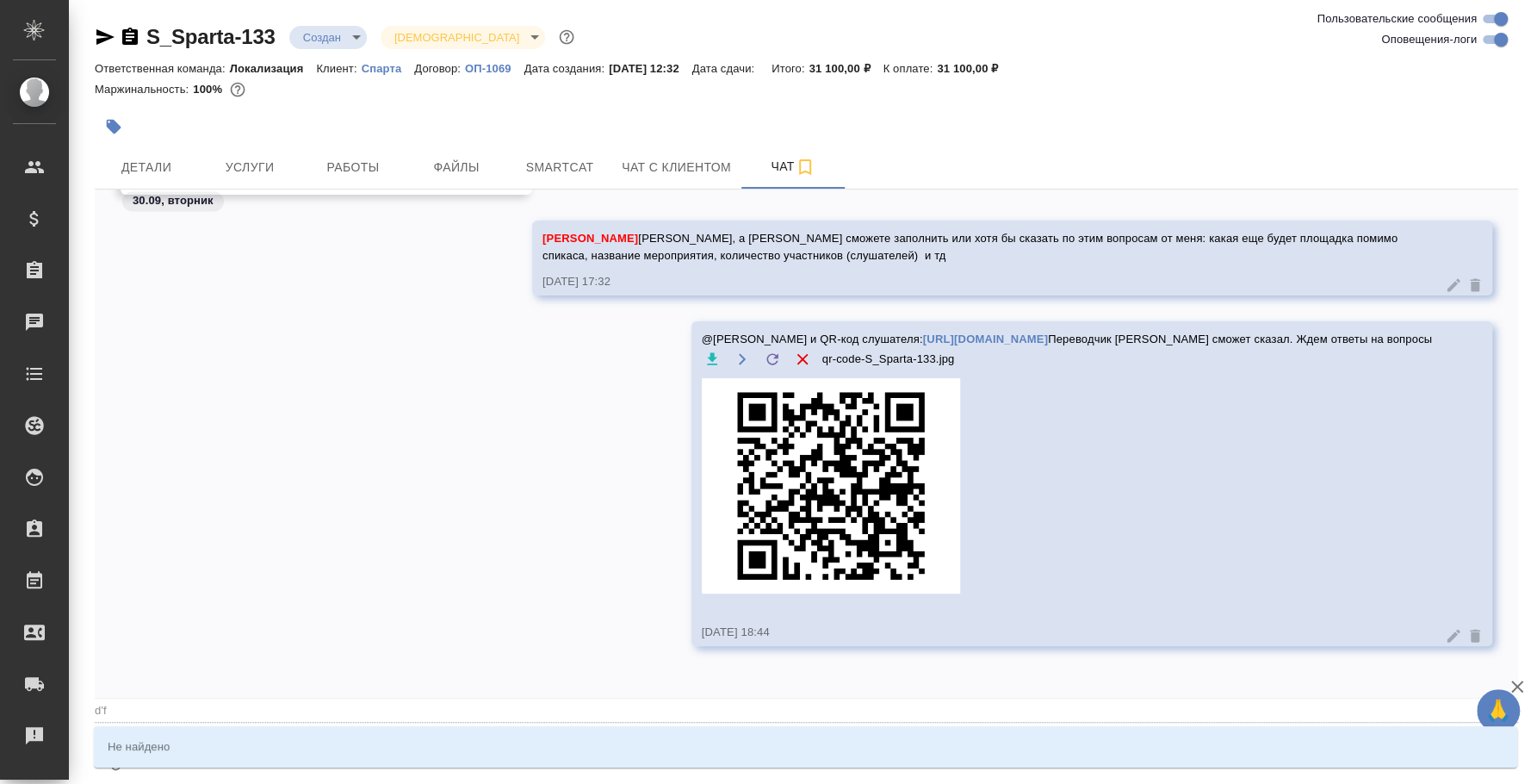
type textarea "@d"
type input "d"
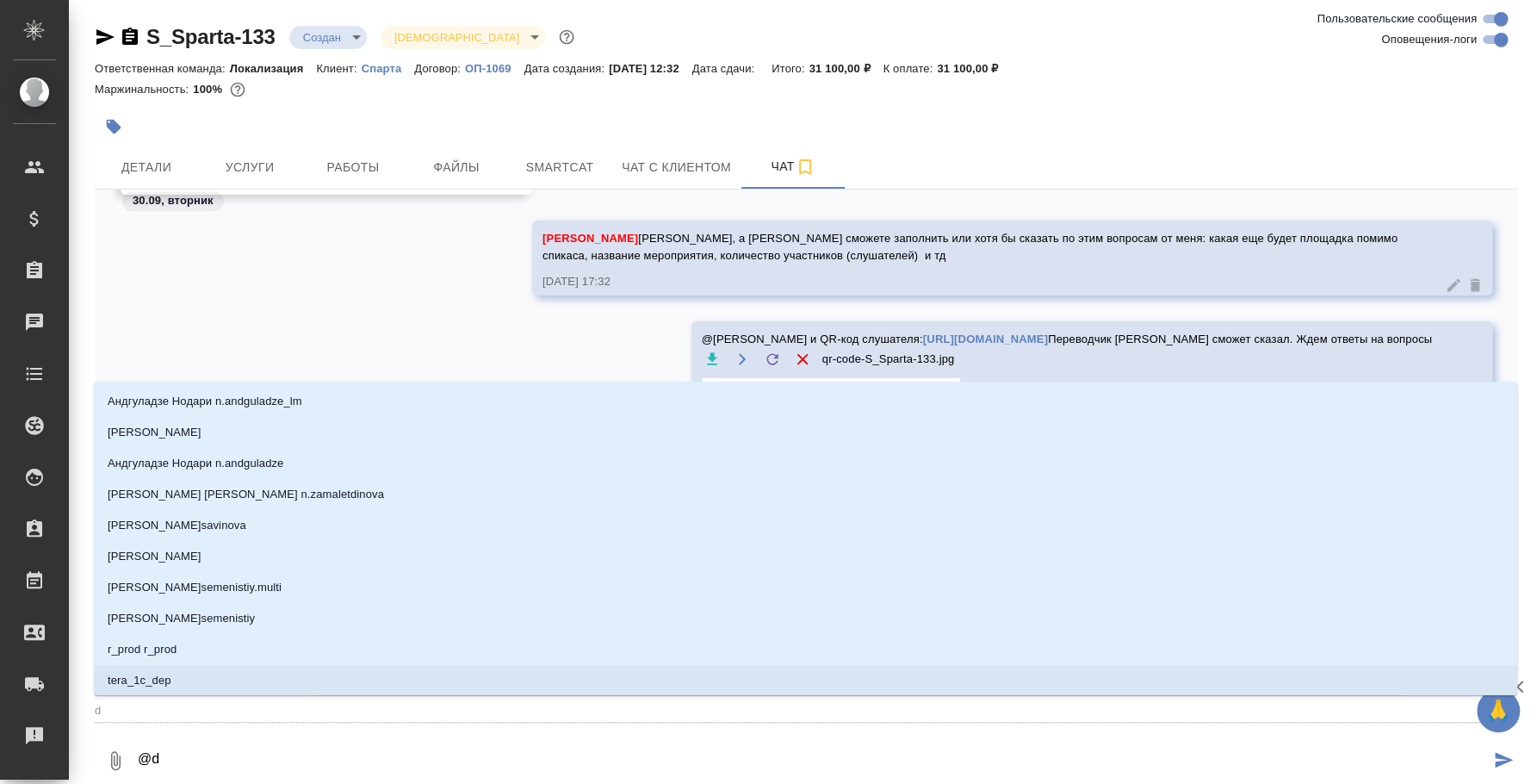
type textarea "@"
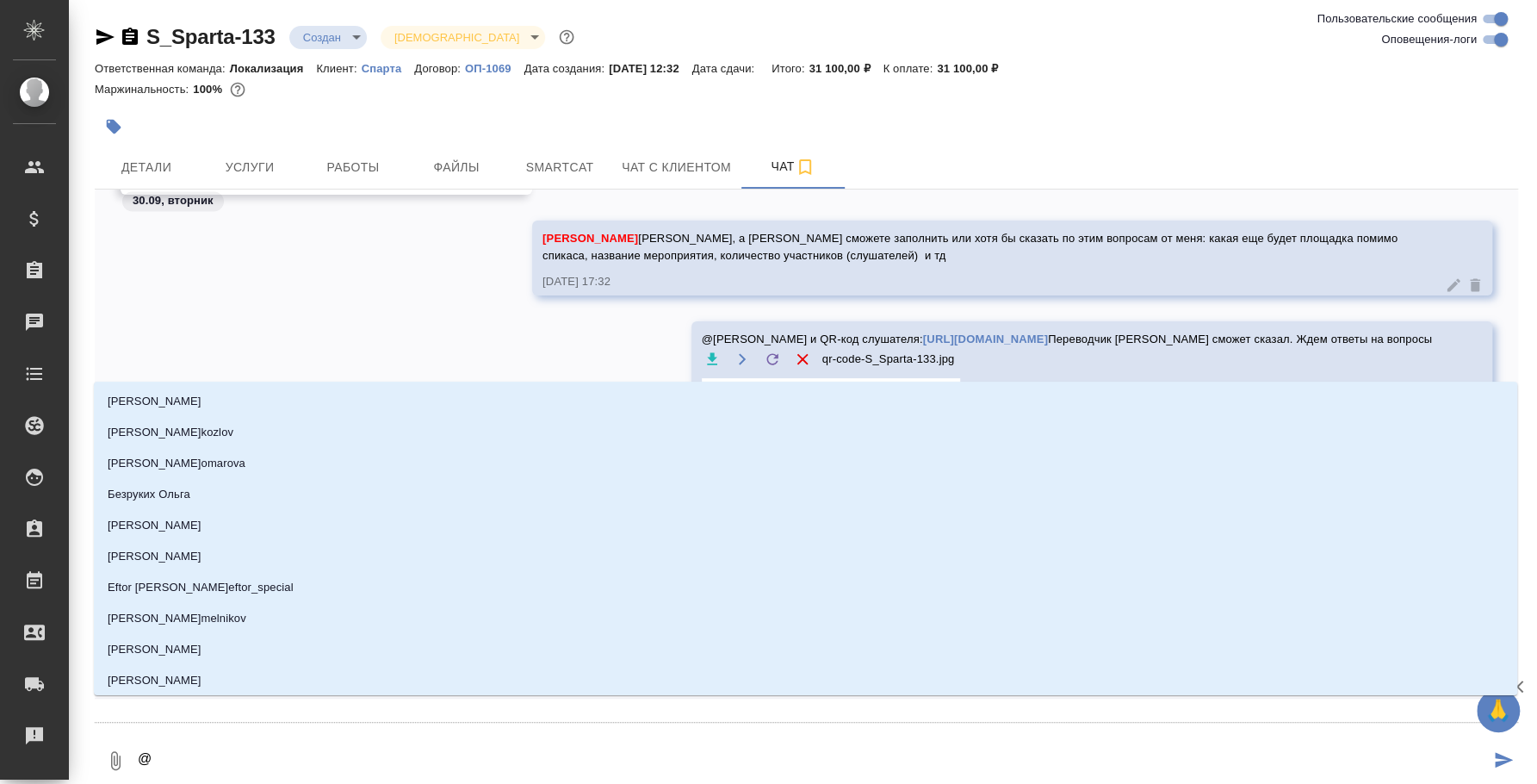
type textarea "@в"
type input "в"
type textarea "@ва"
type input "ва"
type textarea "@вал"
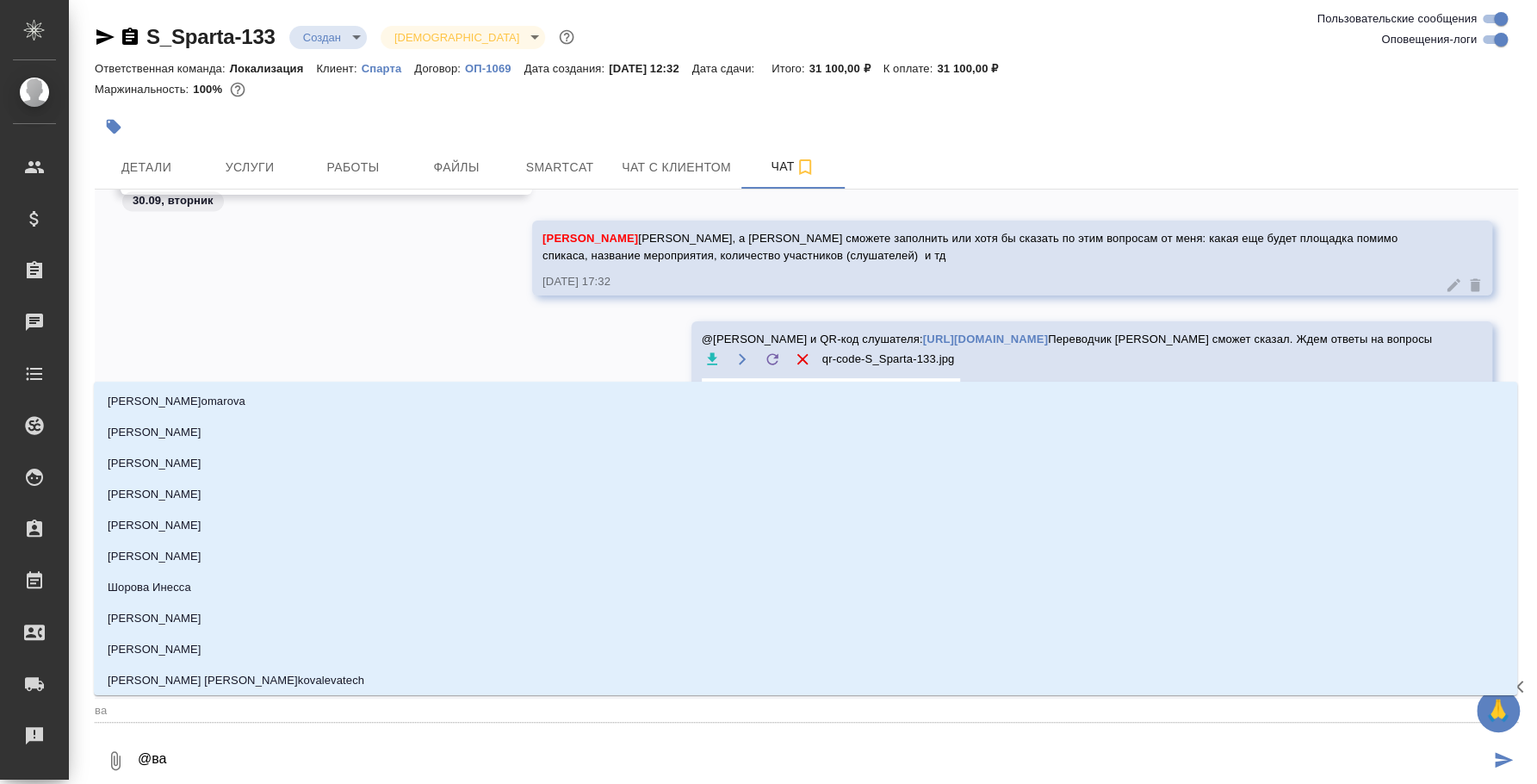
type input "вал"
type textarea "@валя"
type input "валя"
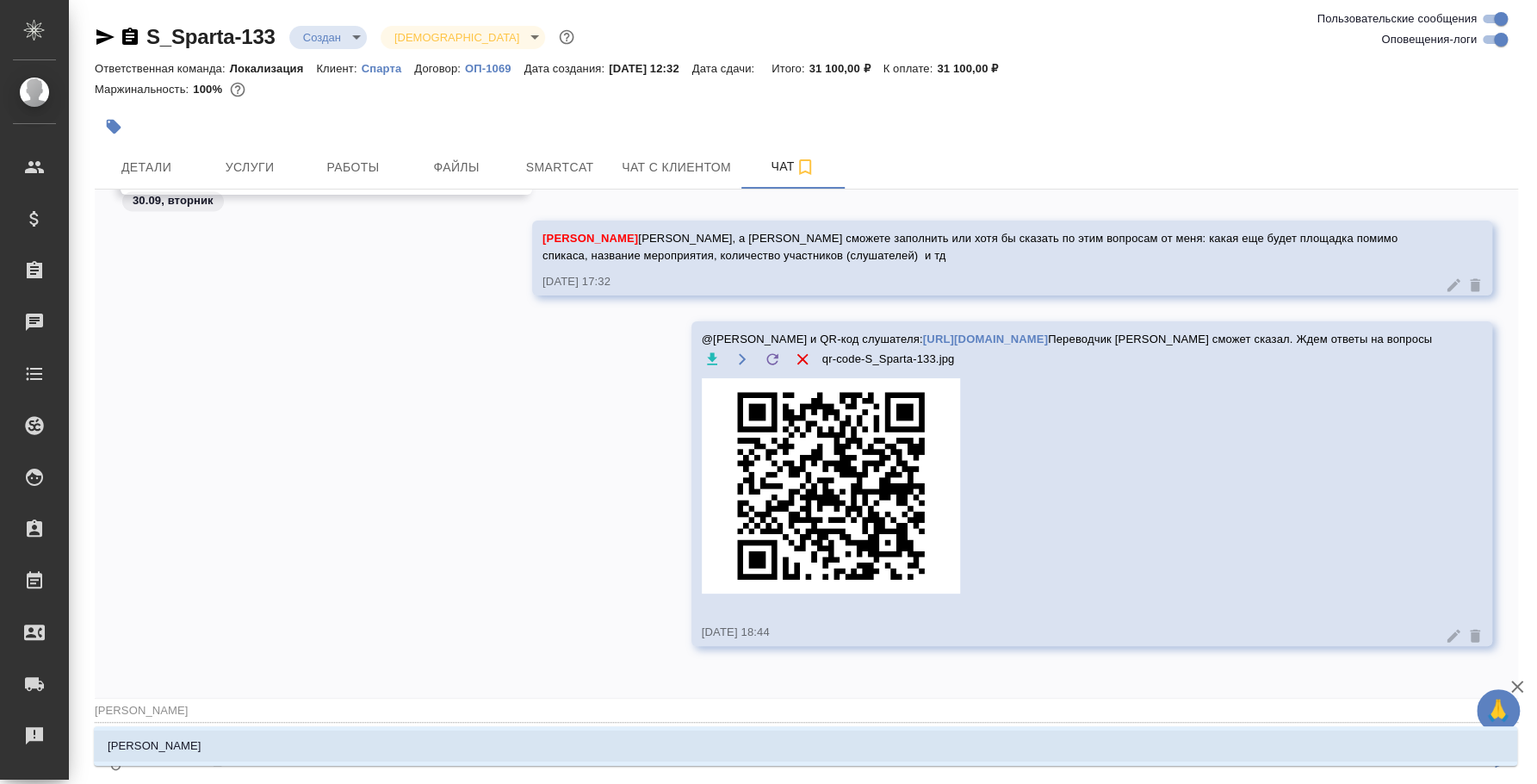
click at [657, 739] on li "Валяева Анна" at bounding box center [806, 746] width 1423 height 31
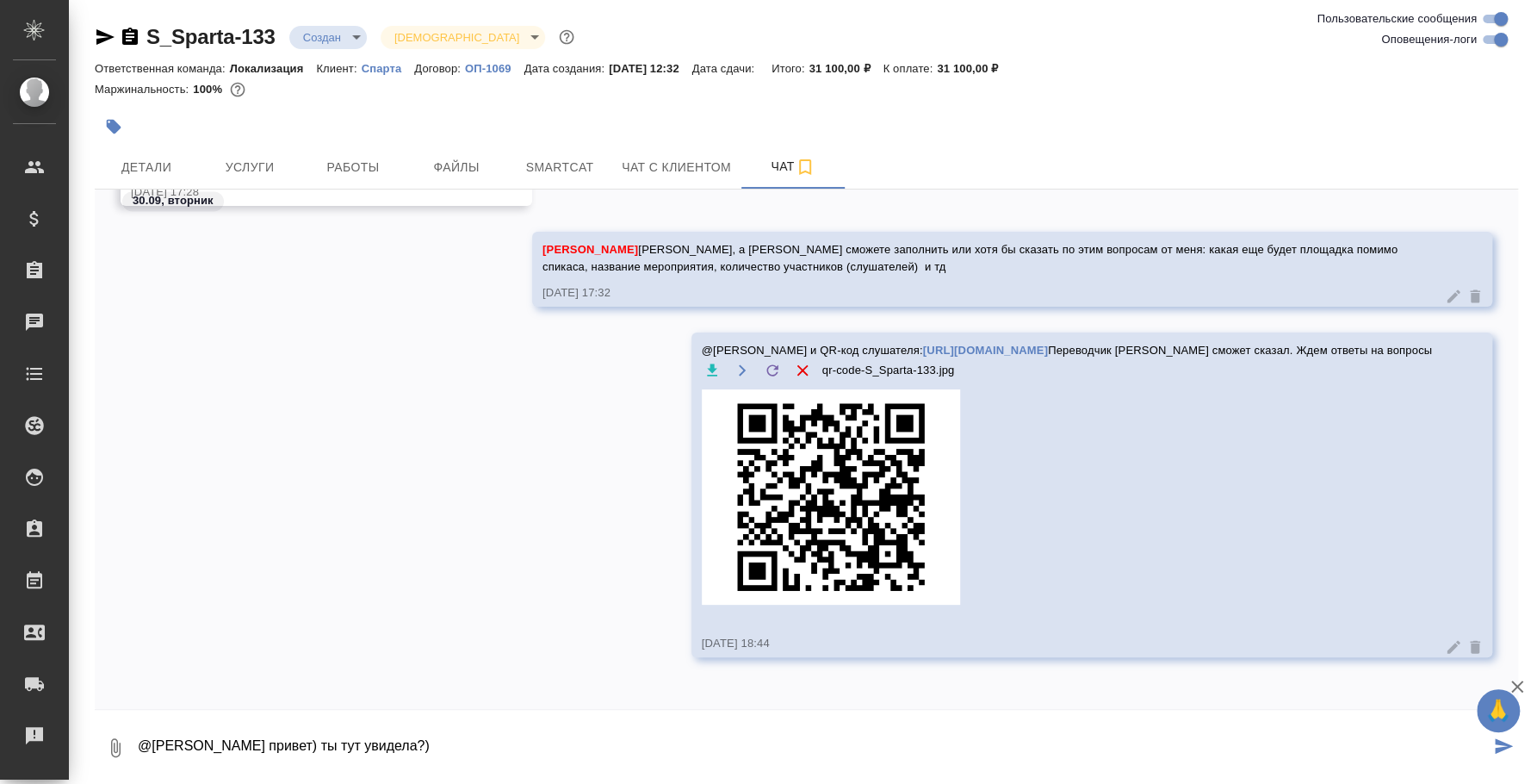
type textarea "@Валяева Анна привет) ты тут увидела?)"
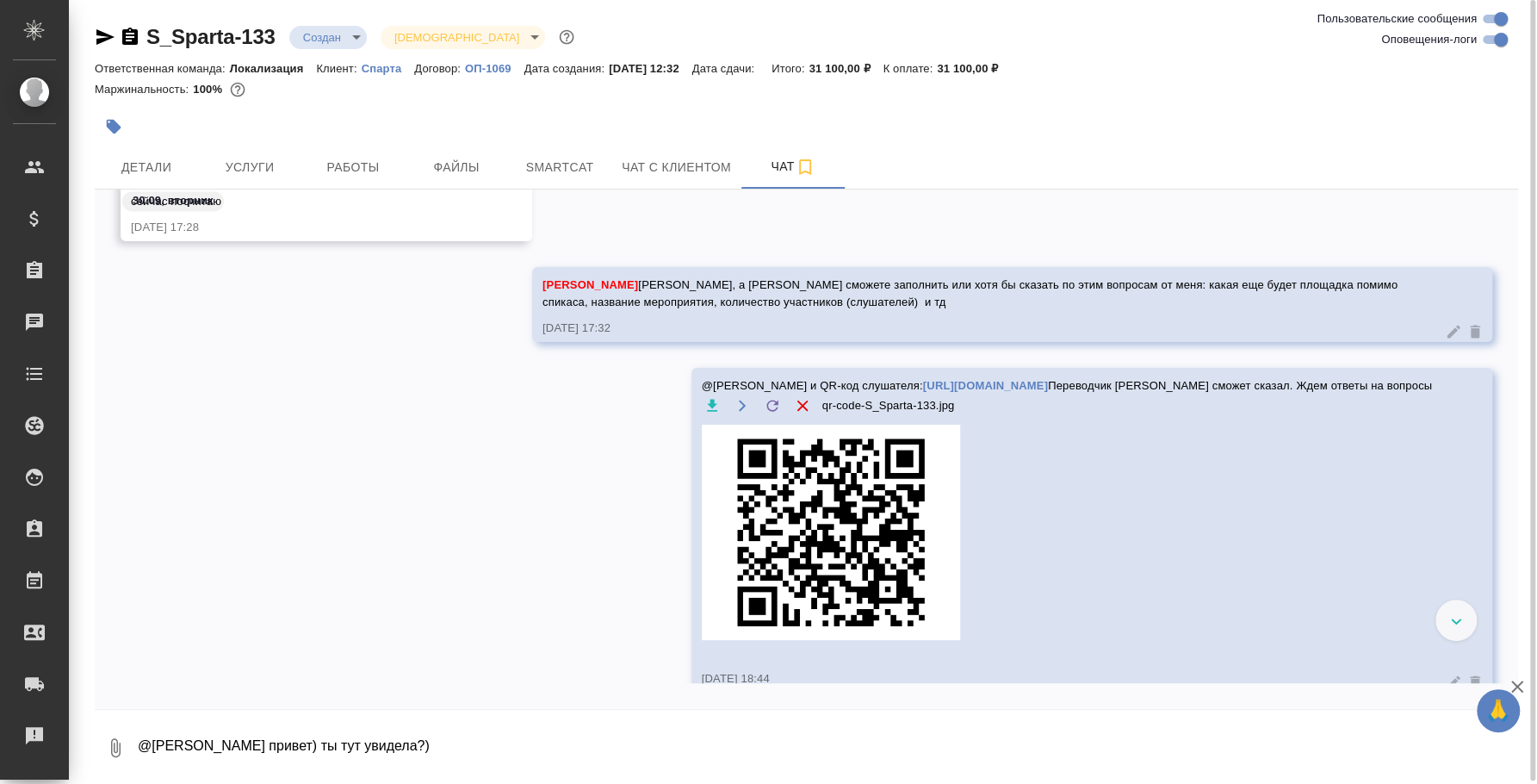
scroll to position [1858, 0]
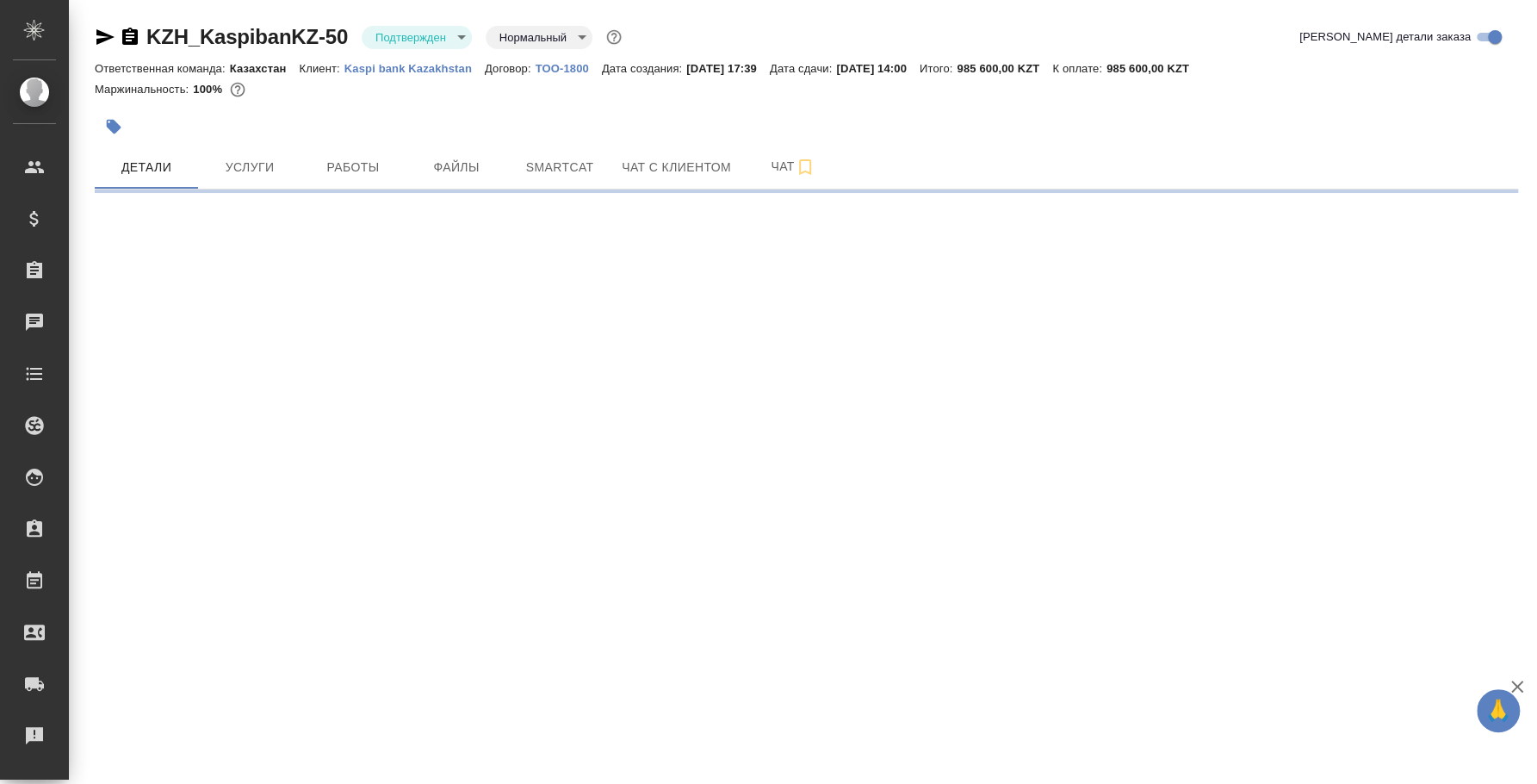
select select "RU"
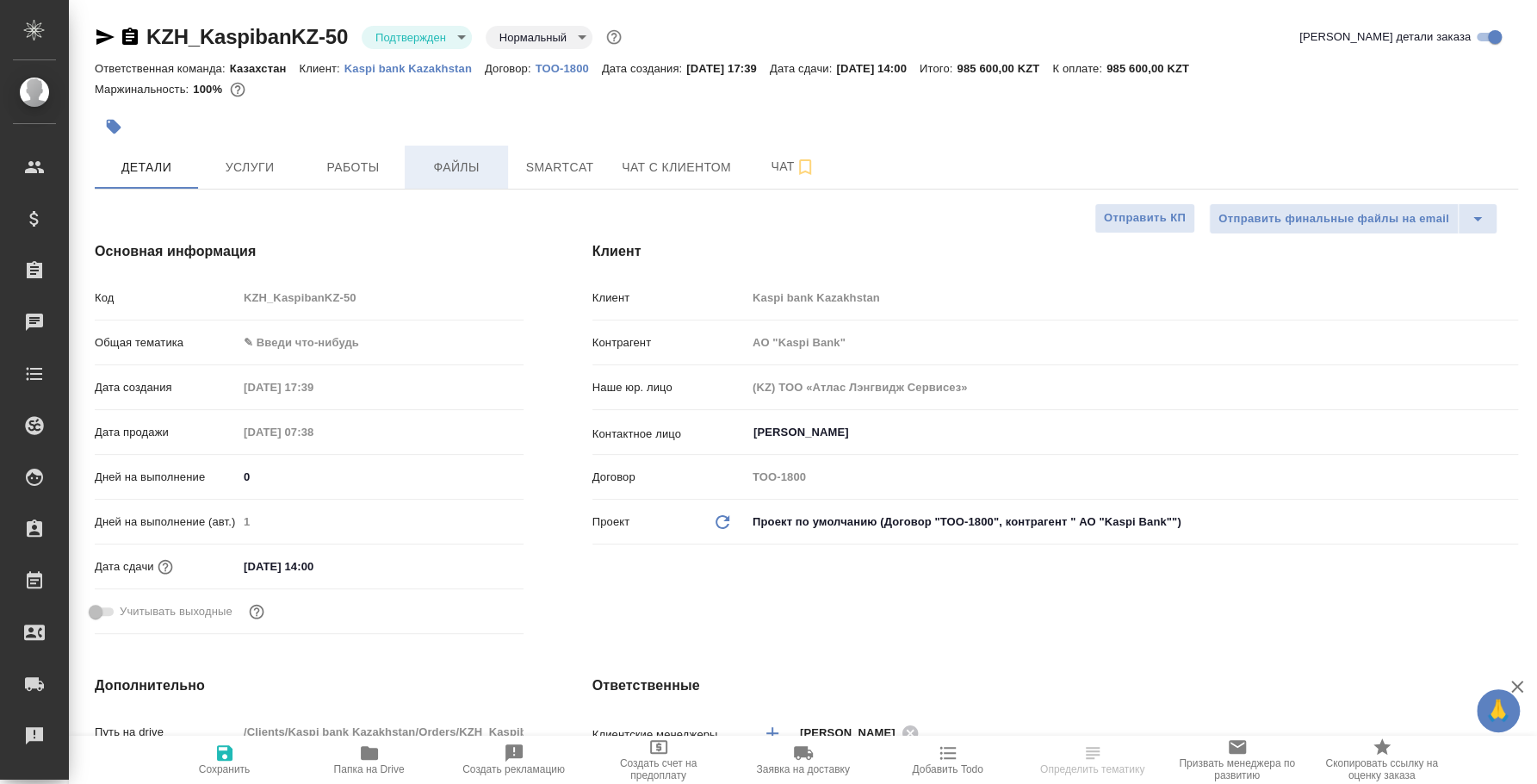
type textarea "x"
type input "АО "Kaspi Bank""
type textarea "x"
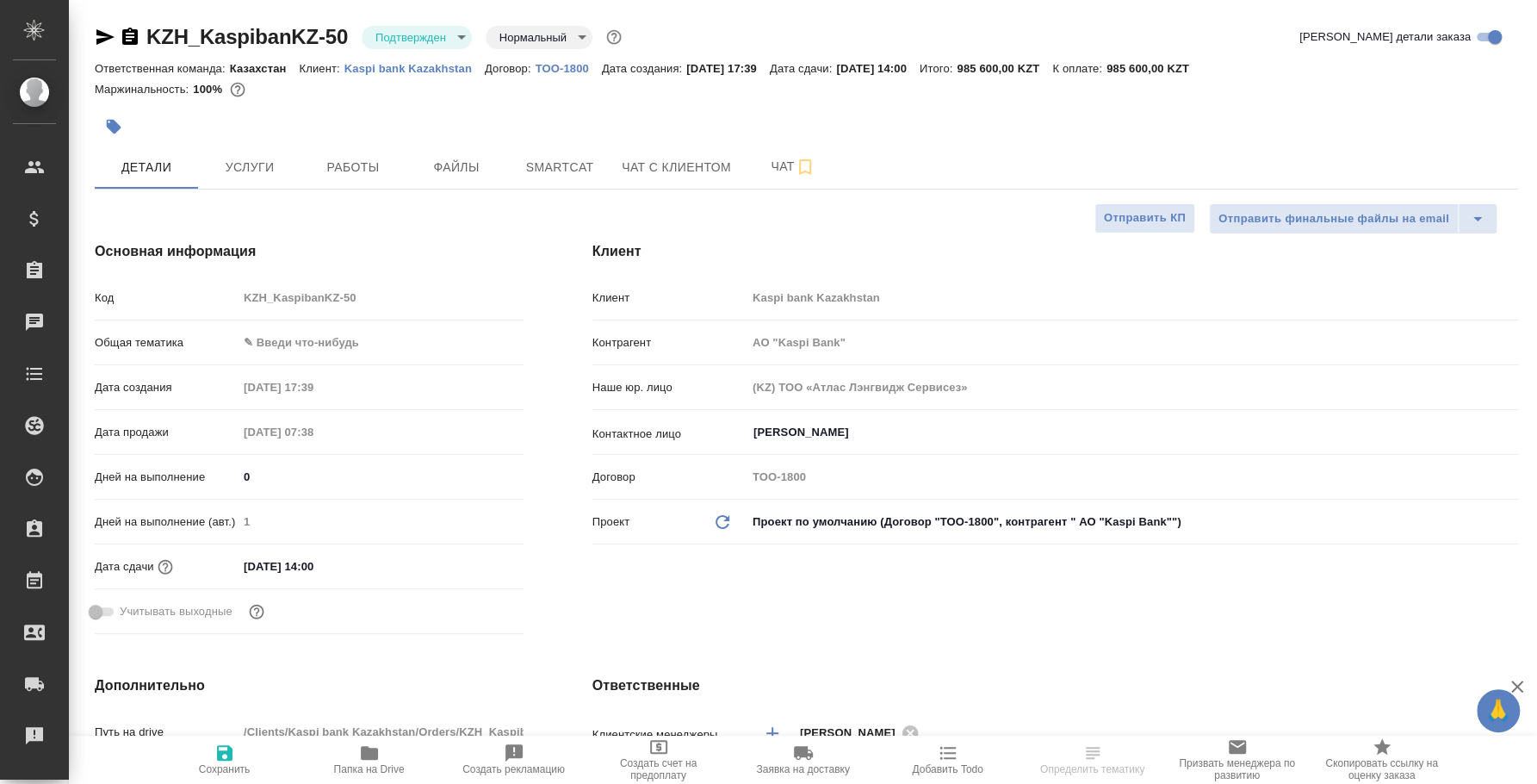
type textarea "x"
type input "[PERSON_NAME]"
click at [463, 32] on body "🙏 .cls-1 fill:#fff; AWATERA [PERSON_NAME] Спецификации Заказы Чаты Todo Проекты…" at bounding box center [768, 392] width 1537 height 784
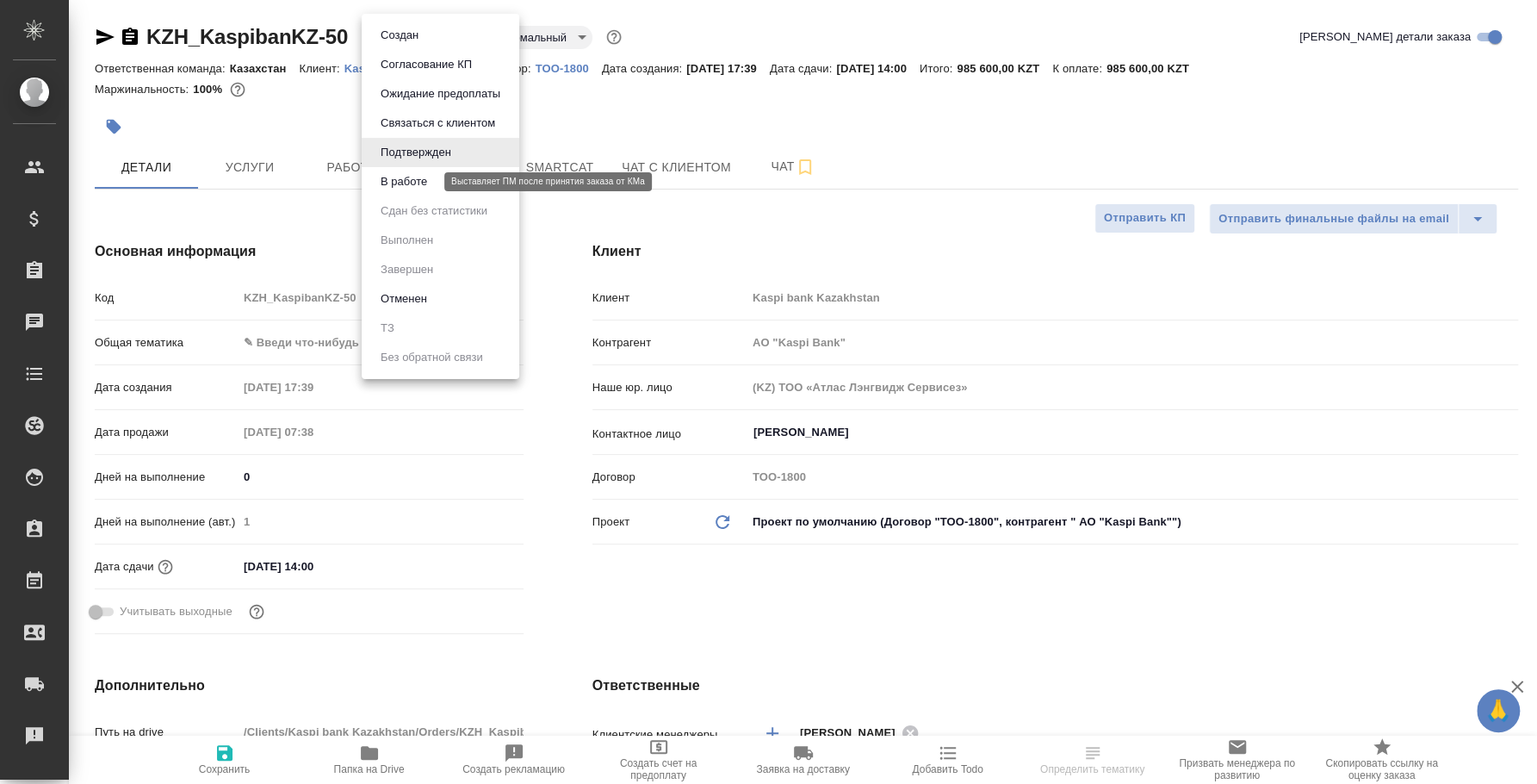
click at [431, 176] on button "В работе" at bounding box center [404, 181] width 57 height 19
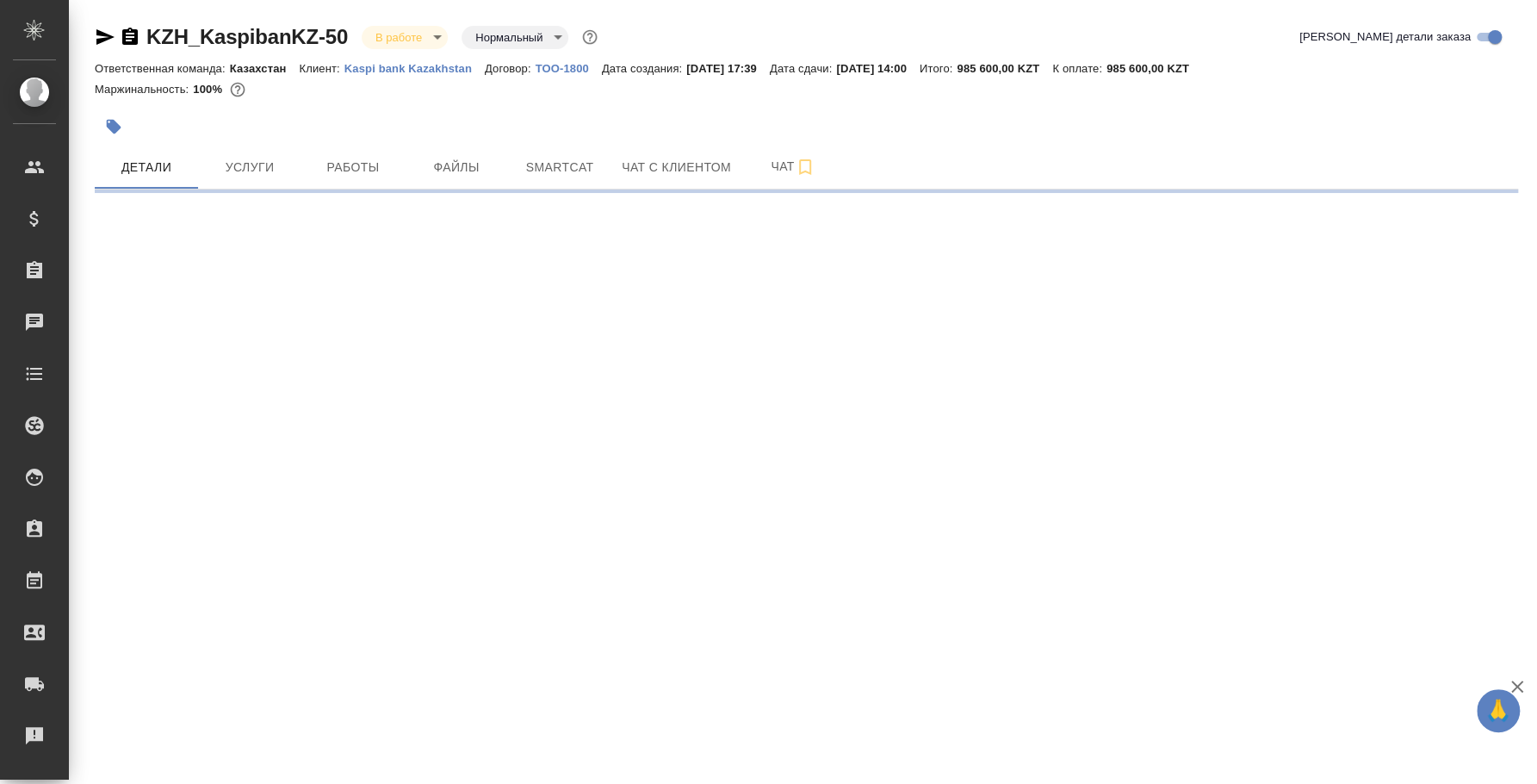
select select "RU"
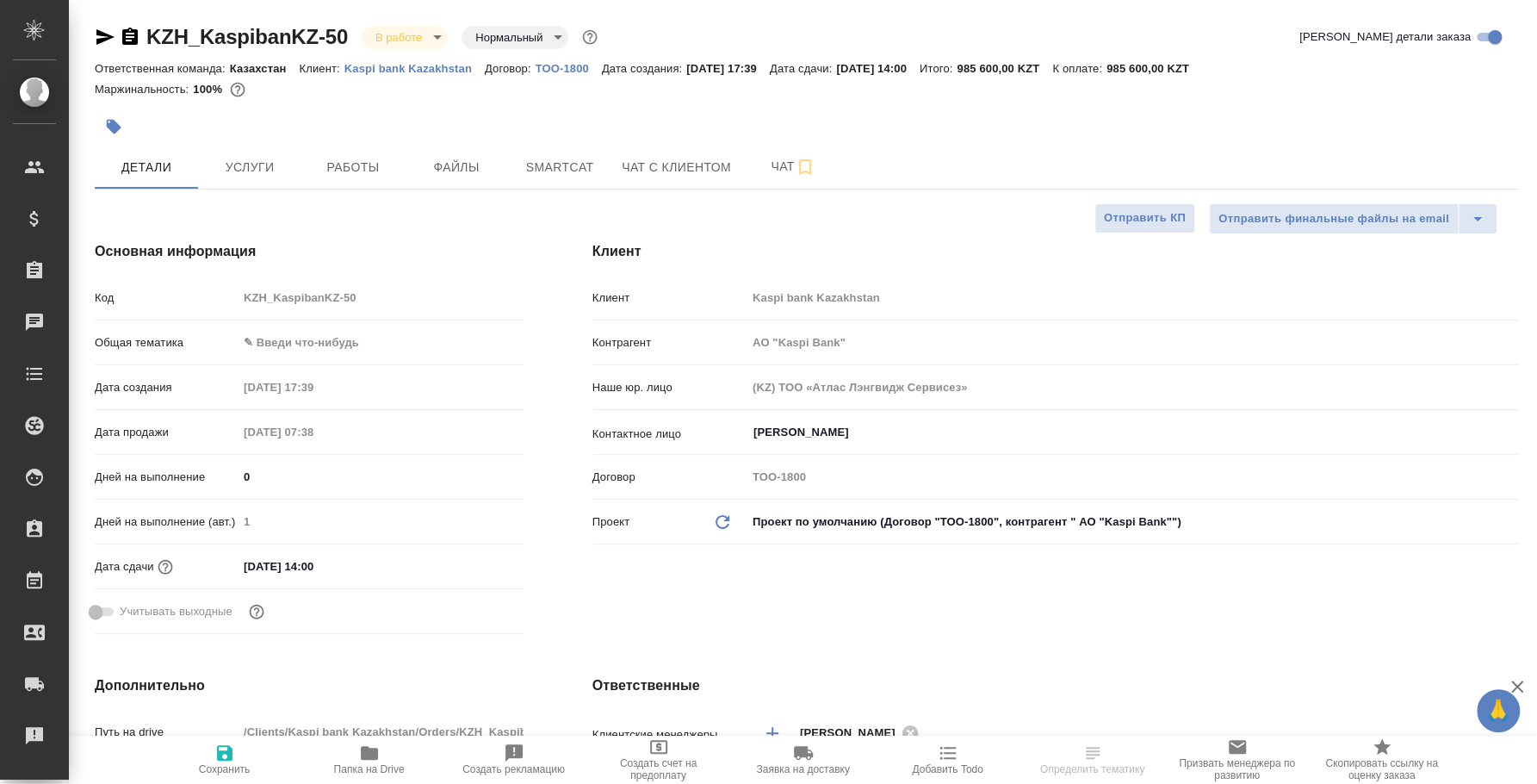
type textarea "x"
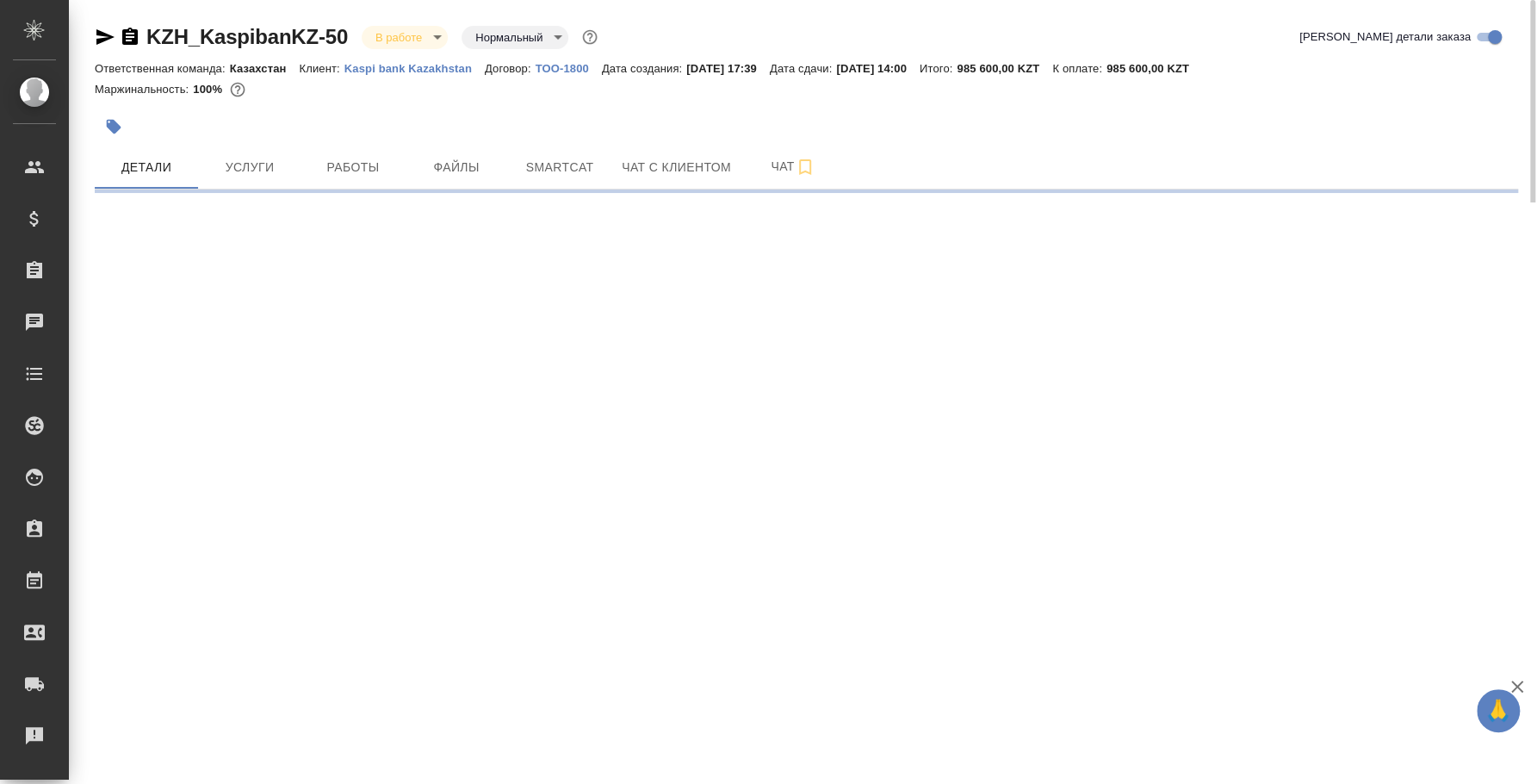
select select "RU"
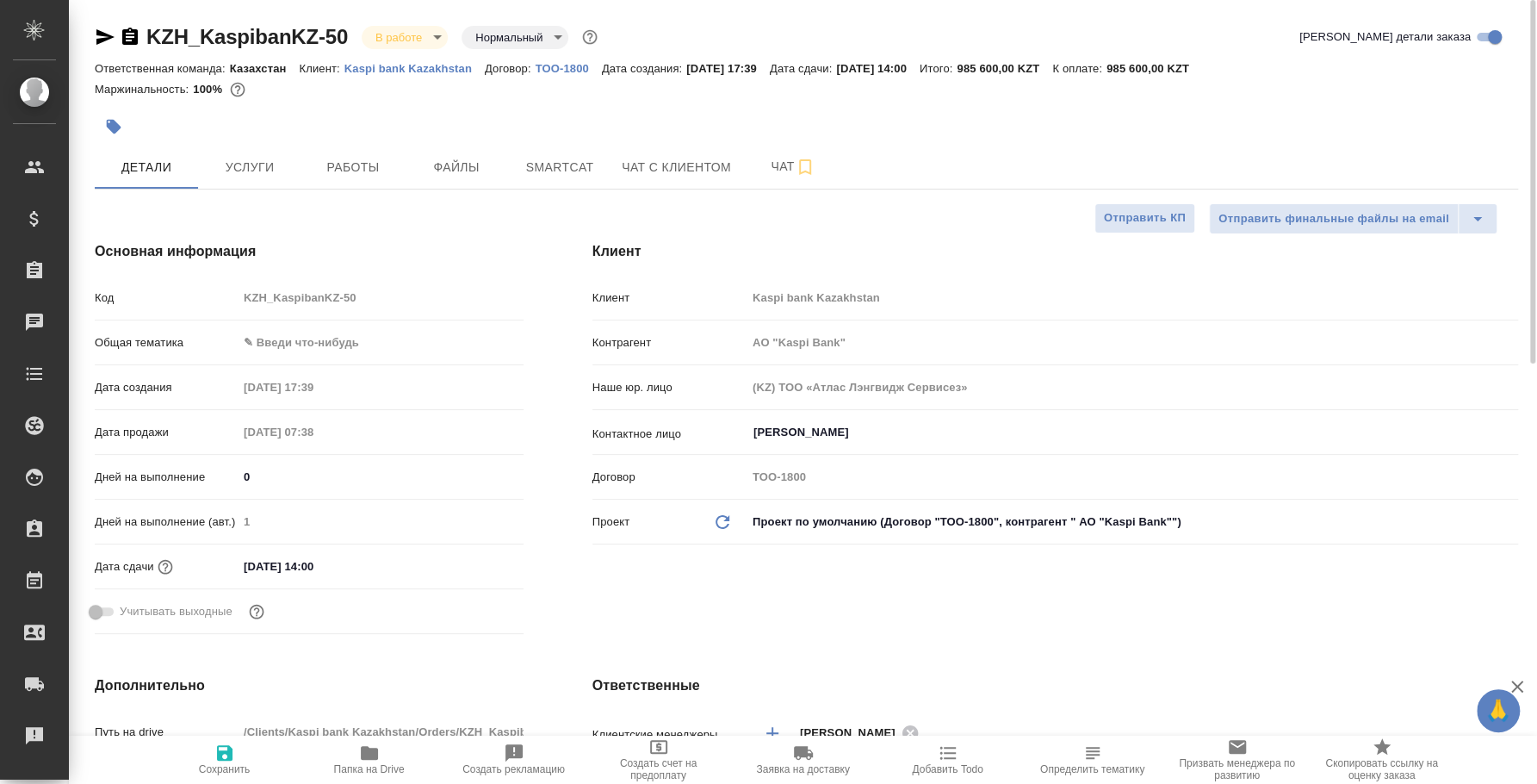
type textarea "x"
click at [1448, 97] on div "Маржинальность: 100%" at bounding box center [807, 89] width 1423 height 22
type input "АО "Kaspi Bank""
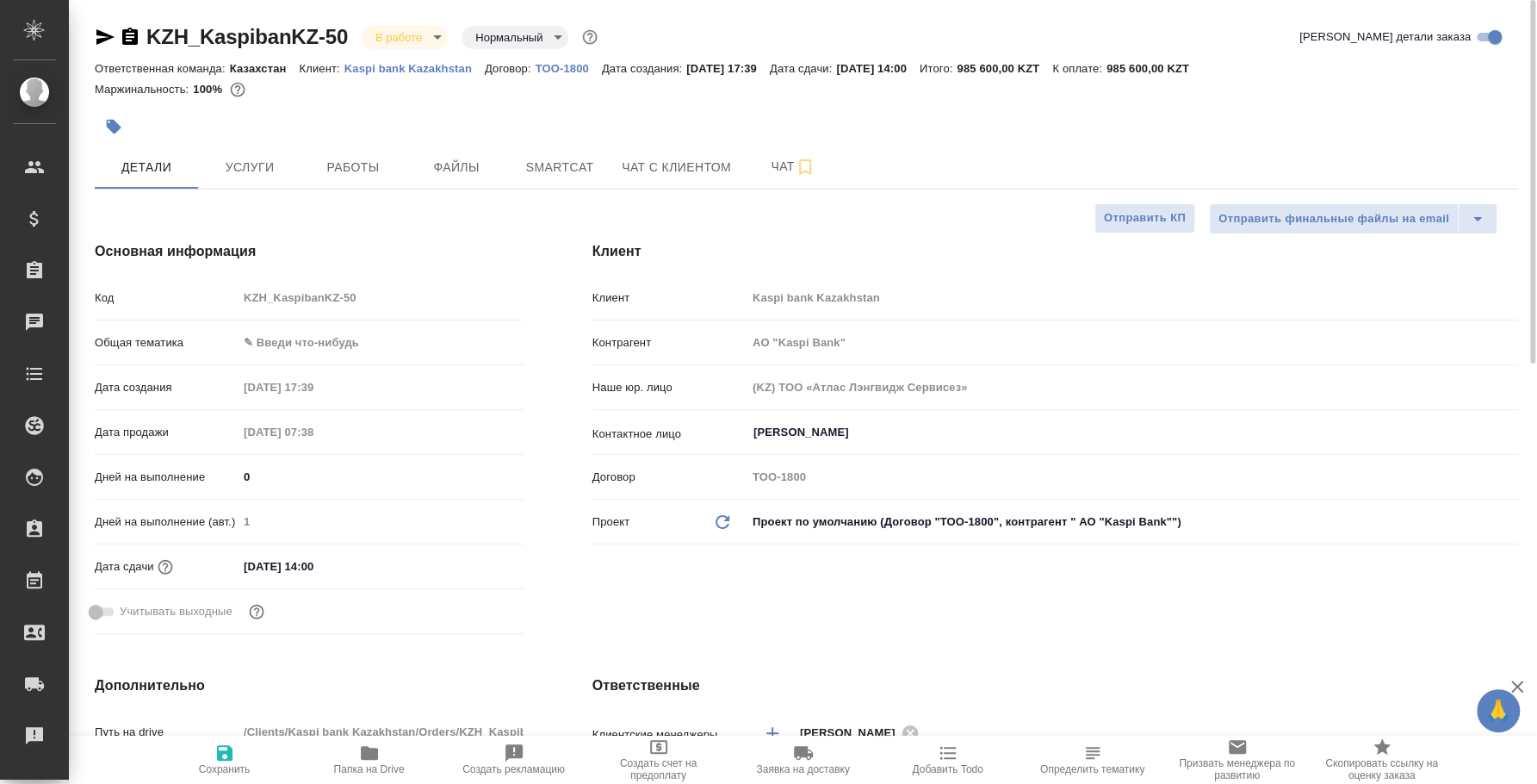
type textarea "x"
type input "АО "Kaspi Bank""
type textarea "x"
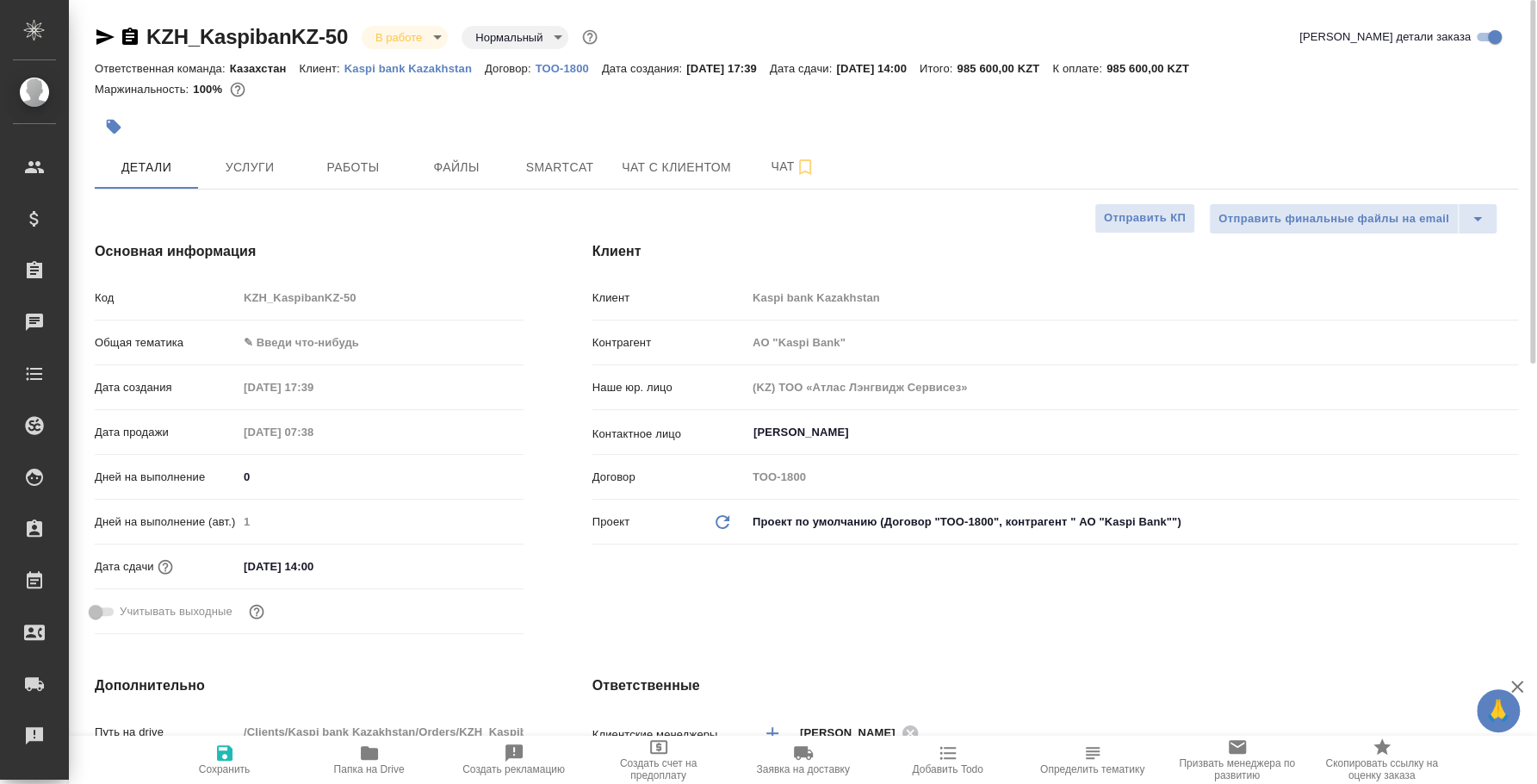
type textarea "x"
type input "АО "Kaspi Bank""
type textarea "x"
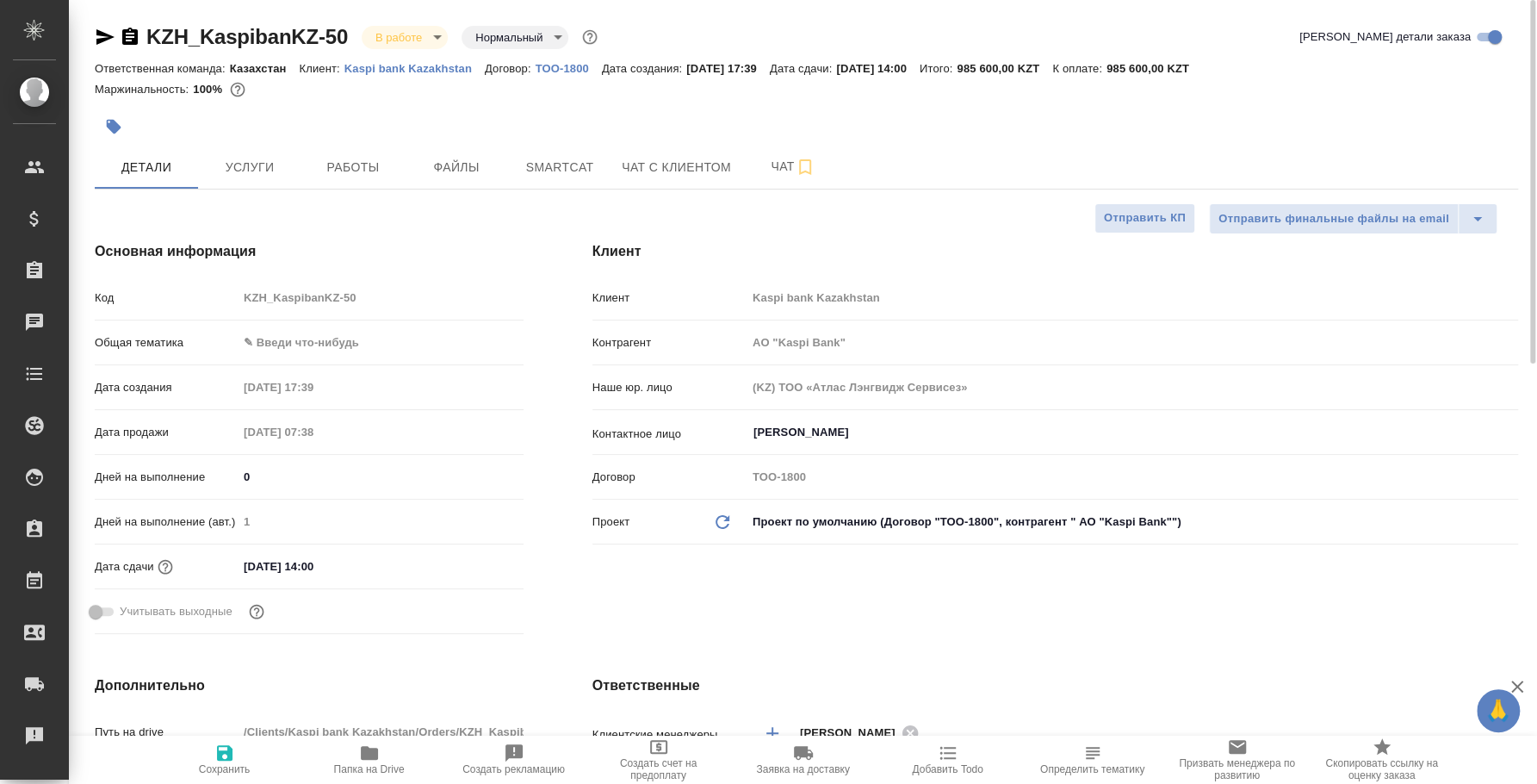
type textarea "x"
type input "АО "Kaspi Bank""
type textarea "x"
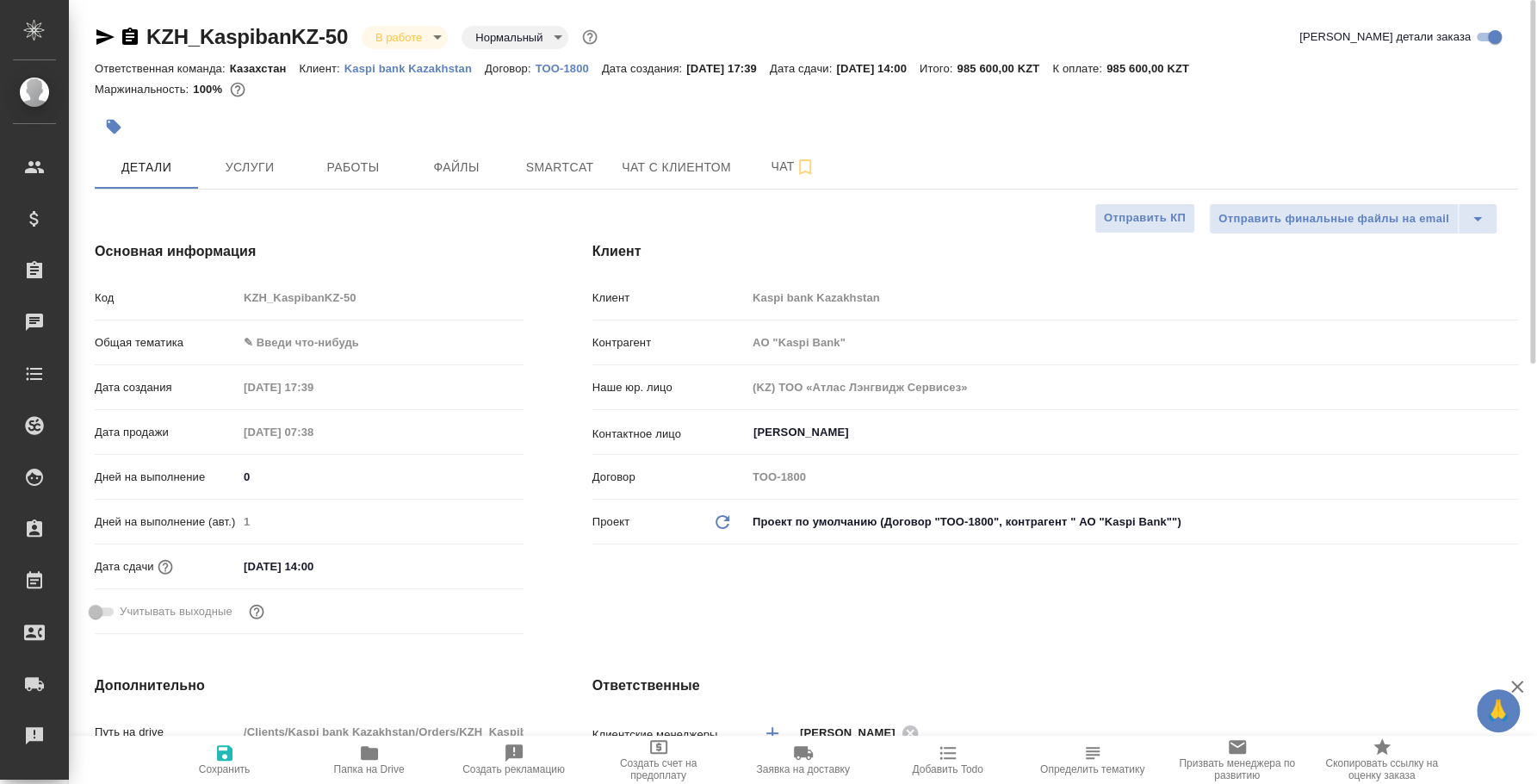
type input "АО "Kaspi Bank""
type textarea "x"
type input "АО "Kaspi Bank""
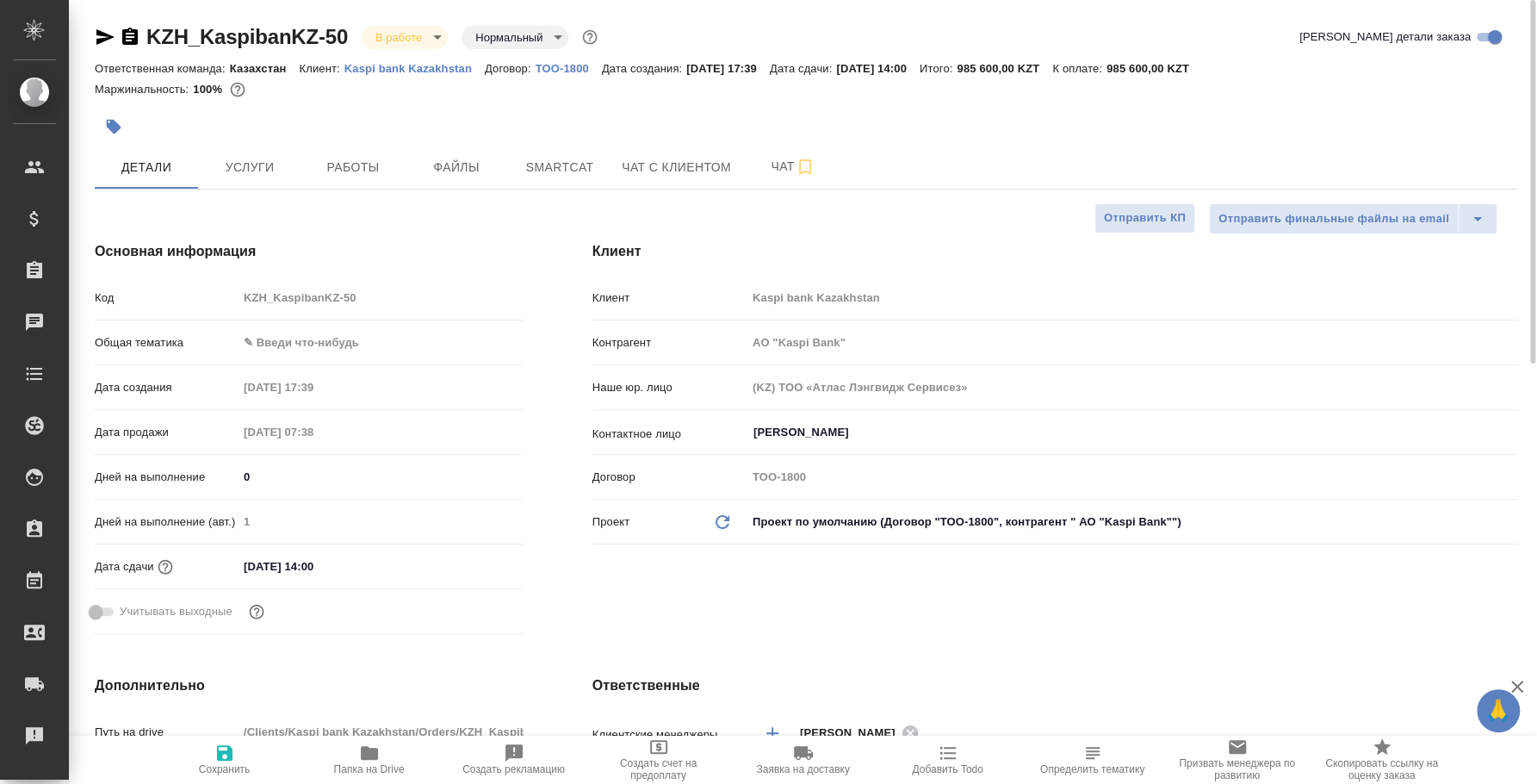
type textarea "x"
type input "АО "Kaspi Bank""
type textarea "x"
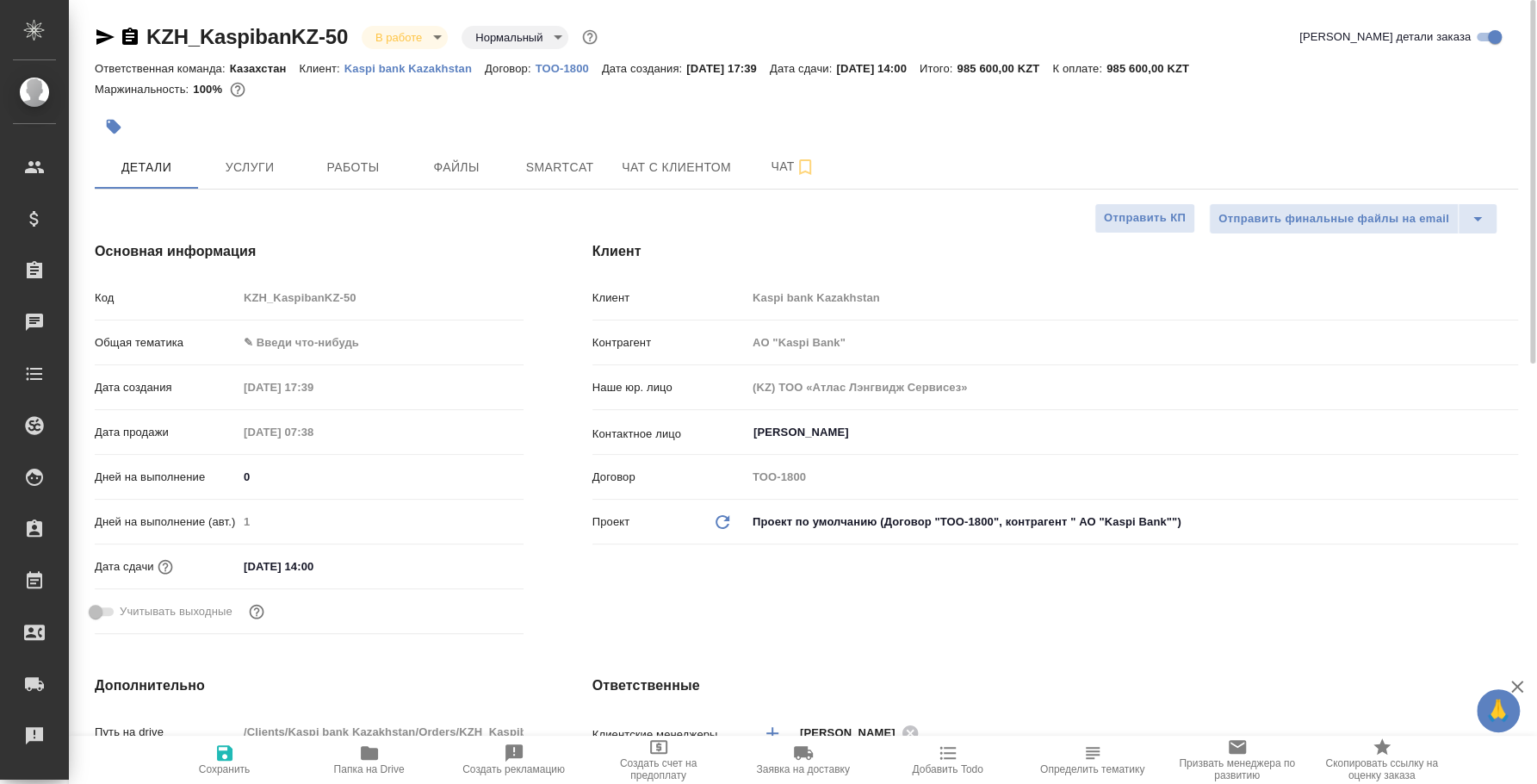
type textarea "x"
type input "АО "Kaspi Bank""
type textarea "x"
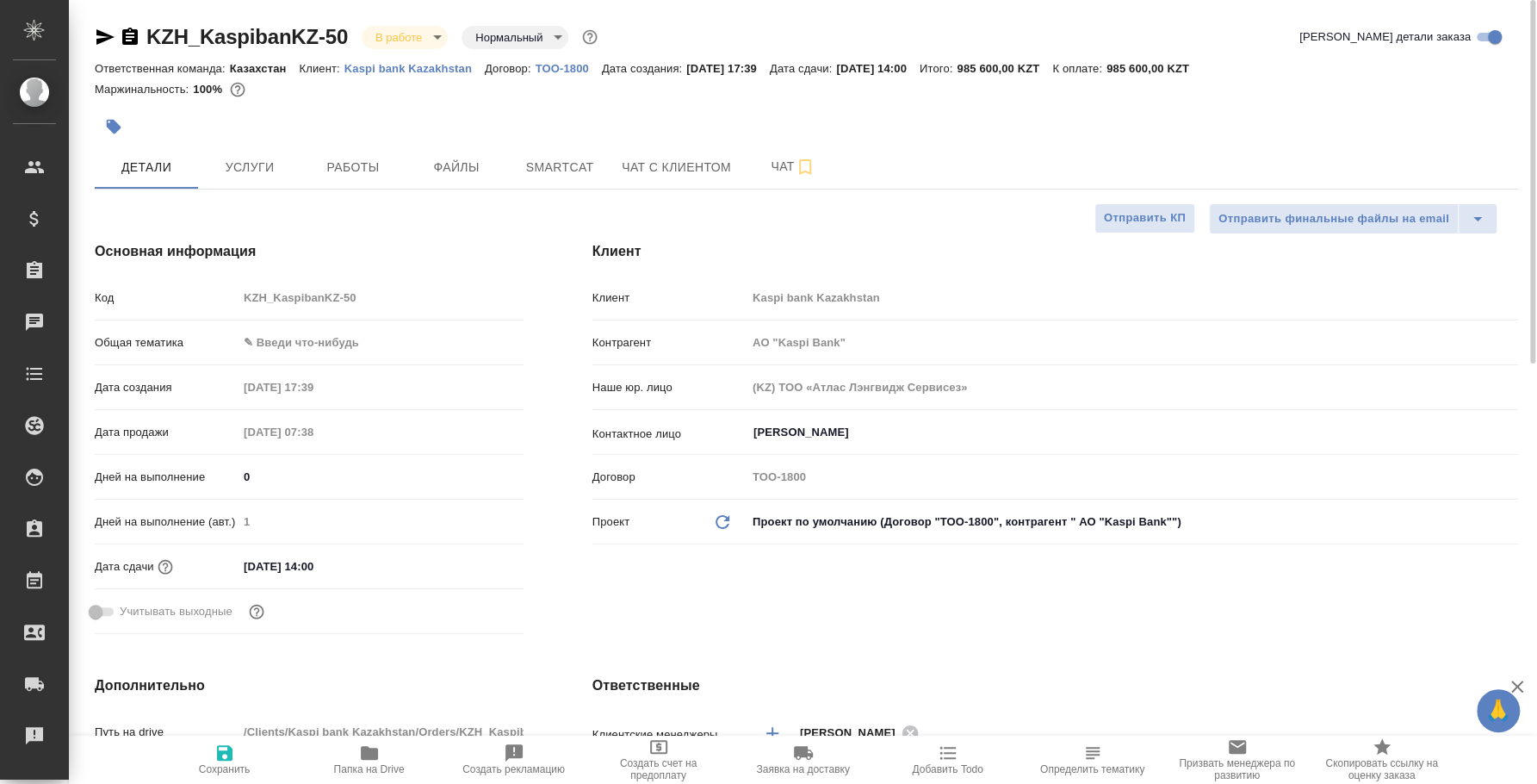
type textarea "x"
click at [283, 173] on span "Услуги" at bounding box center [249, 167] width 82 height 21
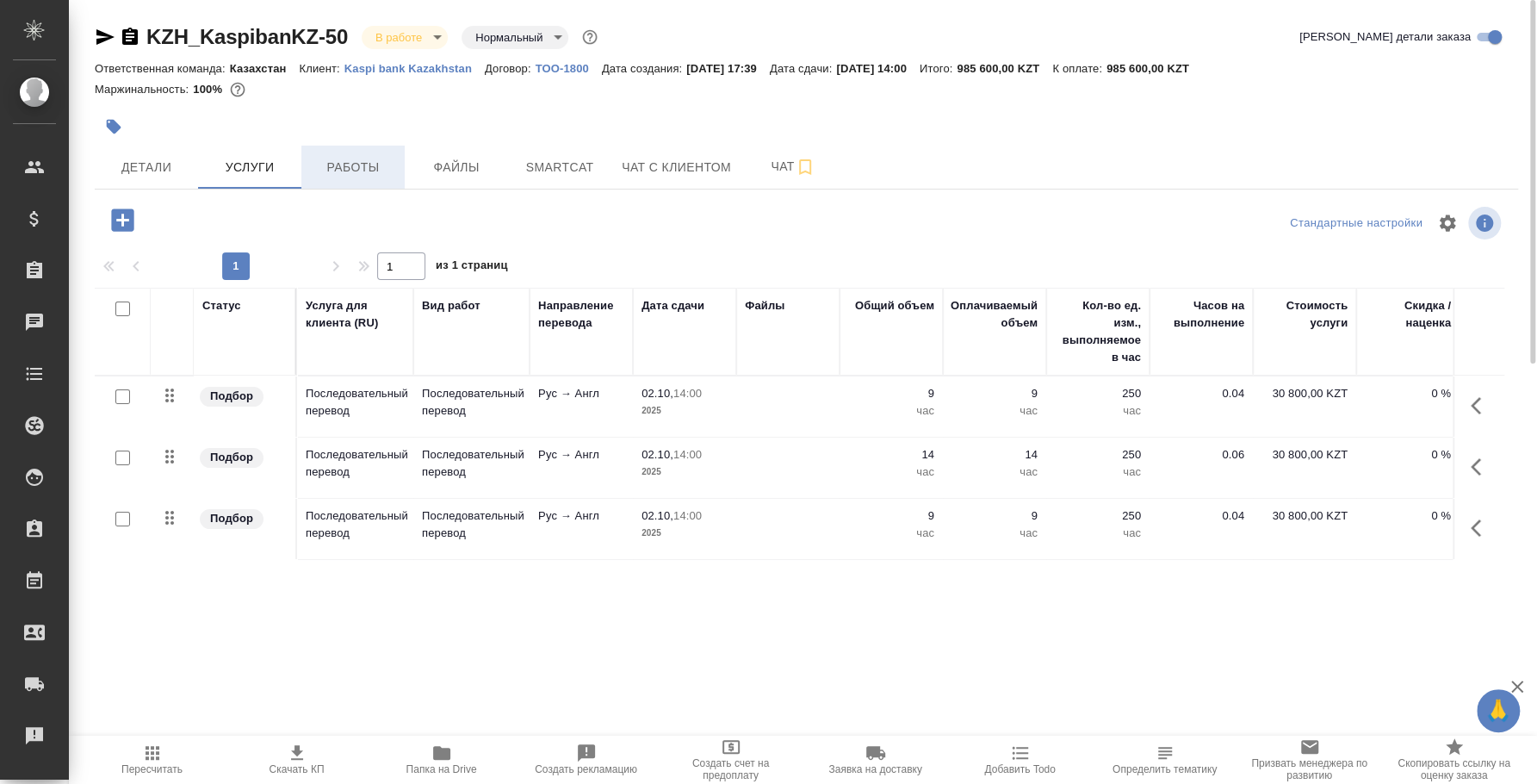
click at [347, 170] on span "Работы" at bounding box center [353, 167] width 82 height 21
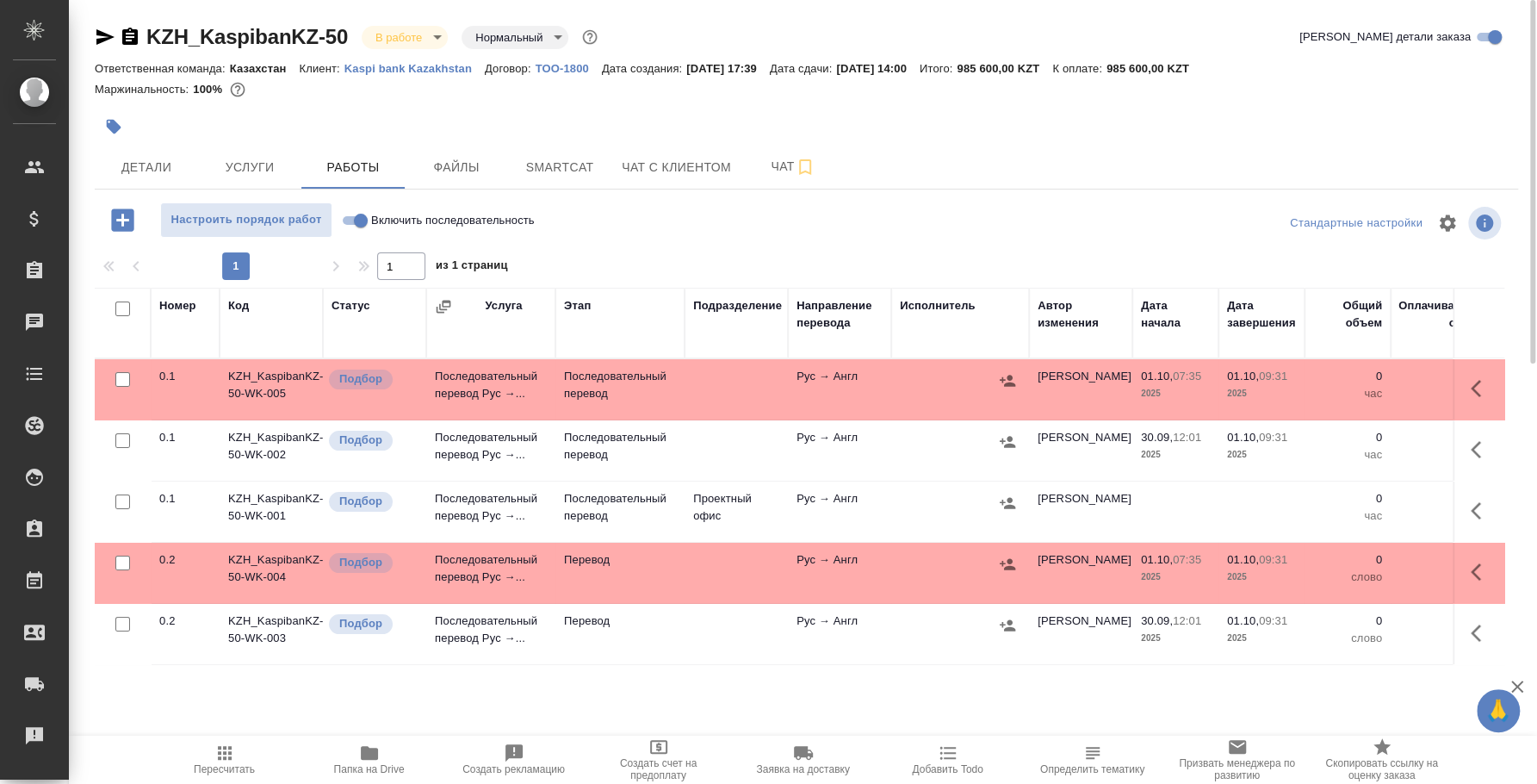
click at [350, 215] on input "Включить последовательность" at bounding box center [360, 220] width 62 height 21
checkbox input "true"
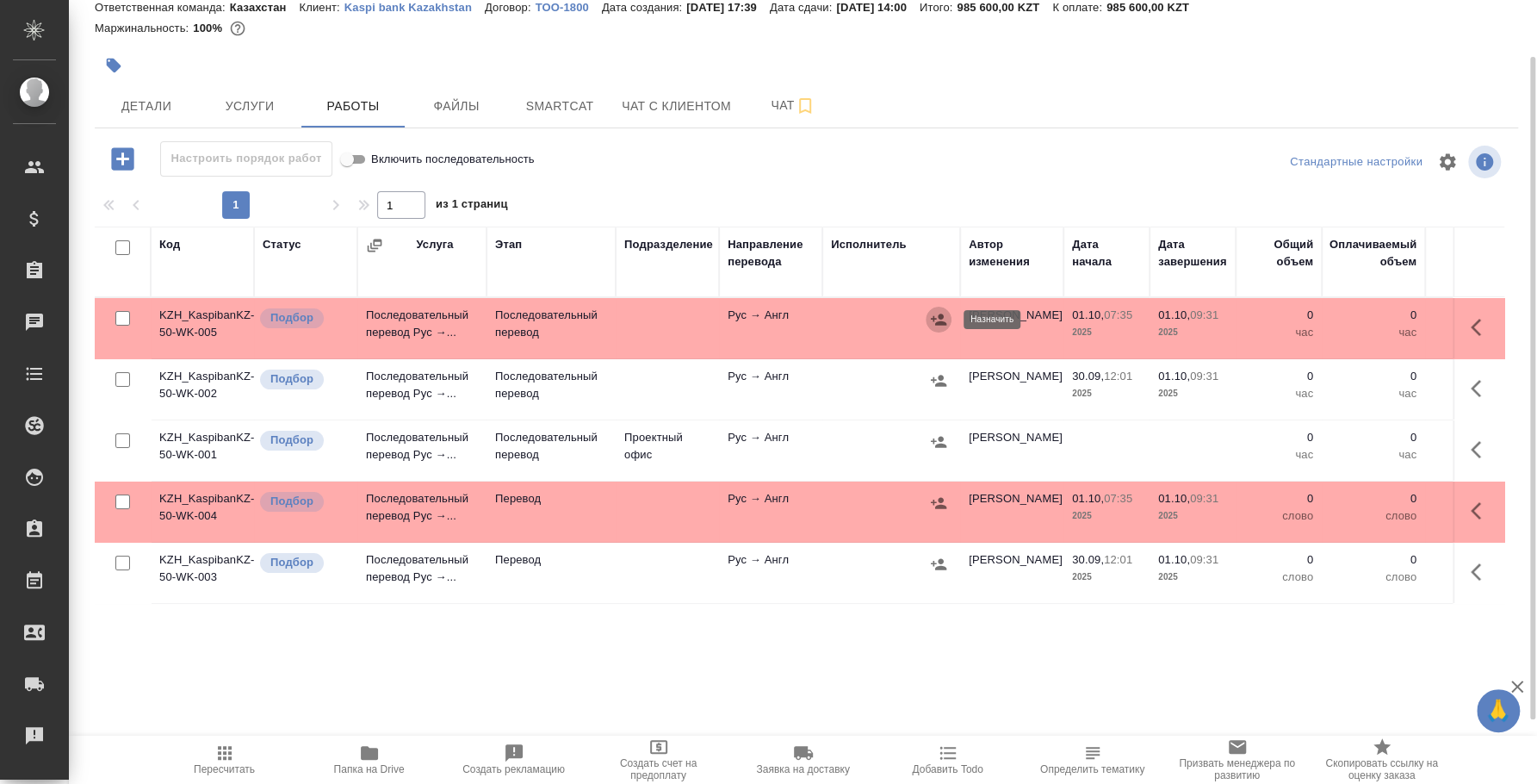
click at [944, 309] on button "button" at bounding box center [939, 319] width 26 height 26
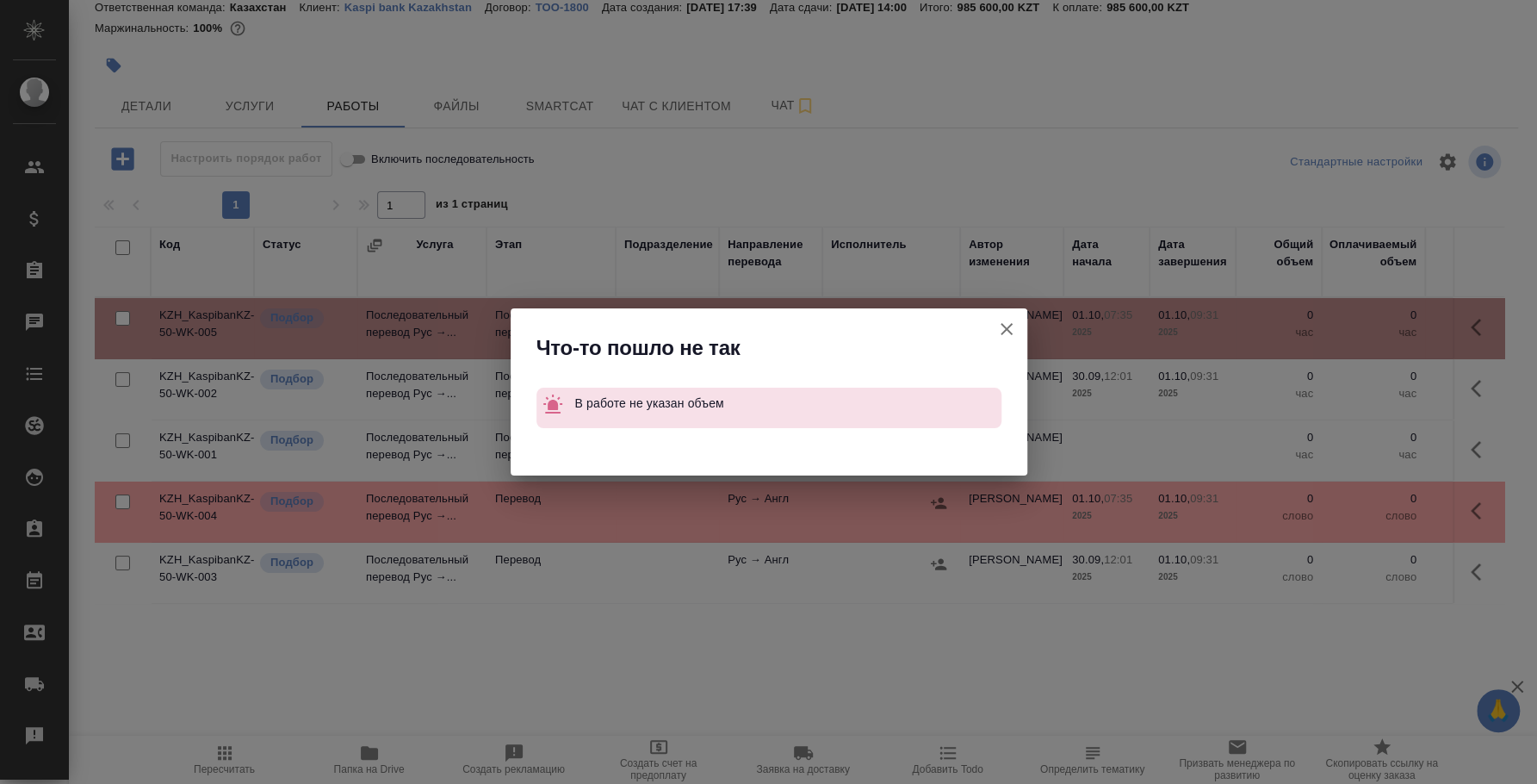
click at [1008, 321] on icon "button" at bounding box center [1007, 328] width 21 height 21
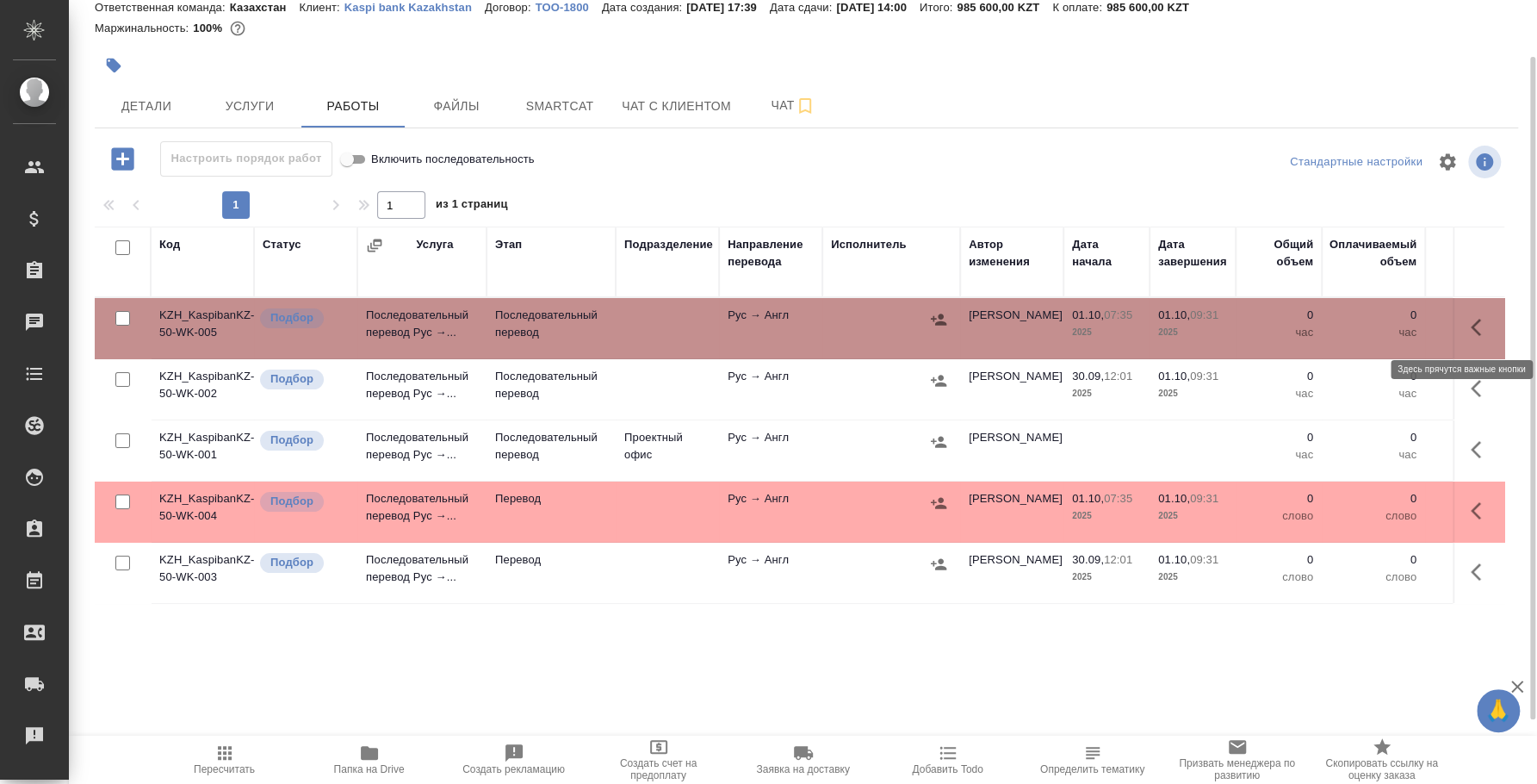
click at [1471, 329] on icon "button" at bounding box center [1481, 326] width 21 height 21
click at [1345, 322] on icon "button" at bounding box center [1355, 326] width 21 height 21
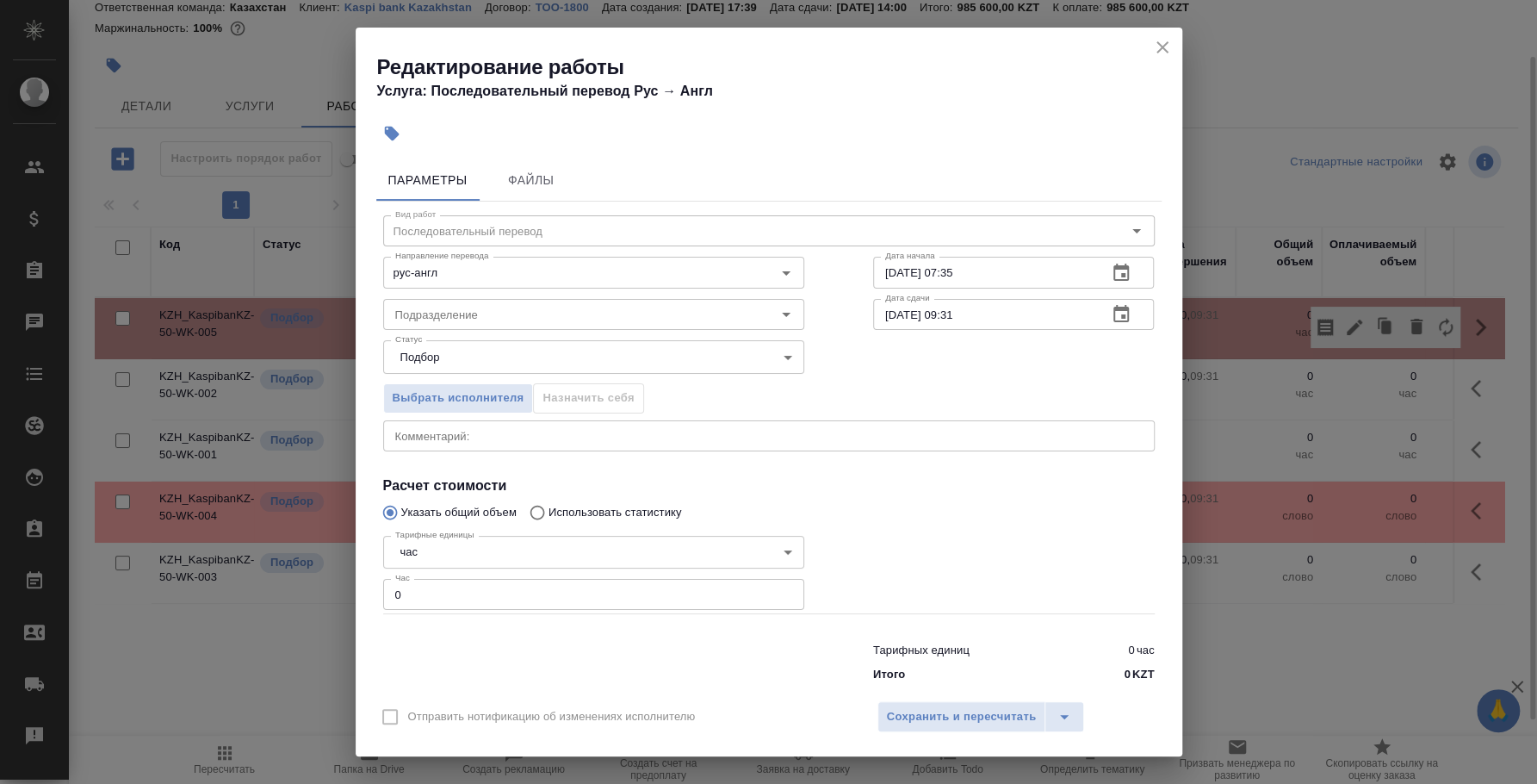
click at [505, 556] on body "🙏 .cls-1 fill:#fff; AWATERA [PERSON_NAME] Спецификации Заказы 0 Чаты Todo Проек…" at bounding box center [768, 392] width 1537 height 784
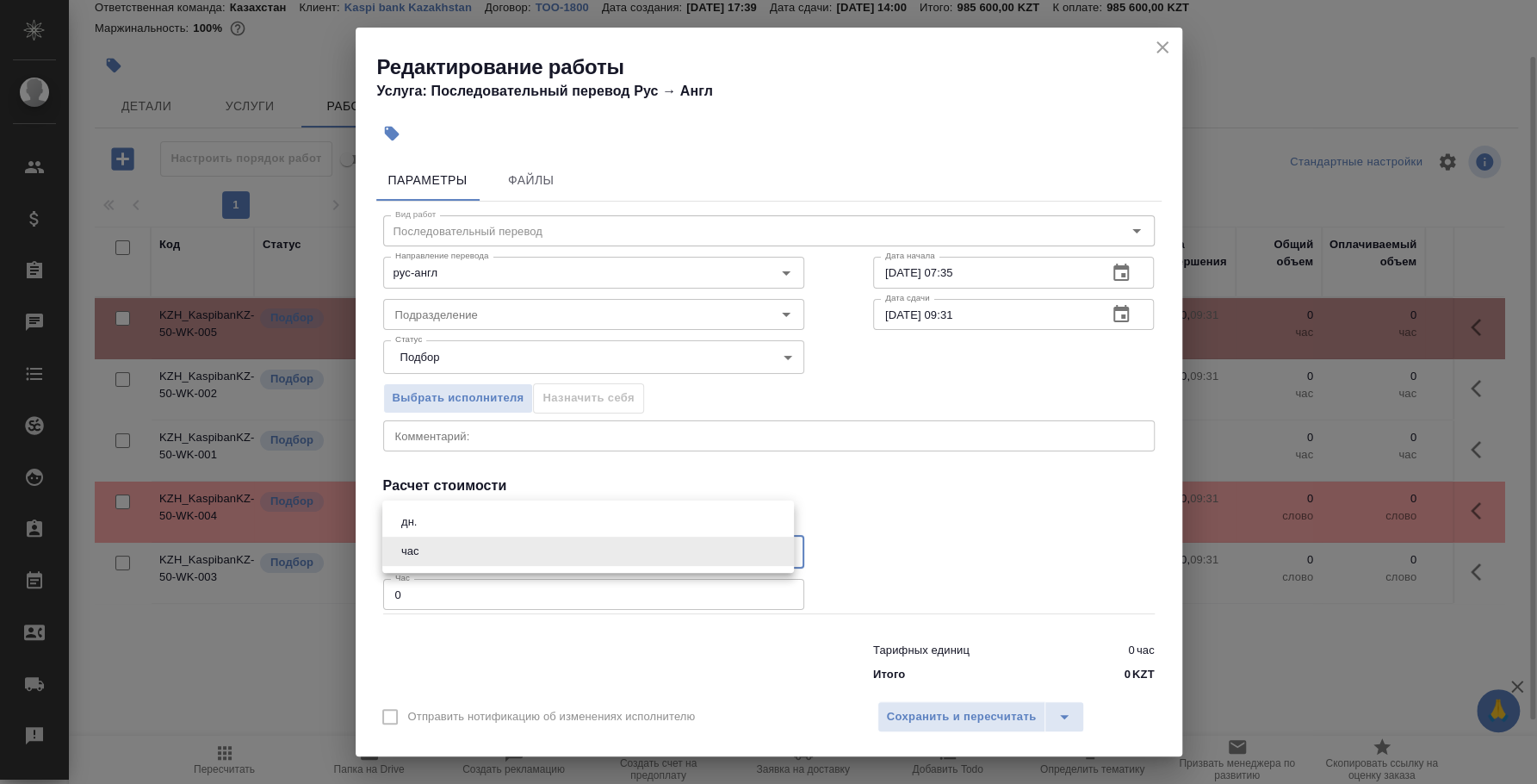
click at [498, 504] on ul "дн. час" at bounding box center [588, 536] width 411 height 72
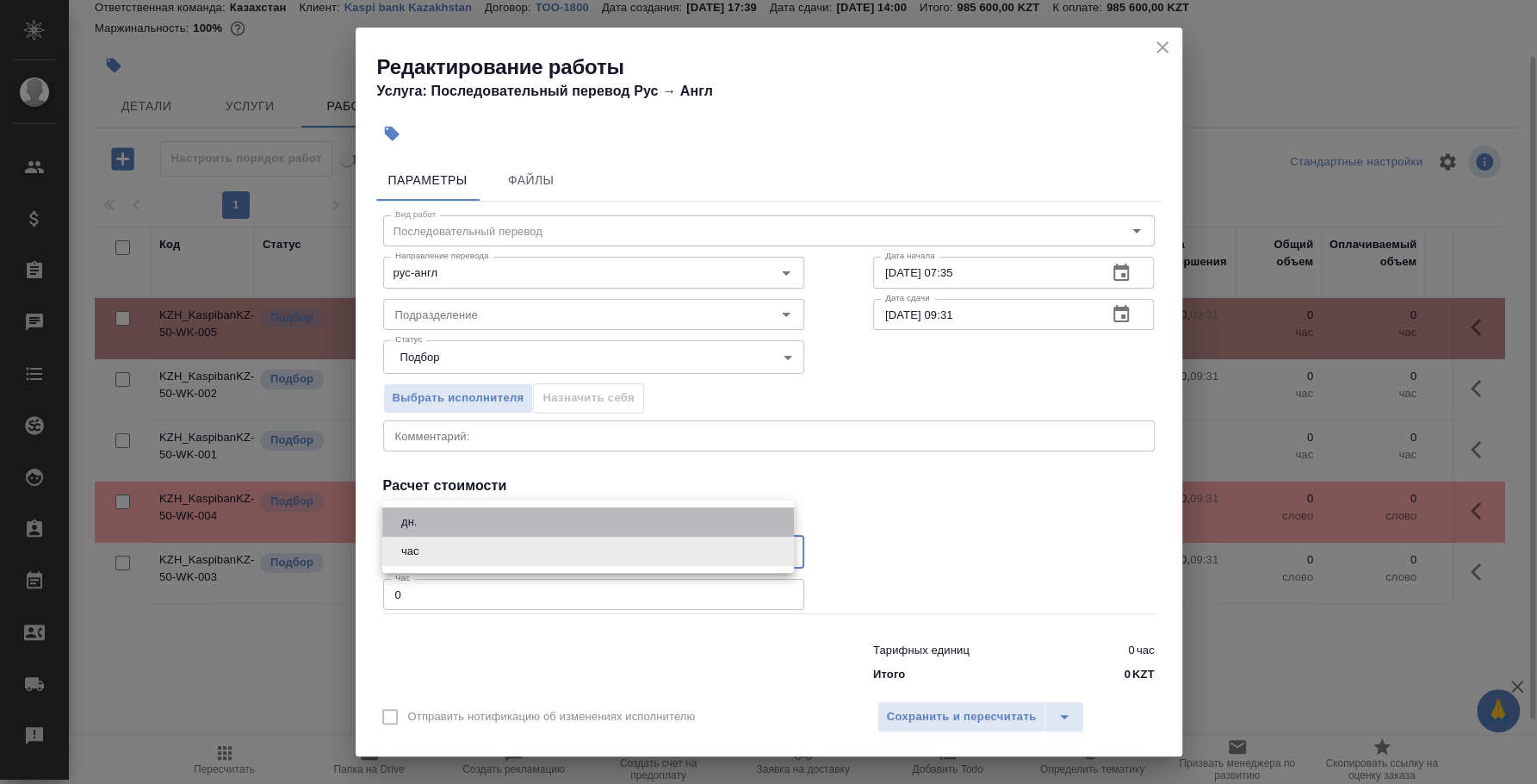
click at [497, 520] on li "дн." at bounding box center [588, 521] width 411 height 30
type input "5a8b1489cc6b4906c91bfd8a"
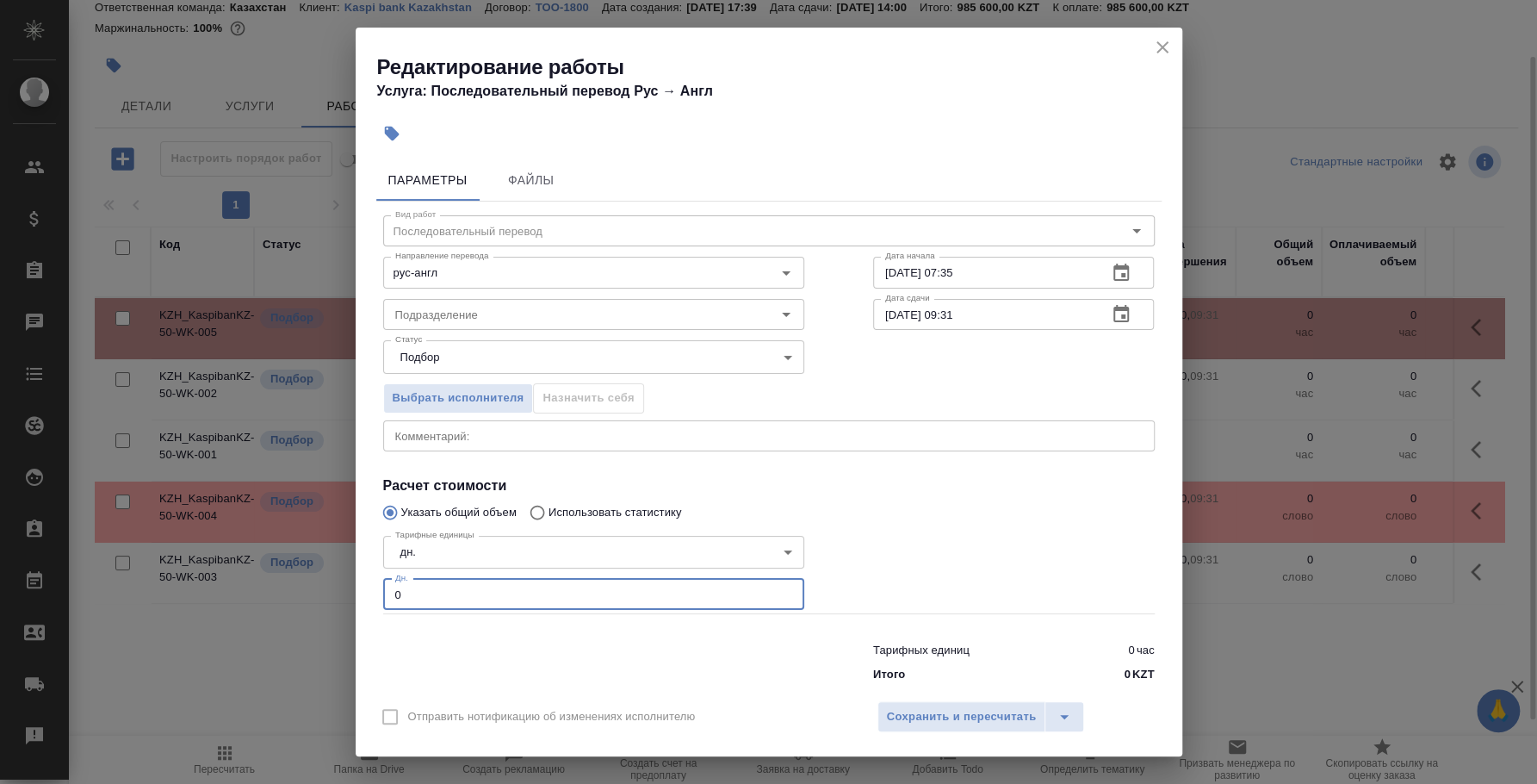
drag, startPoint x: 451, startPoint y: 588, endPoint x: 357, endPoint y: 590, distance: 94.0
click at [357, 590] on div "Параметры Файлы Вид работ Последовательный перевод Вид работ Направление перево…" at bounding box center [769, 421] width 827 height 537
type input "2"
click at [997, 716] on span "Сохранить и пересчитать" at bounding box center [962, 717] width 150 height 20
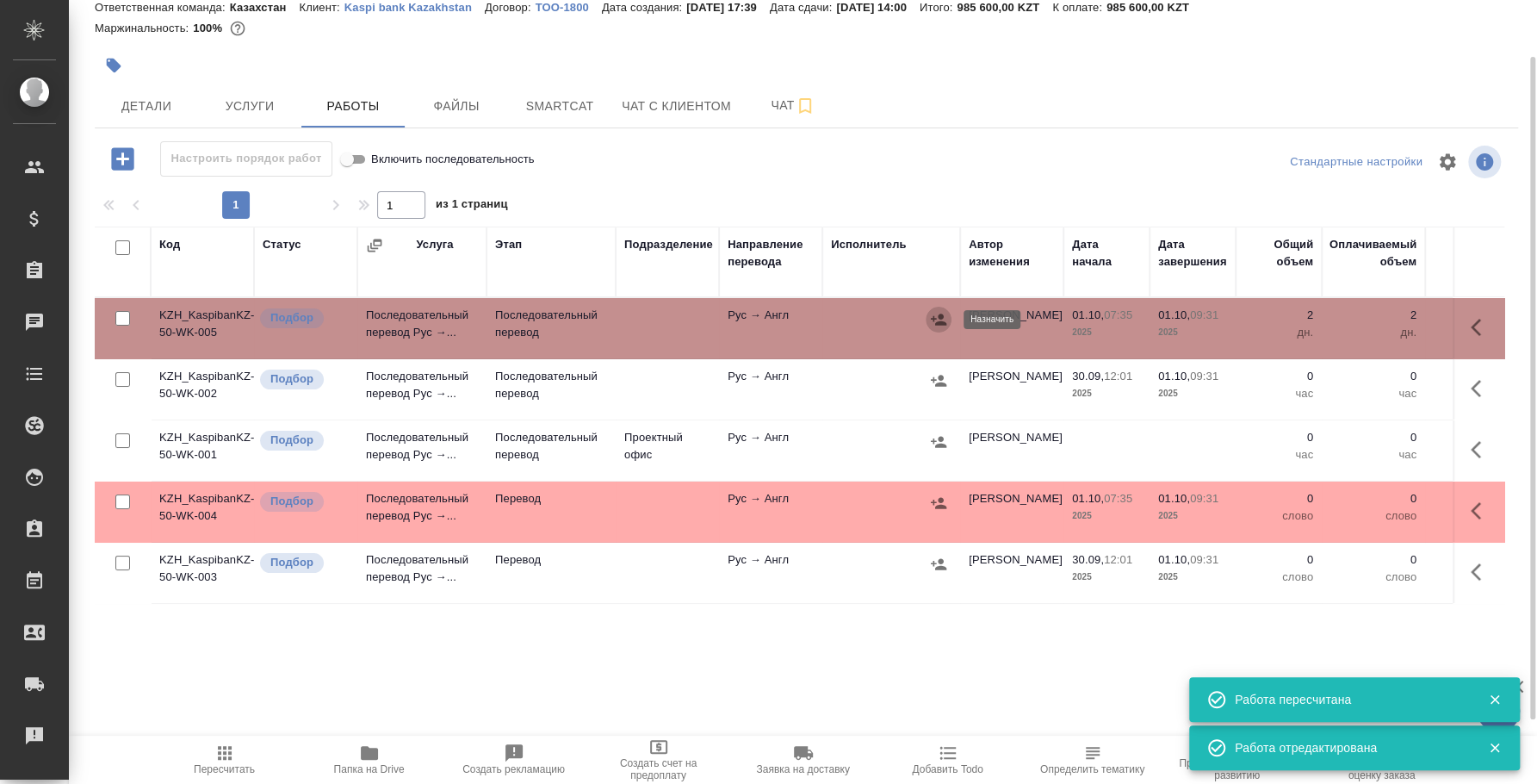
click at [934, 315] on icon "button" at bounding box center [938, 319] width 17 height 17
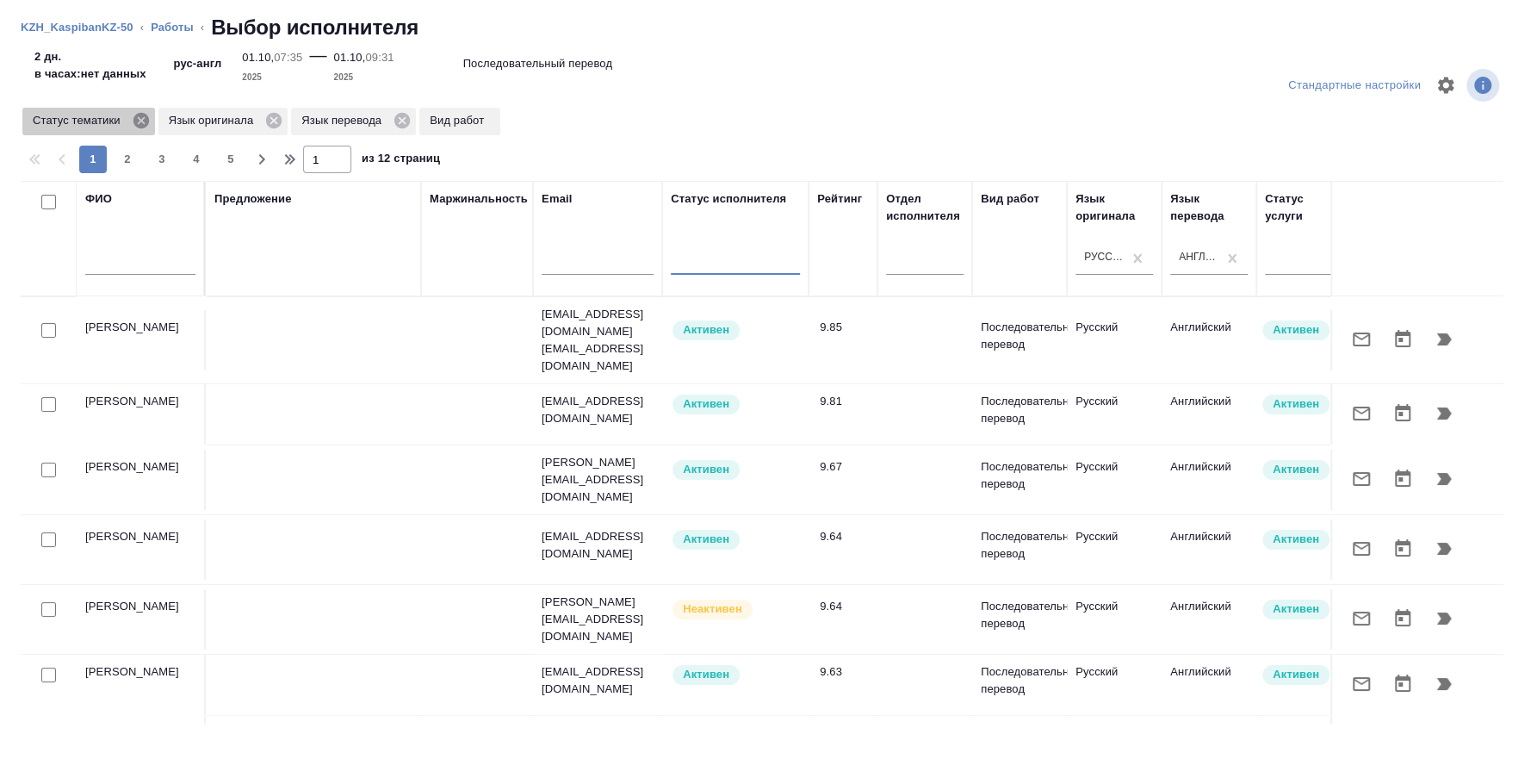
click at [146, 114] on icon at bounding box center [139, 120] width 15 height 15
click at [139, 121] on icon at bounding box center [138, 120] width 19 height 19
click at [129, 119] on icon at bounding box center [133, 120] width 15 height 15
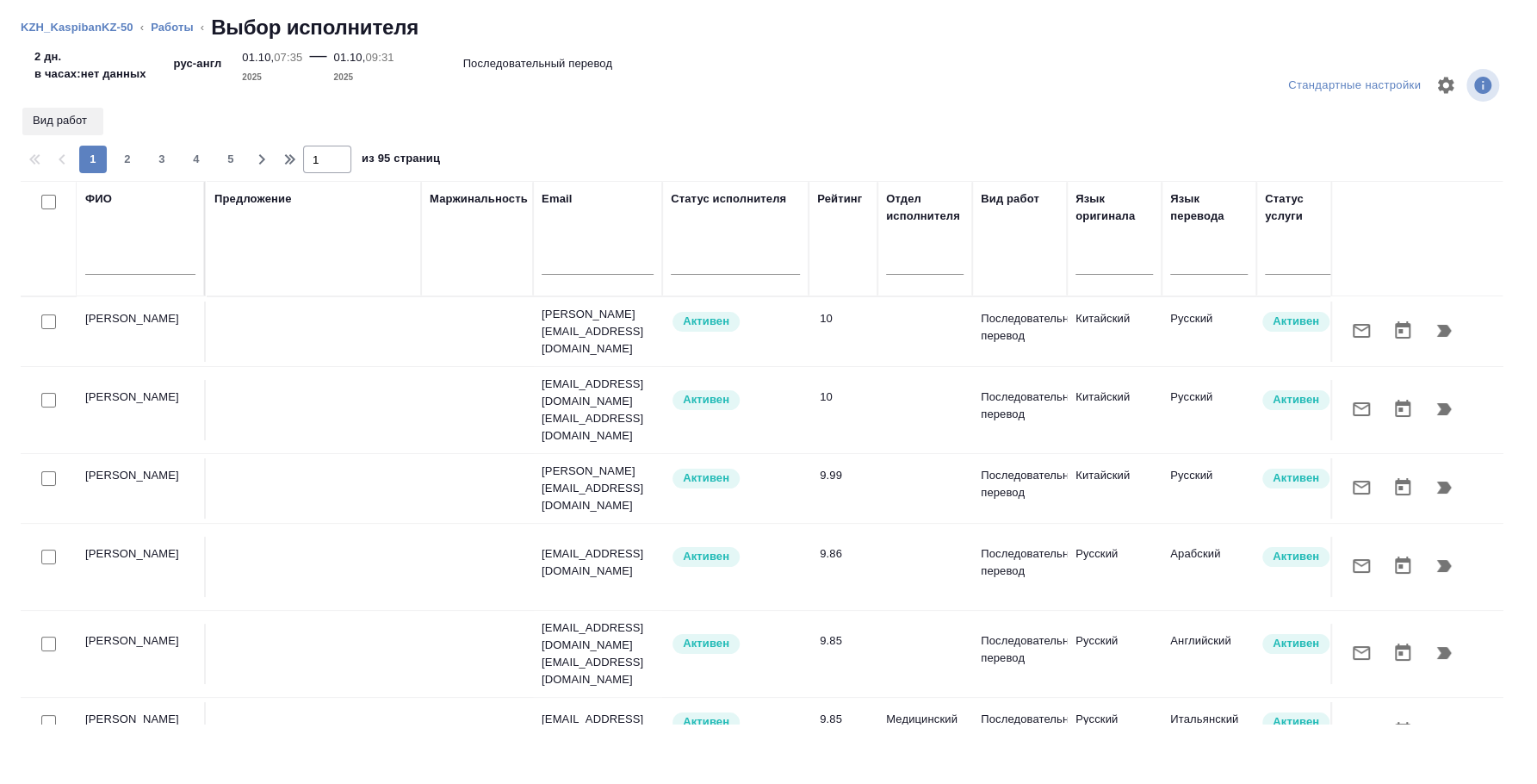
click at [134, 263] on input "text" at bounding box center [139, 264] width 110 height 21
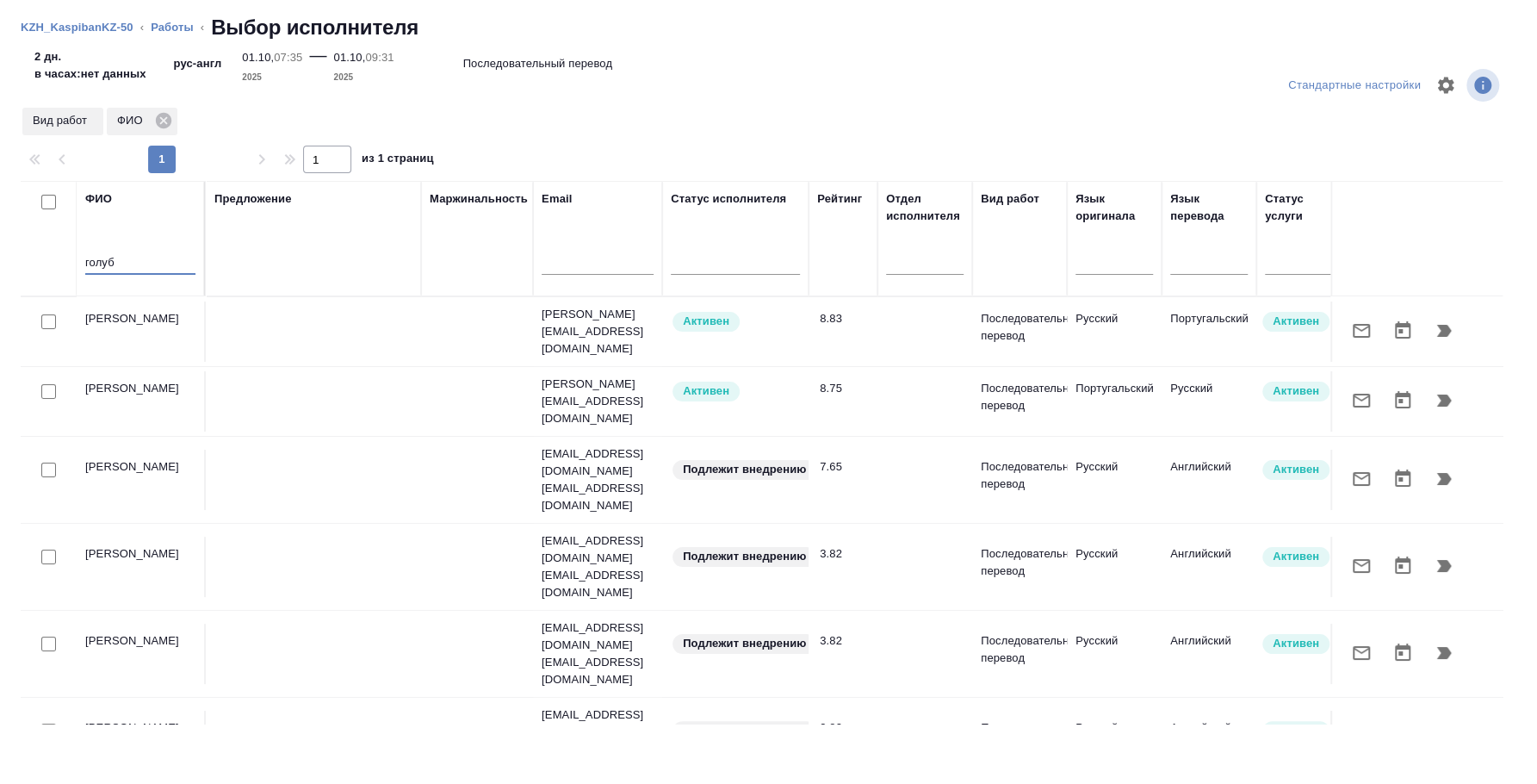
type input "голуб"
click at [49, 462] on input "checkbox" at bounding box center [48, 469] width 14 height 14
checkbox input "true"
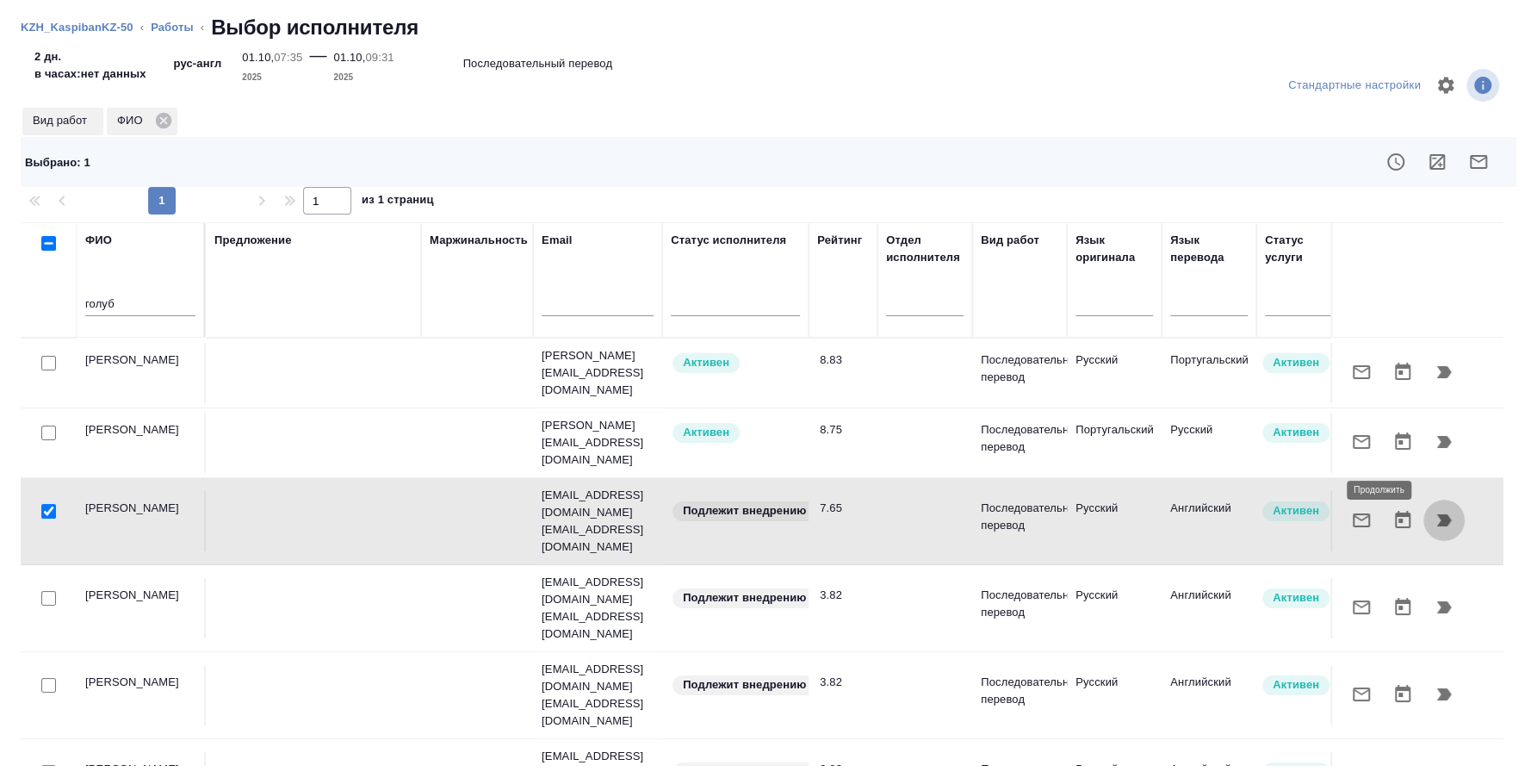
click at [1439, 510] on icon "button" at bounding box center [1444, 519] width 21 height 21
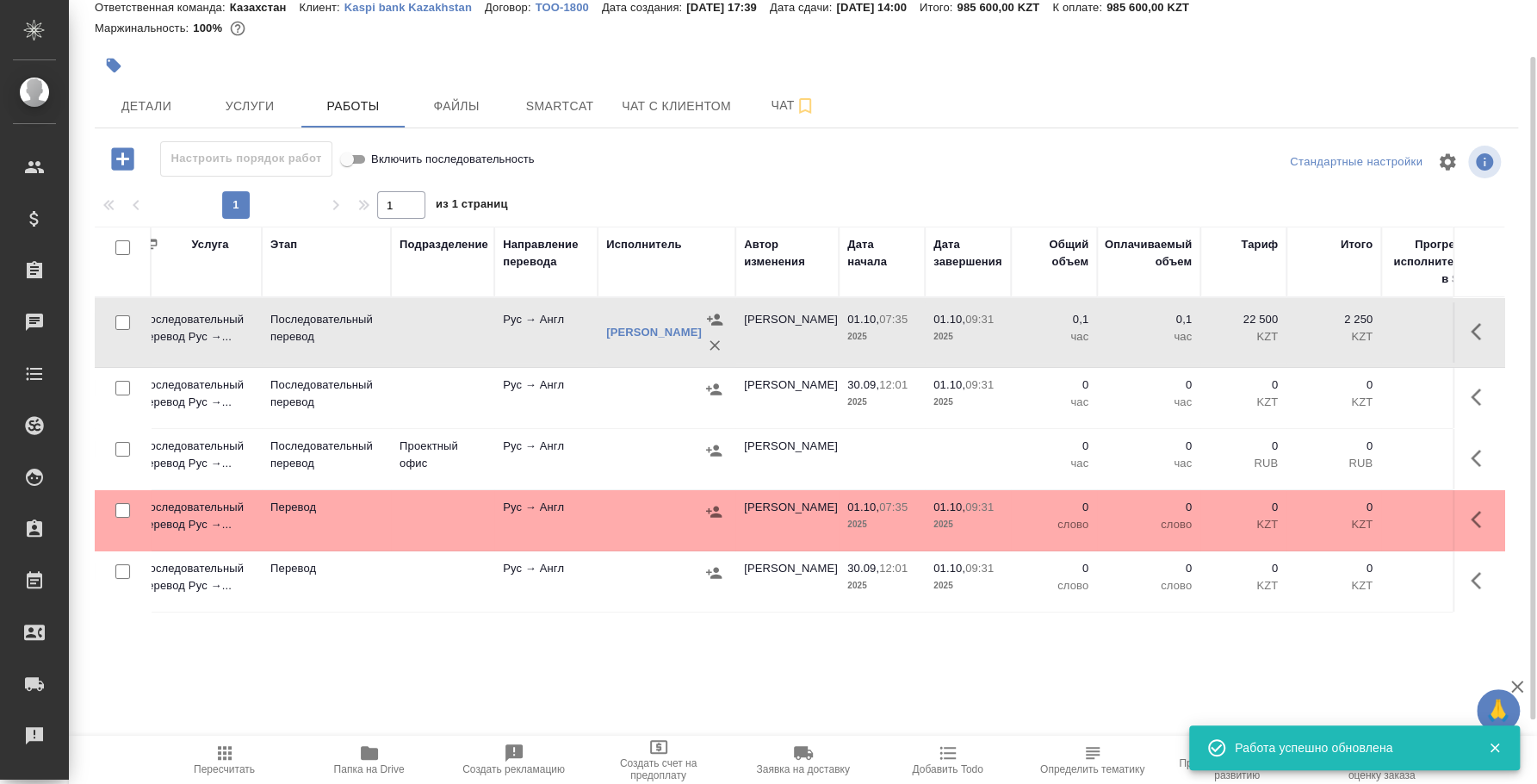
scroll to position [0, 557]
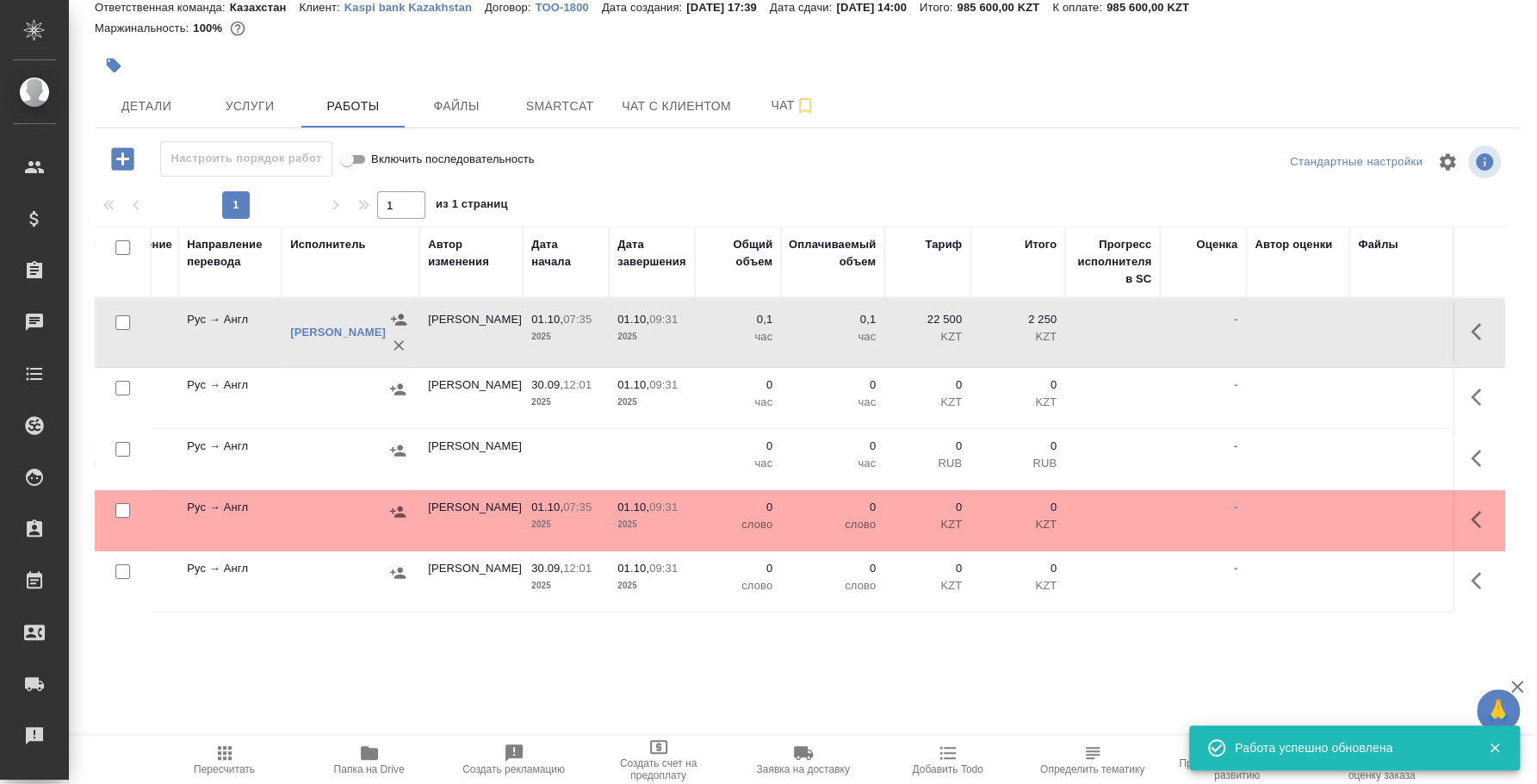
click at [1471, 340] on icon "button" at bounding box center [1481, 331] width 21 height 21
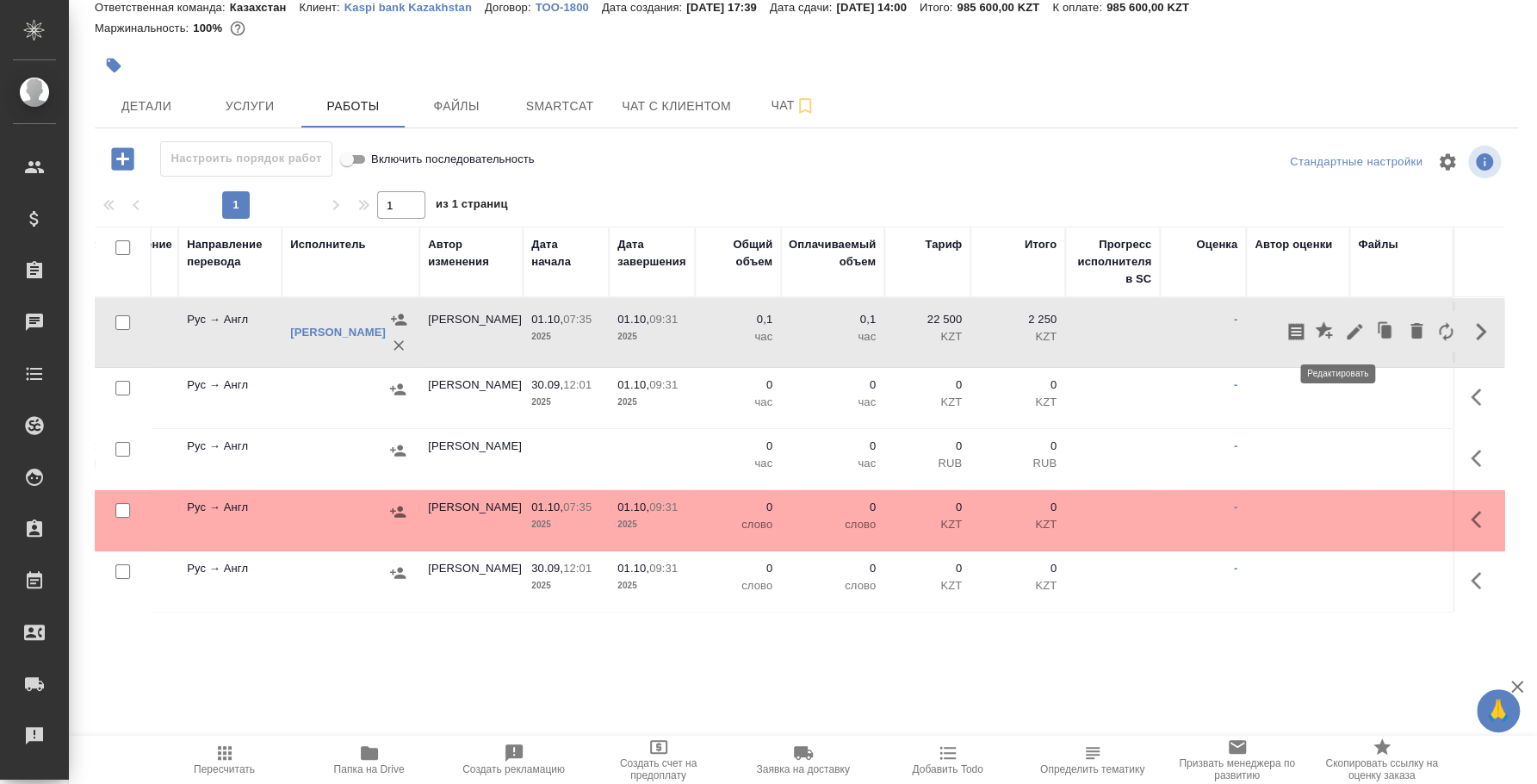
click at [1345, 336] on icon "button" at bounding box center [1355, 331] width 21 height 21
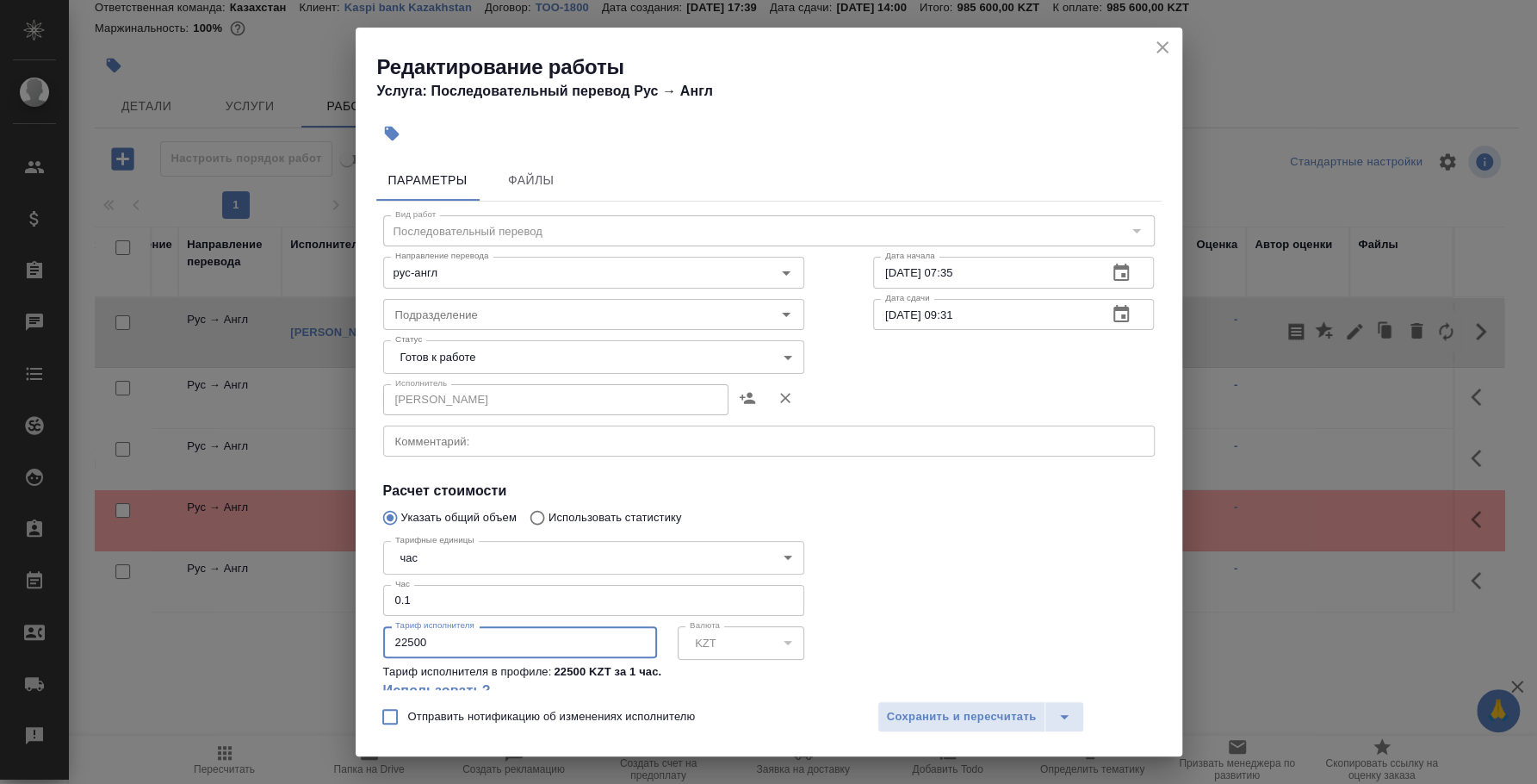
drag, startPoint x: 464, startPoint y: 648, endPoint x: 365, endPoint y: 628, distance: 101.0
click at [365, 628] on div "Параметры Файлы Вид работ Последовательный перевод Вид работ Направление перево…" at bounding box center [769, 421] width 827 height 537
type input "148500"
click at [495, 552] on body "🙏 .cls-1 fill:#fff; AWATERA Fedotova Irina Клиенты Спецификации Заказы 0 Чаты T…" at bounding box center [768, 392] width 1537 height 784
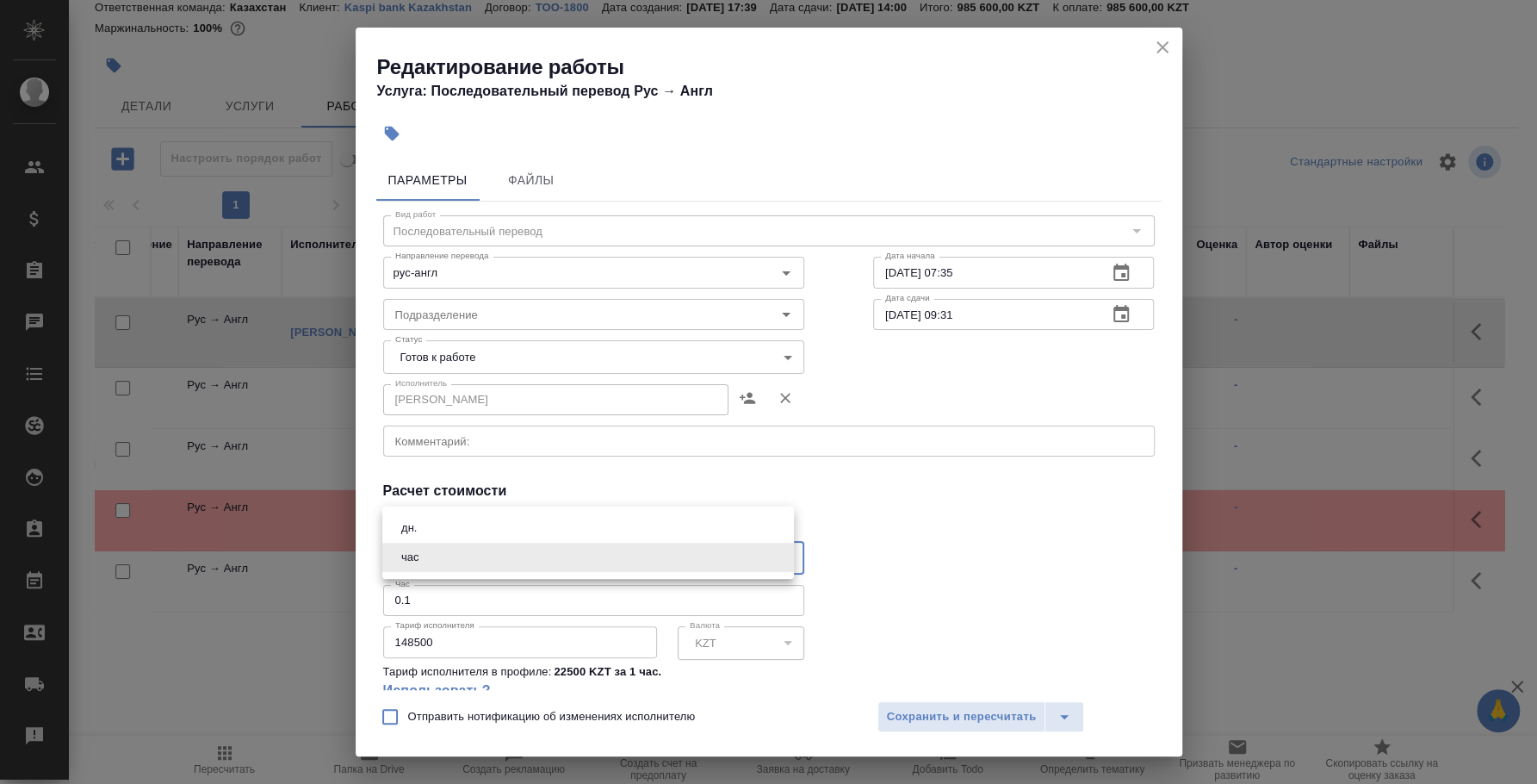
click at [487, 530] on li "дн." at bounding box center [588, 527] width 411 height 30
type input "5a8b1489cc6b4906c91bfd8a"
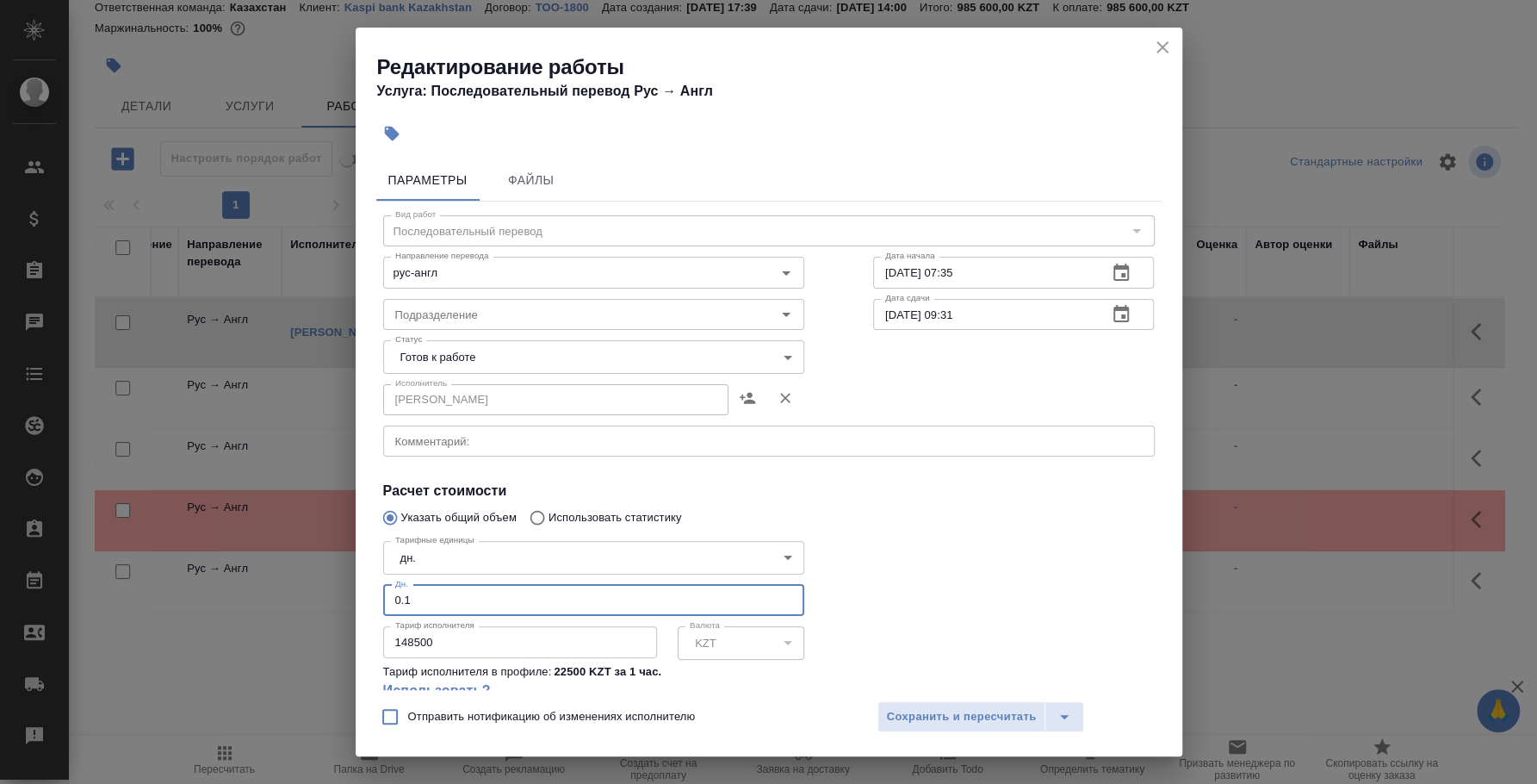
drag, startPoint x: 455, startPoint y: 603, endPoint x: 339, endPoint y: 598, distance: 116.1
click at [339, 598] on div "Редактирование работы Услуга: Последовательный перевод Рус → Англ Параметры Фай…" at bounding box center [768, 392] width 1537 height 784
type input "2"
click at [939, 719] on span "Сохранить и пересчитать" at bounding box center [962, 717] width 150 height 20
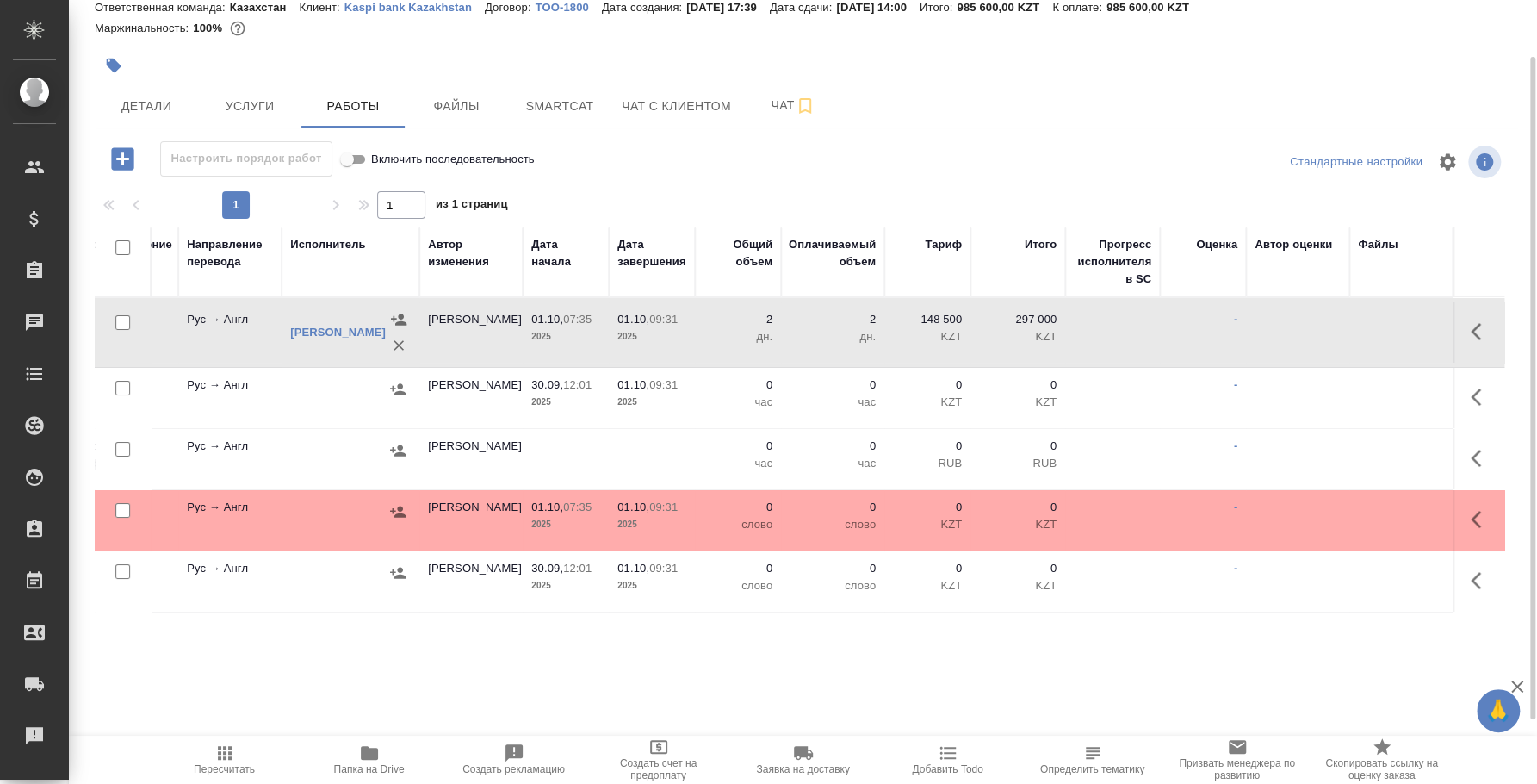
scroll to position [0, 0]
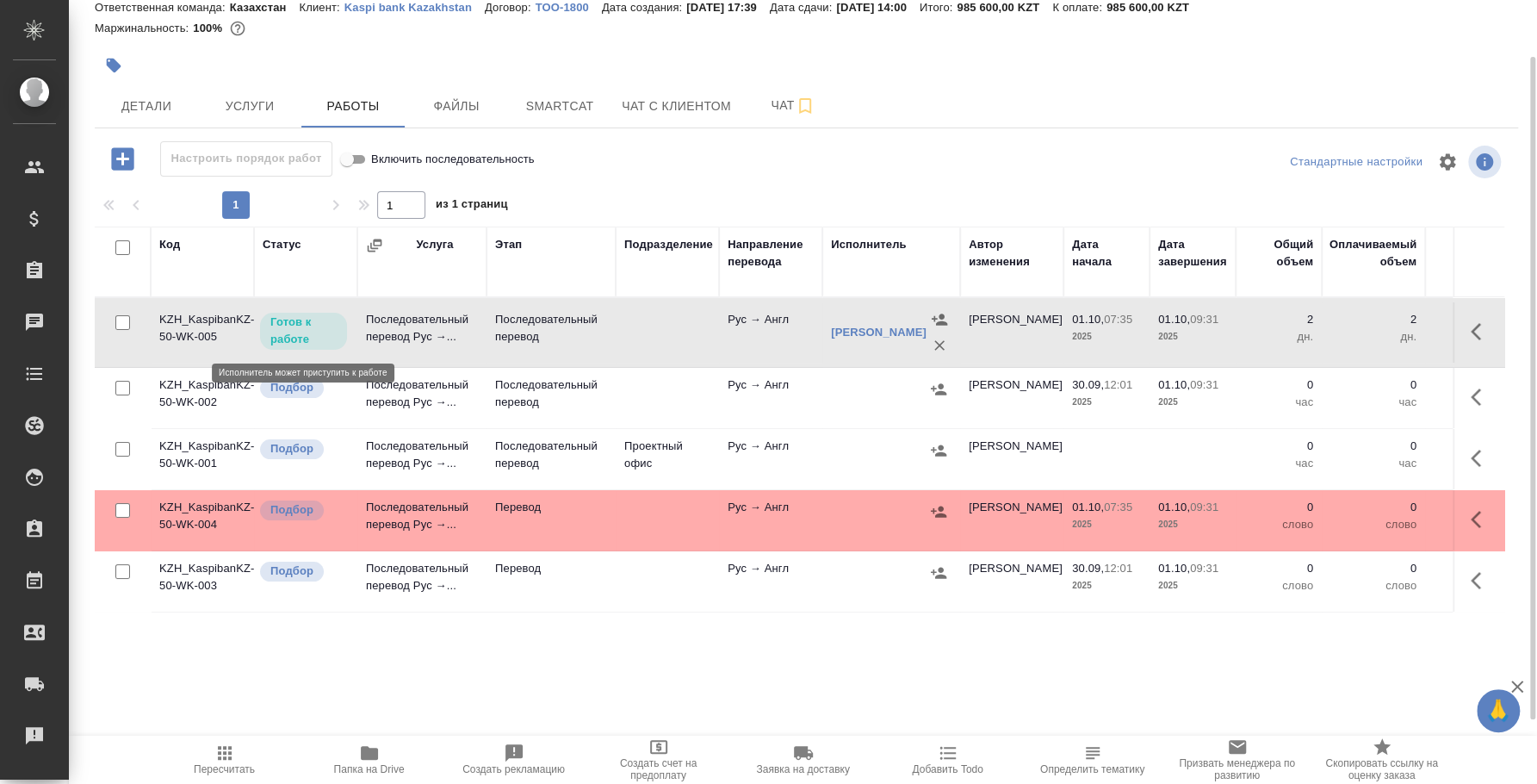
click at [292, 333] on p "Готов к работе" at bounding box center [303, 331] width 66 height 35
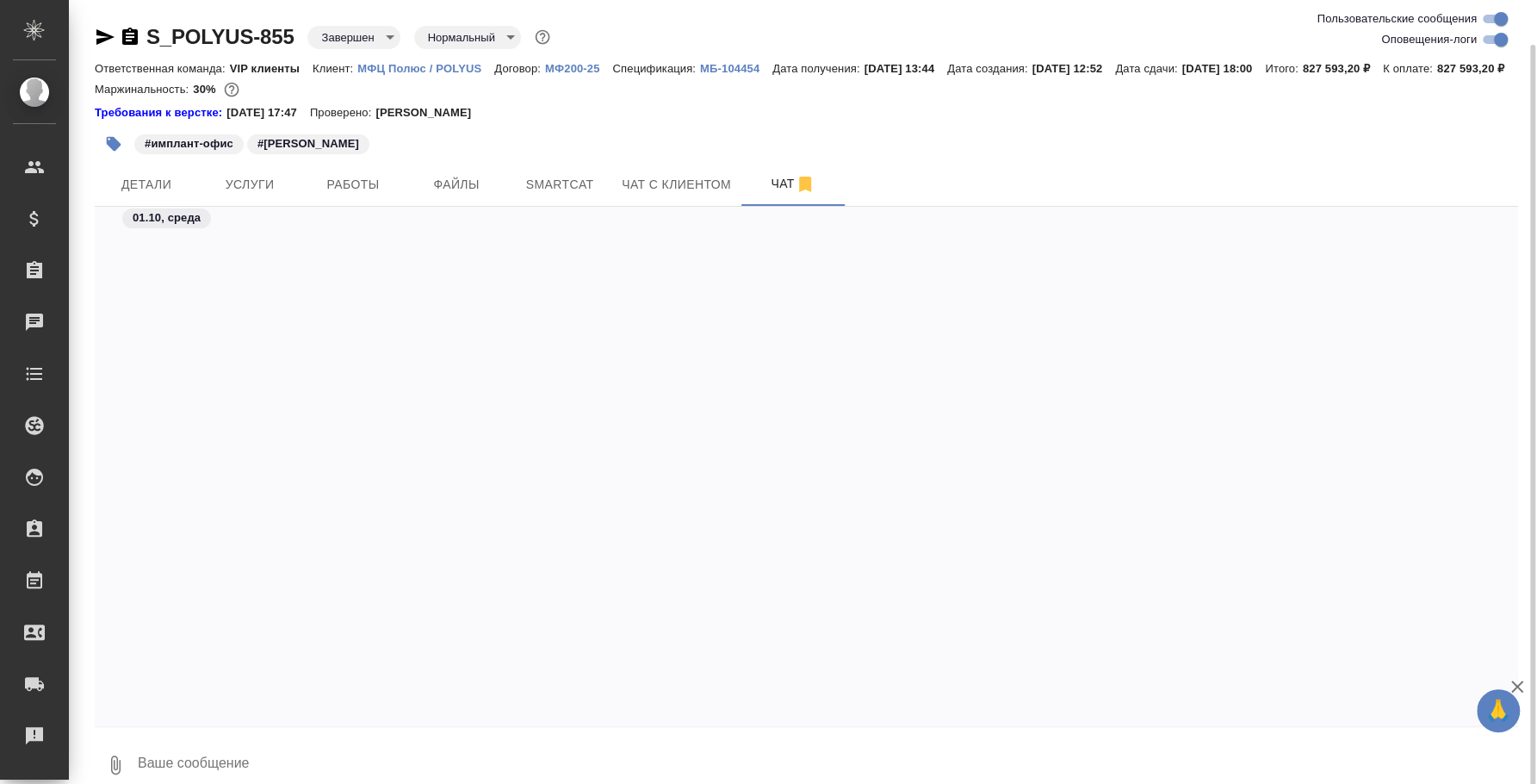
scroll to position [16688, 0]
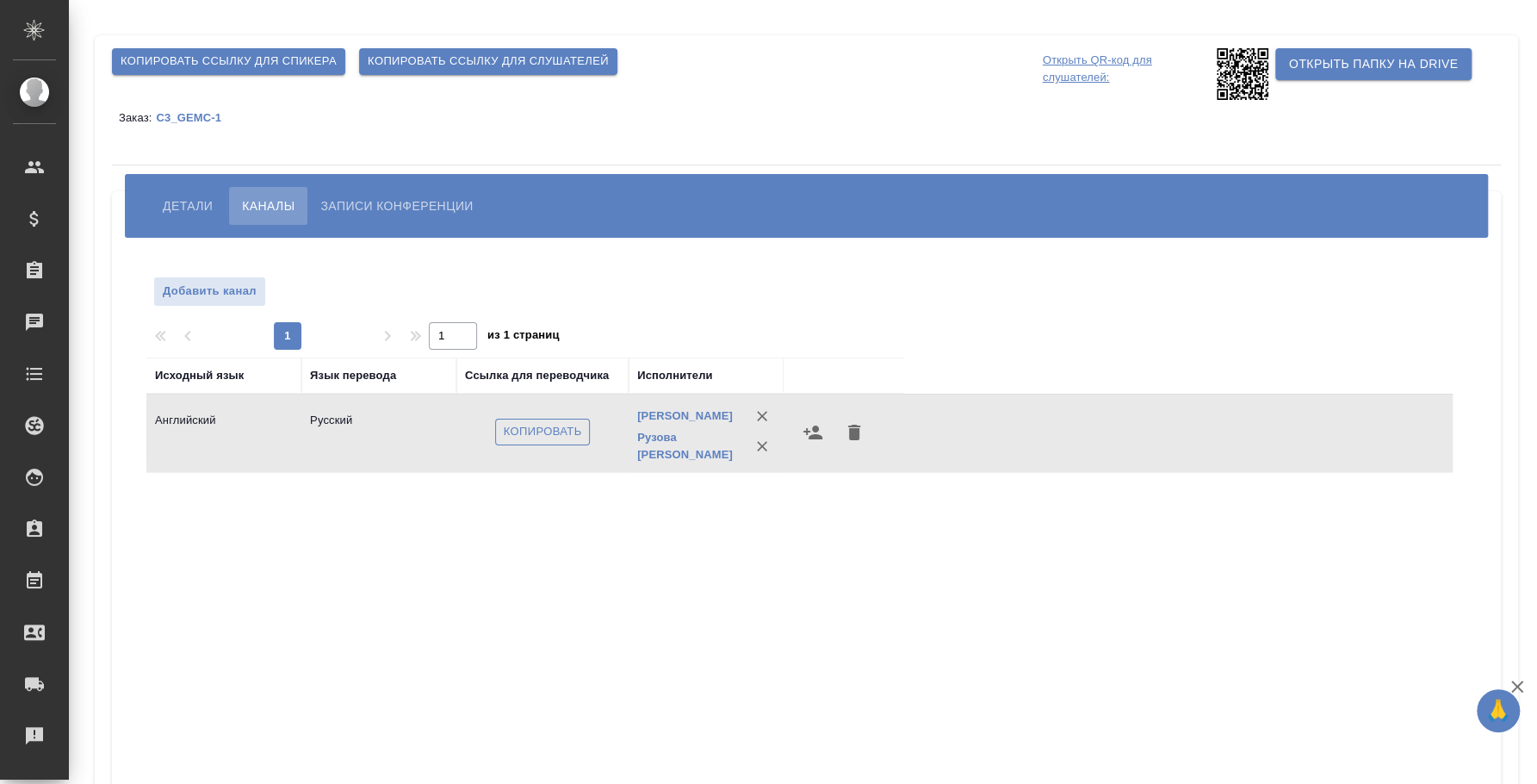
click at [579, 437] on span "Копировать" at bounding box center [544, 432] width 79 height 20
click at [505, 622] on div "Исходный язык Язык перевода Ссылка для переводчика Исполнители Английский Русск…" at bounding box center [799, 668] width 1306 height 620
click at [464, 55] on span "Копировать ссылку для слушателей" at bounding box center [488, 62] width 241 height 20
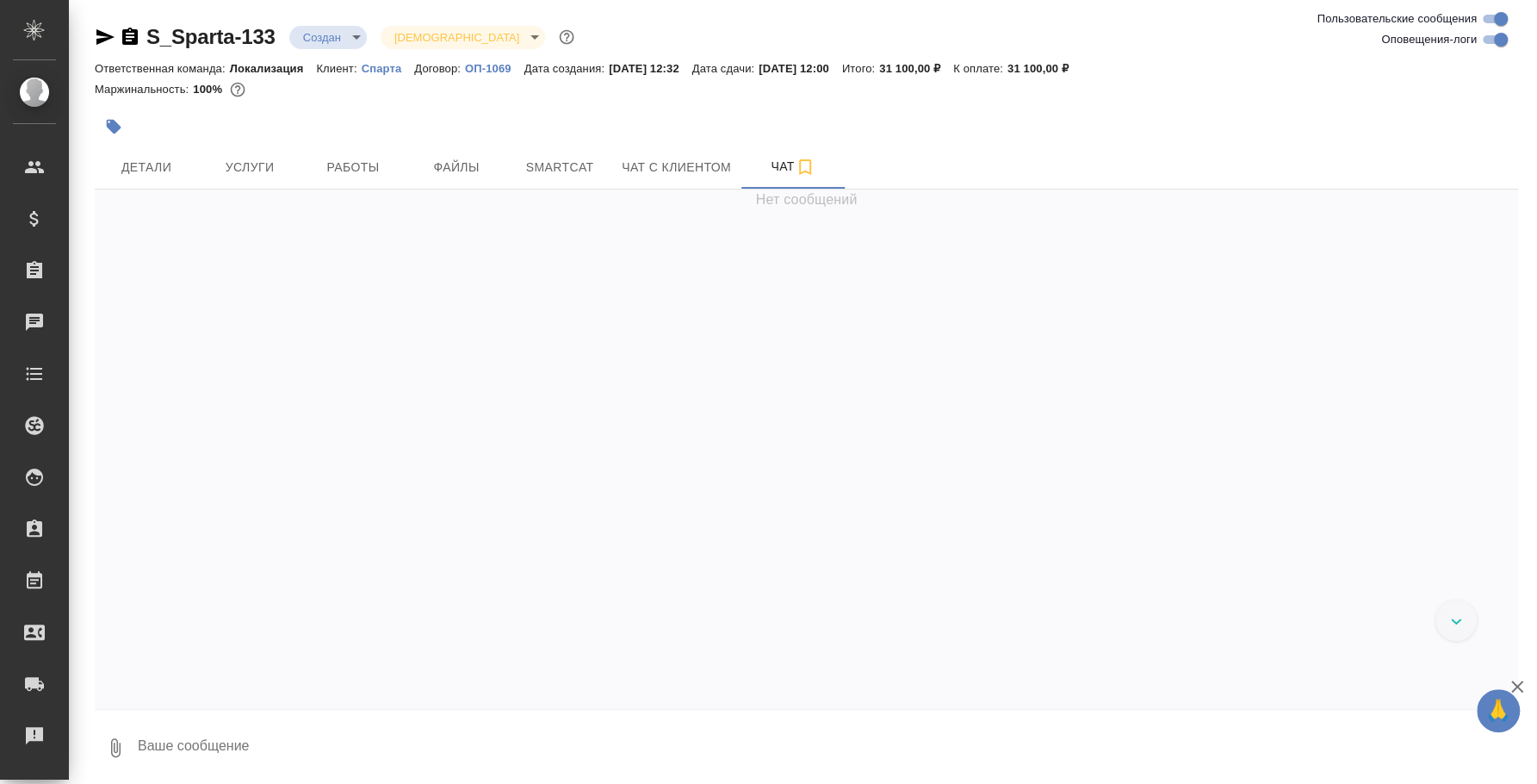
scroll to position [1725, 0]
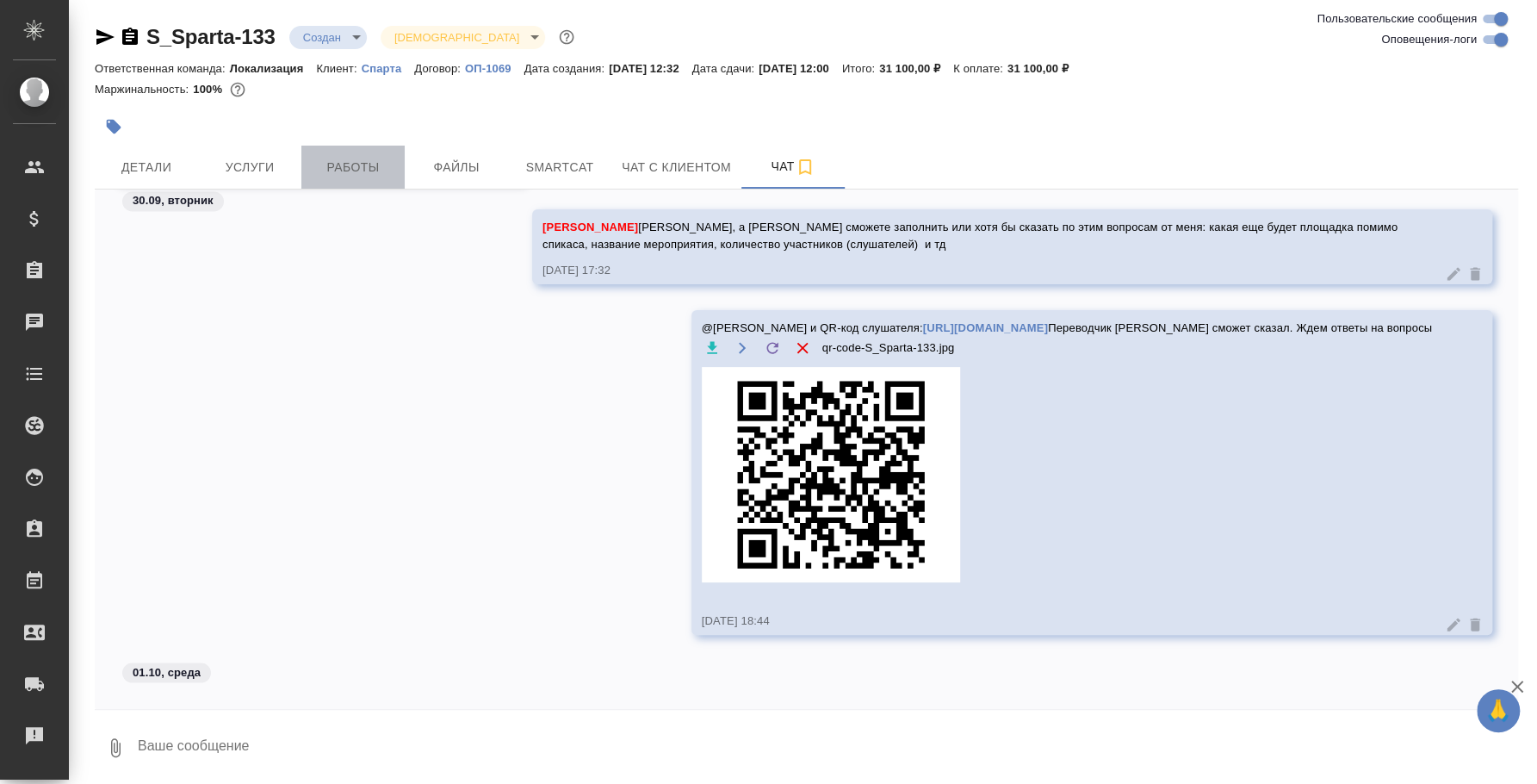
click at [349, 166] on span "Работы" at bounding box center [353, 167] width 82 height 21
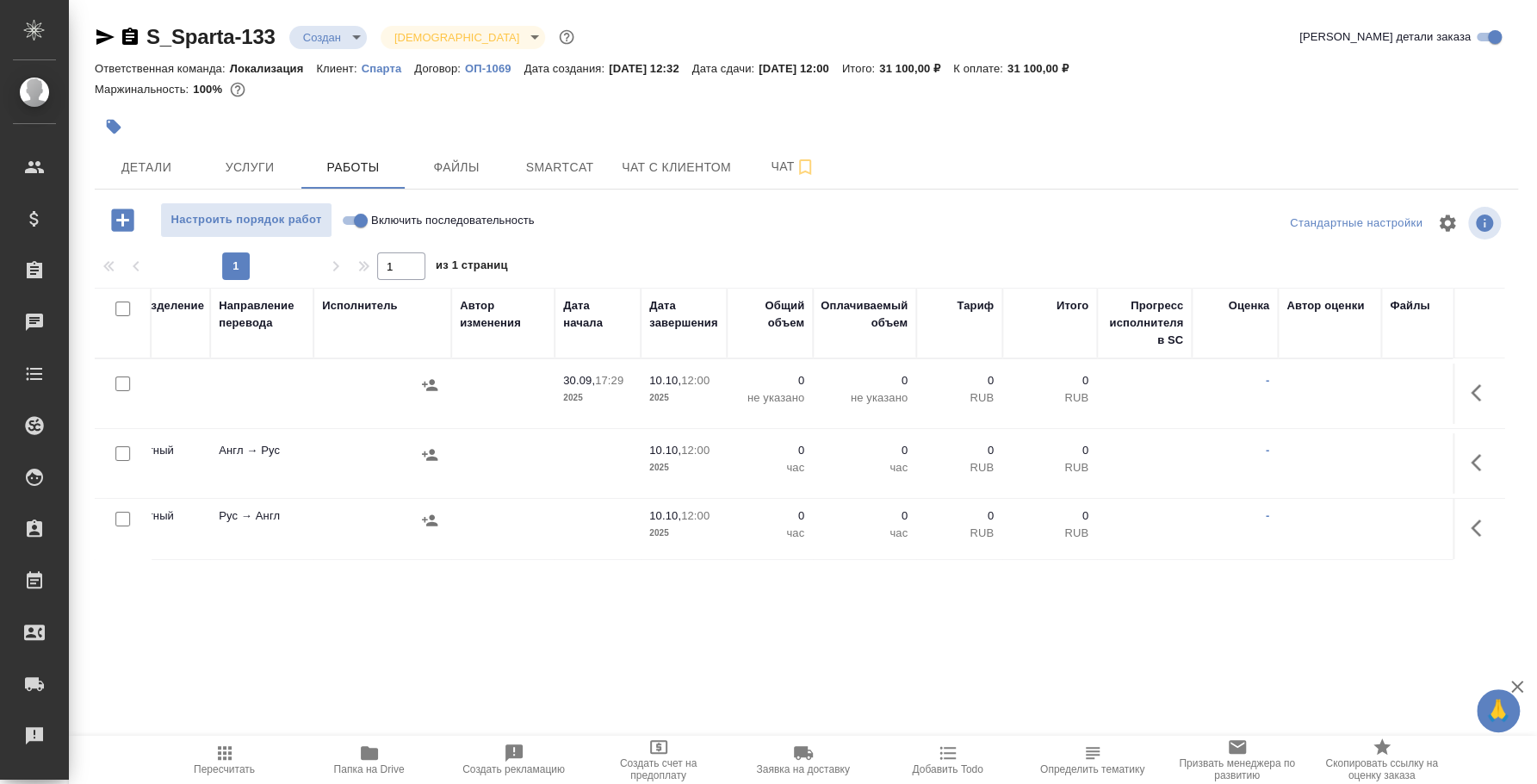
scroll to position [0, 610]
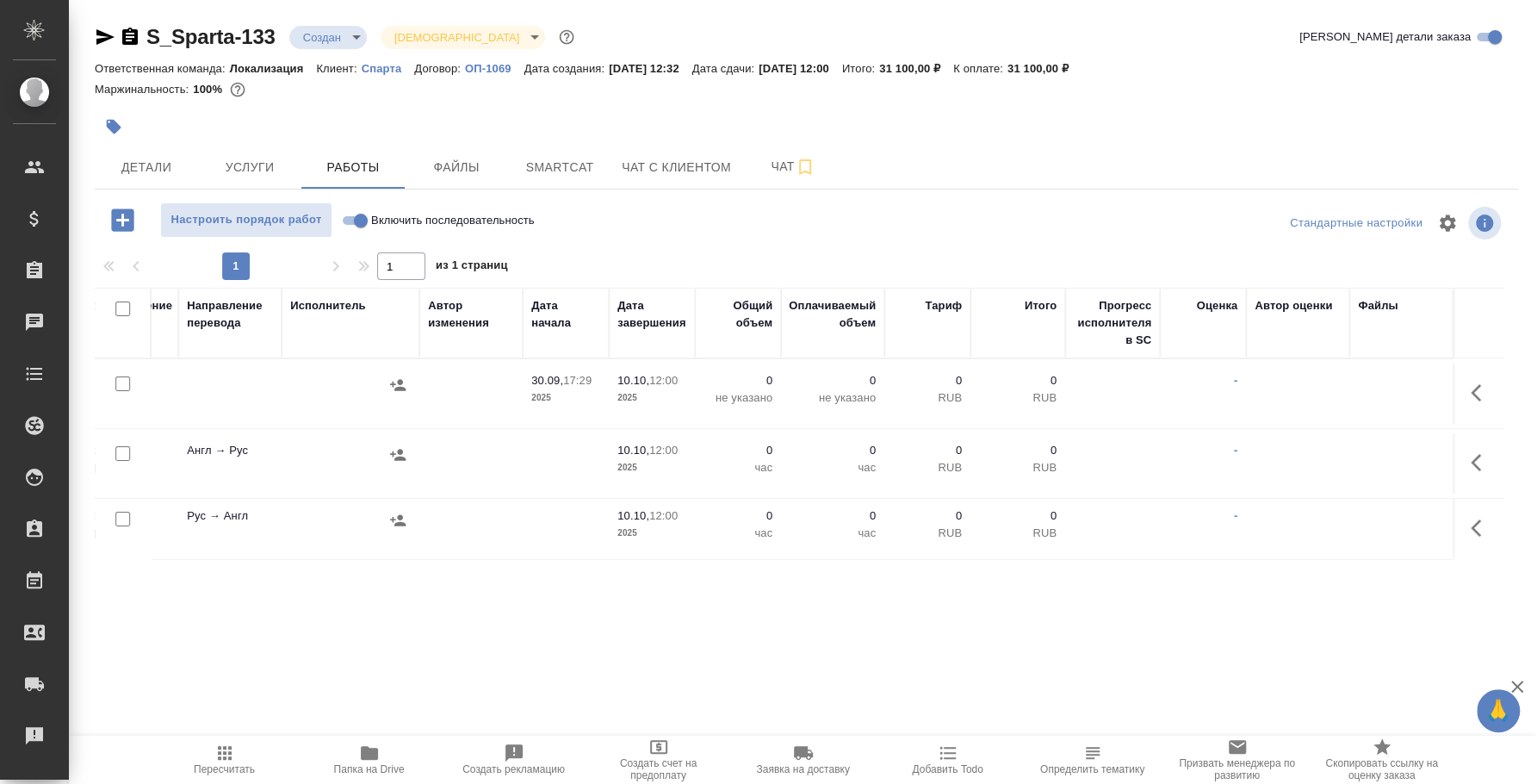
drag, startPoint x: 1481, startPoint y: 468, endPoint x: 1467, endPoint y: 464, distance: 14.6
click at [1480, 468] on icon "button" at bounding box center [1481, 462] width 21 height 21
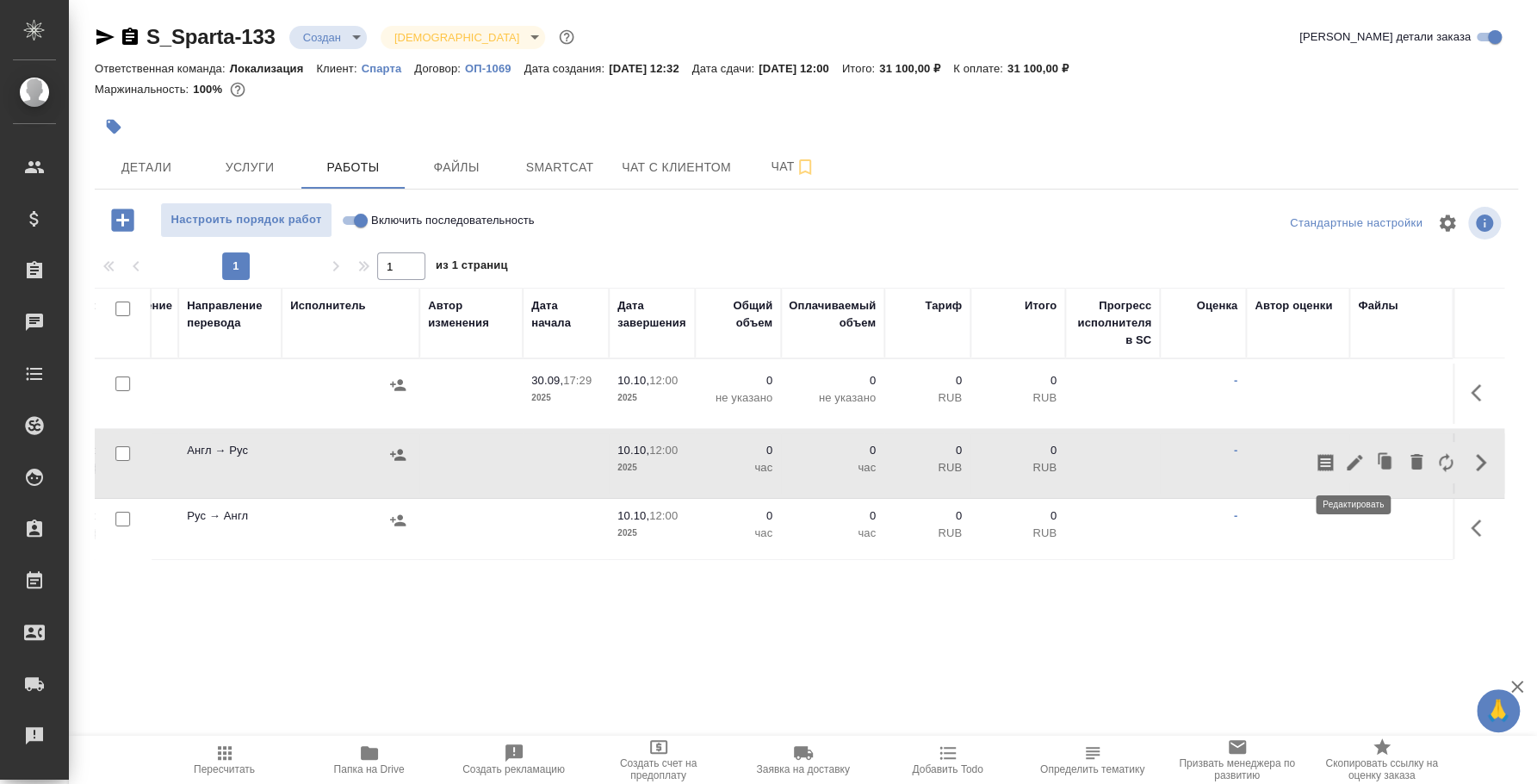
click at [1355, 467] on icon "button" at bounding box center [1355, 462] width 21 height 21
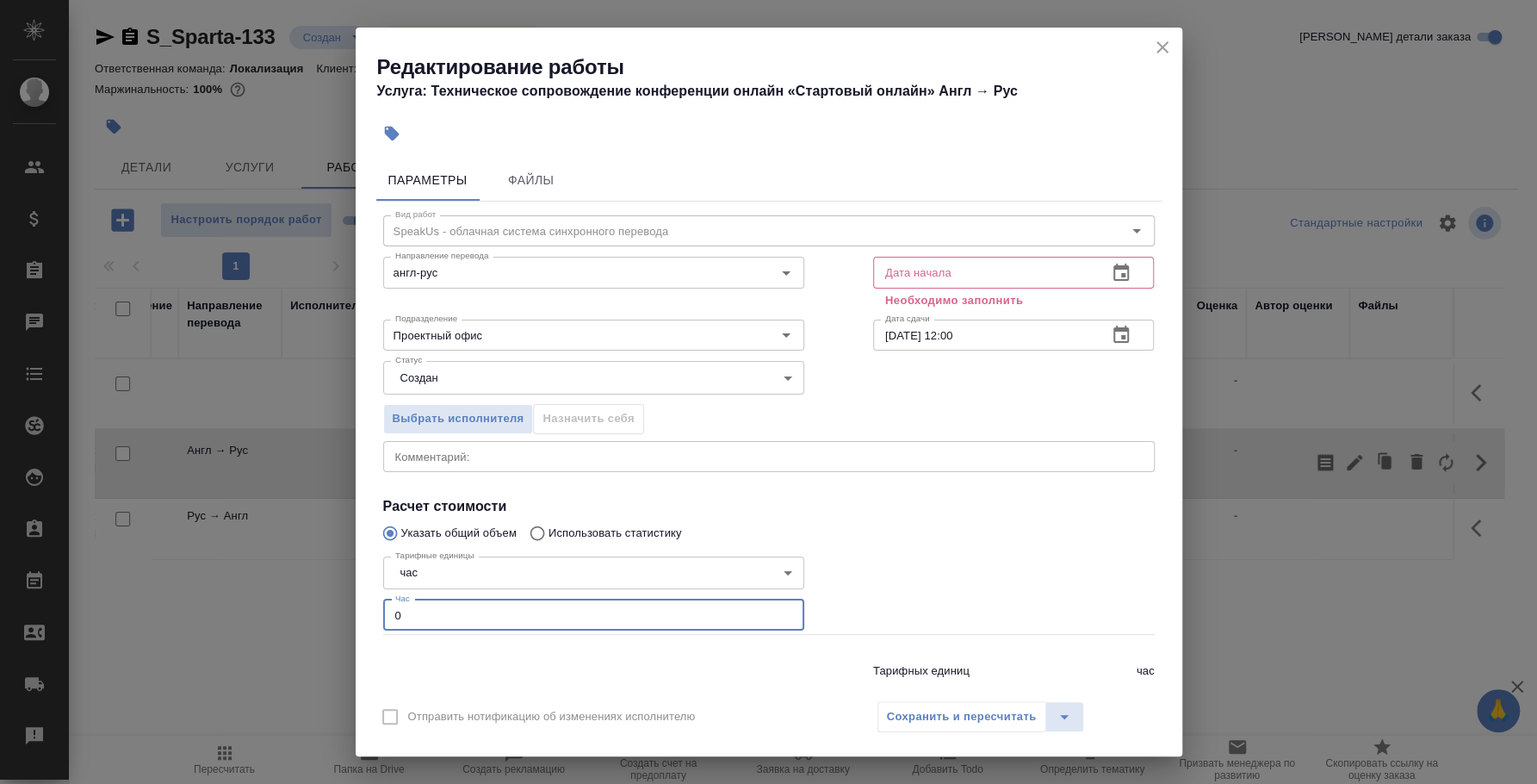
drag, startPoint x: 416, startPoint y: 603, endPoint x: 361, endPoint y: 607, distance: 55.1
click at [361, 607] on div "Параметры Файлы Вид работ SpeakUs - облачная система синхронного перевода Вид р…" at bounding box center [769, 421] width 827 height 537
type input "2"
click at [1111, 271] on icon "button" at bounding box center [1121, 273] width 21 height 21
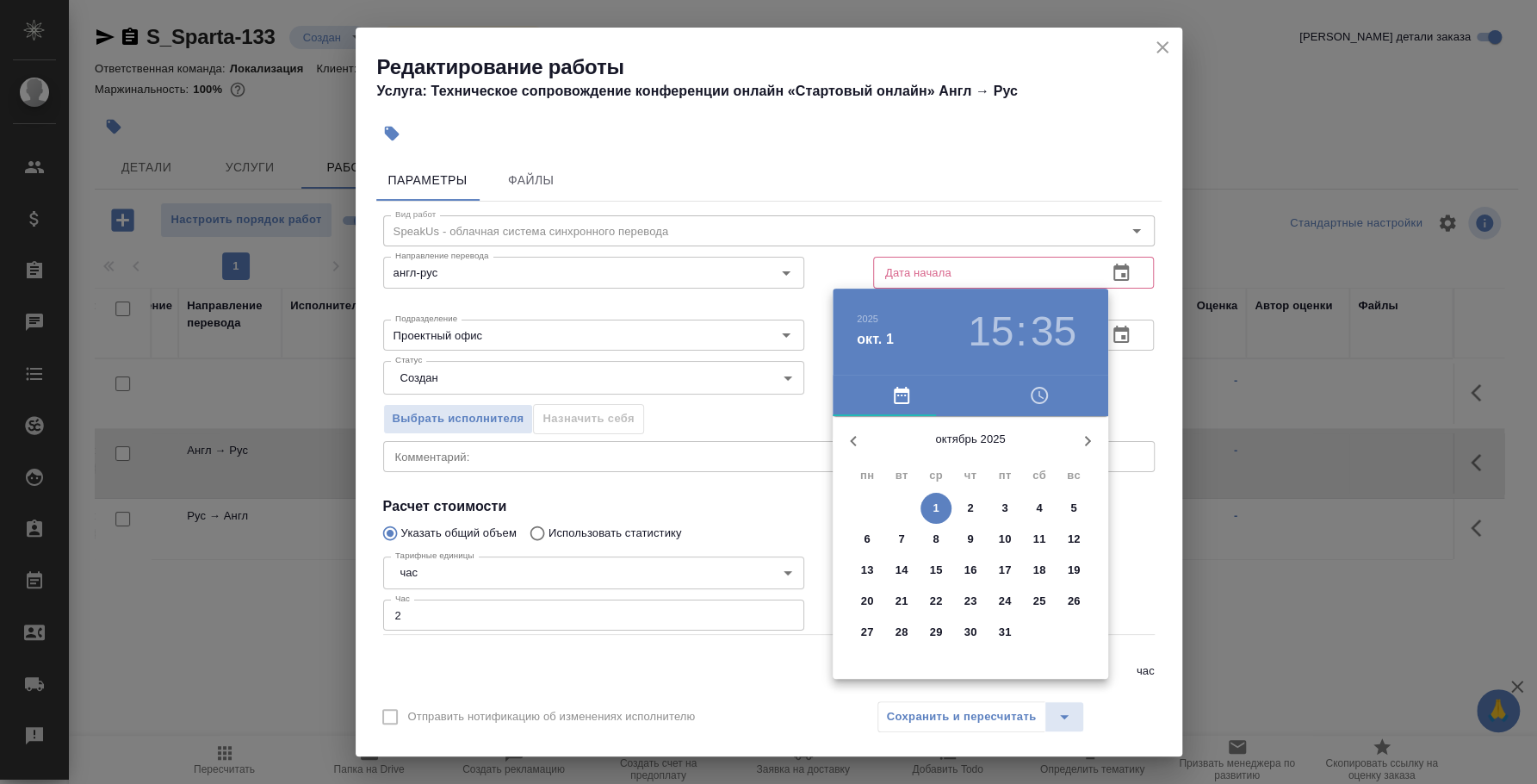
click at [942, 508] on span "1" at bounding box center [936, 508] width 31 height 17
type input "01.10.2025 15:35"
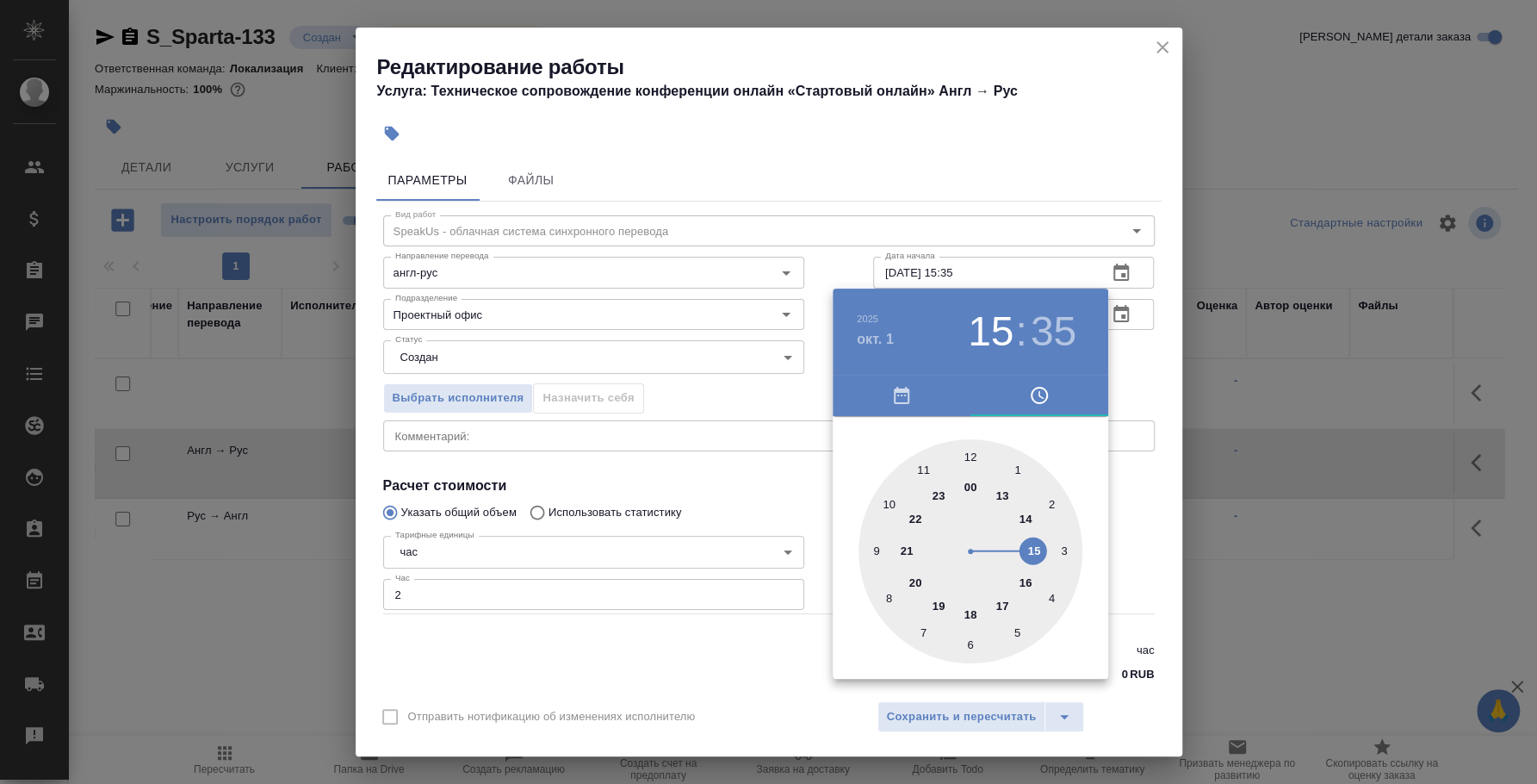
click at [1140, 502] on div at bounding box center [768, 392] width 1537 height 784
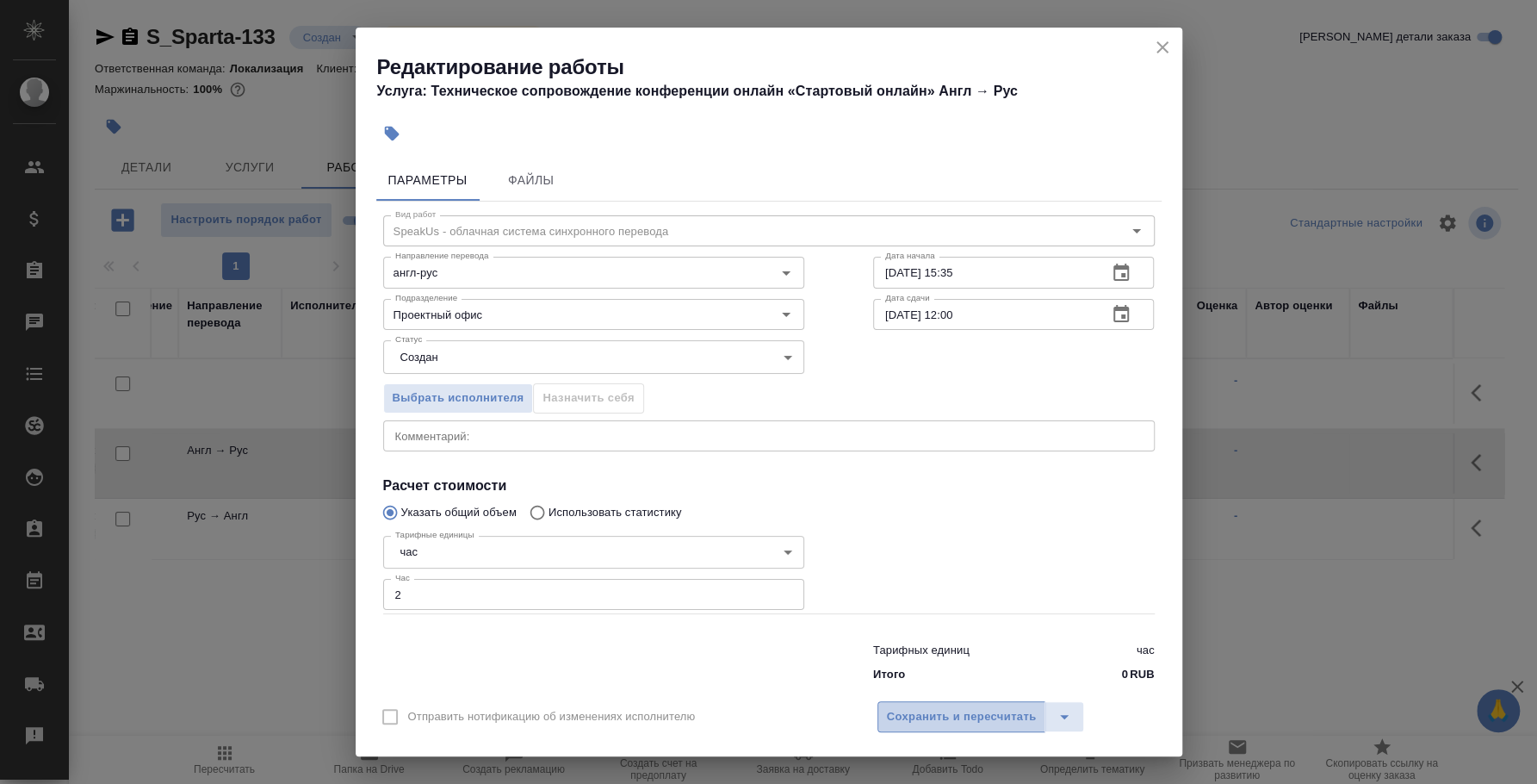
click at [981, 714] on span "Сохранить и пересчитать" at bounding box center [962, 717] width 150 height 20
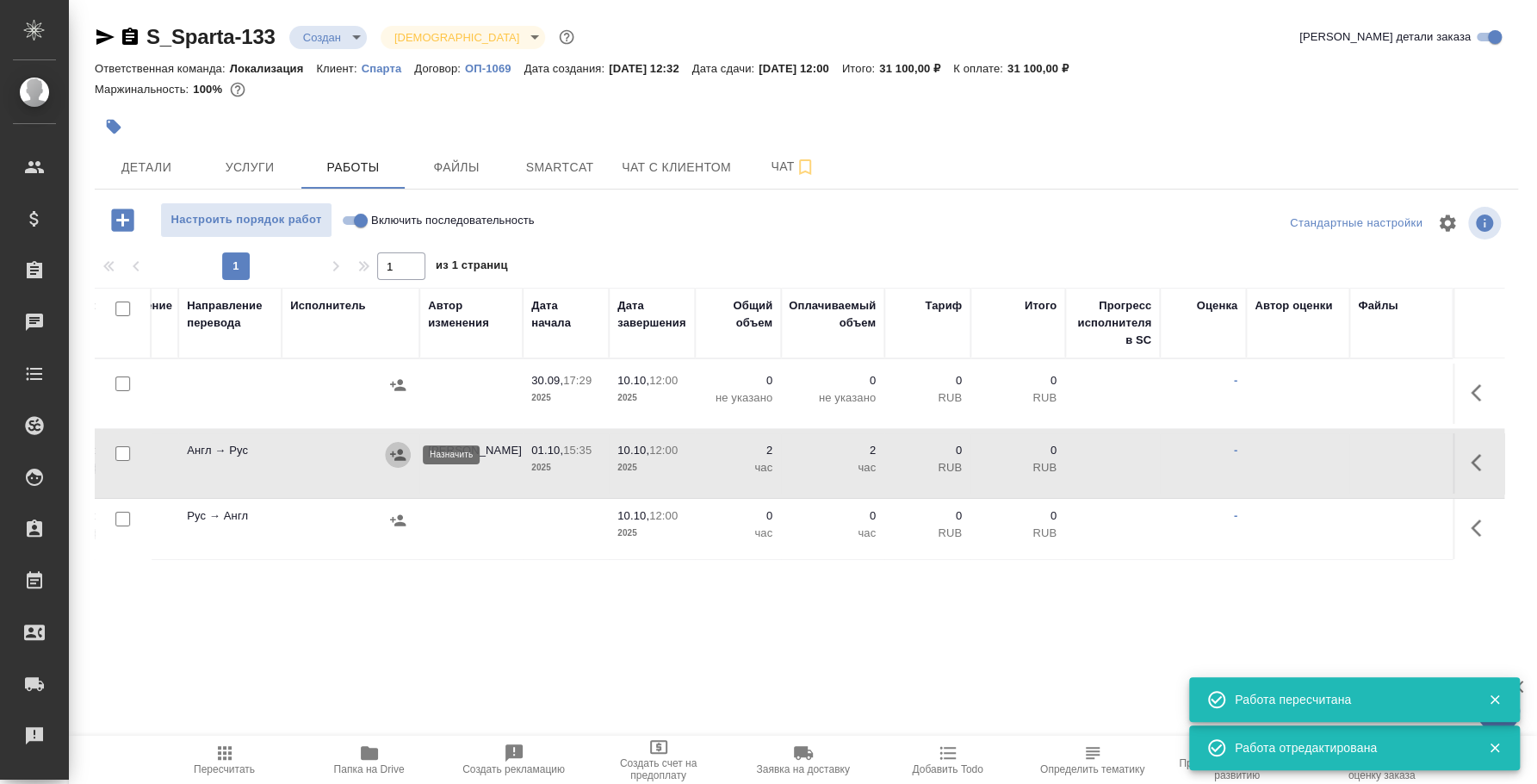
click at [396, 452] on icon "button" at bounding box center [397, 454] width 17 height 17
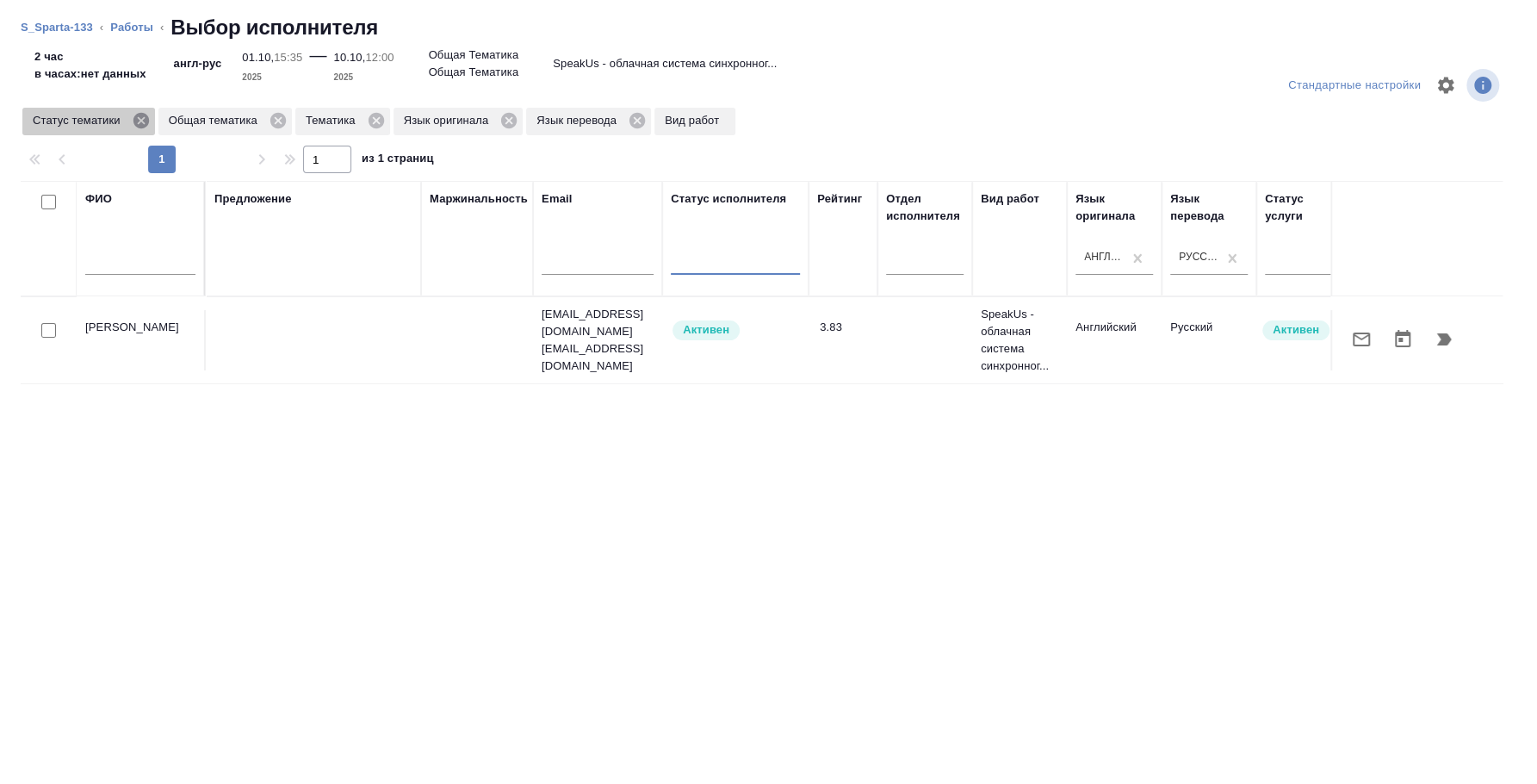
click at [145, 114] on icon at bounding box center [139, 120] width 15 height 15
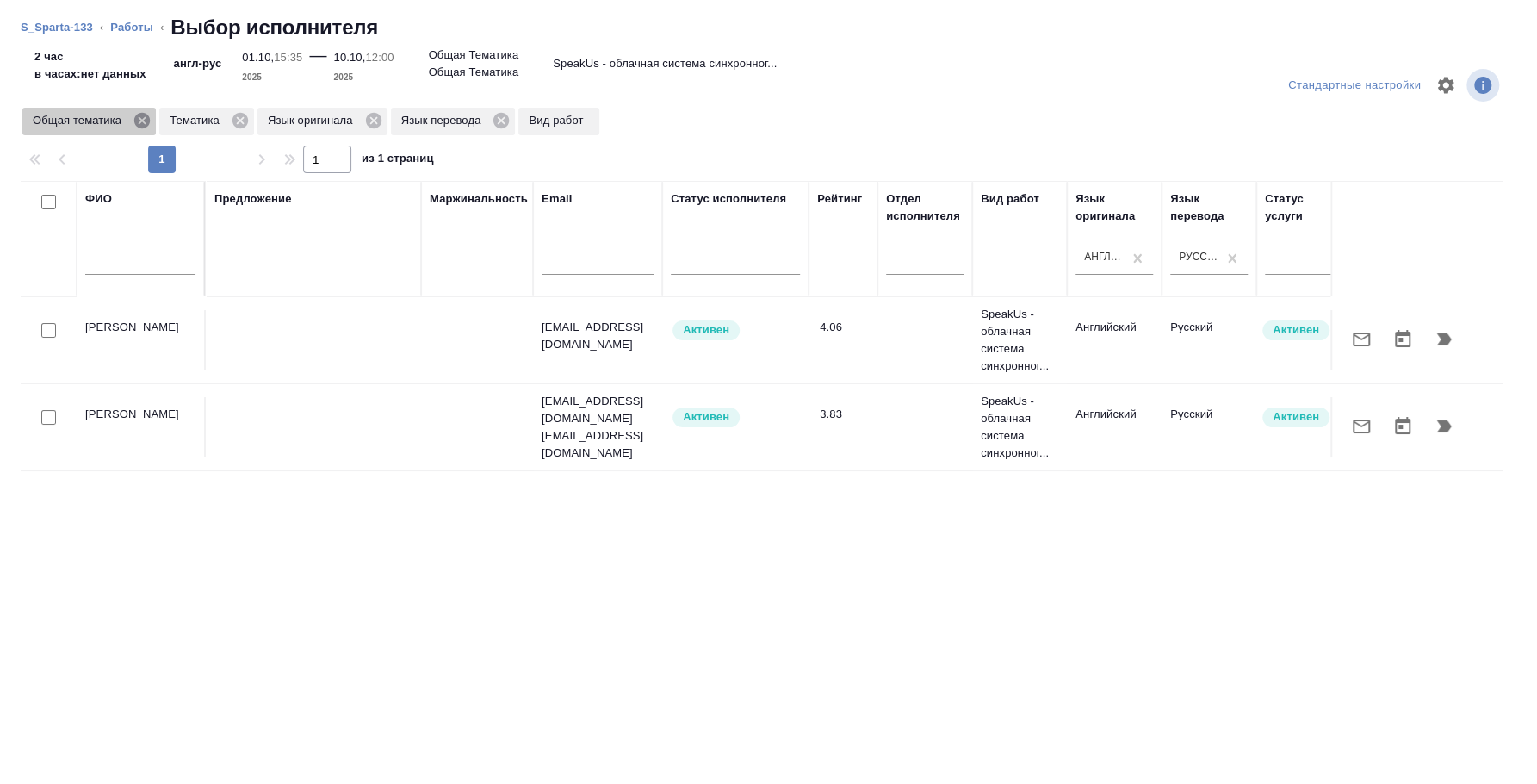
click at [142, 119] on icon at bounding box center [141, 120] width 19 height 19
click at [106, 120] on icon at bounding box center [103, 120] width 15 height 15
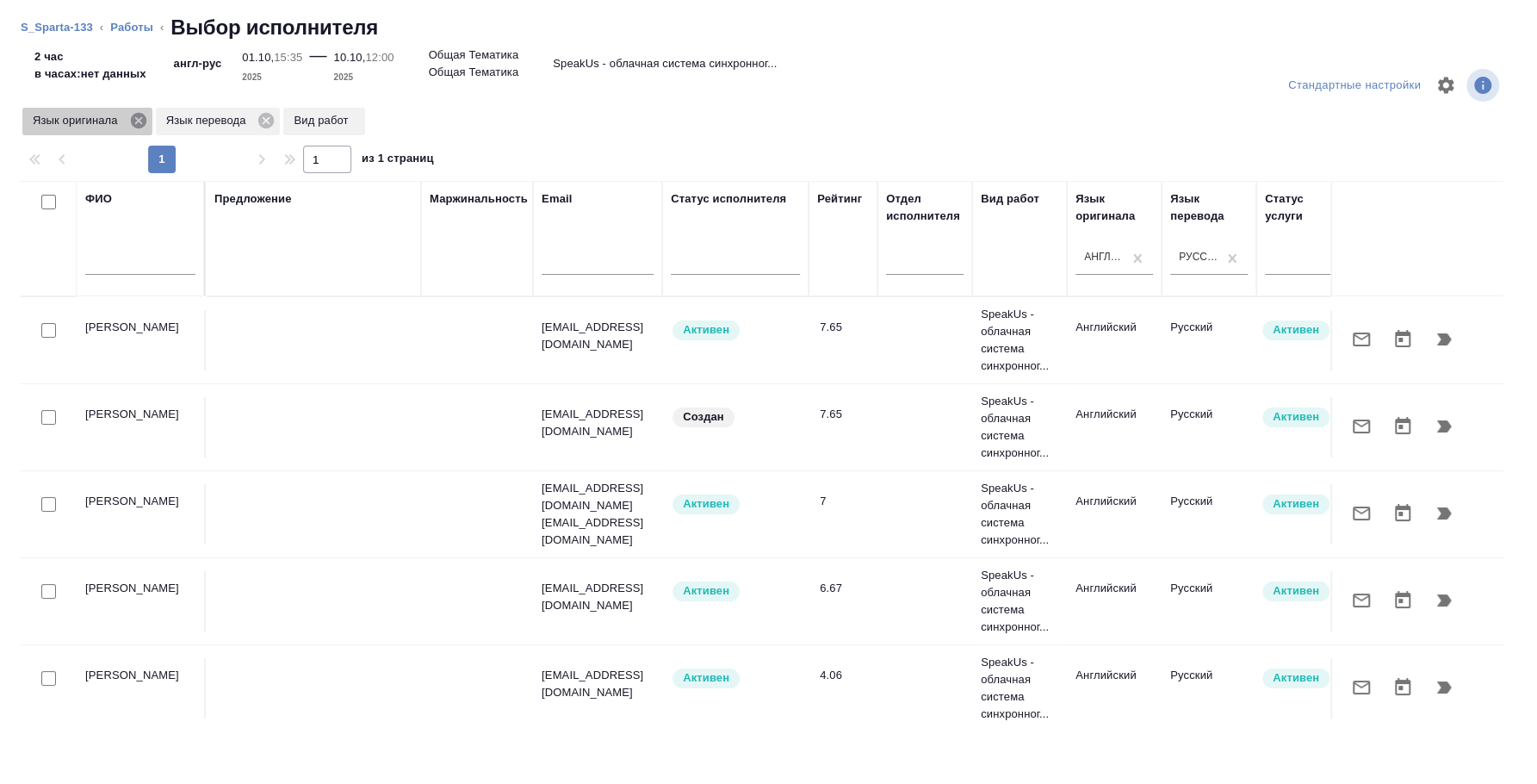
click at [140, 119] on icon at bounding box center [138, 120] width 19 height 19
click at [134, 123] on icon at bounding box center [133, 120] width 15 height 15
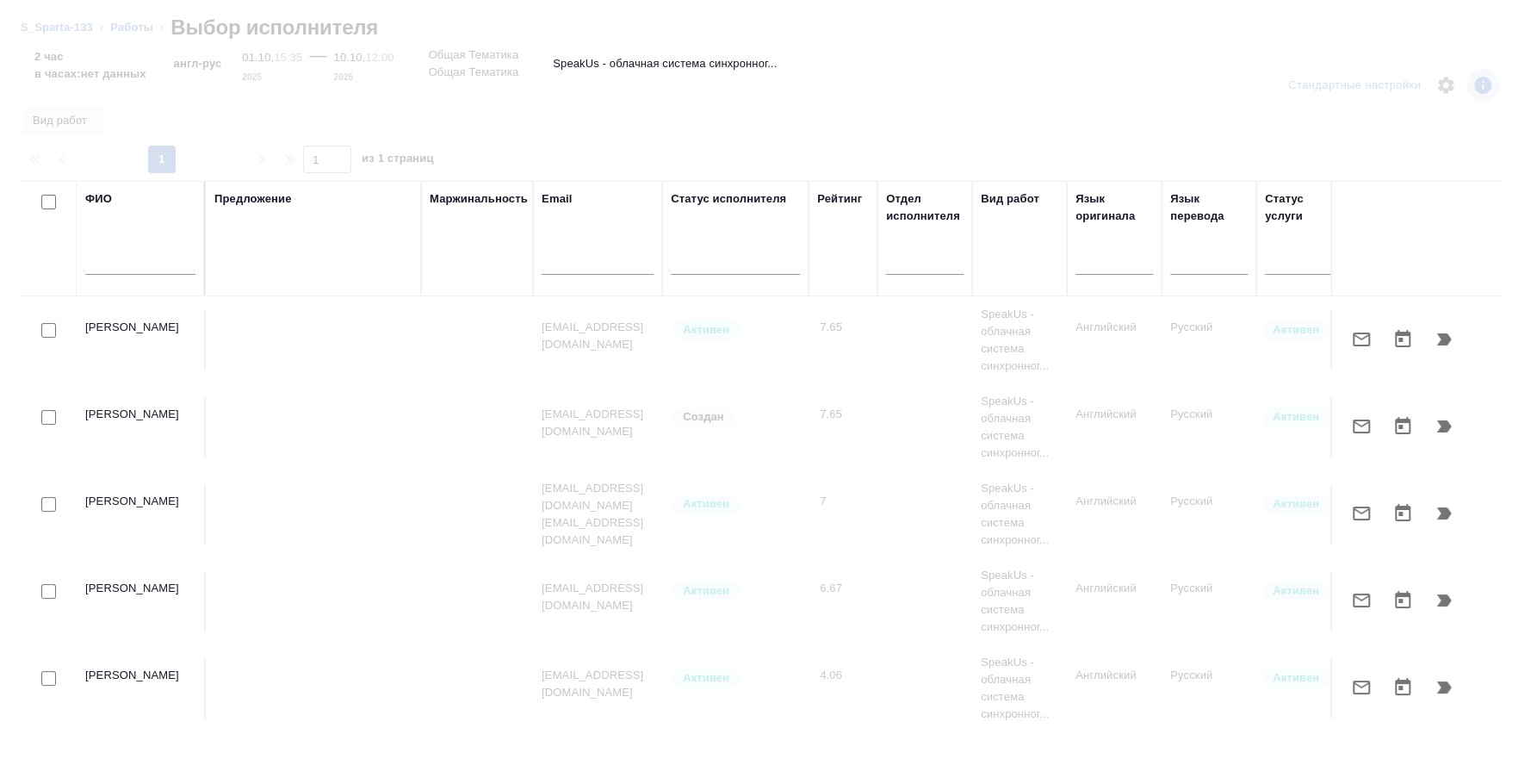
click at [127, 270] on div at bounding box center [139, 266] width 110 height 42
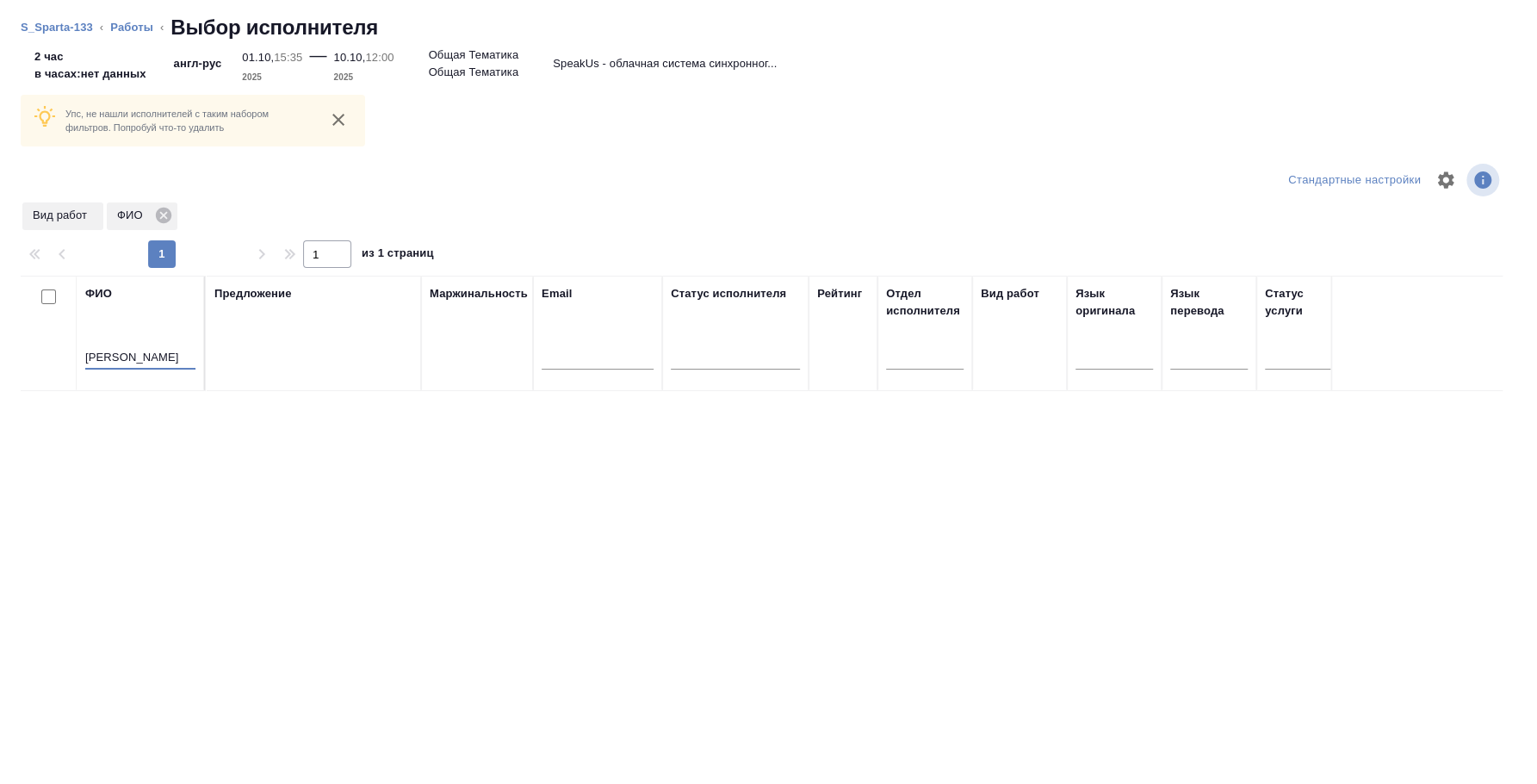
type input "вагапов алексей"
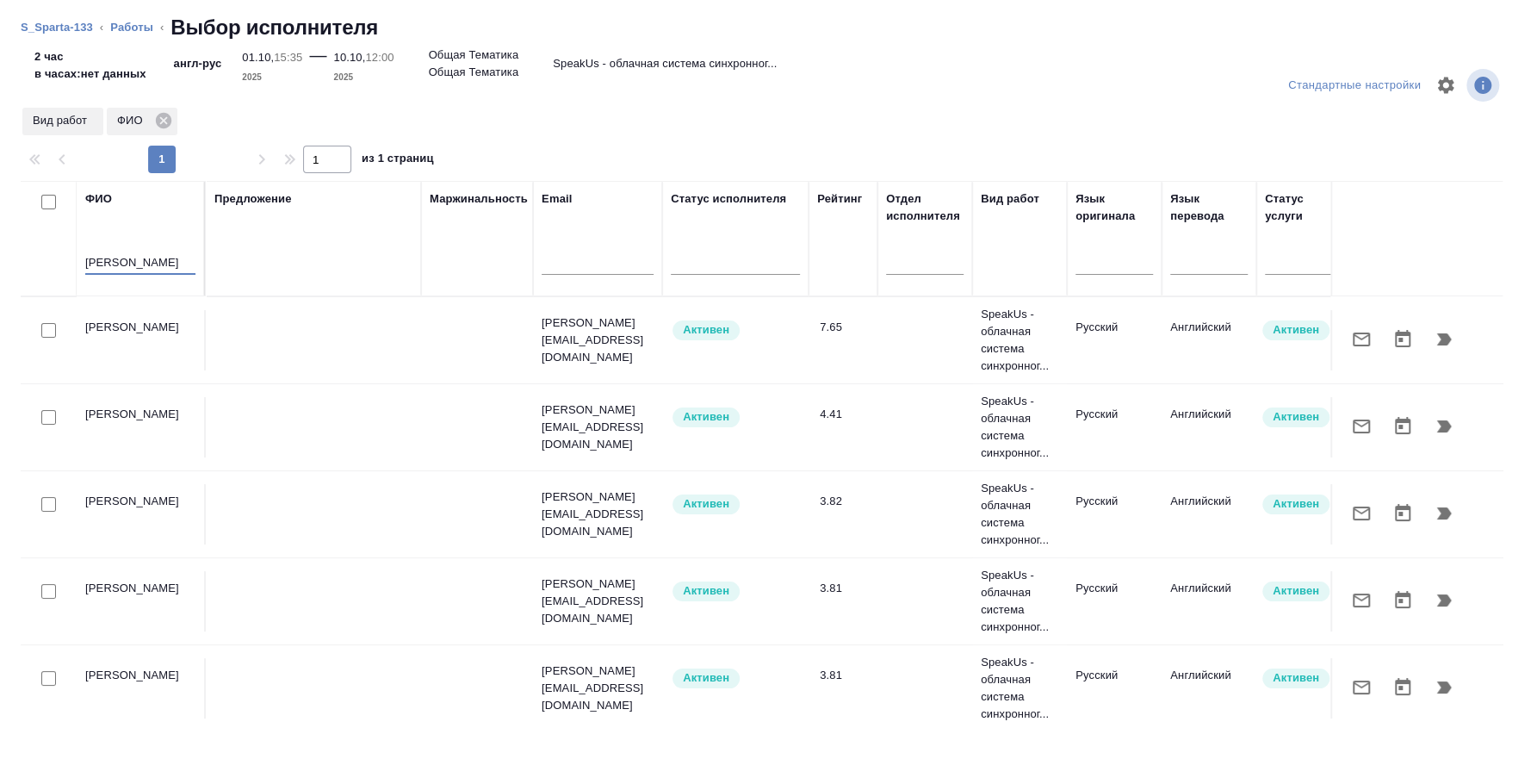
click at [48, 325] on input "checkbox" at bounding box center [48, 330] width 14 height 14
checkbox input "true"
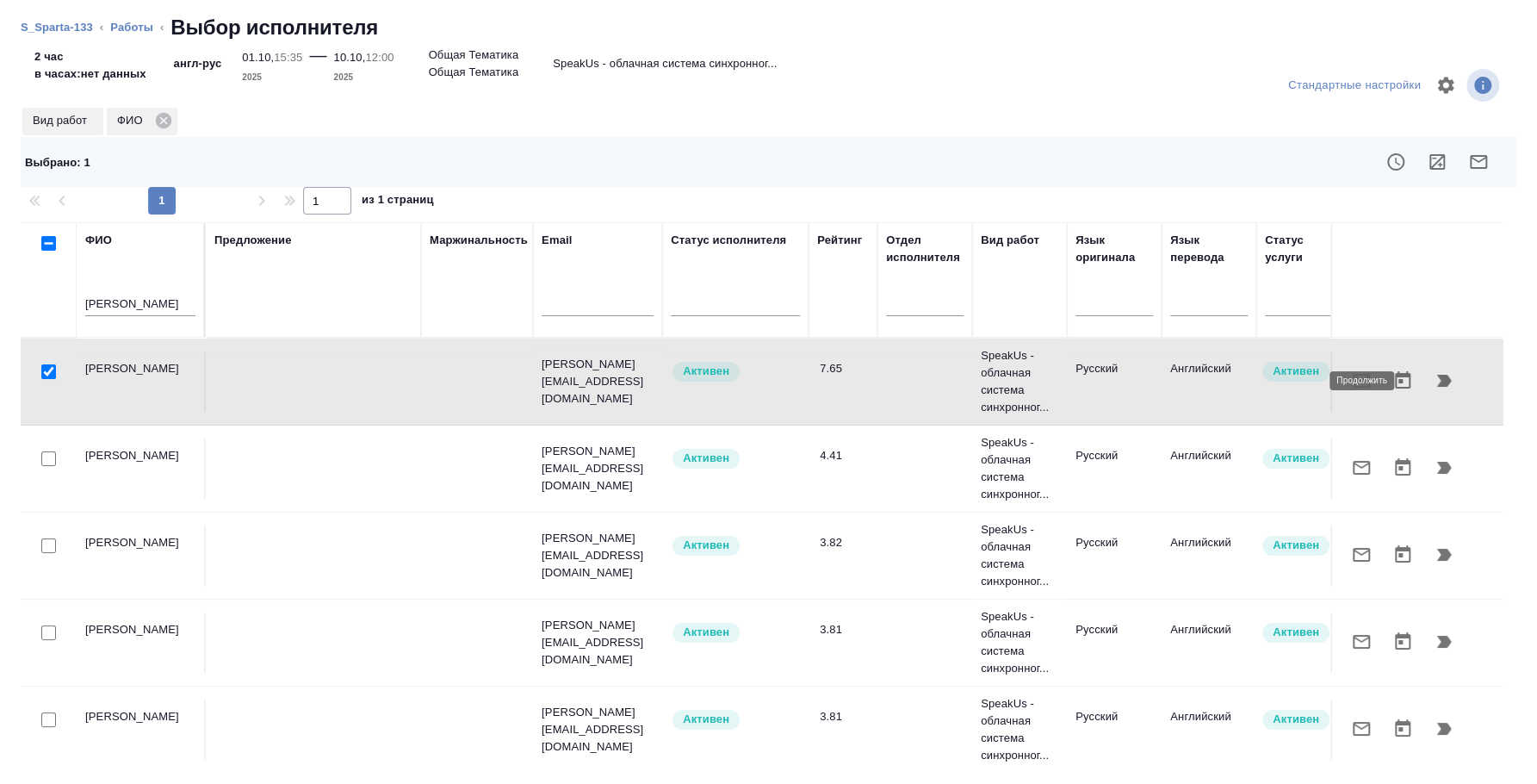
click at [1434, 378] on icon "button" at bounding box center [1444, 380] width 21 height 21
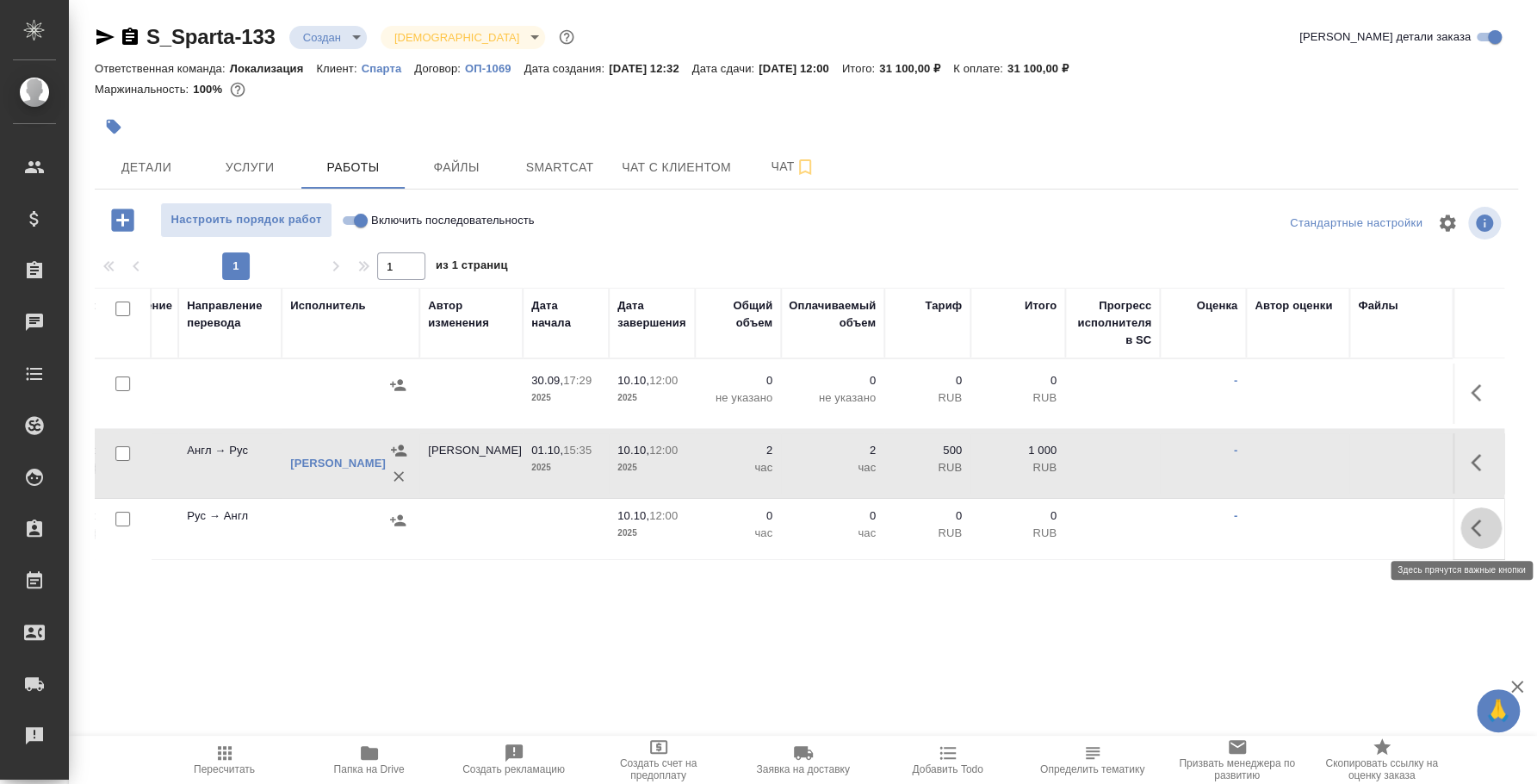
click at [1480, 531] on icon "button" at bounding box center [1481, 527] width 21 height 21
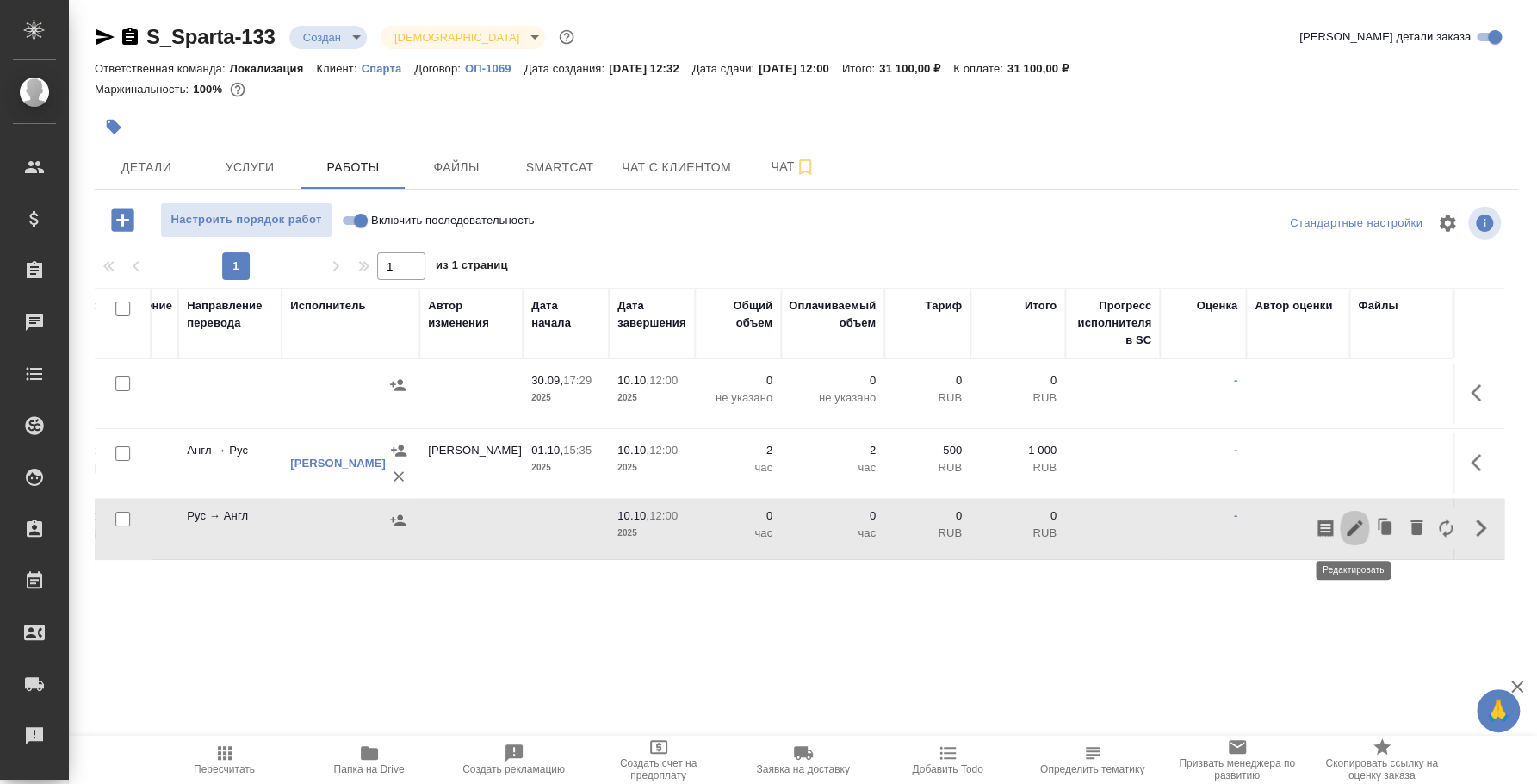
click at [1357, 519] on icon "button" at bounding box center [1355, 527] width 21 height 21
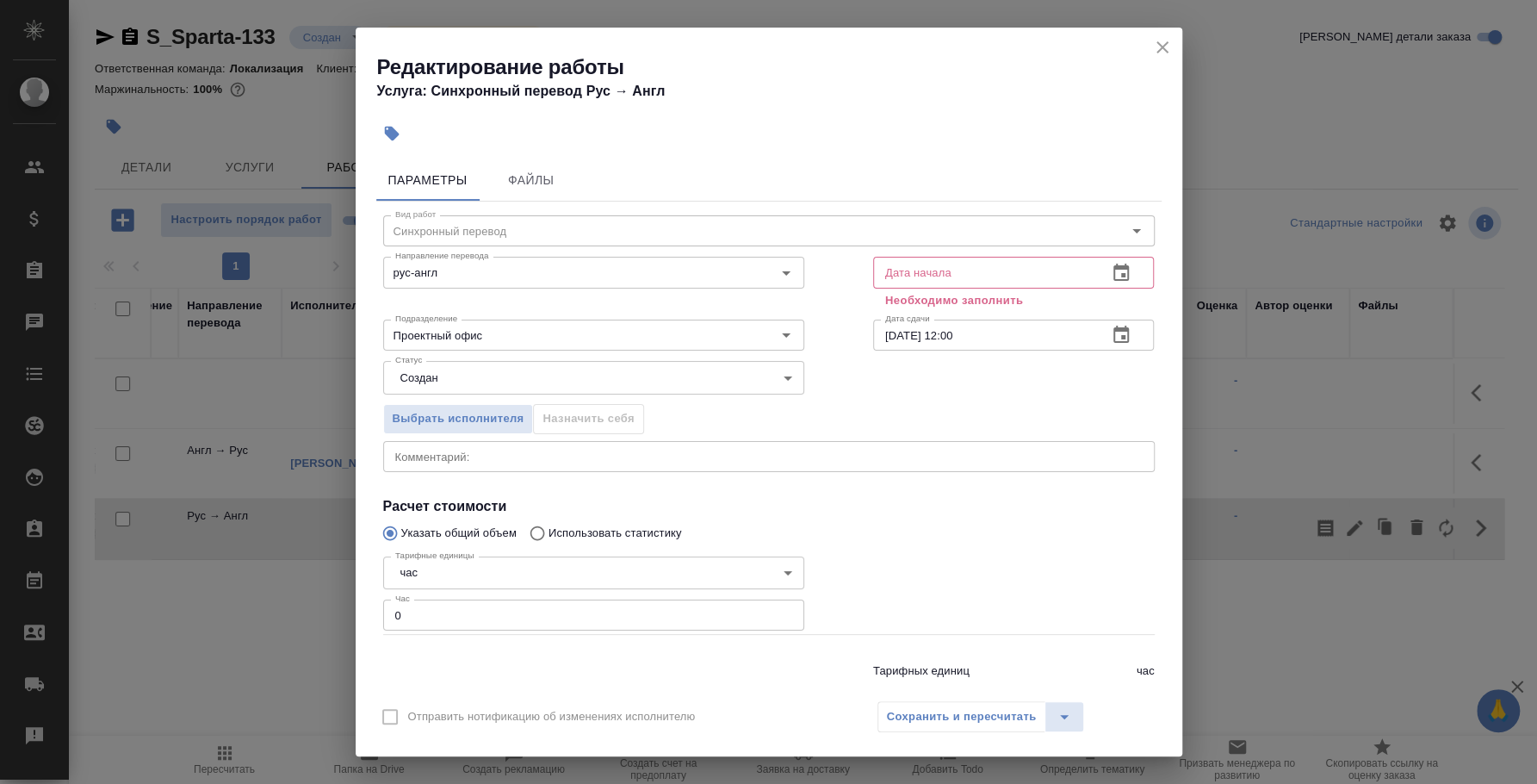
click at [1111, 269] on icon "button" at bounding box center [1121, 273] width 21 height 21
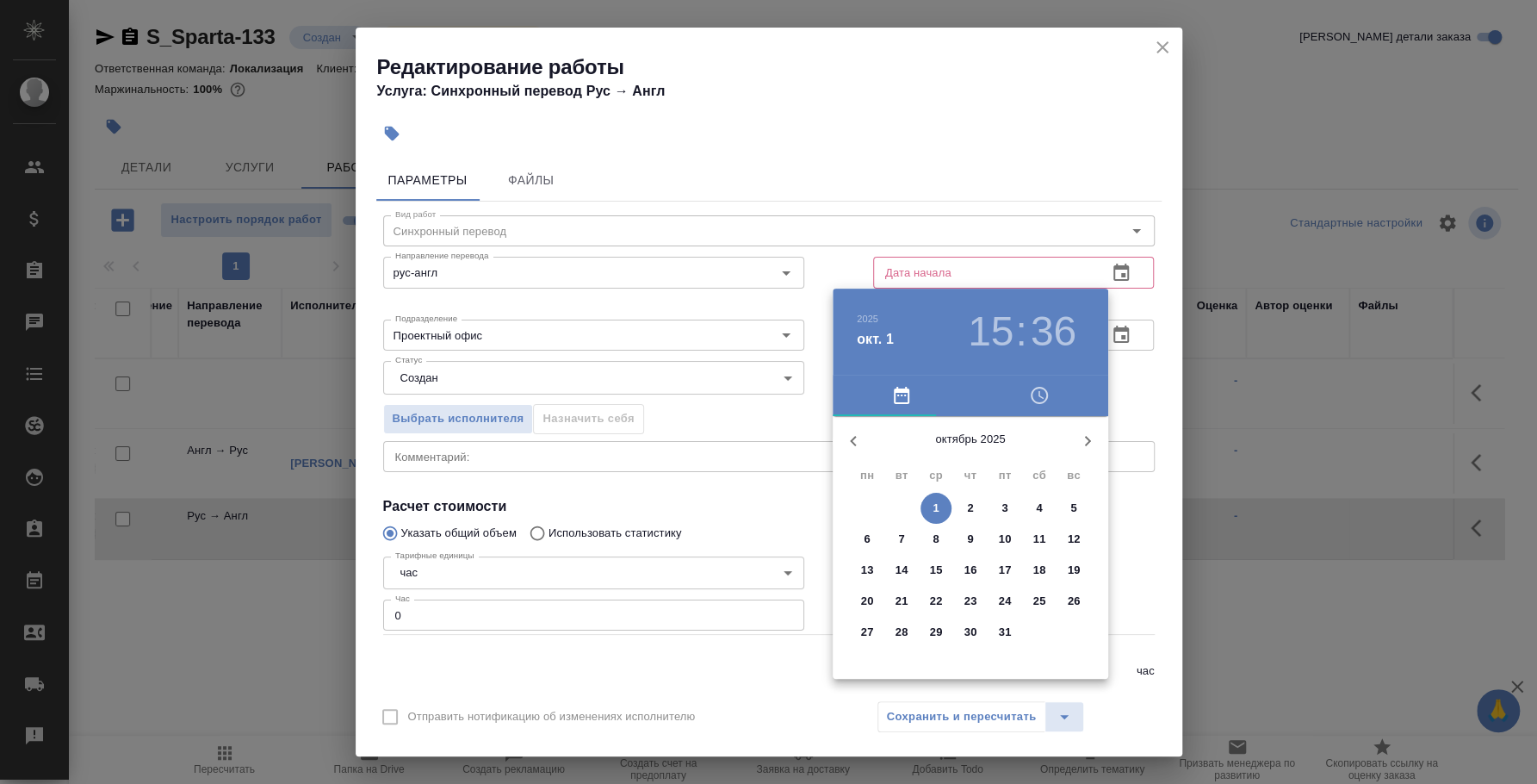
click at [933, 515] on p "1" at bounding box center [935, 508] width 6 height 17
type input "01.10.2025 15:36"
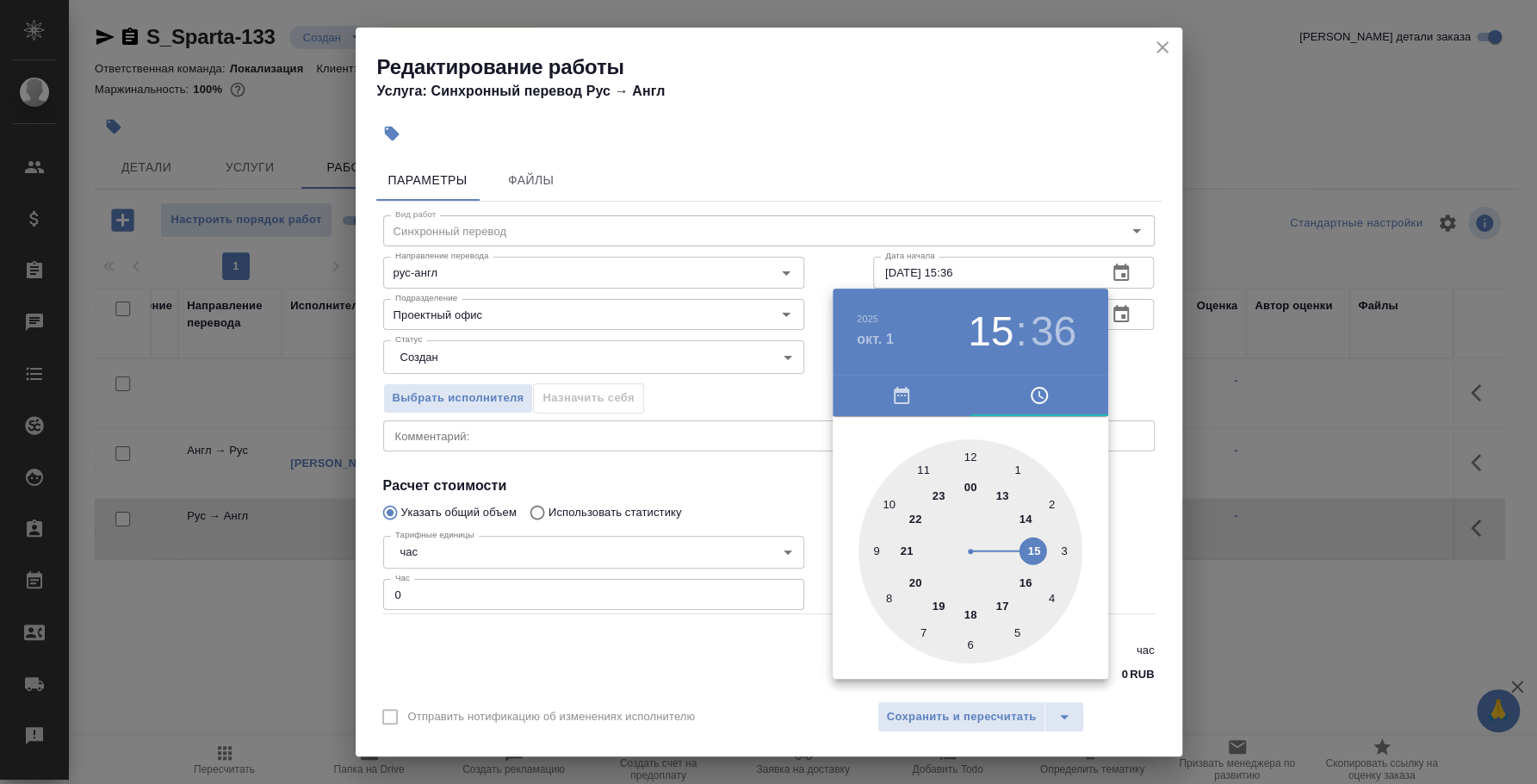
click at [788, 507] on div at bounding box center [768, 392] width 1537 height 784
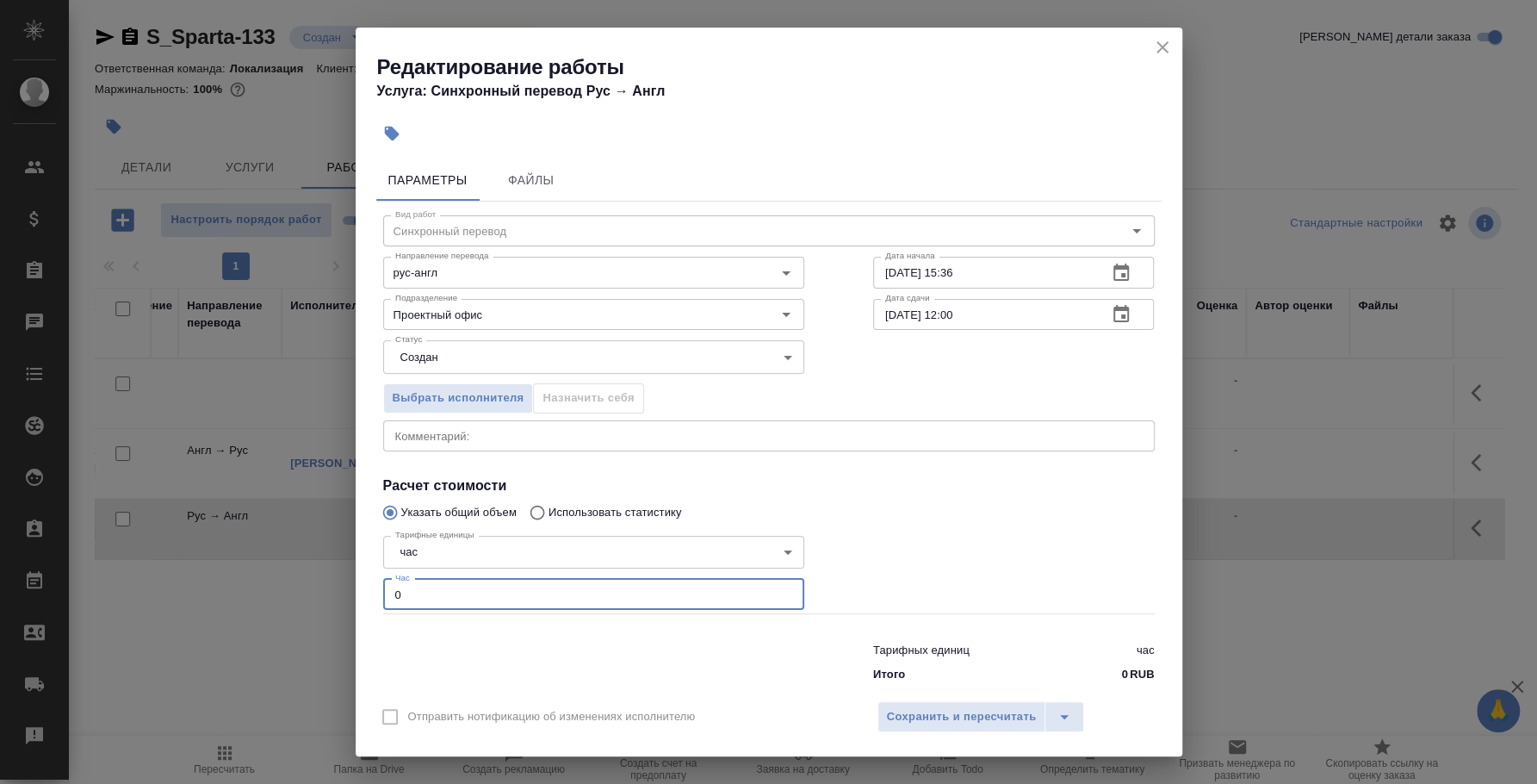
drag, startPoint x: 591, startPoint y: 601, endPoint x: 367, endPoint y: 604, distance: 224.0
click at [367, 604] on div "Параметры Файлы Вид работ Синхронный перевод Вид работ Направление перевода рус…" at bounding box center [769, 421] width 827 height 537
type input "3"
click at [904, 712] on span "Сохранить и пересчитать" at bounding box center [962, 717] width 150 height 20
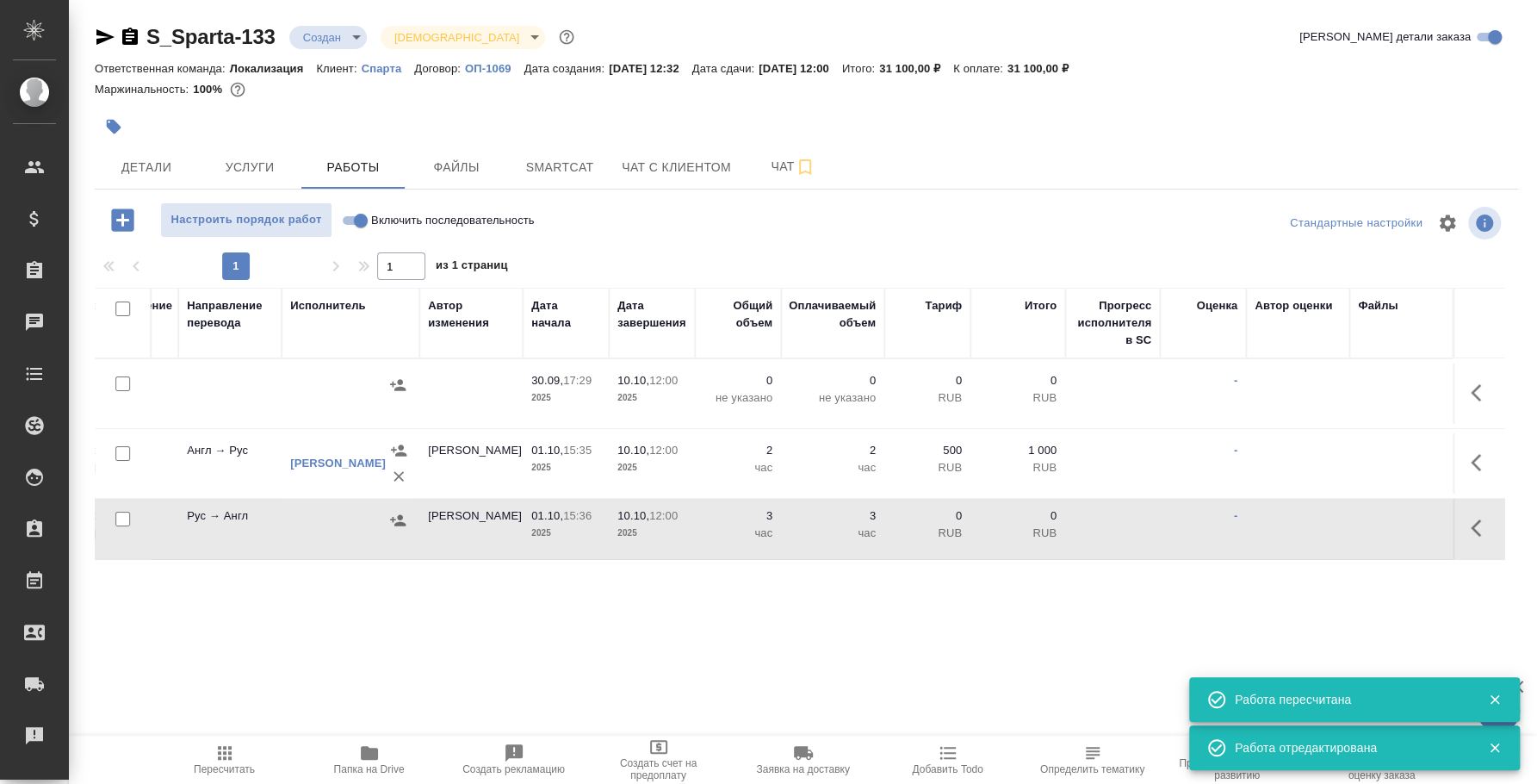
click at [395, 527] on icon "button" at bounding box center [397, 519] width 17 height 17
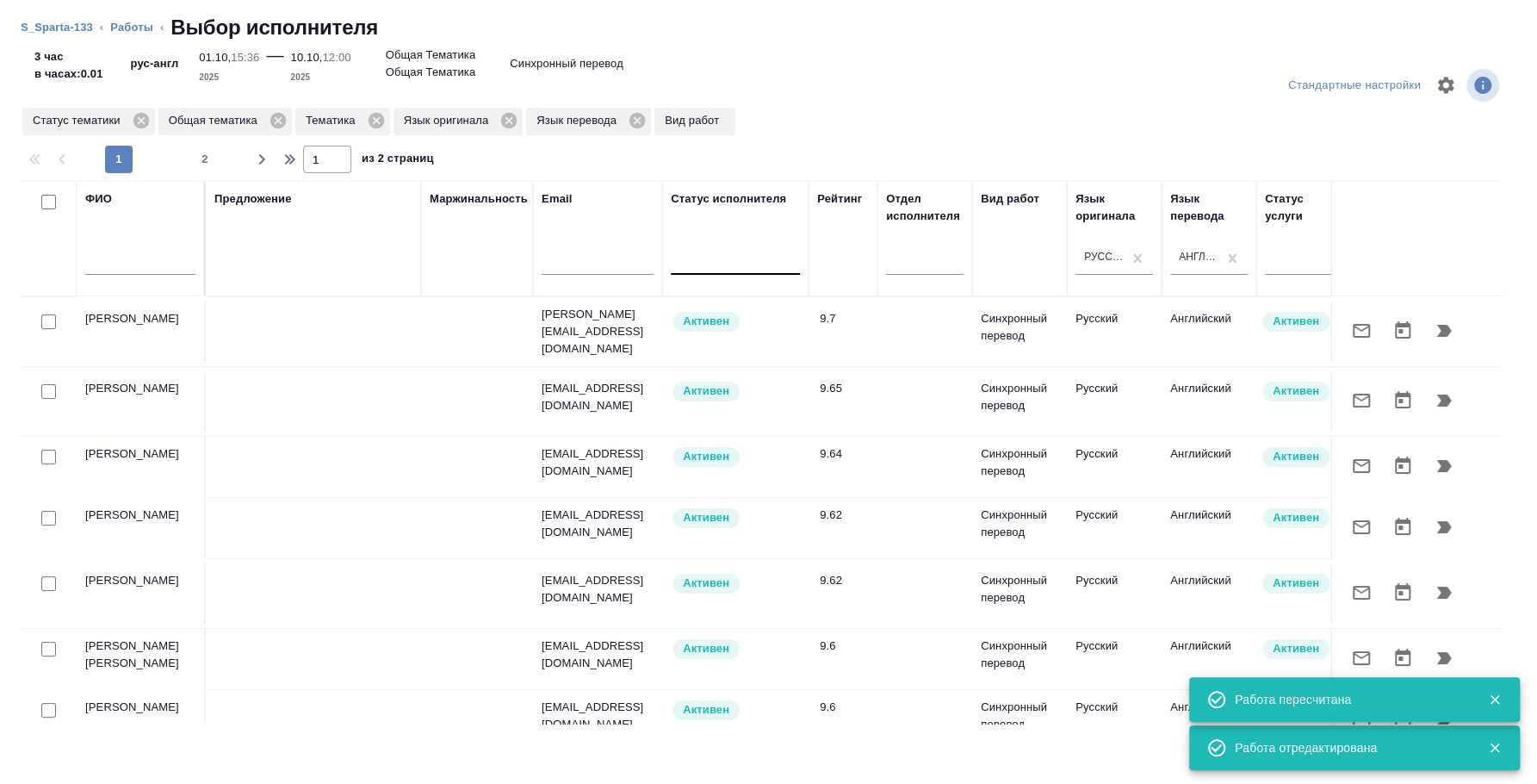
click at [784, 262] on div at bounding box center [735, 257] width 129 height 25
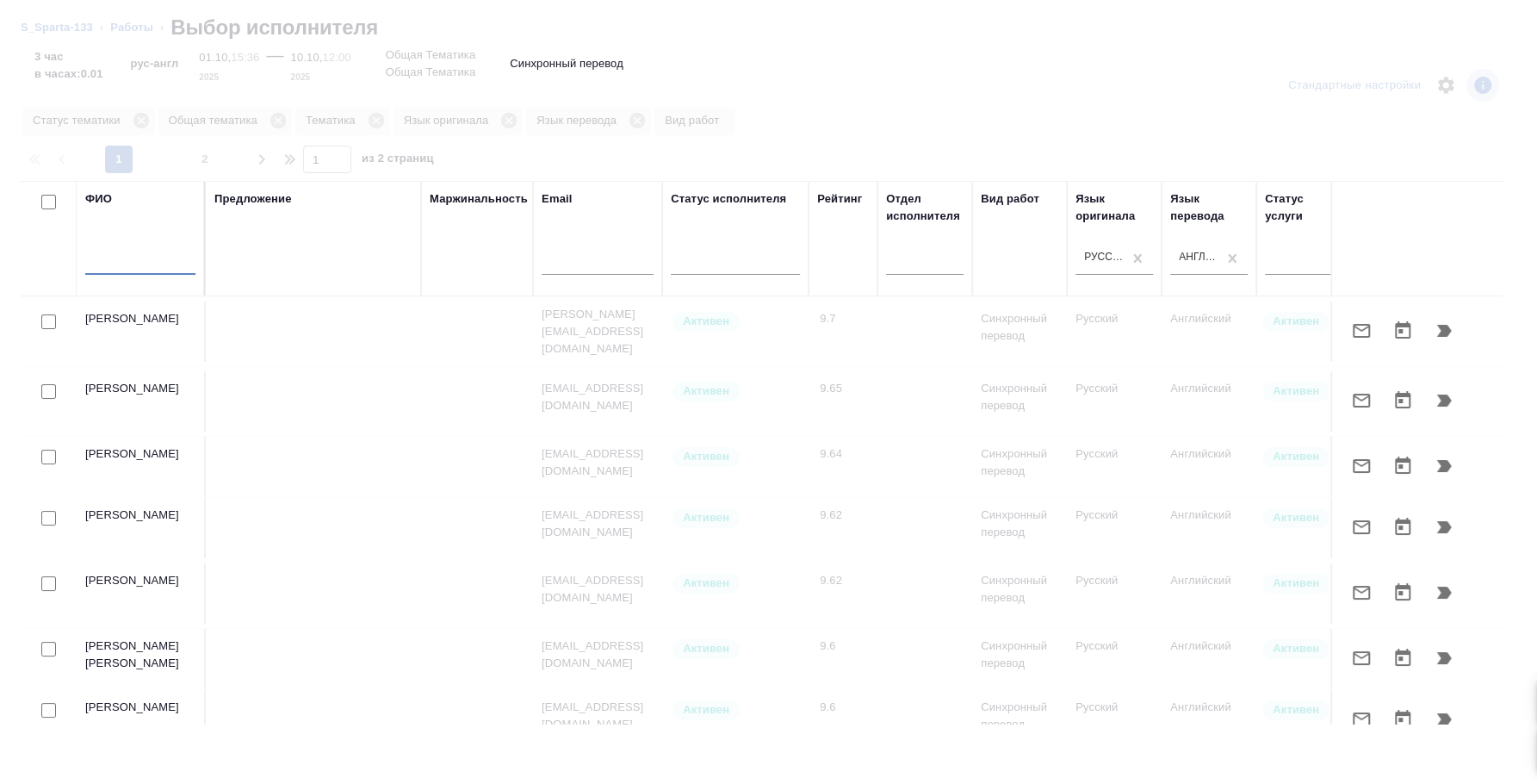
click at [124, 257] on input "text" at bounding box center [139, 264] width 110 height 21
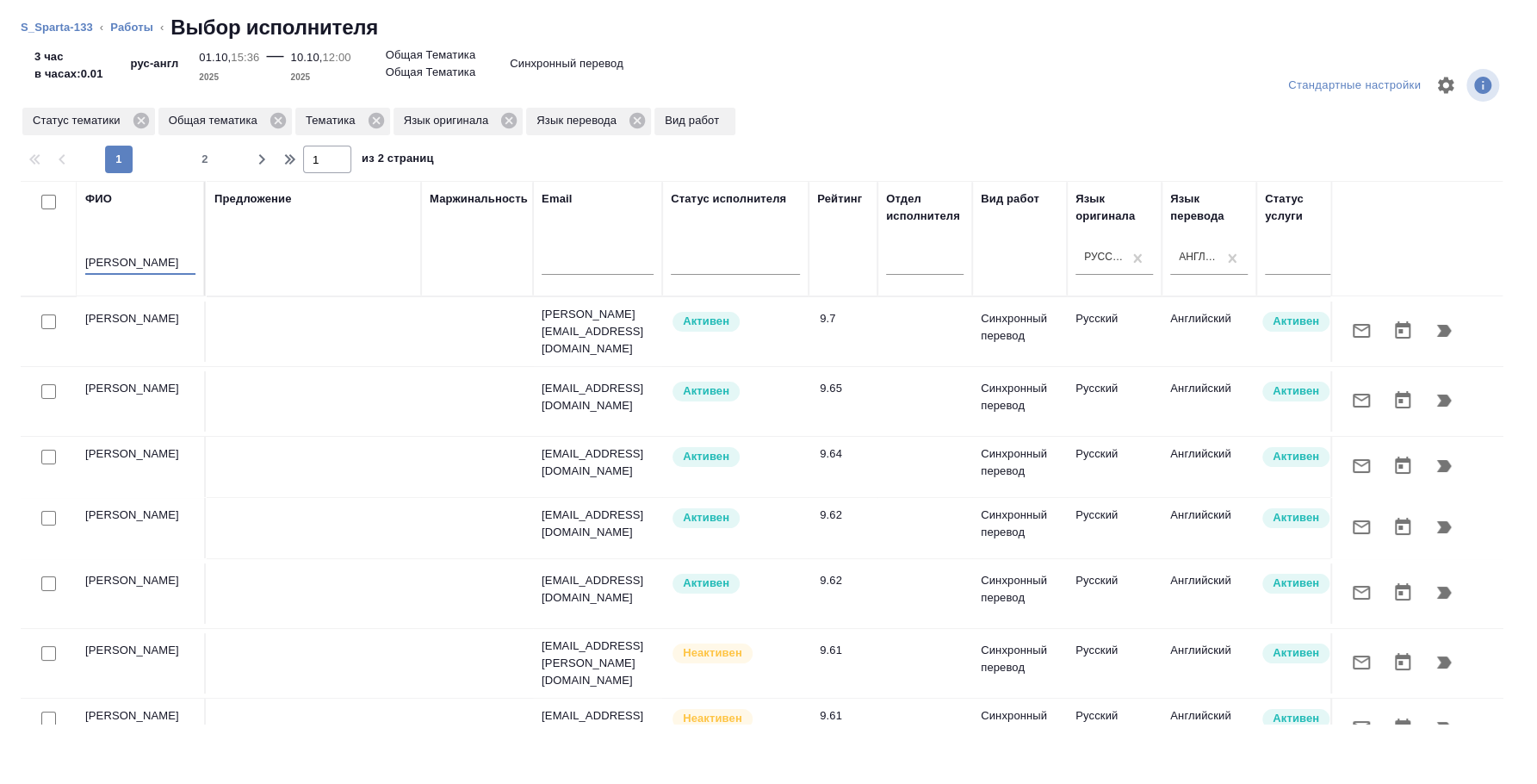
type input "данилов булат"
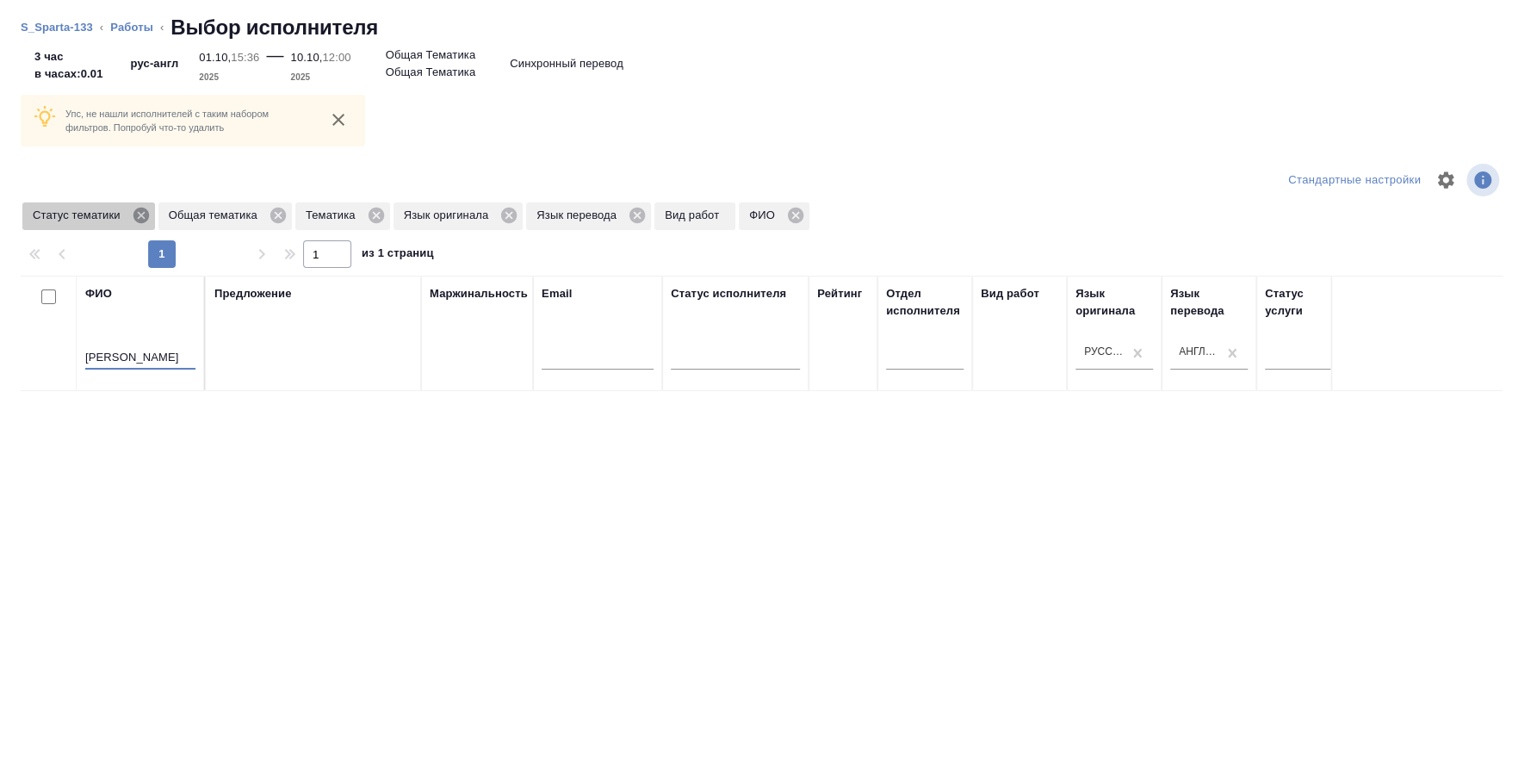
click at [144, 211] on icon at bounding box center [139, 215] width 15 height 15
click at [144, 211] on icon at bounding box center [141, 215] width 15 height 15
click at [107, 215] on icon at bounding box center [103, 215] width 15 height 15
click at [138, 211] on icon at bounding box center [137, 215] width 15 height 15
click at [127, 215] on icon at bounding box center [133, 215] width 15 height 15
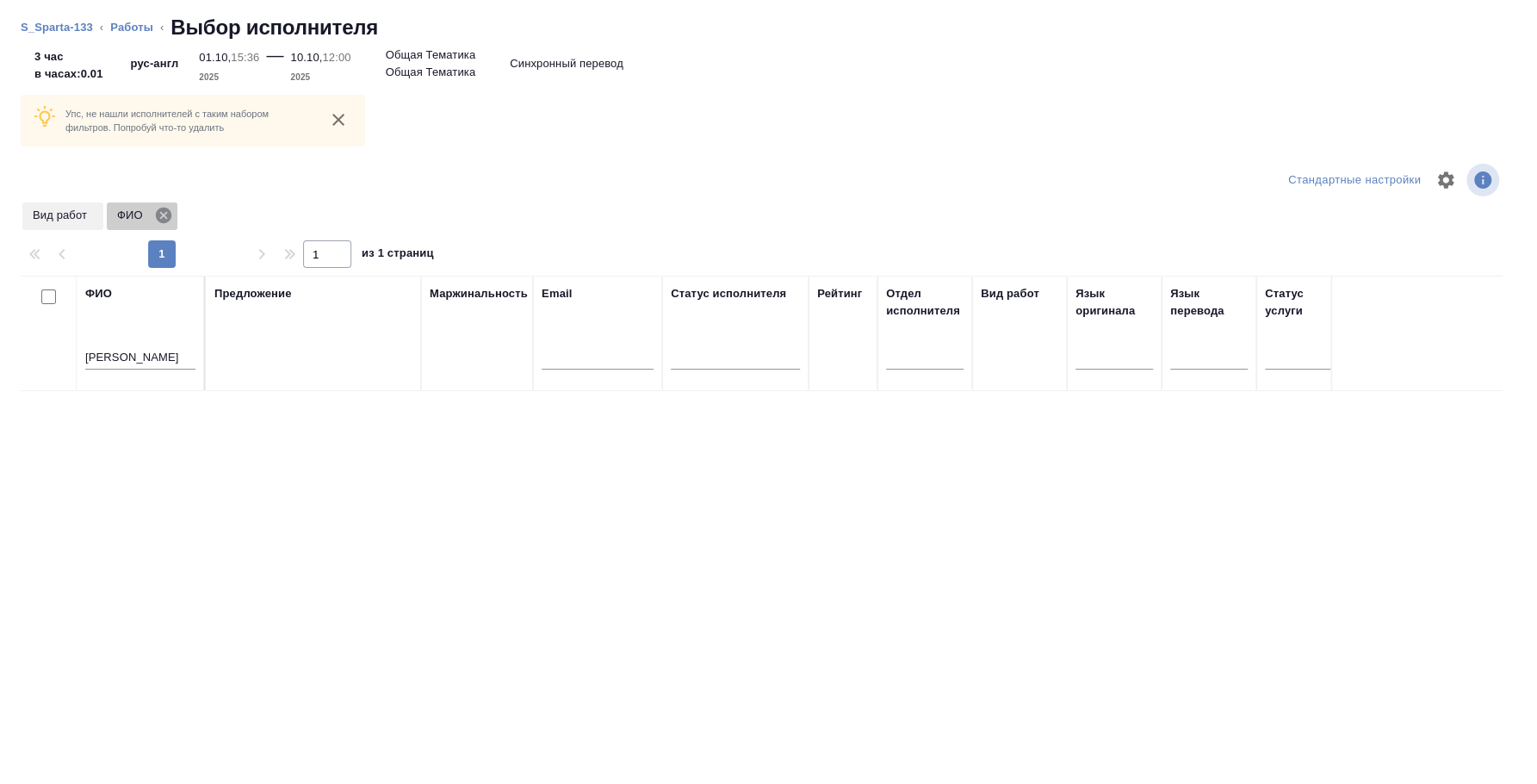
click at [161, 223] on icon at bounding box center [163, 215] width 19 height 19
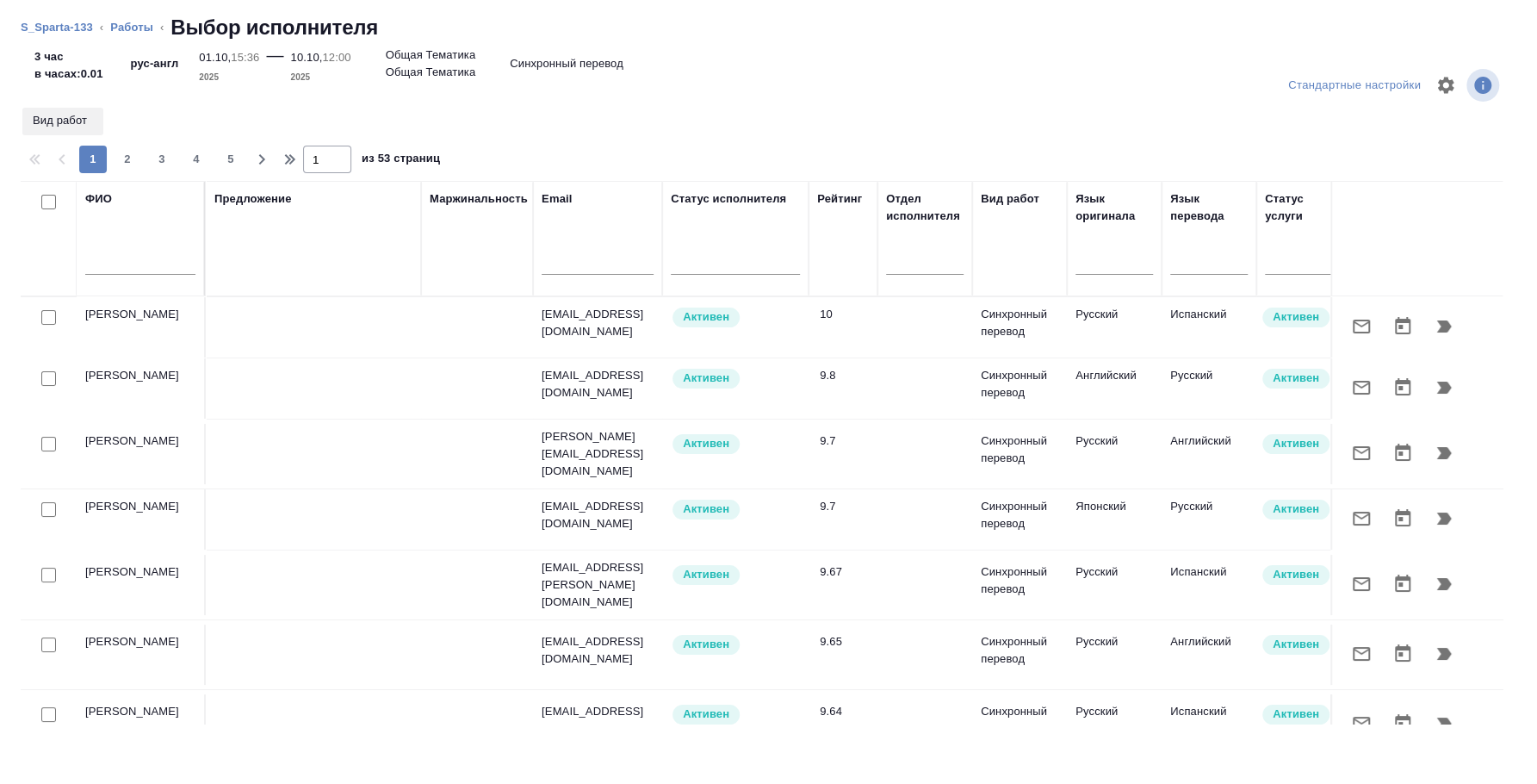
click at [113, 264] on input "text" at bounding box center [139, 264] width 110 height 21
type input "данилов булат"
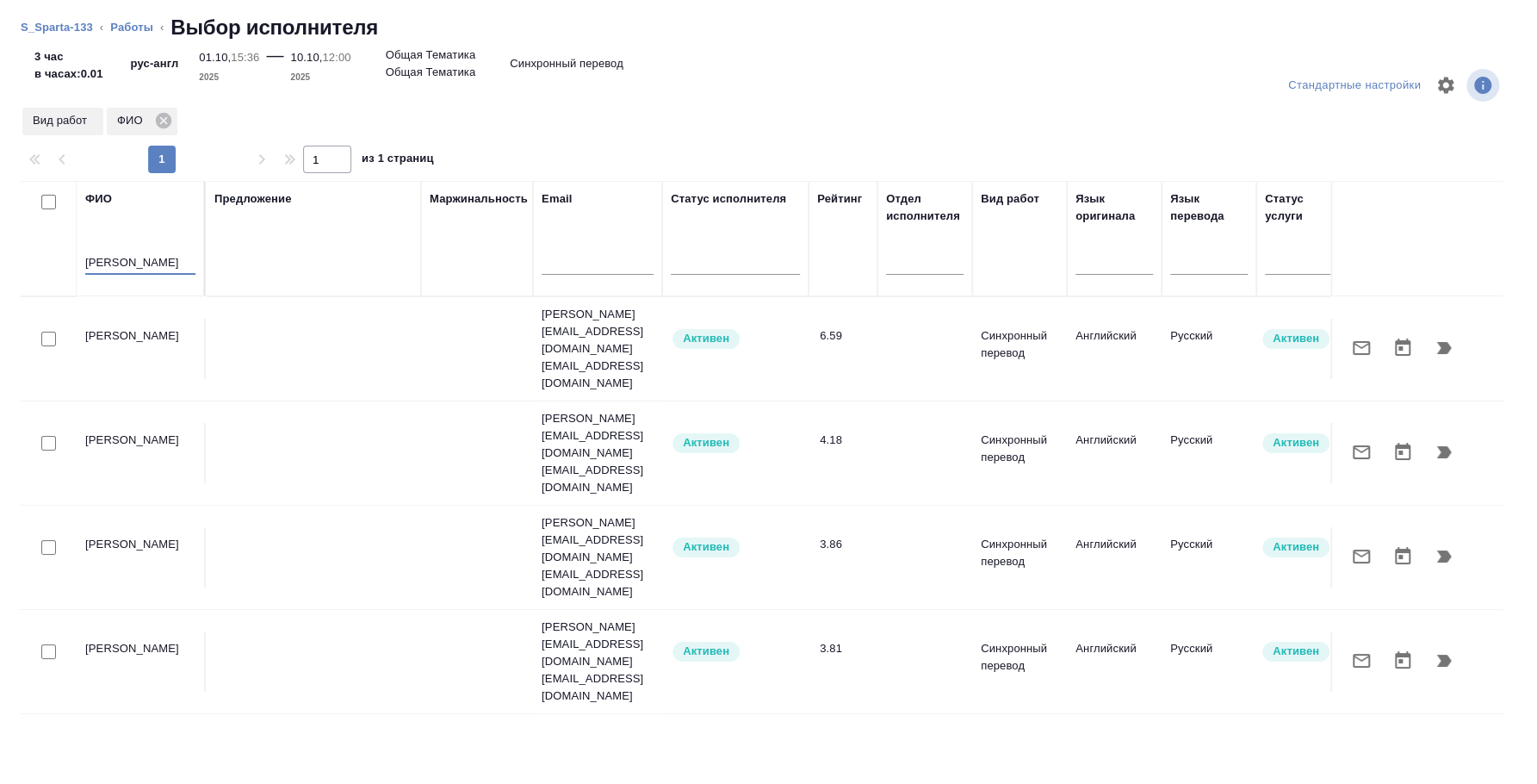
click at [57, 327] on div at bounding box center [48, 339] width 38 height 24
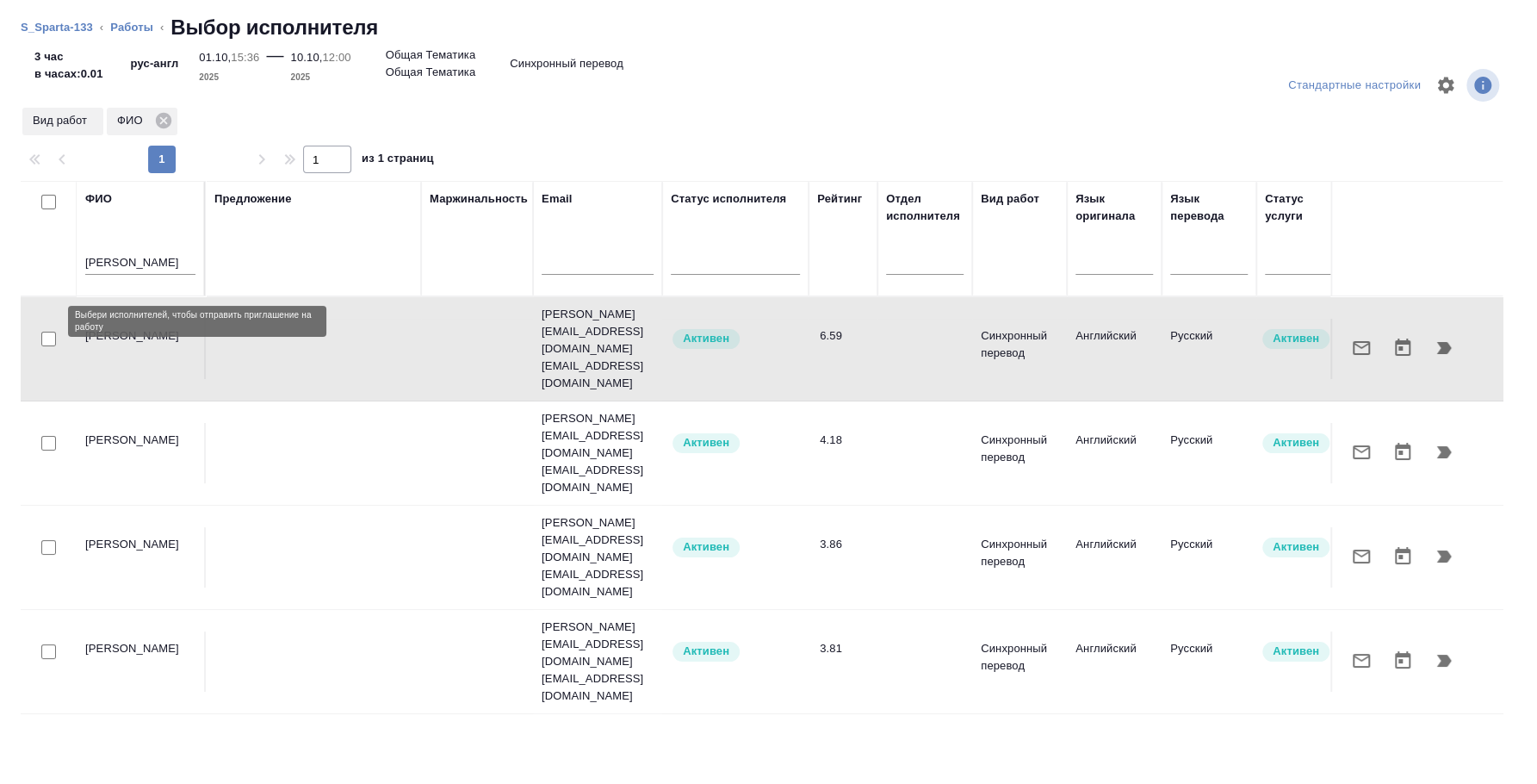
click at [52, 332] on input "checkbox" at bounding box center [48, 339] width 14 height 14
checkbox input "true"
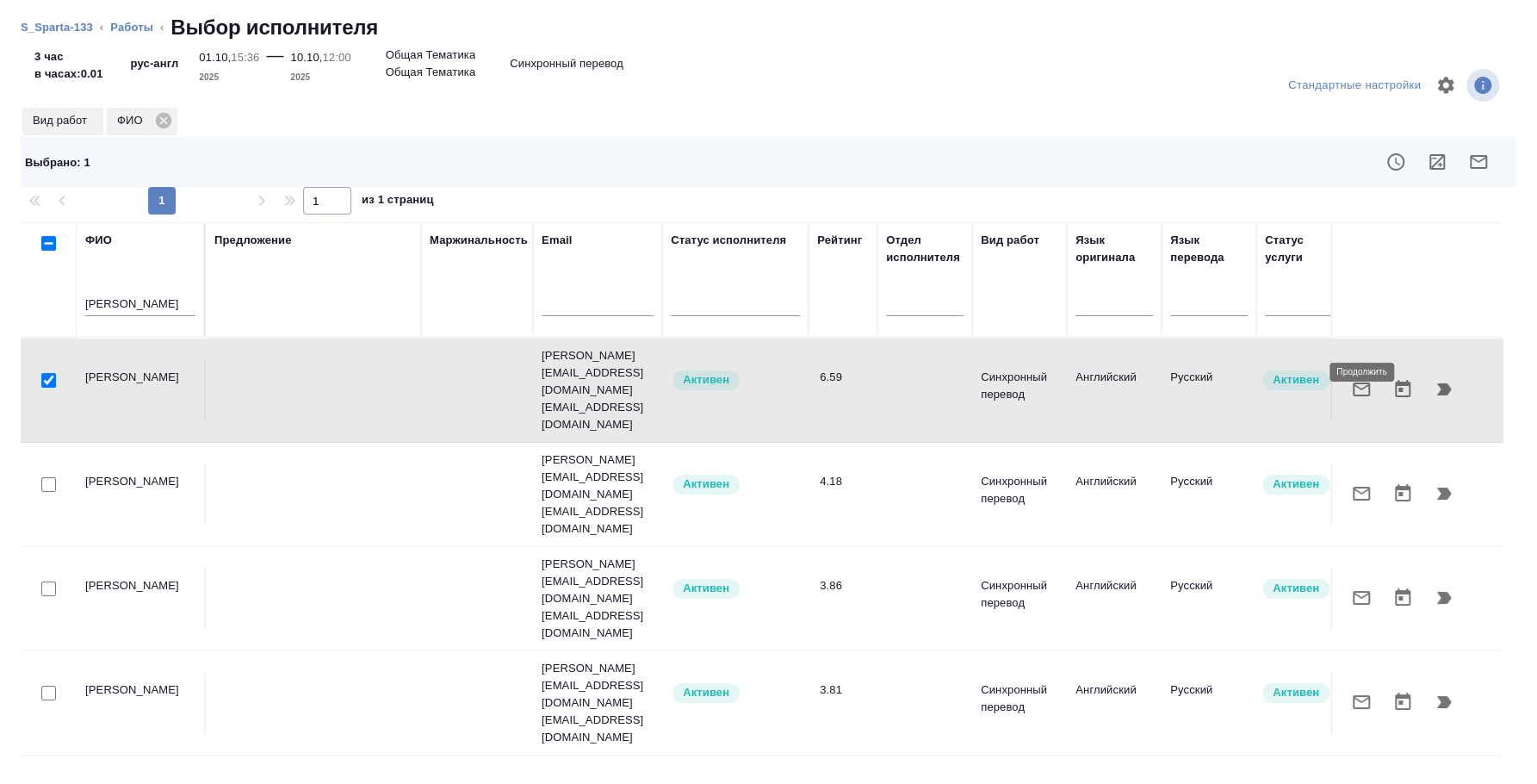
click at [1425, 368] on button "button" at bounding box center [1444, 389] width 41 height 41
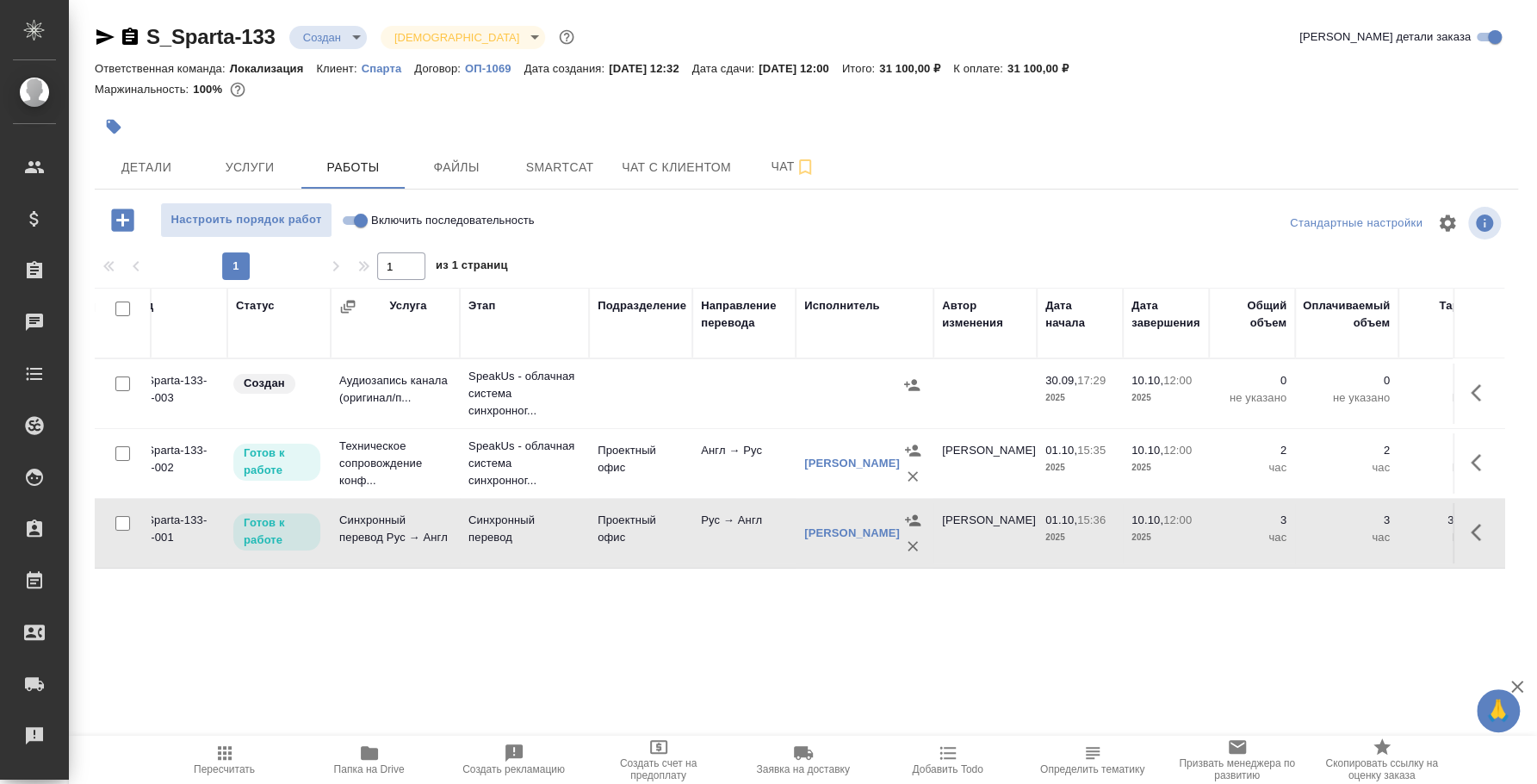
scroll to position [0, 0]
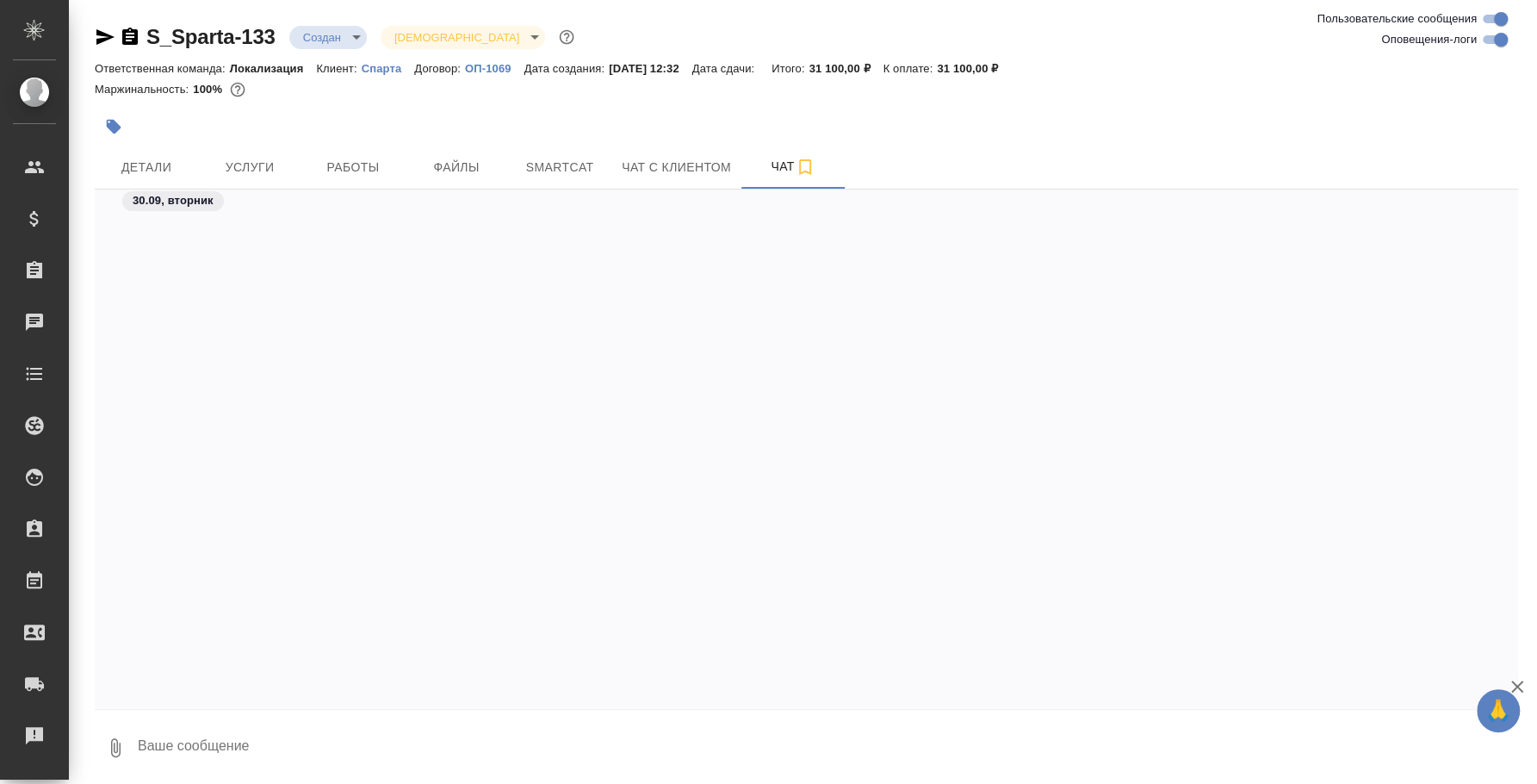
scroll to position [2063, 0]
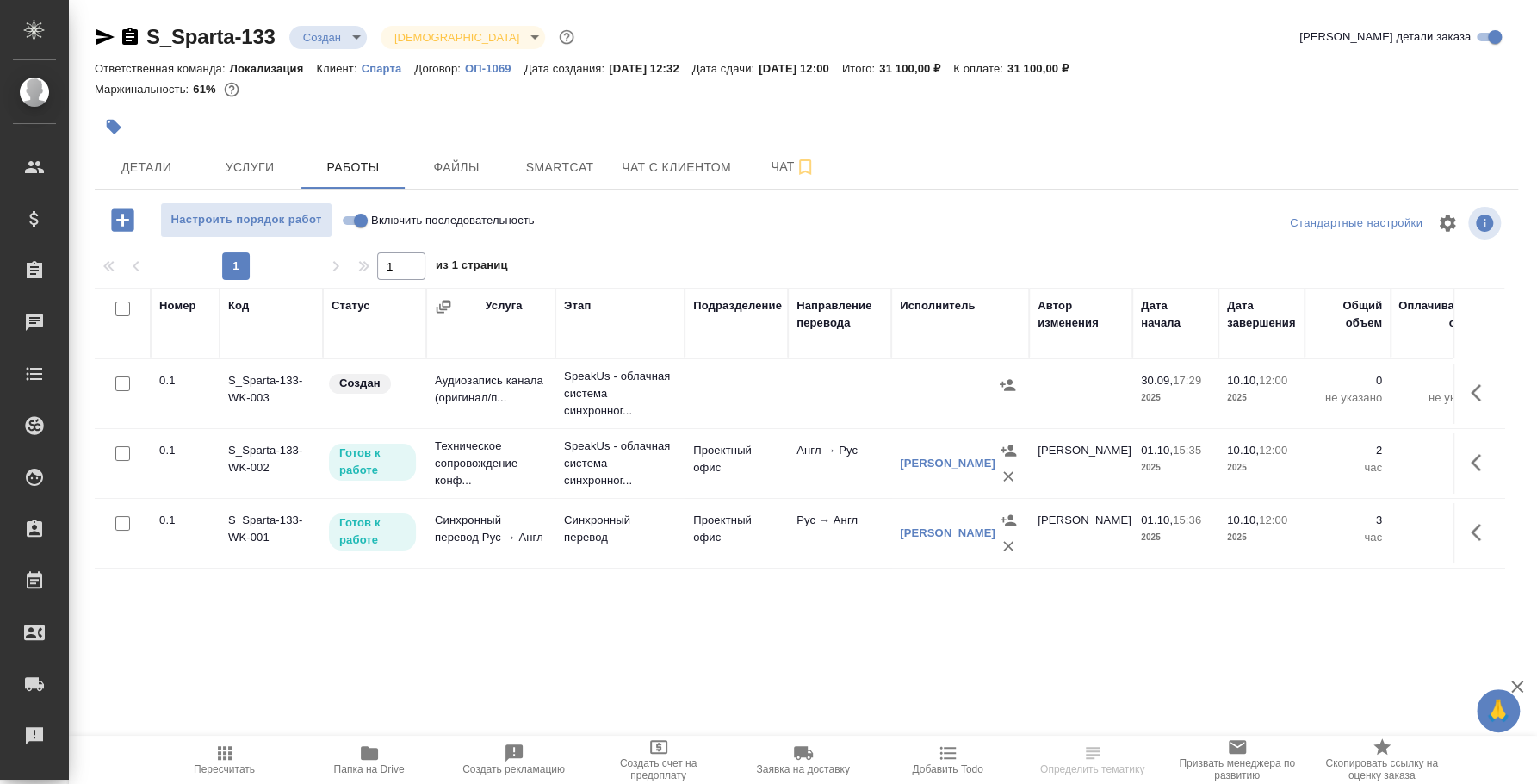
click at [355, 223] on input "Включить последовательность" at bounding box center [360, 220] width 62 height 21
checkbox input "true"
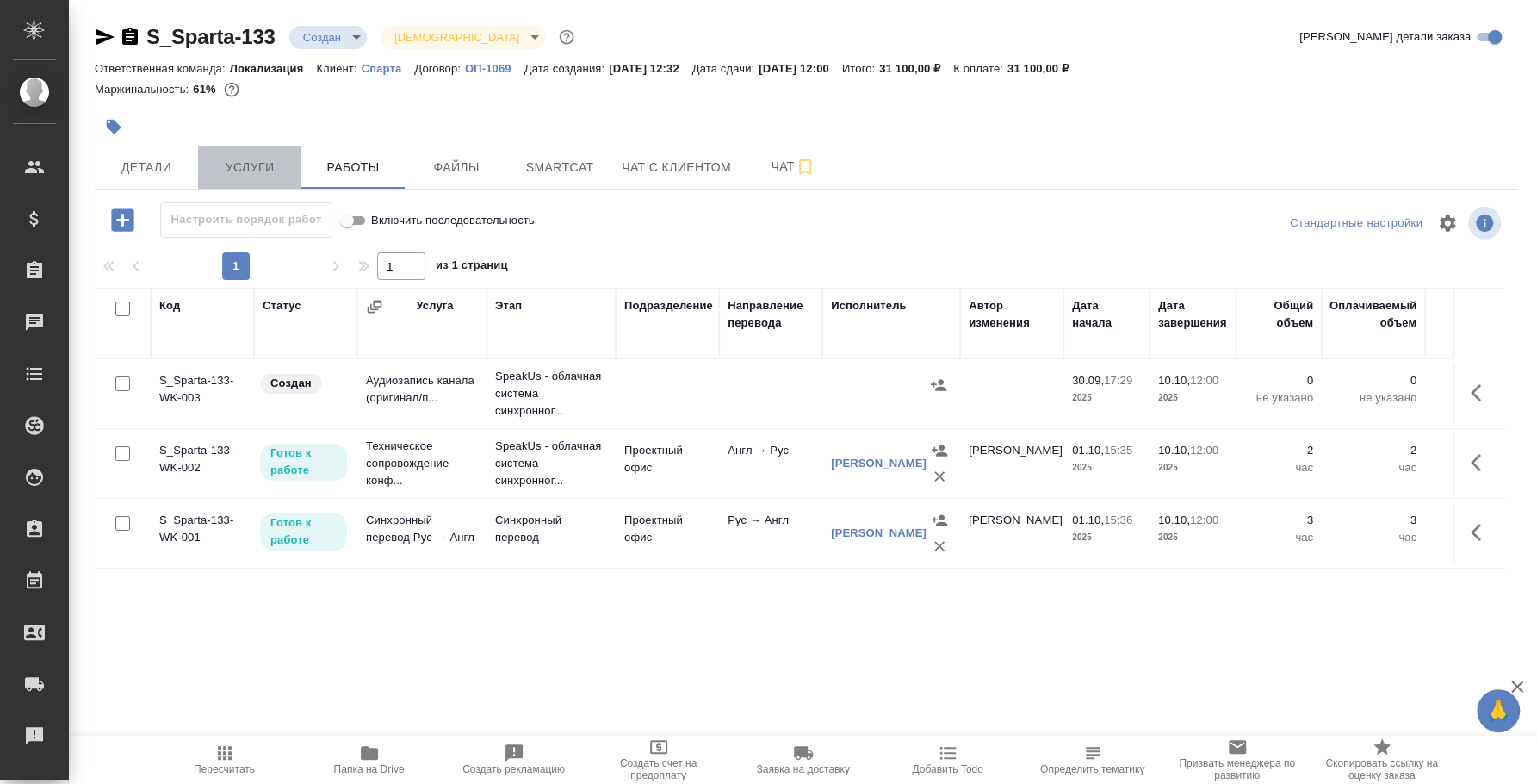
click at [262, 178] on button "Услуги" at bounding box center [250, 167] width 104 height 43
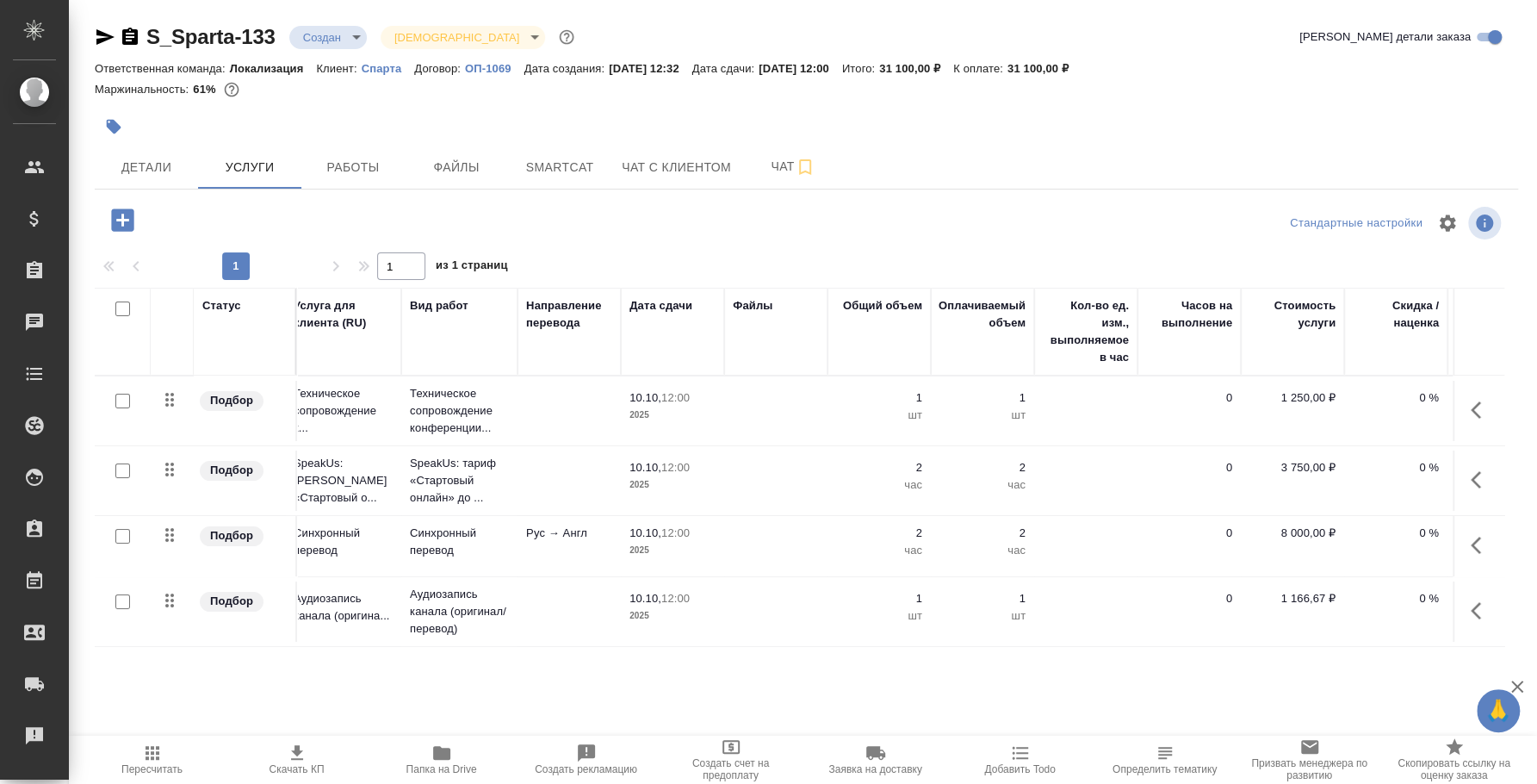
scroll to position [4, 0]
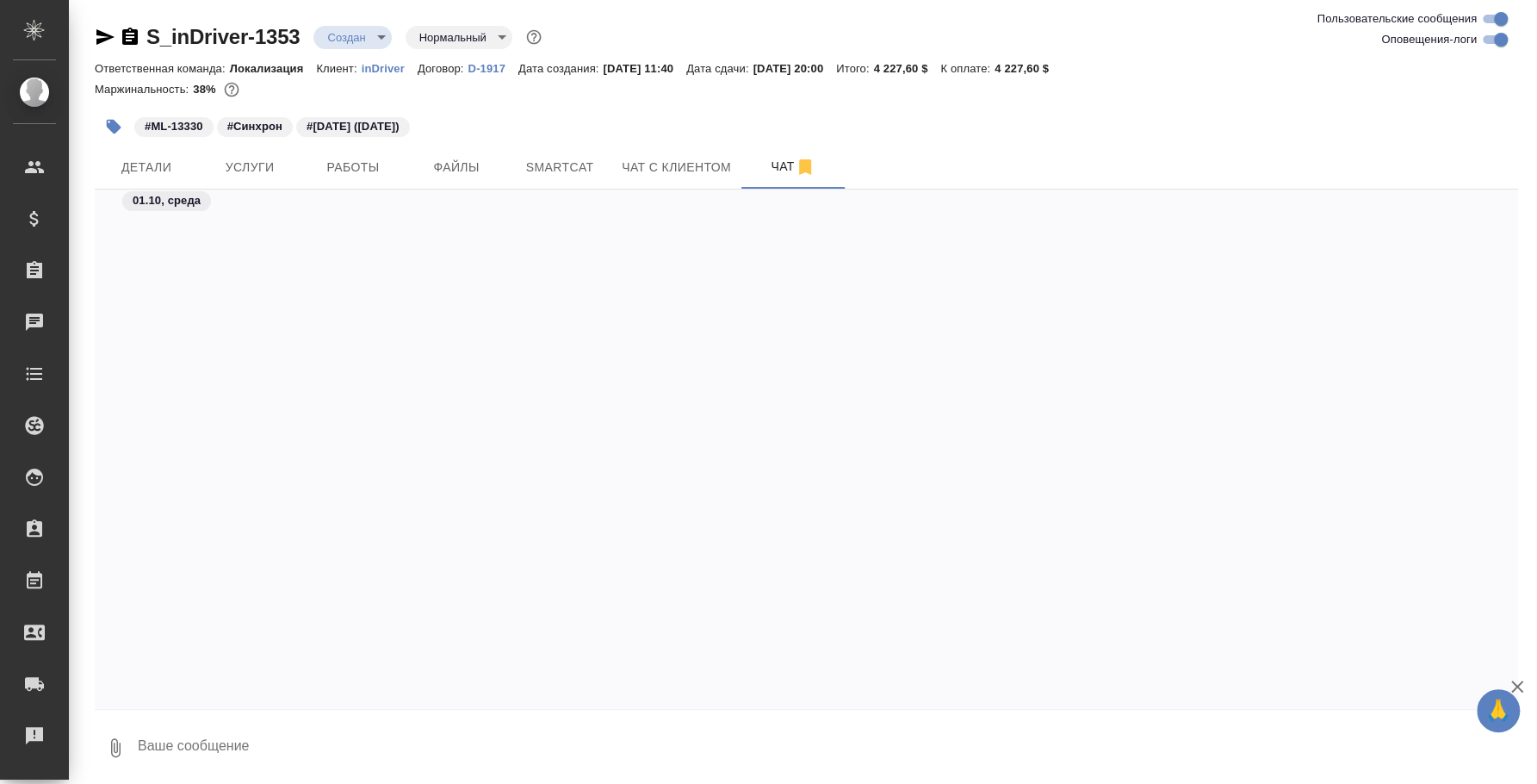
scroll to position [2584, 0]
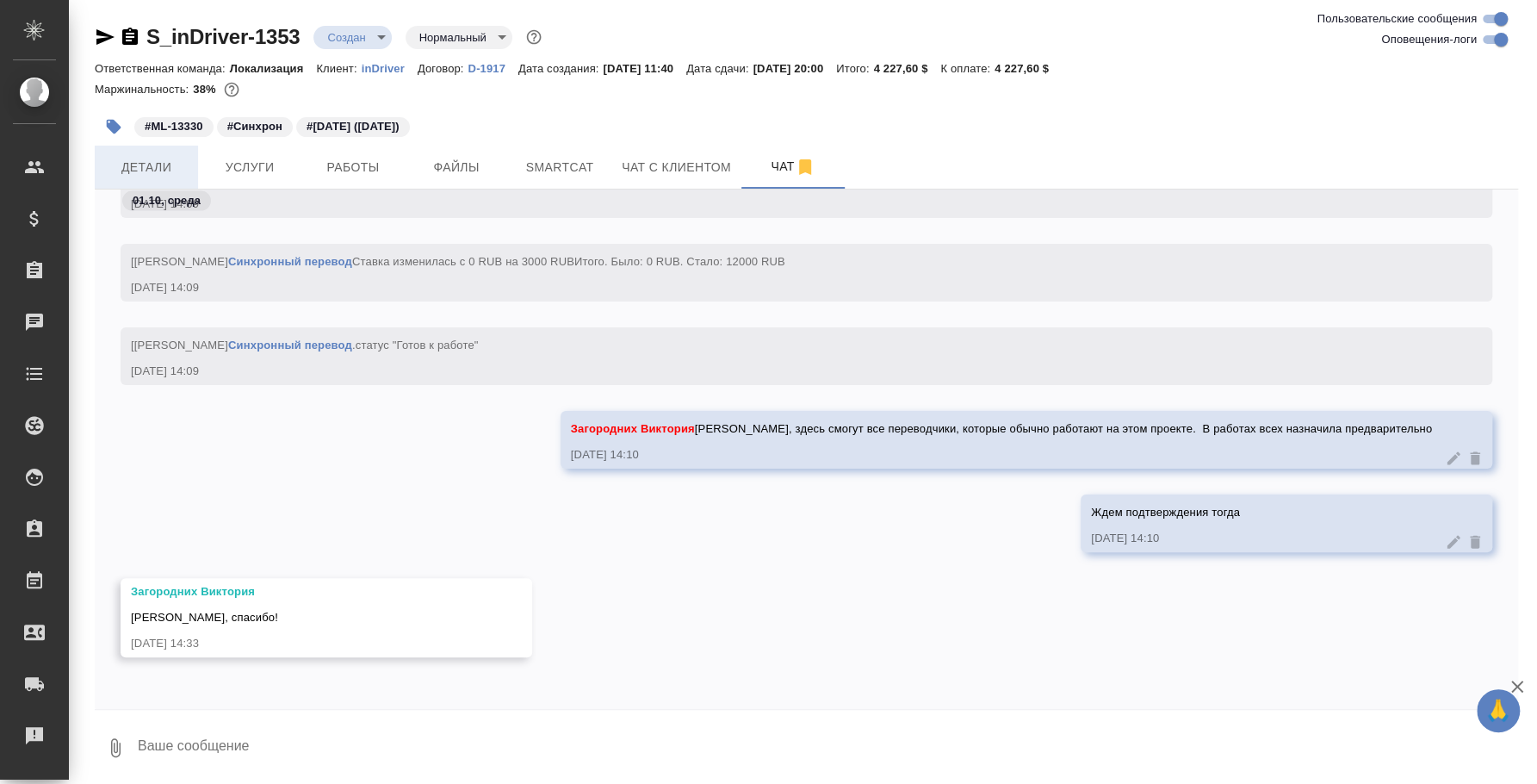
click at [165, 173] on span "Детали" at bounding box center [147, 167] width 82 height 21
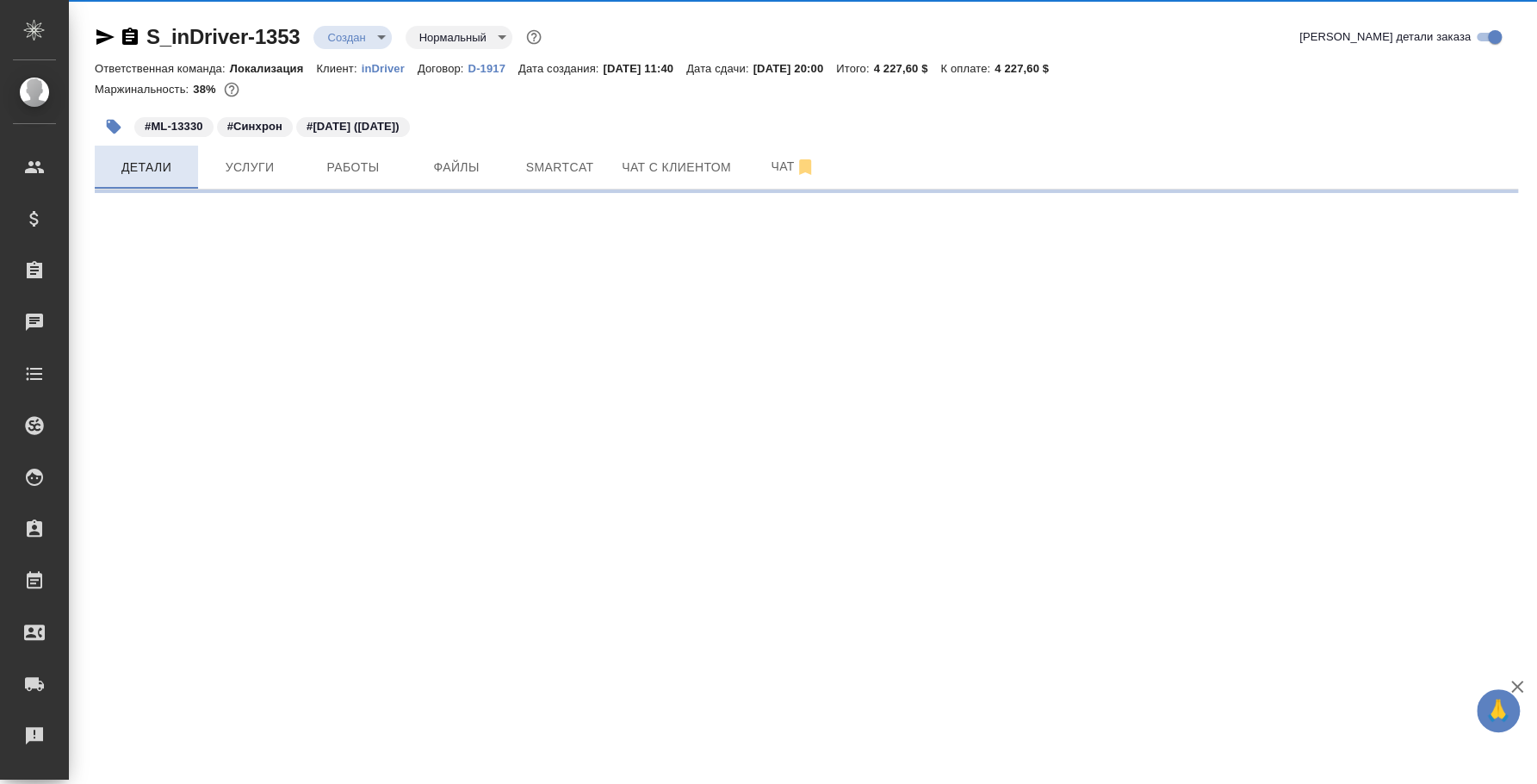
select select "RU"
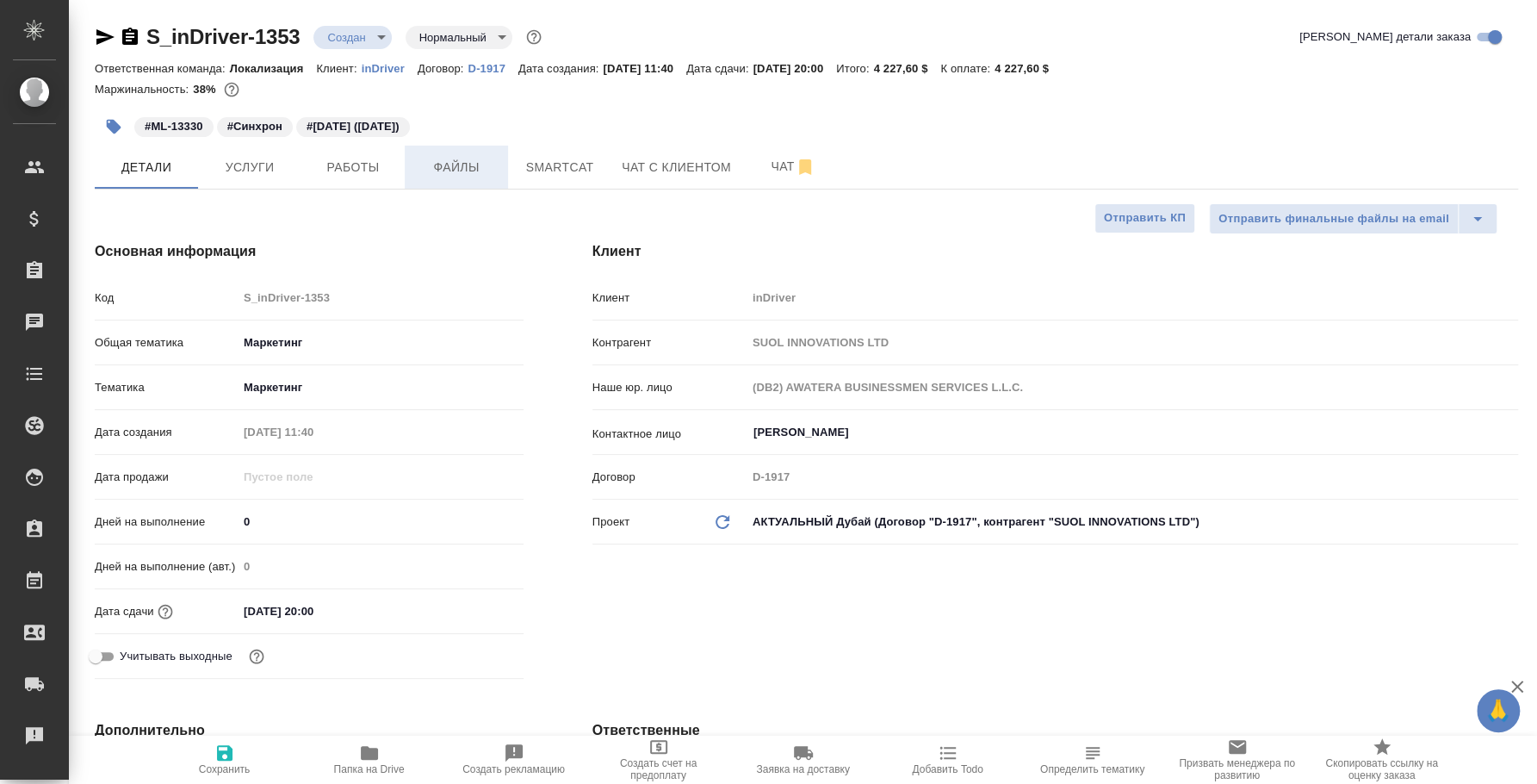
type textarea "x"
click at [275, 159] on span "Услуги" at bounding box center [249, 167] width 82 height 21
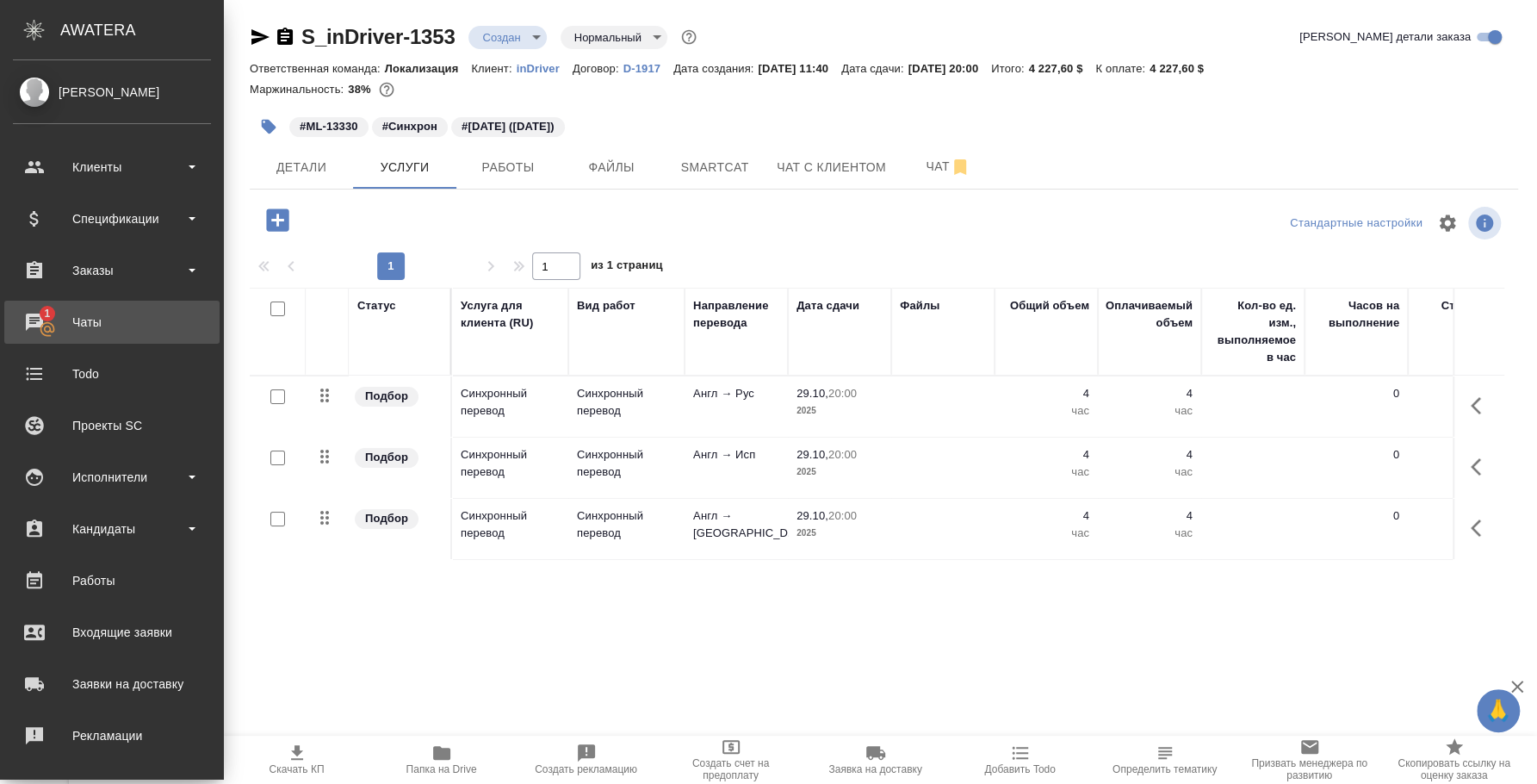
click at [34, 325] on div "Чаты" at bounding box center [112, 322] width 198 height 26
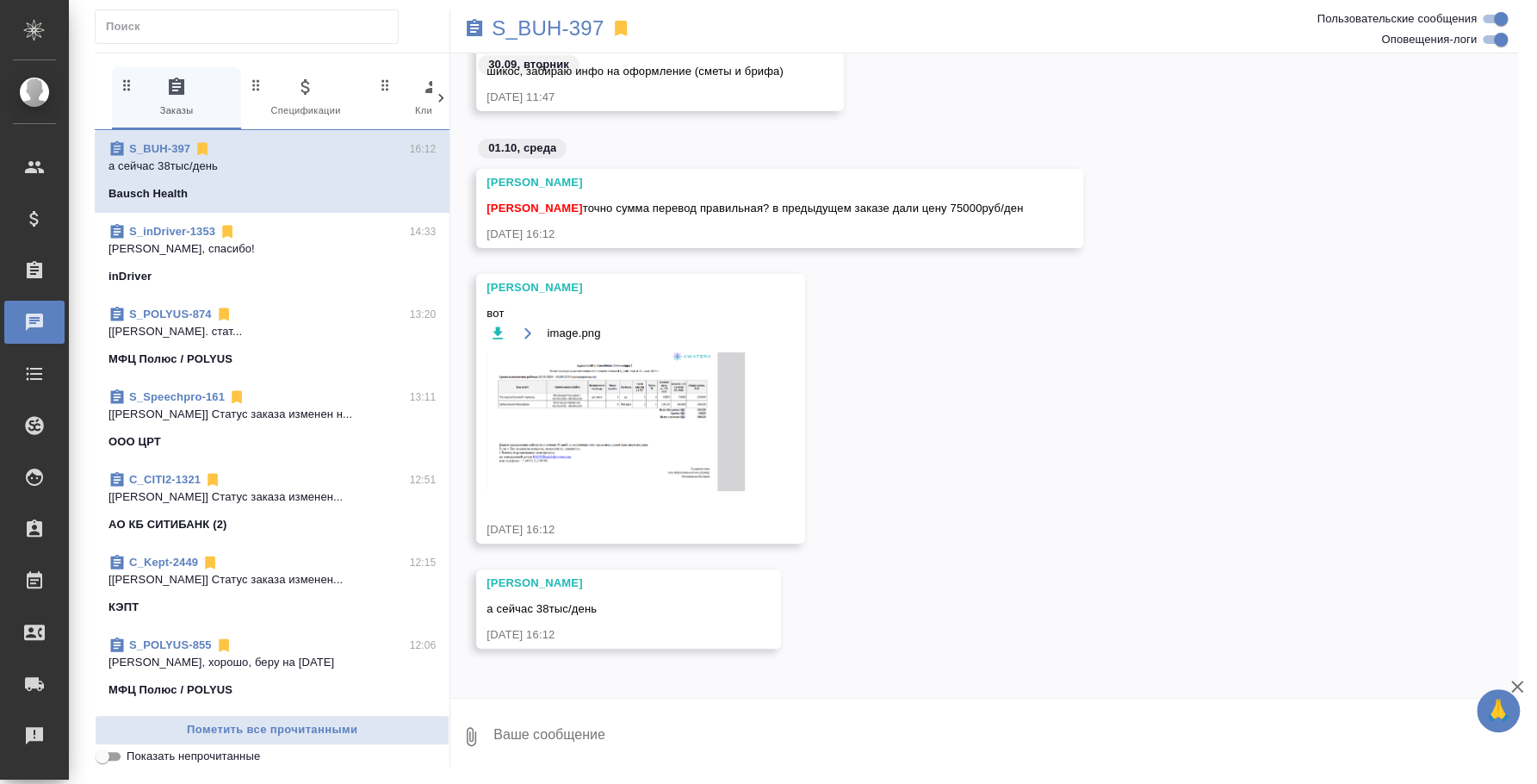
scroll to position [4621, 0]
click at [802, 732] on textarea at bounding box center [1005, 737] width 1026 height 59
click at [671, 440] on img at bounding box center [615, 419] width 258 height 139
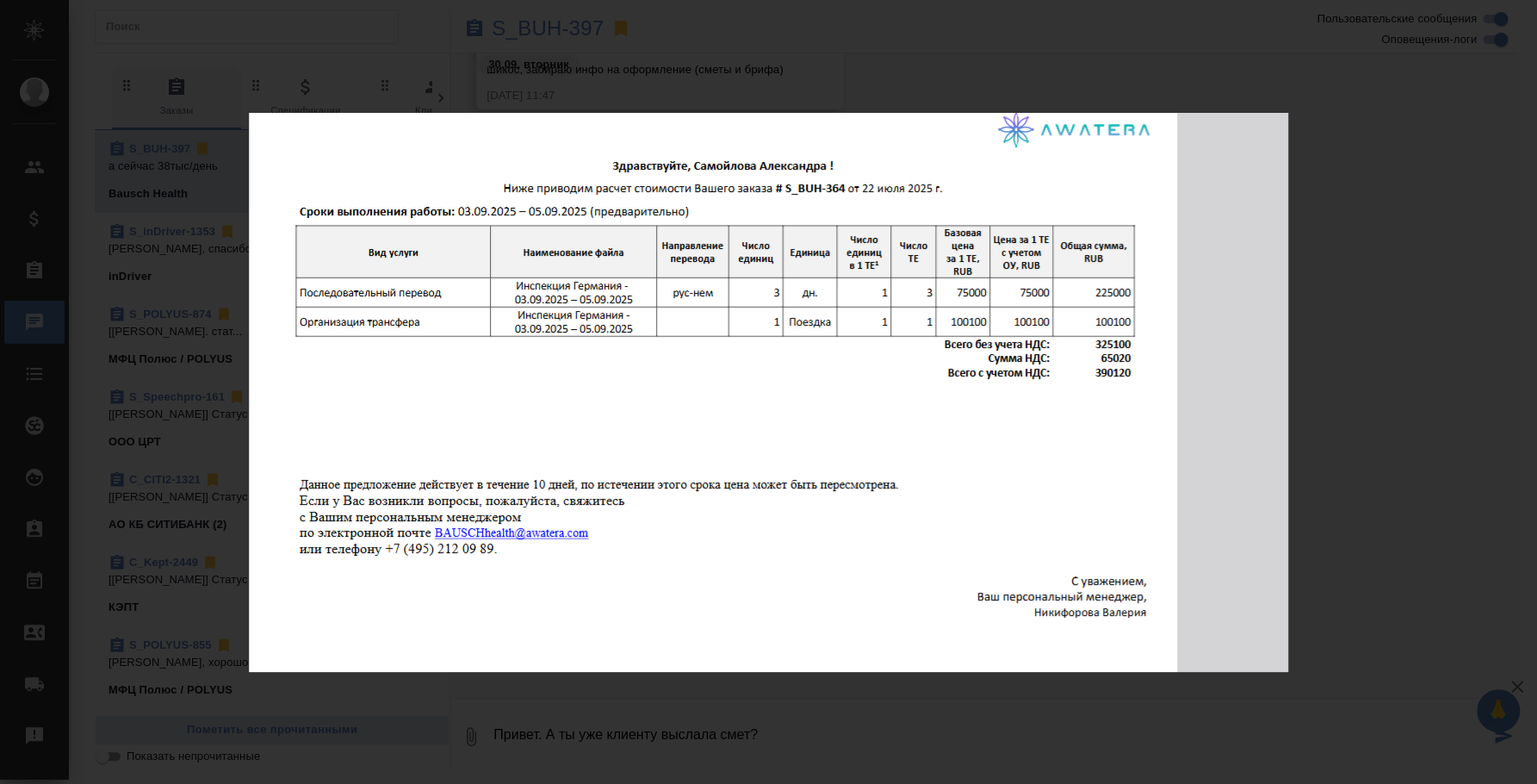
click at [1337, 469] on div "image.png 1 of 1" at bounding box center [768, 392] width 1537 height 784
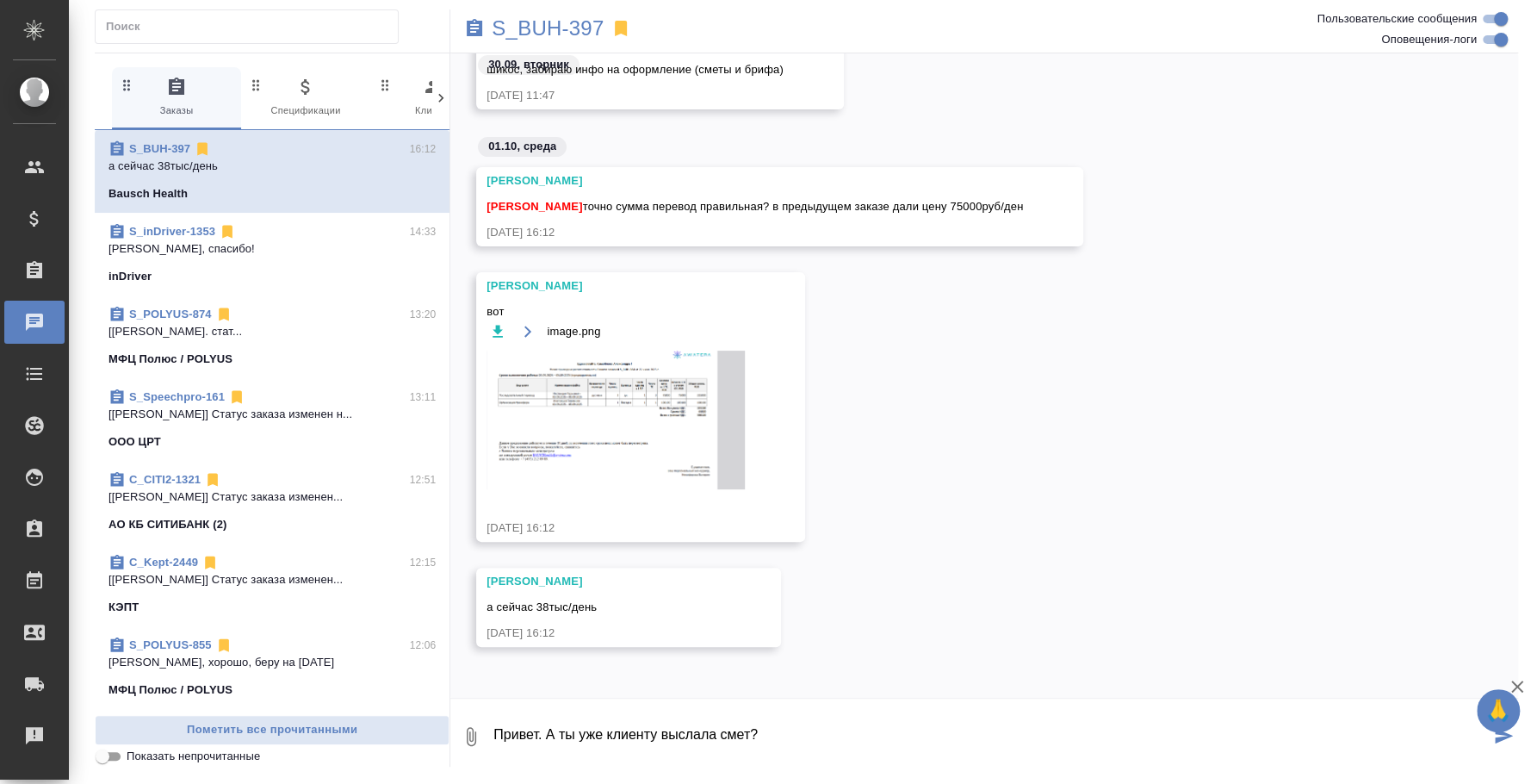
click at [754, 728] on textarea "Привет. А ты уже клиенту выслала смет?" at bounding box center [991, 737] width 998 height 59
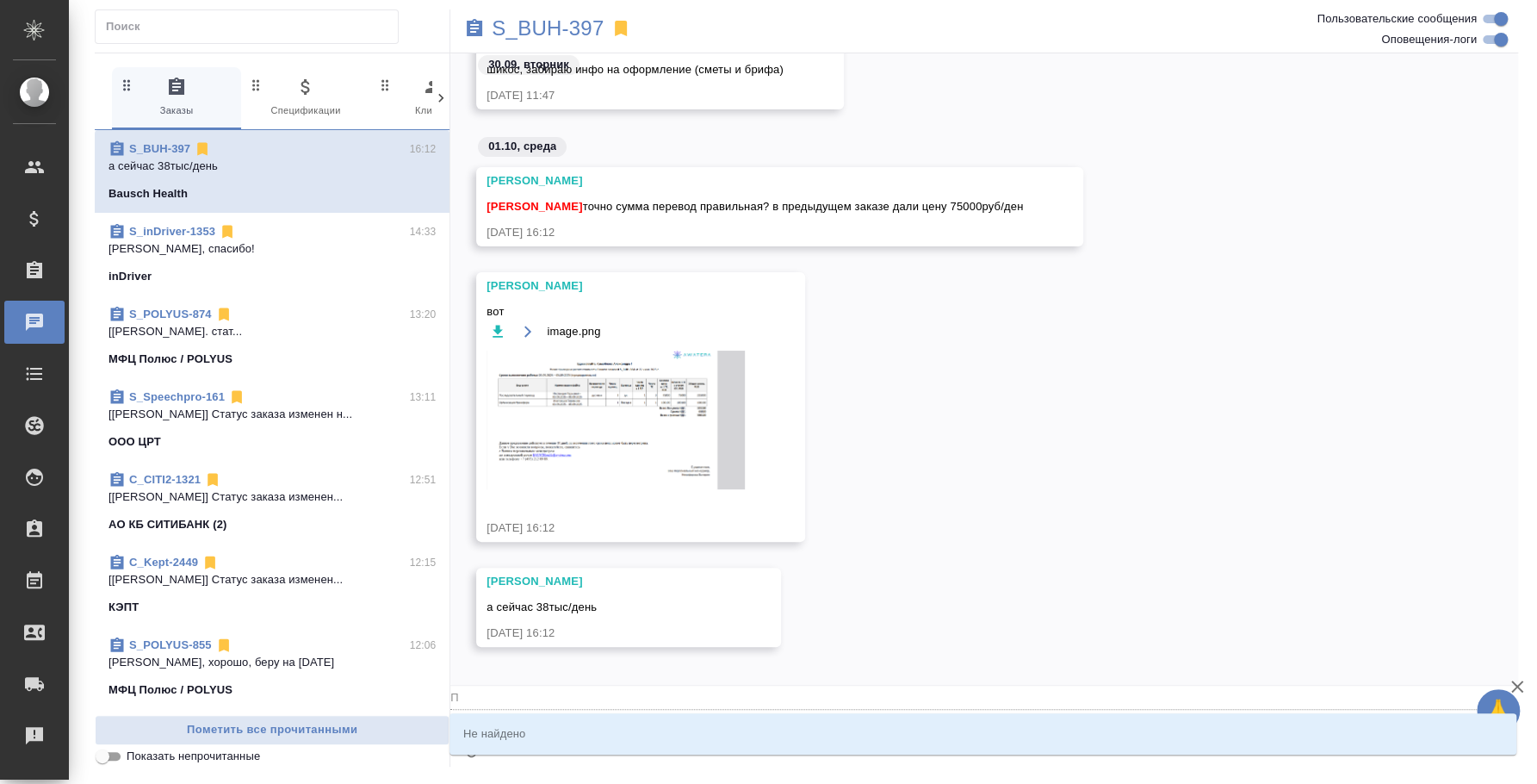
type textarea "@ Привет. А ты уже клиенту выслала смету?"
type input "П"
type textarea "@ ривет. А ты уже клиенту выслала смету?"
type input "р"
type textarea "@ ивет. А ты уже клиенту выслала смету?"
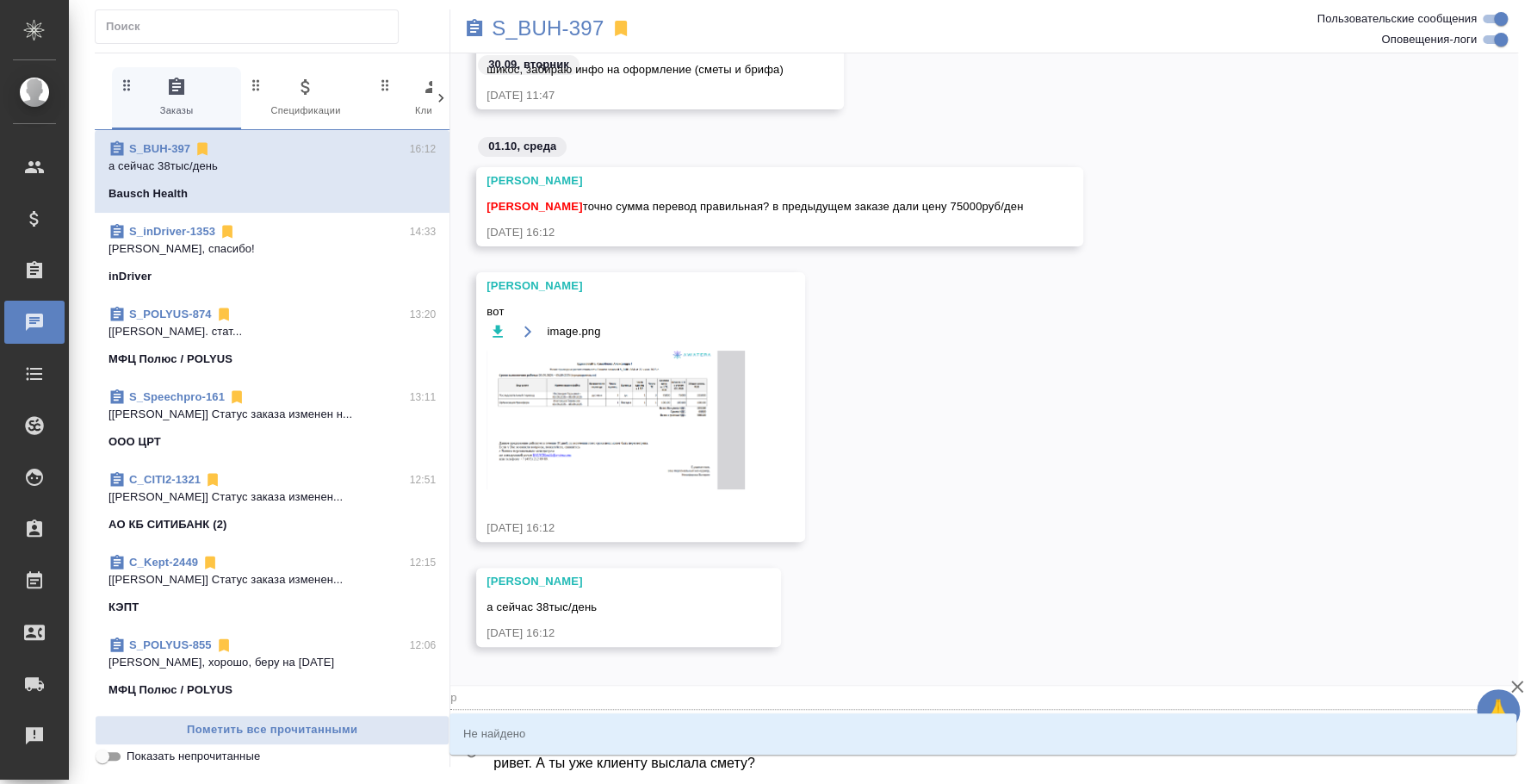
type input "и"
type textarea "@ вет. А ты уже клиенту выслала смету?"
type input "в"
type textarea "@ ет. А ты уже клиенту выслала смету?"
type input "е"
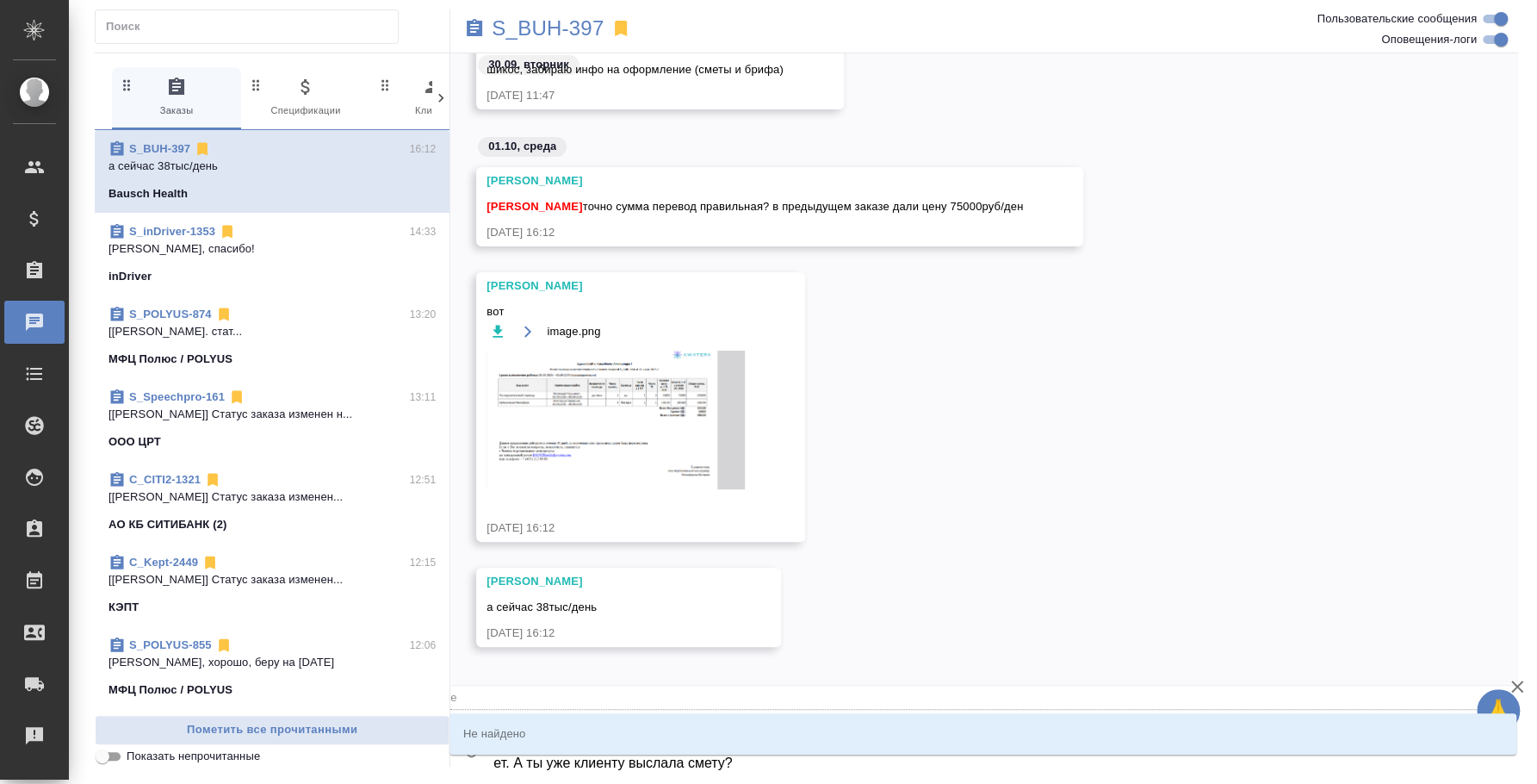
type textarea "@ т. А ты уже клиенту выслала смету?"
type input "т"
type textarea "@ . А ты уже клиенту выслала смету?"
type input "."
type textarea "@ А ты уже клиенту выслала смету?"
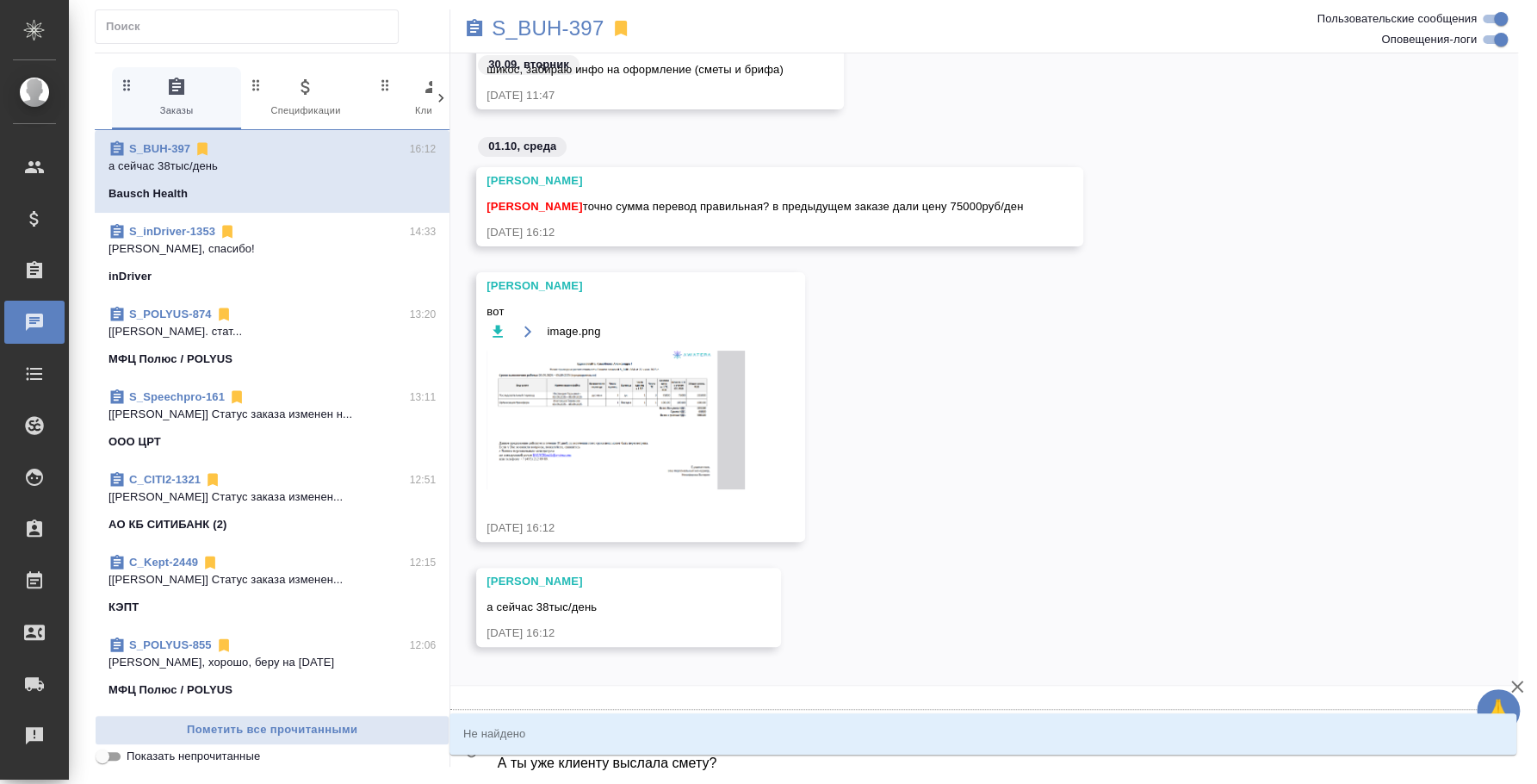
type textarea "@ А ты уже клиенту выслала смету?"
type input "А"
type textarea "@ ты уже клиенту выслала смету?"
type input "т"
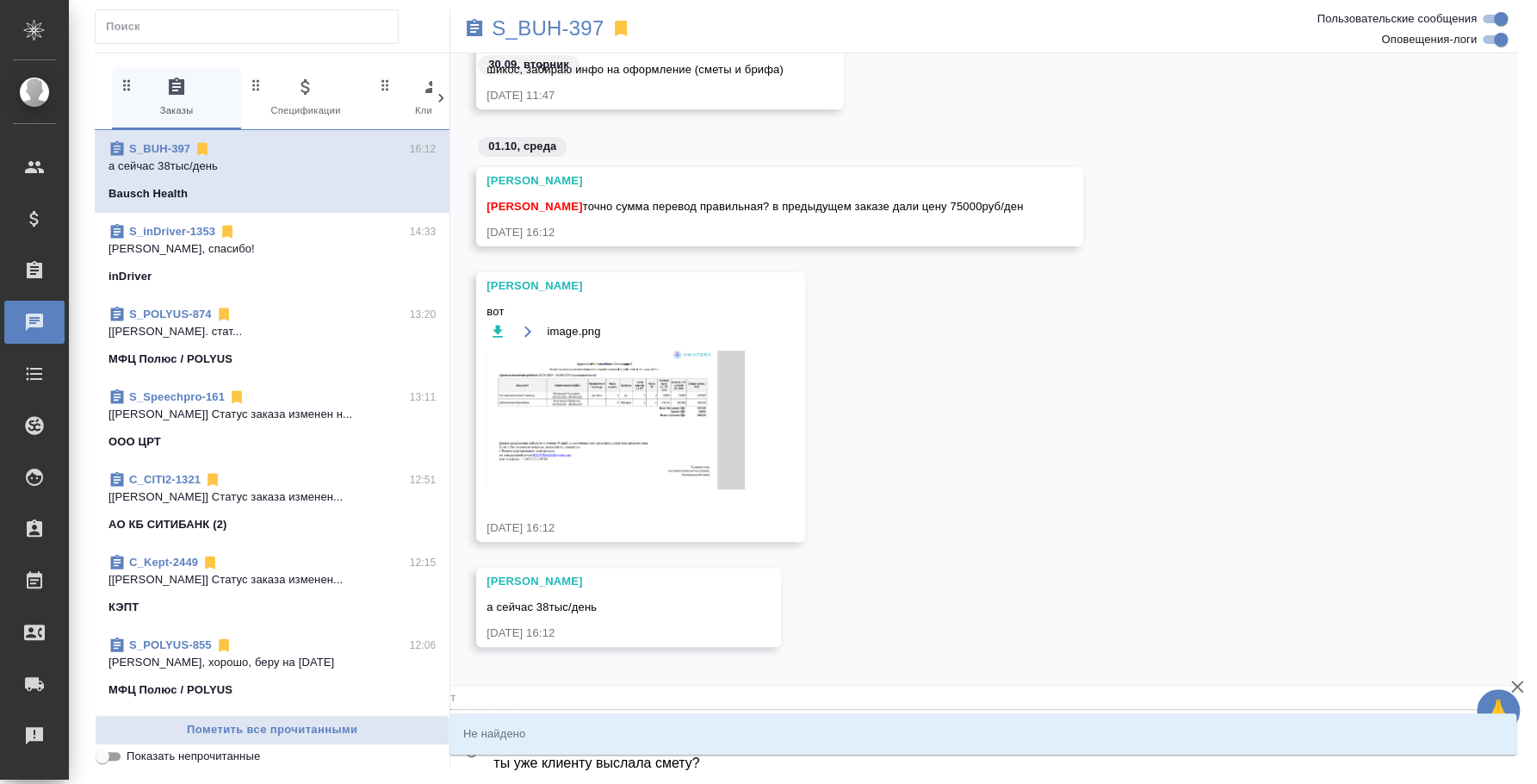
type textarea "@ ы уже клиенту выслала смету?"
type input "ы"
type textarea "@ уже клиенту выслала смету?"
type input "у"
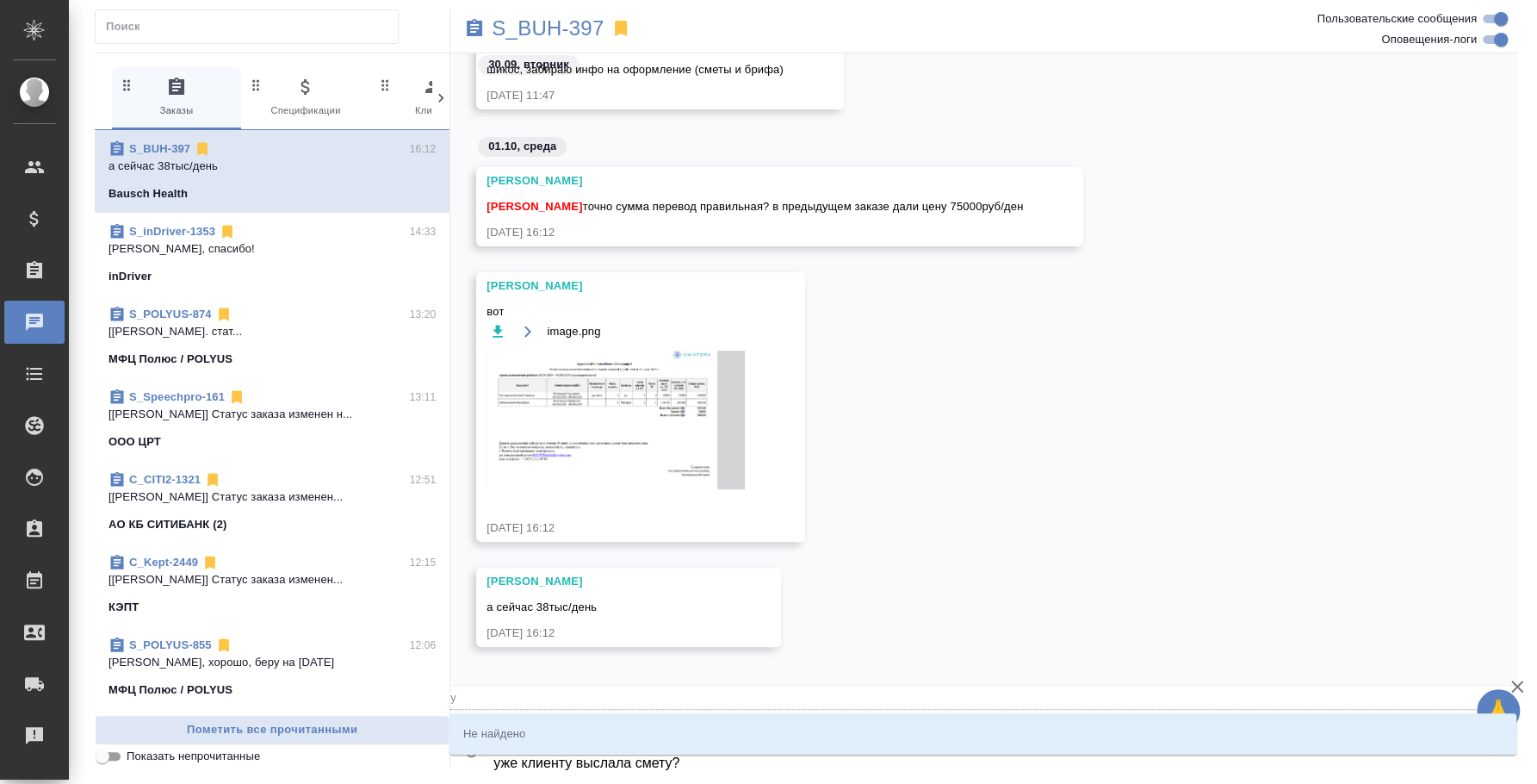
type textarea "@ же клиенту выслала смету?"
type input "ж"
type textarea "@ е клиенту выслала смету?"
type input "е"
type textarea "@ клиенту выслала смету?"
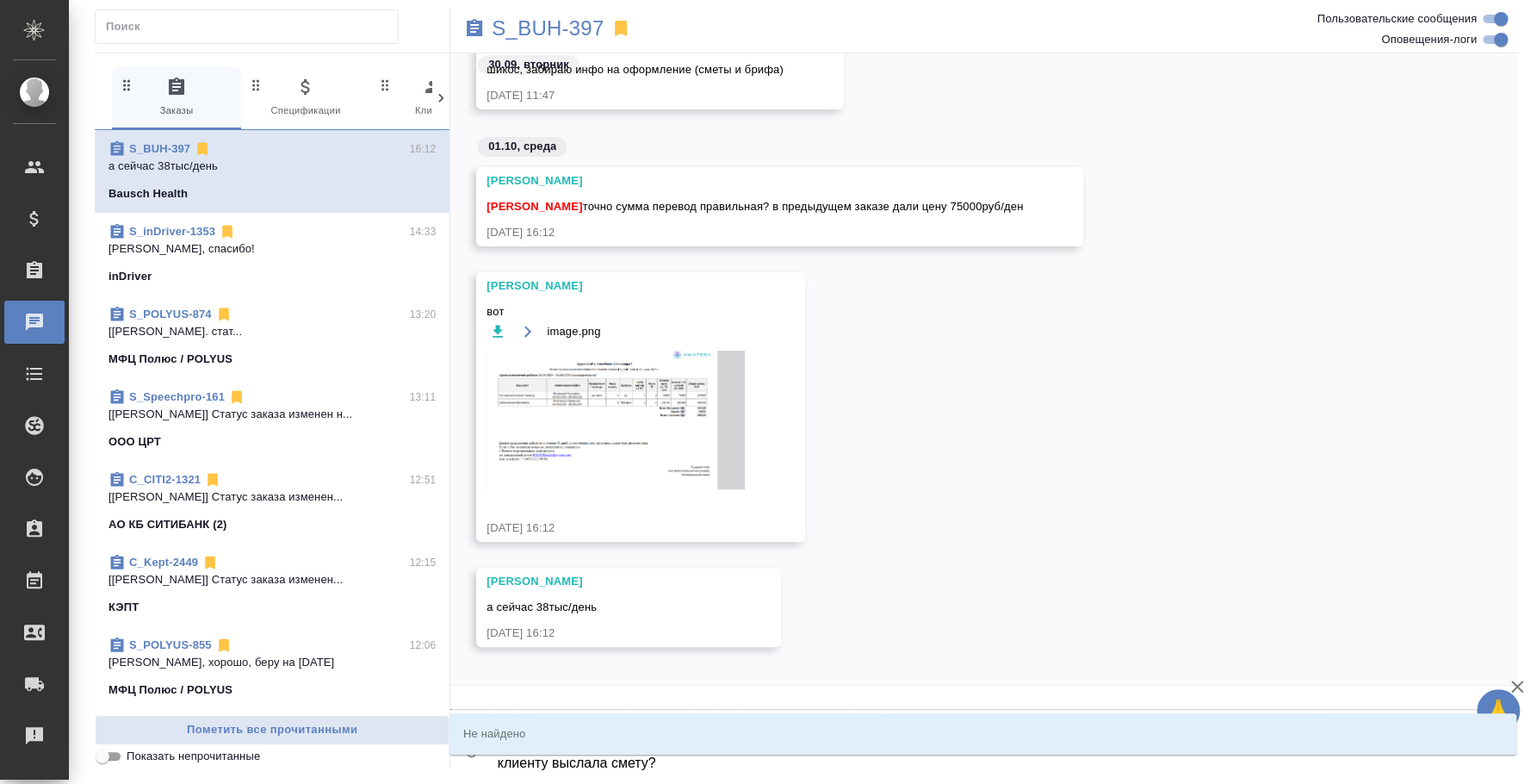
type textarea "@ клиенту выслала смету?"
type input "к"
type textarea "@ лиенту выслала смету?"
type input "л"
type textarea "@ иенту выслала смету?"
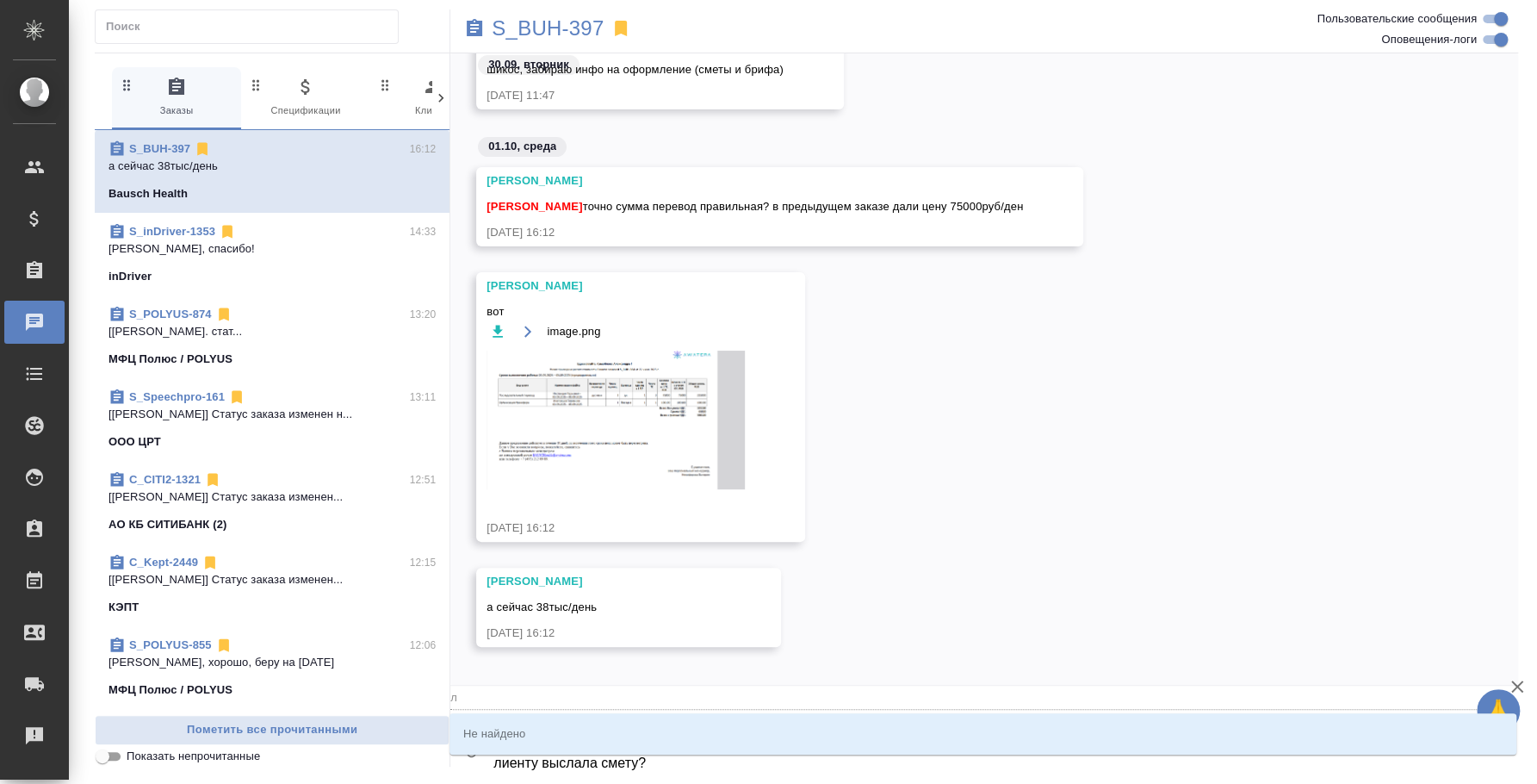
type input "и"
type textarea "@ енту выслала смету?"
type input "е"
type textarea "@ нту выслала смету?"
type input "н"
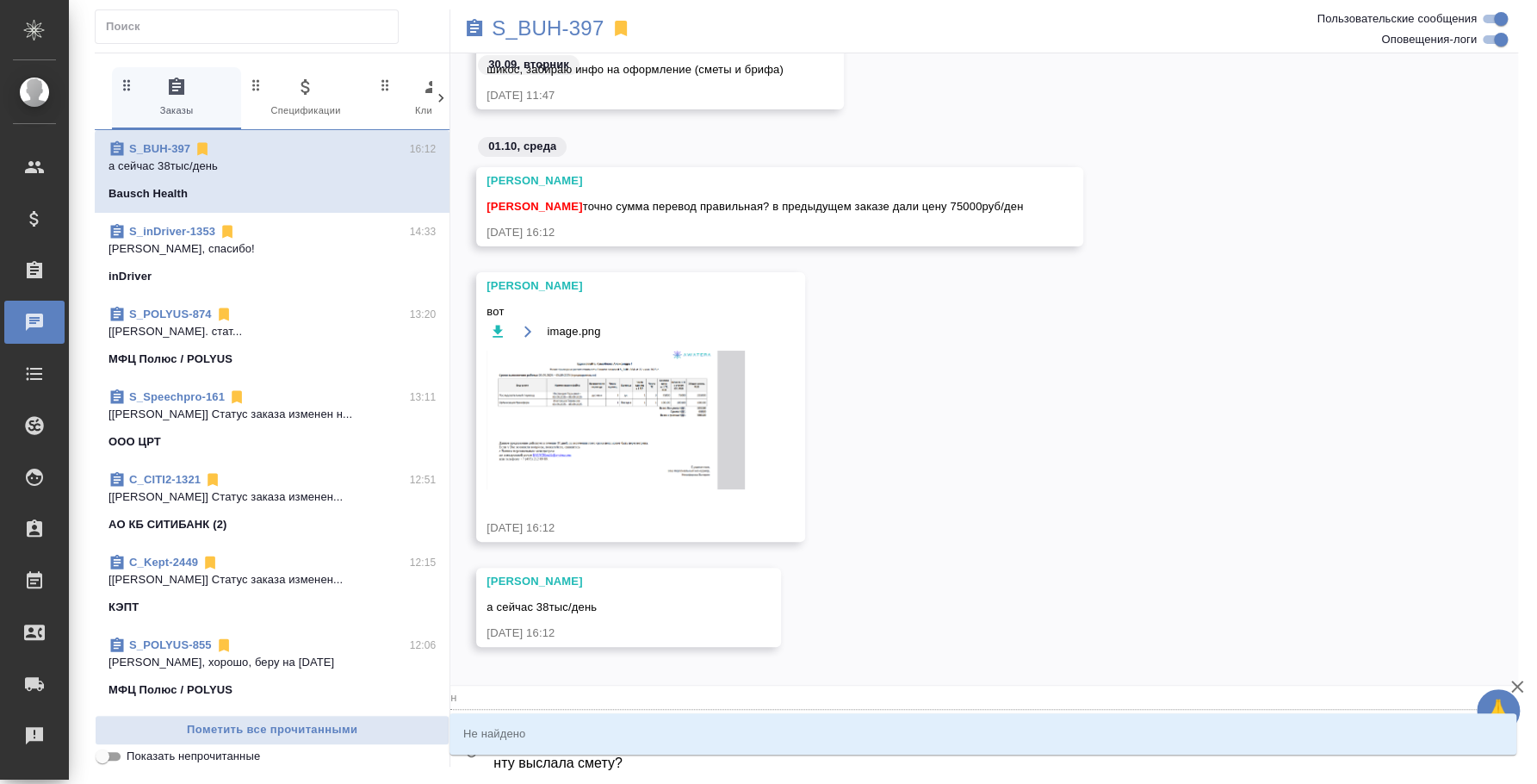
type textarea "@ ту выслала смету?"
type input "т"
type textarea "@ у выслала смету?"
type input "у"
type textarea "@ выслала смету?"
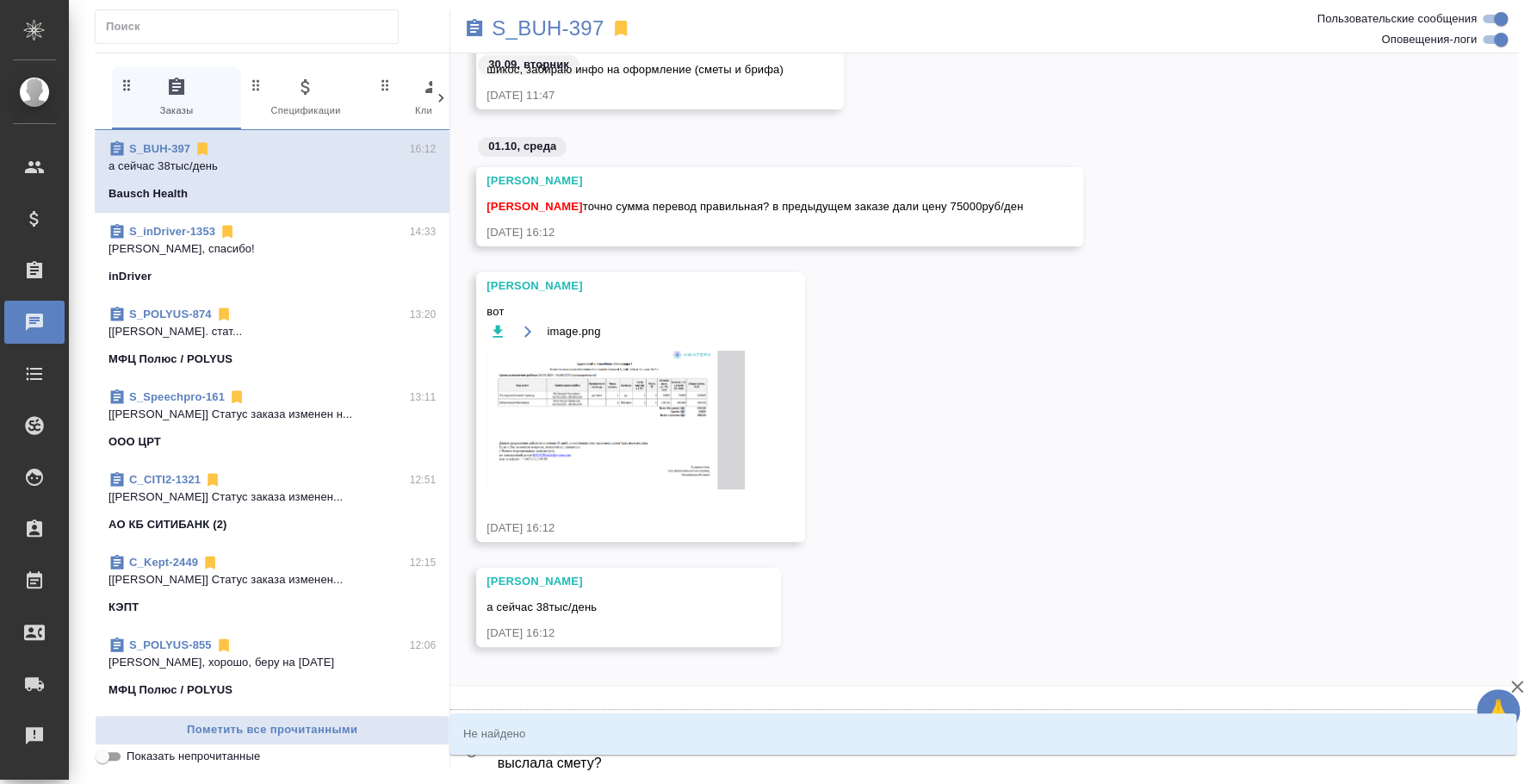
type textarea "@ выслала смету?"
type input "в"
type textarea "@ ыслала смету?"
type input "ы"
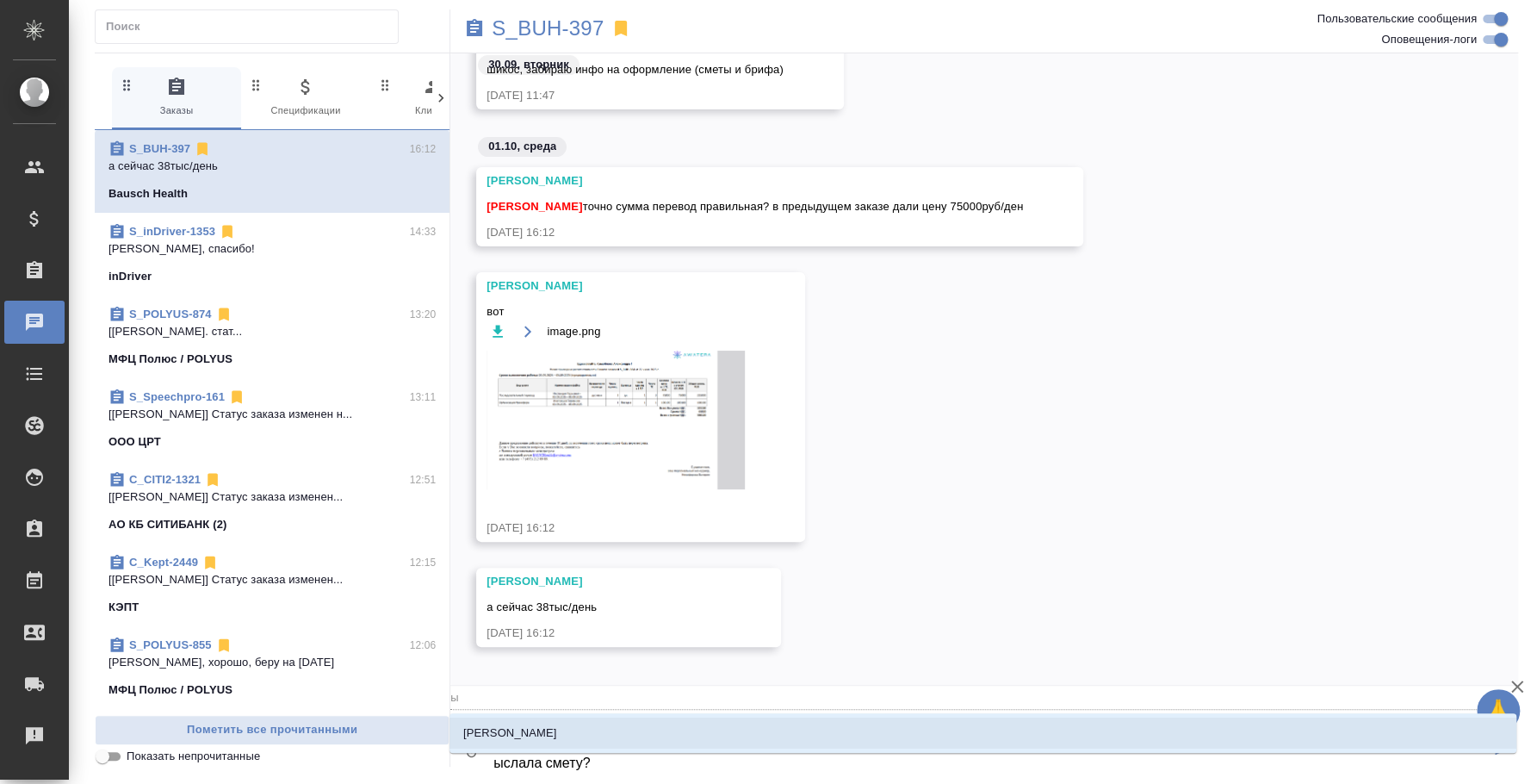
type textarea "@ слала смету?"
type input "с"
type textarea "@ лала смету?"
type input "л"
type textarea "@ ала смету?"
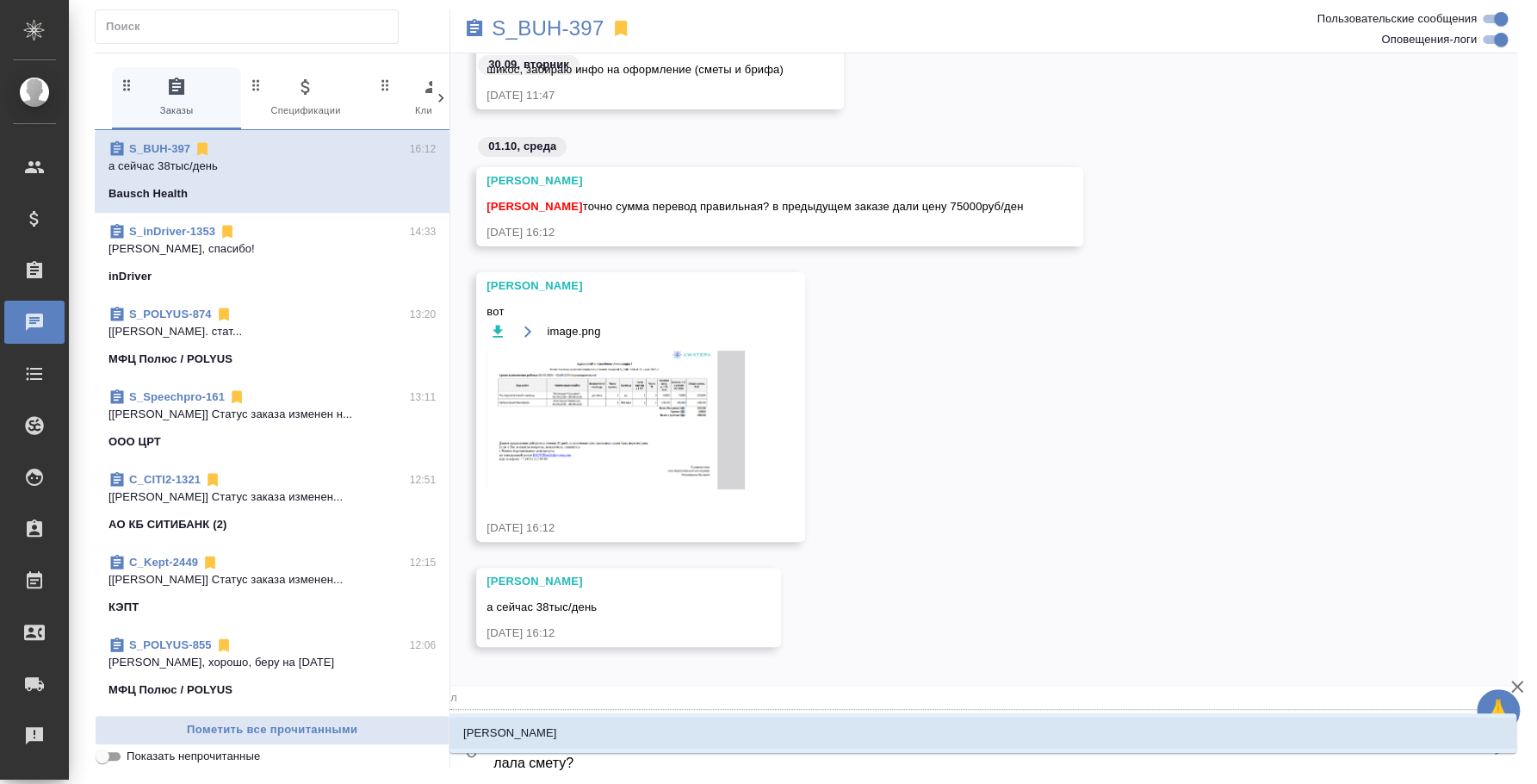
type input "а"
type textarea "@ ла смету?"
type input "л"
type textarea "@ а смету?"
type input "а"
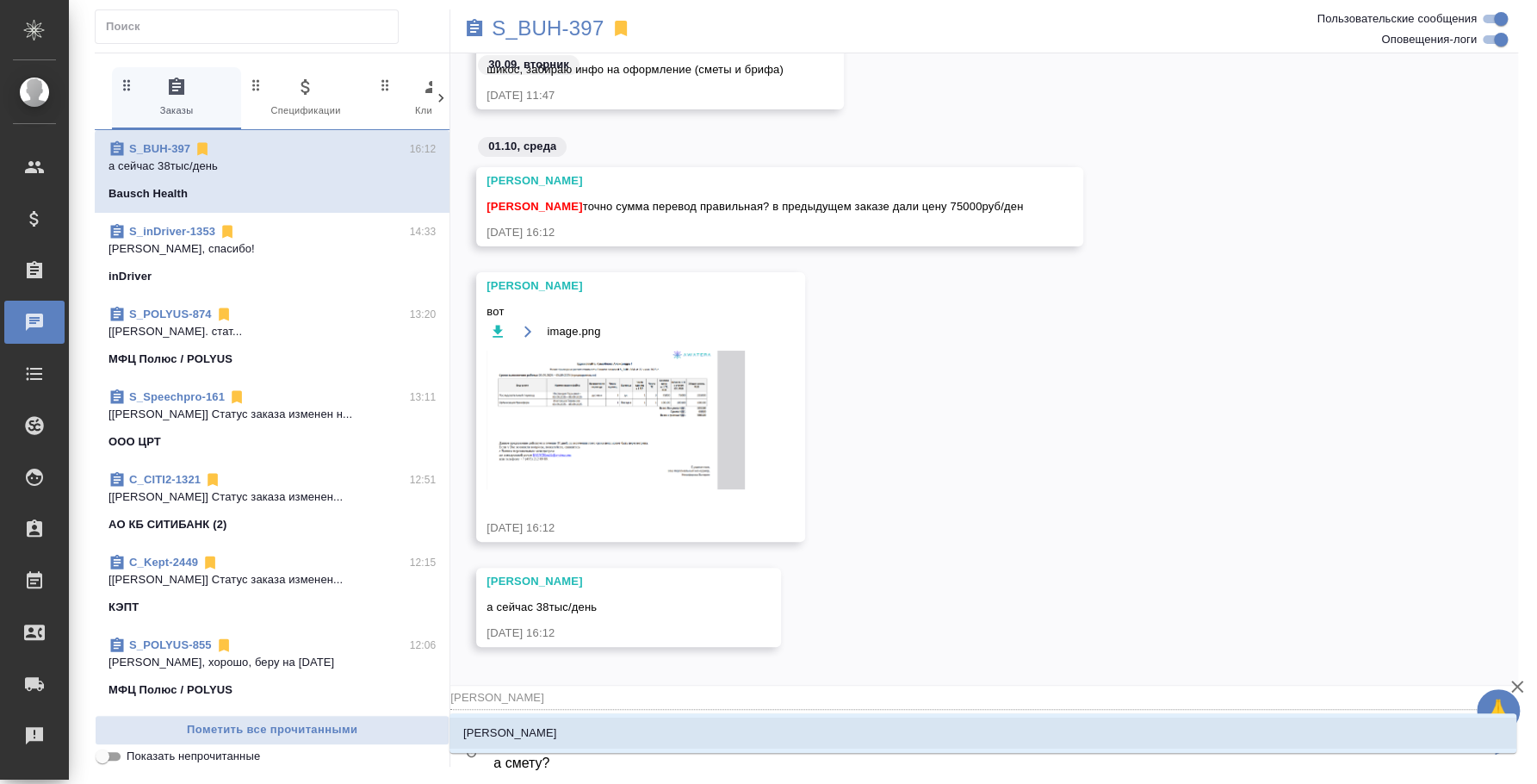
type textarea "@ смету?"
type input "с"
type textarea "@ мету?"
type input "м"
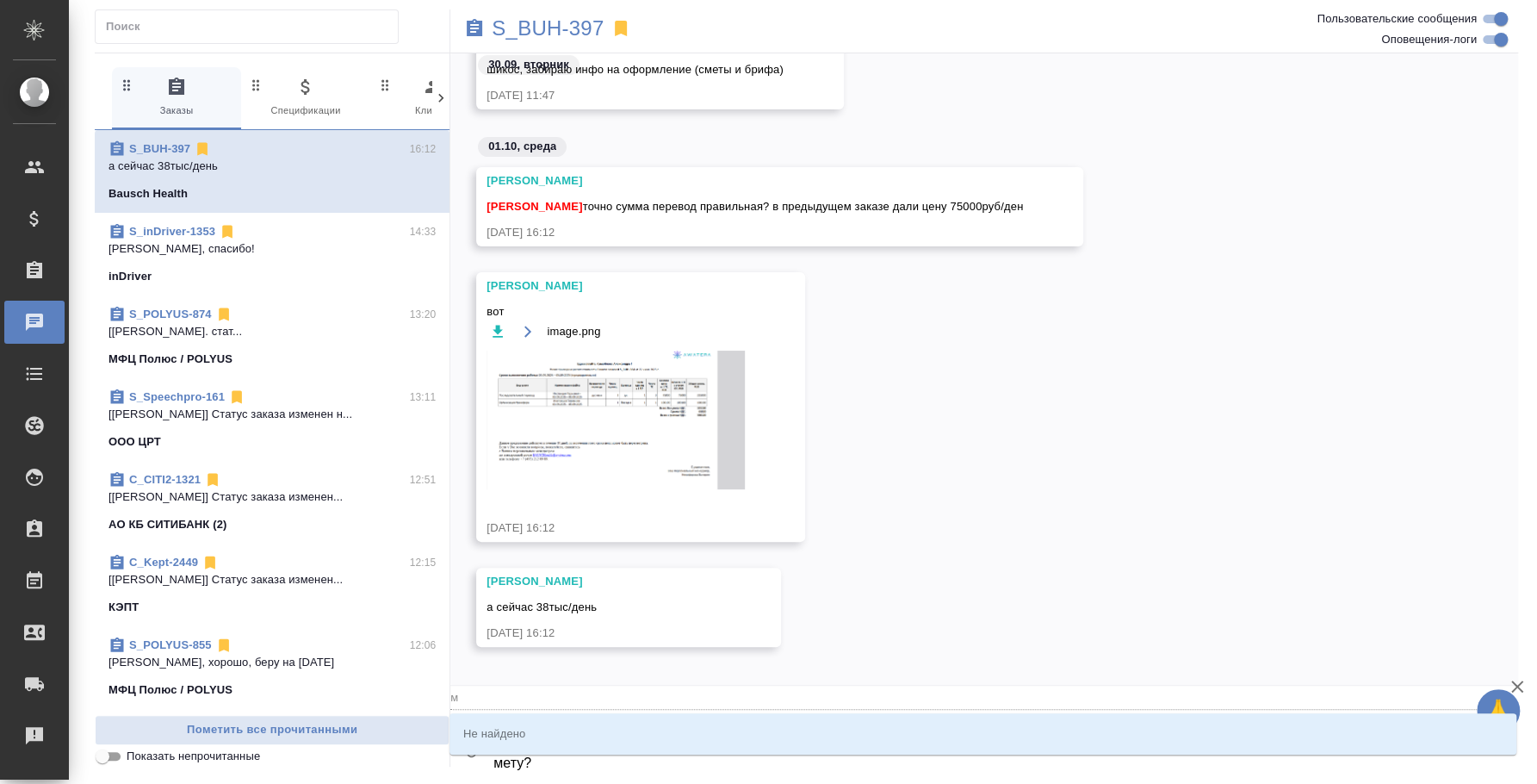
type textarea "@ ету?"
type input "е"
type textarea "@ ту?"
type input "т"
type textarea "@ у?"
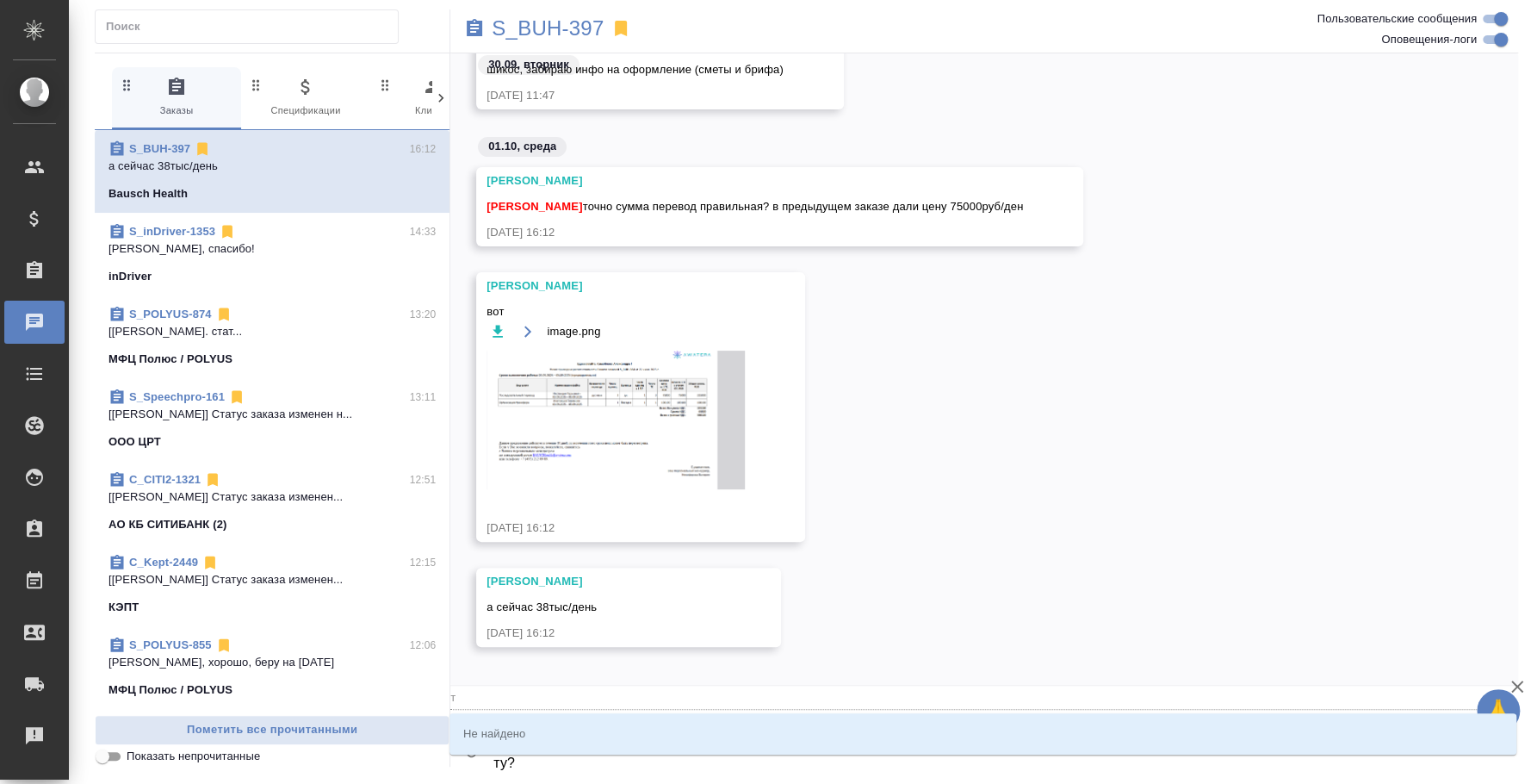
type input "у"
type textarea "@"
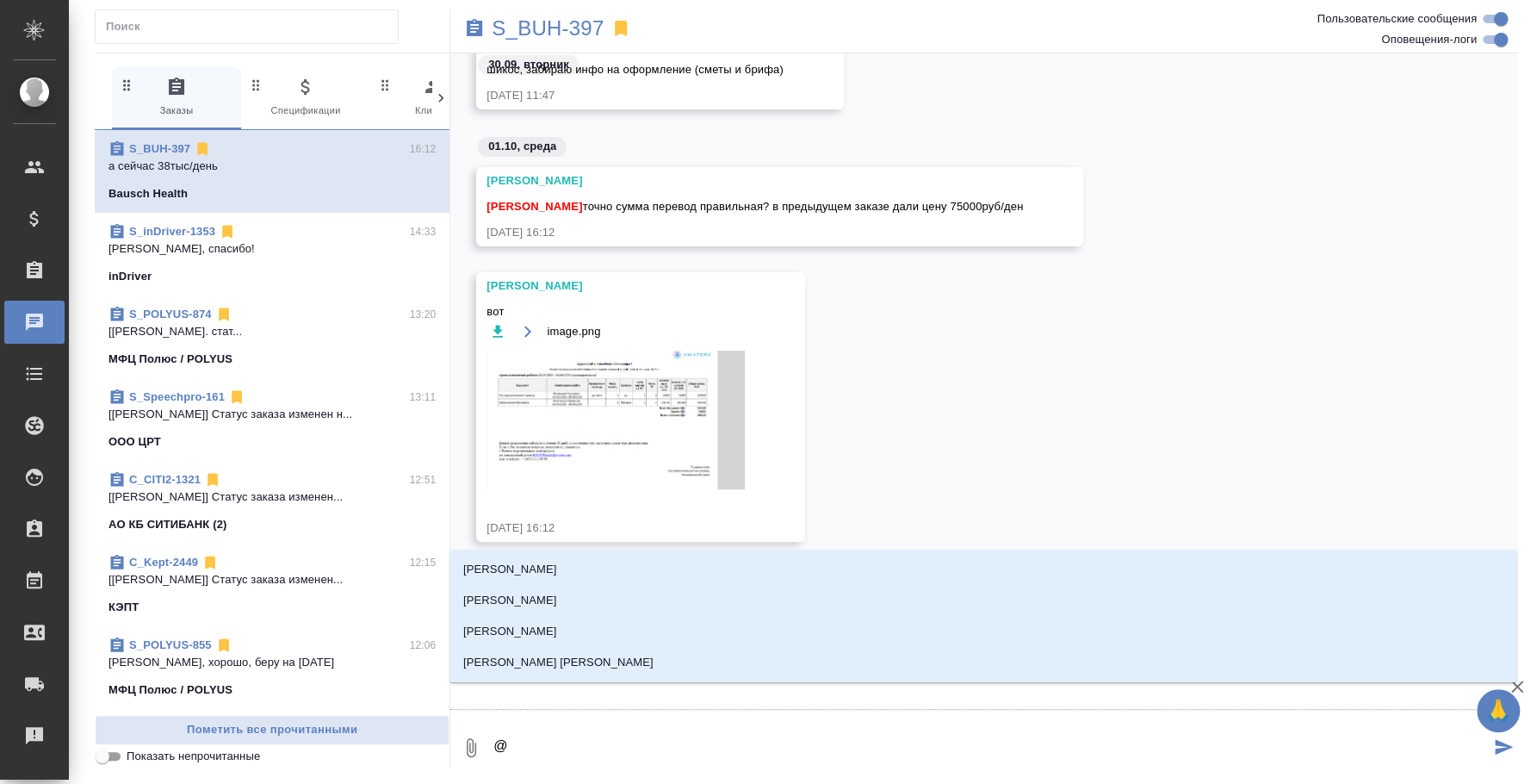
type textarea "@"
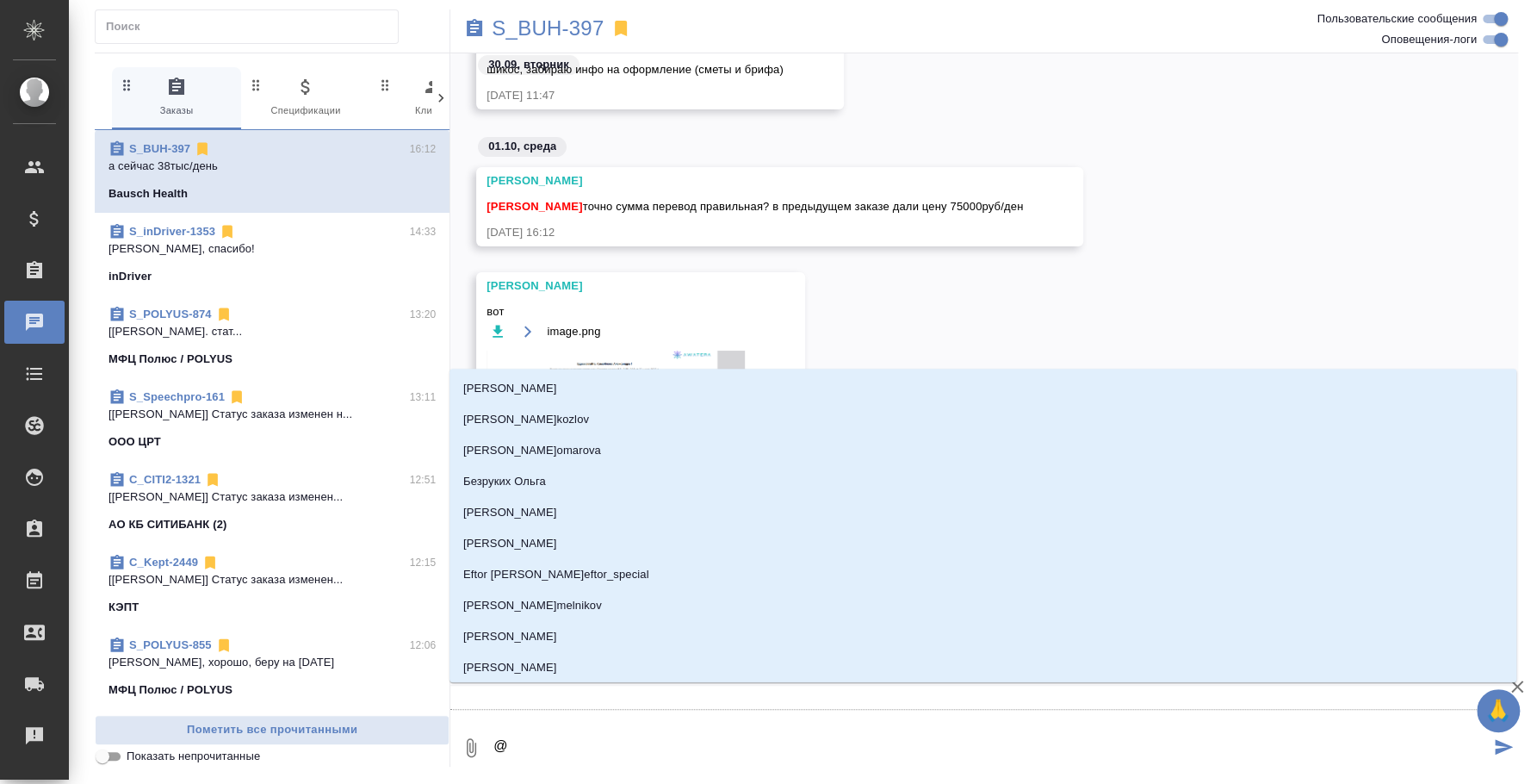
type textarea "@y"
type input "y"
type textarea "@yb"
type input "yb"
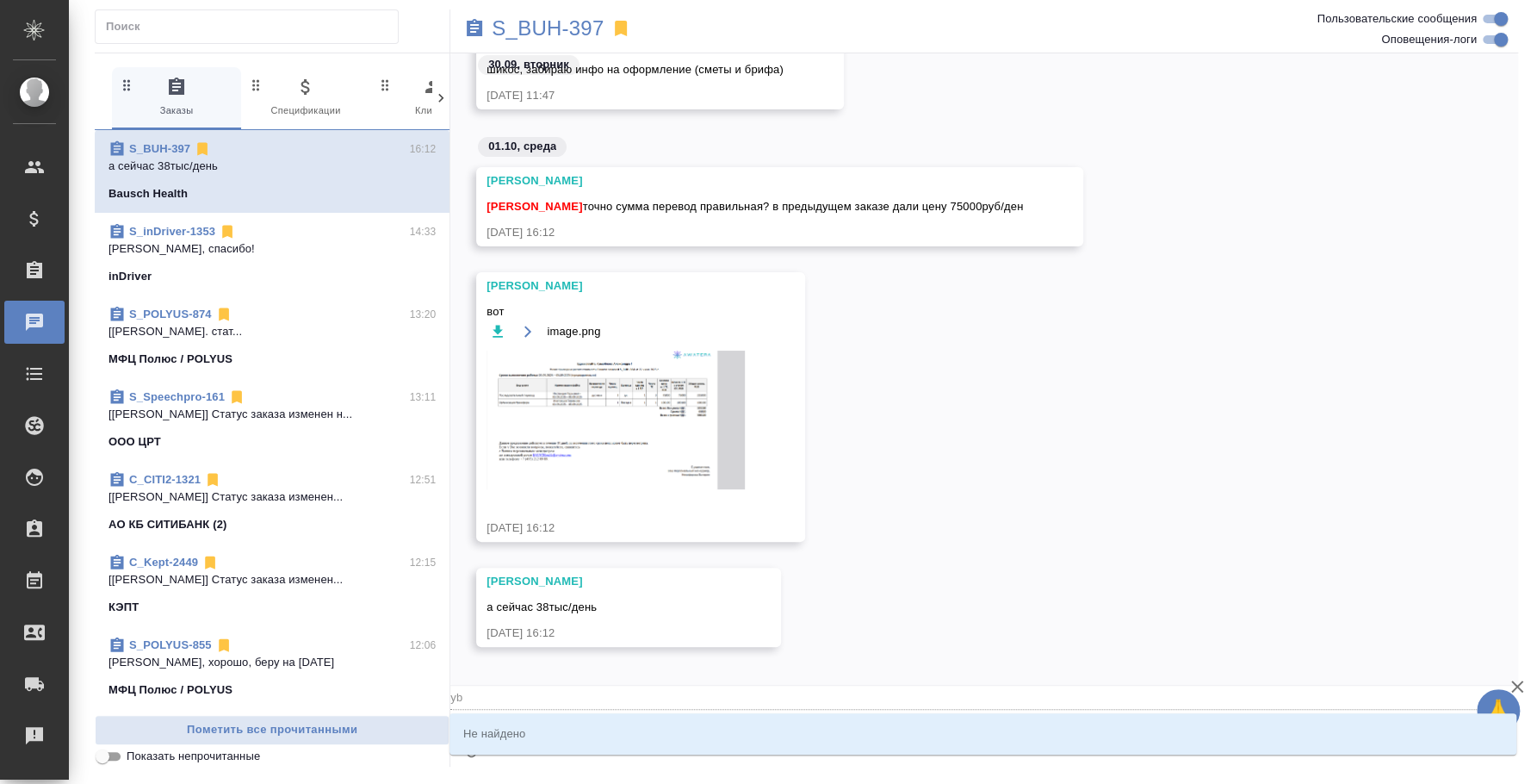
type textarea "@y"
type input "y"
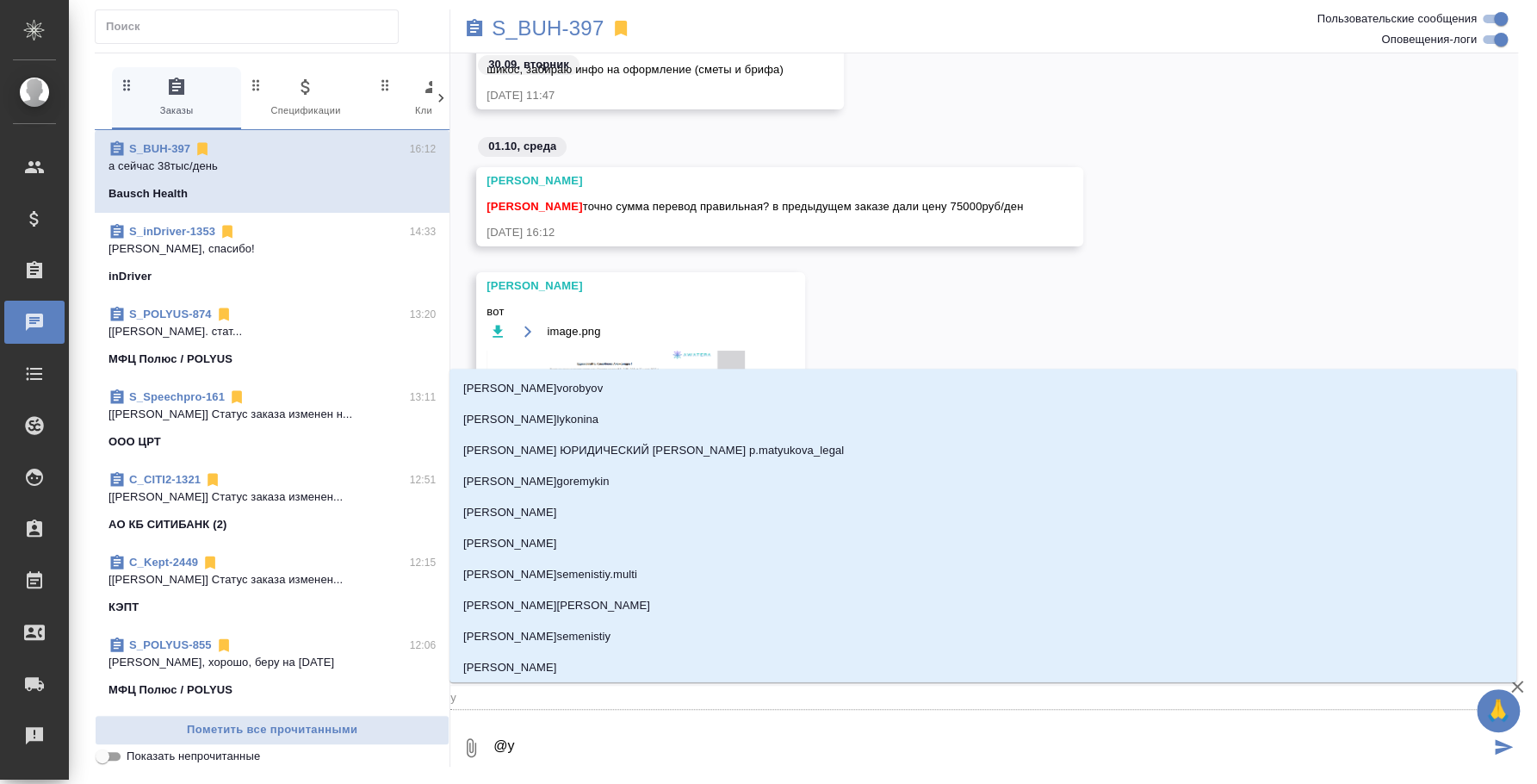
type textarea "@"
type textarea "@y'b"
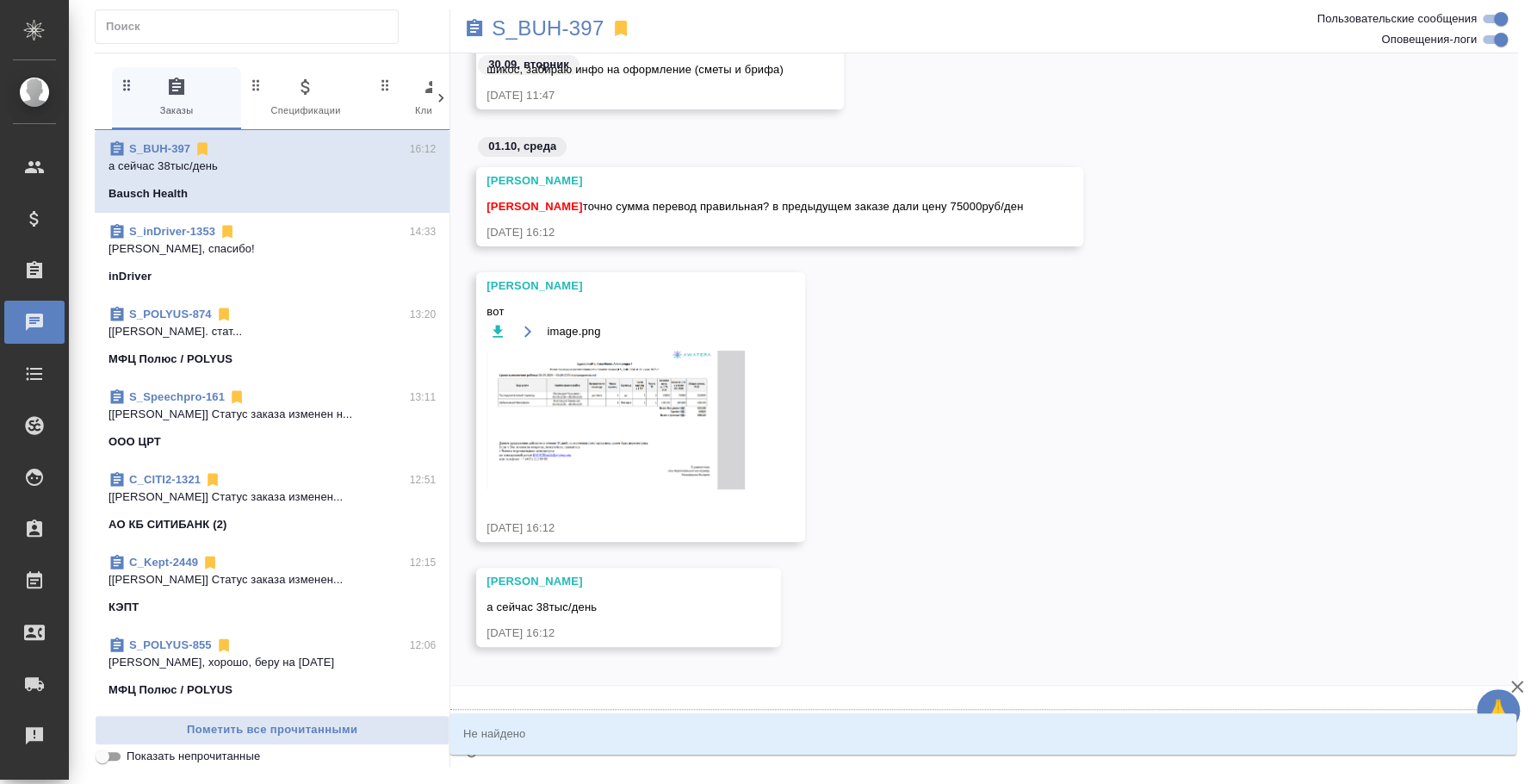
type input "y'b"
type textarea "@y'b'r"
type input "y'b'r"
type textarea "@y'b'r'b"
type input "y'b'r'b"
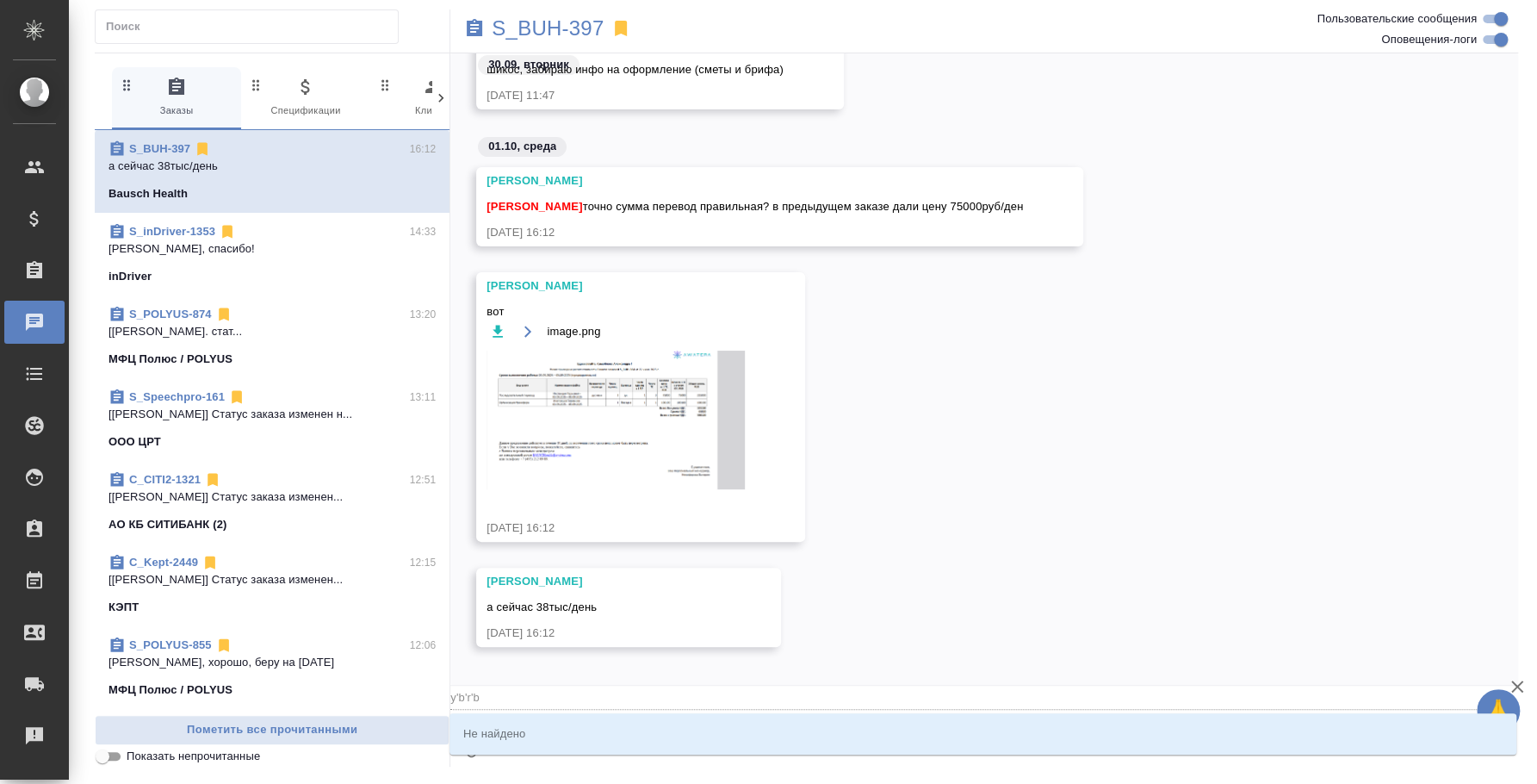
type textarea "@y'b'r"
type input "y'b'r"
type textarea "@y'b"
type input "y'b"
type textarea "@y"
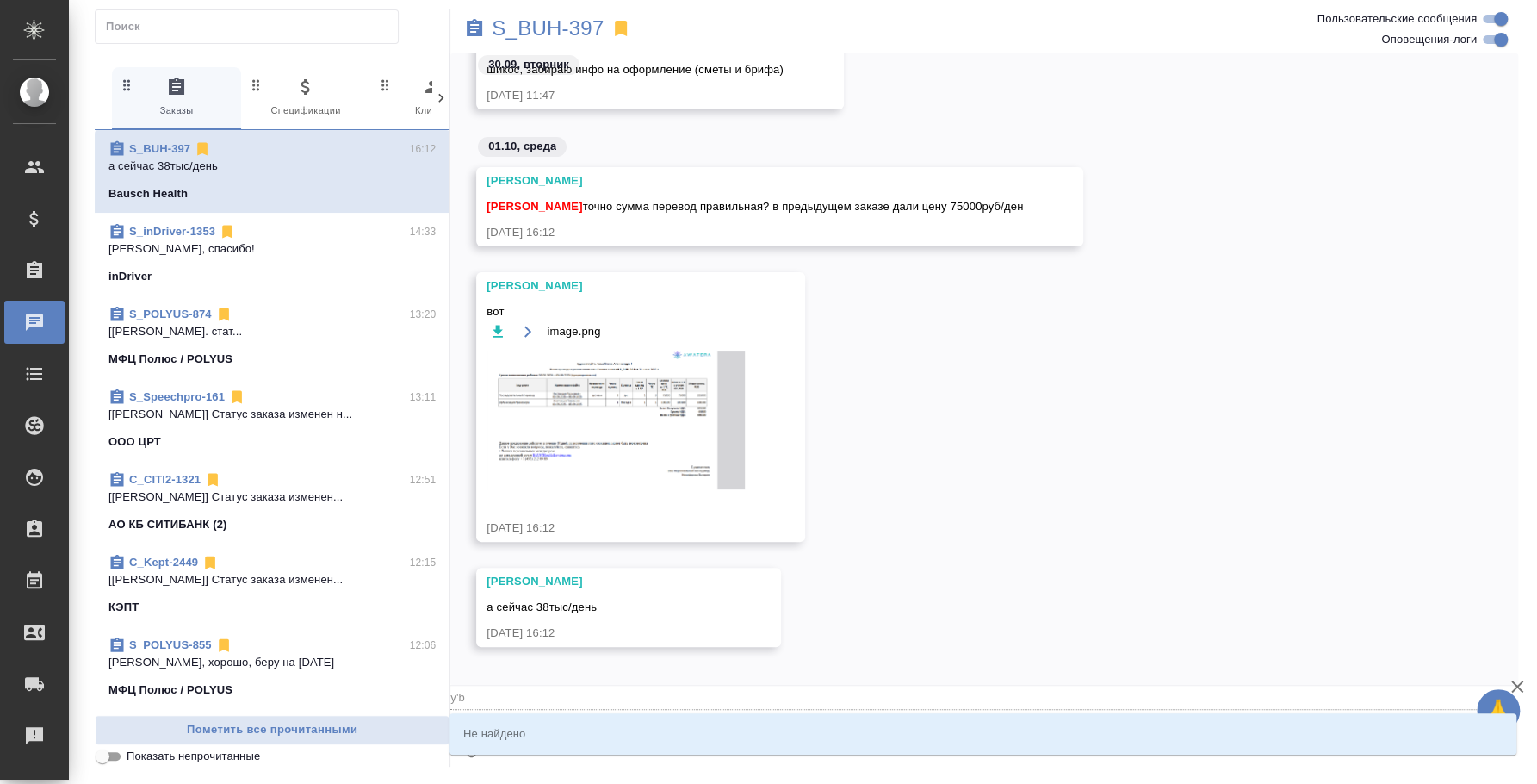
type input "y"
type textarea "@"
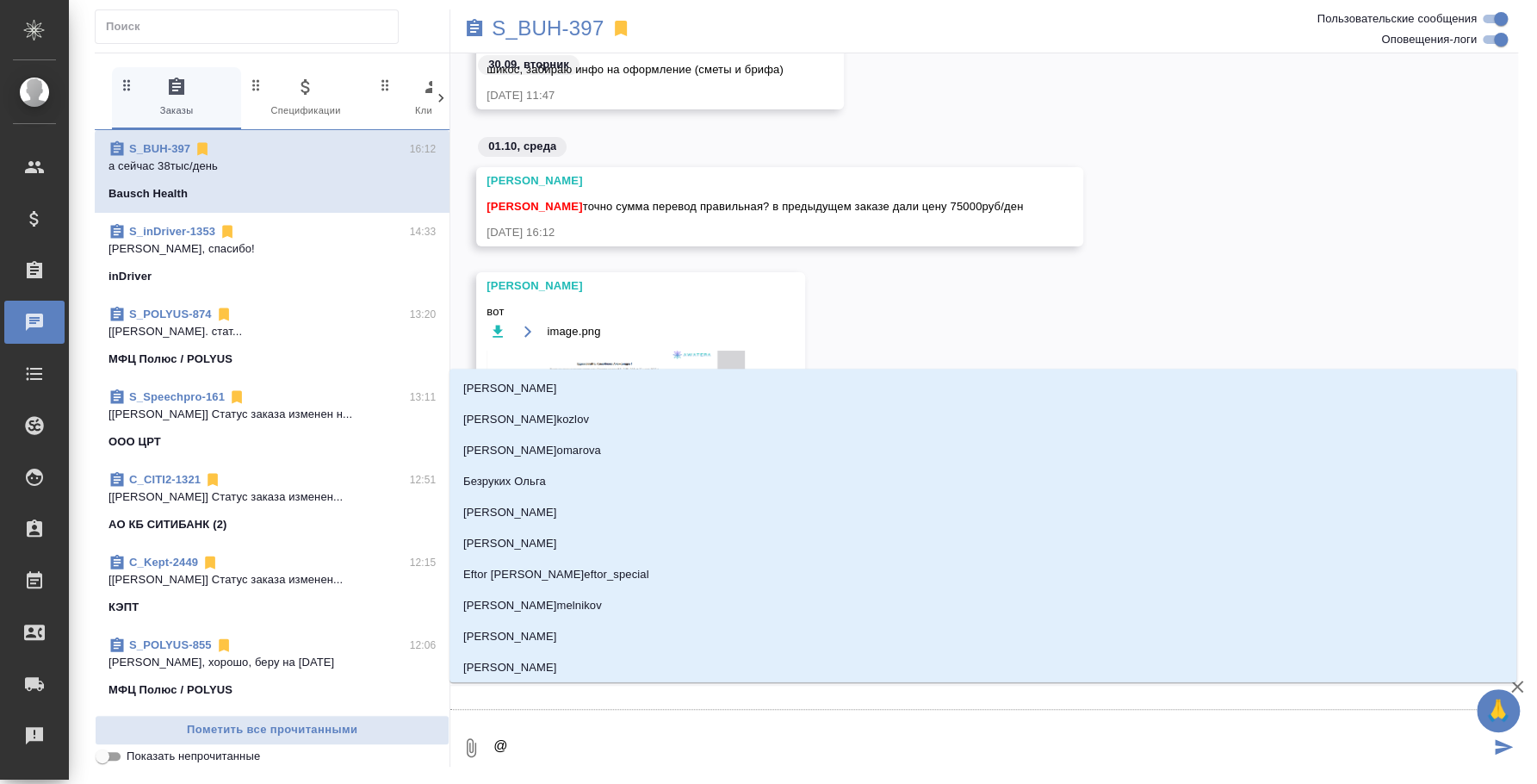
type textarea "@н"
type input "н"
type textarea "@ни"
type input "ни"
type textarea "@ник"
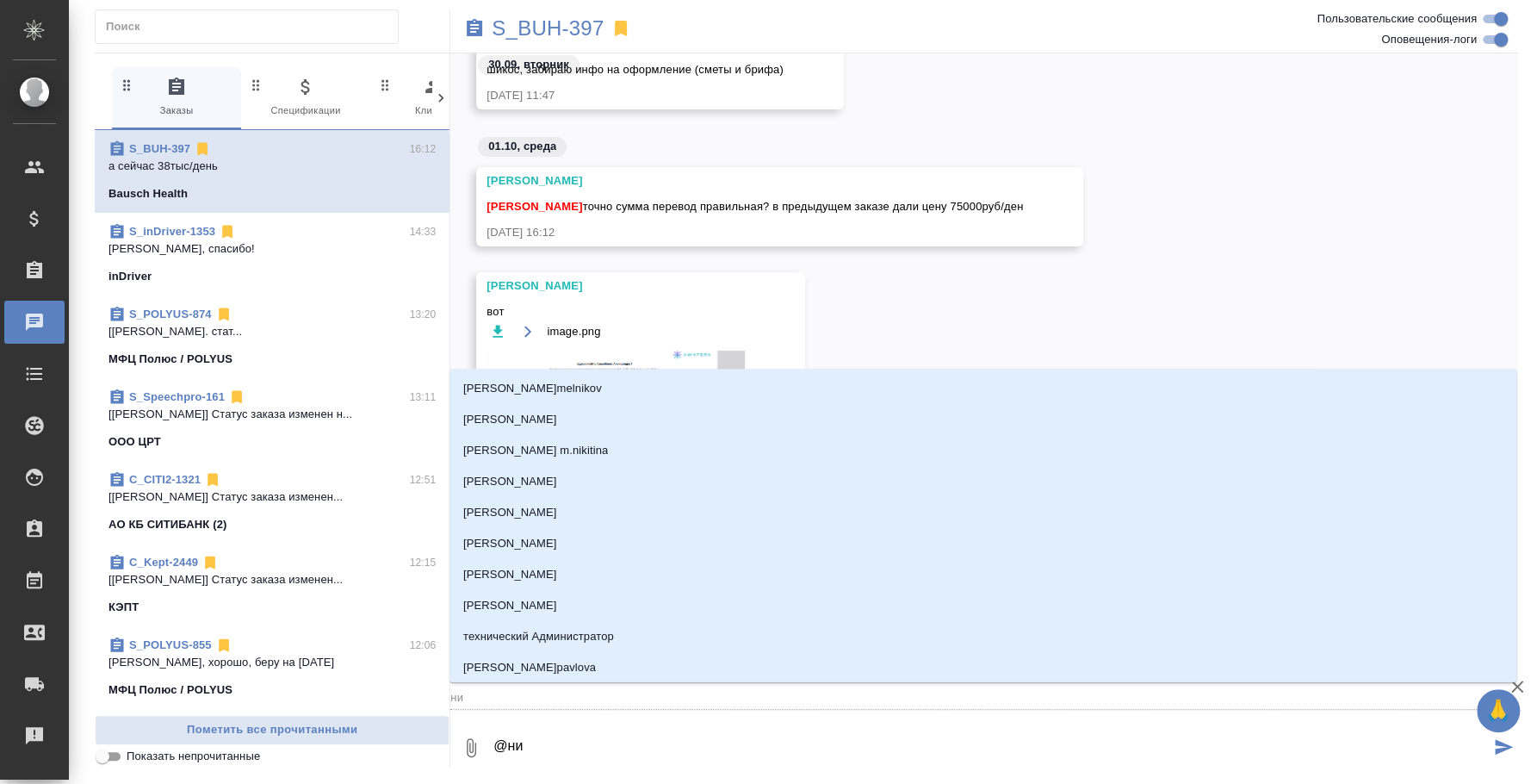
type input "ник"
type textarea "@ники"
type input "ники"
type textarea "@никиф"
type input "никиф"
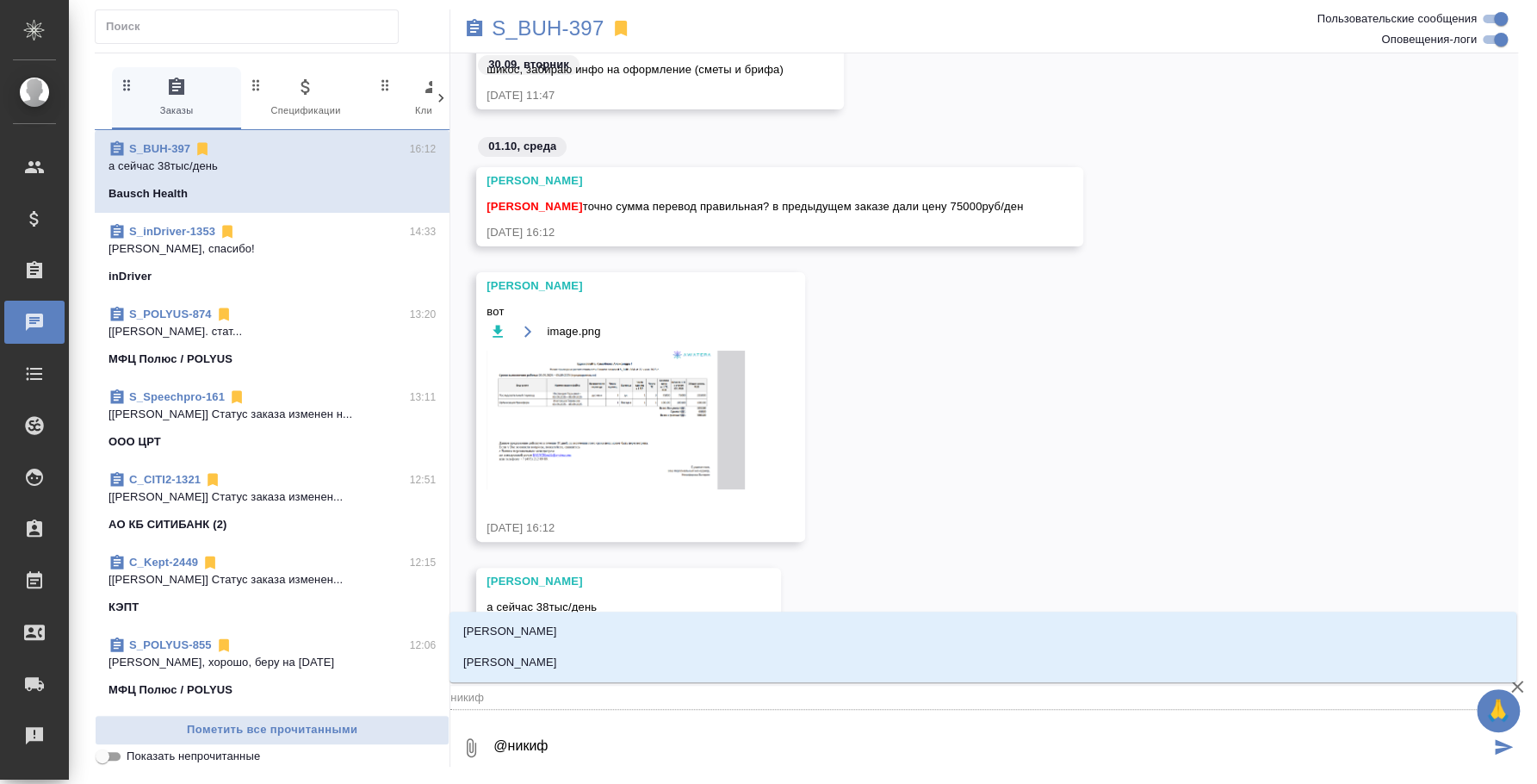
type textarea "@никифо"
type input "никифо"
click at [722, 620] on li "[PERSON_NAME]" at bounding box center [984, 631] width 1068 height 31
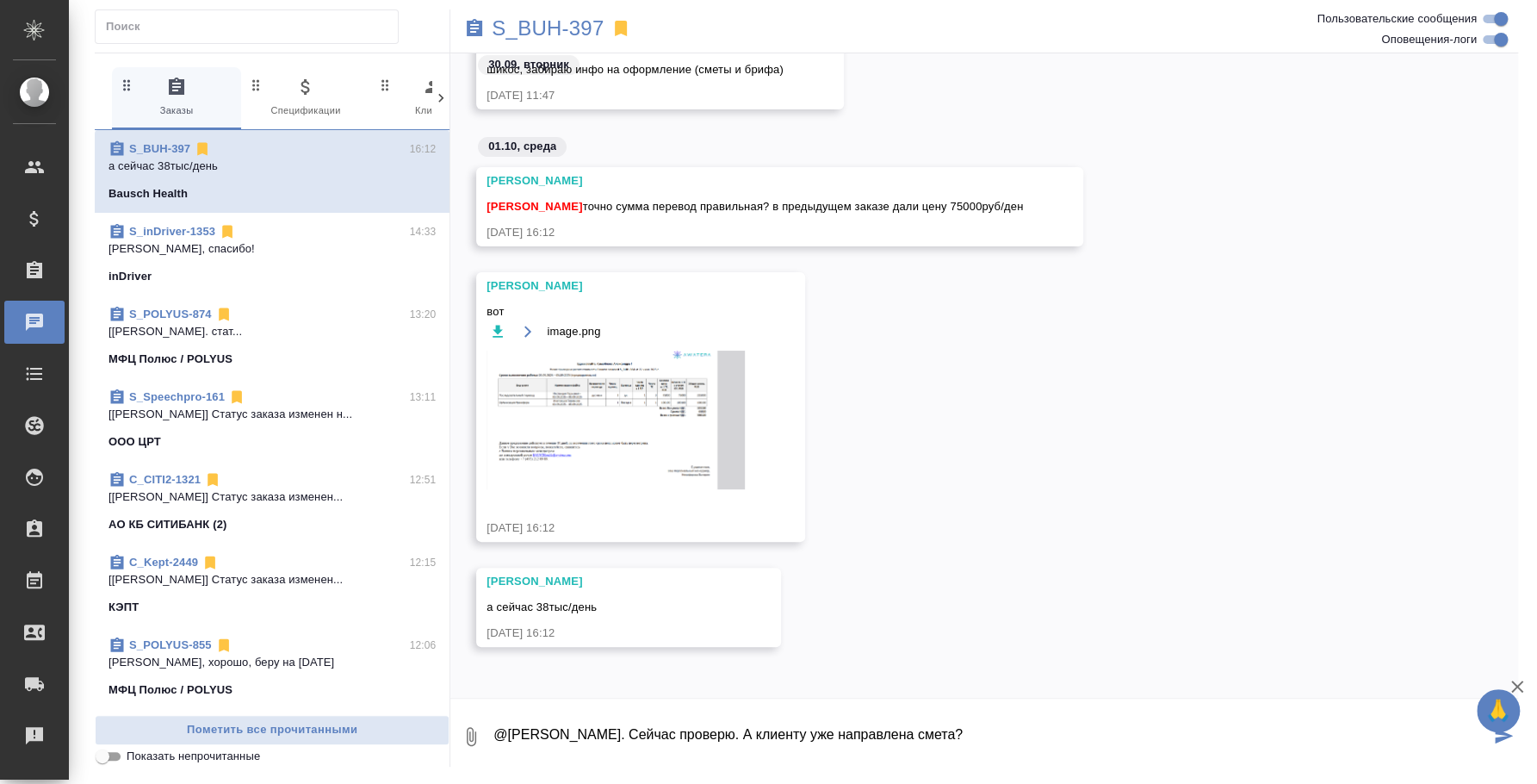
type textarea "@Никифорова Валерия Привет. Сейчас проверю. А клиенту уже направлена смета?"
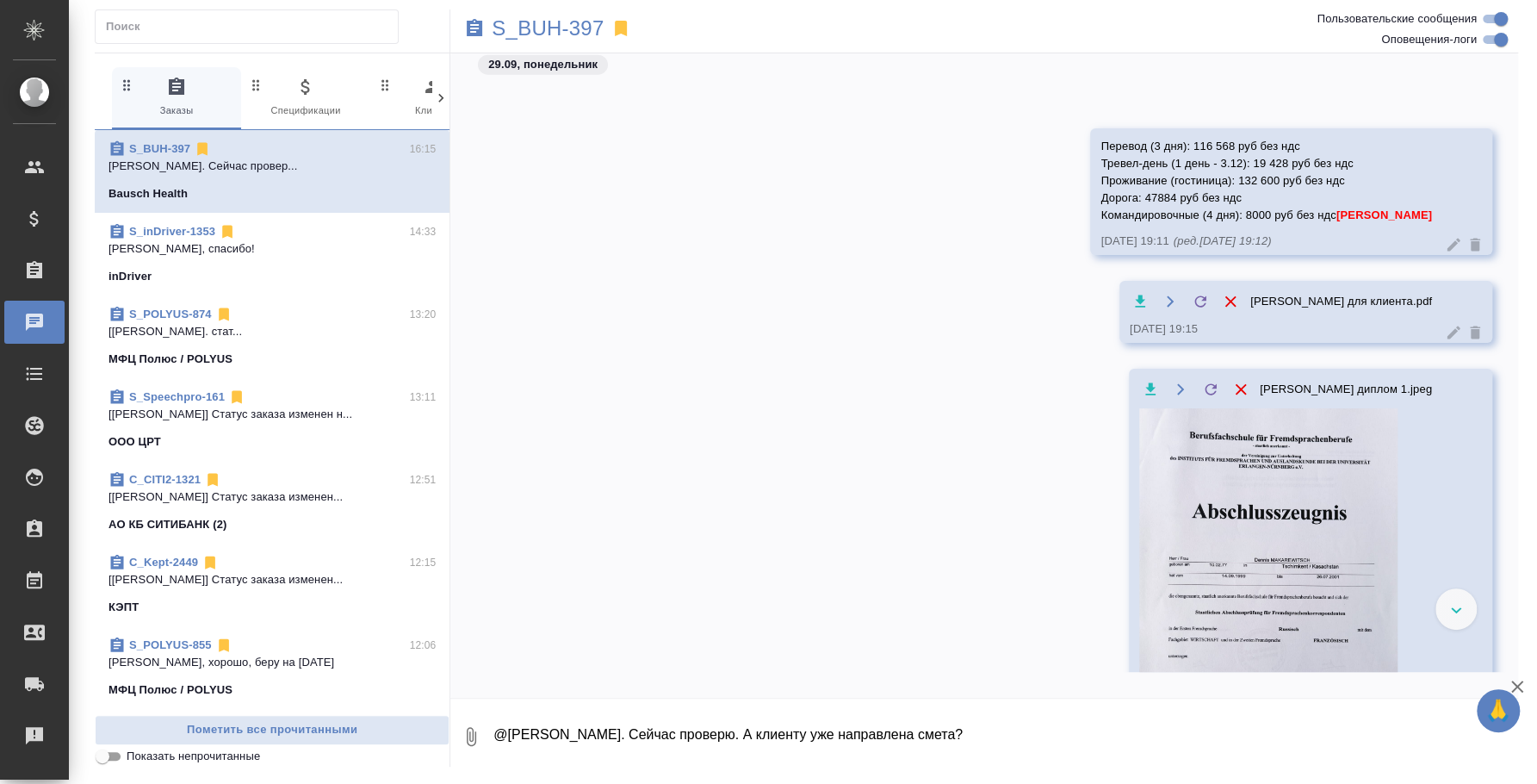
scroll to position [3120, 0]
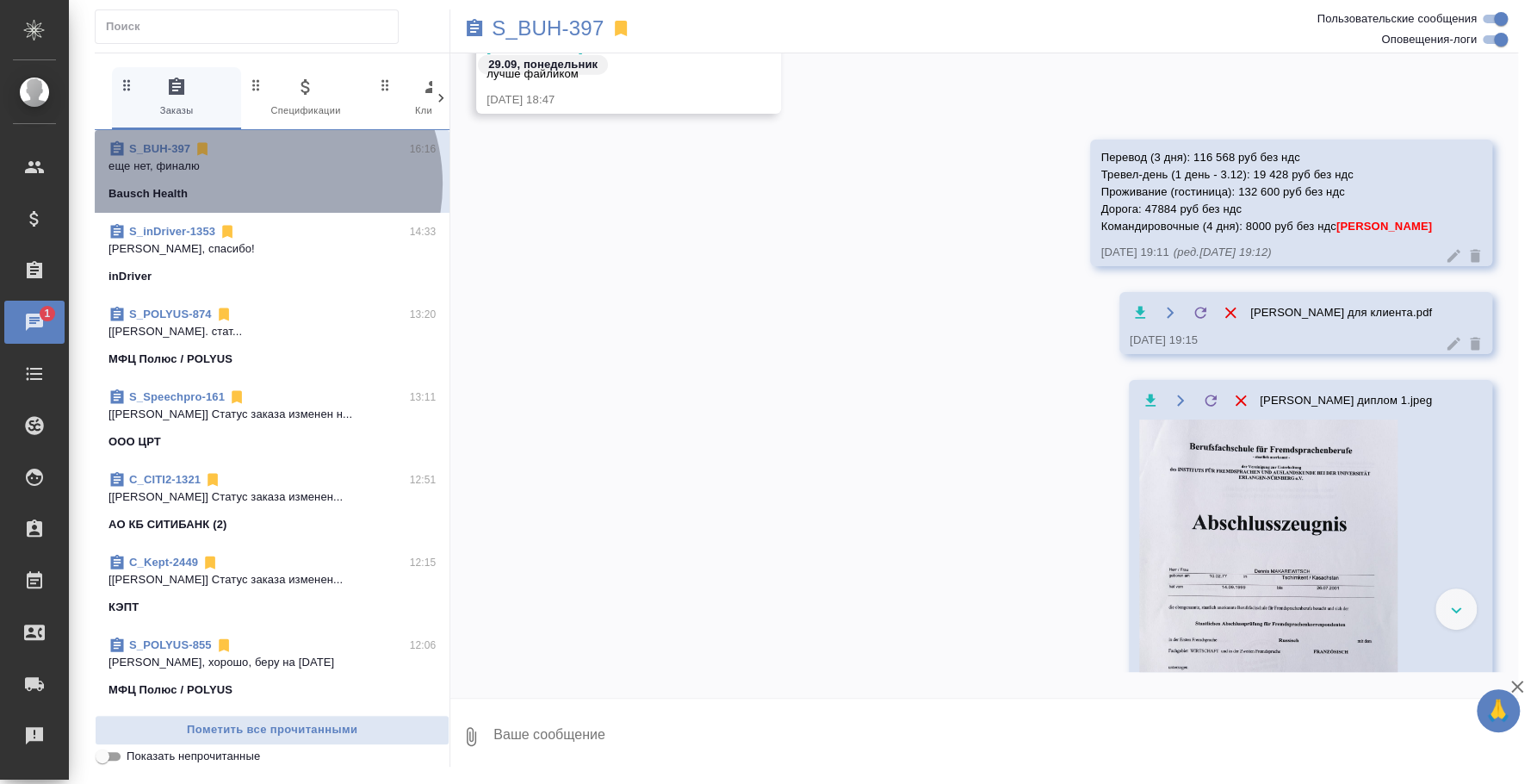
click at [258, 183] on span "S_BUH-397 16:16 еще нет, финалю Bausch Health" at bounding box center [272, 171] width 327 height 62
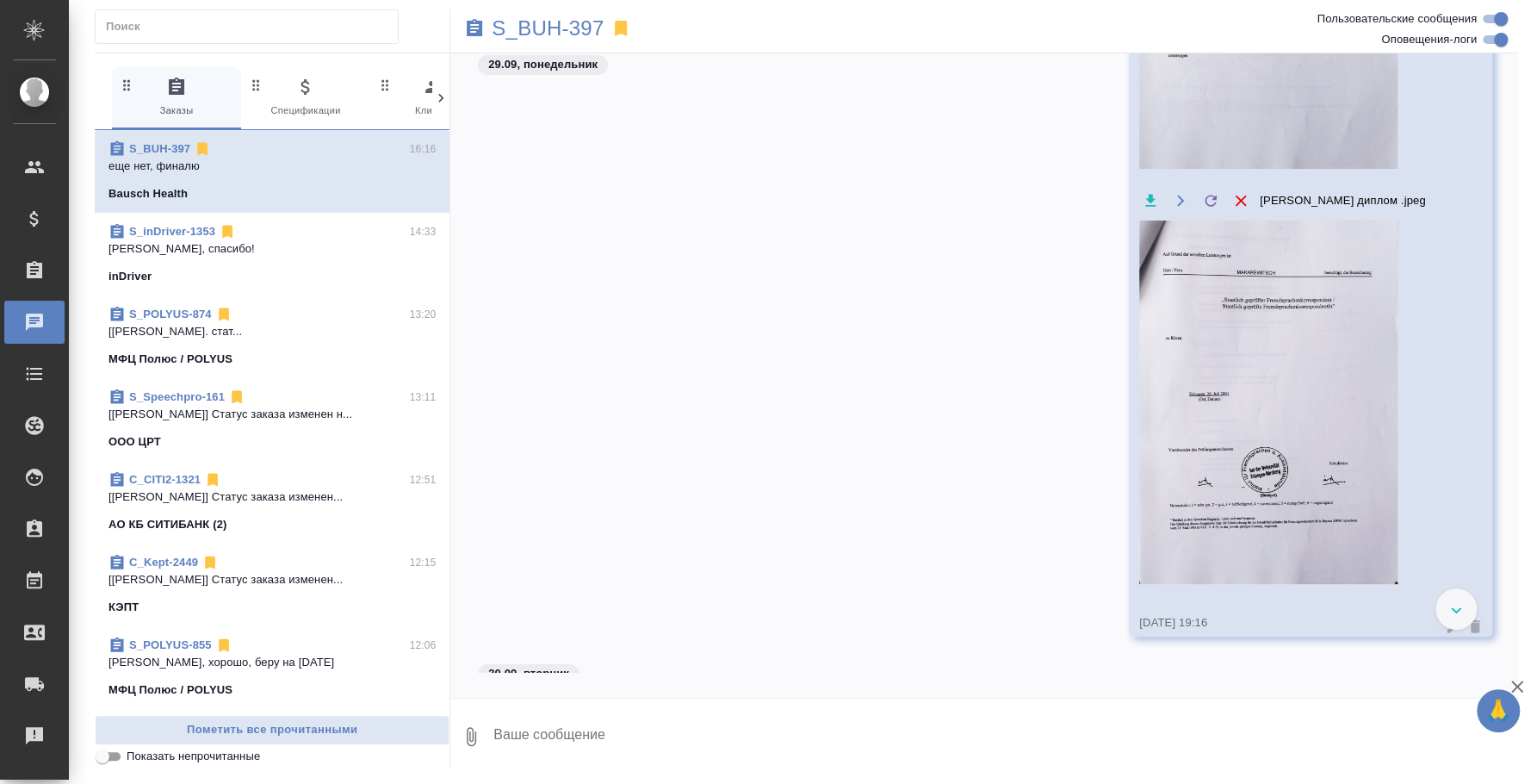
scroll to position [4565, 0]
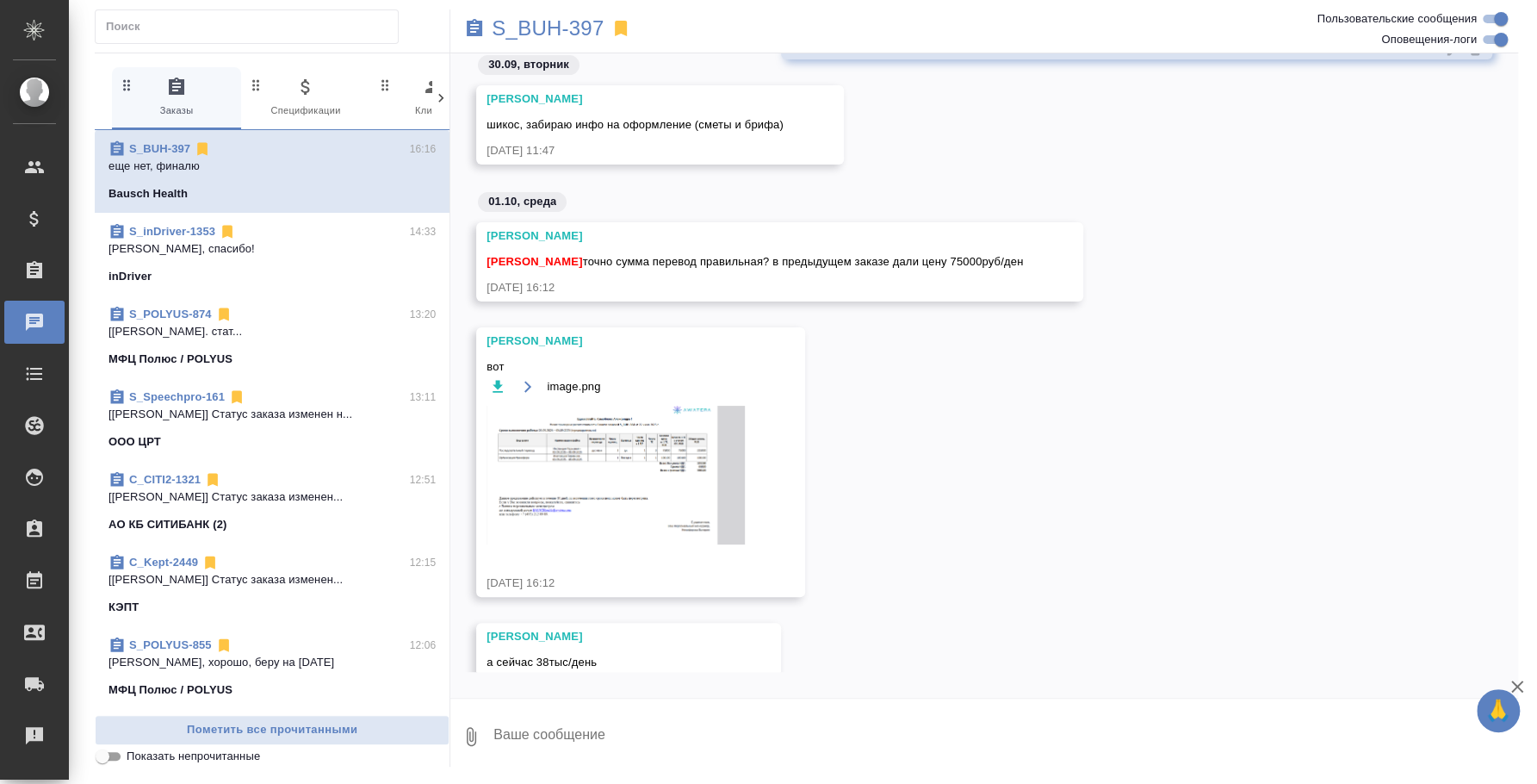
click at [950, 729] on textarea at bounding box center [1005, 737] width 1026 height 59
type textarea "Н"
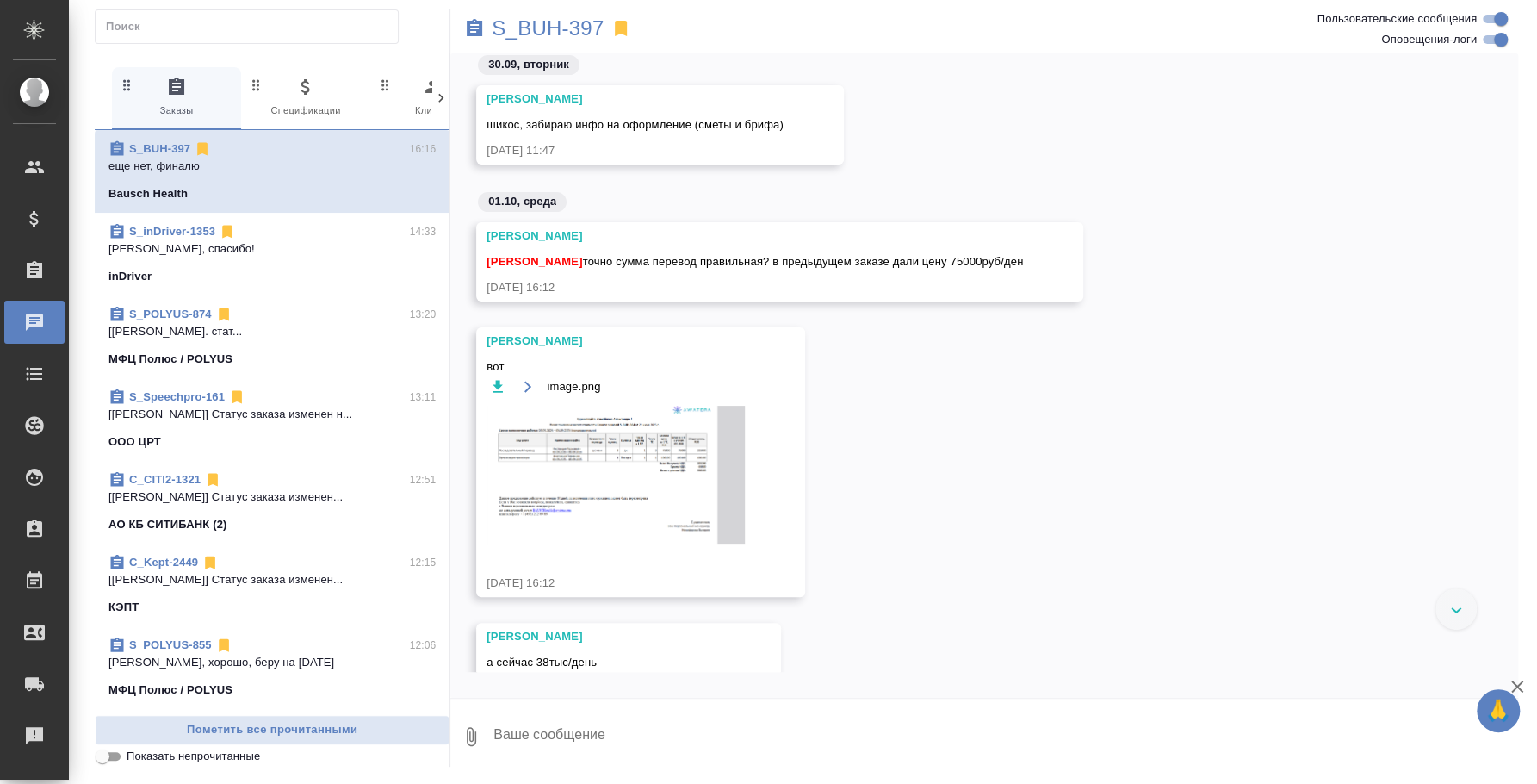
scroll to position [4726, 0]
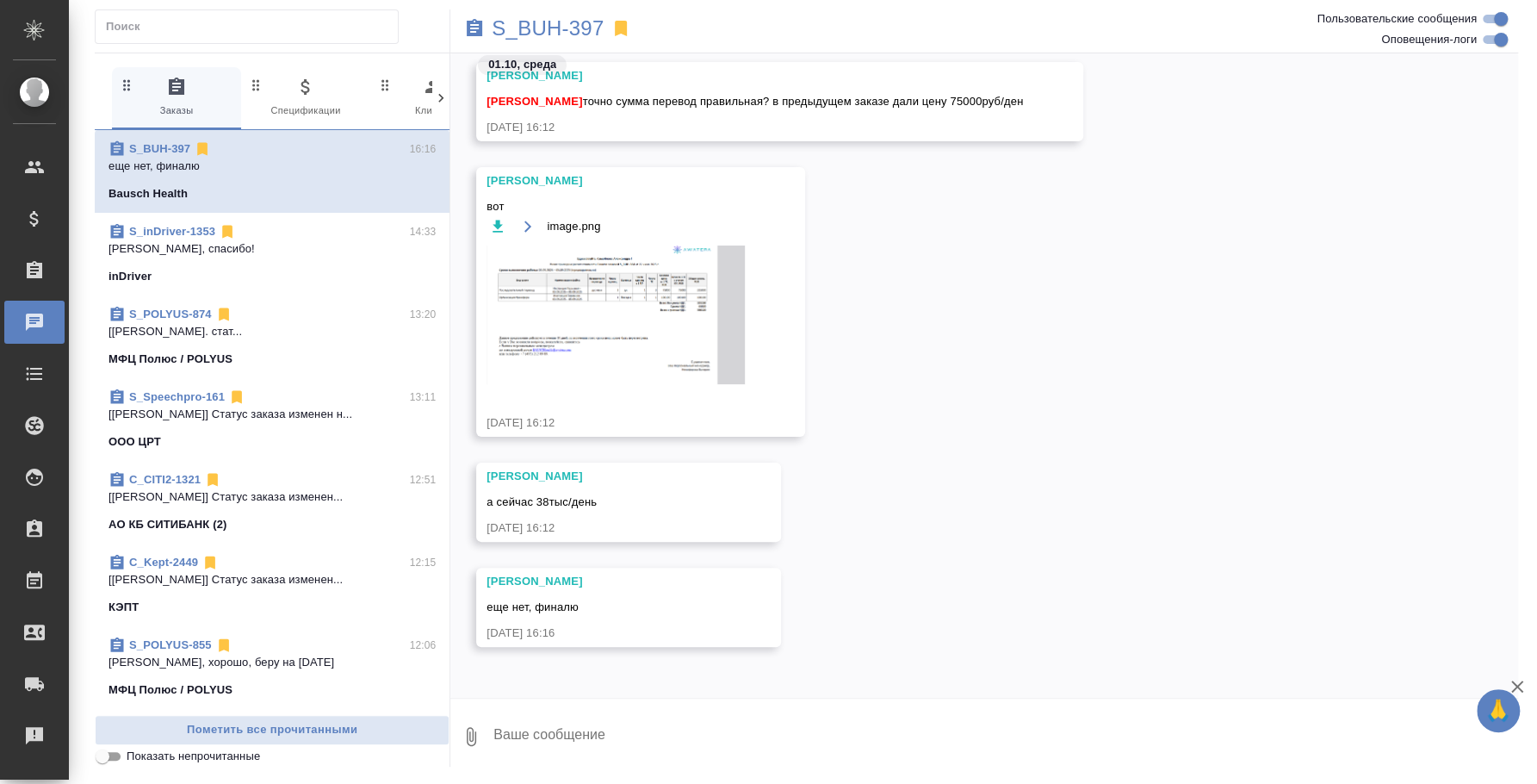
click at [723, 757] on textarea at bounding box center [1005, 737] width 1026 height 59
click at [684, 354] on img at bounding box center [615, 315] width 258 height 139
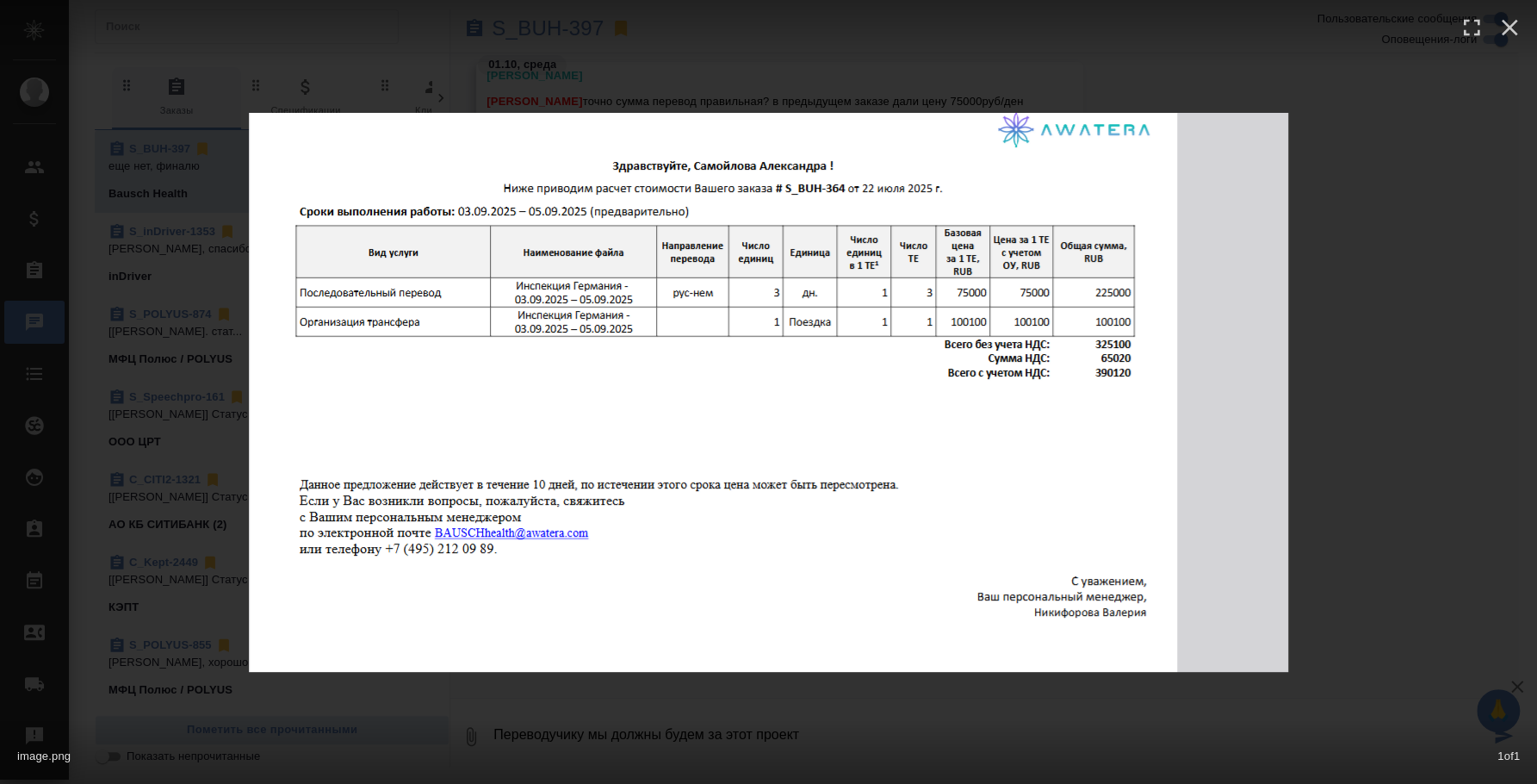
click at [1353, 442] on div "image.png 1 of 1" at bounding box center [768, 392] width 1537 height 784
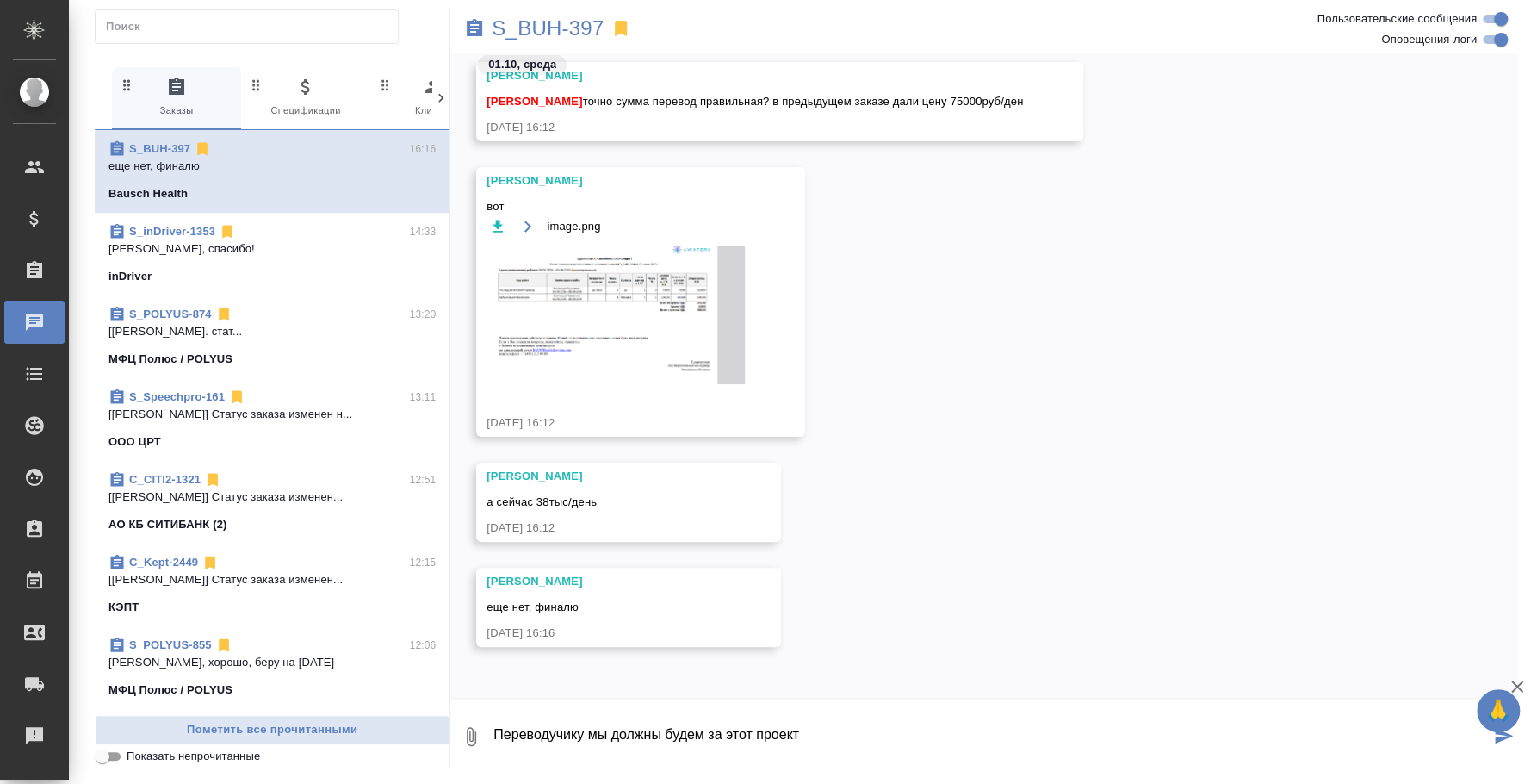
click at [857, 718] on textarea "Переводучику мы должны будем за этот проект" at bounding box center [991, 737] width 998 height 59
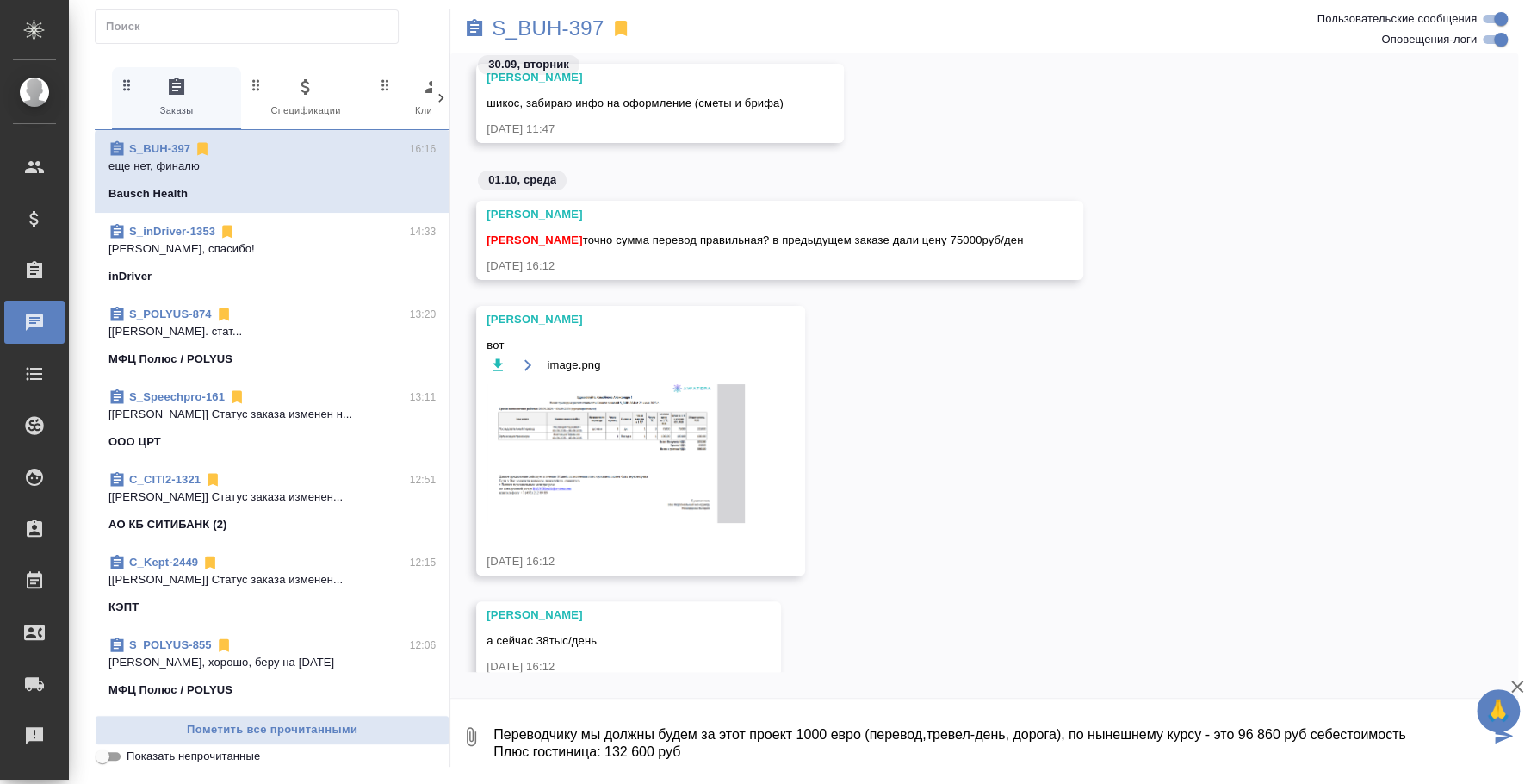
scroll to position [4248, 0]
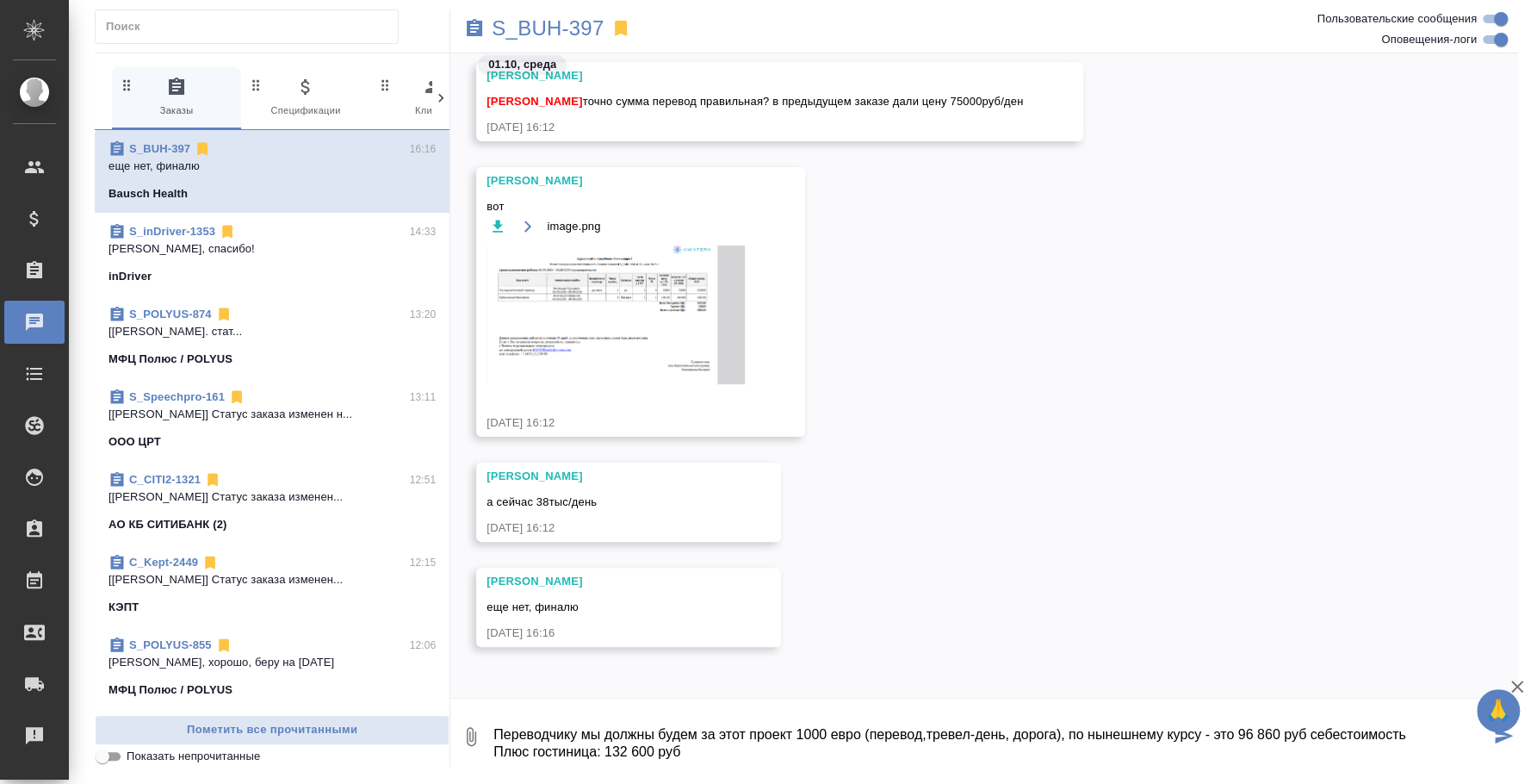
click at [645, 338] on img at bounding box center [615, 315] width 258 height 139
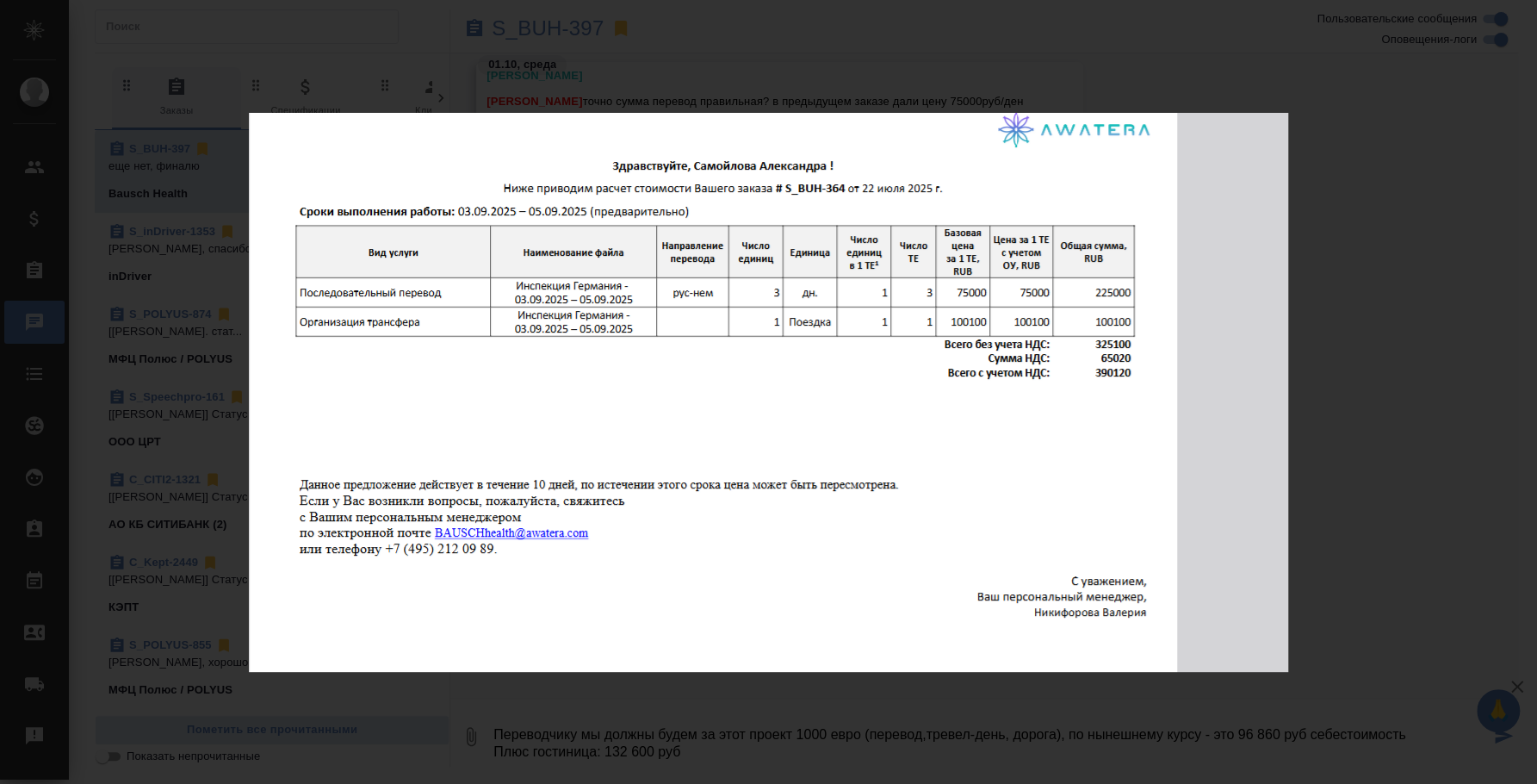
click at [1424, 424] on div "image.png 1 of 1" at bounding box center [768, 392] width 1537 height 784
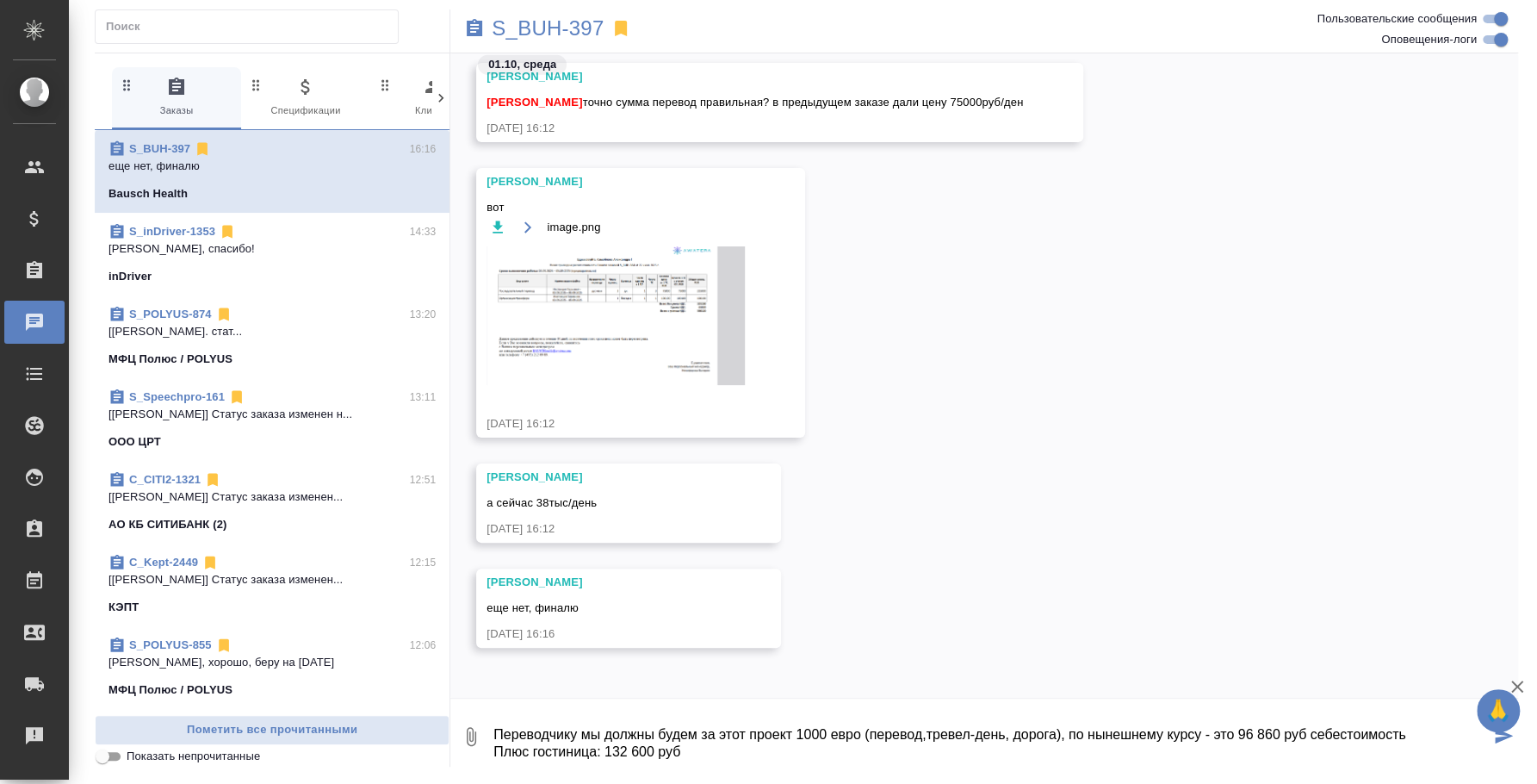
scroll to position [3180, 0]
click at [693, 747] on textarea "Переводчику мы должны будем за этот проект 1000 евро (перевод,тревел-день, доро…" at bounding box center [991, 737] width 998 height 59
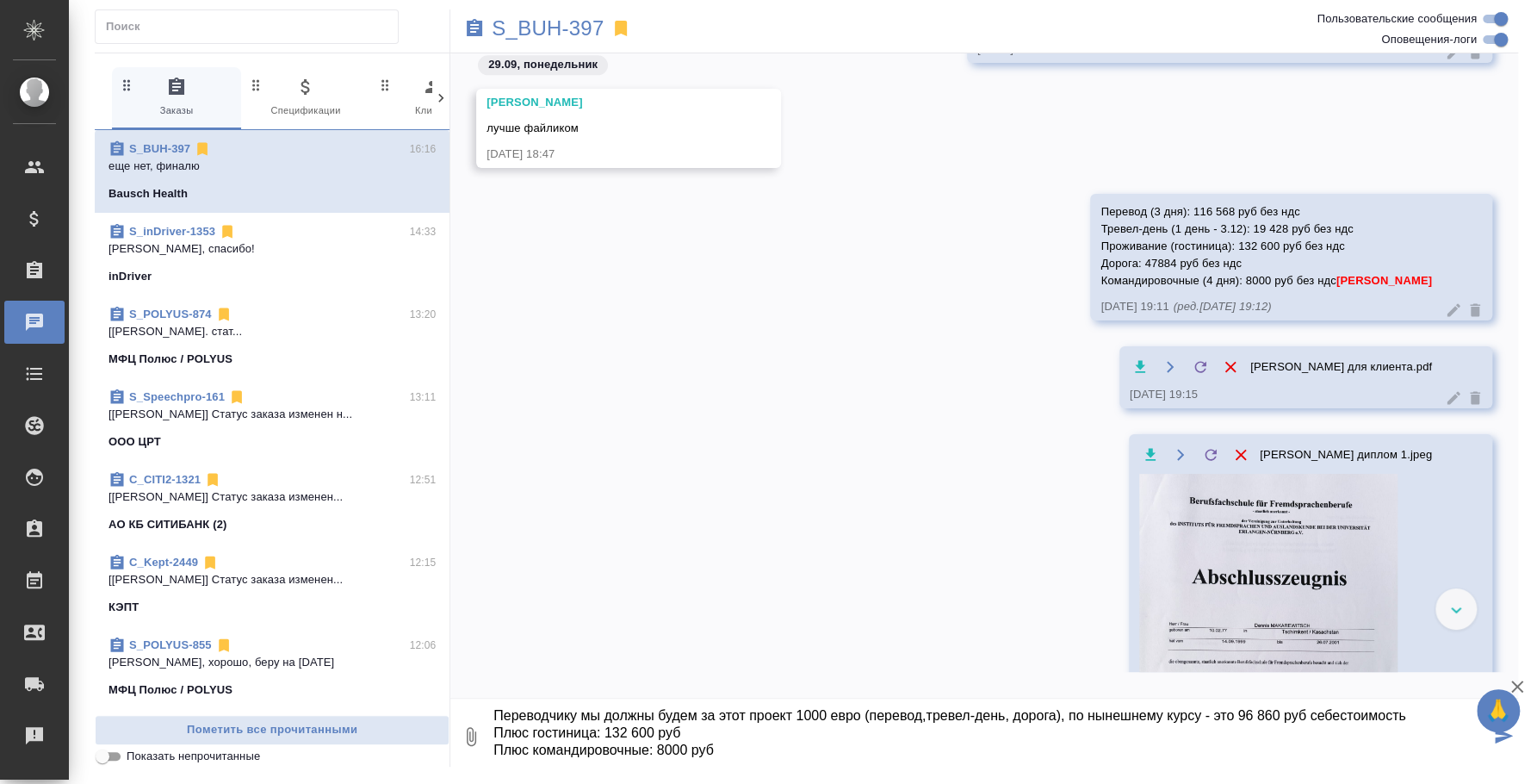
scroll to position [1594, 0]
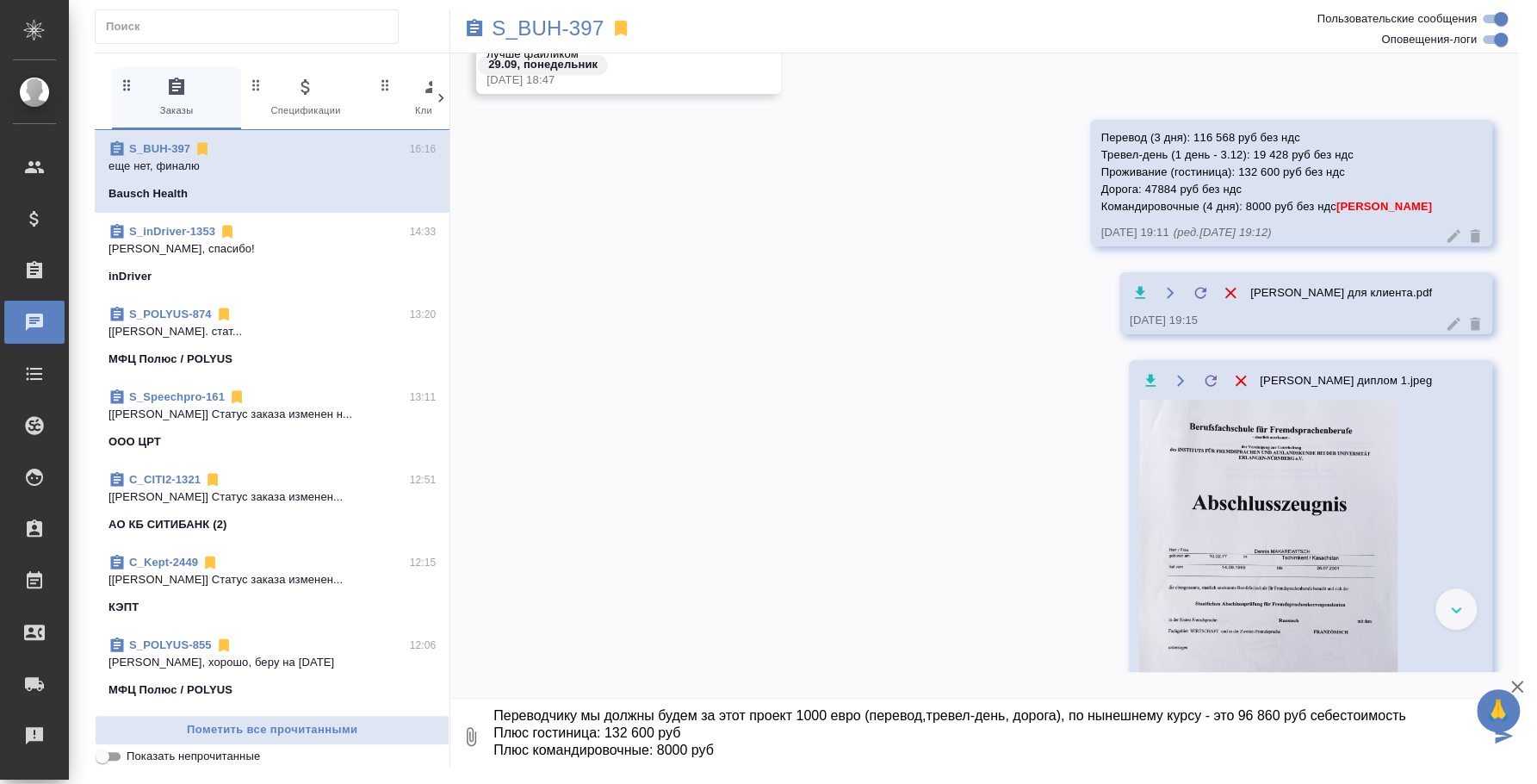
click at [715, 733] on textarea "Переводчику мы должны будем за этот проект 1000 евро (перевод,тревел-день, доро…" at bounding box center [991, 737] width 998 height 59
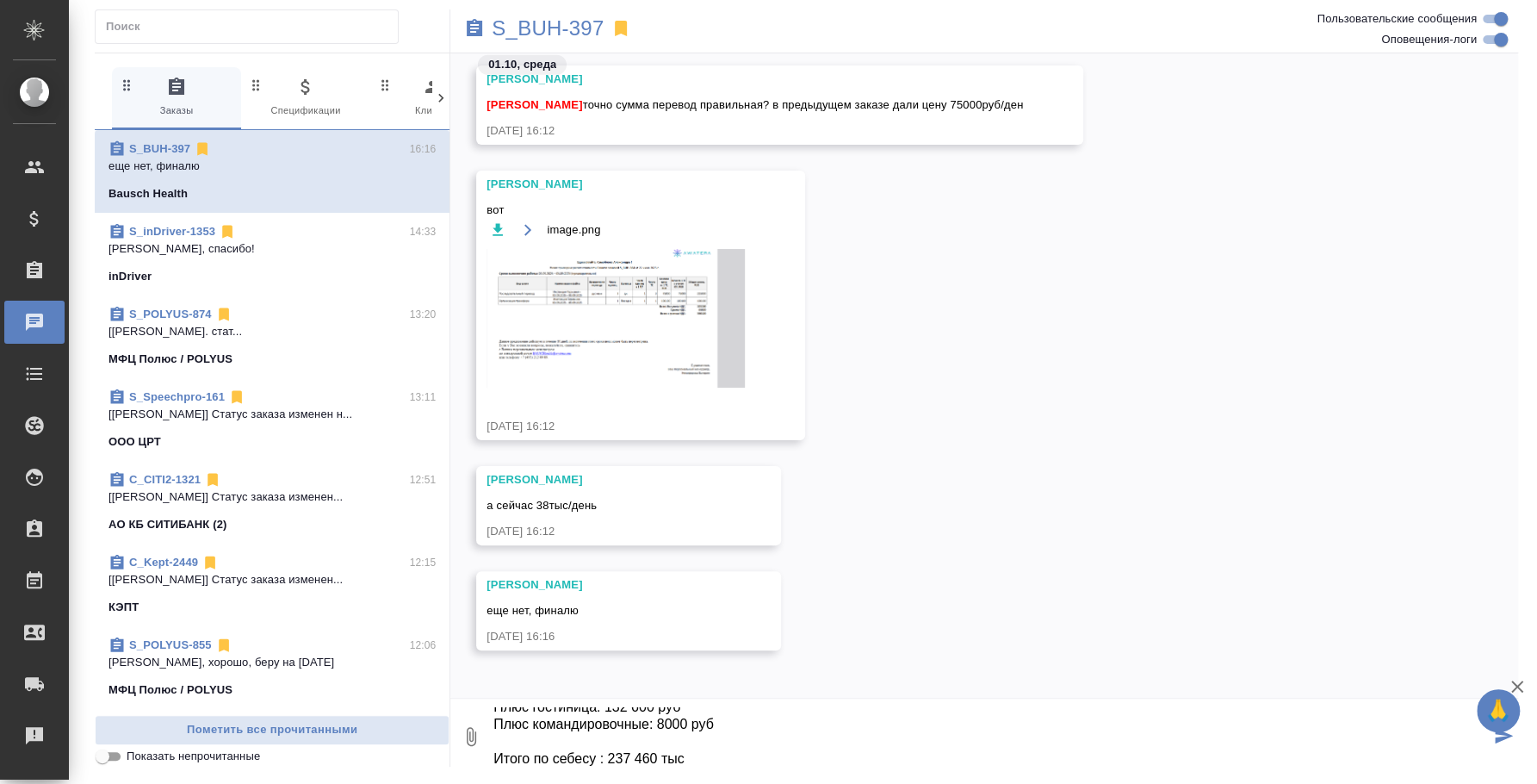
scroll to position [3180, 0]
click at [629, 359] on img at bounding box center [615, 315] width 258 height 139
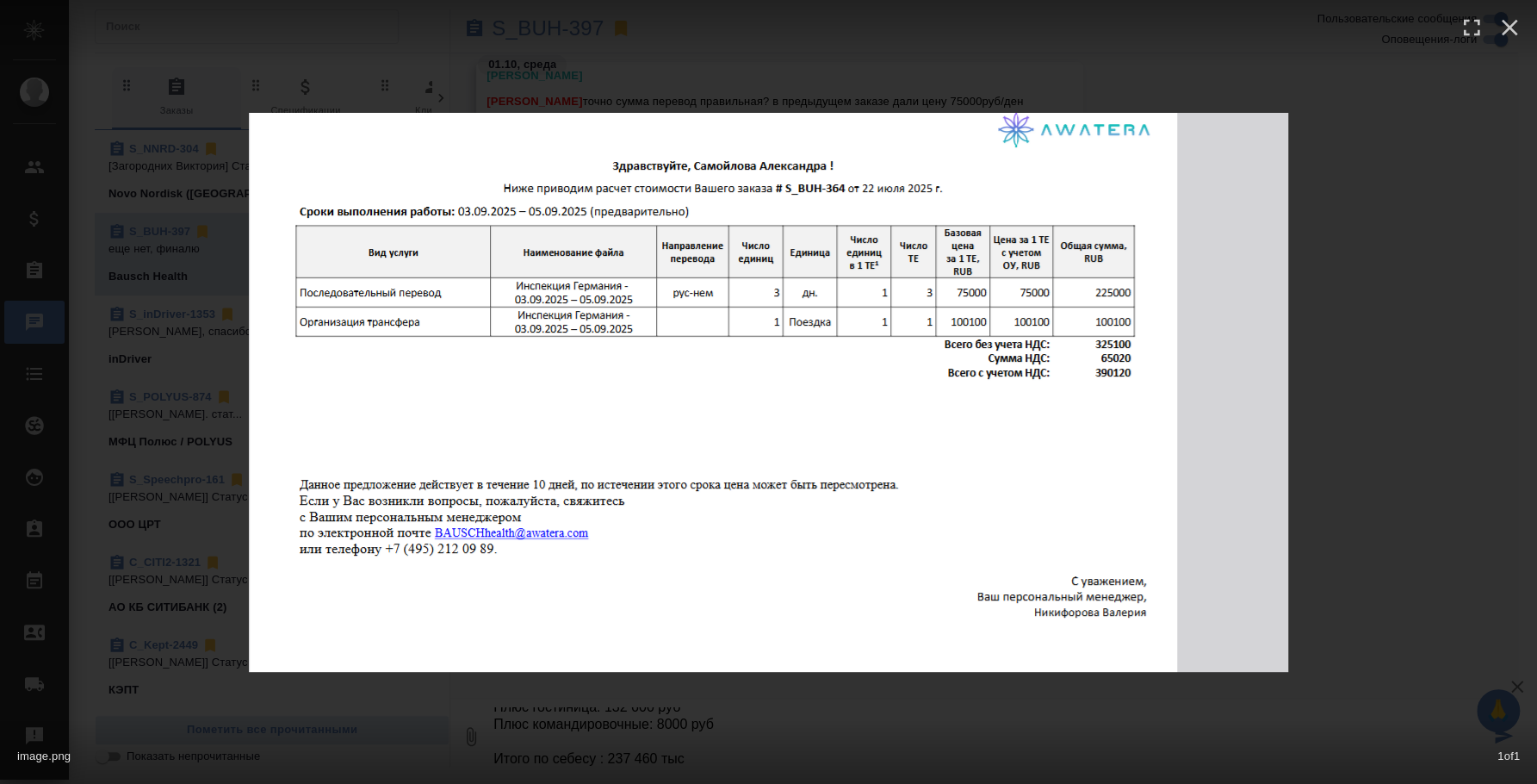
click at [1436, 271] on div "image.png 1 of 1" at bounding box center [768, 392] width 1537 height 784
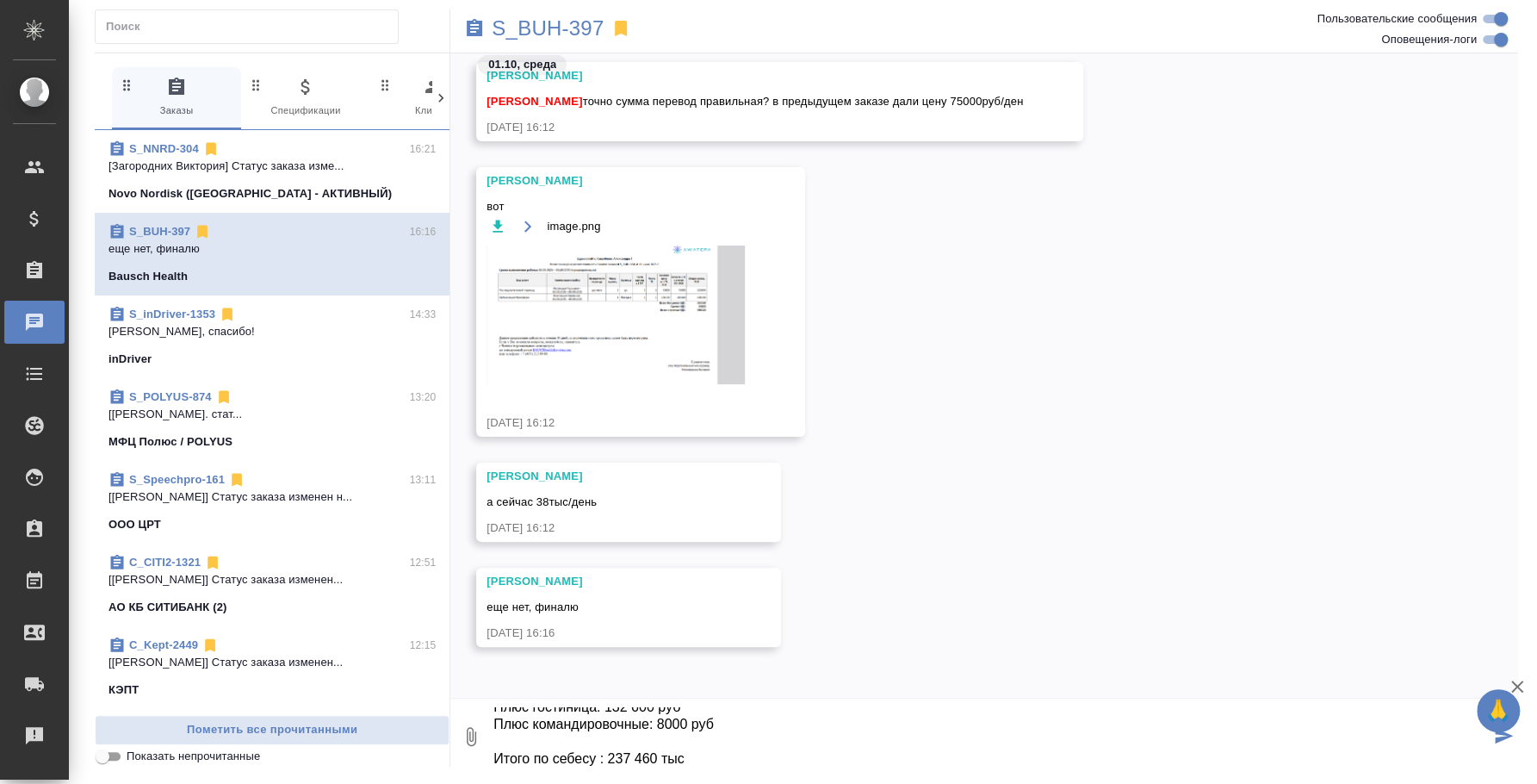
click at [692, 753] on textarea "Переводчику мы должны будем за этот проект 1000 евро (перевод,тревел-день, доро…" at bounding box center [991, 737] width 998 height 59
type textarea "Переводчику мы должны будем за этот проект 1000 евро (перевод,тревел-день, доро…"
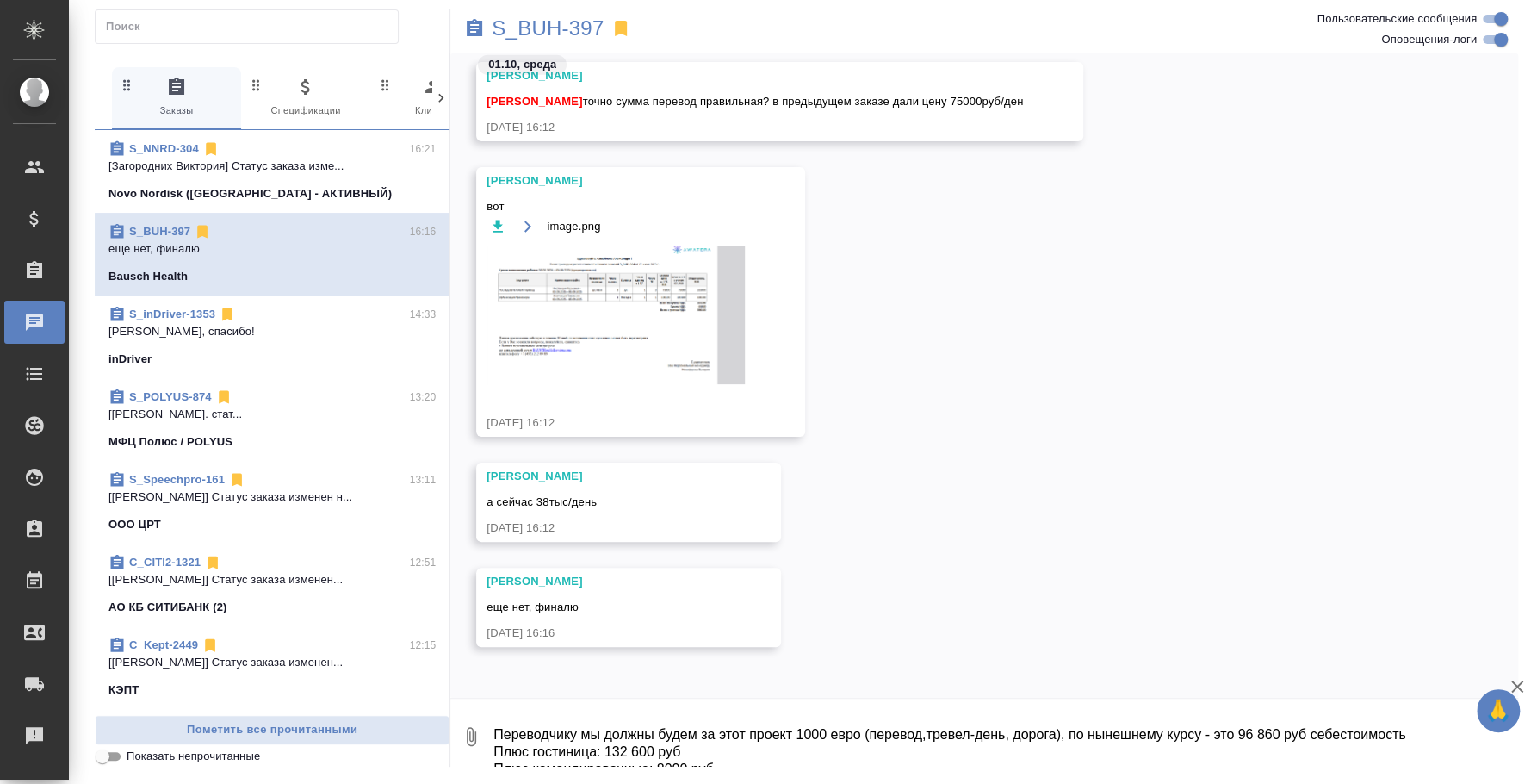
scroll to position [3434, 0]
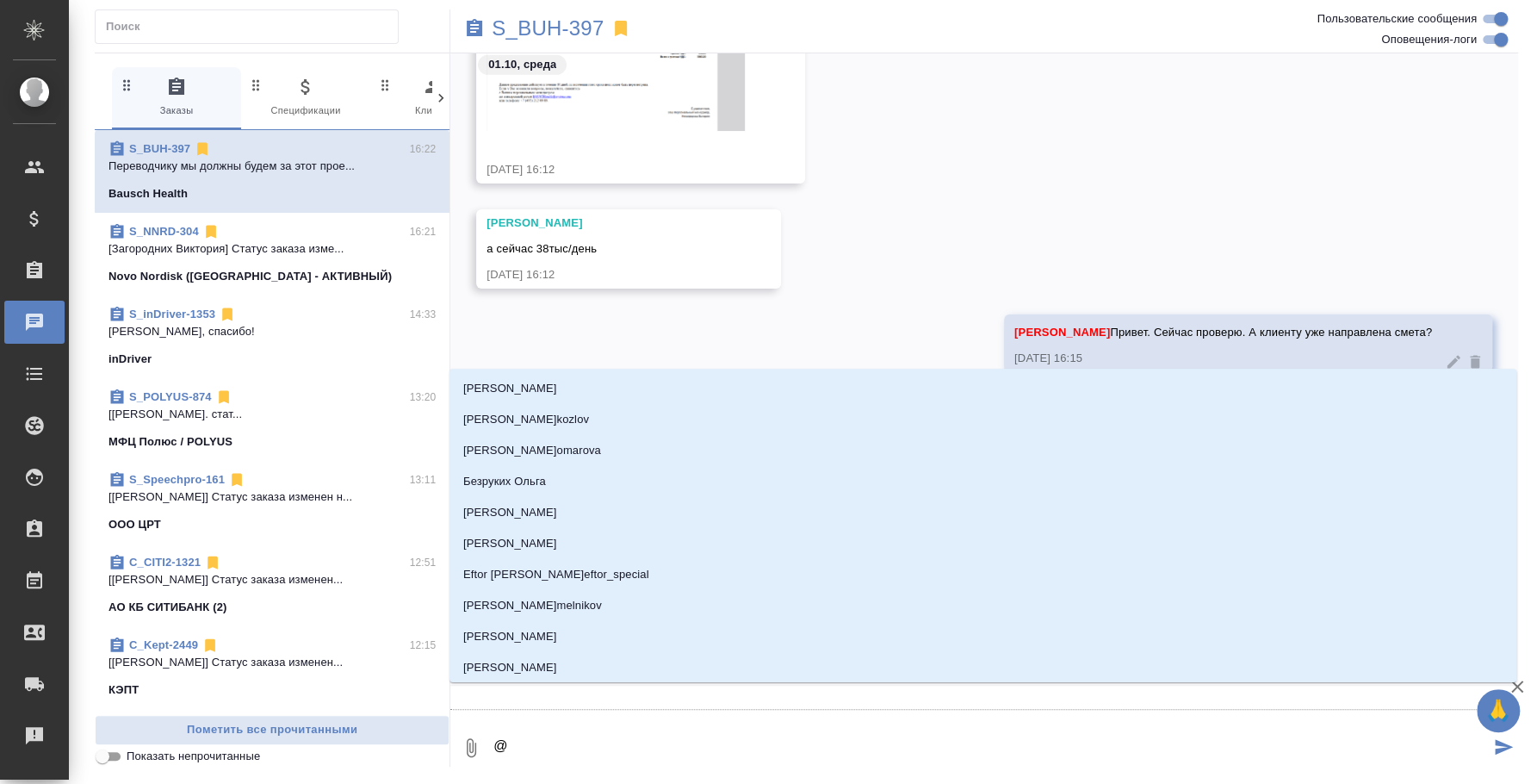
type textarea "@Y"
type input "Y"
type textarea "@Y'b"
type input "Y'b"
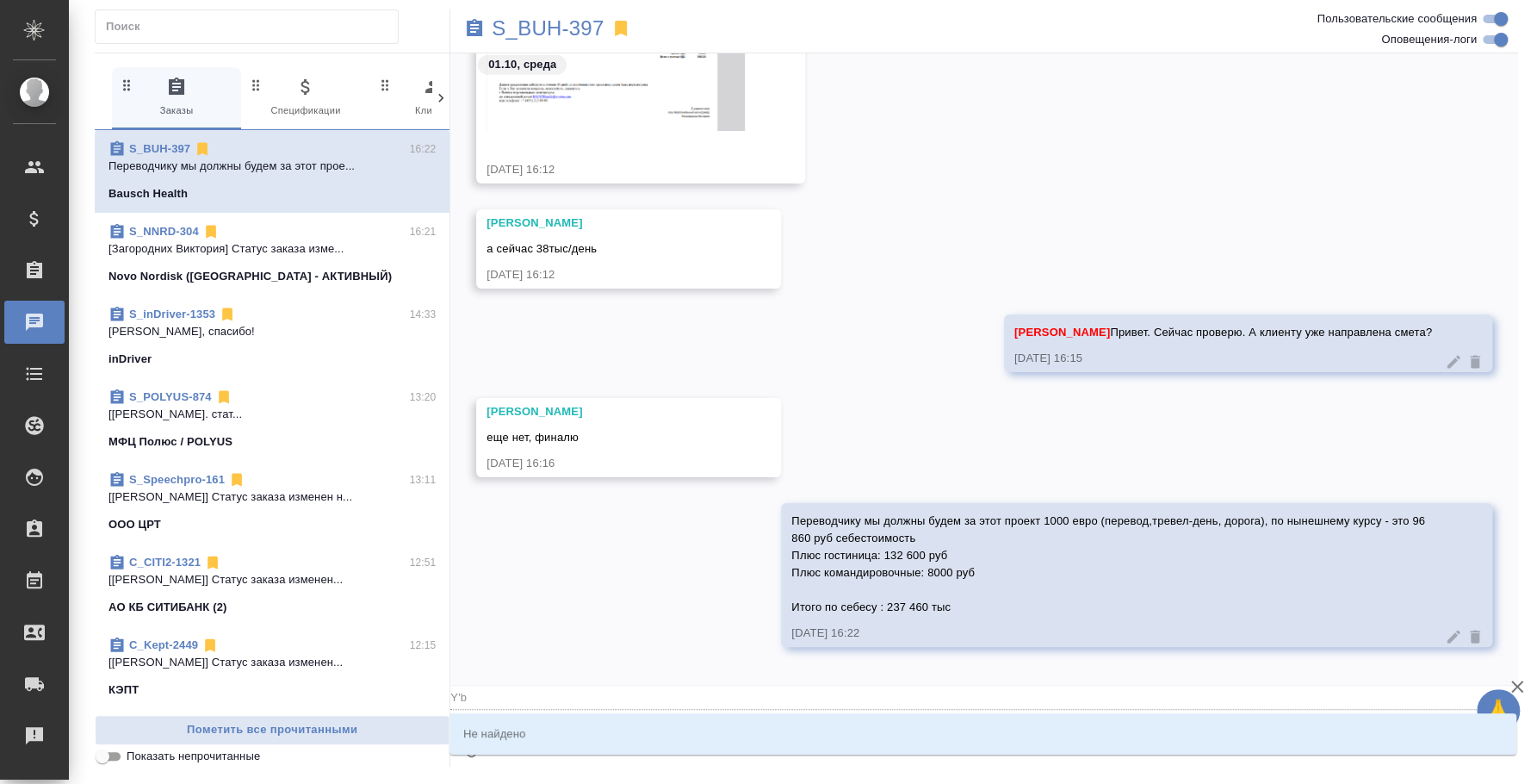
type textarea "@Y"
type input "Y"
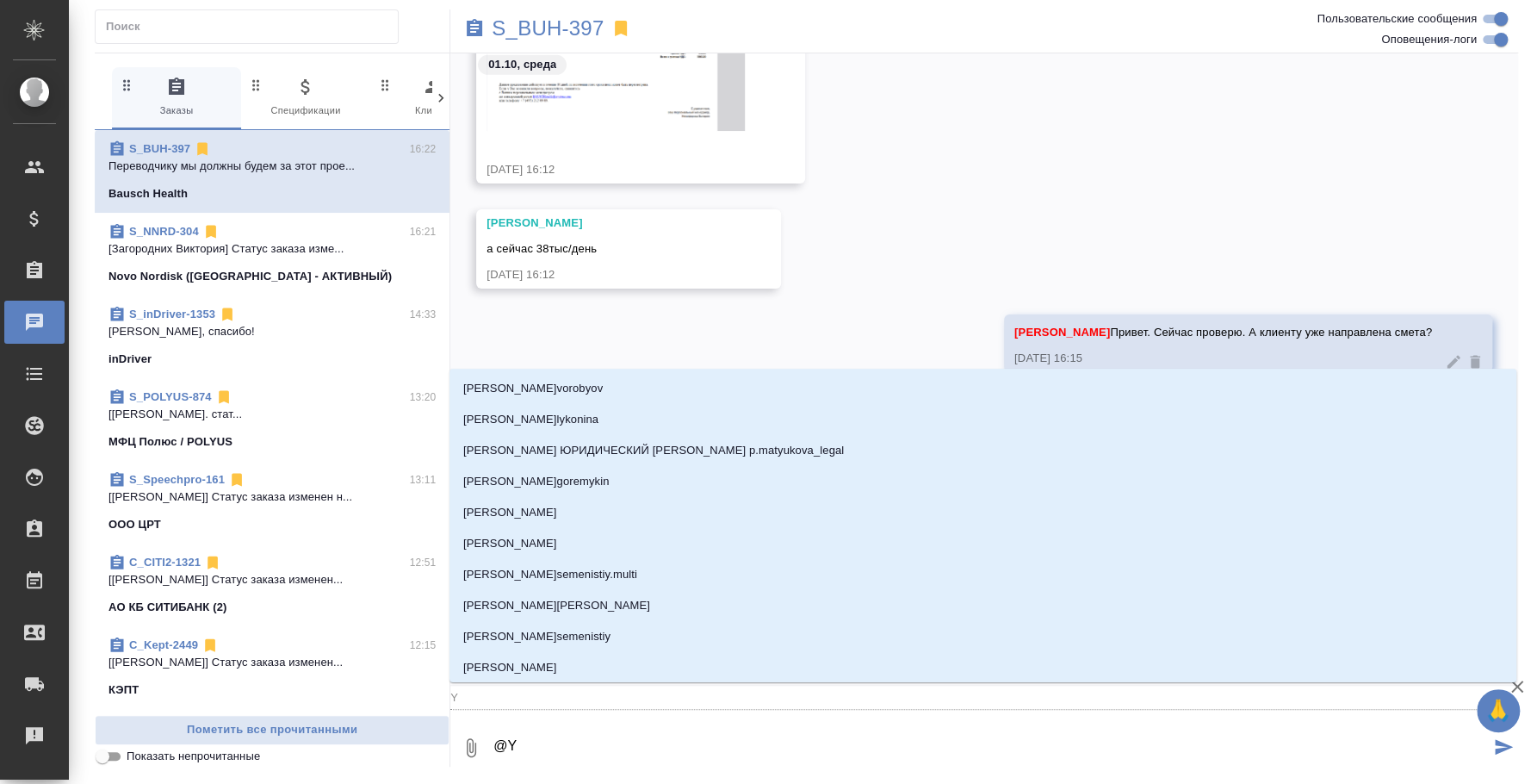
type textarea "@"
type textarea "@н"
type input "н"
type textarea "@ни"
type input "ни"
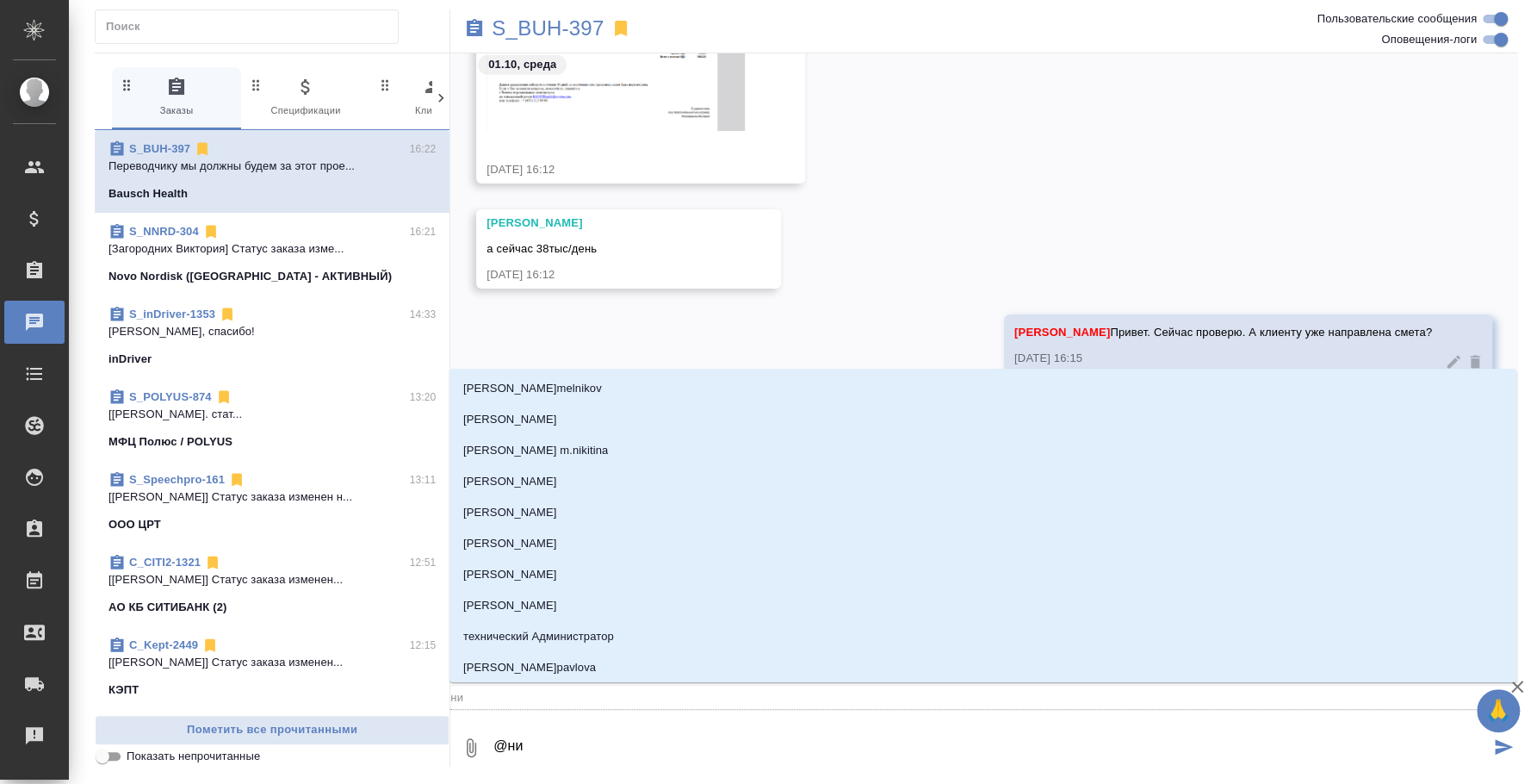
type textarea "@ник"
type input "ник"
type textarea "@ники"
type input "ники"
type textarea "@никиф"
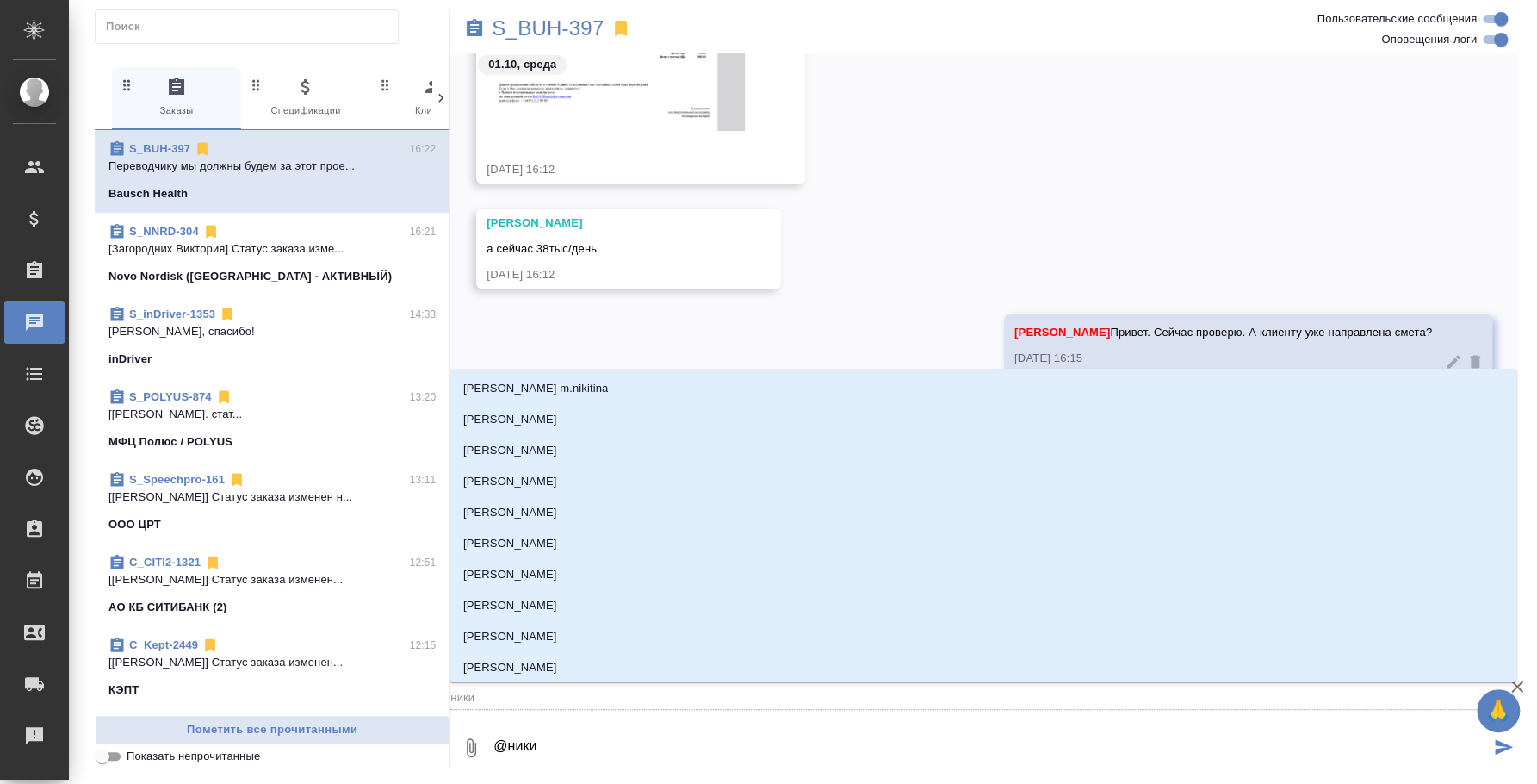
type input "никиф"
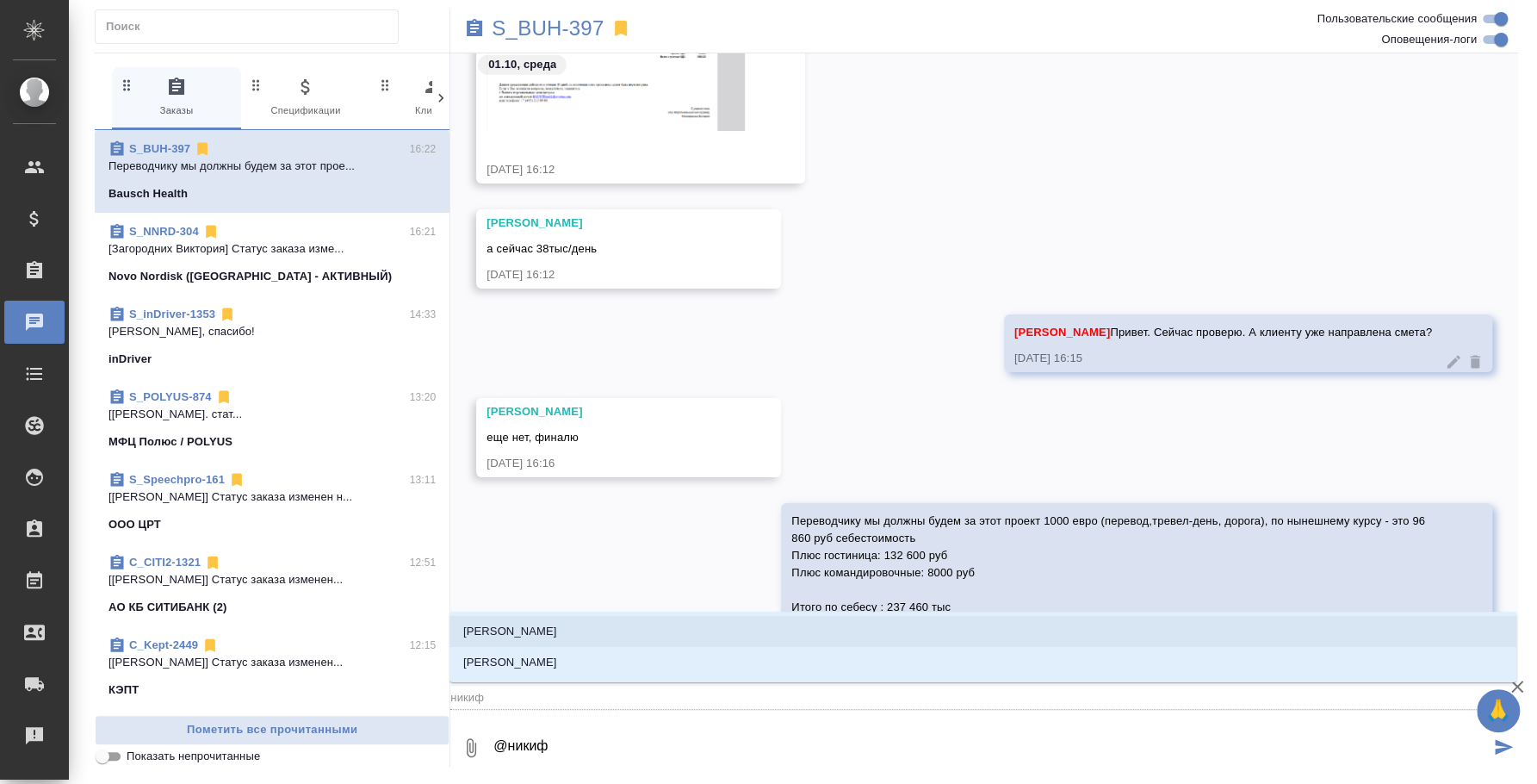
click at [710, 636] on li "[PERSON_NAME]" at bounding box center [984, 631] width 1068 height 31
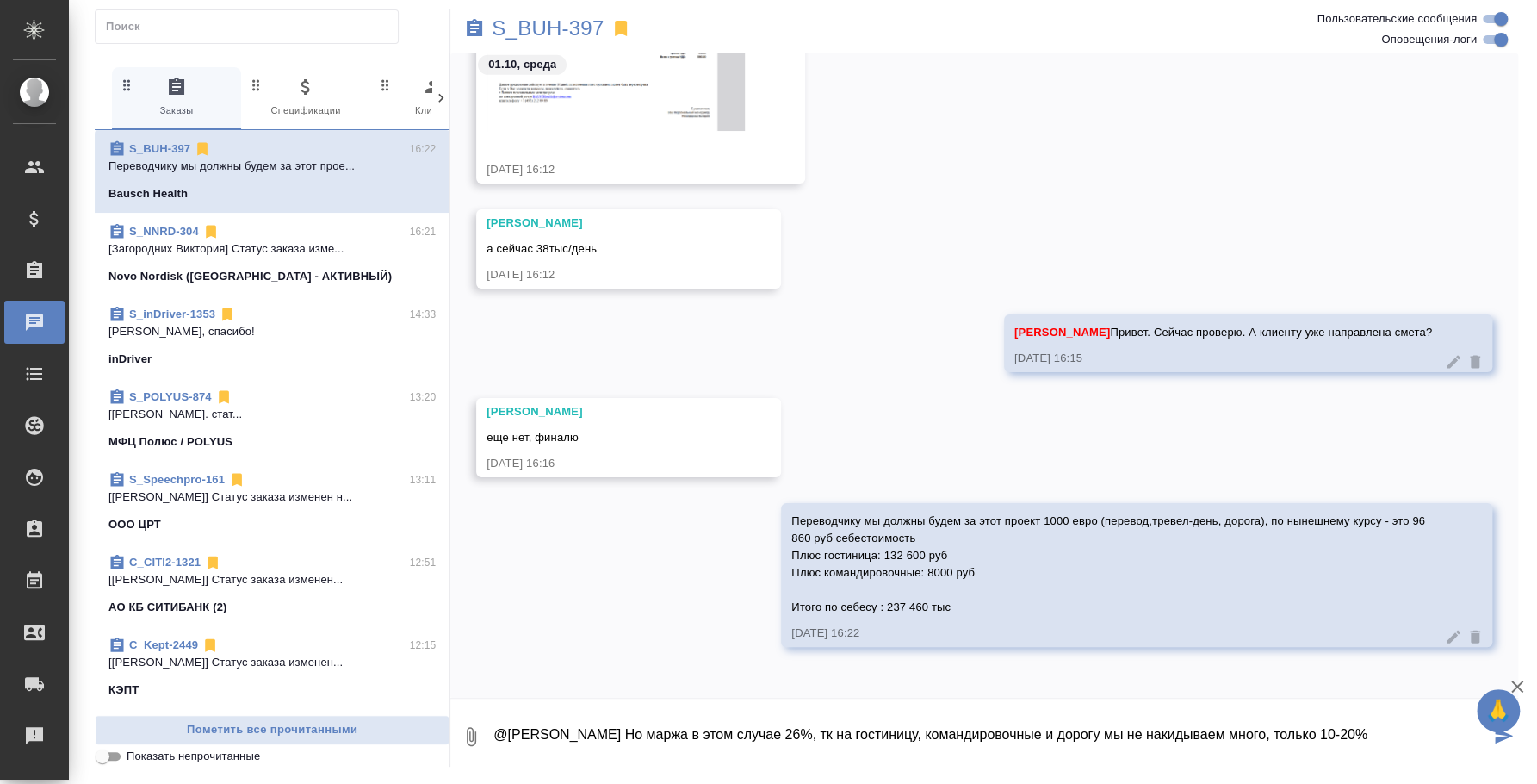
type textarea "@Никифорова Валерия Но маржа в этом случае 26%, тк на гостиницу, командировочны…"
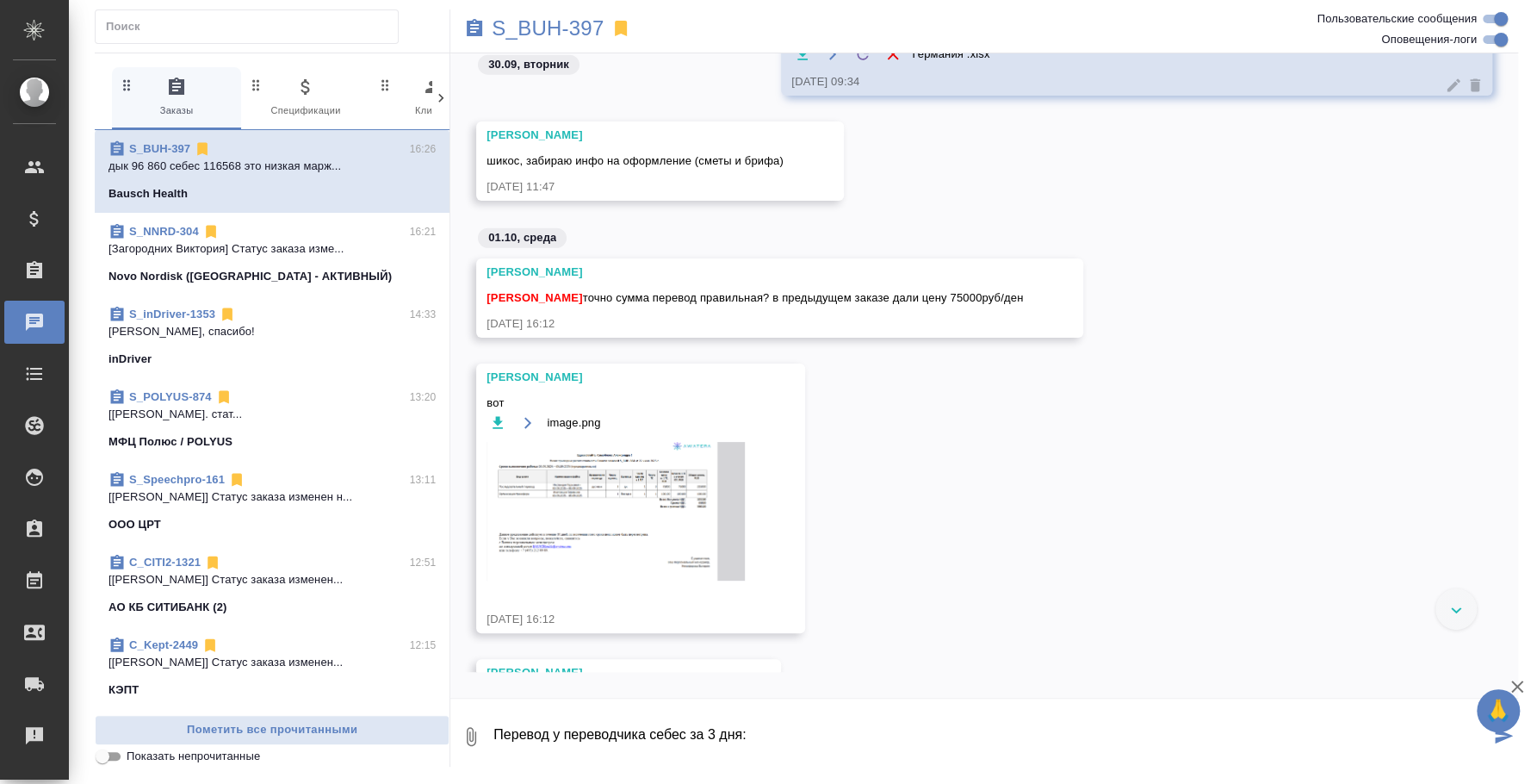
scroll to position [2996, 0]
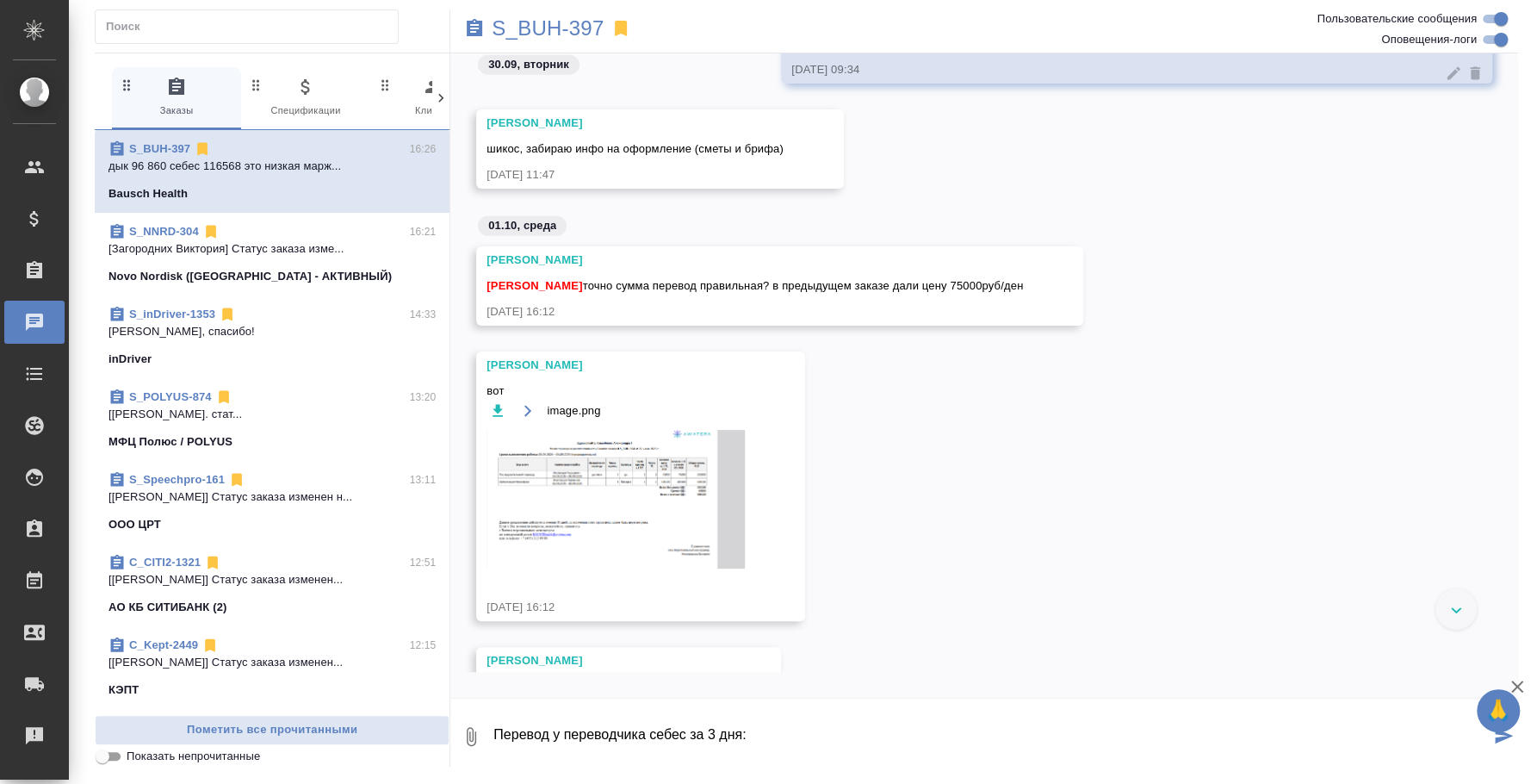
type textarea "Перевод у переводчика себес за 3 дня:"
click at [707, 490] on img at bounding box center [615, 499] width 258 height 139
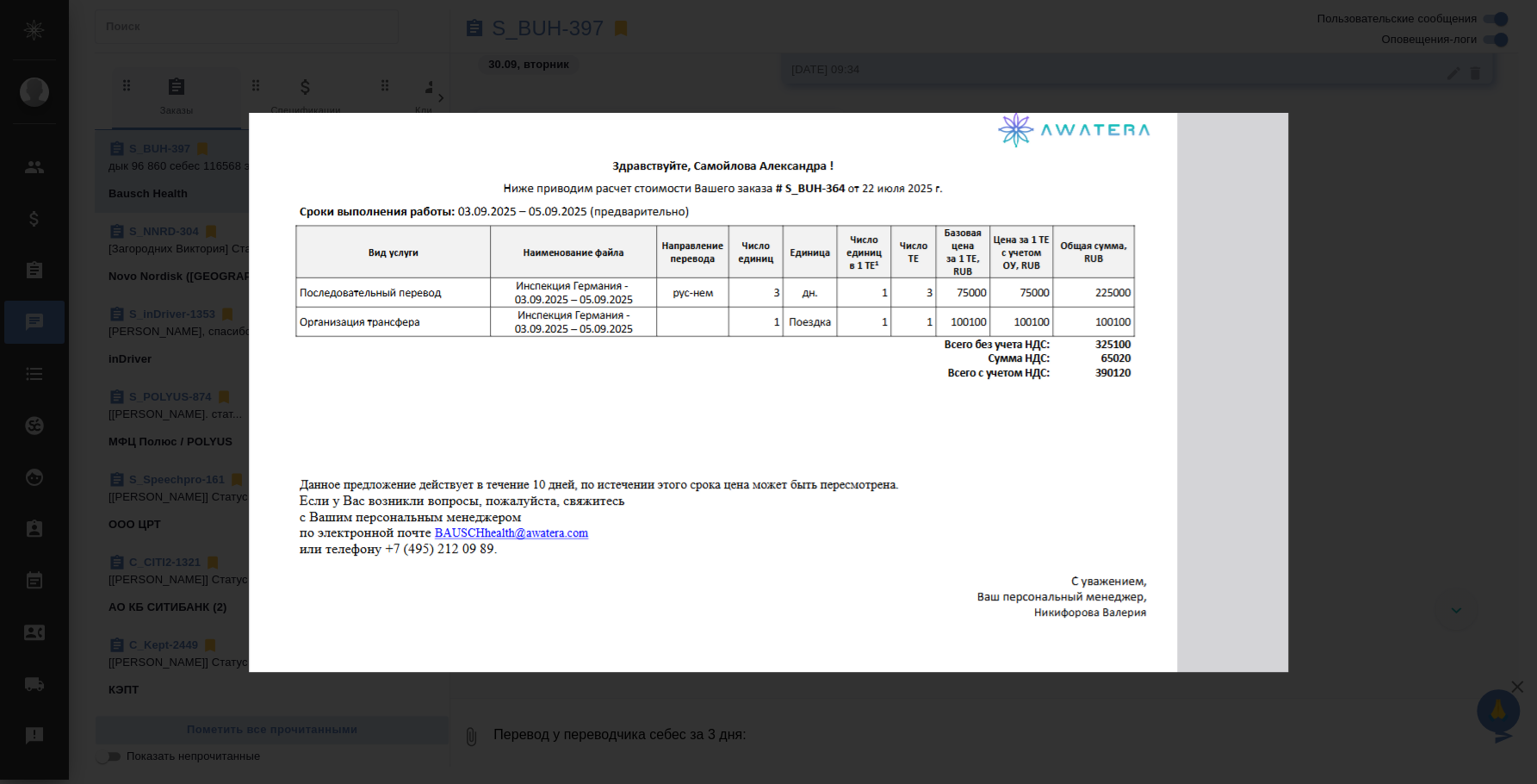
click at [1426, 384] on div "image.png 1 of 1" at bounding box center [768, 392] width 1537 height 784
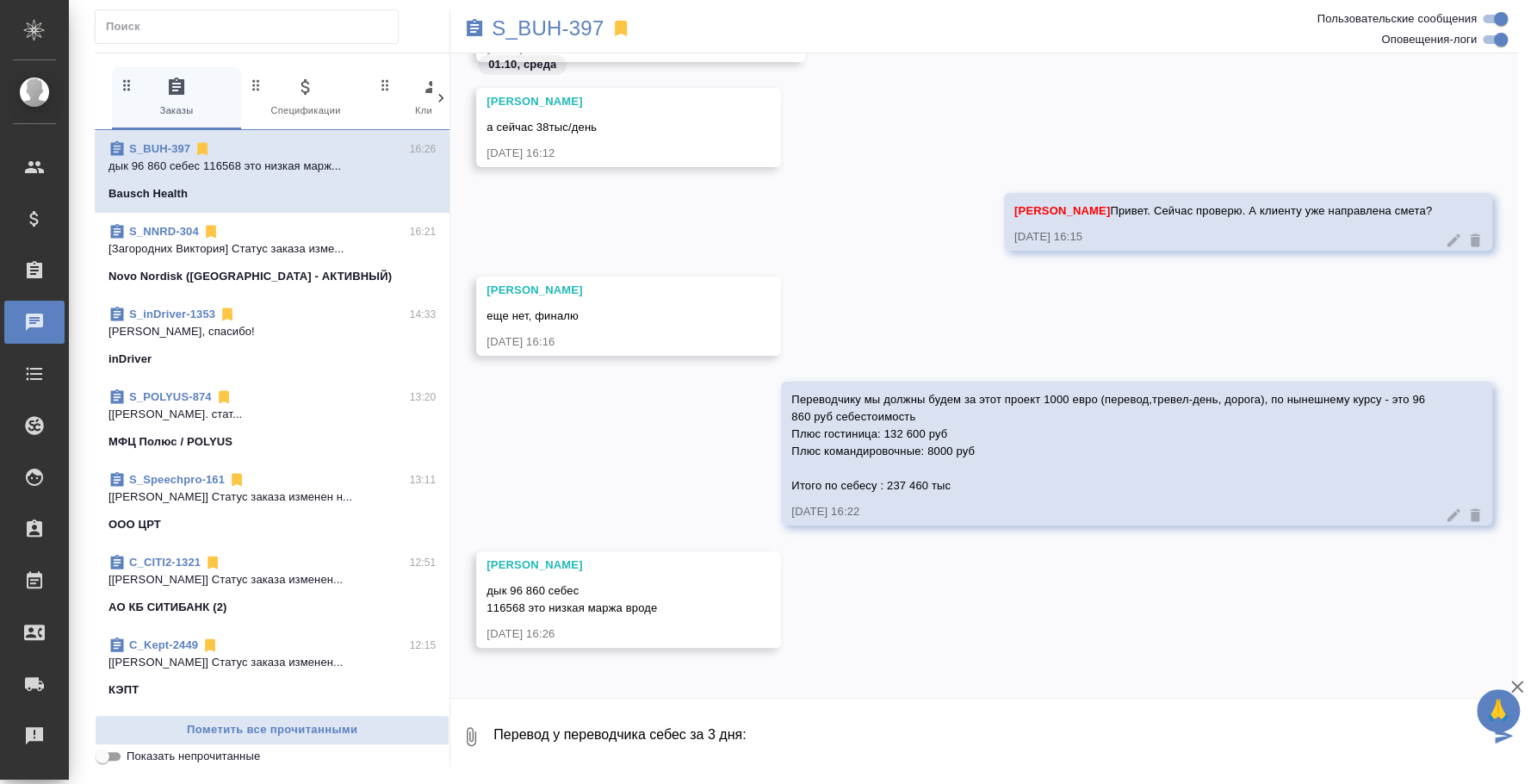
scroll to position [3555, 0]
click at [802, 750] on textarea "Перевод у переводчика себес за 3 дня:" at bounding box center [991, 737] width 998 height 59
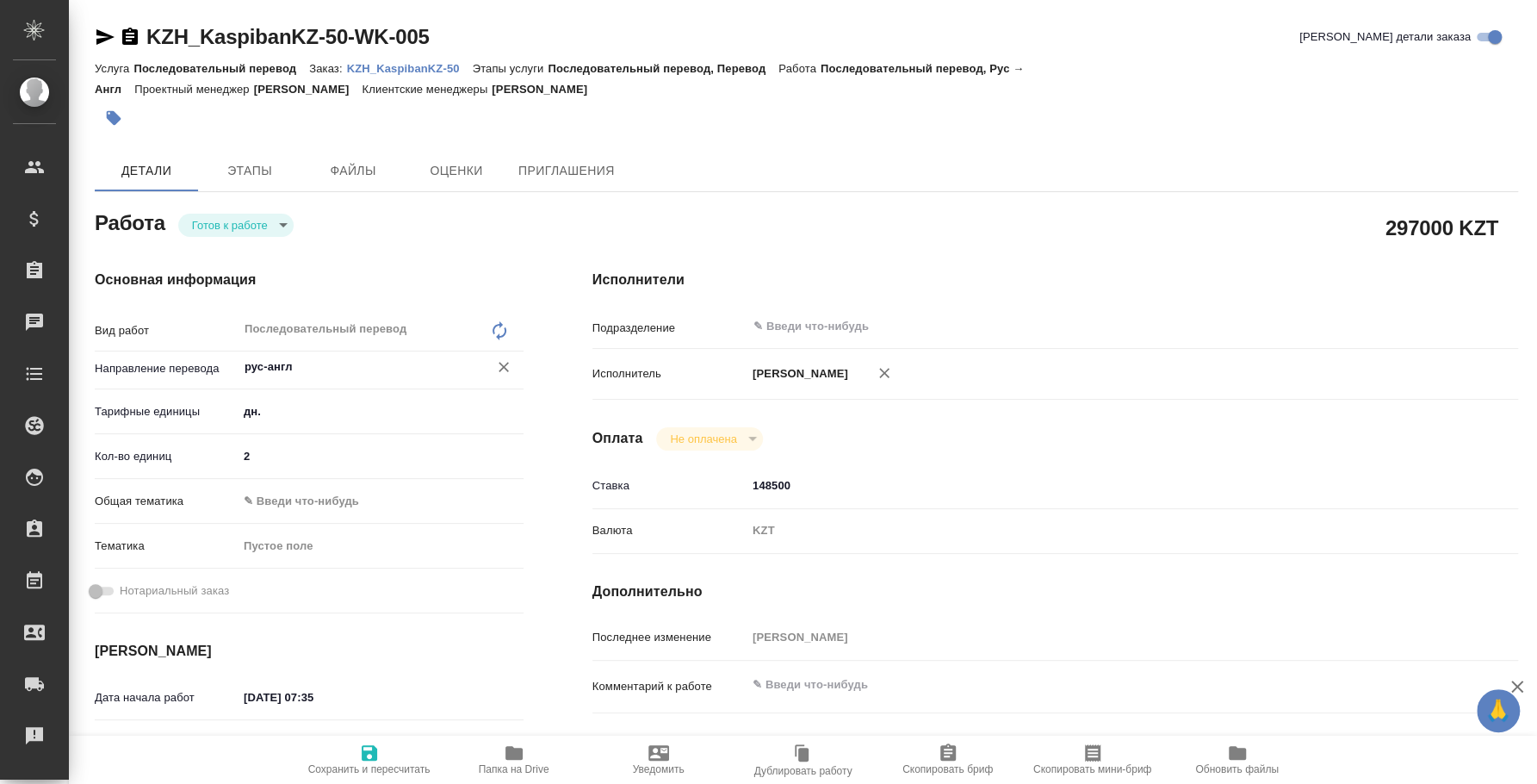
type textarea "x"
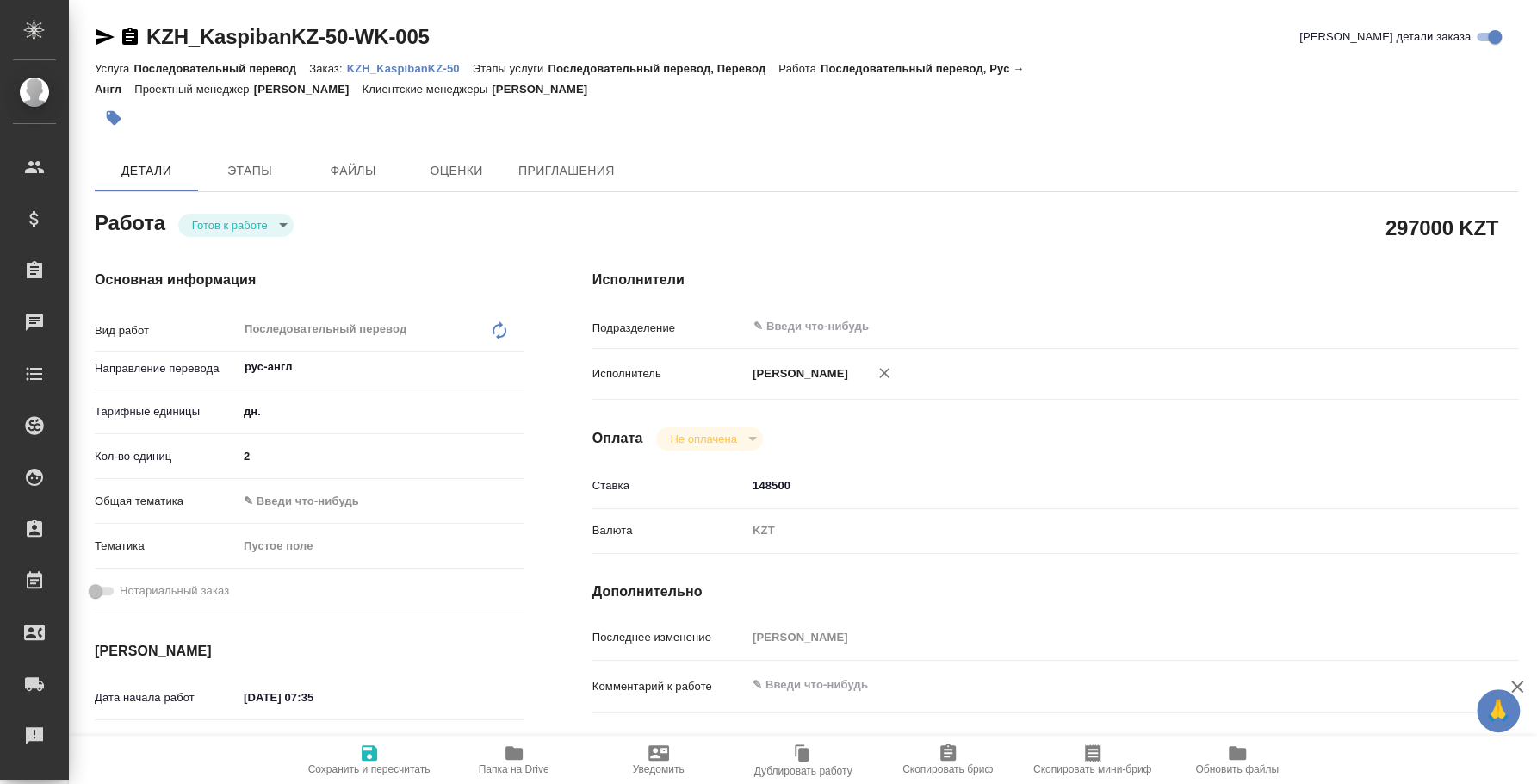
type textarea "x"
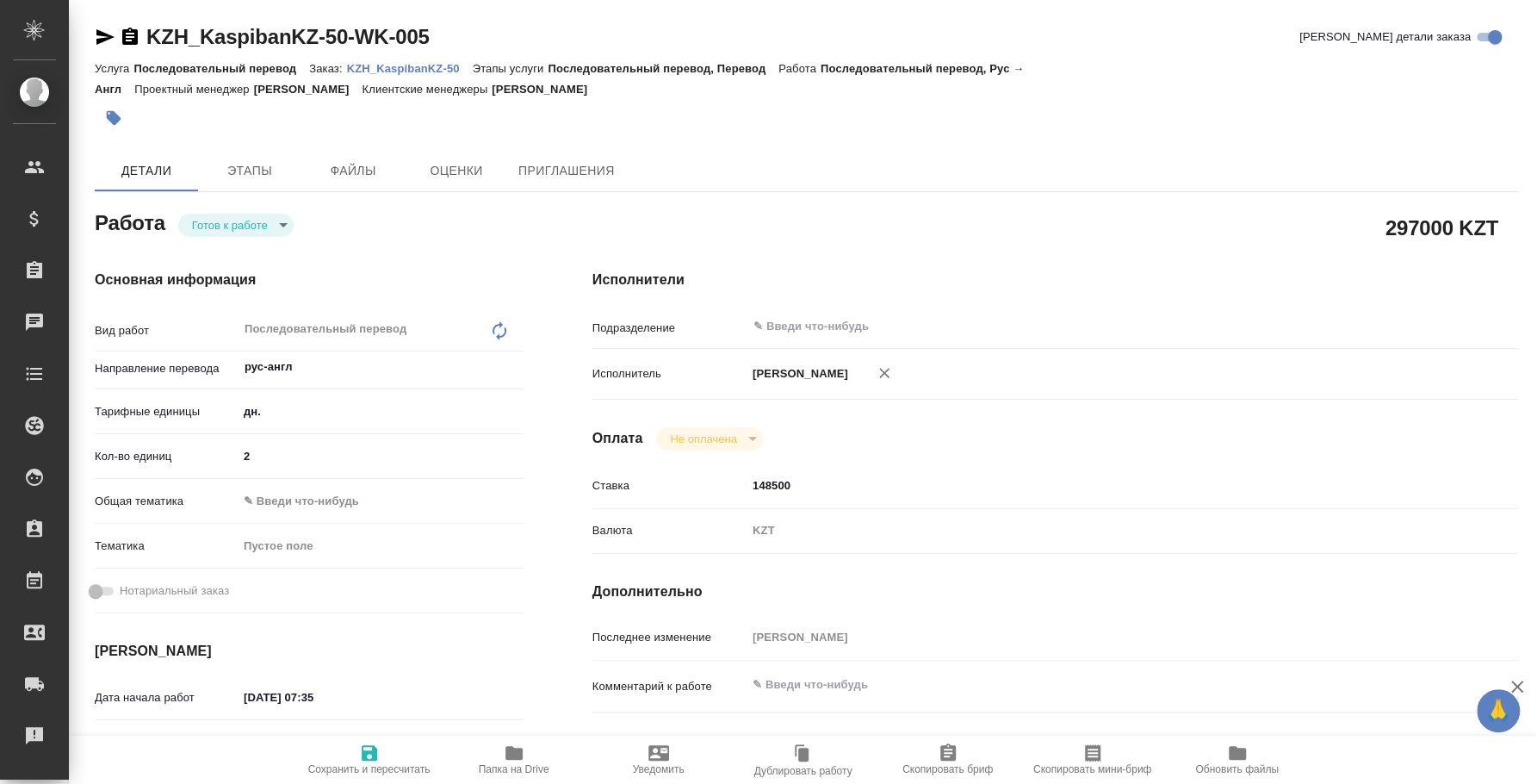
click at [281, 228] on body "🙏 .cls-1 fill:#fff; AWATERA [PERSON_NAME] Спецификации Заказы Чаты Todo Проекты…" at bounding box center [768, 392] width 1537 height 784
type textarea "x"
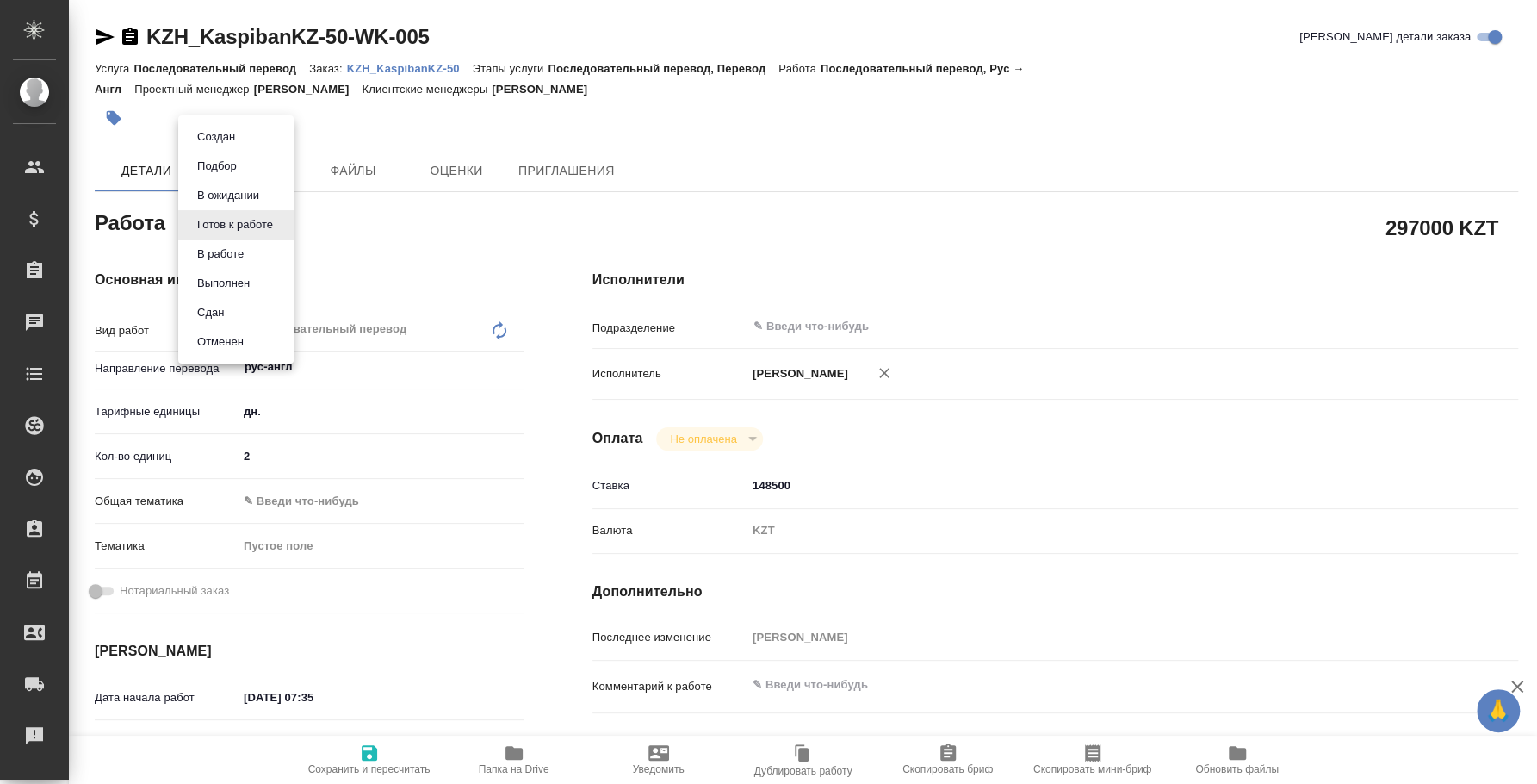
type textarea "x"
click at [260, 312] on li "Сдан" at bounding box center [235, 312] width 115 height 30
type textarea "x"
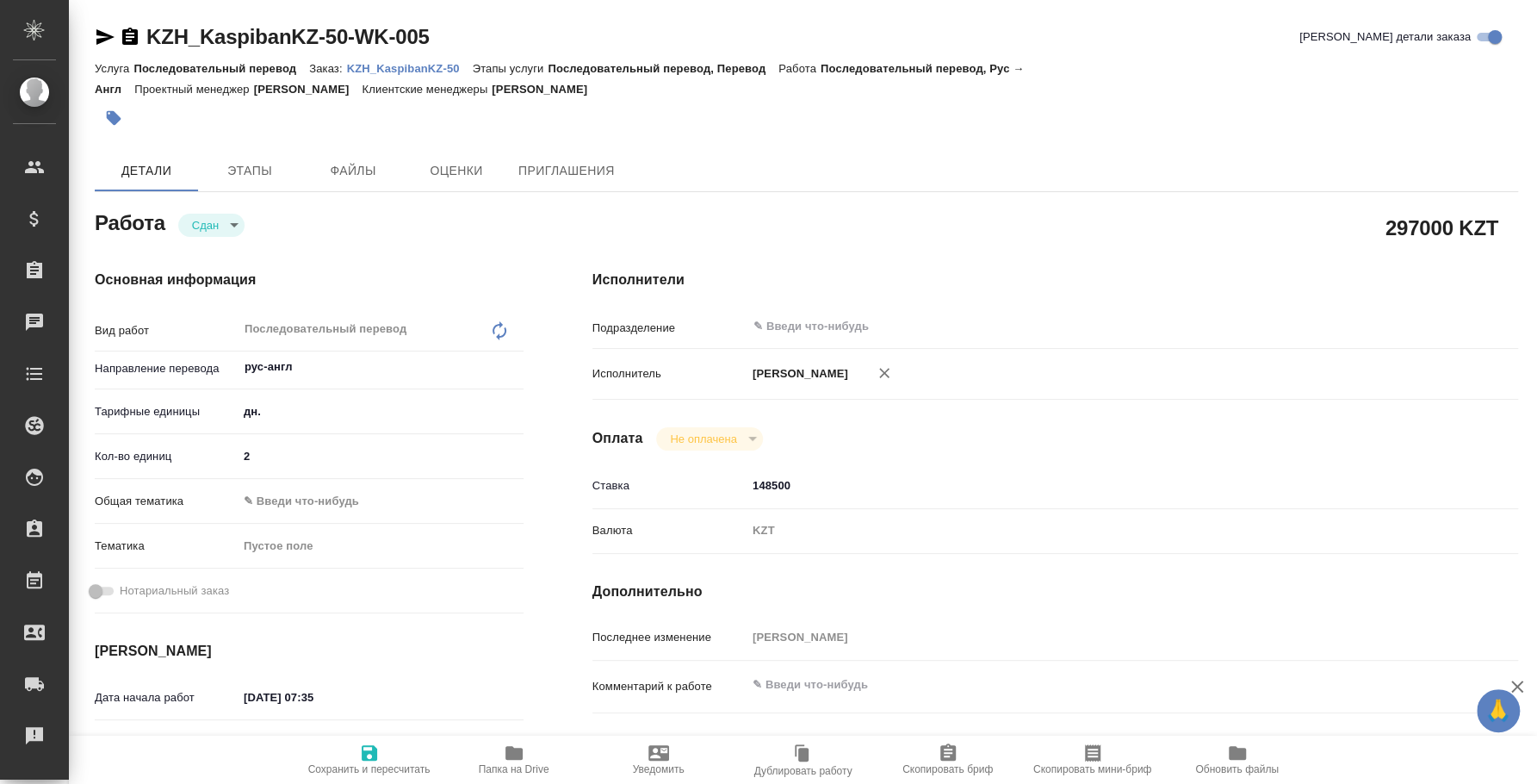
type textarea "x"
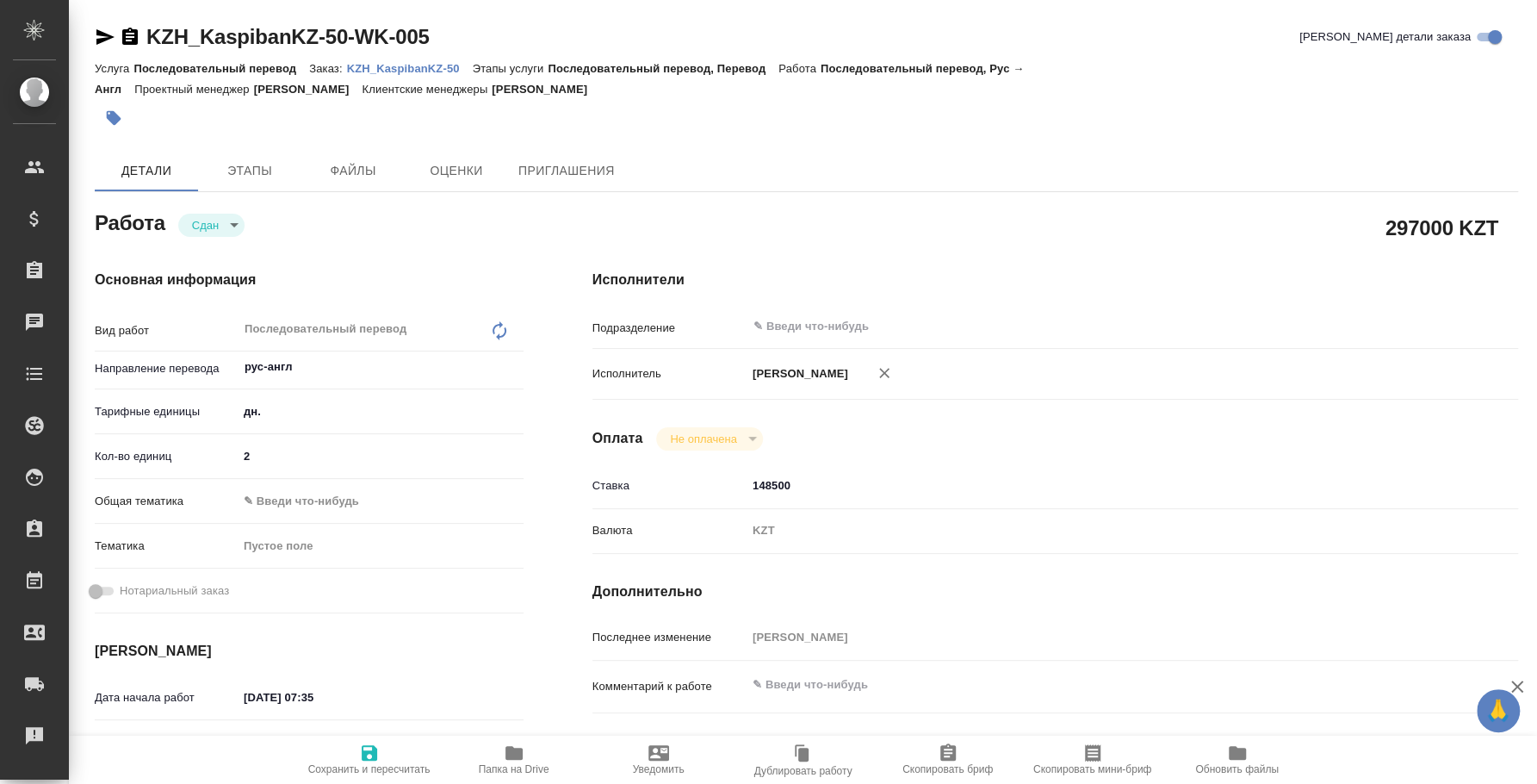
type textarea "x"
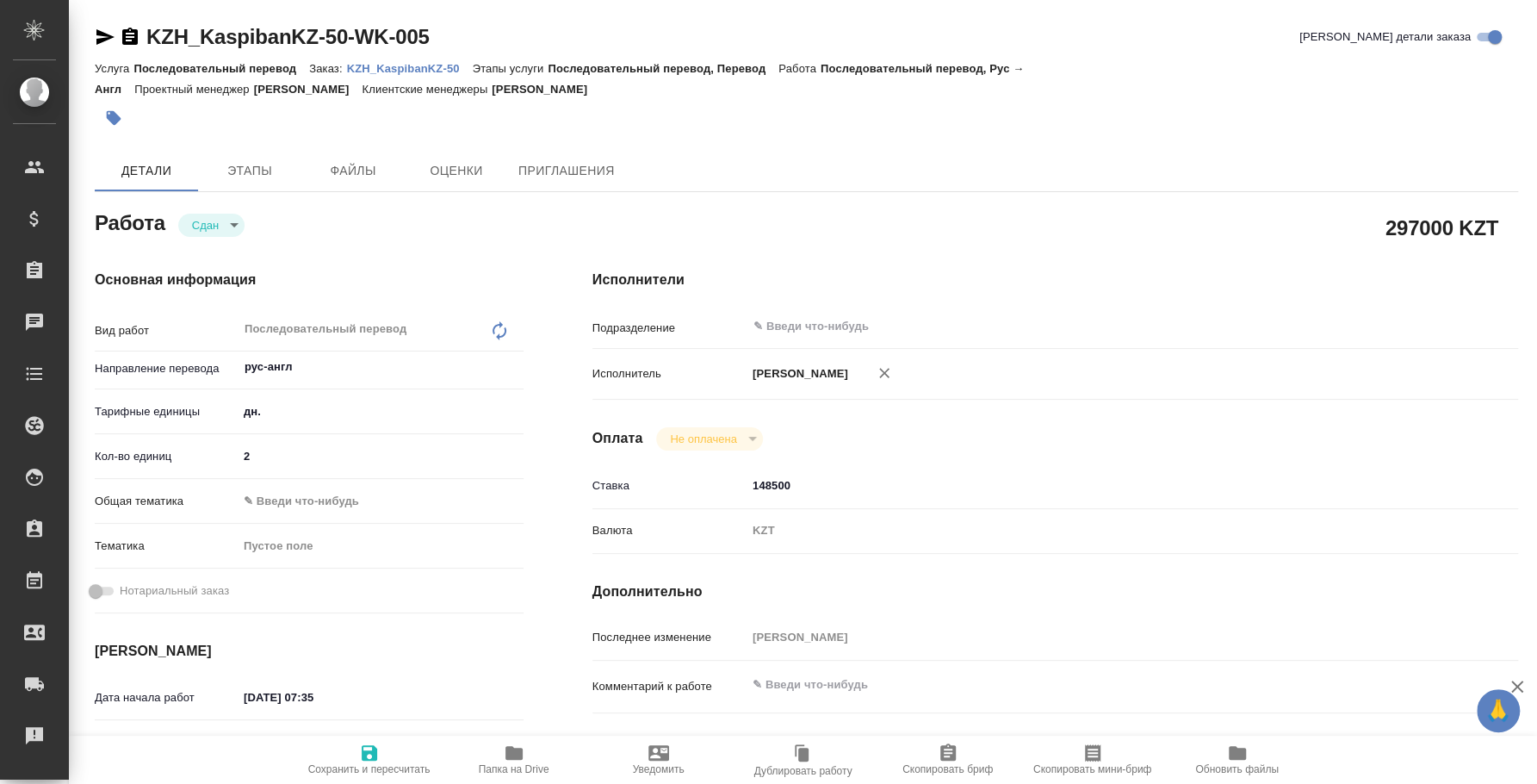
type textarea "x"
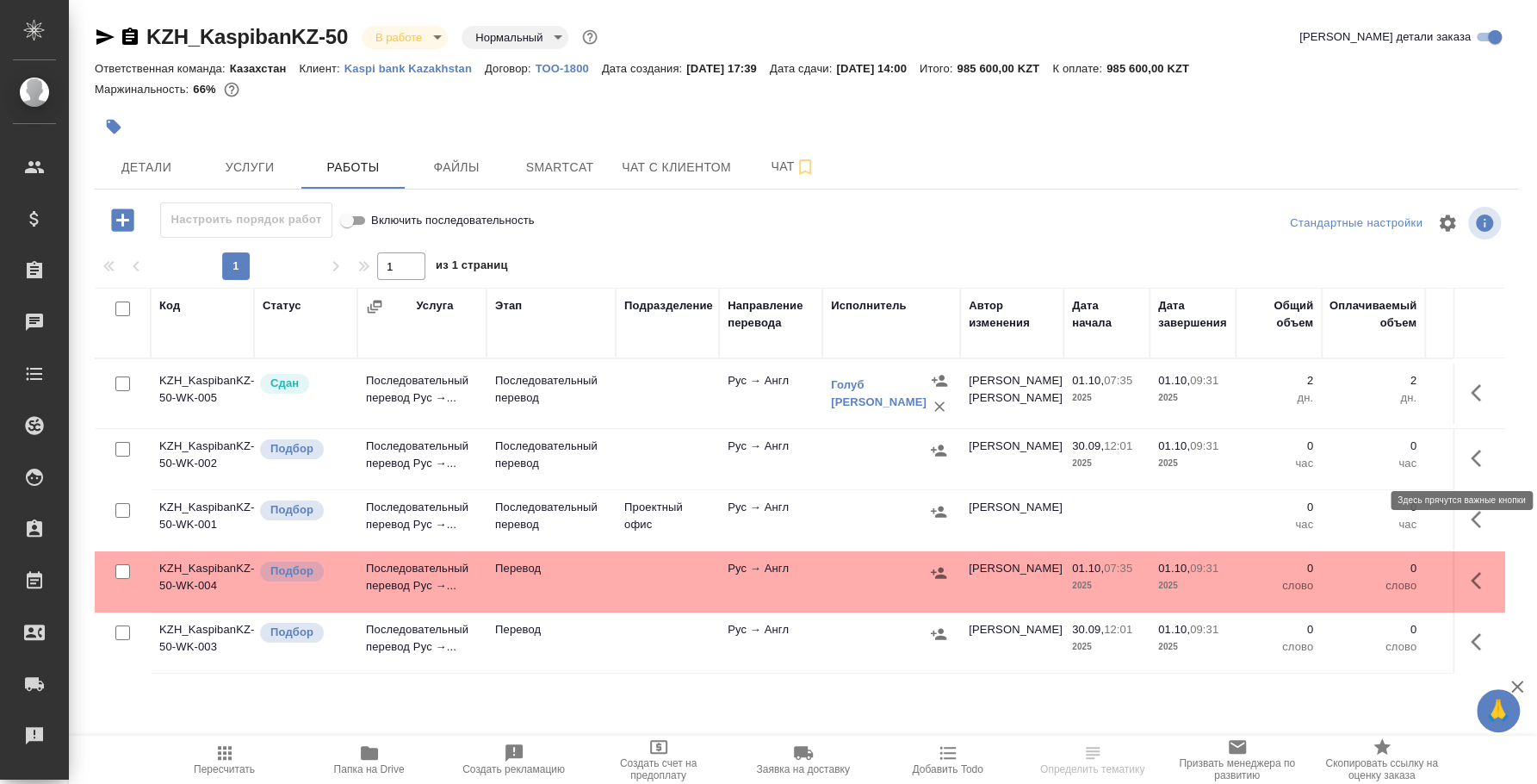
click at [1471, 458] on icon "button" at bounding box center [1481, 458] width 21 height 21
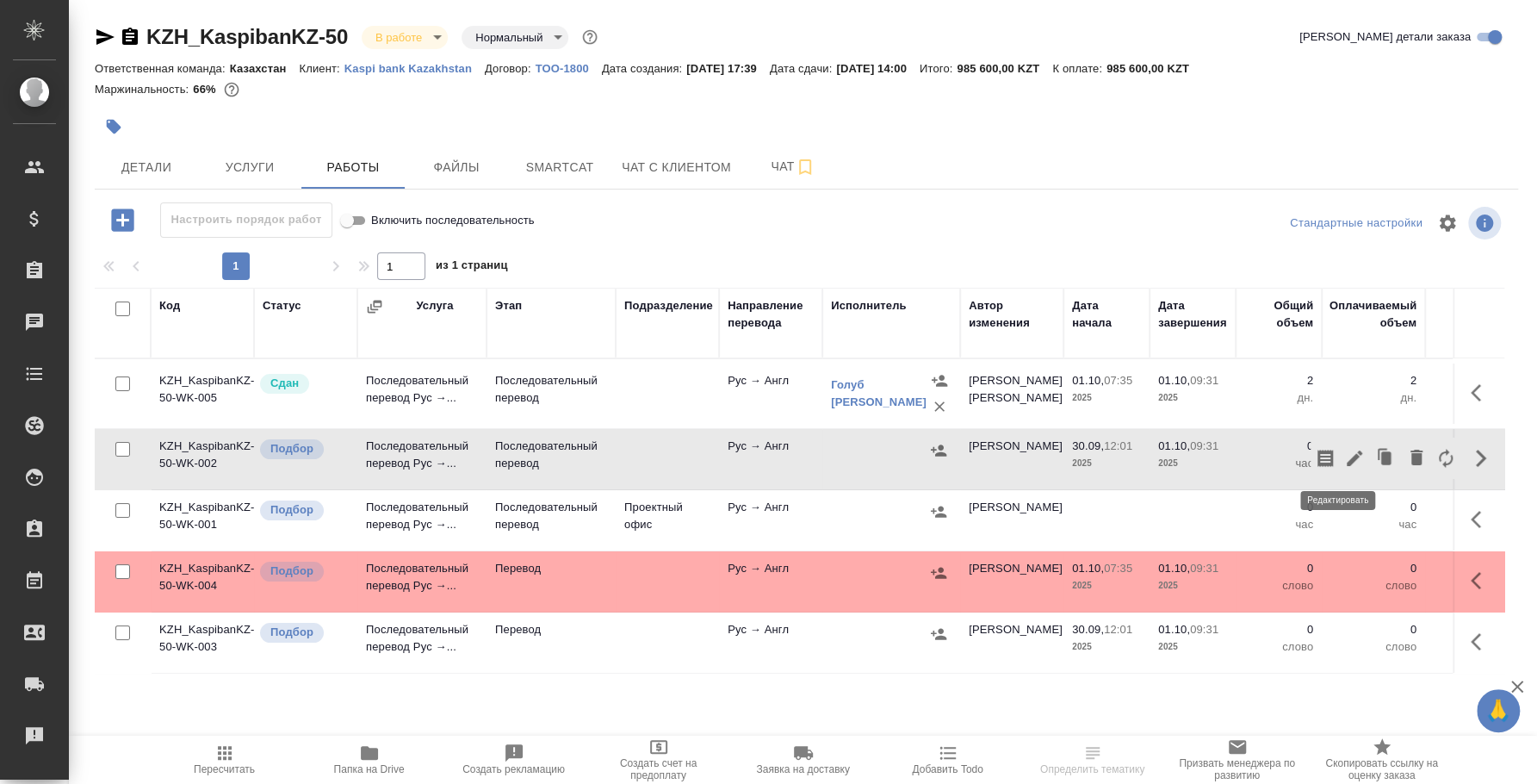
click at [1345, 449] on icon "button" at bounding box center [1355, 458] width 21 height 21
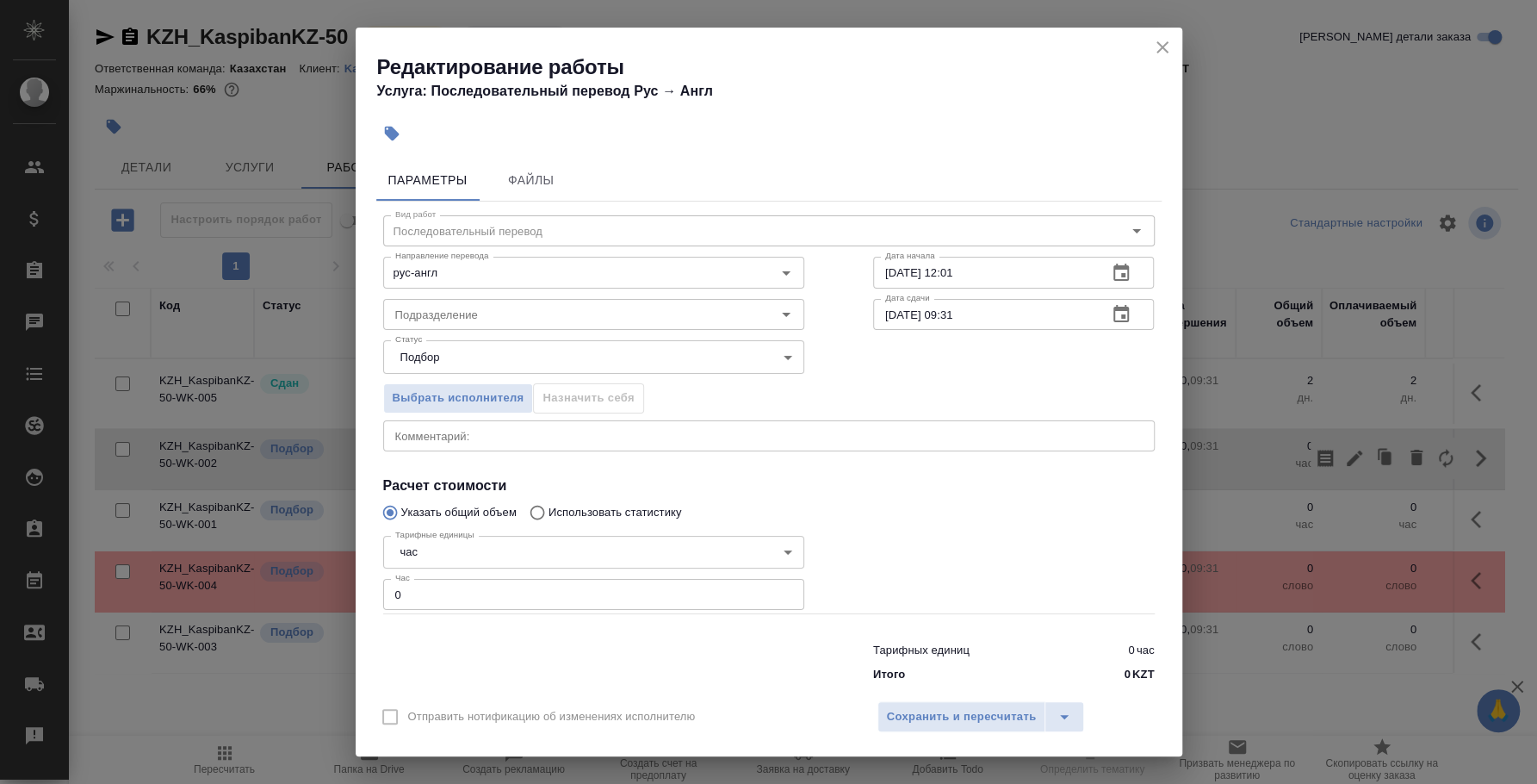
click at [450, 554] on body "🙏 .cls-1 fill:#fff; AWATERA [PERSON_NAME] Спецификации Заказы 0 Чаты Todo Проек…" at bounding box center [768, 392] width 1537 height 784
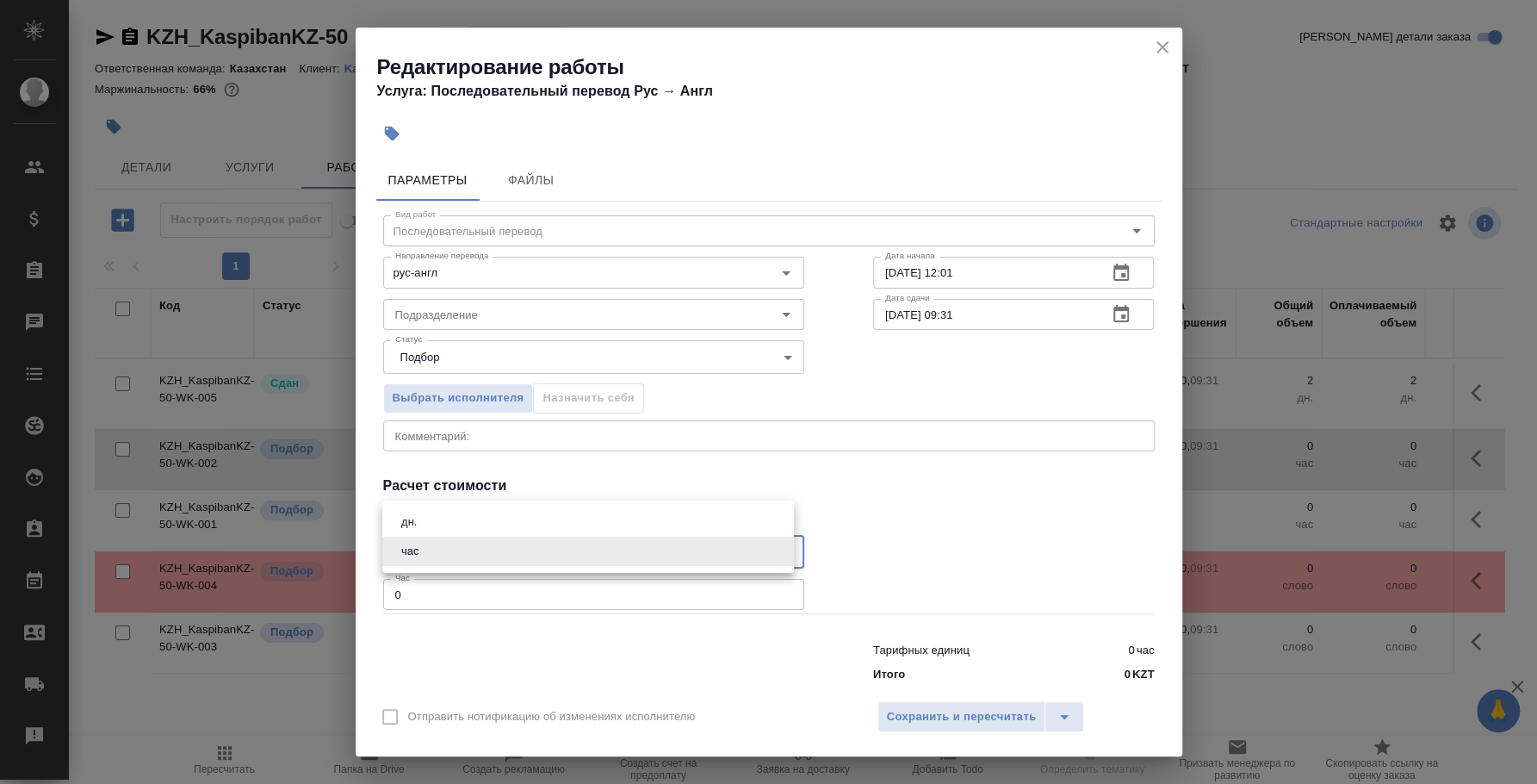
click at [447, 518] on li "дн." at bounding box center [588, 521] width 411 height 30
type input "5a8b1489cc6b4906c91bfd8a"
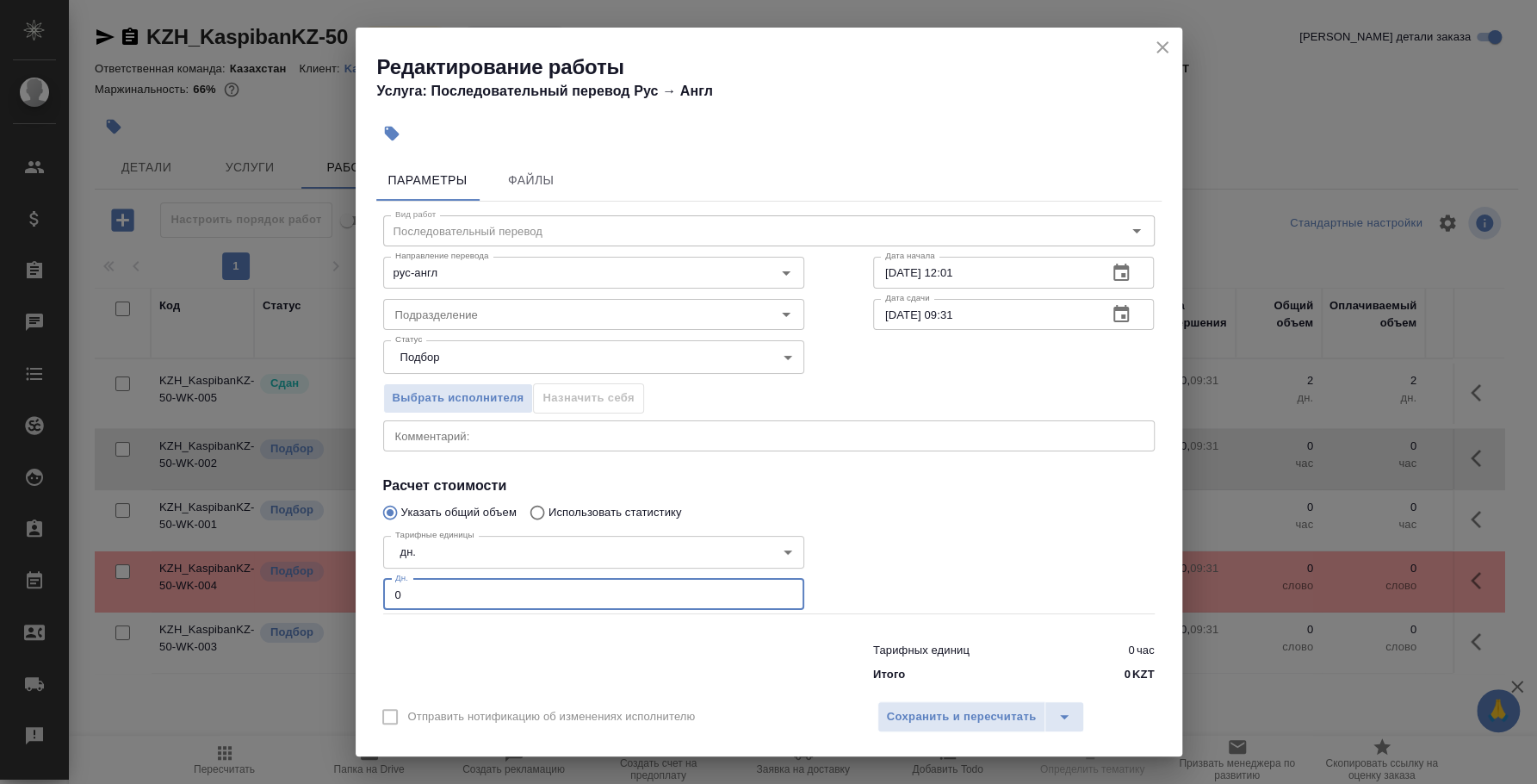
drag, startPoint x: 450, startPoint y: 596, endPoint x: 360, endPoint y: 583, distance: 90.9
click at [360, 583] on div "Параметры Файлы Вид работ Последовательный перевод Вид работ Направление перево…" at bounding box center [769, 421] width 827 height 537
type input "1"
click at [980, 713] on span "Сохранить и пересчитать" at bounding box center [962, 717] width 150 height 20
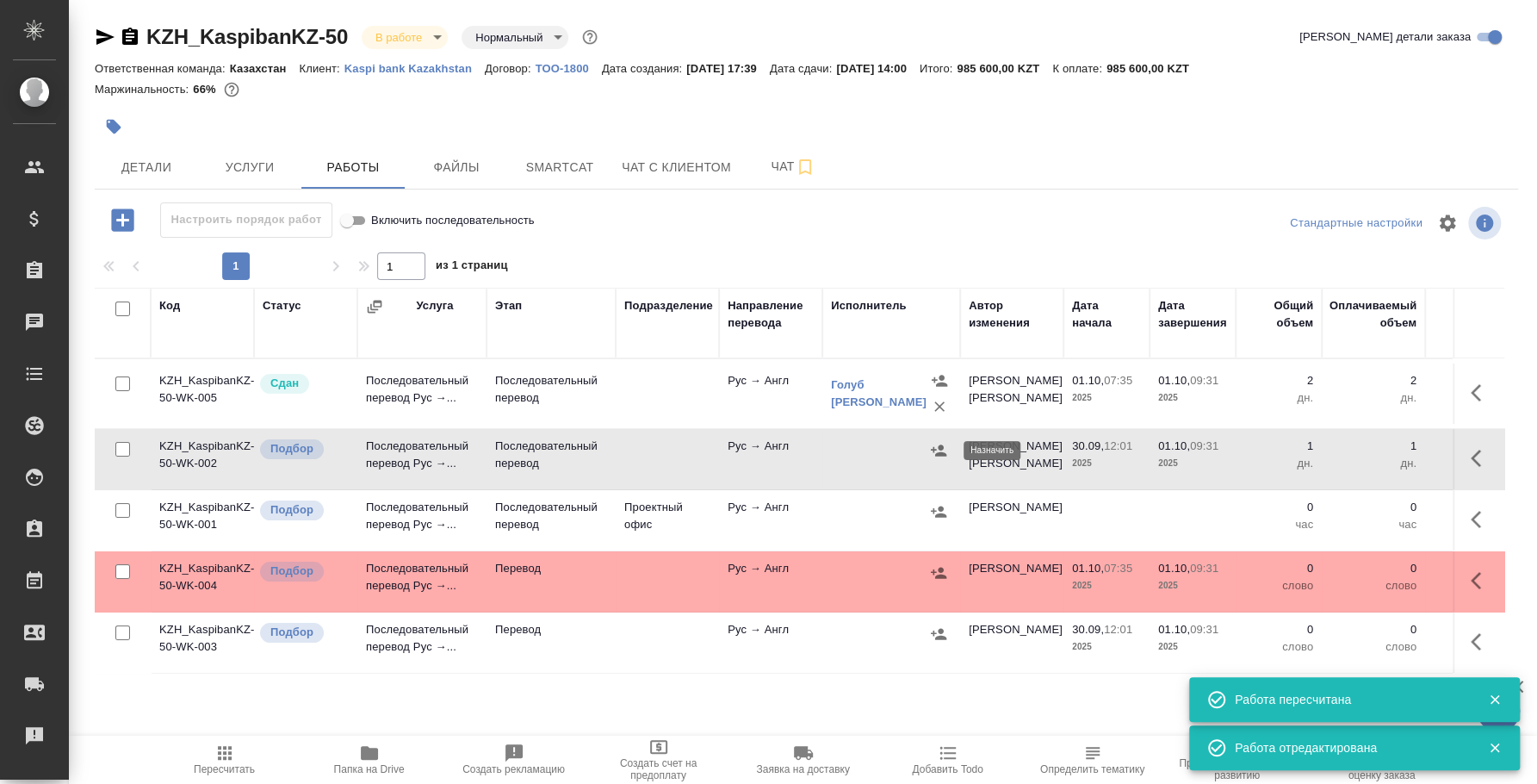
click at [937, 451] on icon "button" at bounding box center [938, 450] width 17 height 17
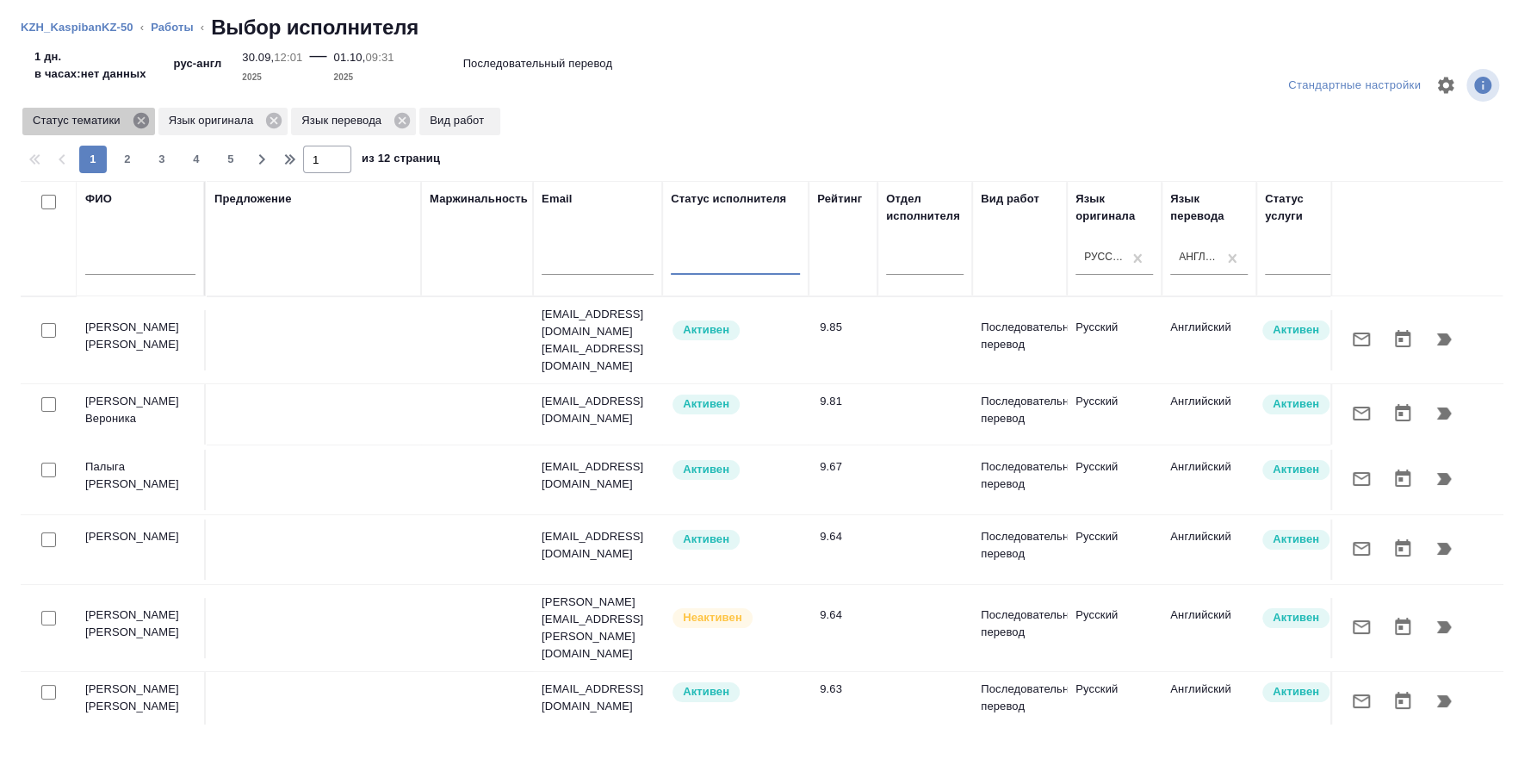
click at [142, 123] on icon at bounding box center [139, 120] width 15 height 15
click at [138, 128] on icon at bounding box center [137, 120] width 15 height 15
click at [134, 126] on icon at bounding box center [133, 120] width 15 height 15
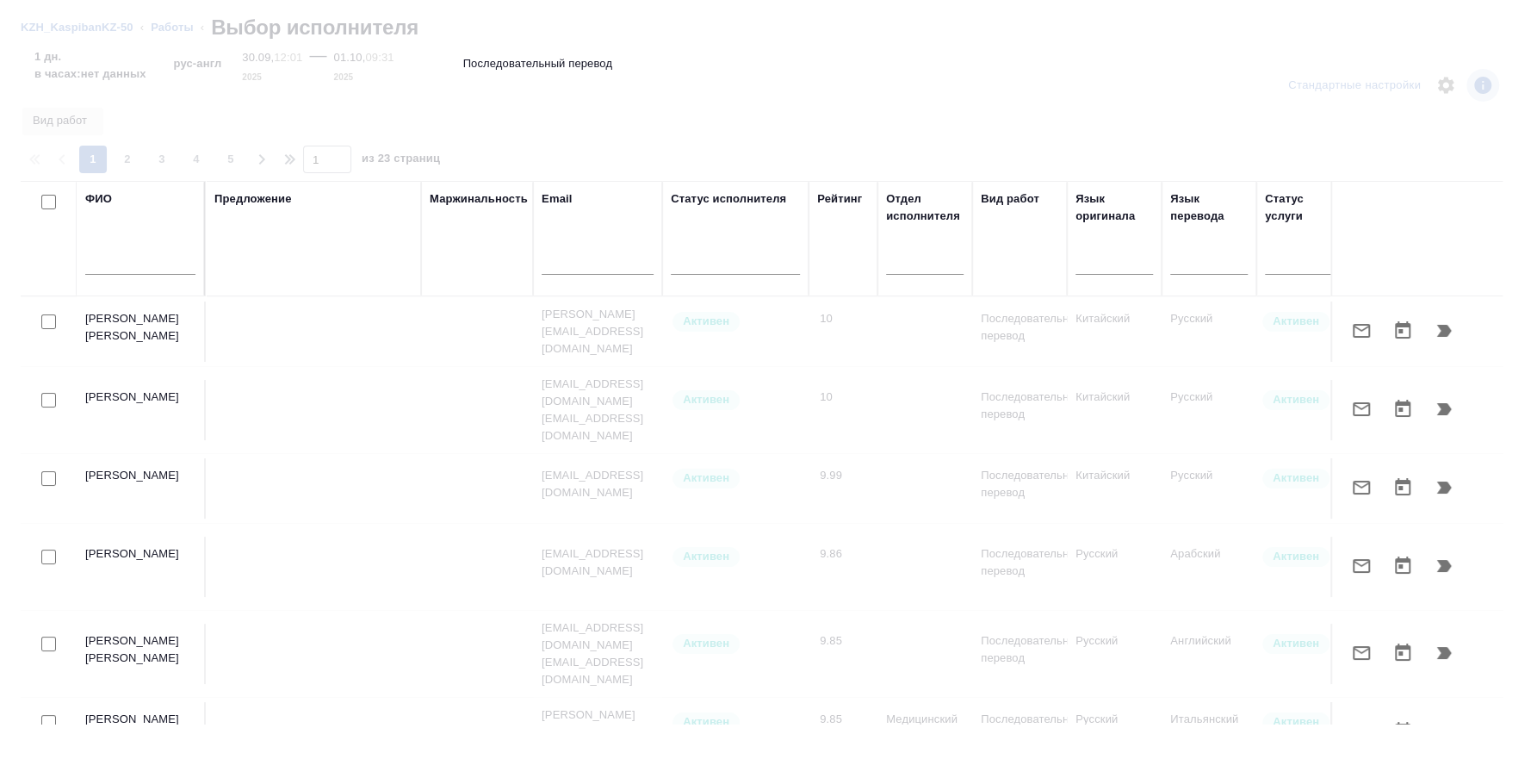
click at [149, 269] on input "text" at bounding box center [139, 264] width 110 height 21
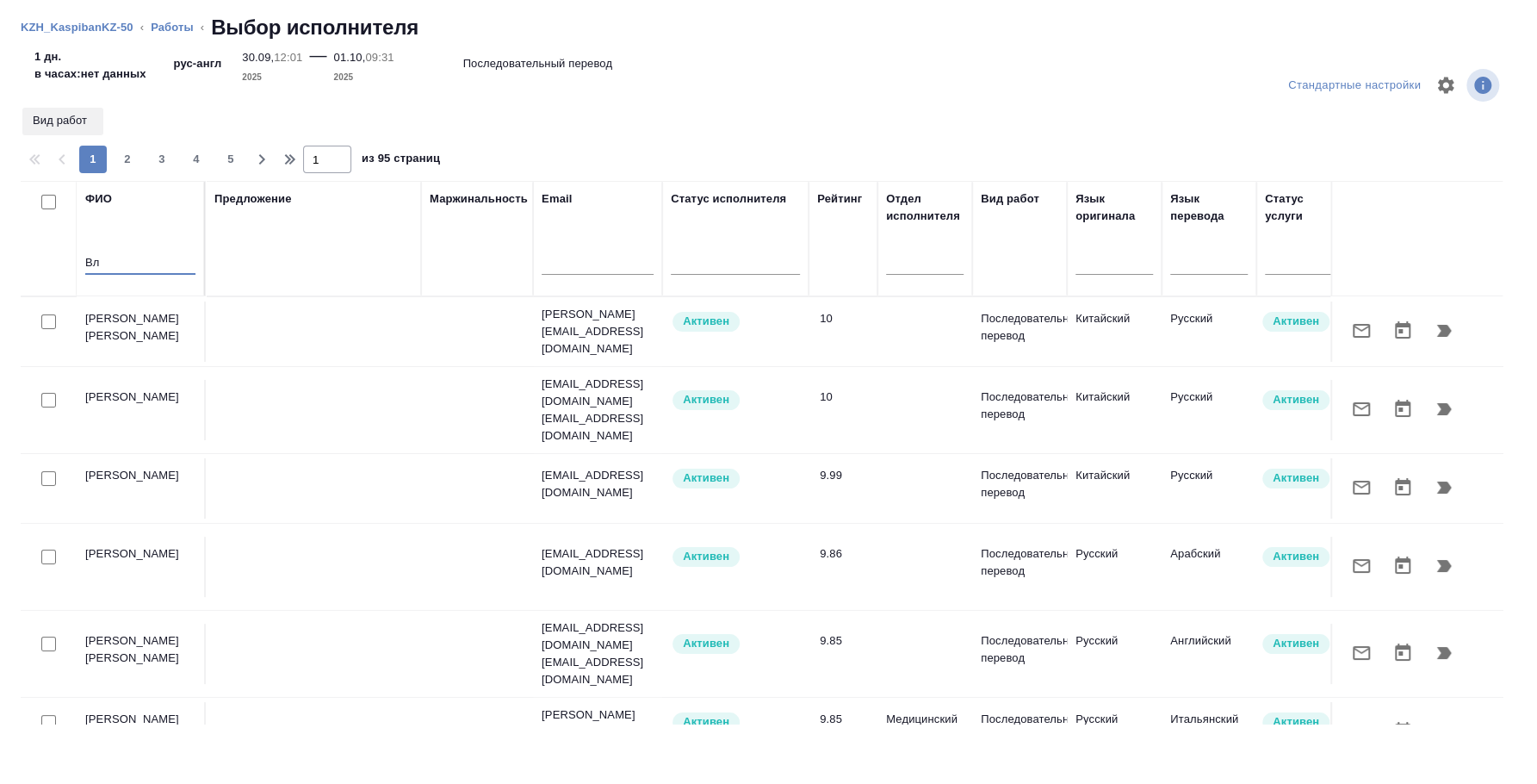
type input "В"
type input "Машнин Владимир"
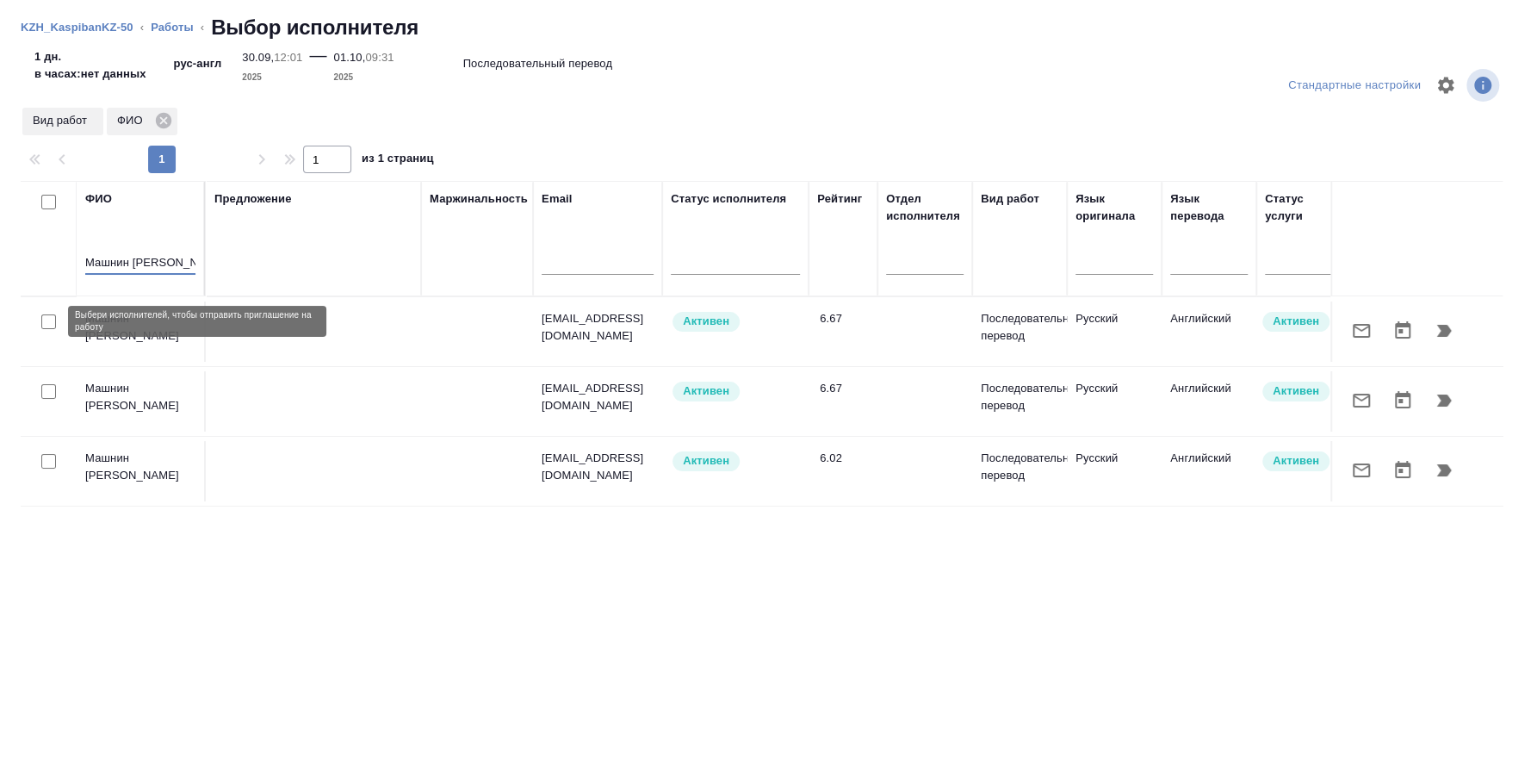
click at [48, 324] on input "checkbox" at bounding box center [48, 322] width 14 height 14
checkbox input "true"
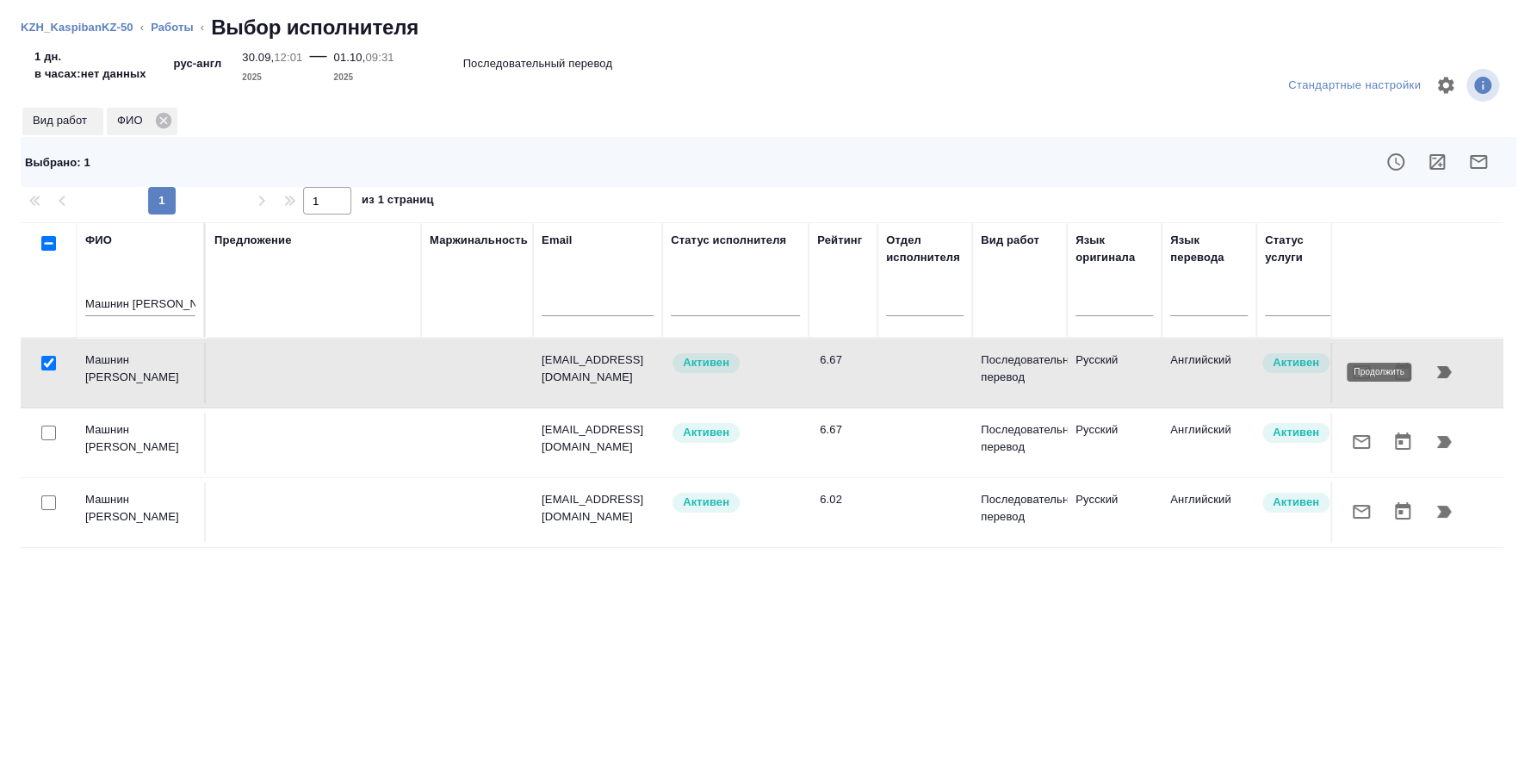
click at [1444, 359] on button "button" at bounding box center [1444, 372] width 41 height 41
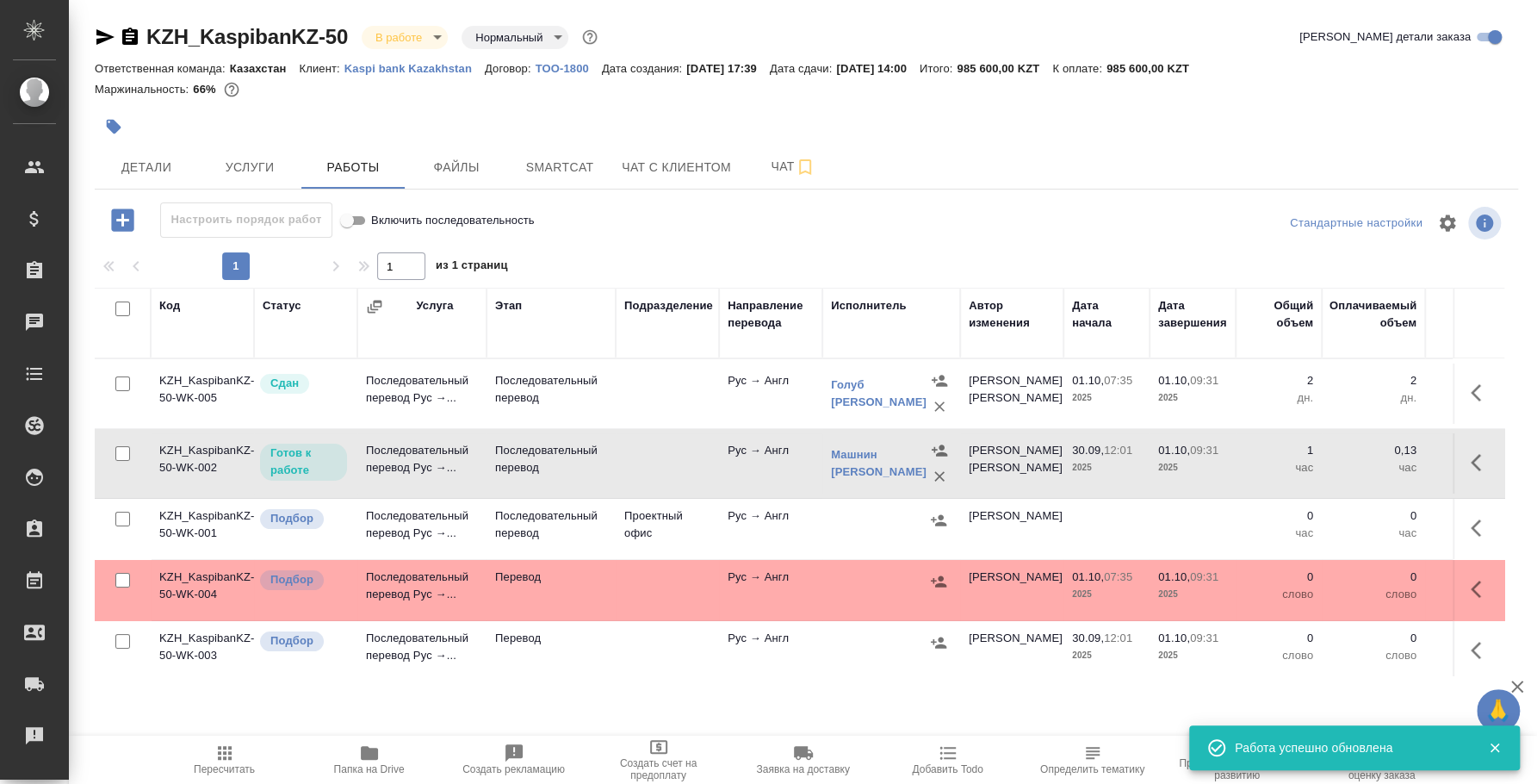
scroll to position [0, 450]
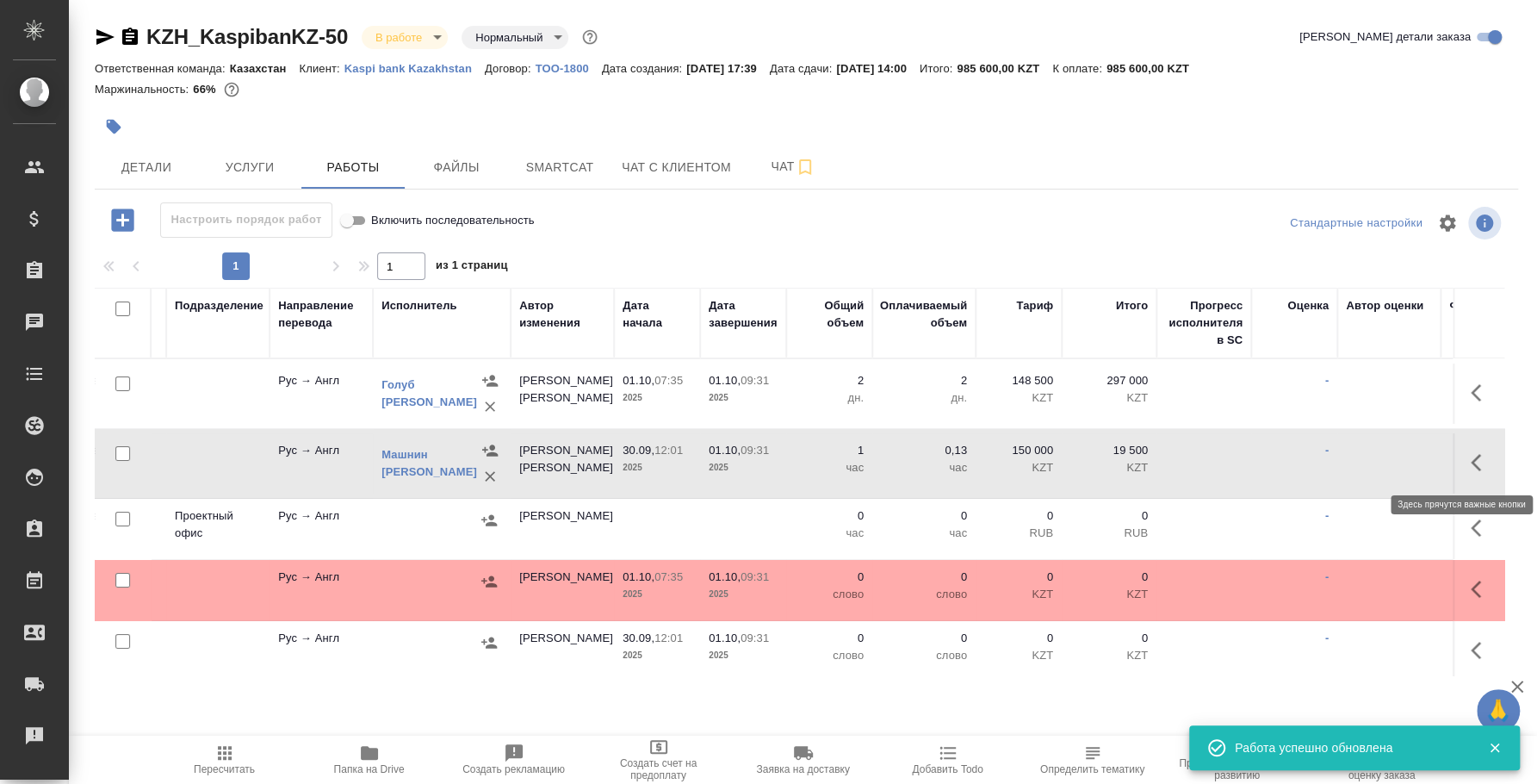
click at [1471, 457] on icon "button" at bounding box center [1481, 462] width 21 height 21
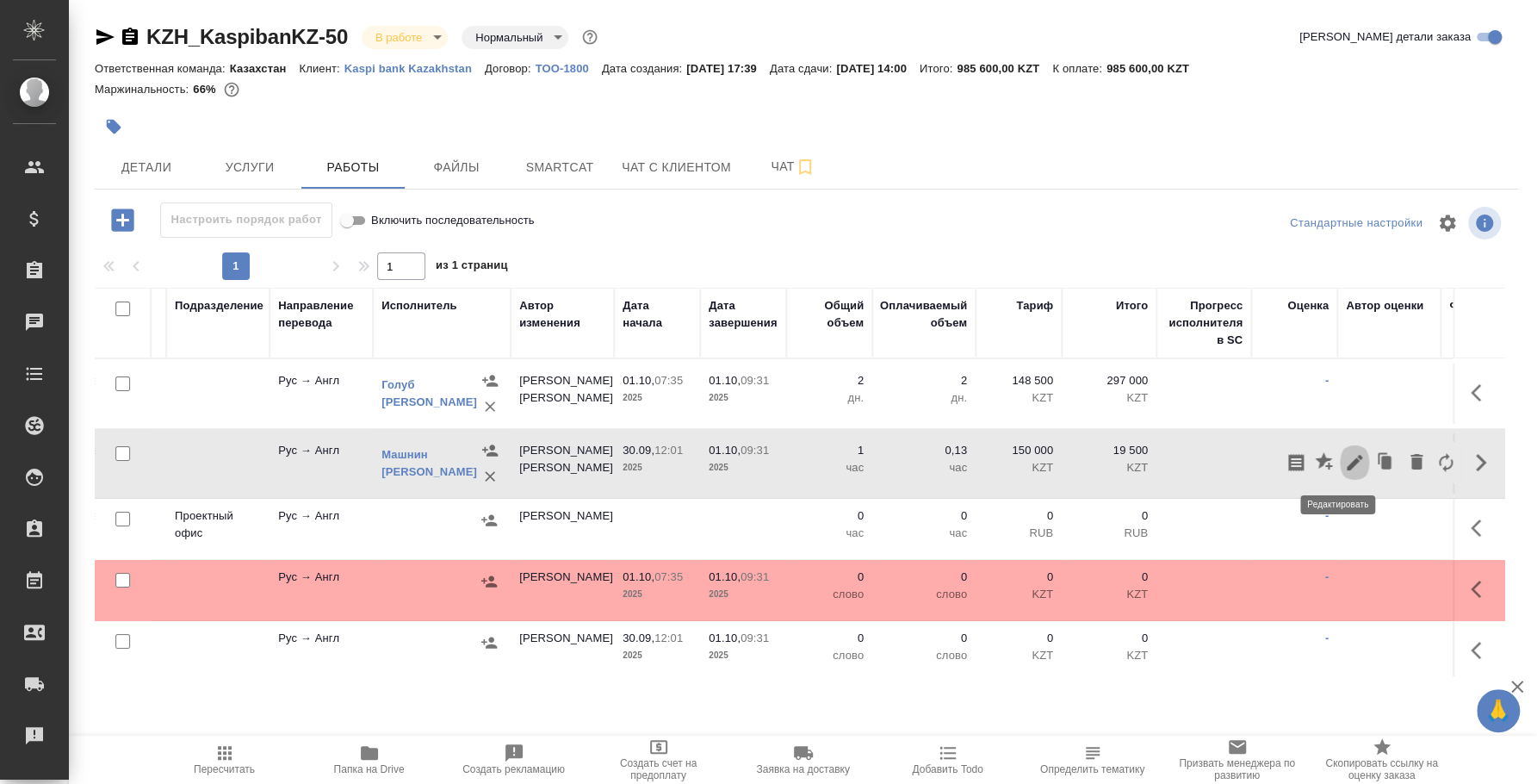
click at [1347, 458] on icon "button" at bounding box center [1355, 462] width 21 height 21
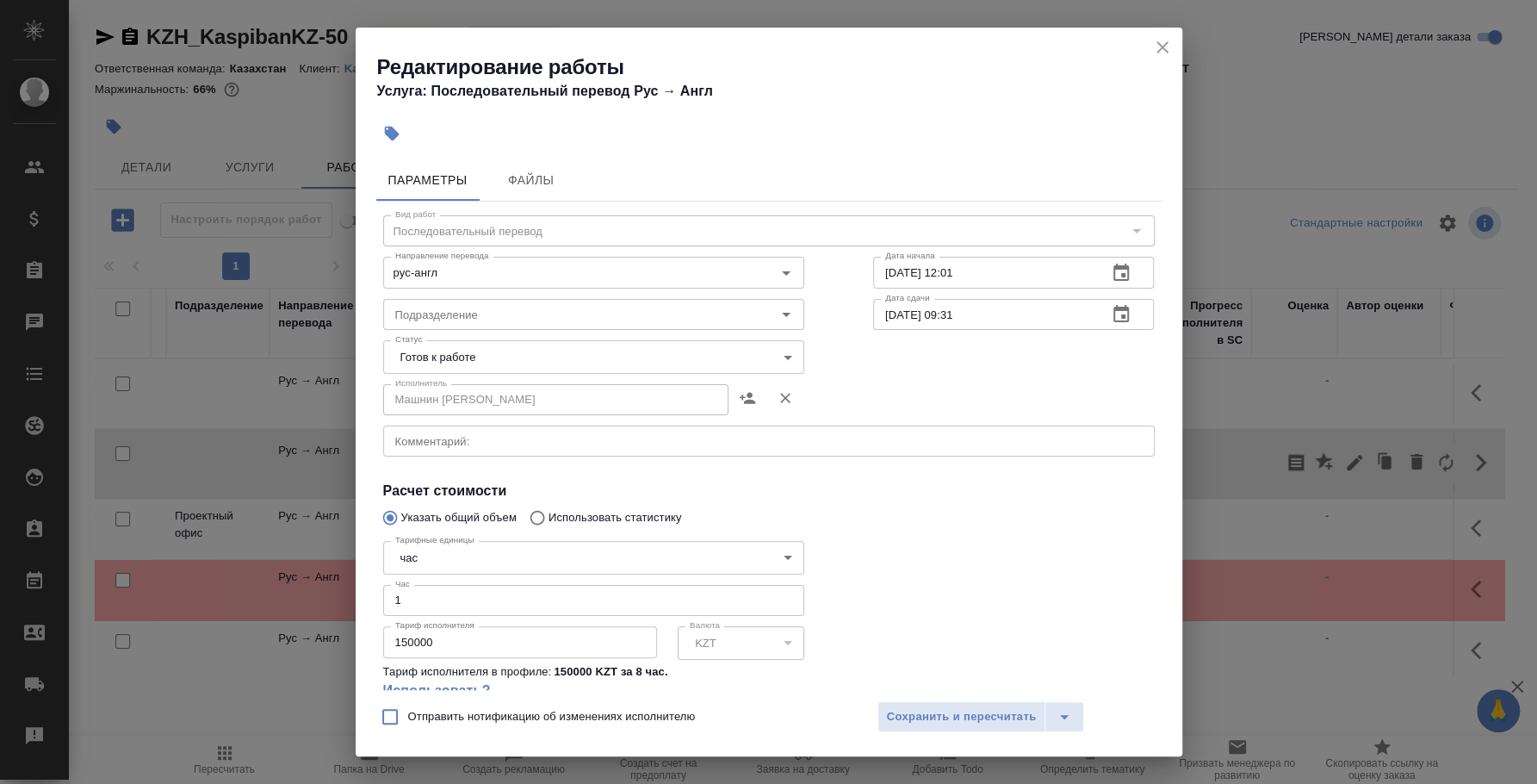
click at [438, 556] on body "🙏 .cls-1 fill:#fff; AWATERA Fedotova Irina Клиенты Спецификации Заказы 0 Чаты T…" at bounding box center [768, 392] width 1537 height 784
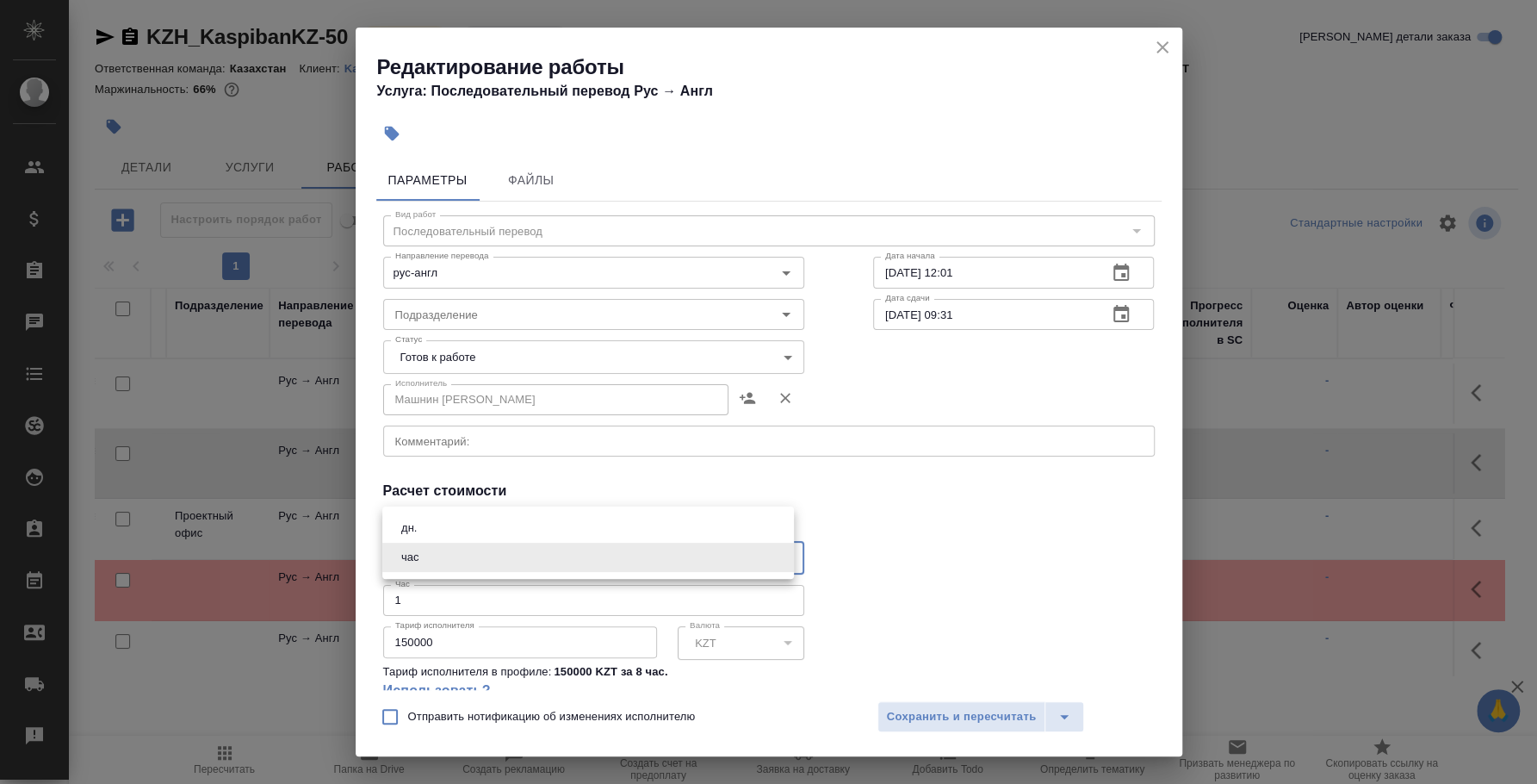
click at [421, 538] on li "дн." at bounding box center [588, 527] width 411 height 30
type input "5a8b1489cc6b4906c91bfd8a"
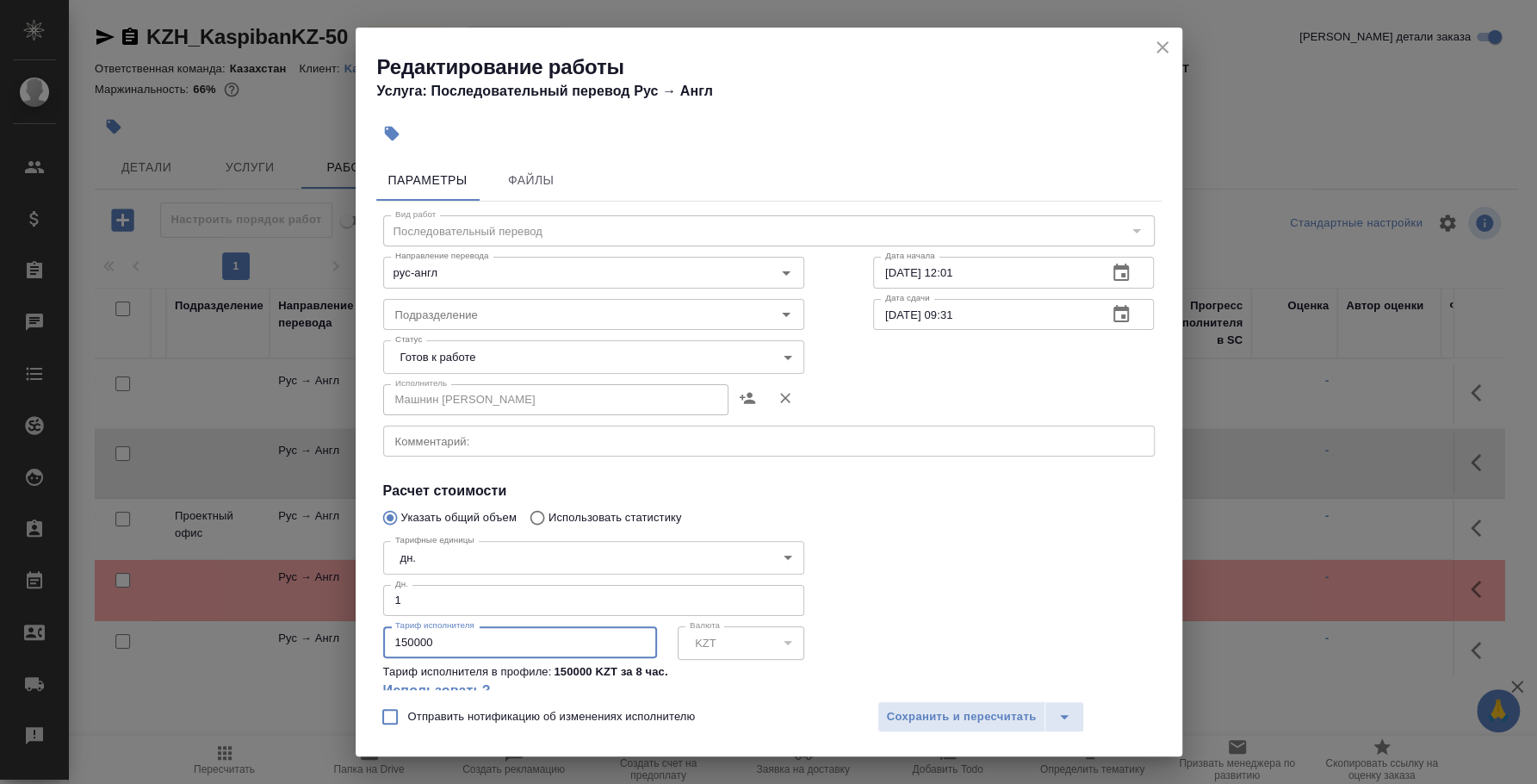
drag, startPoint x: 438, startPoint y: 644, endPoint x: 370, endPoint y: 629, distance: 69.6
click at [370, 629] on div "Параметры Файлы Вид работ Последовательный перевод Вид работ Направление перево…" at bounding box center [769, 421] width 827 height 537
type input "148500"
click at [993, 718] on span "Сохранить и пересчитать" at bounding box center [962, 717] width 150 height 20
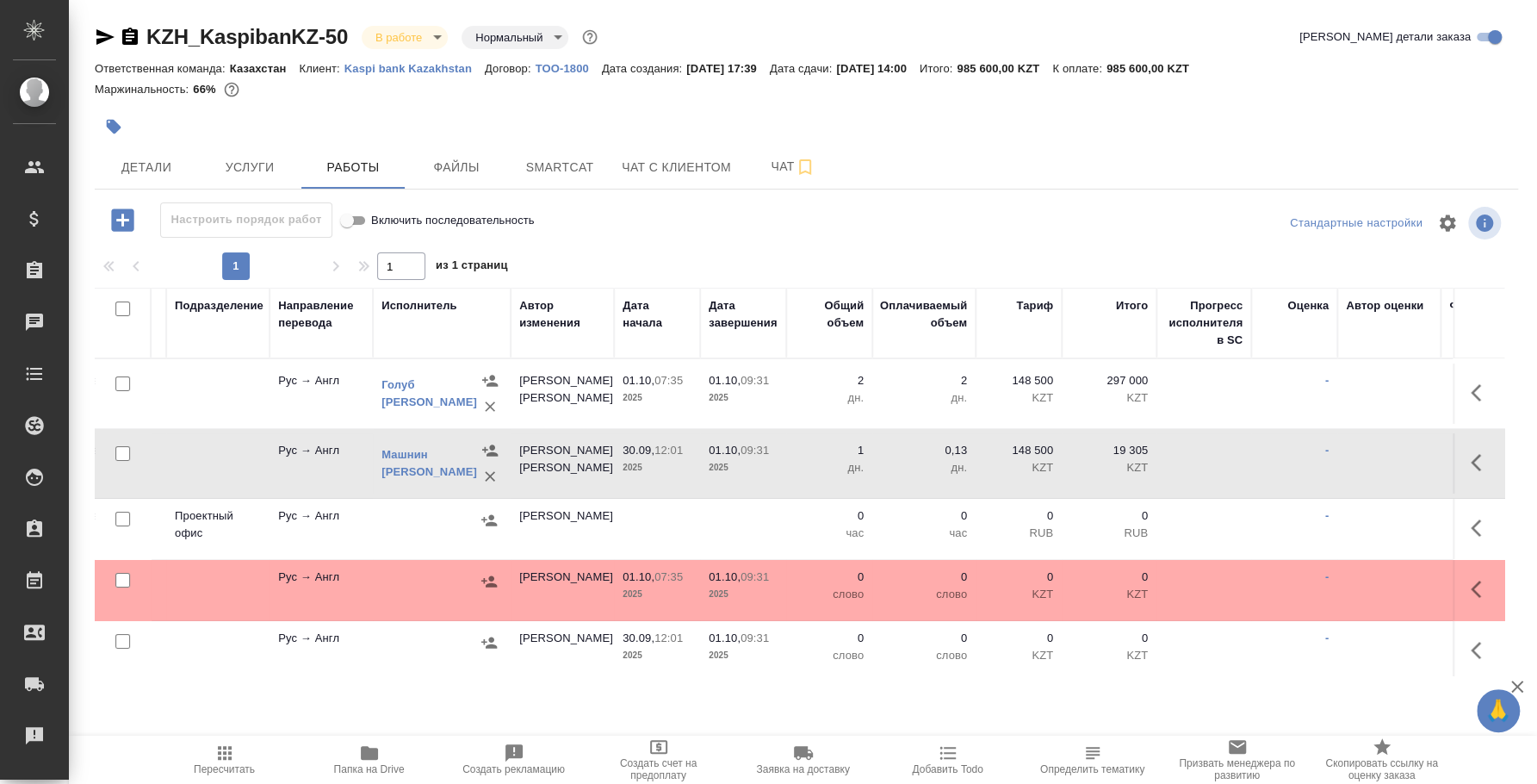
click at [1471, 470] on icon "button" at bounding box center [1481, 462] width 21 height 21
click at [1345, 452] on icon "button" at bounding box center [1355, 462] width 21 height 21
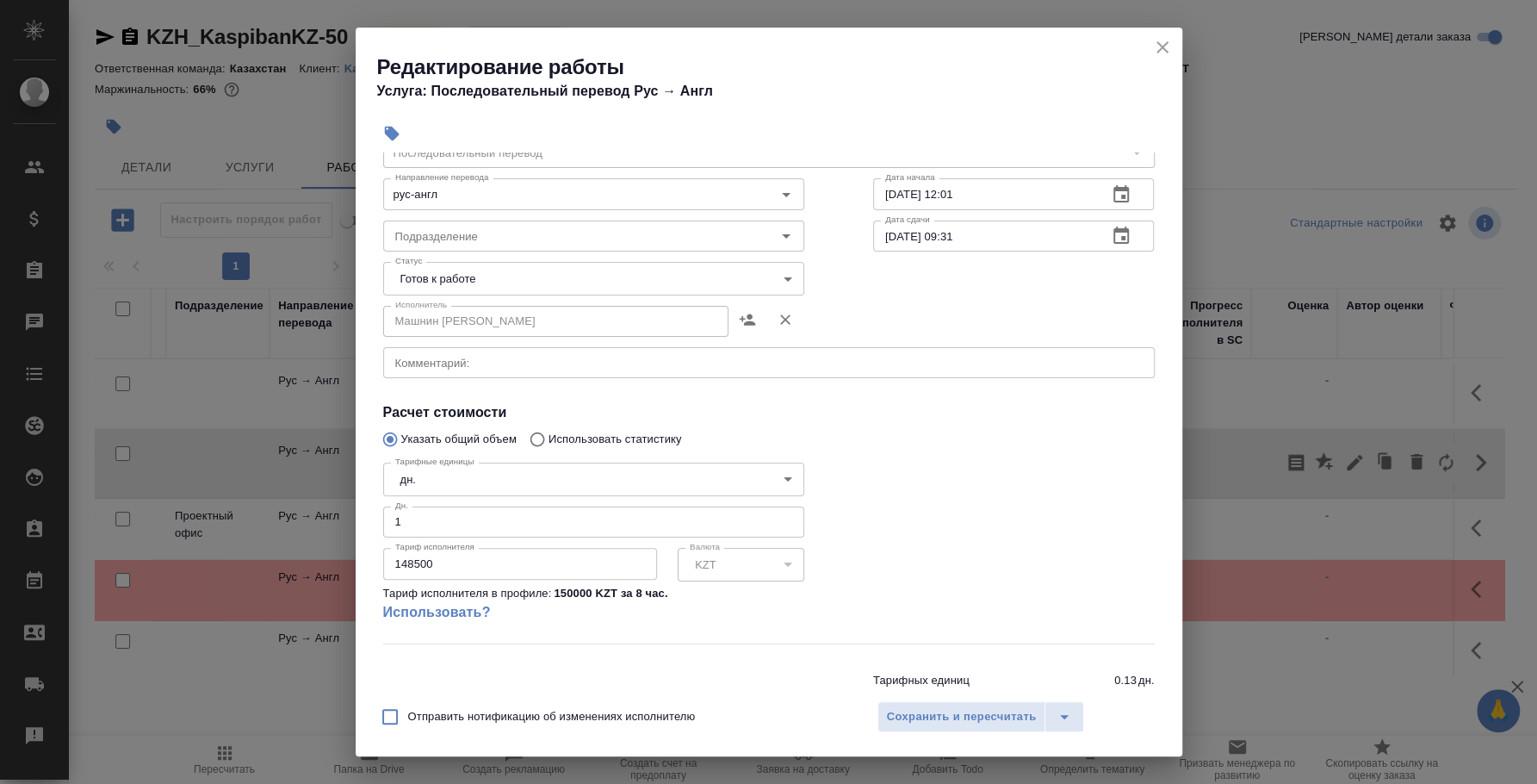
scroll to position [135, 0]
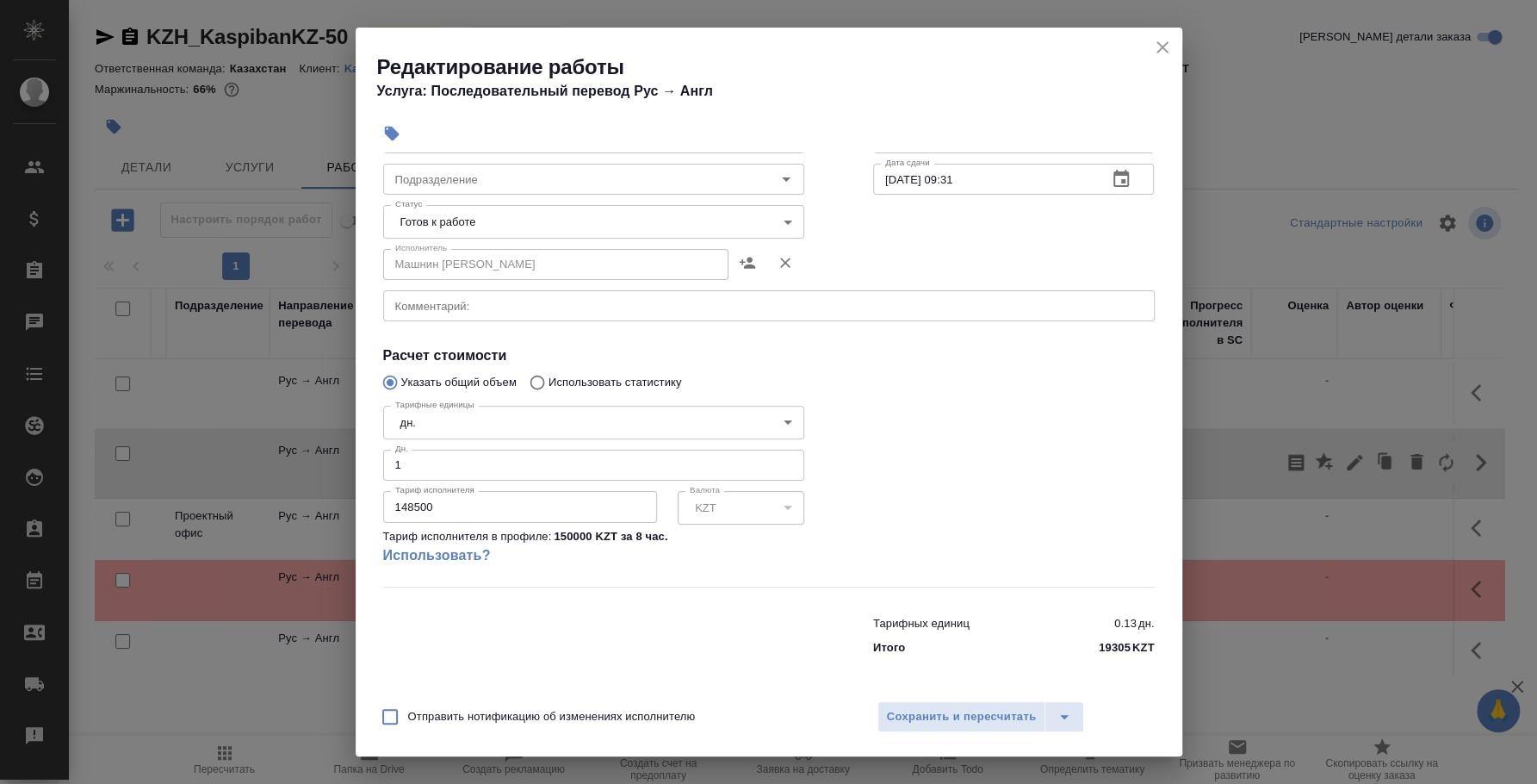
click at [482, 422] on body "🙏 .cls-1 fill:#fff; AWATERA Fedotova Irina Клиенты Спецификации Заказы 0 Чаты T…" at bounding box center [768, 392] width 1537 height 784
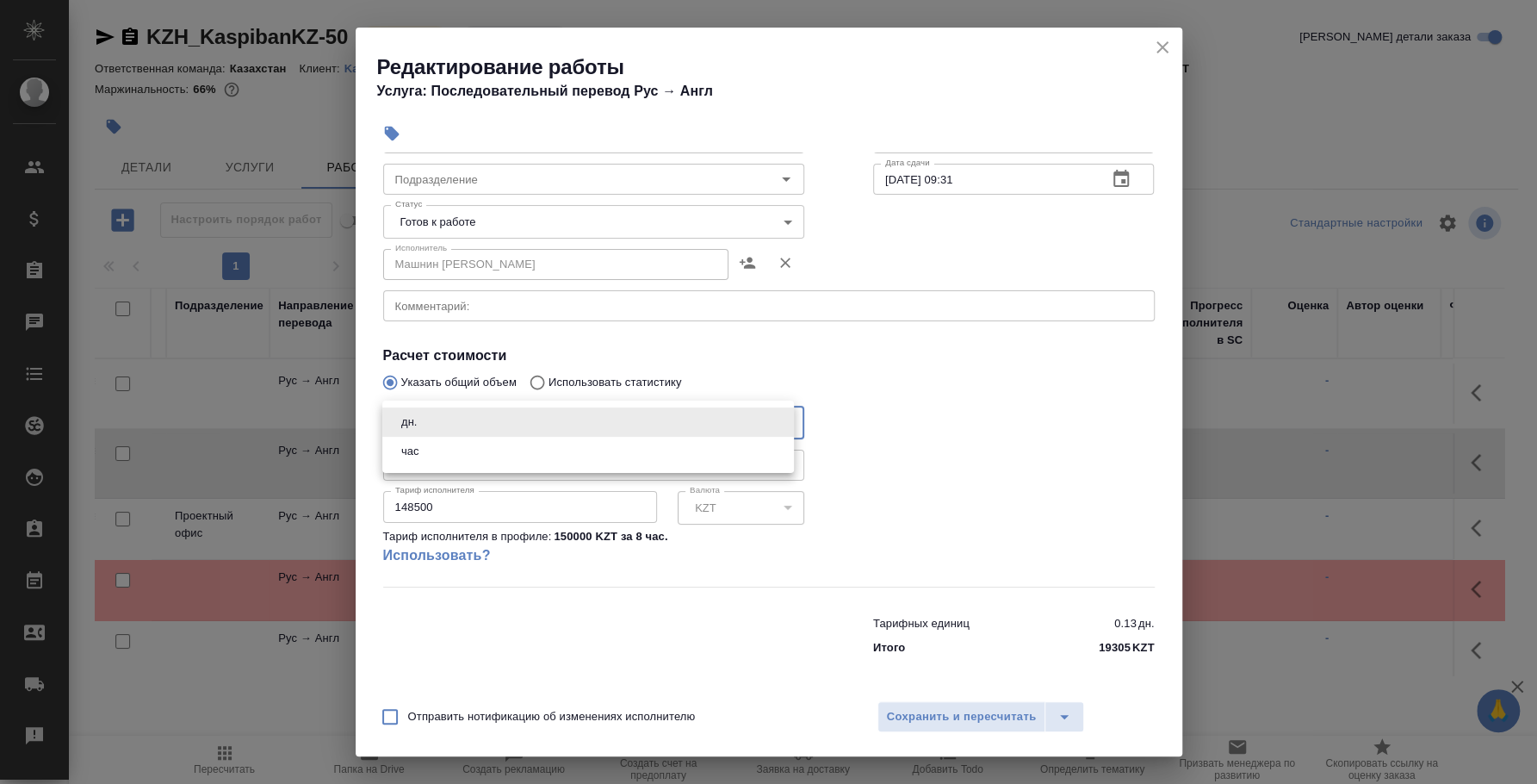
click at [472, 444] on li "час" at bounding box center [588, 451] width 411 height 30
type input "5a8b1489cc6b4906c91bfd93"
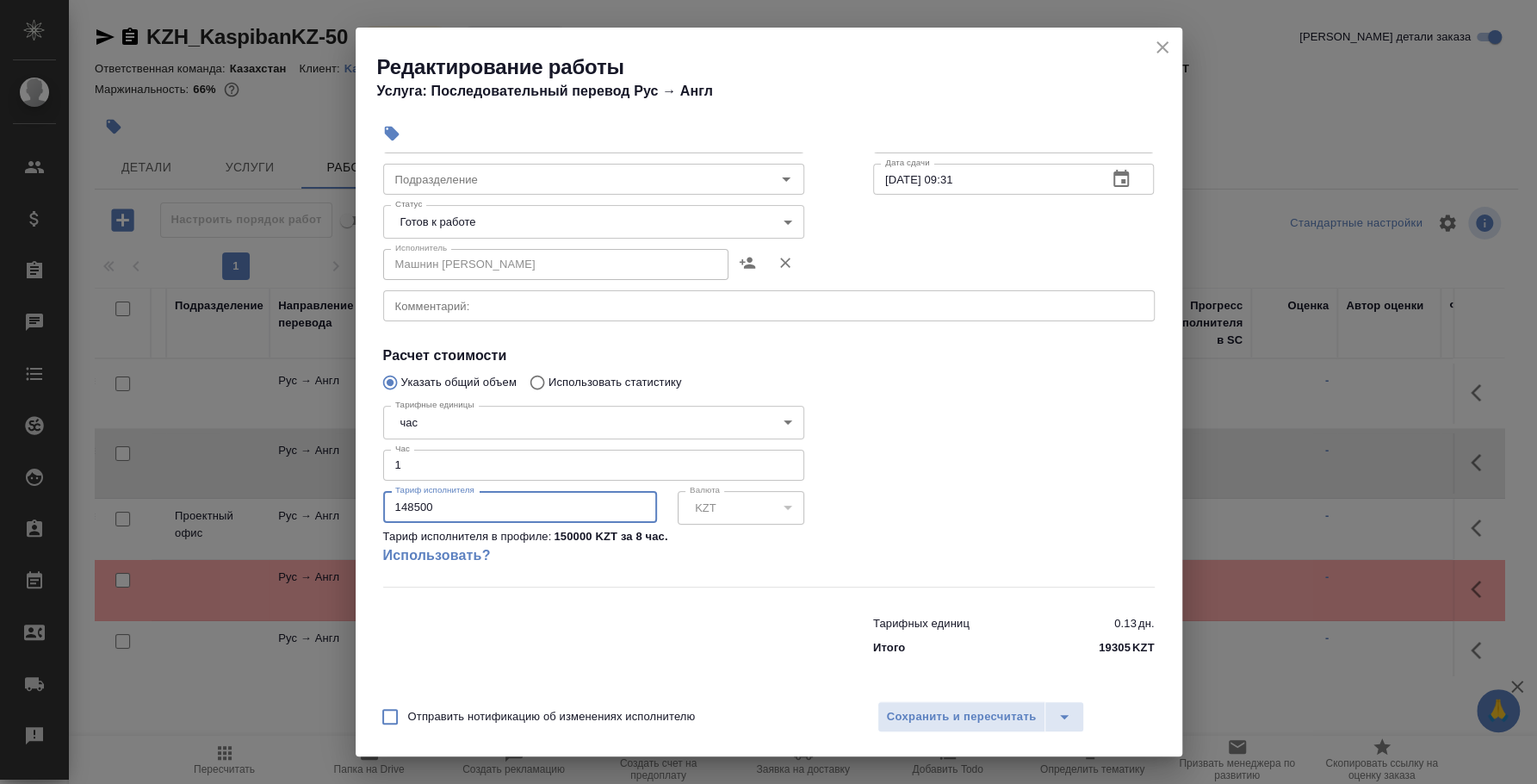
drag, startPoint x: 454, startPoint y: 510, endPoint x: 360, endPoint y: 503, distance: 94.3
click at [360, 503] on div "Параметры Файлы Вид работ Последовательный перевод Вид работ Направление перево…" at bounding box center [769, 421] width 827 height 537
type input "16500"
click at [1022, 712] on span "Сохранить и пересчитать" at bounding box center [962, 717] width 150 height 20
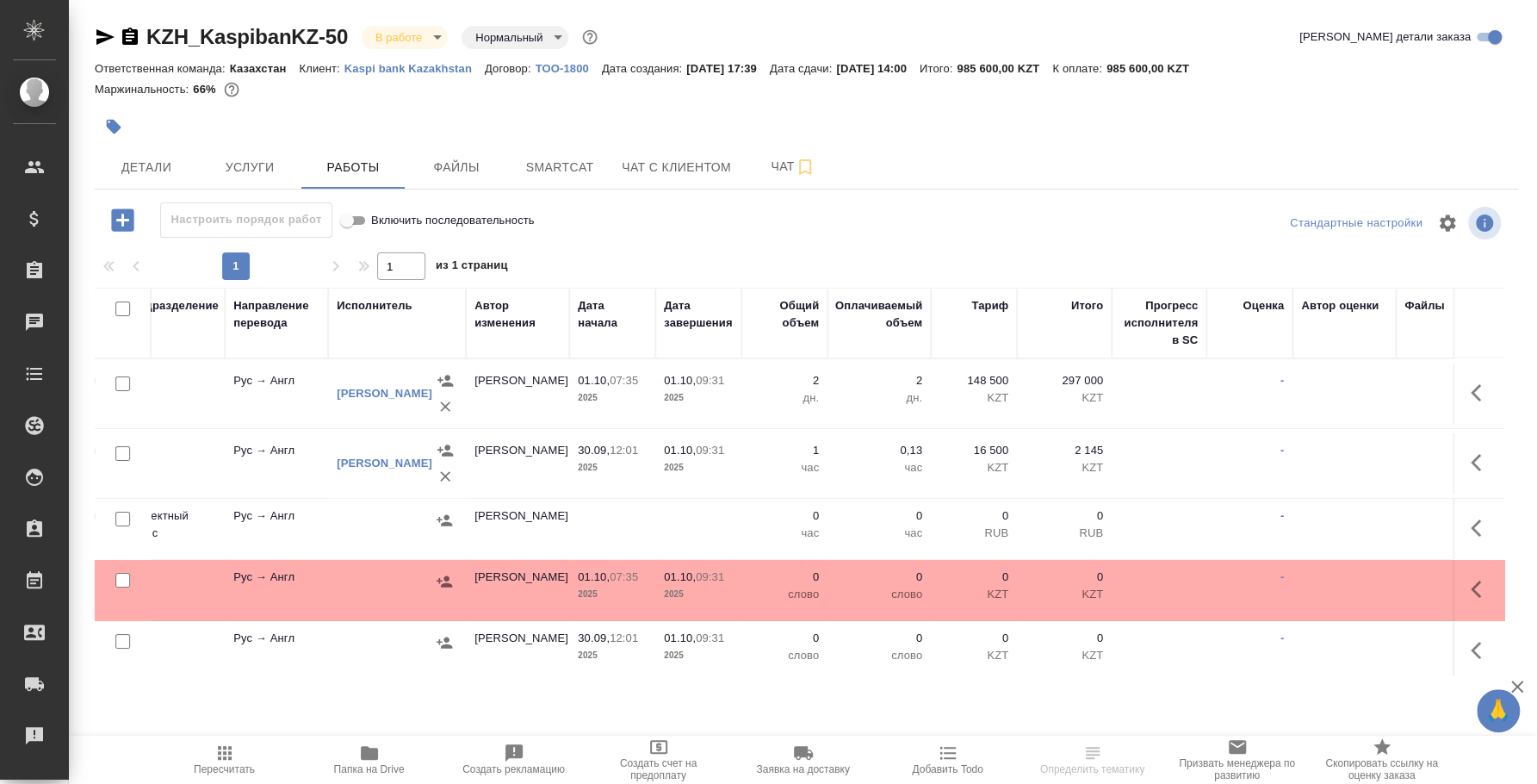
scroll to position [0, 557]
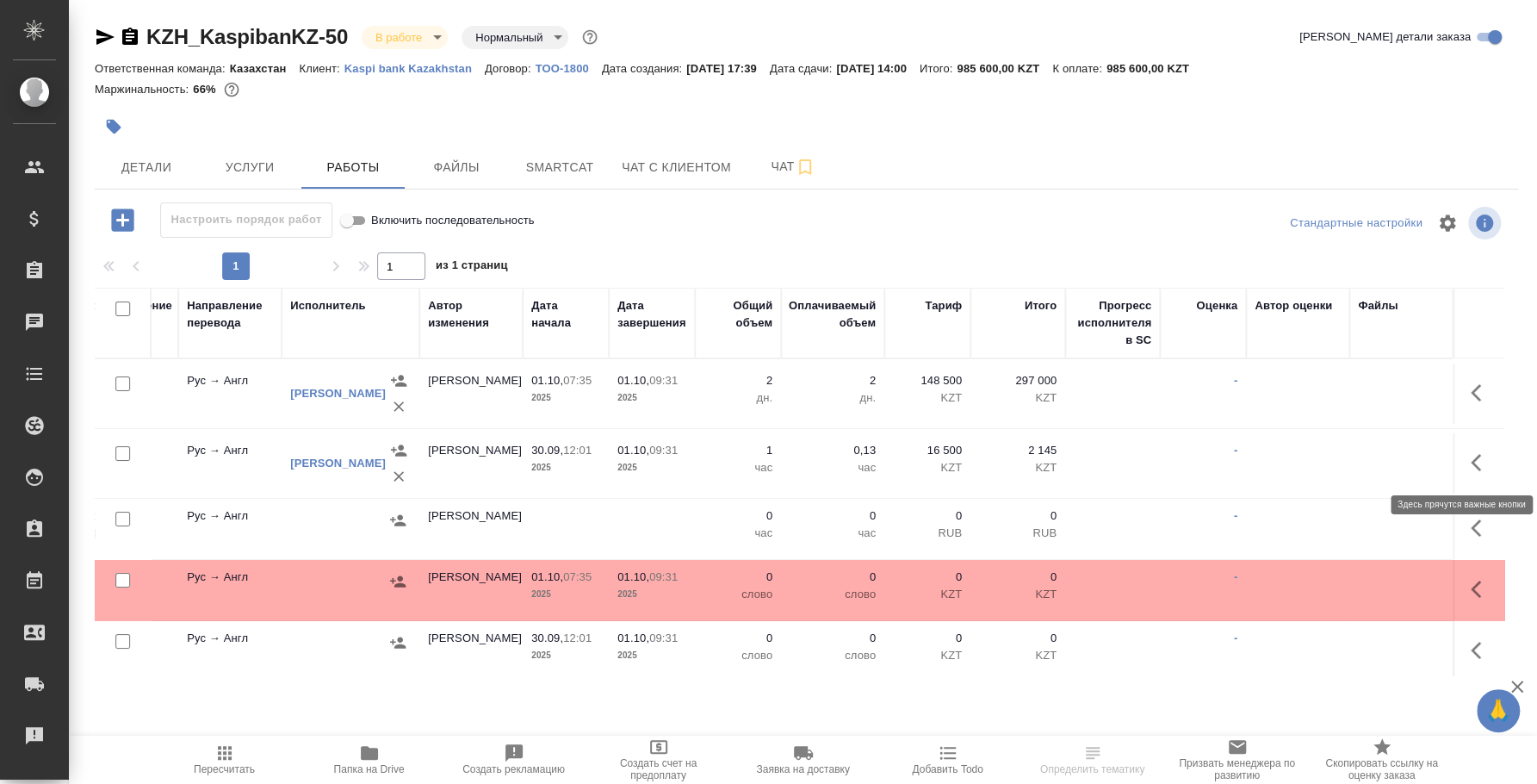
click at [1471, 460] on icon "button" at bounding box center [1481, 462] width 21 height 21
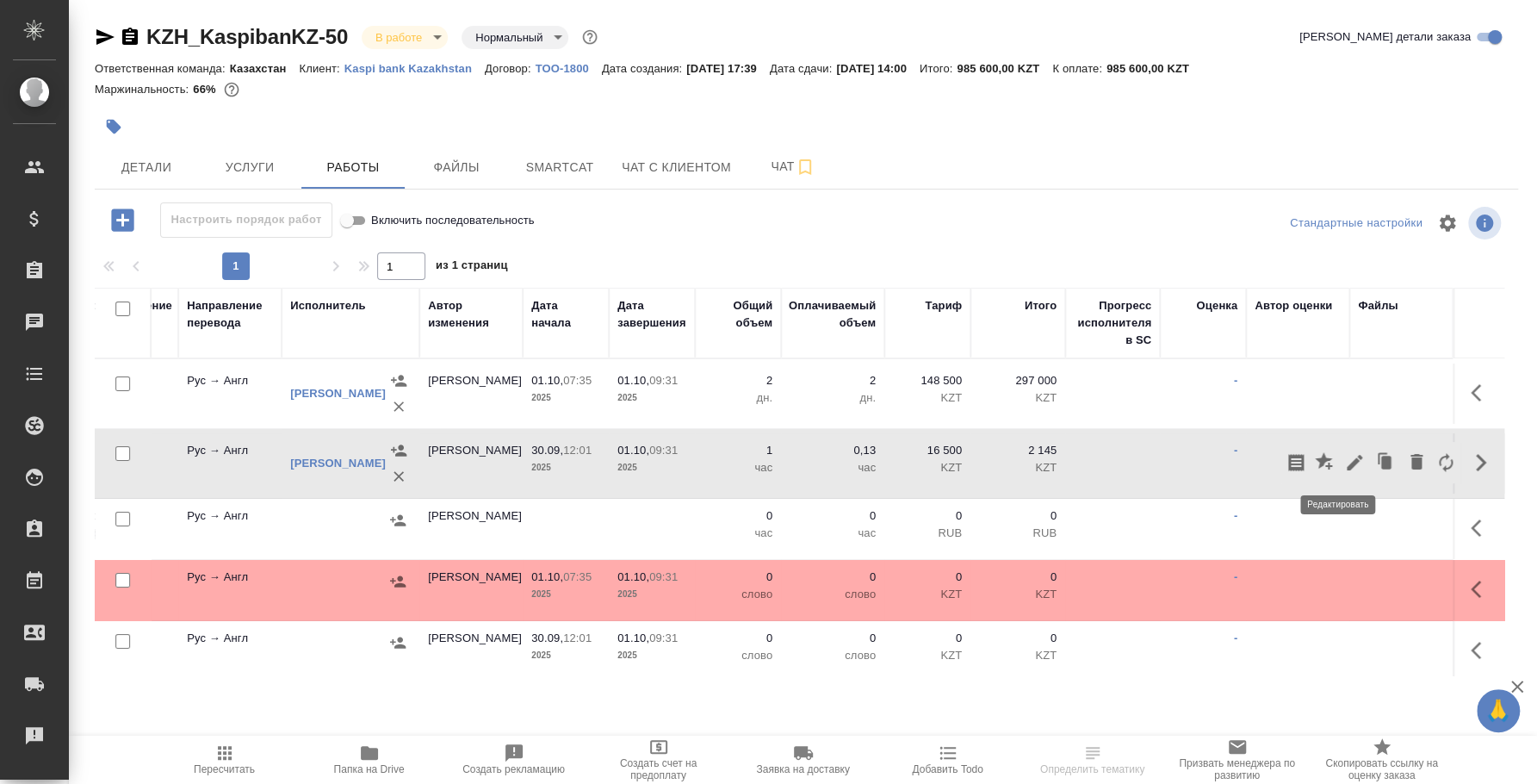
click at [1345, 459] on icon "button" at bounding box center [1355, 462] width 21 height 21
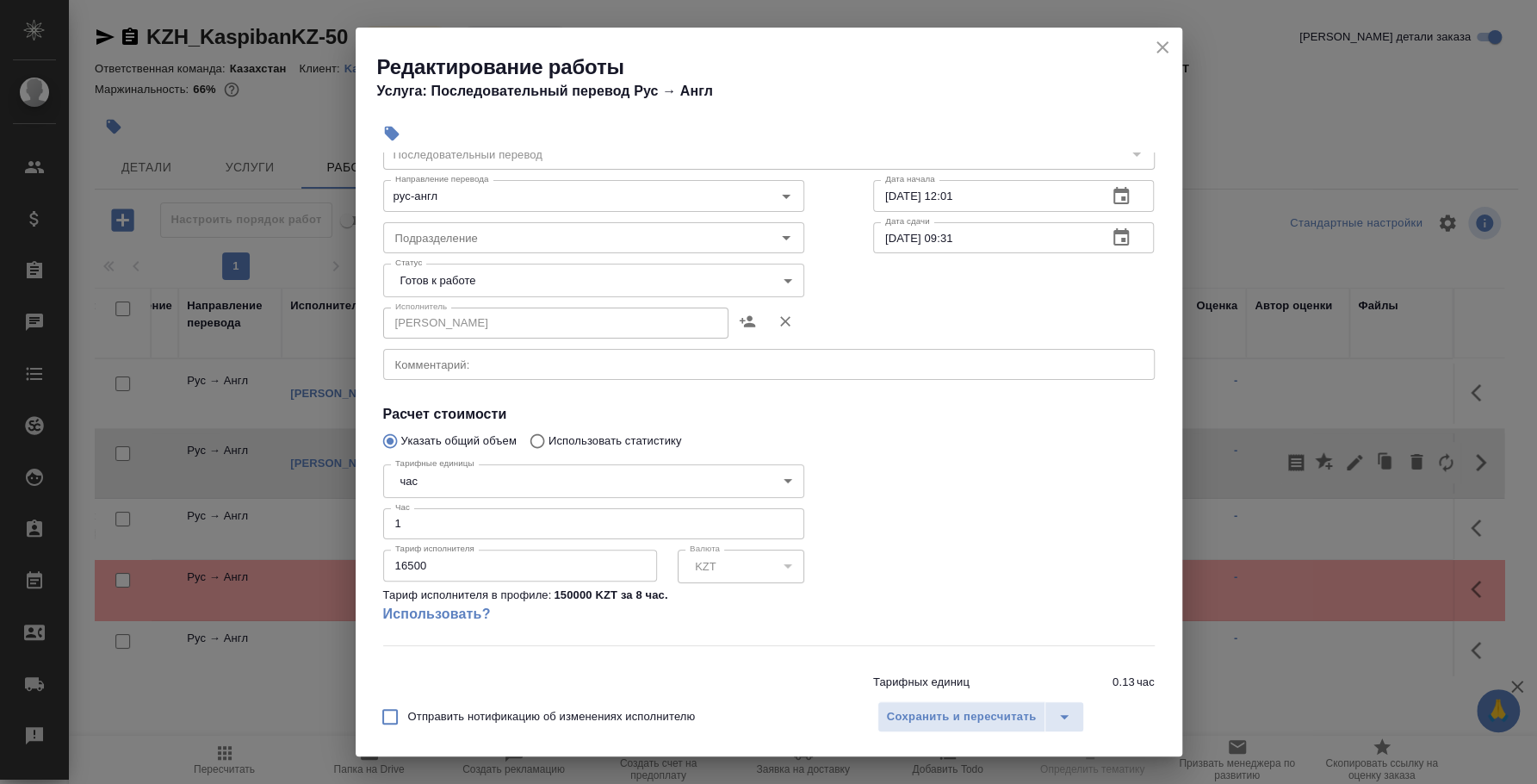
scroll to position [135, 0]
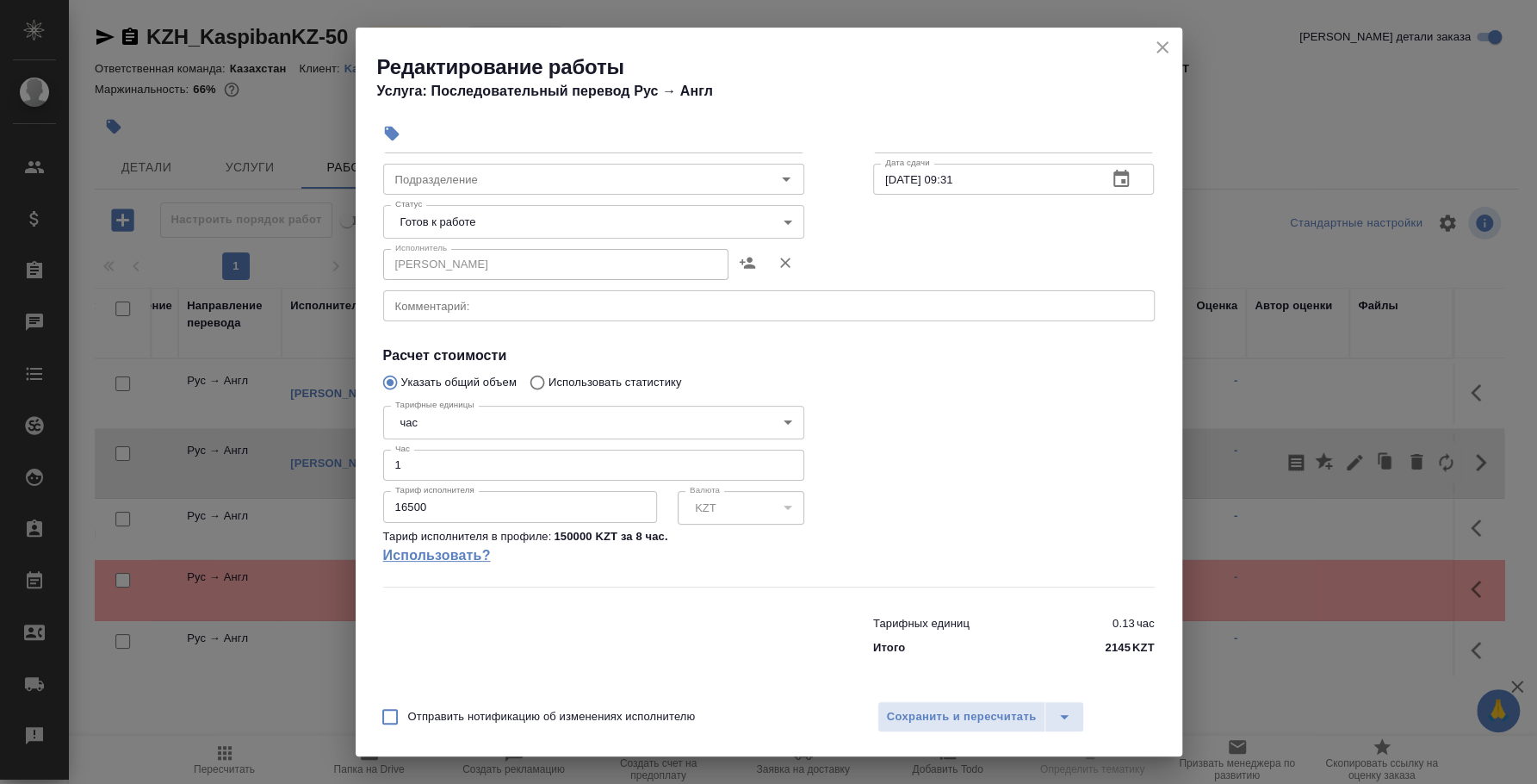
click at [471, 553] on link "Использовать?" at bounding box center [594, 555] width 421 height 21
click at [410, 504] on input "150000" at bounding box center [520, 506] width 274 height 31
type input "148500"
click at [957, 704] on button "Сохранить и пересчитать" at bounding box center [962, 716] width 169 height 31
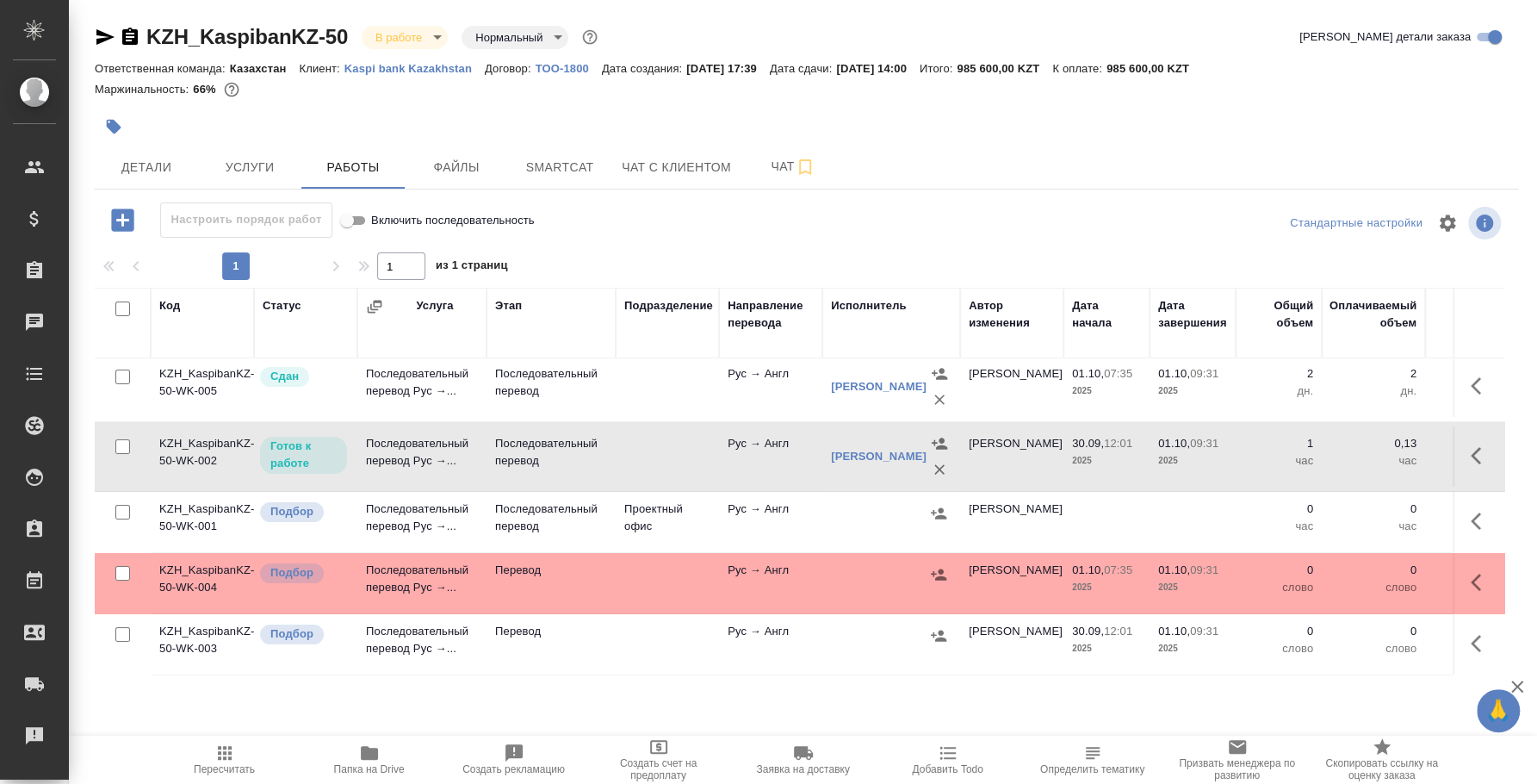
scroll to position [22, 375]
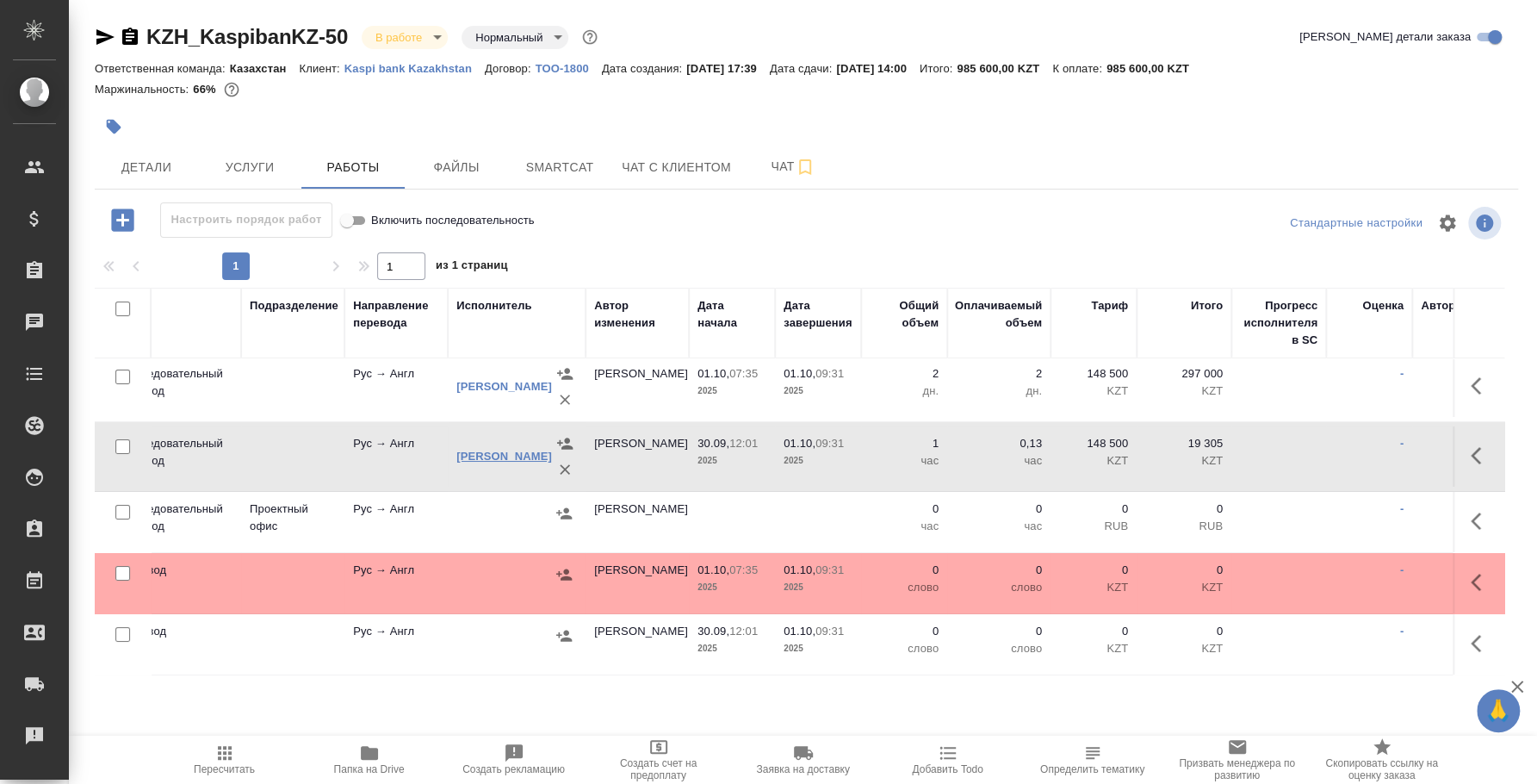
click at [486, 450] on link "[PERSON_NAME]" at bounding box center [504, 456] width 96 height 13
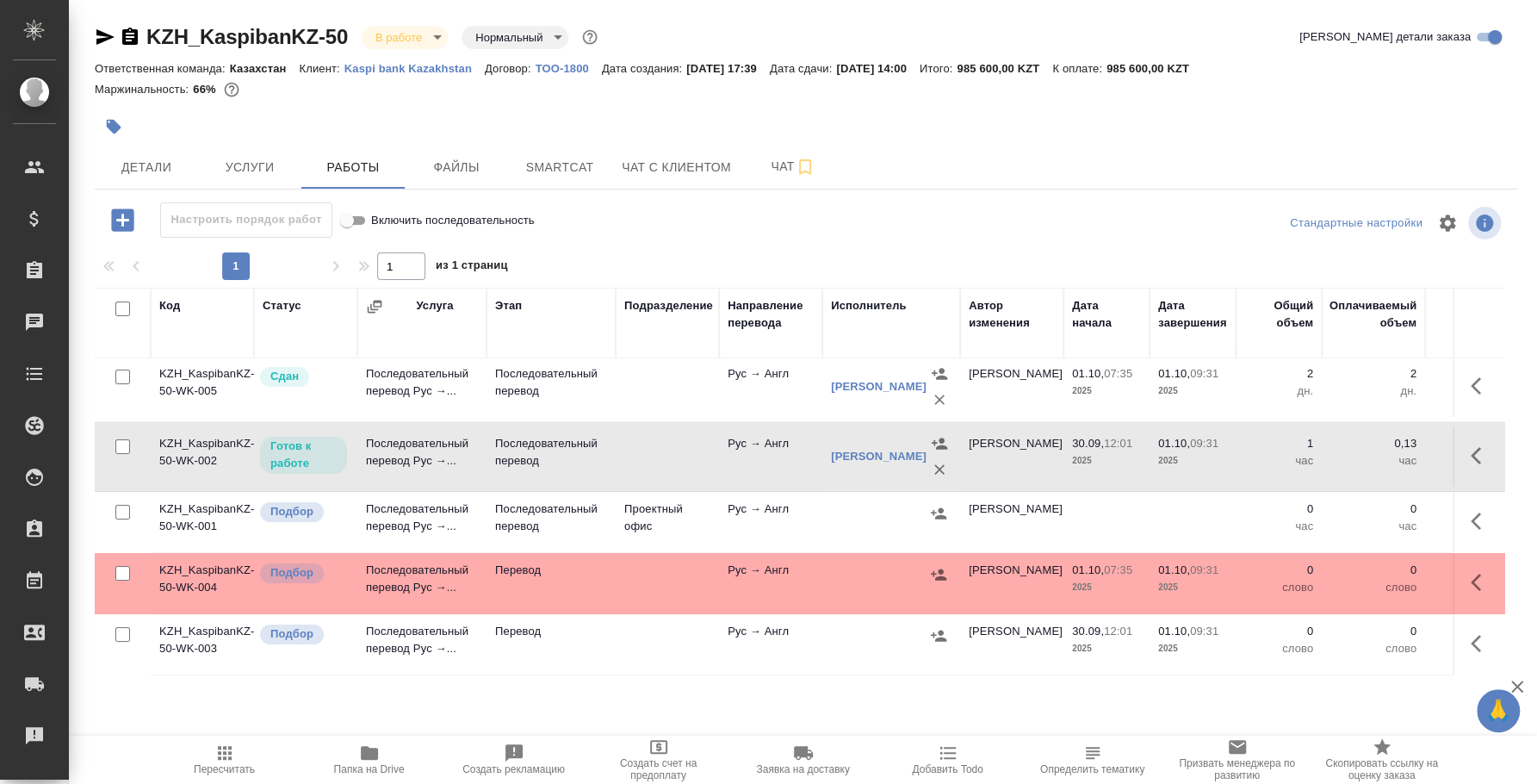
click at [184, 432] on td "KZH_KaspibanKZ-50-WK-002" at bounding box center [203, 456] width 104 height 60
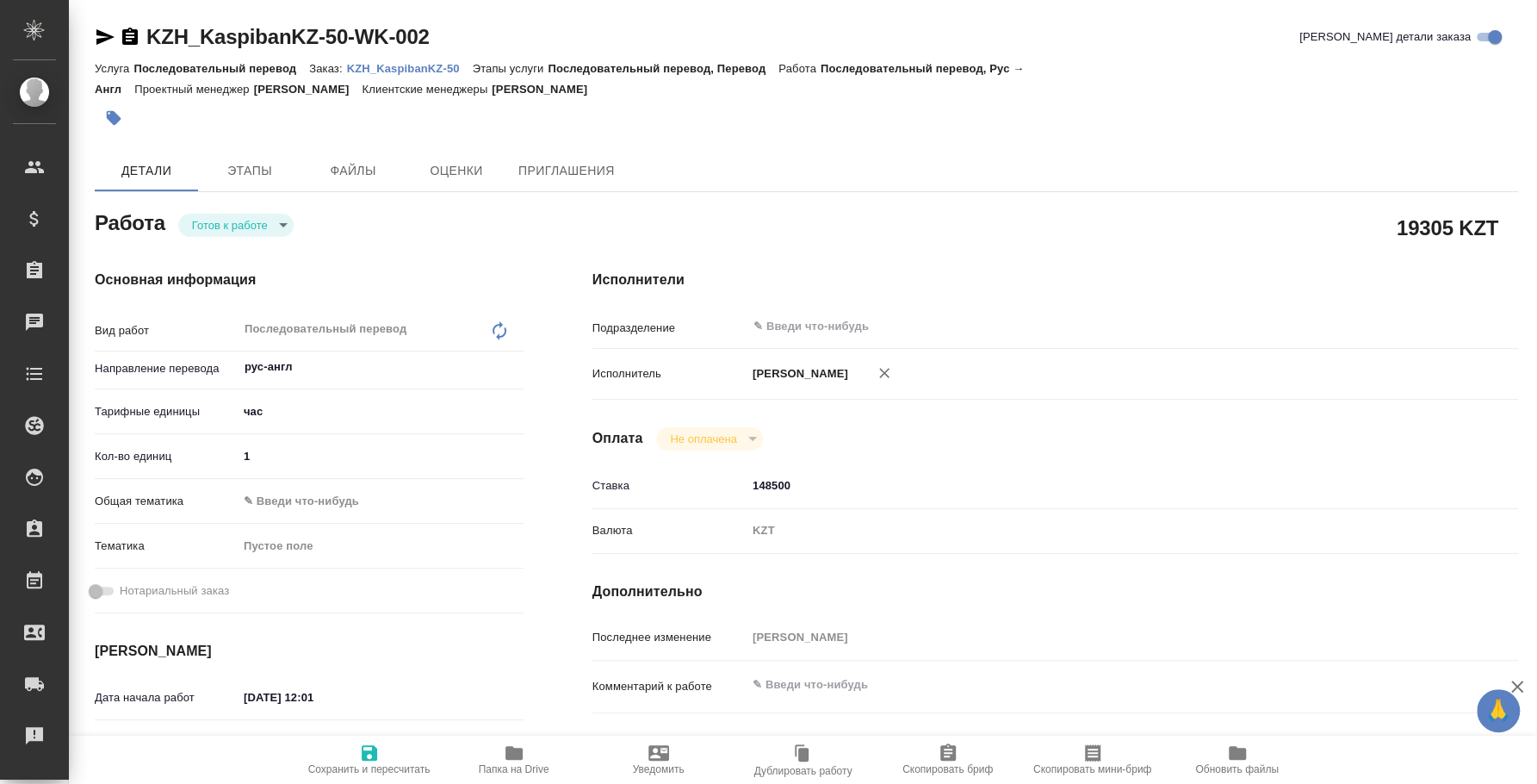
type textarea "x"
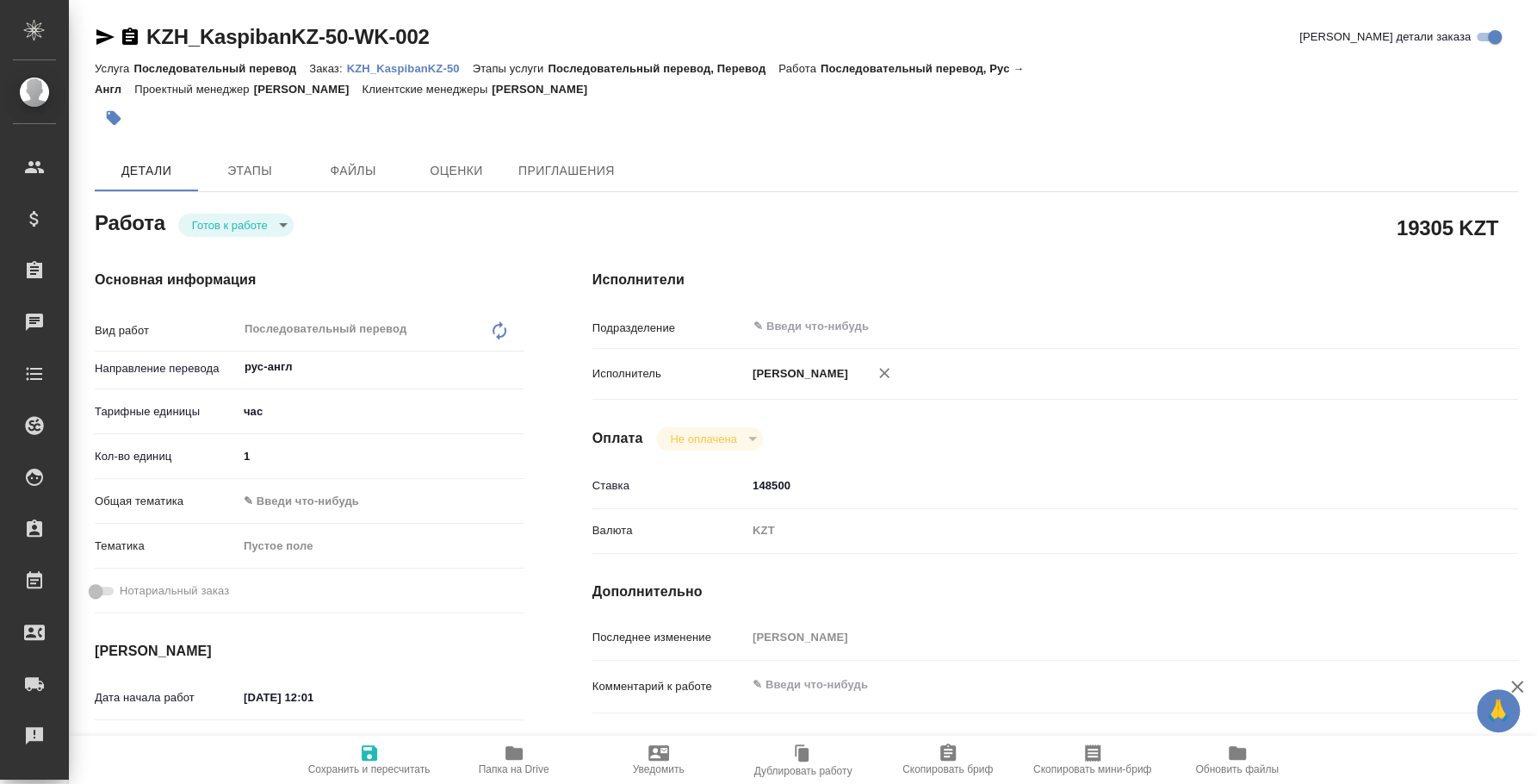
type textarea "x"
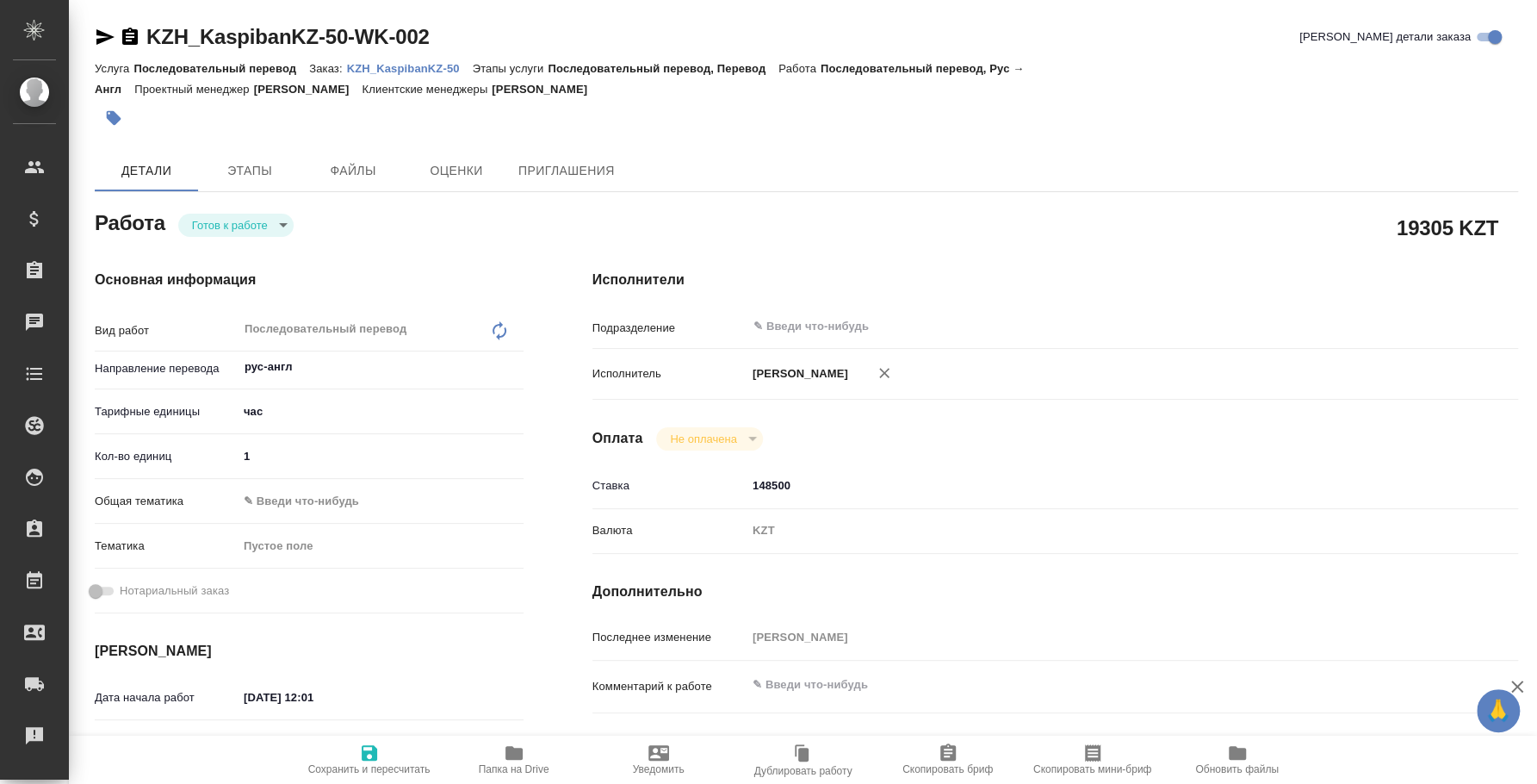
type textarea "x"
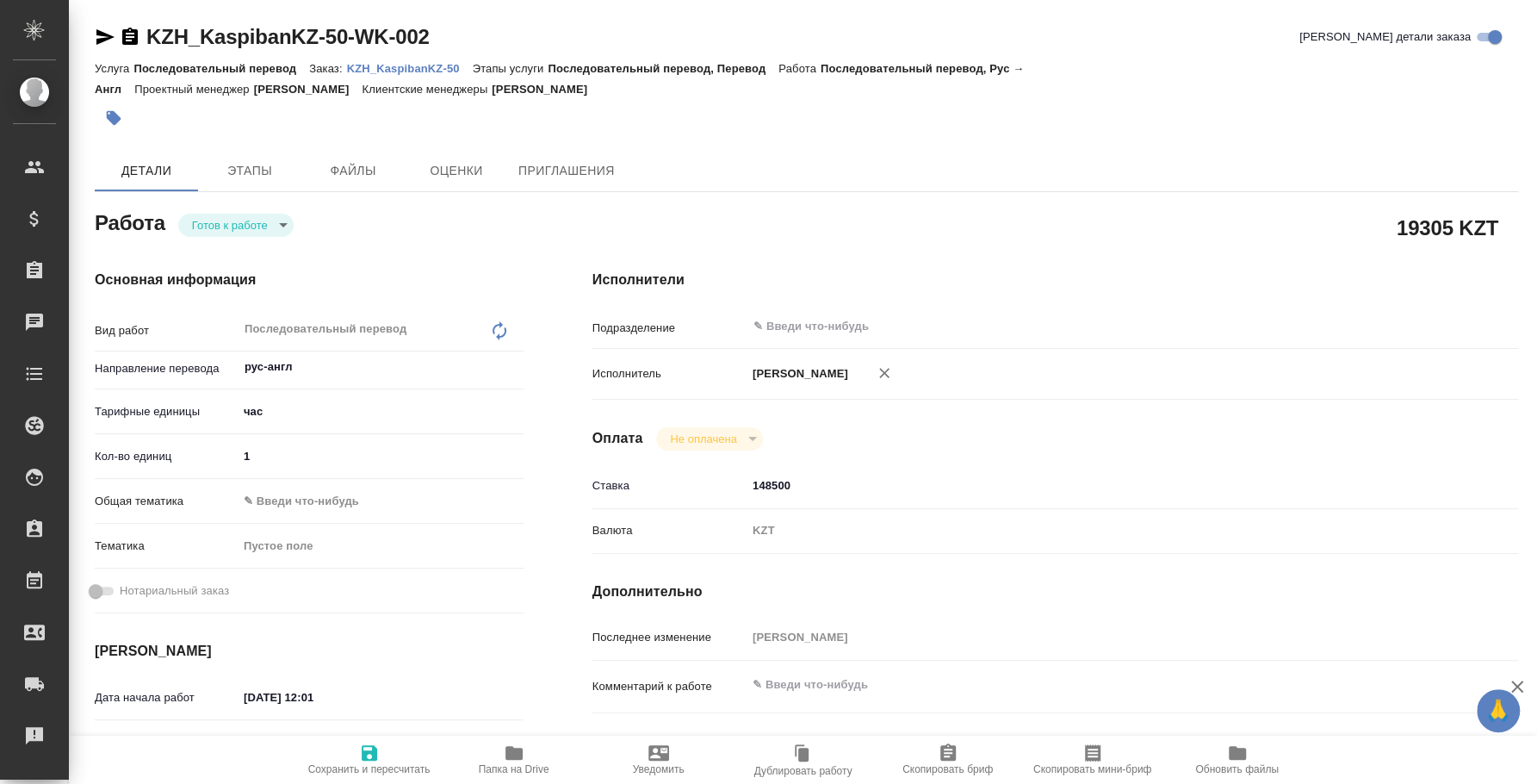
click at [103, 33] on icon "button" at bounding box center [106, 37] width 18 height 15
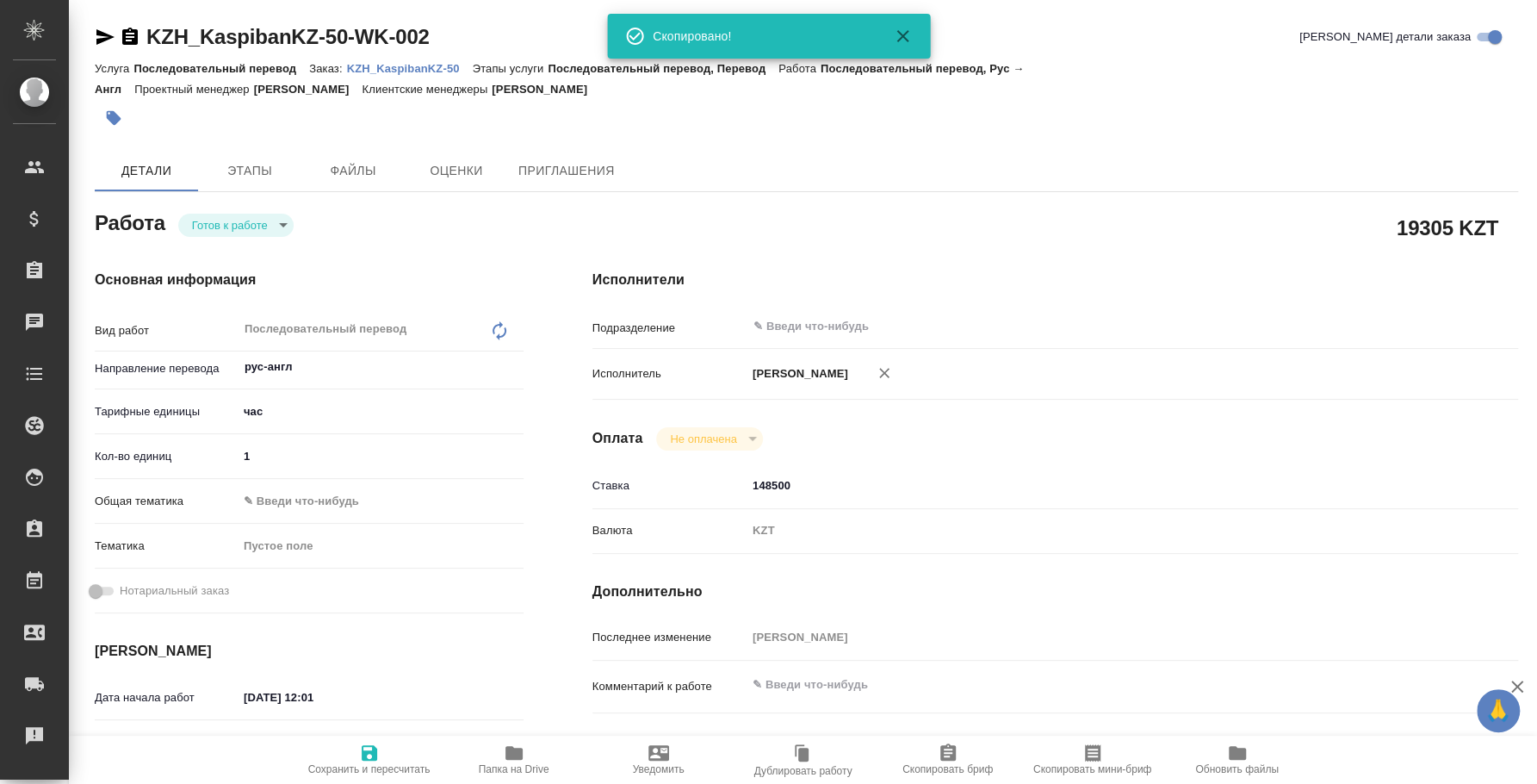
type textarea "x"
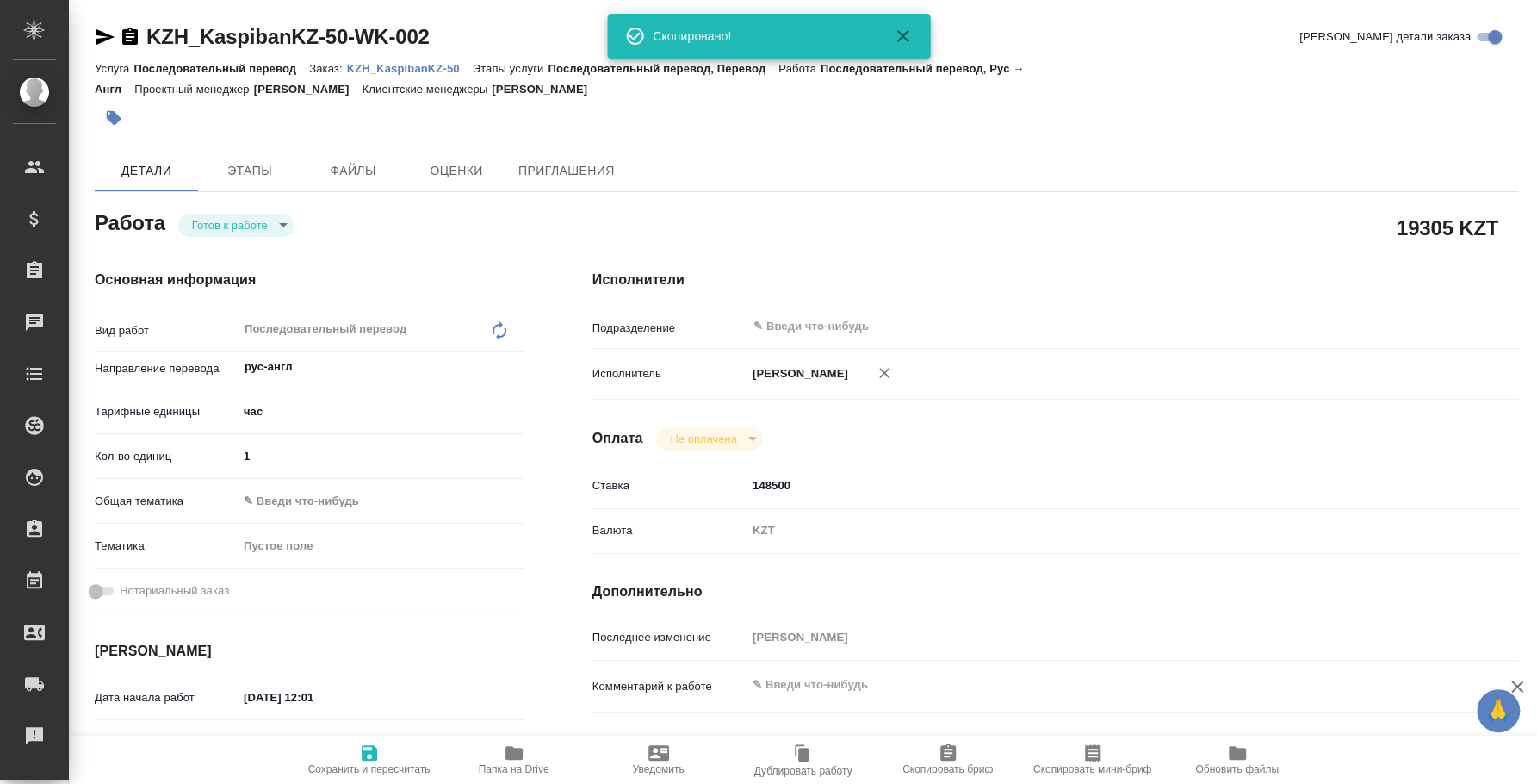
type textarea "x"
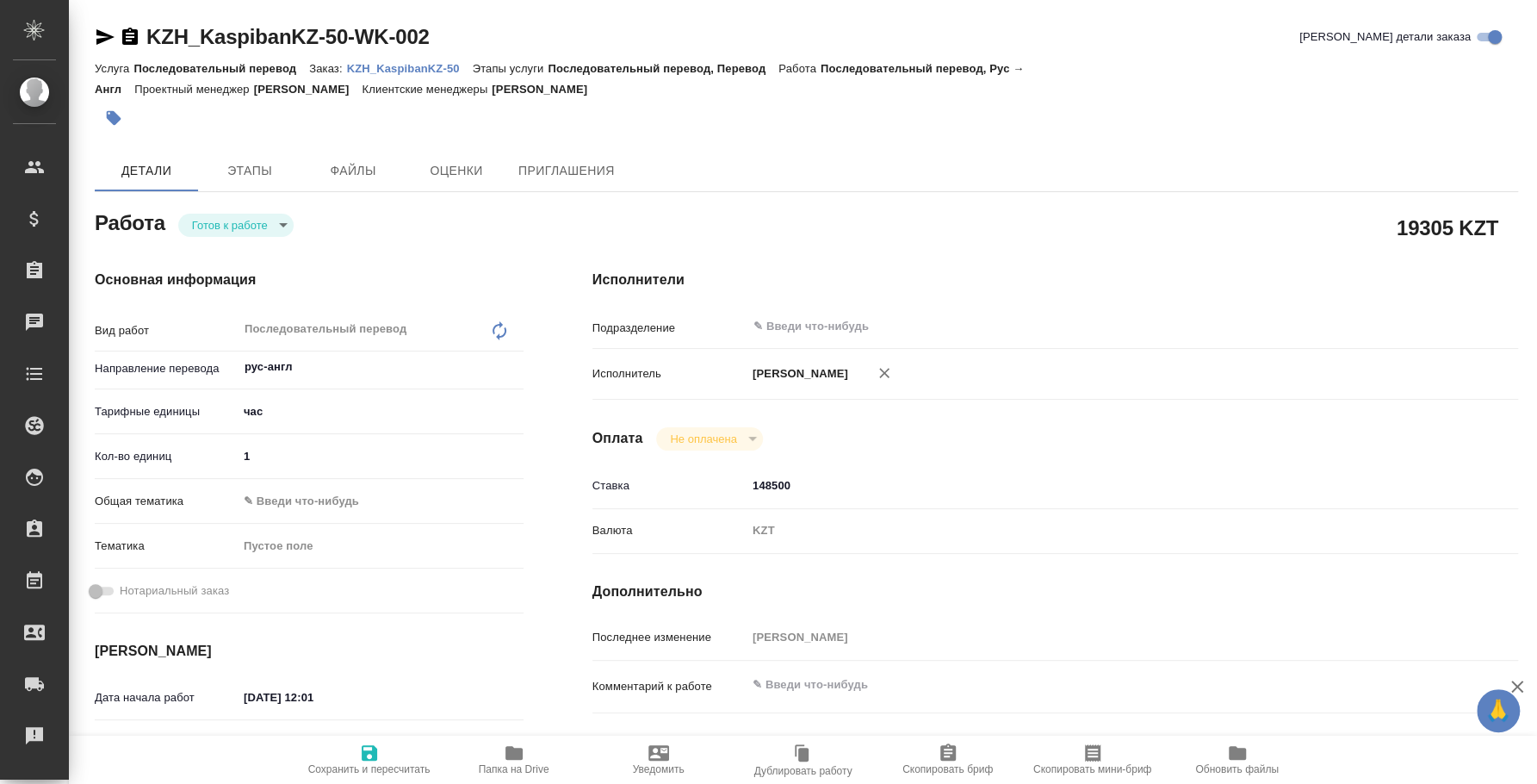
type textarea "x"
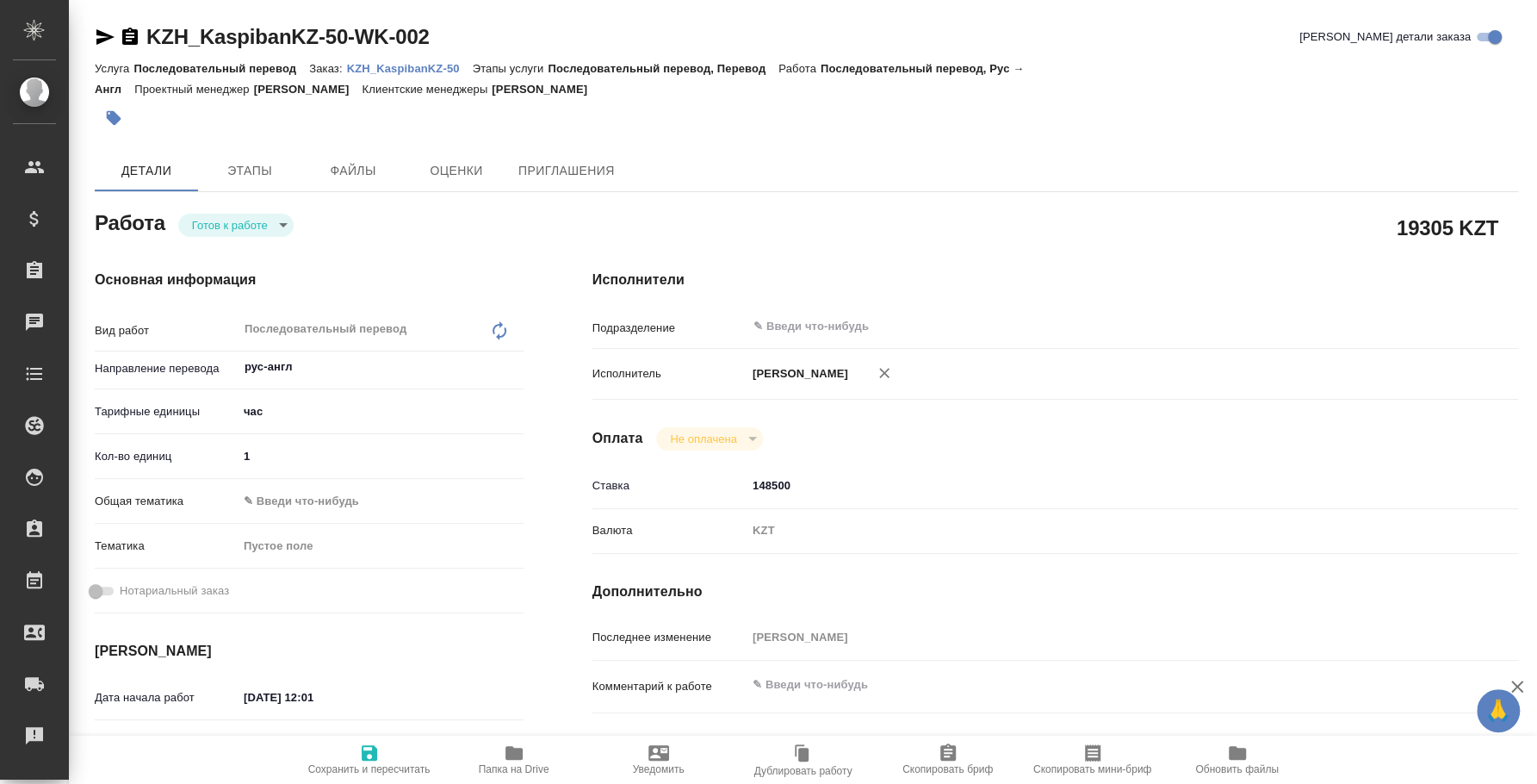
type textarea "x"
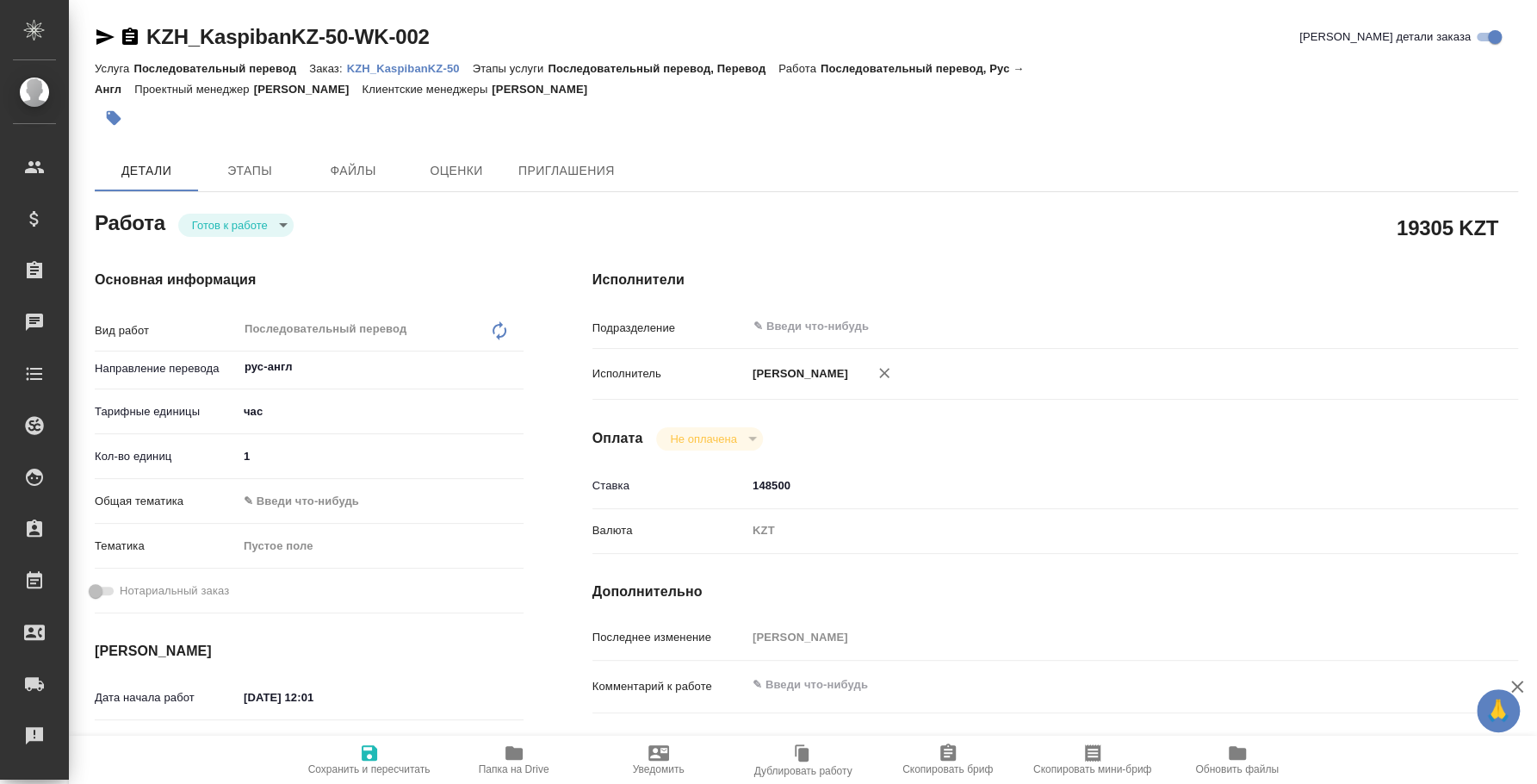
type textarea "x"
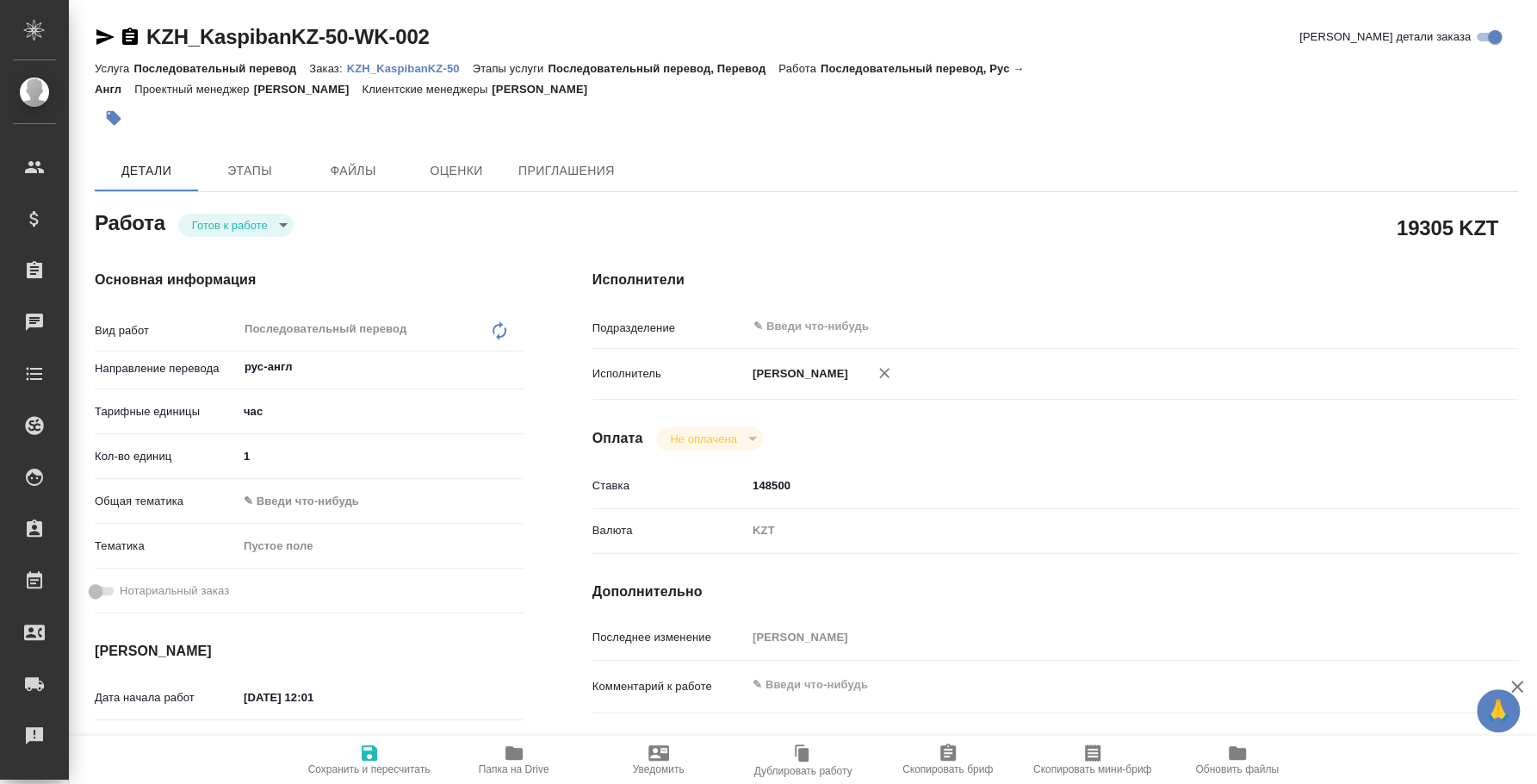
type textarea "x"
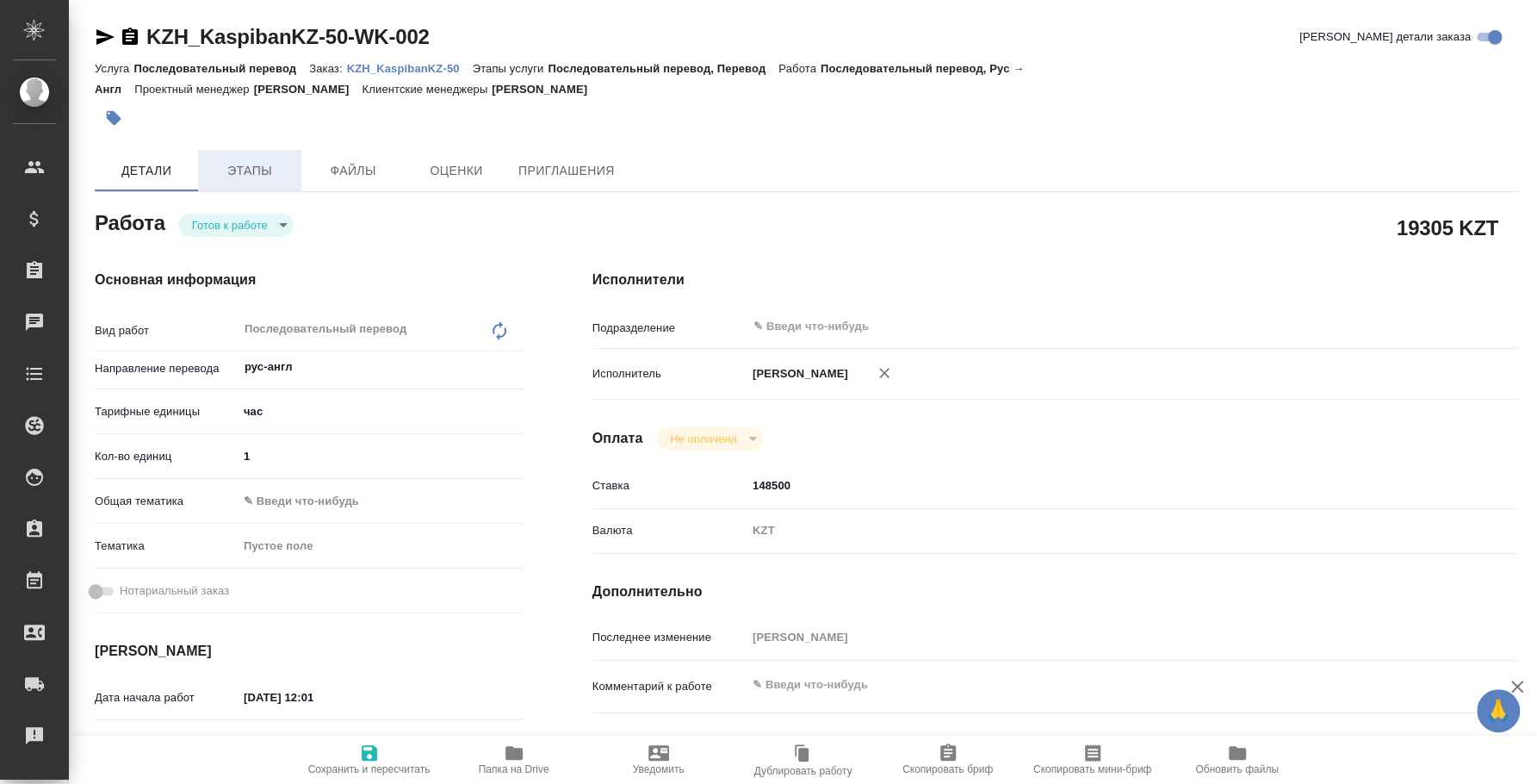
type textarea "x"
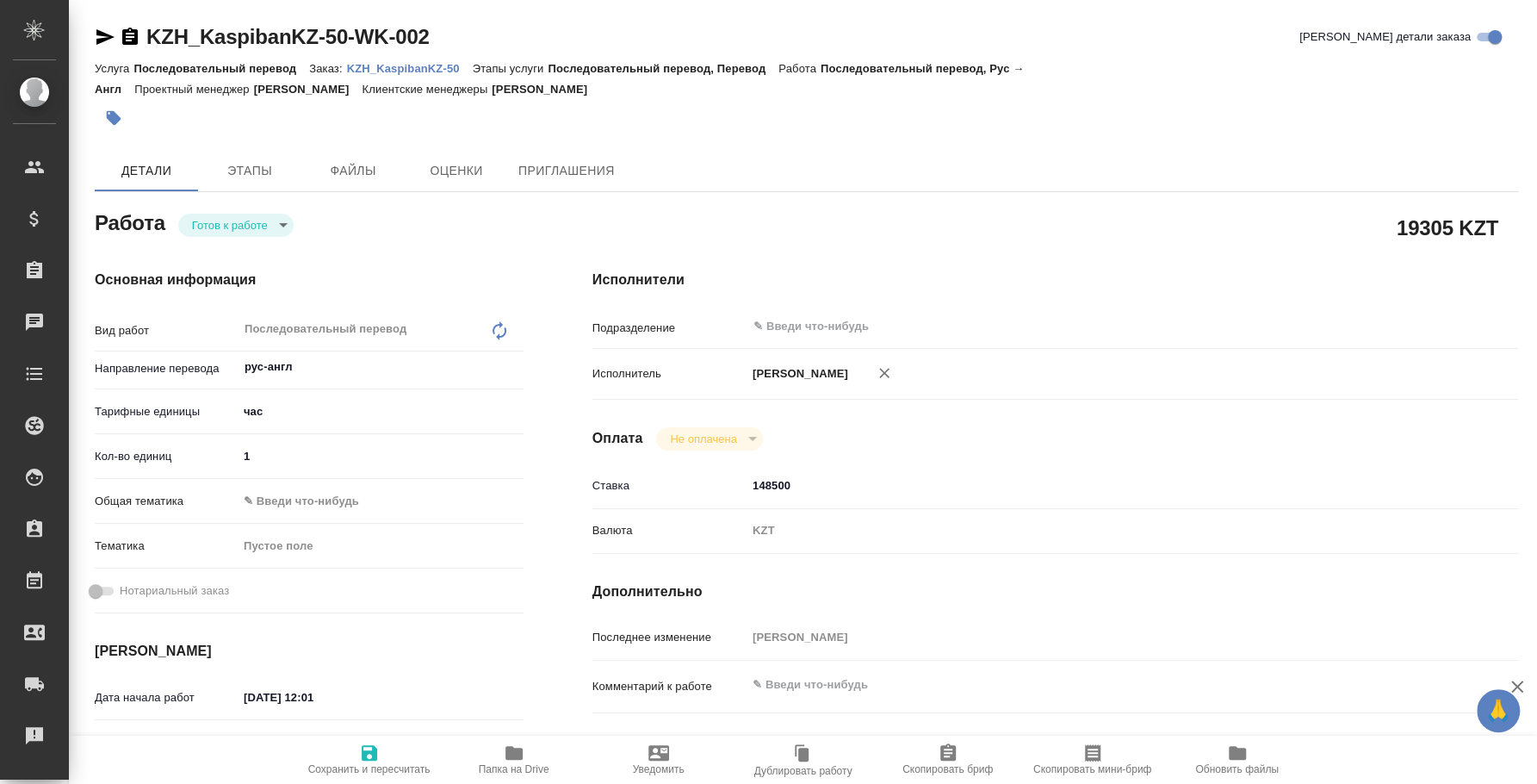
click at [383, 62] on p "KZH_KaspibanKZ-50" at bounding box center [410, 68] width 126 height 13
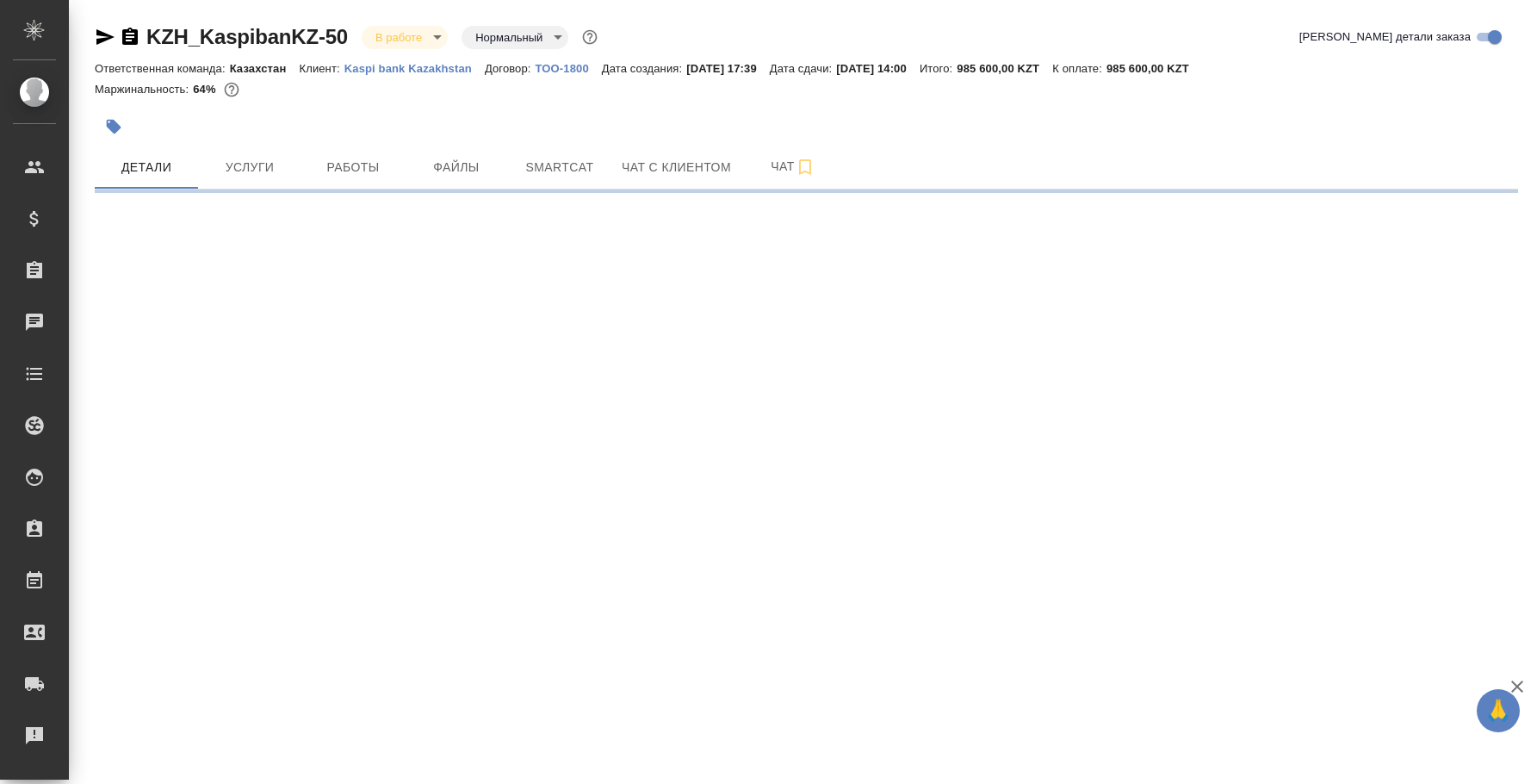
select select "RU"
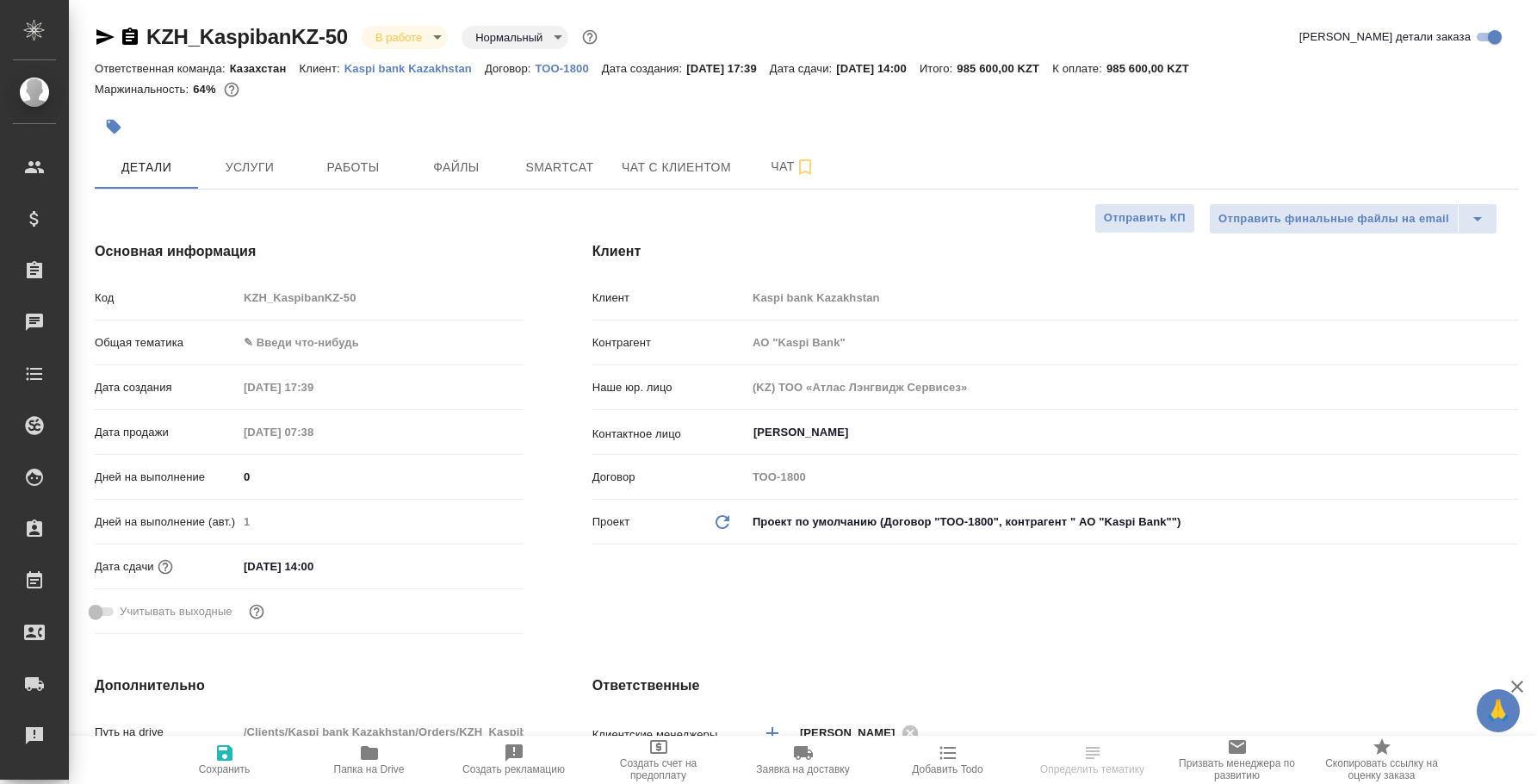
select select "RU"
type textarea "x"
type input "АО "Kaspi Bank""
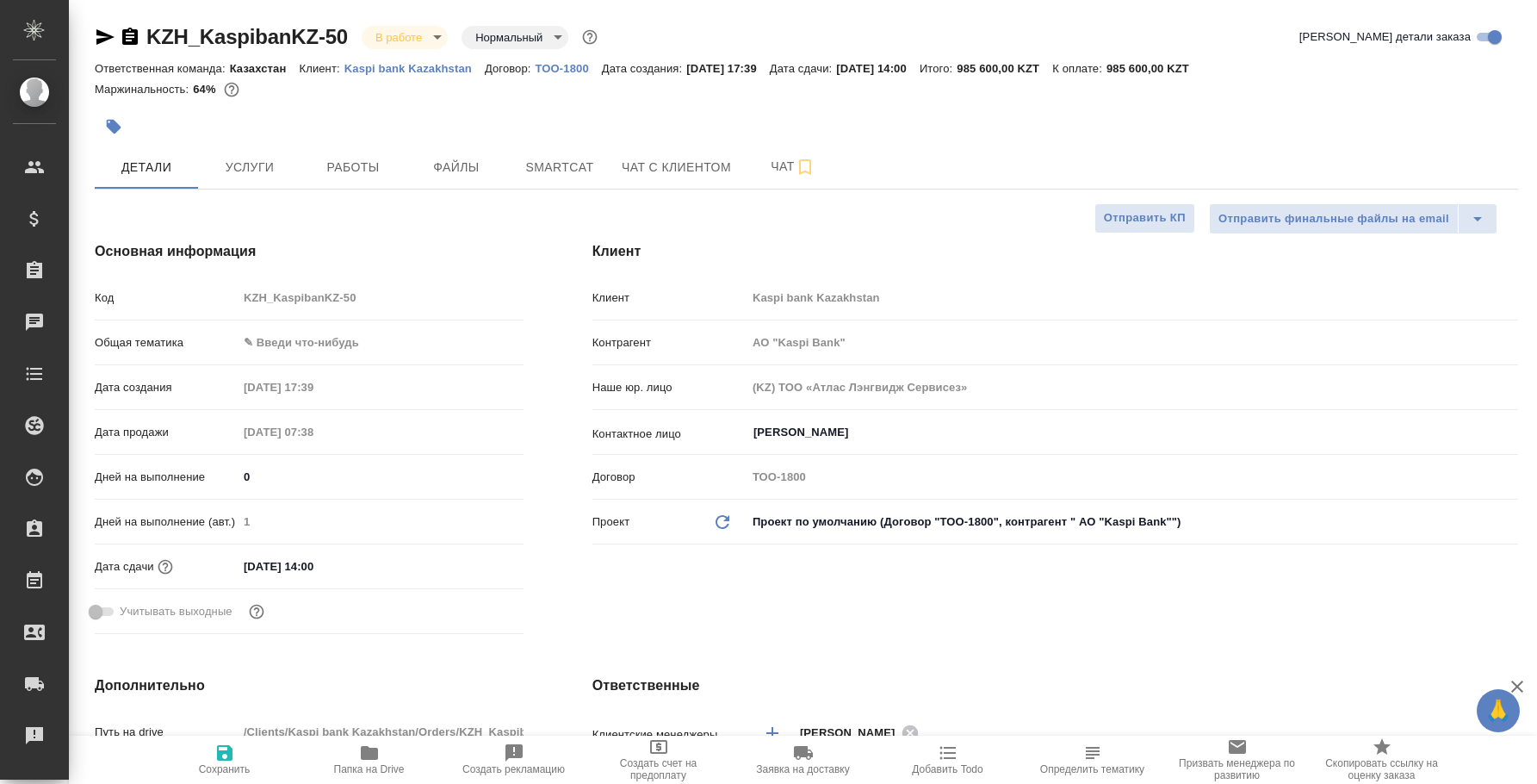
type textarea "x"
type input "АО "Kaspi Bank""
type textarea "x"
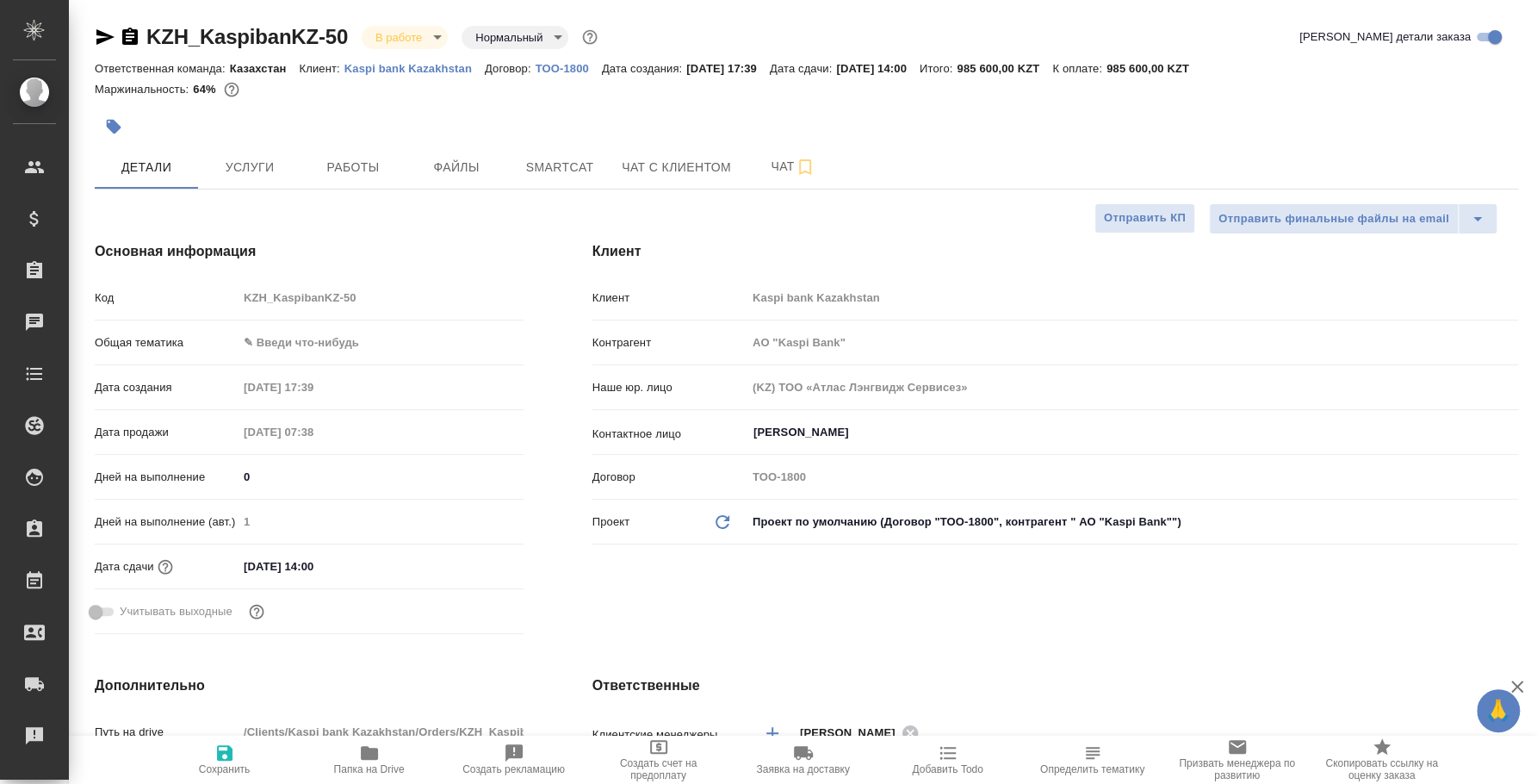
type textarea "x"
type input "АО "Kaspi Bank""
type textarea "x"
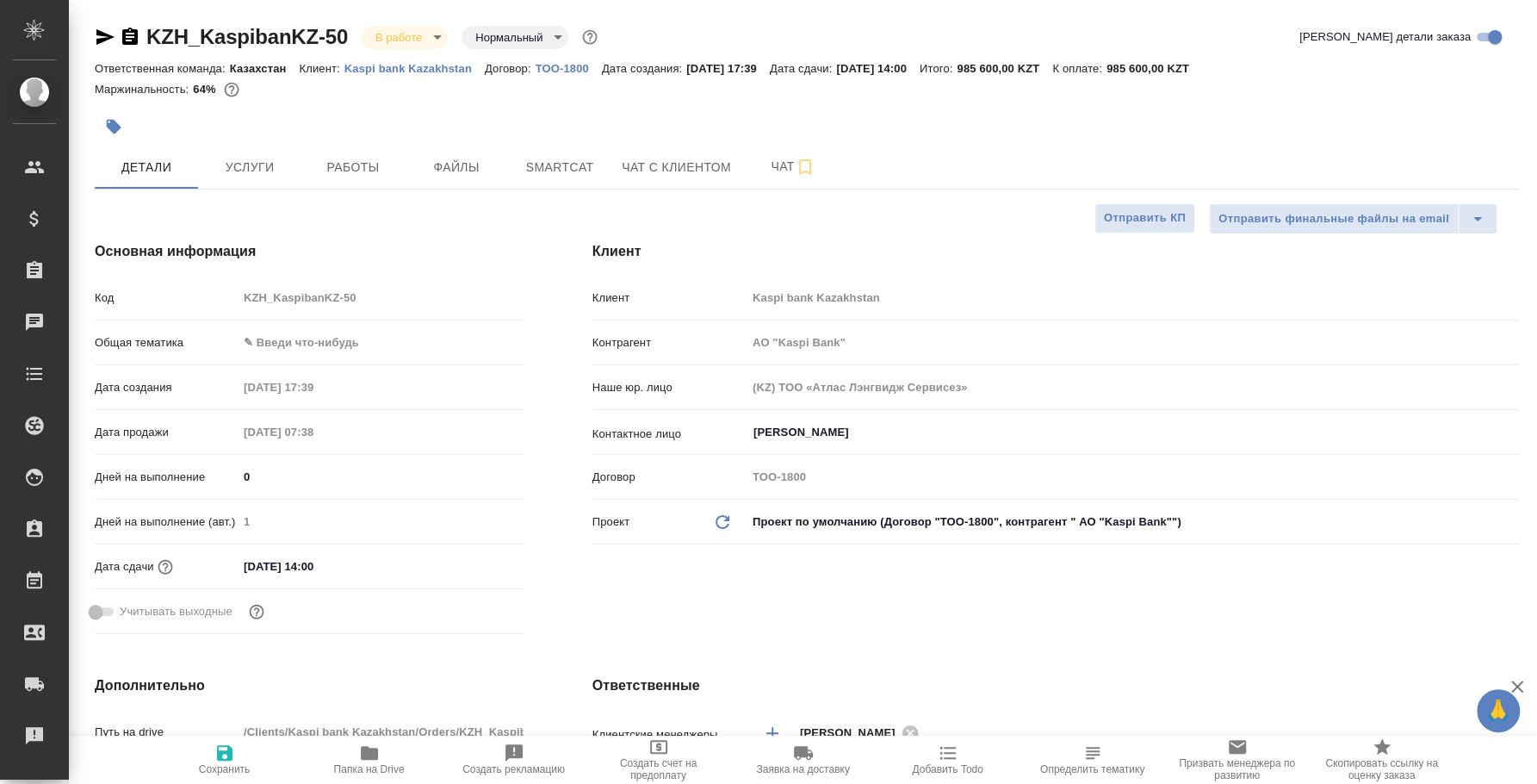
type textarea "x"
type input "АО "Kaspi Bank""
type textarea "x"
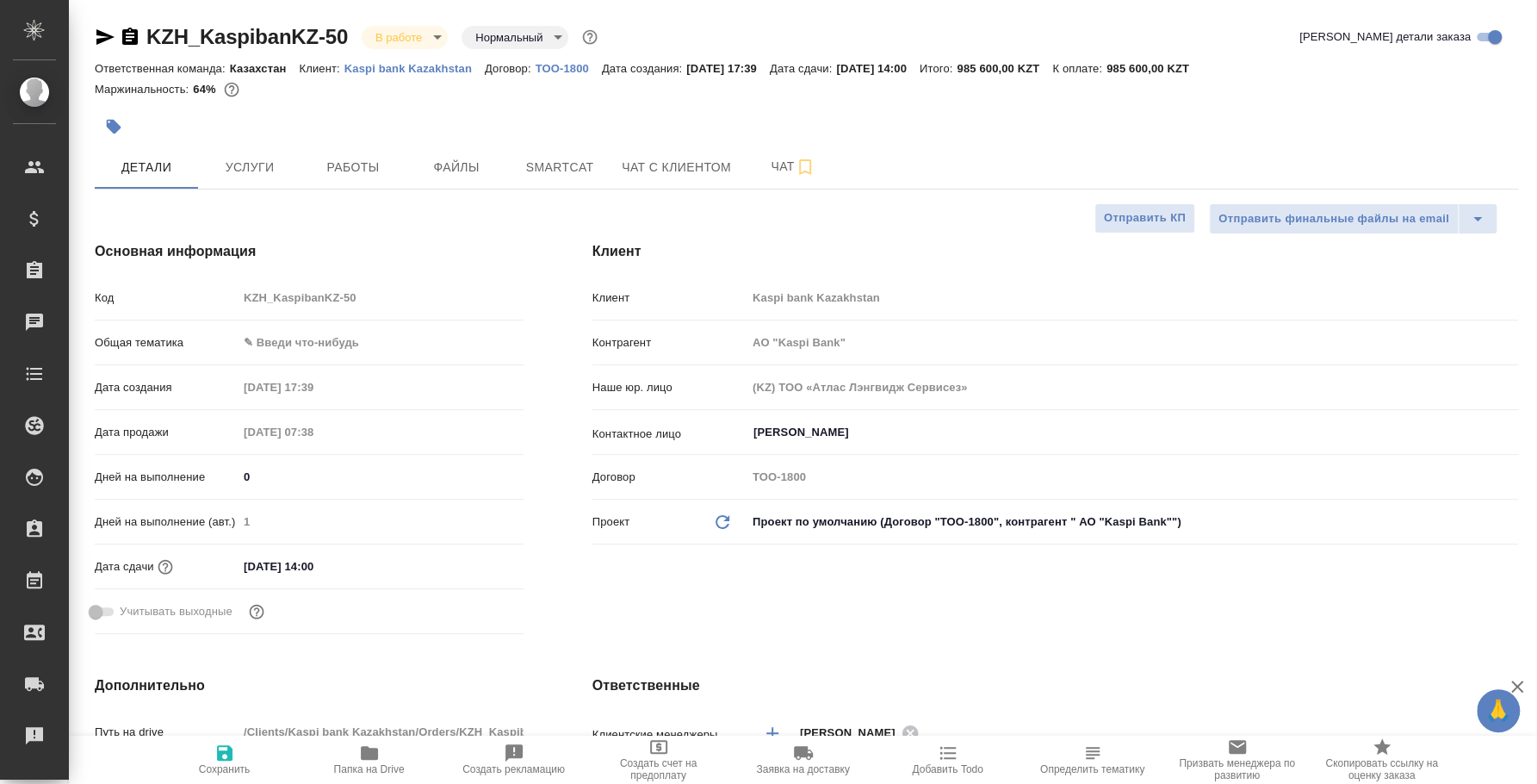
type input "АО "Kaspi Bank""
type textarea "x"
type input "АО "Kaspi Bank""
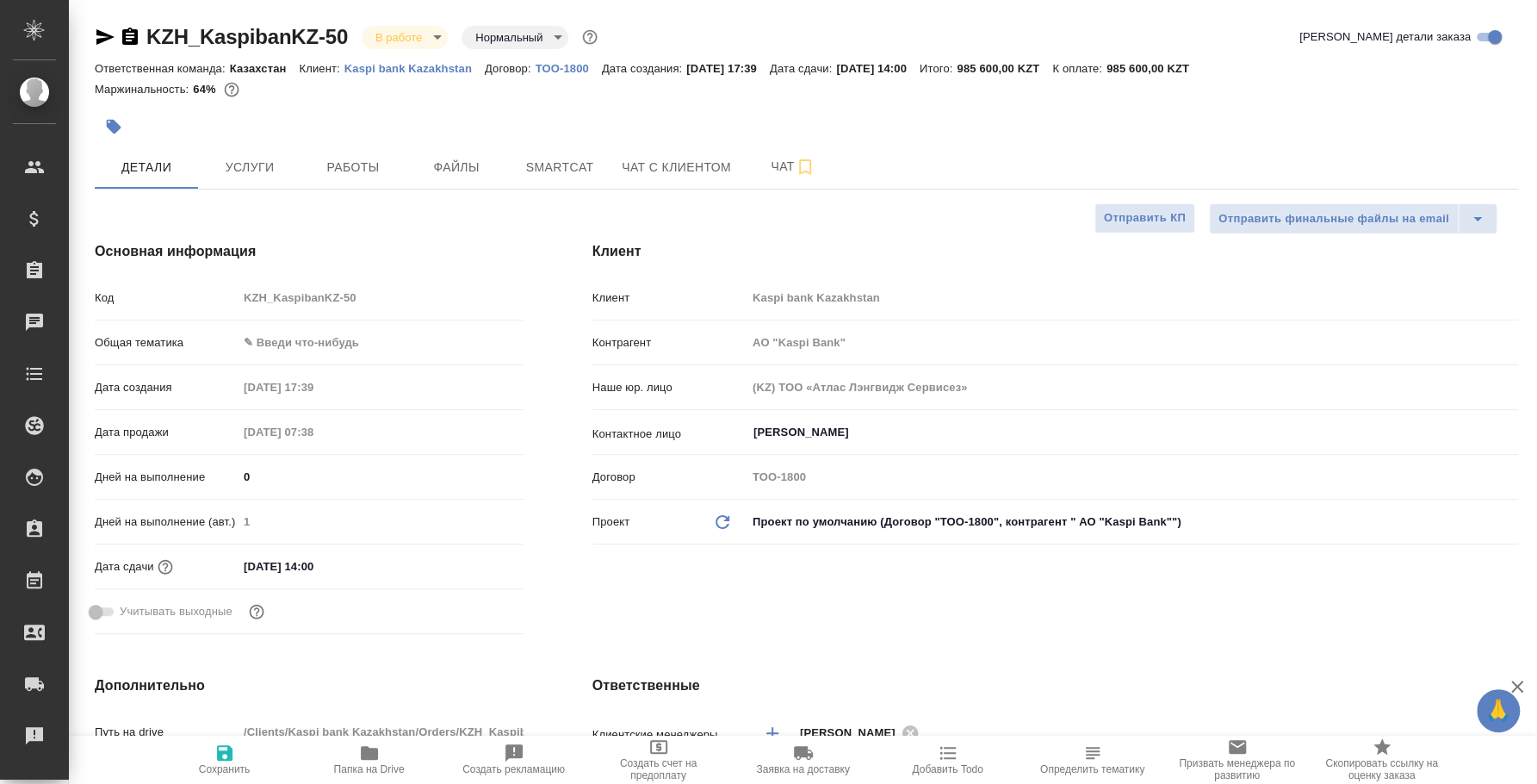
type textarea "x"
type input "АО "Kaspi Bank""
type textarea "x"
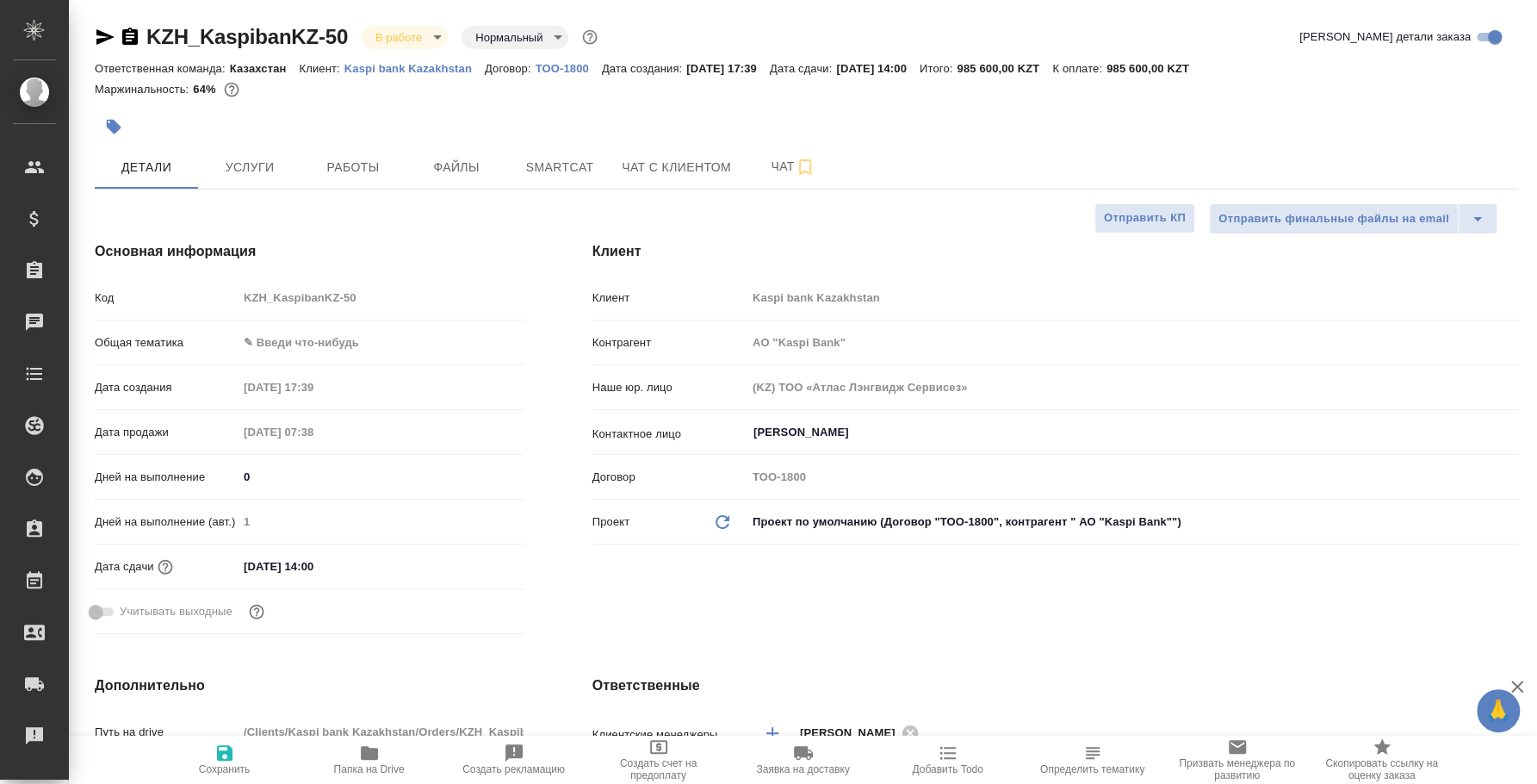
type textarea "x"
type input "АО "Kaspi Bank""
type textarea "x"
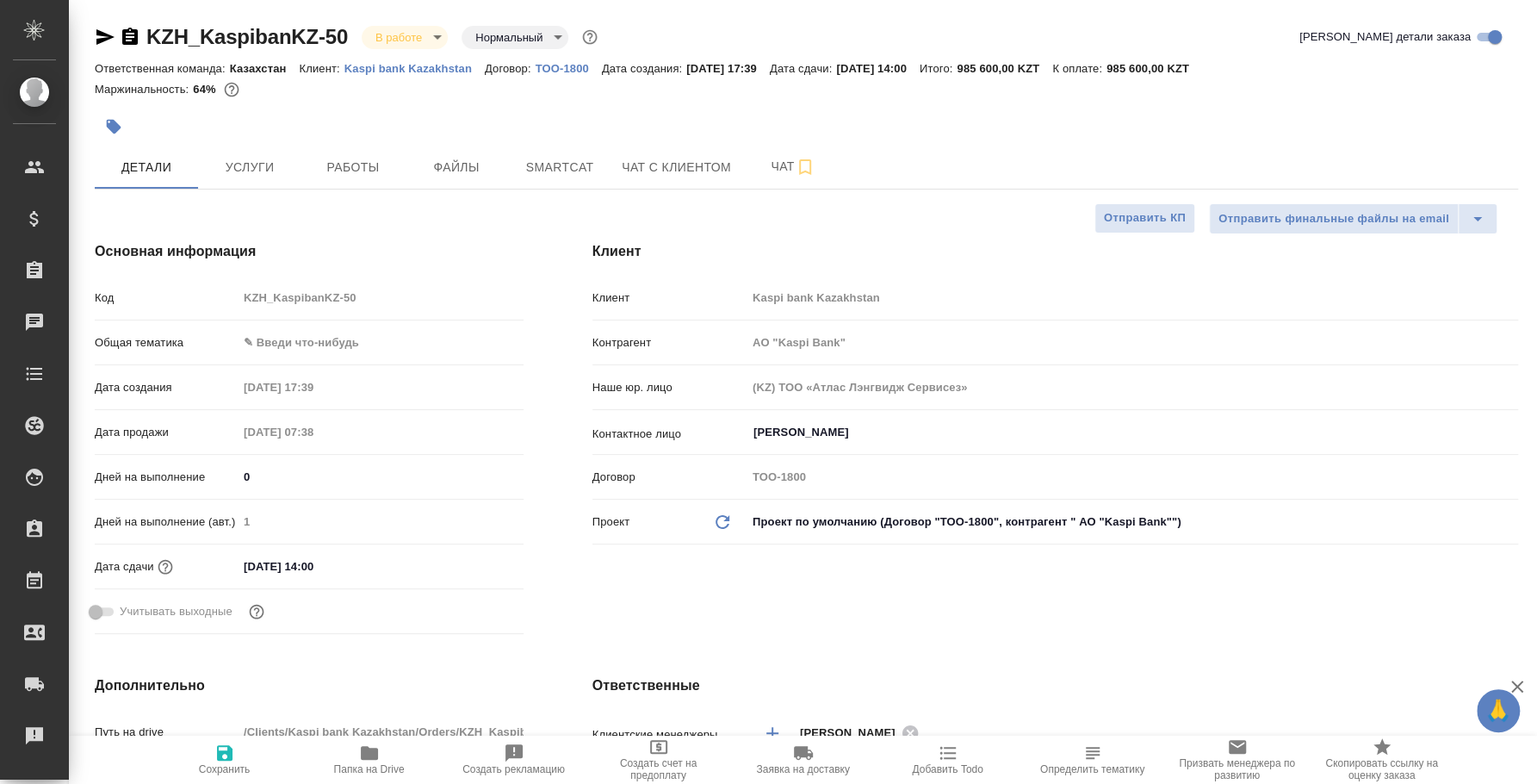
type textarea "x"
type input "АО "Kaspi Bank""
type textarea "x"
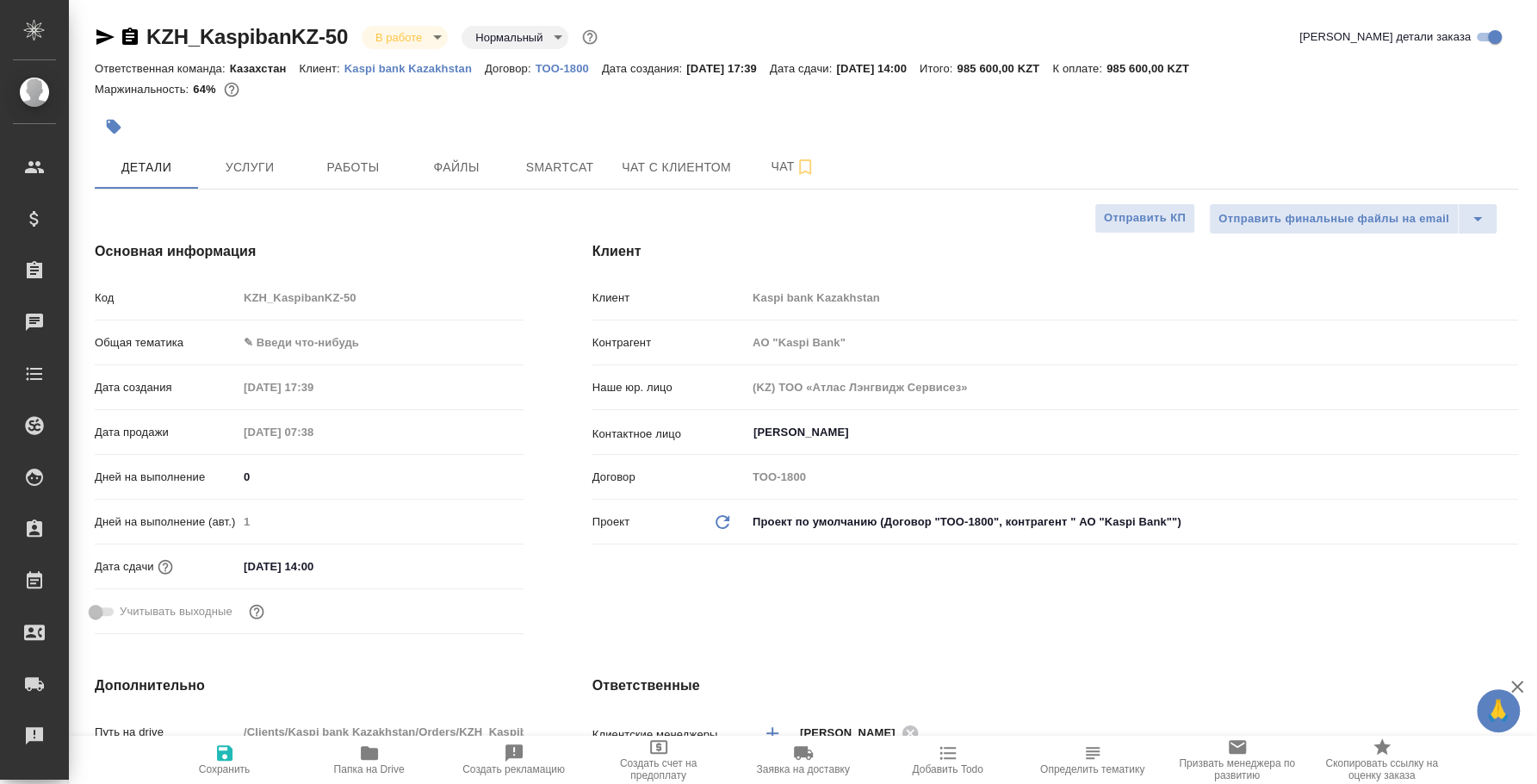
type input "АО "Kaspi Bank""
type textarea "x"
type input "АО "Kaspi Bank""
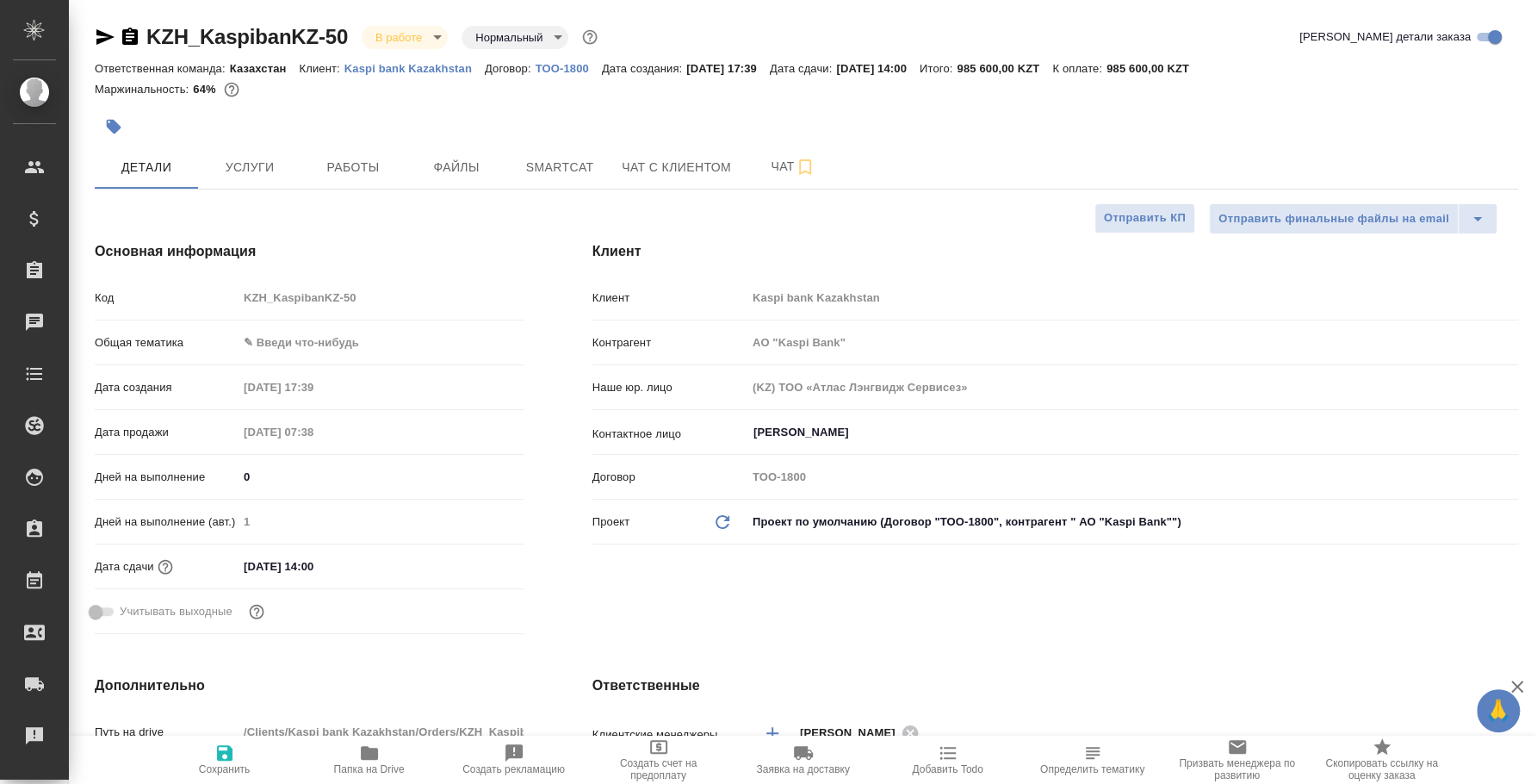
type textarea "x"
type input "АО "Kaspi Bank""
type textarea "x"
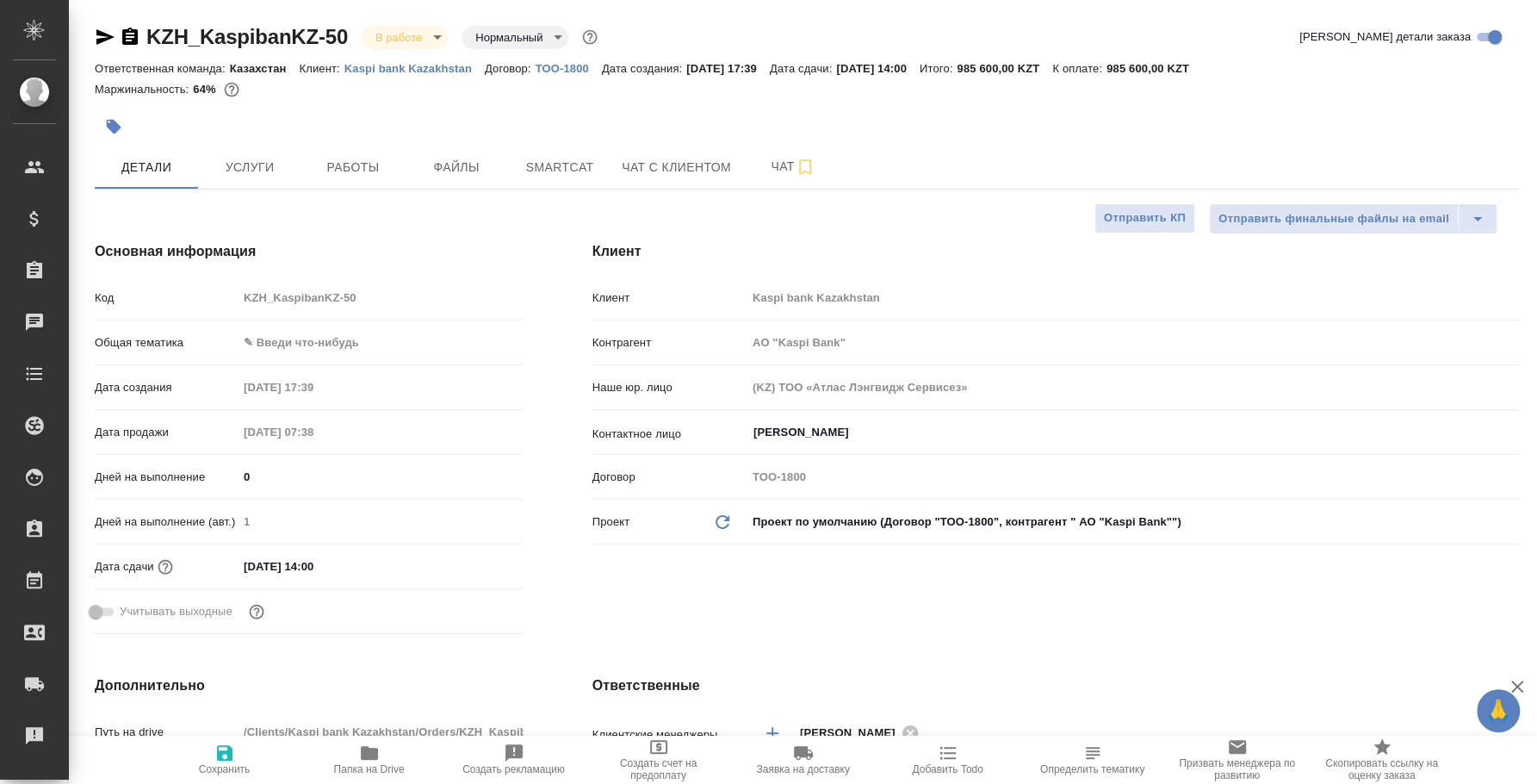
type textarea "x"
type input "АО "Kaspi Bank""
type textarea "x"
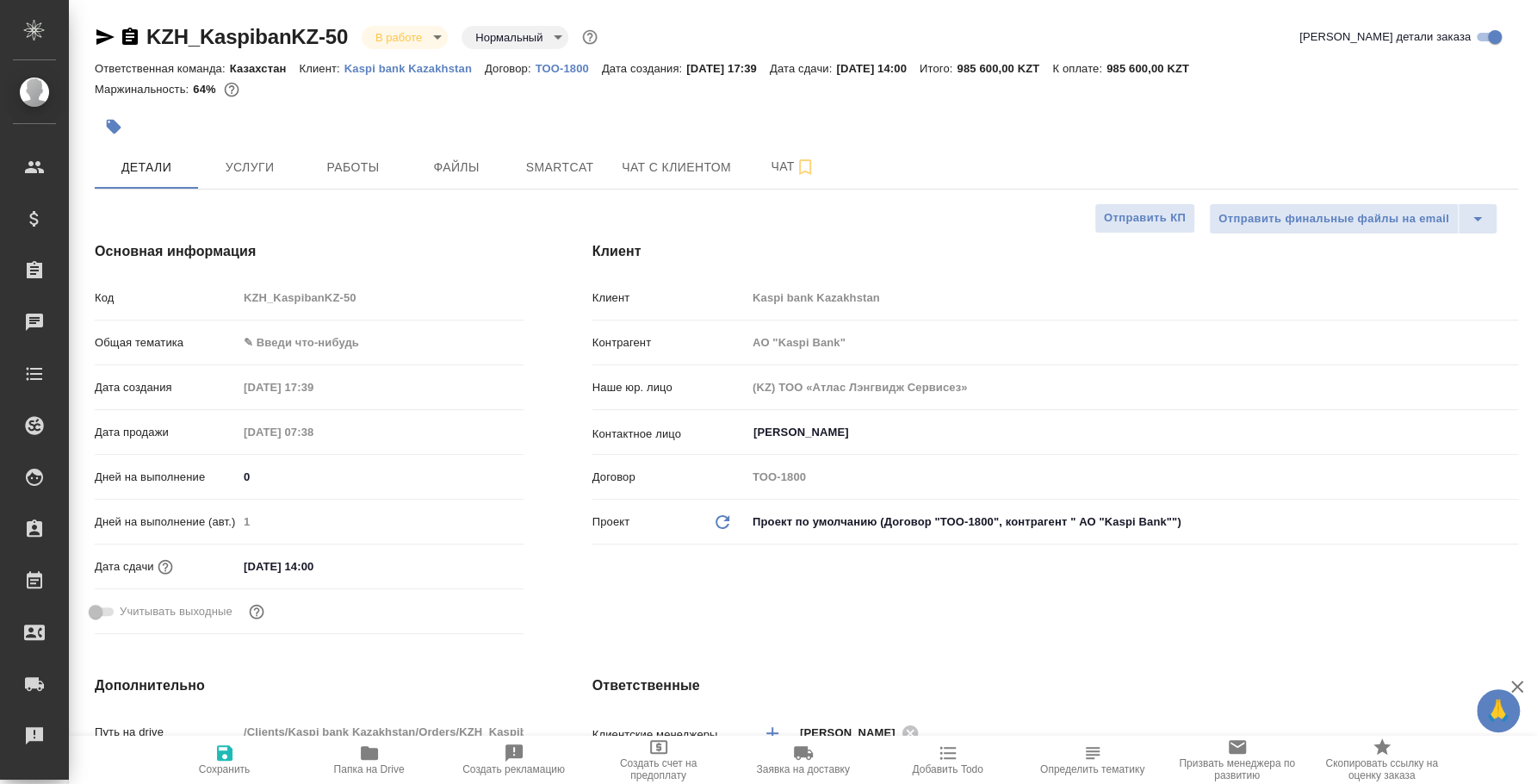
type textarea "x"
type input "АО "Kaspi Bank""
type textarea "x"
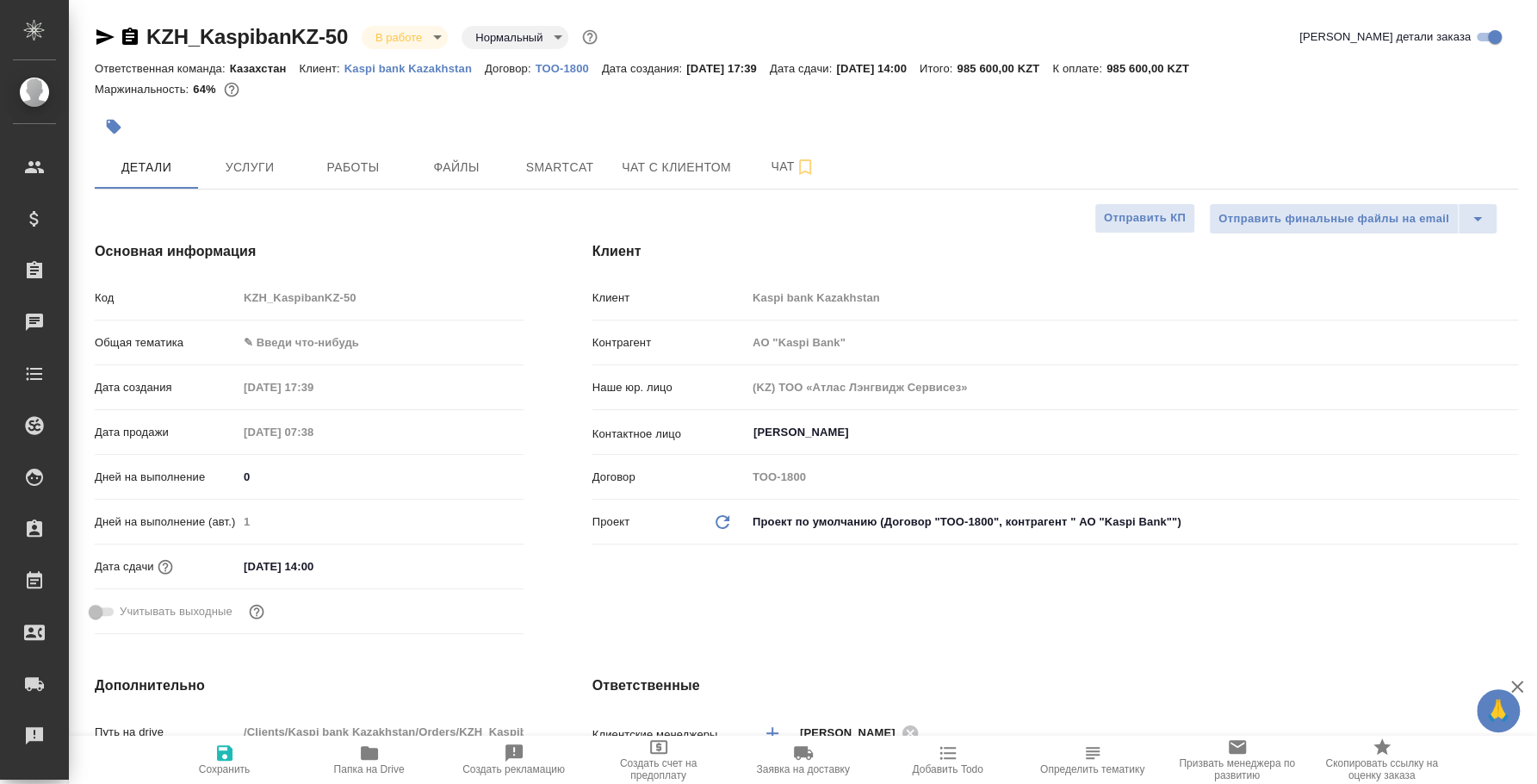
type input "АО "Kaspi Bank""
type textarea "x"
type input "АО "Kaspi Bank""
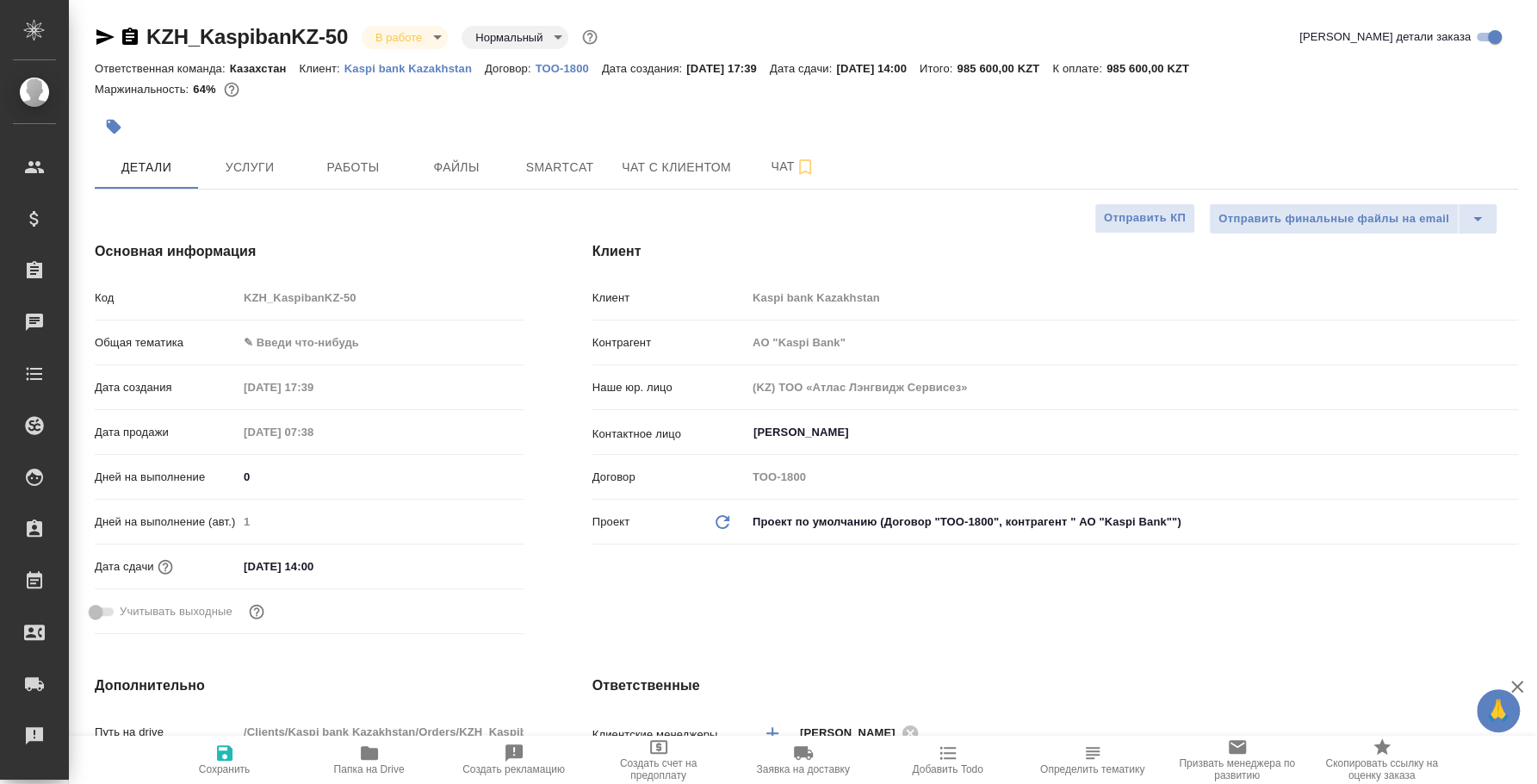
type textarea "x"
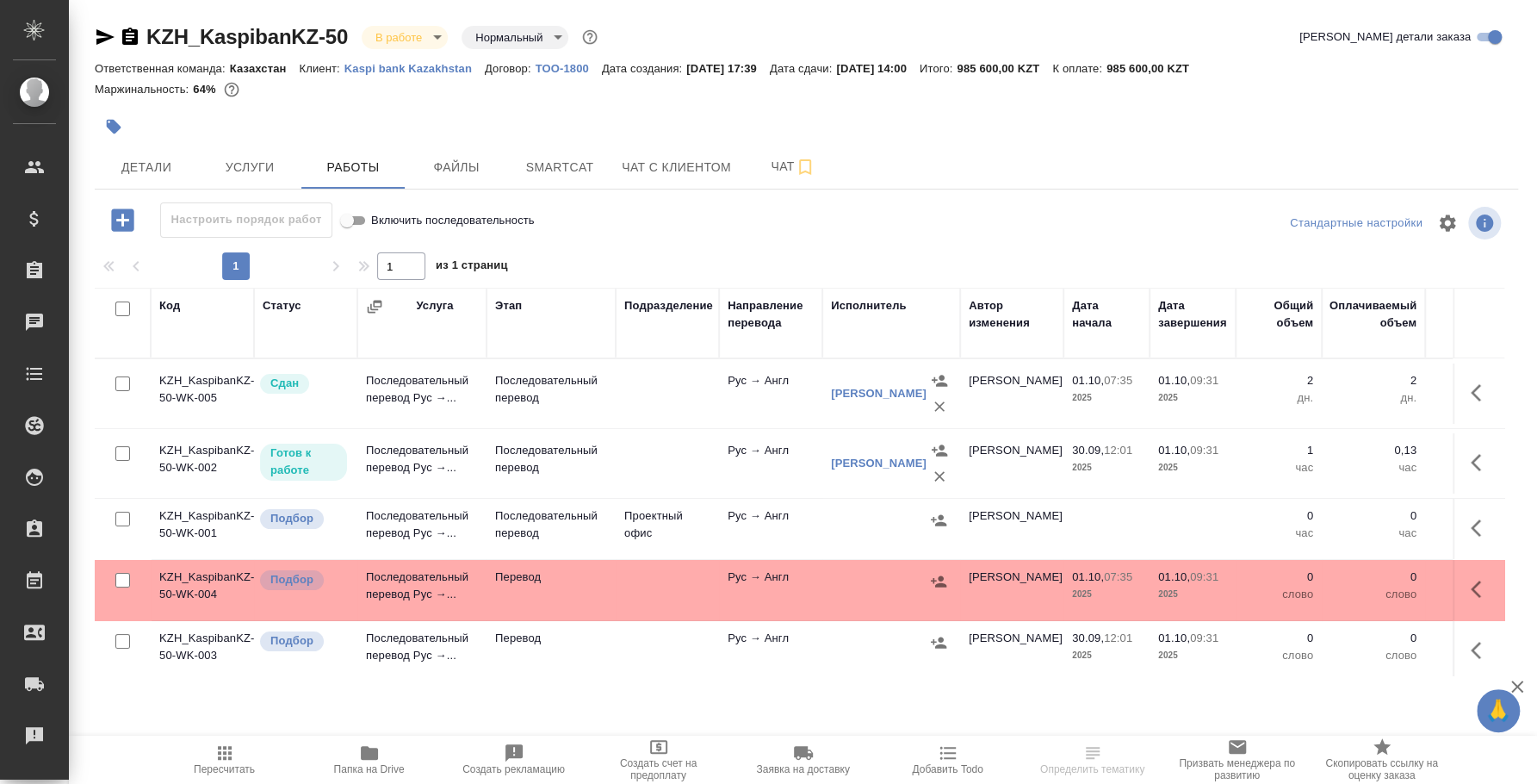
click at [124, 519] on input "checkbox" at bounding box center [122, 518] width 14 height 14
checkbox input "true"
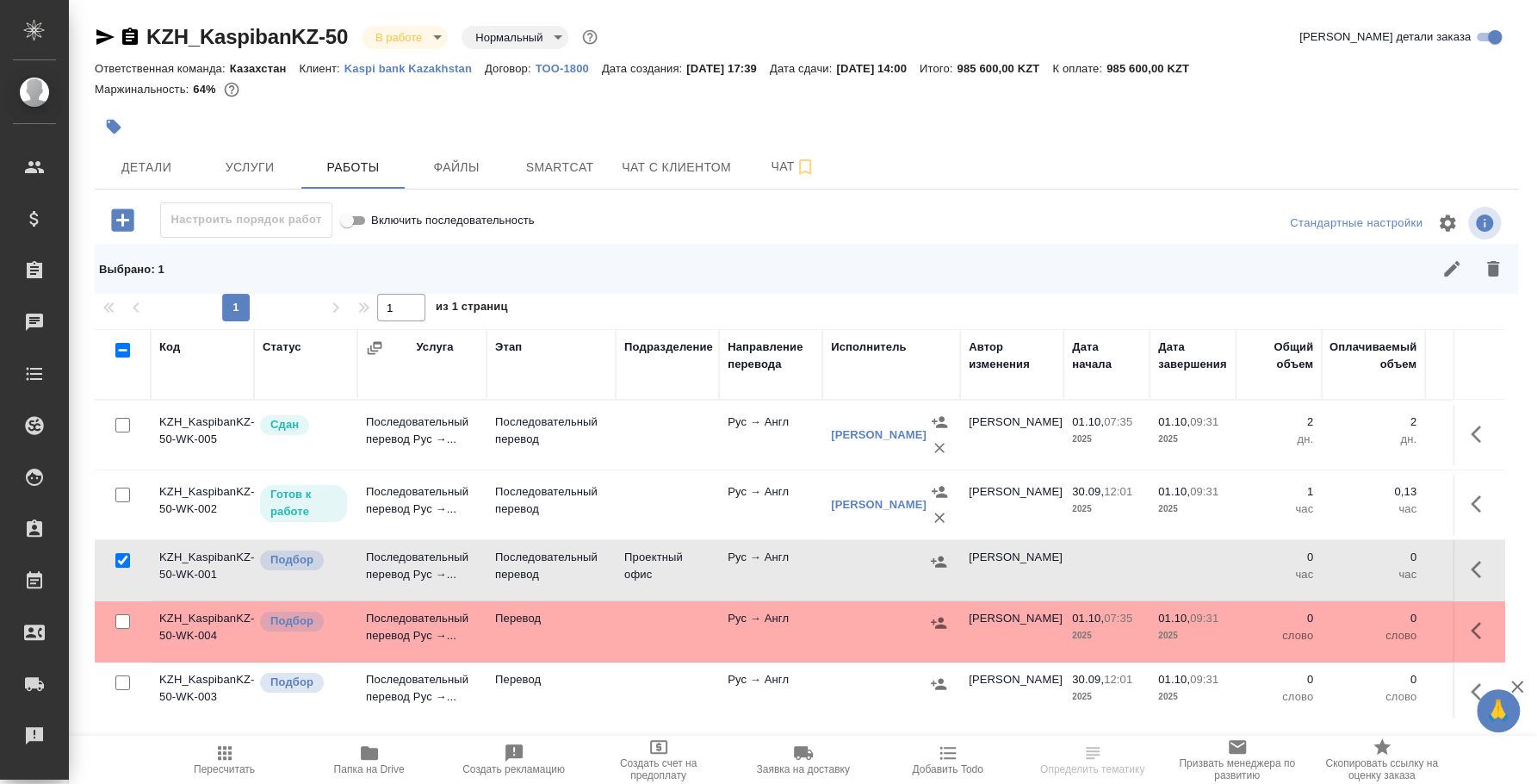
click at [121, 620] on input "checkbox" at bounding box center [122, 621] width 14 height 14
checkbox input "true"
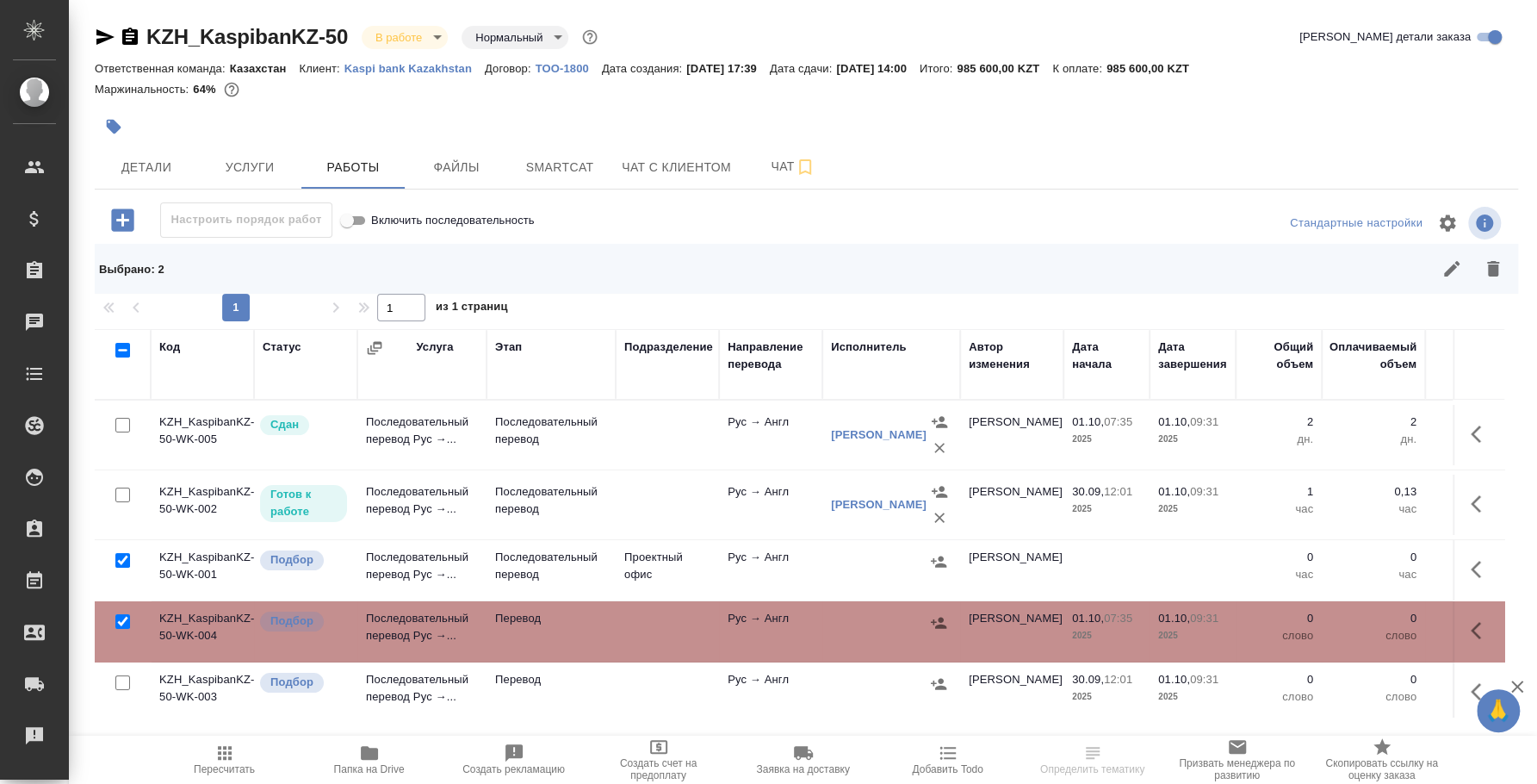
scroll to position [22, 0]
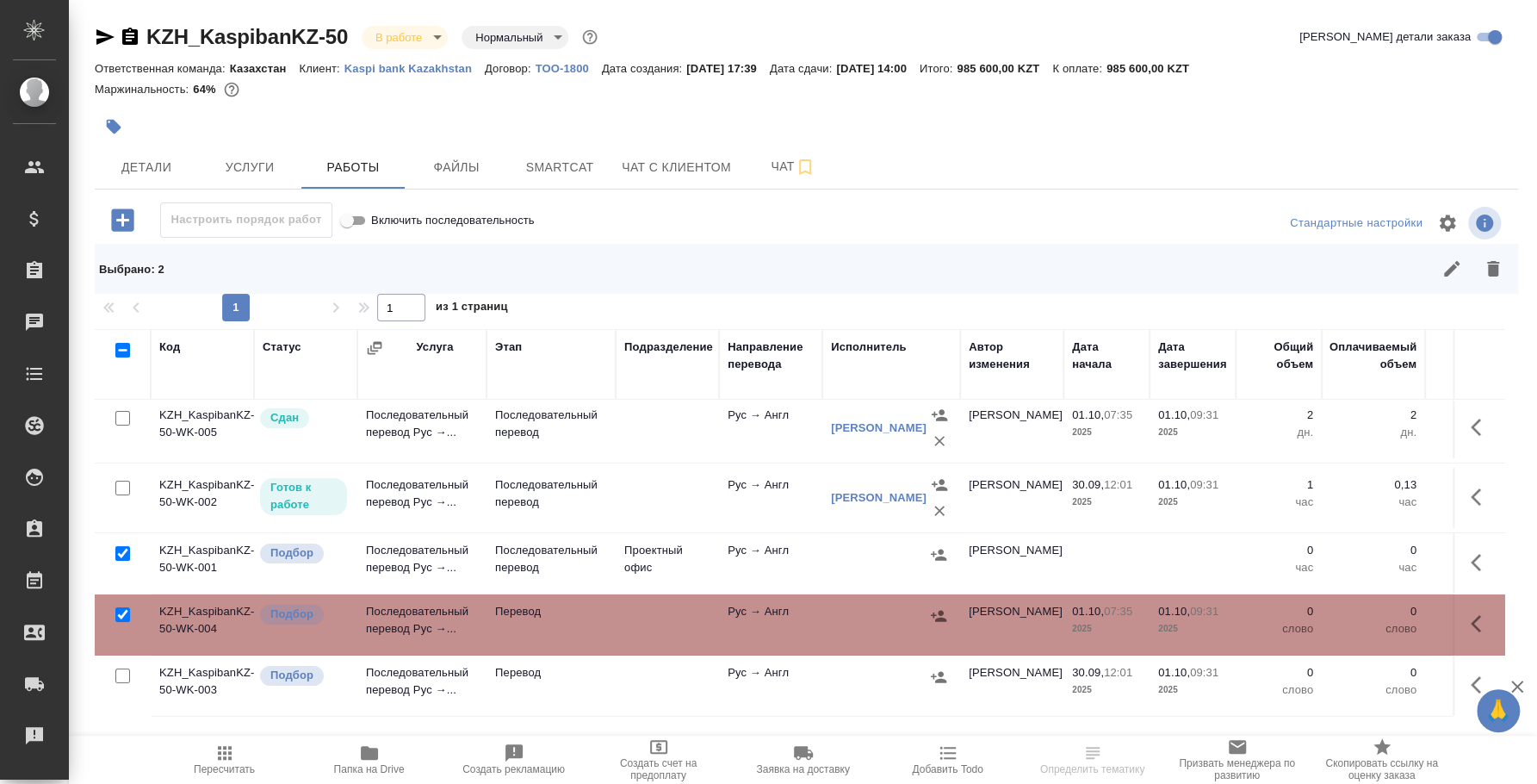
click at [129, 669] on input "checkbox" at bounding box center [122, 676] width 14 height 14
checkbox input "true"
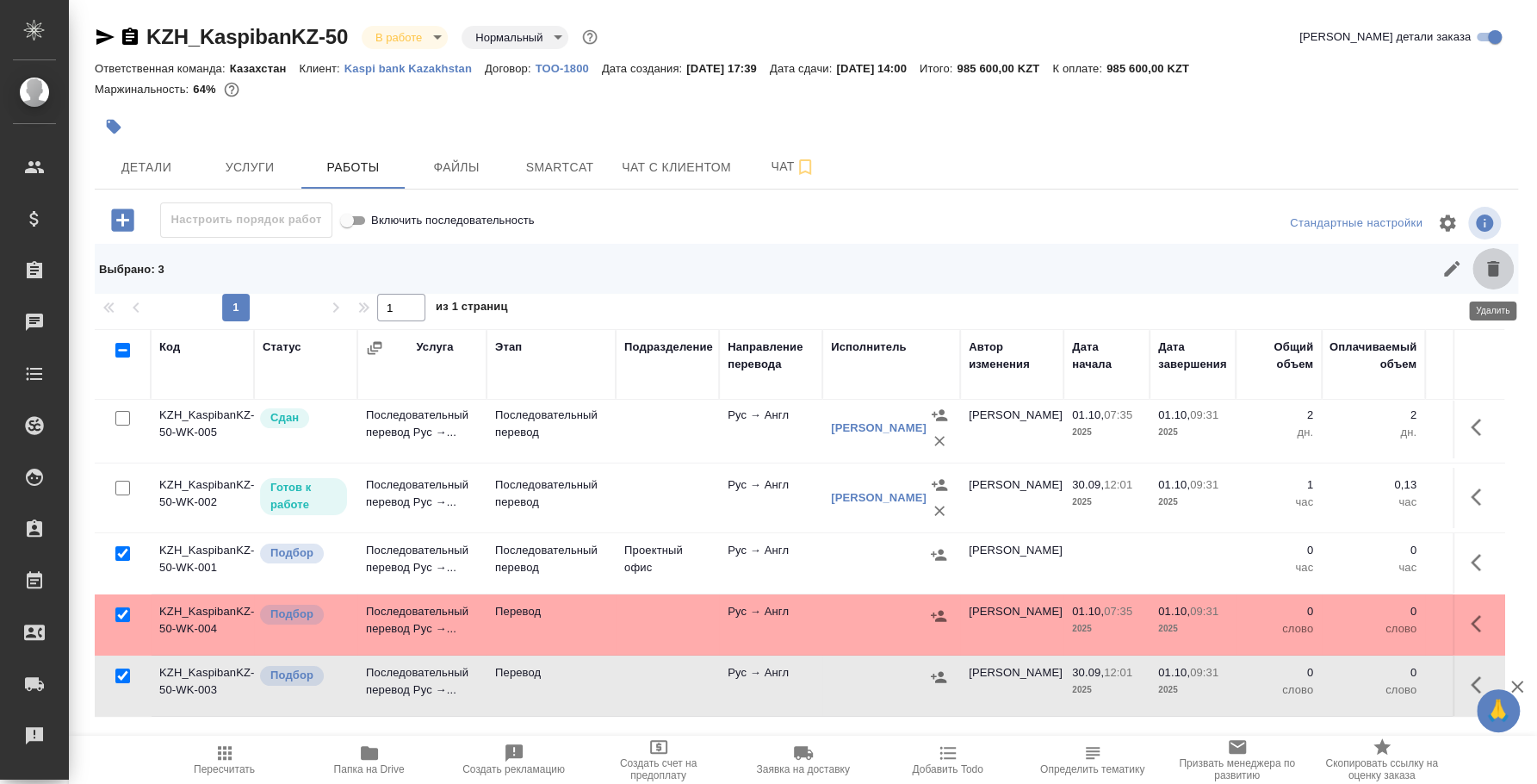
click at [1489, 274] on icon "button" at bounding box center [1493, 268] width 12 height 15
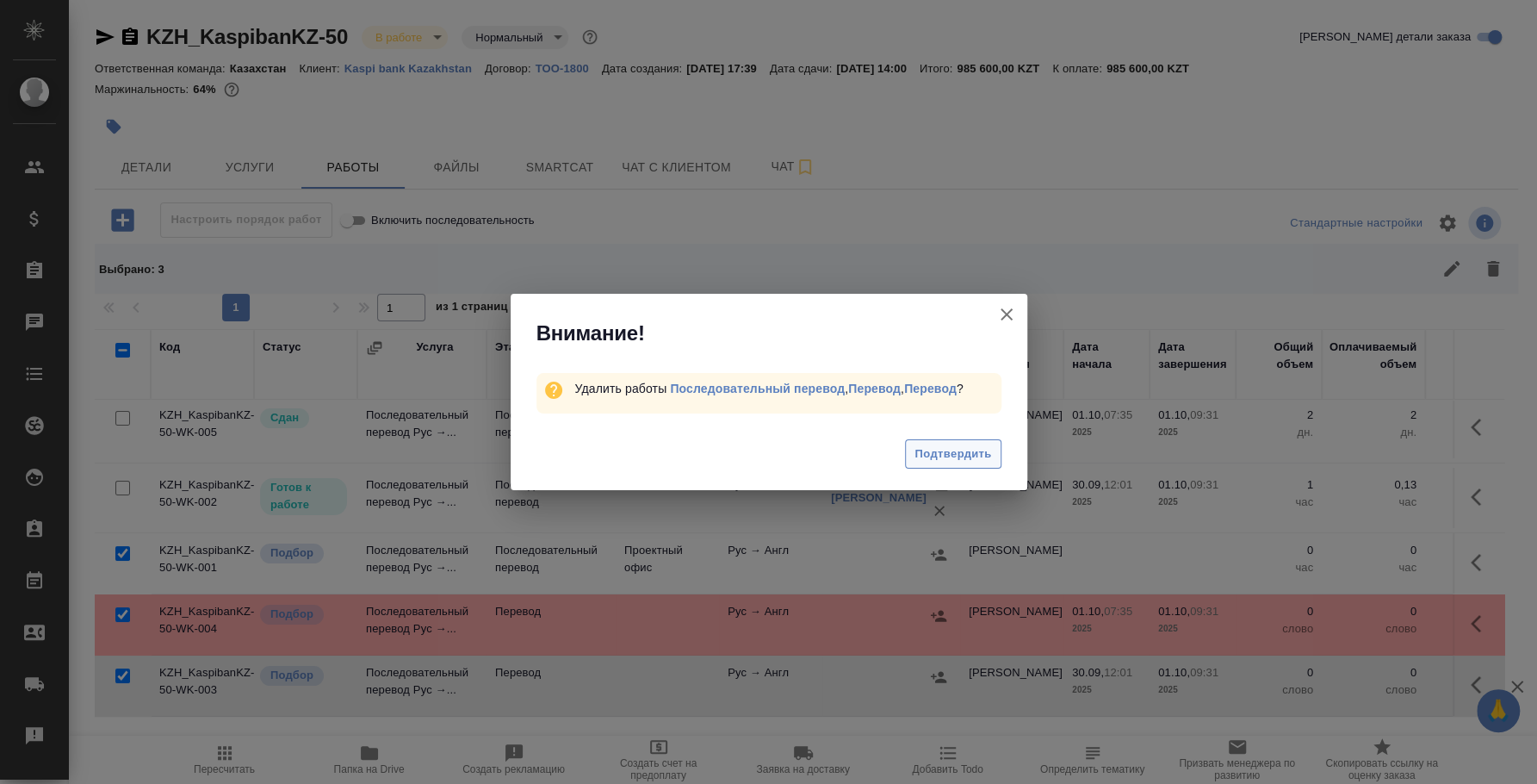
click at [986, 456] on span "Подтвердить" at bounding box center [953, 454] width 77 height 20
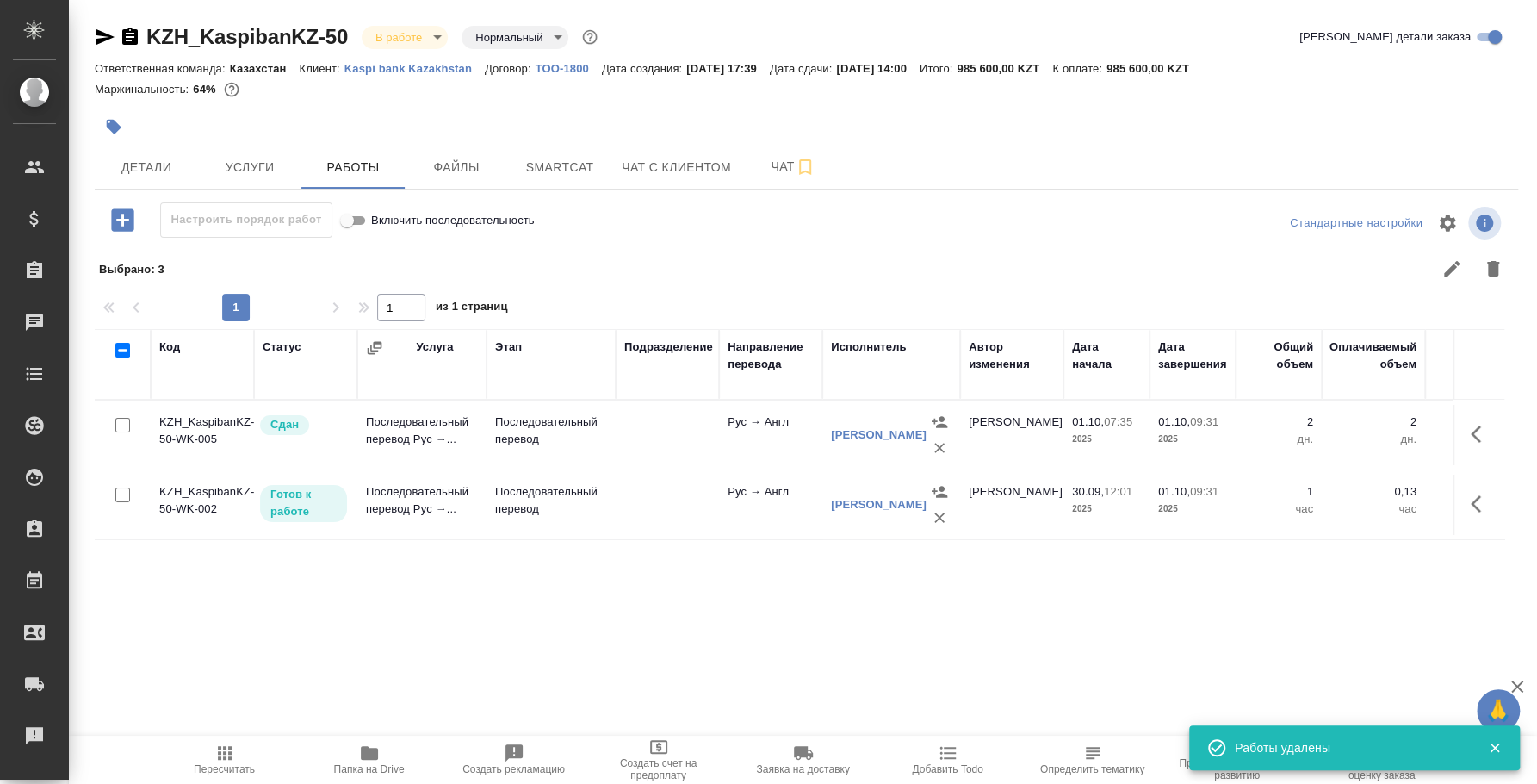
scroll to position [0, 540]
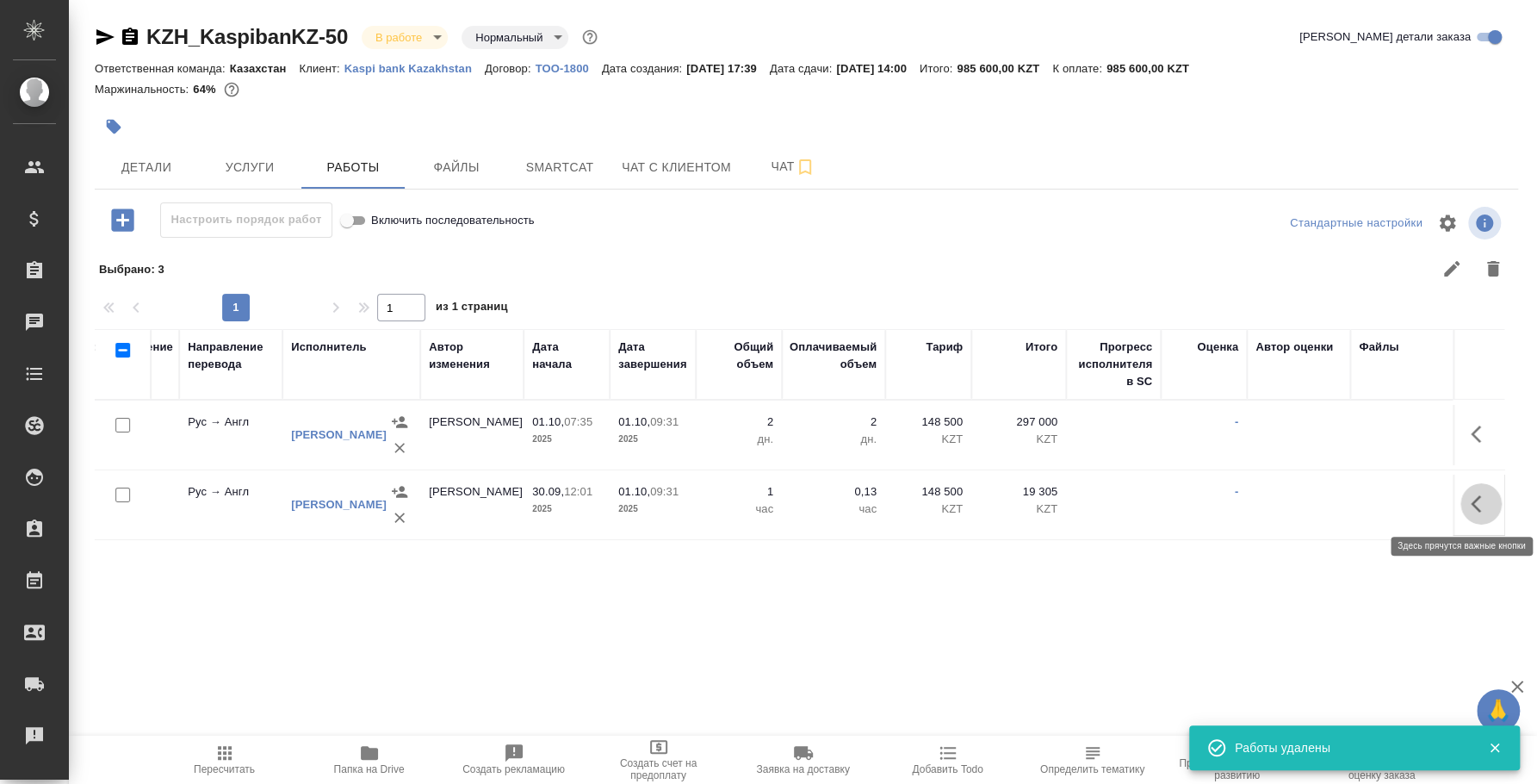
click at [1482, 501] on icon "button" at bounding box center [1481, 503] width 21 height 21
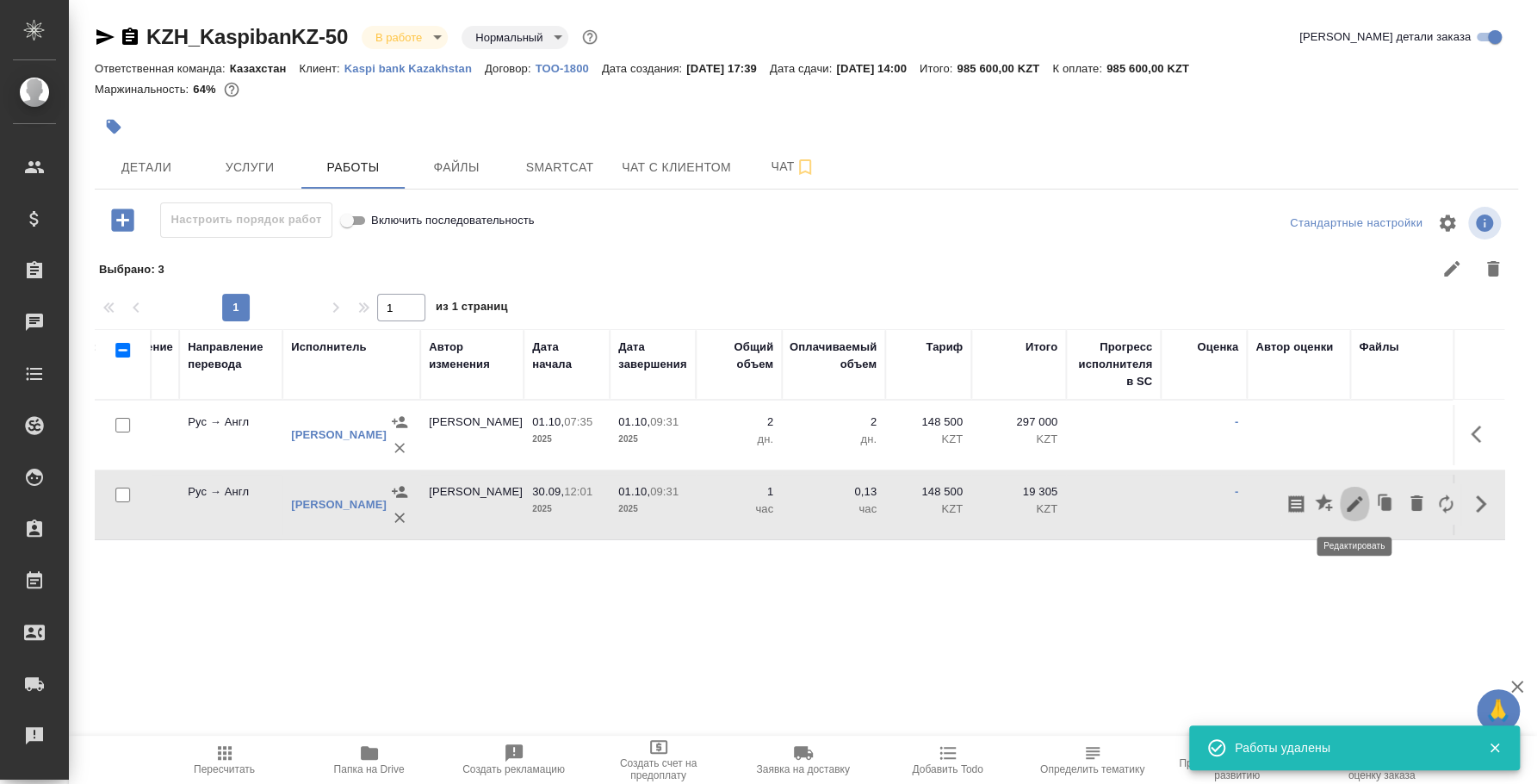
click at [1353, 506] on icon "button" at bounding box center [1355, 503] width 15 height 15
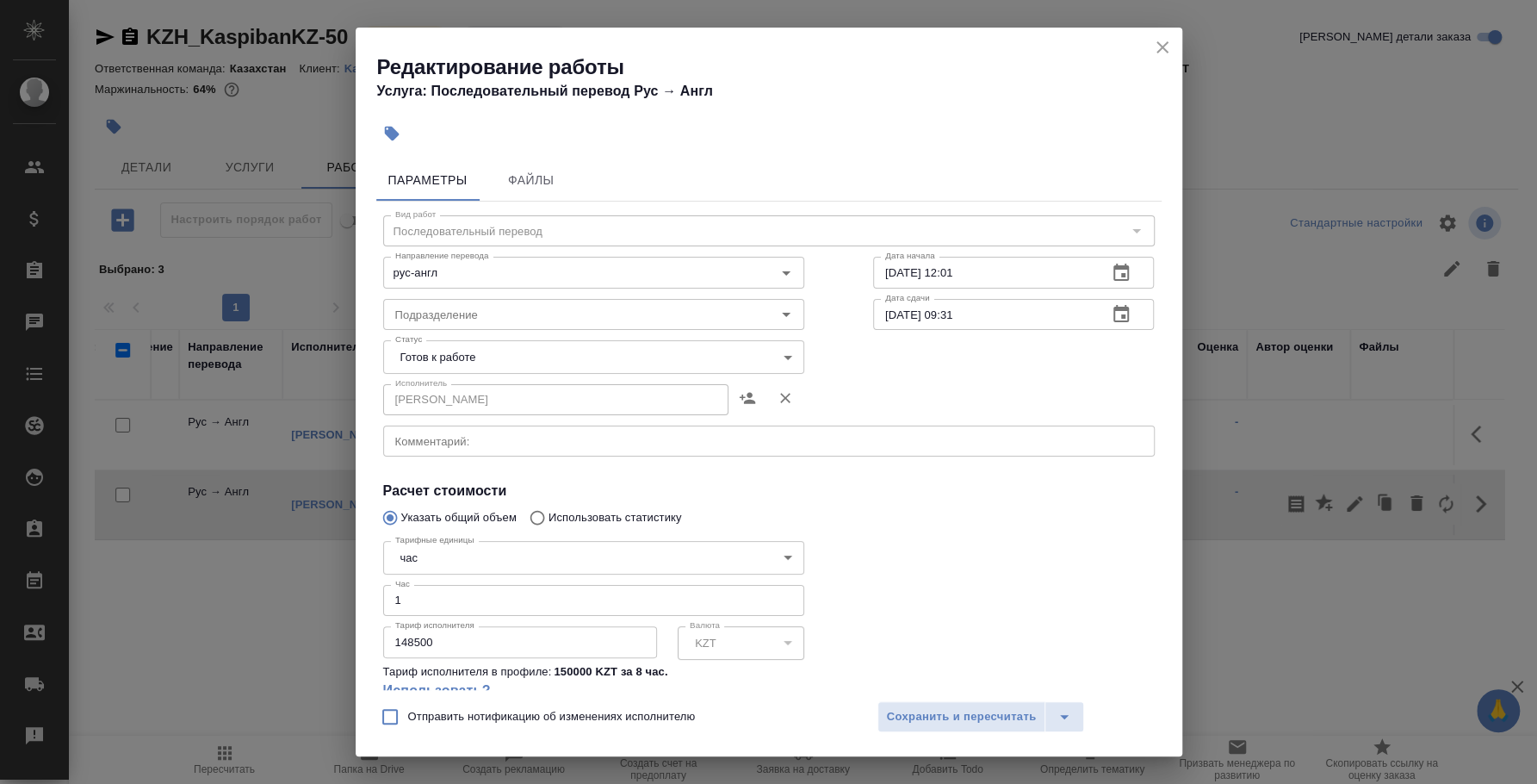
scroll to position [135, 0]
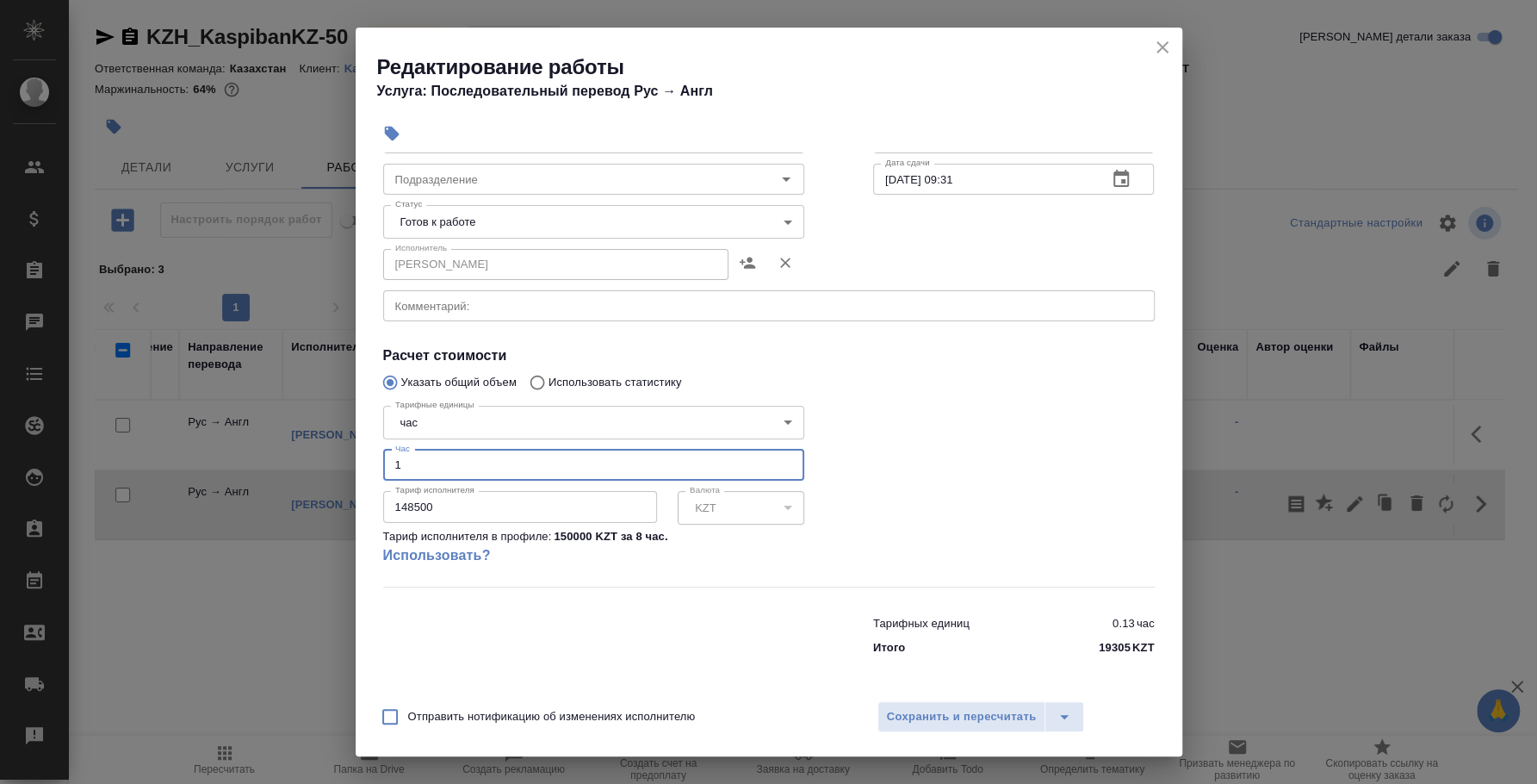
drag, startPoint x: 425, startPoint y: 471, endPoint x: 359, endPoint y: 445, distance: 70.9
click at [359, 445] on div "Параметры Файлы Вид работ Последовательный перевод Вид работ Направление перево…" at bounding box center [769, 421] width 827 height 537
drag, startPoint x: 452, startPoint y: 466, endPoint x: 310, endPoint y: 458, distance: 142.2
click at [310, 458] on div "Редактирование работы Услуга: Последовательный перевод Рус → [PERSON_NAME] Файл…" at bounding box center [768, 392] width 1537 height 784
type input "1"
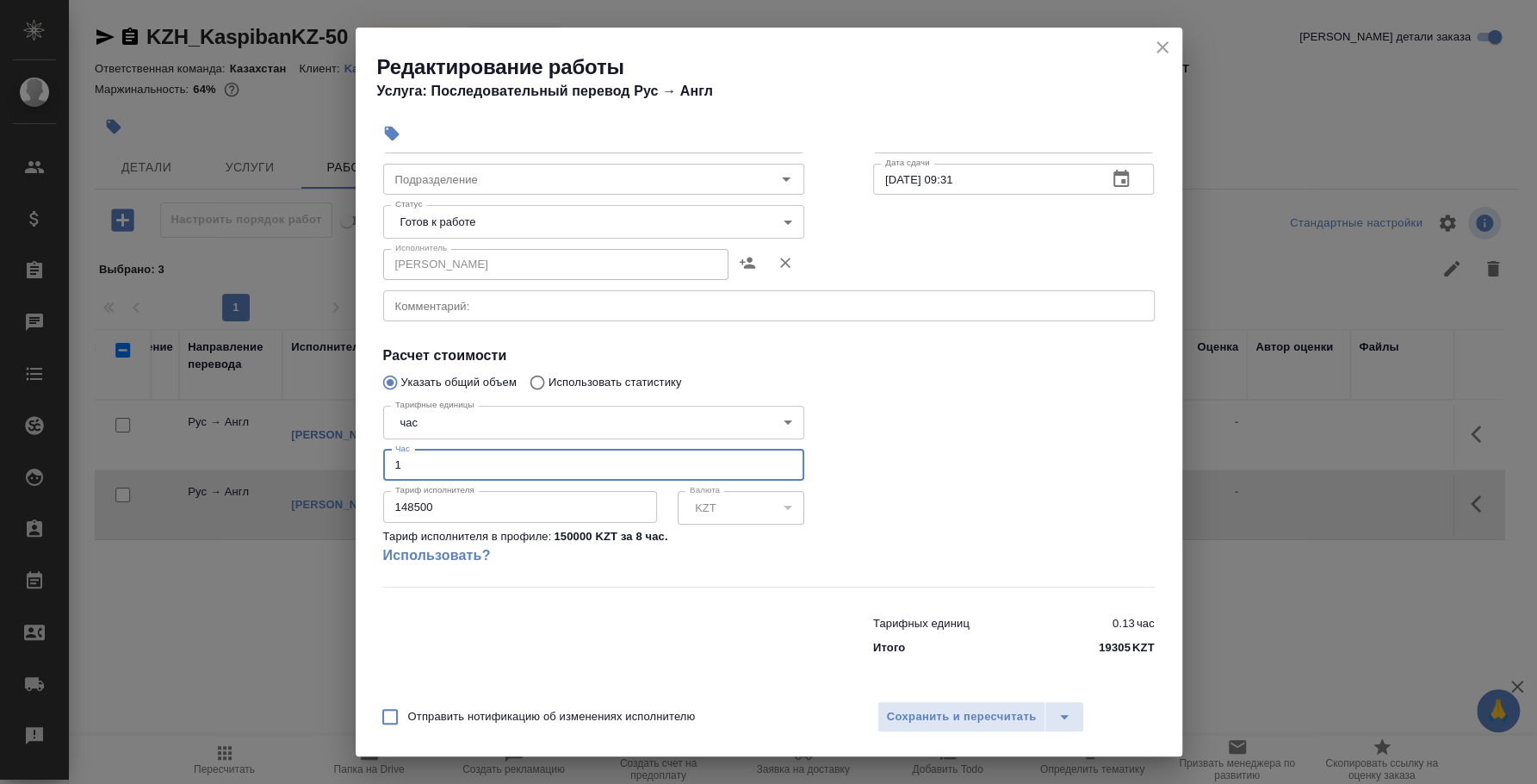
click at [1155, 38] on icon "close" at bounding box center [1162, 46] width 21 height 21
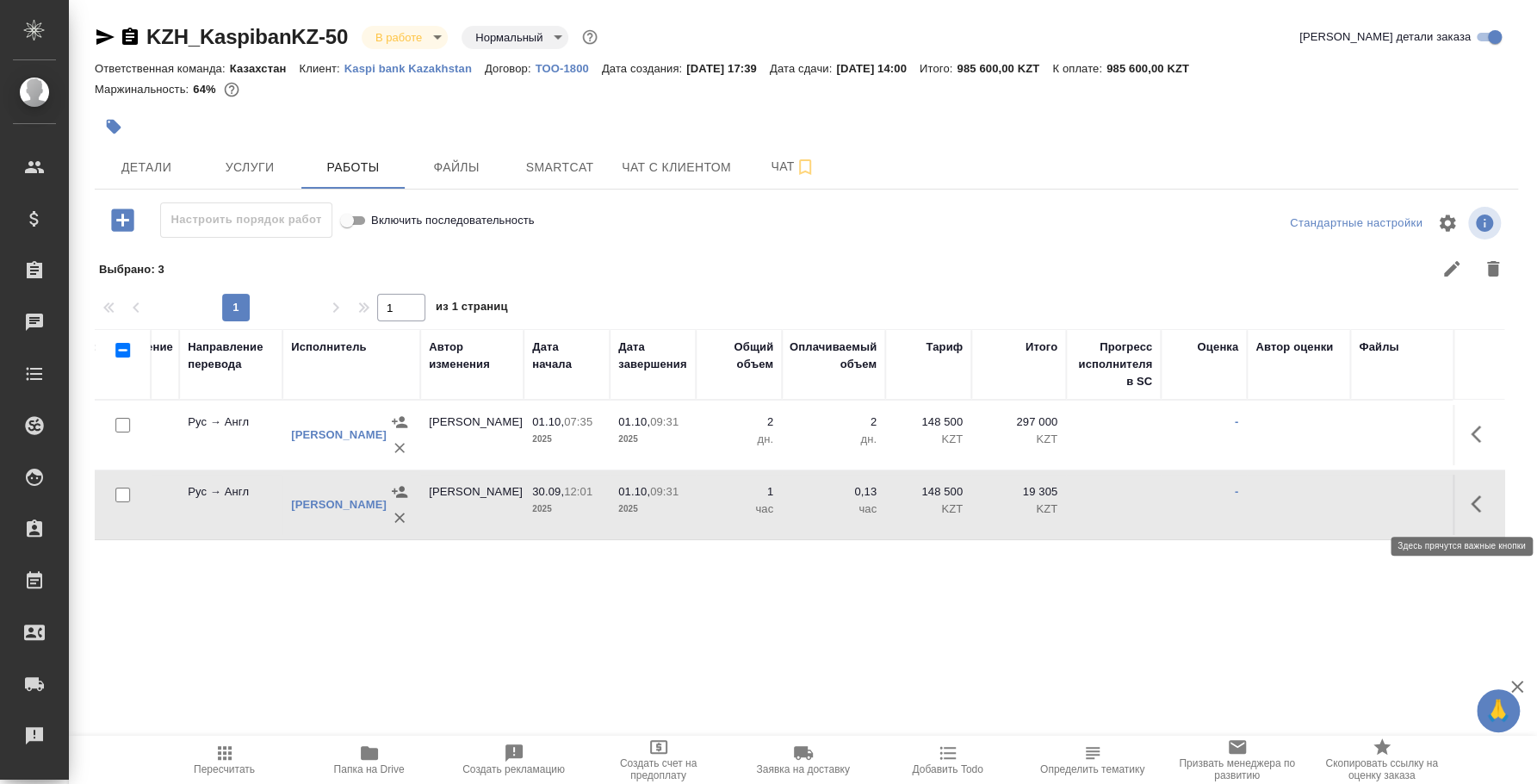
click at [1477, 495] on icon "button" at bounding box center [1481, 503] width 21 height 21
click at [1353, 500] on icon "button" at bounding box center [1355, 503] width 21 height 21
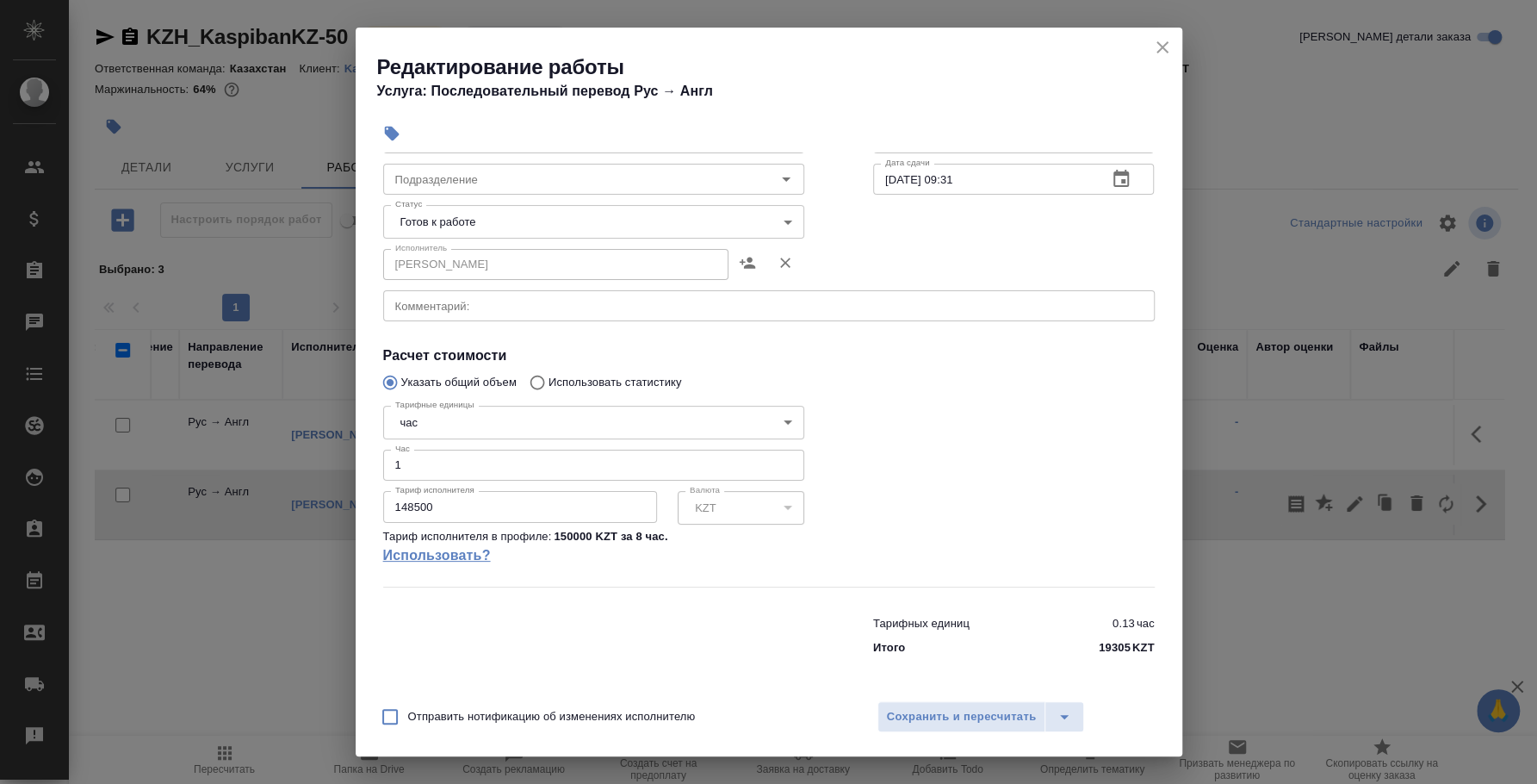
click at [467, 549] on link "Использовать?" at bounding box center [594, 555] width 421 height 21
type input "150000"
click at [775, 417] on body "🙏 .cls-1 fill:#fff; AWATERA Fedotova Irina Клиенты Спецификации Заказы 0 Чаты T…" at bounding box center [768, 392] width 1537 height 784
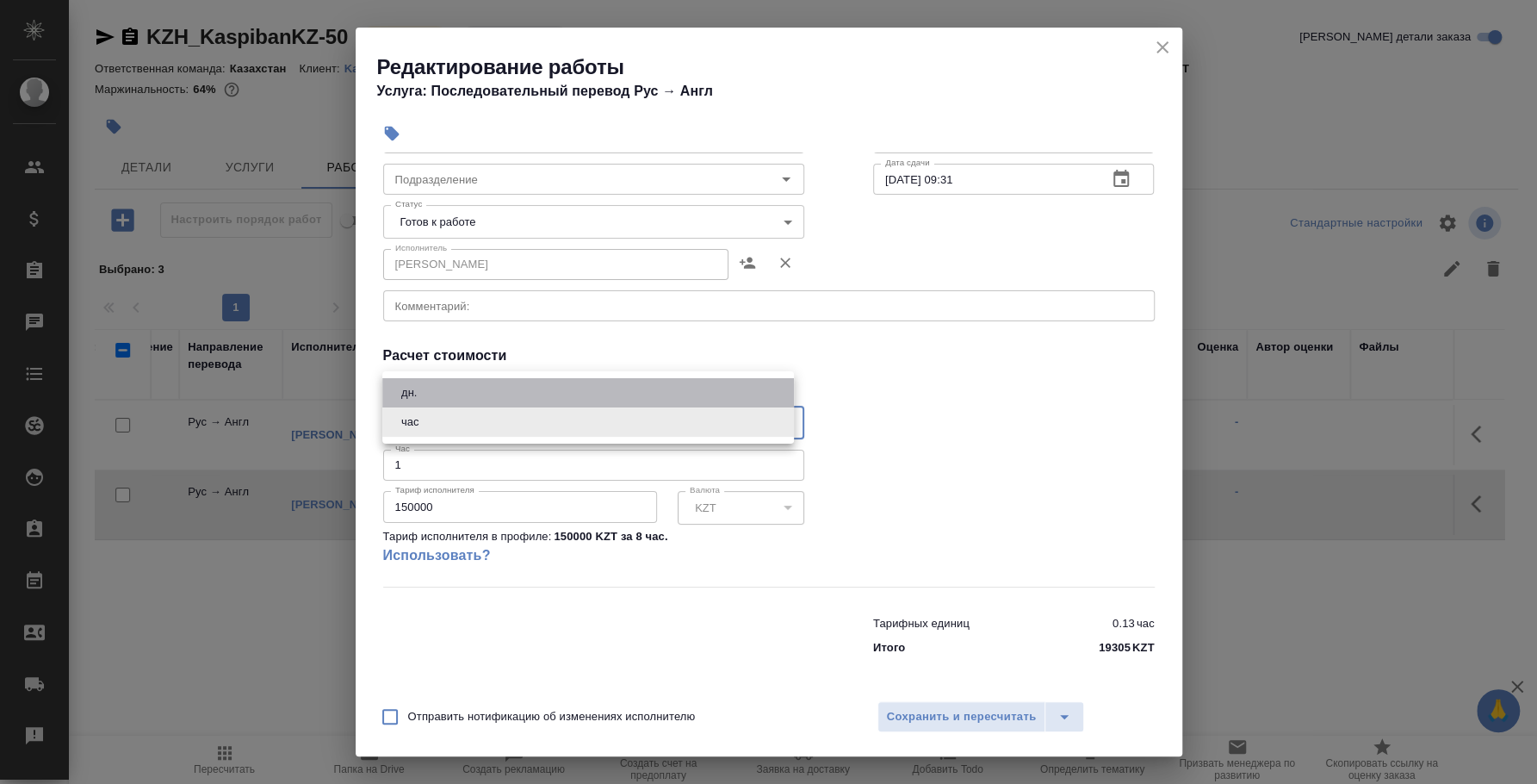
click at [481, 383] on li "дн." at bounding box center [588, 392] width 411 height 30
type input "5a8b1489cc6b4906c91bfd8a"
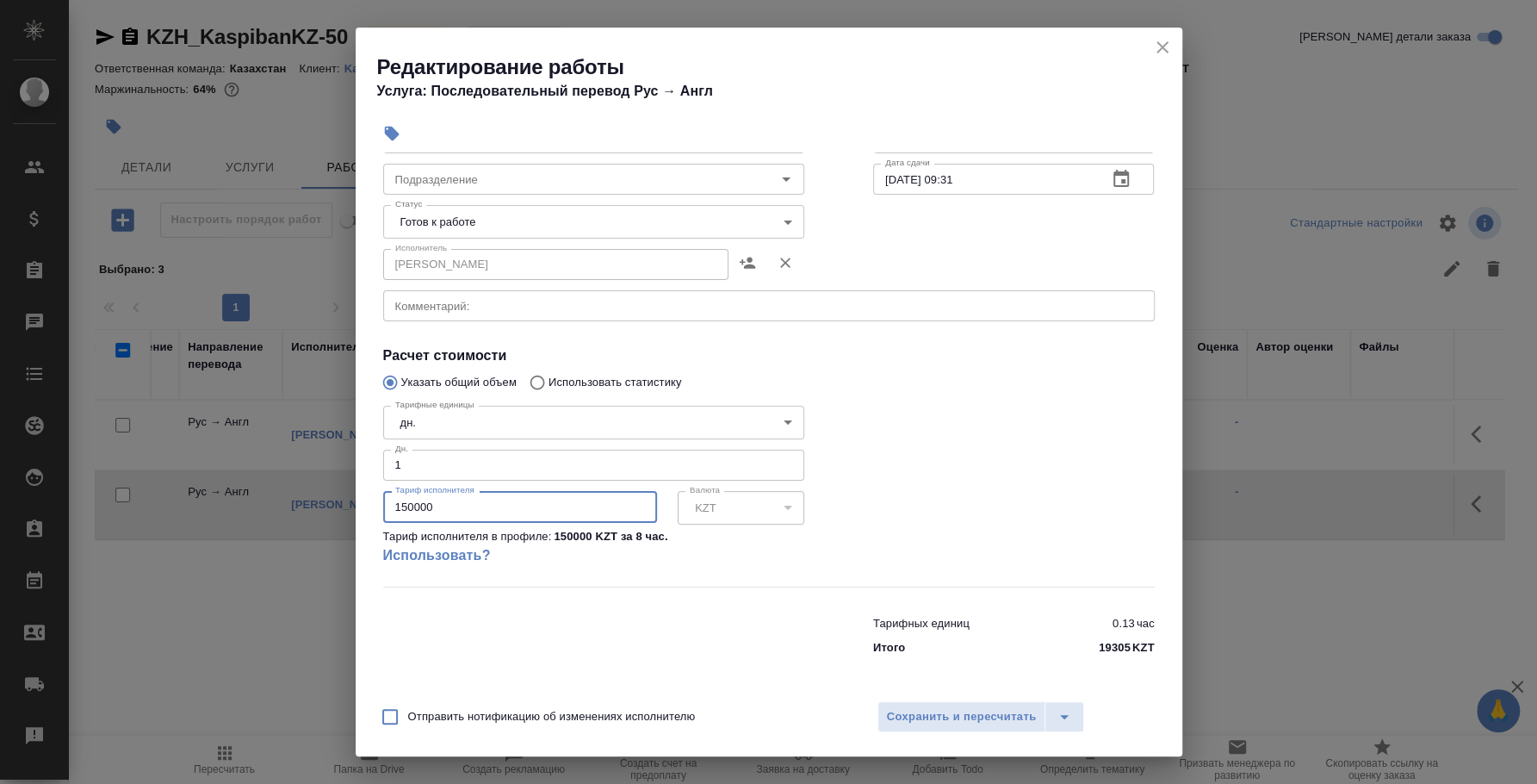
drag, startPoint x: 415, startPoint y: 502, endPoint x: 403, endPoint y: 503, distance: 12.0
click at [403, 503] on input "150000" at bounding box center [520, 506] width 274 height 31
type input "148500"
click at [721, 520] on div "KZT" at bounding box center [741, 507] width 127 height 33
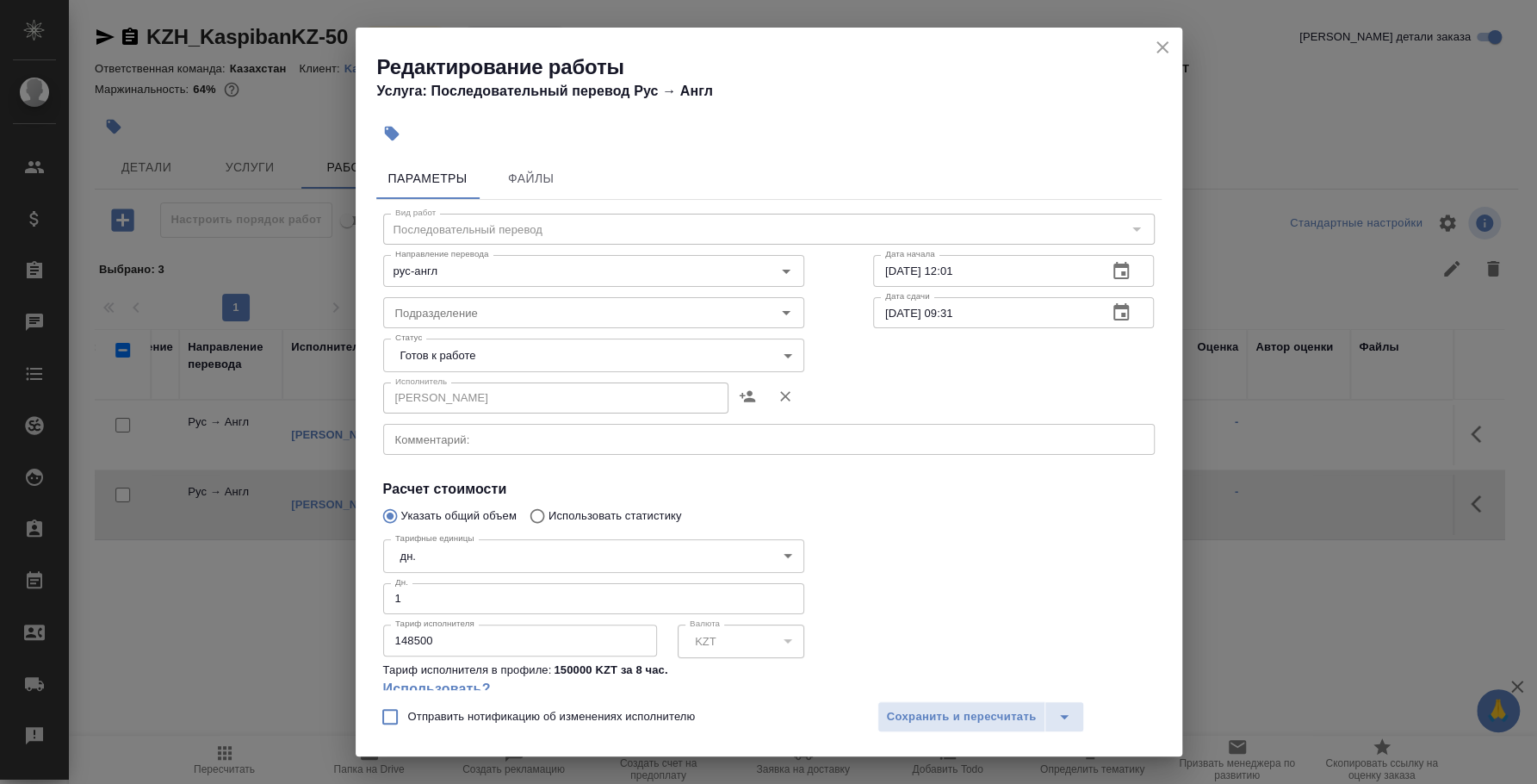
scroll to position [0, 0]
click at [535, 517] on input "Использовать статистику" at bounding box center [535, 518] width 28 height 33
radio input "true"
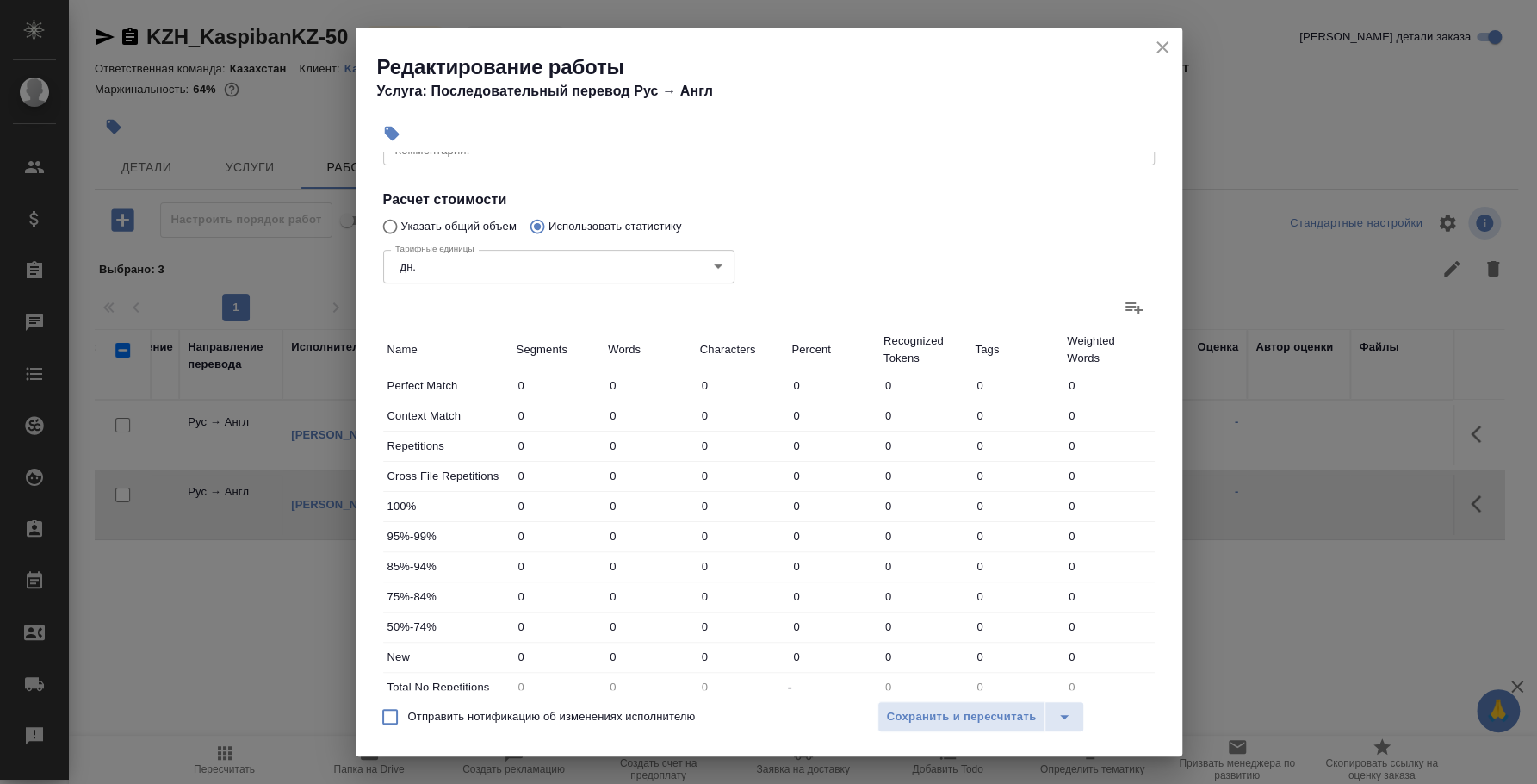
scroll to position [113, 0]
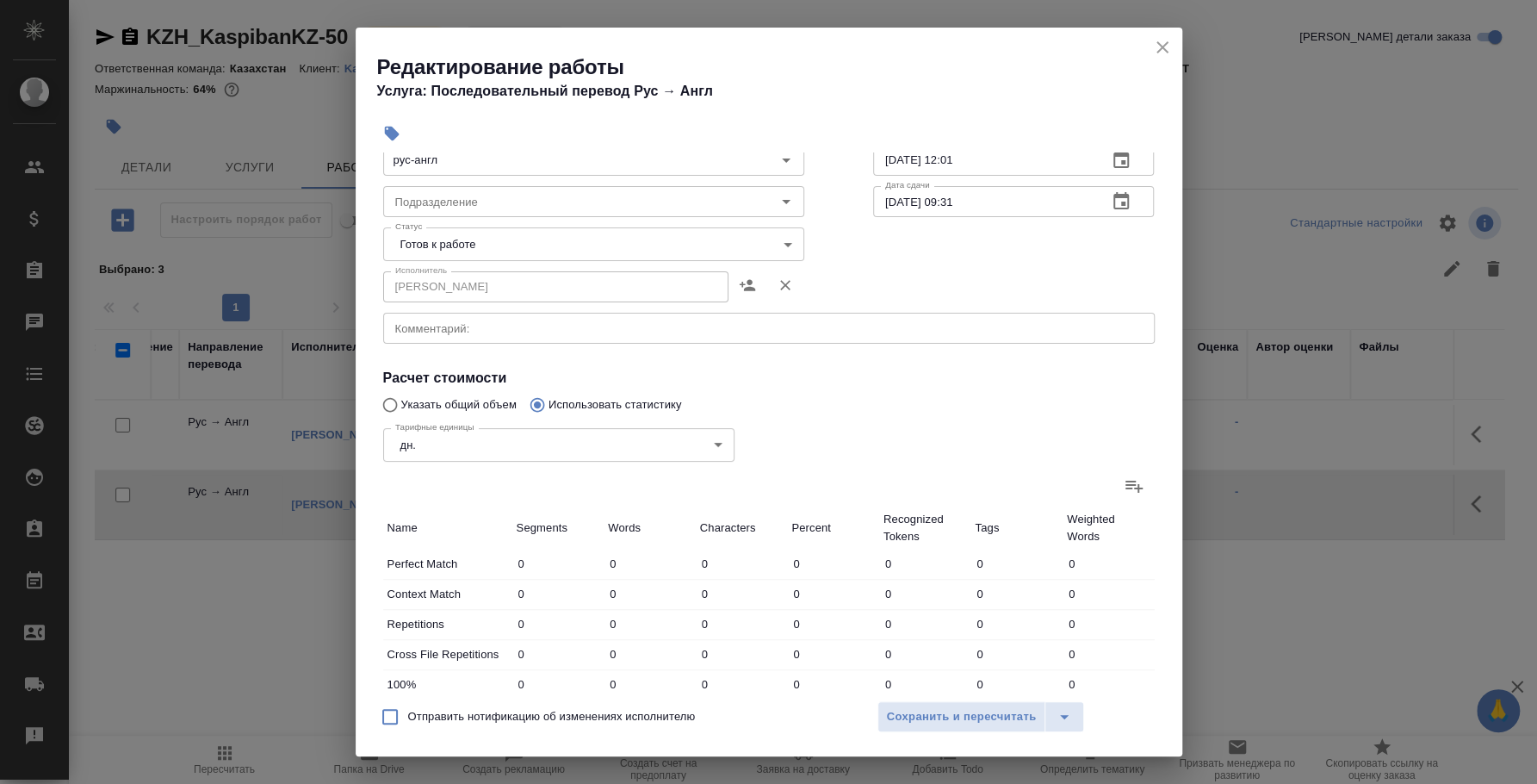
click at [391, 406] on input "Указать общий объем" at bounding box center [387, 404] width 28 height 33
radio input "true"
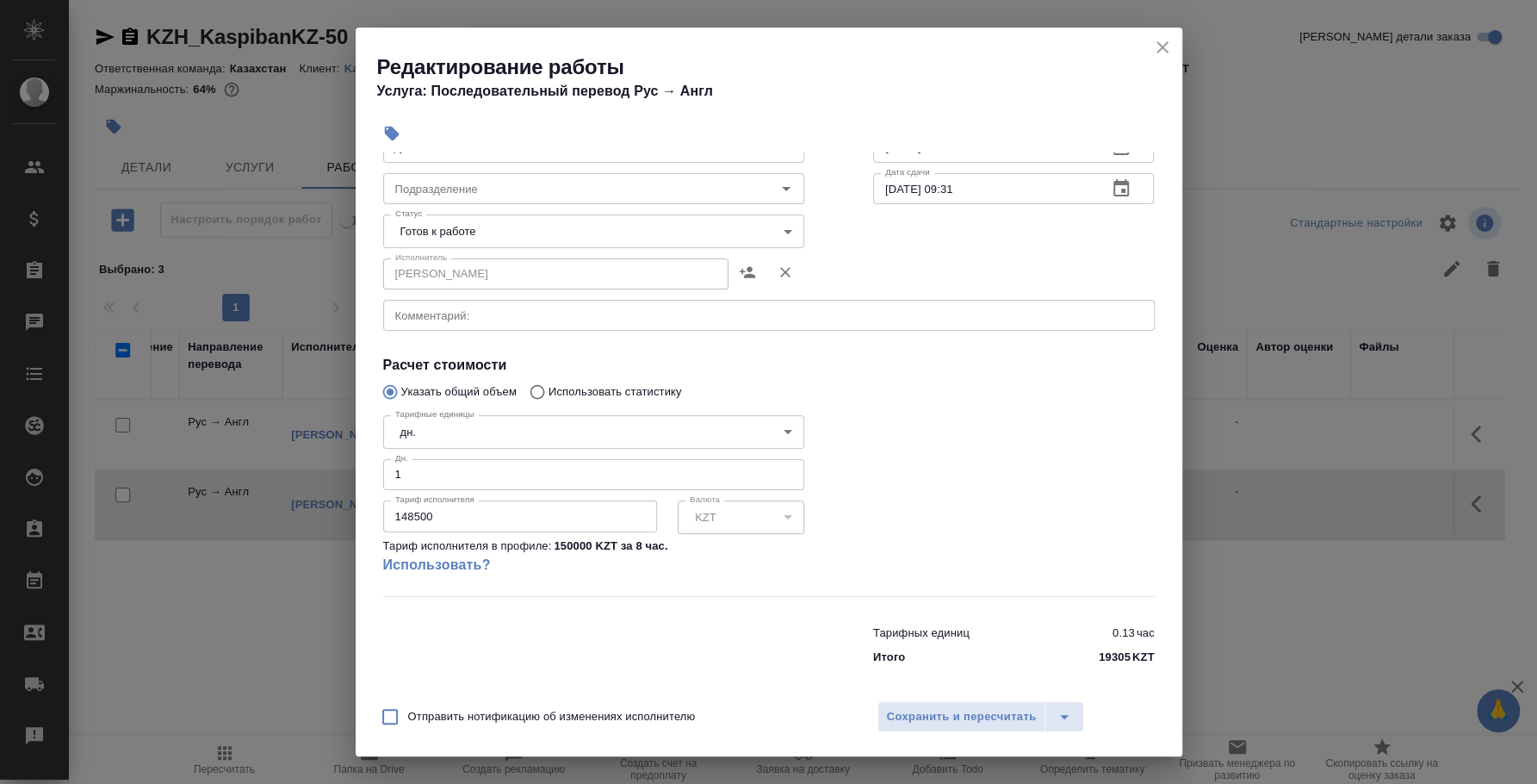
scroll to position [135, 0]
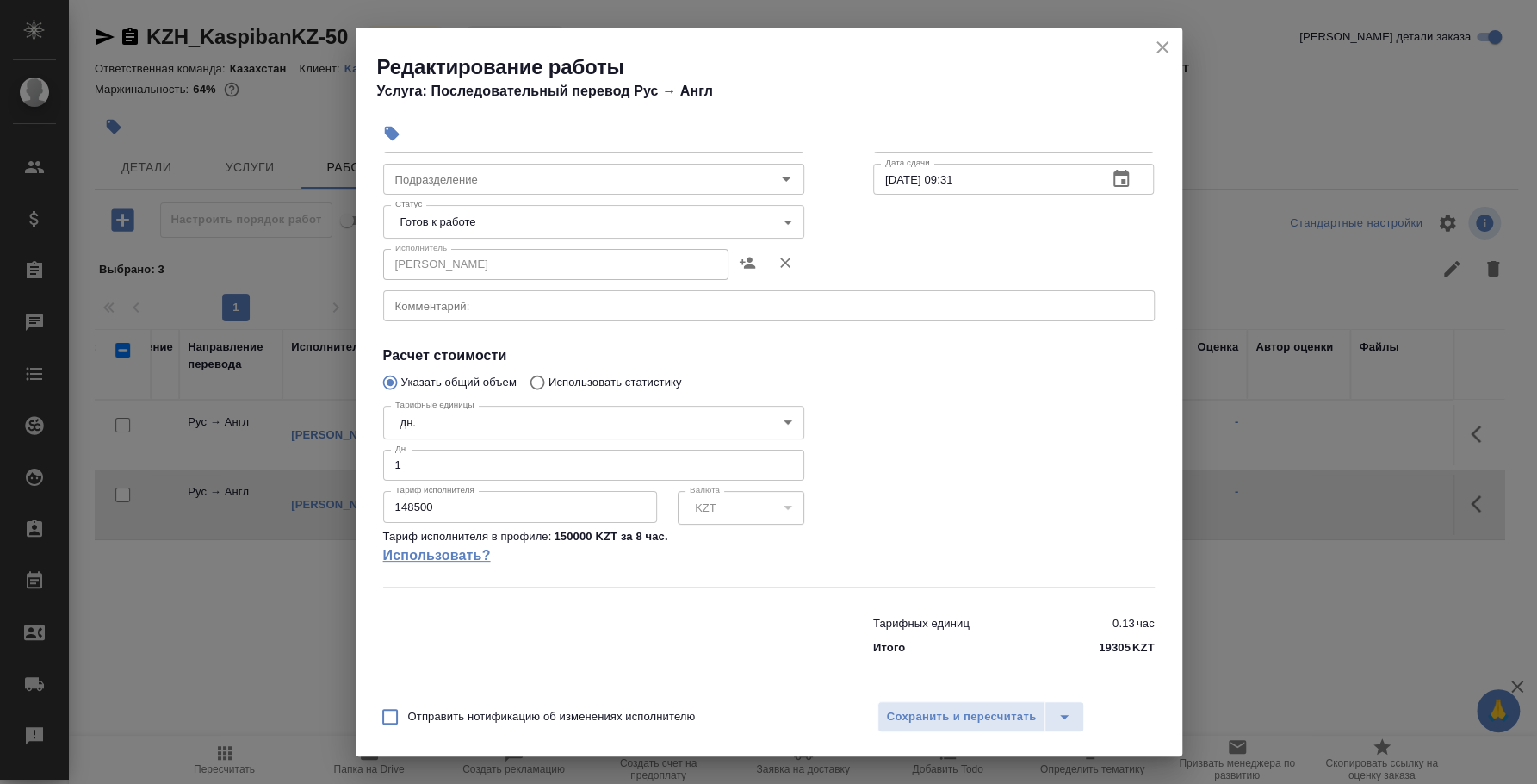
click at [472, 548] on link "Использовать?" at bounding box center [594, 555] width 421 height 21
type input "5a8b1489cc6b4906c91bfd93"
type input "150000"
click at [1166, 47] on icon "close" at bounding box center [1162, 46] width 21 height 21
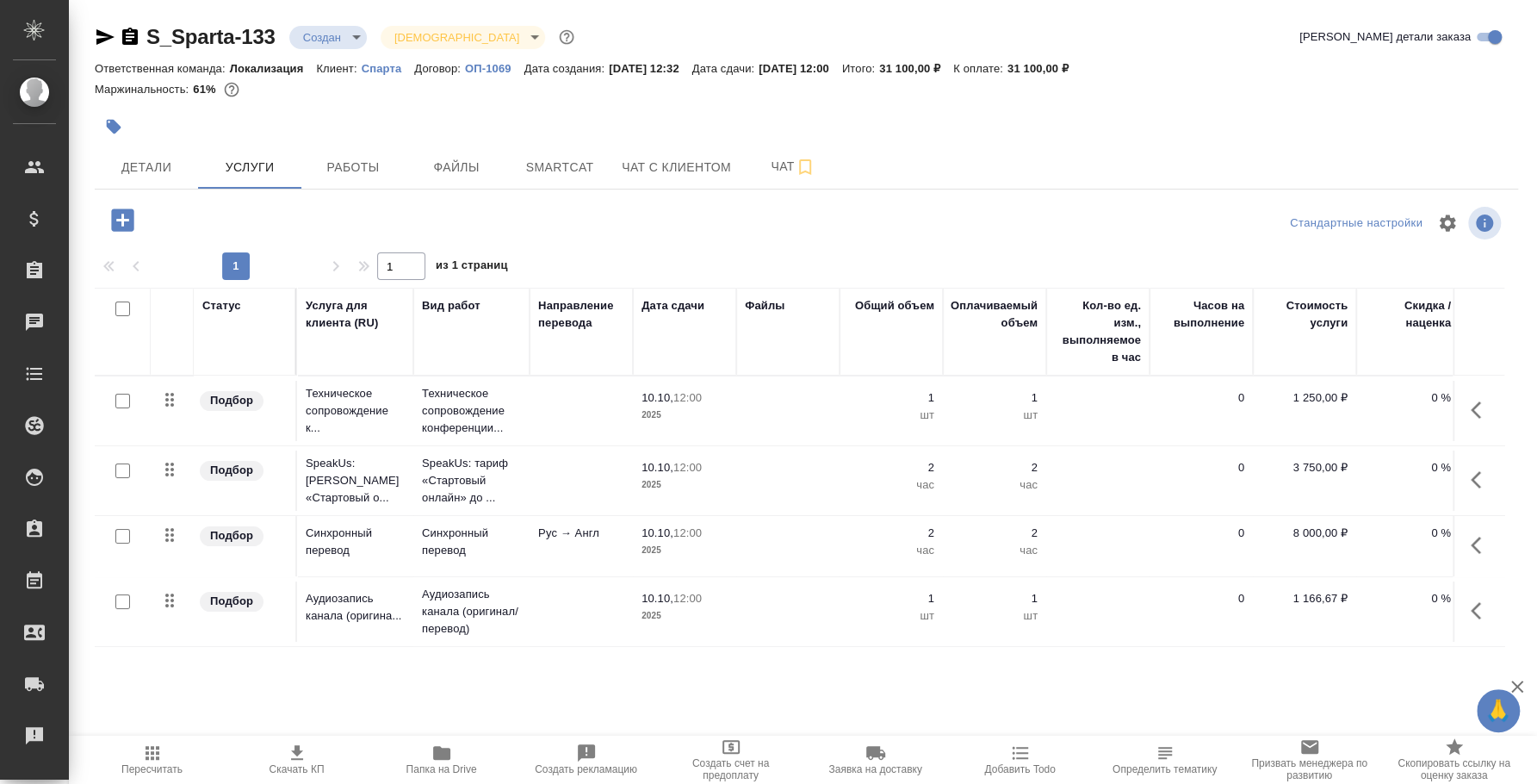
scroll to position [4, 0]
click at [129, 167] on span "Детали" at bounding box center [147, 167] width 82 height 21
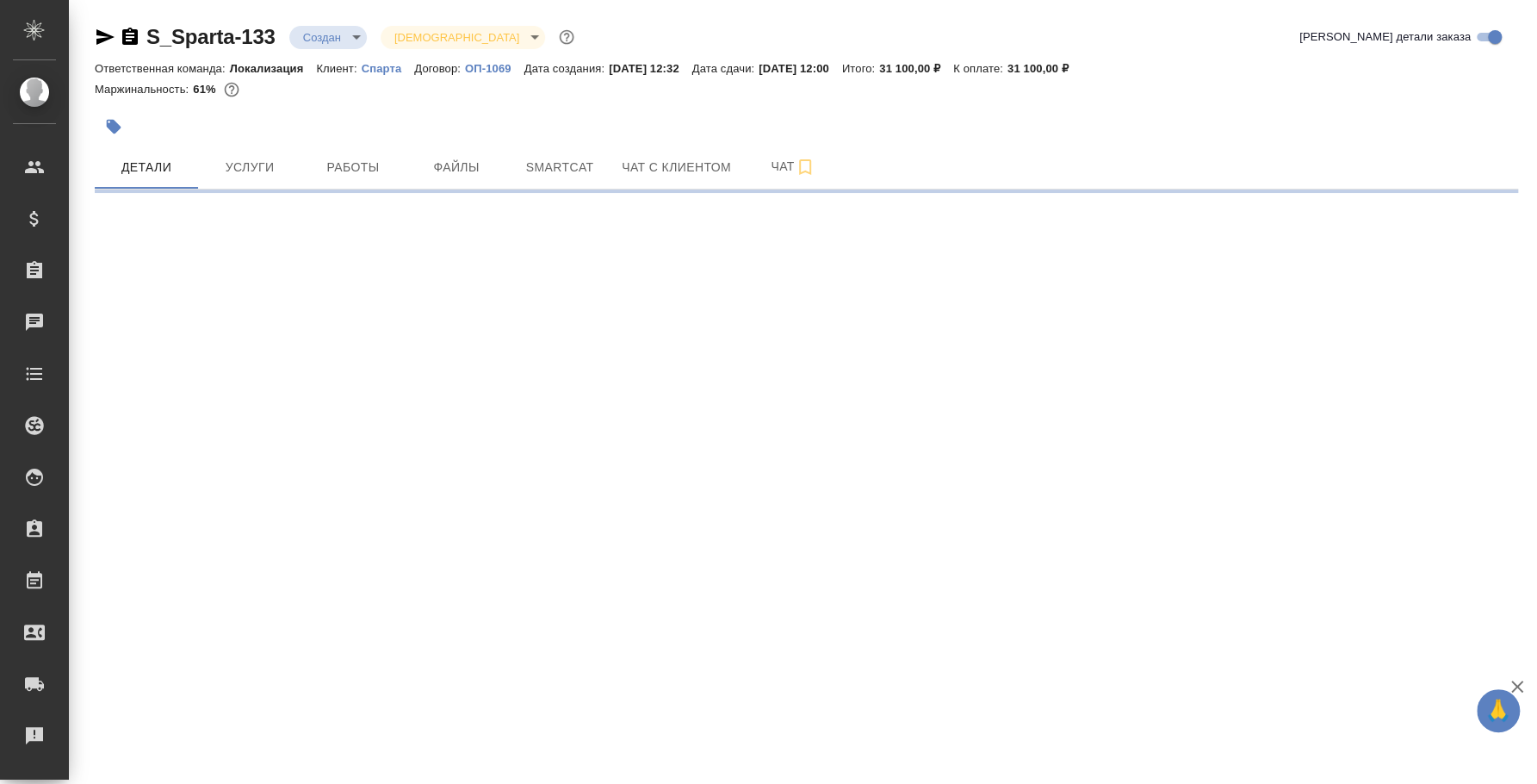
select select "RU"
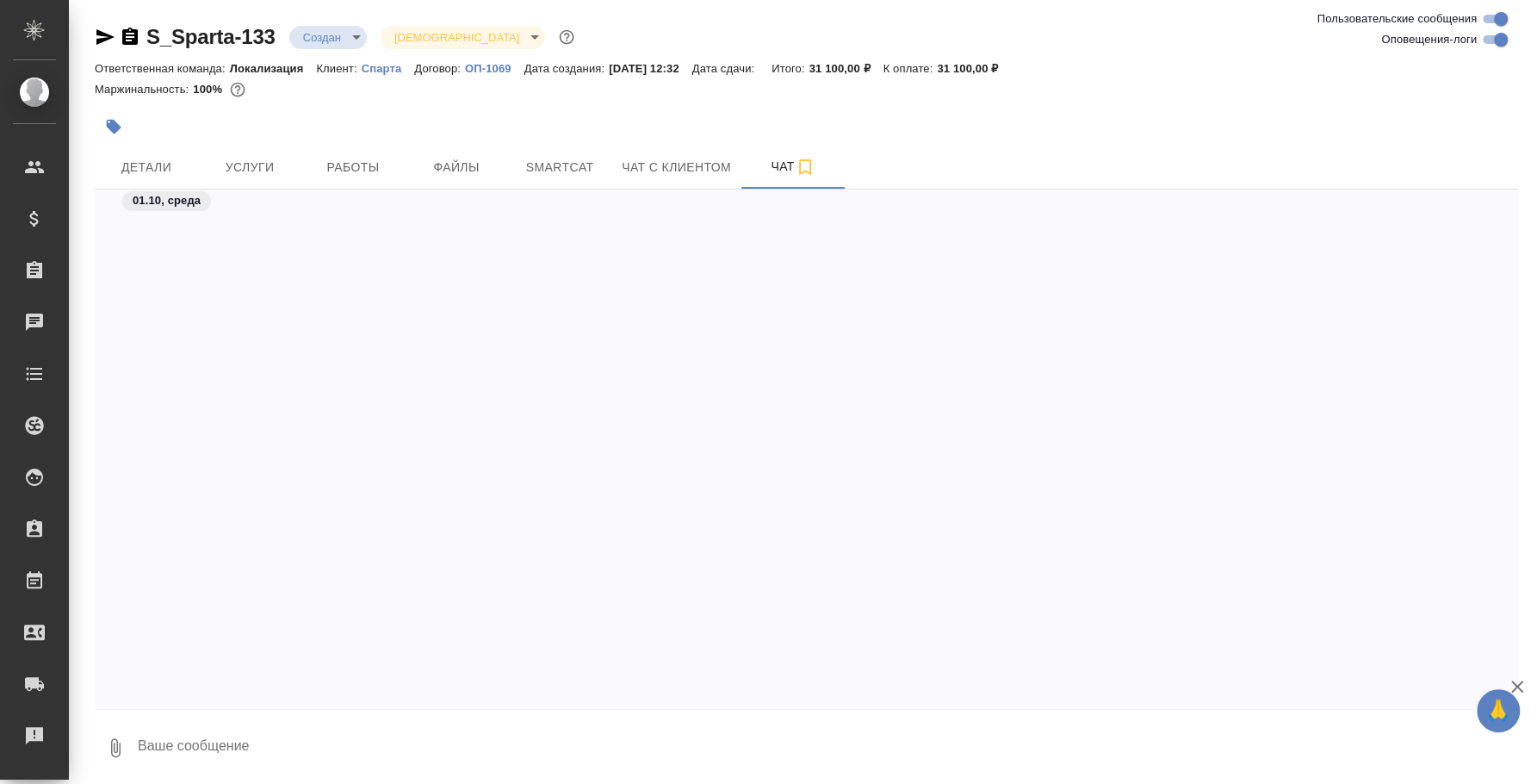
scroll to position [2766, 0]
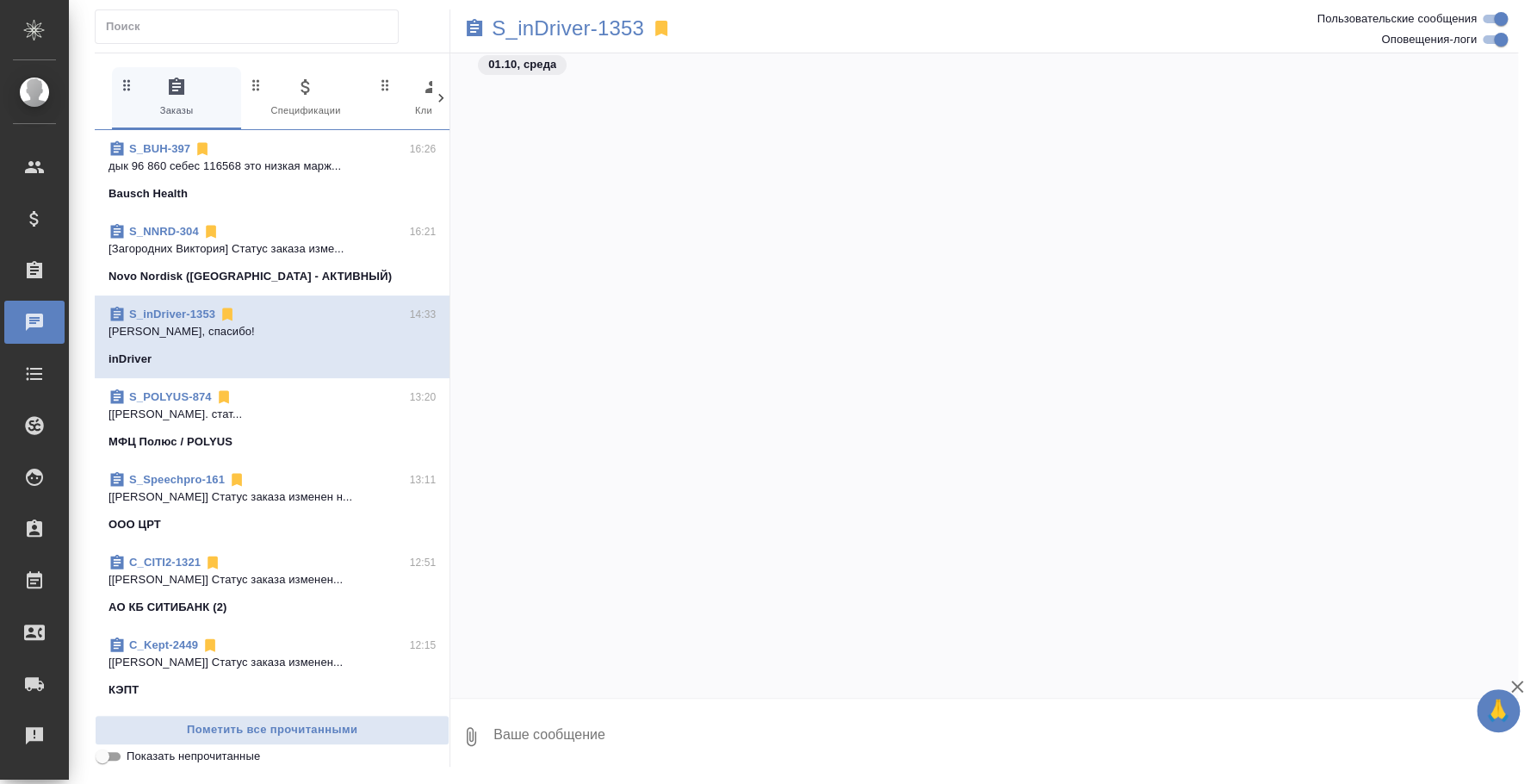
scroll to position [2476, 0]
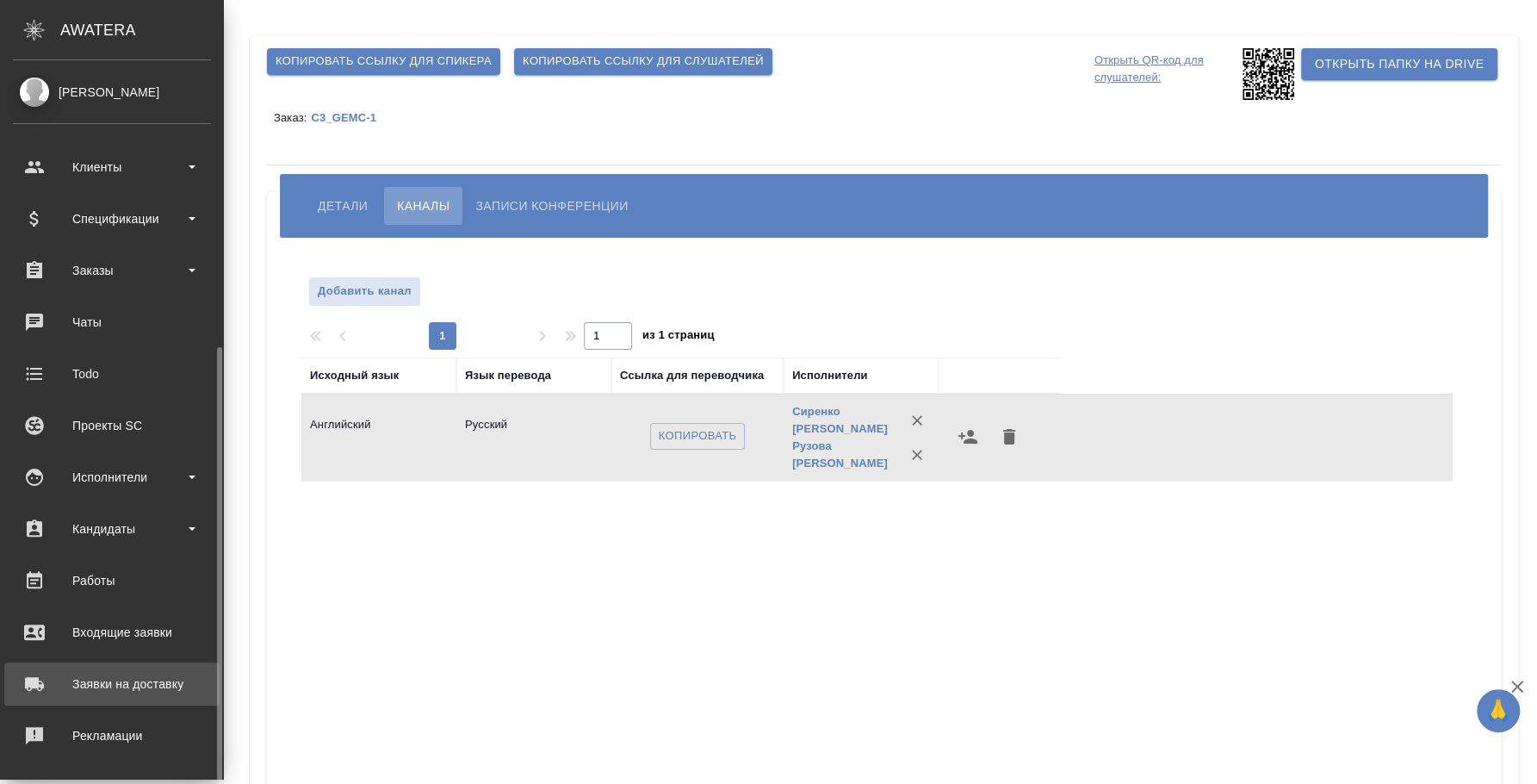
scroll to position [157, 0]
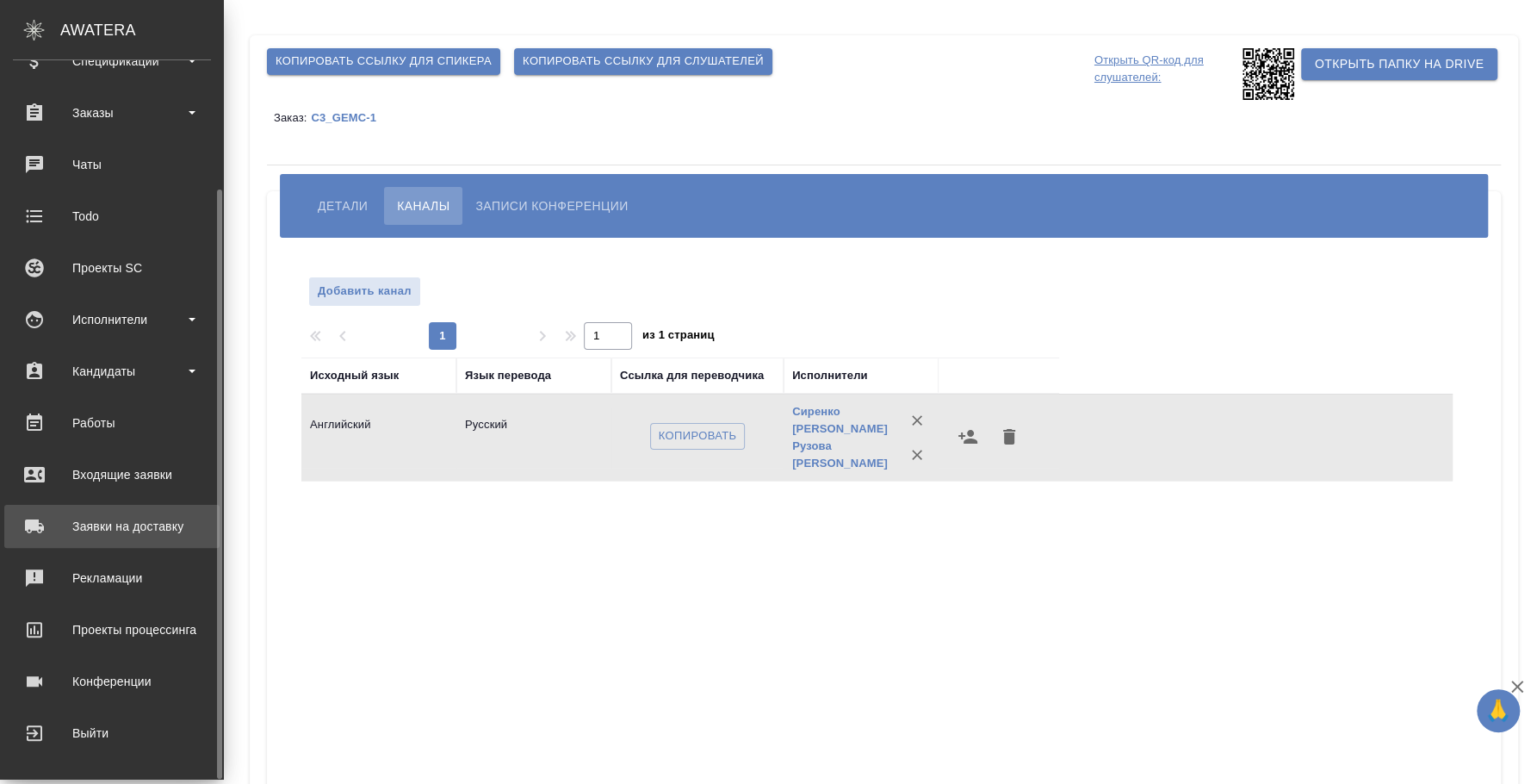
click at [106, 666] on link "Конференции" at bounding box center [112, 681] width 215 height 43
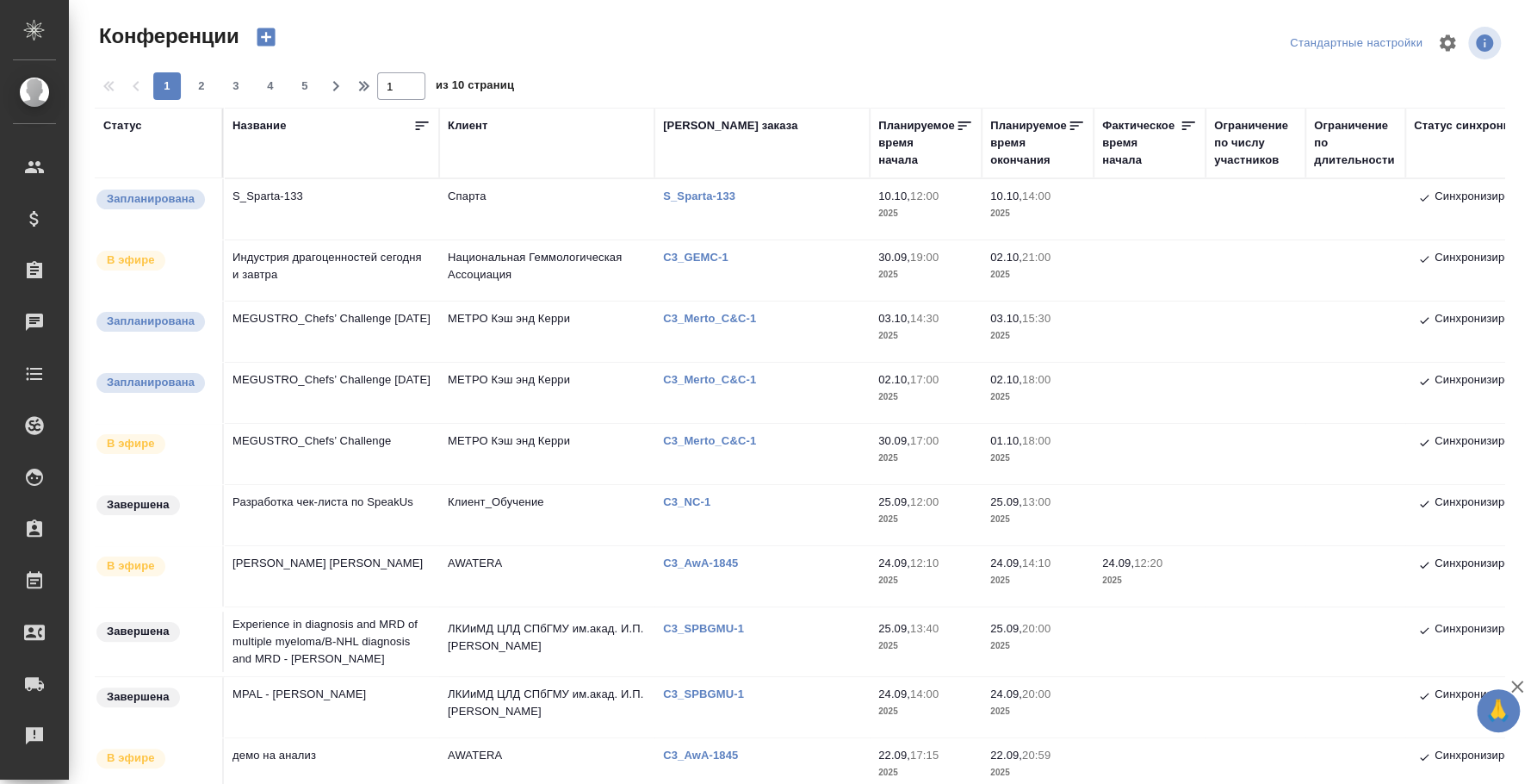
type input "[PERSON_NAME] [PERSON_NAME]"
click at [279, 446] on td "MEGUSTRO_Chefs’ Challenge" at bounding box center [331, 453] width 215 height 60
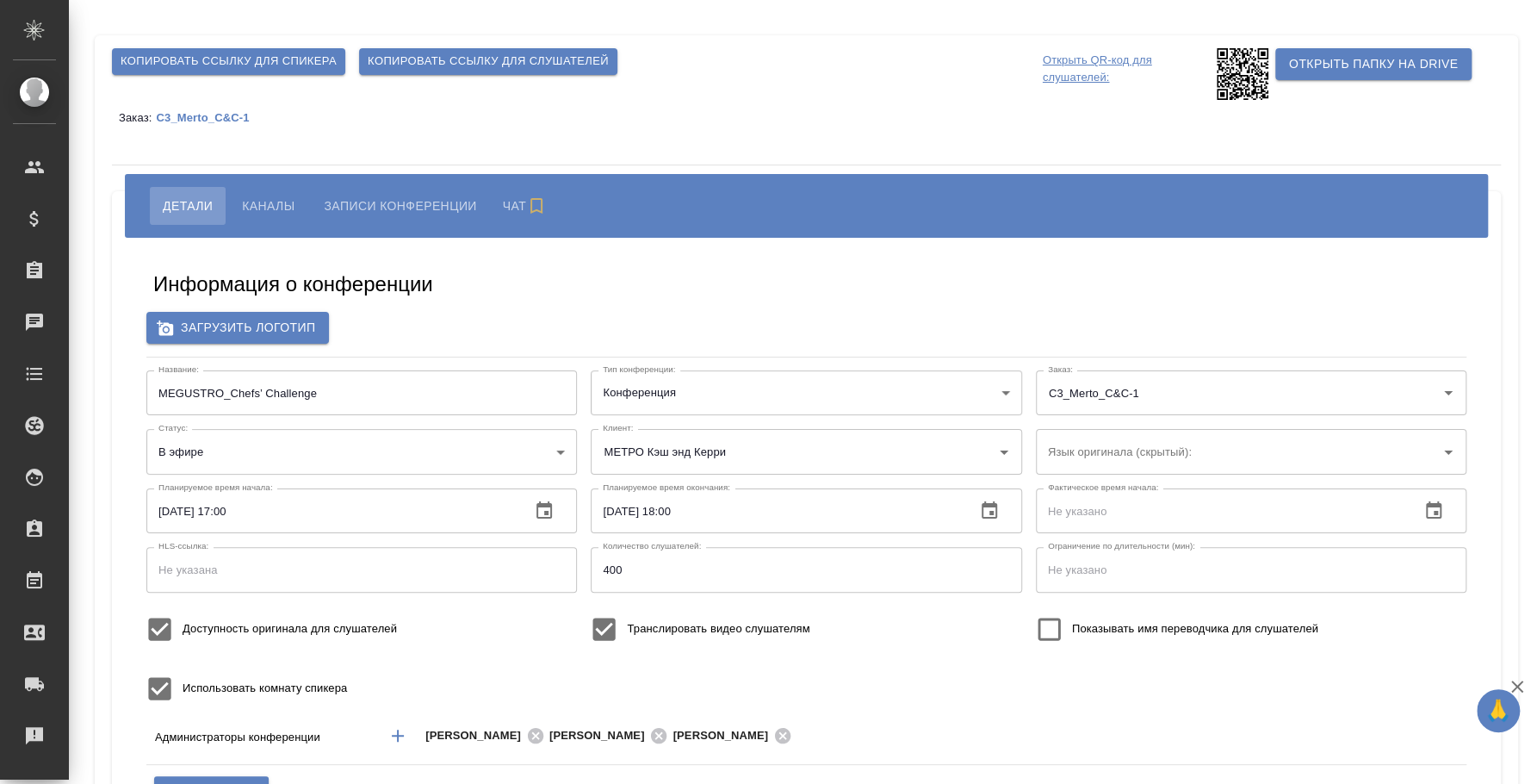
type input "МЕТРО Кэш энд Керри"
type input "[PERSON_NAME]"
click at [268, 205] on span "Каналы" at bounding box center [268, 206] width 53 height 21
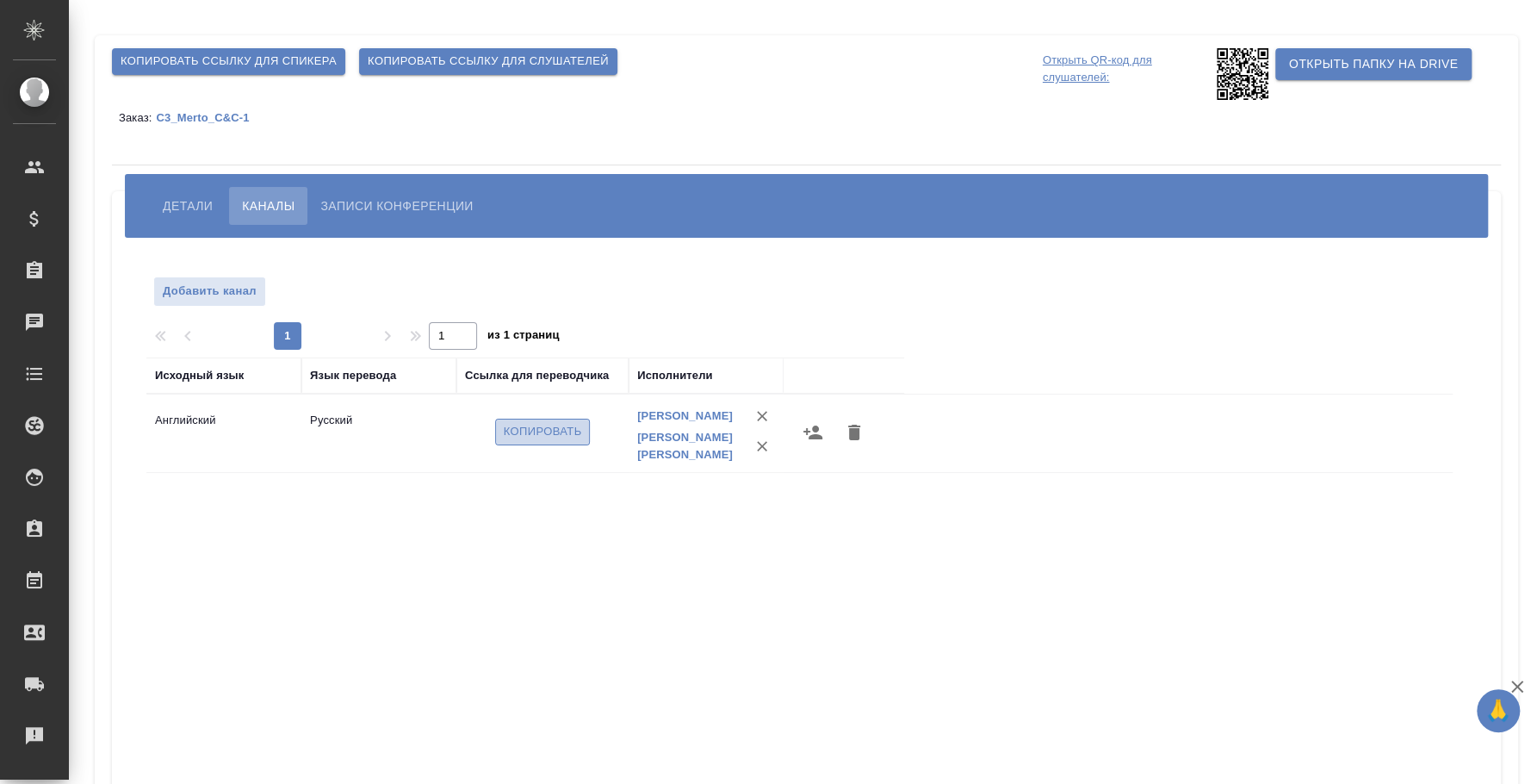
click at [514, 431] on span "Копировать" at bounding box center [544, 432] width 79 height 20
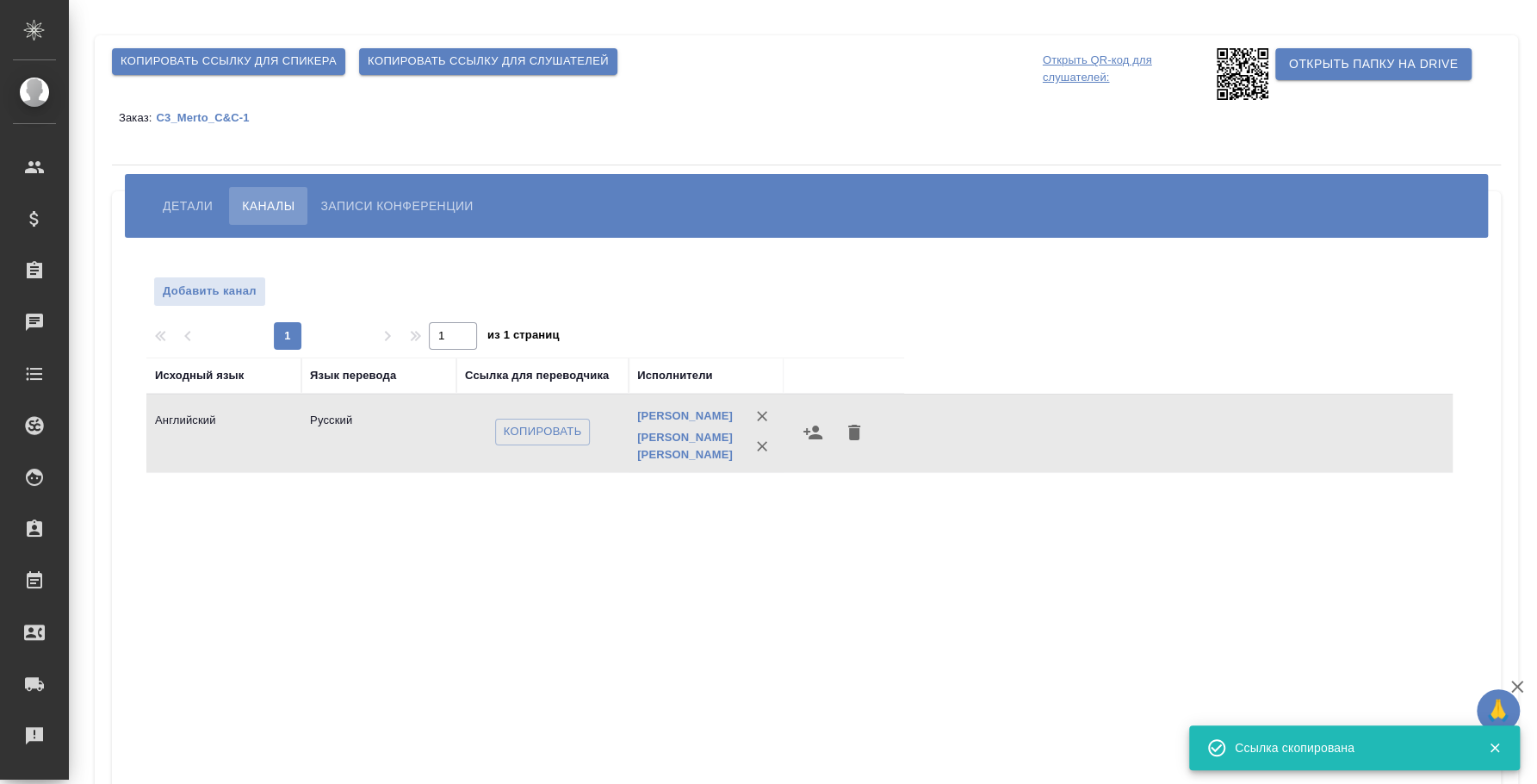
click at [448, 55] on span "Копировать ссылку для слушателей" at bounding box center [488, 62] width 241 height 20
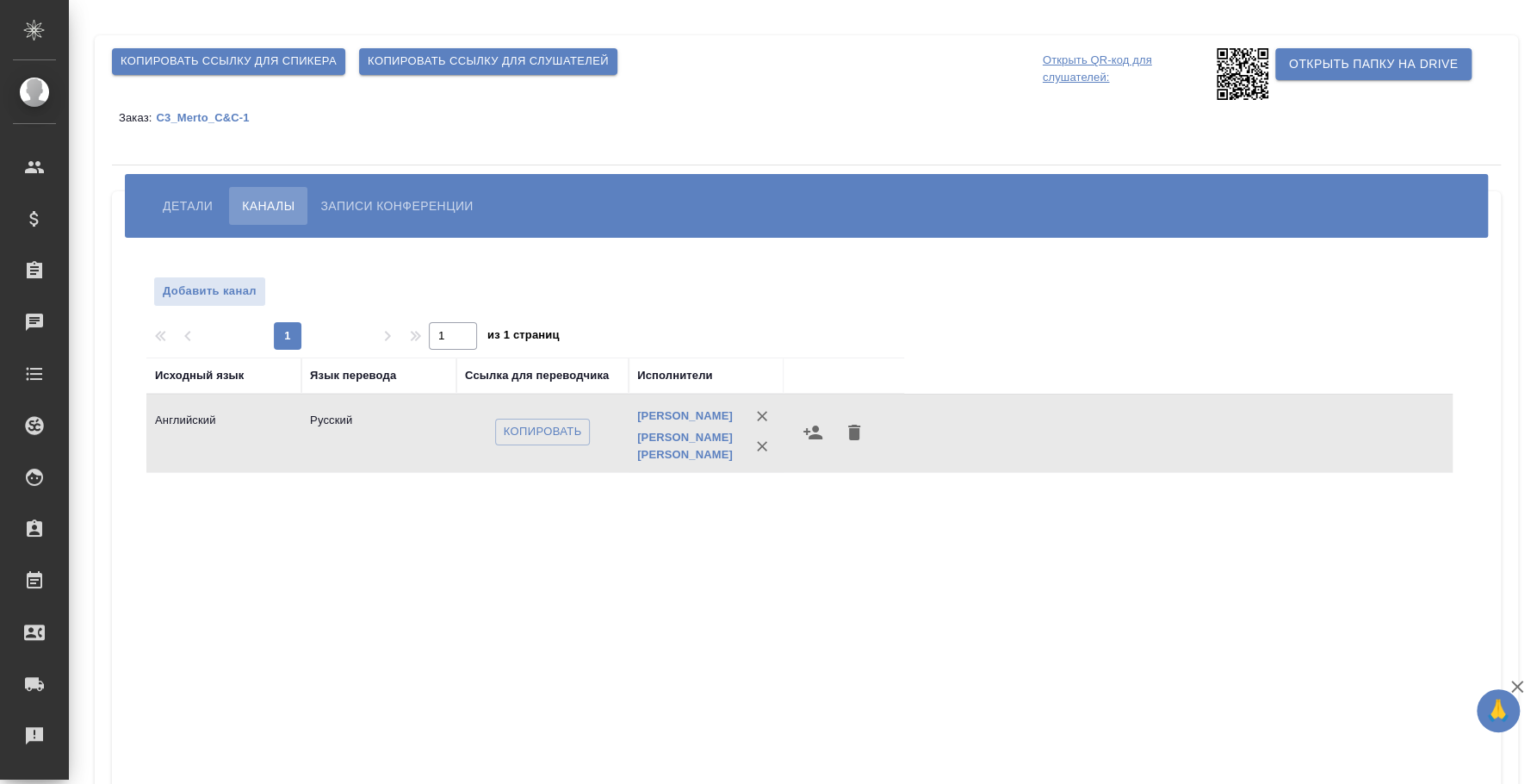
click at [576, 64] on span "Копировать ссылку для слушателей" at bounding box center [488, 62] width 241 height 20
click at [171, 198] on span "Детали" at bounding box center [188, 206] width 50 height 21
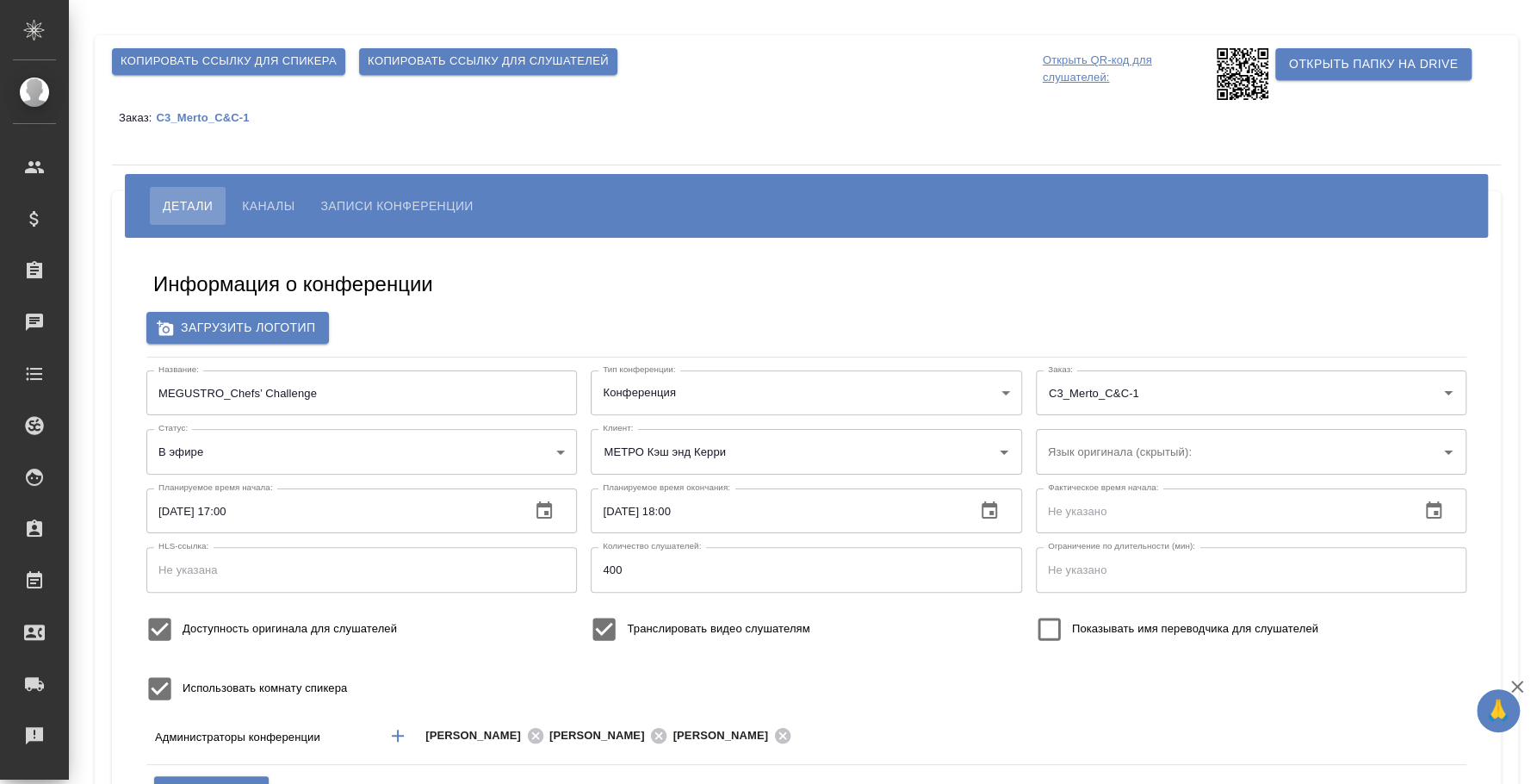
click at [407, 205] on span "Записи конференции" at bounding box center [396, 206] width 153 height 21
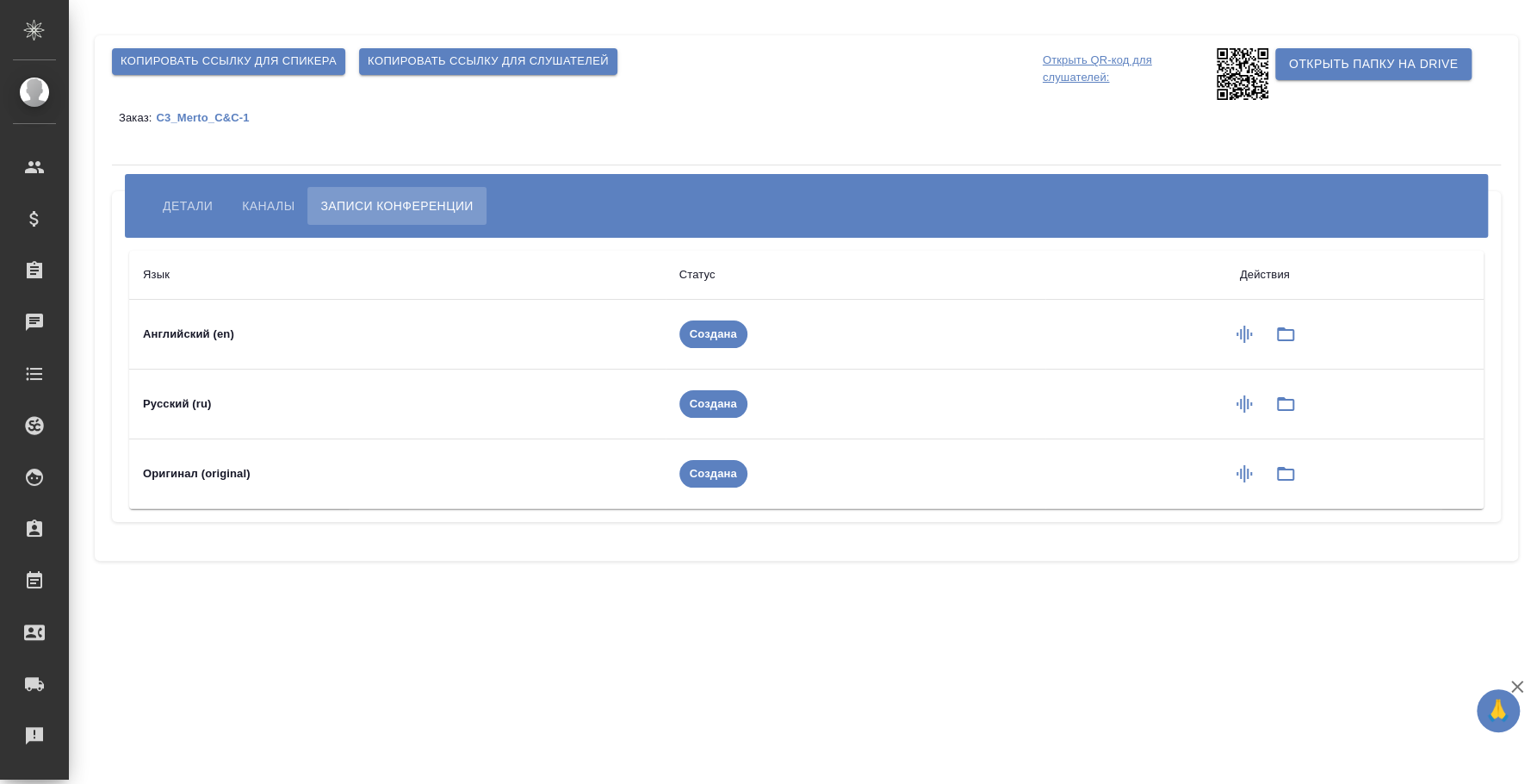
click at [241, 212] on button "Каналы" at bounding box center [268, 206] width 79 height 38
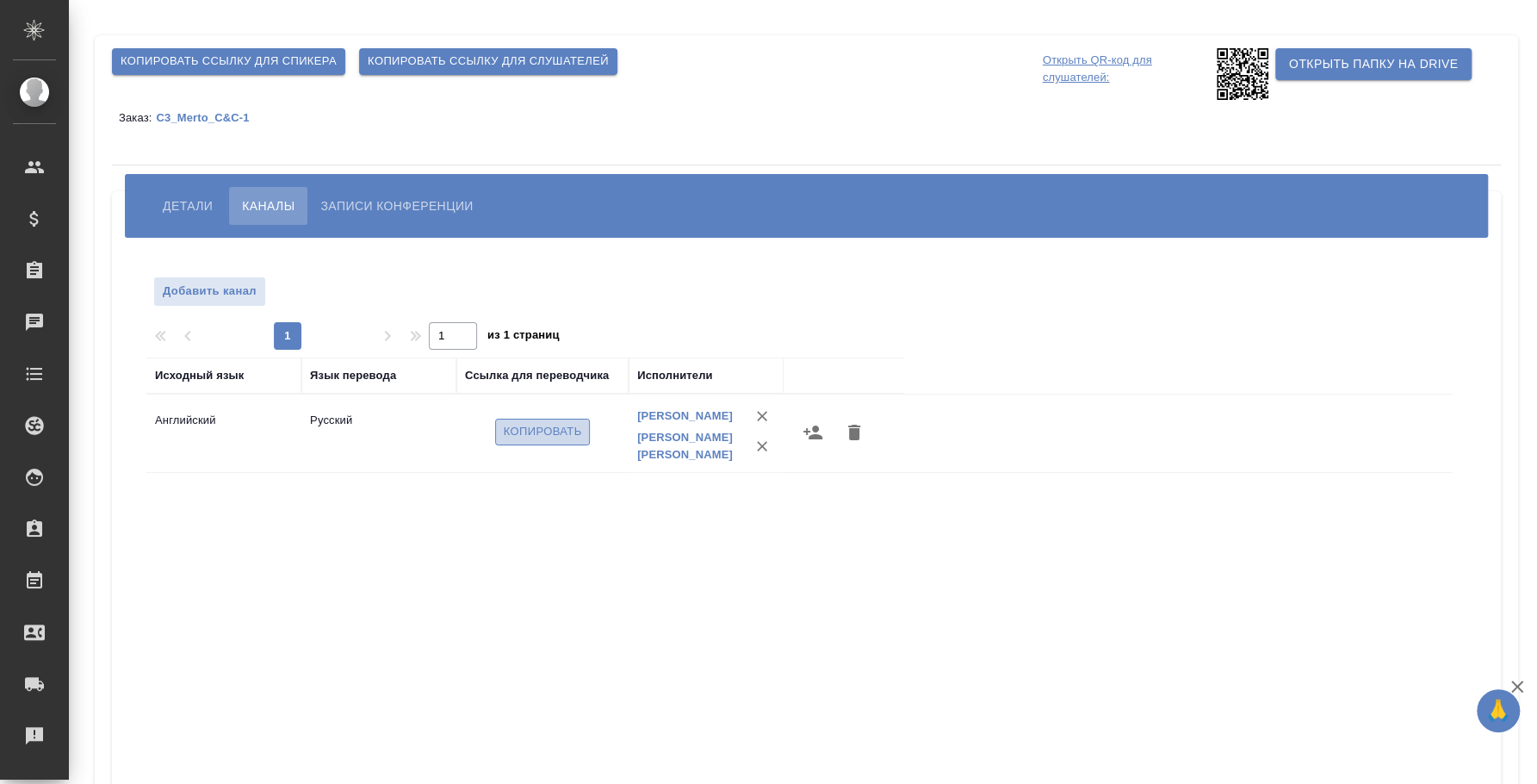
click at [545, 434] on span "Копировать" at bounding box center [544, 432] width 79 height 20
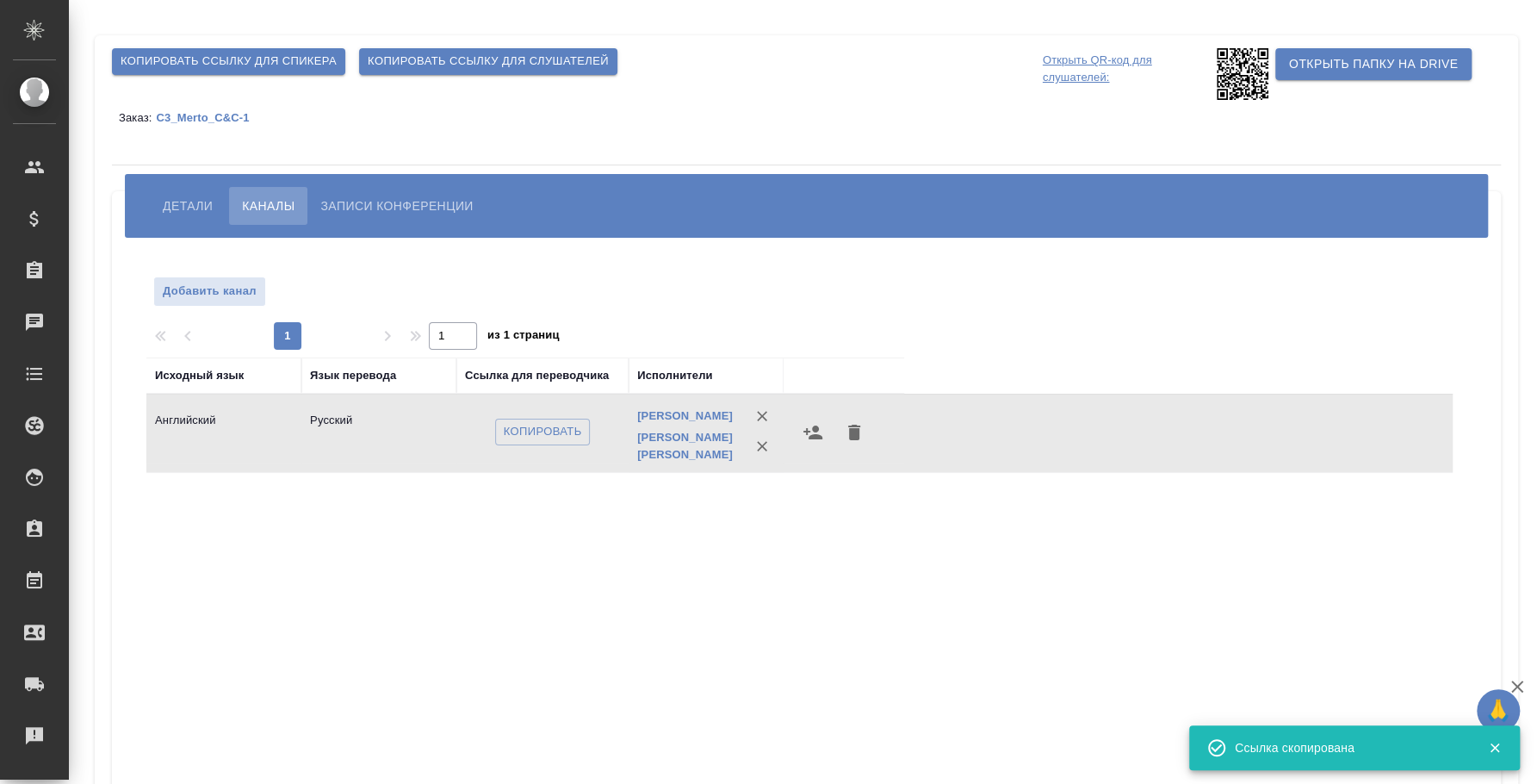
click at [392, 574] on div "Исходный язык Язык перевода Ссылка для переводчика Исполнители Английский Русск…" at bounding box center [799, 668] width 1306 height 620
click at [504, 59] on span "Копировать ссылку для слушателей" at bounding box center [488, 62] width 241 height 20
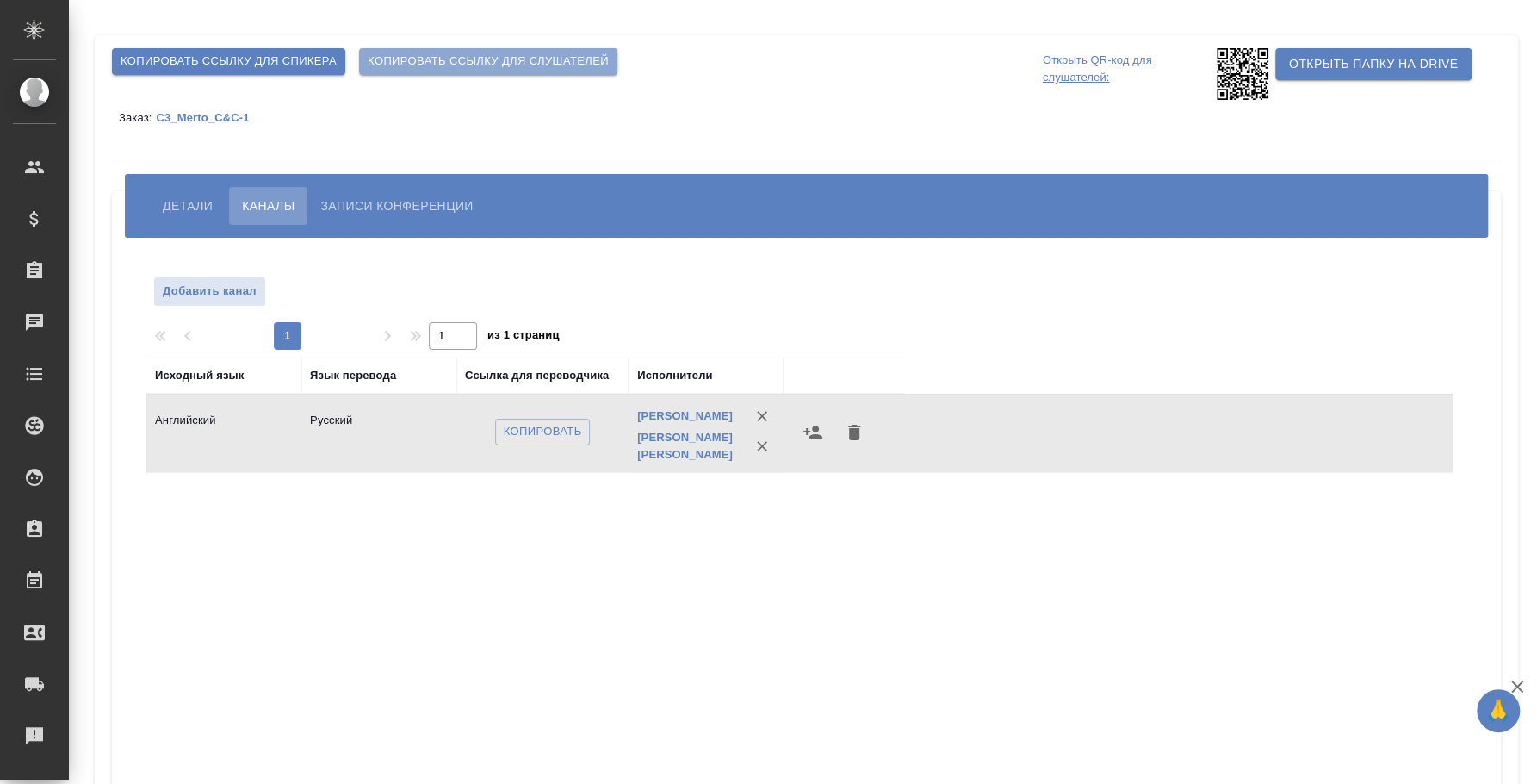
click at [431, 63] on span "Копировать ссылку для слушателей" at bounding box center [488, 62] width 241 height 20
click at [563, 58] on span "Копировать ссылку для слушателей" at bounding box center [488, 62] width 241 height 20
click at [520, 429] on span "Копировать" at bounding box center [544, 432] width 79 height 20
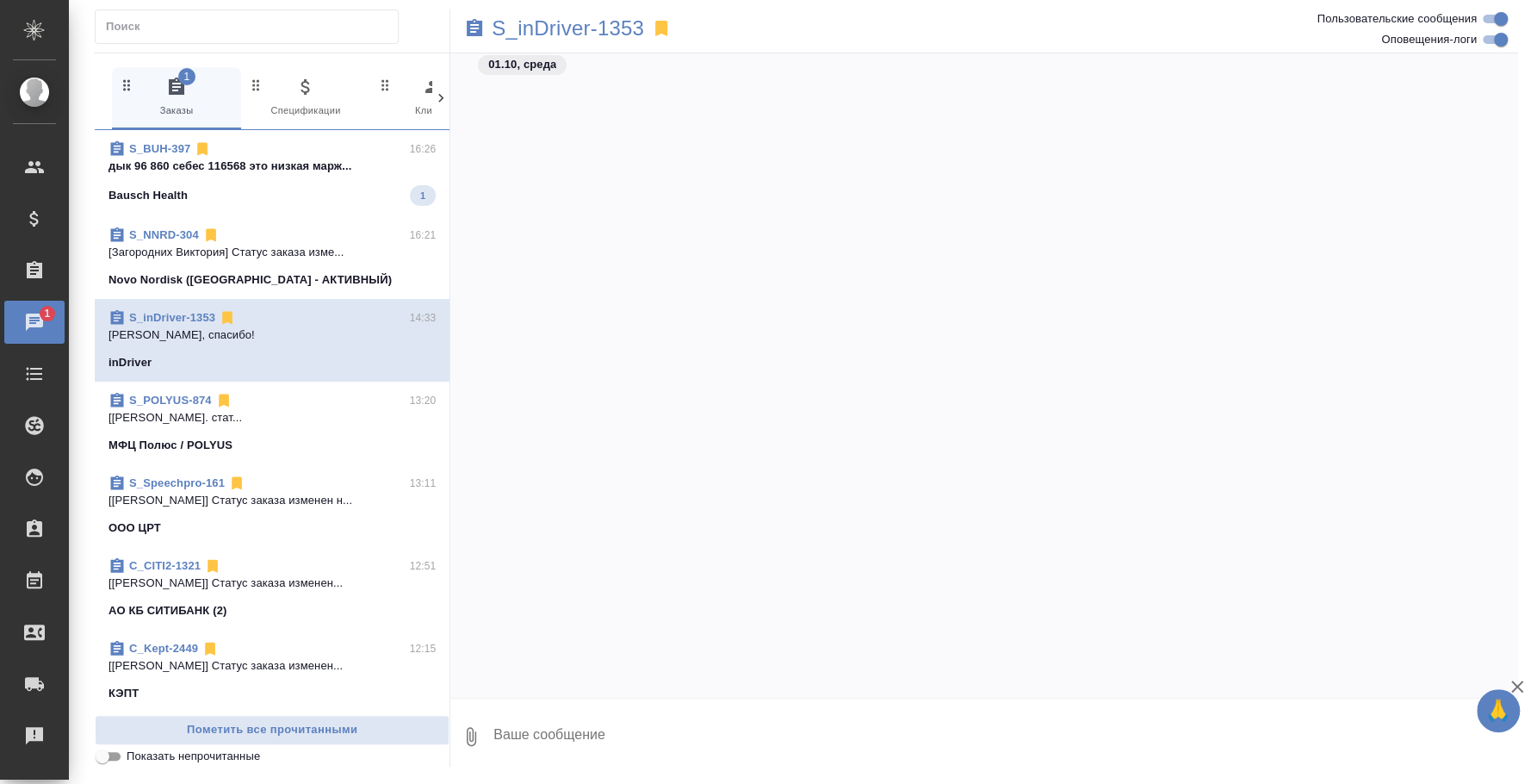
scroll to position [2476, 0]
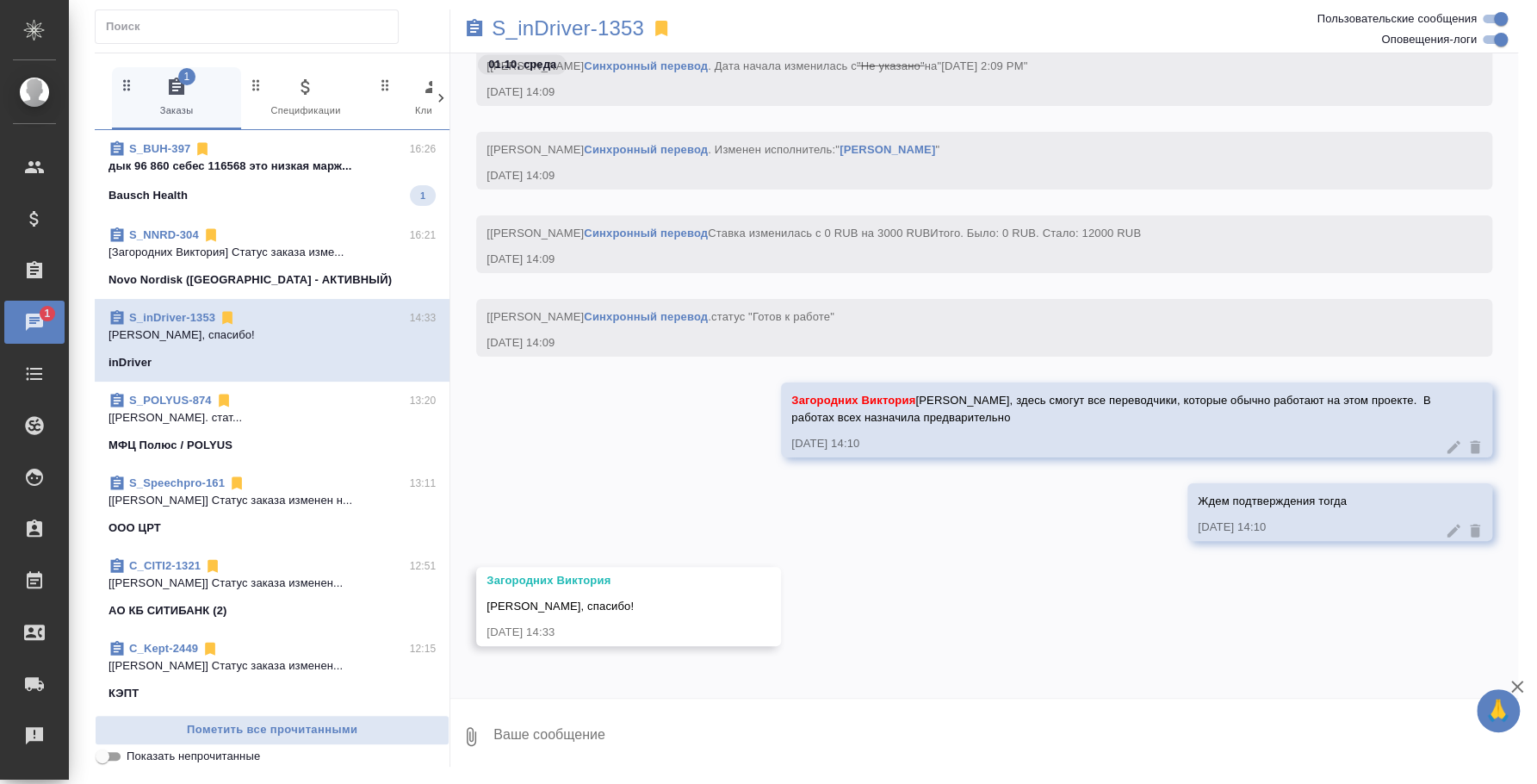
click at [344, 157] on p "дык 96 860 себес 116568 это низкая марж..." at bounding box center [272, 165] width 327 height 17
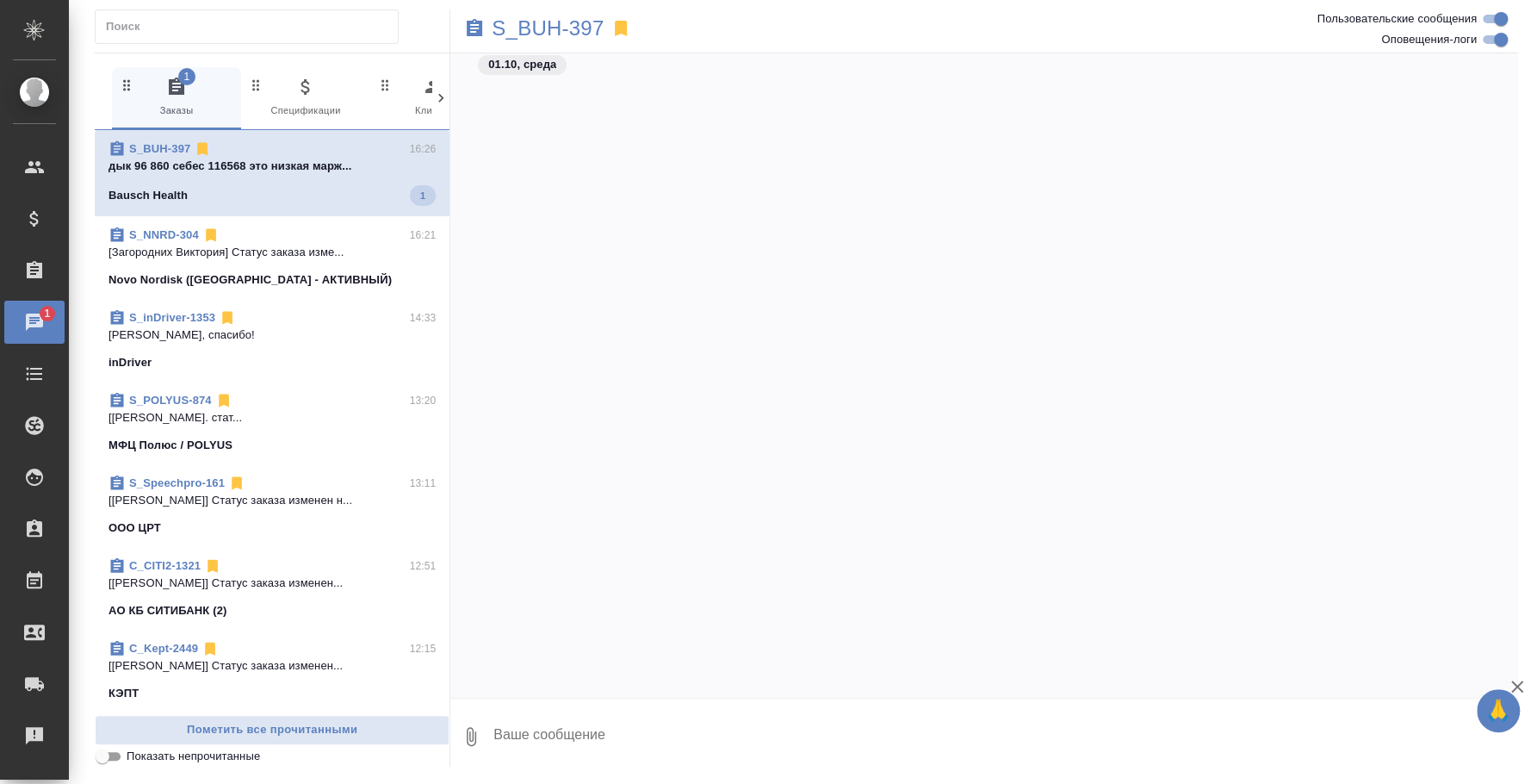
scroll to position [2367, 0]
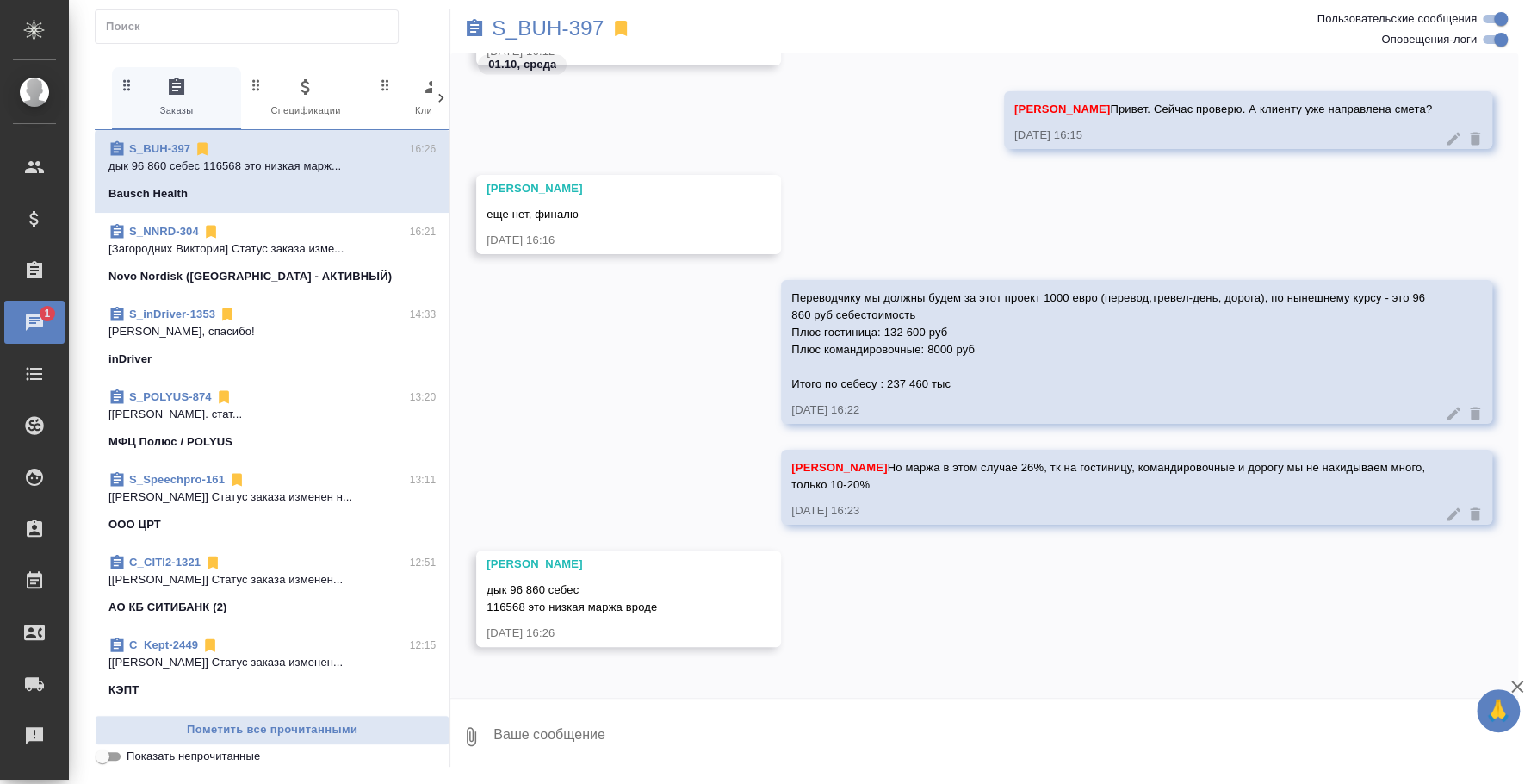
click at [836, 744] on textarea at bounding box center [1005, 737] width 1026 height 59
type textarea "Сам перевод у него выходит"
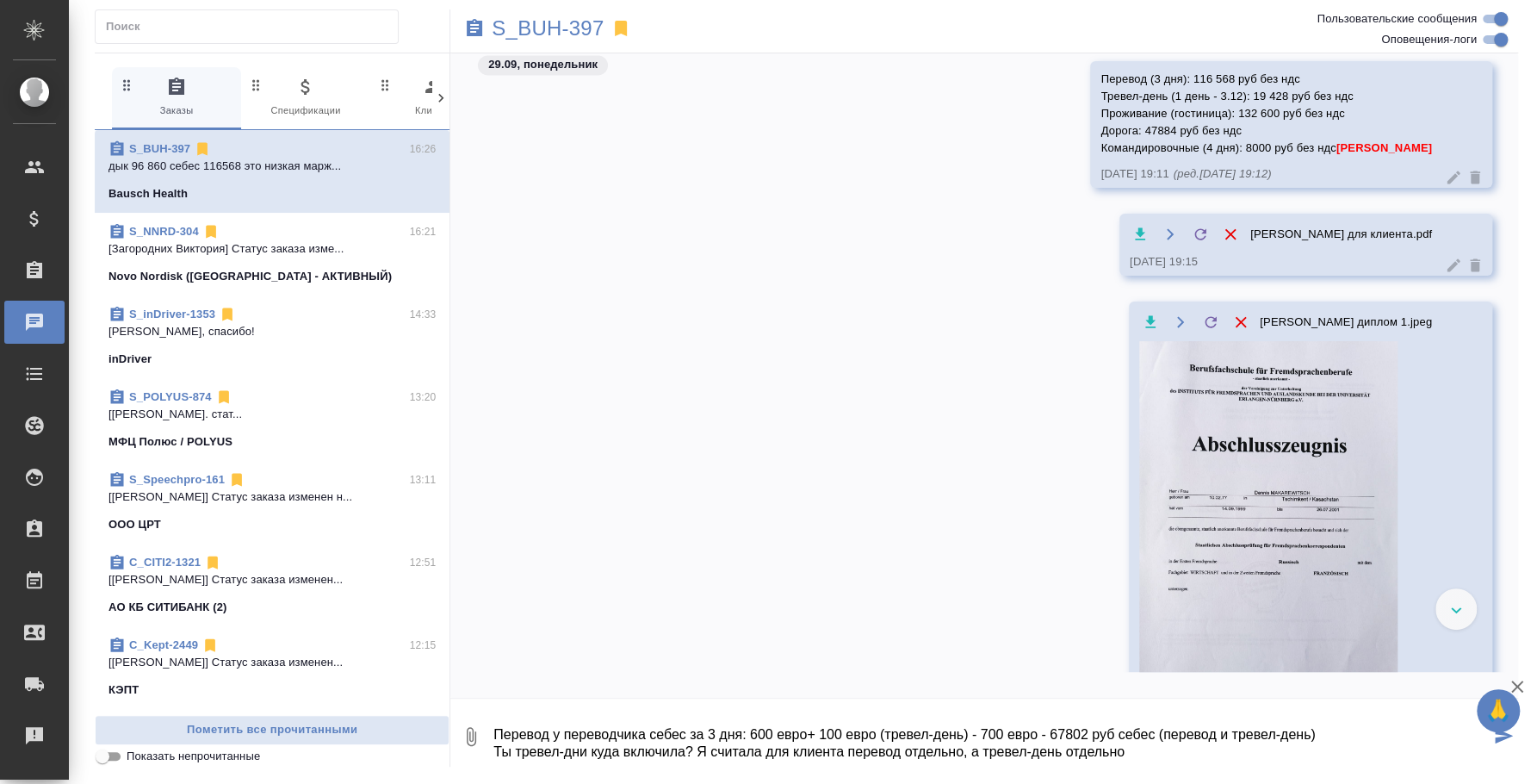
scroll to position [1648, 0]
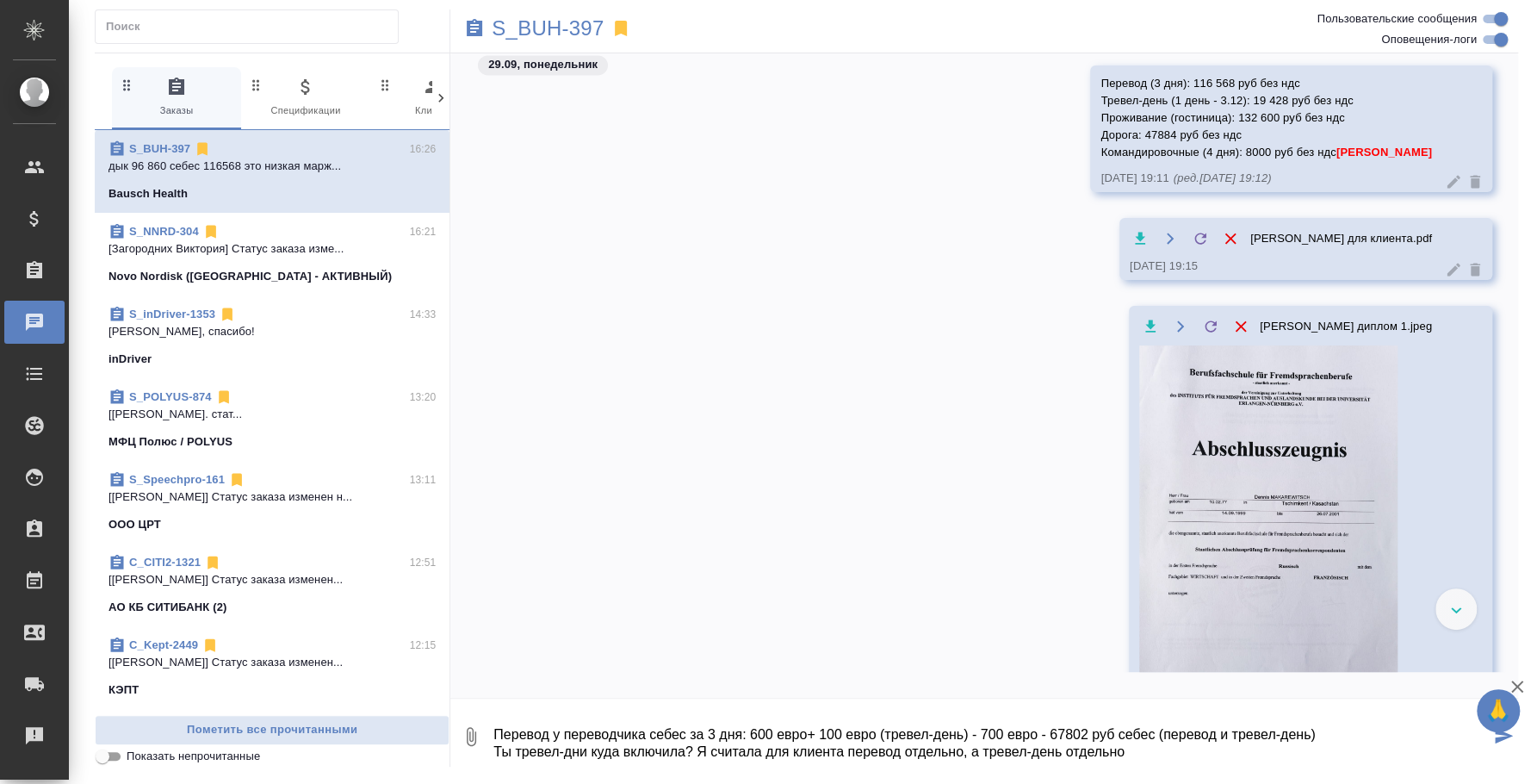
type textarea "Перевод у переводчика себес за 3 дня: 600 евро+ 100 евро (тревел-день) - 700 ев…"
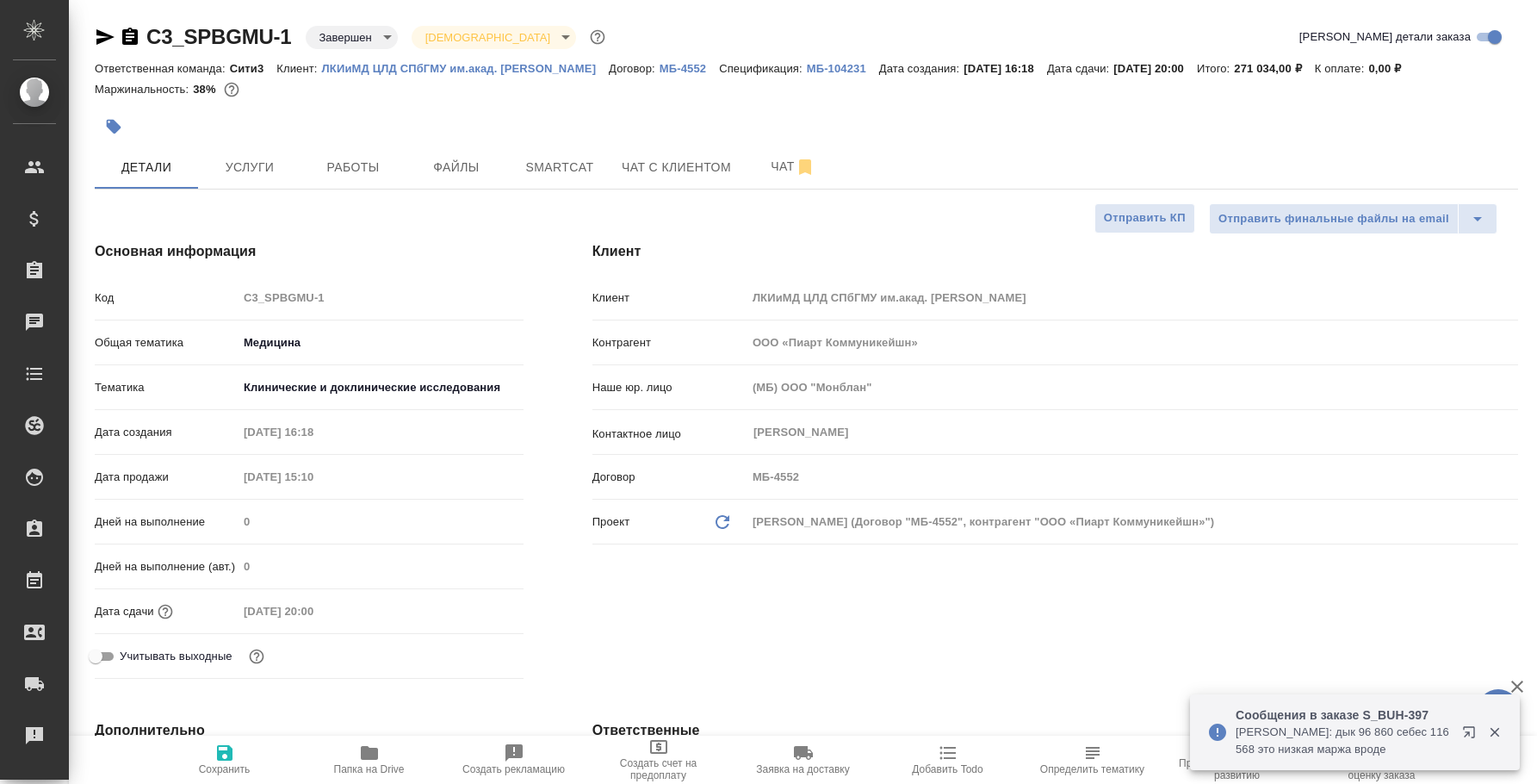
select select "RU"
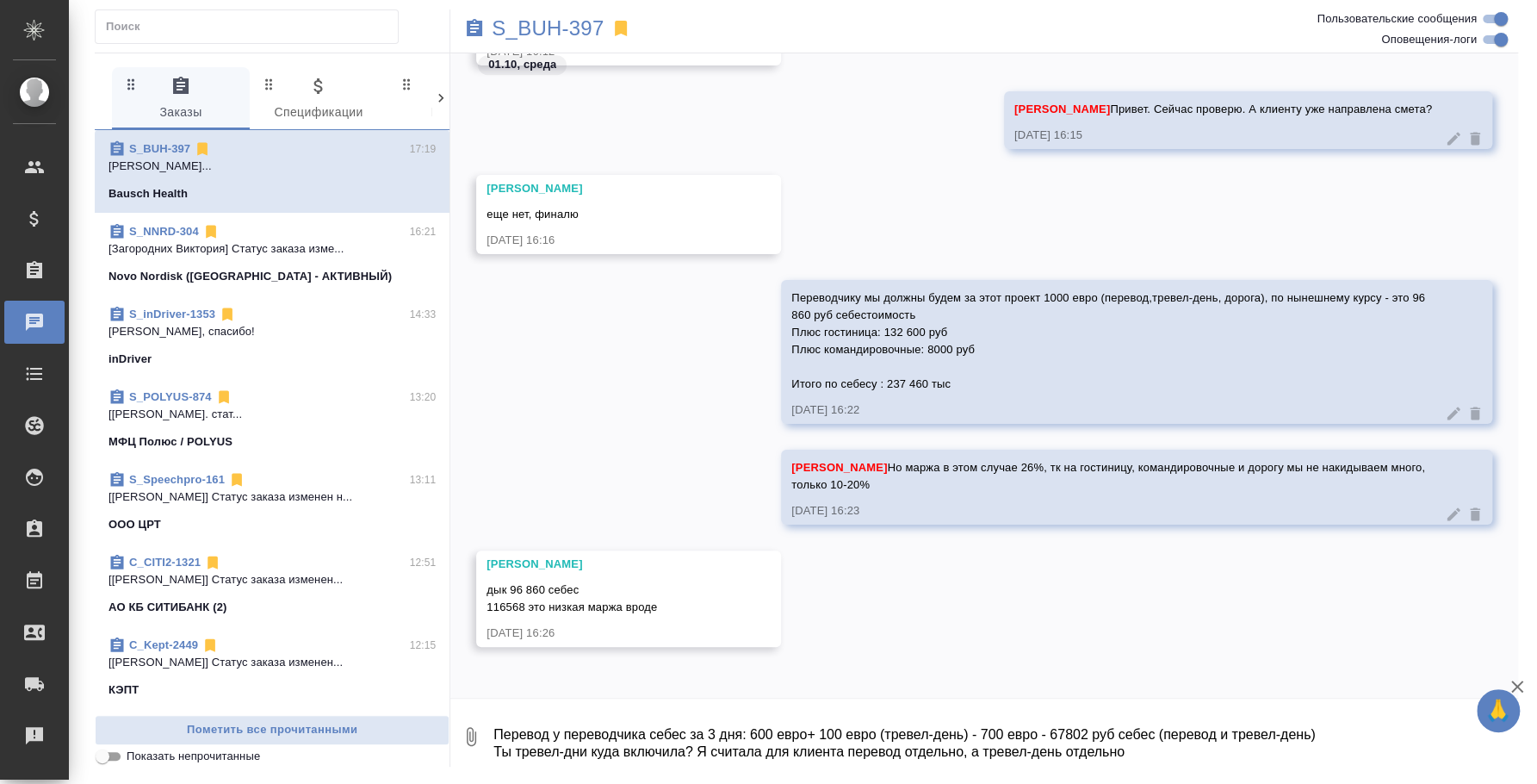
scroll to position [5357, 0]
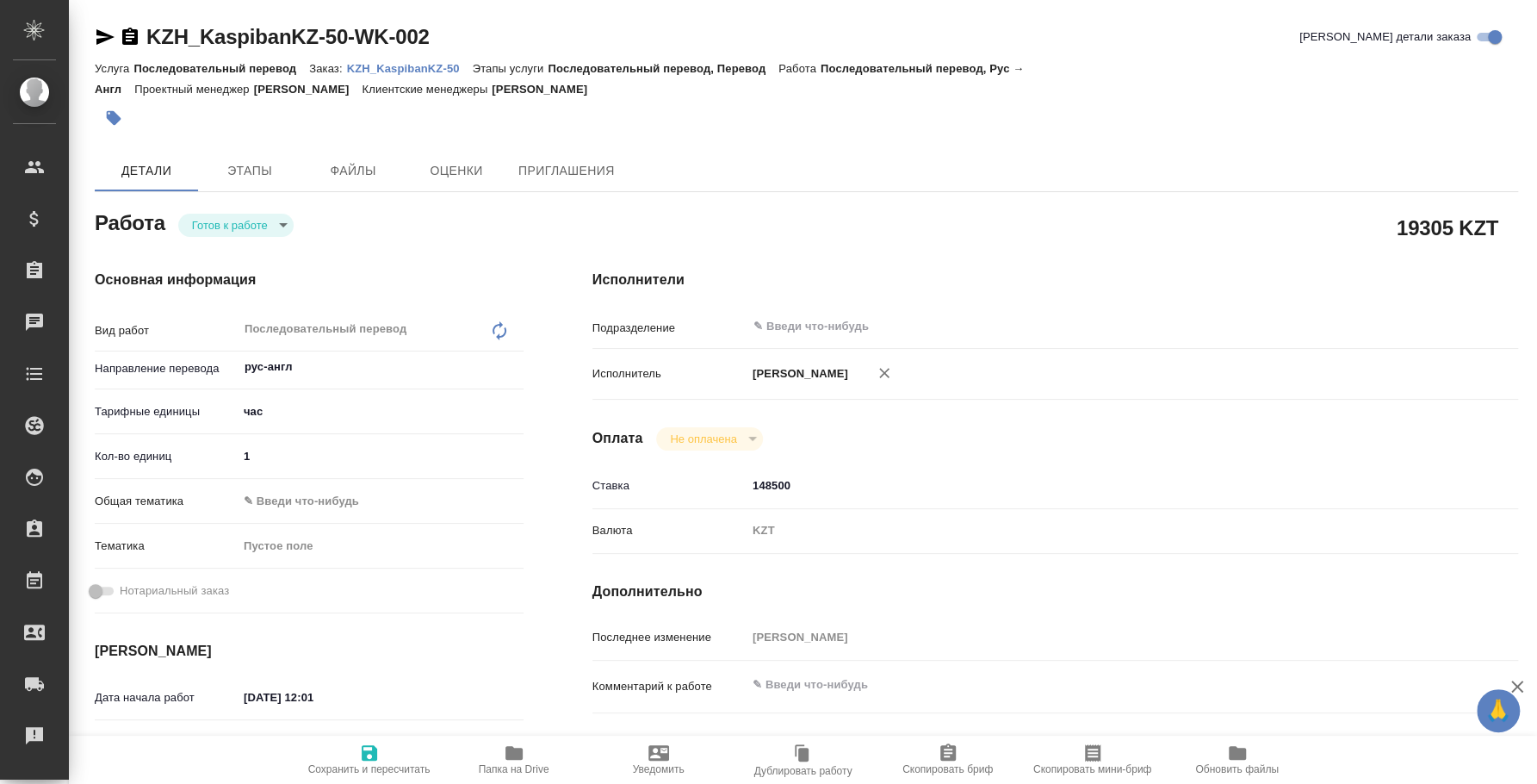
type textarea "x"
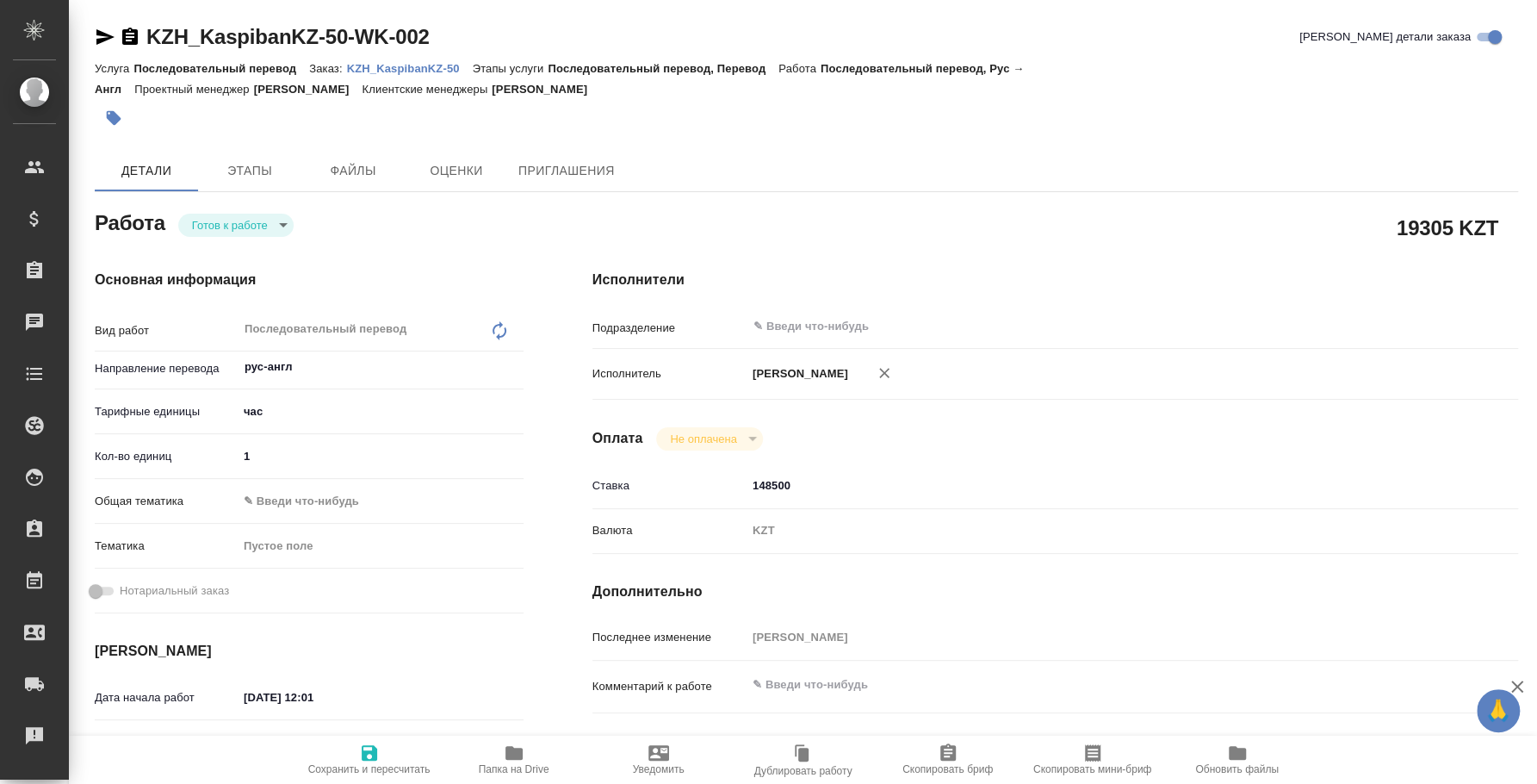
type textarea "x"
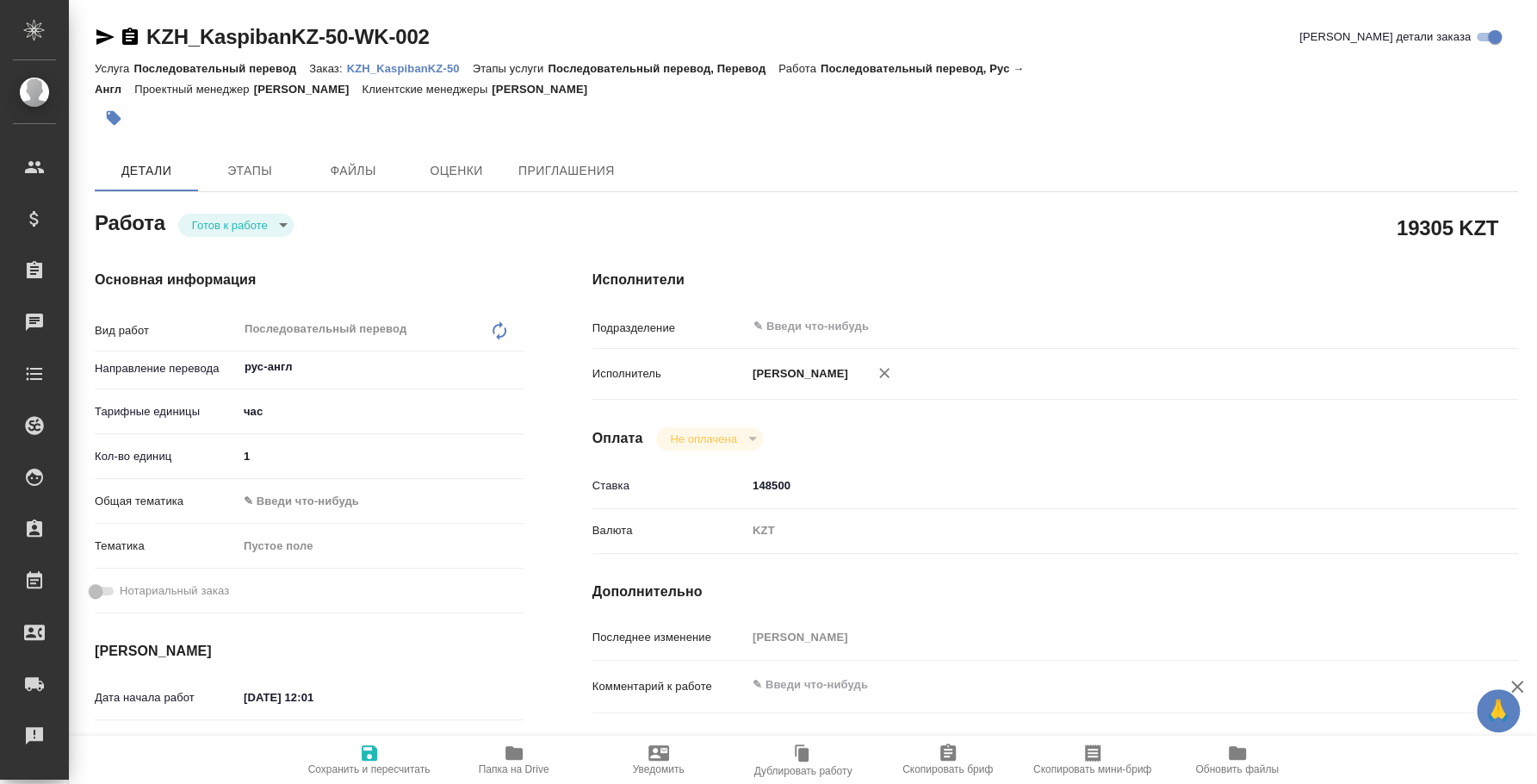
type textarea "x"
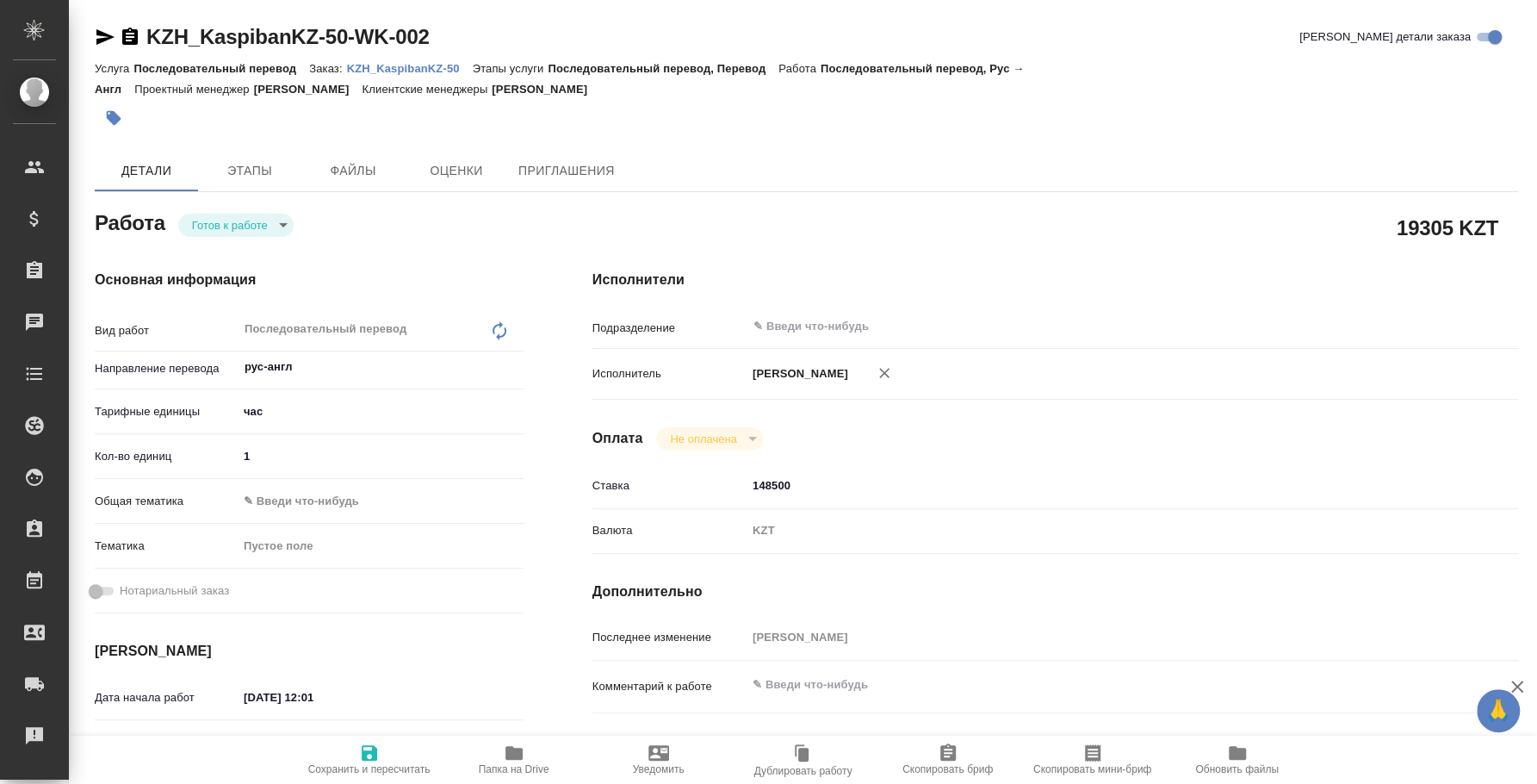
type textarea "x"
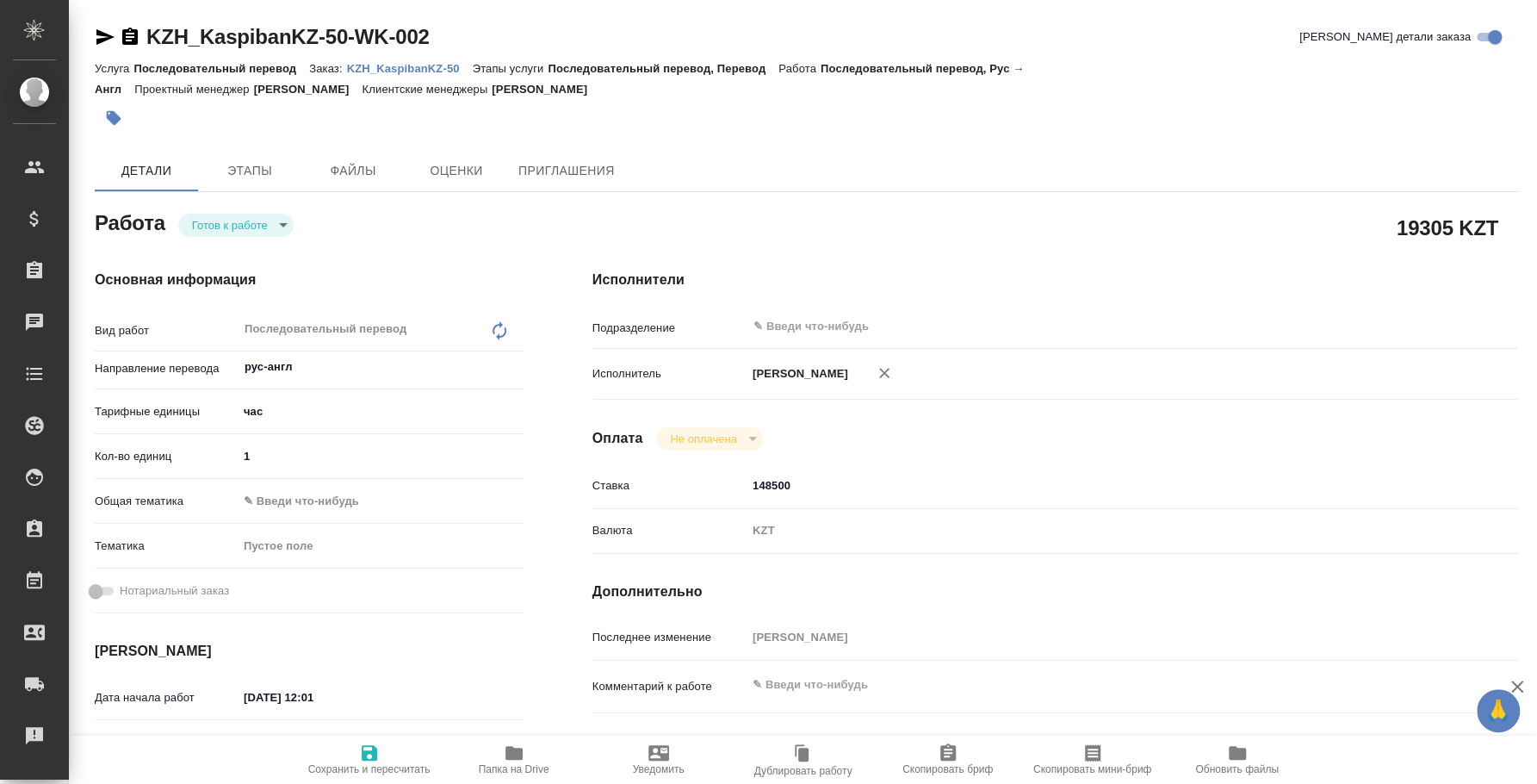
type textarea "x"
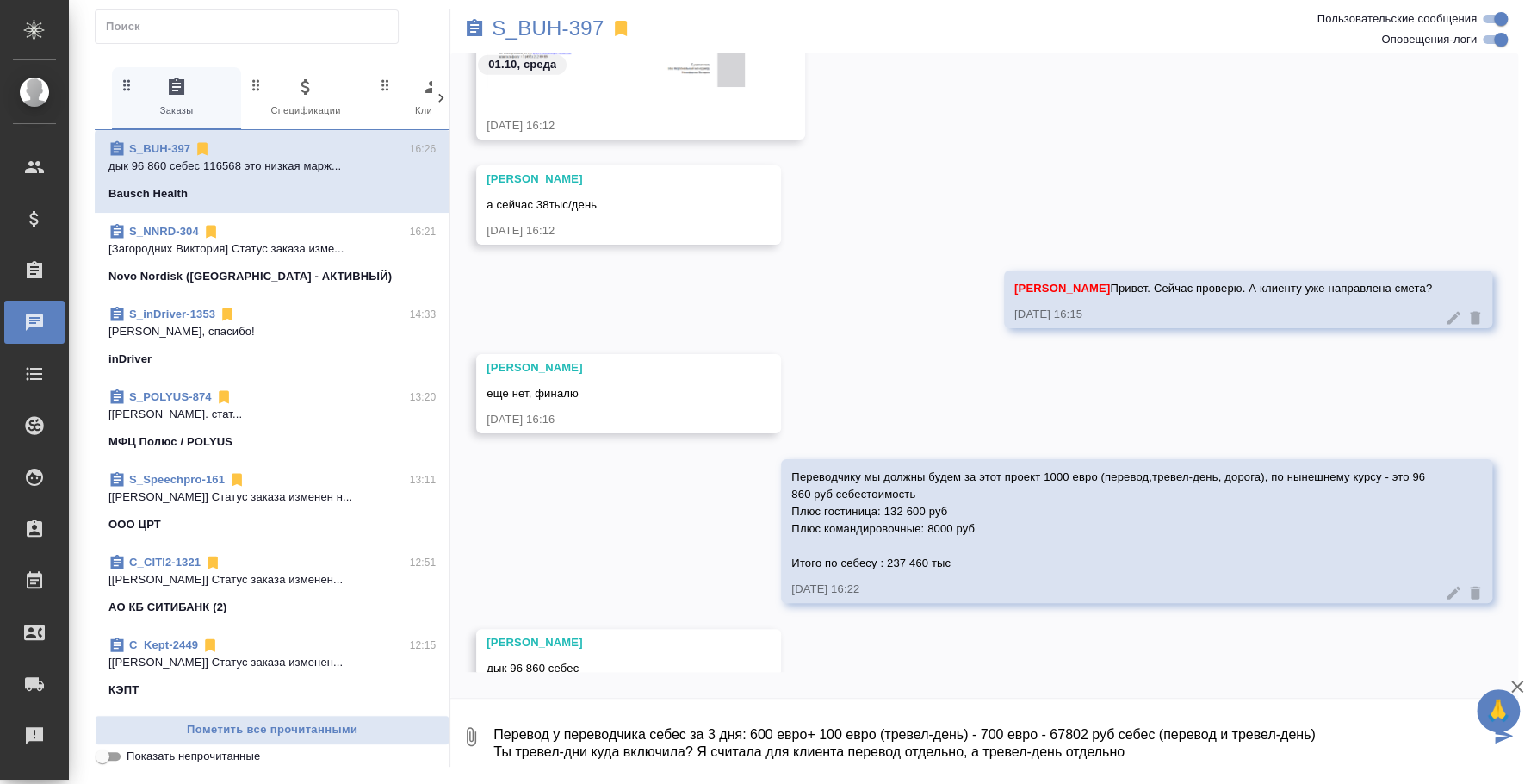
scroll to position [3555, 0]
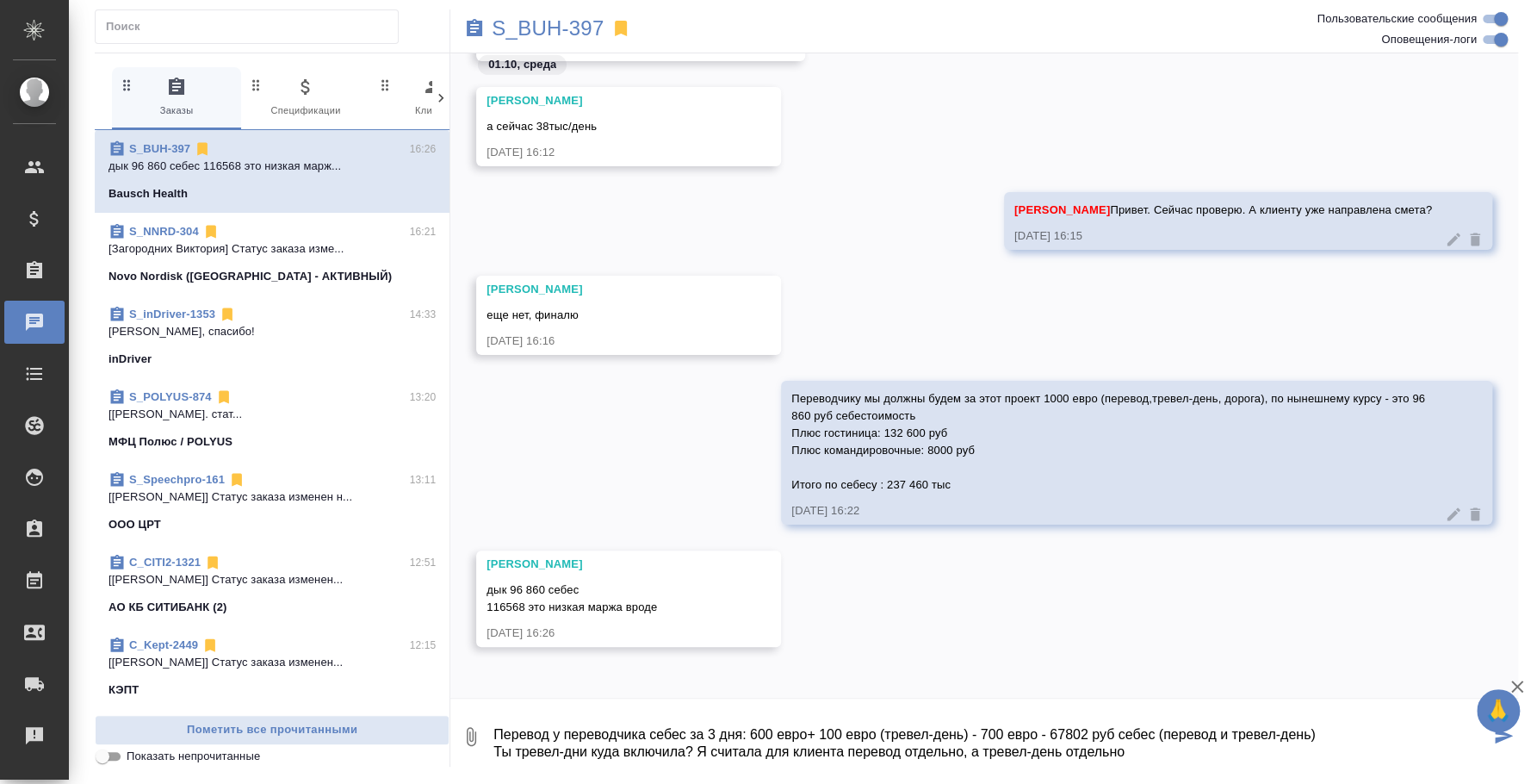
type textarea "Перевод у переводчика себес за 3 дня: 600 евро+ 100 евро (тревел-день) - 700 ев…"
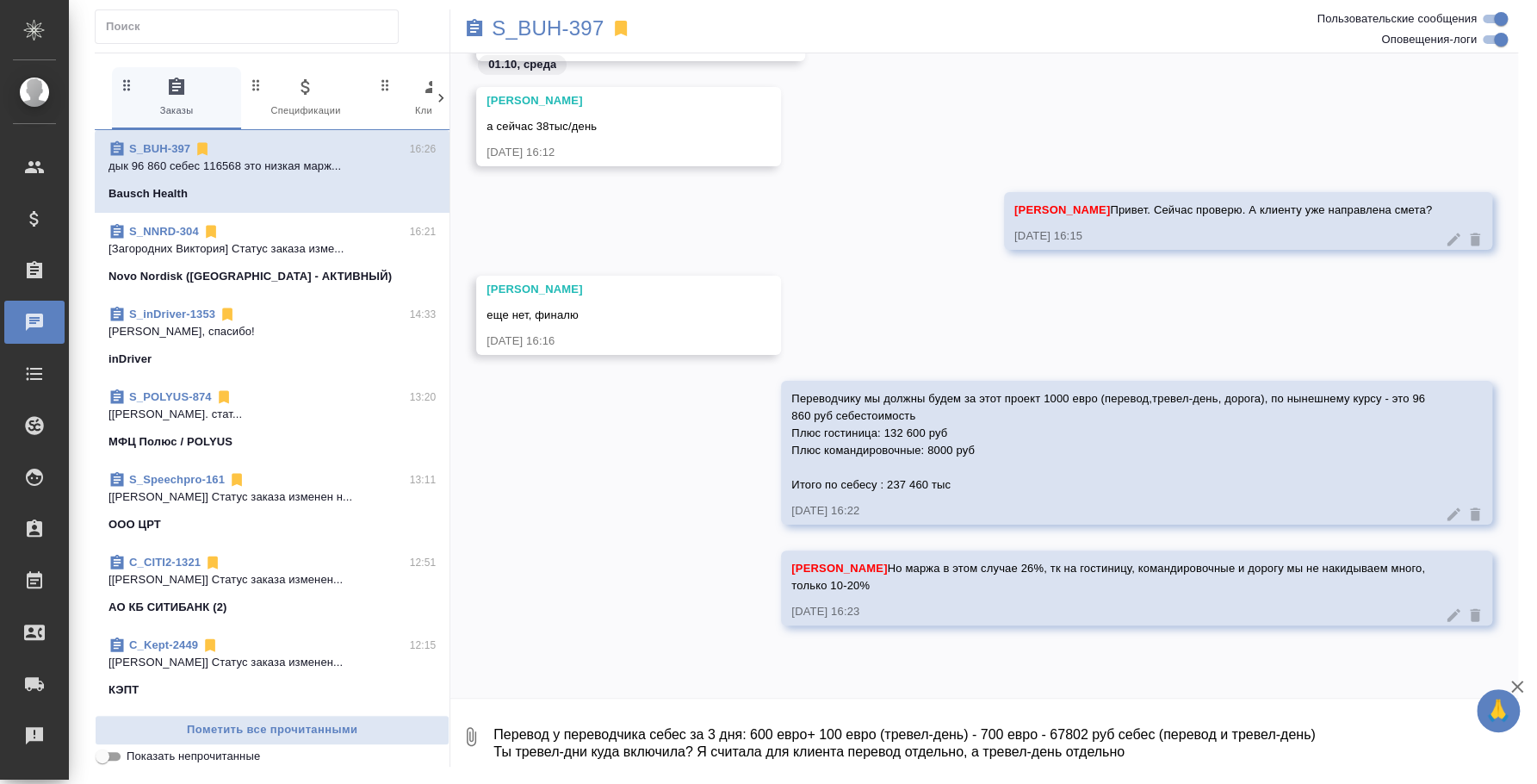
scroll to position [3774, 0]
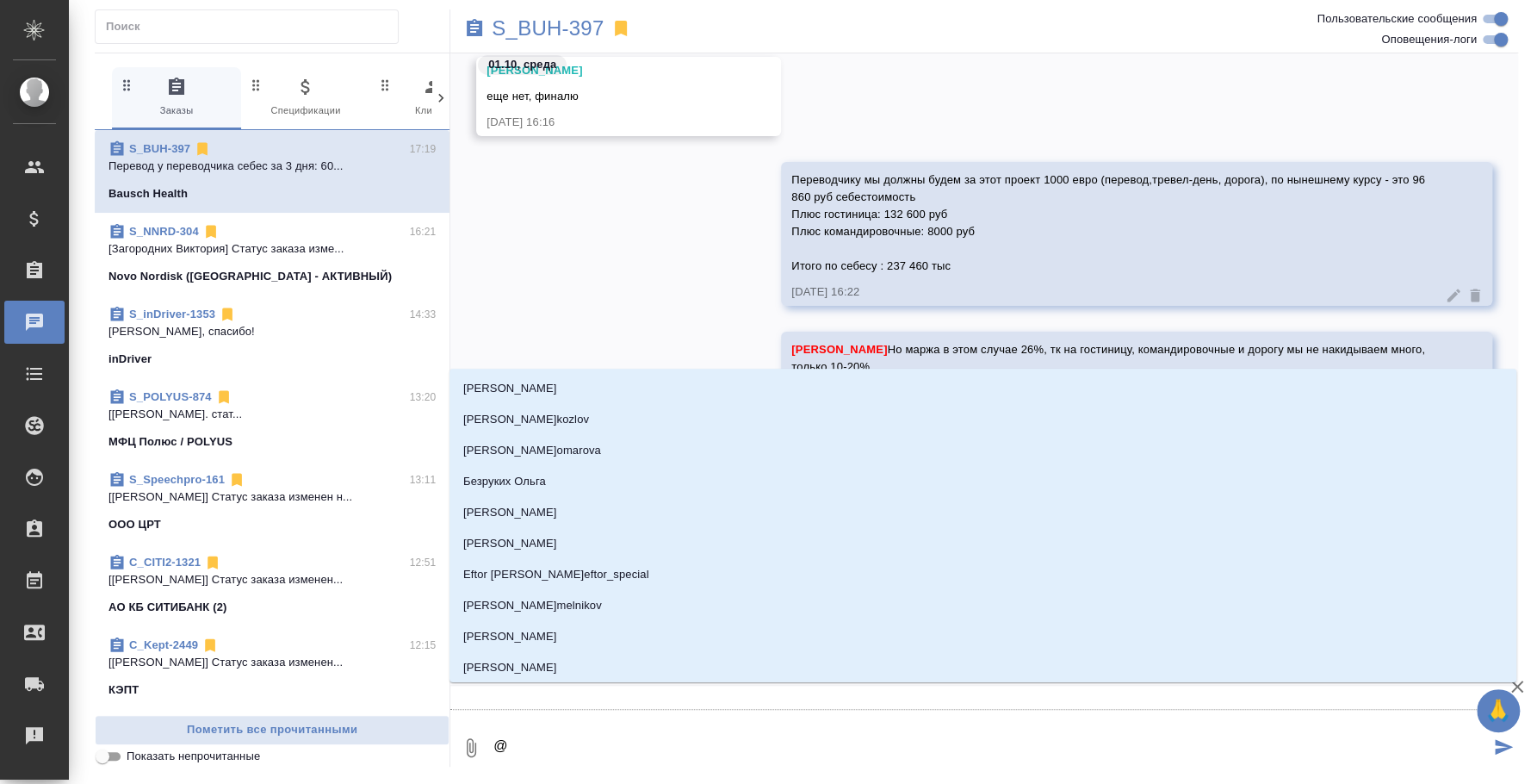
type textarea "@y"
type input "y"
type textarea "@y'b"
type input "y'b"
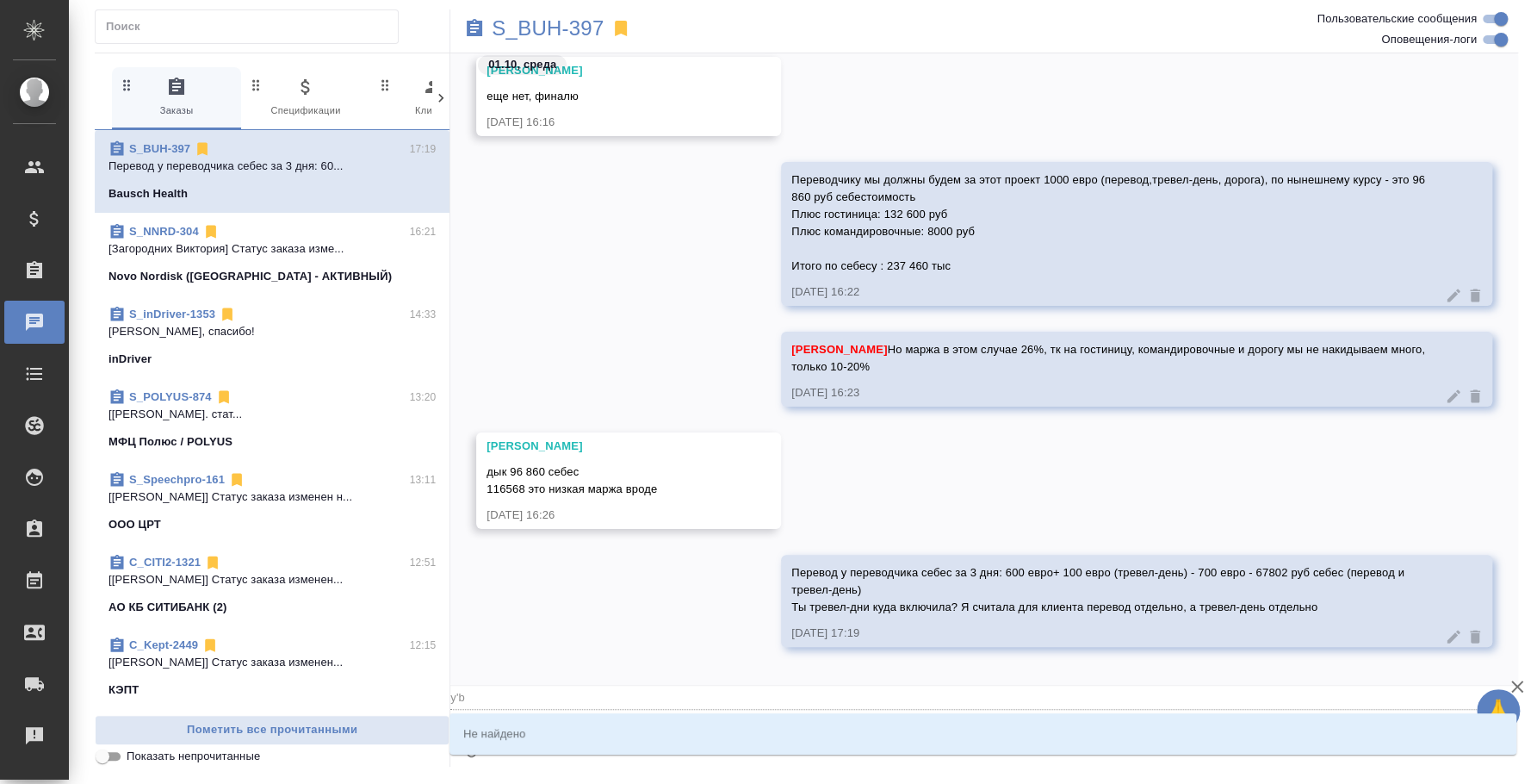
type textarea "@"
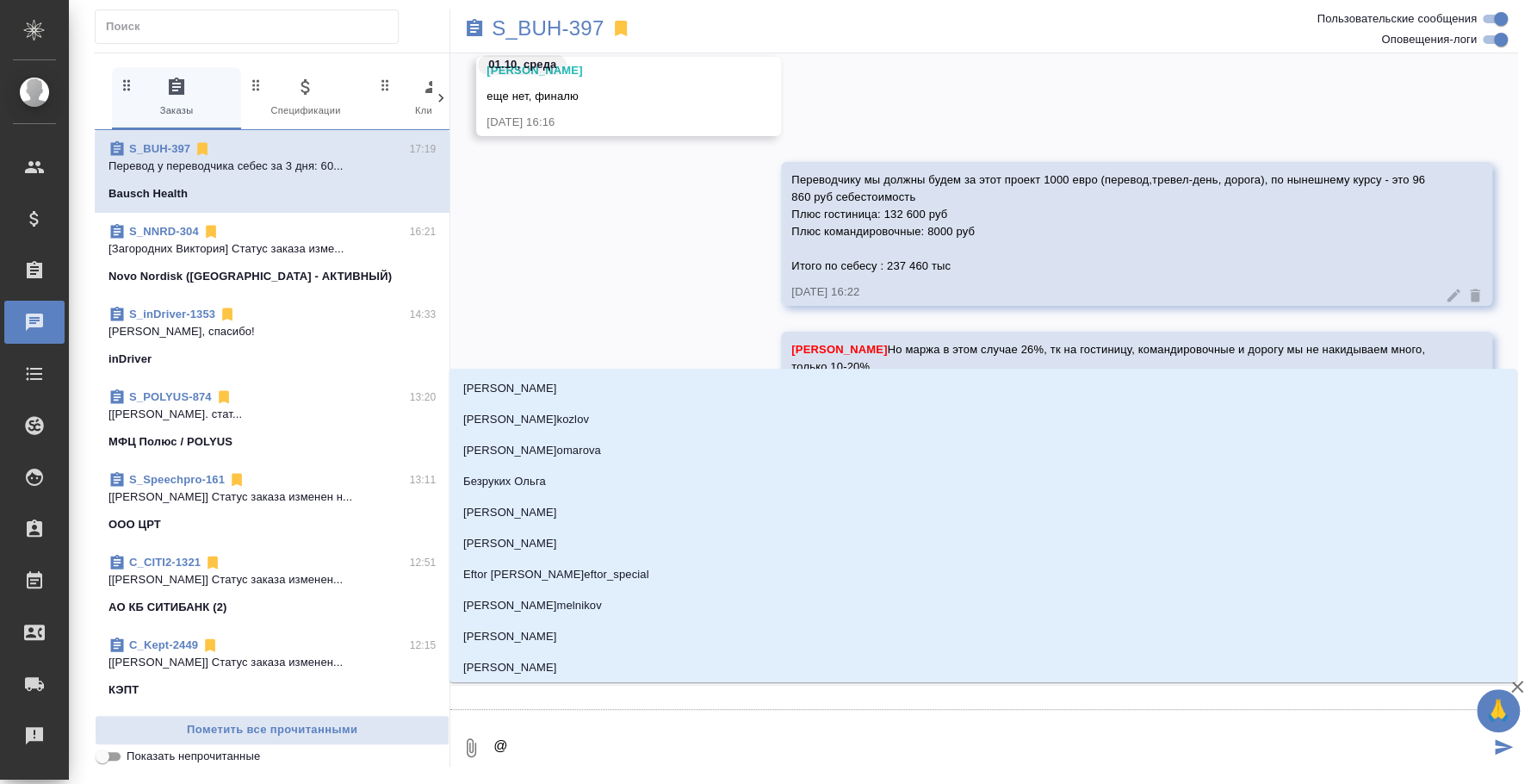
type textarea "@н"
type input "н"
type textarea "@ни"
type input "ни"
type textarea "@ник"
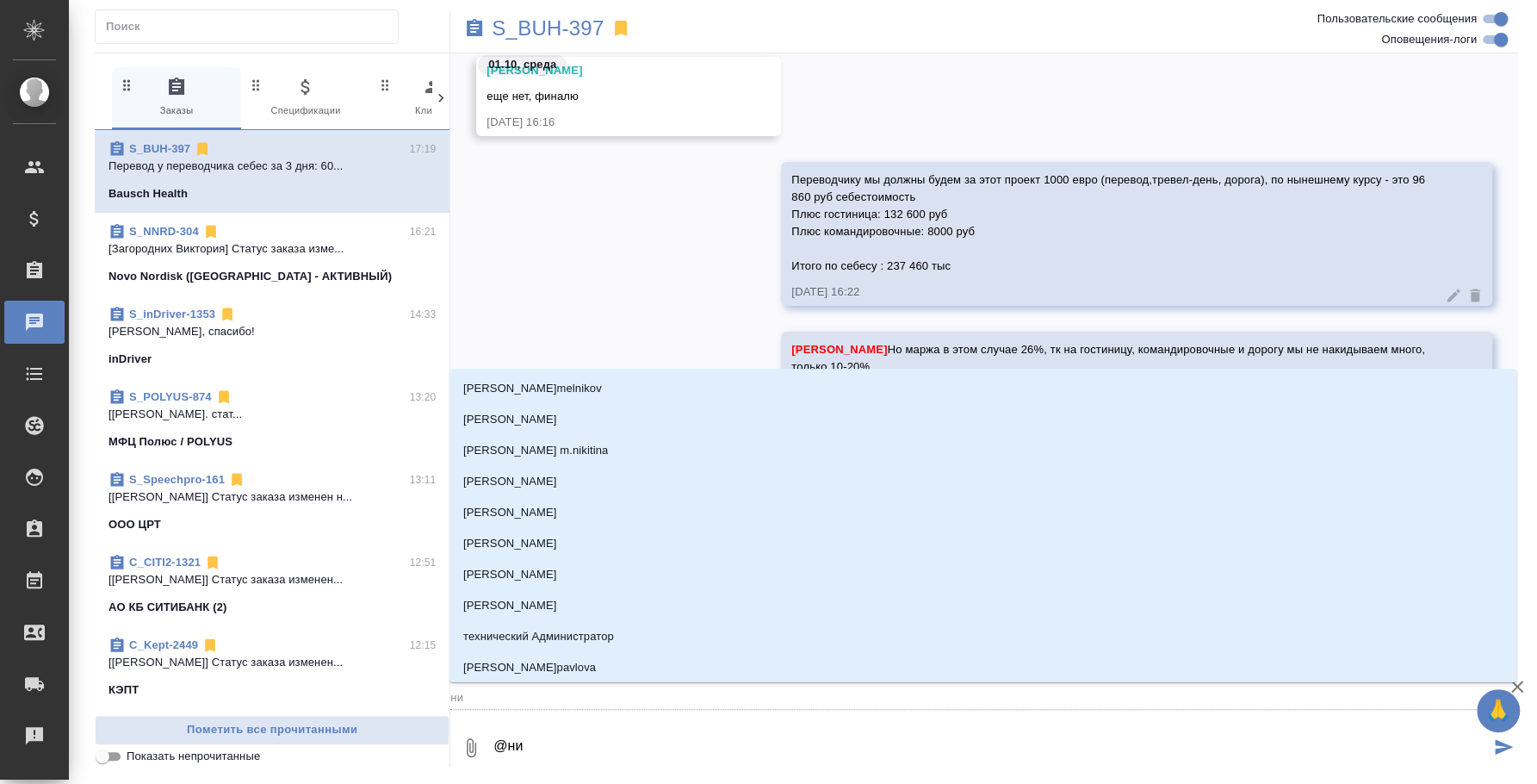
type input "ник"
type textarea "@ники"
type input "ники"
type textarea "@никиф"
type input "никиф"
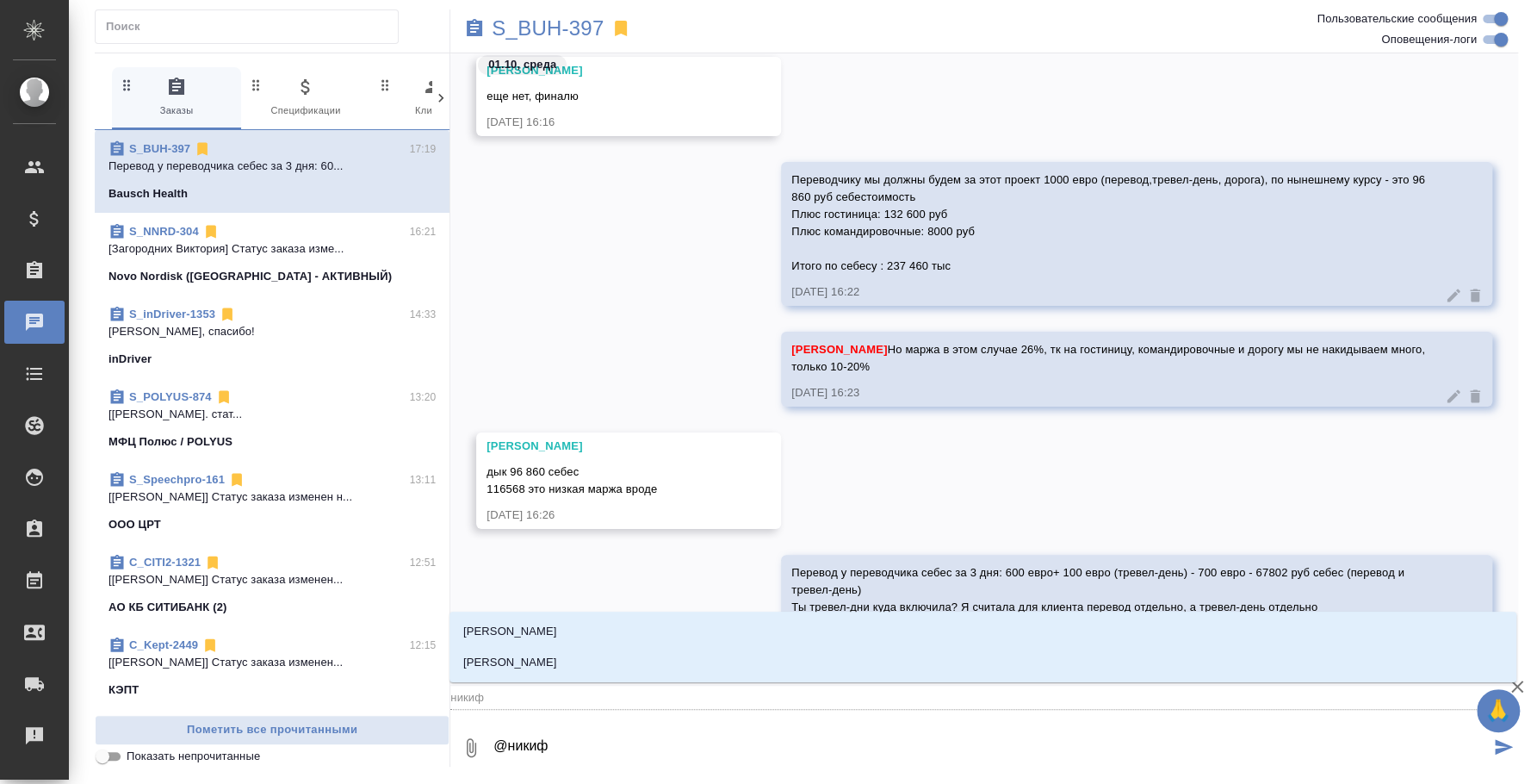
type textarea "@никифо"
type input "никифо"
click at [665, 628] on li "[PERSON_NAME]" at bounding box center [984, 631] width 1068 height 31
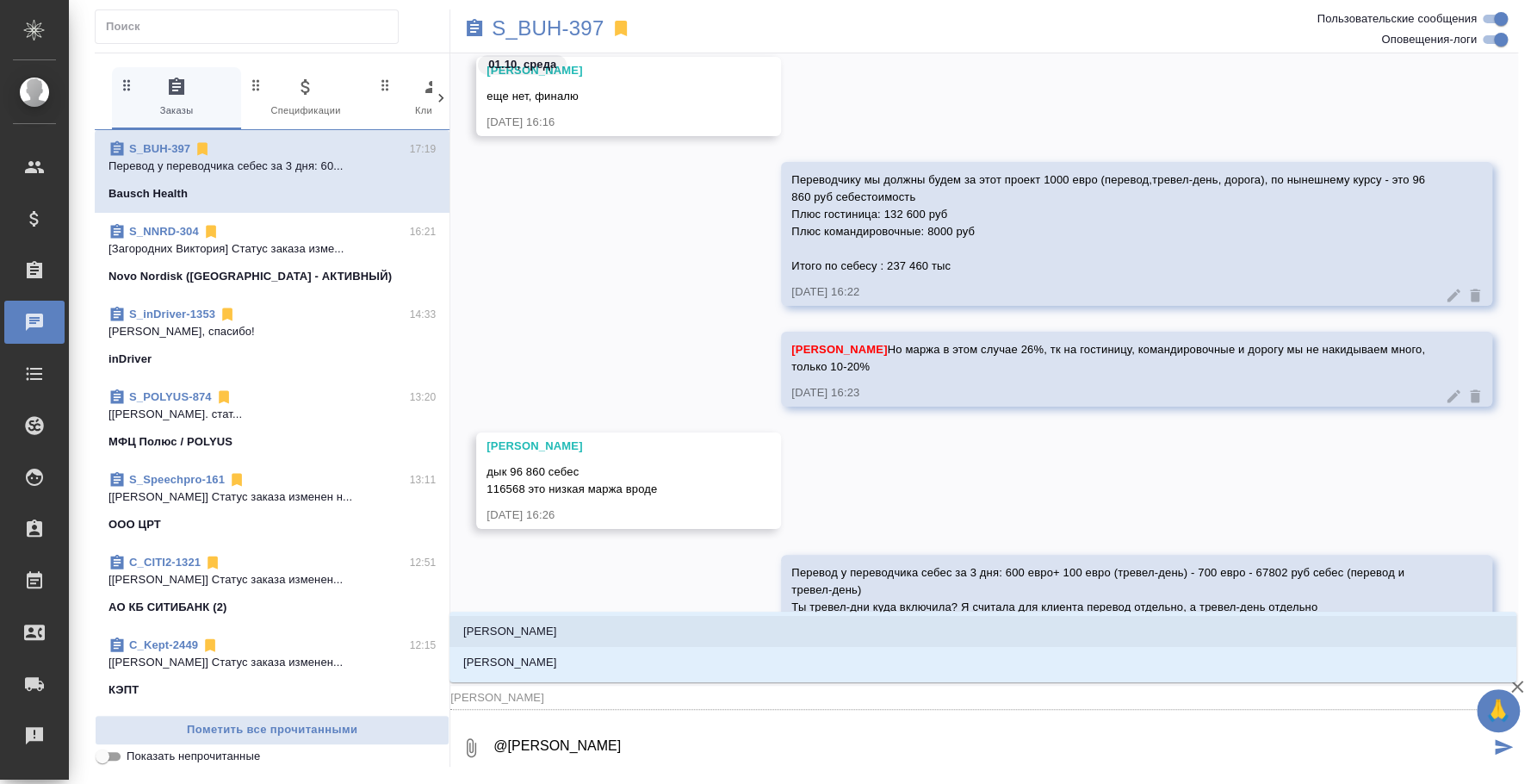
type textarea "@[PERSON_NAME]"
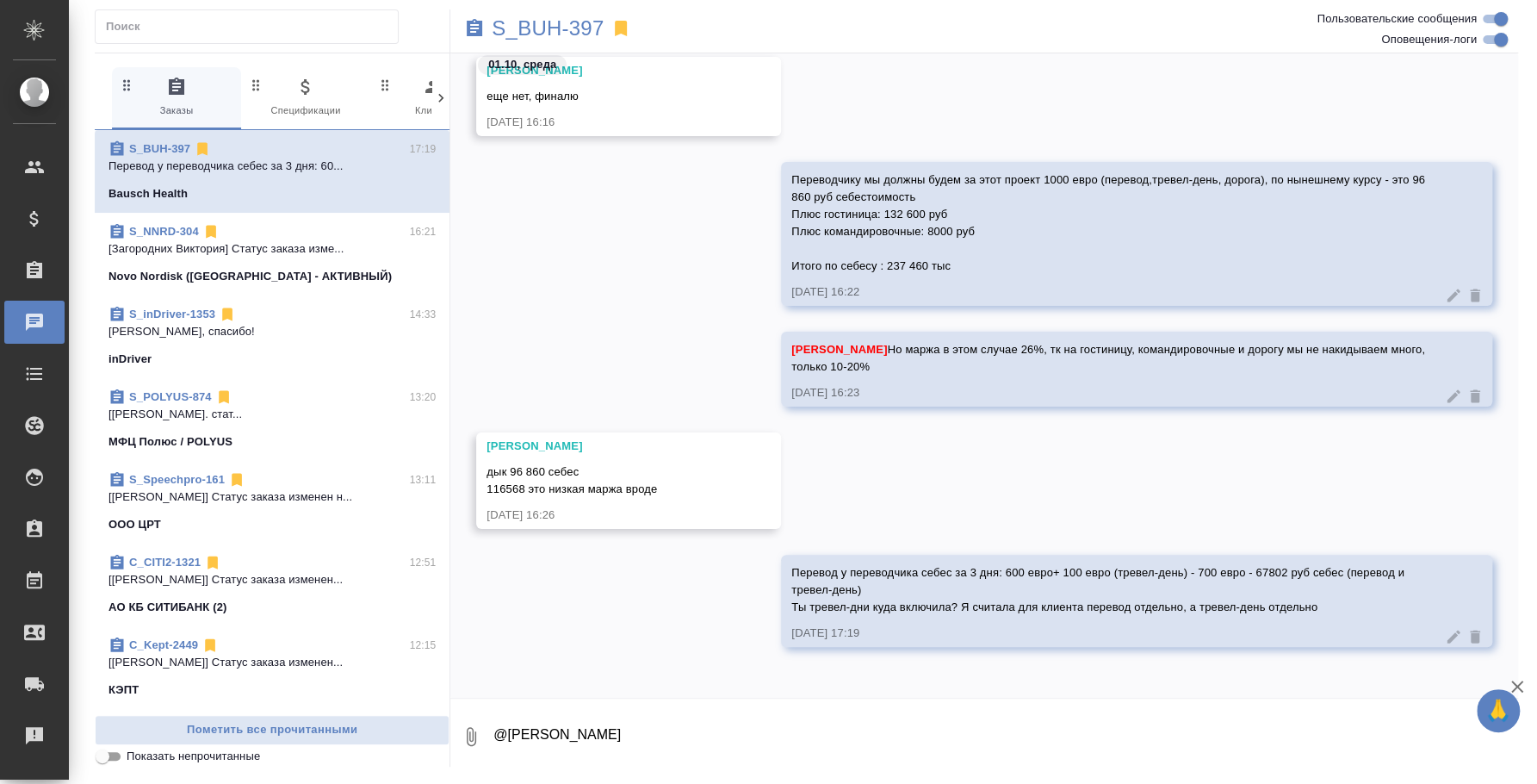
scroll to position [3858, 0]
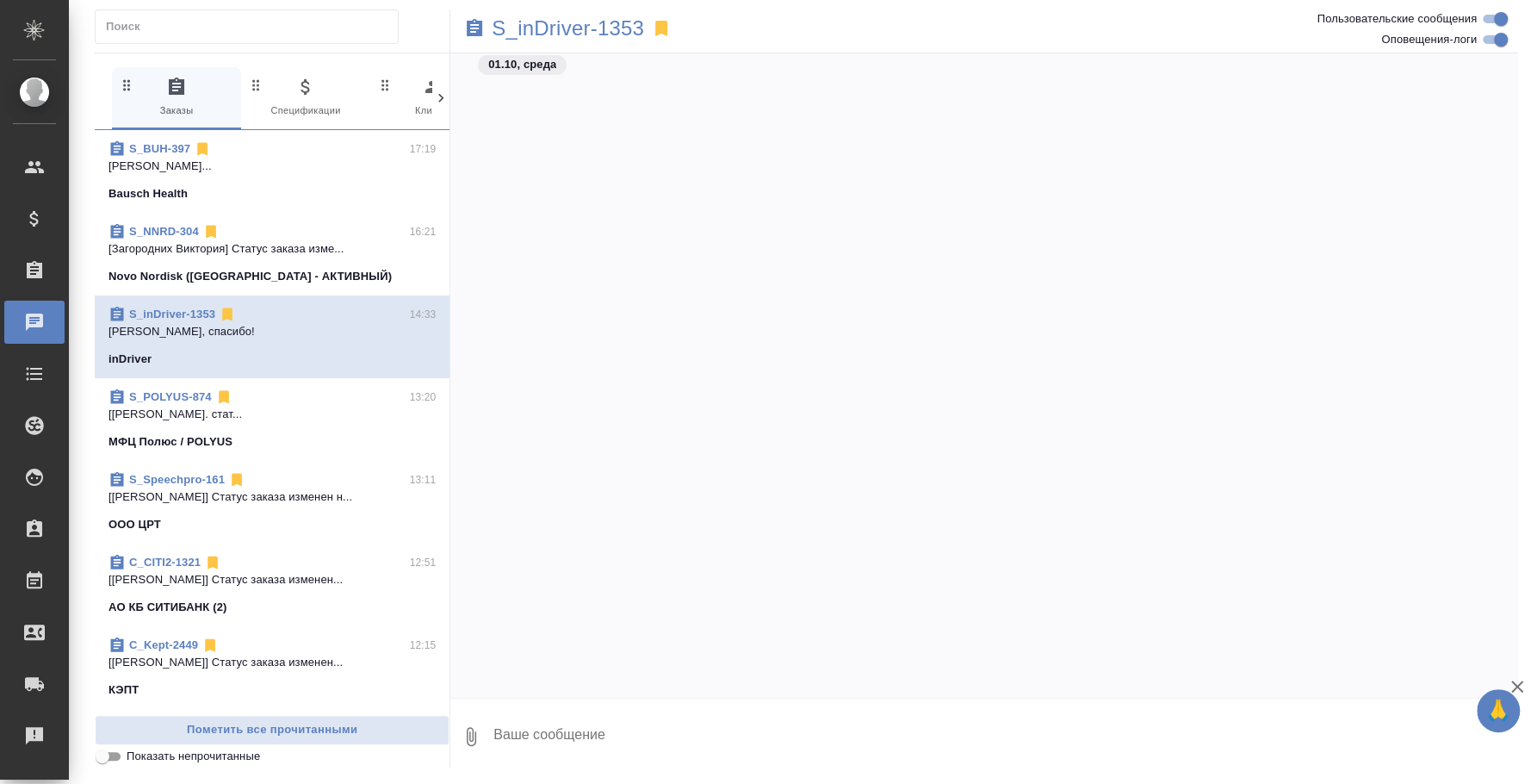
scroll to position [2476, 0]
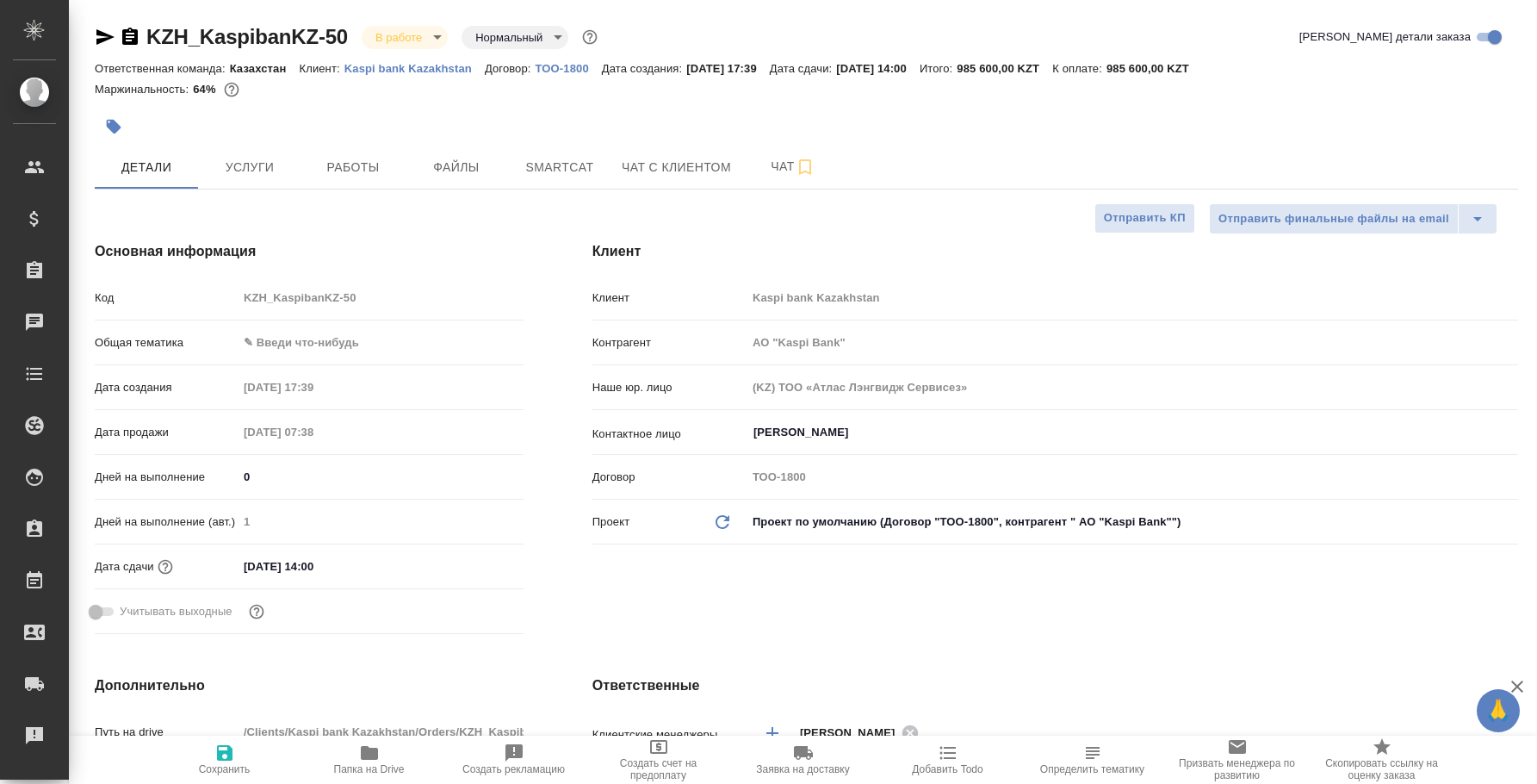
select select "RU"
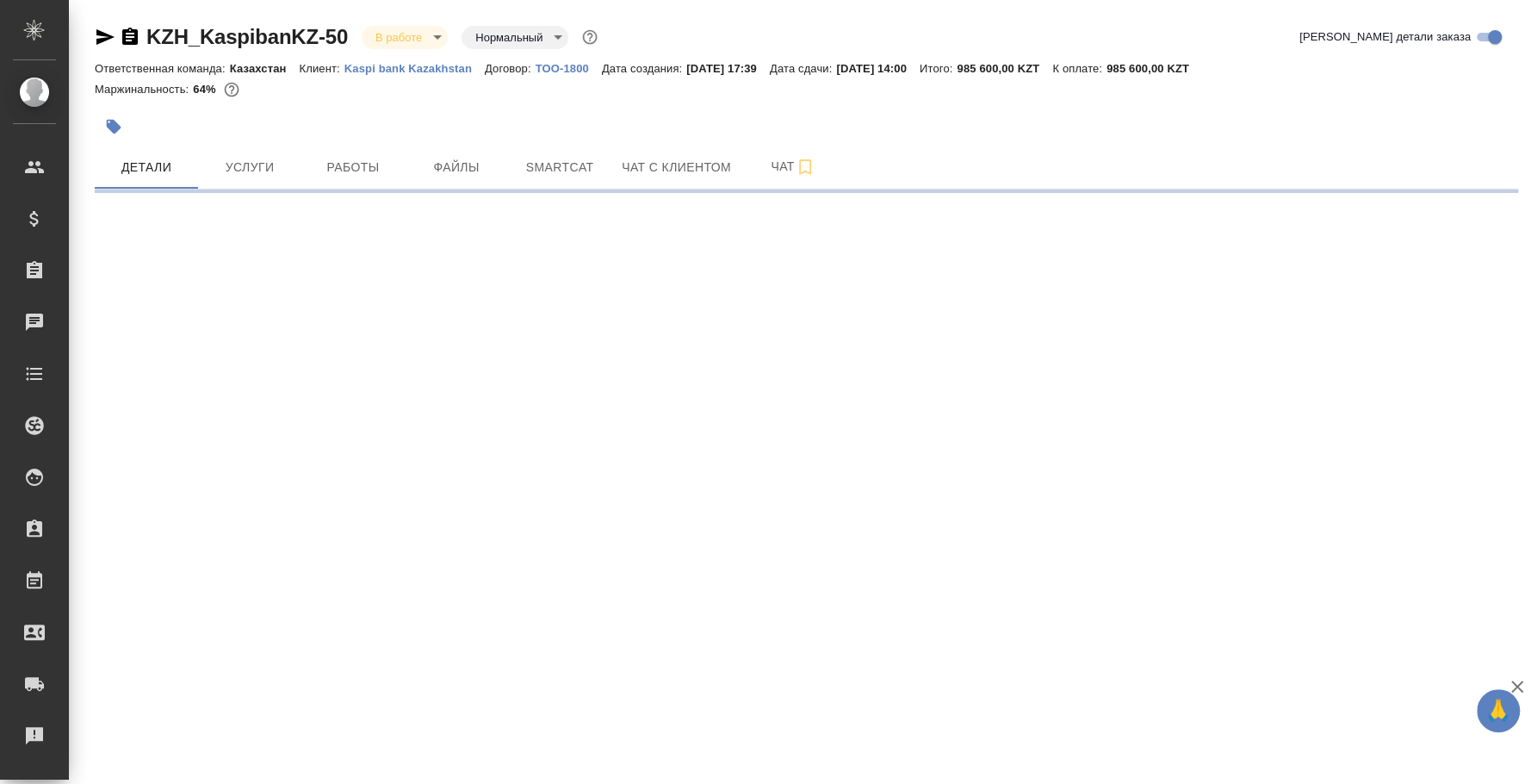
select select "RU"
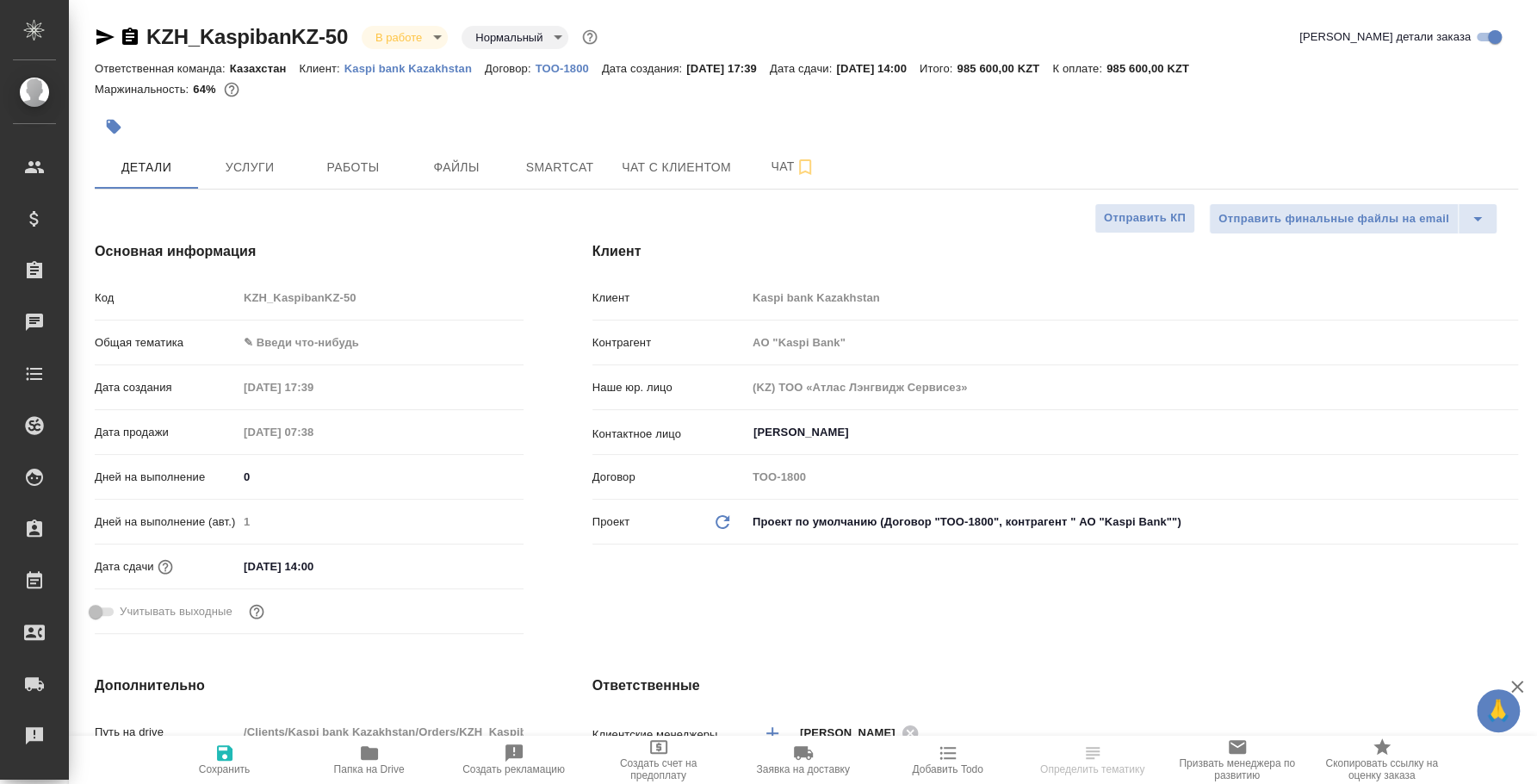
type textarea "x"
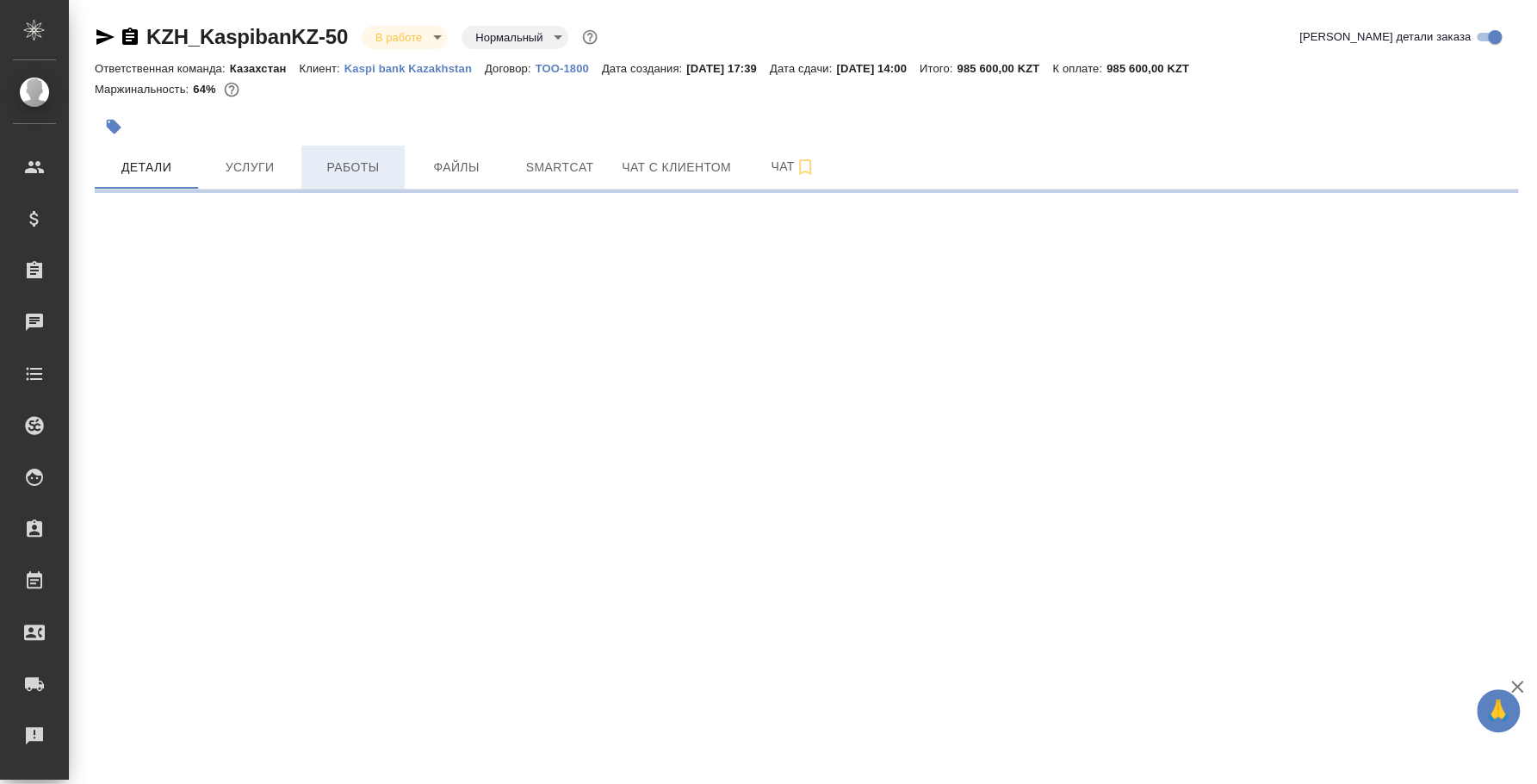
select select "RU"
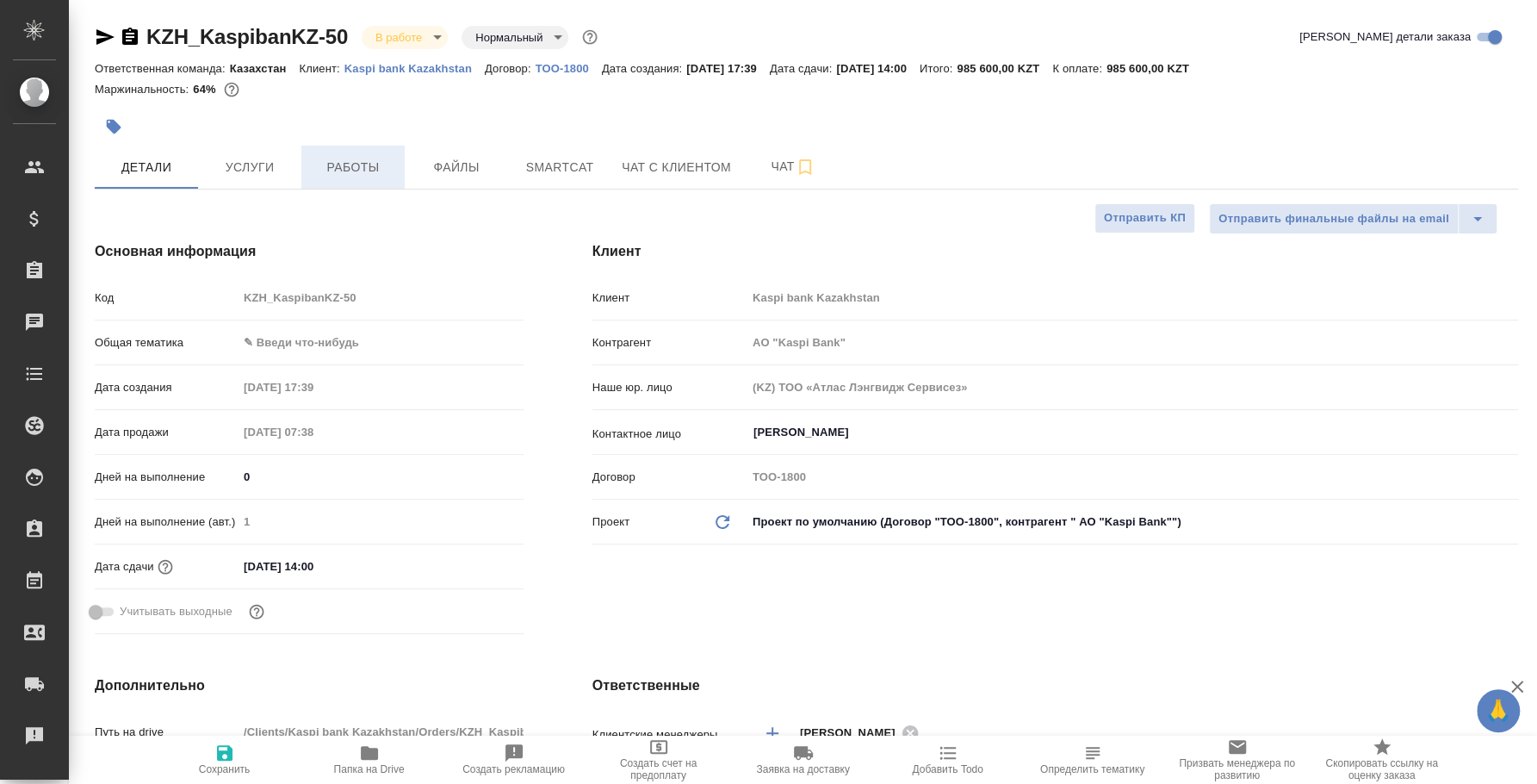
type textarea "x"
click at [370, 174] on span "Работы" at bounding box center [353, 167] width 82 height 21
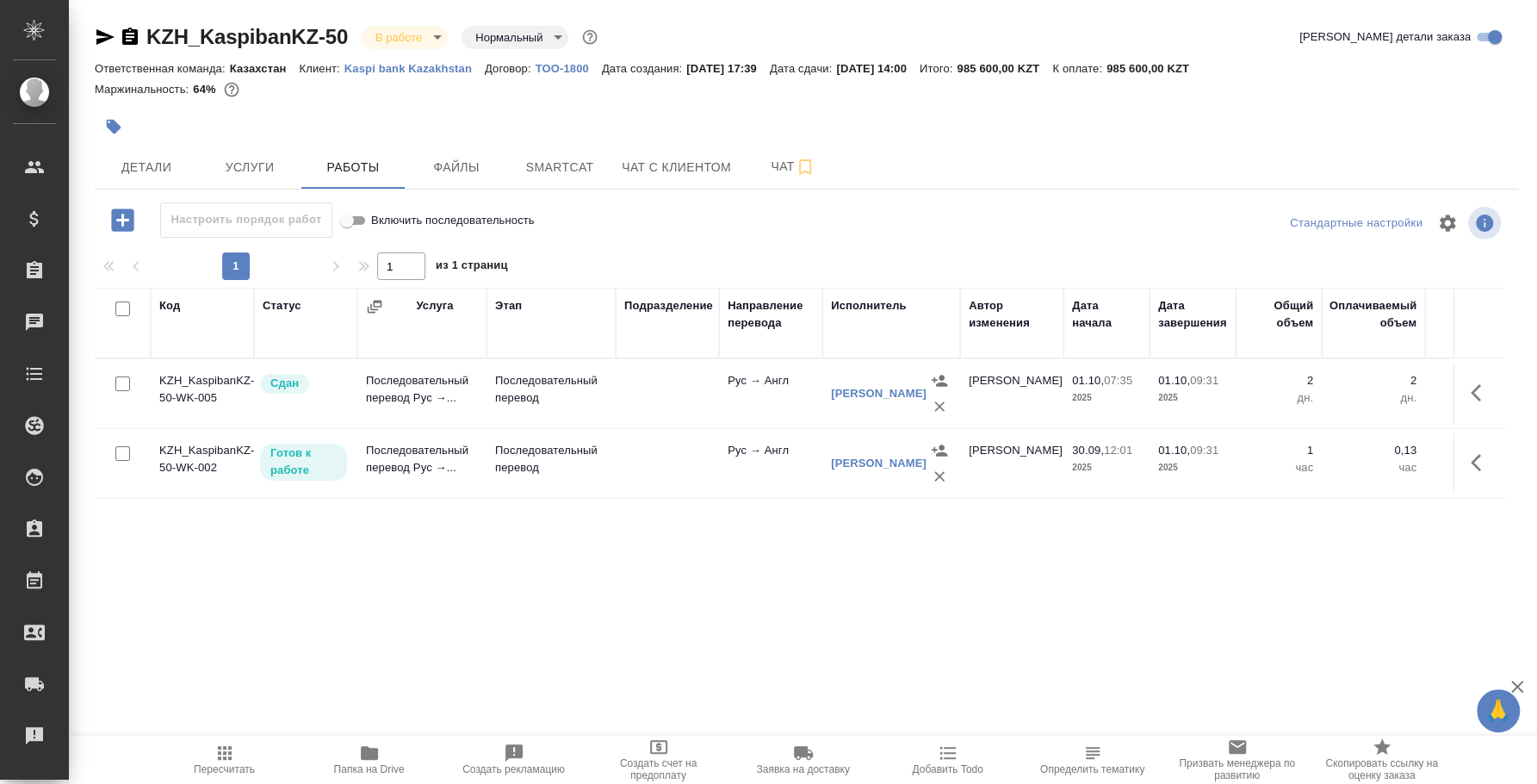
click at [92, 35] on div "KZH_KaspibanKZ-50 В работе inProgress Нормальный normal Кратко детали заказа От…" at bounding box center [807, 359] width 1443 height 719
click at [97, 35] on icon "button" at bounding box center [106, 37] width 18 height 15
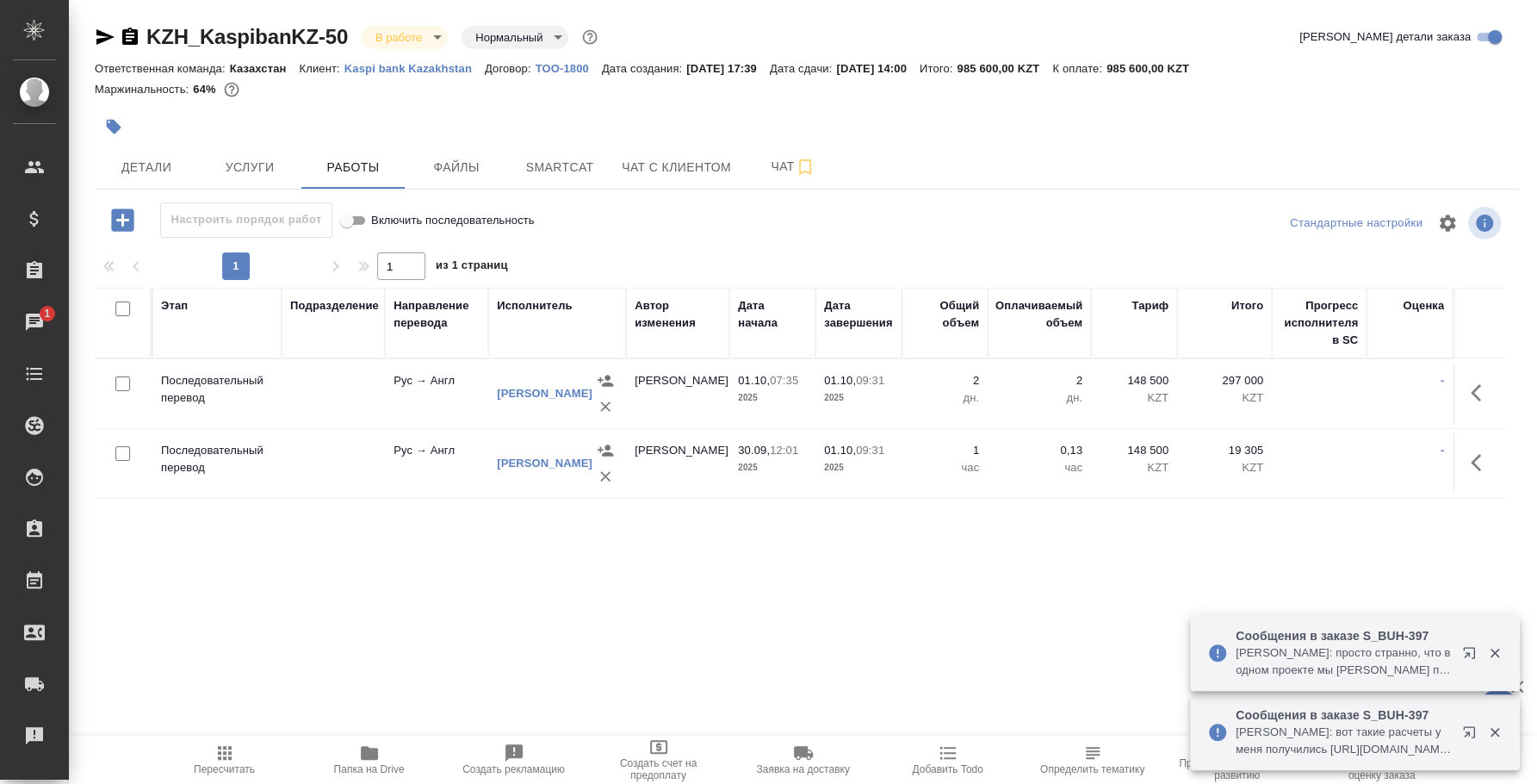
scroll to position [0, 389]
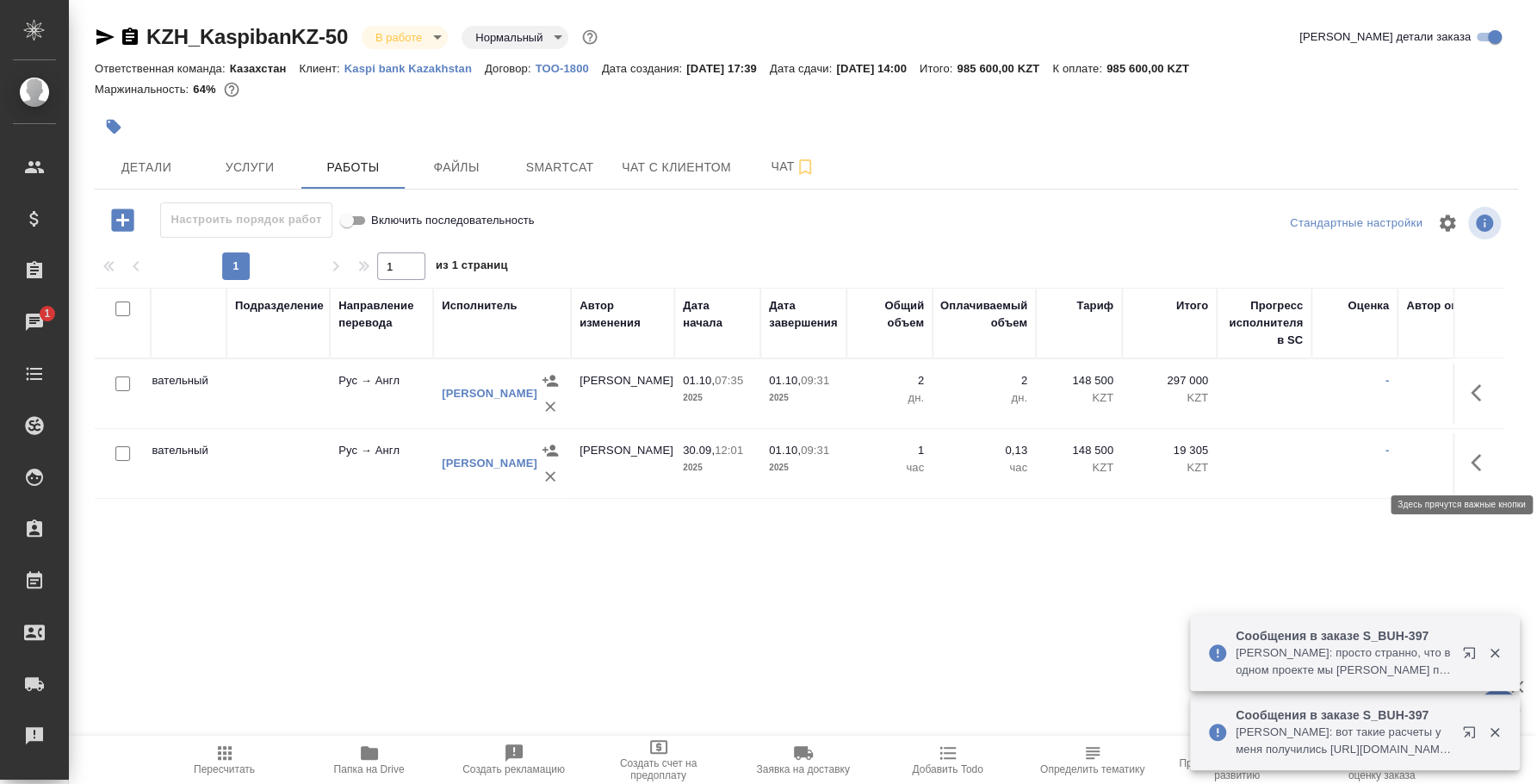
click at [1467, 459] on button "button" at bounding box center [1482, 462] width 41 height 41
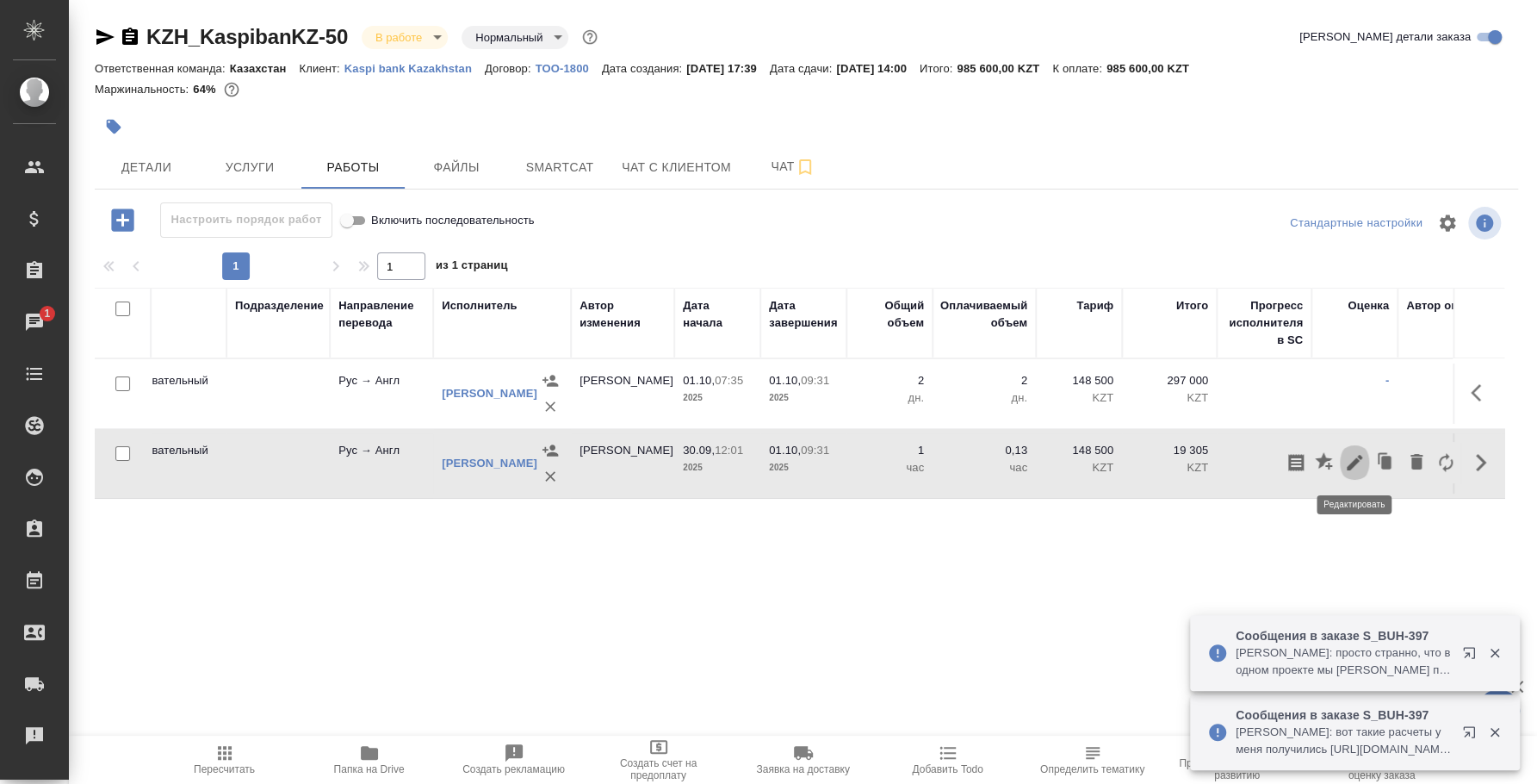
click at [1351, 459] on icon "button" at bounding box center [1355, 462] width 21 height 21
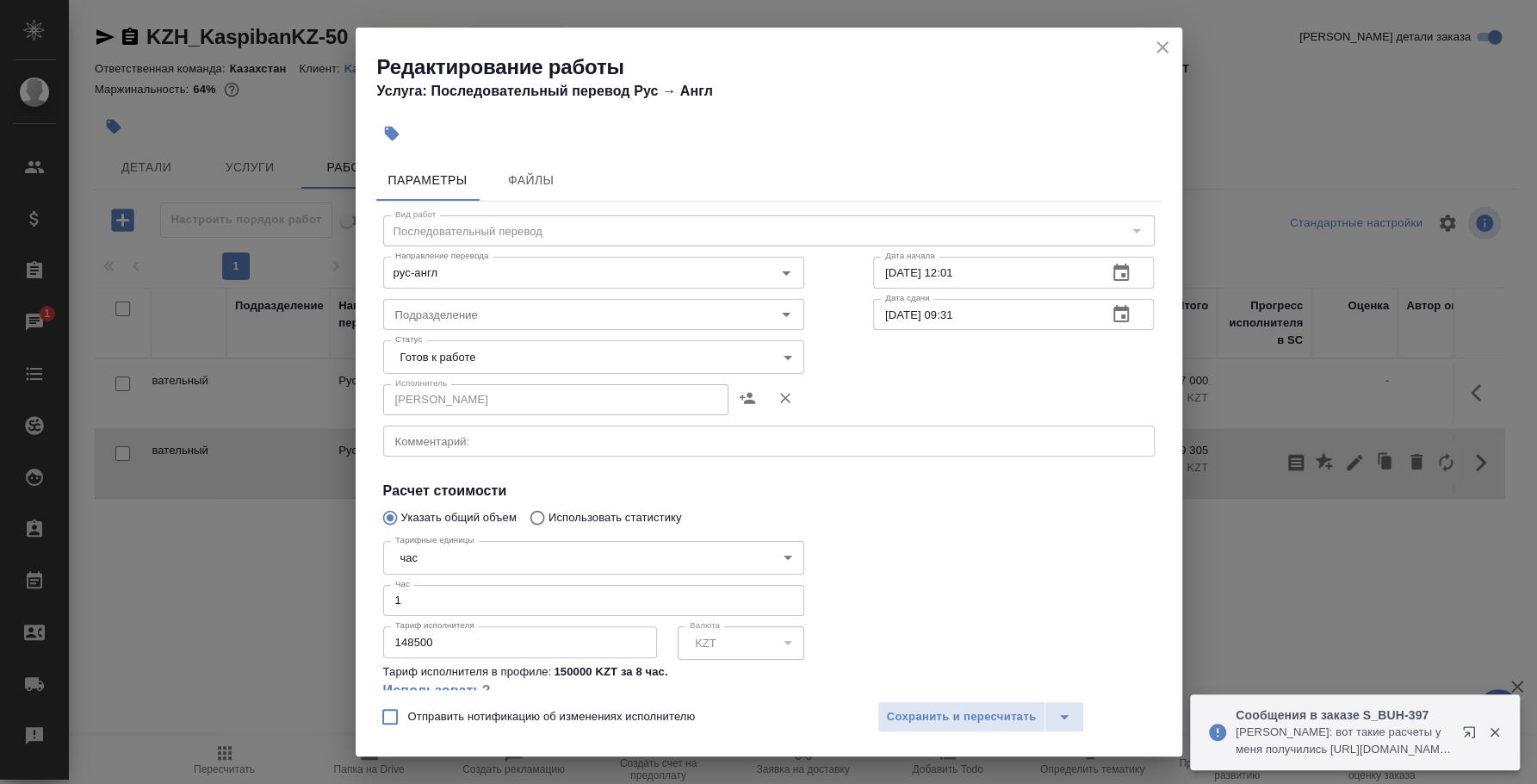
click at [528, 559] on body "🙏 .cls-1 fill:#fff; AWATERA Fedotova Irina Клиенты Спецификации Заказы 1 Чаты T…" at bounding box center [768, 392] width 1537 height 784
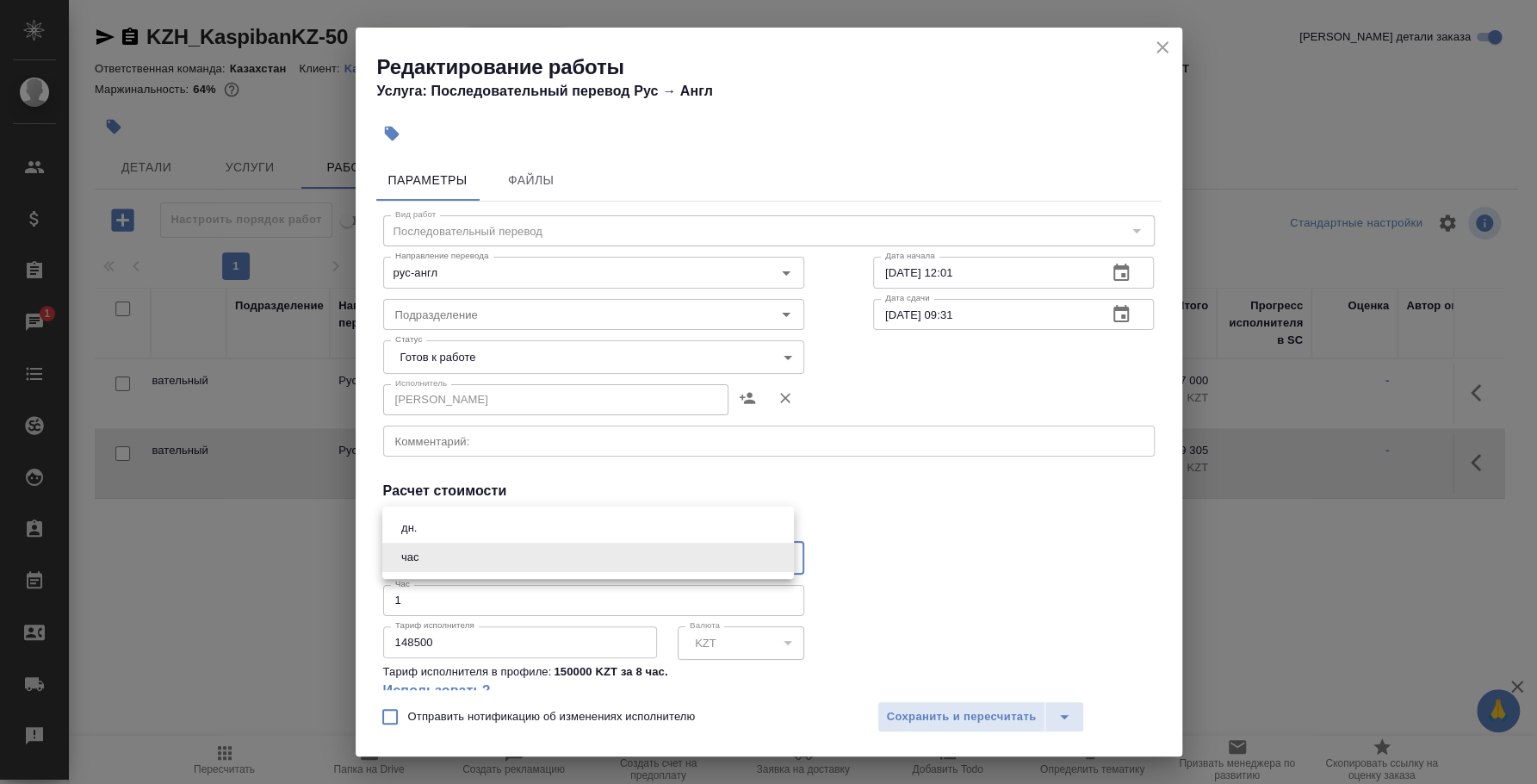
click at [517, 534] on li "дн." at bounding box center [588, 527] width 411 height 30
type input "5a8b1489cc6b4906c91bfd8a"
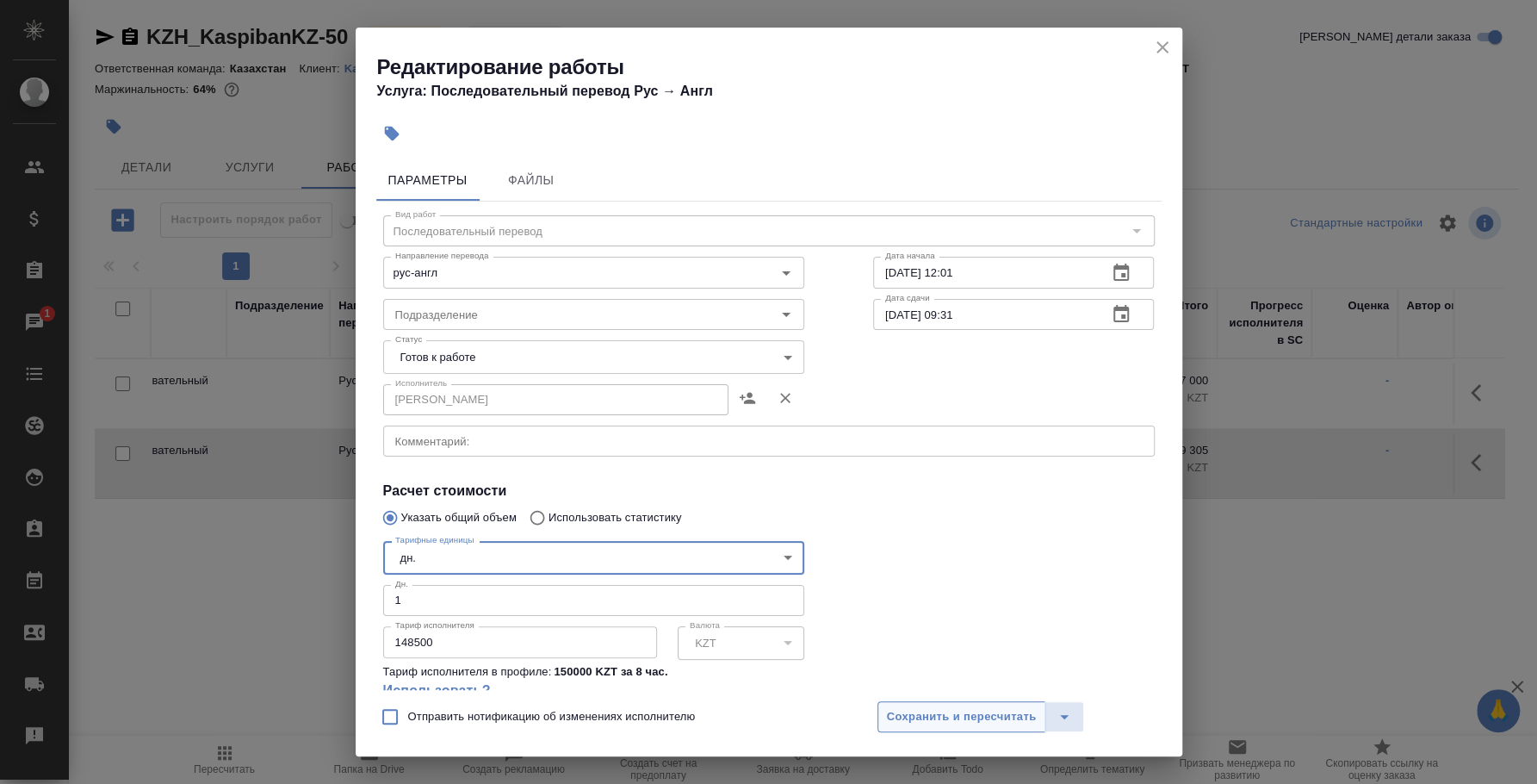
click at [950, 716] on span "Сохранить и пересчитать" at bounding box center [962, 717] width 150 height 20
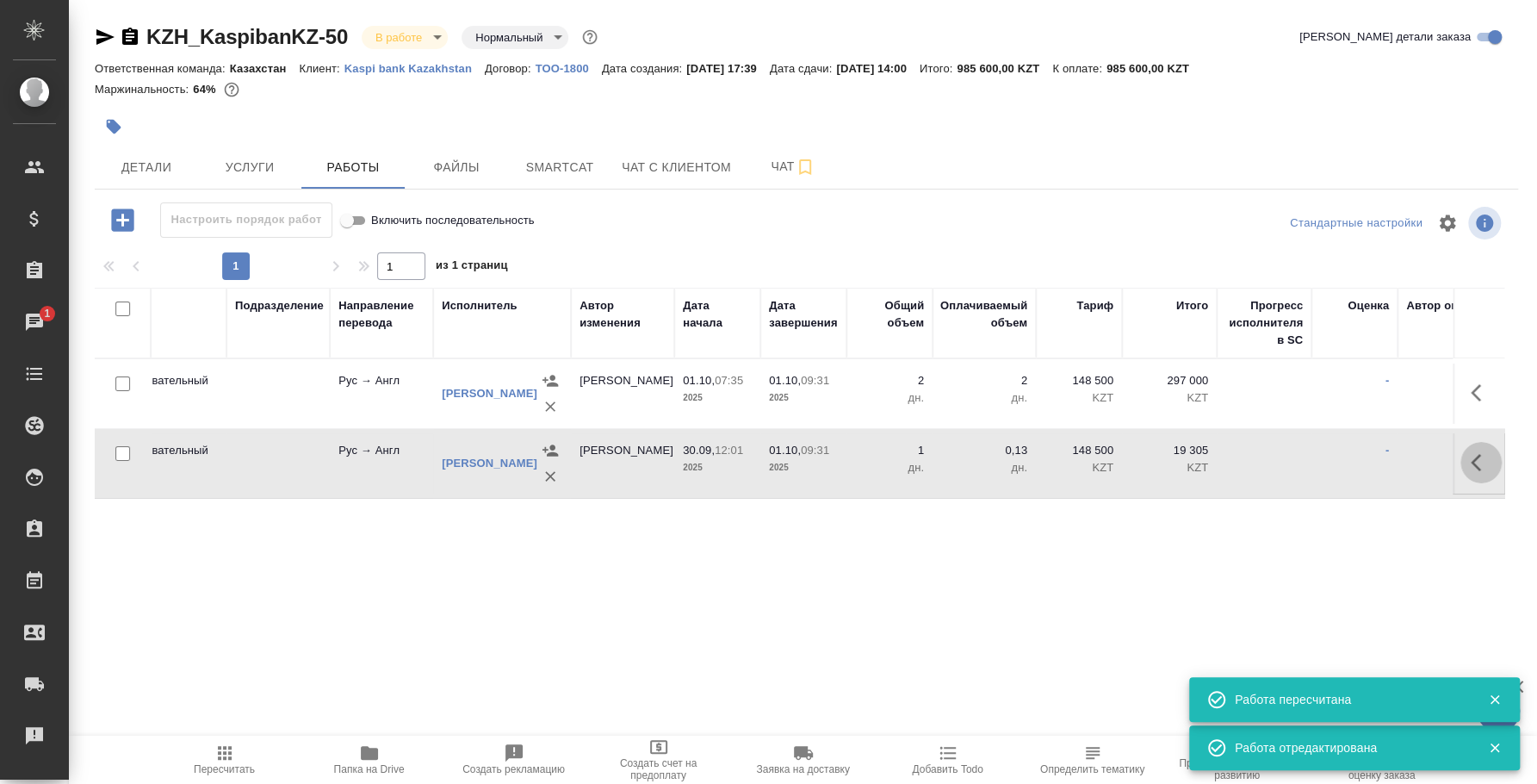
click at [1479, 458] on icon "button" at bounding box center [1481, 462] width 21 height 21
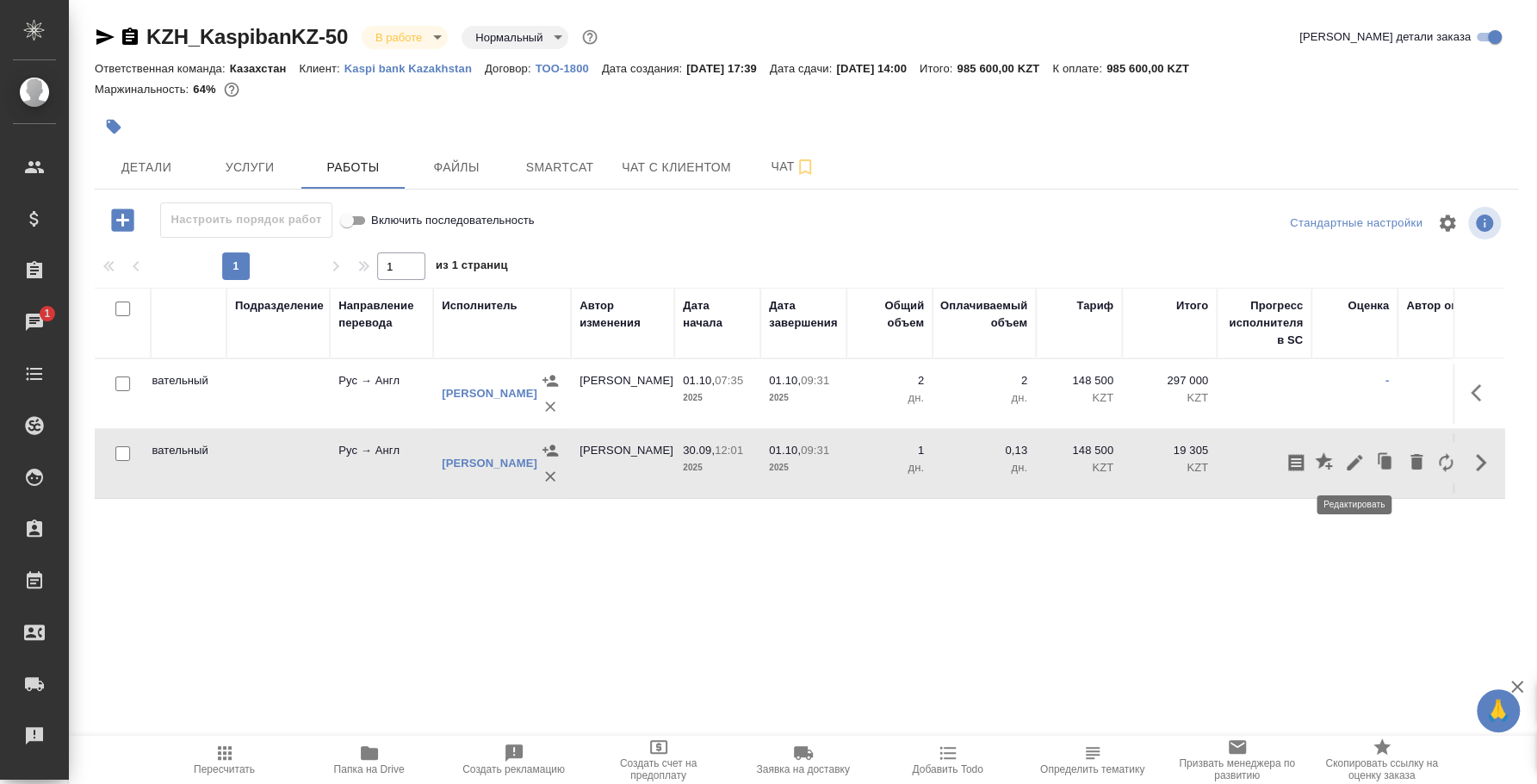
click at [1358, 460] on icon "button" at bounding box center [1355, 462] width 21 height 21
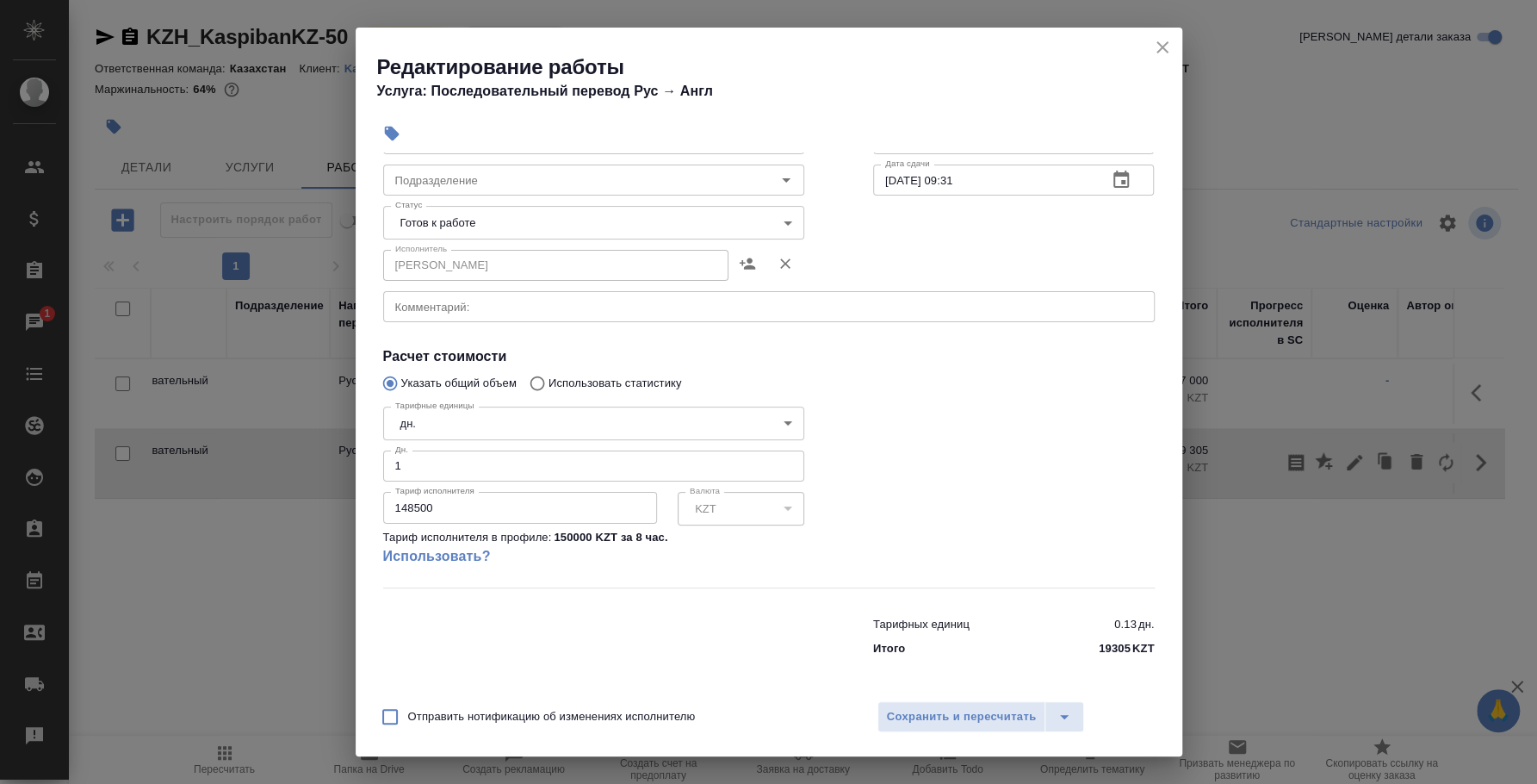
scroll to position [135, 0]
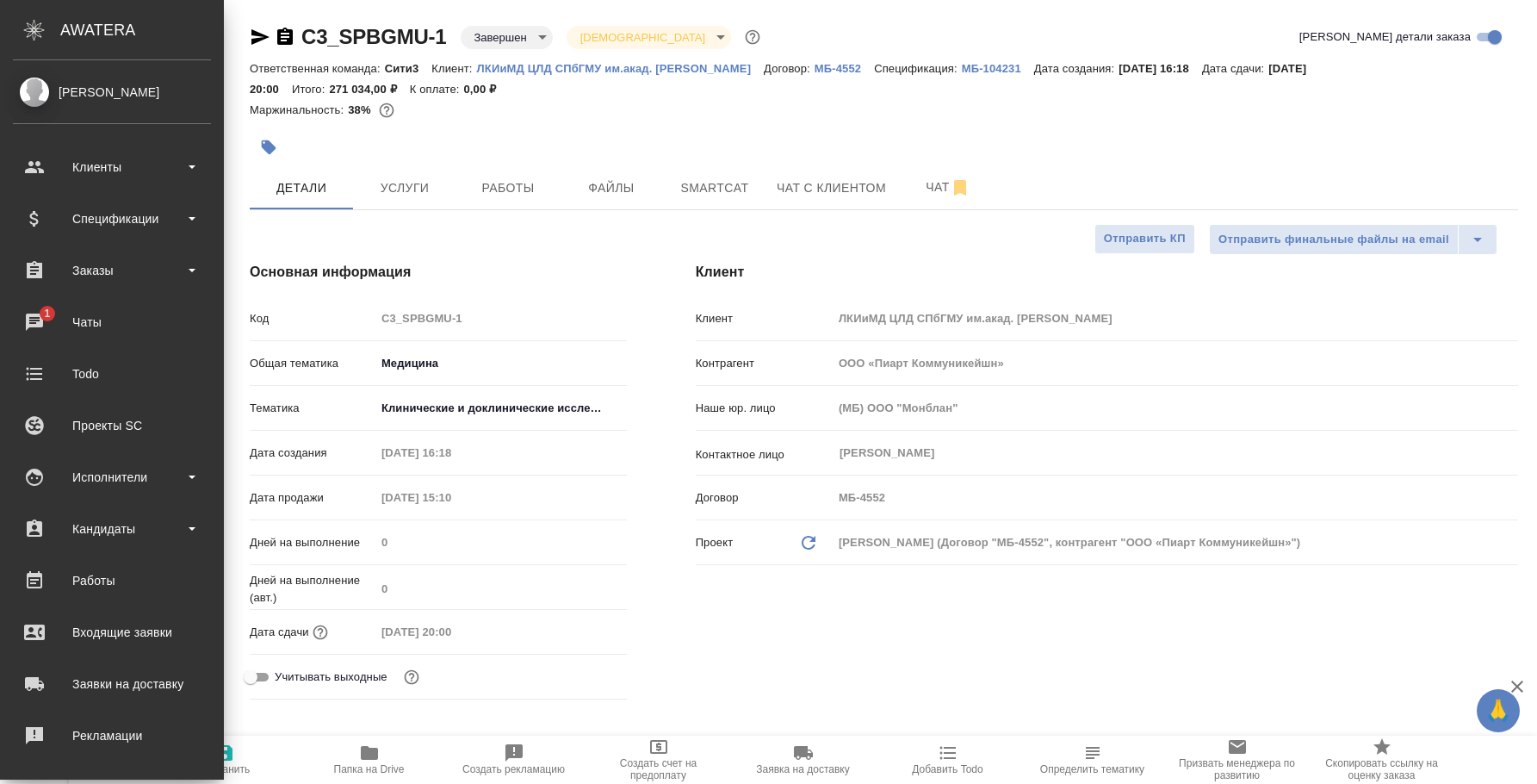
select select "RU"
drag, startPoint x: 0, startPoint y: 0, endPoint x: 35, endPoint y: 317, distance: 318.9
click at [35, 317] on div "Чаты" at bounding box center [112, 322] width 198 height 26
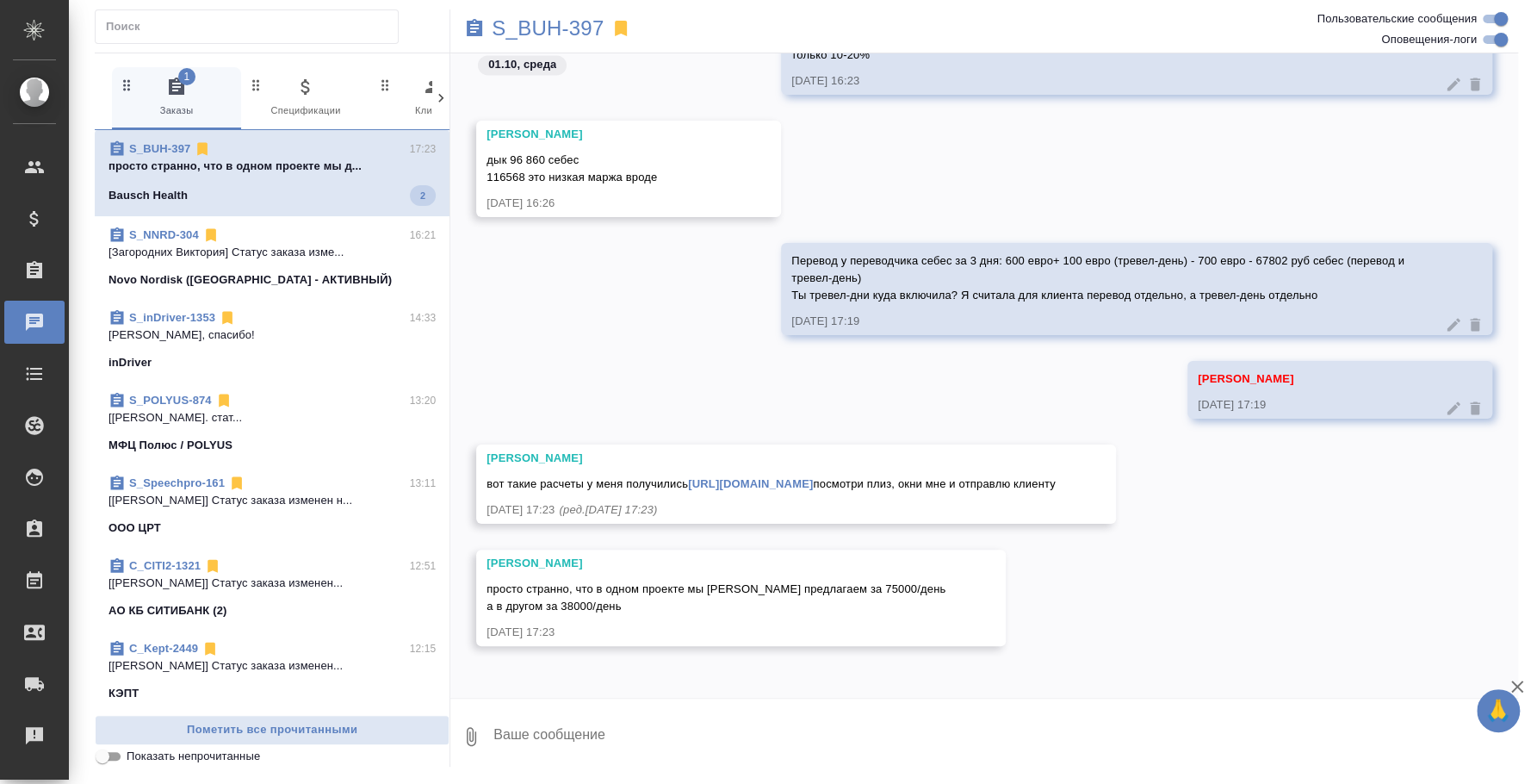
scroll to position [6302, 0]
click at [688, 477] on link "[URL][DOMAIN_NAME]" at bounding box center [751, 484] width 125 height 13
click at [719, 715] on textarea at bounding box center [1005, 737] width 1026 height 59
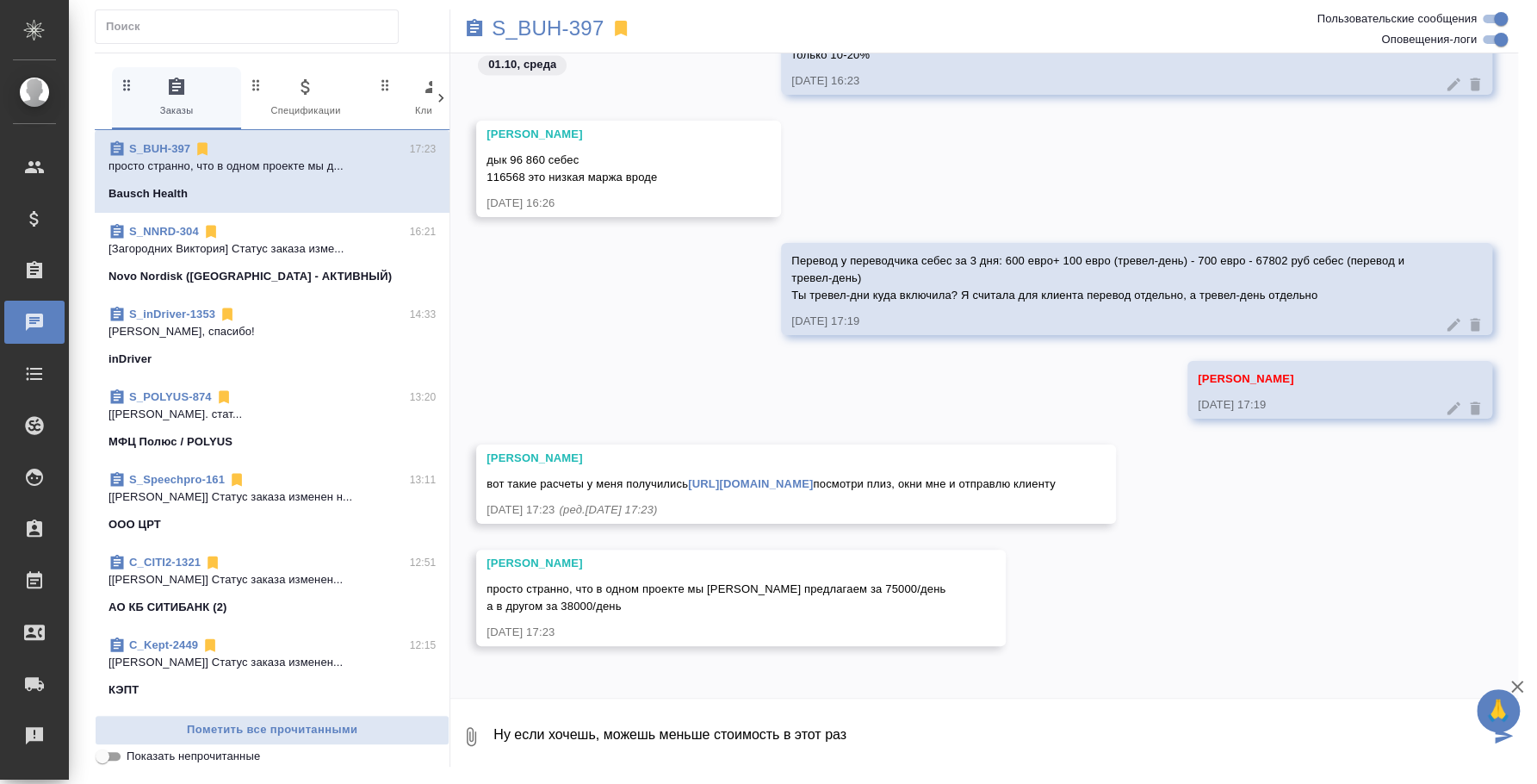
scroll to position [6215, 0]
drag, startPoint x: 711, startPoint y: 734, endPoint x: 665, endPoint y: 731, distance: 46.1
click at [665, 731] on textarea "Ну если хочешь, можешь меньше стоимость в этот раз" at bounding box center [991, 737] width 998 height 59
type textarea "Ну если хочешь, можешь ту же стоимость в этот раз сказать, как и в прошлый раз,…"
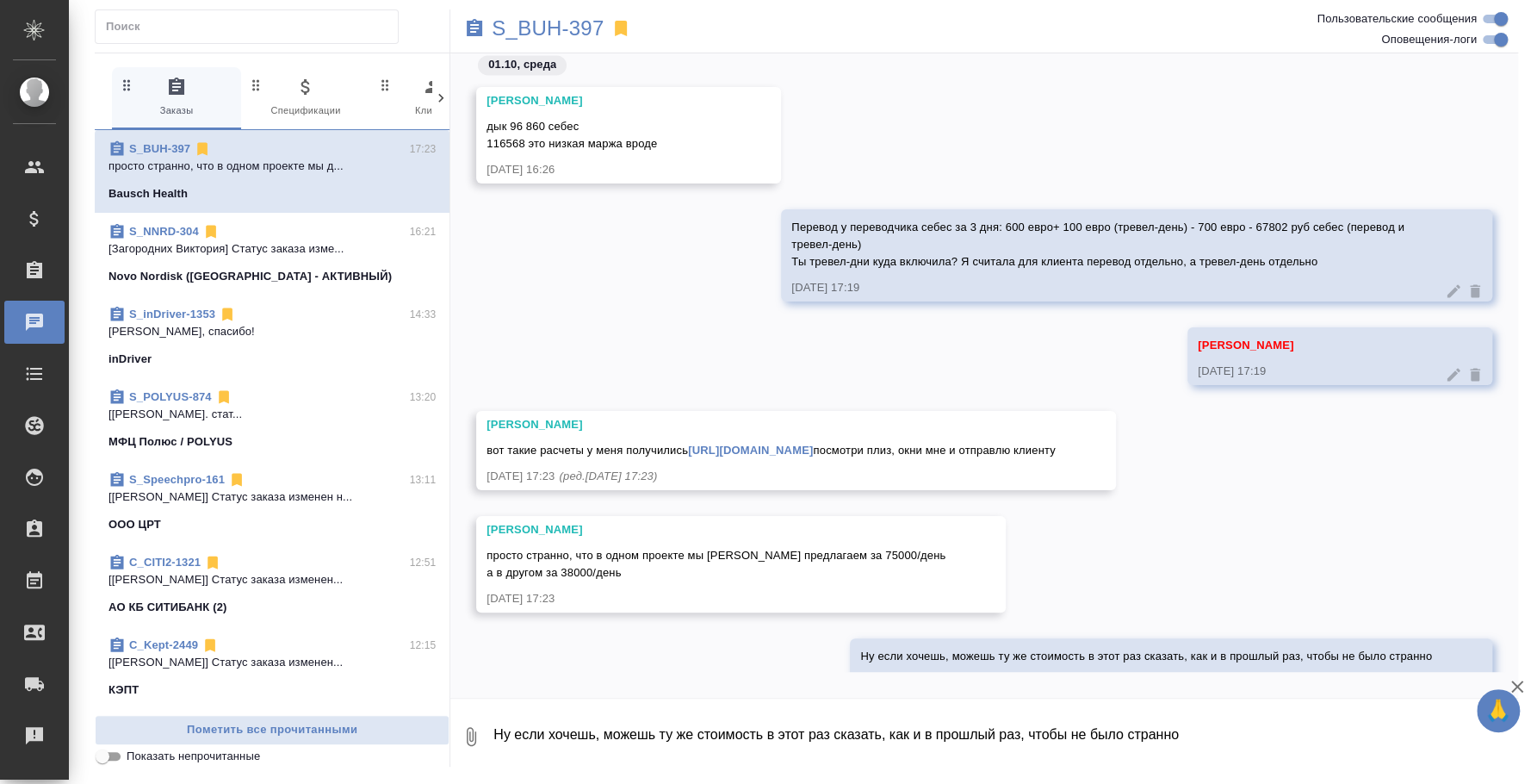
scroll to position [6298, 0]
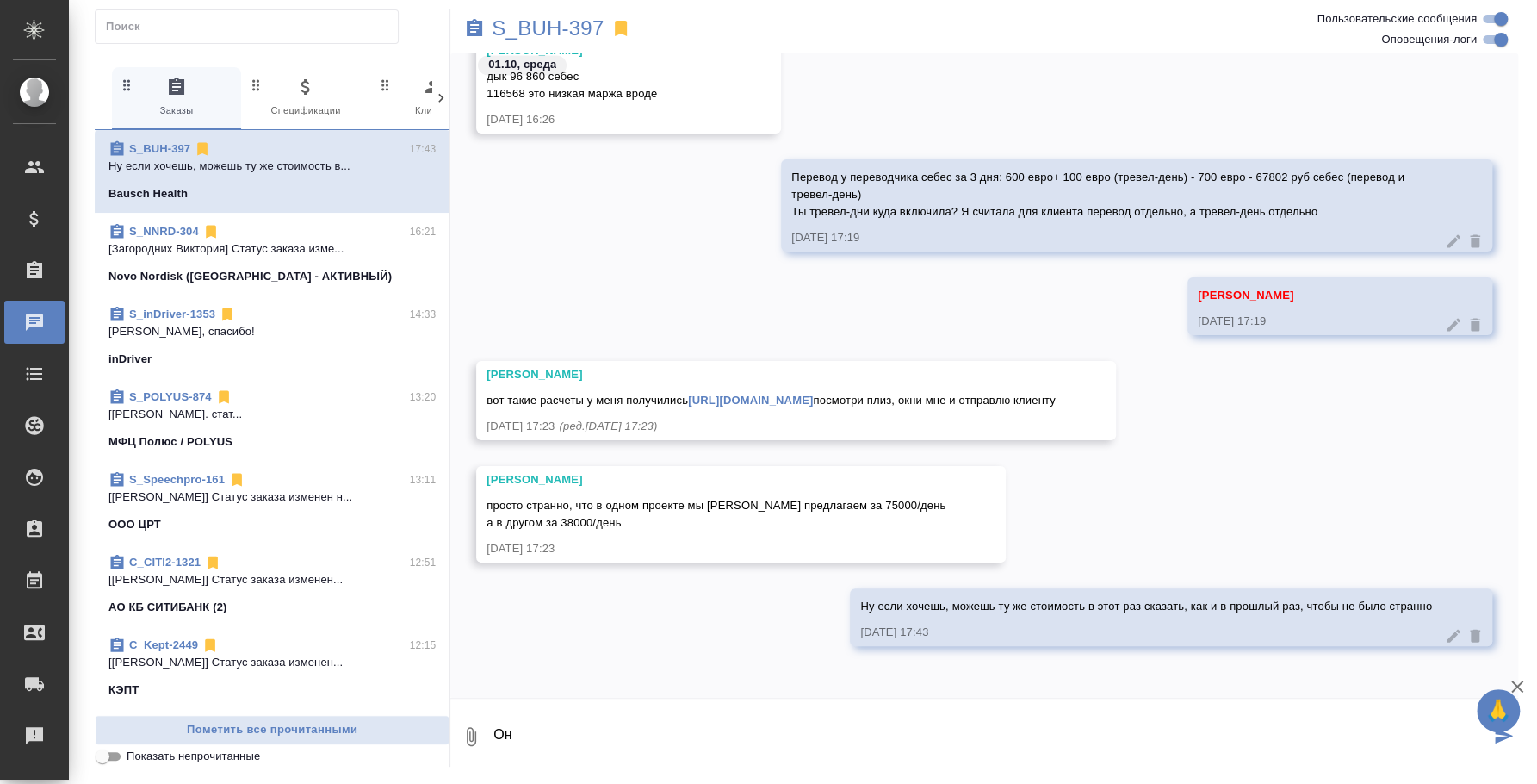
type textarea "О"
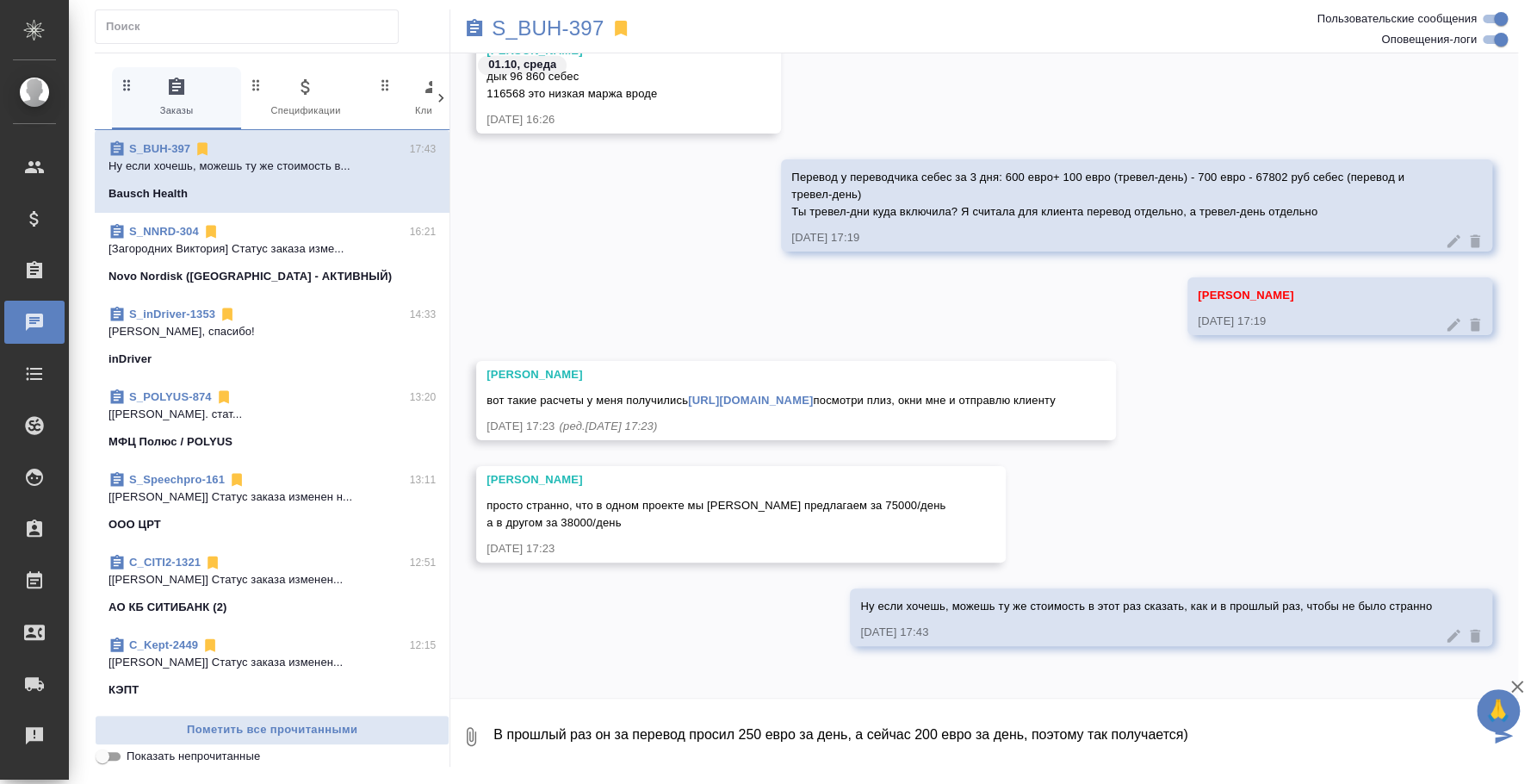
type textarea "В прошлый раз он за перевод просил 250 евро за день, а сейчас 200 евро за день,…"
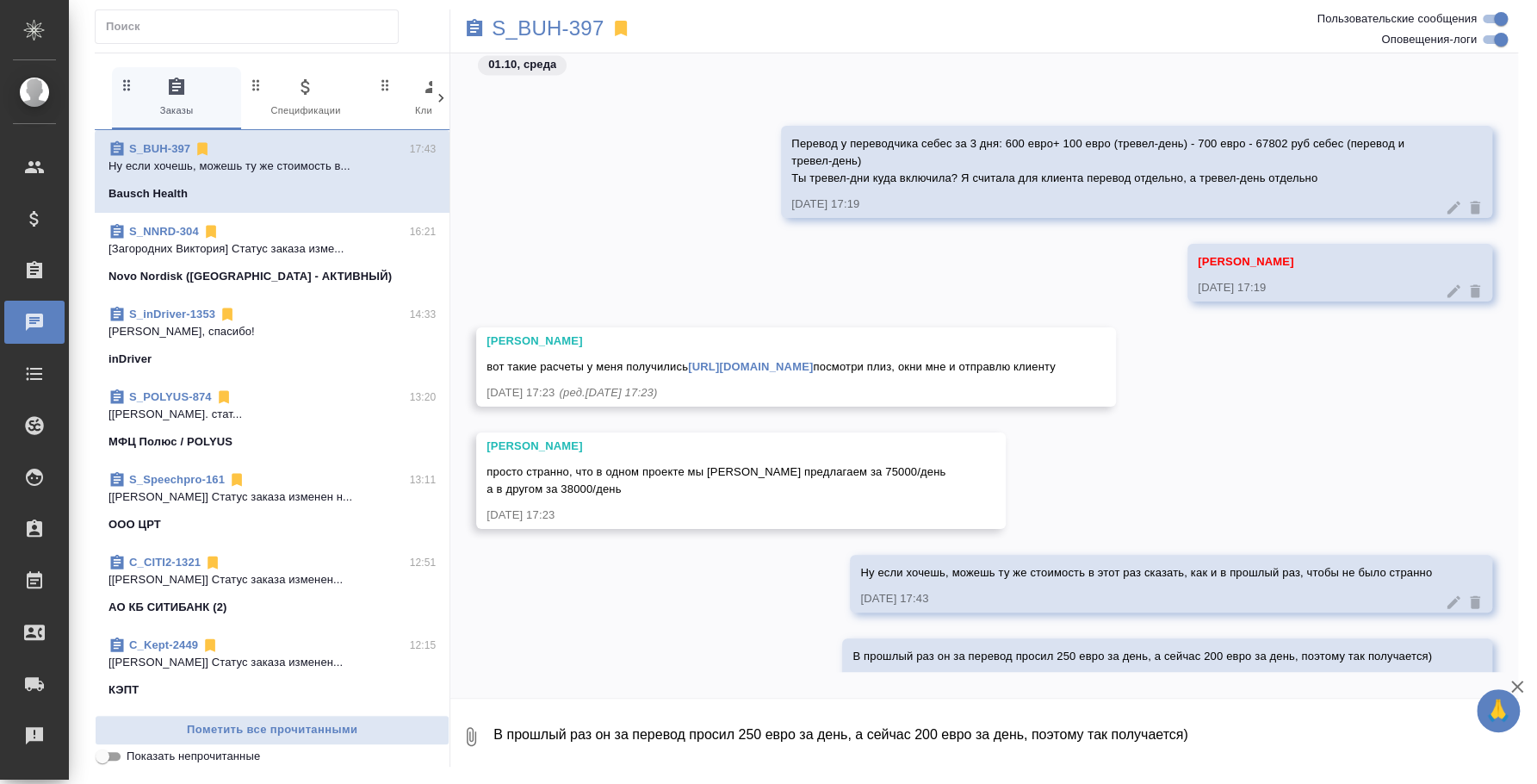
scroll to position [6383, 0]
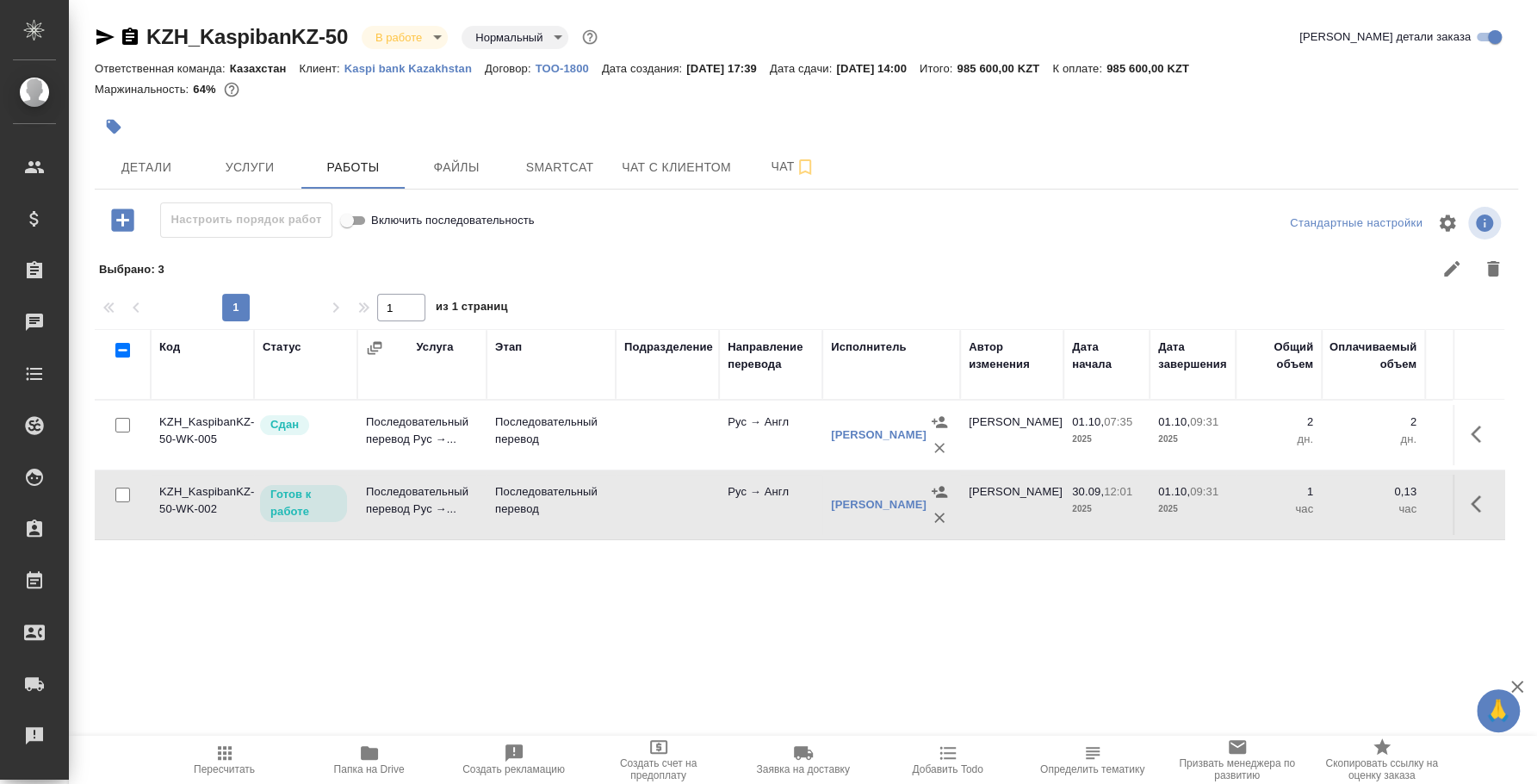
scroll to position [0, 540]
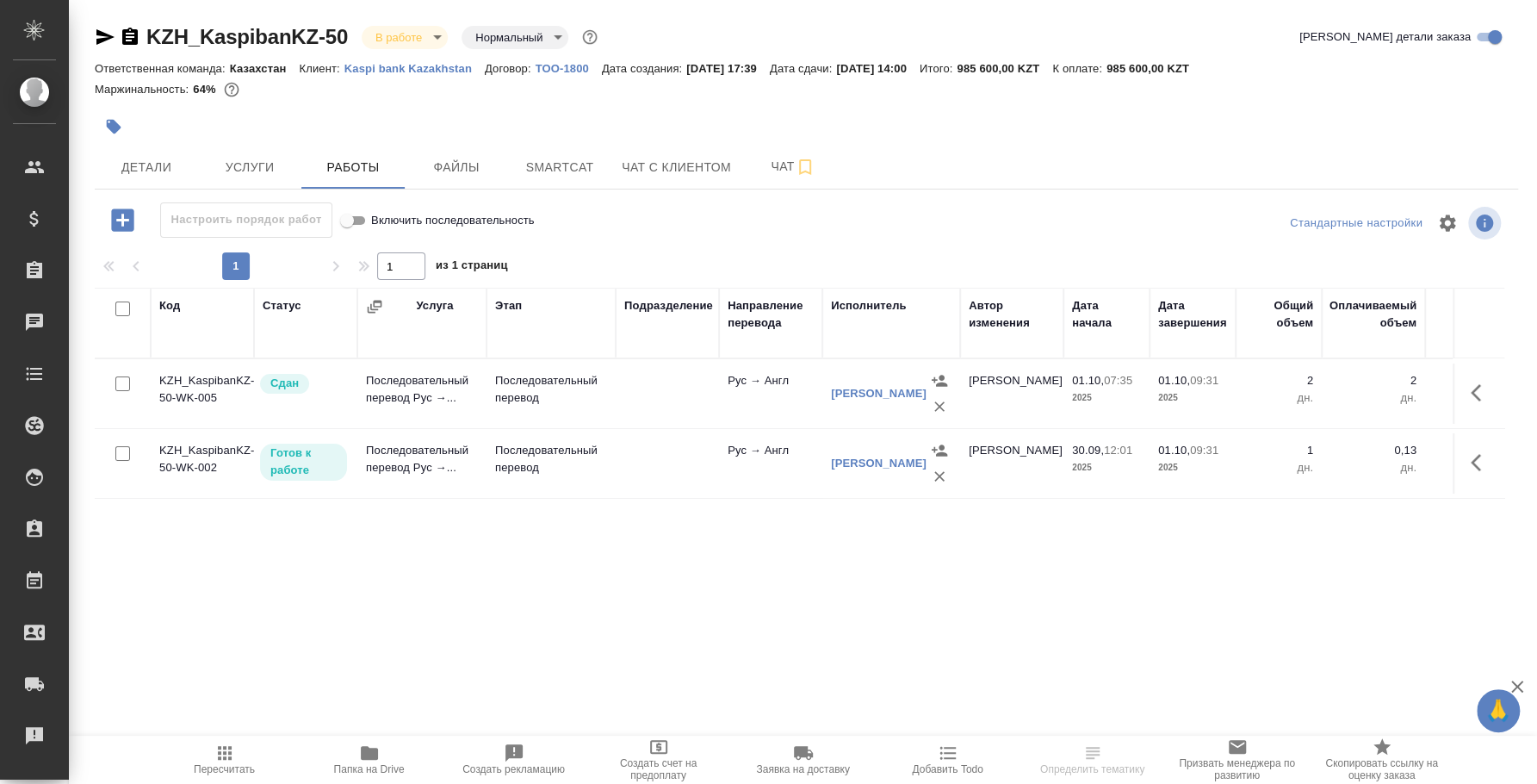
scroll to position [0, 540]
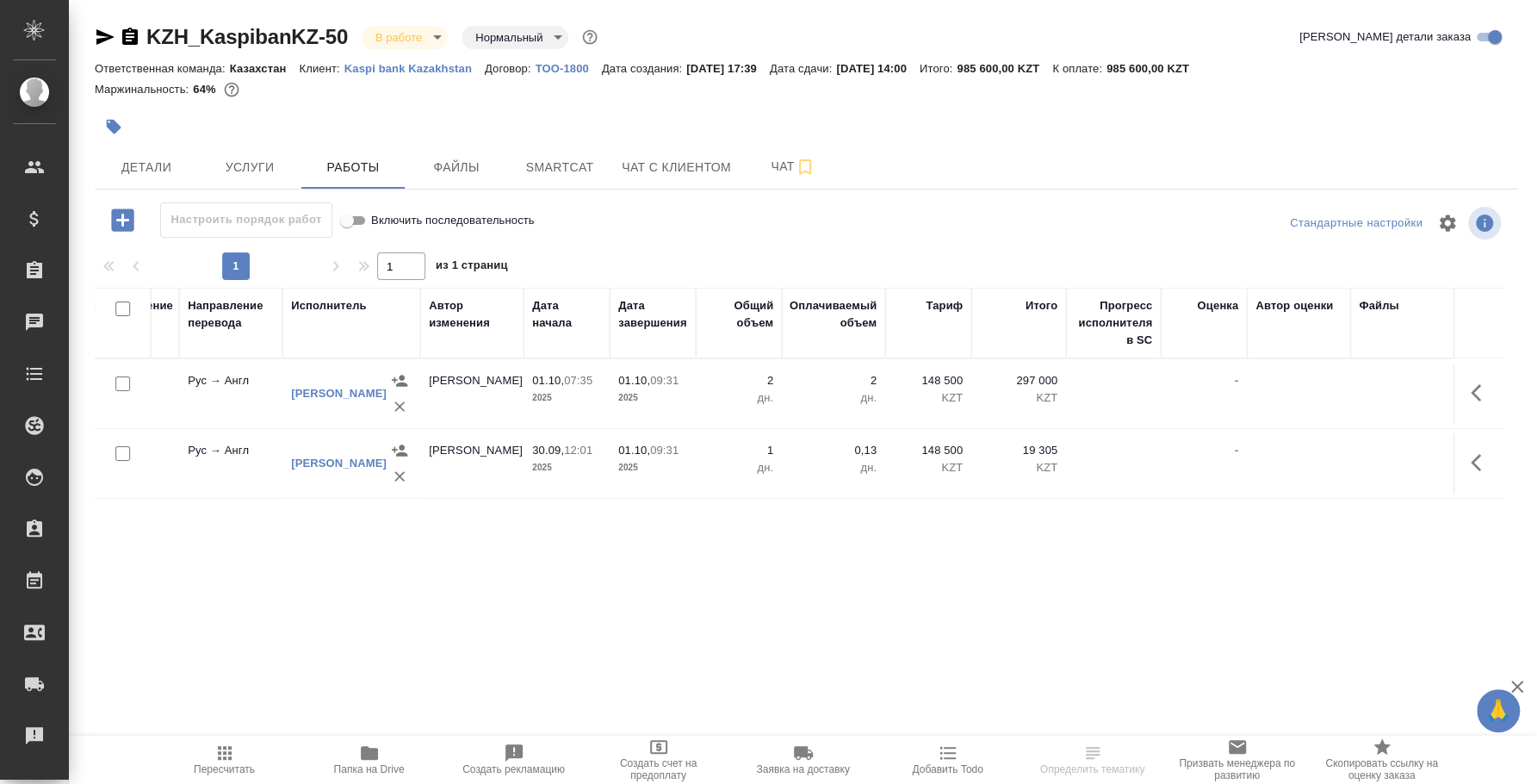
click at [317, 462] on div "[PERSON_NAME]" at bounding box center [339, 463] width 96 height 17
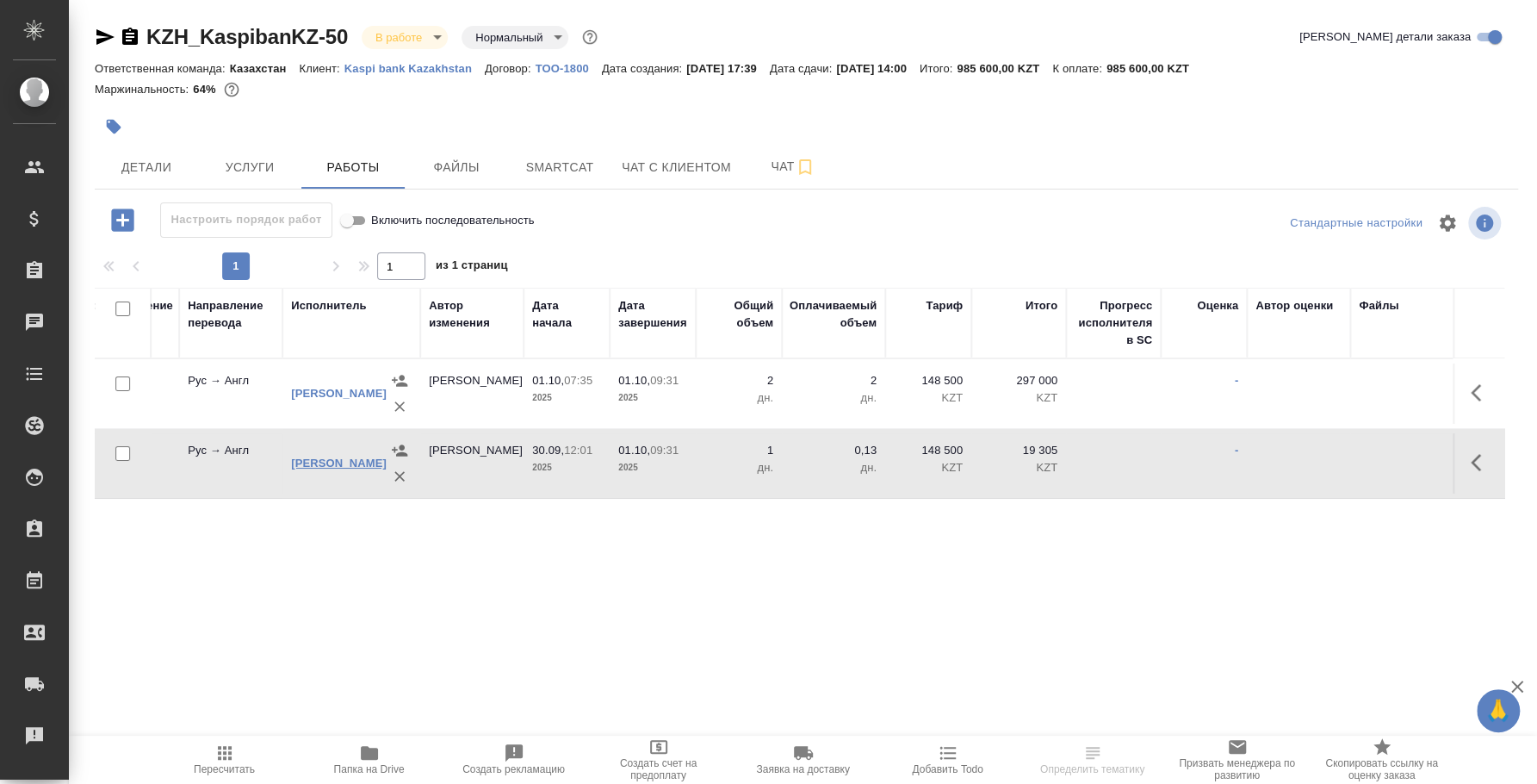
click at [317, 469] on link "[PERSON_NAME]" at bounding box center [339, 463] width 96 height 13
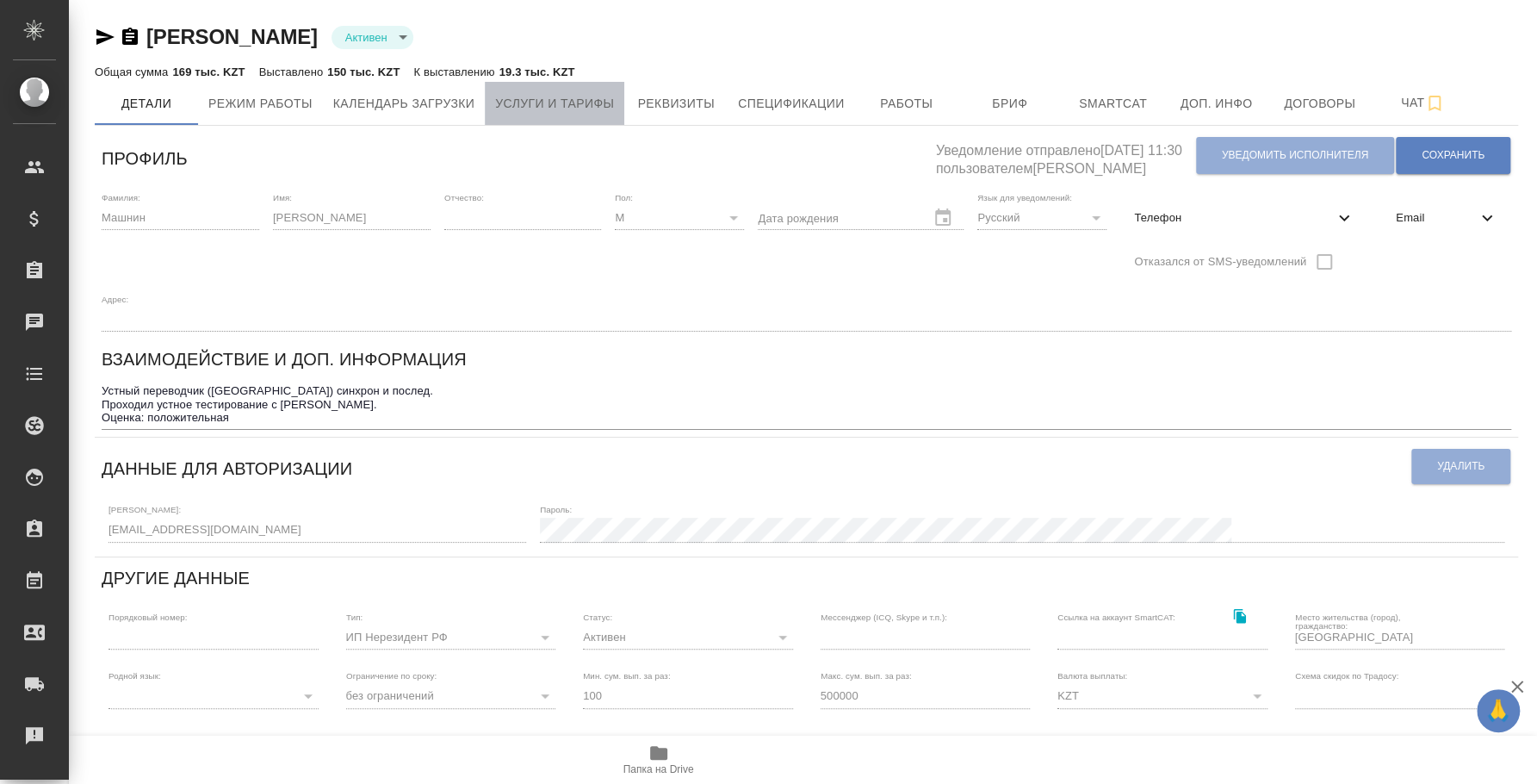
click at [529, 110] on span "Услуги и тарифы" at bounding box center [554, 104] width 119 height 21
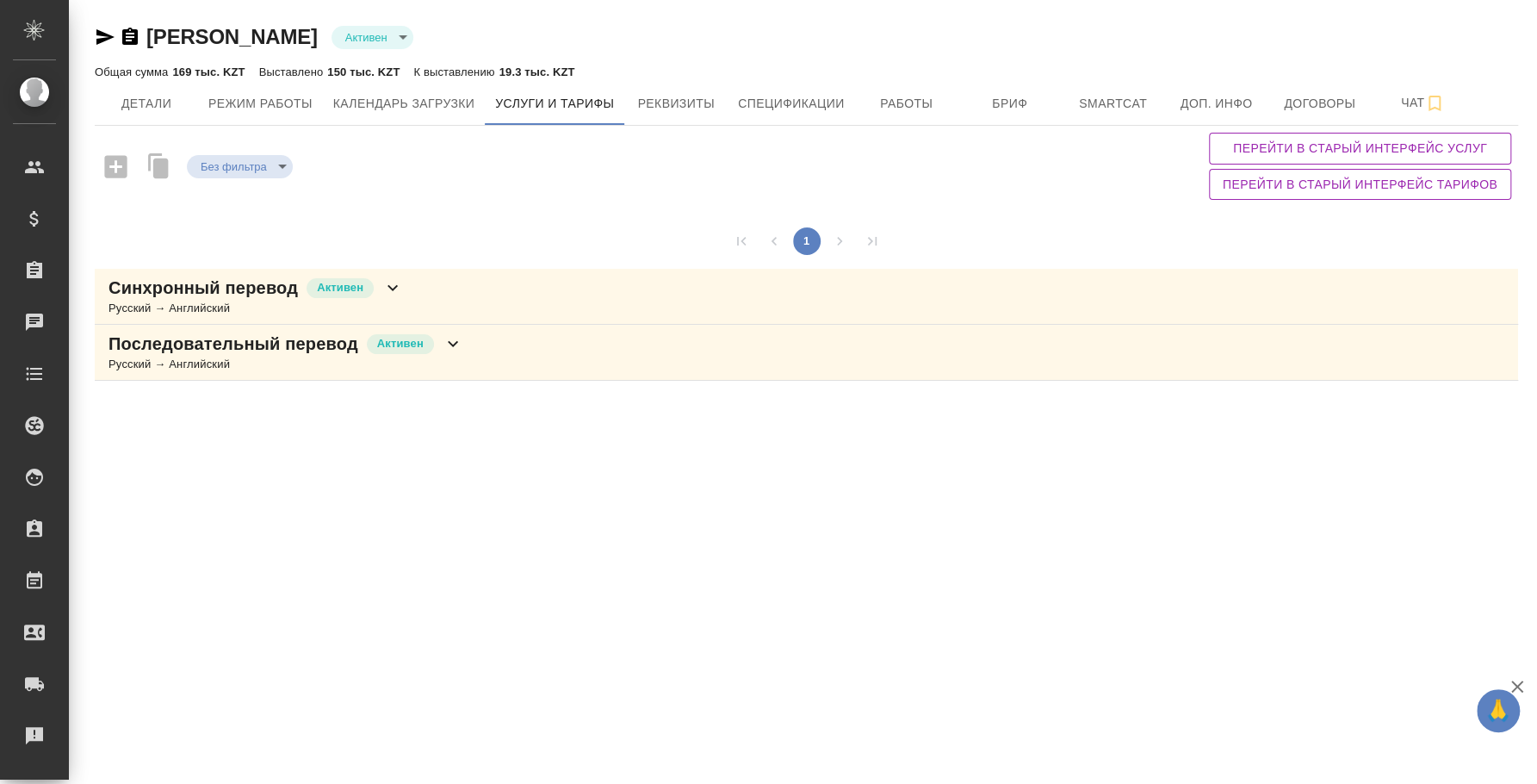
click at [469, 364] on div "Последовательный перевод Активен Русский → Английский" at bounding box center [807, 352] width 1423 height 56
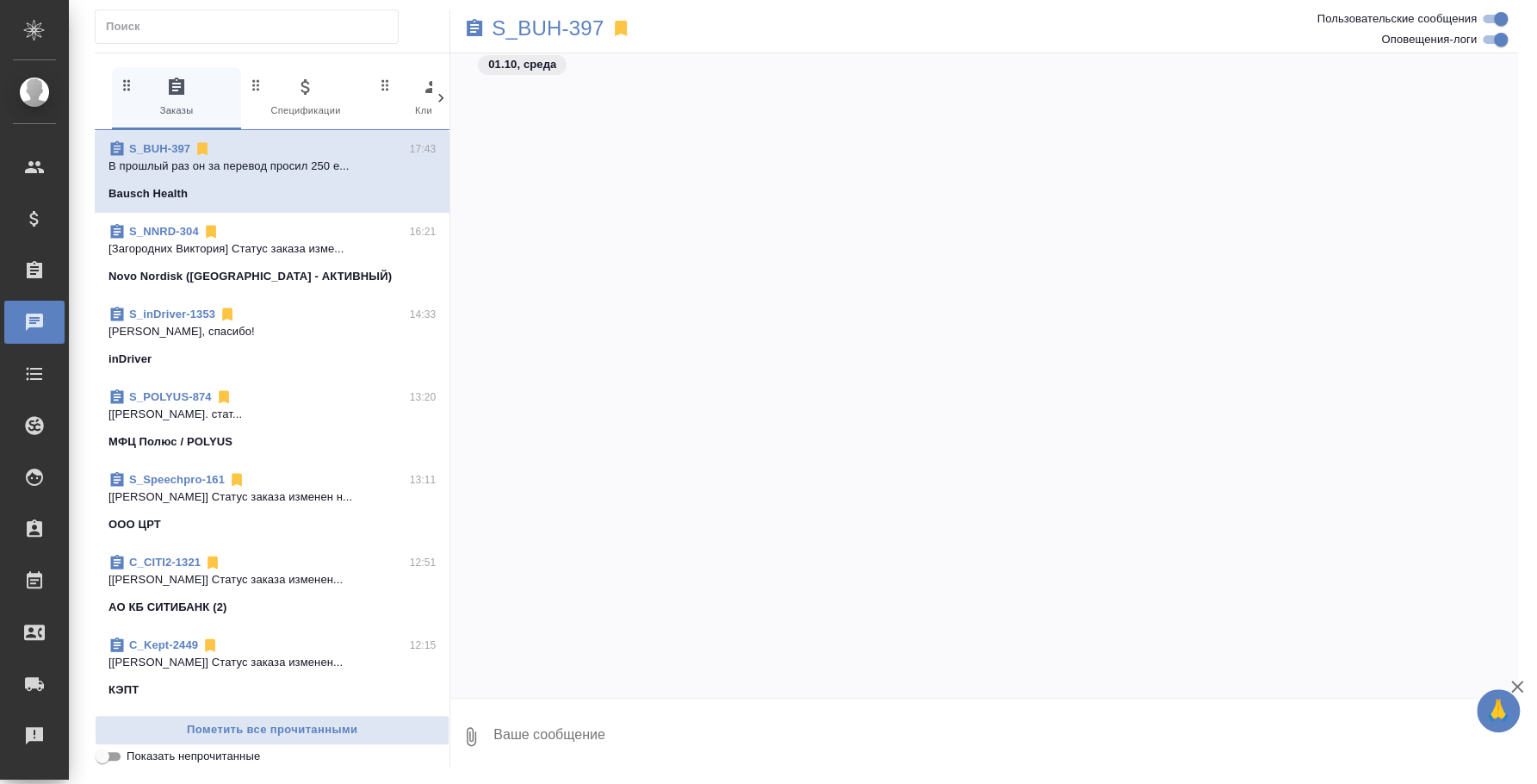
scroll to position [4203, 0]
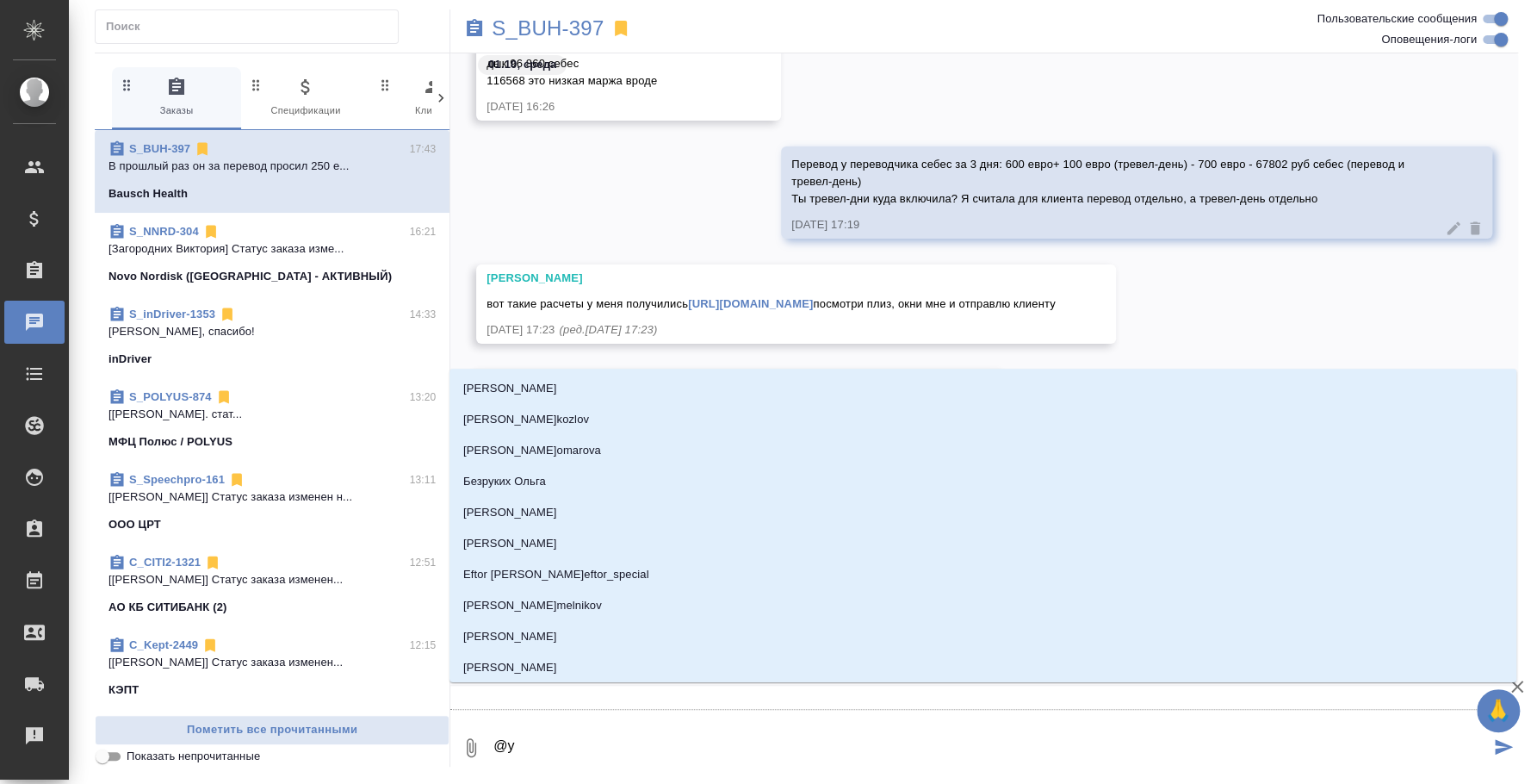
type textarea "@y'b"
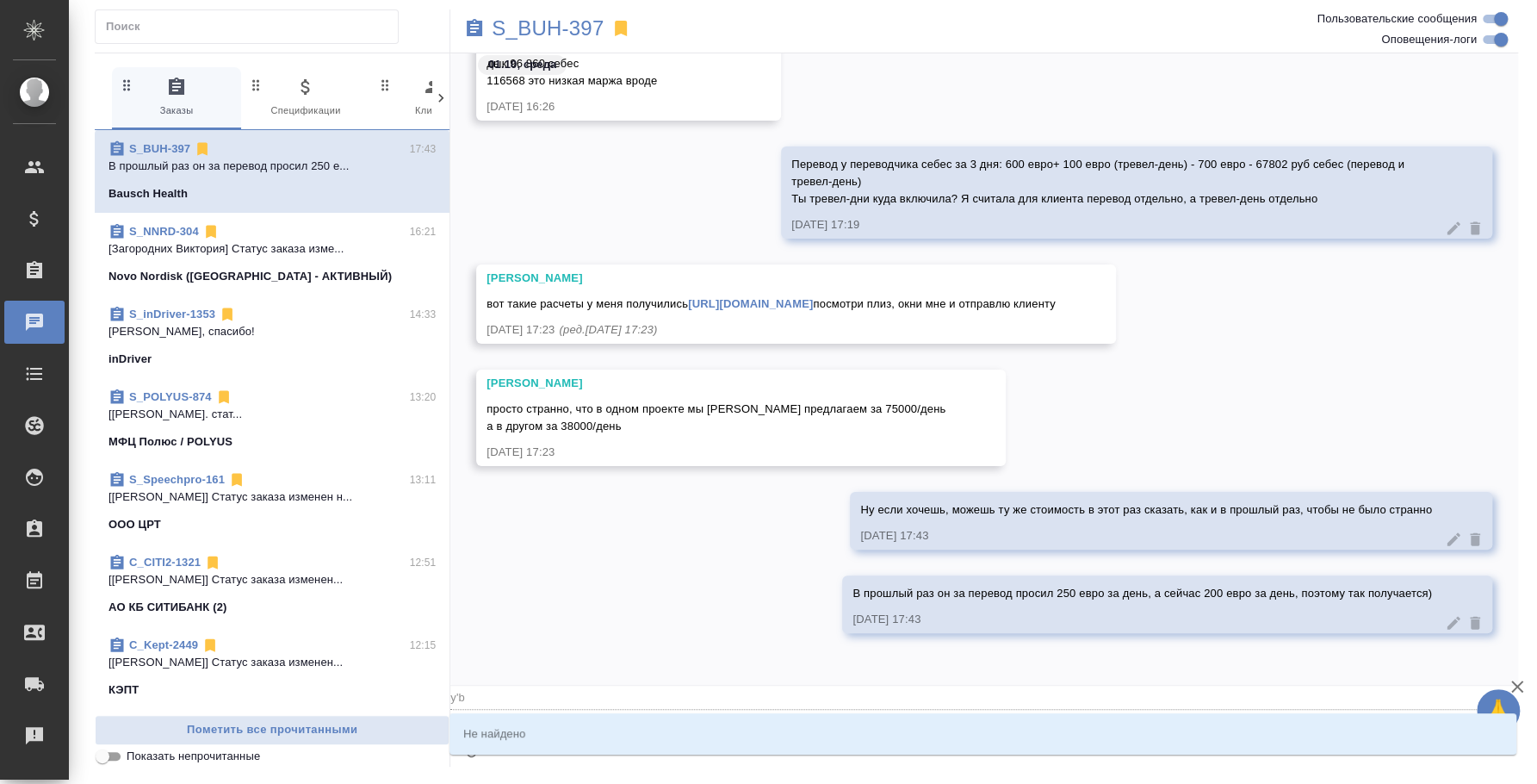
type input "y'b"
type textarea "@y"
type input "y"
type textarea "@"
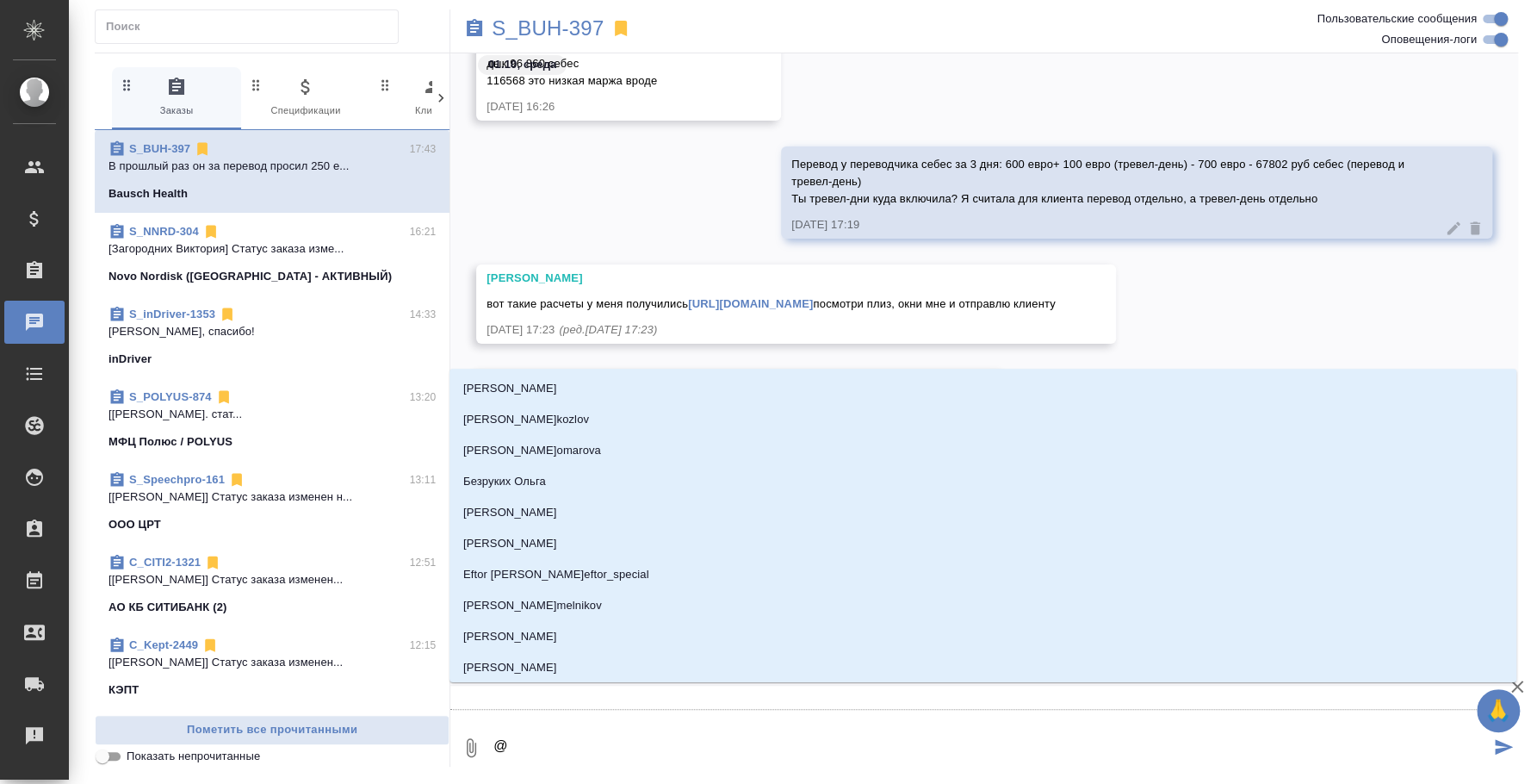
type textarea "@н"
type input "н"
type textarea "@ни"
type input "ни"
type textarea "@ник"
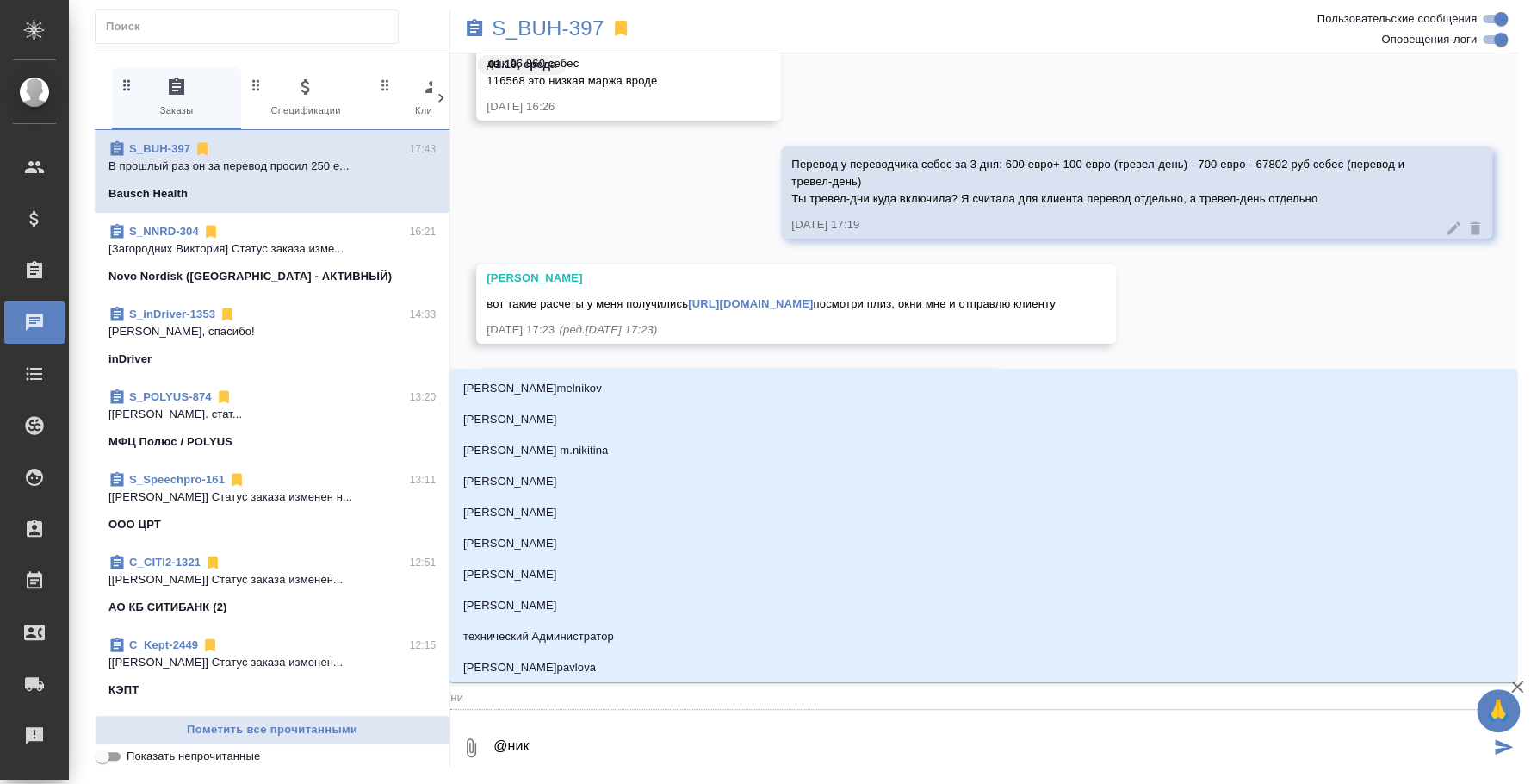
type input "ник"
type textarea "@ники"
type input "ники"
type textarea "@никиф"
type input "никиф"
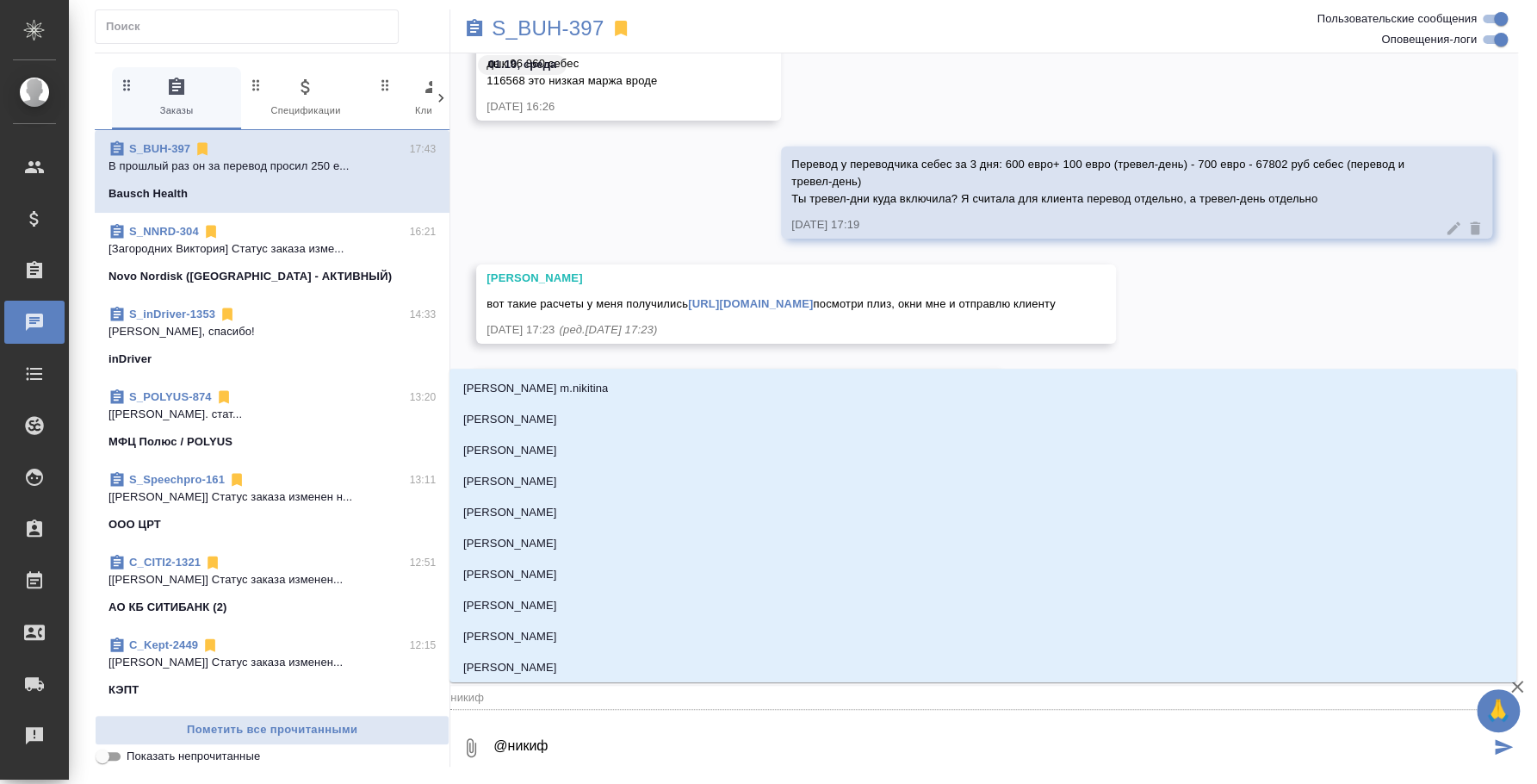
type textarea "@никифо"
type input "никифо"
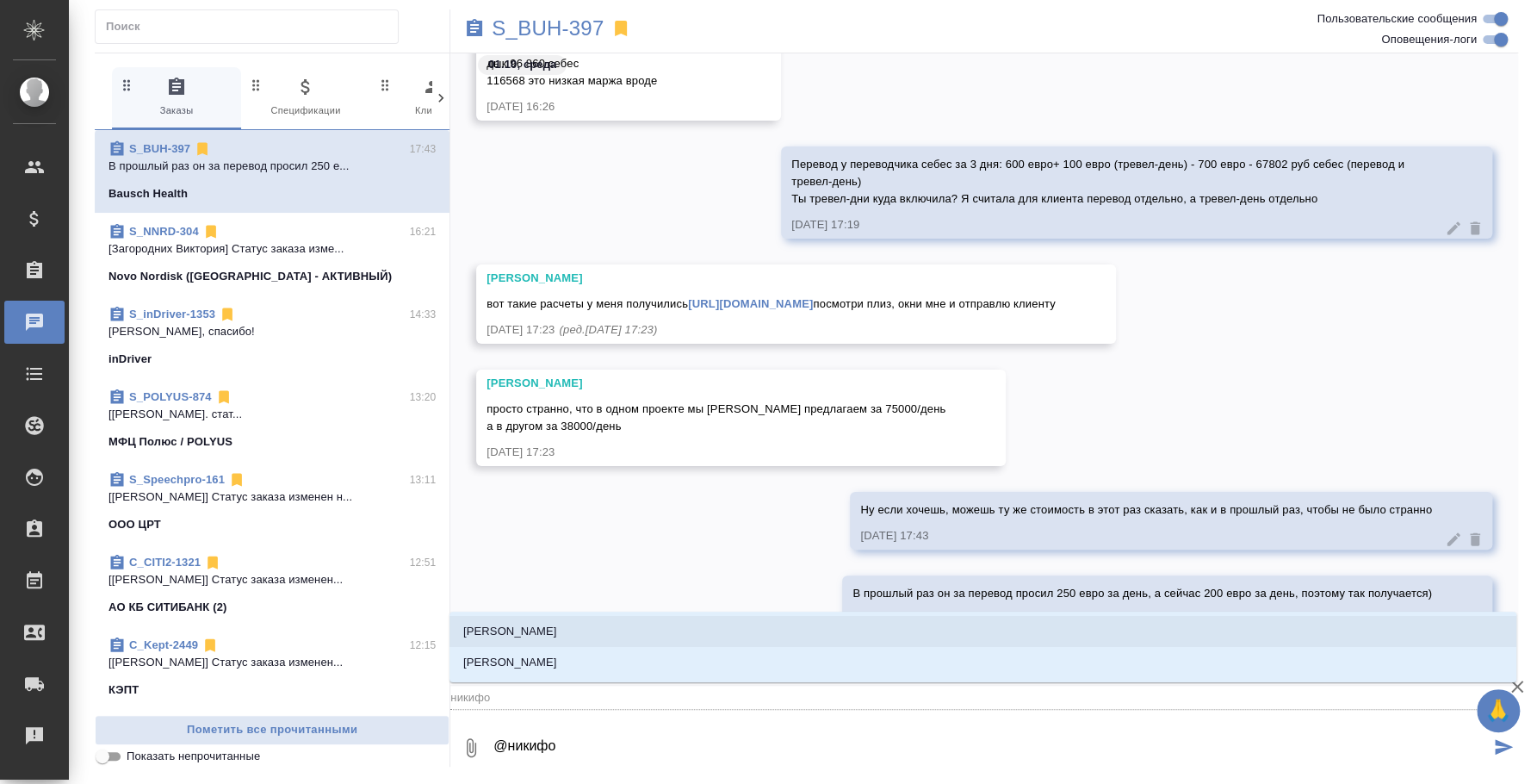
click at [644, 636] on li "[PERSON_NAME]" at bounding box center [984, 631] width 1068 height 31
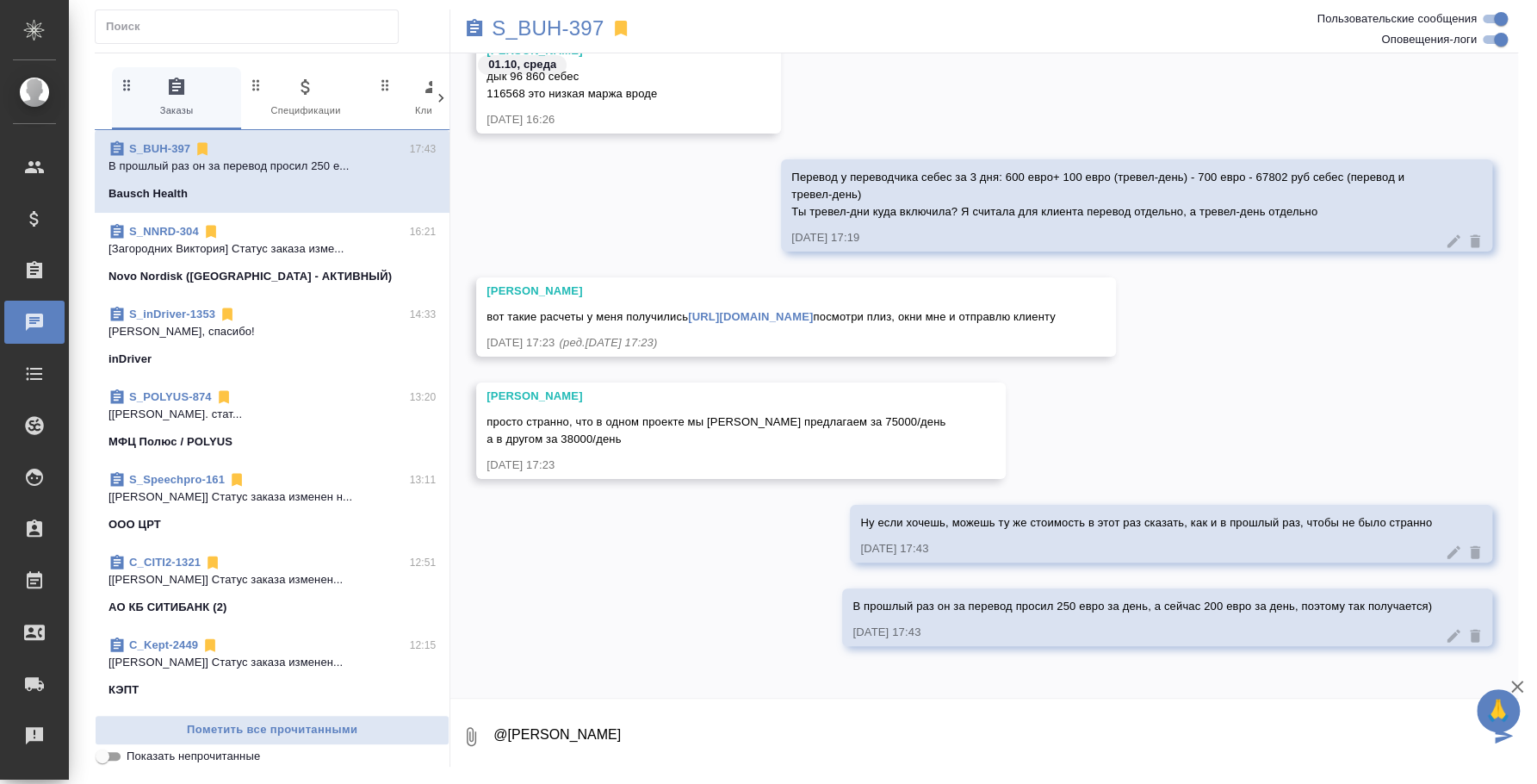
type textarea "@[PERSON_NAME]"
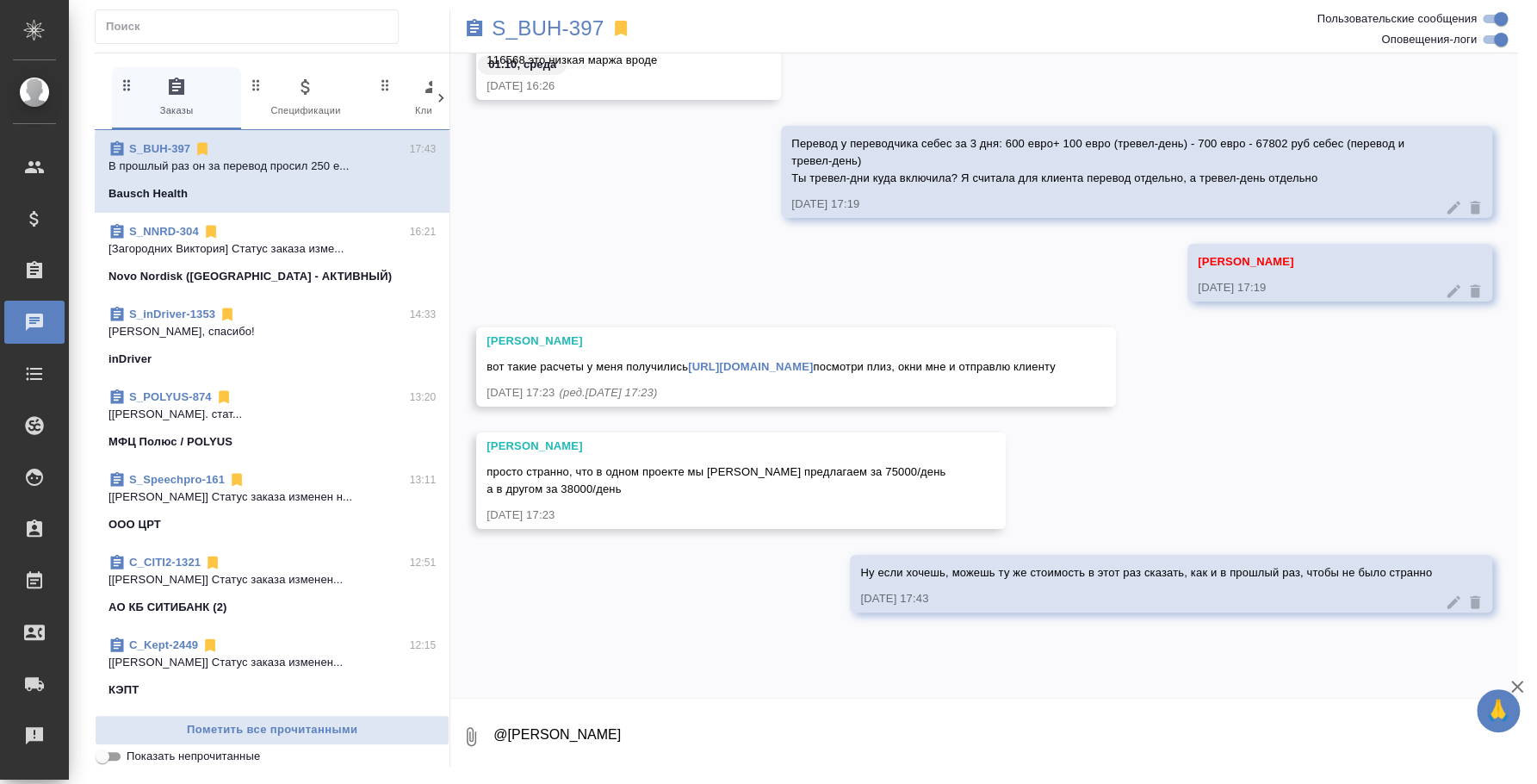
scroll to position [4371, 0]
